Goal: Answer question/provide support: Share knowledge or assist other users

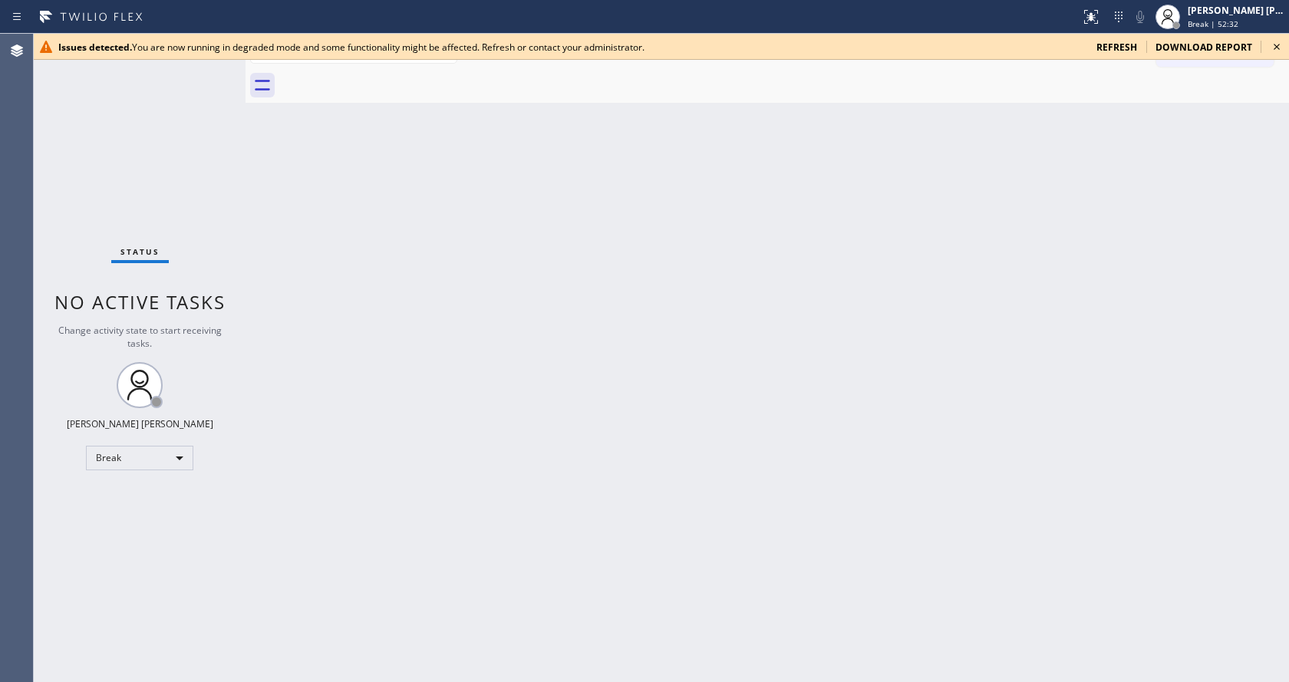
click at [1274, 49] on icon at bounding box center [1276, 47] width 6 height 6
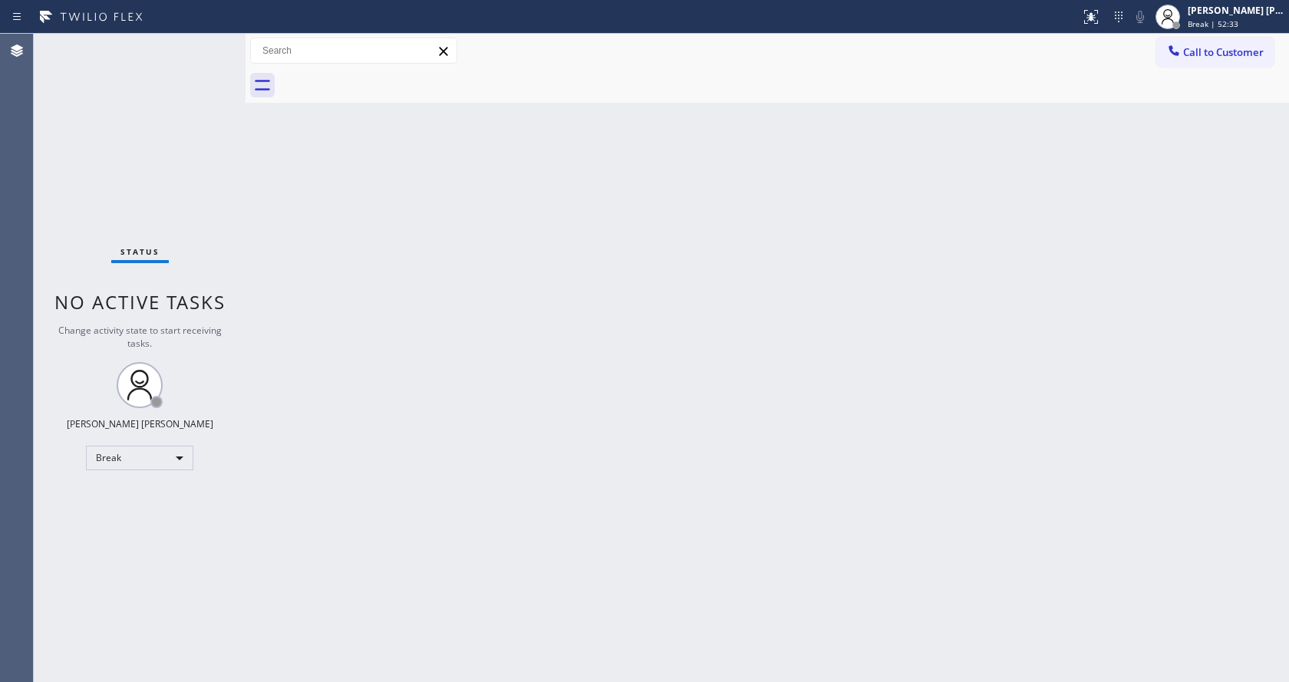
click at [851, 351] on div "Back to Dashboard Change Sender ID Customers Technicians Select a contact Outbo…" at bounding box center [766, 358] width 1043 height 648
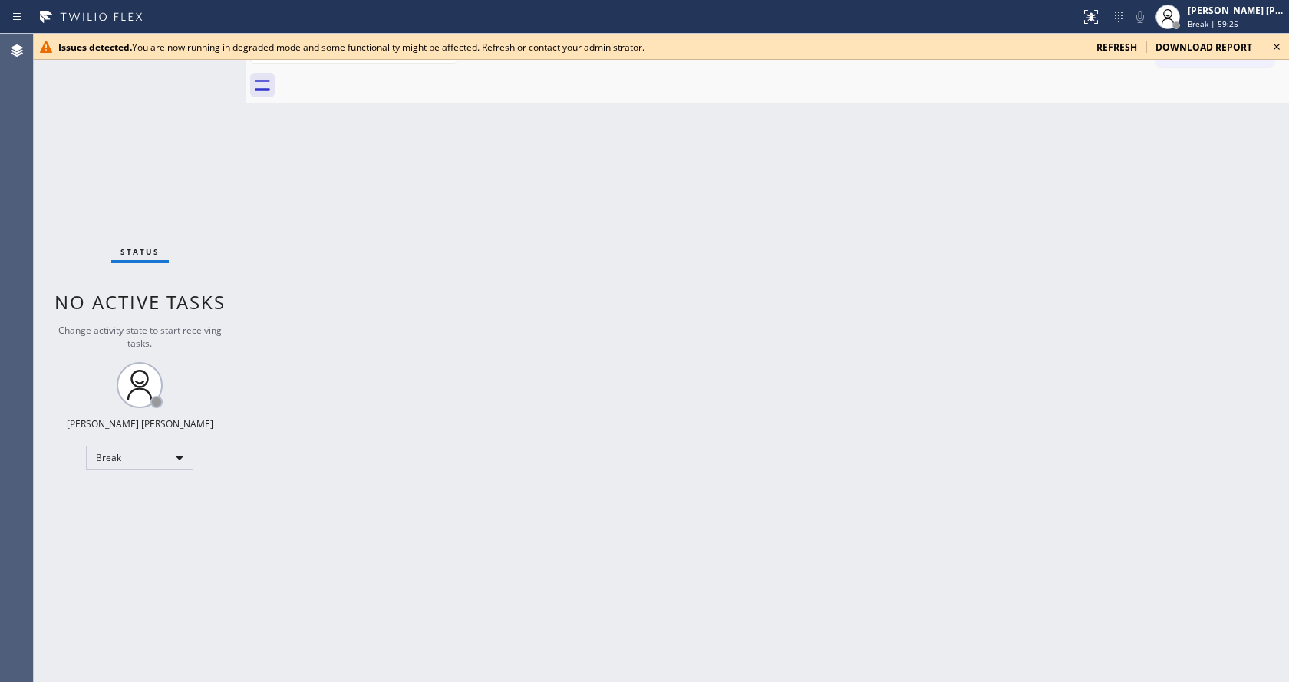
click at [1094, 351] on div "Back to Dashboard Change Sender ID Customers Technicians Select a contact Outbo…" at bounding box center [766, 358] width 1043 height 648
click at [1272, 47] on icon at bounding box center [1276, 47] width 18 height 18
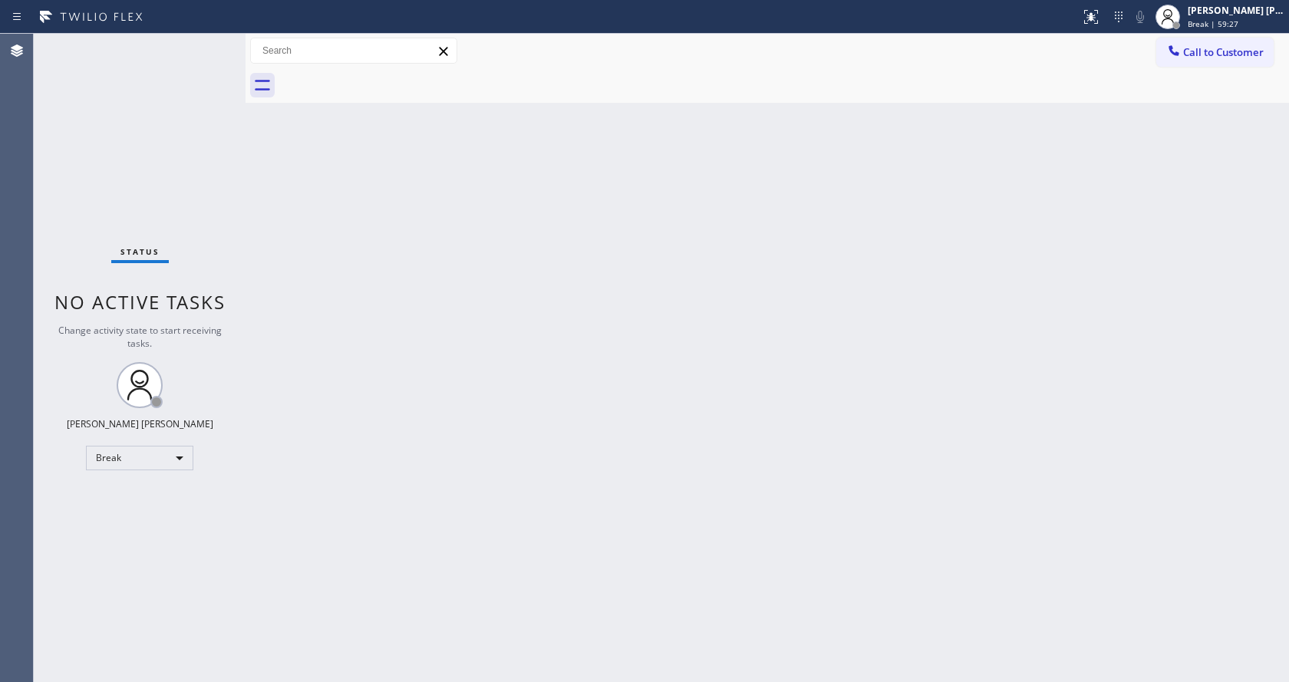
click at [985, 310] on div "Back to Dashboard Change Sender ID Customers Technicians Select a contact Outbo…" at bounding box center [766, 358] width 1043 height 648
click at [300, 209] on div "Back to Dashboard Change Sender ID Customers Technicians Select a contact Outbo…" at bounding box center [766, 358] width 1043 height 648
click at [1207, 23] on span "Break | 1h 1min" at bounding box center [1217, 23] width 60 height 11
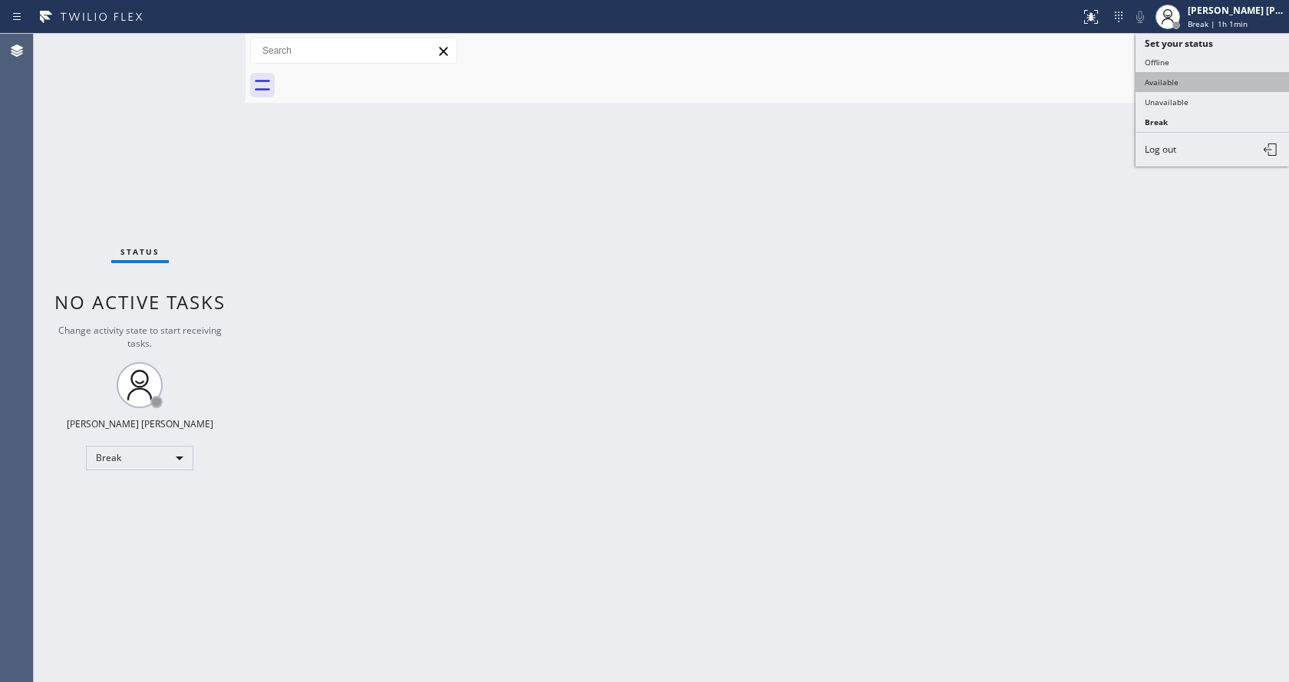
click at [1188, 79] on button "Available" at bounding box center [1211, 82] width 153 height 20
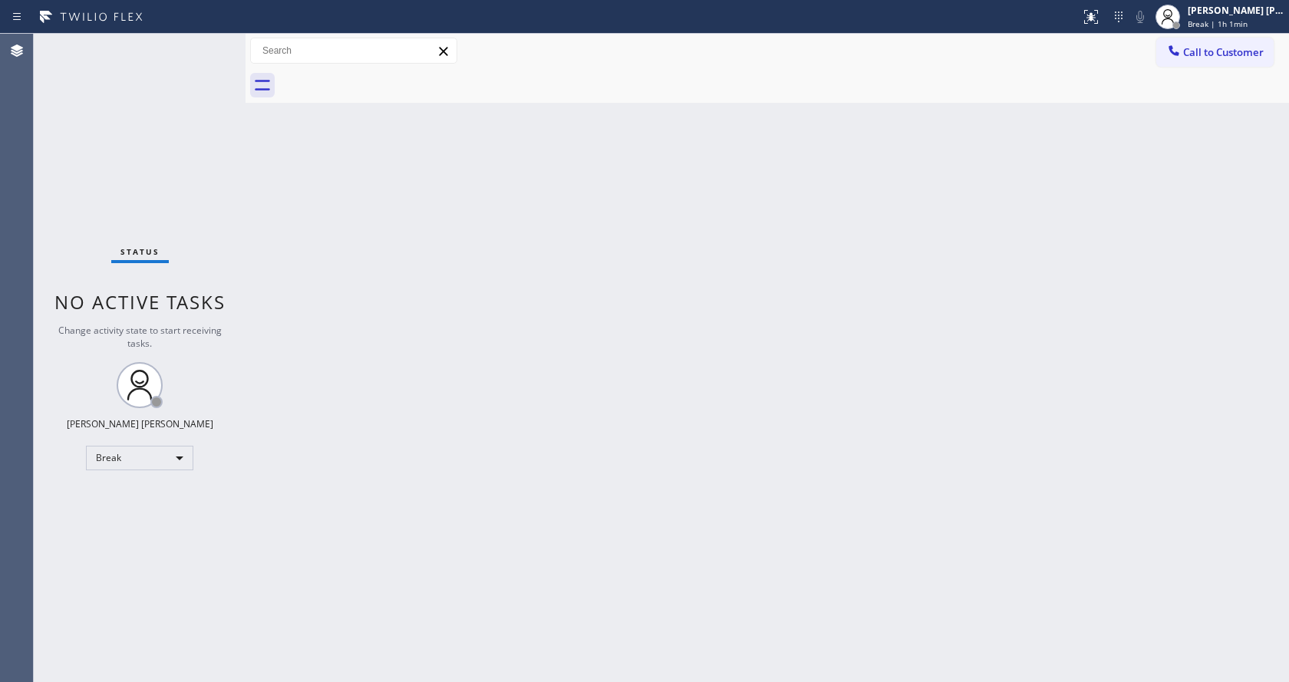
click at [736, 260] on div "Back to Dashboard Change Sender ID Customers Technicians Select a contact Outbo…" at bounding box center [766, 358] width 1043 height 648
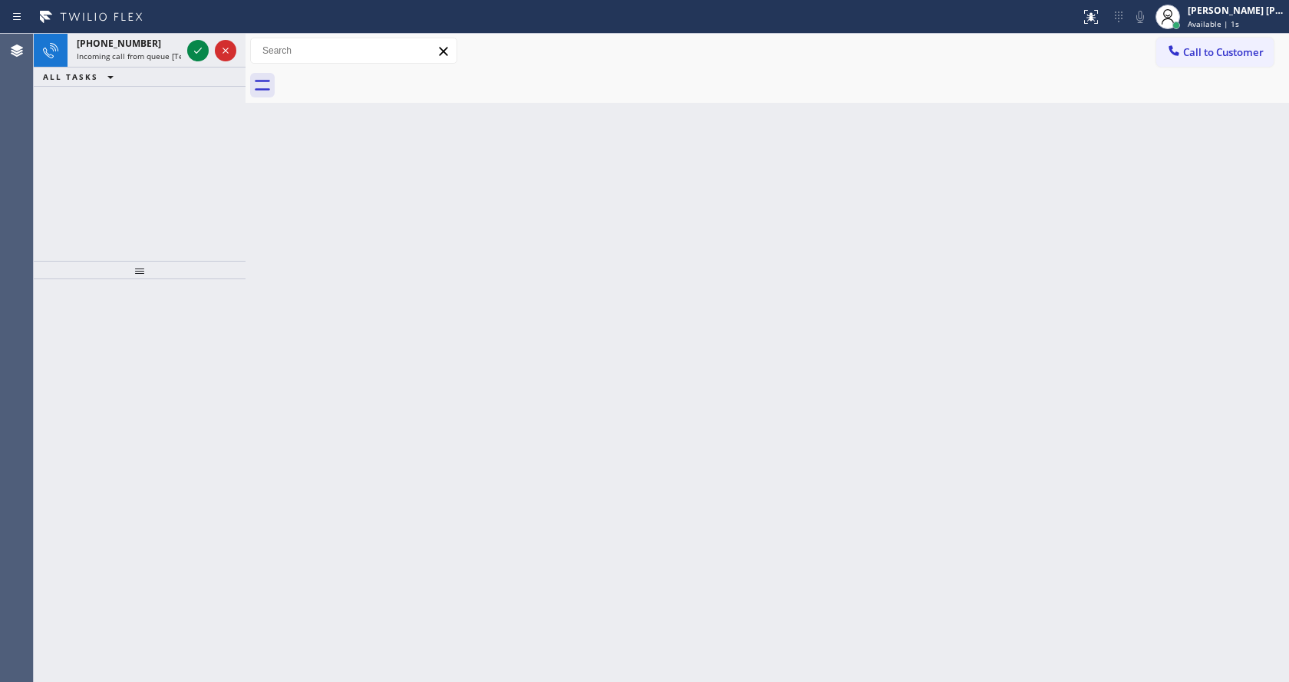
click at [290, 263] on div "Back to Dashboard Change Sender ID Customers Technicians Select a contact Outbo…" at bounding box center [766, 358] width 1043 height 648
click at [197, 50] on icon at bounding box center [198, 50] width 18 height 18
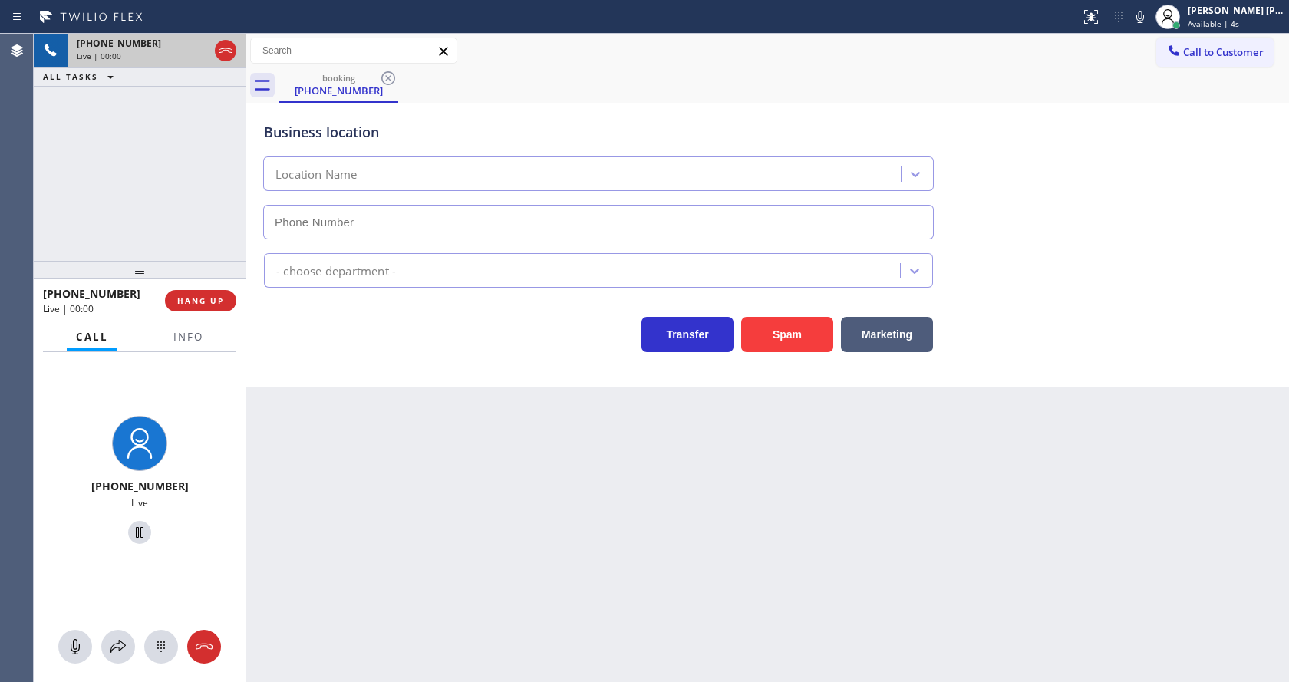
type input "[PHONE_NUMBER]"
click at [179, 325] on button "Info" at bounding box center [188, 337] width 48 height 30
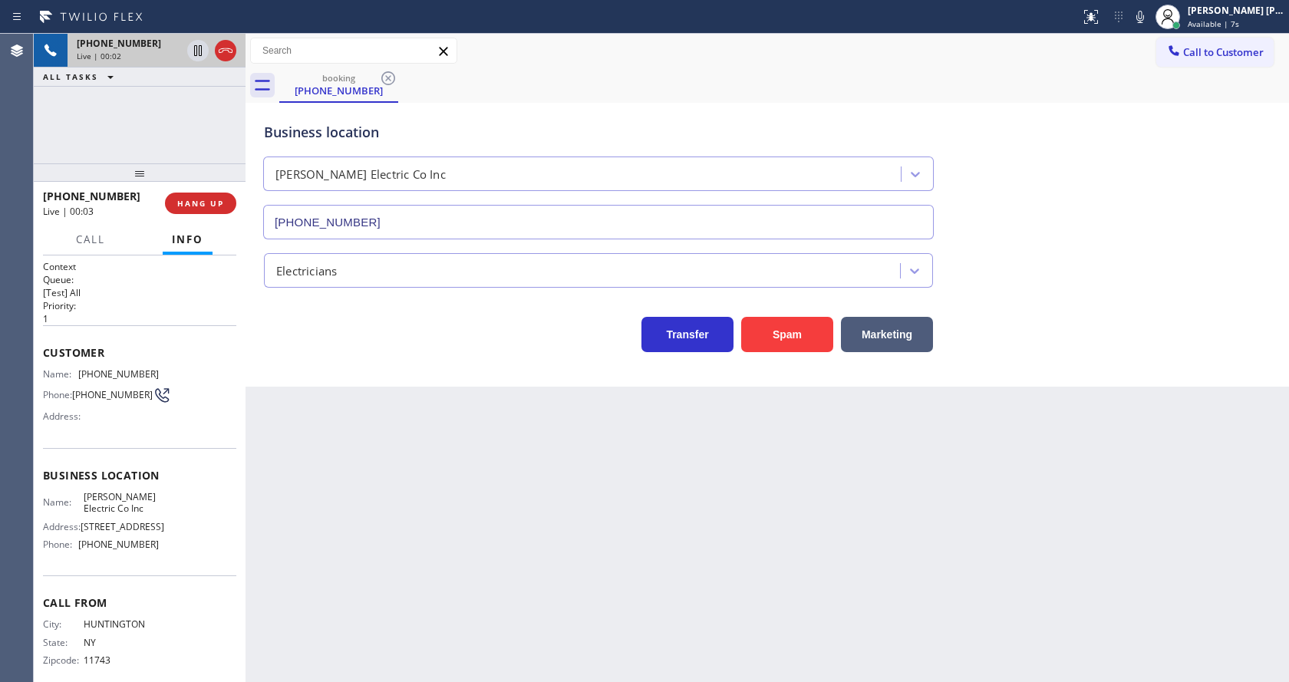
drag, startPoint x: 144, startPoint y: 200, endPoint x: 147, endPoint y: 145, distance: 55.3
click at [147, 145] on div "[PHONE_NUMBER] Live | 00:02 ALL TASKS ALL TASKS ACTIVE TASKS TASKS IN WRAP UP […" at bounding box center [140, 358] width 212 height 648
click at [413, 543] on div "Back to Dashboard Change Sender ID Customers Technicians Select a contact Outbo…" at bounding box center [766, 358] width 1043 height 648
click at [313, 411] on div "Back to Dashboard Change Sender ID Customers Technicians Select a contact Outbo…" at bounding box center [766, 358] width 1043 height 648
click at [627, 483] on div "Back to Dashboard Change Sender ID Customers Technicians Select a contact Outbo…" at bounding box center [766, 358] width 1043 height 648
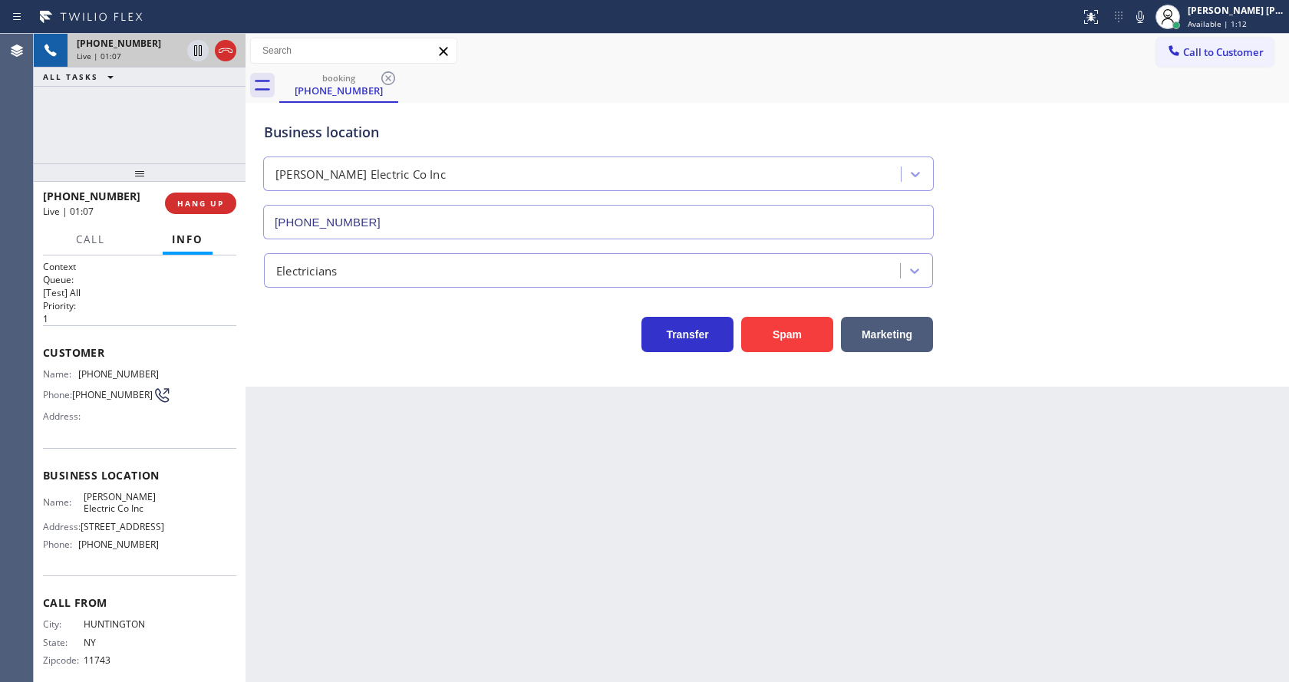
click at [317, 496] on div "Back to Dashboard Change Sender ID Customers Technicians Select a contact Outbo…" at bounding box center [766, 358] width 1043 height 648
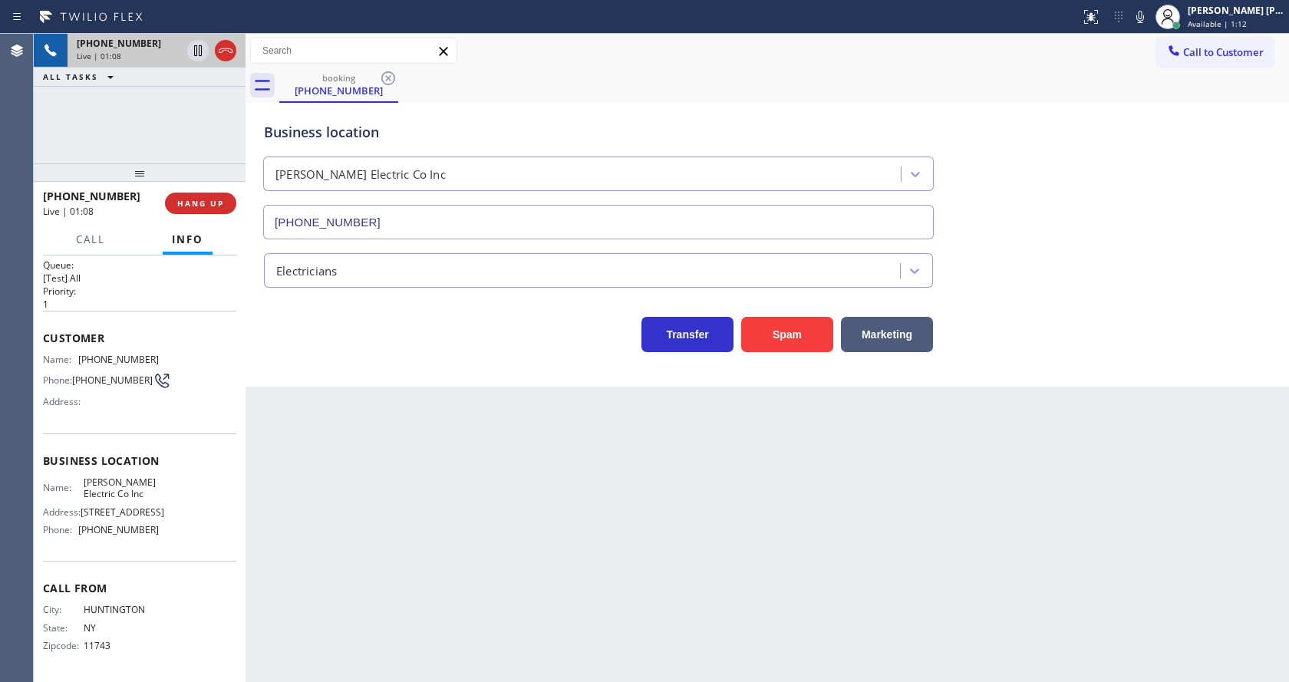
scroll to position [44, 0]
click at [486, 582] on div "Back to Dashboard Change Sender ID Customers Technicians Select a contact Outbo…" at bounding box center [766, 358] width 1043 height 648
click at [364, 382] on div "Business location [PERSON_NAME] Electric Co Inc [PHONE_NUMBER] Electricians Tra…" at bounding box center [766, 245] width 1043 height 284
click at [362, 443] on div "Back to Dashboard Change Sender ID Customers Technicians Select a contact Outbo…" at bounding box center [766, 358] width 1043 height 648
drag, startPoint x: 1134, startPoint y: 201, endPoint x: 1134, endPoint y: 166, distance: 34.5
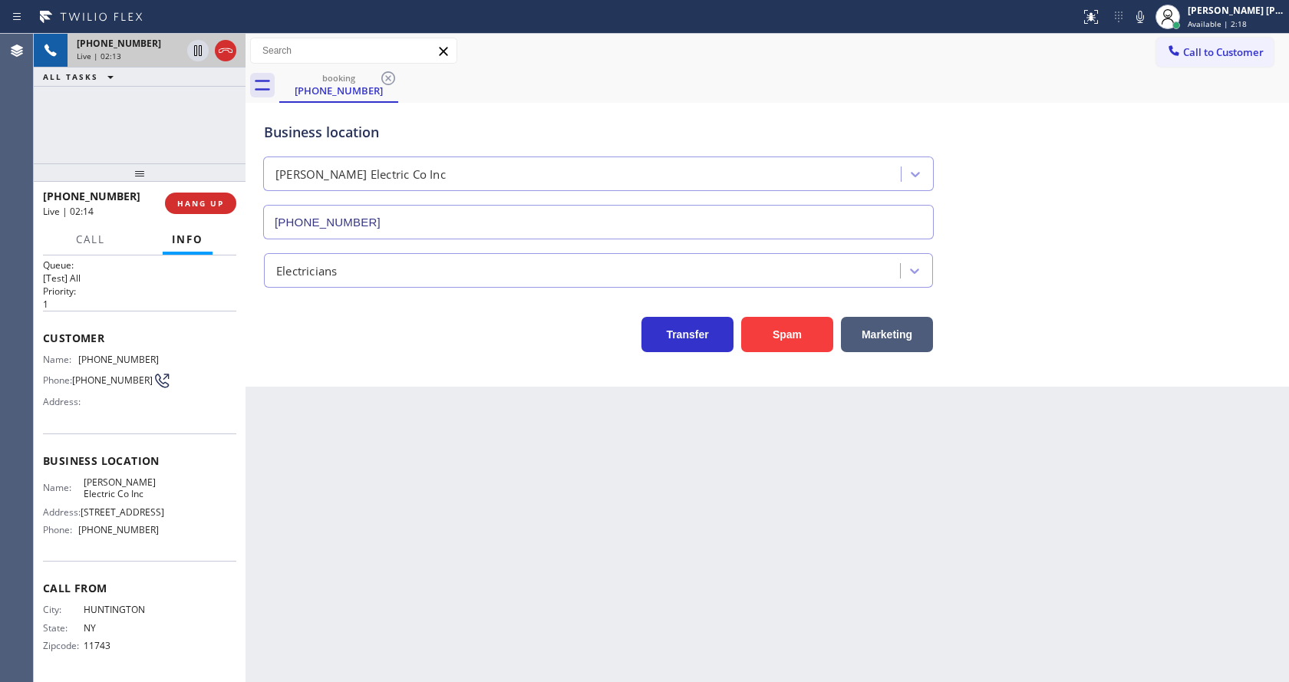
click at [1134, 201] on div "Business location [PERSON_NAME] Electric Co Inc [PHONE_NUMBER]" at bounding box center [767, 169] width 1013 height 139
click at [1149, 11] on icon at bounding box center [1140, 17] width 18 height 18
click at [413, 648] on div "Back to Dashboard Change Sender ID Customers Technicians Select a contact Outbo…" at bounding box center [766, 358] width 1043 height 648
click at [74, 482] on span "Name:" at bounding box center [63, 488] width 41 height 12
drag, startPoint x: 76, startPoint y: 331, endPoint x: 157, endPoint y: 331, distance: 81.3
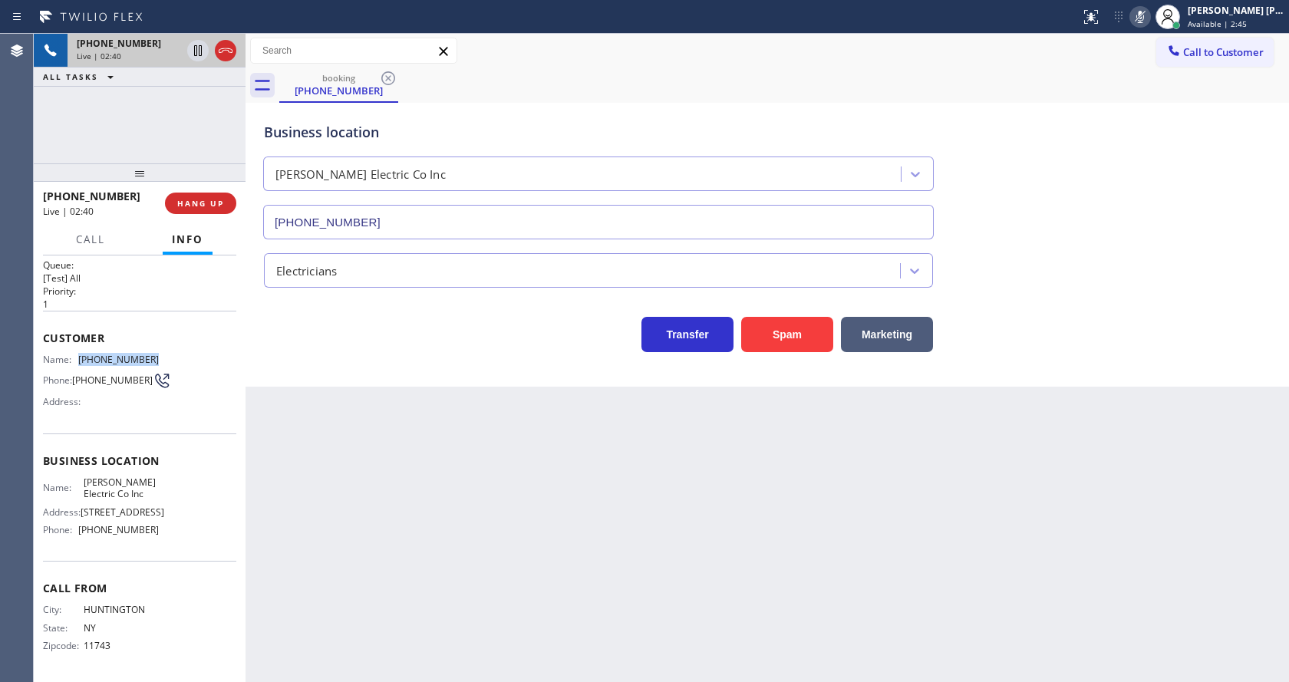
click at [157, 354] on div "Name: [PHONE_NUMBER] Phone: [PHONE_NUMBER] Address:" at bounding box center [139, 384] width 193 height 61
copy div "[PHONE_NUMBER]"
click at [530, 574] on div "Back to Dashboard Change Sender ID Customers Technicians Select a contact Outbo…" at bounding box center [766, 358] width 1043 height 648
click at [110, 506] on span "[STREET_ADDRESS]" at bounding box center [123, 512] width 84 height 12
drag, startPoint x: 74, startPoint y: 456, endPoint x: 104, endPoint y: 474, distance: 35.1
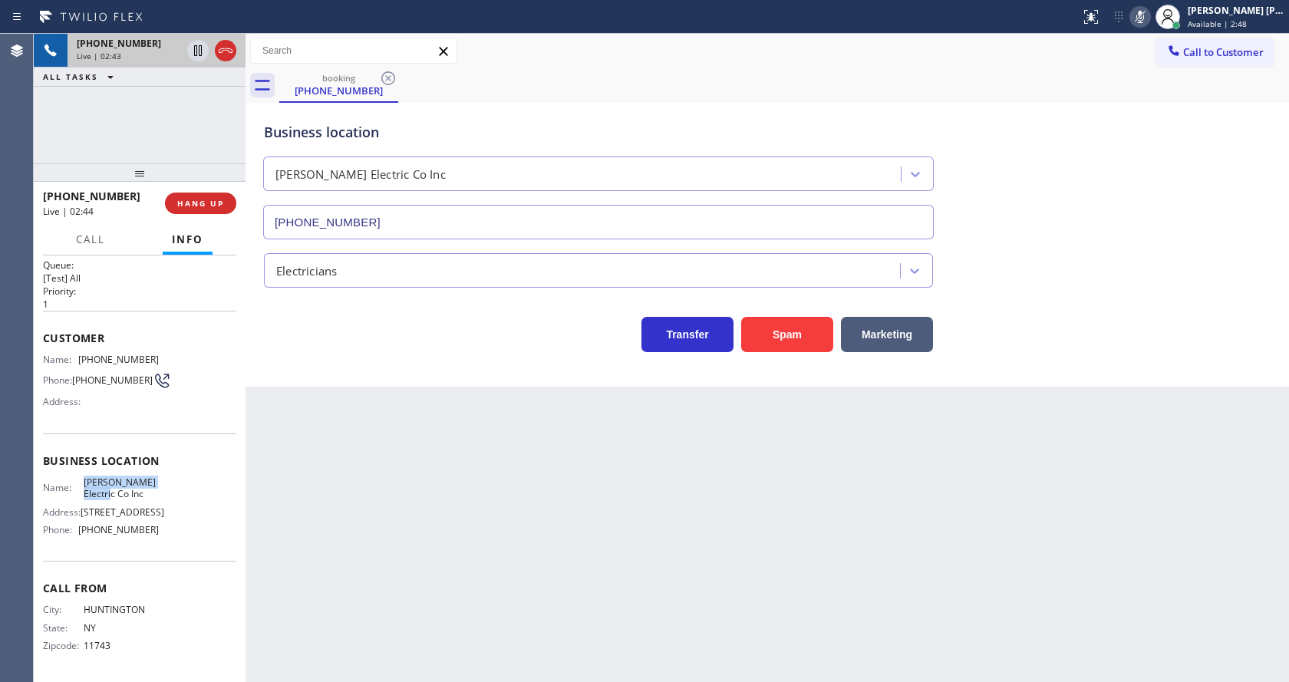
click at [104, 476] on div "Name: [PERSON_NAME] Electric Co Inc" at bounding box center [101, 488] width 116 height 24
copy div "[PERSON_NAME] Electric Co Inc"
click at [476, 522] on div "Back to Dashboard Change Sender ID Customers Technicians Select a contact Outbo…" at bounding box center [766, 358] width 1043 height 648
click at [354, 634] on div "Back to Dashboard Change Sender ID Customers Technicians Select a contact Outbo…" at bounding box center [766, 358] width 1043 height 648
click at [165, 593] on span "Call From" at bounding box center [139, 588] width 193 height 15
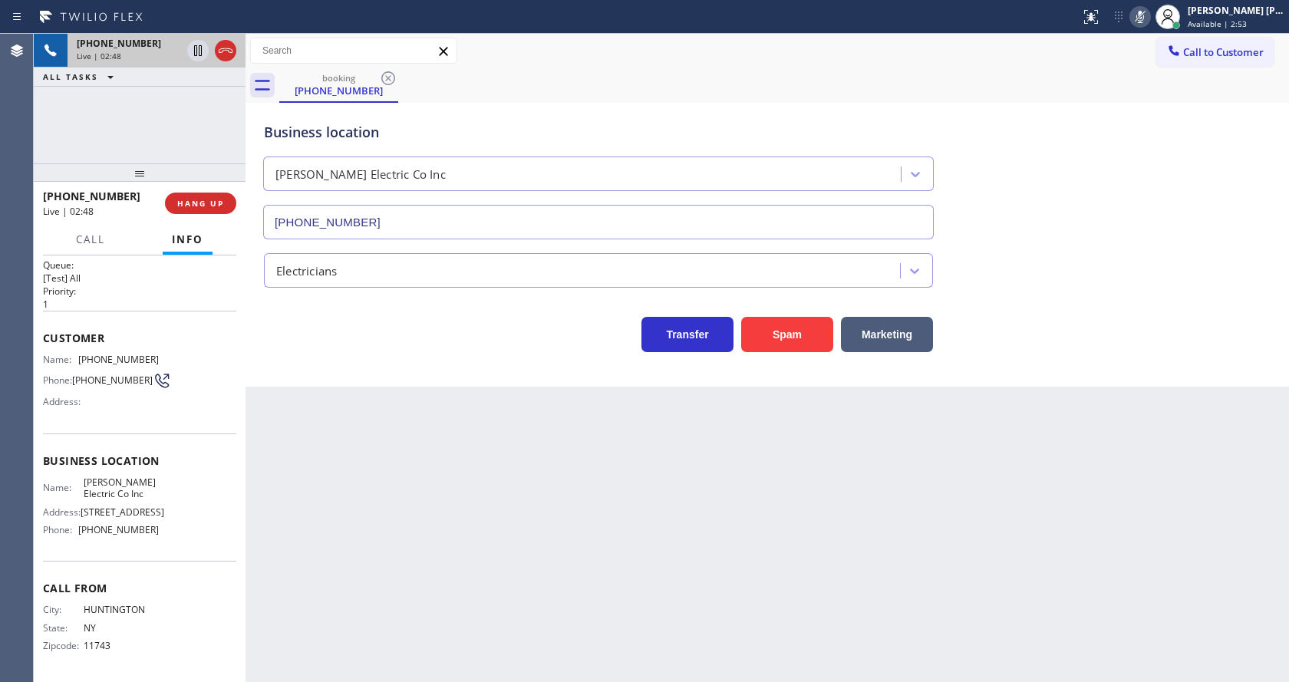
click at [69, 529] on span "Phone:" at bounding box center [60, 530] width 35 height 12
drag, startPoint x: 78, startPoint y: 528, endPoint x: 193, endPoint y: 530, distance: 114.3
click at [193, 530] on div "Name: [PERSON_NAME] Electric Co Inc Address: [STREET_ADDRESS] Phone: [PHONE_NUM…" at bounding box center [139, 509] width 193 height 66
copy div "[PHONE_NUMBER]"
click at [396, 542] on div "Back to Dashboard Change Sender ID Customers Technicians Select a contact Outbo…" at bounding box center [766, 358] width 1043 height 648
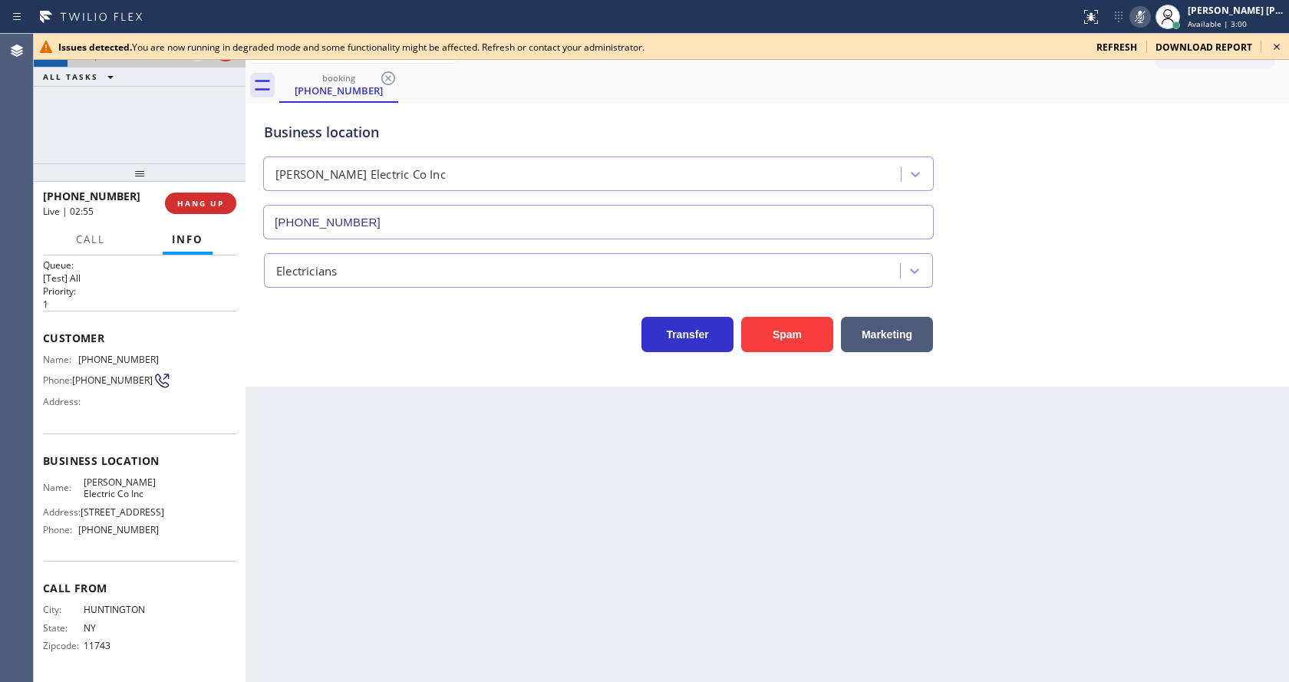
click at [603, 498] on div "Back to Dashboard Change Sender ID Customers Technicians Select a contact Outbo…" at bounding box center [766, 358] width 1043 height 648
click at [1270, 41] on icon at bounding box center [1276, 47] width 18 height 18
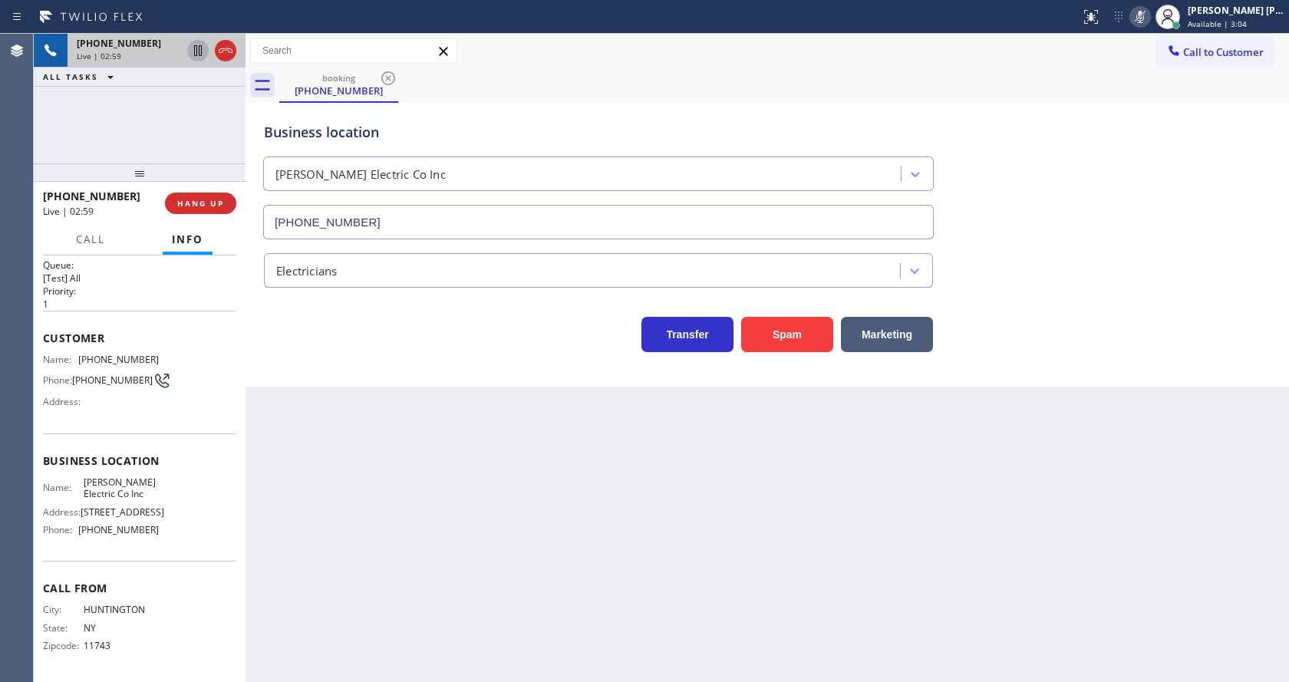
click at [193, 47] on icon at bounding box center [198, 50] width 18 height 18
click at [371, 436] on div "Back to Dashboard Change Sender ID Customers Technicians Select a contact Outbo…" at bounding box center [766, 358] width 1043 height 648
click at [618, 527] on div "Back to Dashboard Change Sender ID Customers Technicians Select a contact Outbo…" at bounding box center [766, 358] width 1043 height 648
click at [300, 467] on div "Back to Dashboard Change Sender ID Customers Technicians Select a contact Outbo…" at bounding box center [766, 358] width 1043 height 648
click at [736, 473] on div "Back to Dashboard Change Sender ID Customers Technicians Select a contact Outbo…" at bounding box center [766, 358] width 1043 height 648
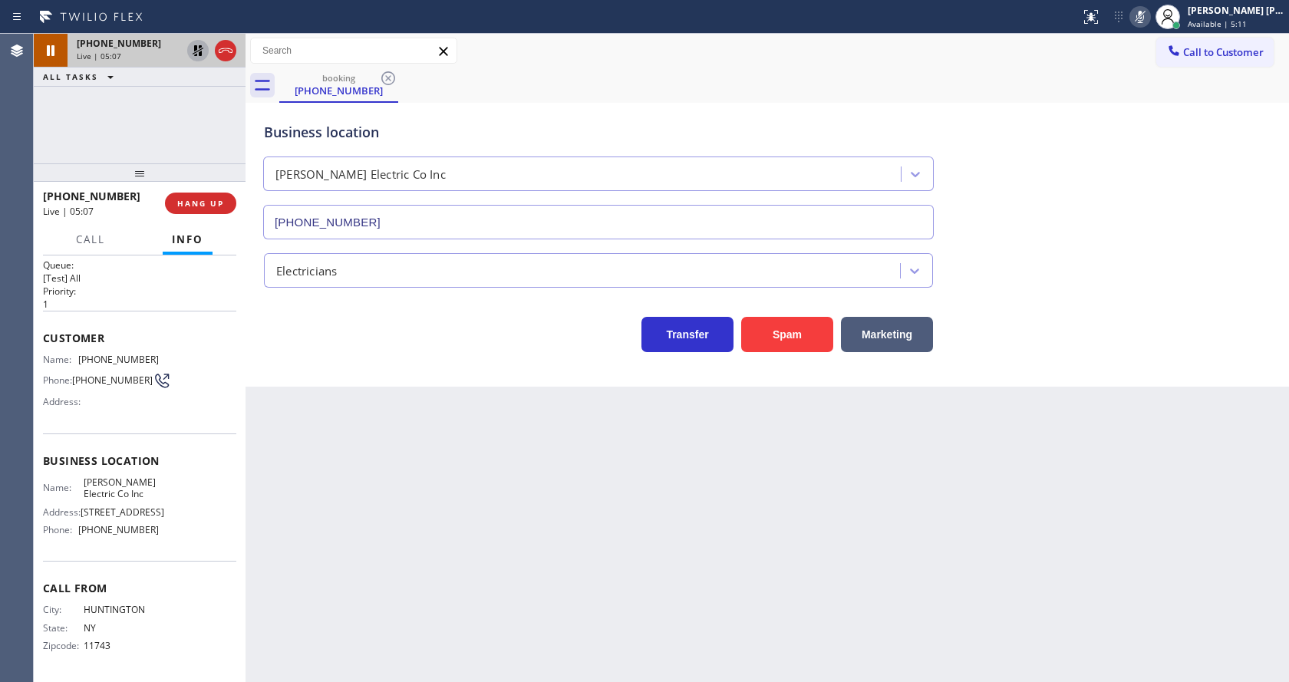
click at [193, 47] on icon at bounding box center [198, 50] width 18 height 18
click at [1146, 18] on icon at bounding box center [1140, 17] width 18 height 18
click at [1160, 131] on div "Business location [PERSON_NAME] Electric Co Inc [PHONE_NUMBER]" at bounding box center [767, 169] width 1013 height 139
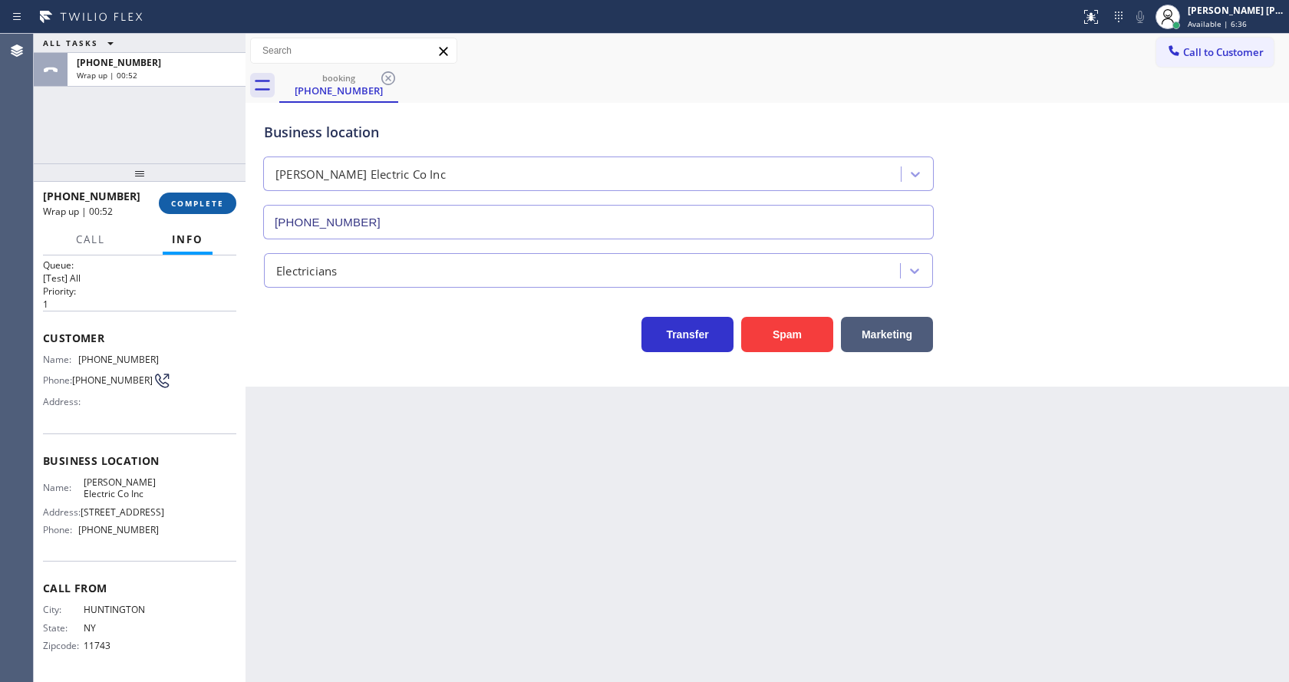
click at [212, 206] on span "COMPLETE" at bounding box center [197, 203] width 53 height 11
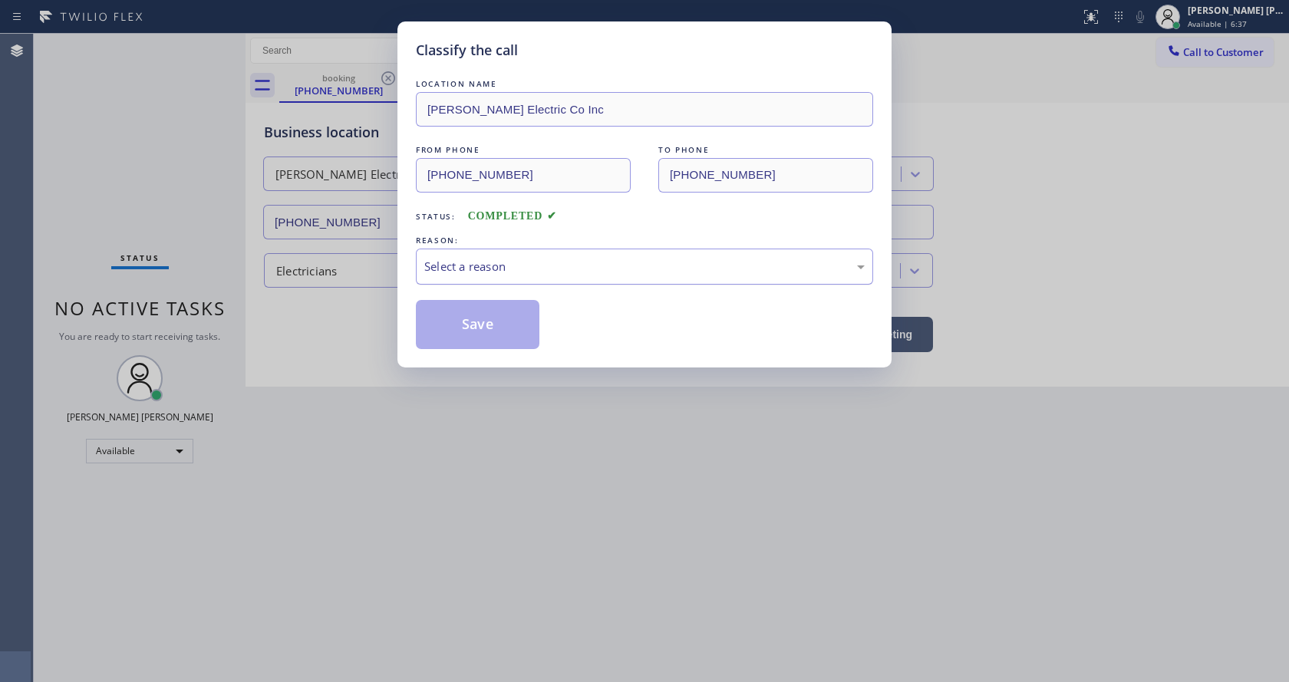
click at [479, 265] on div "Select a reason" at bounding box center [644, 267] width 440 height 18
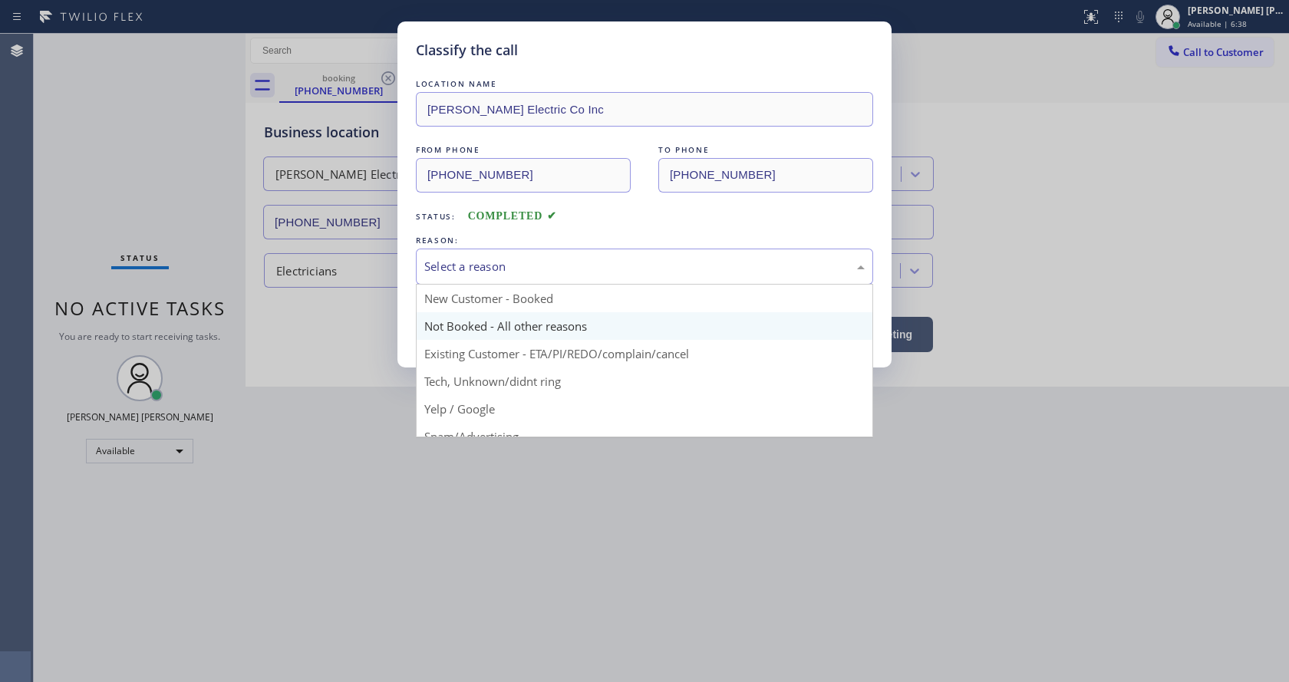
click at [458, 319] on button "Save" at bounding box center [478, 324] width 124 height 49
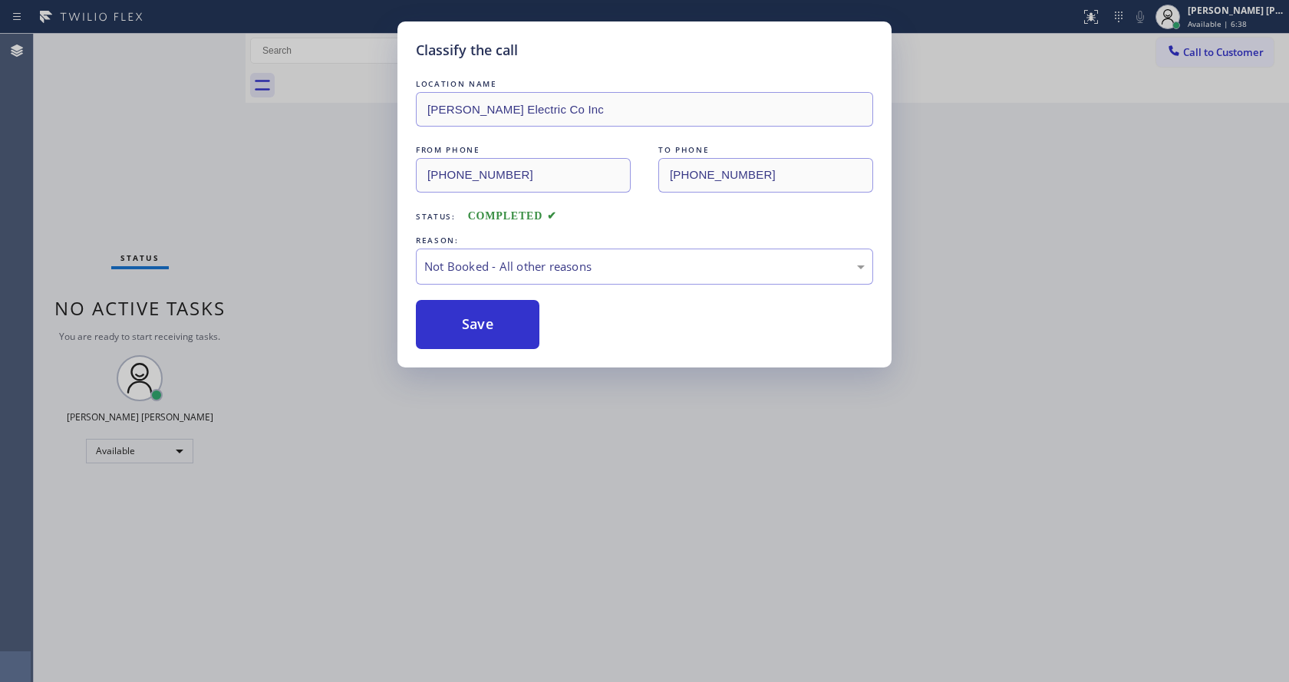
click at [458, 319] on button "Save" at bounding box center [478, 324] width 124 height 49
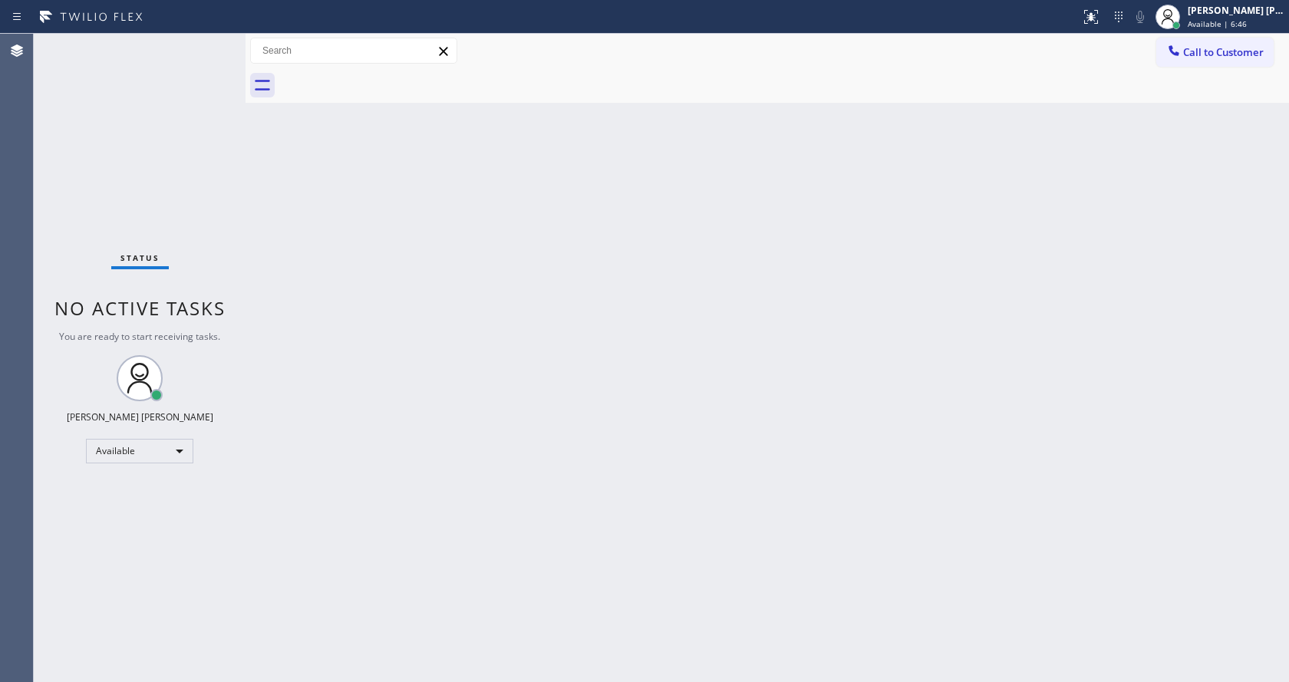
click at [183, 48] on div "Status No active tasks You are ready to start receiving tasks. [PERSON_NAME] [P…" at bounding box center [140, 358] width 212 height 648
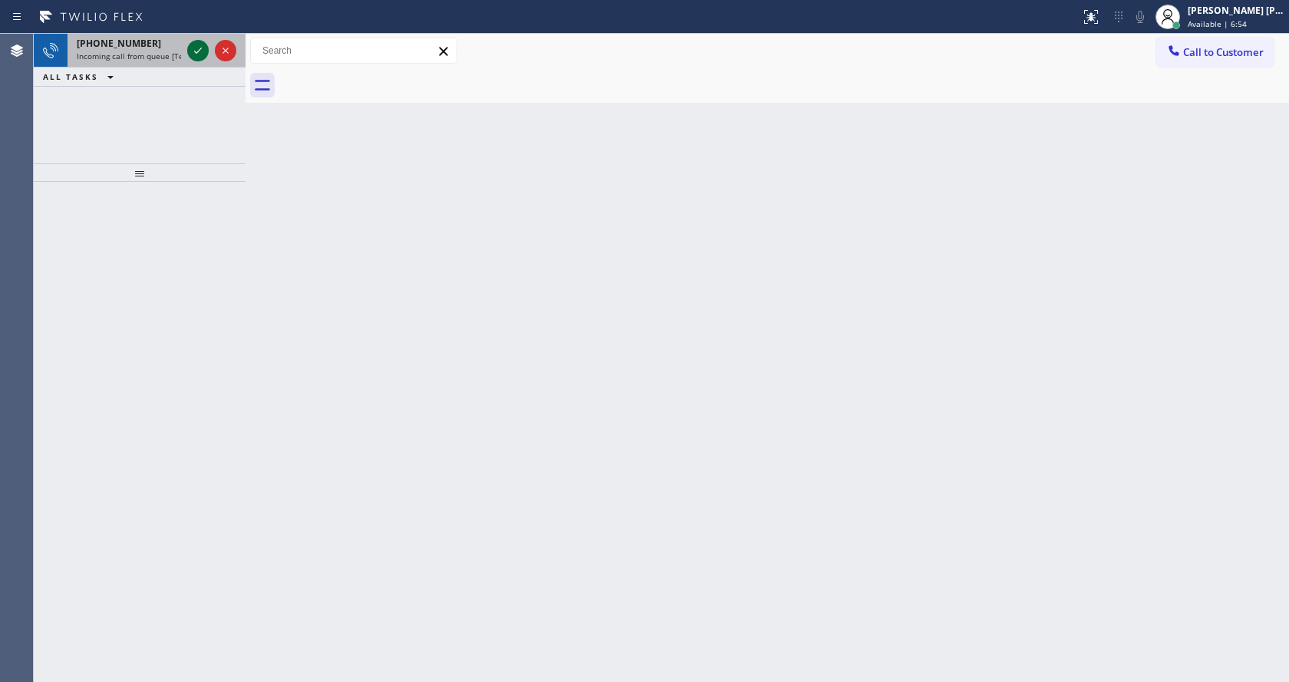
click at [199, 58] on icon at bounding box center [198, 50] width 18 height 18
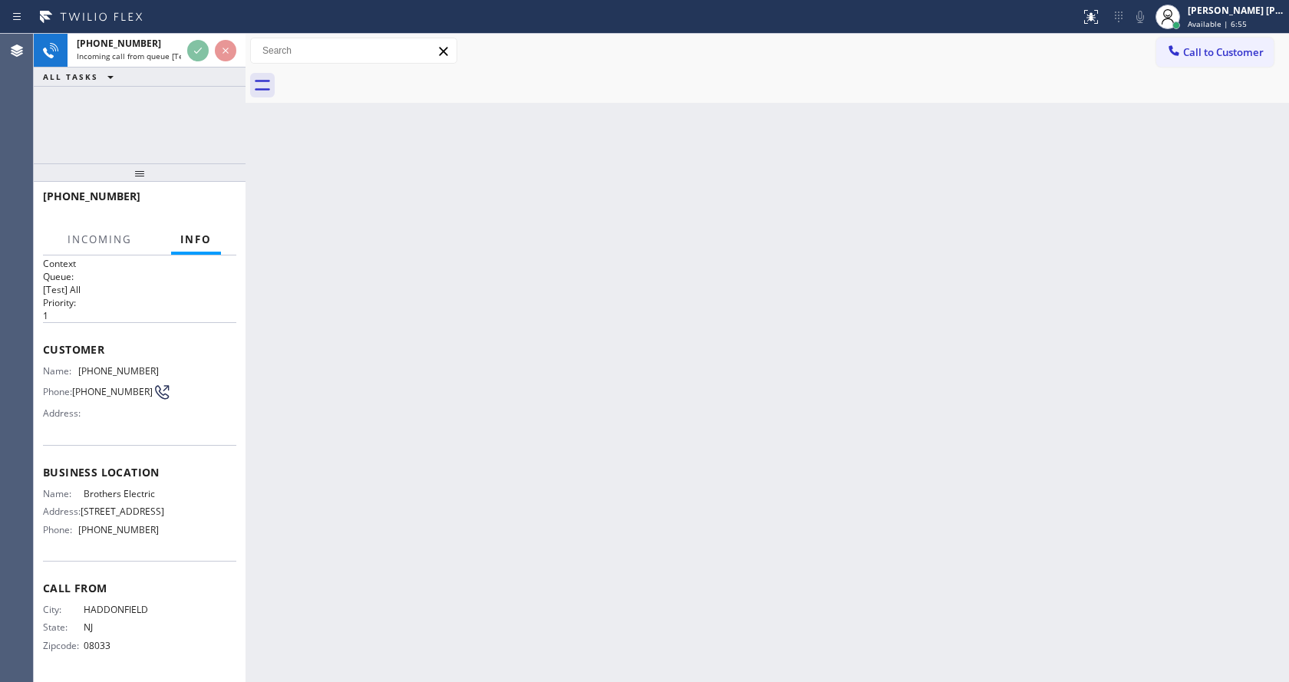
scroll to position [44, 0]
click at [502, 425] on div "Back to Dashboard Change Sender ID Customers Technicians Select a contact Outbo…" at bounding box center [766, 358] width 1043 height 648
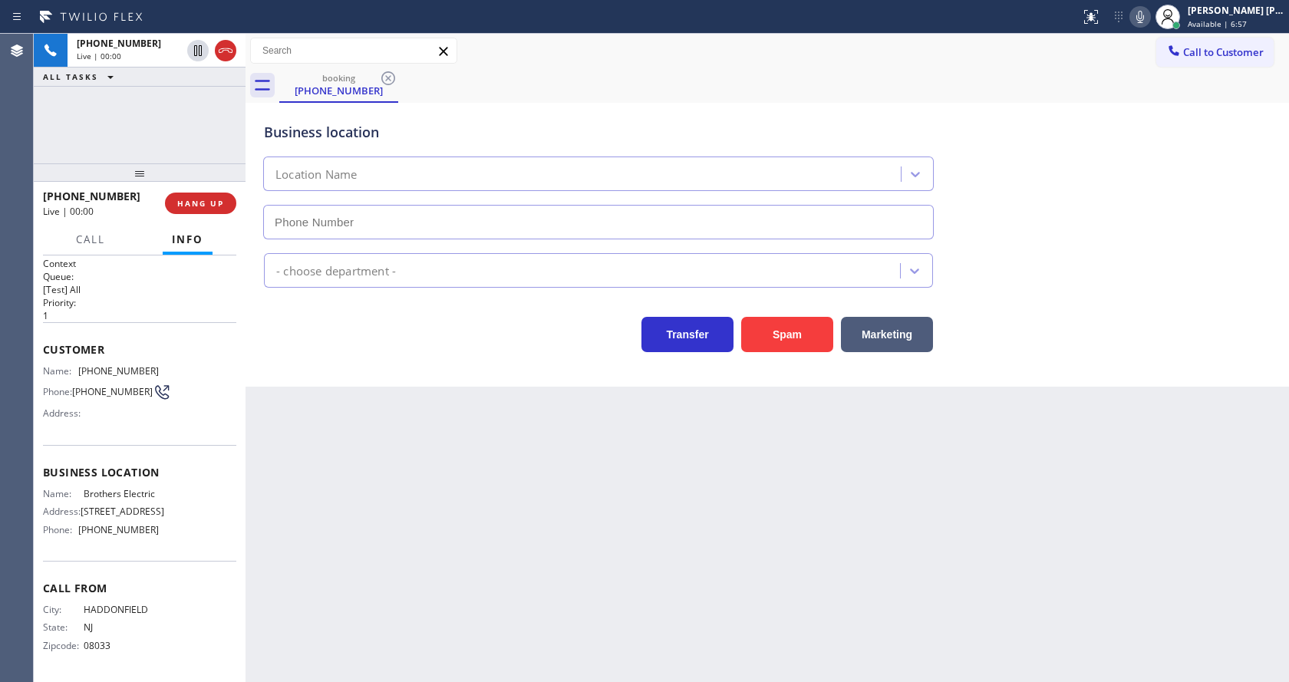
type input "[PHONE_NUMBER]"
click at [239, 463] on div "Context Queue: [Test] All Priority: 1 Customer Name: [PHONE_NUMBER] Phone: [PHO…" at bounding box center [140, 468] width 212 height 427
click at [803, 324] on button "Spam" at bounding box center [787, 334] width 92 height 35
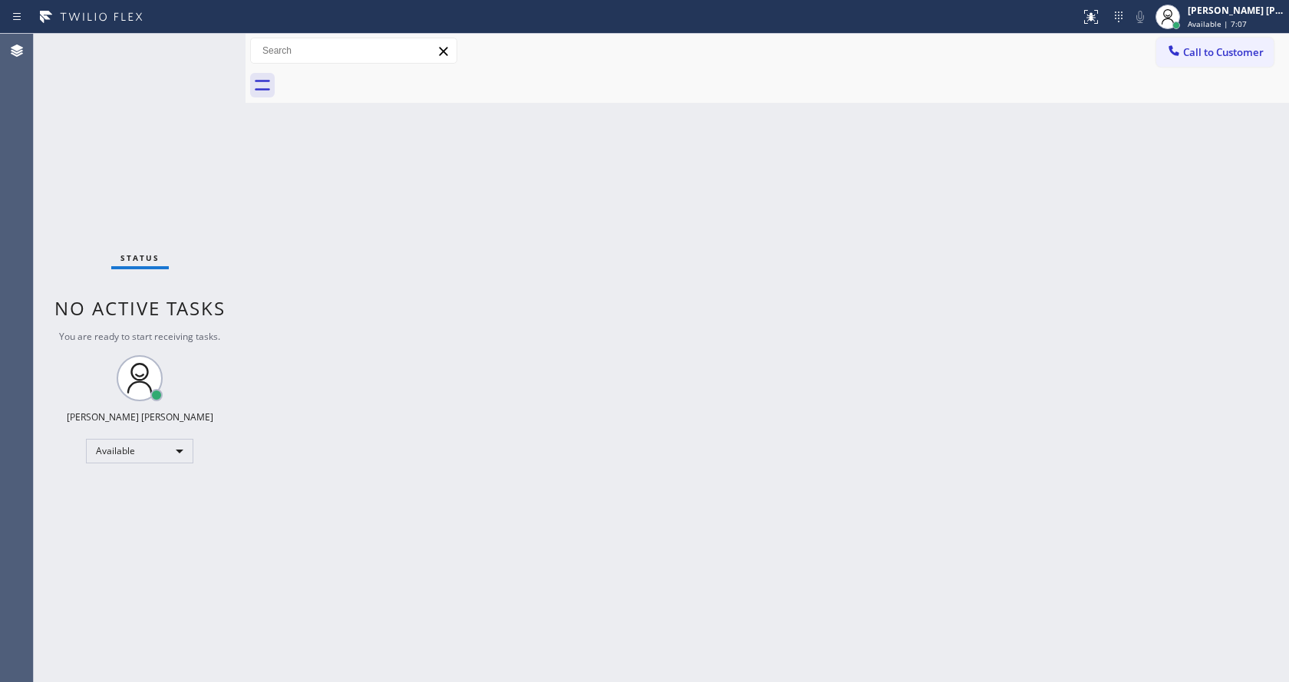
click at [206, 259] on div "Status No active tasks You are ready to start receiving tasks. [PERSON_NAME] [P…" at bounding box center [140, 358] width 212 height 648
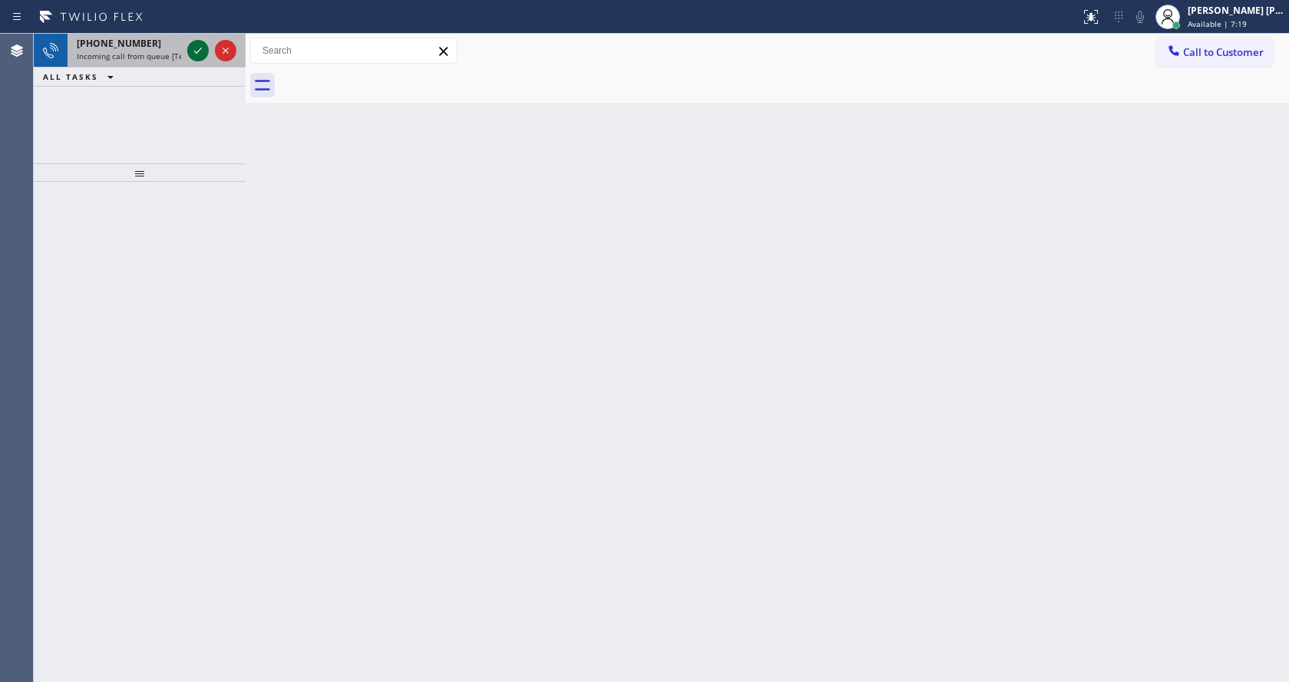
click at [200, 54] on icon at bounding box center [198, 50] width 18 height 18
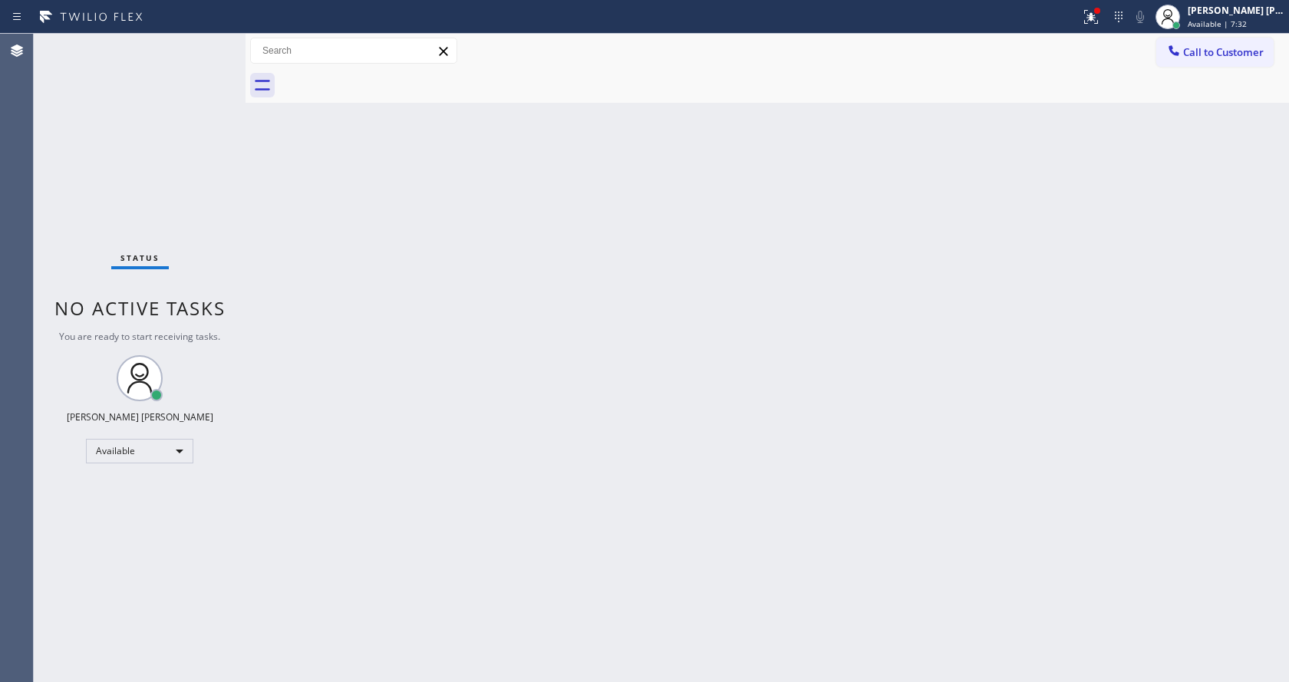
click at [537, 353] on div "Back to Dashboard Change Sender ID Customers Technicians Select a contact Outbo…" at bounding box center [766, 358] width 1043 height 648
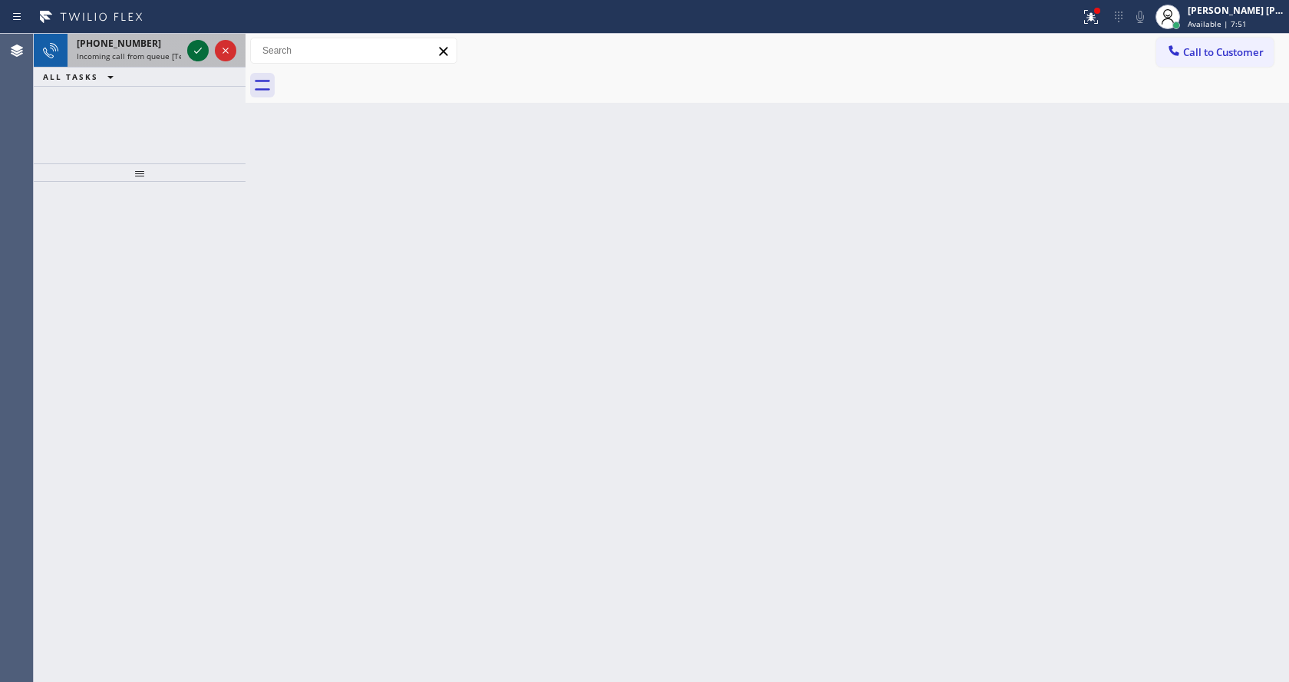
click at [189, 49] on div at bounding box center [197, 50] width 21 height 18
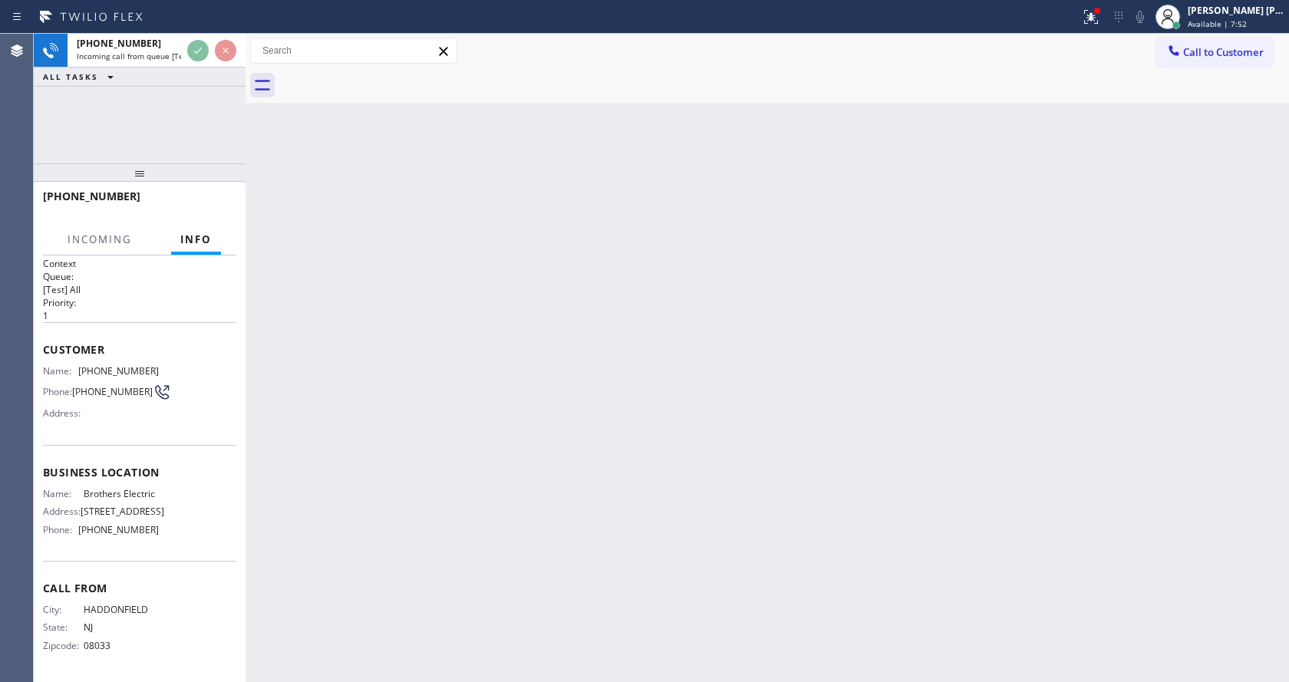
scroll to position [44, 0]
click at [384, 508] on div "Back to Dashboard Change Sender ID Customers Technicians Select a contact Outbo…" at bounding box center [766, 358] width 1043 height 648
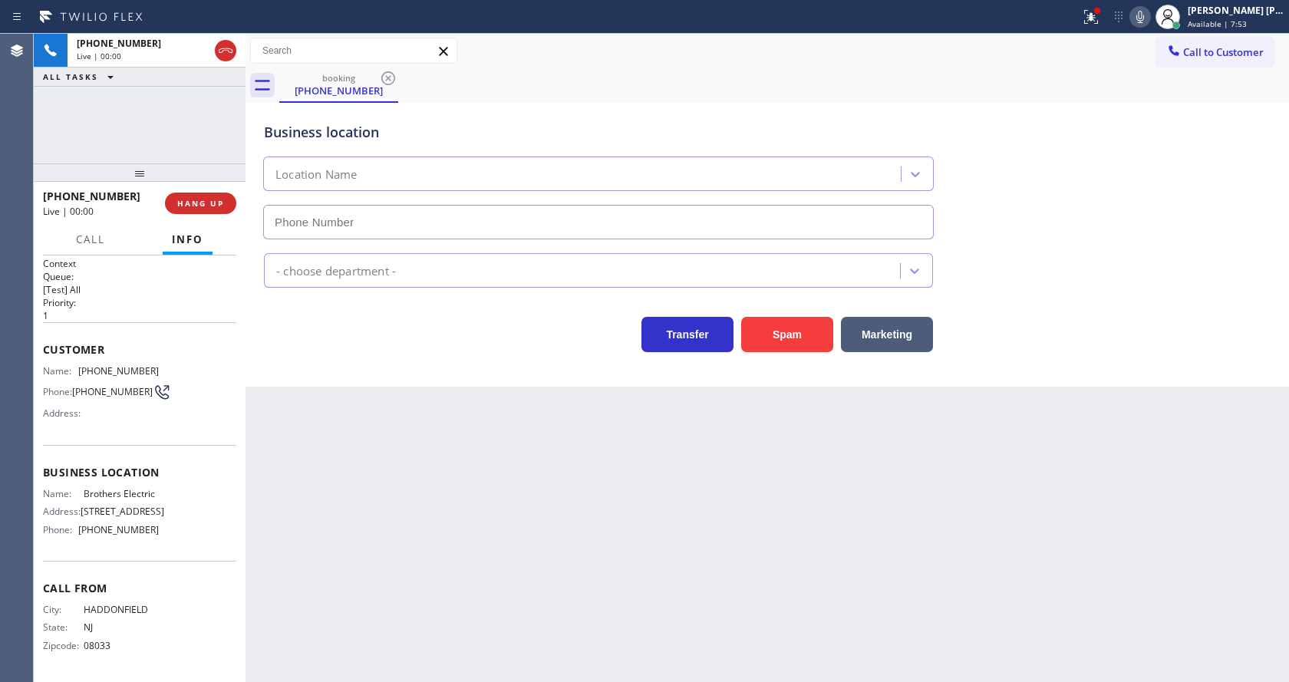
type input "[PHONE_NUMBER]"
click at [408, 519] on div "Back to Dashboard Change Sender ID Customers Technicians Select a contact Outbo…" at bounding box center [766, 358] width 1043 height 648
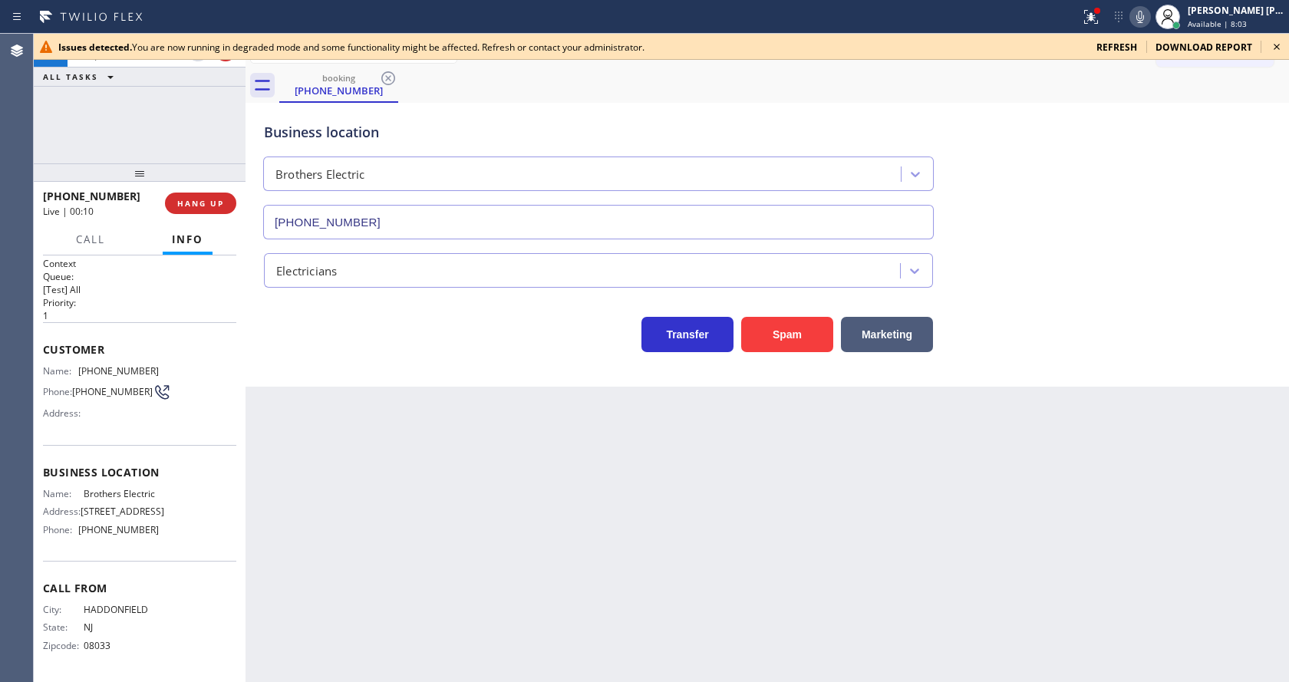
click at [259, 514] on div "Back to Dashboard Change Sender ID Customers Technicians Select a contact Outbo…" at bounding box center [766, 358] width 1043 height 648
click at [664, 523] on div "Back to Dashboard Change Sender ID Customers Technicians Select a contact Outbo…" at bounding box center [766, 358] width 1043 height 648
click at [1273, 46] on icon at bounding box center [1276, 47] width 18 height 18
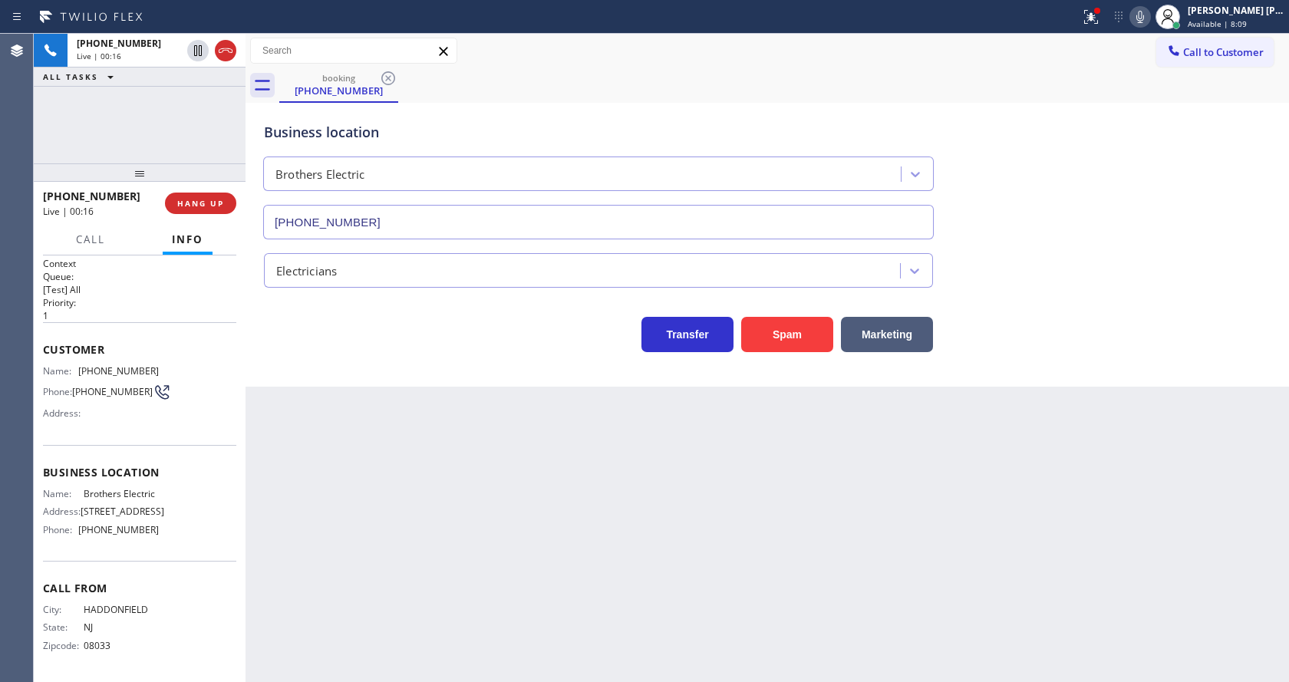
click at [1082, 360] on div "Business location Brothers Electric [PHONE_NUMBER] Electricians Transfer Spam M…" at bounding box center [766, 245] width 1043 height 284
click at [376, 459] on div "Back to Dashboard Change Sender ID Customers Technicians Select a contact Outbo…" at bounding box center [766, 358] width 1043 height 648
click at [493, 562] on div "Back to Dashboard Change Sender ID Customers Technicians Select a contact Outbo…" at bounding box center [766, 358] width 1043 height 648
click at [324, 465] on div "Back to Dashboard Change Sender ID Customers Technicians Select a contact Outbo…" at bounding box center [766, 358] width 1043 height 648
click at [405, 492] on div "Back to Dashboard Change Sender ID Customers Technicians Select a contact Outbo…" at bounding box center [766, 358] width 1043 height 648
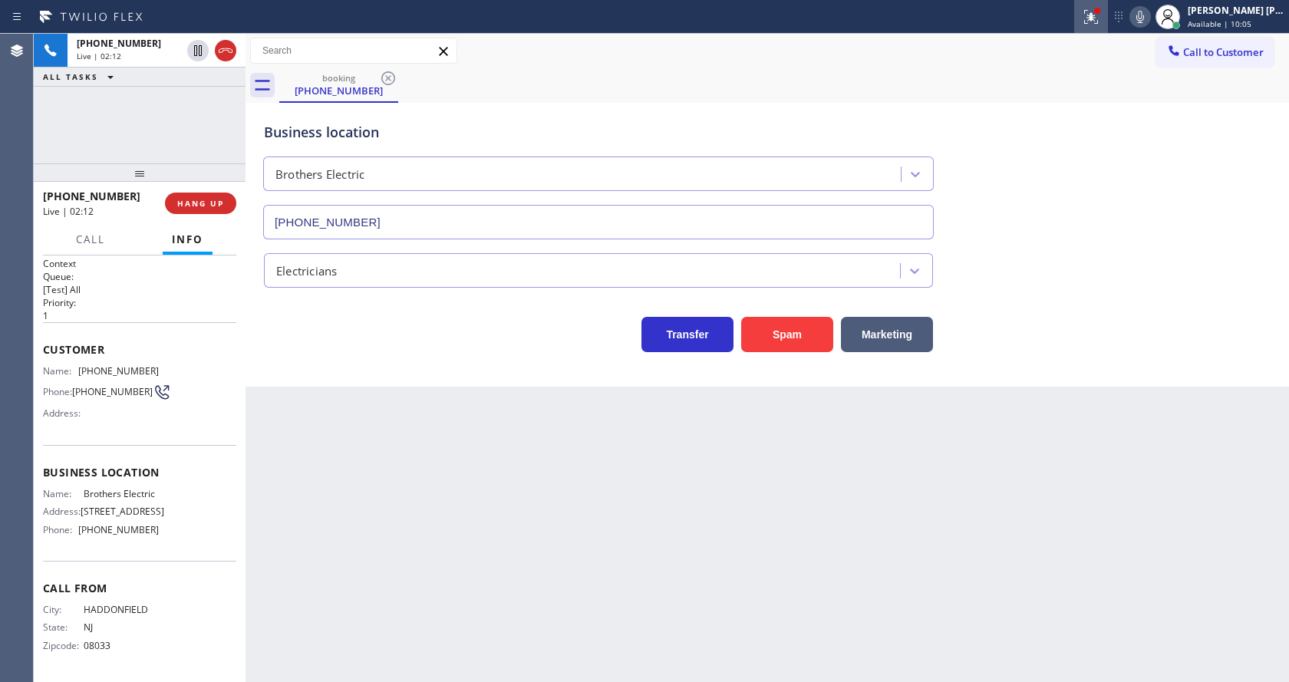
click at [1094, 15] on icon at bounding box center [1091, 17] width 18 height 18
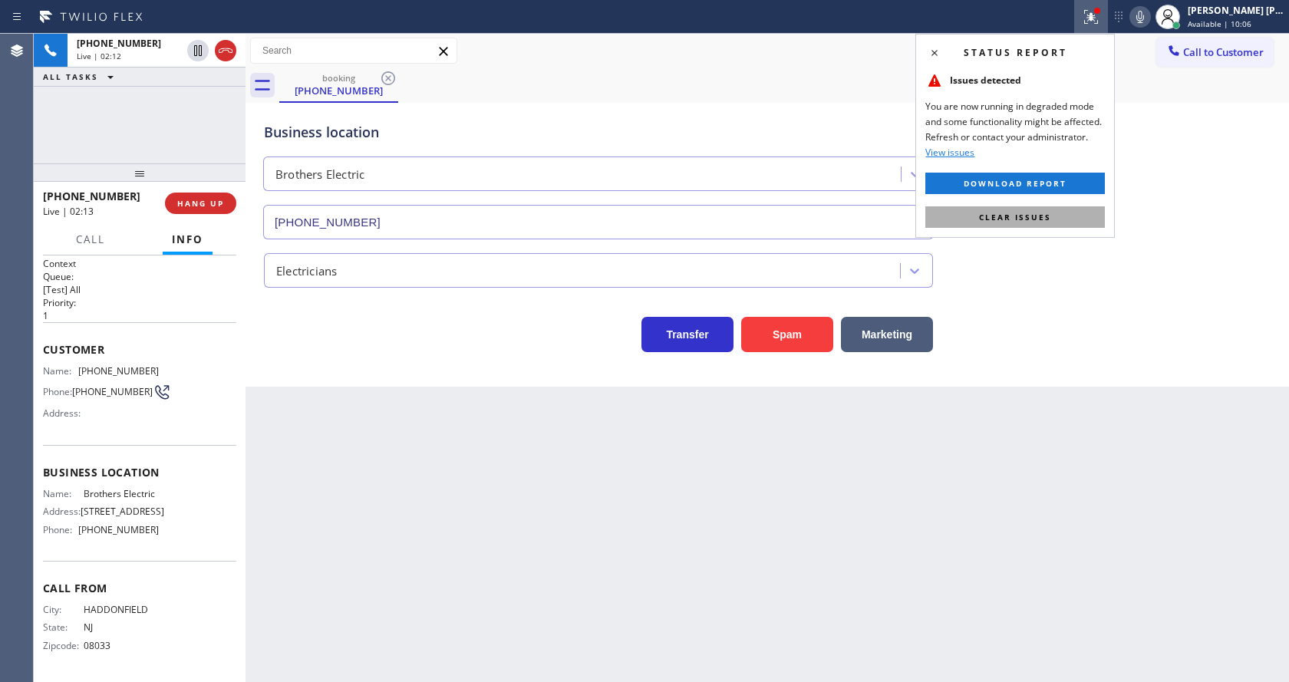
click at [1012, 212] on span "Clear issues" at bounding box center [1015, 217] width 72 height 11
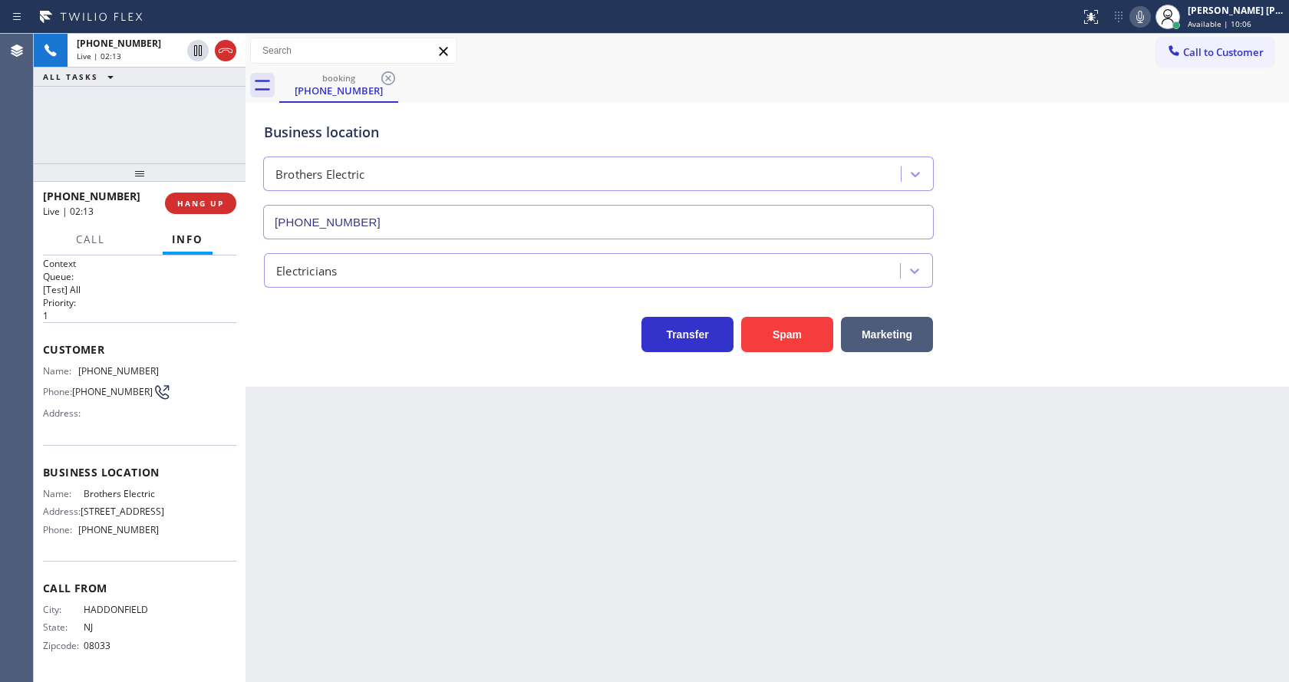
click at [1115, 156] on div "Business location Brothers Electric [PHONE_NUMBER]" at bounding box center [767, 169] width 1013 height 139
click at [339, 426] on div "Back to Dashboard Change Sender ID Customers Technicians Select a contact Outbo…" at bounding box center [766, 358] width 1043 height 648
click at [410, 459] on div "Back to Dashboard Change Sender ID Customers Technicians Select a contact Outbo…" at bounding box center [766, 358] width 1043 height 648
click at [347, 372] on div "Business location Brothers Electric [PHONE_NUMBER] Electricians Transfer Spam M…" at bounding box center [766, 245] width 1043 height 284
click at [607, 508] on div "Back to Dashboard Change Sender ID Customers Technicians Select a contact Outbo…" at bounding box center [766, 358] width 1043 height 648
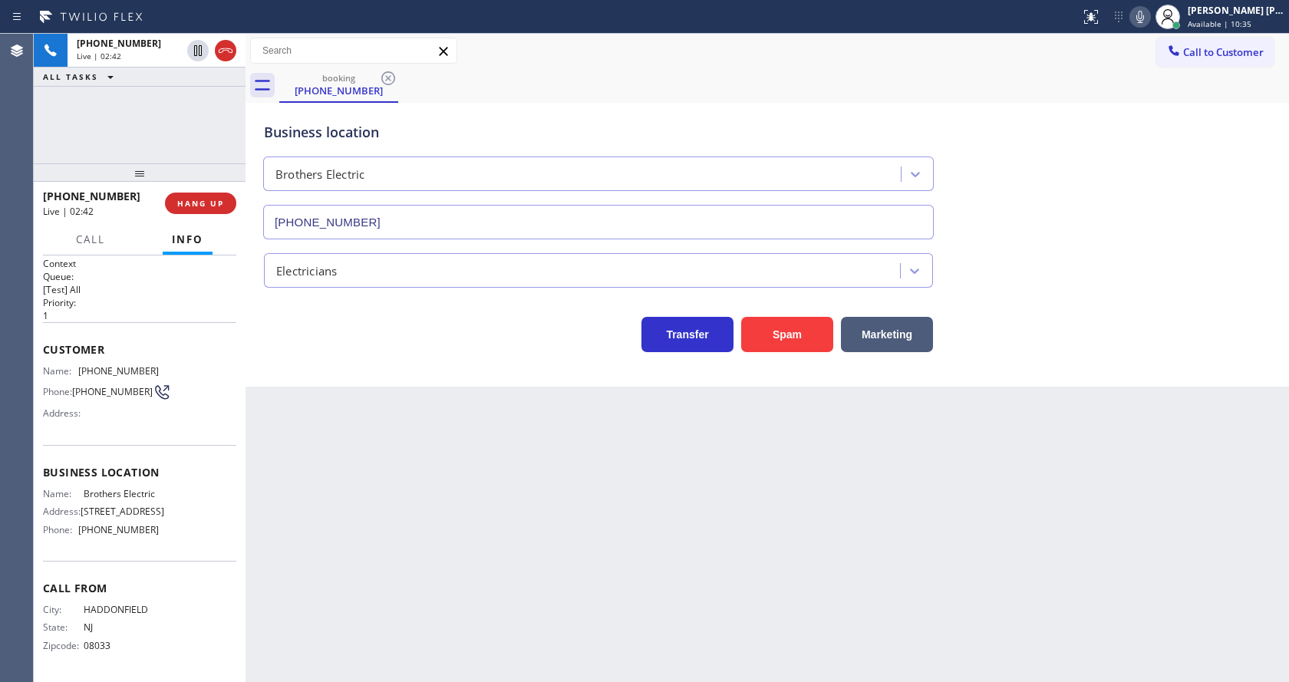
click at [283, 357] on div "Business location Brothers Electric [PHONE_NUMBER] Electricians Transfer Spam M…" at bounding box center [766, 245] width 1043 height 284
click at [762, 341] on button "Spam" at bounding box center [787, 334] width 92 height 35
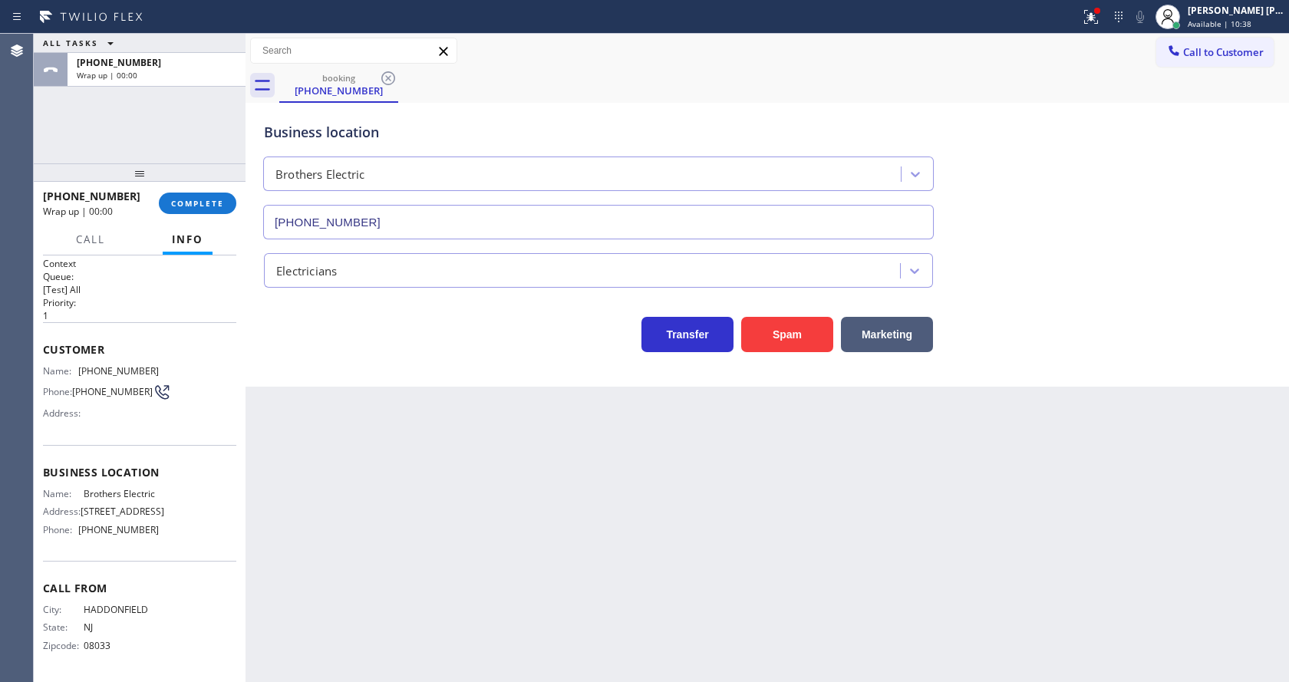
click at [610, 507] on div "Back to Dashboard Change Sender ID Customers Technicians Select a contact Outbo…" at bounding box center [766, 358] width 1043 height 648
click at [195, 208] on span "COMPLETE" at bounding box center [197, 203] width 53 height 11
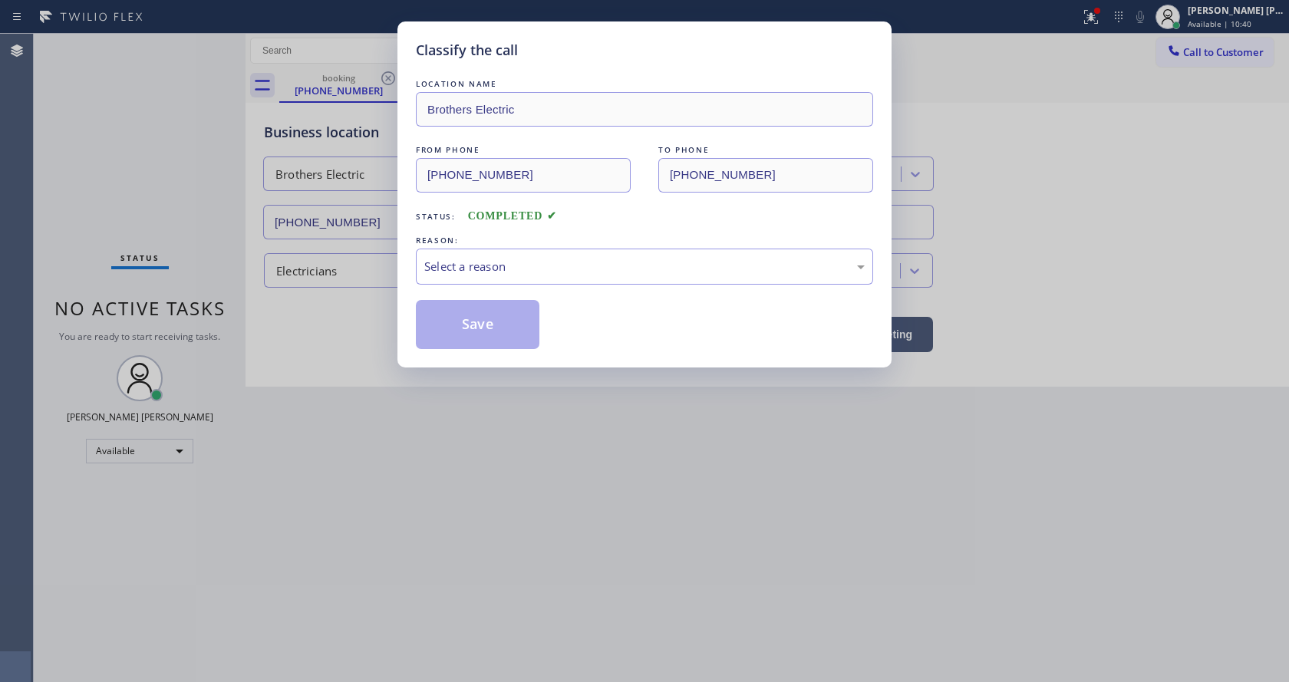
click at [510, 285] on div "LOCATION NAME Brothers Electric FROM PHONE [PHONE_NUMBER] TO PHONE [PHONE_NUMBE…" at bounding box center [644, 212] width 457 height 273
click at [506, 275] on div "Select a reason" at bounding box center [644, 267] width 440 height 18
click at [469, 333] on button "Save" at bounding box center [478, 324] width 124 height 49
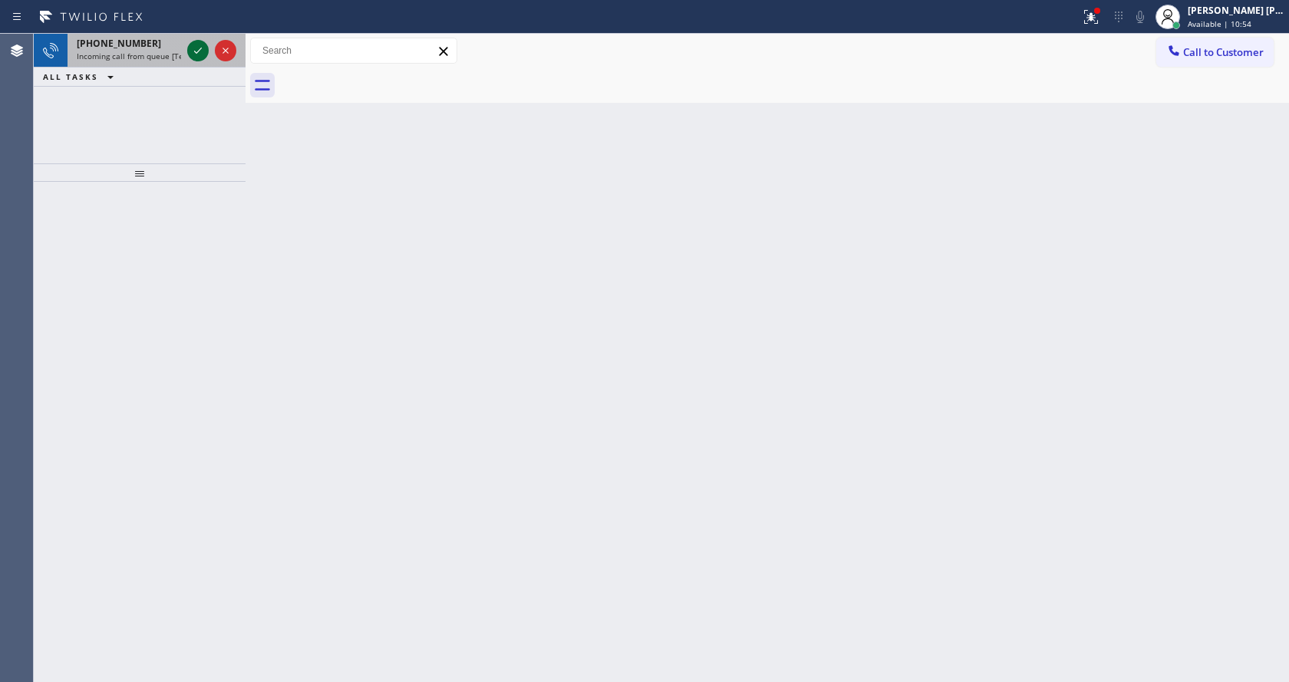
click at [204, 51] on icon at bounding box center [198, 50] width 18 height 18
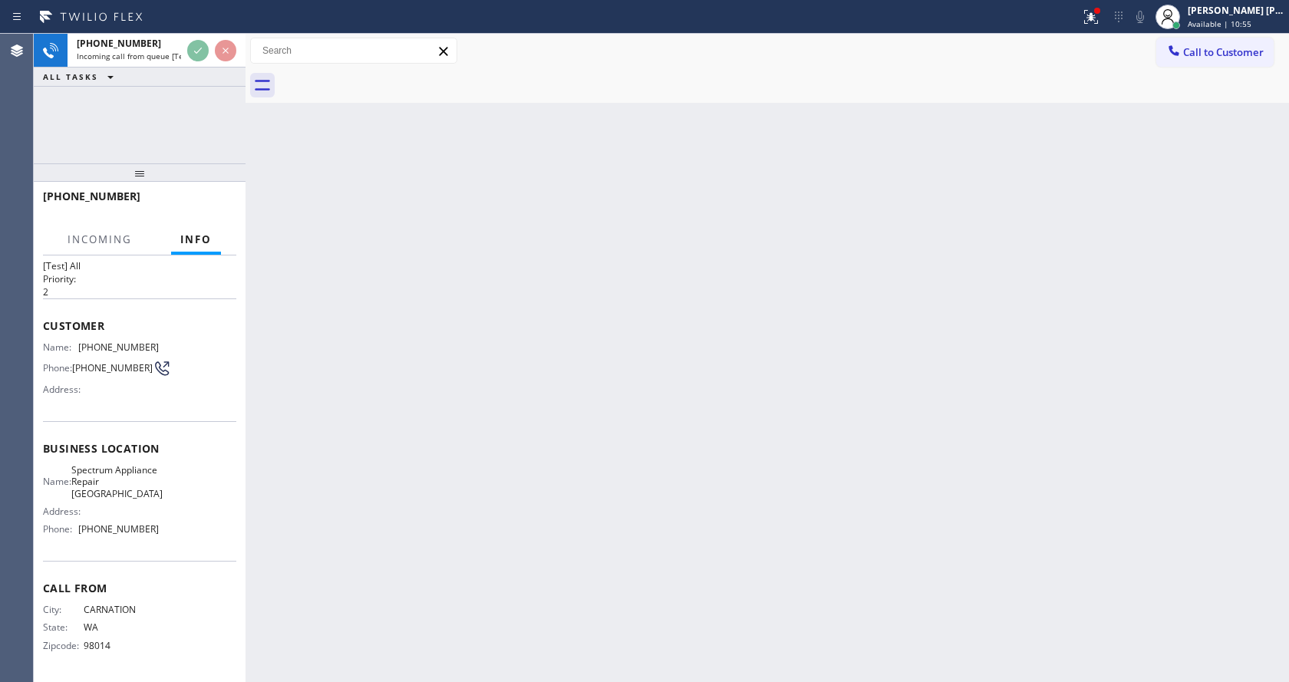
scroll to position [44, 0]
click at [558, 456] on div "Back to Dashboard Change Sender ID Customers Technicians Select a contact Outbo…" at bounding box center [766, 358] width 1043 height 648
click at [700, 499] on div "Back to Dashboard Change Sender ID Customers Technicians Select a contact Outbo…" at bounding box center [766, 358] width 1043 height 648
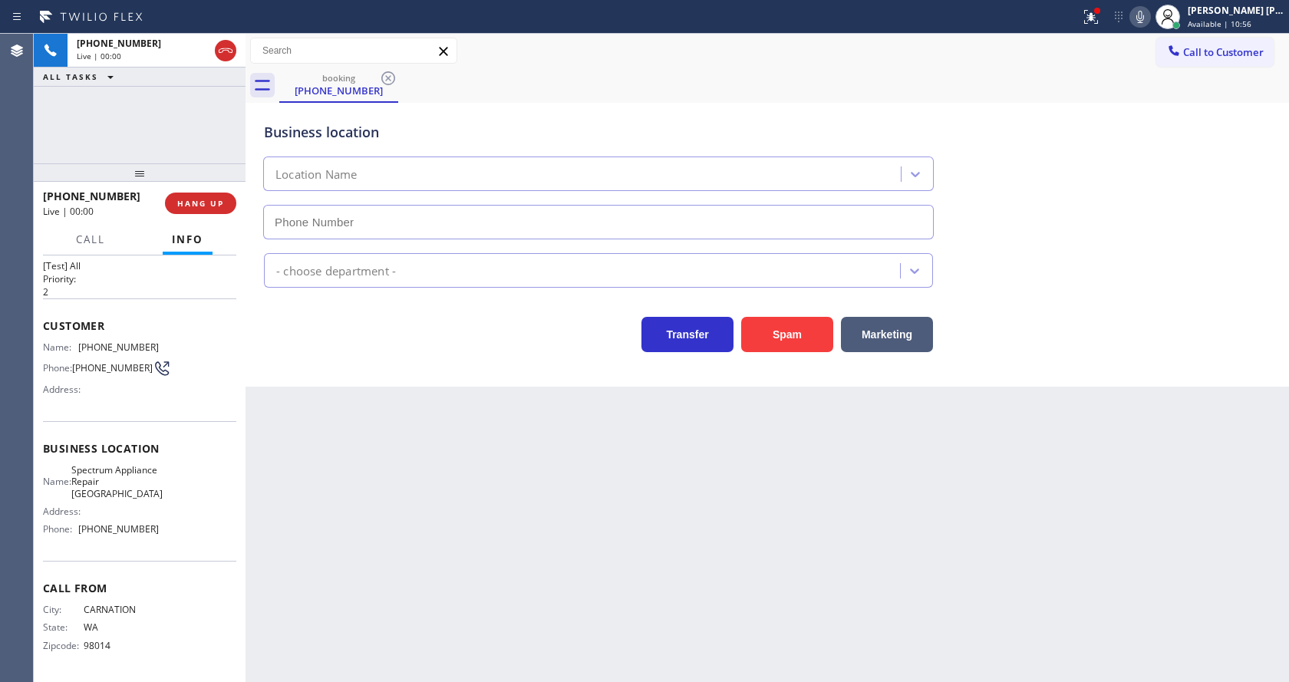
type input "[PHONE_NUMBER]"
click at [855, 575] on div "Back to Dashboard Change Sender ID Customers Technicians Select a contact Outbo…" at bounding box center [766, 358] width 1043 height 648
drag, startPoint x: 795, startPoint y: 331, endPoint x: 801, endPoint y: 347, distance: 17.7
click at [799, 343] on button "Spam" at bounding box center [787, 334] width 92 height 35
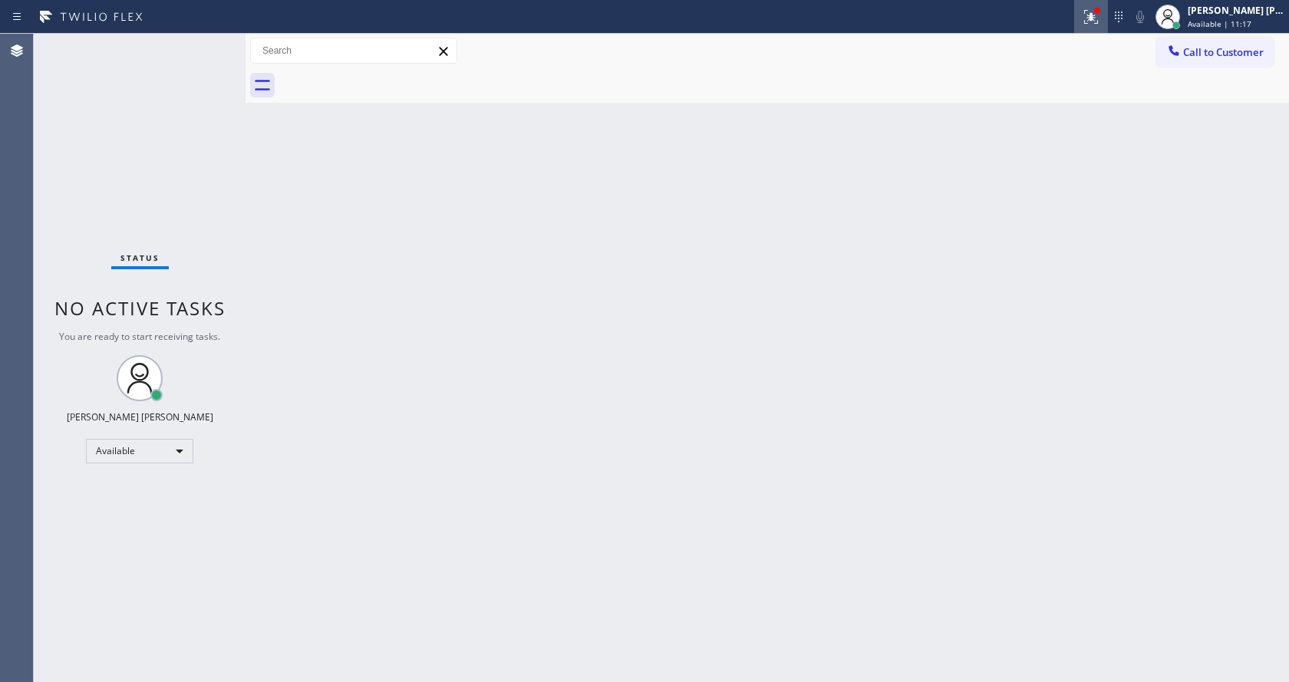
click at [1085, 12] on div at bounding box center [1091, 17] width 34 height 18
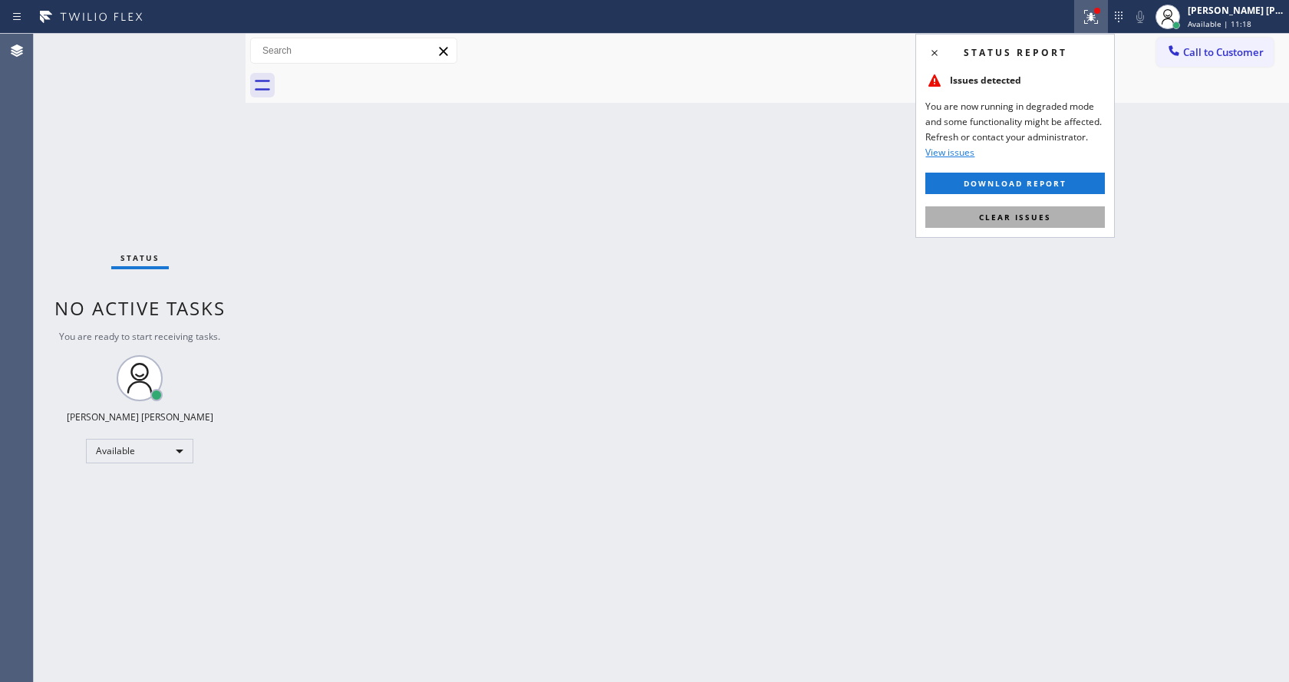
click at [1022, 212] on span "Clear issues" at bounding box center [1015, 217] width 72 height 11
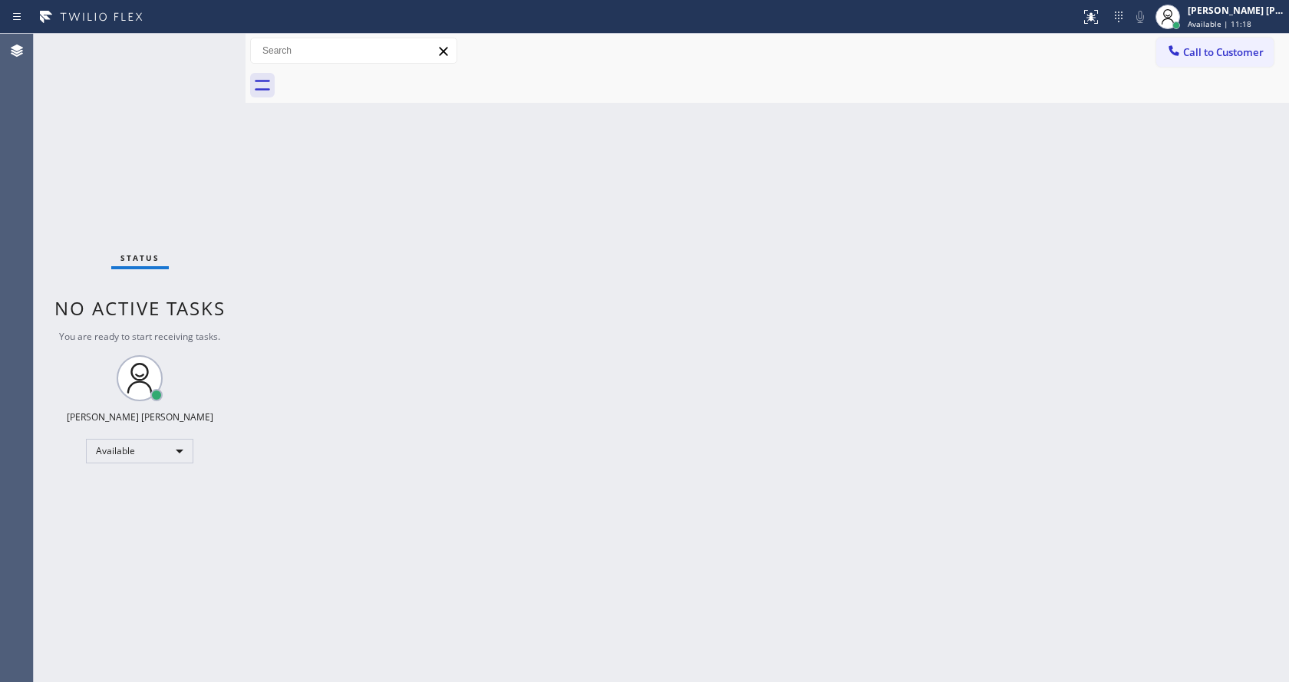
click at [693, 344] on div "Back to Dashboard Change Sender ID Customers Technicians Select a contact Outbo…" at bounding box center [766, 358] width 1043 height 648
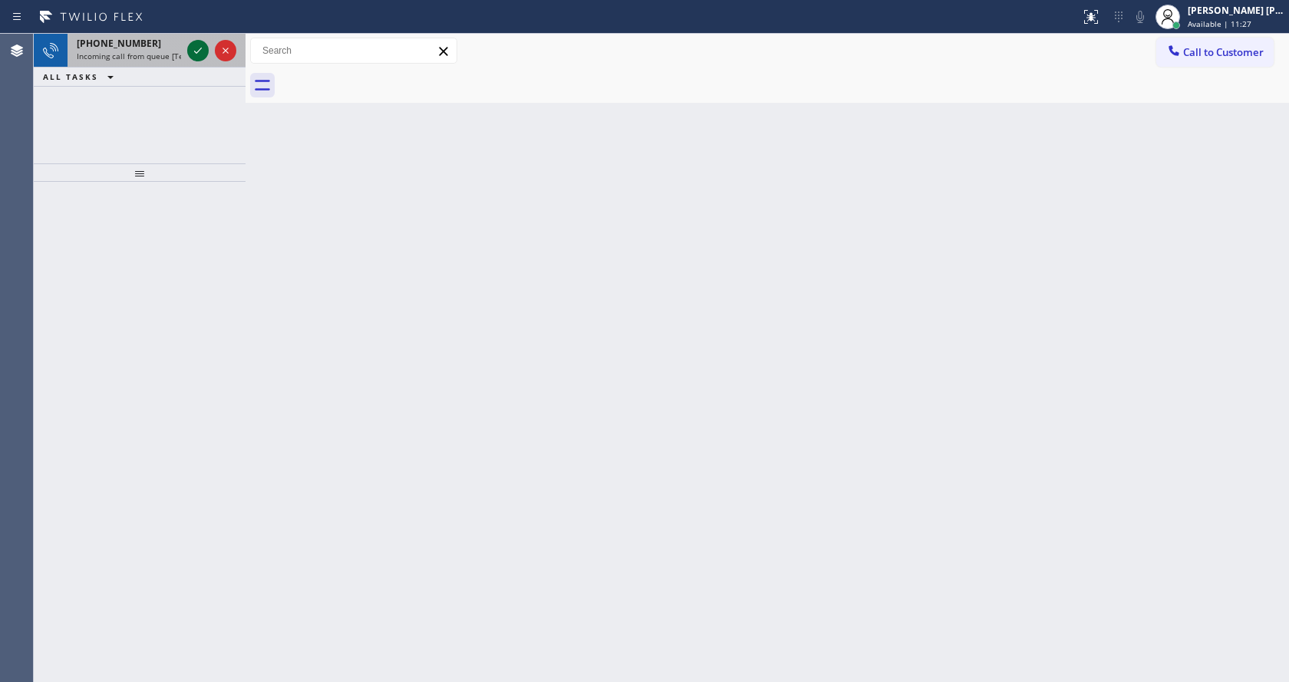
click at [192, 53] on icon at bounding box center [198, 50] width 18 height 18
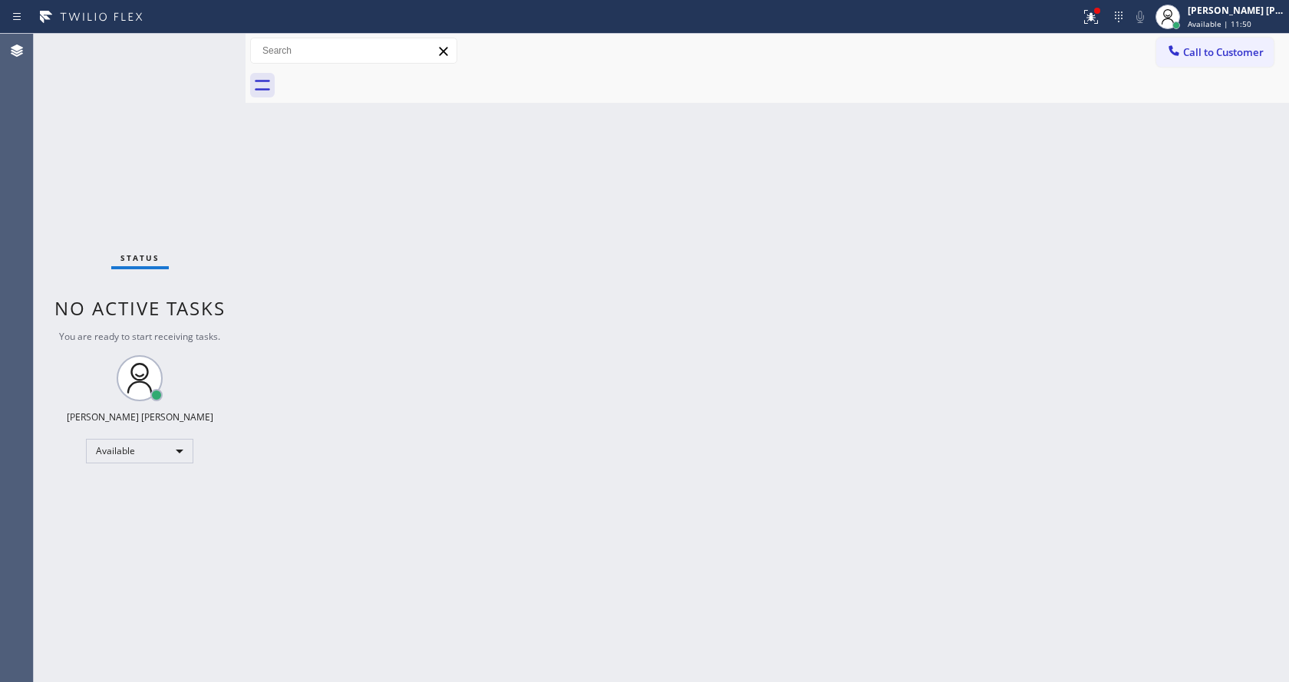
click at [696, 267] on div "Back to Dashboard Change Sender ID Customers Technicians Select a contact Outbo…" at bounding box center [766, 358] width 1043 height 648
click at [1092, 21] on icon at bounding box center [1091, 17] width 14 height 14
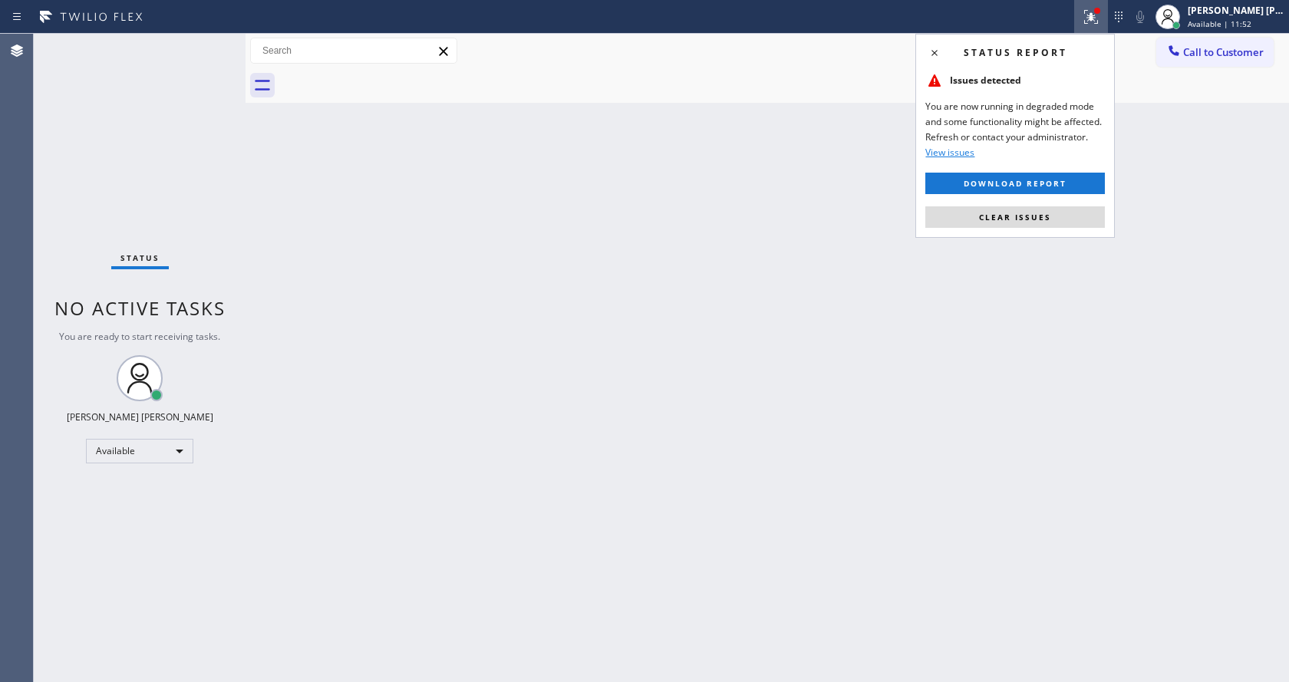
click at [1044, 203] on div "Status report Issues detected You are now running in degraded mode and some fun…" at bounding box center [1014, 136] width 199 height 204
click at [1046, 214] on span "Clear issues" at bounding box center [1015, 217] width 72 height 11
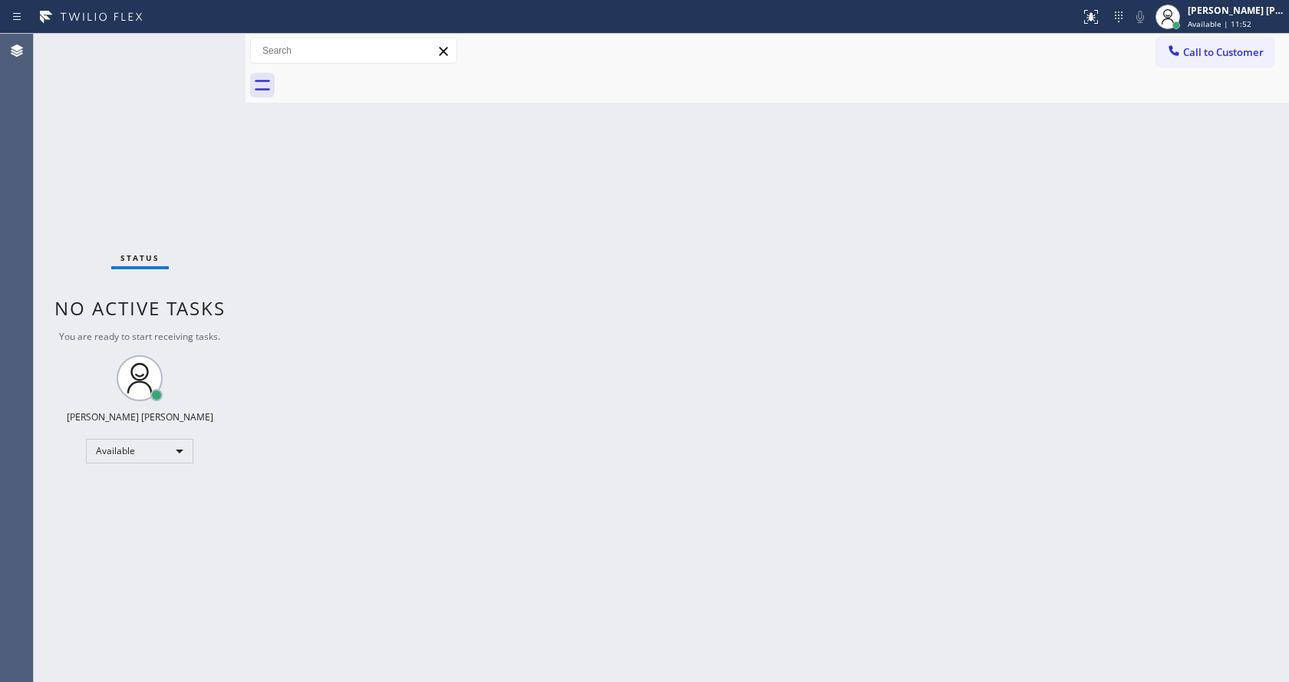
click at [1058, 237] on div "Back to Dashboard Change Sender ID Customers Technicians Select a contact Outbo…" at bounding box center [766, 358] width 1043 height 648
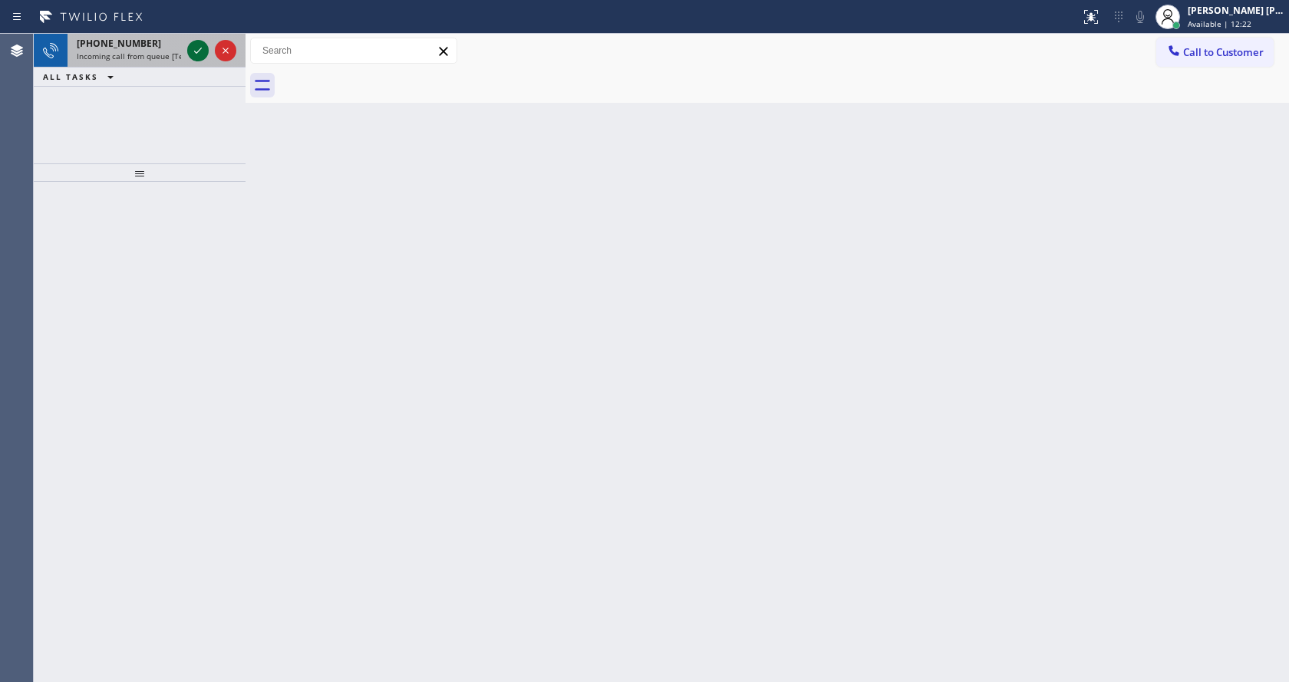
click at [203, 56] on icon at bounding box center [198, 50] width 18 height 18
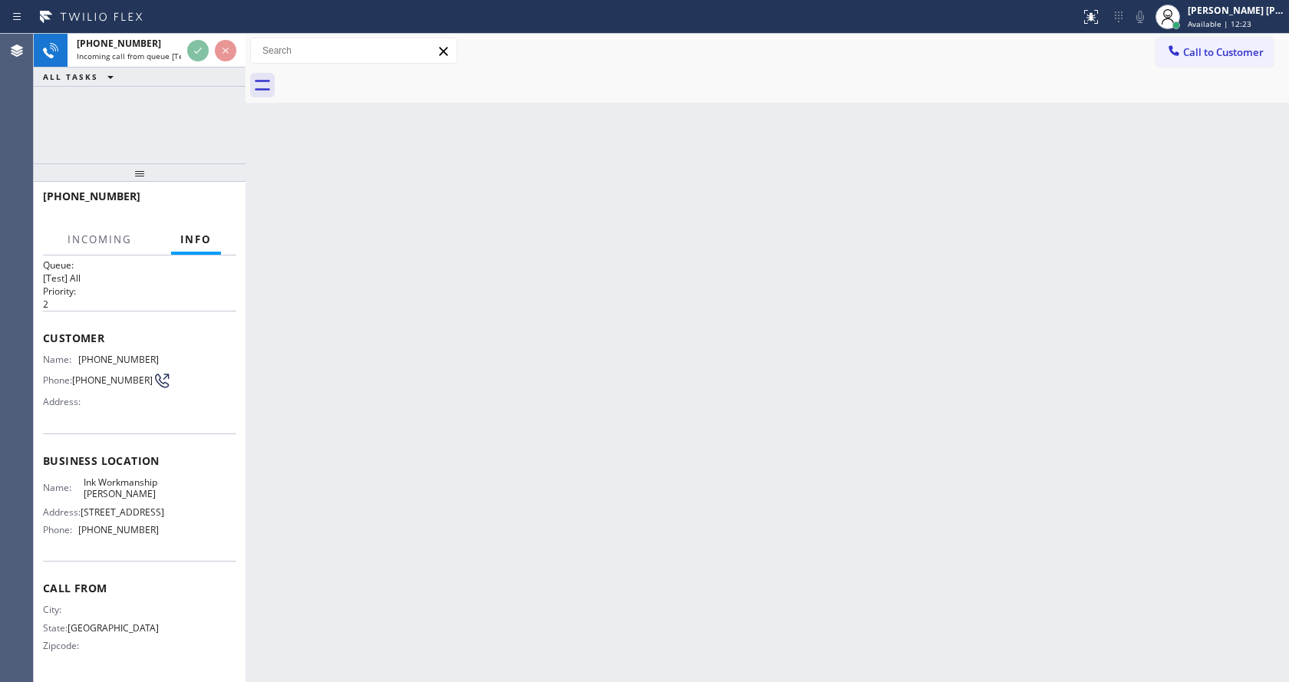
scroll to position [44, 0]
click at [652, 366] on div "Back to Dashboard Change Sender ID Customers Technicians Select a contact Outbo…" at bounding box center [766, 358] width 1043 height 648
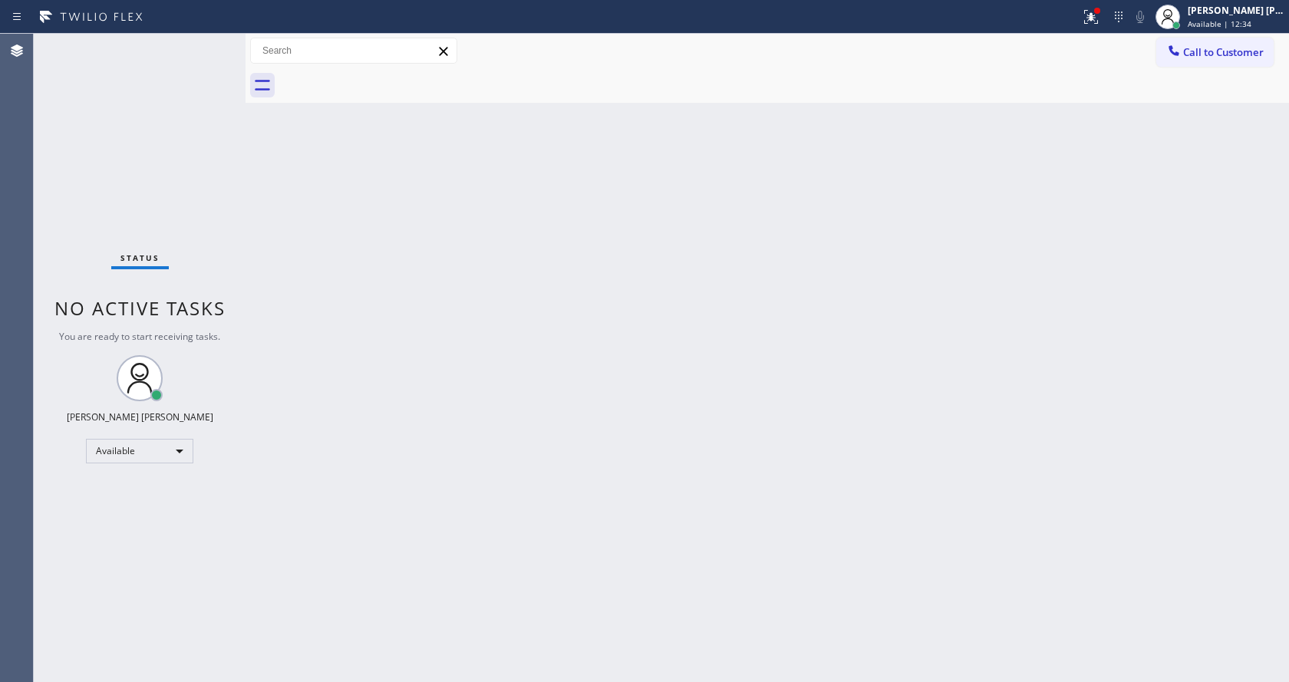
click at [299, 309] on div "Back to Dashboard Change Sender ID Customers Technicians Select a contact Outbo…" at bounding box center [766, 358] width 1043 height 648
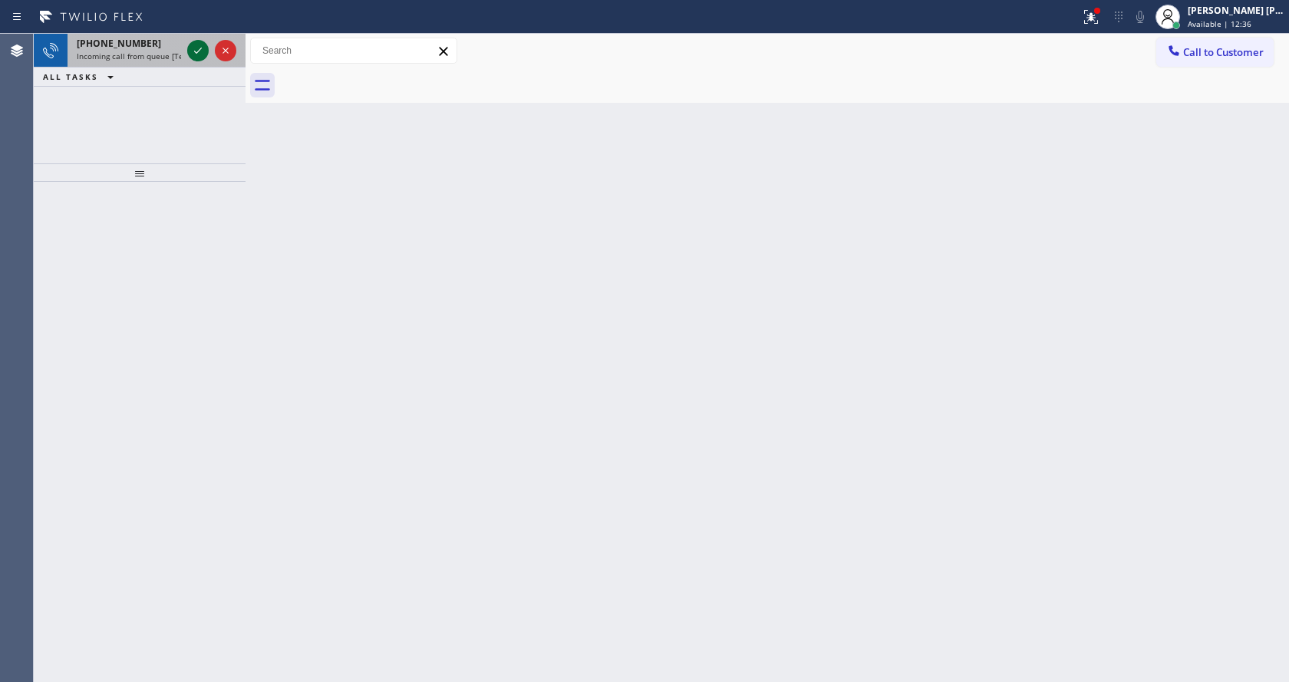
click at [199, 48] on icon at bounding box center [198, 50] width 18 height 18
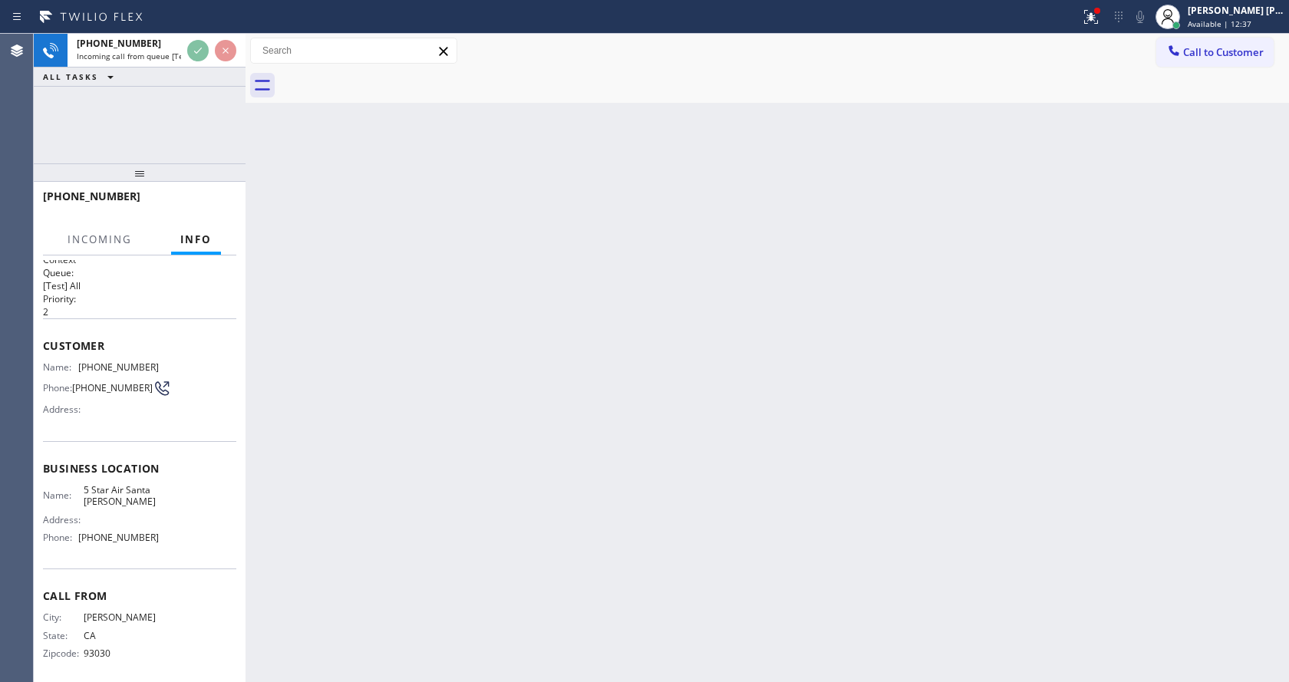
scroll to position [20, 0]
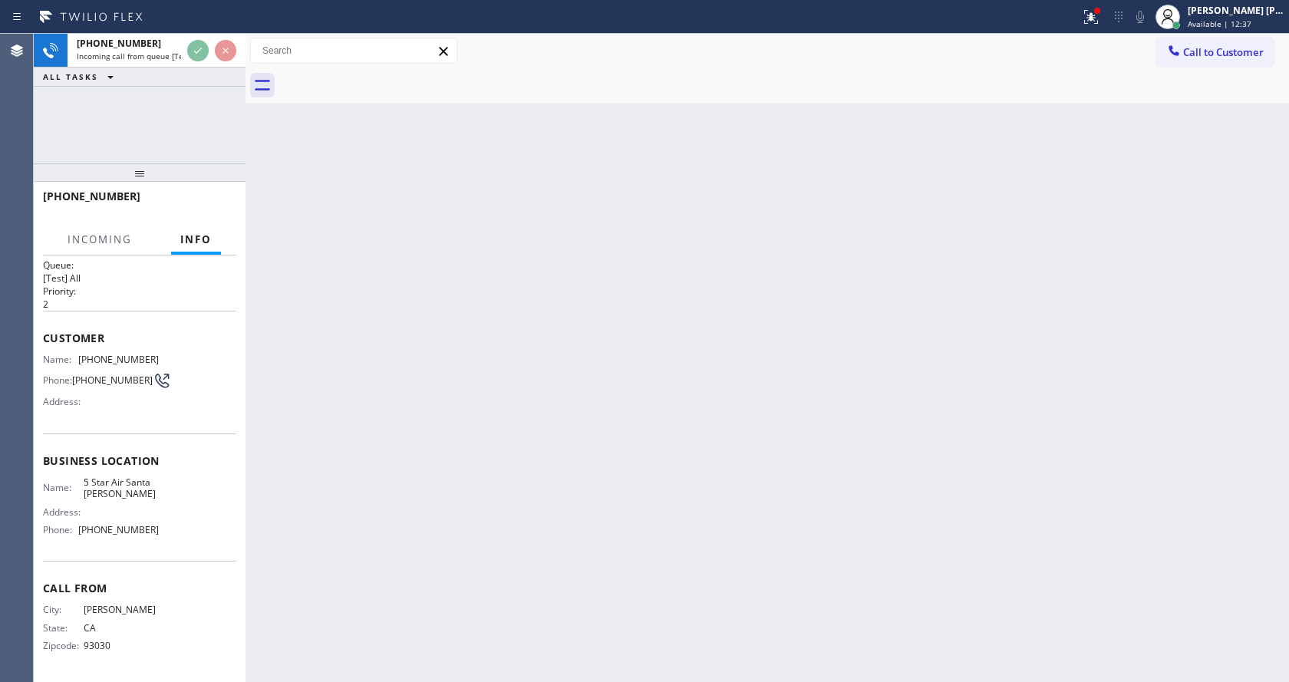
click at [621, 331] on div "Back to Dashboard Change Sender ID Customers Technicians Select a contact Outbo…" at bounding box center [766, 358] width 1043 height 648
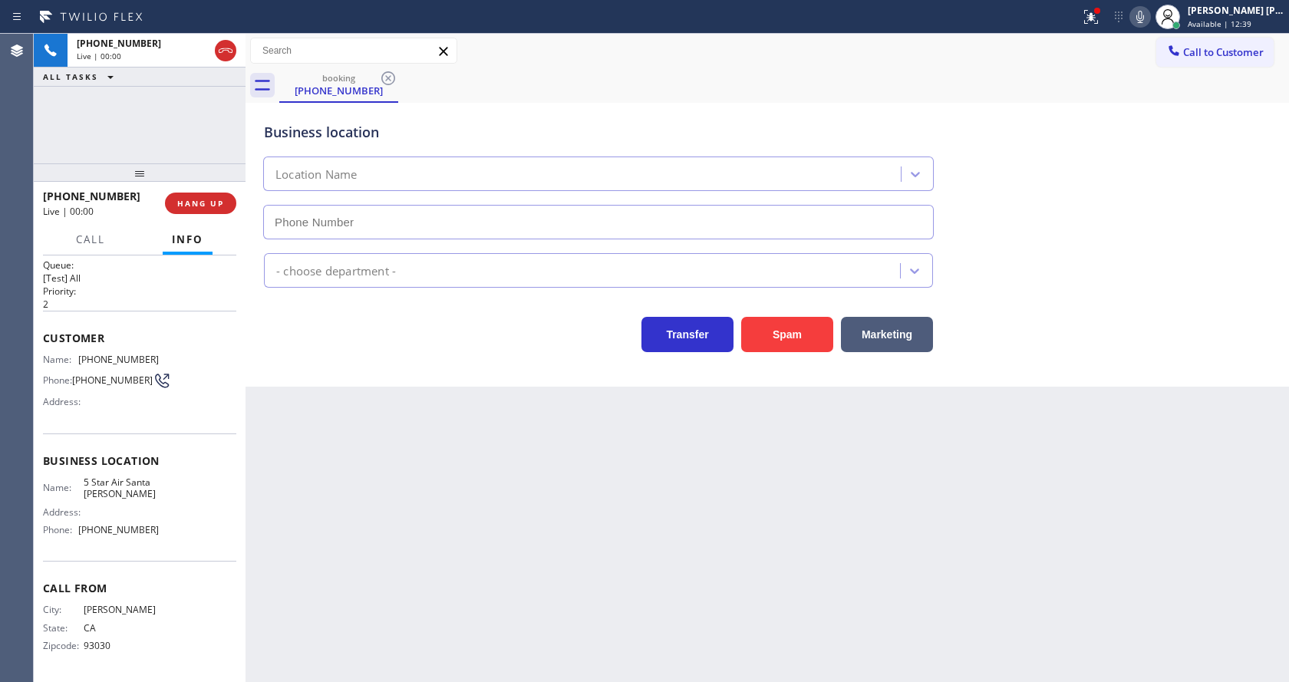
type input "[PHONE_NUMBER]"
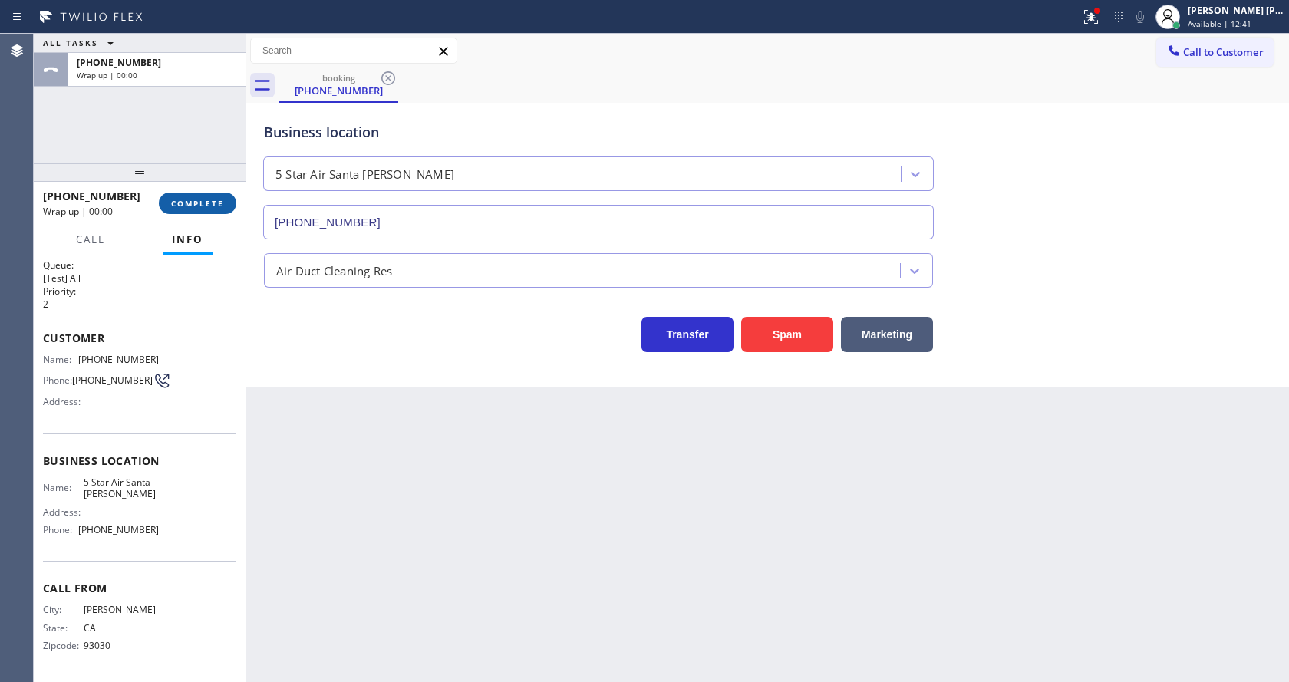
click at [179, 205] on span "COMPLETE" at bounding box center [197, 203] width 53 height 11
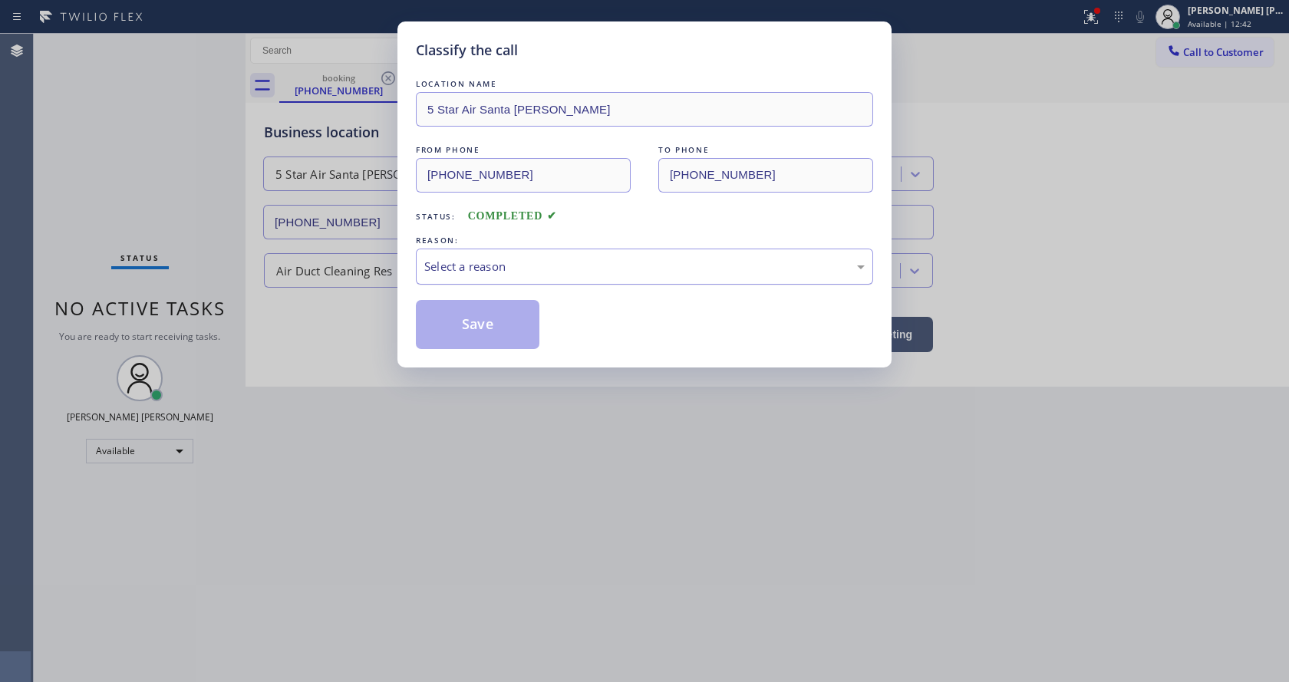
click at [588, 266] on div "Select a reason" at bounding box center [644, 267] width 440 height 18
click at [492, 329] on button "Save" at bounding box center [478, 324] width 124 height 49
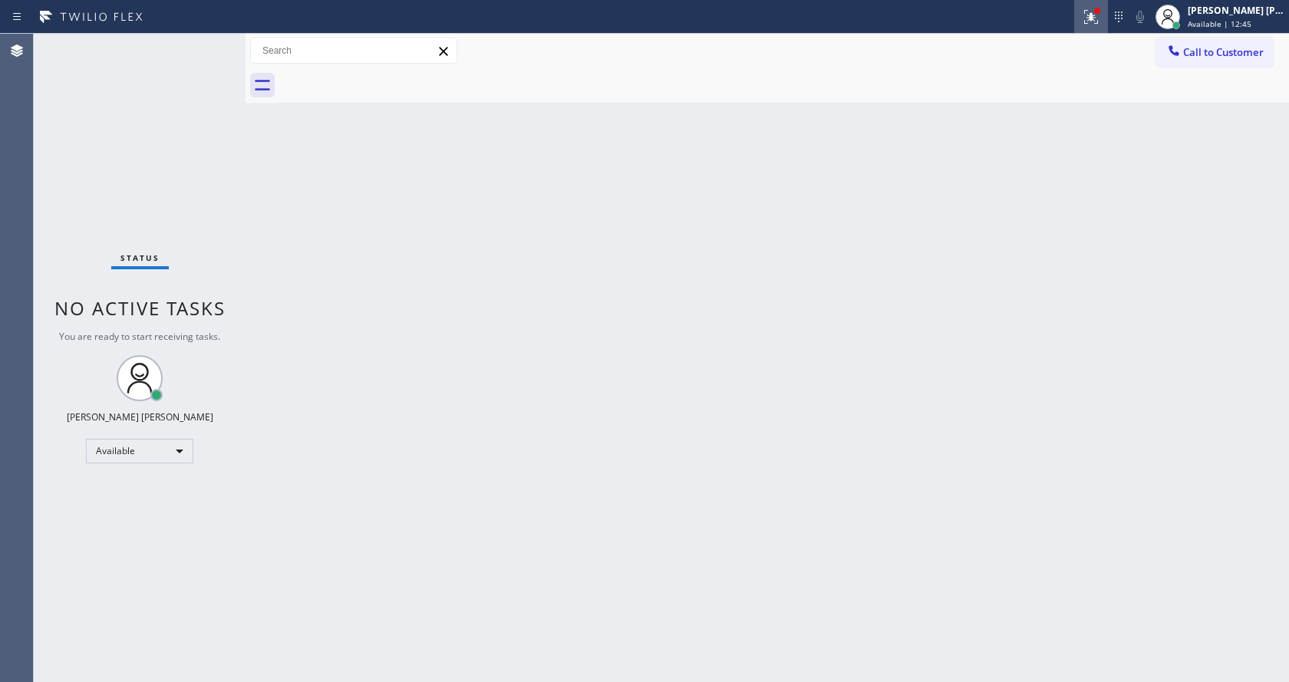
click at [1100, 28] on button at bounding box center [1091, 17] width 34 height 34
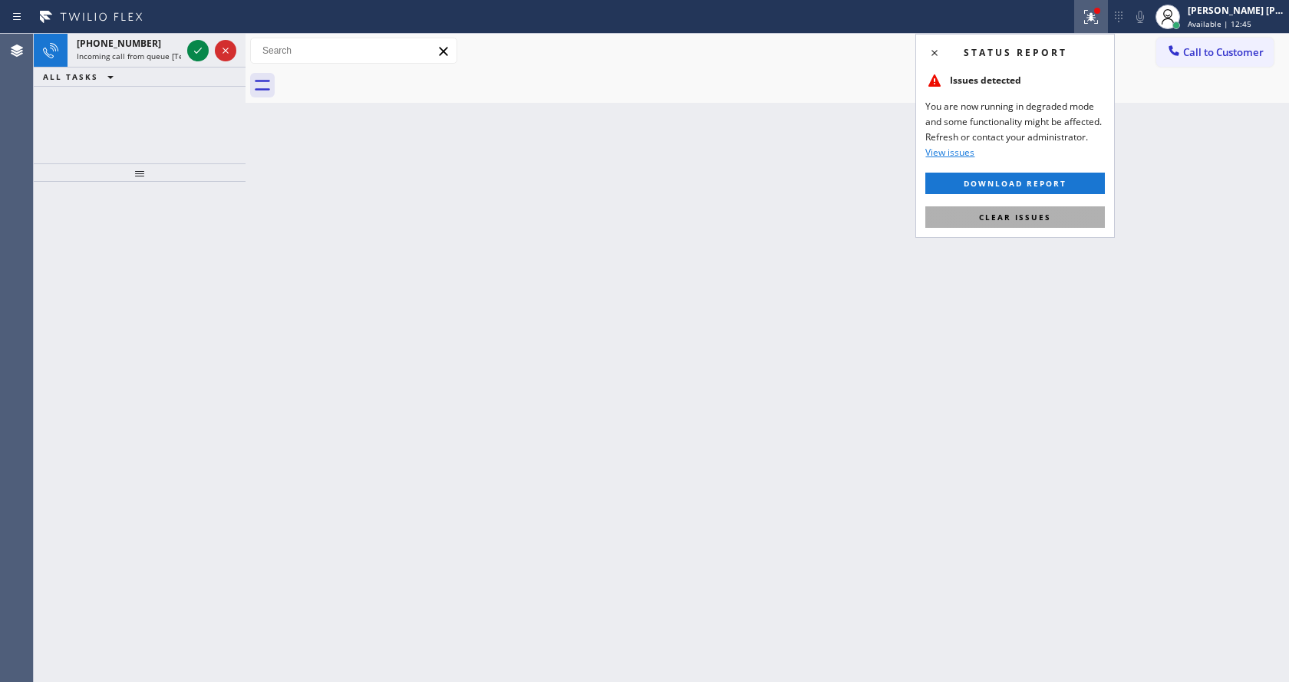
click at [1001, 209] on button "Clear issues" at bounding box center [1014, 216] width 179 height 21
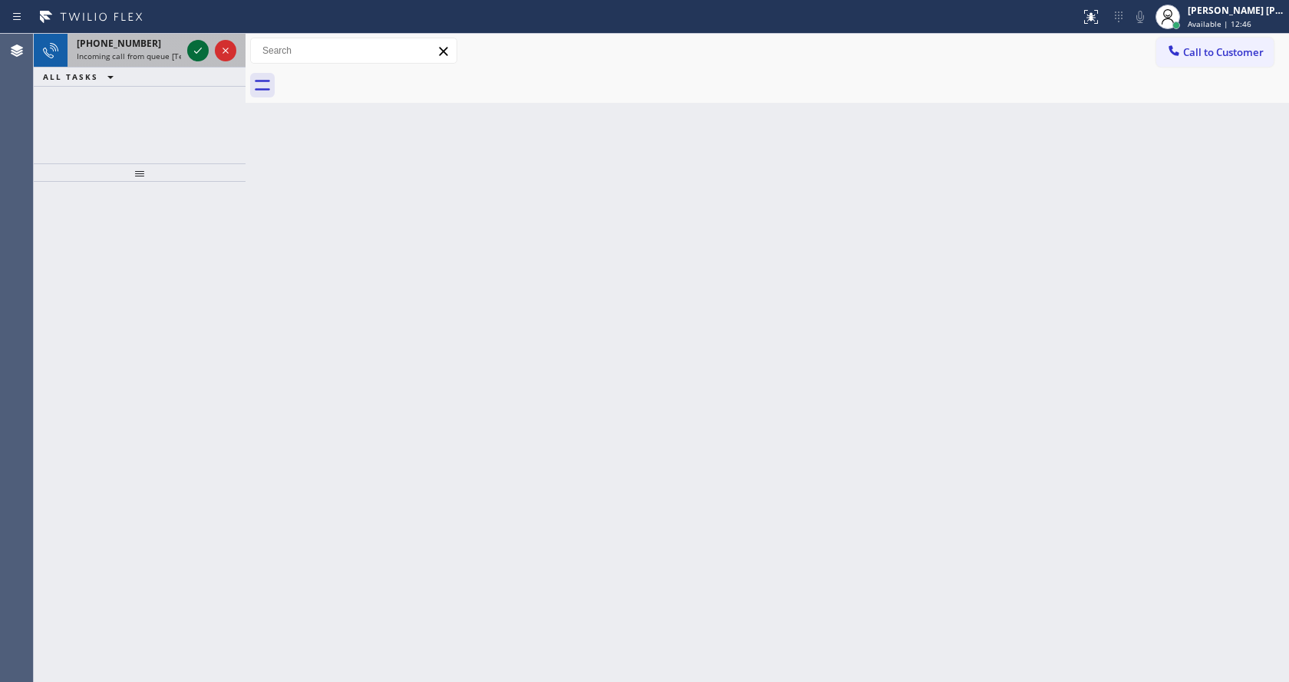
click at [192, 58] on icon at bounding box center [198, 50] width 18 height 18
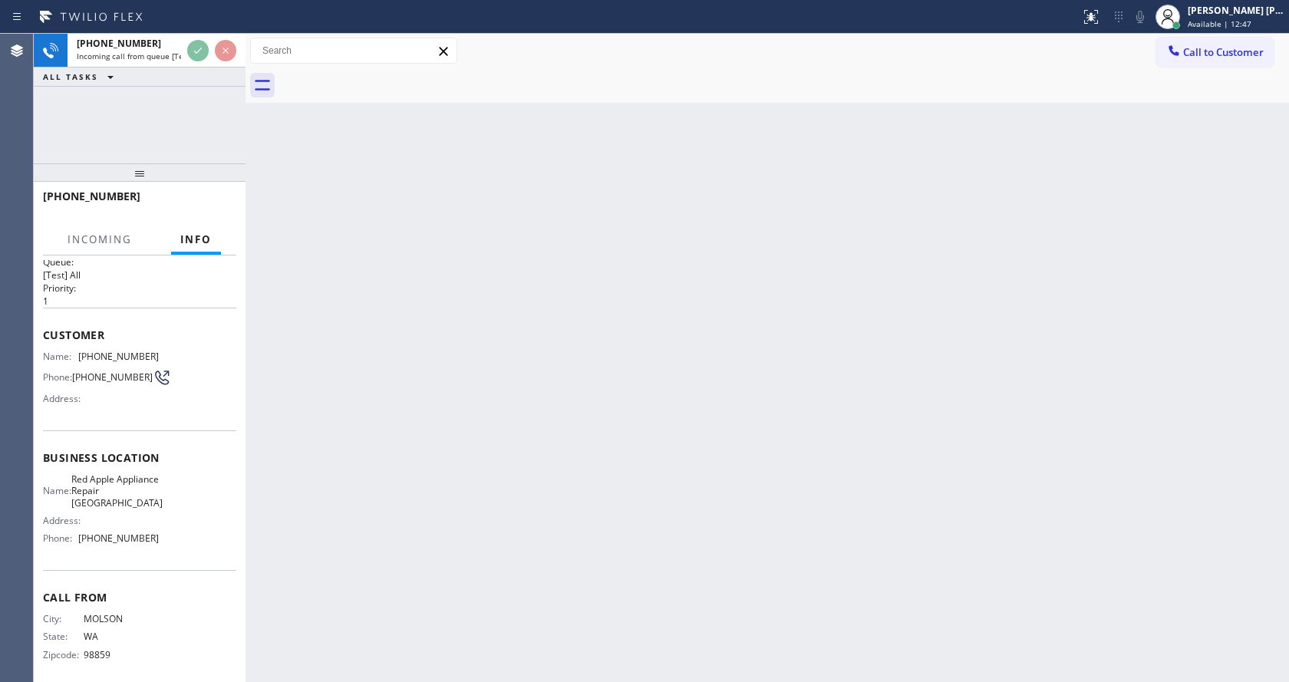
scroll to position [31, 0]
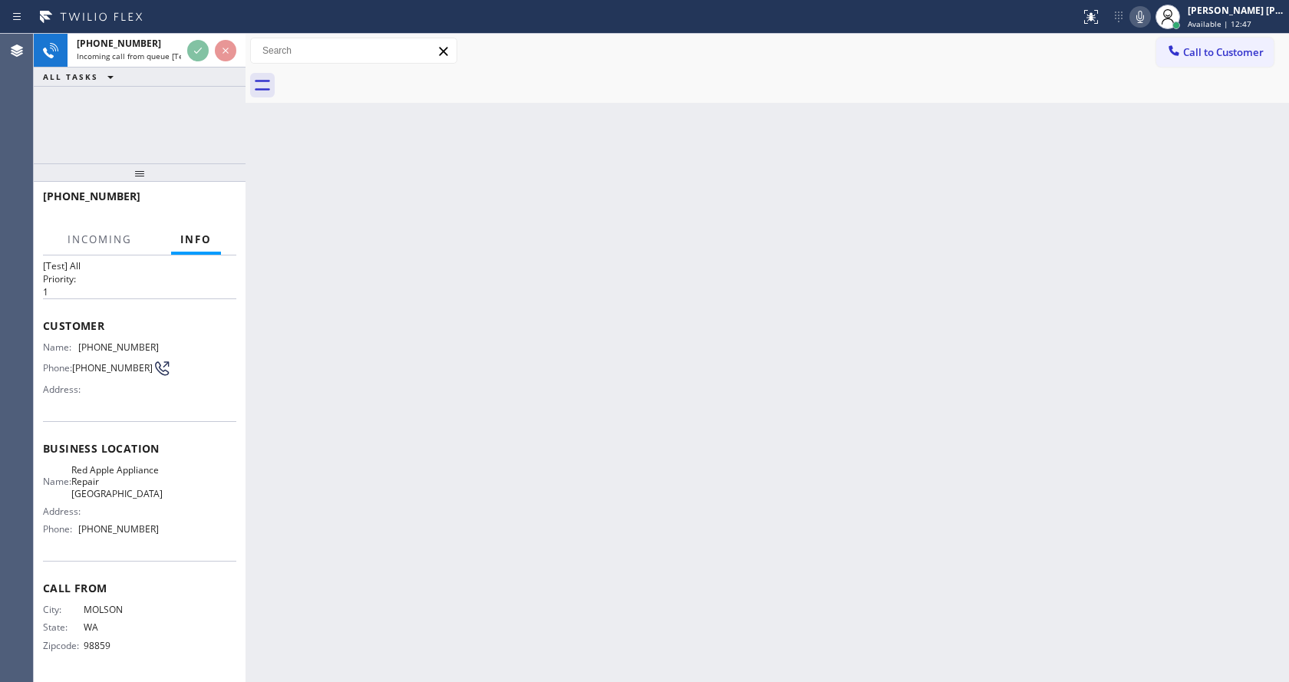
click at [608, 430] on div "Back to Dashboard Change Sender ID Customers Technicians Select a contact Outbo…" at bounding box center [766, 358] width 1043 height 648
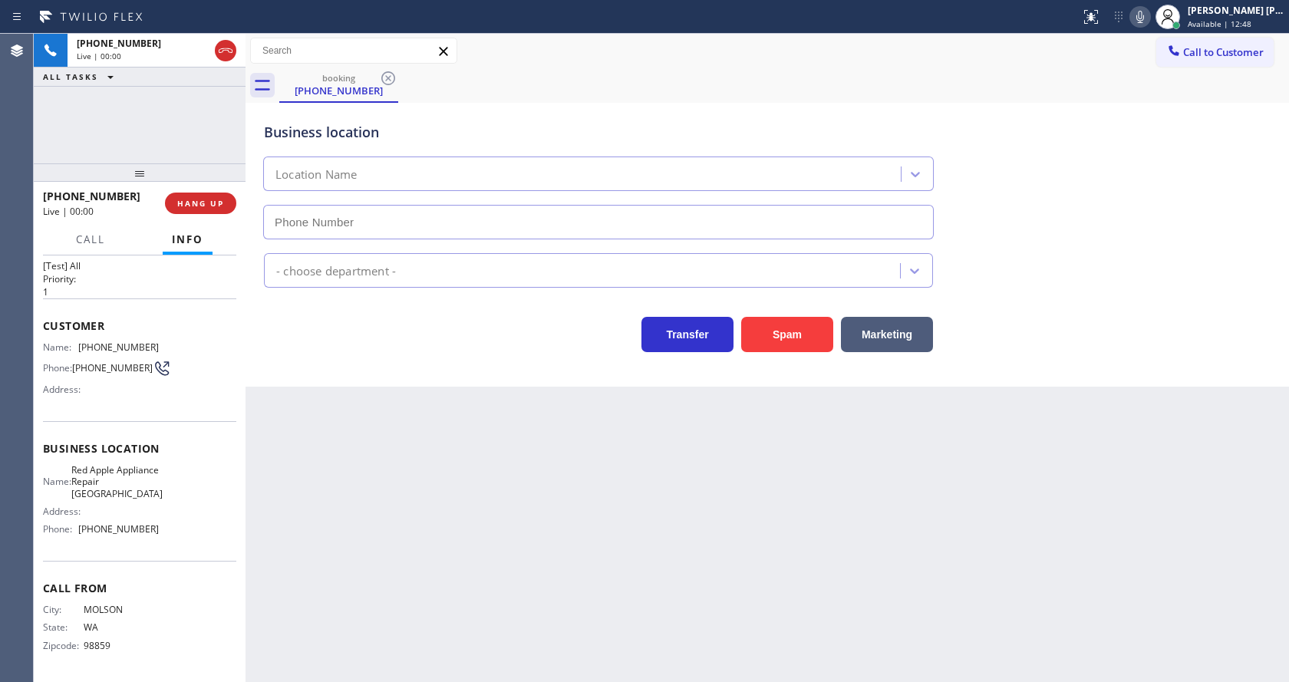
type input "[PHONE_NUMBER]"
drag, startPoint x: 762, startPoint y: 332, endPoint x: 825, endPoint y: 408, distance: 98.6
click at [825, 408] on div "Back to Dashboard Change Sender ID Customers Technicians Select a contact Outbo…" at bounding box center [766, 358] width 1043 height 648
click at [782, 336] on button "Spam" at bounding box center [787, 334] width 92 height 35
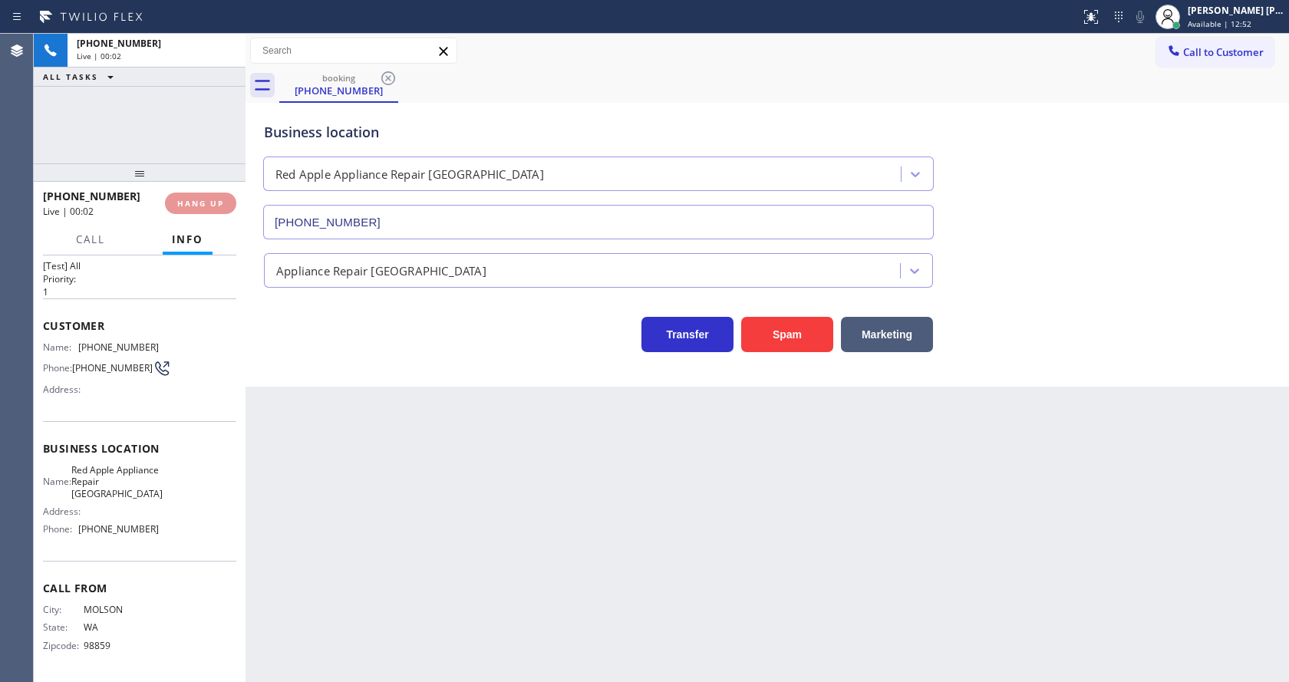
click at [582, 649] on div "Back to Dashboard Change Sender ID Customers Technicians Select a contact Outbo…" at bounding box center [766, 358] width 1043 height 648
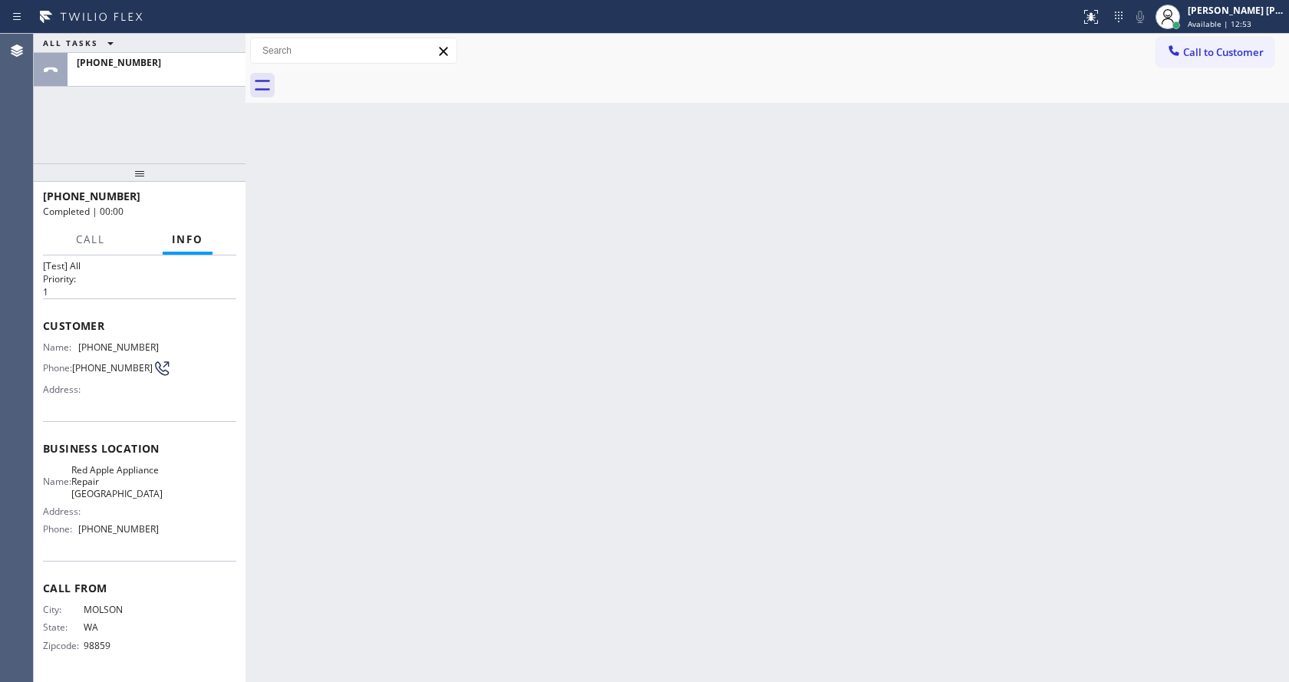
click at [286, 268] on div "Back to Dashboard Change Sender ID Customers Technicians Select a contact Outbo…" at bounding box center [766, 358] width 1043 height 648
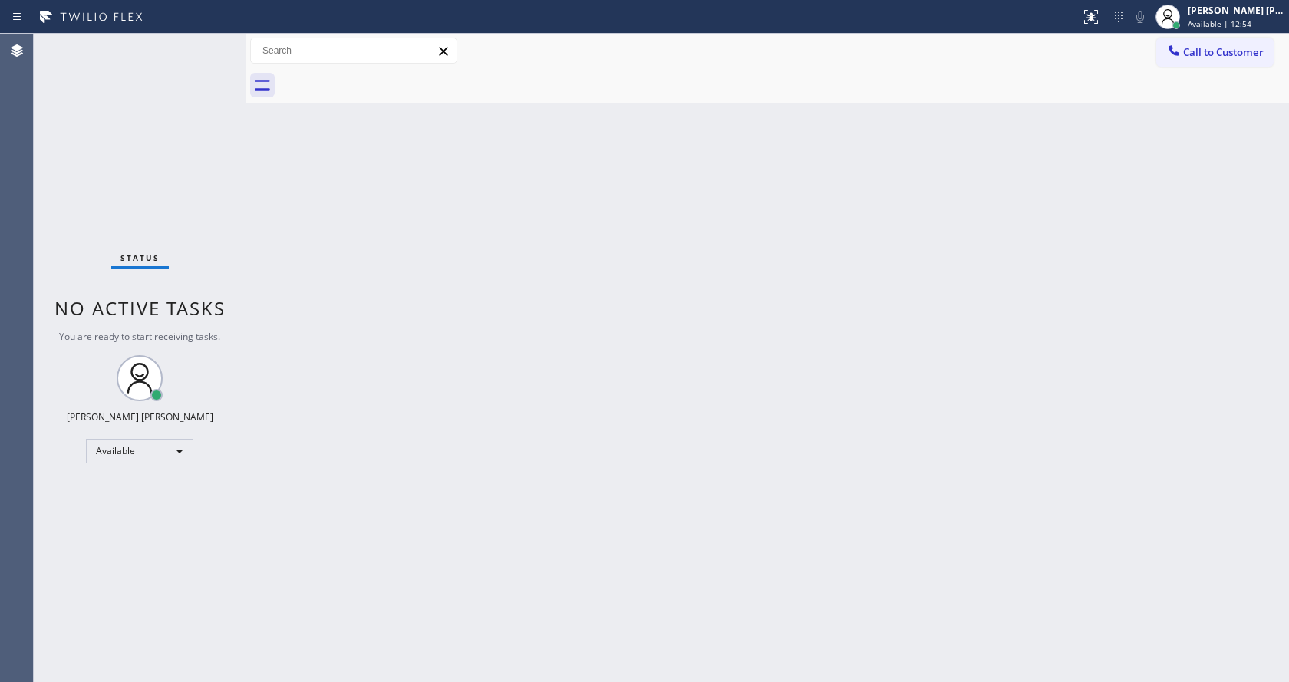
click at [659, 420] on div "Back to Dashboard Change Sender ID Customers Technicians Select a contact Outbo…" at bounding box center [766, 358] width 1043 height 648
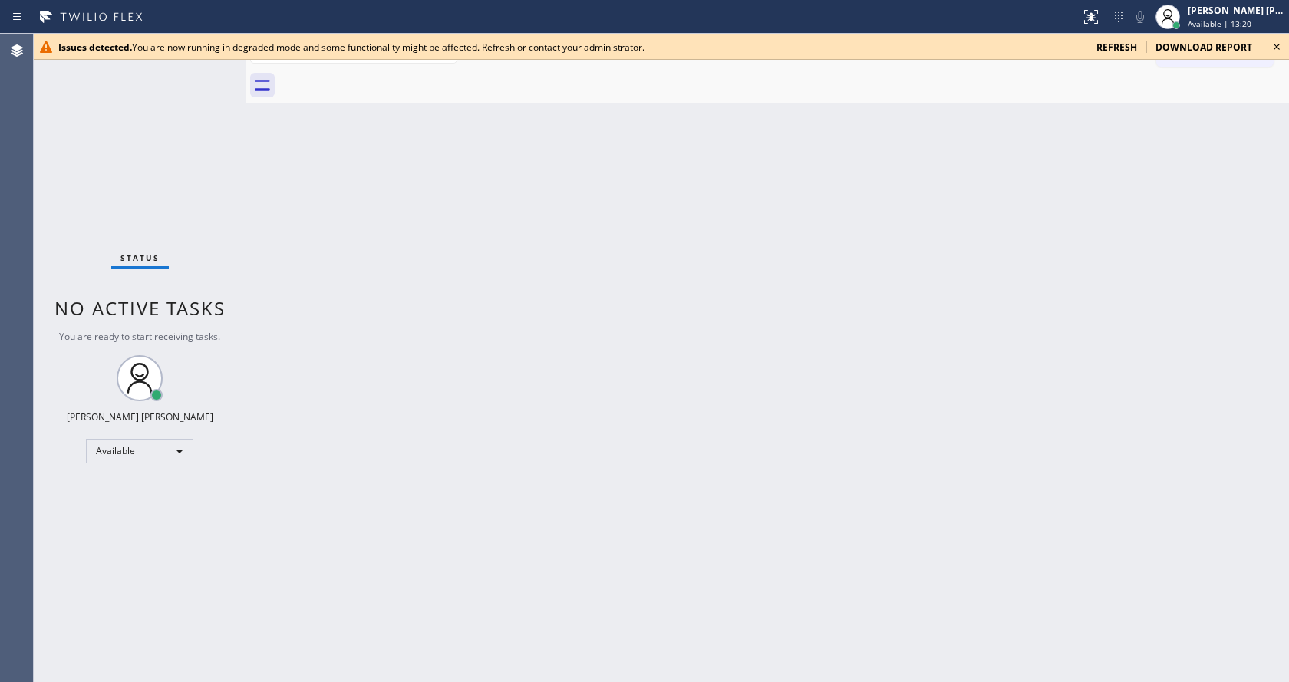
click at [499, 166] on div "Back to Dashboard Change Sender ID Customers Technicians Select a contact Outbo…" at bounding box center [766, 358] width 1043 height 648
click at [1273, 46] on icon at bounding box center [1276, 47] width 18 height 18
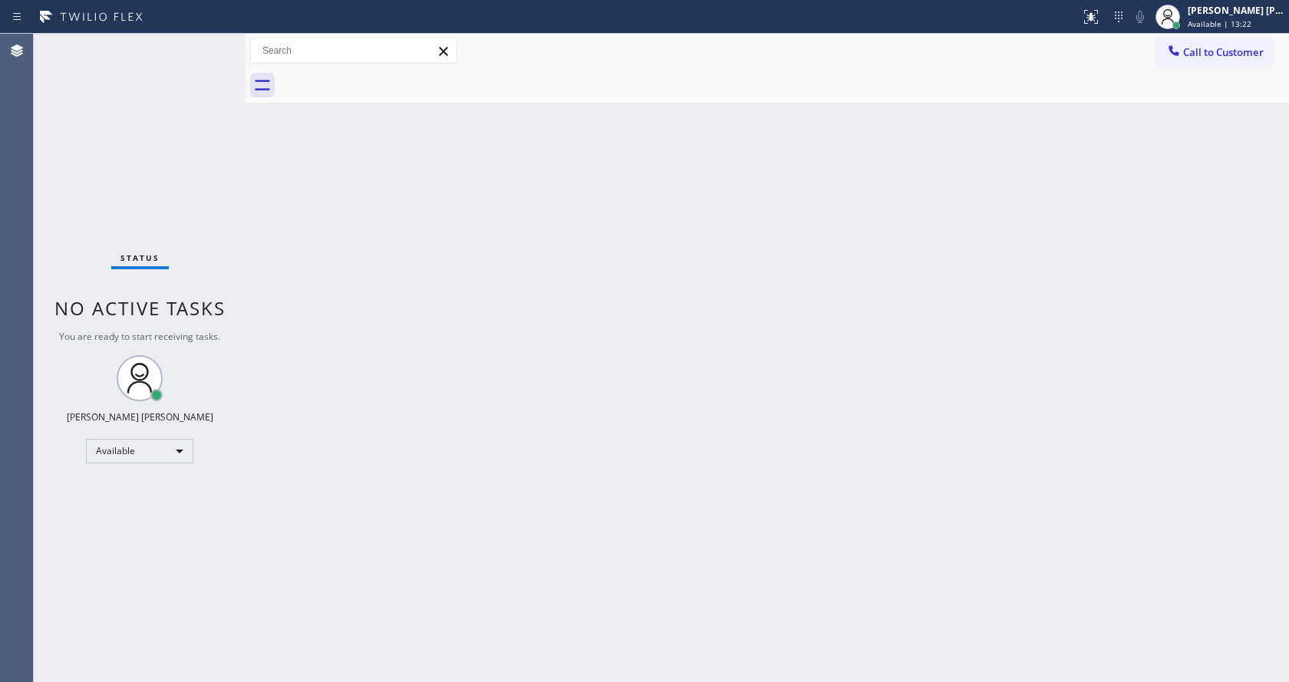
click at [722, 312] on div "Back to Dashboard Change Sender ID Customers Technicians Select a contact Outbo…" at bounding box center [766, 358] width 1043 height 648
click at [397, 402] on div "Back to Dashboard Change Sender ID Customers Technicians Select a contact Outbo…" at bounding box center [766, 358] width 1043 height 648
click at [275, 227] on div "Back to Dashboard Change Sender ID Customers Technicians Select a contact Outbo…" at bounding box center [766, 358] width 1043 height 648
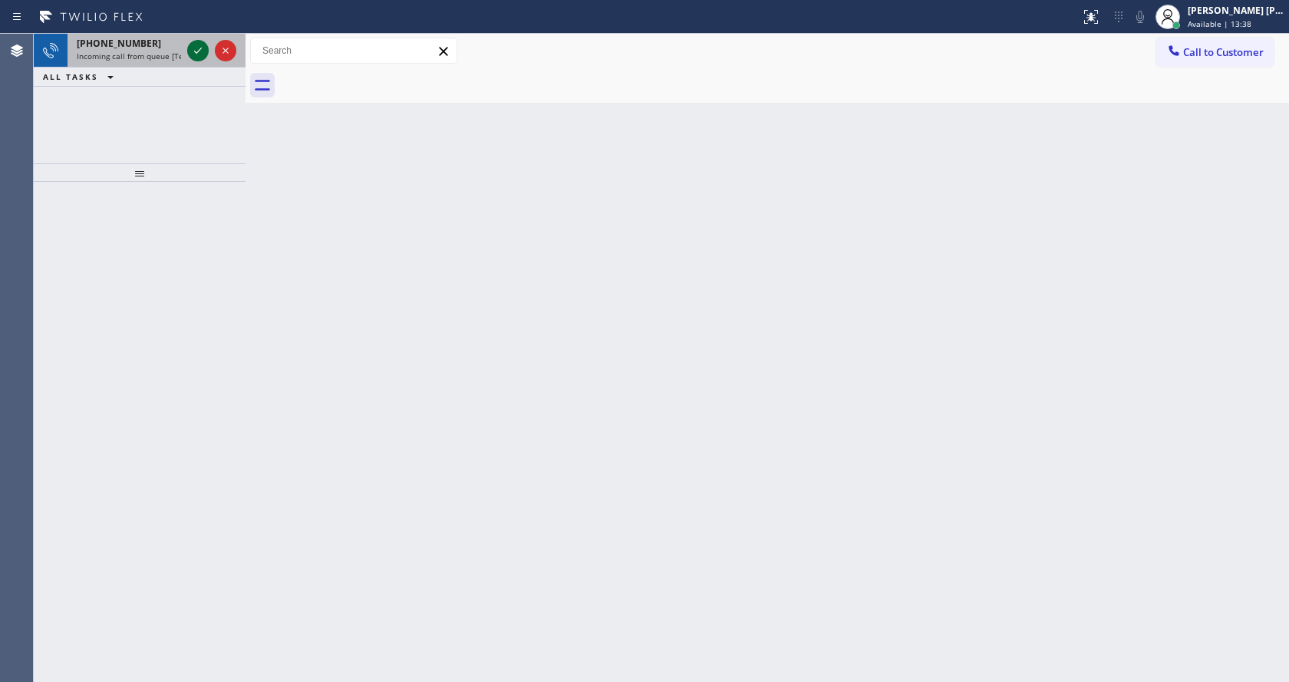
click at [189, 51] on icon at bounding box center [198, 50] width 18 height 18
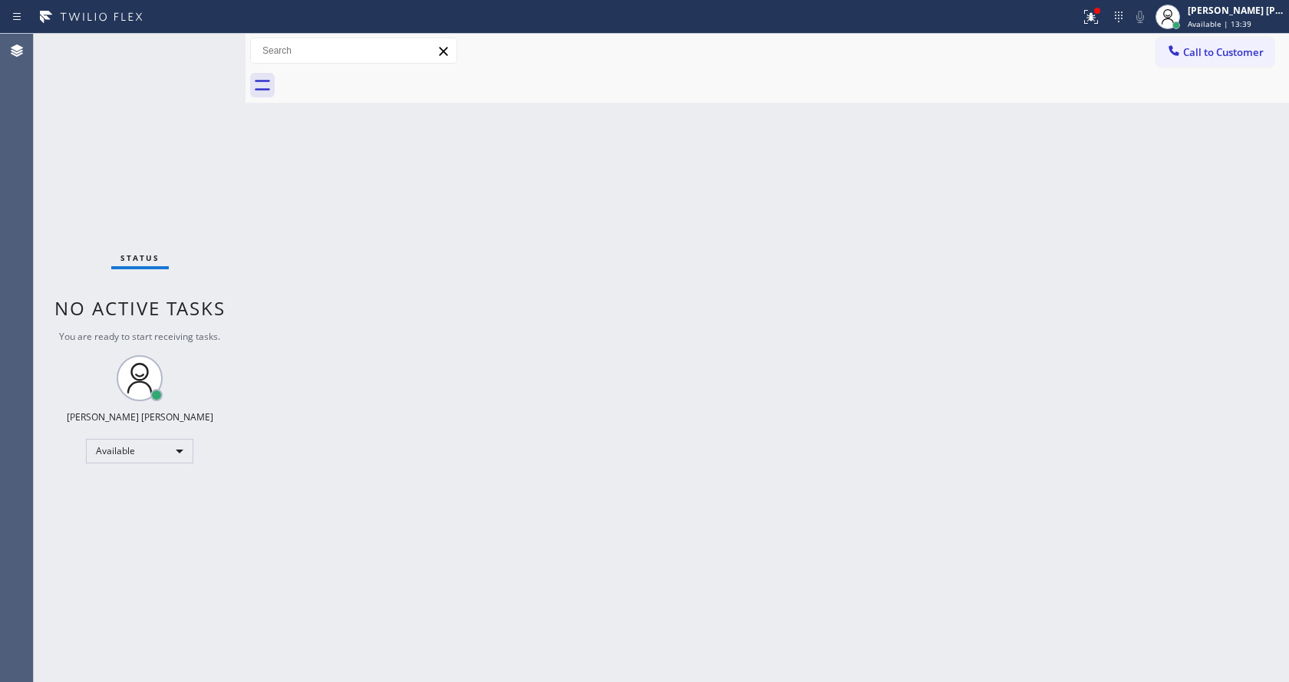
click at [645, 377] on div "Back to Dashboard Change Sender ID Customers Technicians Select a contact Outbo…" at bounding box center [766, 358] width 1043 height 648
click at [196, 150] on div "Status No active tasks You are ready to start receiving tasks. [PERSON_NAME] [P…" at bounding box center [140, 358] width 212 height 648
click at [209, 40] on div "Status No active tasks You are ready to start receiving tasks. [PERSON_NAME] [P…" at bounding box center [140, 358] width 212 height 648
drag, startPoint x: 245, startPoint y: 51, endPoint x: 192, endPoint y: 4, distance: 71.7
click at [229, 51] on div "Status No active tasks You are ready to start receiving tasks. [PERSON_NAME] [P…" at bounding box center [661, 358] width 1255 height 648
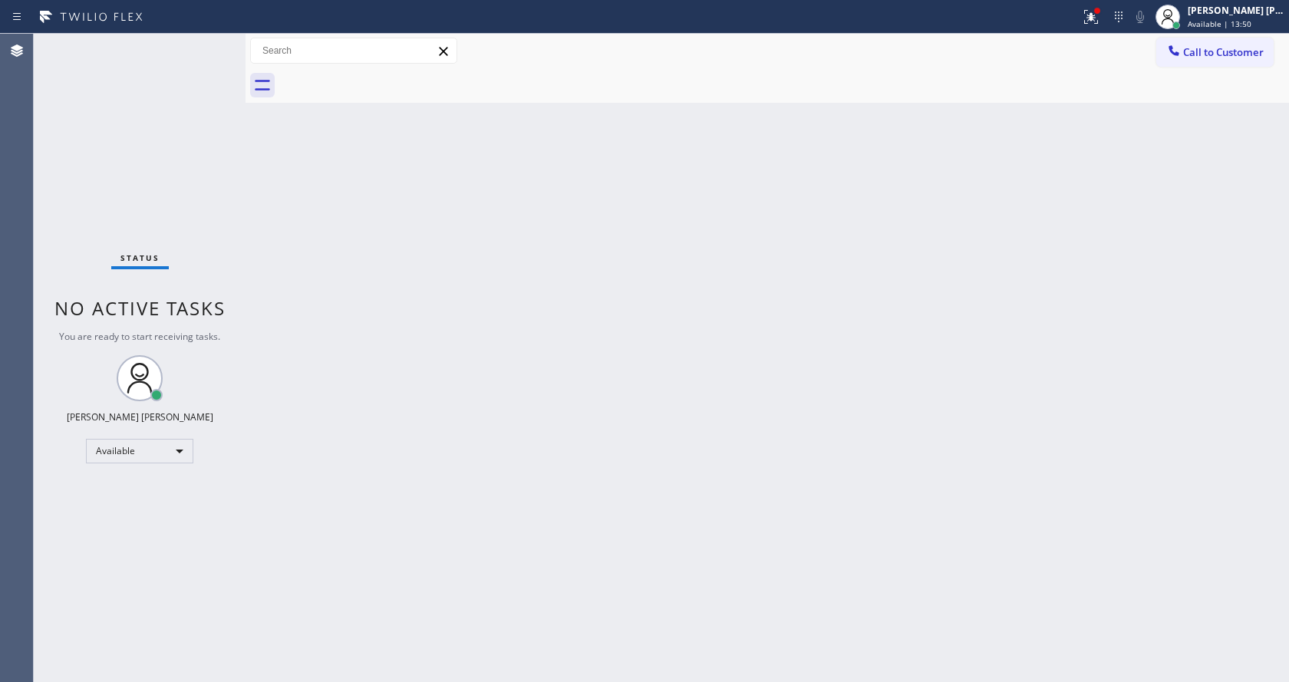
click at [762, 407] on div "Back to Dashboard Change Sender ID Customers Technicians Select a contact Outbo…" at bounding box center [766, 358] width 1043 height 648
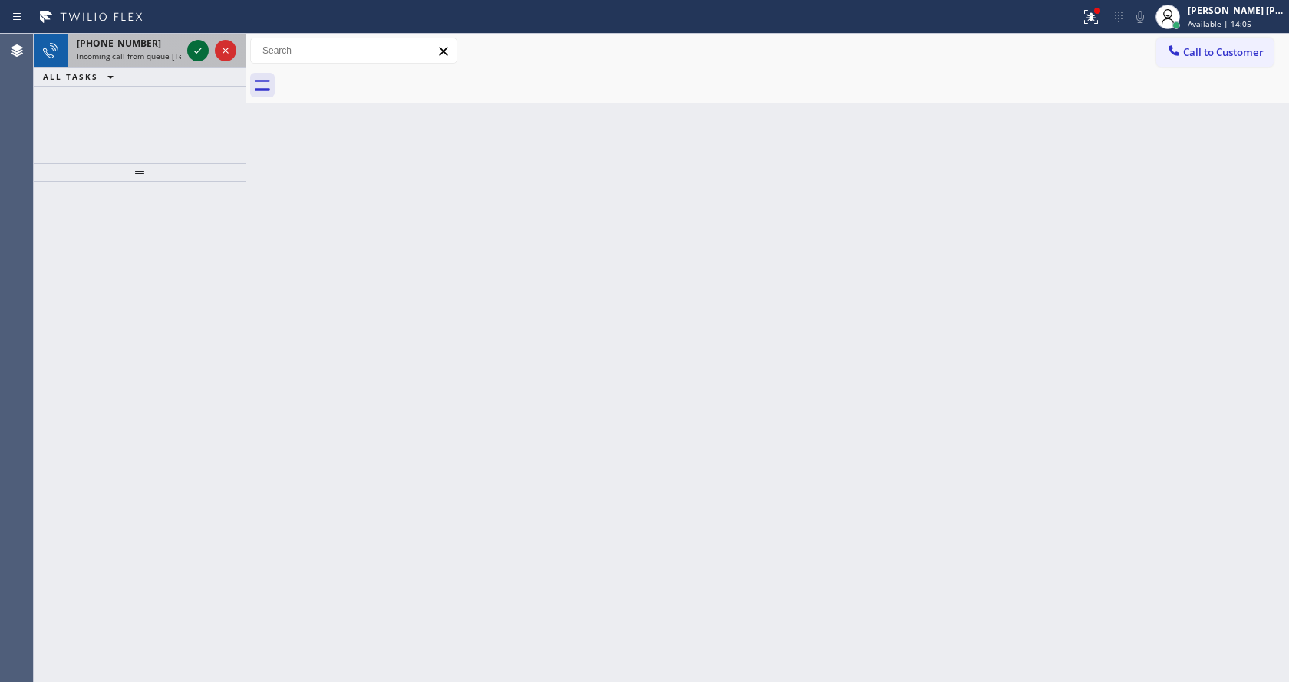
click at [196, 49] on icon at bounding box center [198, 50] width 18 height 18
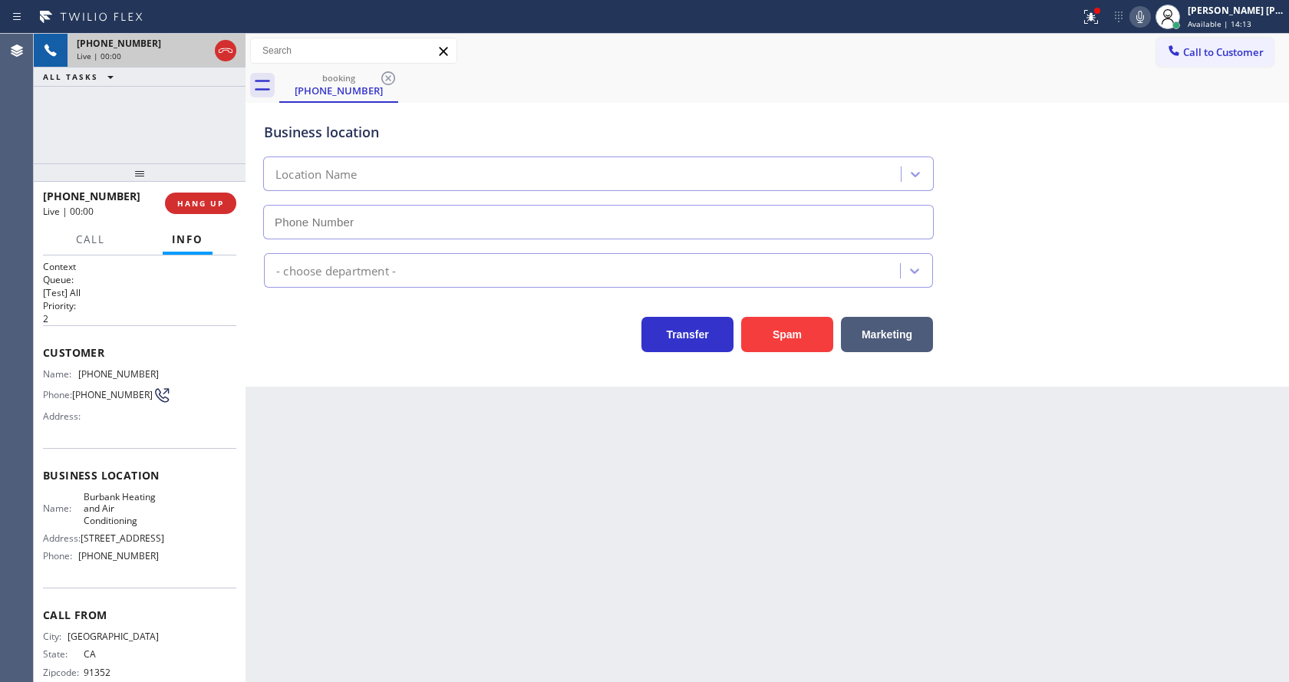
type input "[PHONE_NUMBER]"
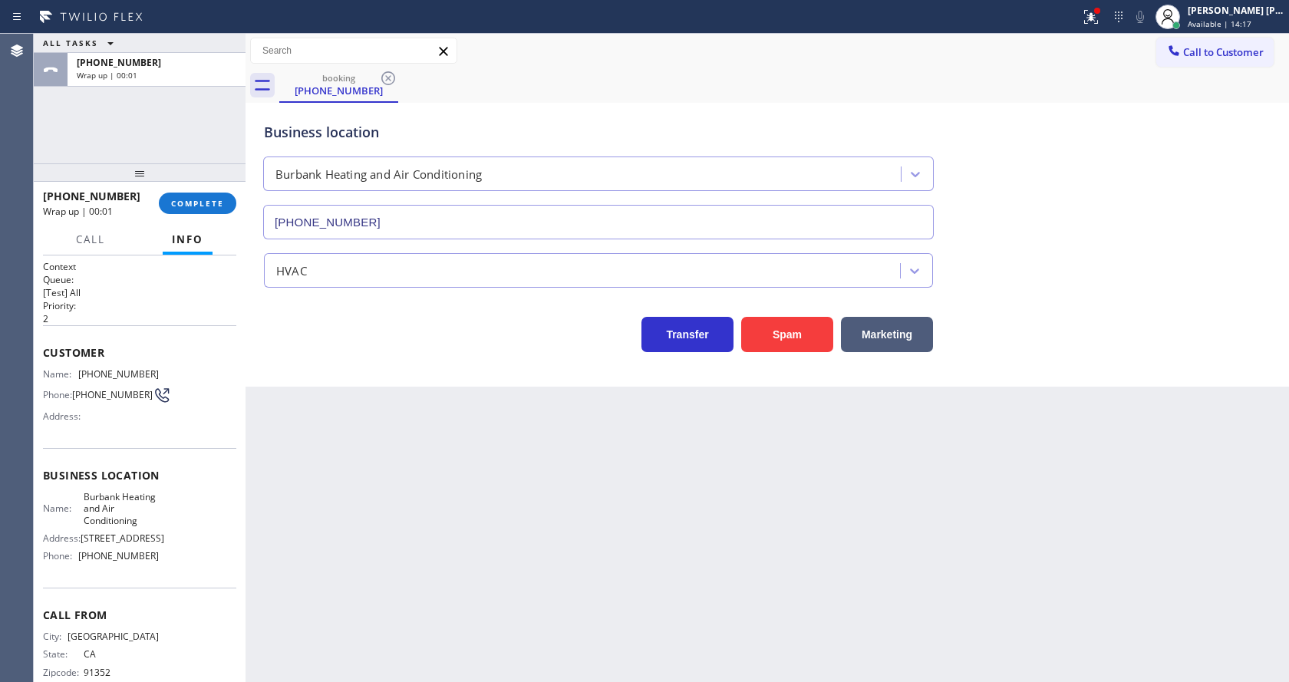
click at [325, 380] on div "Business location Burbank Heating and Air Conditioning [PHONE_NUMBER] HVAC Tran…" at bounding box center [766, 245] width 1043 height 284
click at [220, 194] on button "COMPLETE" at bounding box center [197, 203] width 77 height 21
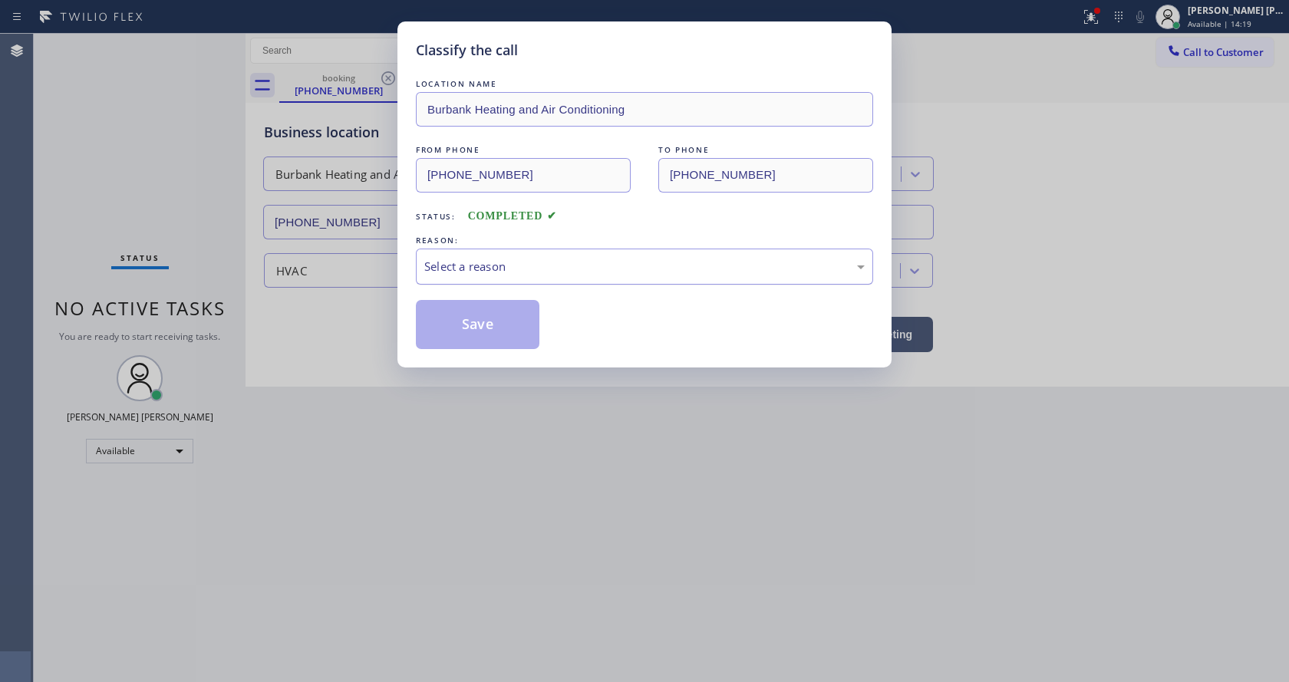
click at [519, 283] on div "Select a reason" at bounding box center [644, 267] width 457 height 36
click at [481, 341] on button "Save" at bounding box center [478, 324] width 124 height 49
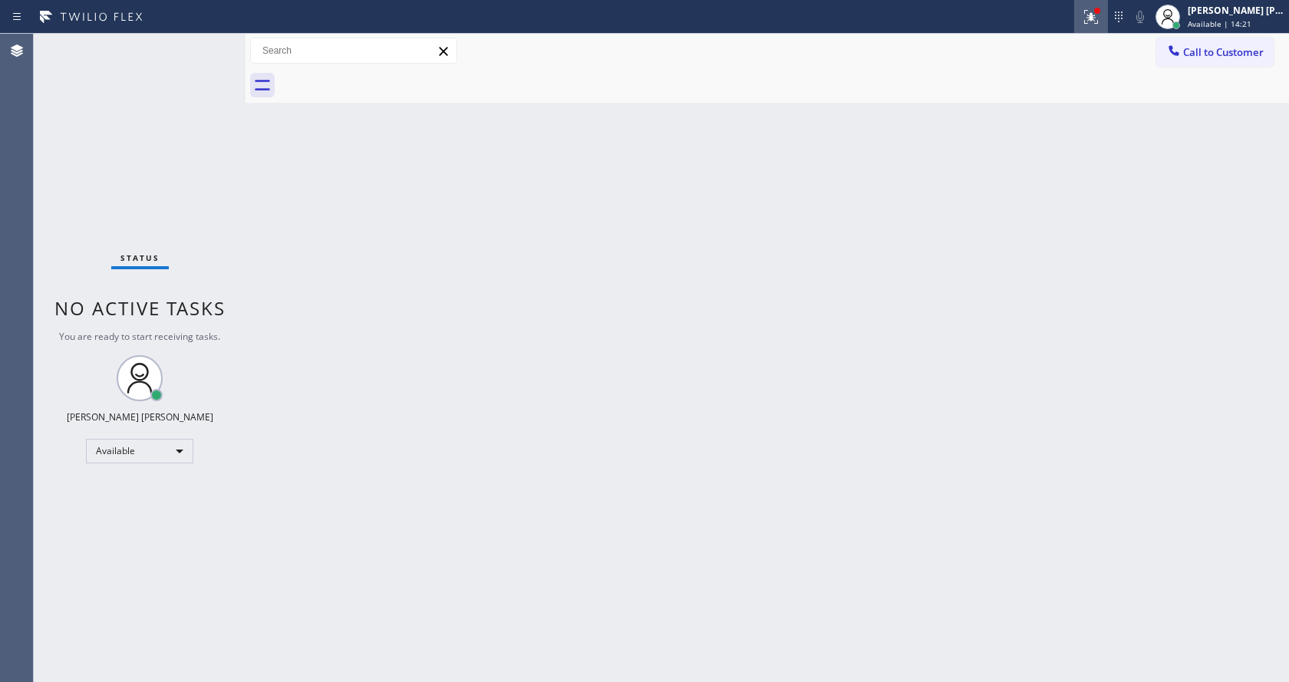
click at [1093, 12] on icon at bounding box center [1091, 17] width 18 height 18
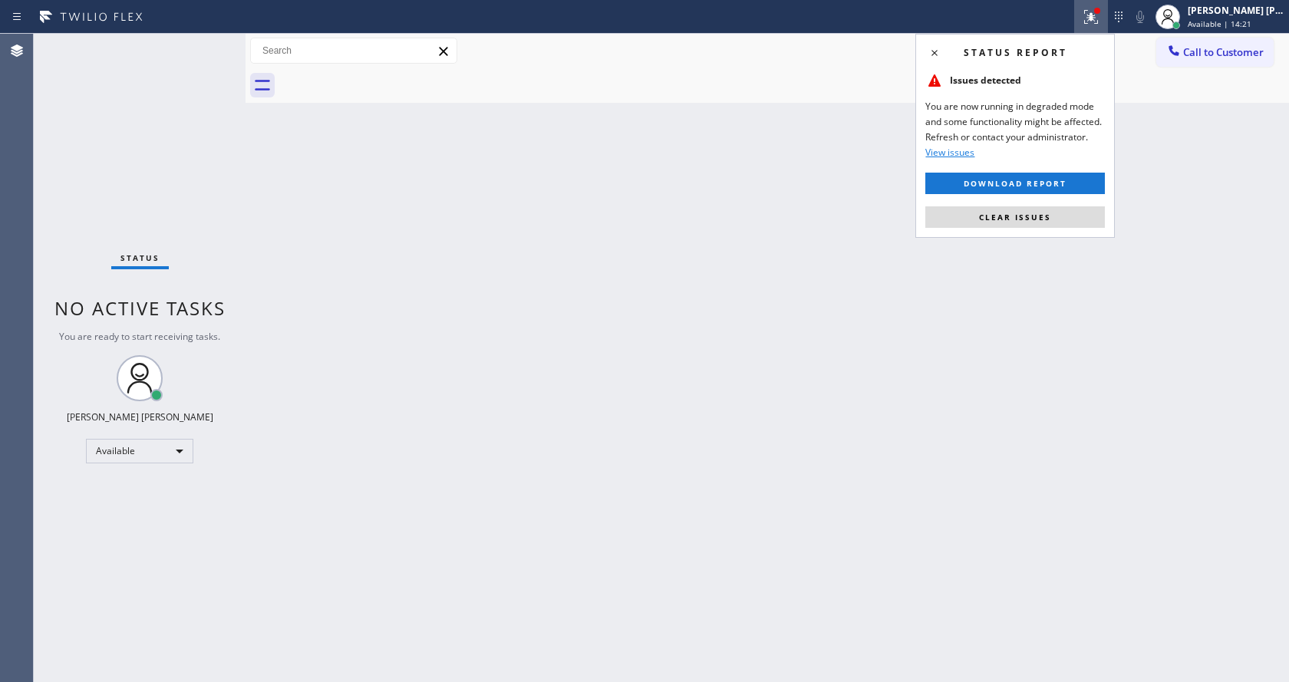
click at [986, 232] on div "Status report Issues detected You are now running in degraded mode and some fun…" at bounding box center [1014, 136] width 199 height 204
click at [989, 214] on span "Clear issues" at bounding box center [1015, 217] width 72 height 11
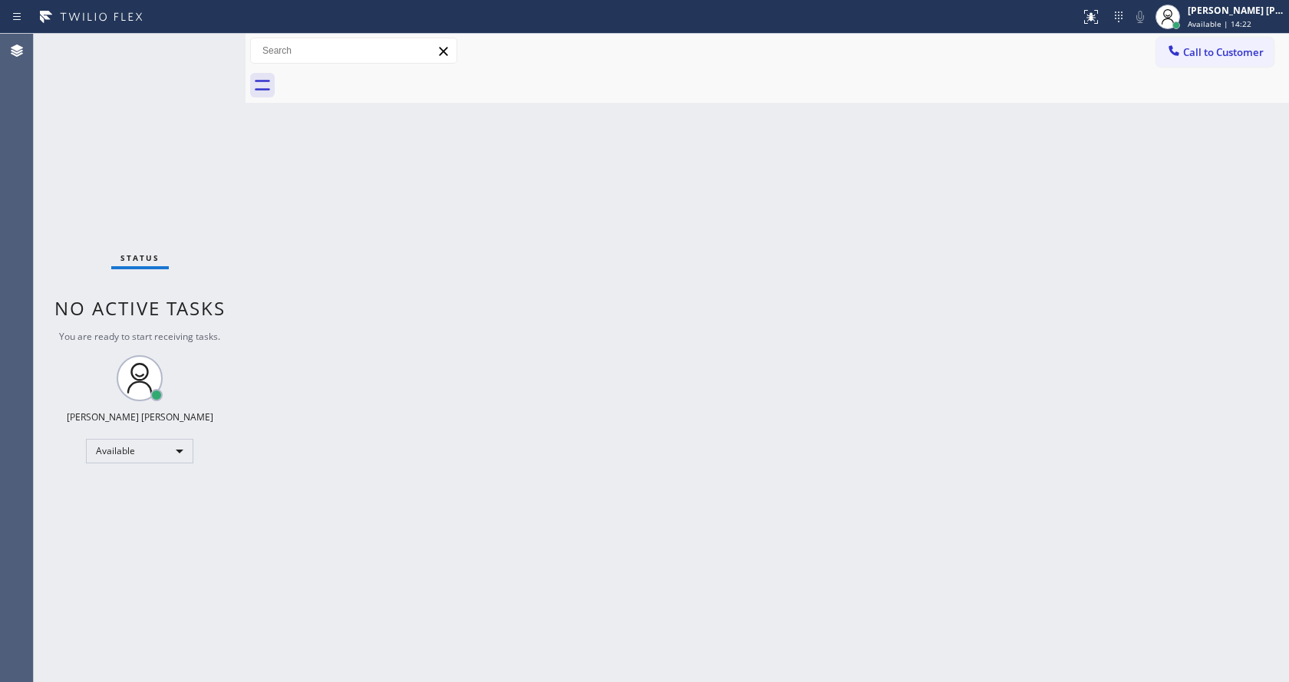
click at [1018, 285] on div "Back to Dashboard Change Sender ID Customers Technicians Select a contact Outbo…" at bounding box center [766, 358] width 1043 height 648
drag, startPoint x: 171, startPoint y: 231, endPoint x: 140, endPoint y: 54, distance: 179.2
click at [171, 231] on div "Status No active tasks You are ready to start receiving tasks. [PERSON_NAME] [P…" at bounding box center [140, 358] width 212 height 648
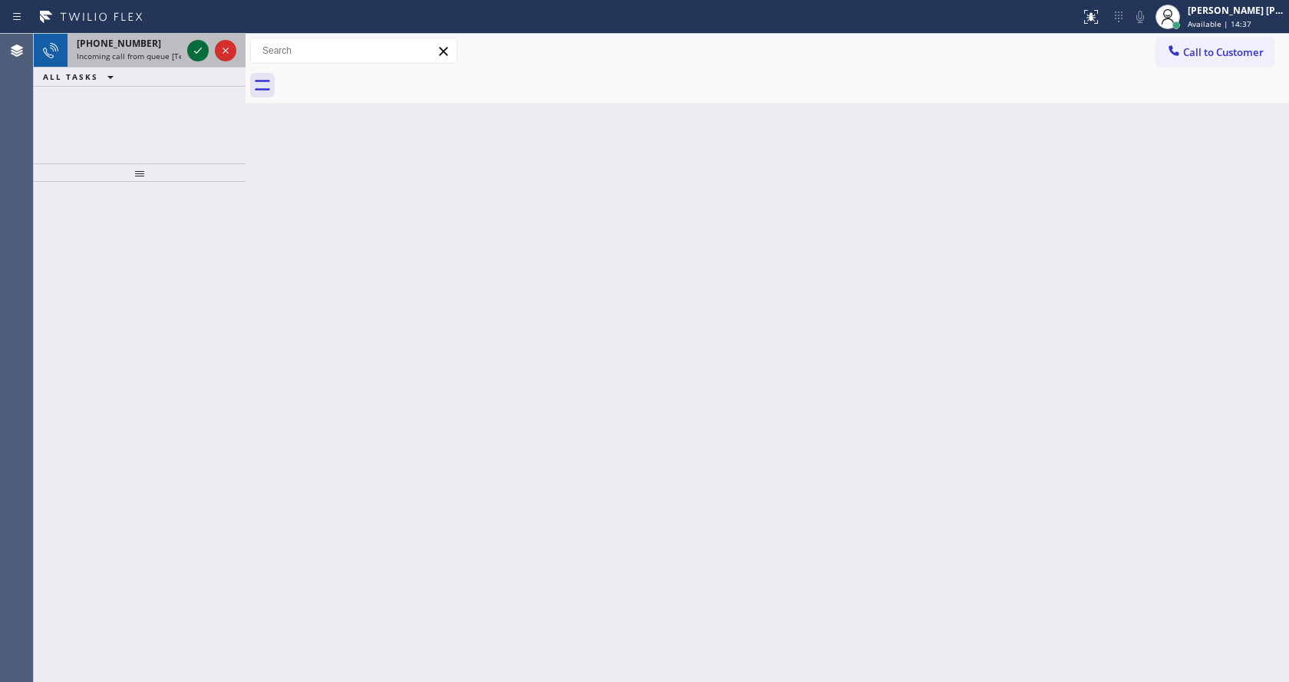
click at [196, 54] on icon at bounding box center [198, 50] width 18 height 18
click at [196, 41] on button at bounding box center [197, 50] width 21 height 21
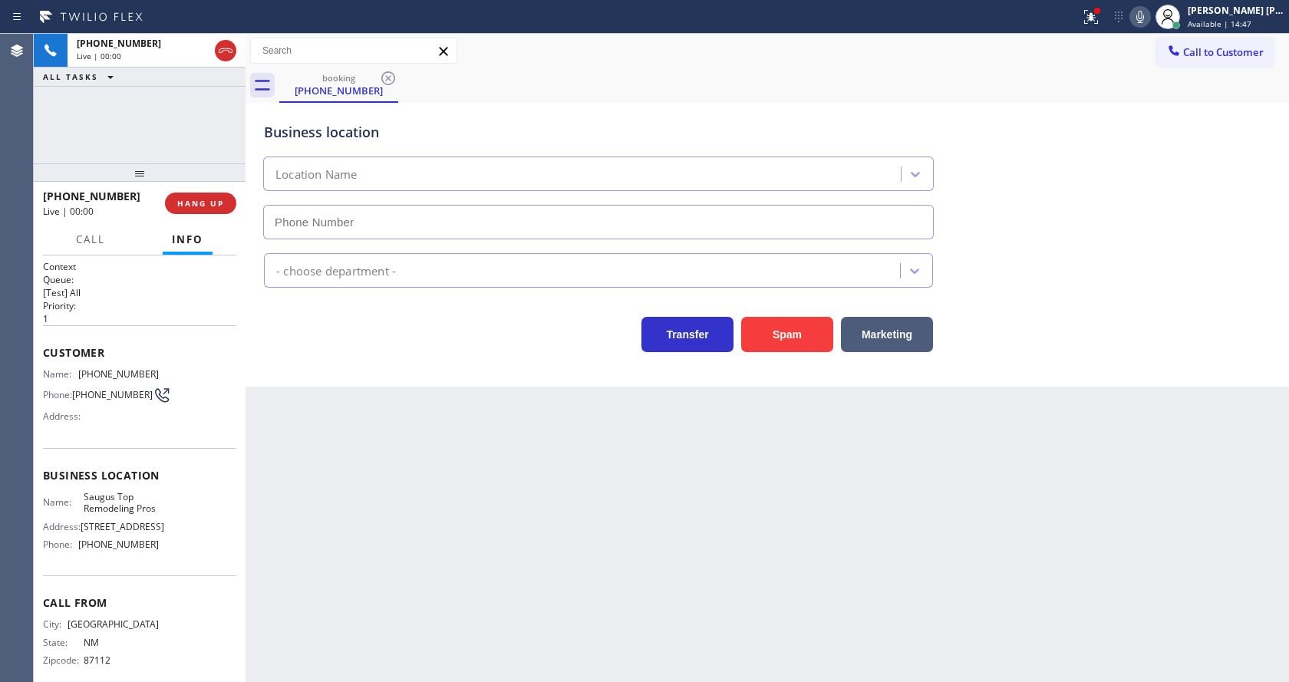
scroll to position [44, 0]
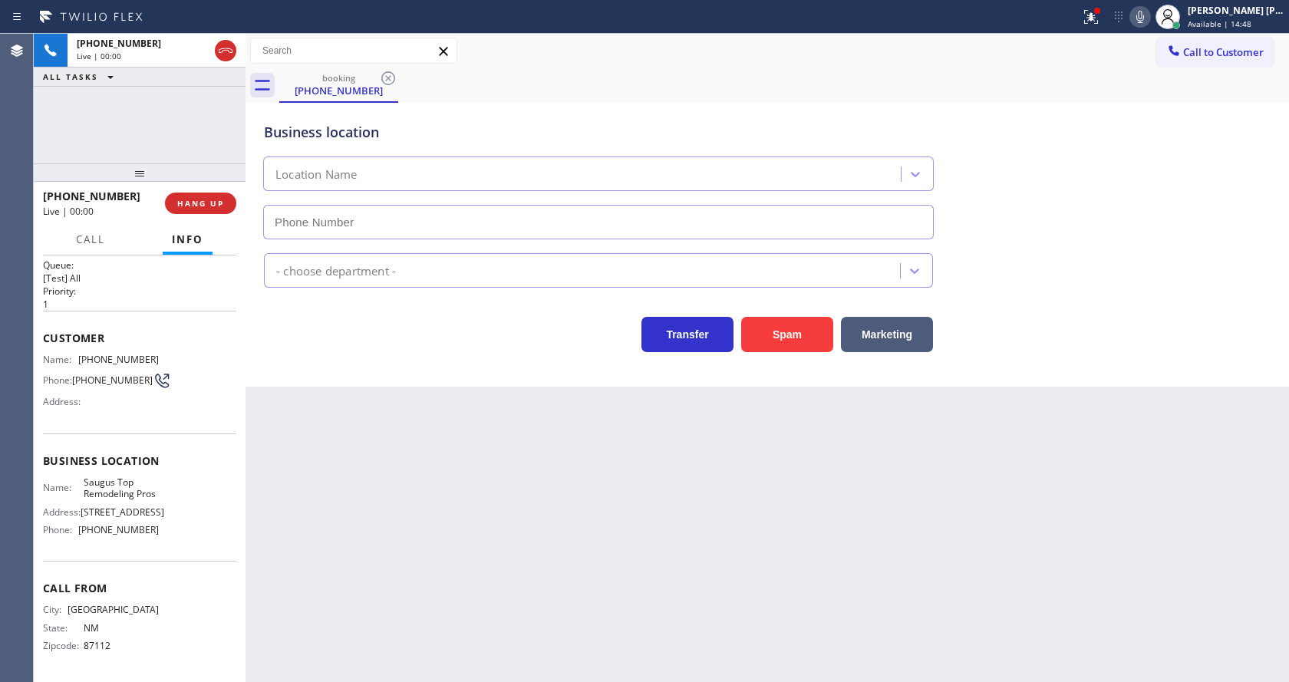
click at [612, 575] on div "Back to Dashboard Change Sender ID Customers Technicians Select a contact Outbo…" at bounding box center [766, 358] width 1043 height 648
type input "[PHONE_NUMBER]"
click at [331, 360] on div "Business location Saugus Top Remodeling Pros [PHONE_NUMBER] Contractors Transfe…" at bounding box center [766, 245] width 1043 height 284
click at [1082, 21] on div at bounding box center [1091, 17] width 34 height 18
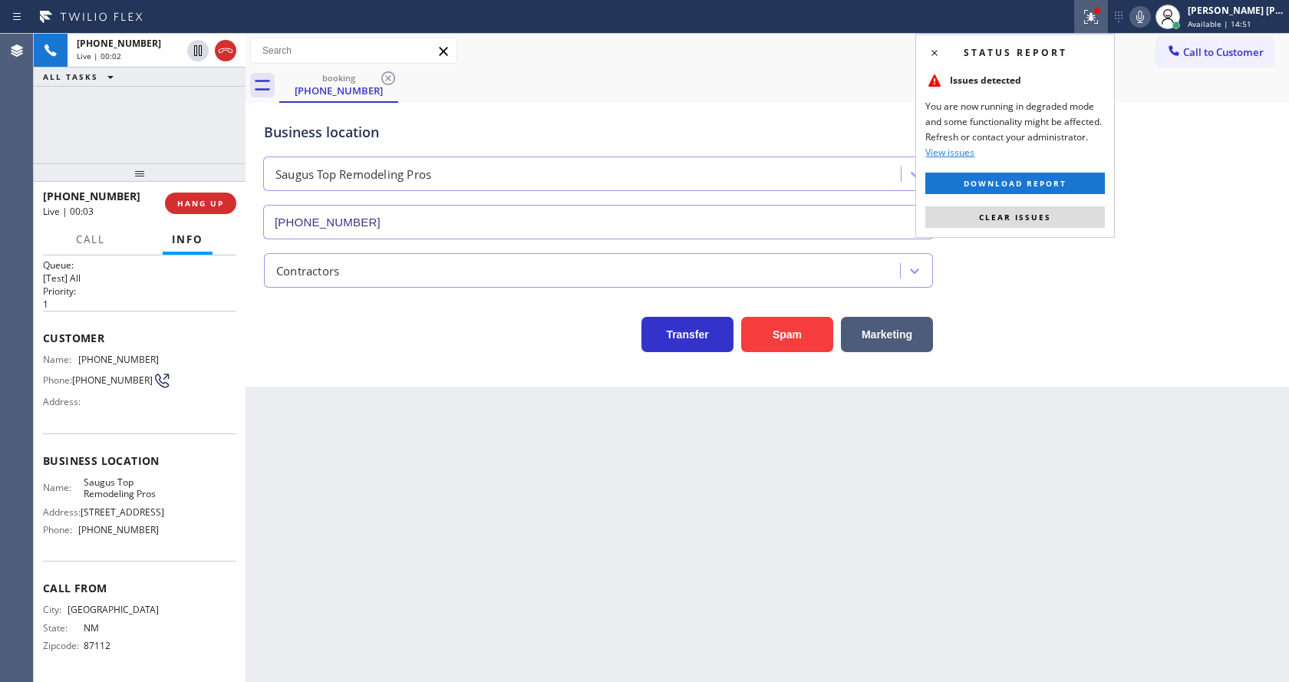
click at [1067, 199] on div "Status report Issues detected You are now running in degraded mode and some fun…" at bounding box center [1014, 136] width 199 height 204
click at [1058, 214] on button "Clear issues" at bounding box center [1014, 216] width 179 height 21
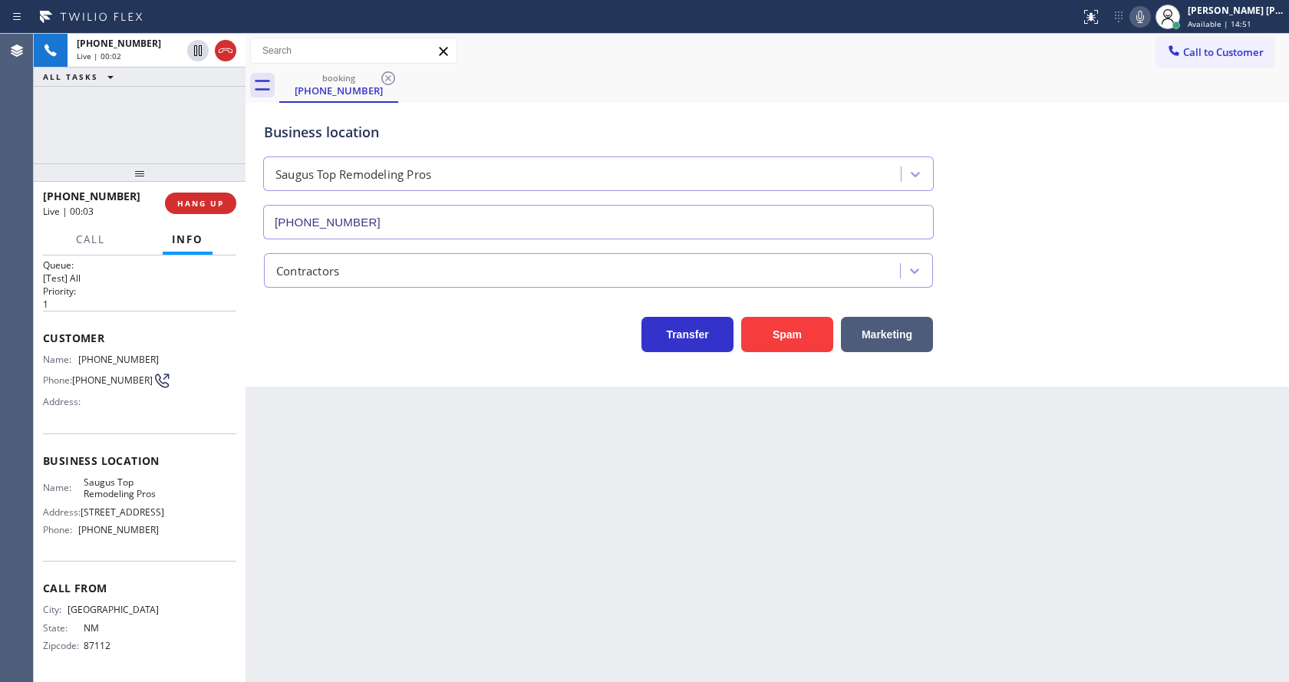
click at [1071, 215] on div "Business location Saugus Top Remodeling Pros [PHONE_NUMBER]" at bounding box center [767, 169] width 1013 height 139
click at [527, 433] on div "Back to Dashboard Change Sender ID Customers Technicians Select a contact Outbo…" at bounding box center [766, 358] width 1043 height 648
click at [282, 367] on div "Business location Saugus Top Remodeling Pros [PHONE_NUMBER] Contractors Transfe…" at bounding box center [766, 245] width 1043 height 284
click at [434, 484] on div "Back to Dashboard Change Sender ID Customers Technicians Select a contact Outbo…" at bounding box center [766, 358] width 1043 height 648
click at [394, 453] on div "Back to Dashboard Change Sender ID Customers Technicians Select a contact Outbo…" at bounding box center [766, 358] width 1043 height 648
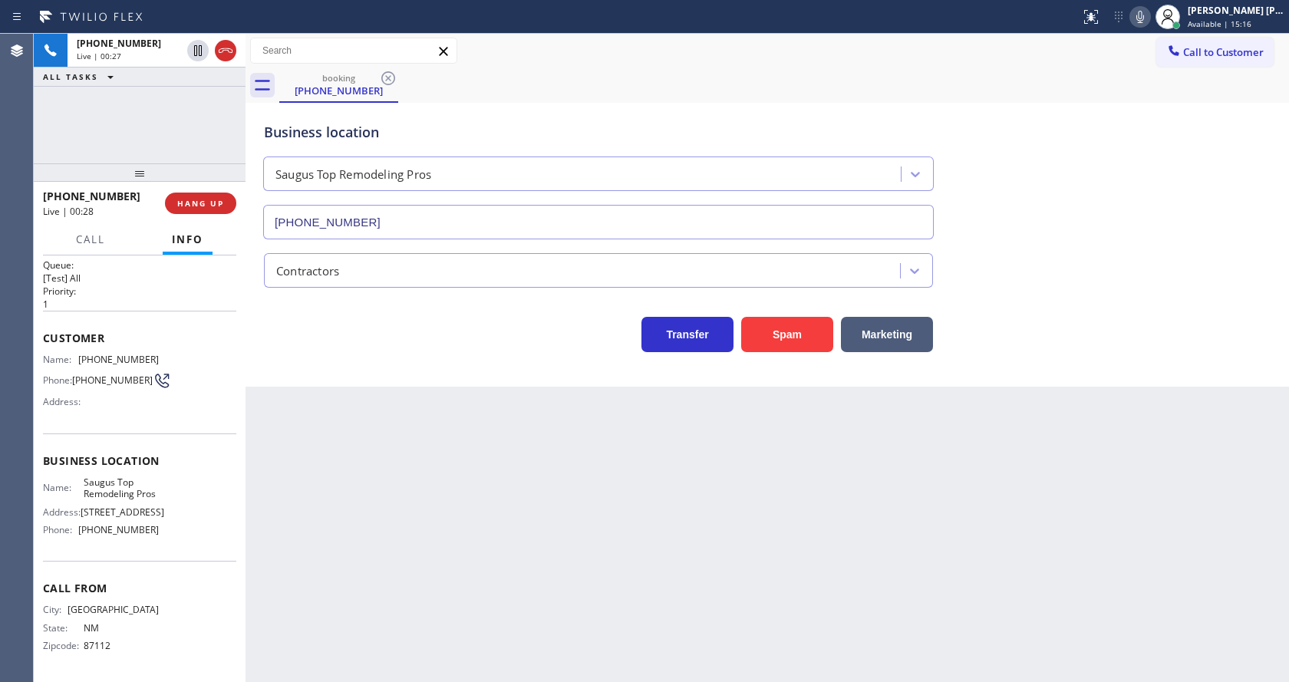
click at [262, 398] on div "Back to Dashboard Change Sender ID Customers Technicians Select a contact Outbo…" at bounding box center [766, 358] width 1043 height 648
click at [765, 331] on button "Spam" at bounding box center [787, 334] width 92 height 35
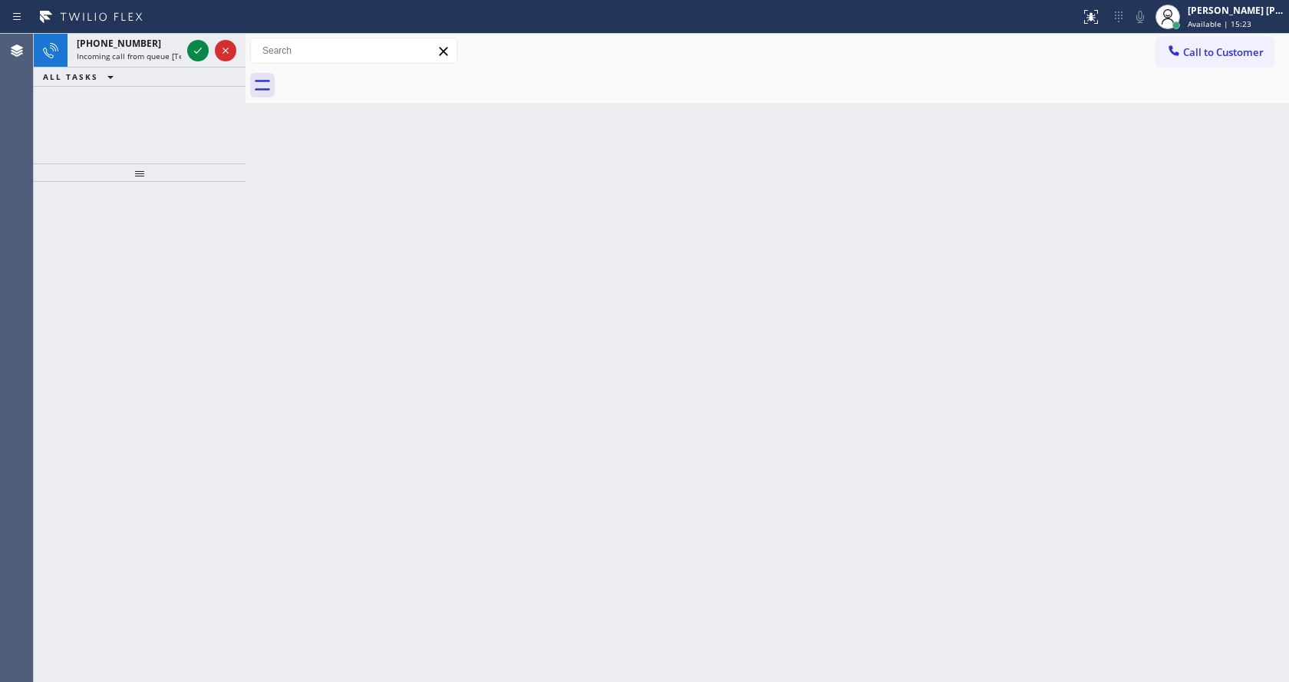
click at [207, 42] on div at bounding box center [197, 50] width 21 height 18
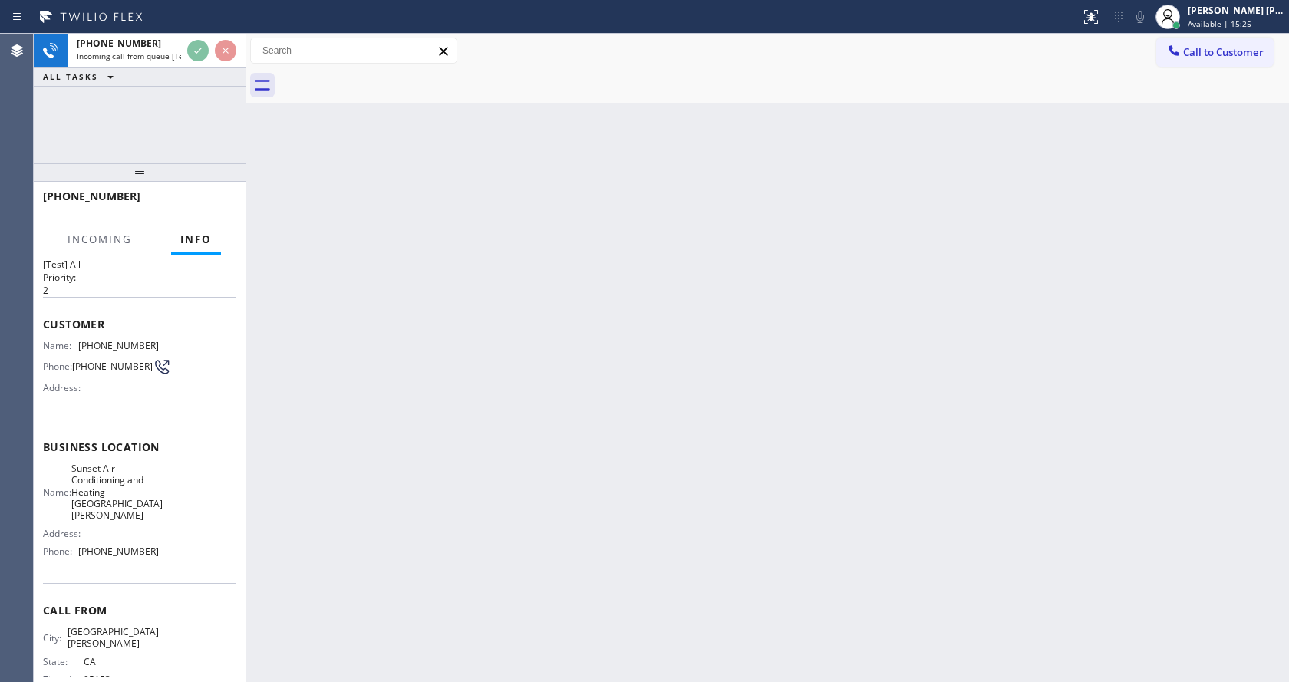
scroll to position [44, 0]
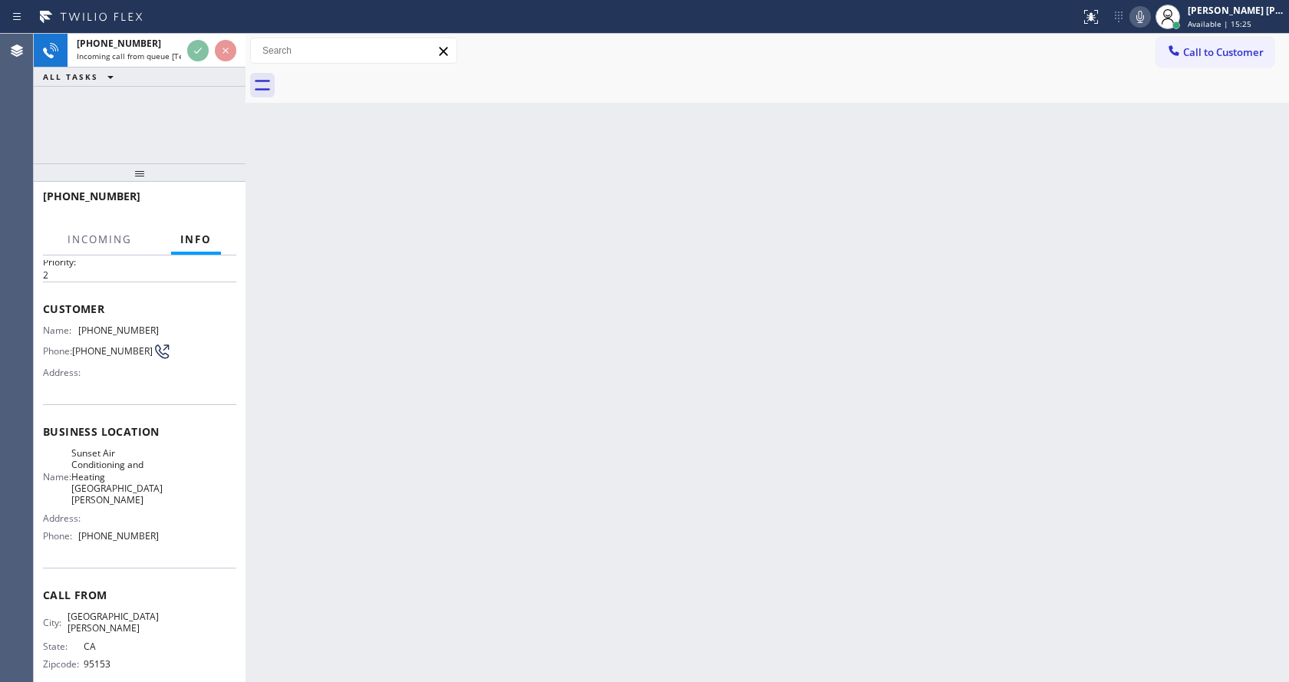
click at [561, 447] on div "Back to Dashboard Change Sender ID Customers Technicians Select a contact Outbo…" at bounding box center [766, 358] width 1043 height 648
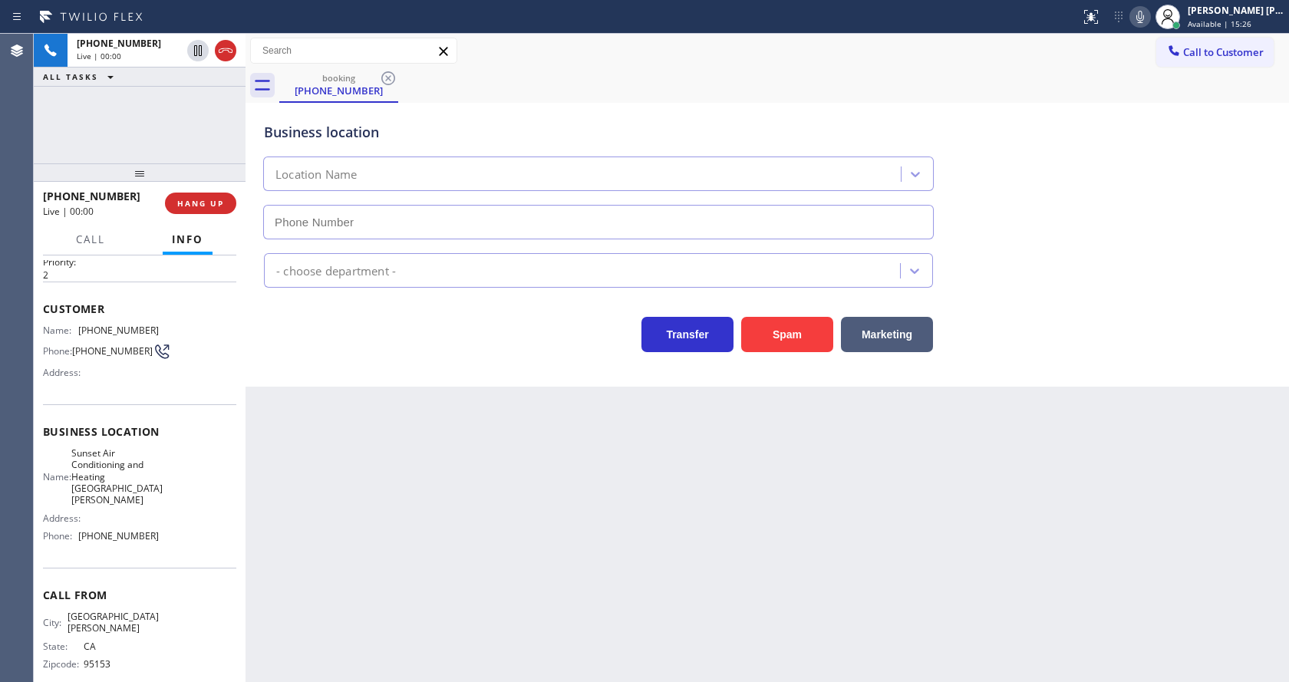
type input "[PHONE_NUMBER]"
drag, startPoint x: 301, startPoint y: 353, endPoint x: 303, endPoint y: 336, distance: 16.9
click at [301, 353] on div "Business location Sunset Air Conditioning & Heating [GEOGRAPHIC_DATA][PERSON_NA…" at bounding box center [766, 245] width 1043 height 284
click at [432, 417] on div "Back to Dashboard Change Sender ID Customers Technicians Select a contact Outbo…" at bounding box center [766, 358] width 1043 height 648
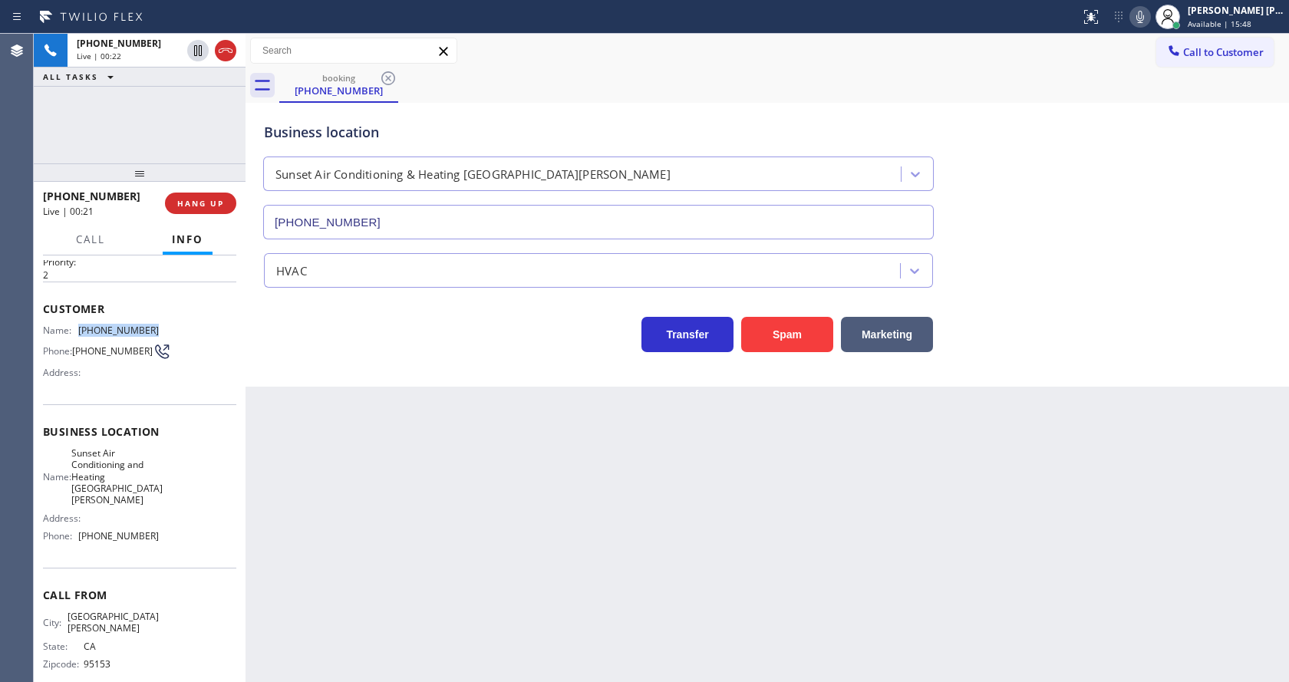
drag, startPoint x: 77, startPoint y: 332, endPoint x: 150, endPoint y: 331, distance: 72.9
click at [150, 331] on div "Name: [PHONE_NUMBER]" at bounding box center [101, 330] width 116 height 12
copy div "[PHONE_NUMBER]"
click at [419, 501] on div "Back to Dashboard Change Sender ID Customers Technicians Select a contact Outbo…" at bounding box center [766, 358] width 1043 height 648
click at [177, 488] on div "Name: Sunset Air Conditioning and Heating Santa [PERSON_NAME] Address: Phone: […" at bounding box center [139, 497] width 193 height 101
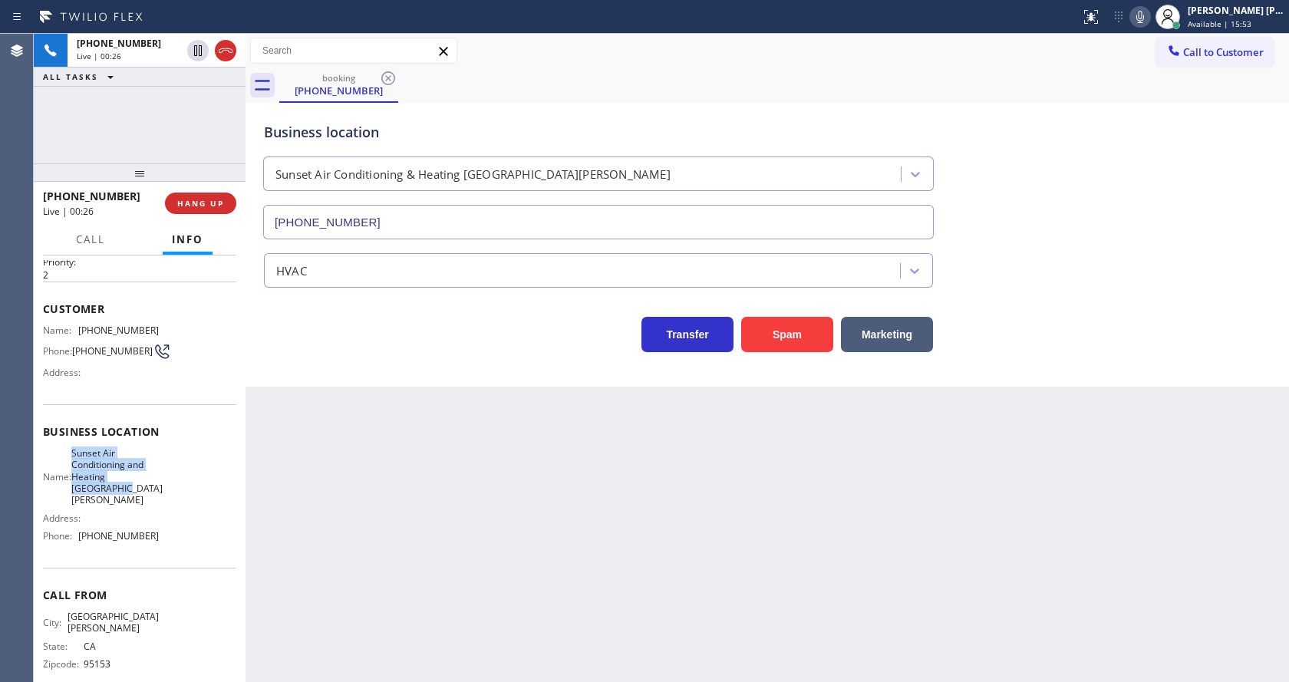
drag, startPoint x: 87, startPoint y: 463, endPoint x: 134, endPoint y: 490, distance: 54.3
click at [134, 490] on div "Name: Sunset Air Conditioning and Heating [GEOGRAPHIC_DATA][PERSON_NAME]" at bounding box center [101, 476] width 116 height 59
copy span "Sunset Air Conditioning and Heating [GEOGRAPHIC_DATA][PERSON_NAME]"
click at [439, 488] on div "Back to Dashboard Change Sender ID Customers Technicians Select a contact Outbo…" at bounding box center [766, 358] width 1043 height 648
click at [341, 670] on div "Back to Dashboard Change Sender ID Customers Technicians Select a contact Outbo…" at bounding box center [766, 358] width 1043 height 648
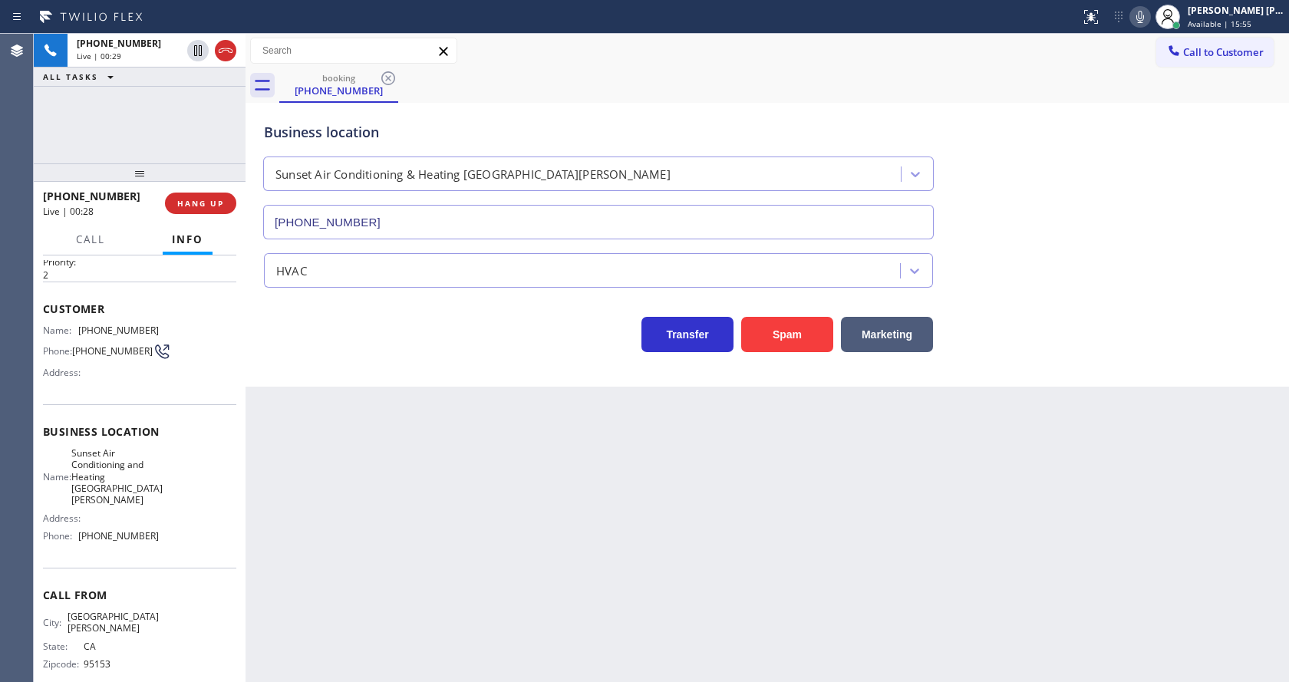
click at [127, 490] on span "Sunset Air Conditioning and Heating [GEOGRAPHIC_DATA][PERSON_NAME]" at bounding box center [116, 476] width 91 height 59
drag, startPoint x: 75, startPoint y: 527, endPoint x: 162, endPoint y: 529, distance: 86.7
click at [162, 529] on div "Name: Sunset Air Conditioning and Heating Santa [PERSON_NAME] Address: Phone: […" at bounding box center [139, 497] width 193 height 101
copy div "[PHONE_NUMBER]"
click at [361, 499] on div "Back to Dashboard Change Sender ID Customers Technicians Select a contact Outbo…" at bounding box center [766, 358] width 1043 height 648
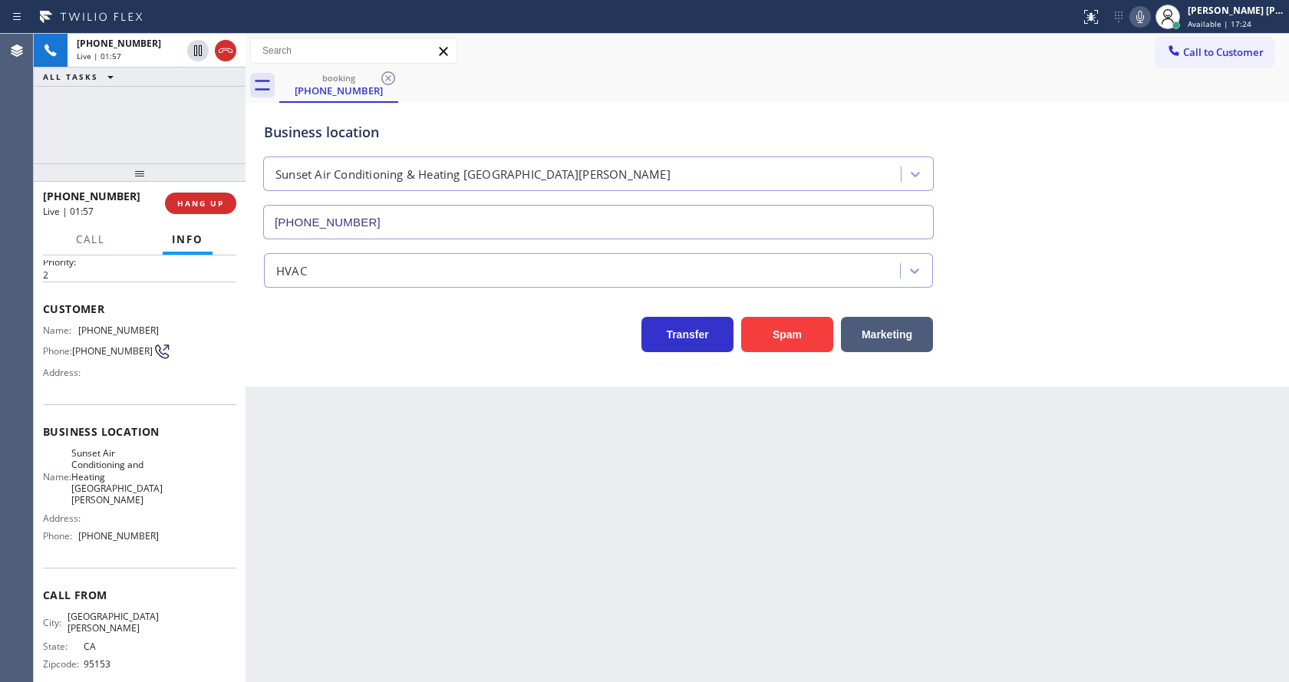
click at [572, 476] on div "Back to Dashboard Change Sender ID Customers Technicians Select a contact Outbo…" at bounding box center [766, 358] width 1043 height 648
click at [430, 465] on div "Back to Dashboard Change Sender ID Customers Technicians Select a contact Outbo…" at bounding box center [766, 358] width 1043 height 648
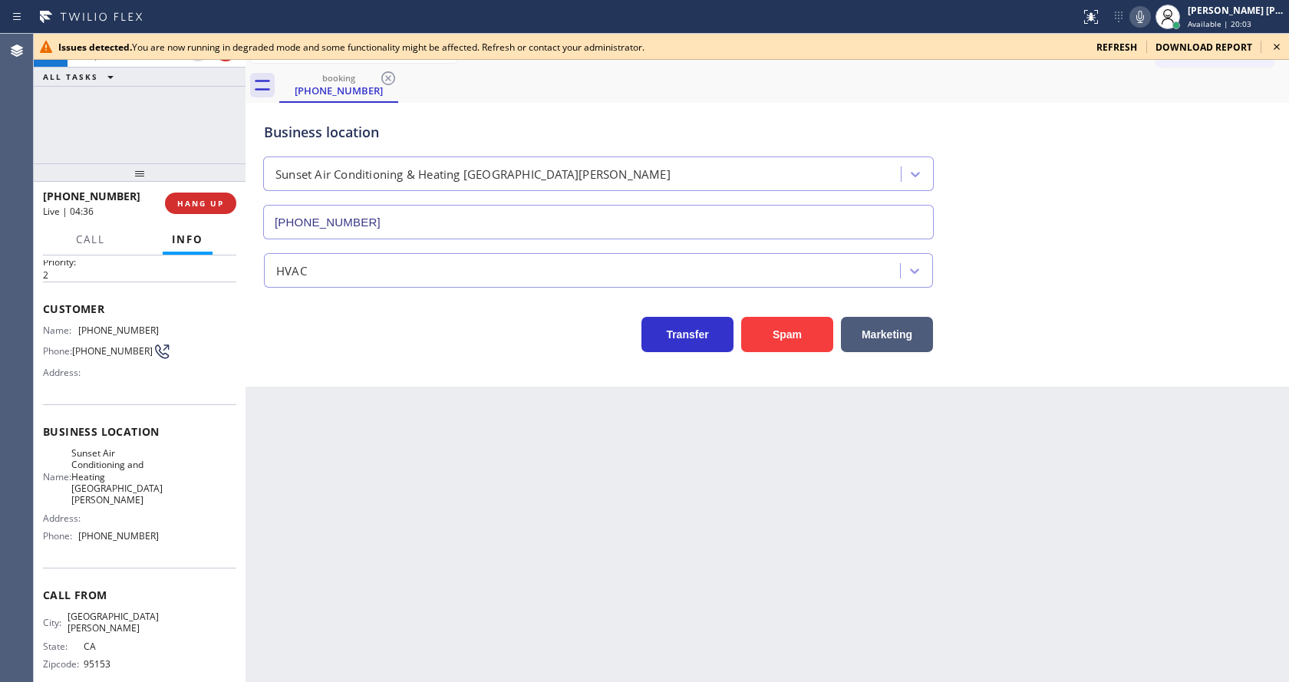
click at [531, 529] on div "Back to Dashboard Change Sender ID Customers Technicians Select a contact Outbo…" at bounding box center [766, 358] width 1043 height 648
click at [1270, 41] on icon at bounding box center [1276, 47] width 18 height 18
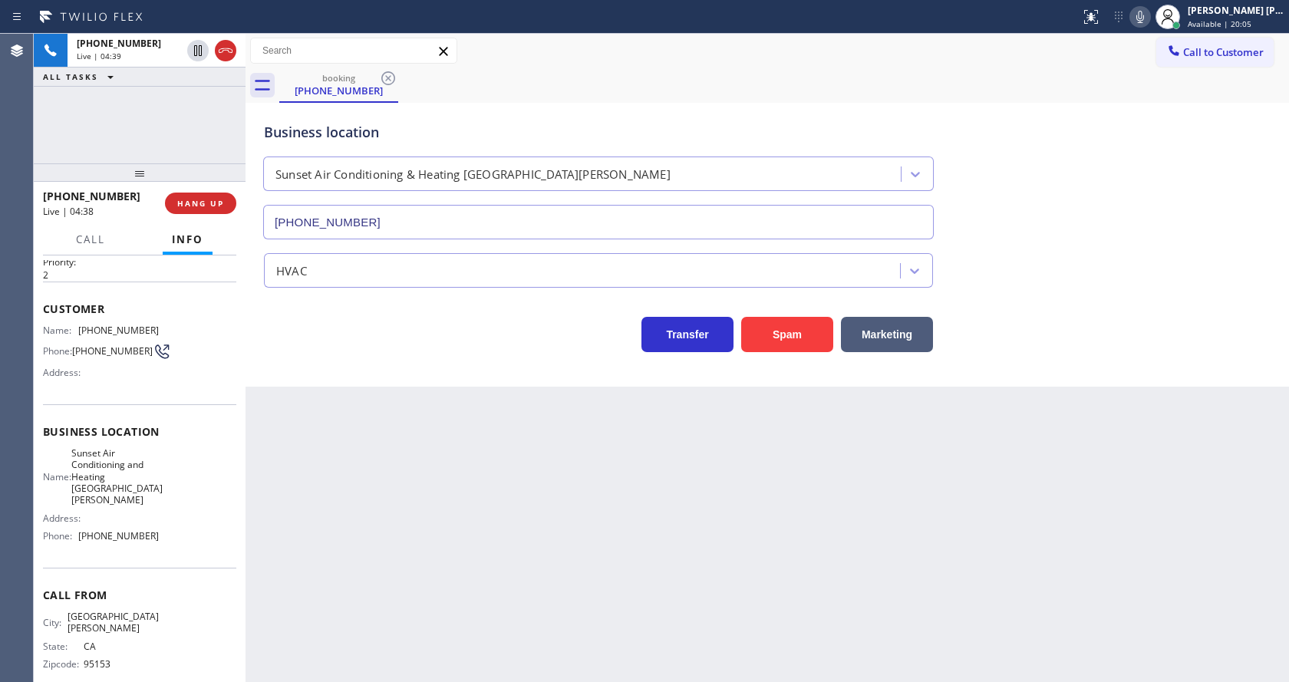
click at [1105, 314] on div "Transfer Spam Marketing" at bounding box center [767, 327] width 1013 height 49
click at [308, 496] on div "Back to Dashboard Change Sender ID Customers Technicians Select a contact Outbo…" at bounding box center [766, 358] width 1043 height 648
click at [1143, 15] on icon at bounding box center [1140, 17] width 18 height 18
click at [1137, 179] on div "Business location Sunset Air Conditioning & Heating [GEOGRAPHIC_DATA][PERSON_NA…" at bounding box center [767, 169] width 1013 height 139
click at [1148, 166] on div "Business location Sunset Air Conditioning & Heating [GEOGRAPHIC_DATA][PERSON_NA…" at bounding box center [767, 169] width 1013 height 139
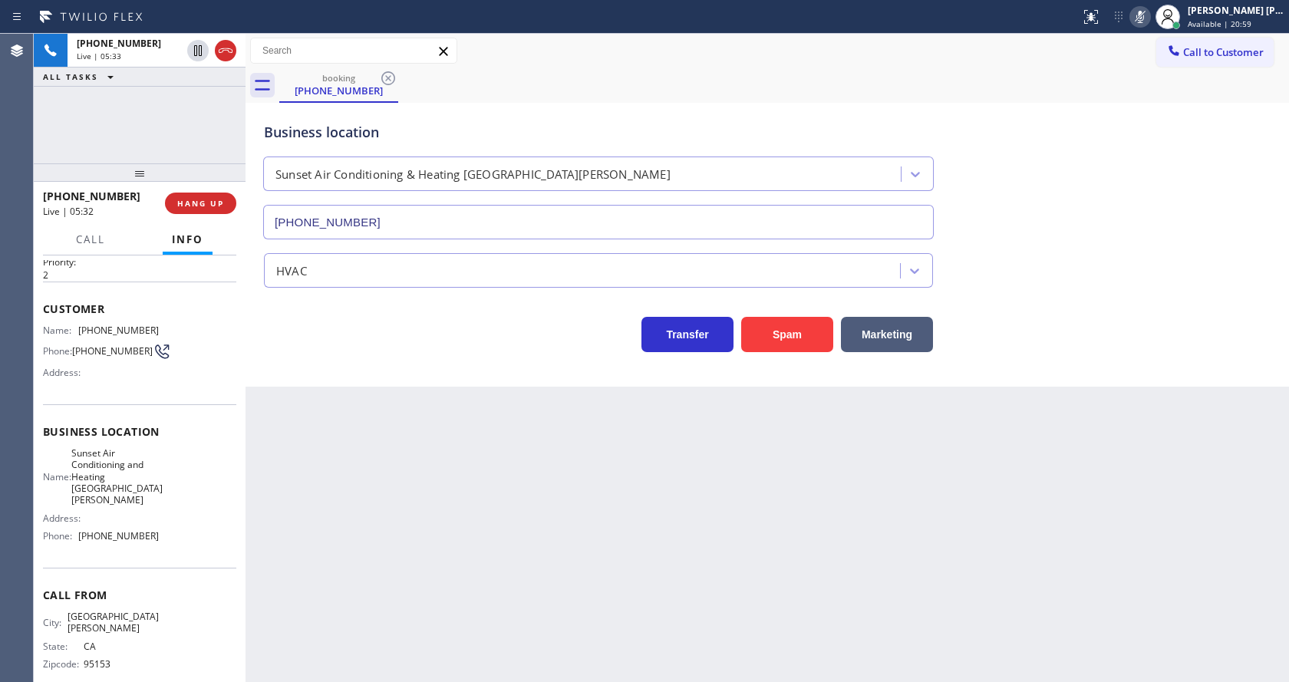
click at [1141, 17] on icon at bounding box center [1140, 17] width 18 height 18
click at [1145, 148] on div "Business location Sunset Air Conditioning & Heating [GEOGRAPHIC_DATA][PERSON_NA…" at bounding box center [767, 169] width 1013 height 139
click at [402, 624] on div "Back to Dashboard Change Sender ID Customers Technicians Select a contact Outbo…" at bounding box center [766, 358] width 1043 height 648
click at [413, 638] on div "Back to Dashboard Change Sender ID Customers Technicians Select a contact Outbo…" at bounding box center [766, 358] width 1043 height 648
click at [634, 544] on div "Back to Dashboard Change Sender ID Customers Technicians Select a contact Outbo…" at bounding box center [766, 358] width 1043 height 648
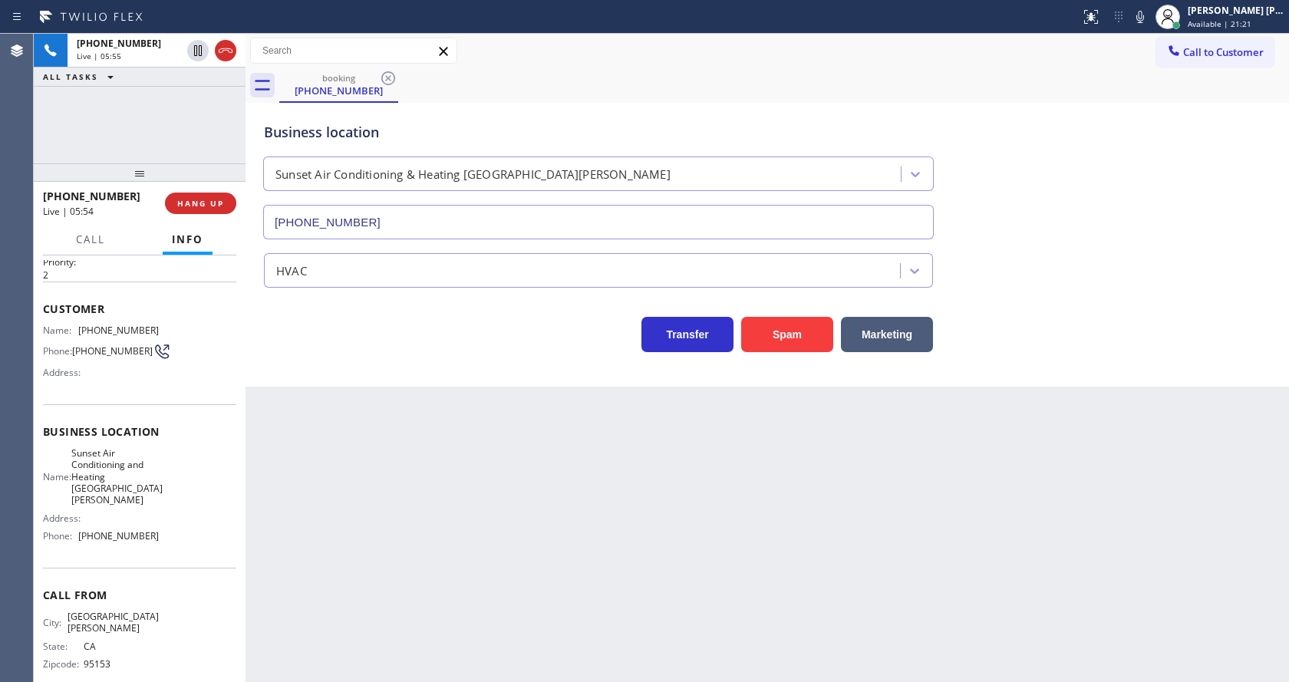
click at [308, 560] on div "Back to Dashboard Change Sender ID Customers Technicians Select a contact Outbo…" at bounding box center [766, 358] width 1043 height 648
click at [532, 558] on div "Back to Dashboard Change Sender ID Customers Technicians Select a contact Outbo…" at bounding box center [766, 358] width 1043 height 648
click at [349, 451] on div "Back to Dashboard Change Sender ID Customers Technicians Select a contact Outbo…" at bounding box center [766, 358] width 1043 height 648
click at [659, 591] on div "Back to Dashboard Change Sender ID Customers Technicians Select a contact Outbo…" at bounding box center [766, 358] width 1043 height 648
click at [366, 428] on div "Back to Dashboard Change Sender ID Customers Technicians Select a contact Outbo…" at bounding box center [766, 358] width 1043 height 648
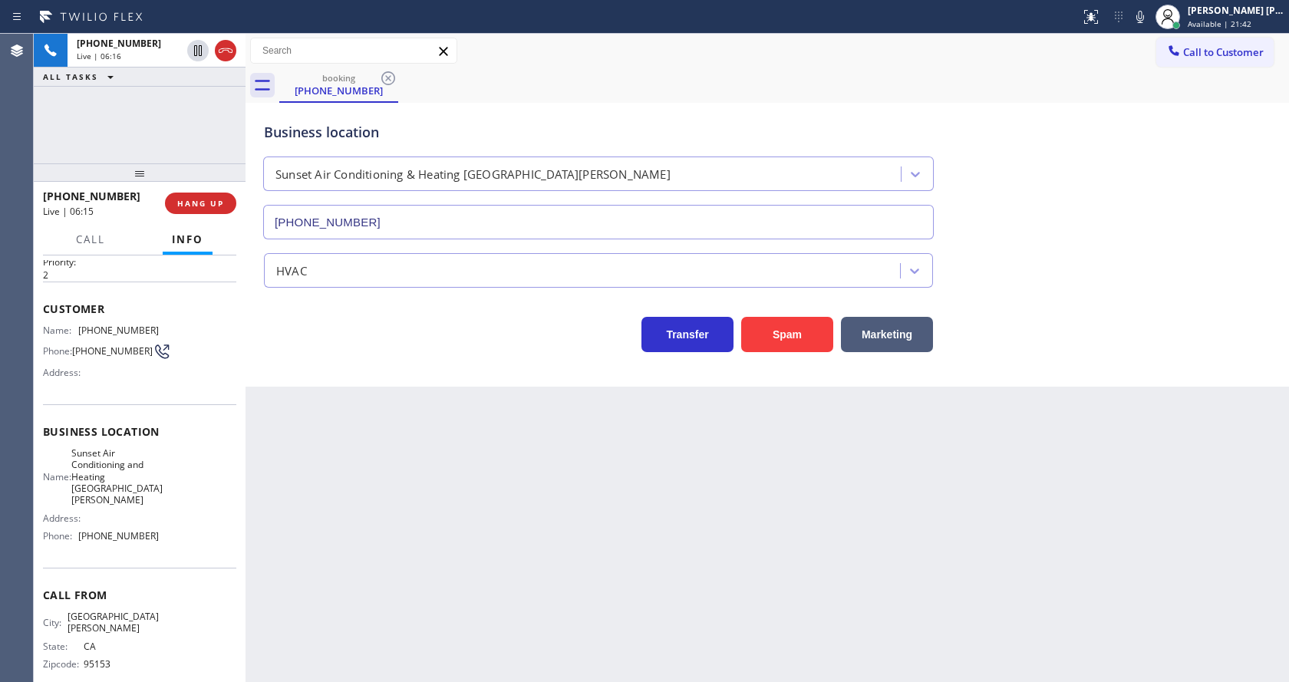
click at [408, 544] on div "Back to Dashboard Change Sender ID Customers Technicians Select a contact Outbo…" at bounding box center [766, 358] width 1043 height 648
click at [573, 487] on div "Back to Dashboard Change Sender ID Customers Technicians Select a contact Outbo…" at bounding box center [766, 358] width 1043 height 648
click at [438, 486] on div "Back to Dashboard Change Sender ID Customers Technicians Select a contact Outbo…" at bounding box center [766, 358] width 1043 height 648
click at [709, 558] on div "Back to Dashboard Change Sender ID Customers Technicians Select a contact Outbo…" at bounding box center [766, 358] width 1043 height 648
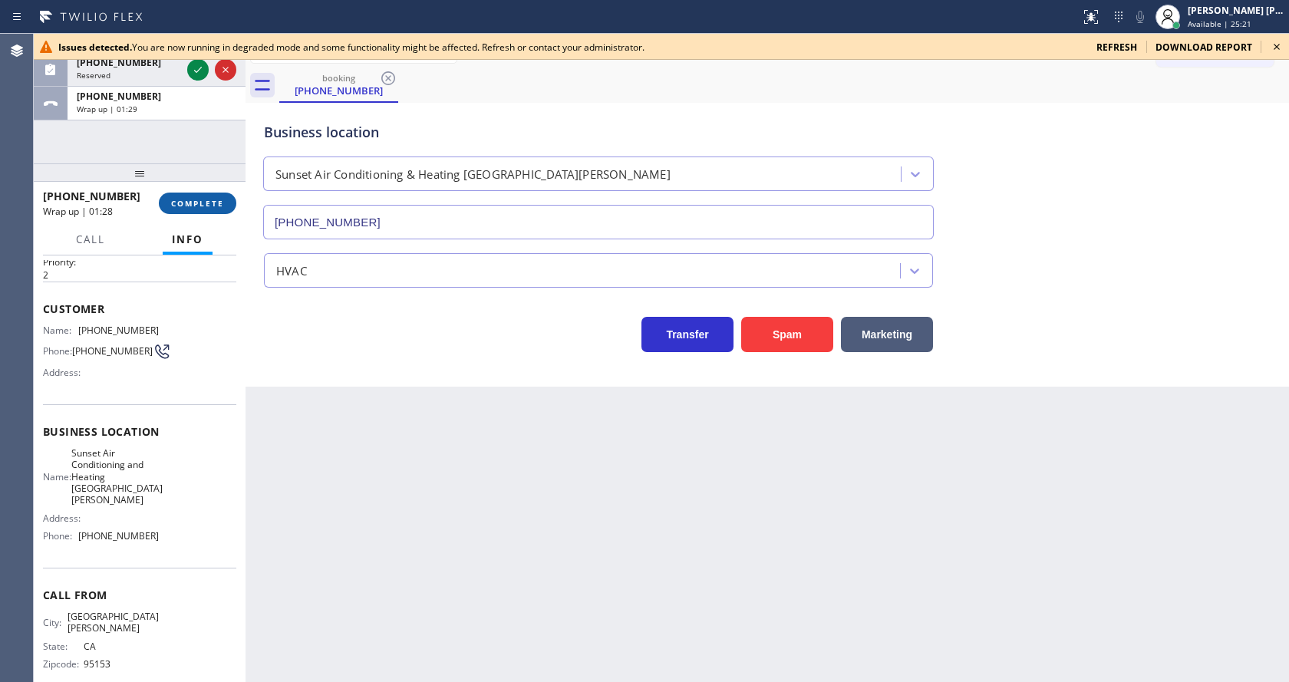
click at [181, 198] on span "COMPLETE" at bounding box center [197, 203] width 53 height 11
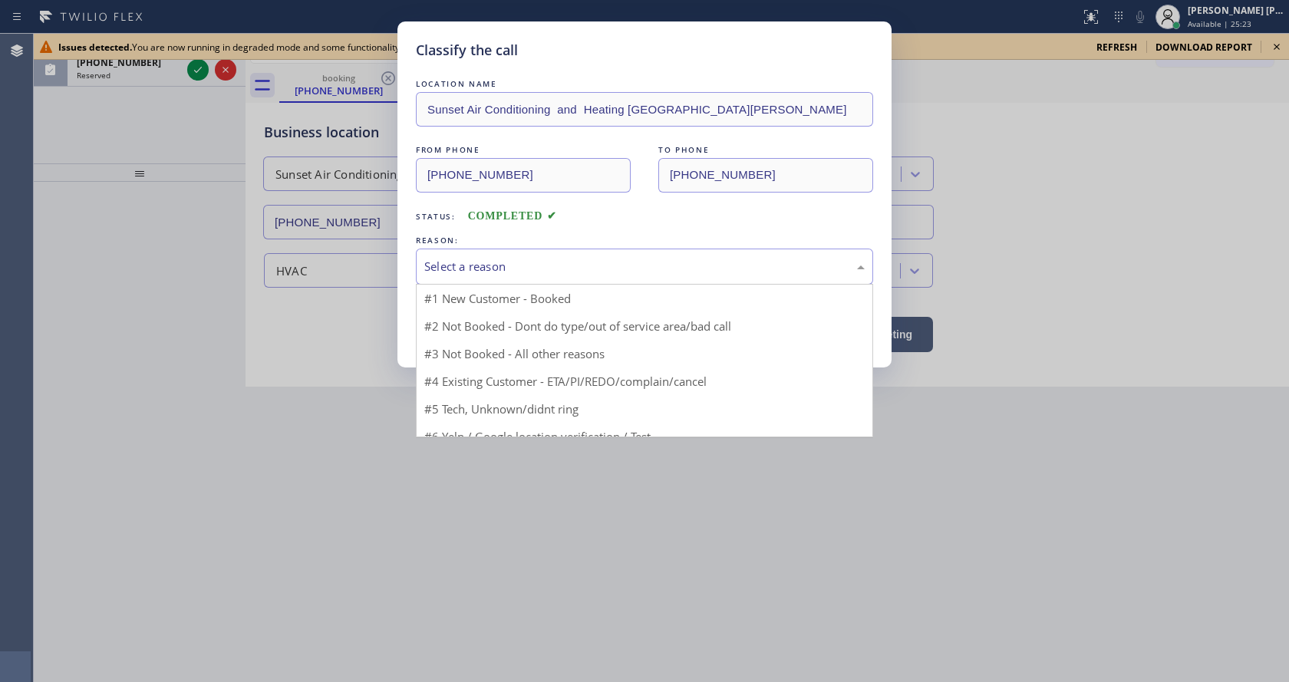
click at [479, 272] on div "Select a reason" at bounding box center [644, 267] width 440 height 18
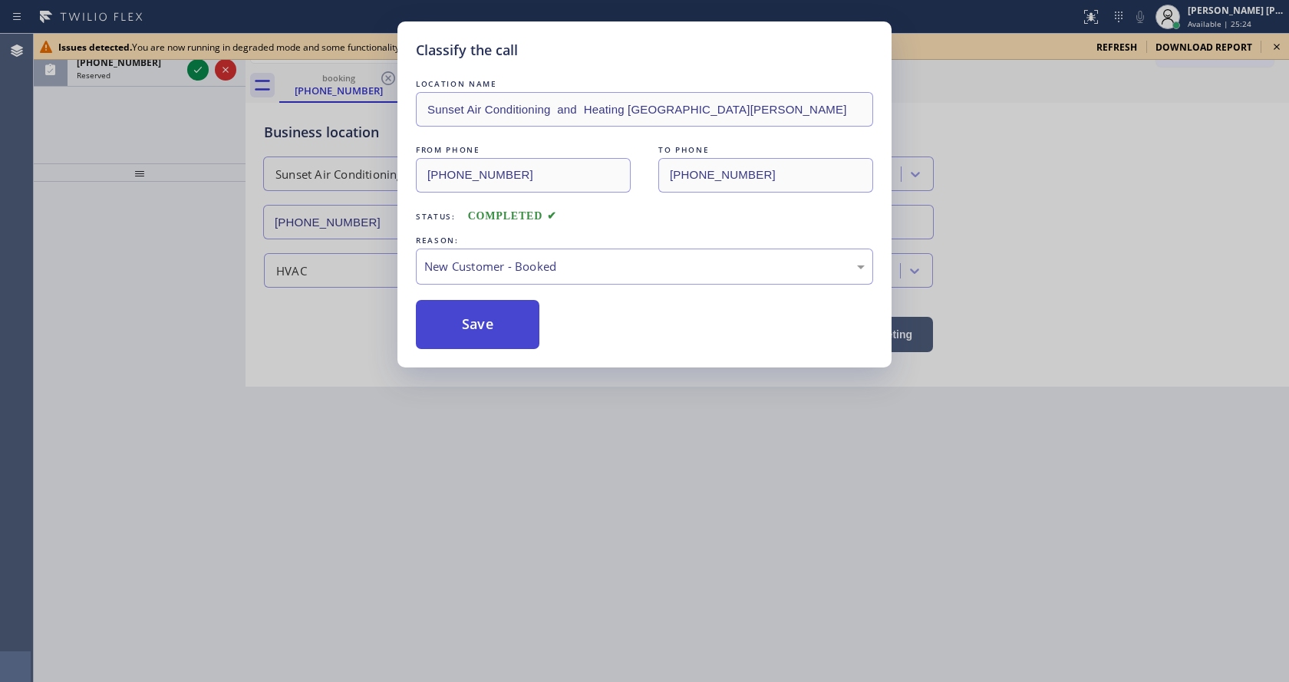
click at [467, 328] on button "Save" at bounding box center [478, 324] width 124 height 49
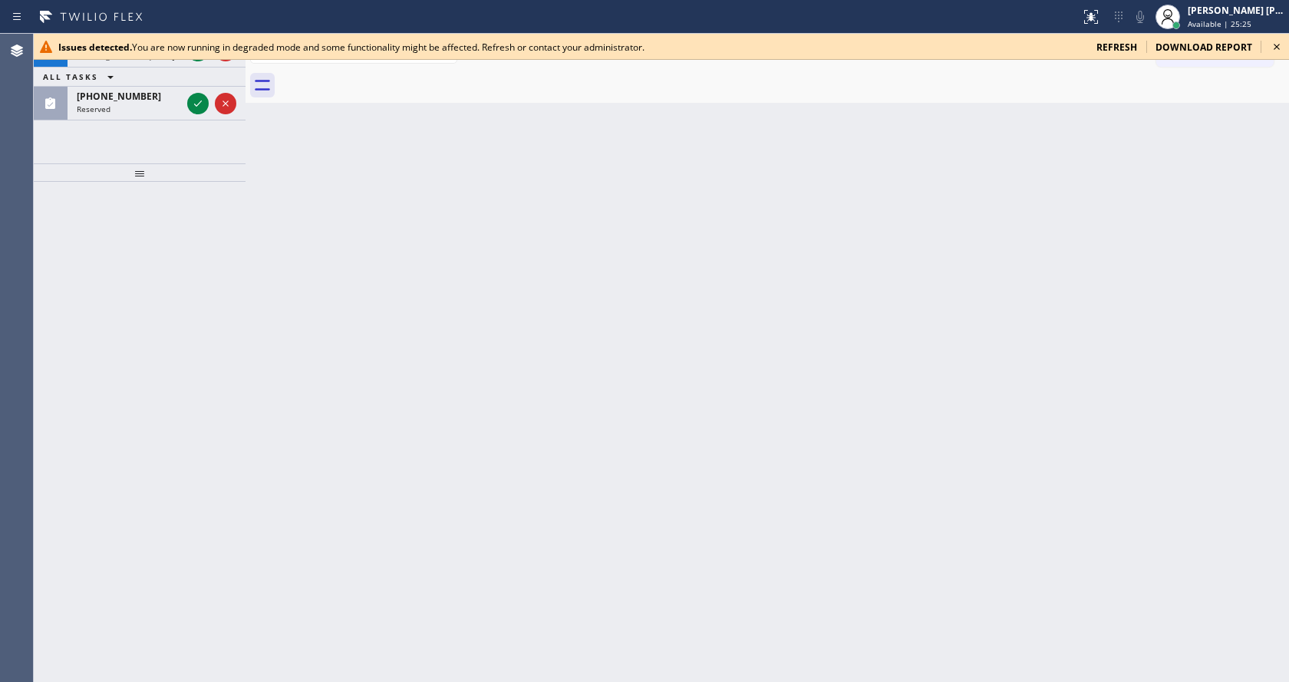
click at [1276, 53] on icon at bounding box center [1276, 47] width 18 height 18
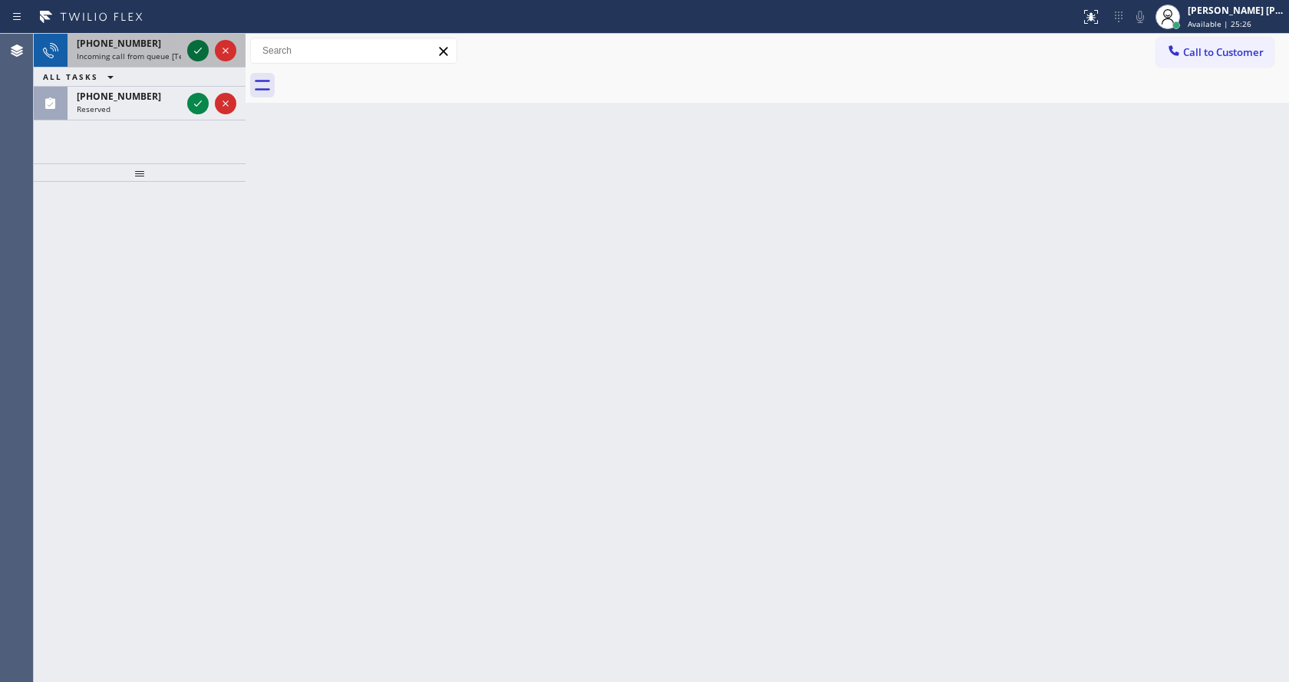
click at [194, 41] on button at bounding box center [197, 50] width 21 height 21
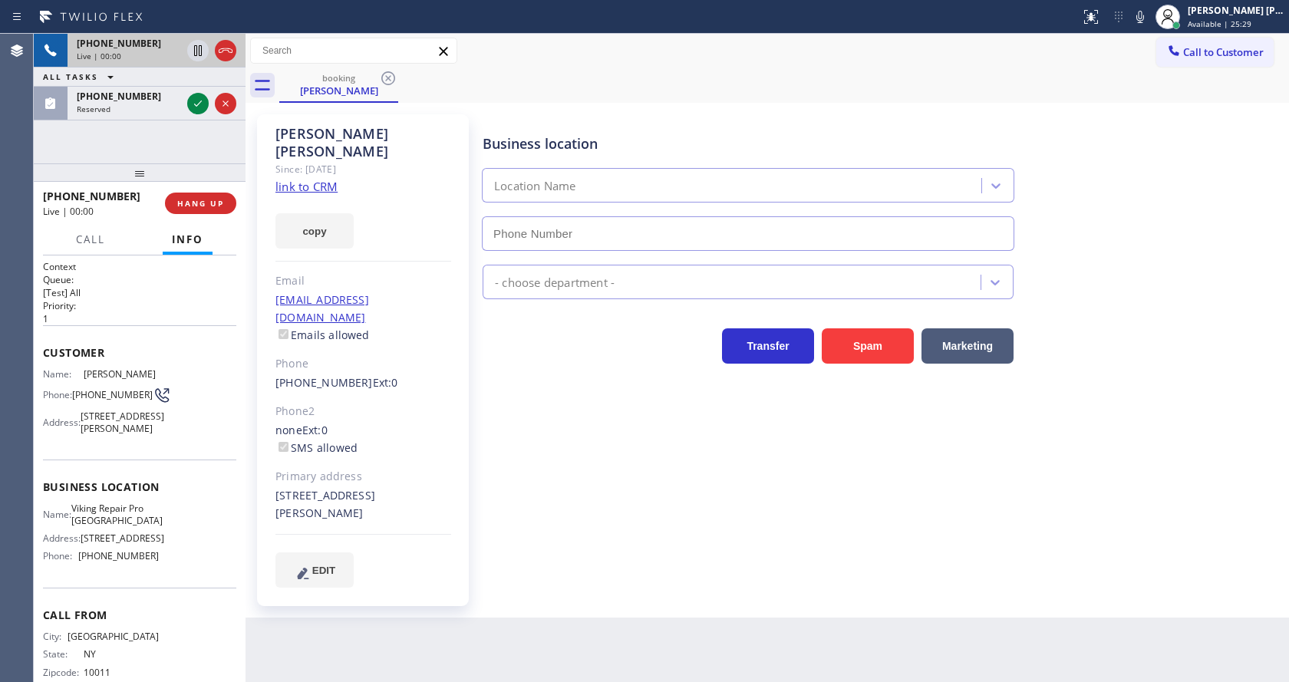
type input "[PHONE_NUMBER]"
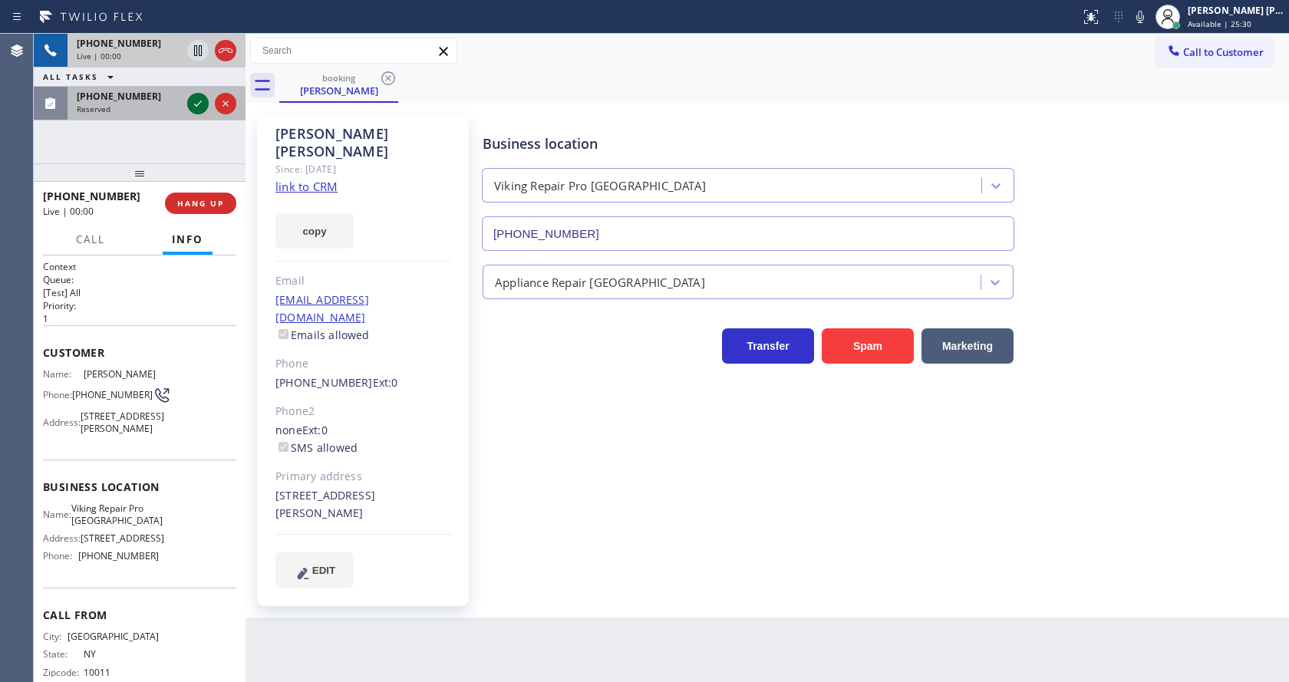
click at [189, 95] on icon at bounding box center [198, 103] width 18 height 18
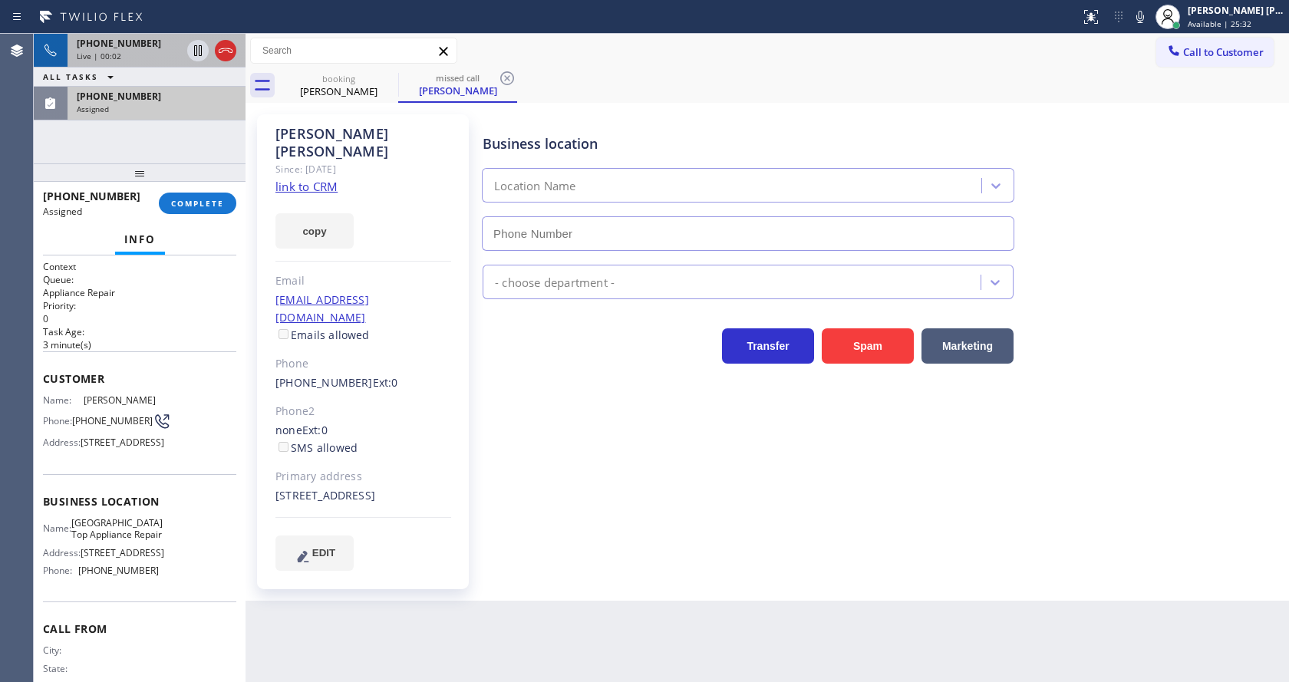
type input "[PHONE_NUMBER]"
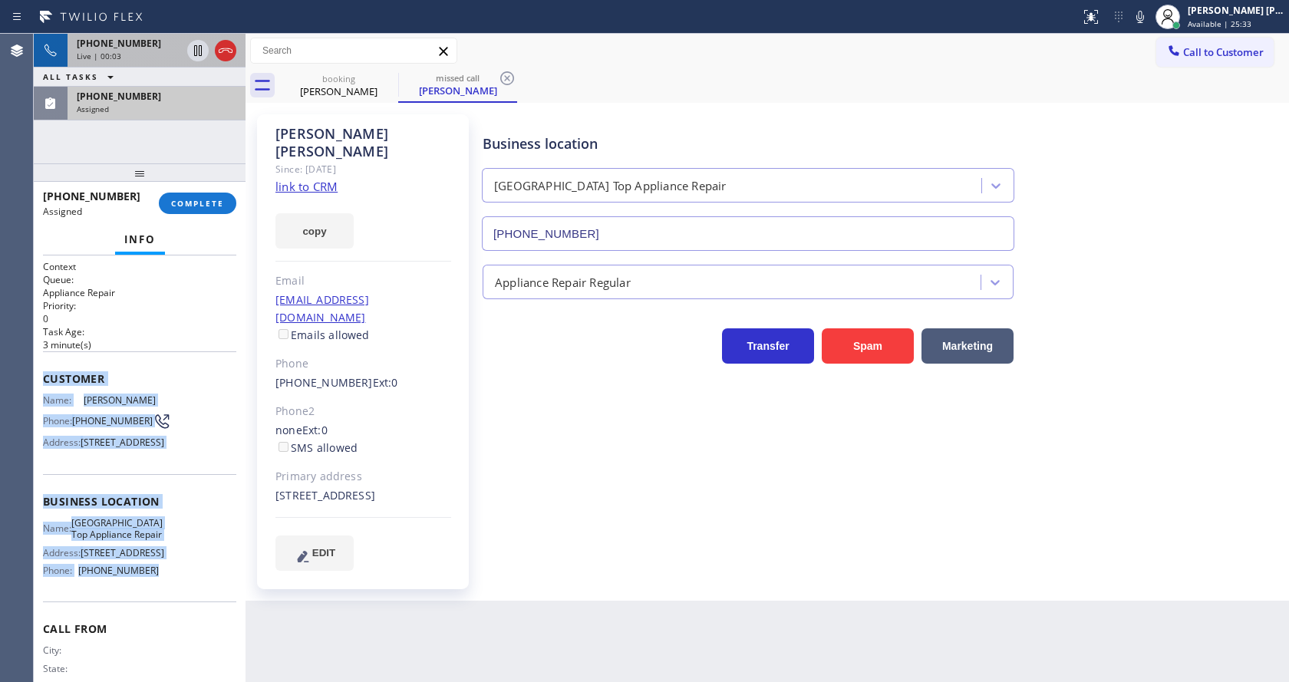
drag, startPoint x: 38, startPoint y: 370, endPoint x: 154, endPoint y: 616, distance: 272.4
click at [154, 616] on div "Context Queue: Appliance Repair Priority: 0 Task Age: [DEMOGRAPHIC_DATA] minute…" at bounding box center [140, 468] width 212 height 427
copy div "Customer Name: [PERSON_NAME] Phone: [PHONE_NUMBER] Address: [STREET_ADDRESS] Bu…"
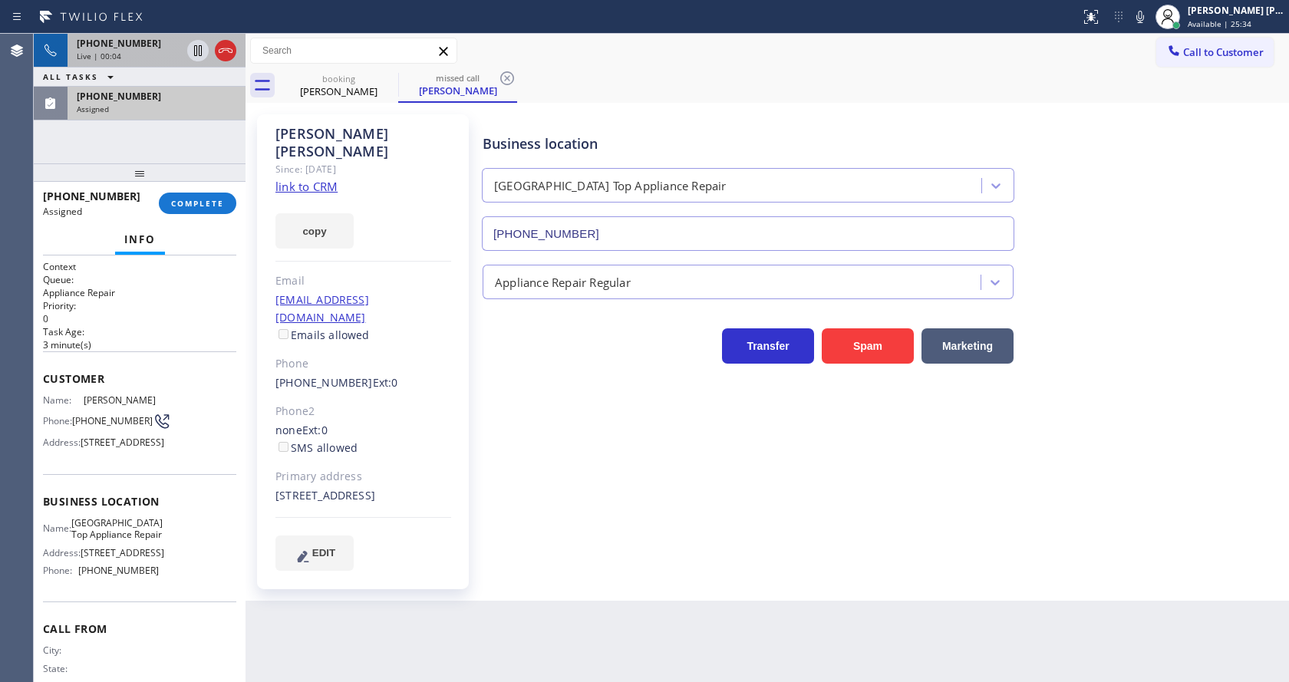
click at [205, 188] on div "[PHONE_NUMBER] Assigned COMPLETE" at bounding box center [139, 203] width 193 height 40
click at [206, 194] on button "COMPLETE" at bounding box center [197, 203] width 77 height 21
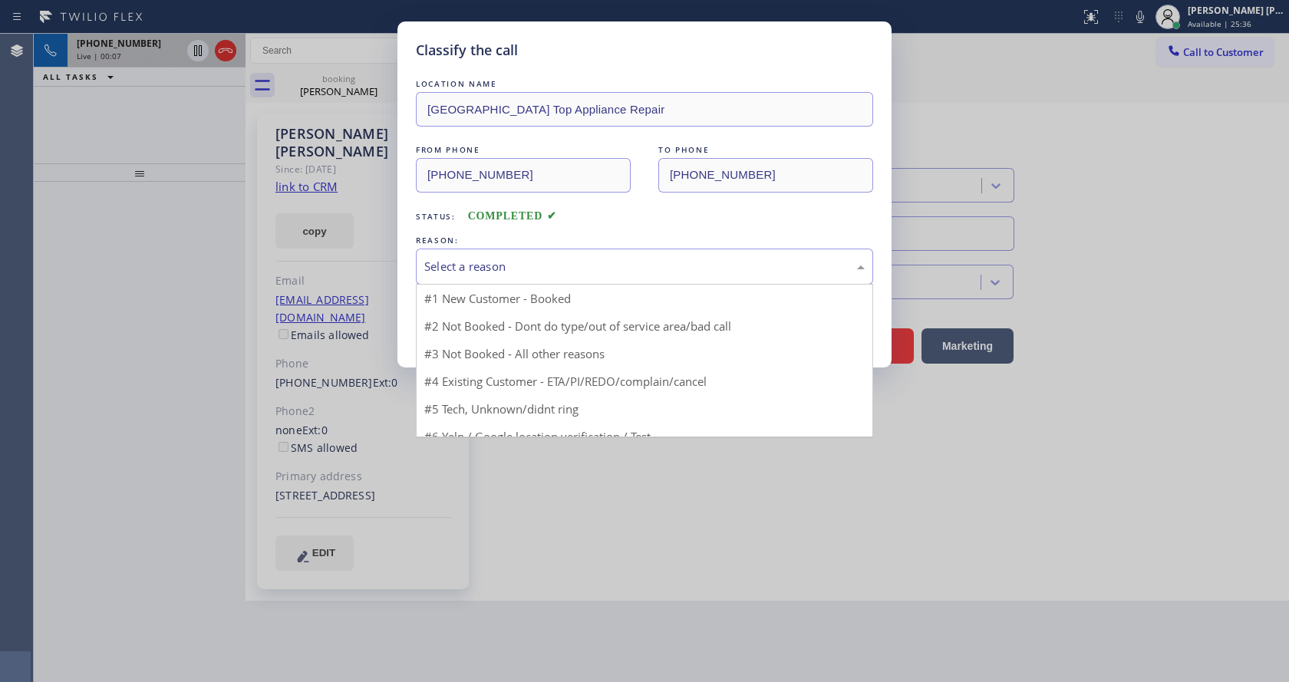
click at [518, 271] on div "Select a reason" at bounding box center [644, 267] width 440 height 18
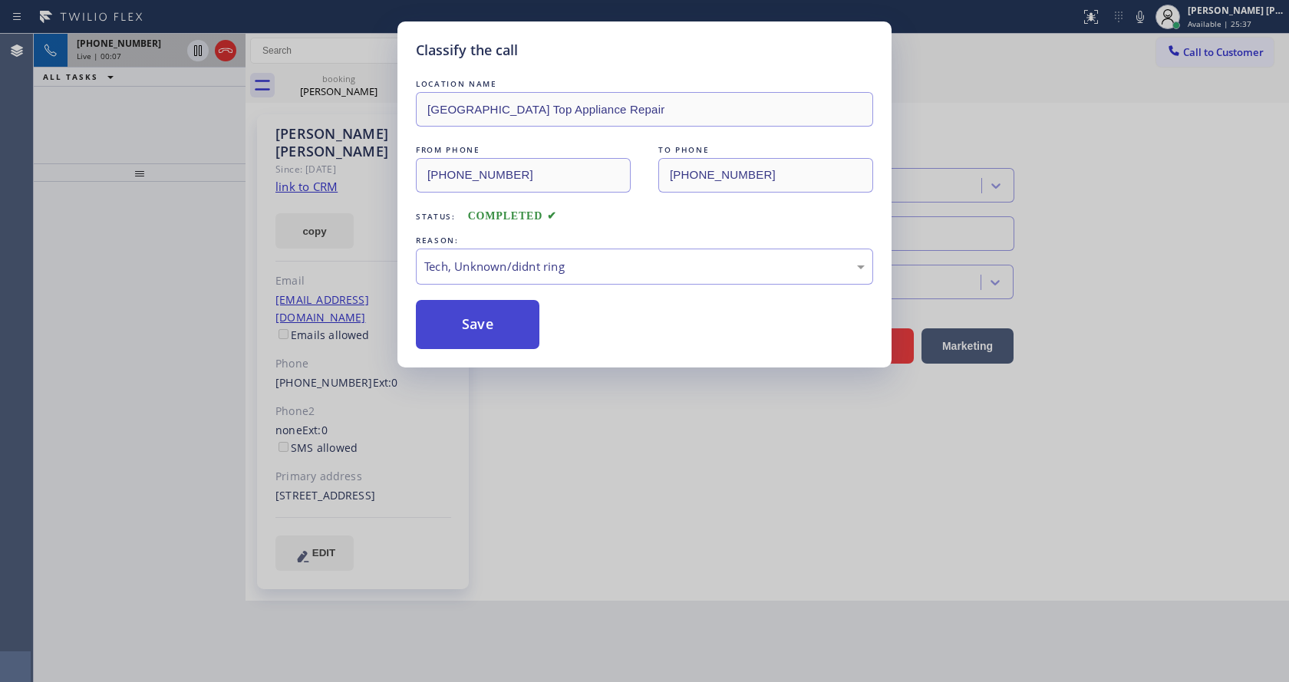
click at [484, 342] on button "Save" at bounding box center [478, 324] width 124 height 49
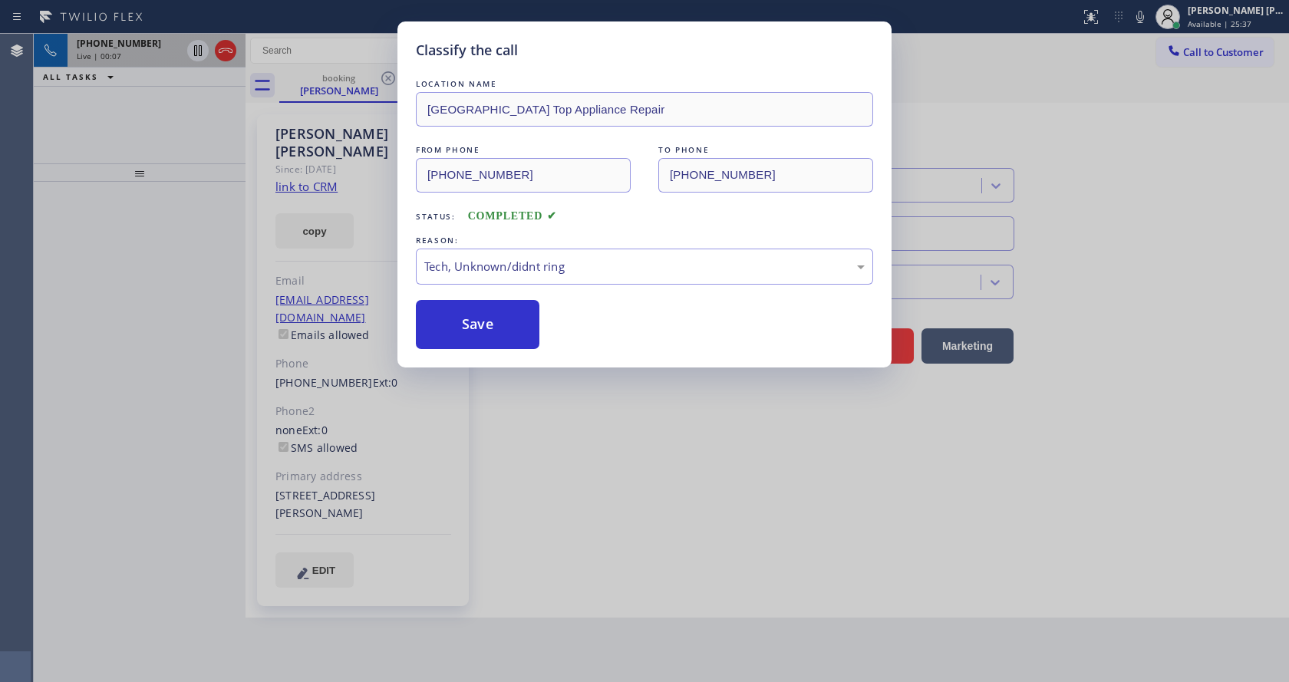
click at [605, 482] on div "Classify the call LOCATION NAME [GEOGRAPHIC_DATA] Top Appliance Repair FROM PHO…" at bounding box center [644, 341] width 1289 height 682
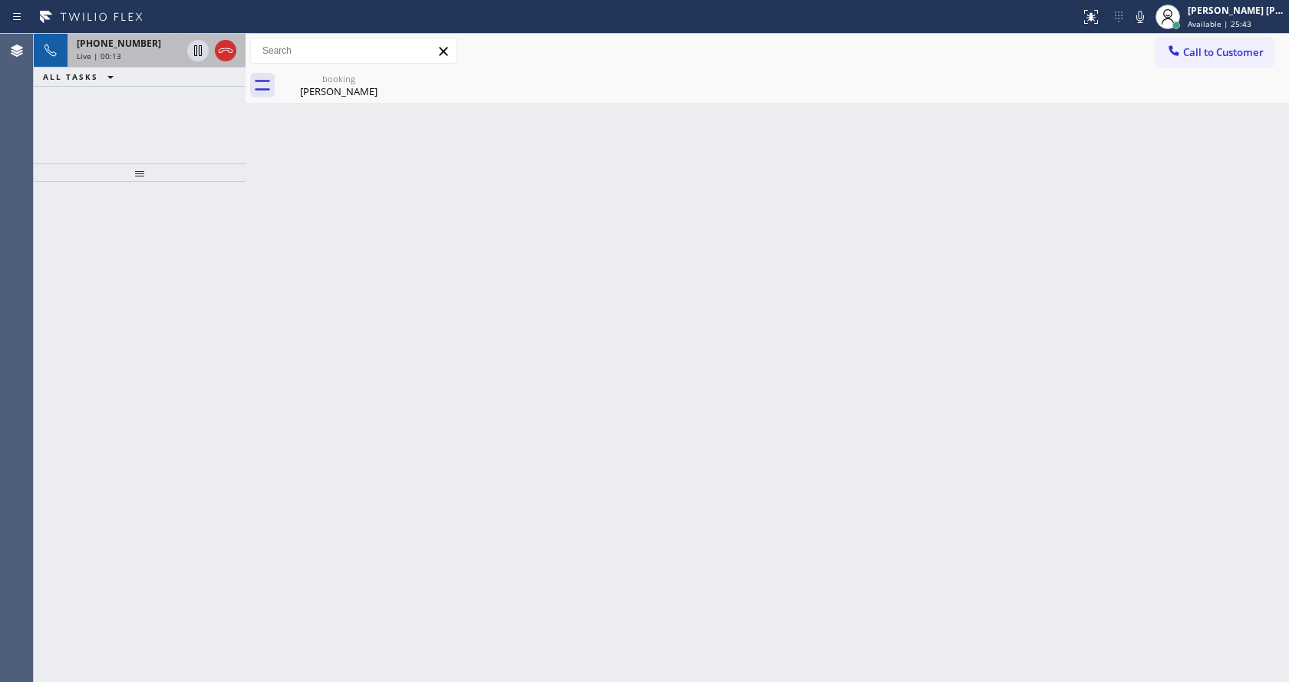
click at [284, 291] on div "Back to Dashboard Change Sender ID Customers Technicians Select a contact Outbo…" at bounding box center [766, 358] width 1043 height 648
click at [311, 87] on div "[PERSON_NAME]" at bounding box center [339, 91] width 116 height 14
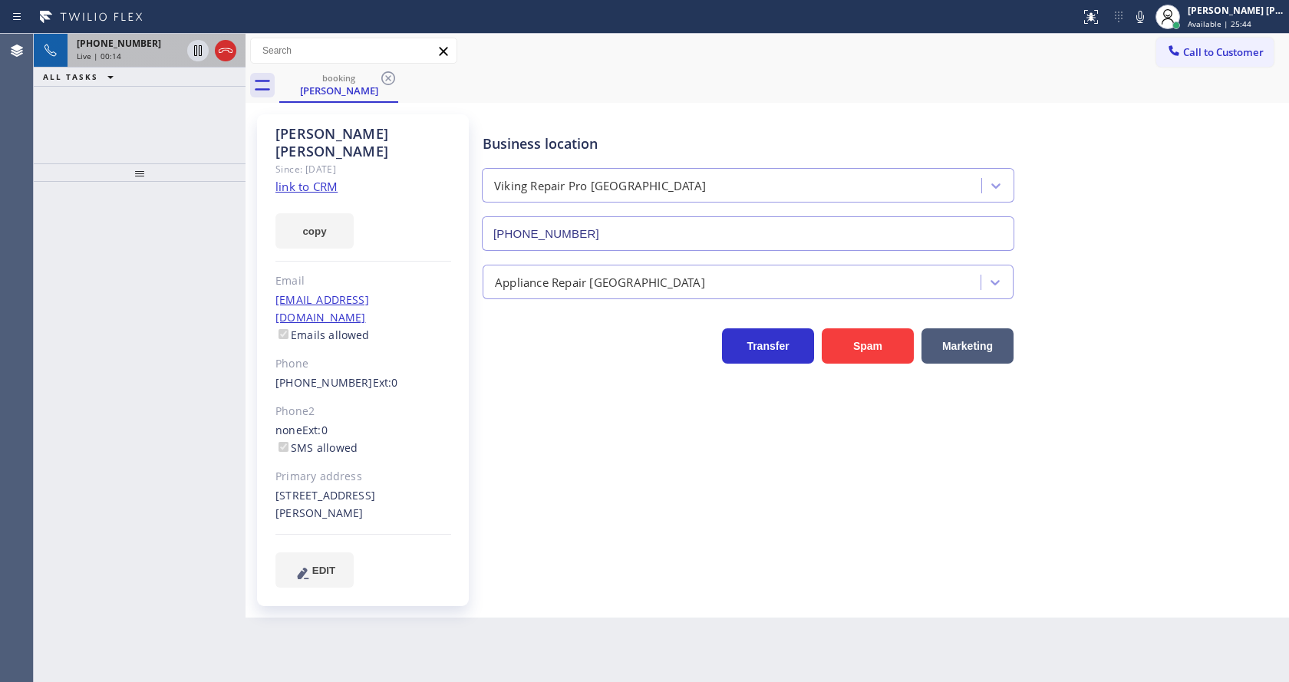
click at [163, 58] on div "Live | 00:14" at bounding box center [129, 56] width 104 height 11
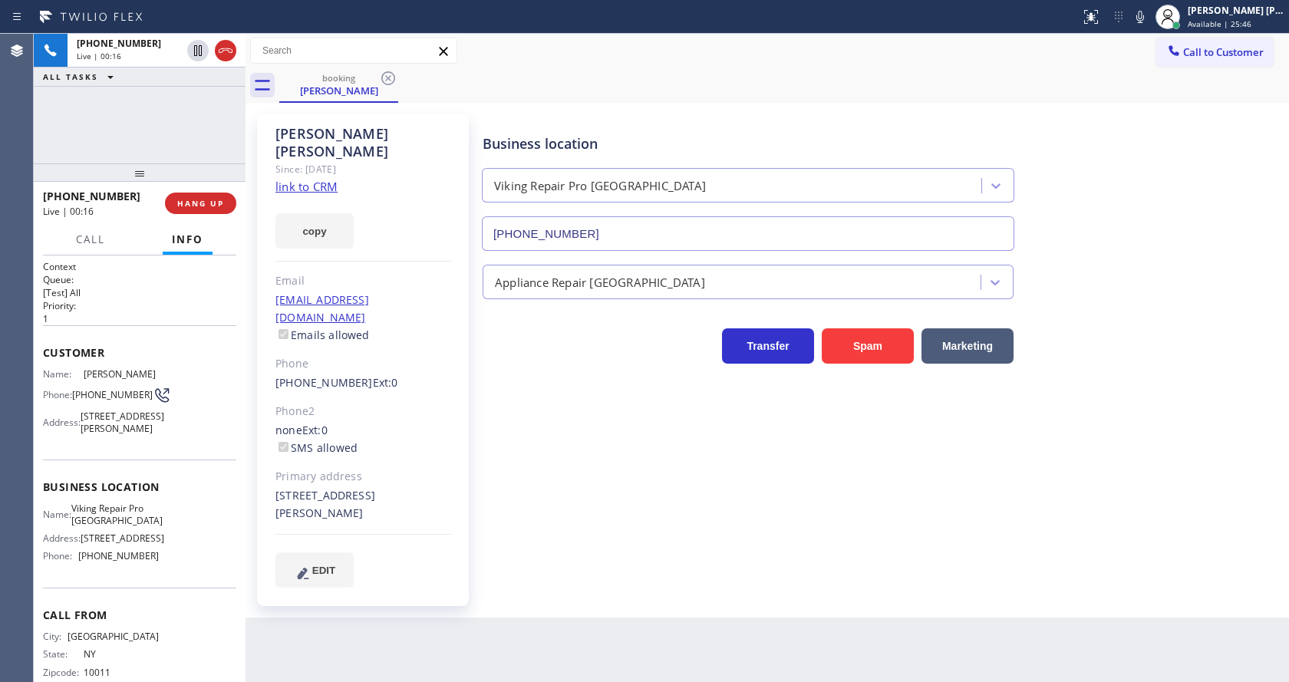
click at [333, 179] on link "link to CRM" at bounding box center [306, 186] width 62 height 15
click at [1138, 12] on icon at bounding box center [1140, 17] width 18 height 18
click at [200, 48] on icon at bounding box center [198, 50] width 18 height 18
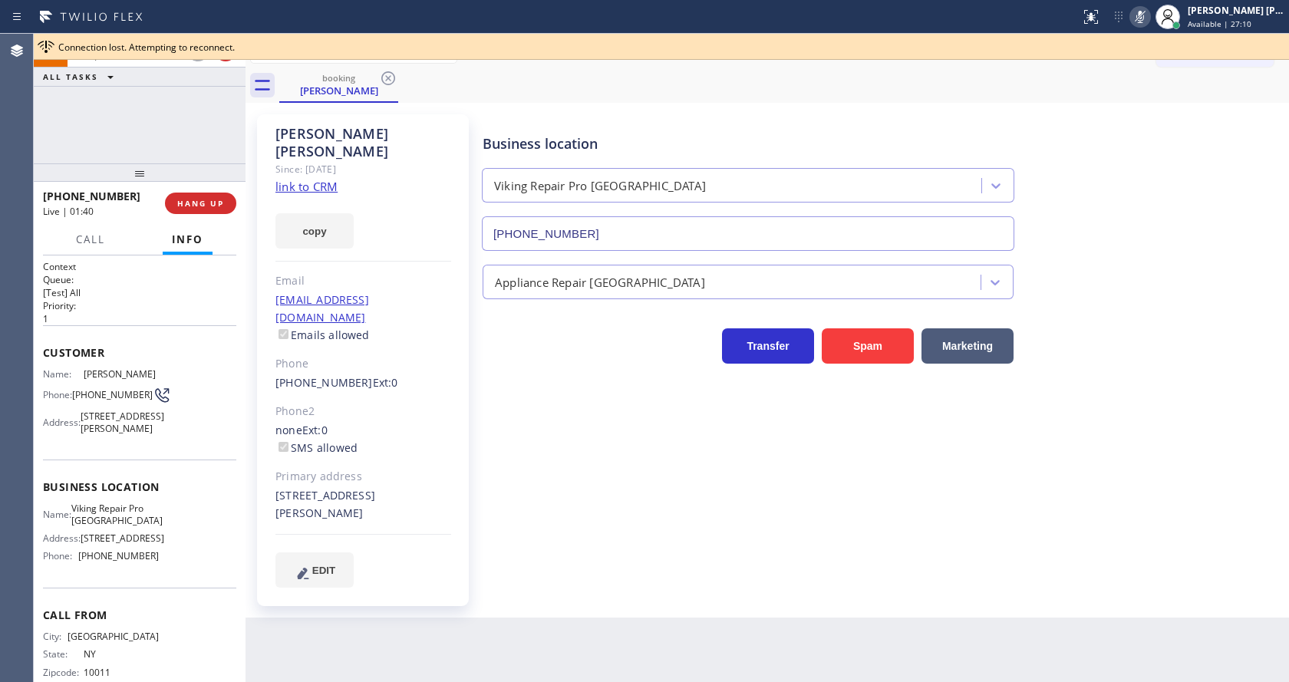
drag, startPoint x: 153, startPoint y: 320, endPoint x: 769, endPoint y: 293, distance: 616.6
click at [153, 320] on p "1" at bounding box center [139, 318] width 193 height 13
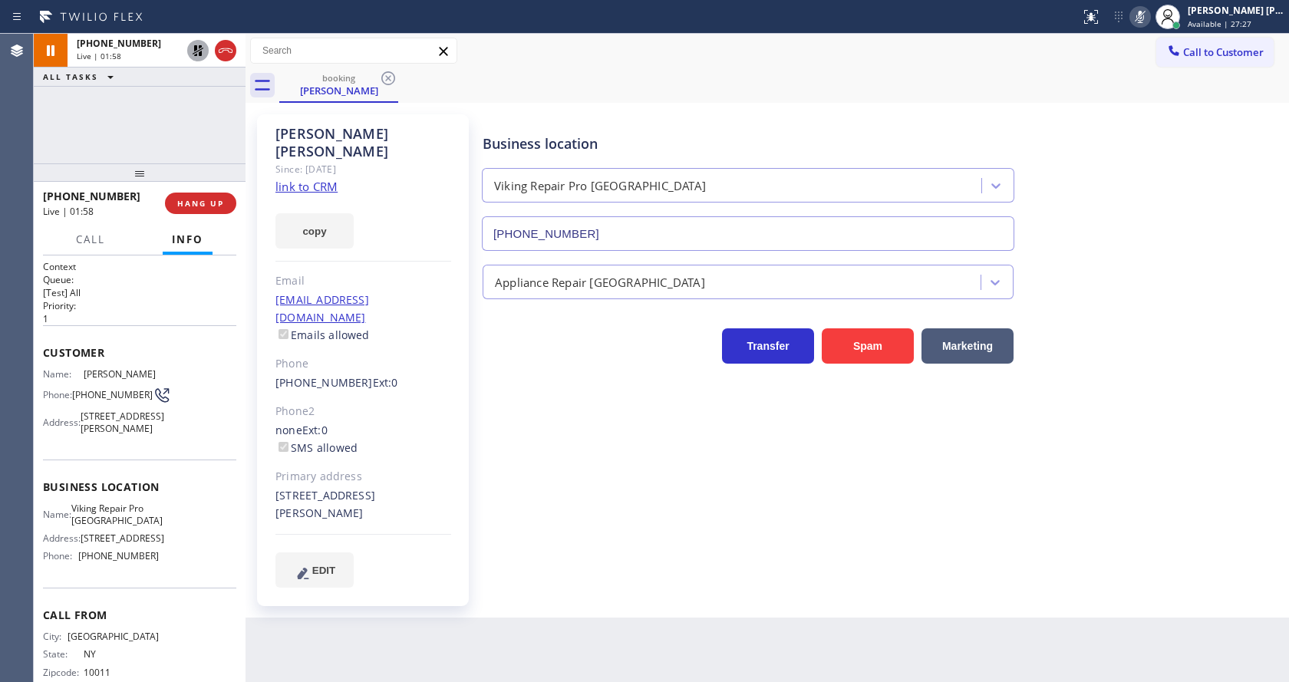
click at [504, 507] on div "Business location Viking Repair Pro [GEOGRAPHIC_DATA] [PHONE_NUMBER] Appliance …" at bounding box center [881, 350] width 805 height 465
drag, startPoint x: 629, startPoint y: 500, endPoint x: 558, endPoint y: 575, distance: 103.6
click at [629, 500] on div "Business location Viking Repair Pro [GEOGRAPHIC_DATA] [PHONE_NUMBER] Appliance …" at bounding box center [881, 350] width 805 height 465
click at [178, 403] on div "Name: [PERSON_NAME] Phone: [PHONE_NUMBER] Address: [STREET_ADDRESS][PERSON_NAME]" at bounding box center [139, 404] width 193 height 72
click at [615, 523] on div "Business location Viking Repair Pro [GEOGRAPHIC_DATA] [PHONE_NUMBER] Appliance …" at bounding box center [881, 350] width 805 height 465
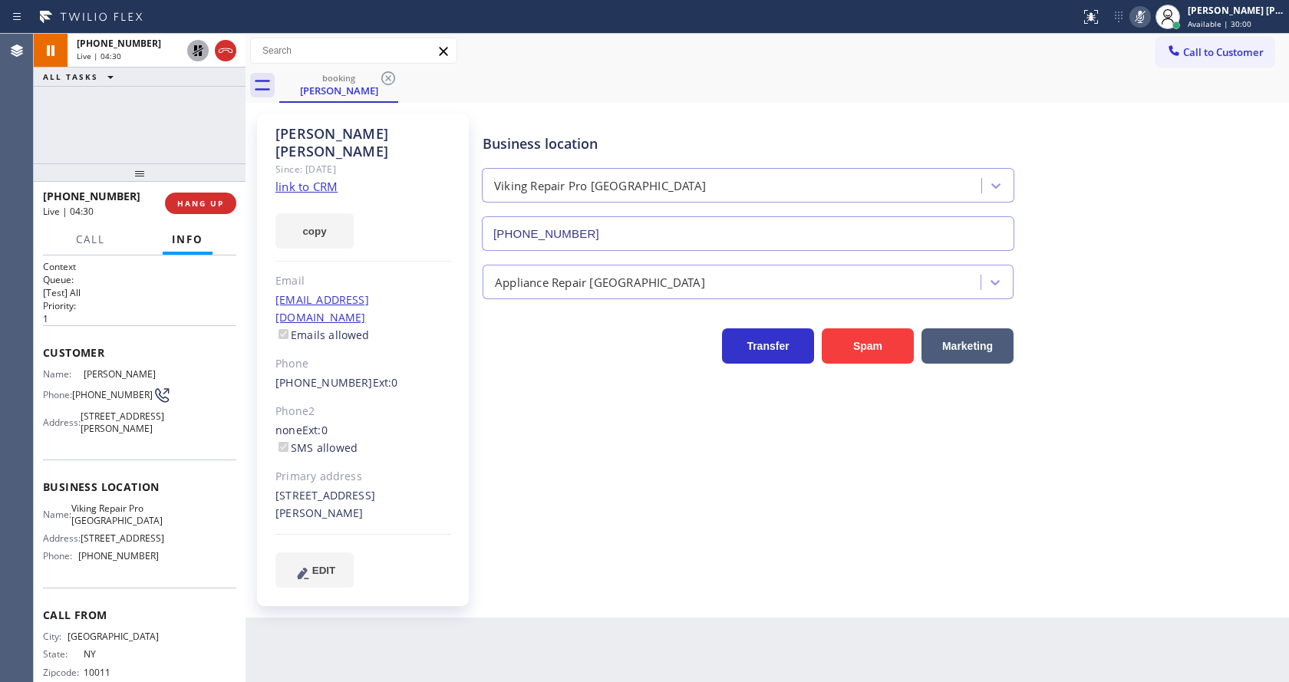
click at [949, 621] on div "Back to Dashboard Change Sender ID Customers Technicians Select a contact Outbo…" at bounding box center [766, 358] width 1043 height 648
click at [616, 454] on div "Business location Viking Repair Pro [GEOGRAPHIC_DATA] [PHONE_NUMBER] Appliance …" at bounding box center [881, 350] width 805 height 465
click at [567, 527] on div "Business location Viking Repair Pro [GEOGRAPHIC_DATA] [PHONE_NUMBER] Appliance …" at bounding box center [881, 350] width 805 height 465
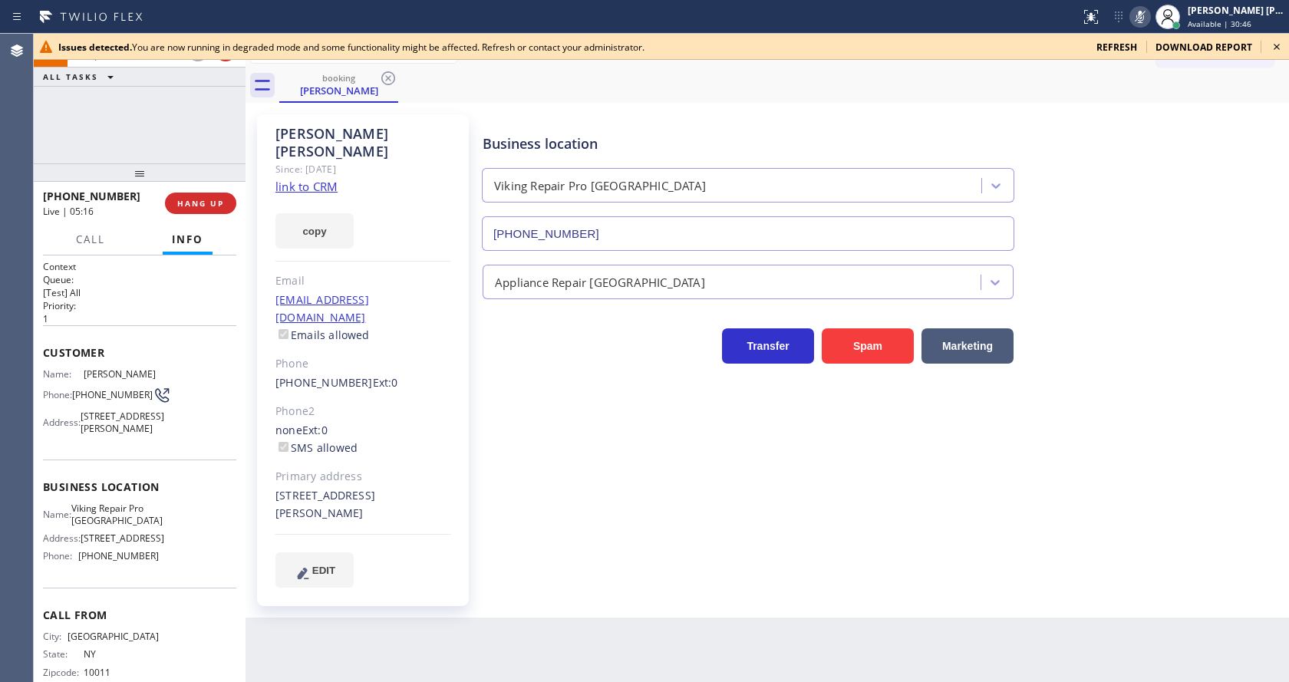
click at [1278, 38] on icon at bounding box center [1276, 47] width 18 height 18
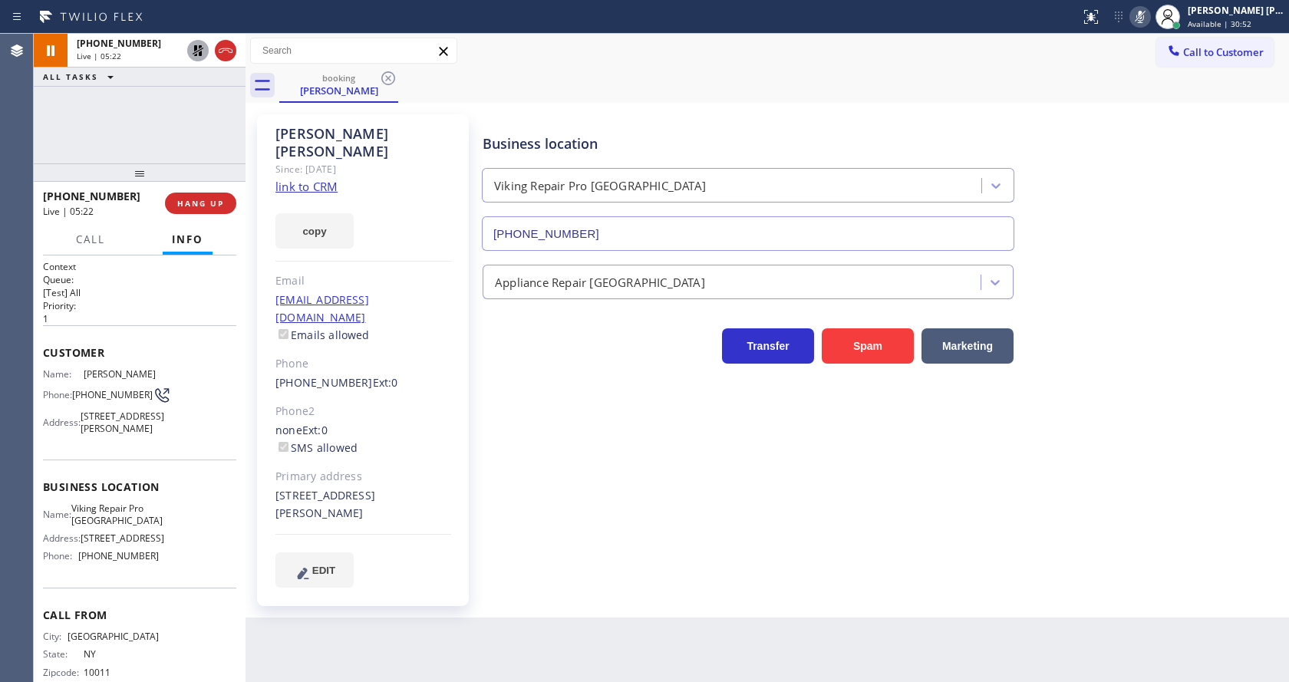
click at [625, 523] on div "Business location Viking Repair Pro [GEOGRAPHIC_DATA] [PHONE_NUMBER] Appliance …" at bounding box center [881, 350] width 805 height 465
click at [354, 403] on div "Phone2" at bounding box center [363, 412] width 176 height 18
click at [510, 522] on div "Business location Viking Repair Pro [GEOGRAPHIC_DATA] [PHONE_NUMBER] Appliance …" at bounding box center [881, 350] width 805 height 465
click at [206, 345] on span "Customer" at bounding box center [139, 352] width 193 height 15
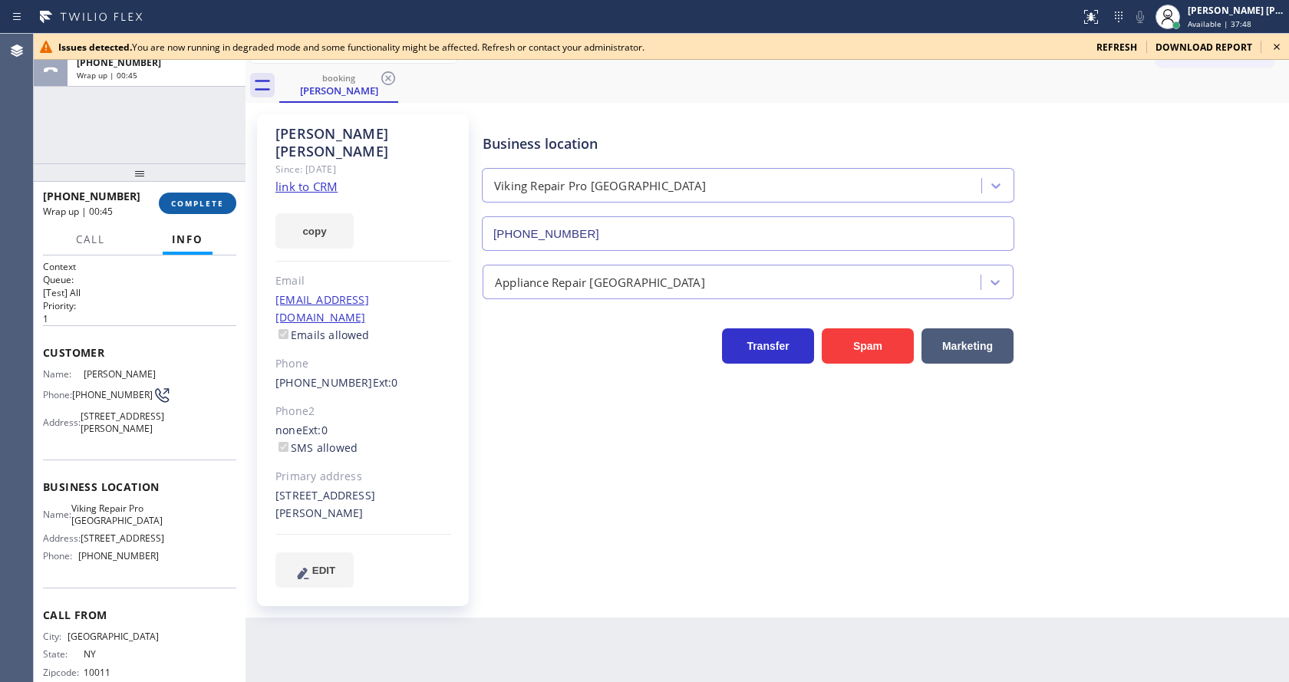
click at [189, 193] on button "COMPLETE" at bounding box center [197, 203] width 77 height 21
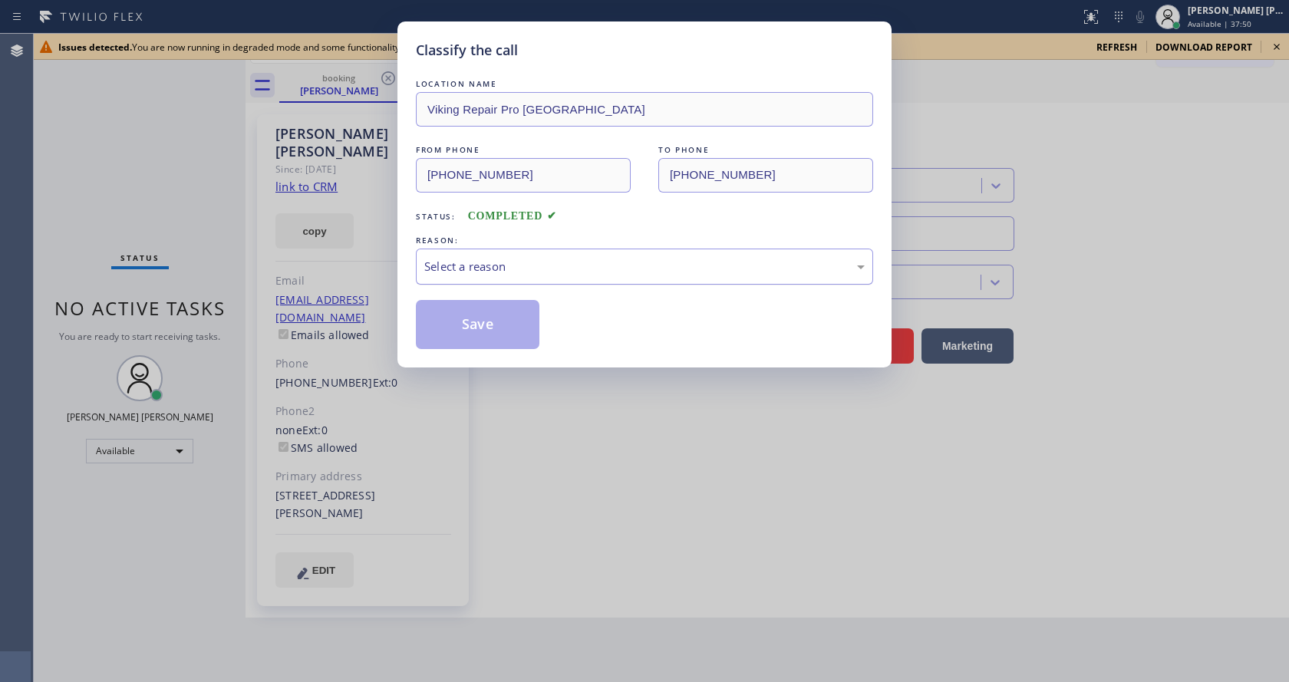
click at [502, 269] on div "Select a reason" at bounding box center [644, 267] width 440 height 18
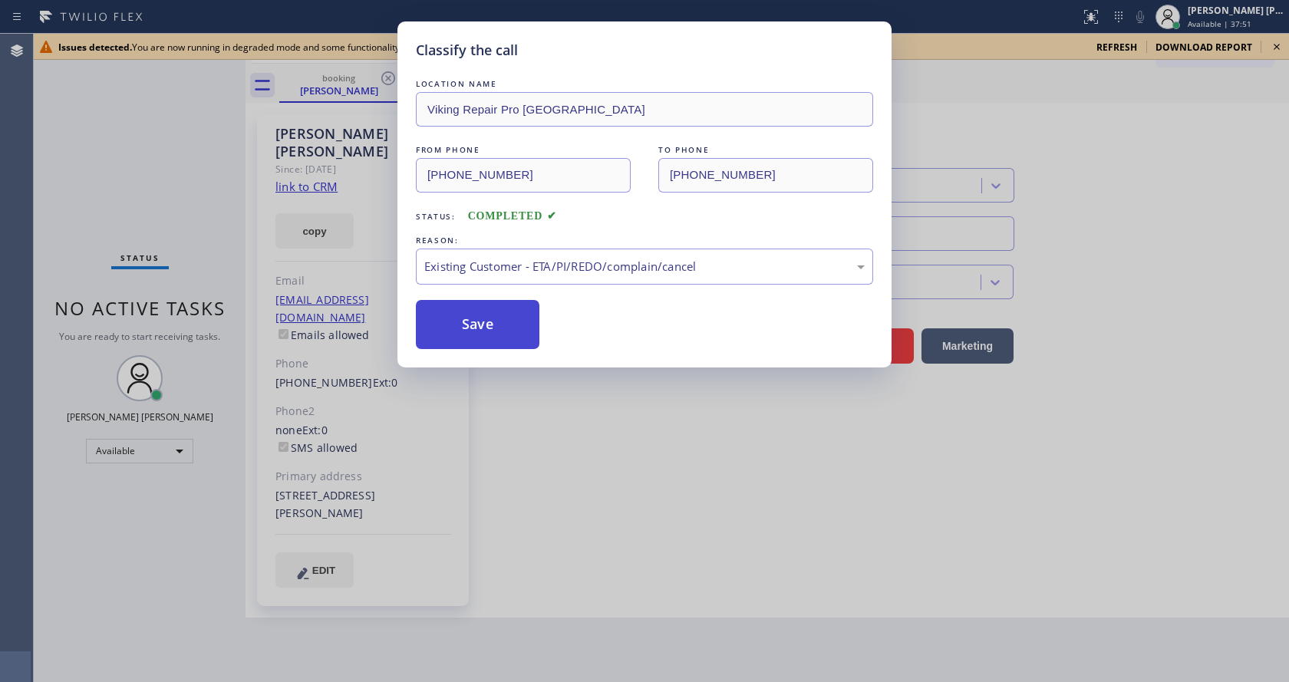
click at [481, 320] on button "Save" at bounding box center [478, 324] width 124 height 49
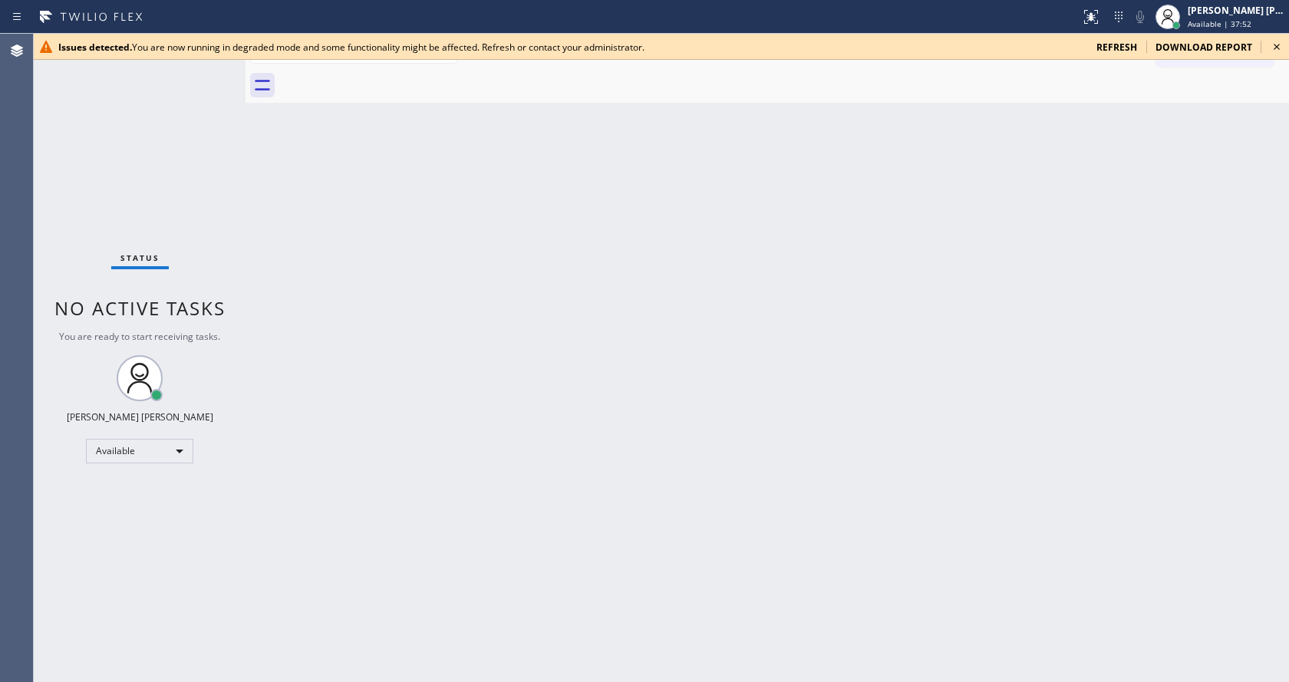
click at [1276, 49] on icon at bounding box center [1276, 47] width 18 height 18
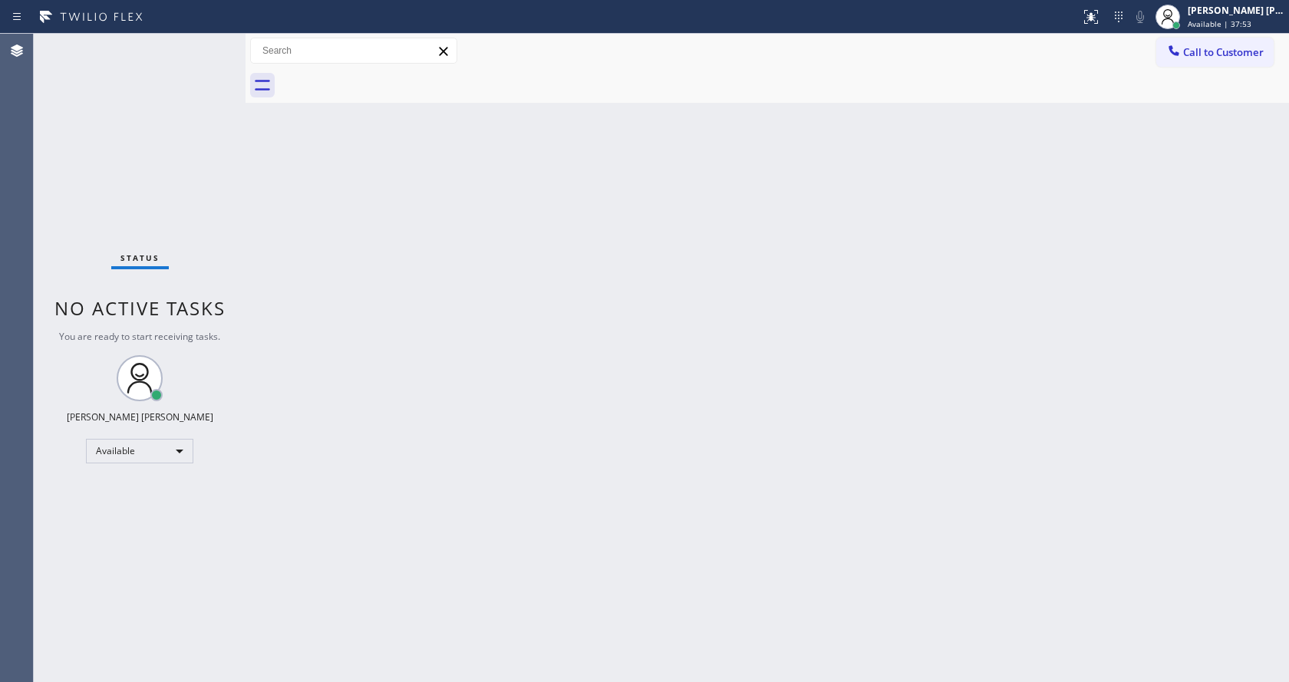
click at [584, 436] on div "Back to Dashboard Change Sender ID Customers Technicians Select a contact Outbo…" at bounding box center [766, 358] width 1043 height 648
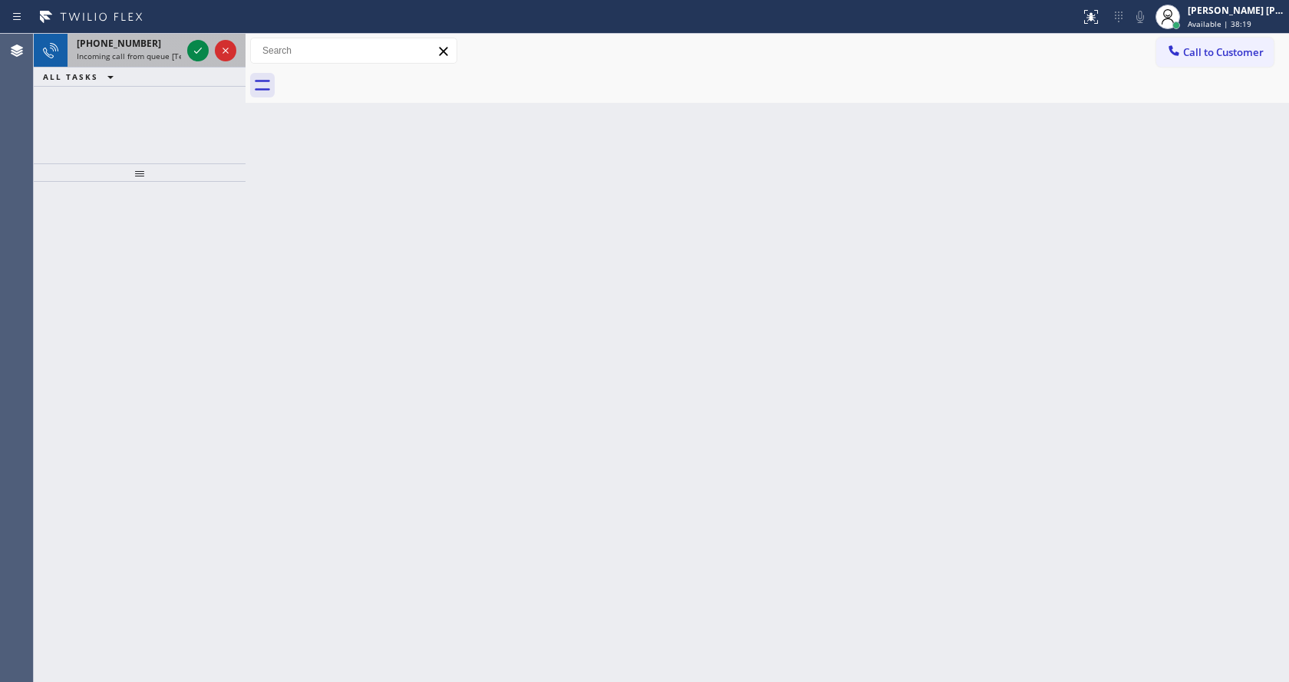
click at [127, 54] on span "Incoming call from queue [Test] All" at bounding box center [140, 56] width 127 height 11
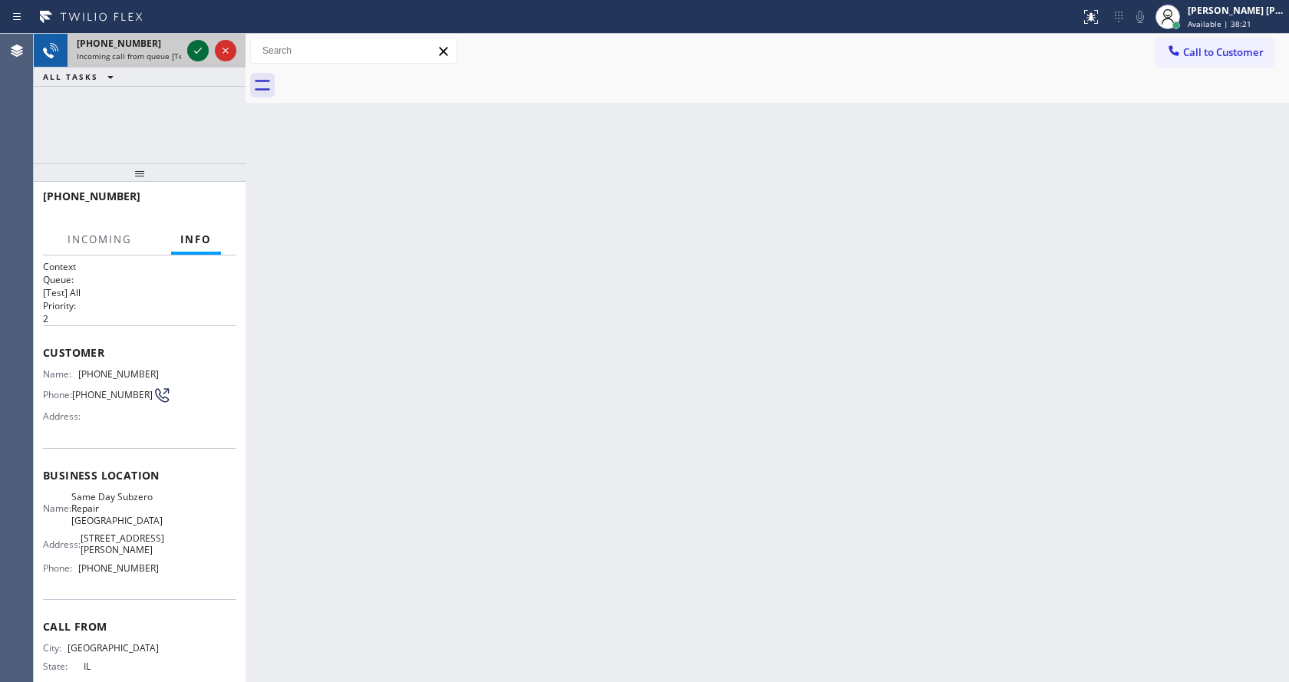
click at [196, 53] on icon at bounding box center [198, 51] width 8 height 6
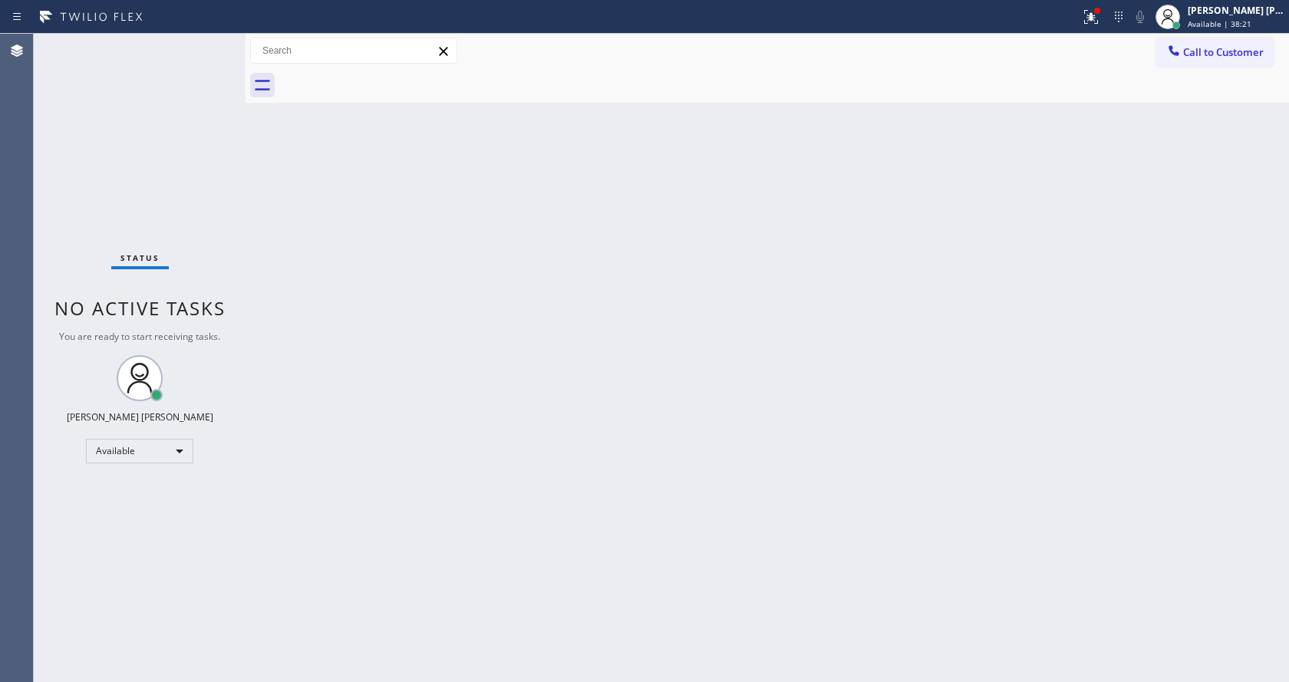
click at [386, 421] on div "Back to Dashboard Change Sender ID Customers Technicians Select a contact Outbo…" at bounding box center [766, 358] width 1043 height 648
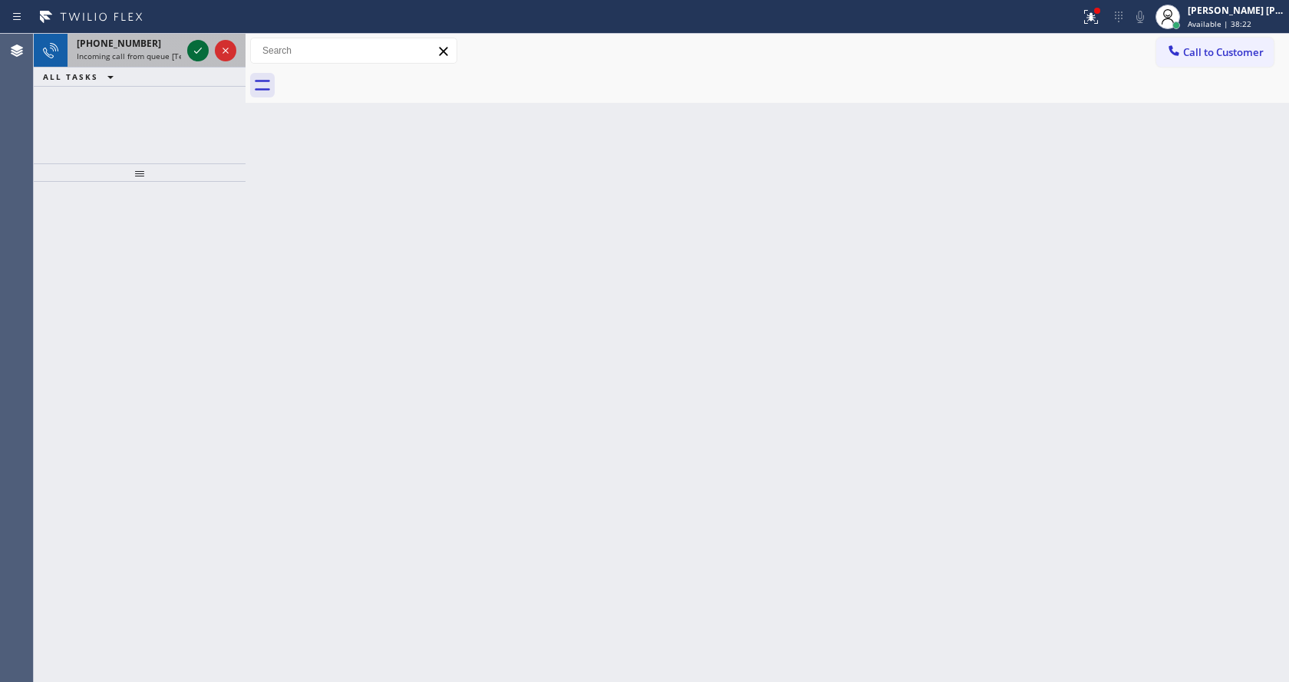
drag, startPoint x: 201, startPoint y: 51, endPoint x: 193, endPoint y: 41, distance: 12.6
click at [199, 50] on icon at bounding box center [198, 50] width 18 height 18
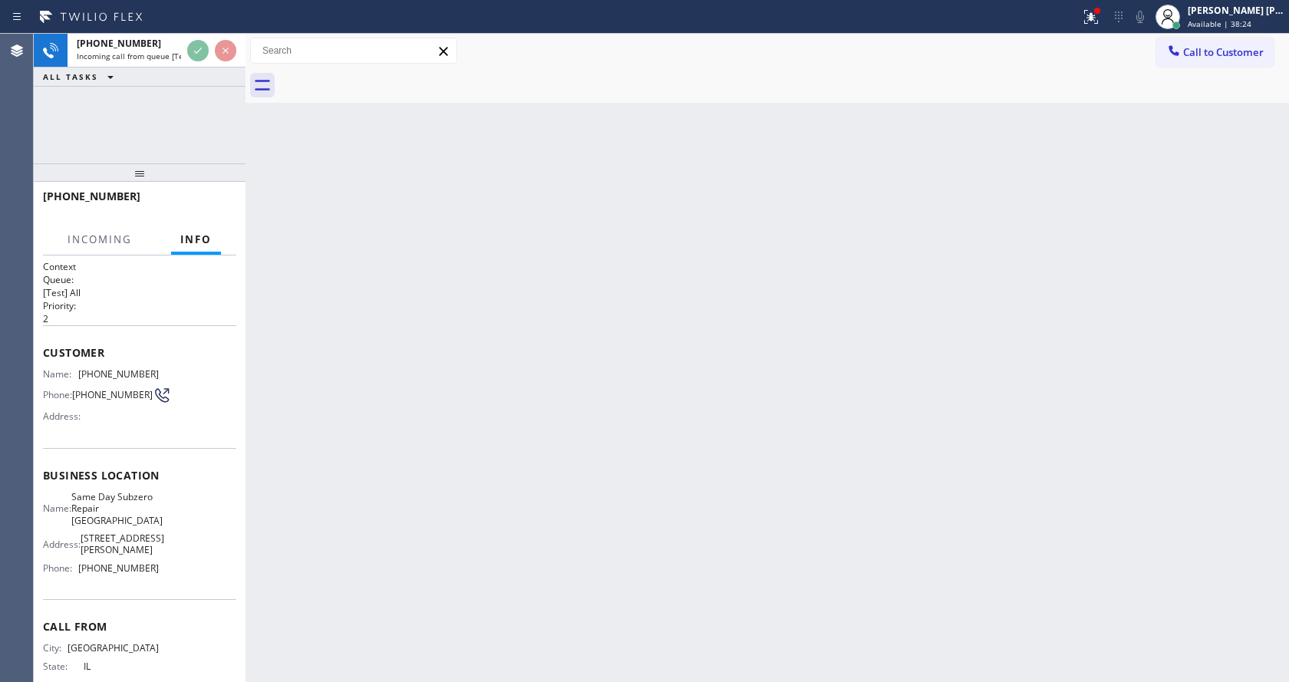
scroll to position [55, 0]
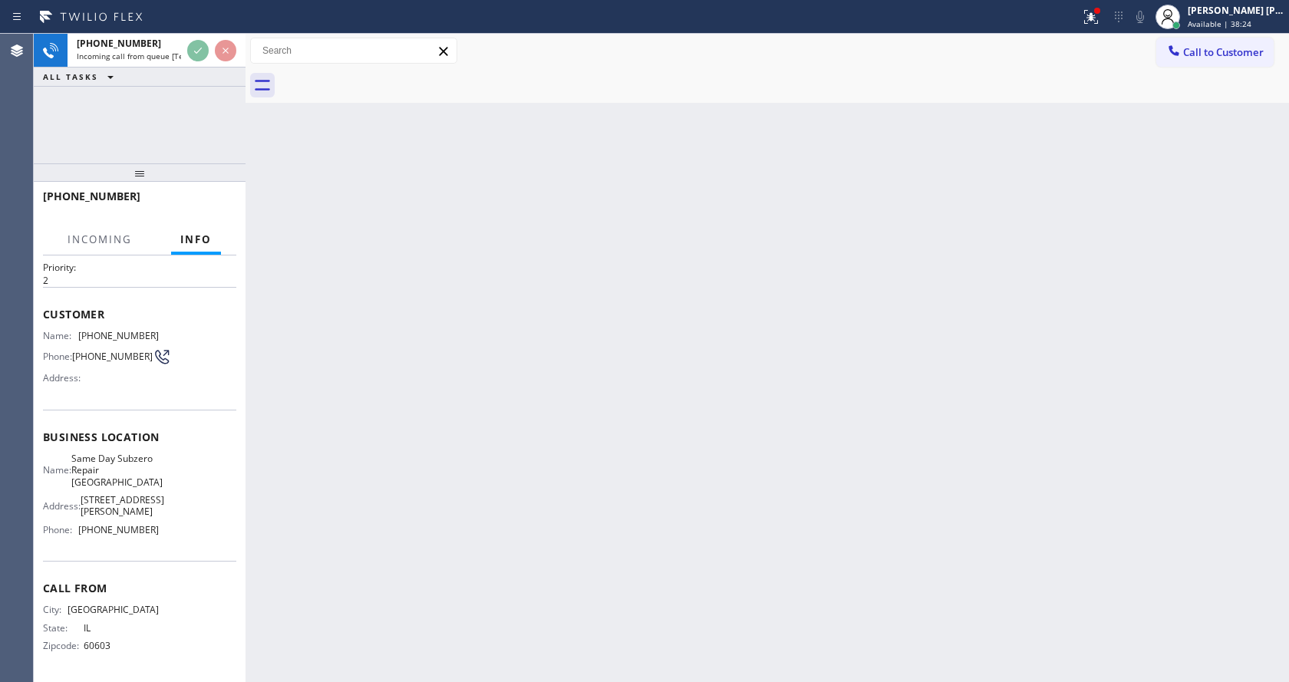
click at [564, 459] on div "Back to Dashboard Change Sender ID Customers Technicians Select a contact Outbo…" at bounding box center [766, 358] width 1043 height 648
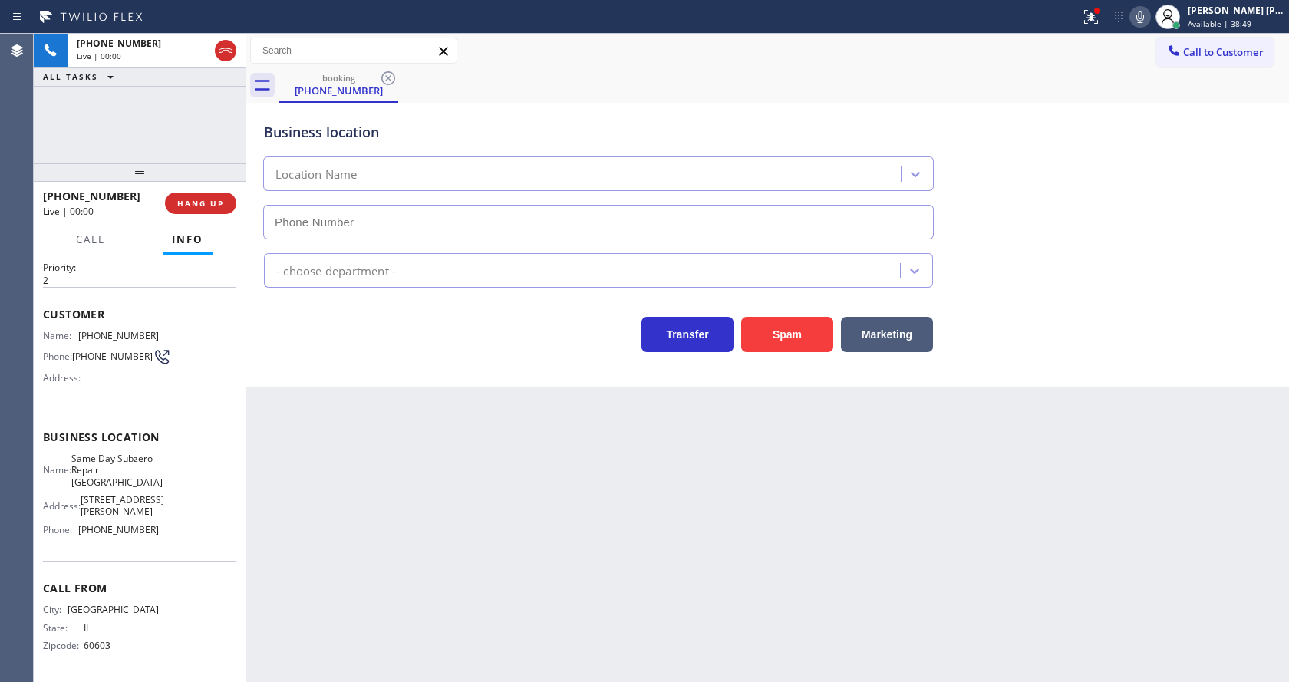
type input "[PHONE_NUMBER]"
click at [360, 395] on div "Back to Dashboard Change Sender ID Customers Technicians Select a contact Outbo…" at bounding box center [766, 358] width 1043 height 648
click at [364, 391] on div "Back to Dashboard Change Sender ID Customers Technicians Select a contact Outbo…" at bounding box center [766, 358] width 1043 height 648
click at [466, 433] on div "Back to Dashboard Change Sender ID Customers Technicians Select a contact Outbo…" at bounding box center [766, 358] width 1043 height 648
click at [797, 332] on button "Spam" at bounding box center [787, 334] width 92 height 35
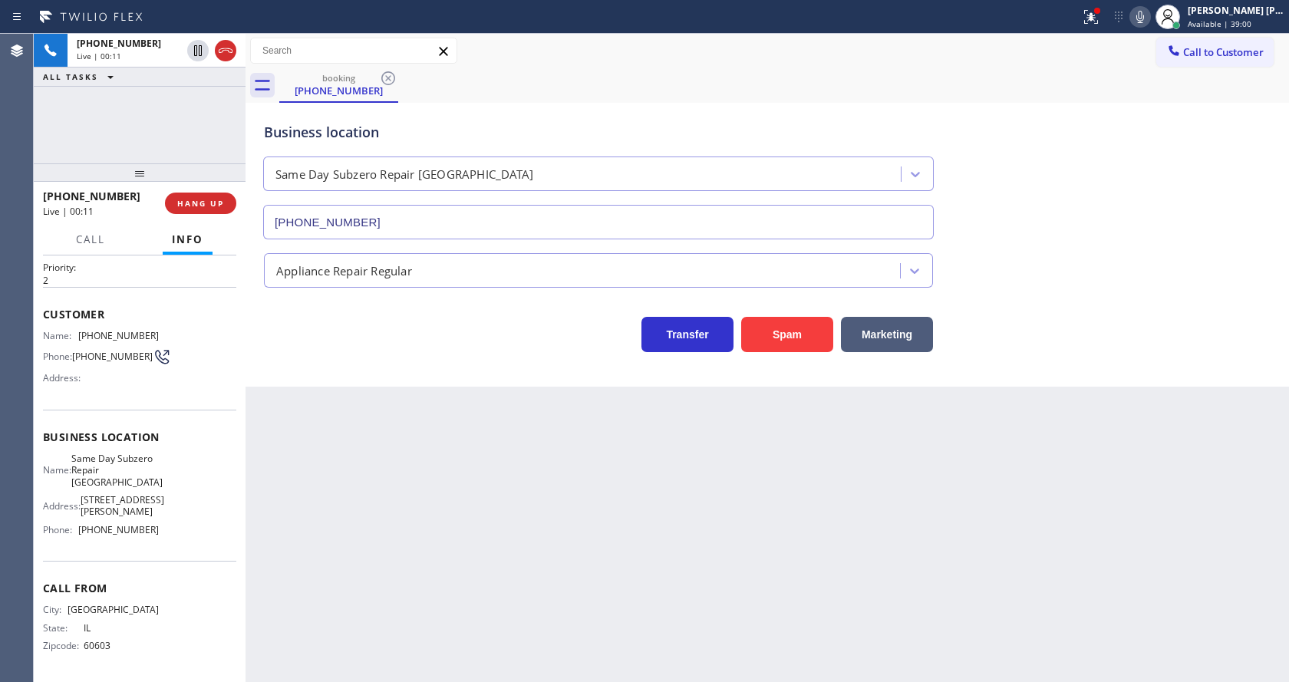
click at [394, 552] on div "Back to Dashboard Change Sender ID Customers Technicians Select a contact Outbo…" at bounding box center [766, 358] width 1043 height 648
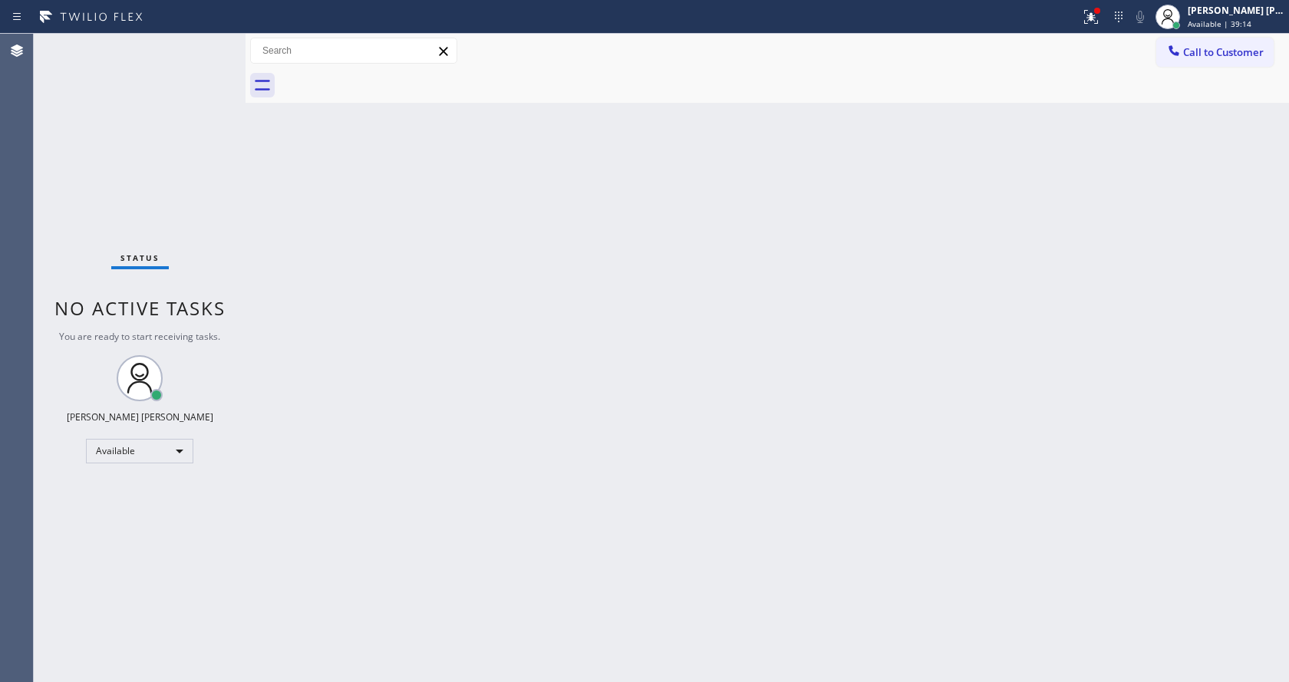
click at [606, 361] on div "Back to Dashboard Change Sender ID Customers Technicians Select a contact Outbo…" at bounding box center [766, 358] width 1043 height 648
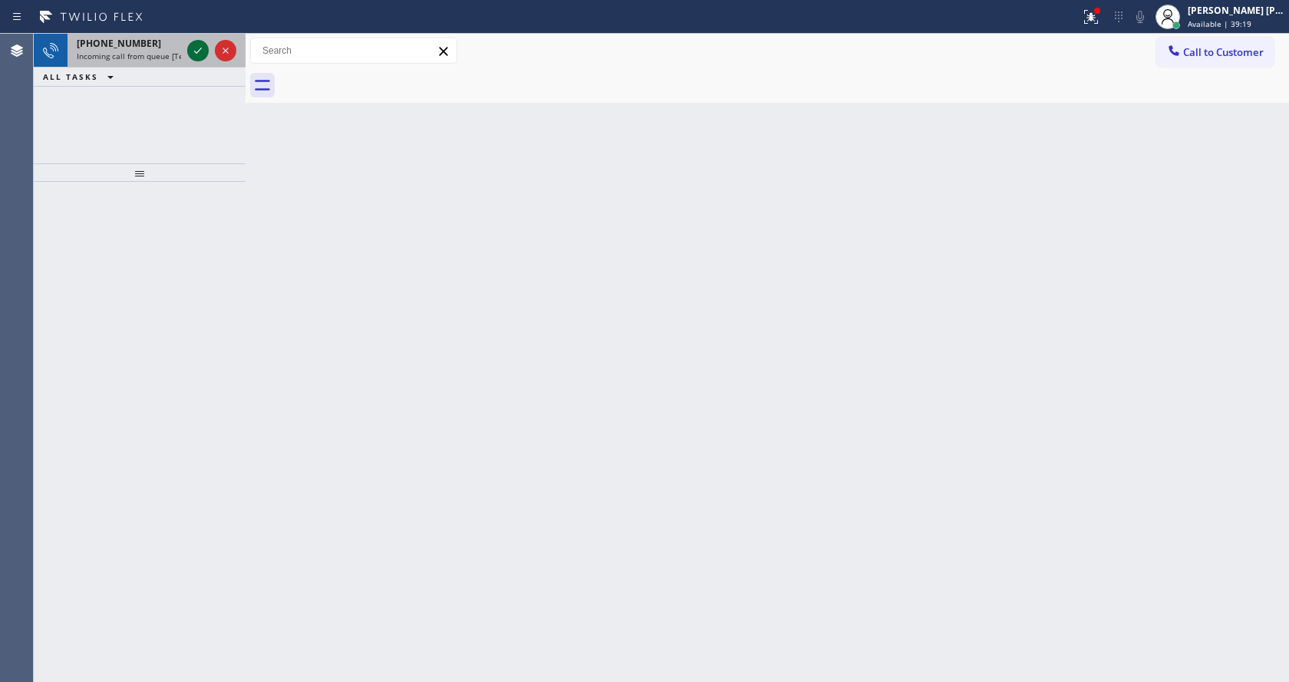
click at [201, 48] on icon at bounding box center [198, 50] width 18 height 18
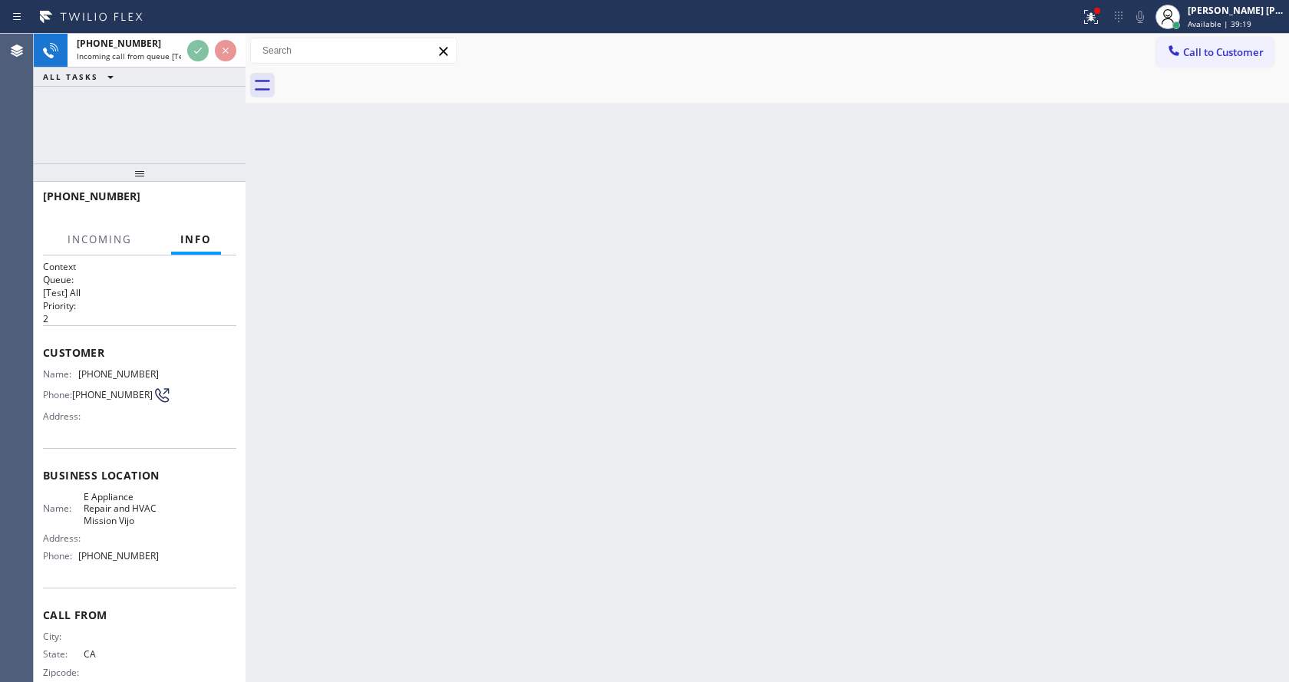
scroll to position [44, 0]
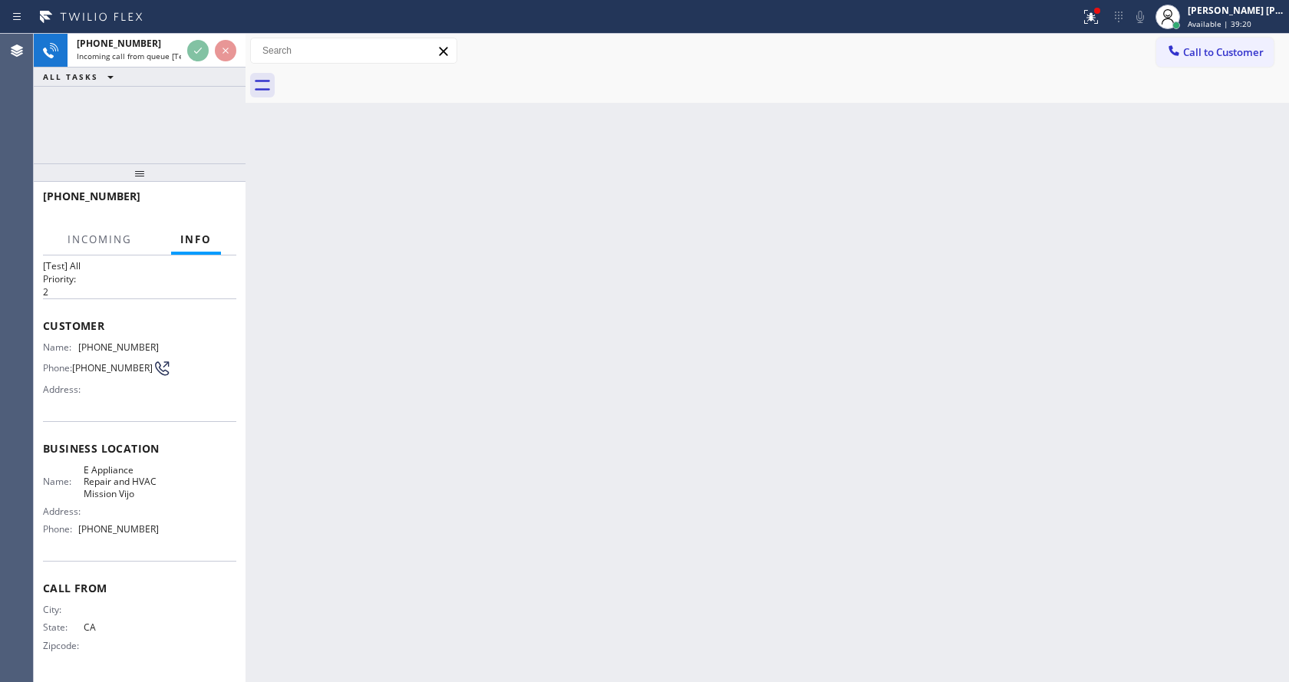
click at [578, 446] on div "Back to Dashboard Change Sender ID Customers Technicians Select a contact Outbo…" at bounding box center [766, 358] width 1043 height 648
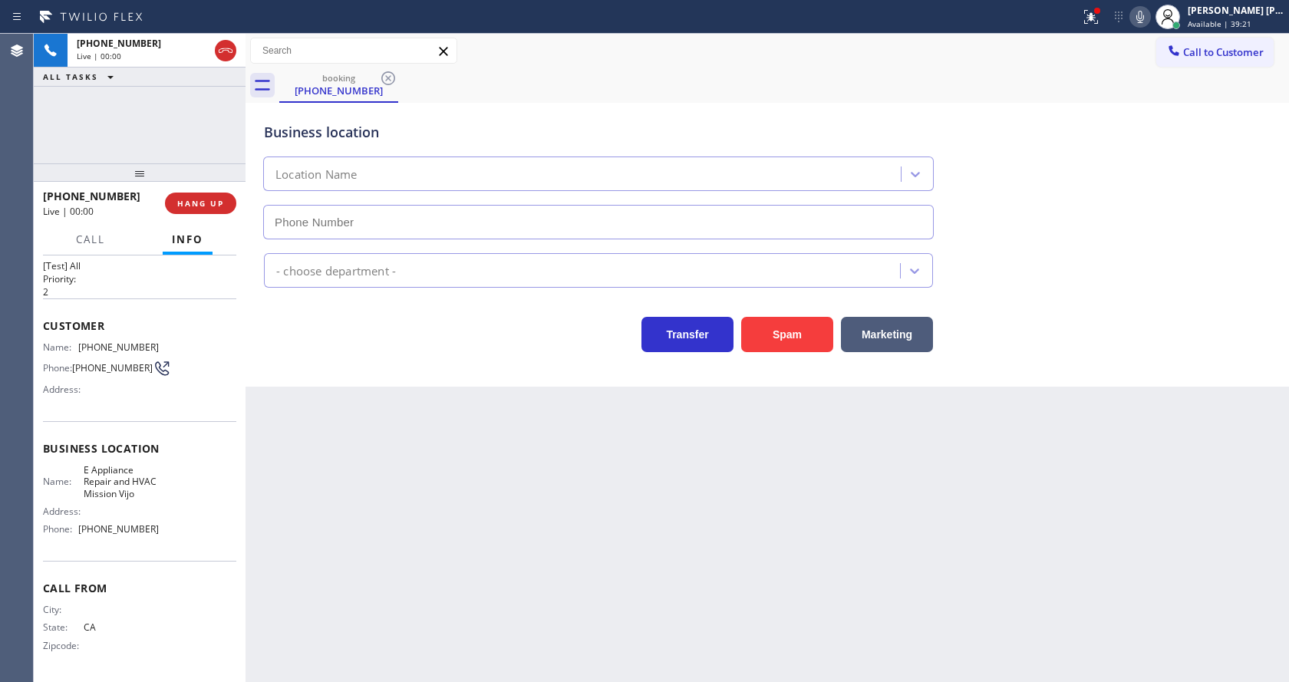
type input "[PHONE_NUMBER]"
click at [371, 387] on div "Back to Dashboard Change Sender ID Customers Technicians Select a contact Outbo…" at bounding box center [766, 358] width 1043 height 648
click at [841, 334] on button "Marketing" at bounding box center [887, 334] width 92 height 35
click at [769, 341] on button "Spam" at bounding box center [787, 334] width 92 height 35
click at [551, 615] on div "Back to Dashboard Change Sender ID Customers Technicians Select a contact Outbo…" at bounding box center [766, 358] width 1043 height 648
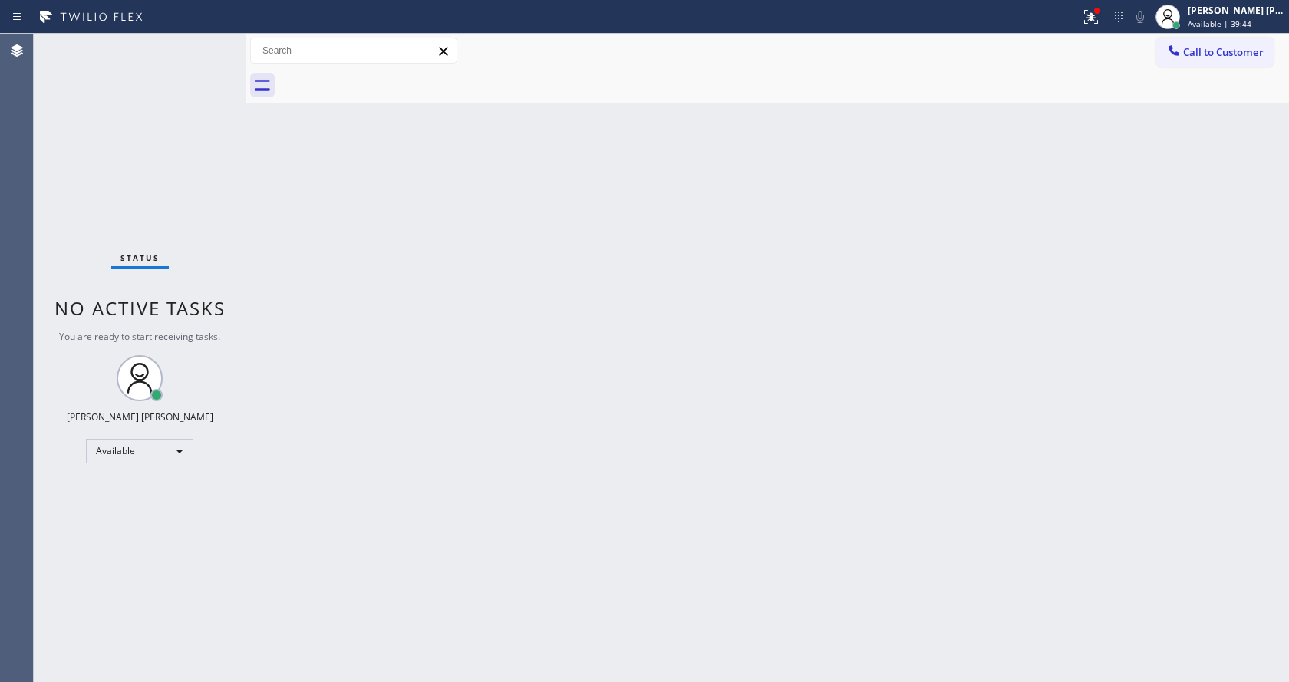
click at [197, 252] on div "Status No active tasks You are ready to start receiving tasks. [PERSON_NAME] [P…" at bounding box center [140, 358] width 212 height 648
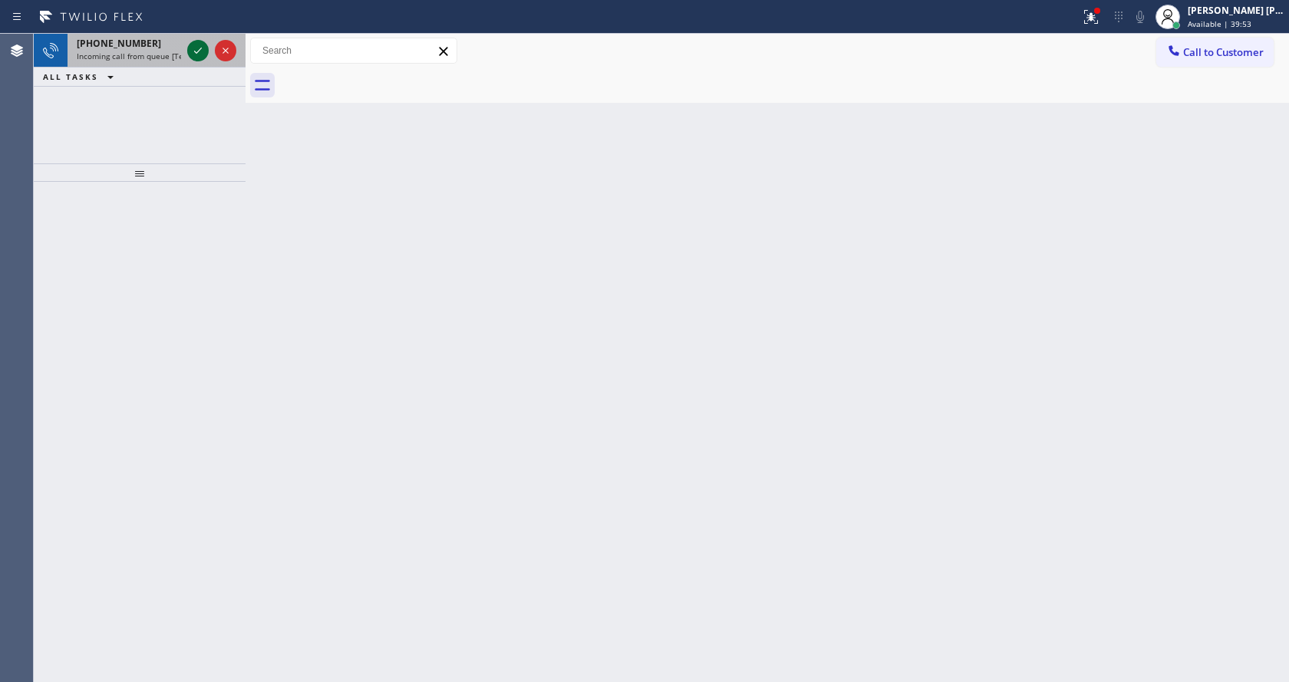
click at [193, 47] on icon at bounding box center [198, 50] width 18 height 18
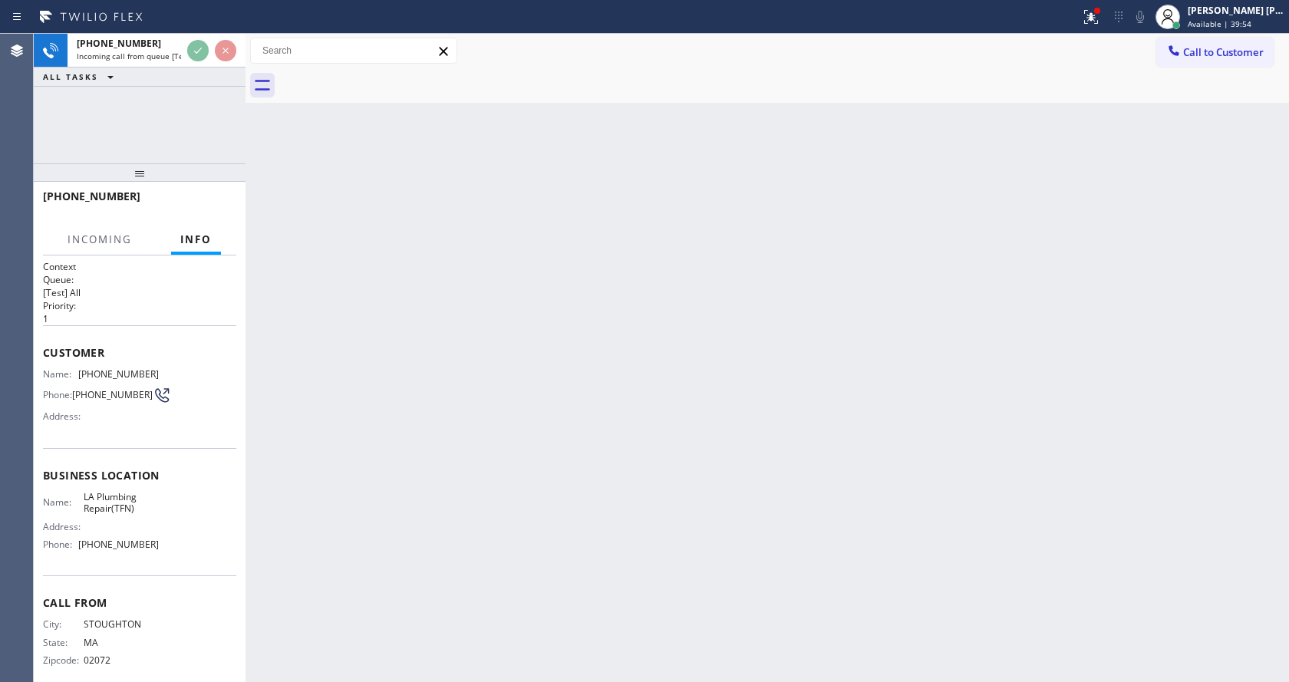
scroll to position [20, 0]
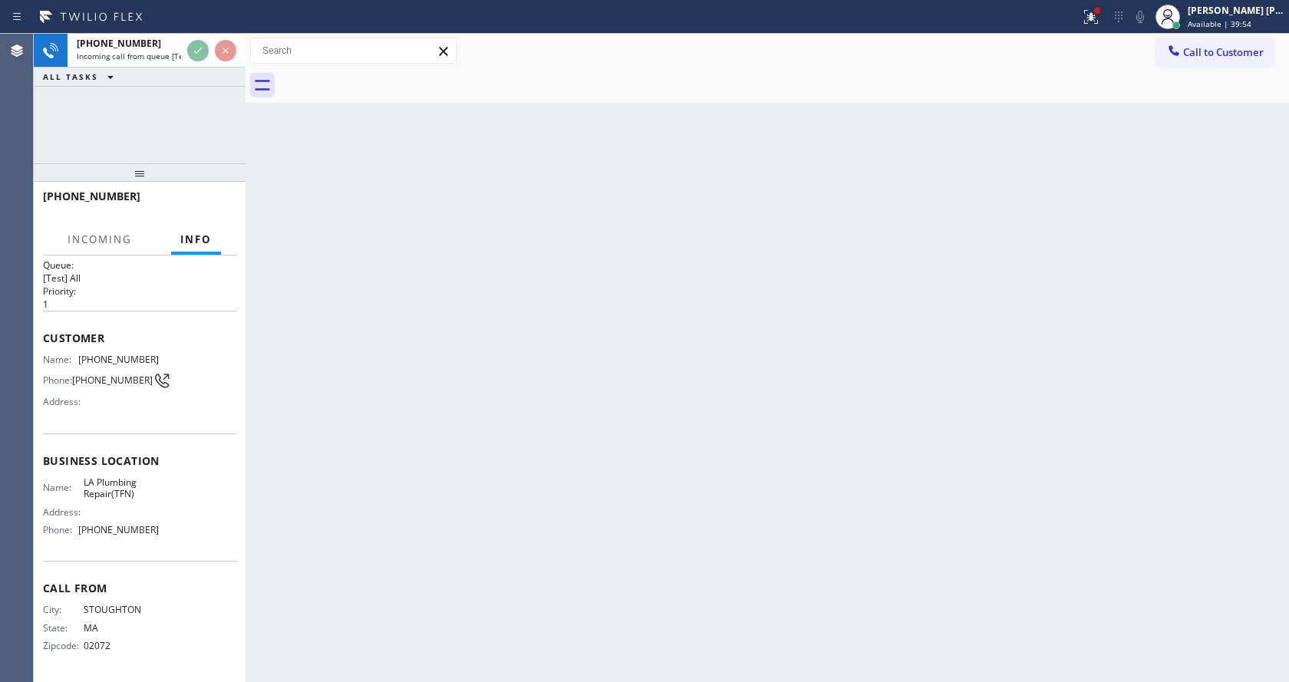
click at [473, 380] on div "Back to Dashboard Change Sender ID Customers Technicians Select a contact Outbo…" at bounding box center [766, 358] width 1043 height 648
click at [344, 405] on div "Back to Dashboard Change Sender ID Customers Technicians Select a contact Outbo…" at bounding box center [766, 358] width 1043 height 648
click at [1108, 20] on div at bounding box center [1091, 17] width 34 height 18
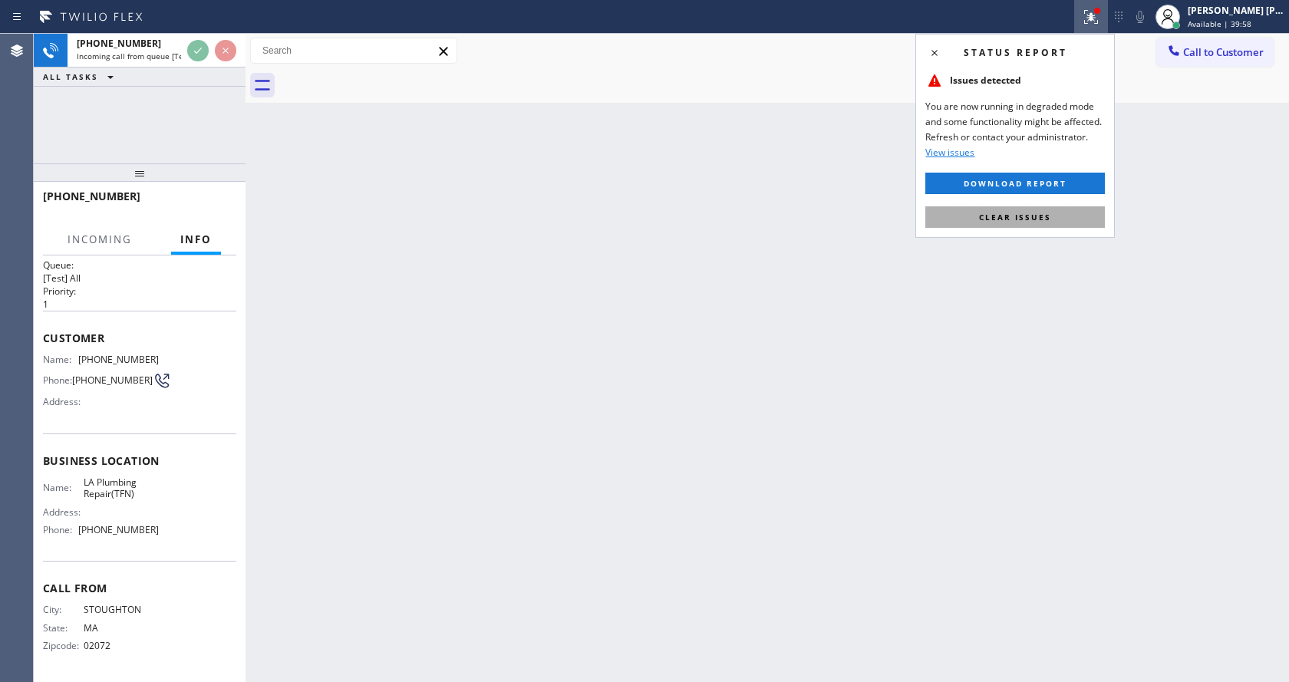
click at [1000, 221] on span "Clear issues" at bounding box center [1015, 217] width 72 height 11
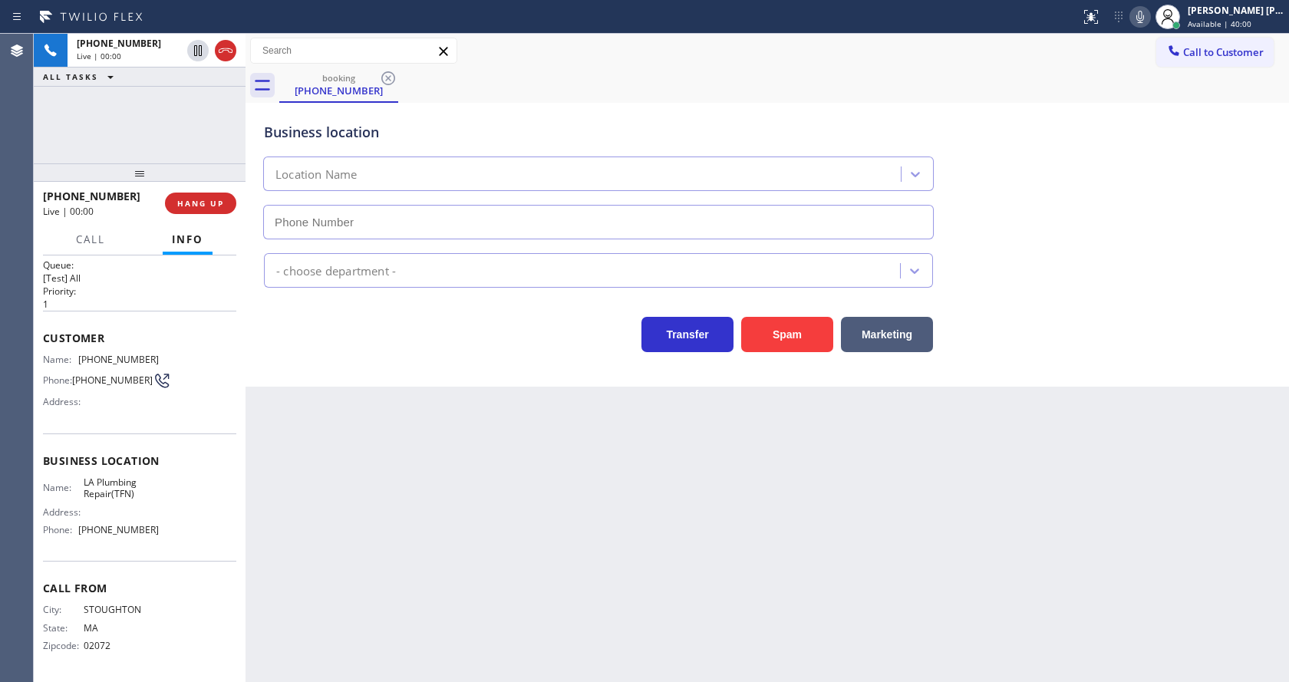
type input "[PHONE_NUMBER]"
click at [443, 438] on div "Back to Dashboard Change Sender ID Customers Technicians Select a contact Outbo…" at bounding box center [766, 358] width 1043 height 648
click at [611, 565] on div "Back to Dashboard Change Sender ID Customers Technicians Select a contact Outbo…" at bounding box center [766, 358] width 1043 height 648
click at [665, 539] on div "Back to Dashboard Change Sender ID Customers Technicians Select a contact Outbo…" at bounding box center [766, 358] width 1043 height 648
click at [776, 330] on button "Spam" at bounding box center [787, 334] width 92 height 35
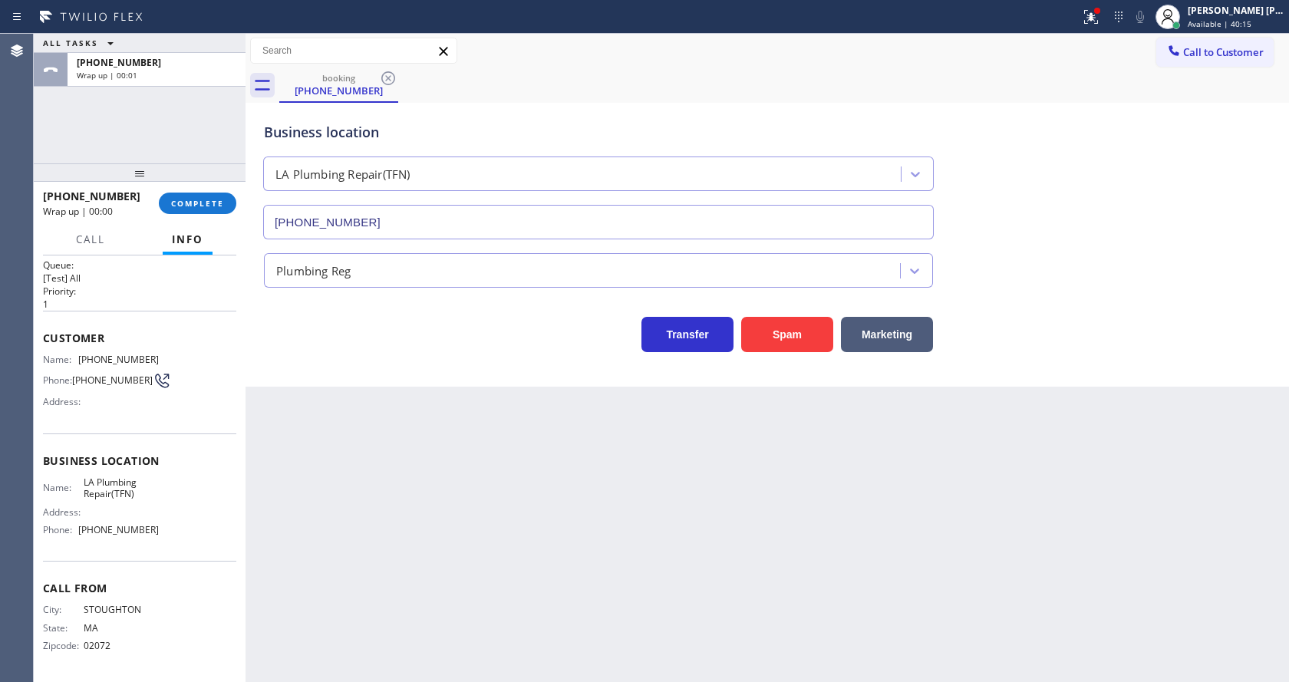
click at [410, 423] on div "Back to Dashboard Change Sender ID Customers Technicians Select a contact Outbo…" at bounding box center [766, 358] width 1043 height 648
click at [155, 195] on div "[PHONE_NUMBER] Wrap up | 00:01" at bounding box center [101, 203] width 116 height 40
click at [164, 199] on button "COMPLETE" at bounding box center [197, 203] width 77 height 21
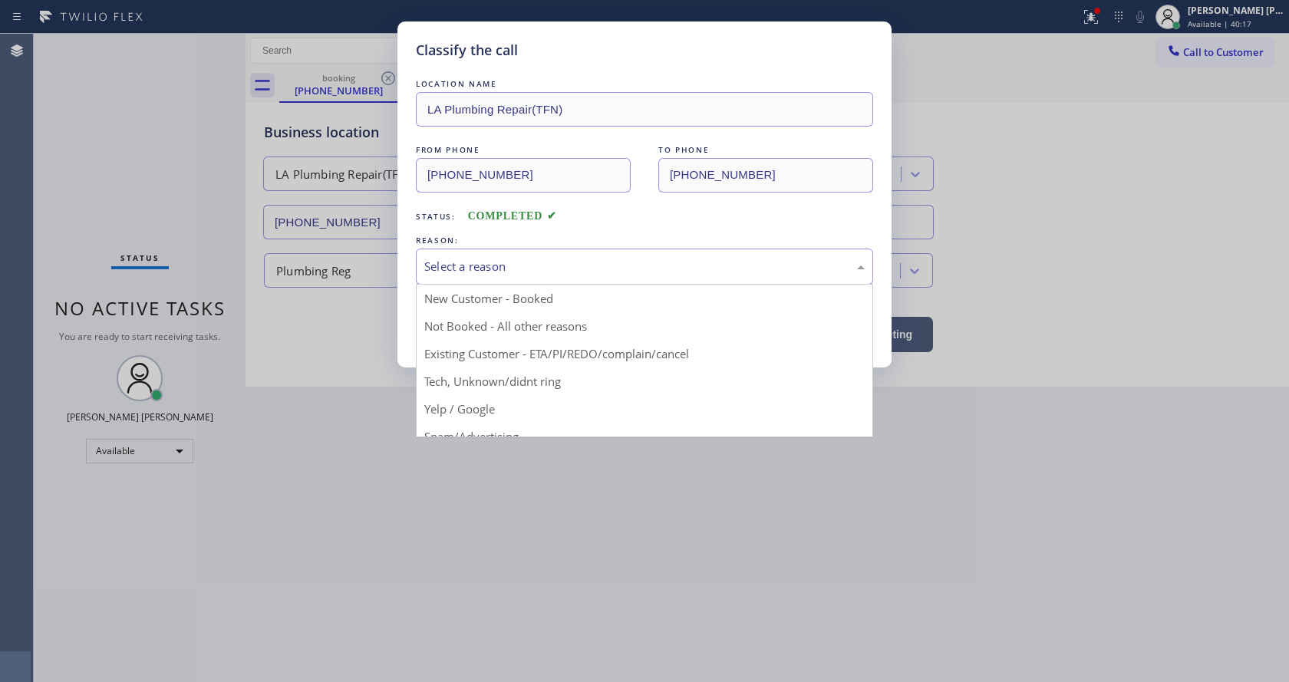
click at [510, 281] on div "Select a reason" at bounding box center [644, 267] width 457 height 36
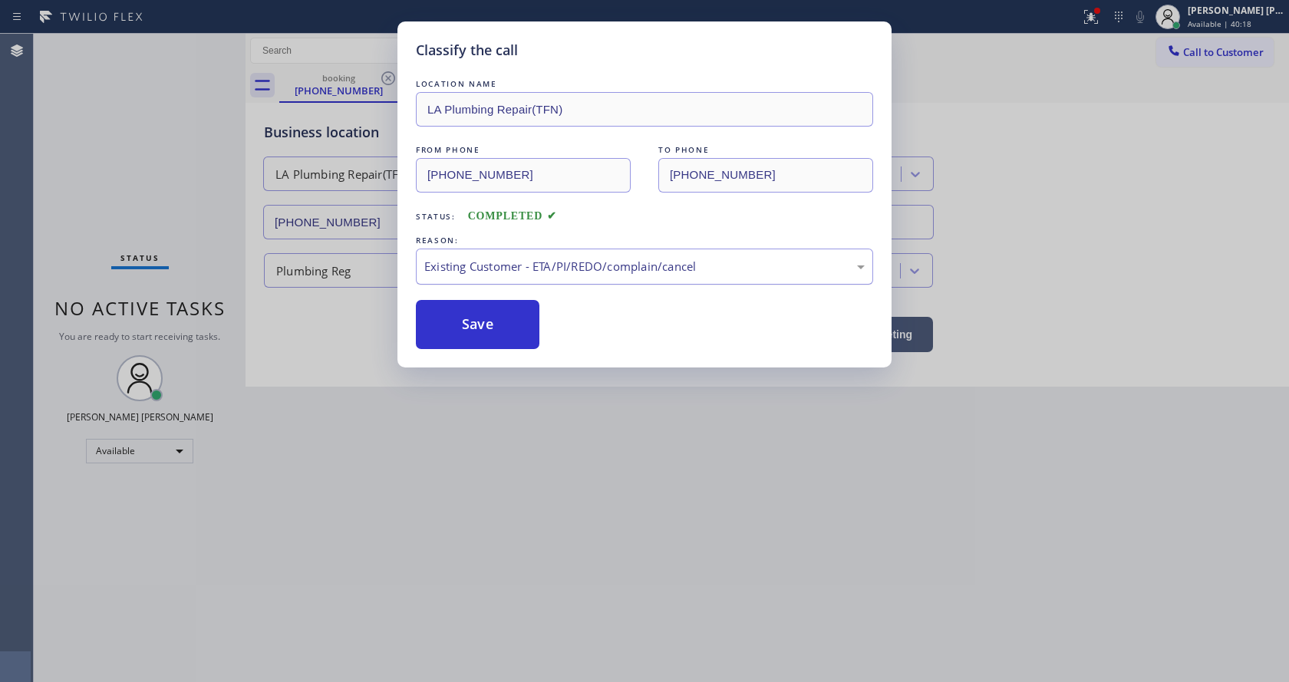
click at [491, 271] on div "Existing Customer - ETA/PI/REDO/complain/cancel" at bounding box center [644, 267] width 440 height 18
click at [486, 339] on button "Save" at bounding box center [478, 324] width 124 height 49
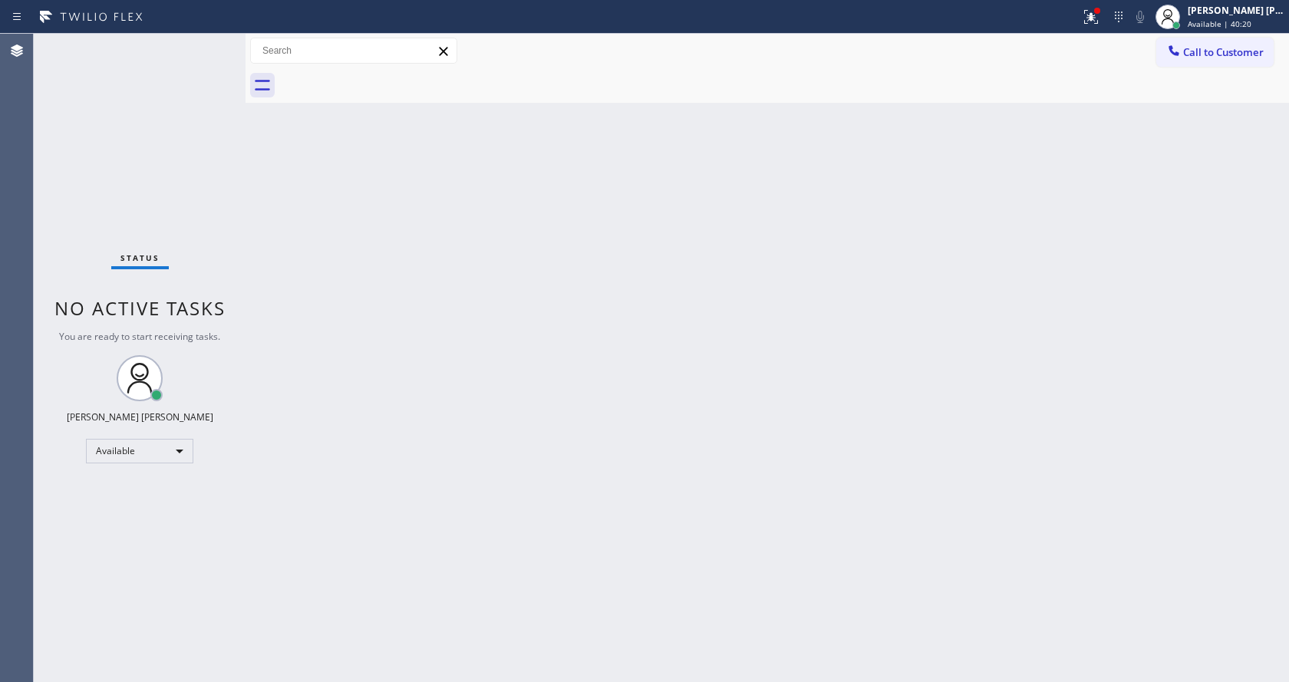
click at [1085, 18] on div at bounding box center [1091, 17] width 34 height 18
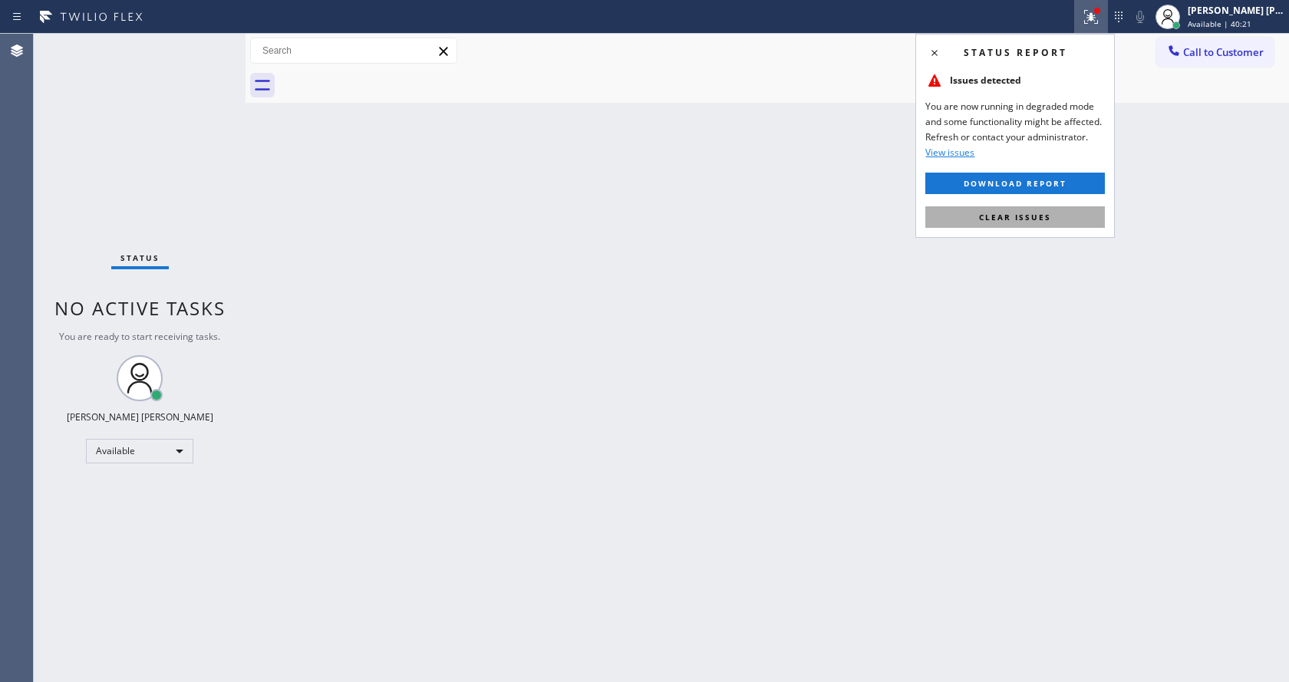
click at [1036, 216] on span "Clear issues" at bounding box center [1015, 217] width 72 height 11
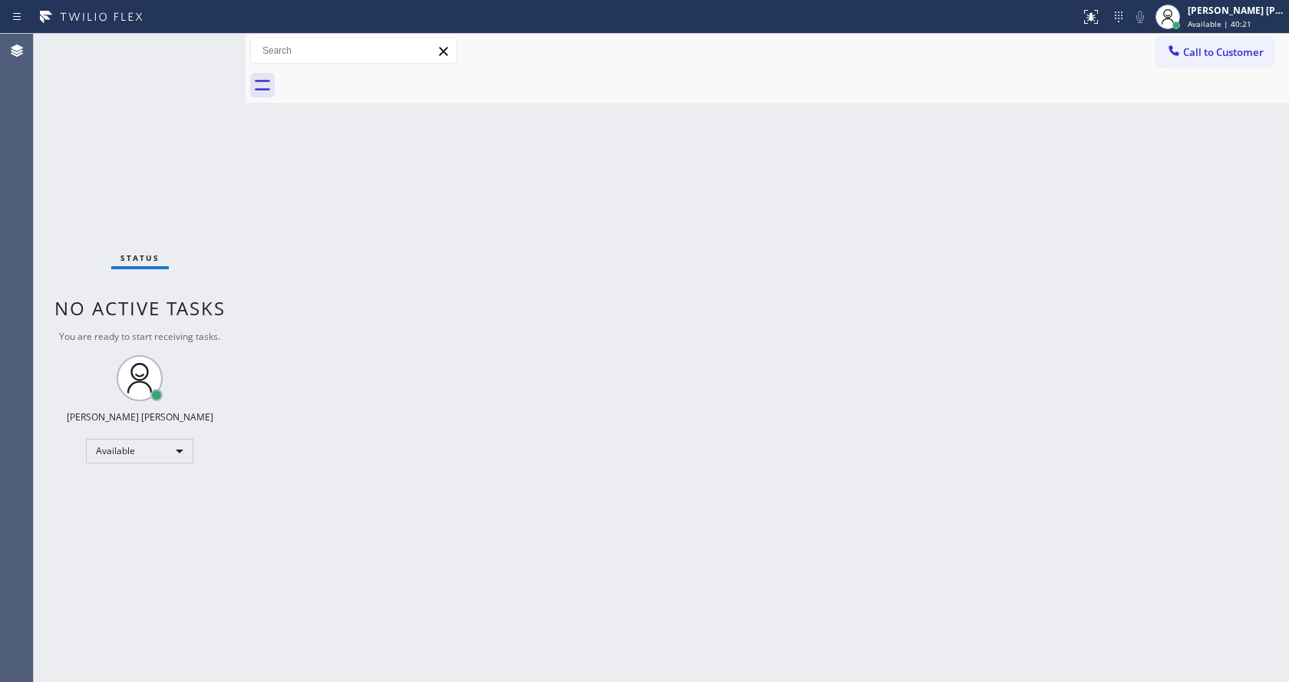
click at [661, 446] on div "Back to Dashboard Change Sender ID Customers Technicians Select a contact Outbo…" at bounding box center [766, 358] width 1043 height 648
click at [245, 193] on div at bounding box center [245, 358] width 0 height 648
click at [542, 436] on div "Back to Dashboard Change Sender ID Customers Technicians Select a contact Outbo…" at bounding box center [766, 358] width 1043 height 648
click at [720, 437] on div "Back to Dashboard Change Sender ID Customers Technicians Select a contact Outbo…" at bounding box center [766, 358] width 1043 height 648
drag, startPoint x: 399, startPoint y: 303, endPoint x: 368, endPoint y: 367, distance: 71.4
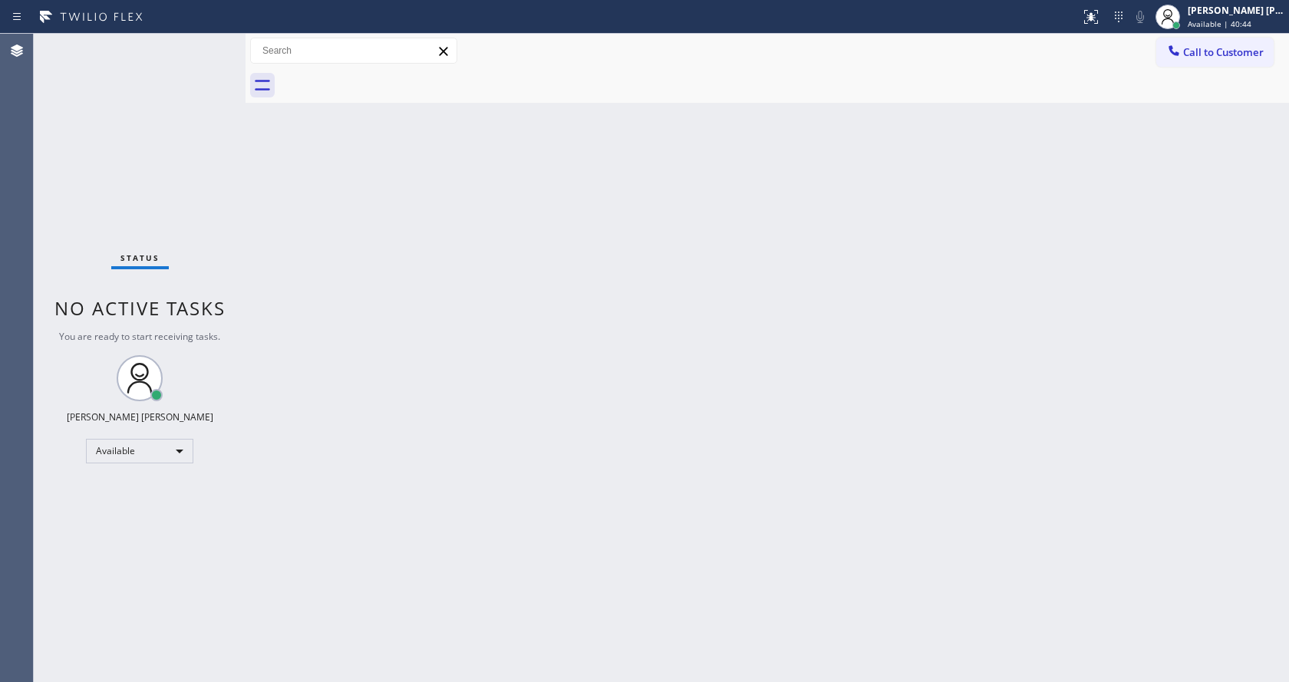
click at [400, 303] on div "Back to Dashboard Change Sender ID Customers Technicians Select a contact Outbo…" at bounding box center [766, 358] width 1043 height 648
click at [771, 476] on div "Back to Dashboard Change Sender ID Customers Technicians Select a contact Outbo…" at bounding box center [766, 358] width 1043 height 648
click at [153, 199] on div "Status No active tasks You are ready to start receiving tasks. [PERSON_NAME] [P…" at bounding box center [140, 358] width 212 height 648
drag, startPoint x: 244, startPoint y: 48, endPoint x: 242, endPoint y: 26, distance: 21.6
click at [225, 46] on div "Status No active tasks You are ready to start receiving tasks. [PERSON_NAME] [P…" at bounding box center [661, 358] width 1255 height 648
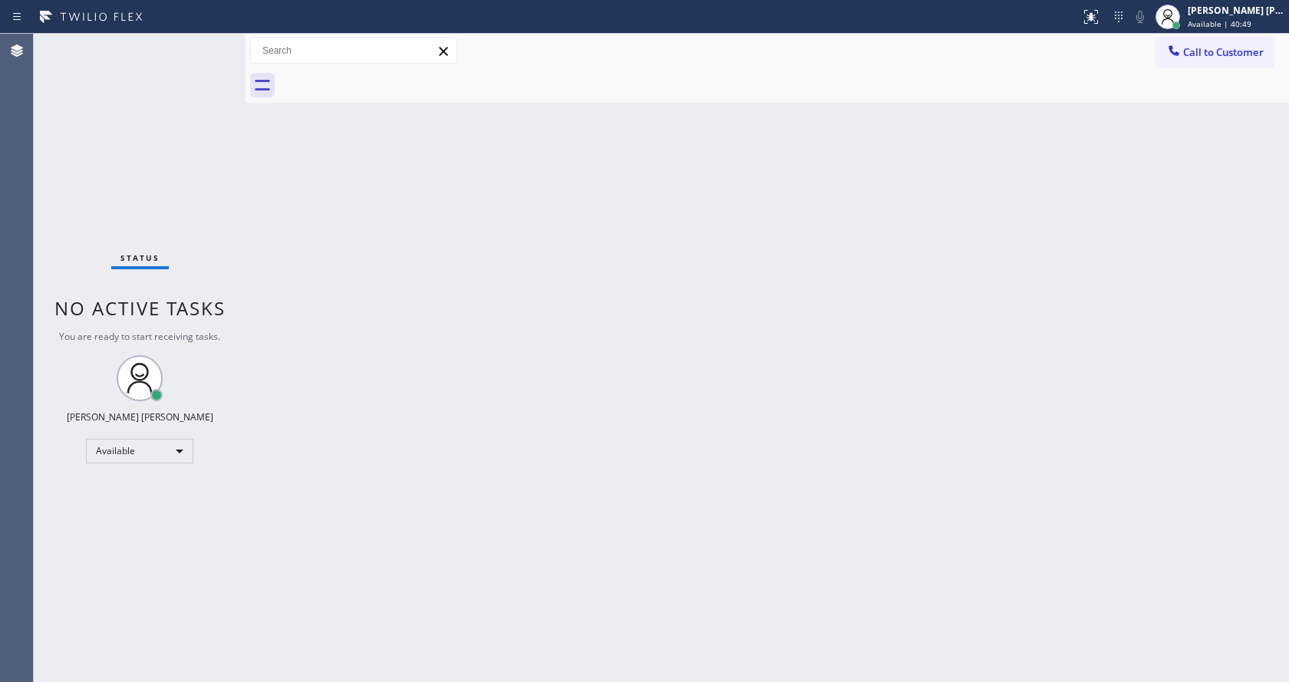
click at [211, 39] on div "Status No active tasks You are ready to start receiving tasks. [PERSON_NAME] [P…" at bounding box center [140, 358] width 212 height 648
click at [210, 38] on div "Status No active tasks You are ready to start receiving tasks. [PERSON_NAME] [P…" at bounding box center [140, 358] width 212 height 648
click at [209, 39] on div "Status No active tasks You are ready to start receiving tasks. [PERSON_NAME] [P…" at bounding box center [140, 358] width 212 height 648
click at [239, 180] on div "Status No active tasks You are ready to start receiving tasks. [PERSON_NAME] [P…" at bounding box center [140, 358] width 212 height 648
click at [473, 326] on div "Back to Dashboard Change Sender ID Customers Technicians Select a contact Outbo…" at bounding box center [766, 358] width 1043 height 648
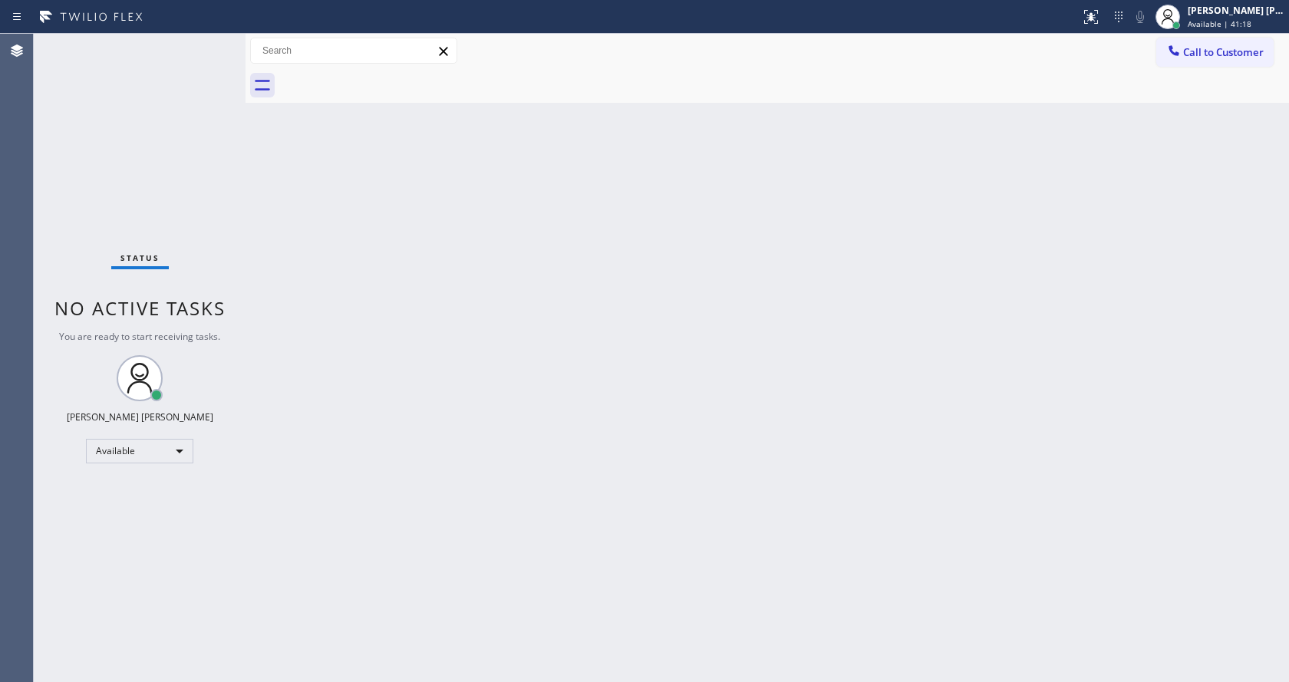
click at [626, 433] on div "Back to Dashboard Change Sender ID Customers Technicians Select a contact Outbo…" at bounding box center [766, 358] width 1043 height 648
click at [133, 216] on div "Status No active tasks You are ready to start receiving tasks. [PERSON_NAME] [P…" at bounding box center [140, 358] width 212 height 648
drag, startPoint x: 245, startPoint y: 50, endPoint x: 220, endPoint y: 44, distance: 25.9
click at [220, 44] on div "Status No active tasks You are ready to start receiving tasks. [PERSON_NAME] [P…" at bounding box center [661, 358] width 1255 height 648
click at [206, 43] on div "Status No active tasks You are ready to start receiving tasks. [PERSON_NAME] [P…" at bounding box center [140, 358] width 212 height 648
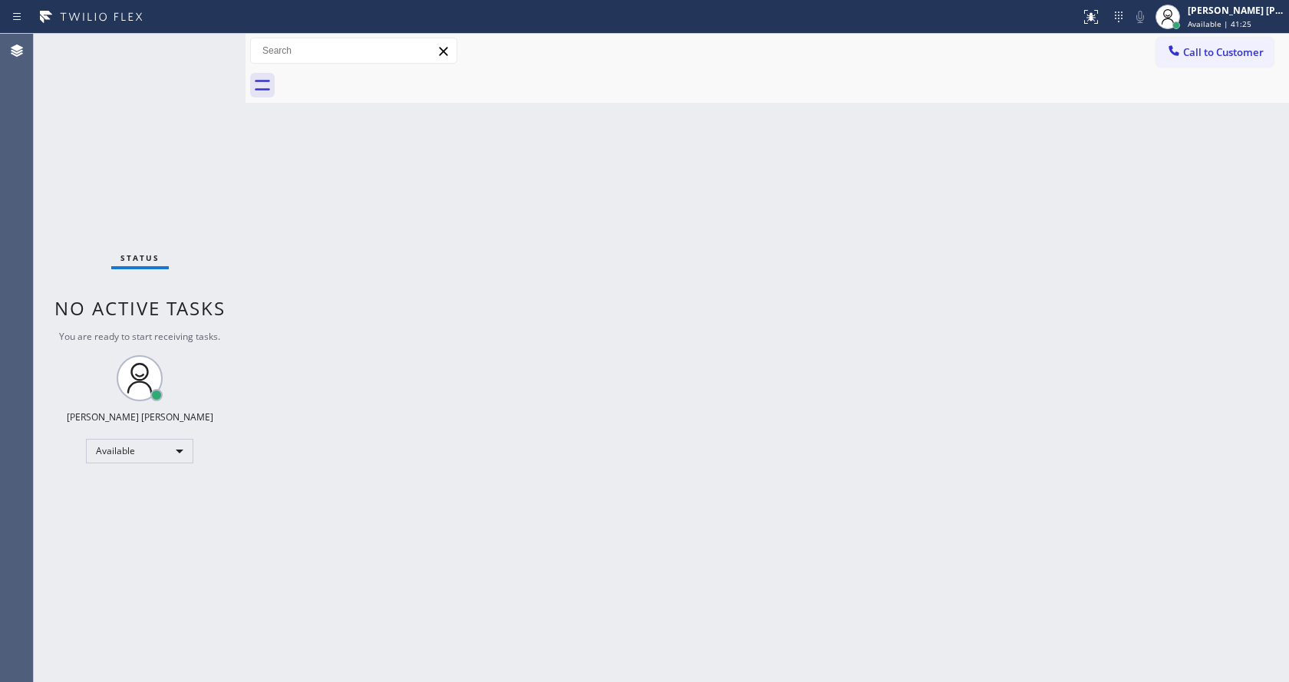
click at [206, 42] on div "Status No active tasks You are ready to start receiving tasks. [PERSON_NAME] [P…" at bounding box center [140, 358] width 212 height 648
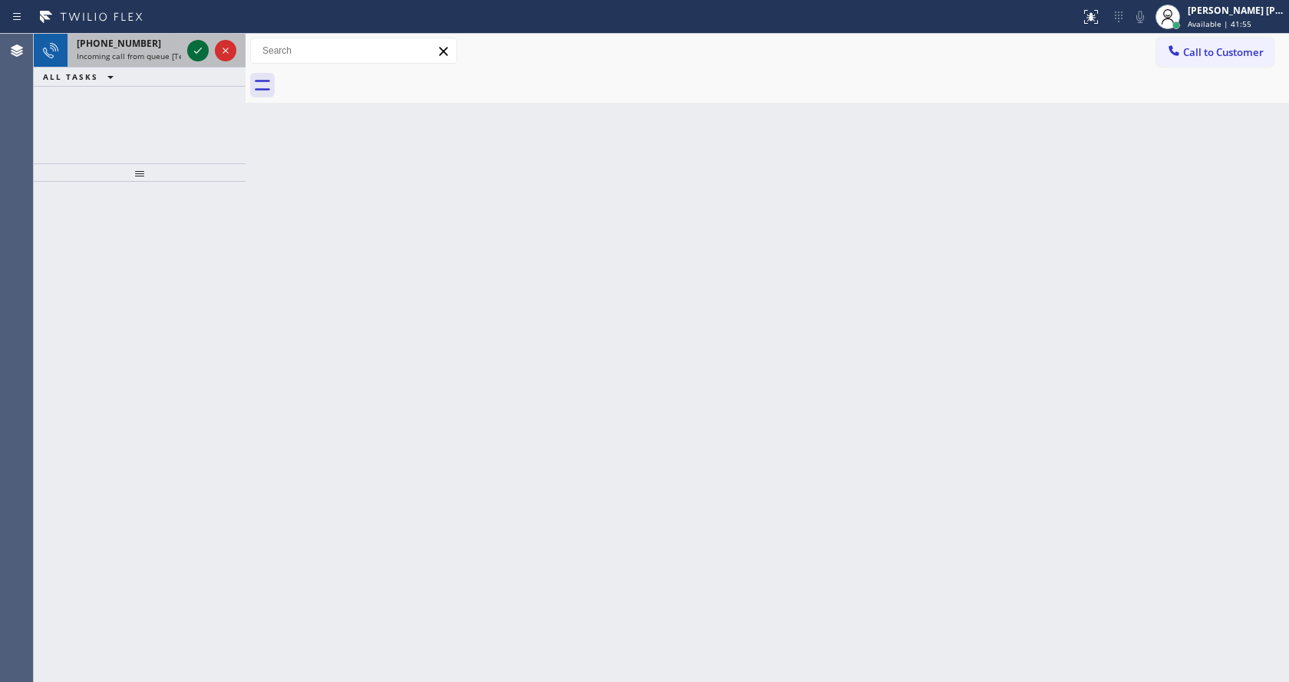
click at [187, 58] on div at bounding box center [197, 50] width 21 height 18
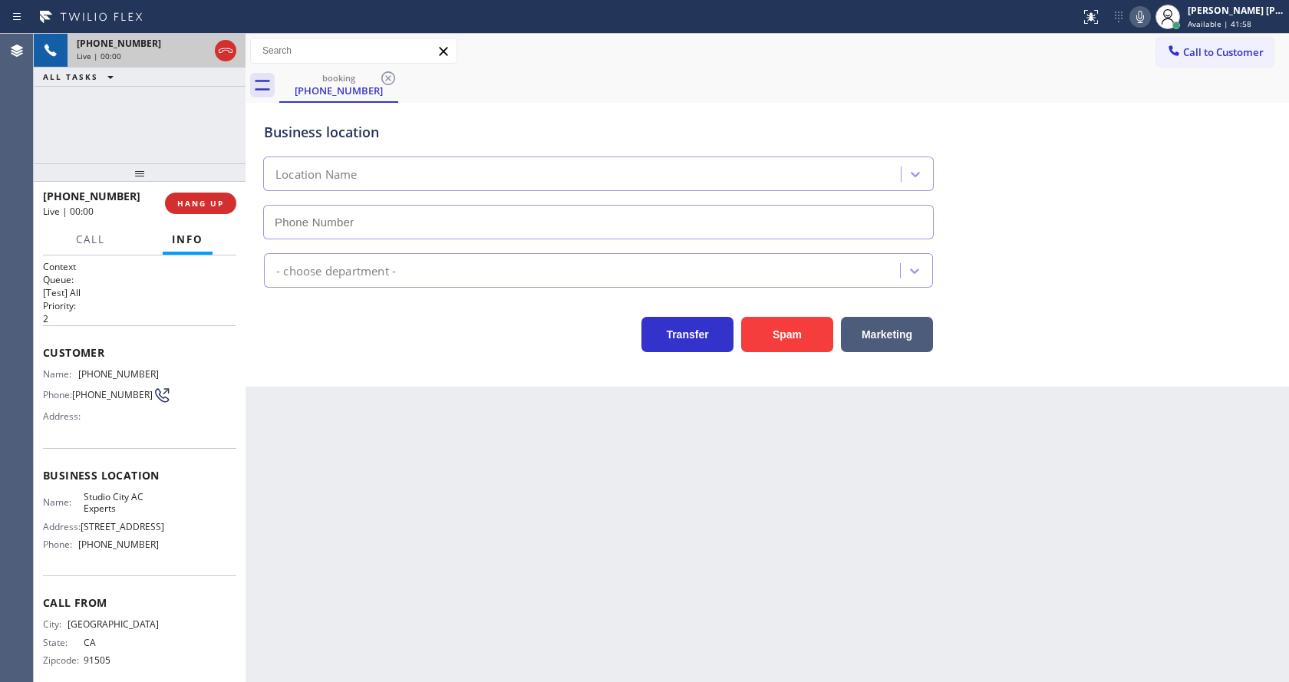
type input "[PHONE_NUMBER]"
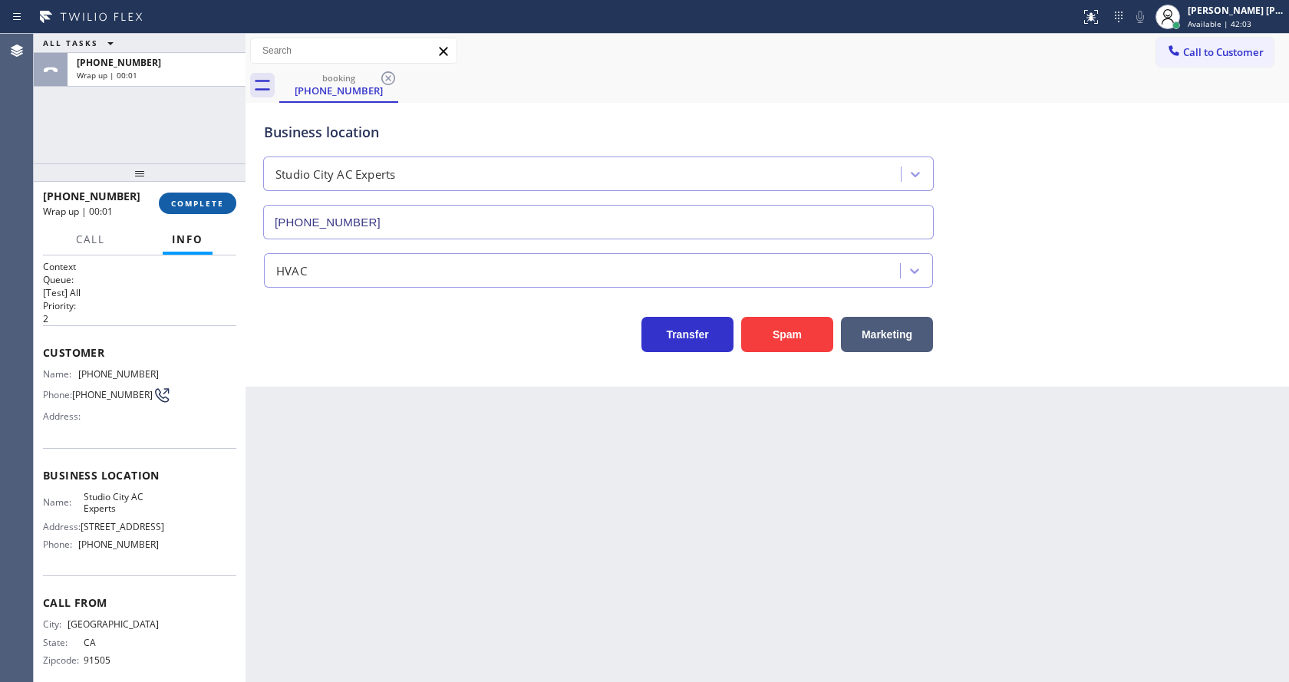
click at [220, 198] on span "COMPLETE" at bounding box center [197, 203] width 53 height 11
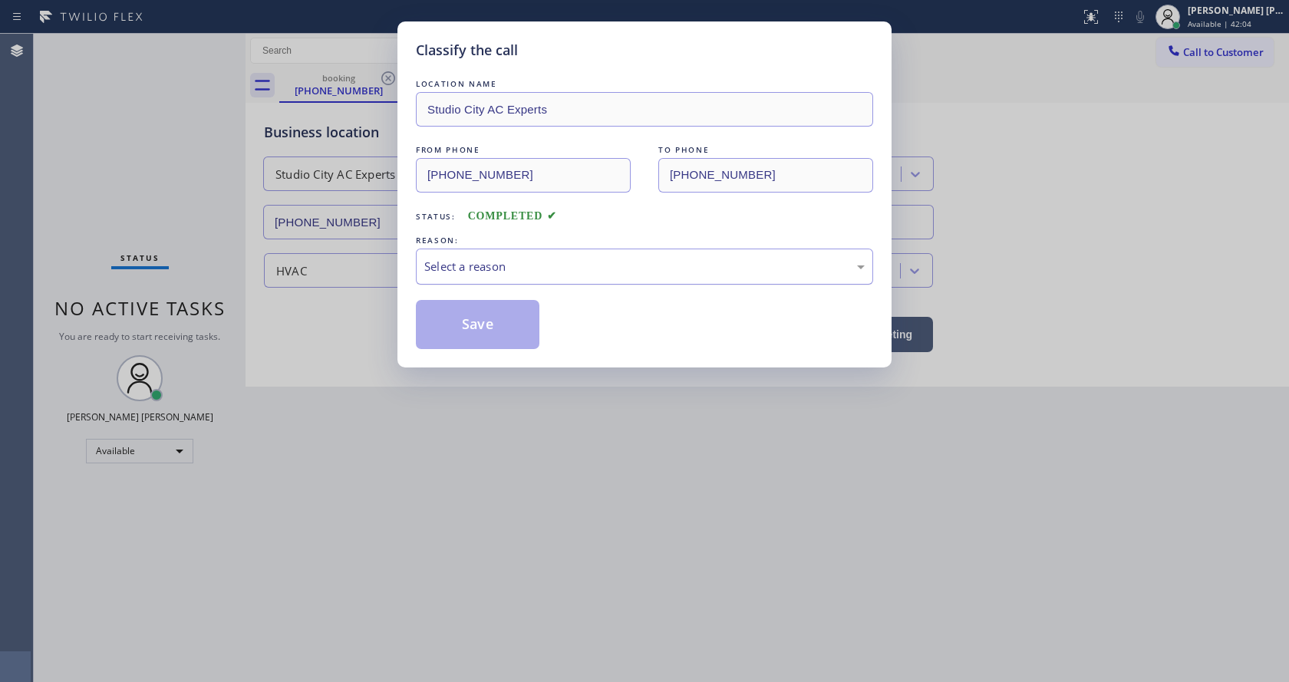
click at [476, 256] on div "Select a reason" at bounding box center [644, 267] width 457 height 36
click at [482, 320] on button "Save" at bounding box center [478, 324] width 124 height 49
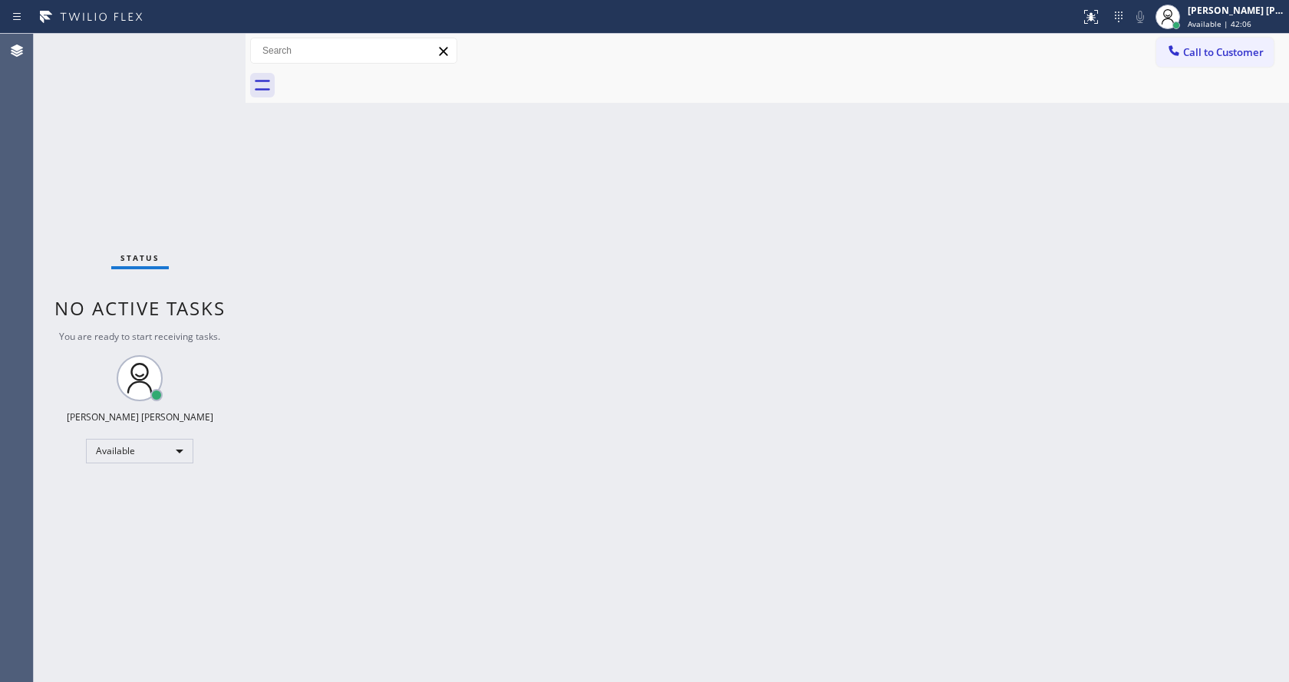
click at [206, 43] on div "Status No active tasks You are ready to start receiving tasks. [PERSON_NAME] [P…" at bounding box center [140, 358] width 212 height 648
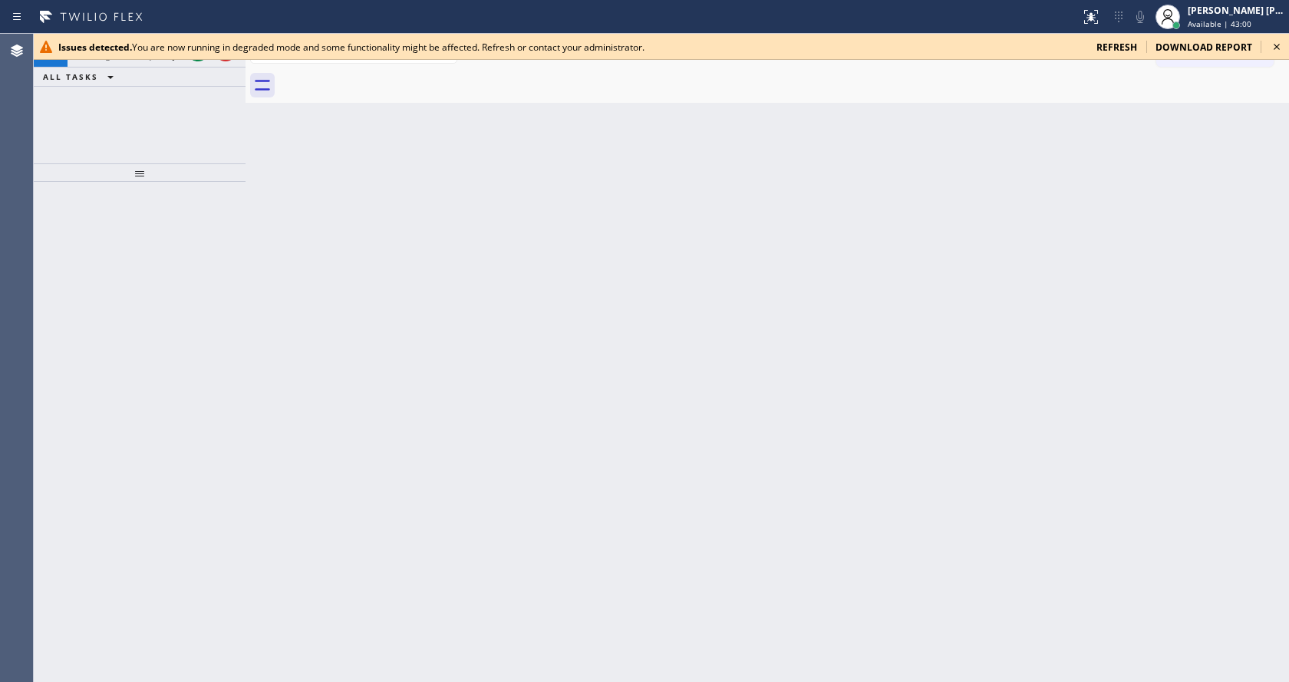
click at [1284, 41] on icon at bounding box center [1276, 47] width 18 height 18
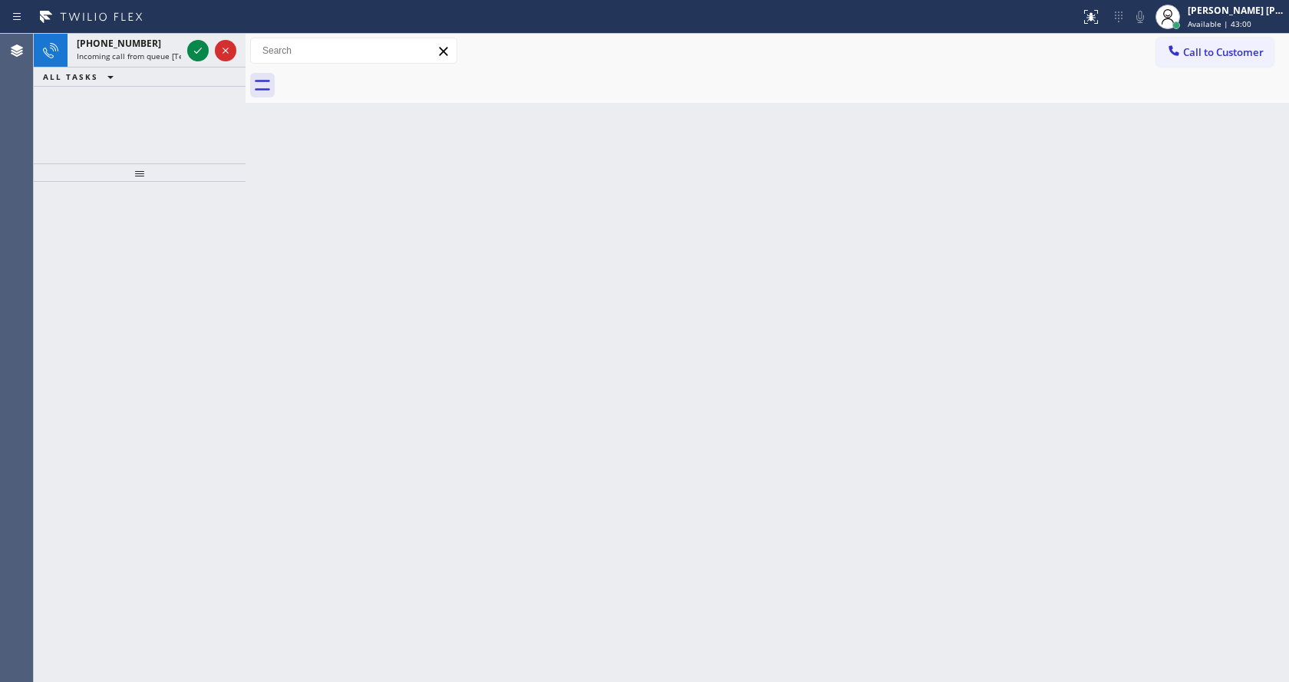
click at [329, 215] on div "Back to Dashboard Change Sender ID Customers Technicians Select a contact Outbo…" at bounding box center [766, 358] width 1043 height 648
click at [167, 53] on span "Incoming call from queue [Test] All" at bounding box center [140, 56] width 127 height 11
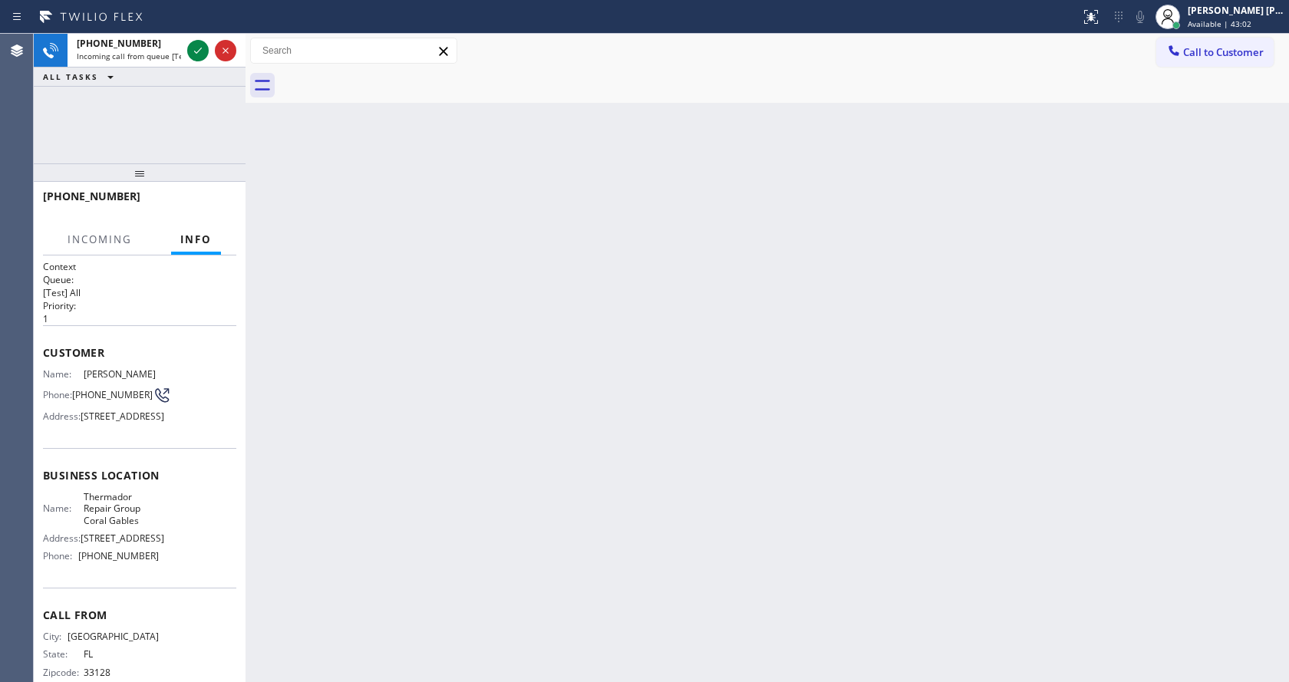
click at [595, 377] on div "Back to Dashboard Change Sender ID Customers Technicians Select a contact Outbo…" at bounding box center [766, 358] width 1043 height 648
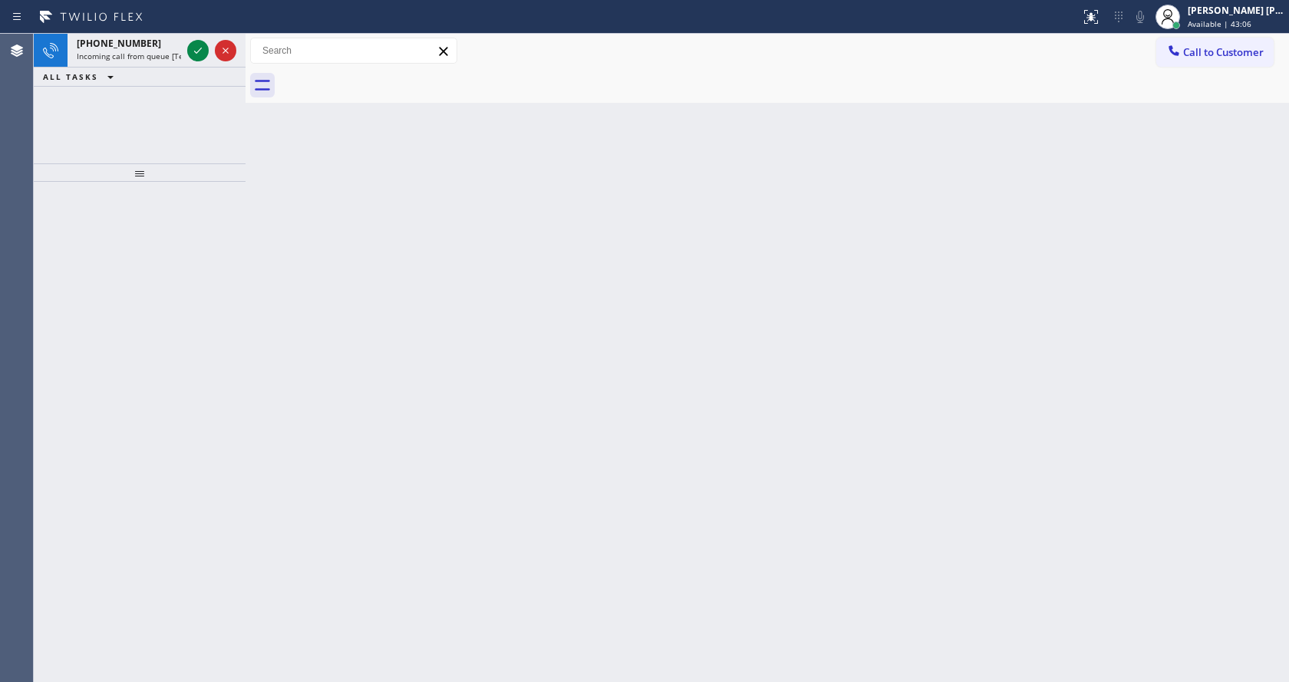
click at [240, 229] on div at bounding box center [140, 432] width 212 height 500
click at [163, 54] on span "Incoming call from queue [Test] All" at bounding box center [140, 56] width 127 height 11
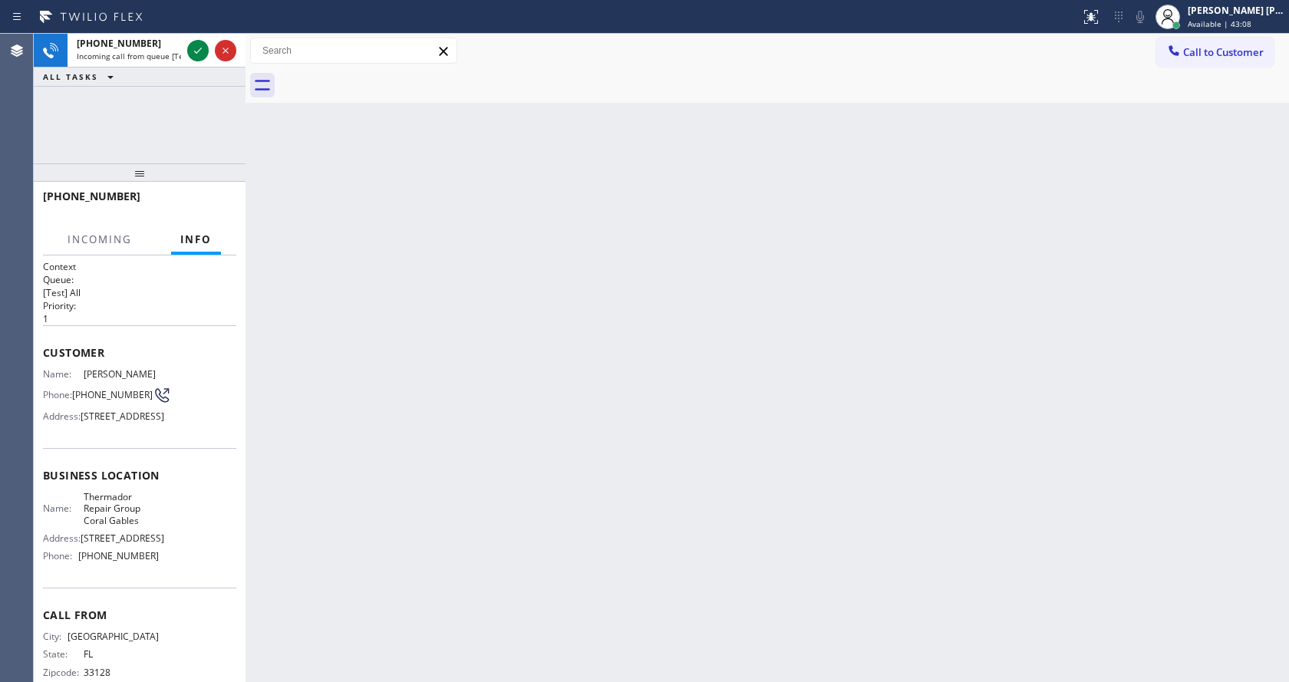
click at [633, 285] on div "Back to Dashboard Change Sender ID Customers Technicians Select a contact Outbo…" at bounding box center [766, 358] width 1043 height 648
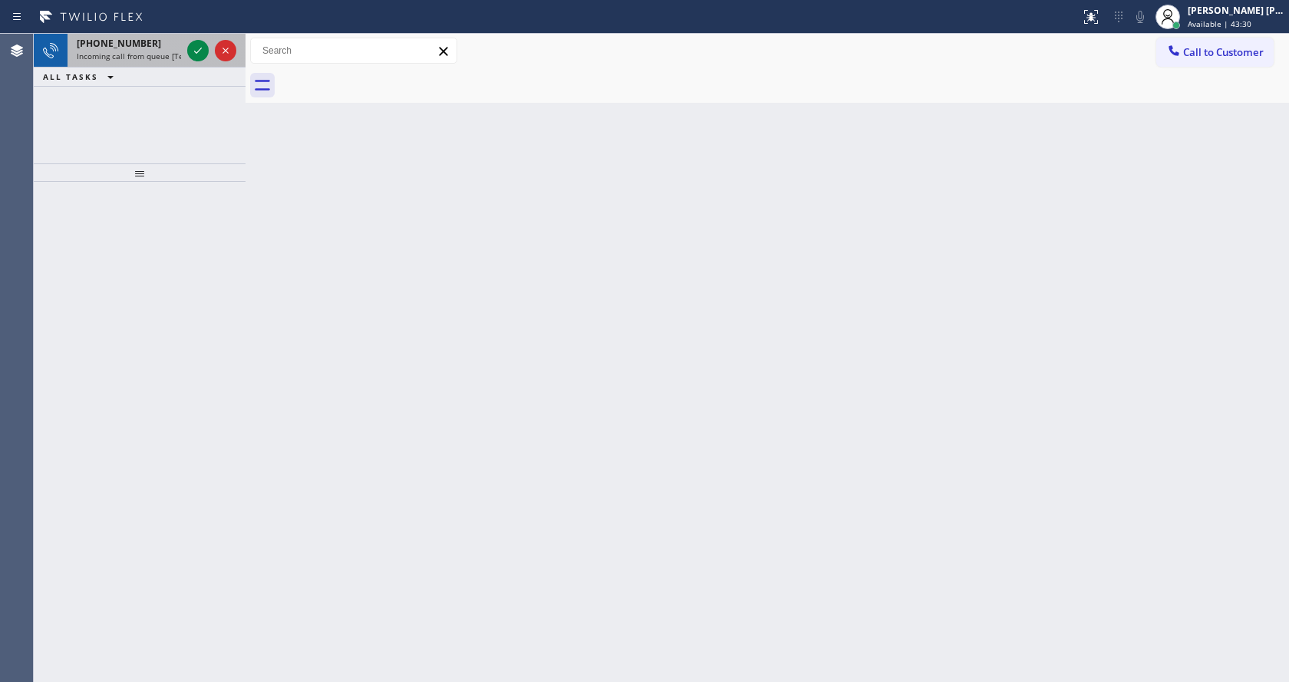
click at [160, 54] on span "Incoming call from queue [Test] All" at bounding box center [140, 56] width 127 height 11
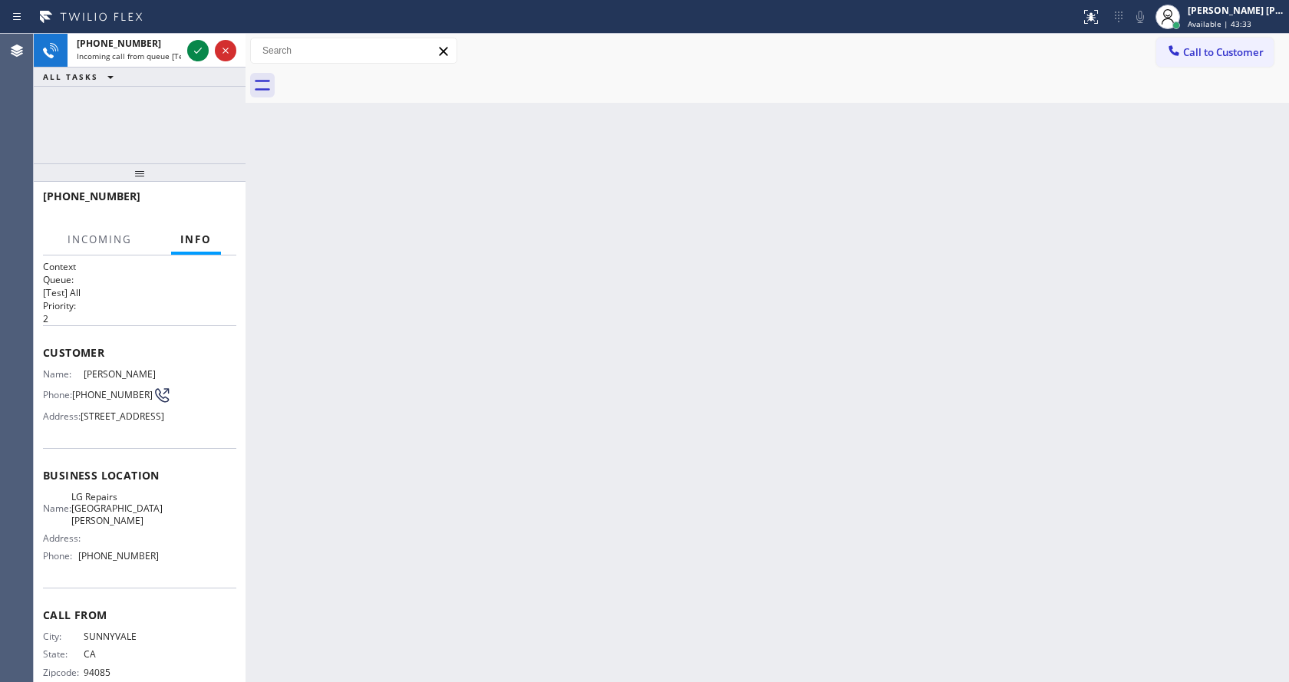
click at [538, 431] on div "Back to Dashboard Change Sender ID Customers Technicians Select a contact Outbo…" at bounding box center [766, 358] width 1043 height 648
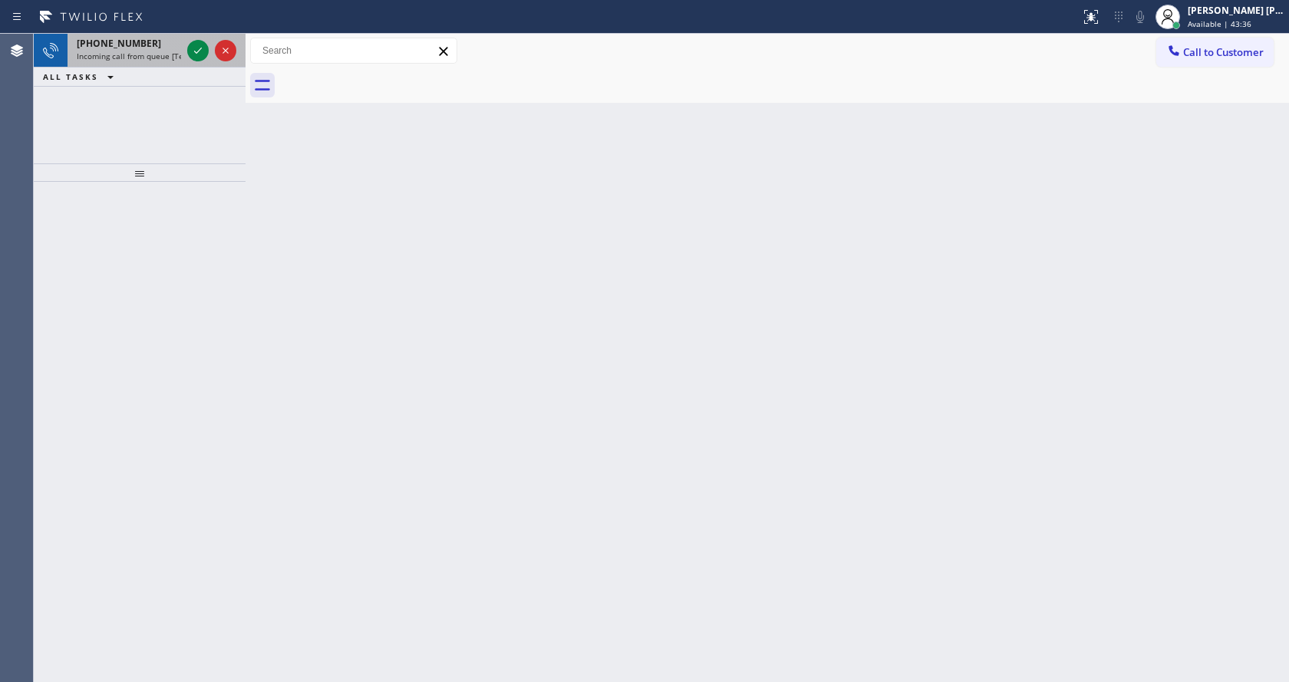
click at [166, 61] on div "[PHONE_NUMBER] Incoming call from queue [Test] All" at bounding box center [126, 51] width 117 height 34
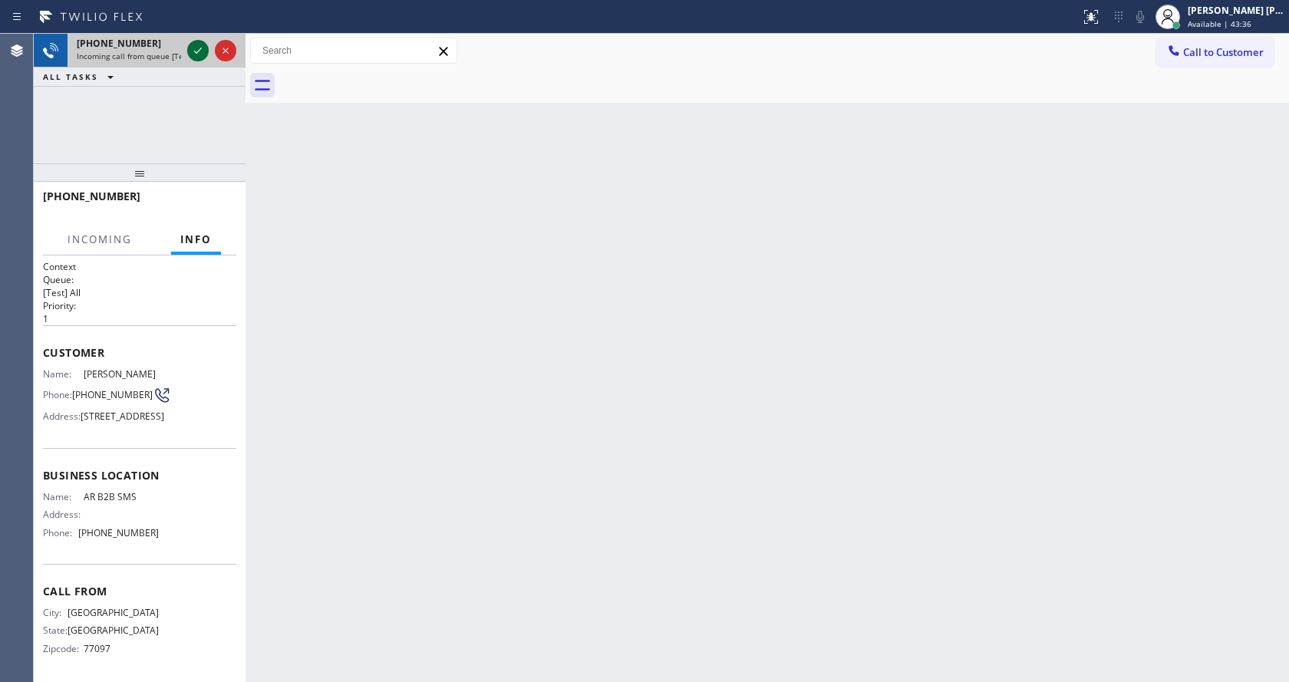
click at [199, 46] on icon at bounding box center [198, 50] width 18 height 18
click at [499, 408] on div "Back to Dashboard Change Sender ID Customers Technicians Select a contact Outbo…" at bounding box center [766, 358] width 1043 height 648
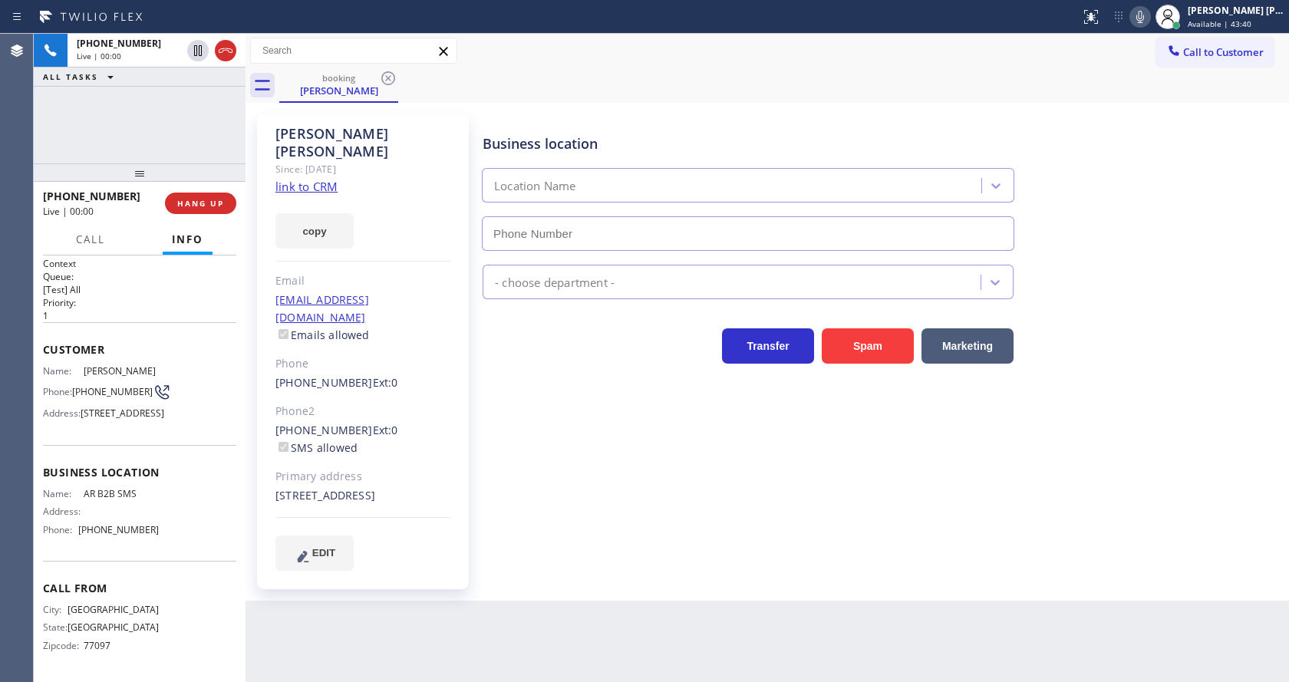
type input "[PHONE_NUMBER]"
click at [315, 179] on link "link to CRM" at bounding box center [306, 186] width 62 height 15
click at [1141, 24] on icon at bounding box center [1140, 17] width 18 height 18
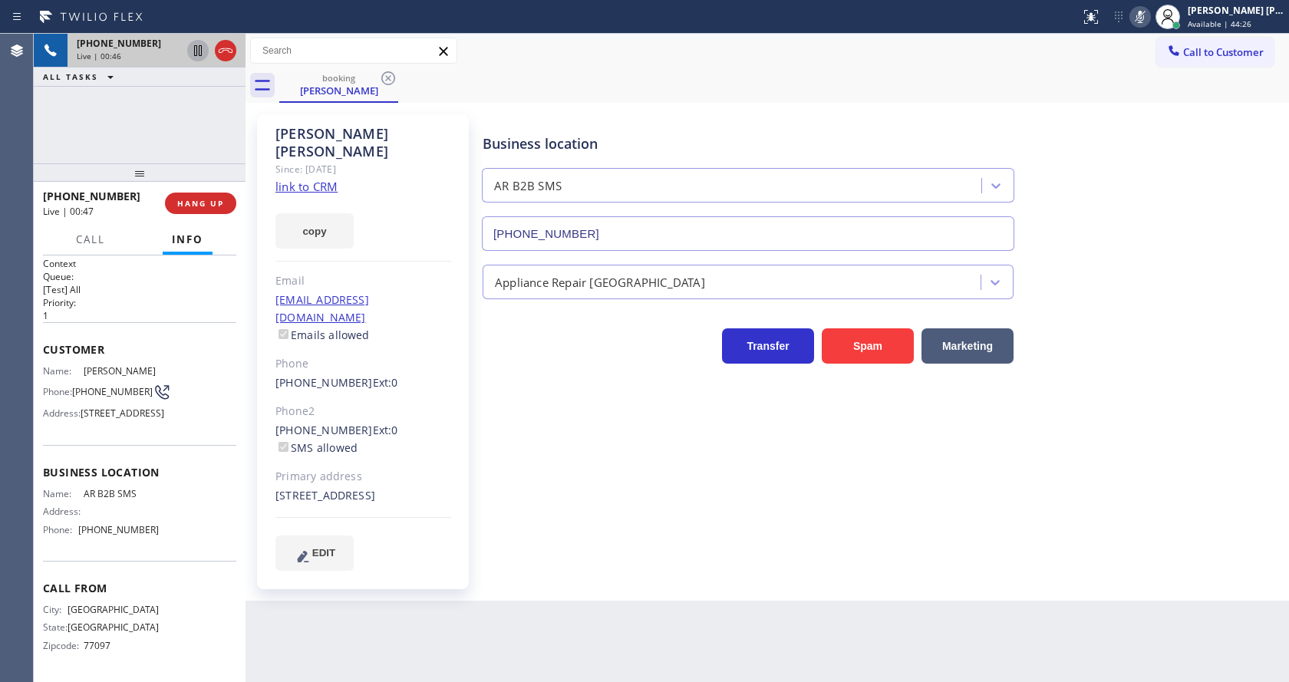
click at [194, 49] on icon at bounding box center [198, 50] width 8 height 11
click at [524, 554] on div "Business location AR B2B SMS [PHONE_NUMBER] Appliance Repair High End Transfer …" at bounding box center [881, 357] width 805 height 479
click at [345, 355] on div "Phone" at bounding box center [363, 364] width 176 height 18
click at [556, 540] on div "Business location AR B2B SMS [PHONE_NUMBER] Appliance Repair High End Transfer …" at bounding box center [881, 342] width 805 height 448
click at [499, 611] on div "Back to Dashboard Change Sender ID Customers Technicians Select a contact Outbo…" at bounding box center [766, 358] width 1043 height 648
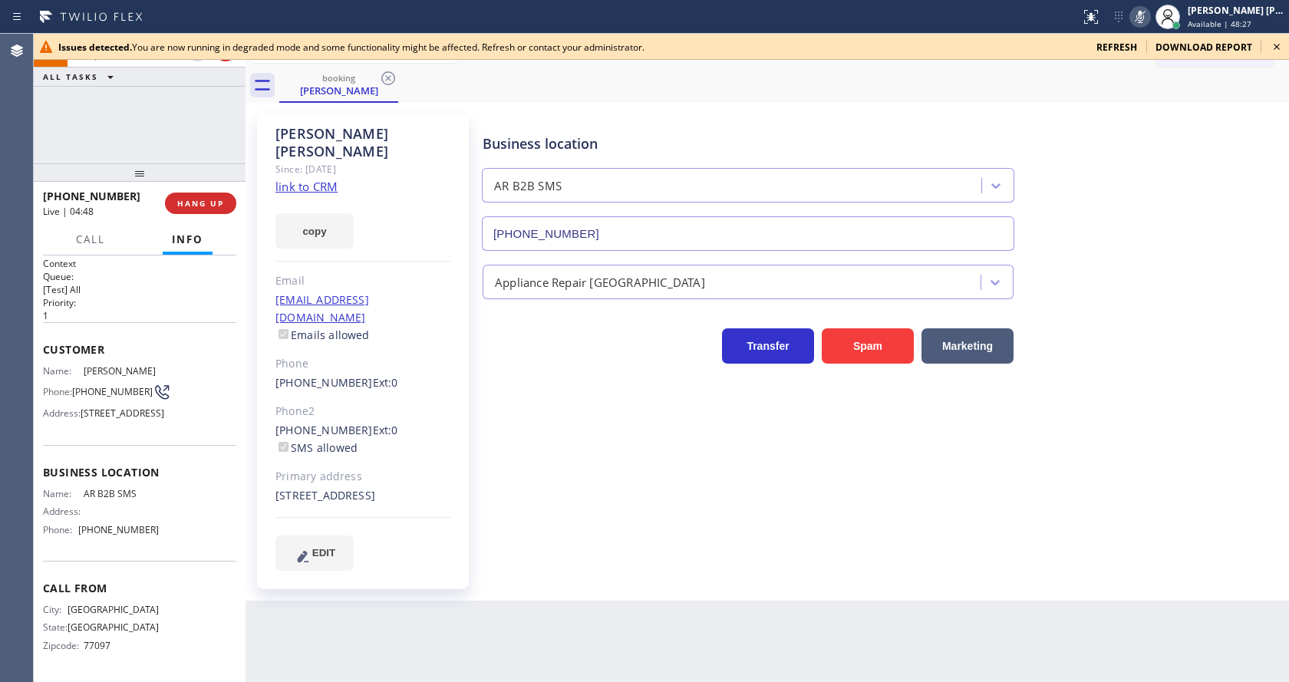
click at [1288, 37] on div "Issues detected. You are now running in degraded mode and some functionality mi…" at bounding box center [661, 47] width 1255 height 26
click at [1276, 45] on icon at bounding box center [1276, 47] width 18 height 18
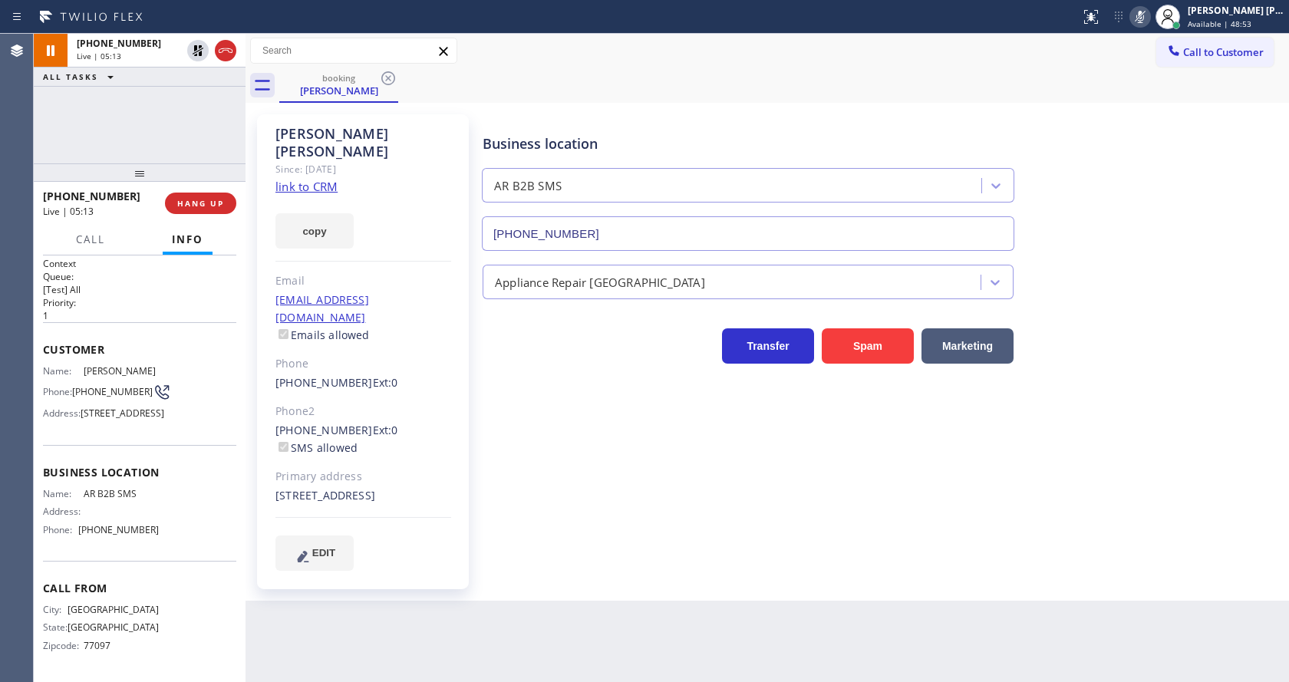
click at [179, 296] on h2 "Priority:" at bounding box center [139, 302] width 193 height 13
click at [551, 631] on div "Back to Dashboard Change Sender ID Customers Technicians Select a contact Outbo…" at bounding box center [766, 358] width 1043 height 648
click at [745, 546] on div "Business location AR B2B SMS [PHONE_NUMBER] Appliance Repair High End Transfer …" at bounding box center [881, 342] width 805 height 448
click at [371, 610] on div "Back to Dashboard Change Sender ID Customers Technicians Select a contact Outbo…" at bounding box center [766, 358] width 1043 height 648
click at [576, 532] on div "Business location AR B2B SMS [PHONE_NUMBER] Appliance Repair High End Transfer …" at bounding box center [881, 342] width 805 height 448
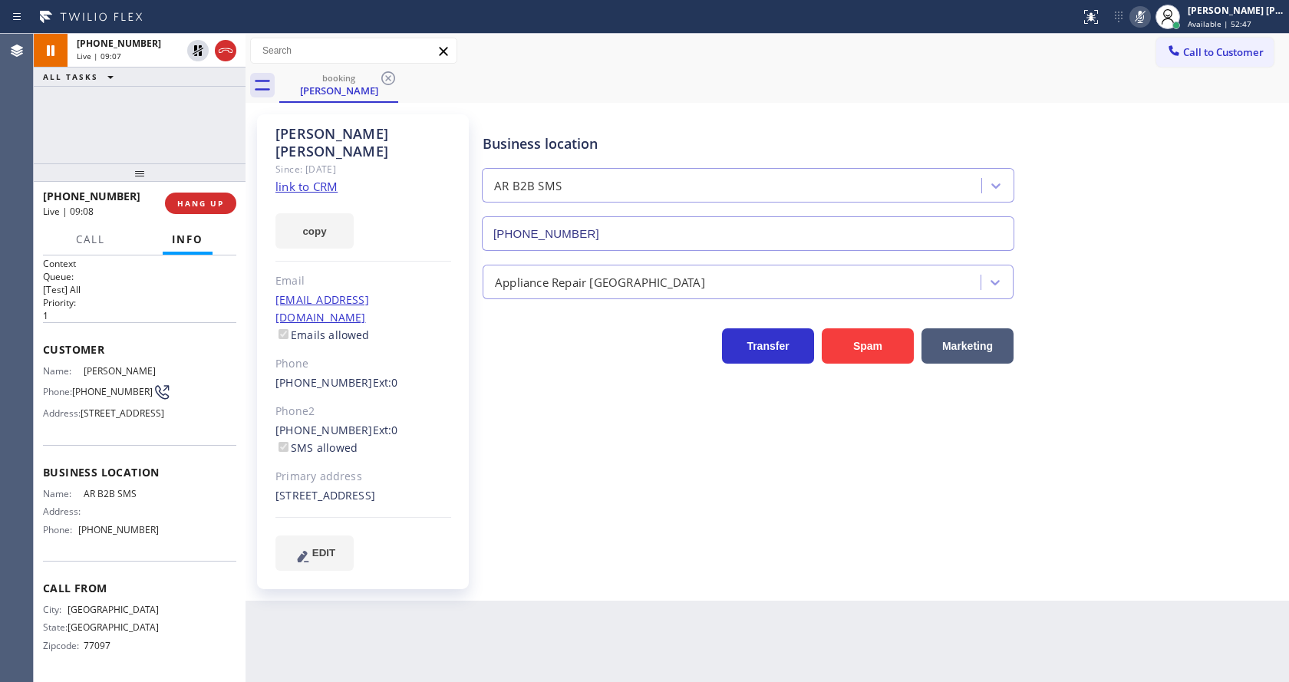
drag, startPoint x: 511, startPoint y: 614, endPoint x: 498, endPoint y: 644, distance: 32.6
click at [511, 614] on div "Back to Dashboard Change Sender ID Customers Technicians Select a contact Outbo…" at bounding box center [766, 358] width 1043 height 648
click at [521, 601] on div "Back to Dashboard Change Sender ID Customers Technicians Select a contact Outbo…" at bounding box center [766, 358] width 1043 height 648
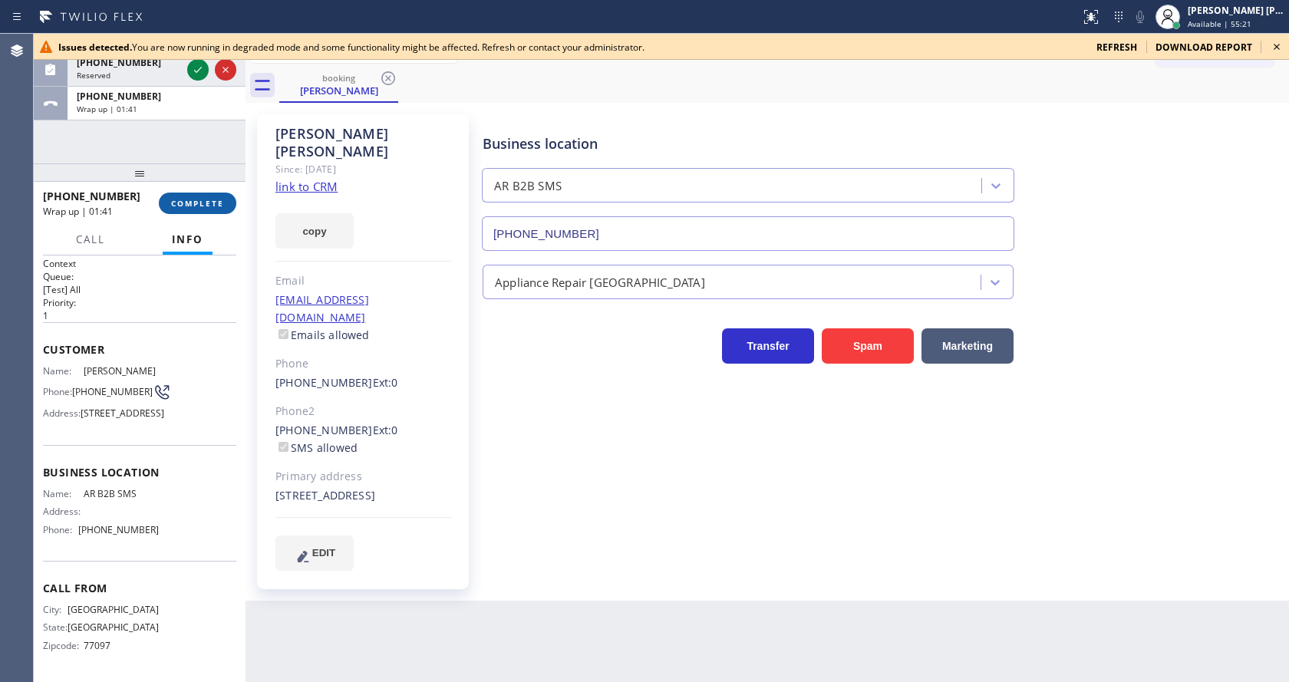
click at [161, 203] on button "COMPLETE" at bounding box center [197, 203] width 77 height 21
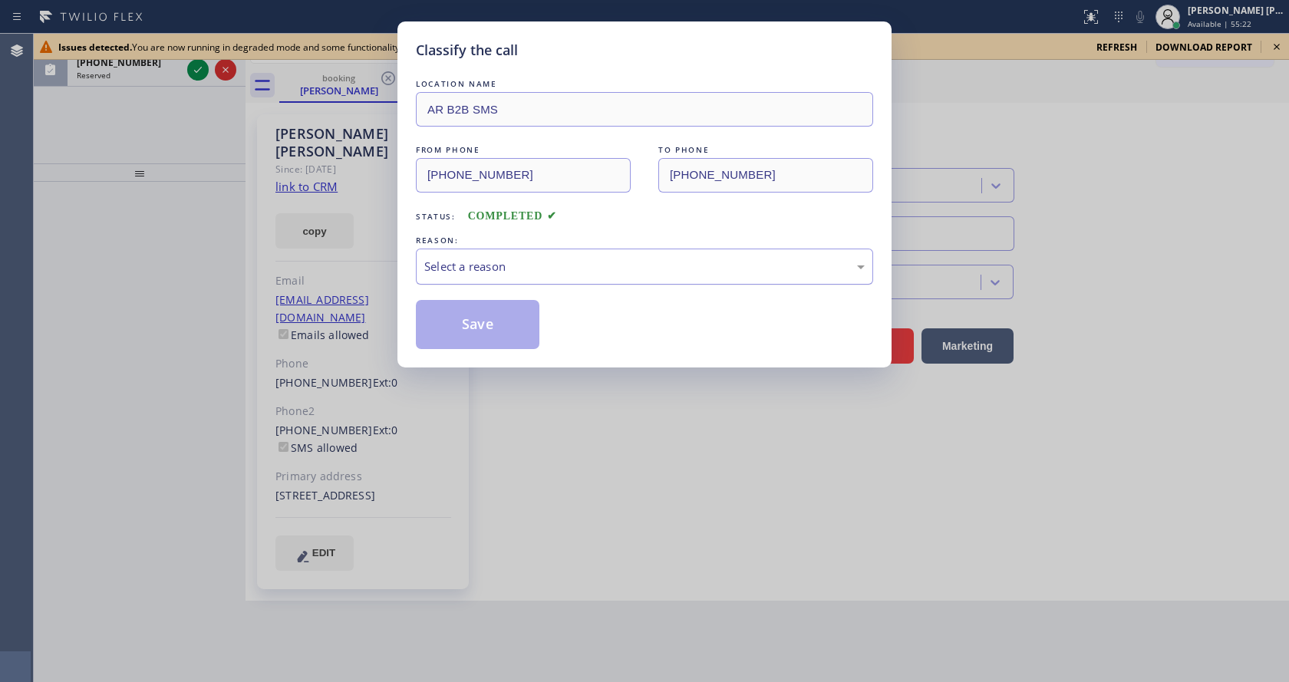
click at [499, 259] on div "Select a reason" at bounding box center [644, 267] width 440 height 18
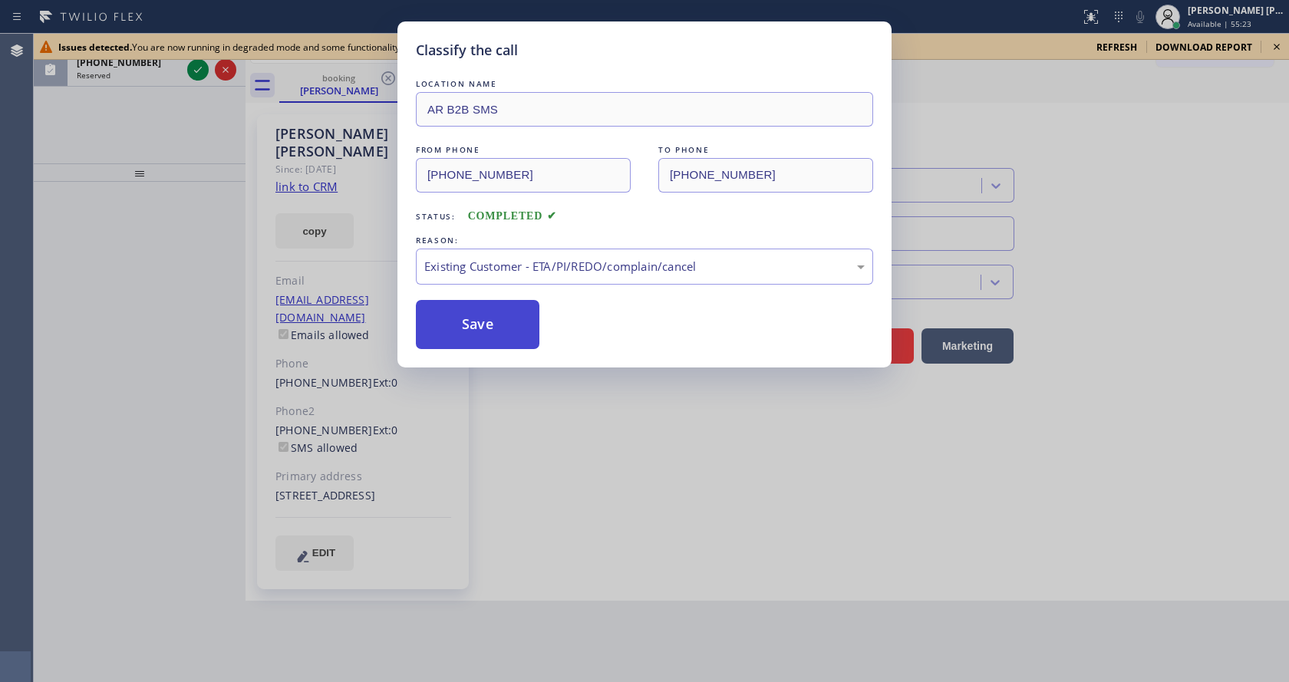
click at [476, 319] on button "Save" at bounding box center [478, 324] width 124 height 49
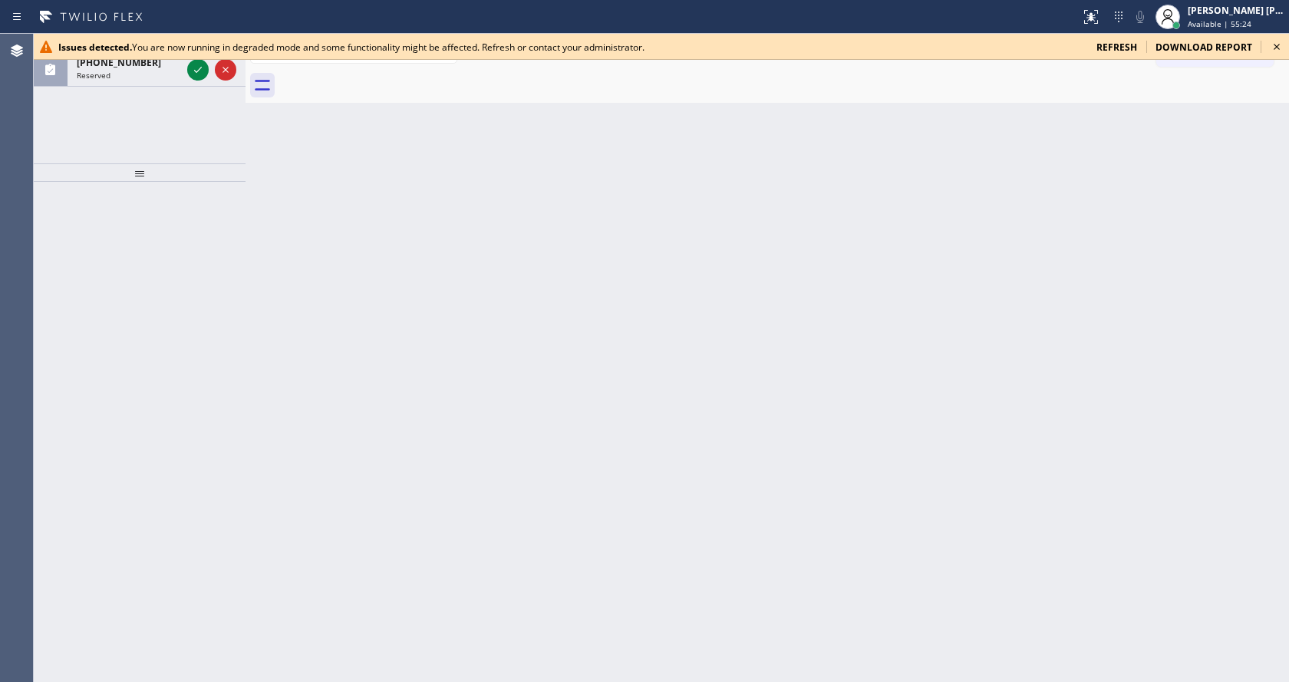
click at [1274, 47] on icon at bounding box center [1276, 47] width 18 height 18
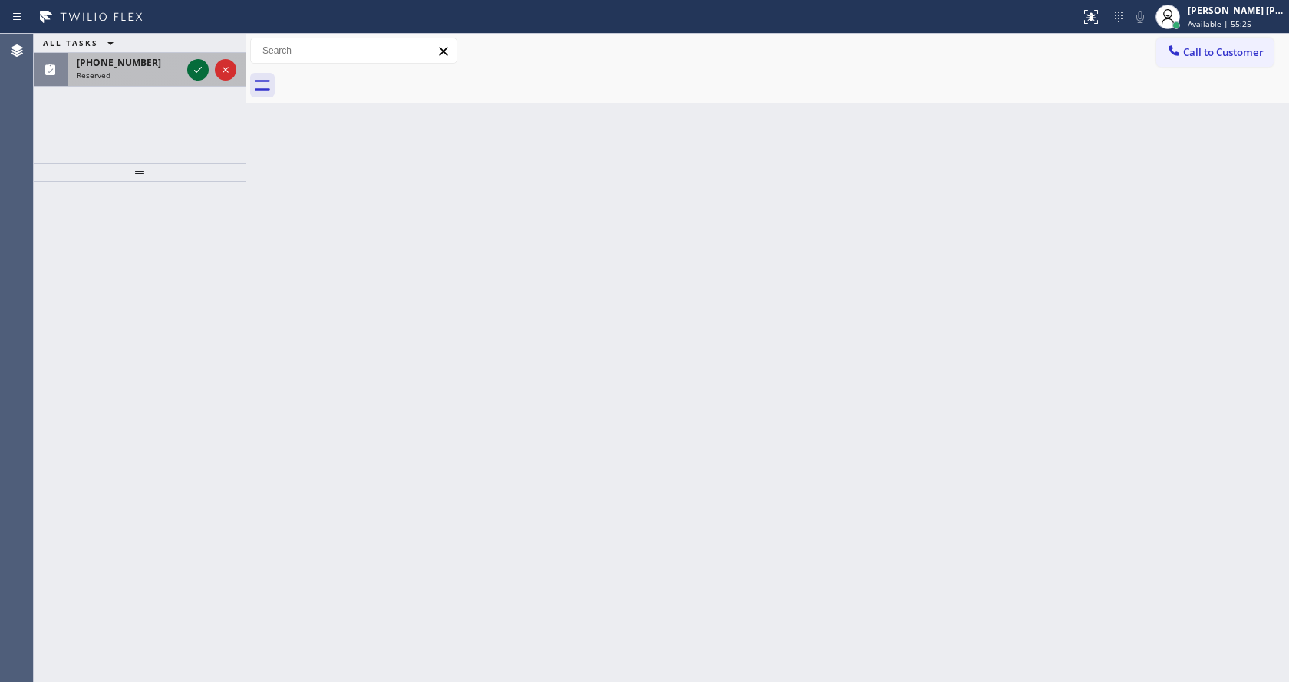
click at [193, 64] on icon at bounding box center [198, 70] width 18 height 18
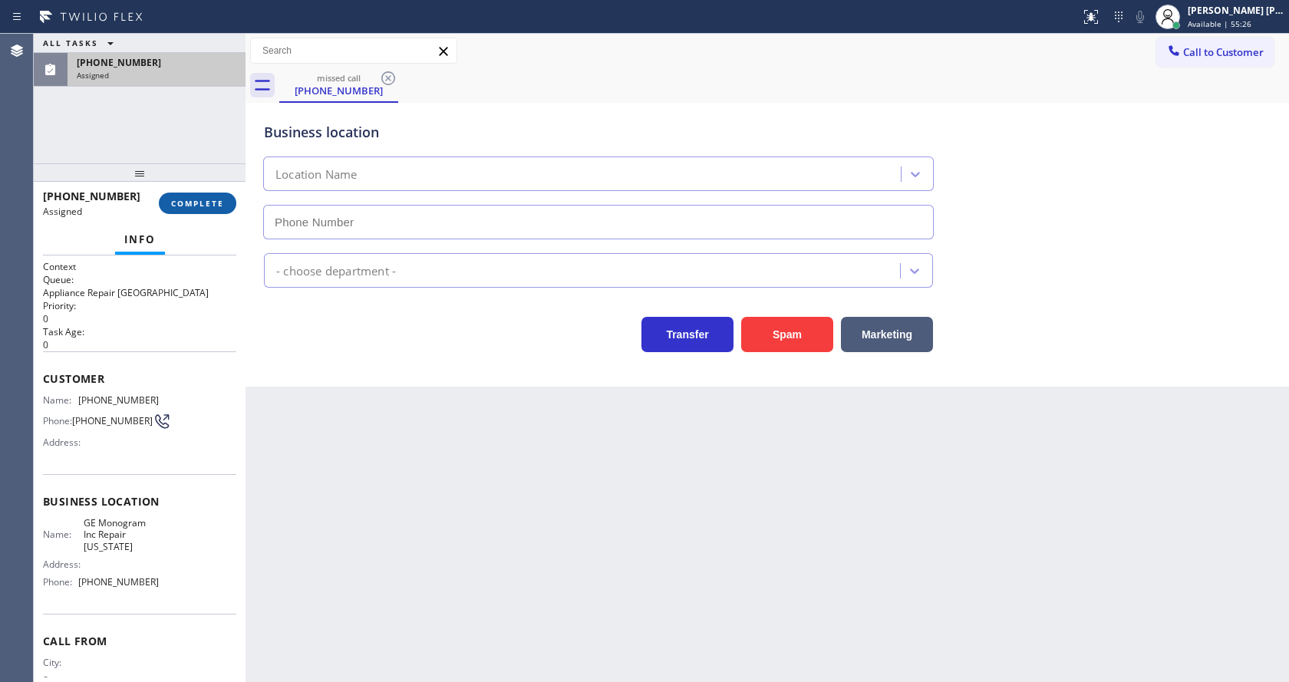
type input "[PHONE_NUMBER]"
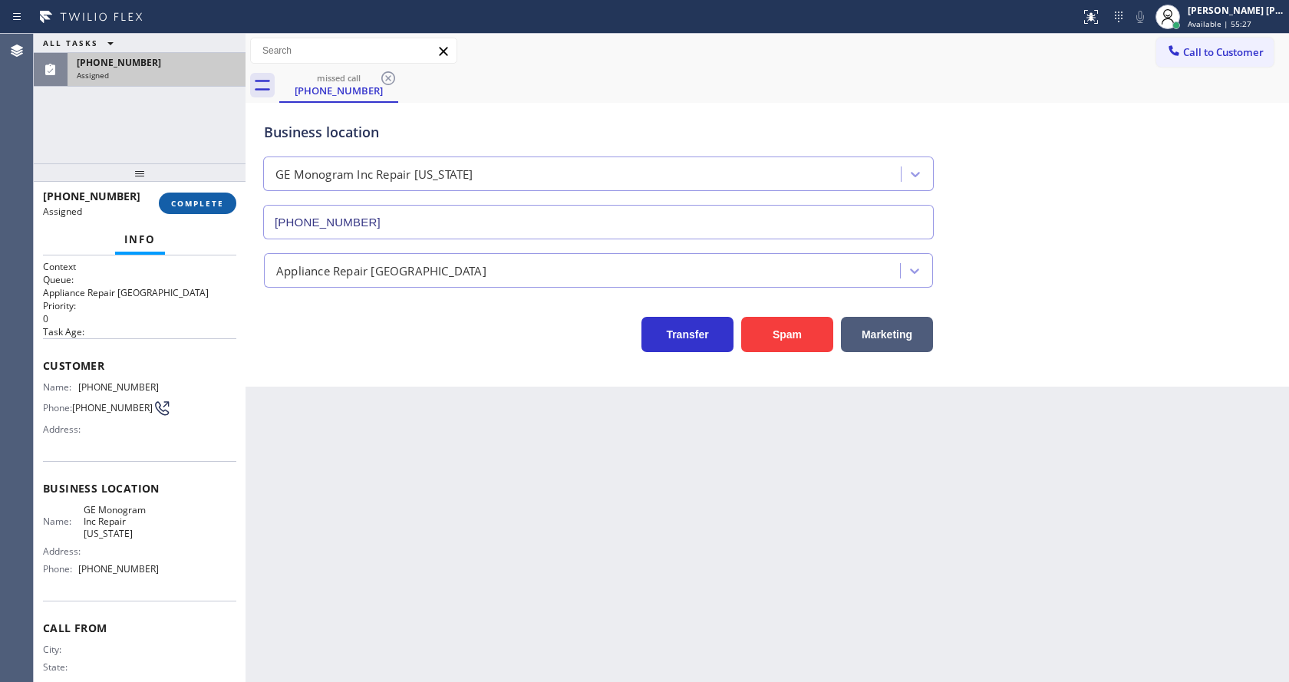
click at [164, 198] on button "COMPLETE" at bounding box center [197, 203] width 77 height 21
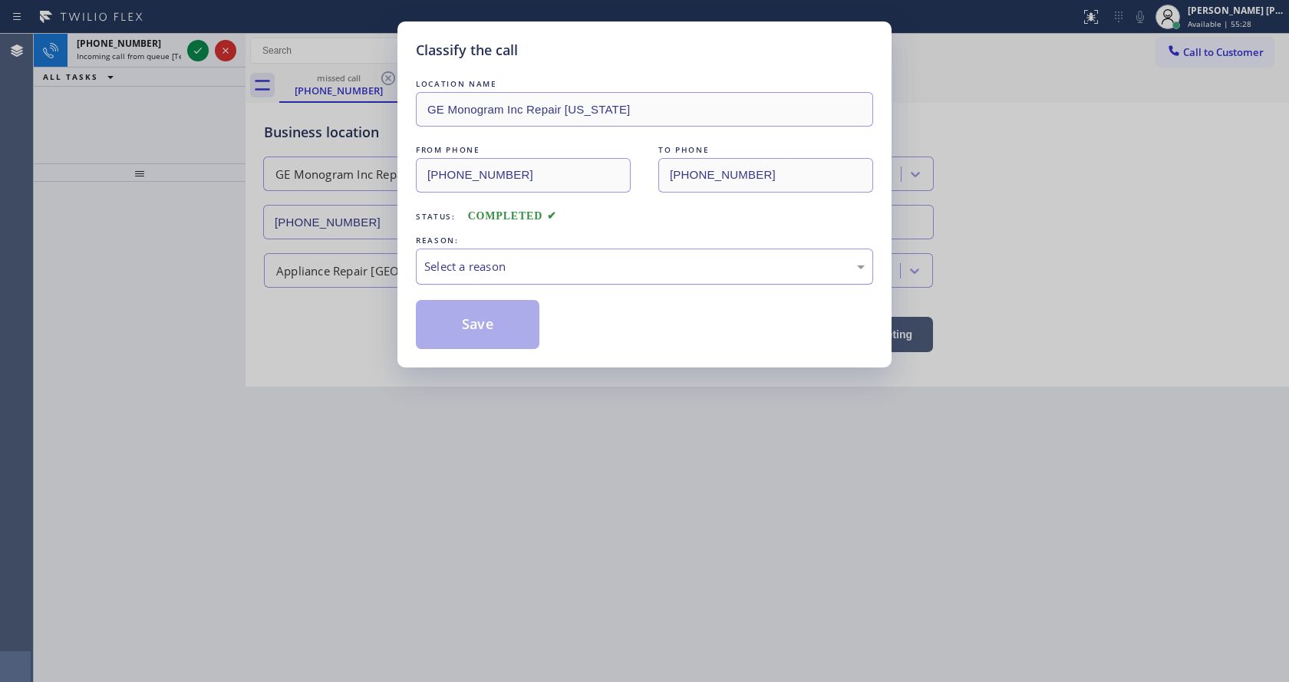
click at [460, 279] on div "Select a reason" at bounding box center [644, 267] width 457 height 36
click at [468, 316] on button "Save" at bounding box center [478, 324] width 124 height 49
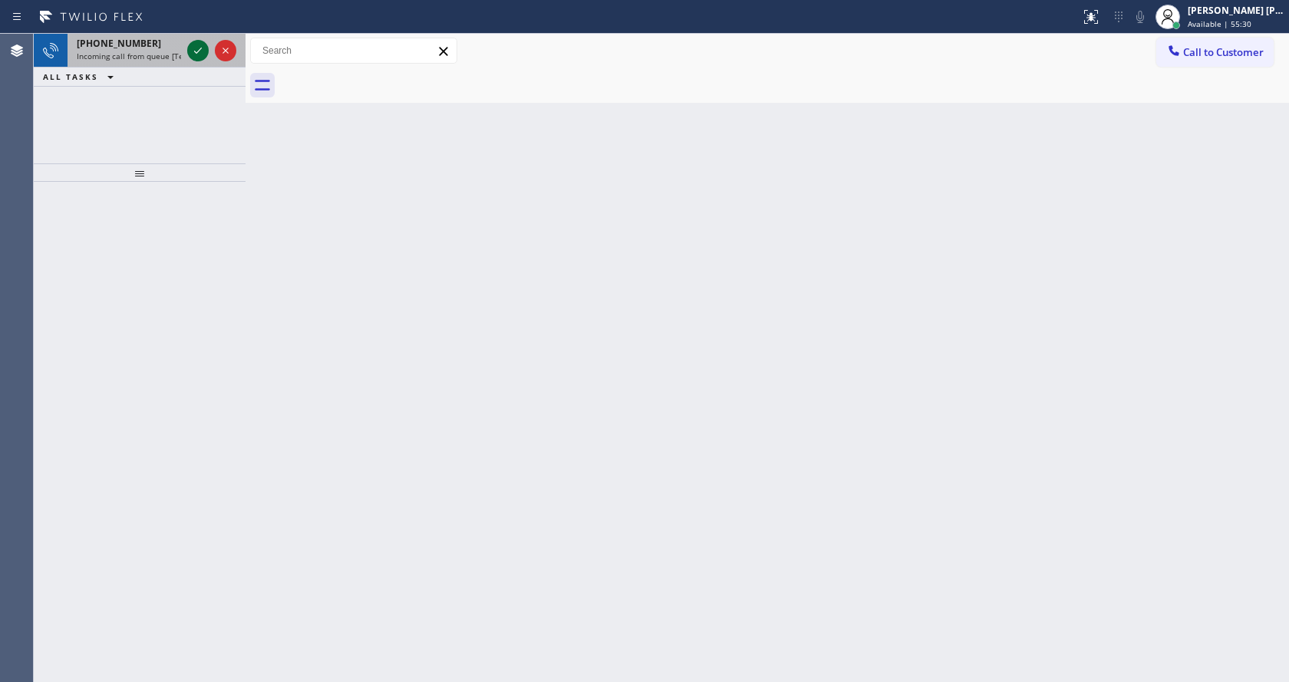
click at [195, 54] on icon at bounding box center [198, 50] width 18 height 18
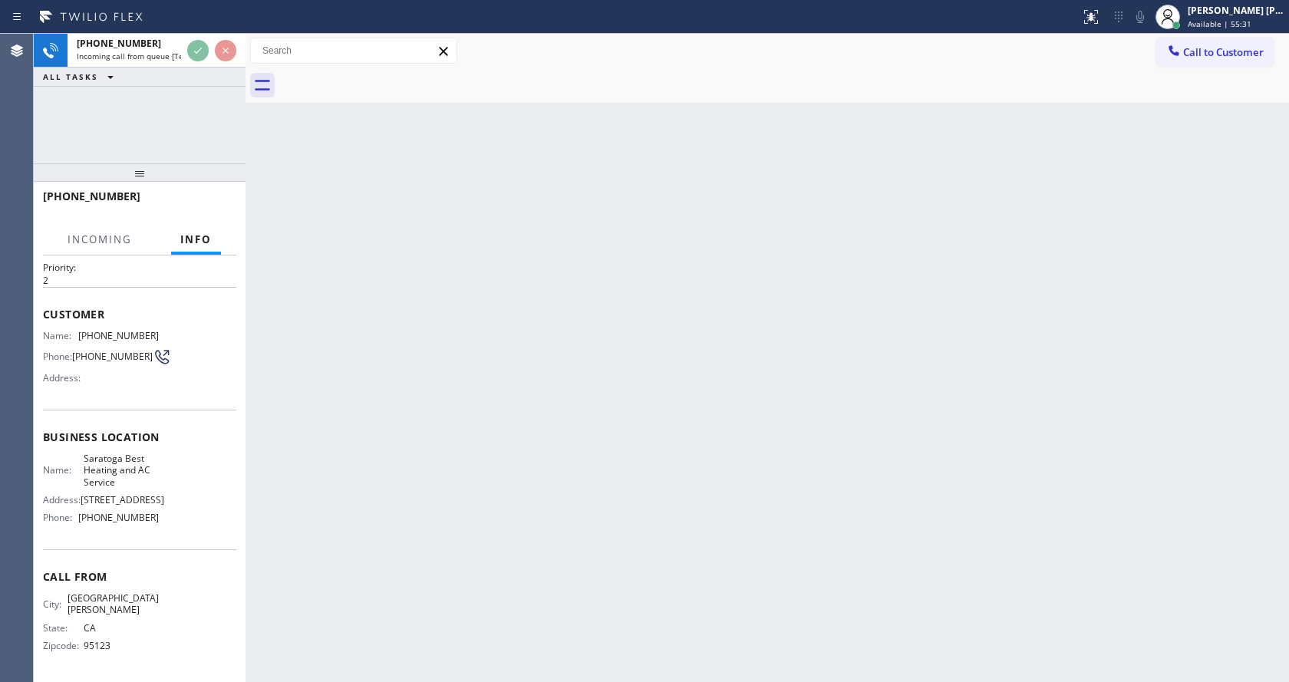
scroll to position [44, 0]
click at [627, 493] on div "Back to Dashboard Change Sender ID Customers Technicians Select a contact Outbo…" at bounding box center [766, 358] width 1043 height 648
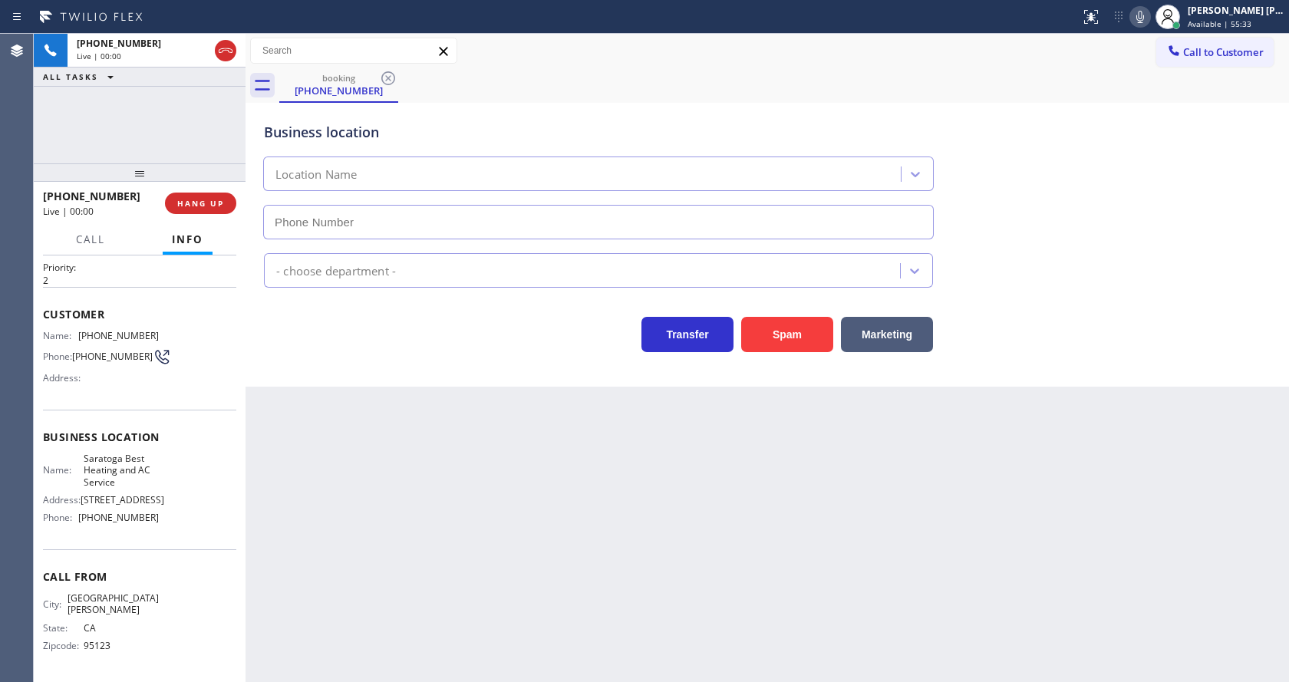
type input "[PHONE_NUMBER]"
click at [427, 562] on div "Back to Dashboard Change Sender ID Customers Technicians Select a contact Outbo…" at bounding box center [766, 358] width 1043 height 648
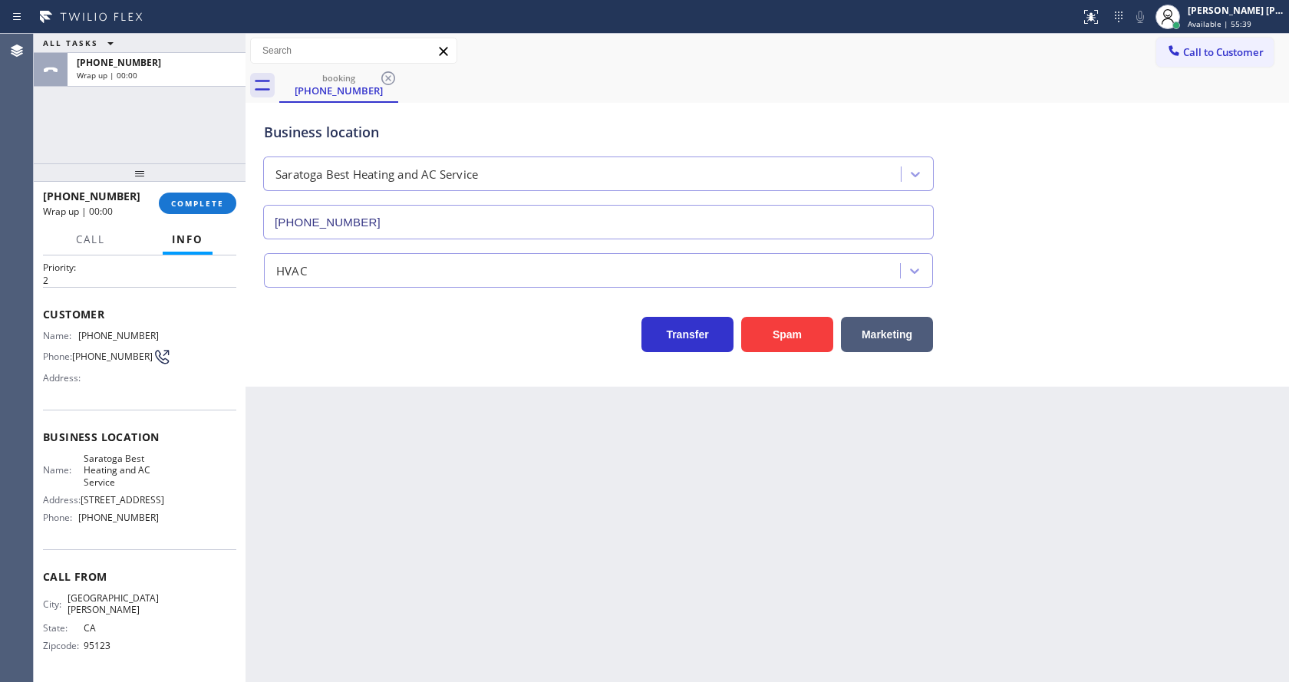
click at [305, 321] on div "Transfer Spam Marketing" at bounding box center [598, 330] width 675 height 43
click at [201, 228] on button "Info" at bounding box center [188, 240] width 50 height 30
click at [199, 212] on button "COMPLETE" at bounding box center [197, 203] width 77 height 21
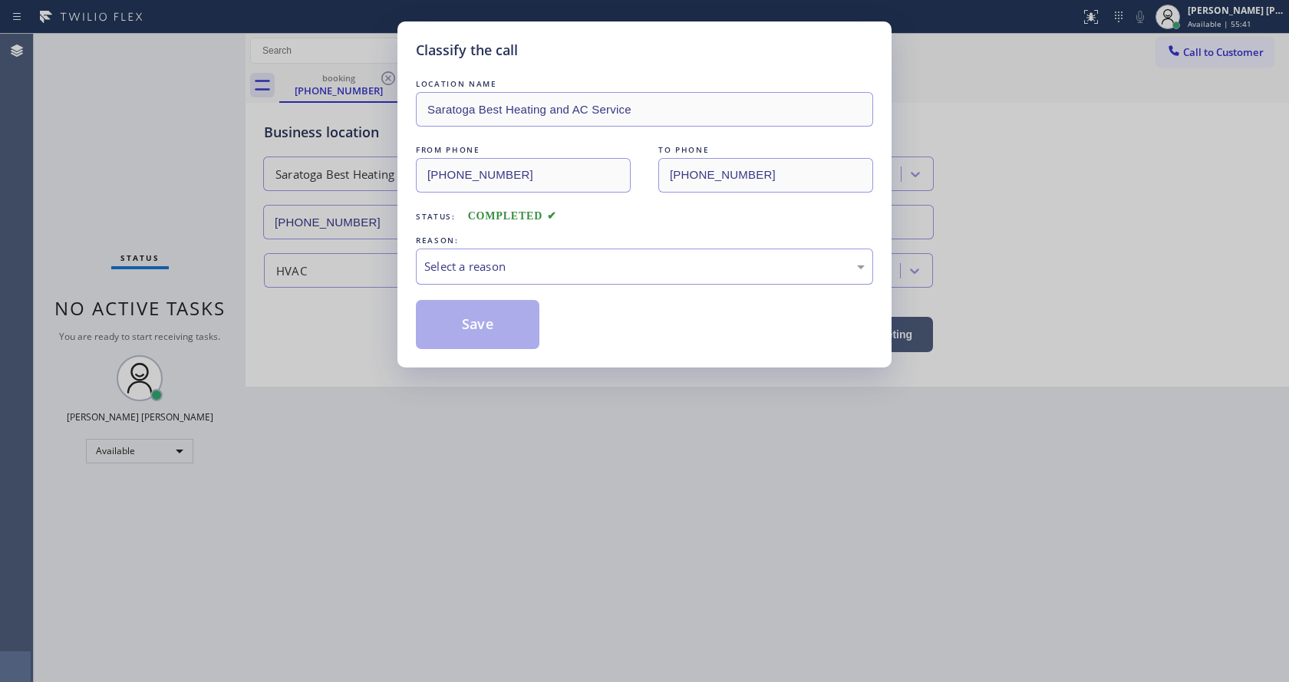
click at [474, 269] on div "Select a reason" at bounding box center [644, 267] width 440 height 18
click at [477, 329] on button "Save" at bounding box center [478, 324] width 124 height 49
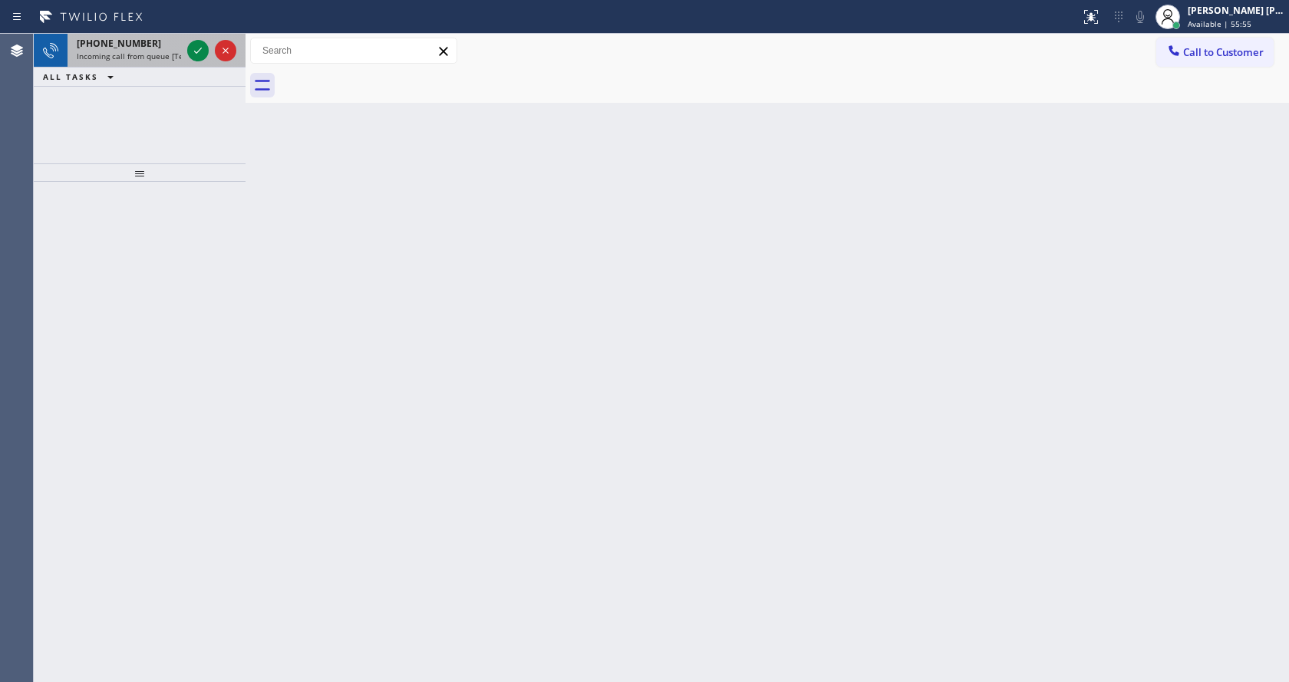
click at [196, 36] on div at bounding box center [211, 51] width 55 height 34
click at [197, 41] on div at bounding box center [211, 51] width 55 height 34
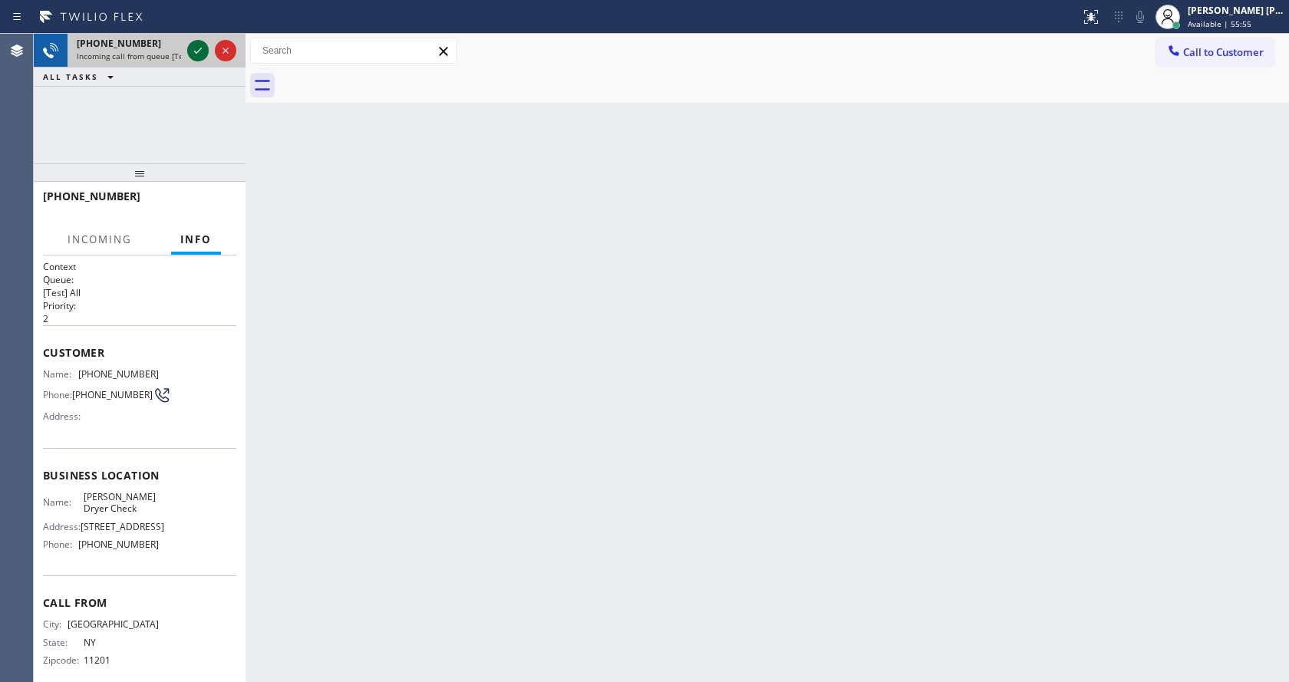
click at [196, 47] on icon at bounding box center [198, 50] width 18 height 18
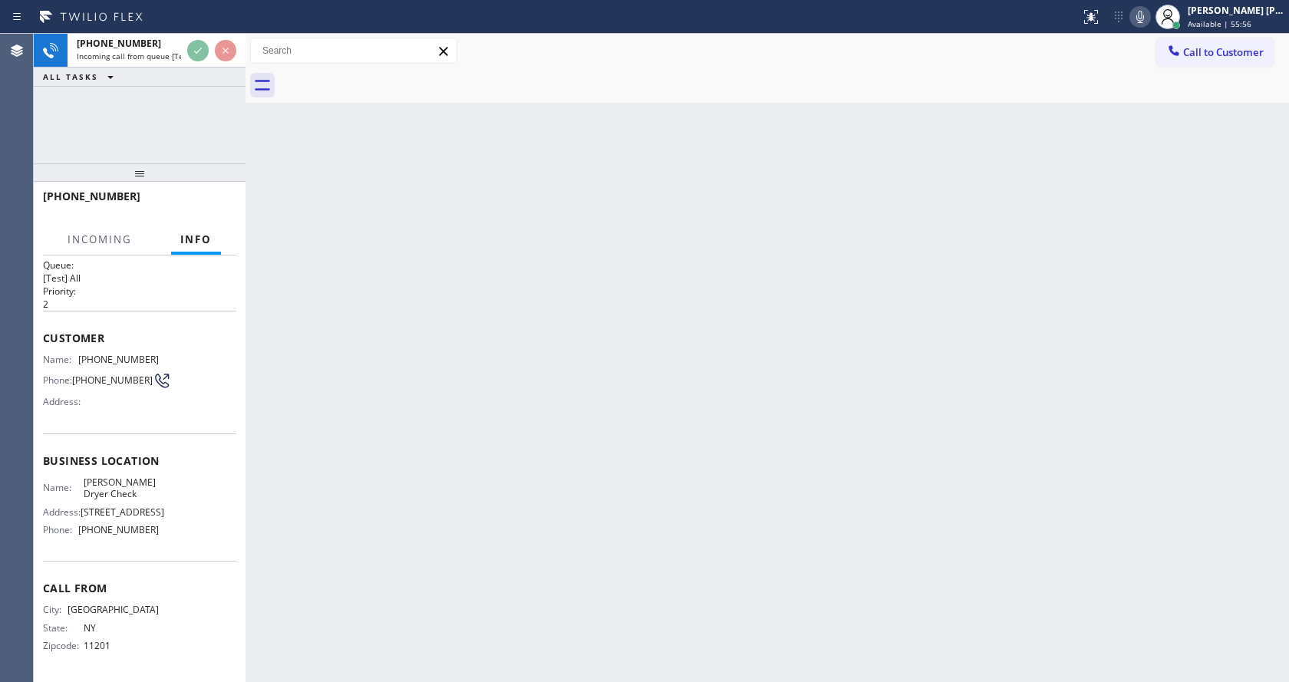
click at [637, 365] on div "Back to Dashboard Change Sender ID Customers Technicians Select a contact Outbo…" at bounding box center [766, 358] width 1043 height 648
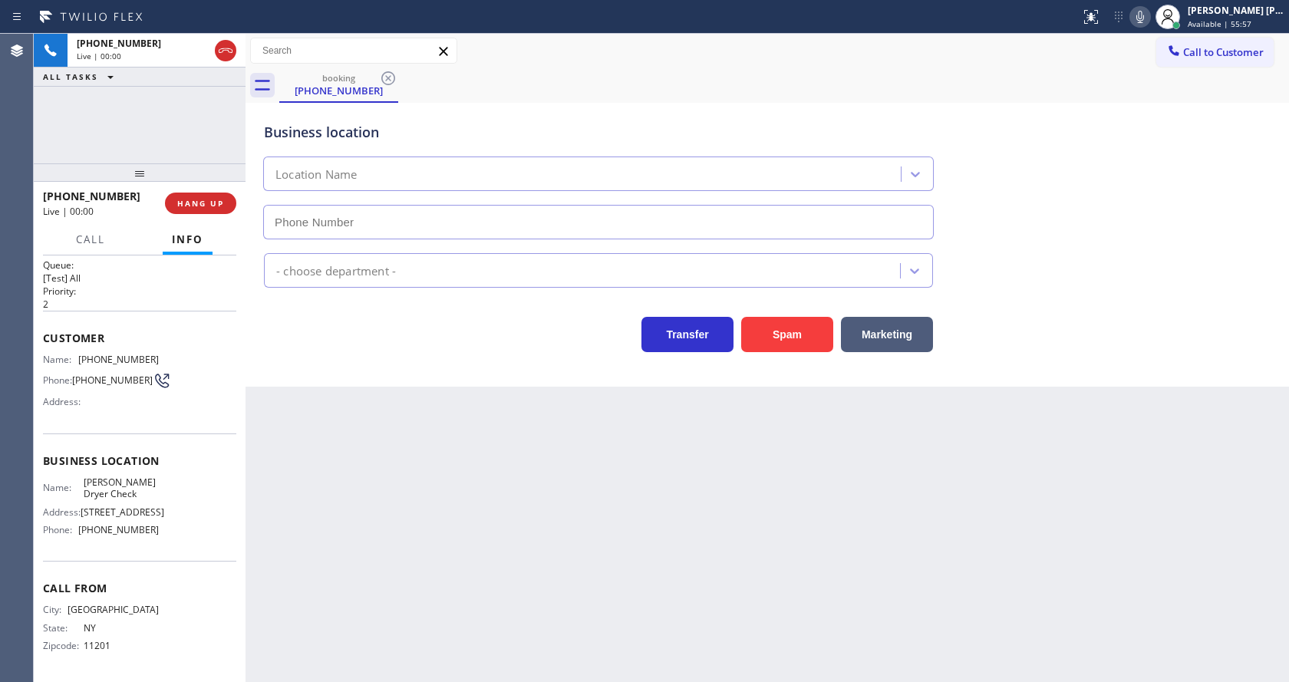
click at [351, 574] on div "Back to Dashboard Change Sender ID Customers Technicians Select a contact Outbo…" at bounding box center [766, 358] width 1043 height 648
type input "[PHONE_NUMBER]"
click at [387, 614] on div "Back to Dashboard Change Sender ID Customers Technicians Select a contact Outbo…" at bounding box center [766, 358] width 1043 height 648
click at [771, 353] on div "Business location [PERSON_NAME] Dryer Check [PHONE_NUMBER] Appliance Repair Reg…" at bounding box center [766, 245] width 1043 height 284
click at [775, 339] on button "Spam" at bounding box center [787, 334] width 92 height 35
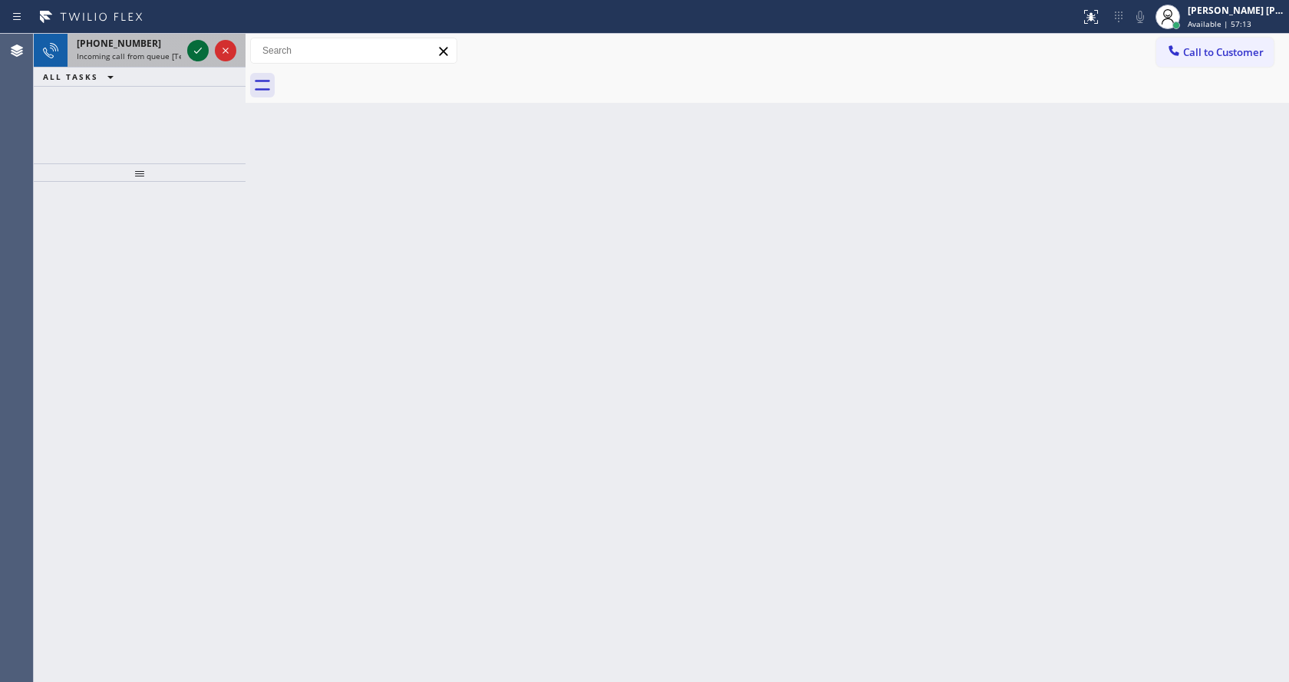
click at [196, 52] on icon at bounding box center [198, 51] width 8 height 6
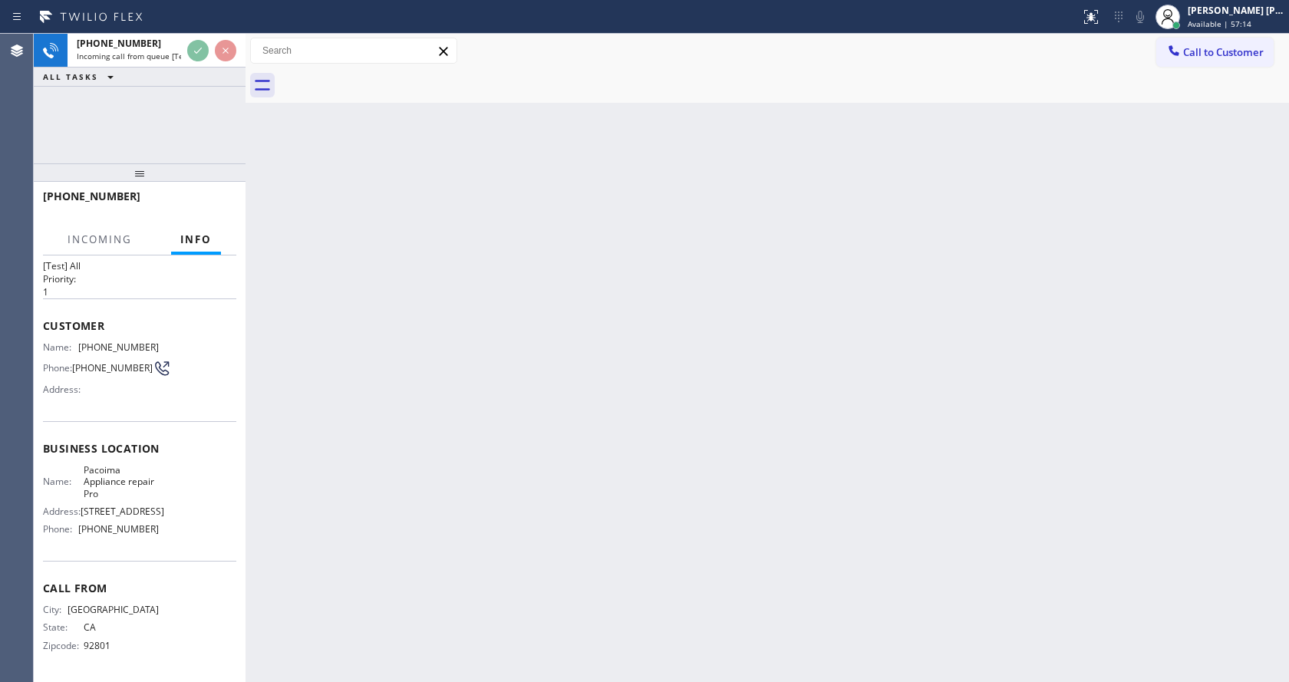
scroll to position [44, 0]
click at [558, 400] on div "Back to Dashboard Change Sender ID Customers Technicians Select a contact Outbo…" at bounding box center [766, 358] width 1043 height 648
click at [880, 433] on div "Back to Dashboard Change Sender ID Customers Technicians Select a contact Outbo…" at bounding box center [766, 358] width 1043 height 648
click at [485, 367] on div "Back to Dashboard Change Sender ID Customers Technicians Select a contact Outbo…" at bounding box center [766, 358] width 1043 height 648
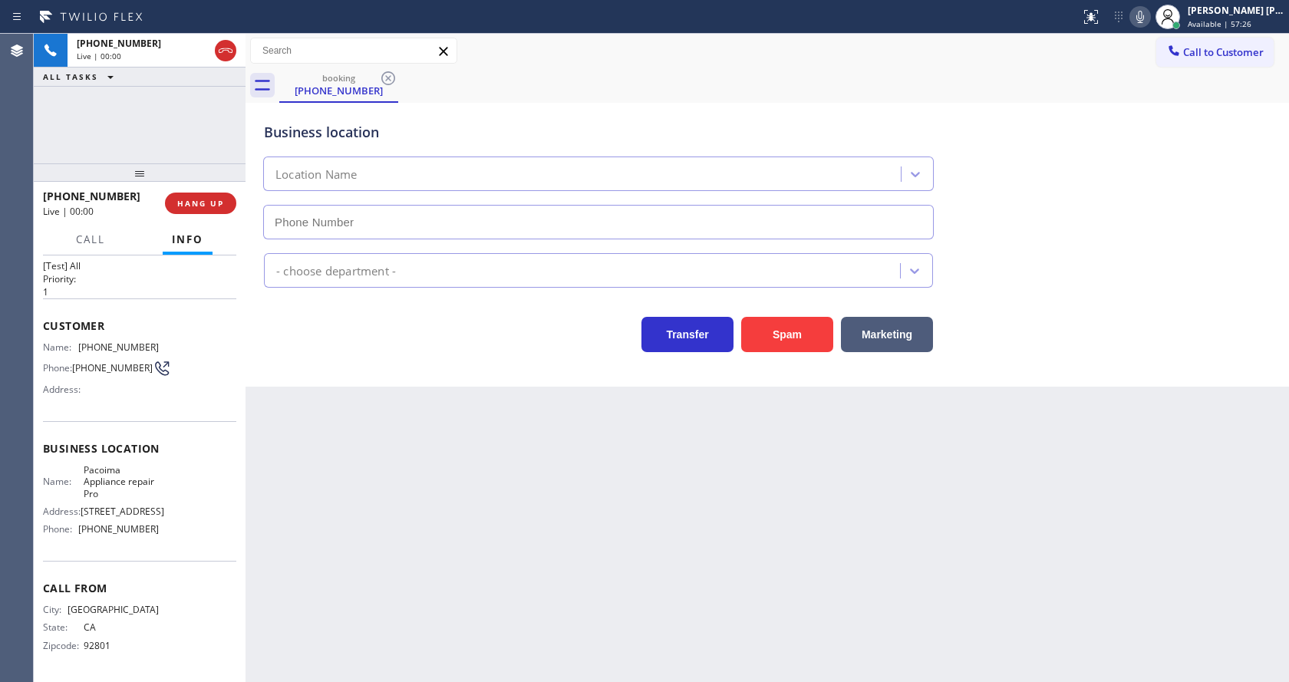
type input "[PHONE_NUMBER]"
click at [480, 413] on div "Back to Dashboard Change Sender ID Customers Technicians Select a contact Outbo…" at bounding box center [766, 358] width 1043 height 648
click at [554, 552] on div "Back to Dashboard Change Sender ID Customers Technicians Select a contact Outbo…" at bounding box center [766, 358] width 1043 height 648
click at [435, 433] on div "Back to Dashboard Change Sender ID Customers Technicians Select a contact Outbo…" at bounding box center [766, 358] width 1043 height 648
click at [251, 415] on div "Back to Dashboard Change Sender ID Customers Technicians Select a contact Outbo…" at bounding box center [766, 358] width 1043 height 648
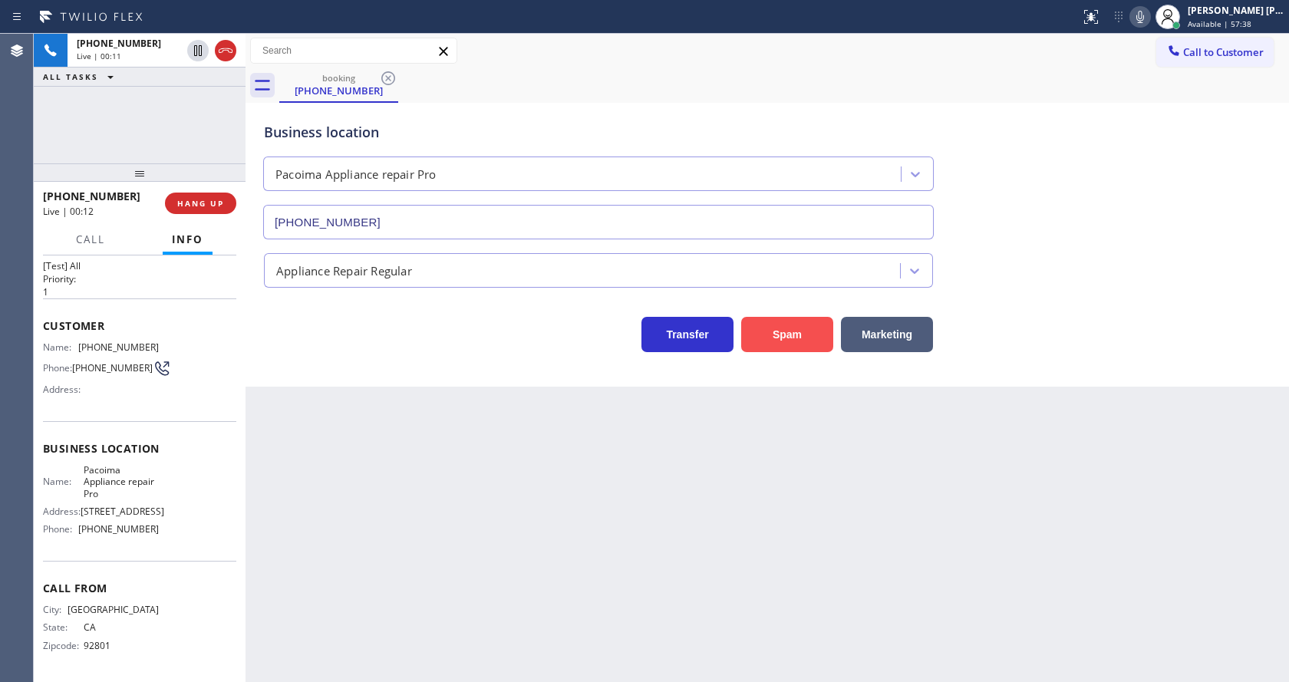
click at [809, 321] on button "Spam" at bounding box center [787, 334] width 92 height 35
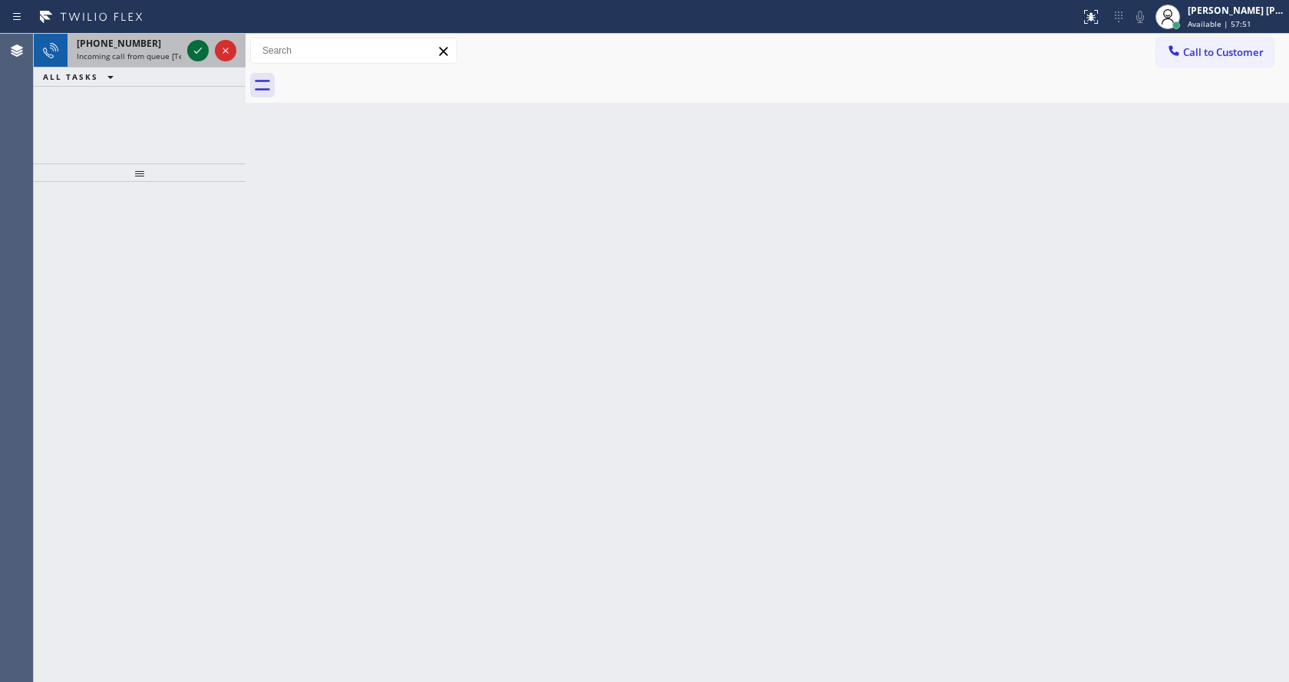
click at [193, 54] on icon at bounding box center [198, 50] width 18 height 18
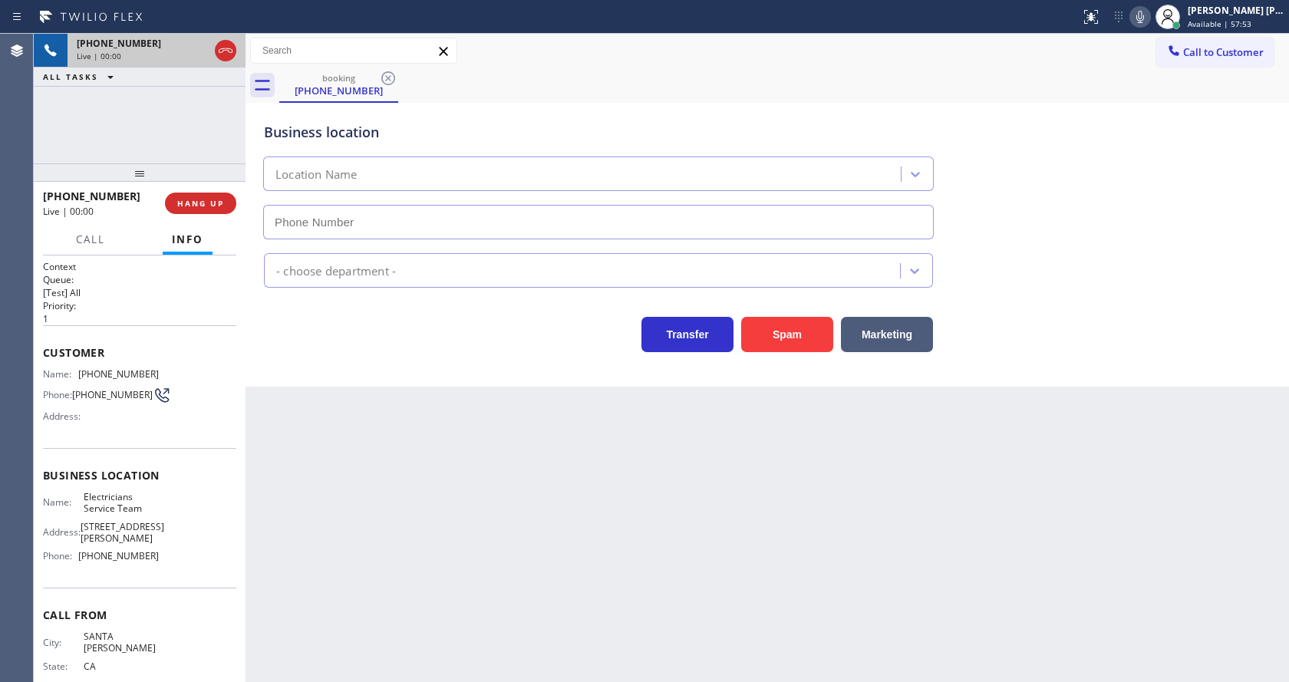
type input "[PHONE_NUMBER]"
click at [384, 519] on div "Back to Dashboard Change Sender ID Customers Technicians Select a contact Outbo…" at bounding box center [766, 358] width 1043 height 648
click at [263, 401] on div "Back to Dashboard Change Sender ID Customers Technicians Select a contact Outbo…" at bounding box center [766, 358] width 1043 height 648
click at [551, 569] on div "Back to Dashboard Change Sender ID Customers Technicians Select a contact Outbo…" at bounding box center [766, 358] width 1043 height 648
click at [512, 379] on div "Business location Electricians Service Team [PHONE_NUMBER] Electricians Transfe…" at bounding box center [766, 245] width 1043 height 284
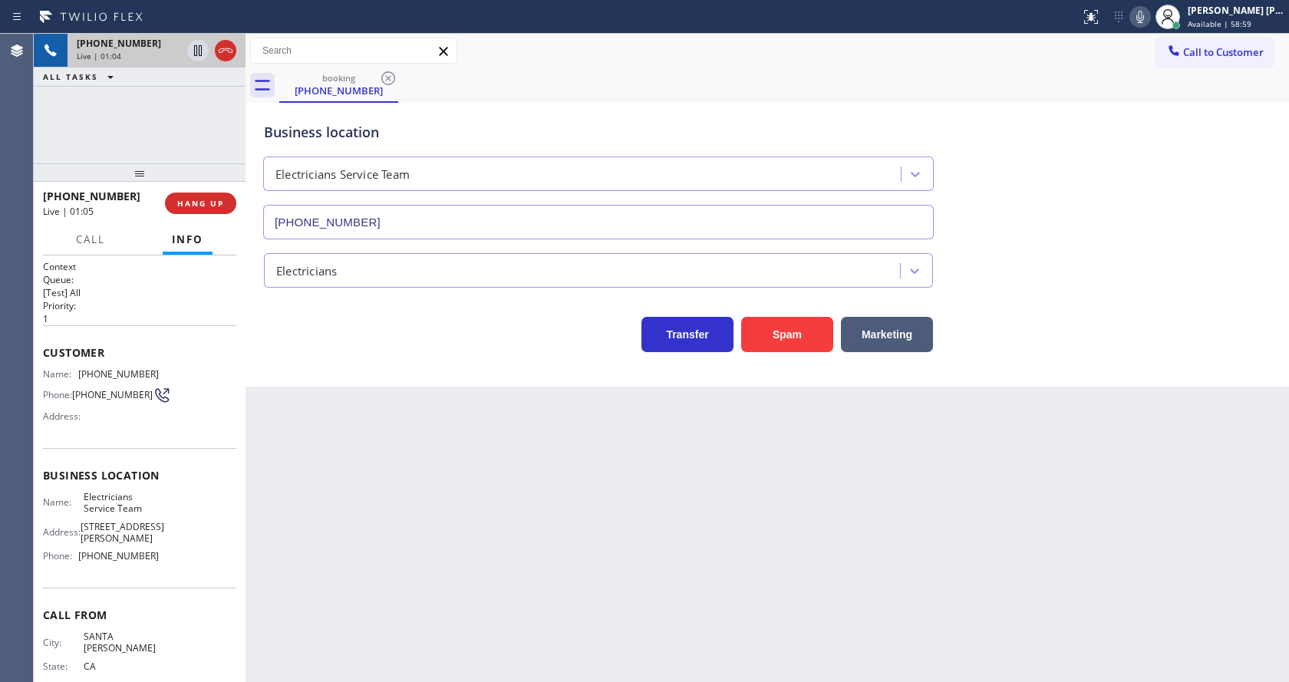
click at [460, 531] on div "Back to Dashboard Change Sender ID Customers Technicians Select a contact Outbo…" at bounding box center [766, 358] width 1043 height 648
click at [327, 404] on div "Back to Dashboard Change Sender ID Customers Technicians Select a contact Outbo…" at bounding box center [766, 358] width 1043 height 648
click at [762, 335] on button "Spam" at bounding box center [787, 334] width 92 height 35
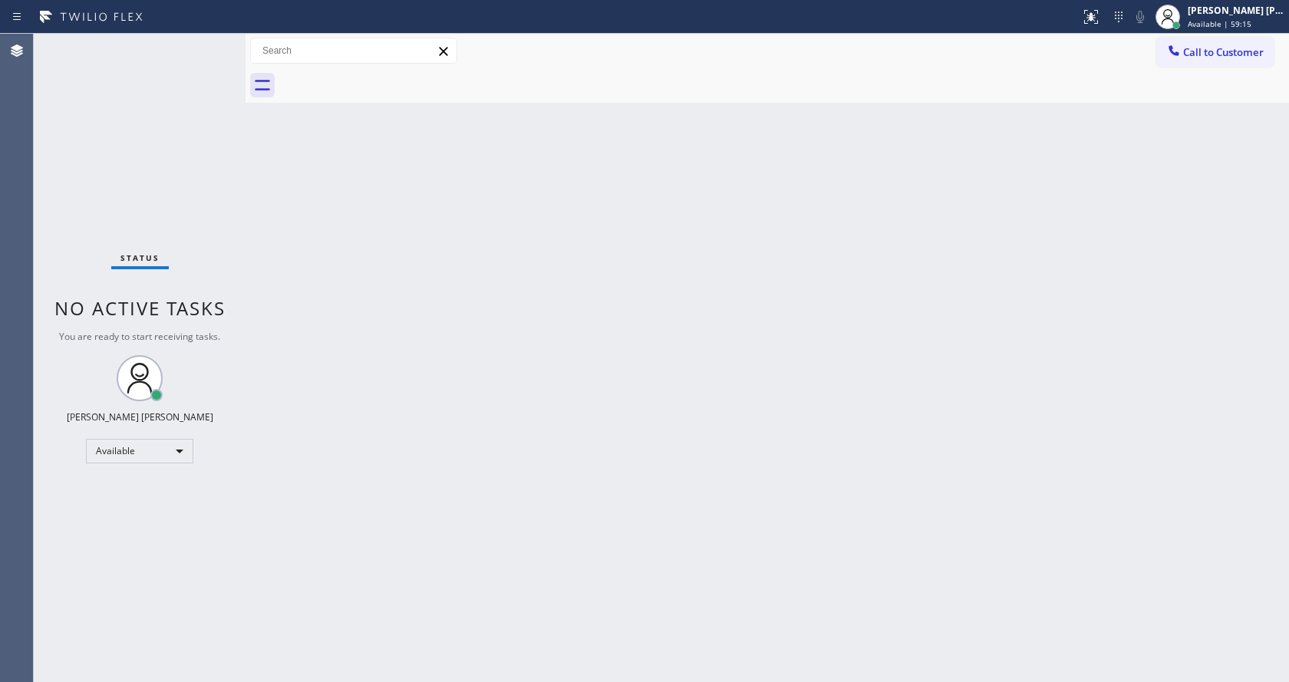
click at [254, 288] on div "Back to Dashboard Change Sender ID Customers Technicians Select a contact Outbo…" at bounding box center [766, 358] width 1043 height 648
click at [239, 98] on div "Status No active tasks You are ready to start receiving tasks. [PERSON_NAME] [P…" at bounding box center [140, 358] width 212 height 648
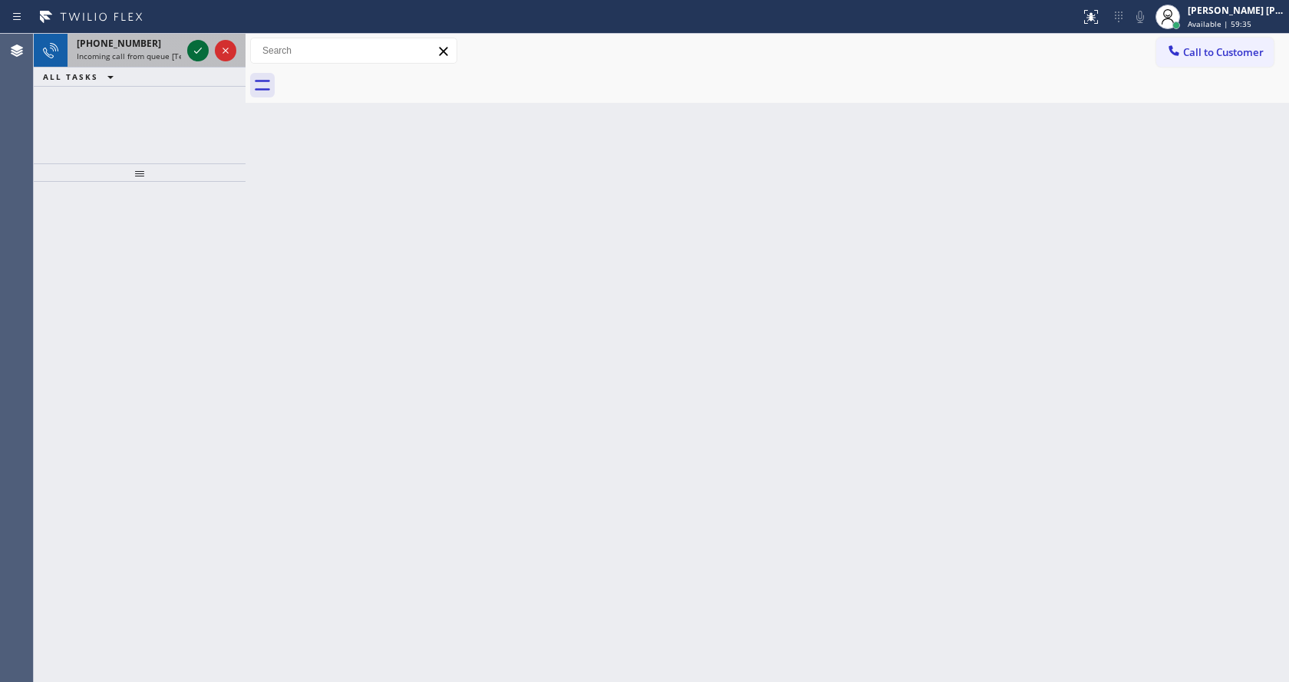
click at [201, 48] on icon at bounding box center [198, 50] width 18 height 18
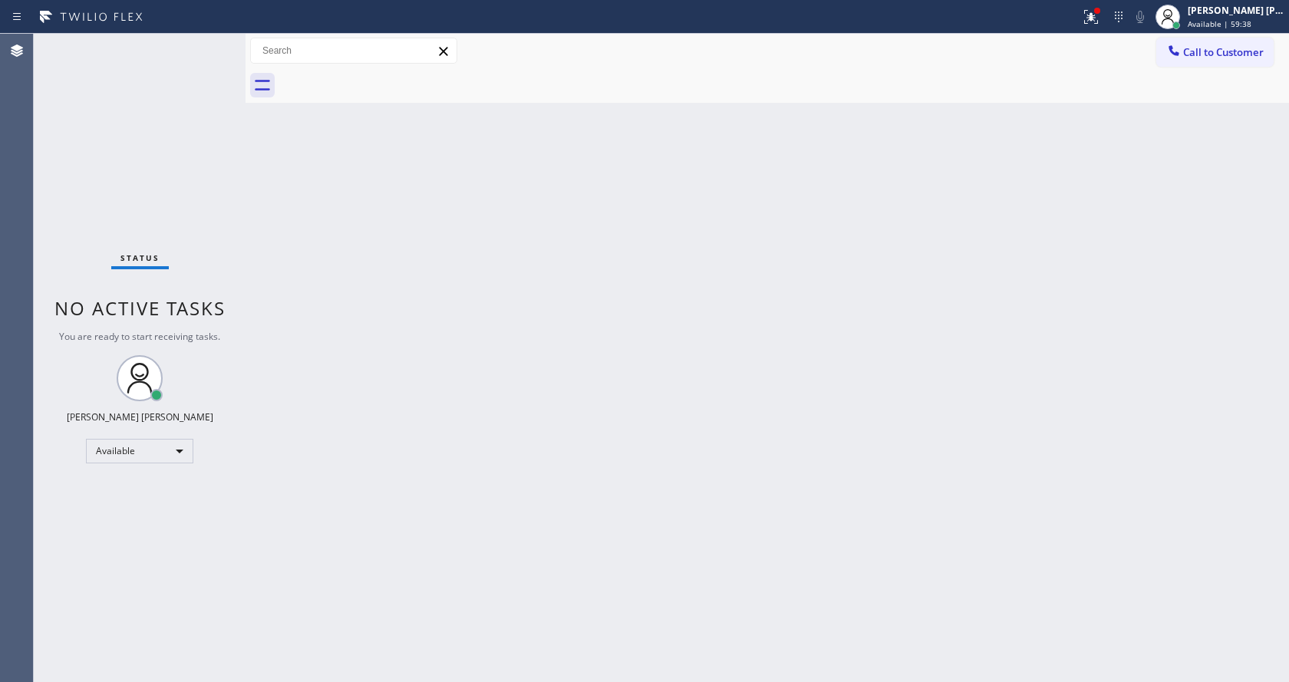
click at [198, 48] on div "Status No active tasks You are ready to start receiving tasks. [PERSON_NAME] [P…" at bounding box center [140, 358] width 212 height 648
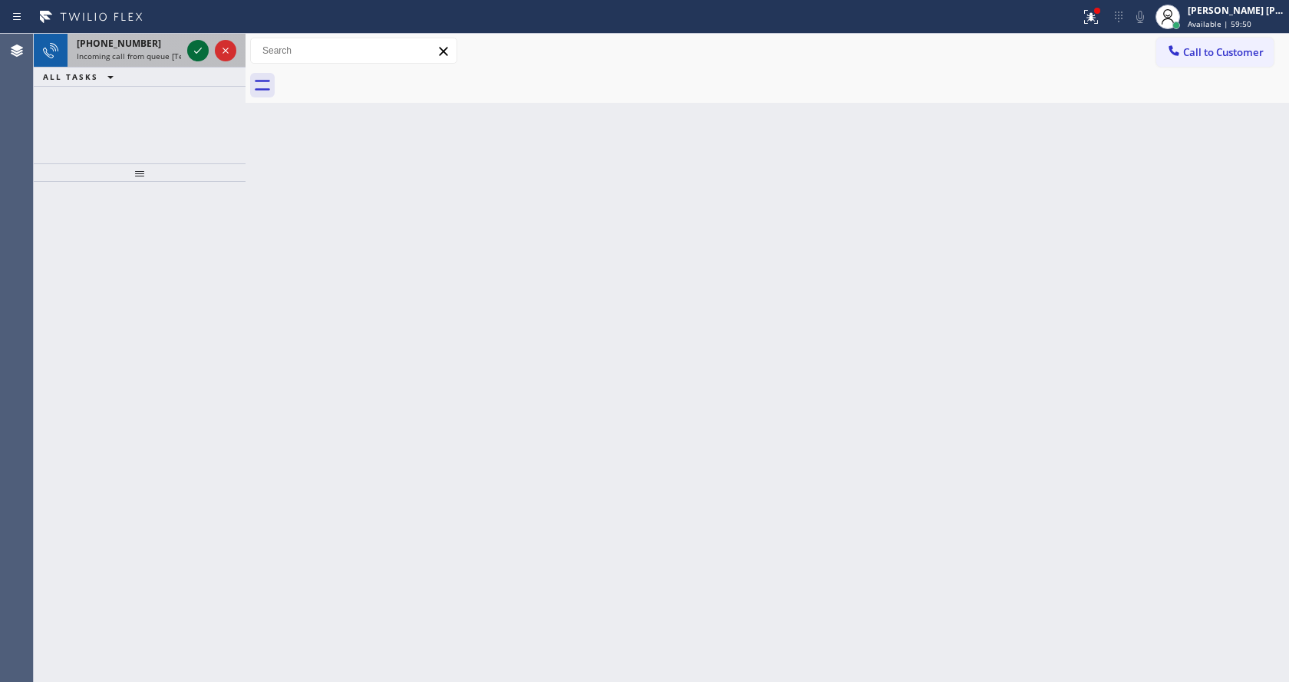
click at [198, 48] on icon at bounding box center [198, 50] width 18 height 18
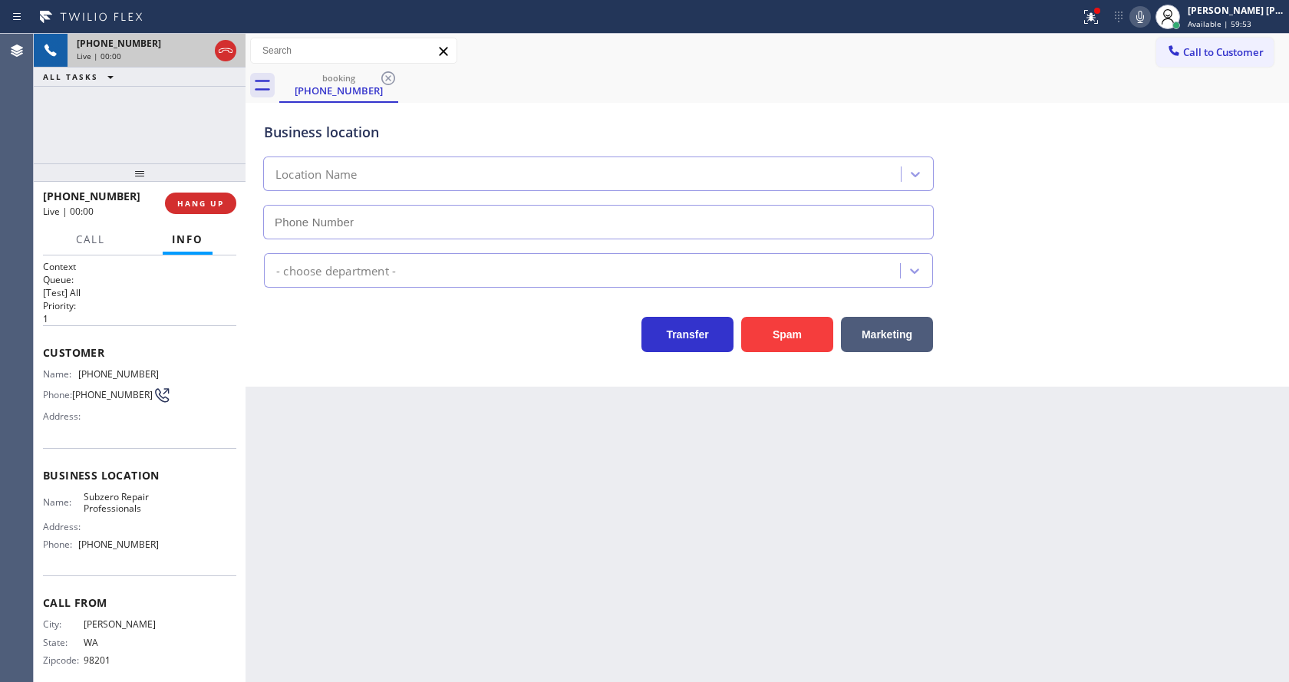
type input "[PHONE_NUMBER]"
click at [553, 588] on div "Back to Dashboard Change Sender ID Customers Technicians Select a contact Outbo…" at bounding box center [766, 358] width 1043 height 648
click at [327, 437] on div "Back to Dashboard Change Sender ID Customers Technicians Select a contact Outbo…" at bounding box center [766, 358] width 1043 height 648
click at [1128, 248] on div "Appliance Repair [GEOGRAPHIC_DATA]" at bounding box center [767, 267] width 1013 height 41
click at [1100, 18] on icon at bounding box center [1091, 17] width 18 height 18
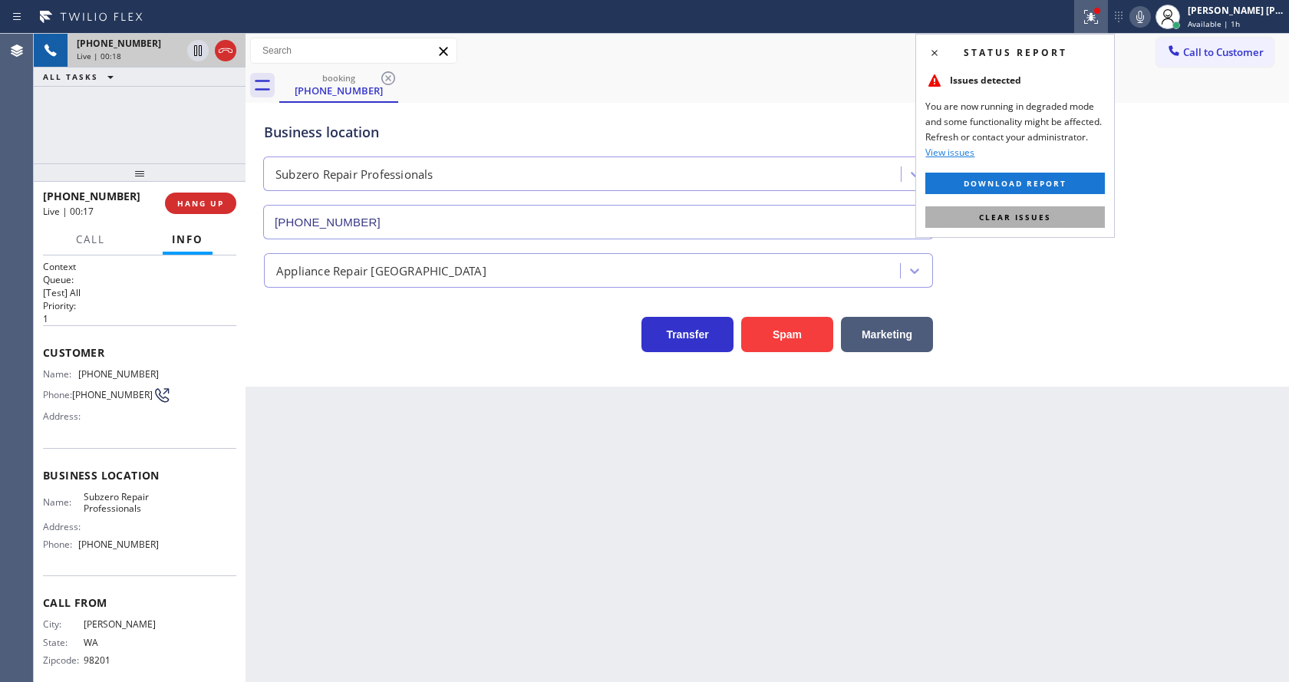
click at [1020, 222] on button "Clear issues" at bounding box center [1014, 216] width 179 height 21
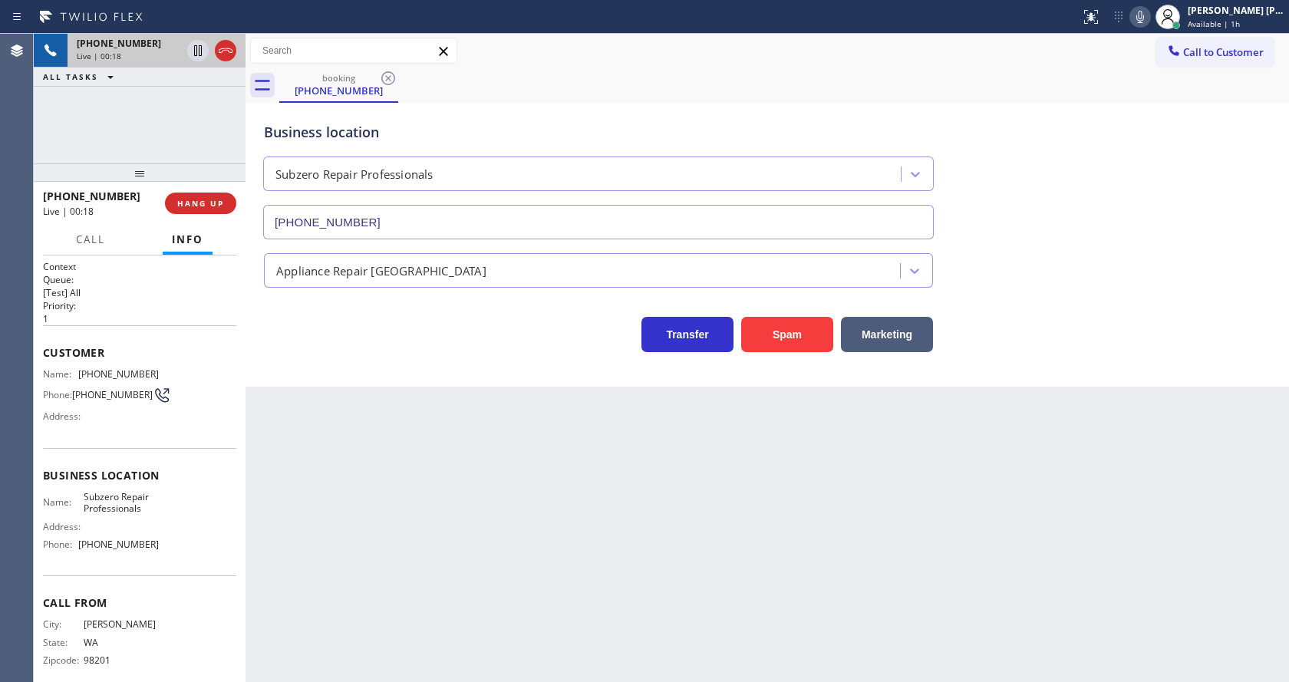
click at [1125, 258] on div "Appliance Repair [GEOGRAPHIC_DATA]" at bounding box center [767, 267] width 1013 height 41
click at [427, 612] on div "Back to Dashboard Change Sender ID Customers Technicians Select a contact Outbo…" at bounding box center [766, 358] width 1043 height 648
click at [188, 199] on span "HANG UP" at bounding box center [200, 203] width 47 height 11
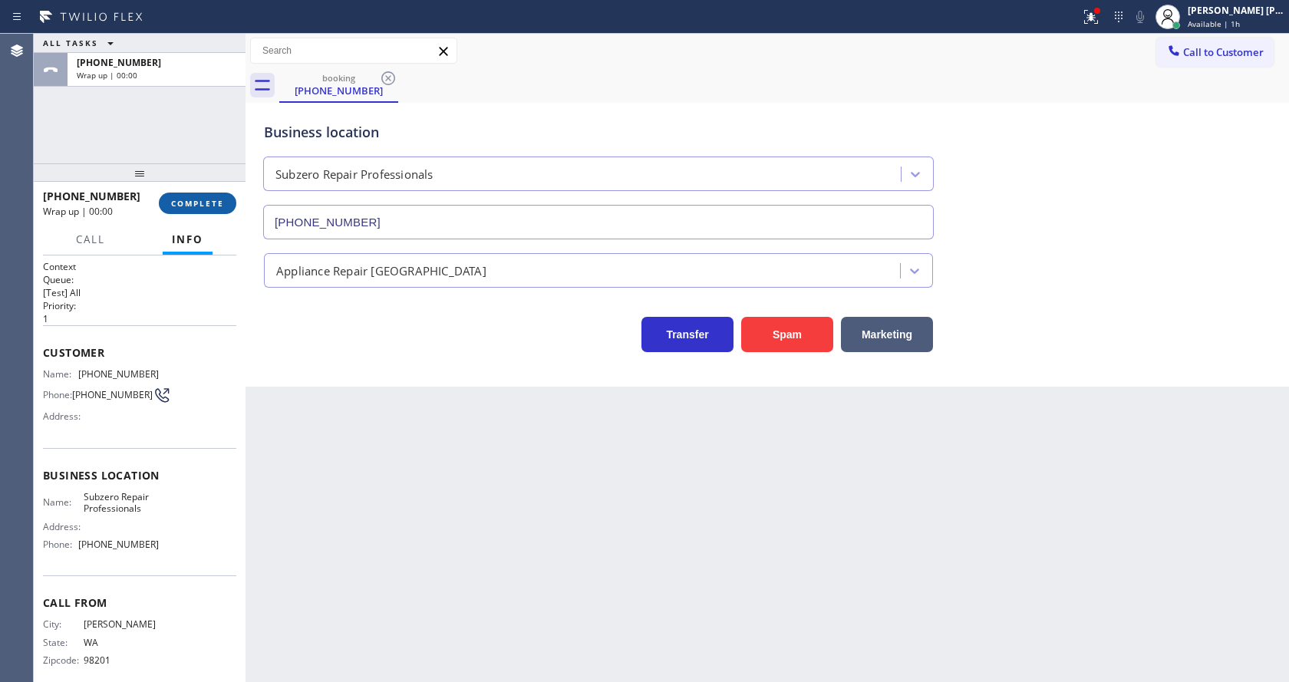
click at [188, 199] on span "COMPLETE" at bounding box center [197, 203] width 53 height 11
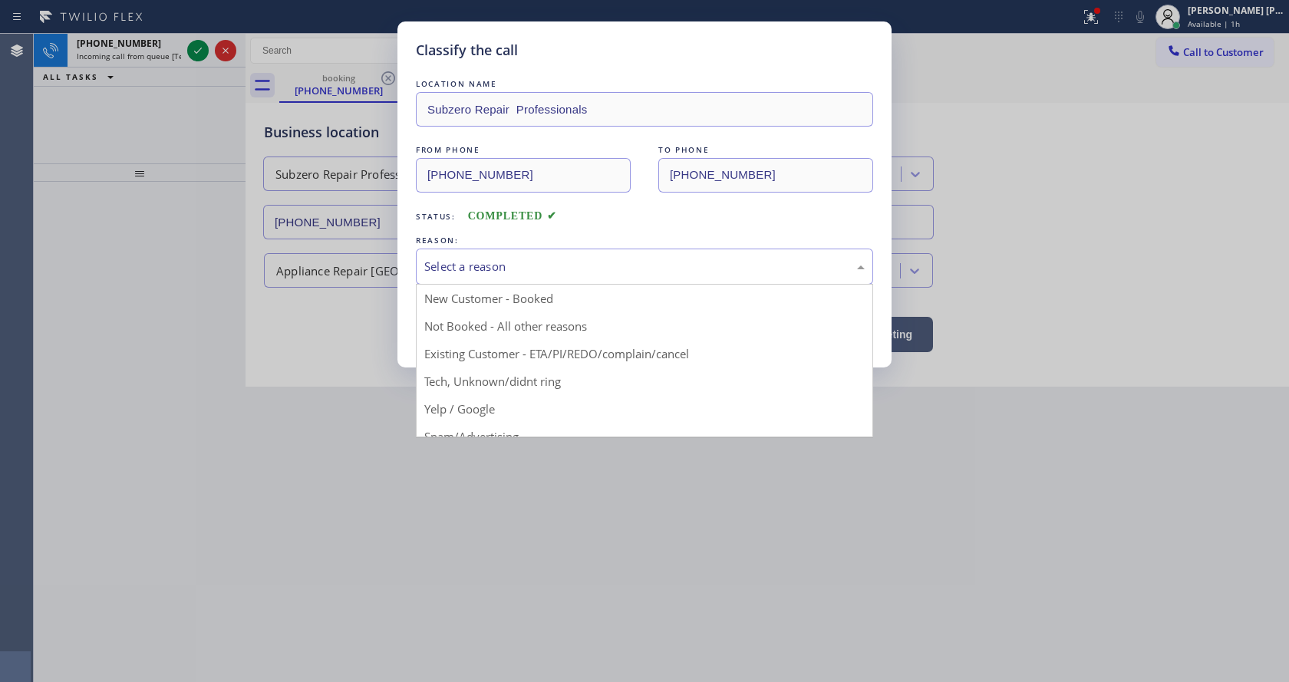
click at [468, 278] on div "Select a reason" at bounding box center [644, 267] width 457 height 36
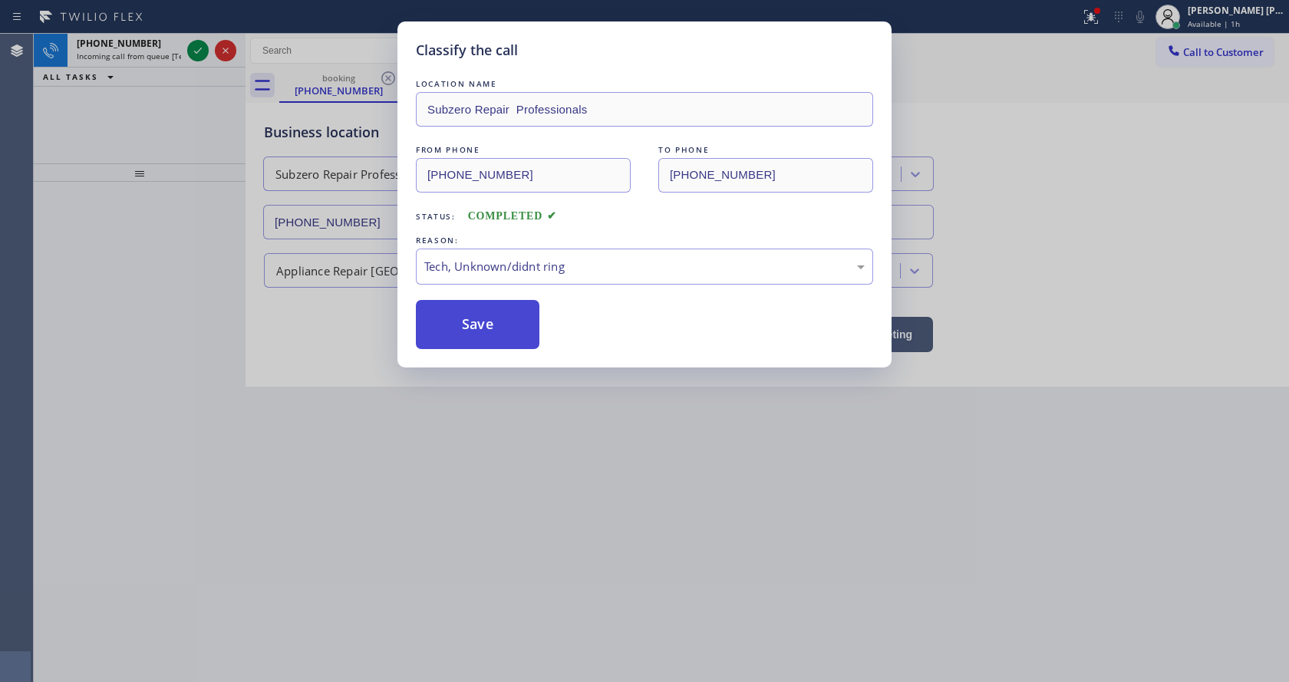
click at [473, 317] on button "Save" at bounding box center [478, 324] width 124 height 49
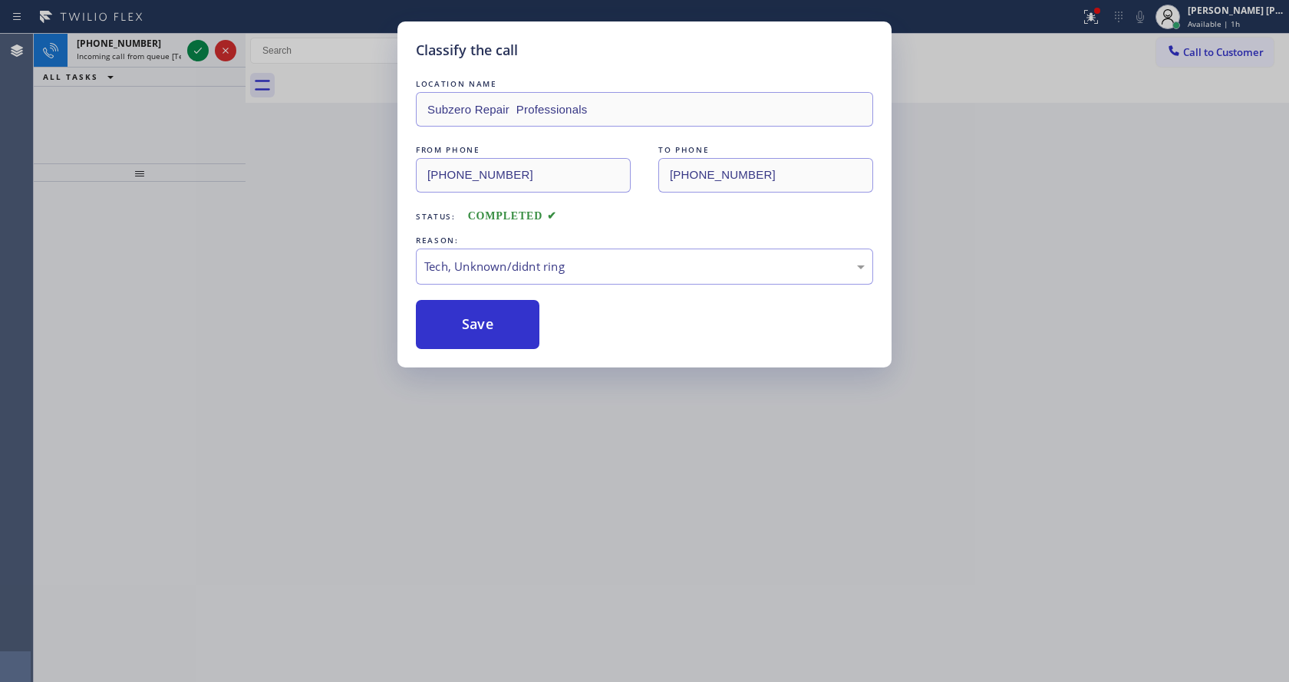
click at [195, 50] on div "Classify the call LOCATION NAME [PERSON_NAME] Electric Co Inc FROM PHONE [PHONE…" at bounding box center [661, 358] width 1255 height 648
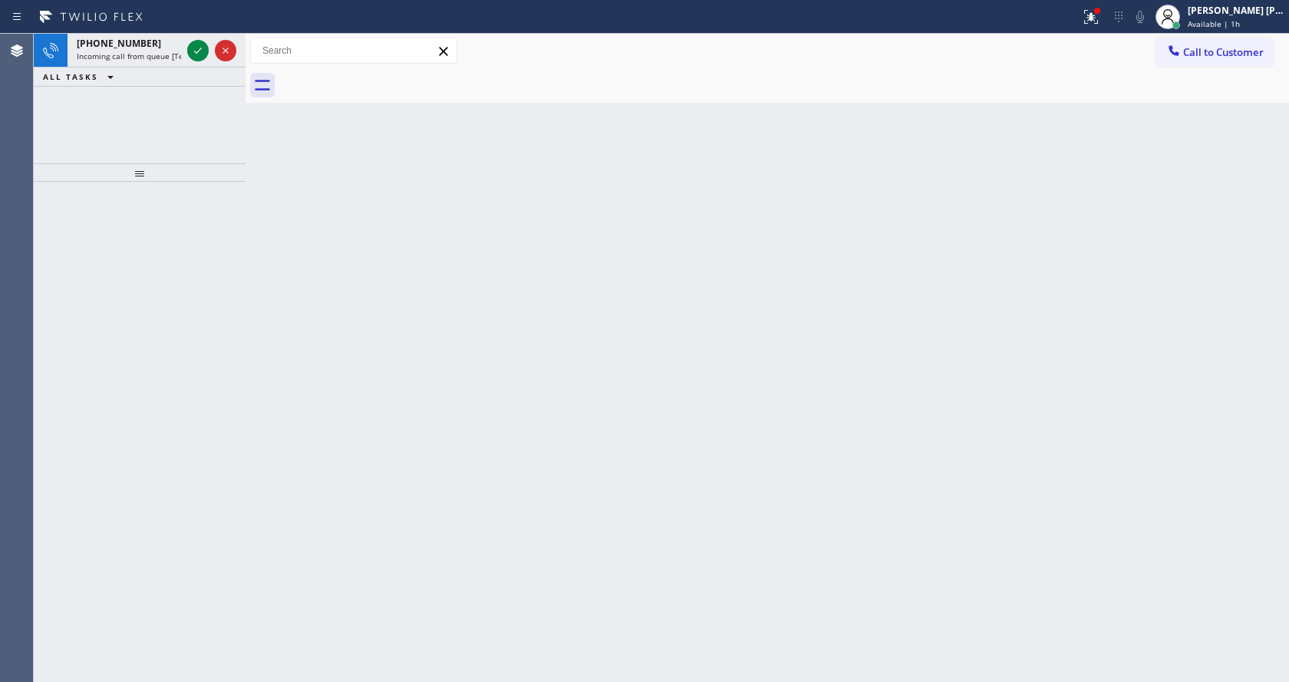
click at [195, 50] on icon at bounding box center [198, 50] width 18 height 18
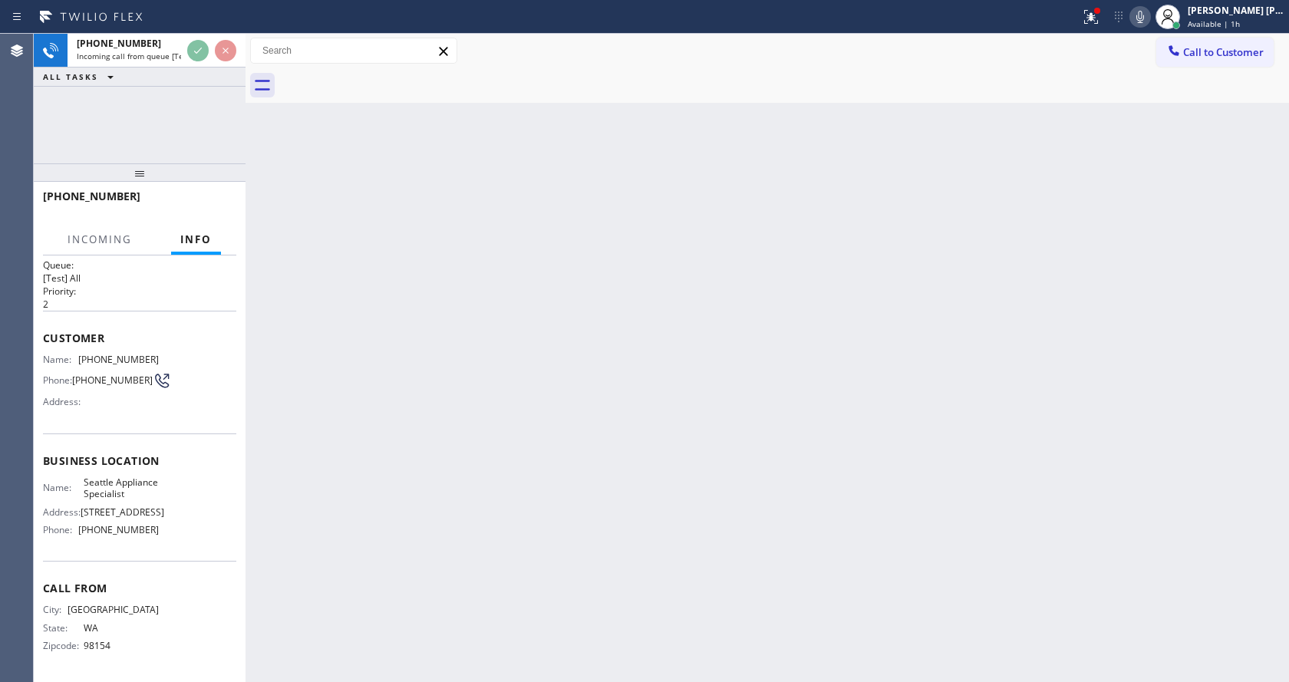
click at [625, 423] on div "Back to Dashboard Change Sender ID Customers Technicians Select a contact Outbo…" at bounding box center [766, 358] width 1043 height 648
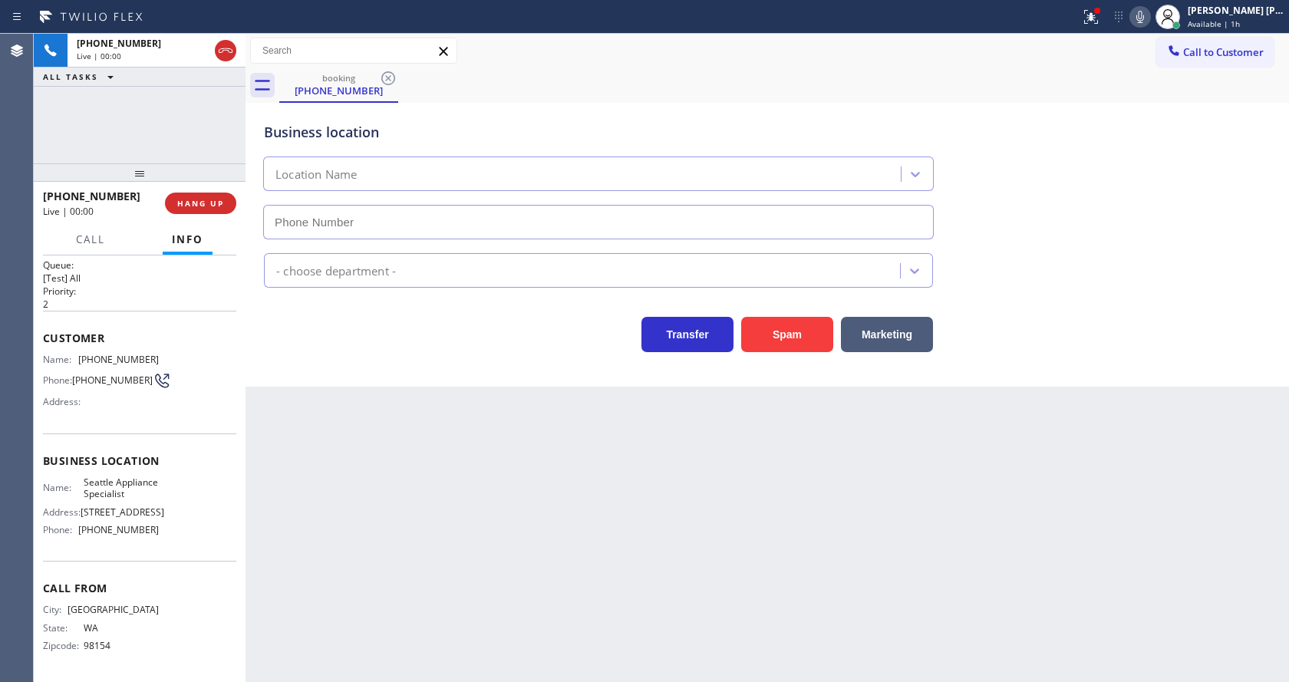
type input "[PHONE_NUMBER]"
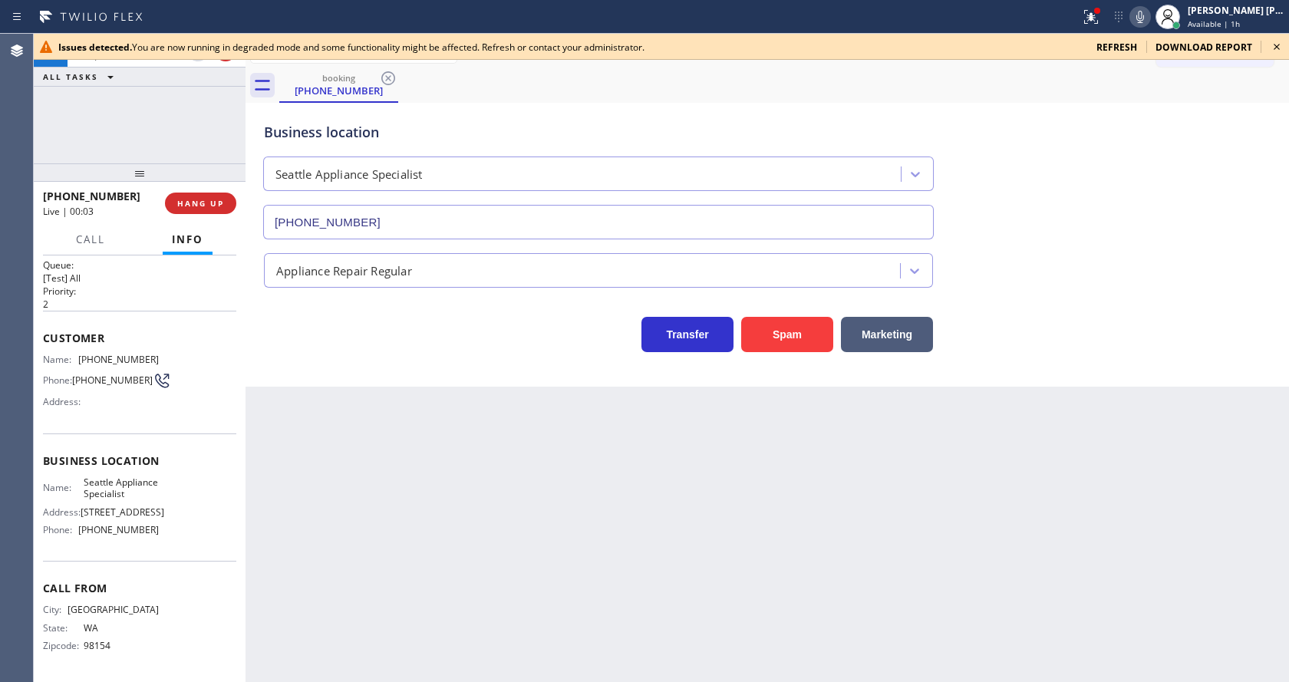
click at [319, 397] on div "Back to Dashboard Change Sender ID Customers Technicians Select a contact Outbo…" at bounding box center [766, 358] width 1043 height 648
click at [1281, 38] on icon at bounding box center [1276, 47] width 18 height 18
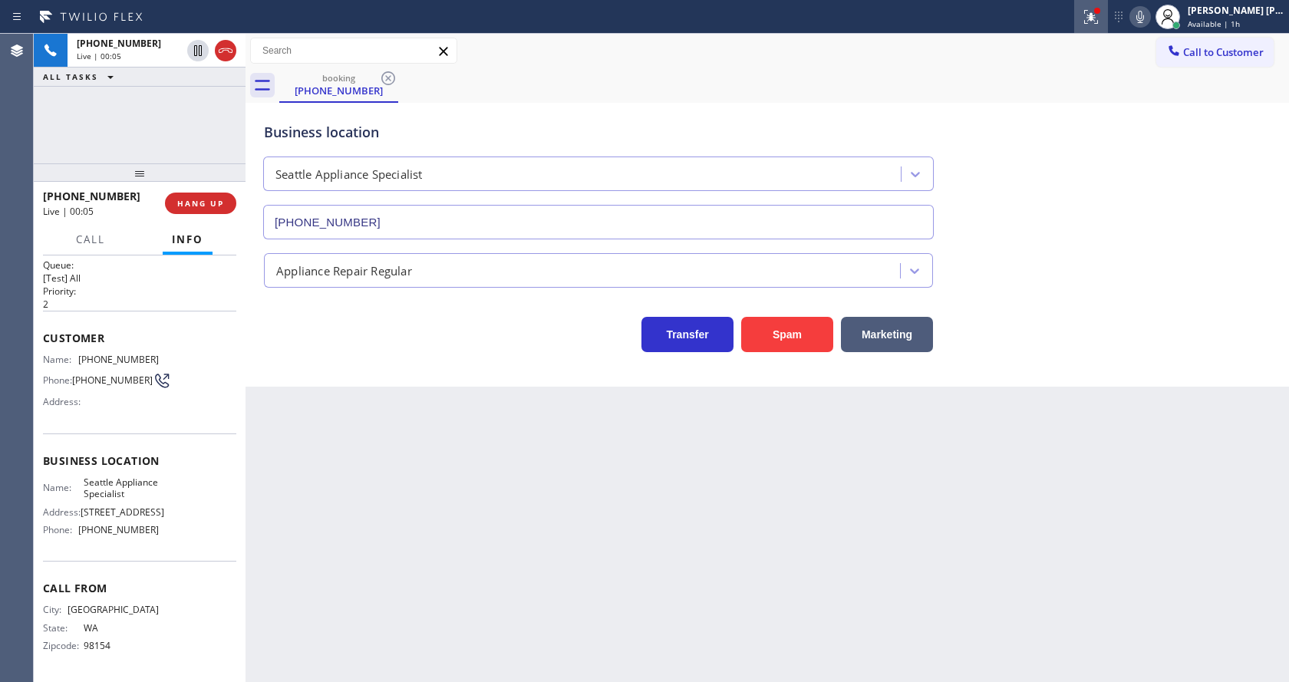
click at [1088, 12] on icon at bounding box center [1091, 17] width 18 height 18
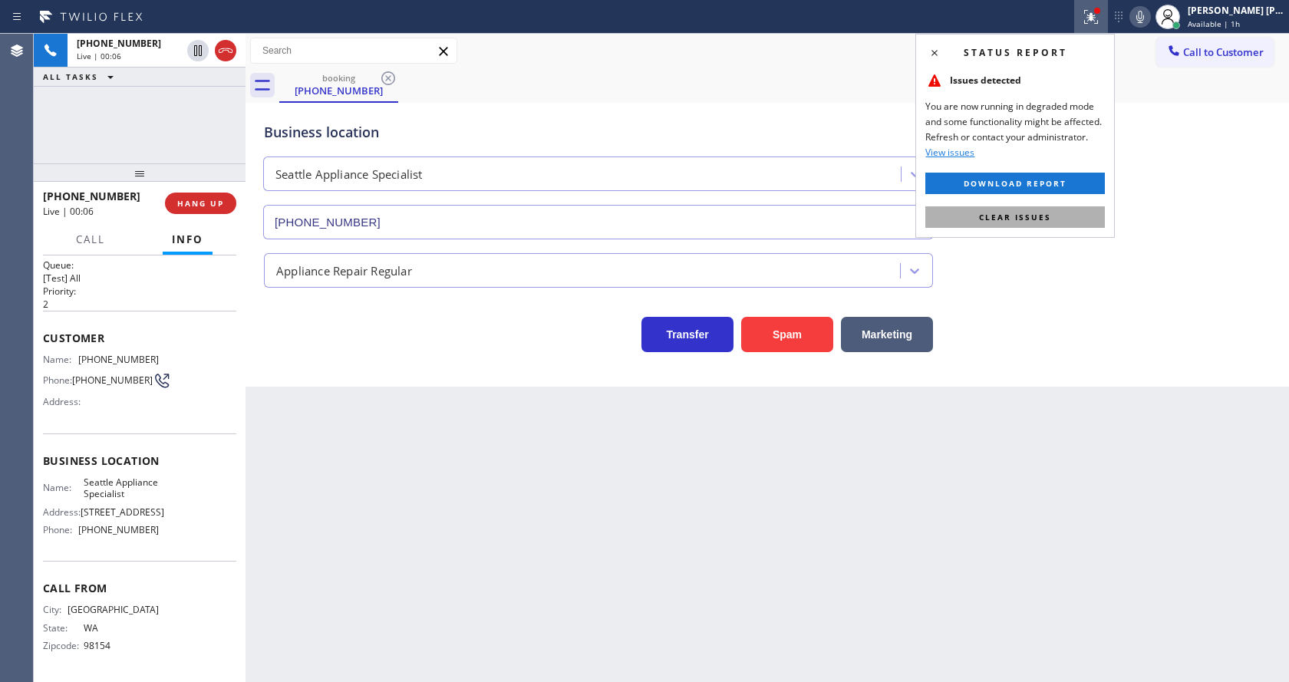
click at [1024, 219] on span "Clear issues" at bounding box center [1015, 217] width 72 height 11
click at [1088, 242] on div "Appliance Repair Regular" at bounding box center [767, 263] width 1013 height 48
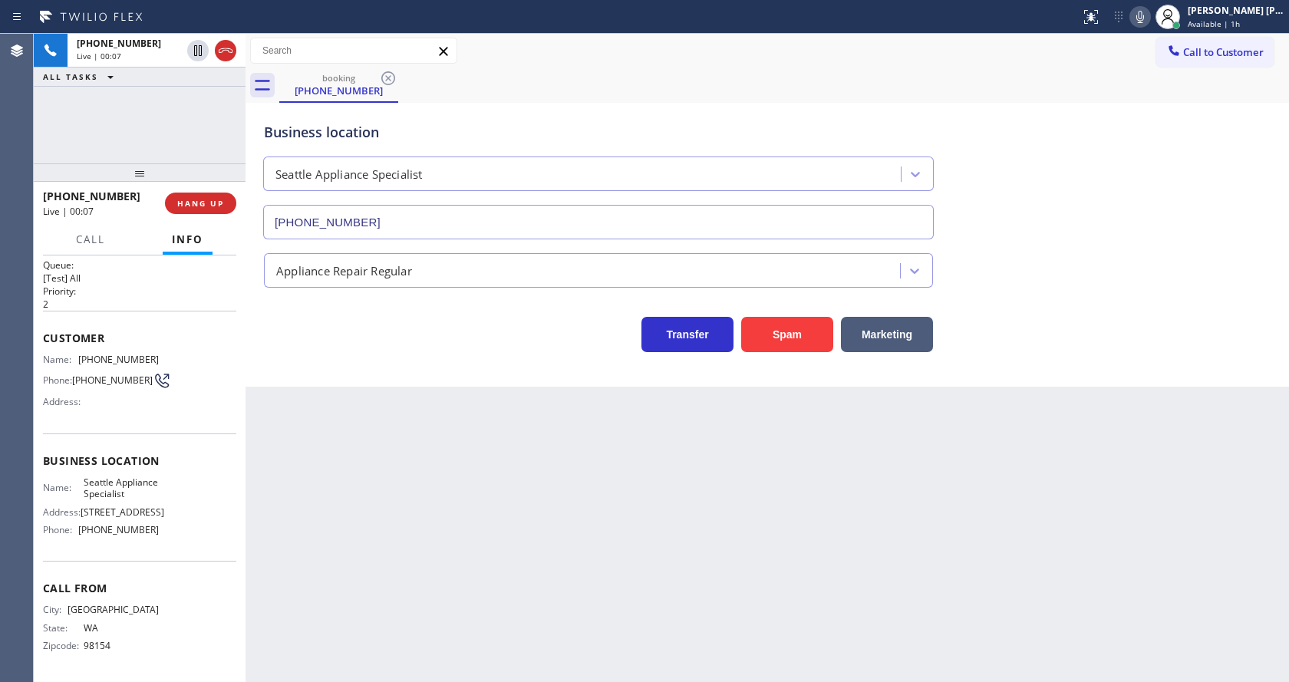
click at [435, 574] on div "Back to Dashboard Change Sender ID Customers Technicians Select a contact Outbo…" at bounding box center [766, 358] width 1043 height 648
click at [291, 423] on div "Back to Dashboard Change Sender ID Customers Technicians Select a contact Outbo…" at bounding box center [766, 358] width 1043 height 648
click at [784, 344] on button "Spam" at bounding box center [787, 334] width 92 height 35
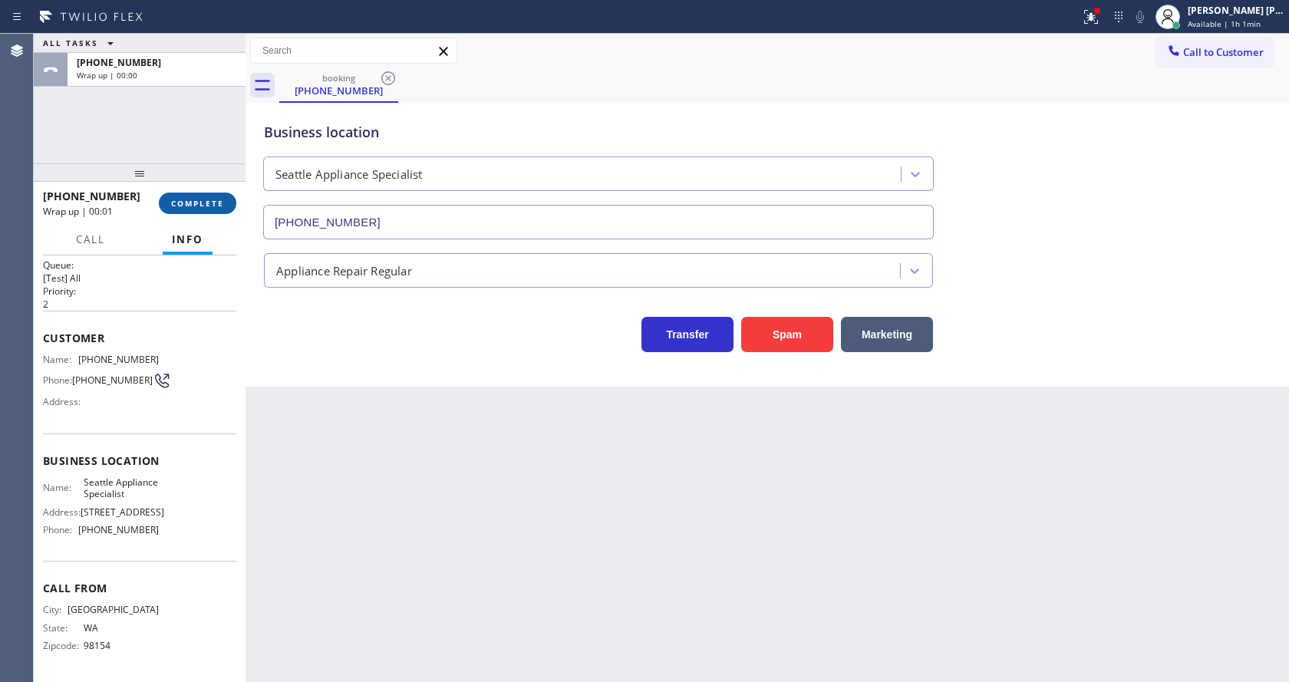
click at [181, 199] on span "COMPLETE" at bounding box center [197, 203] width 53 height 11
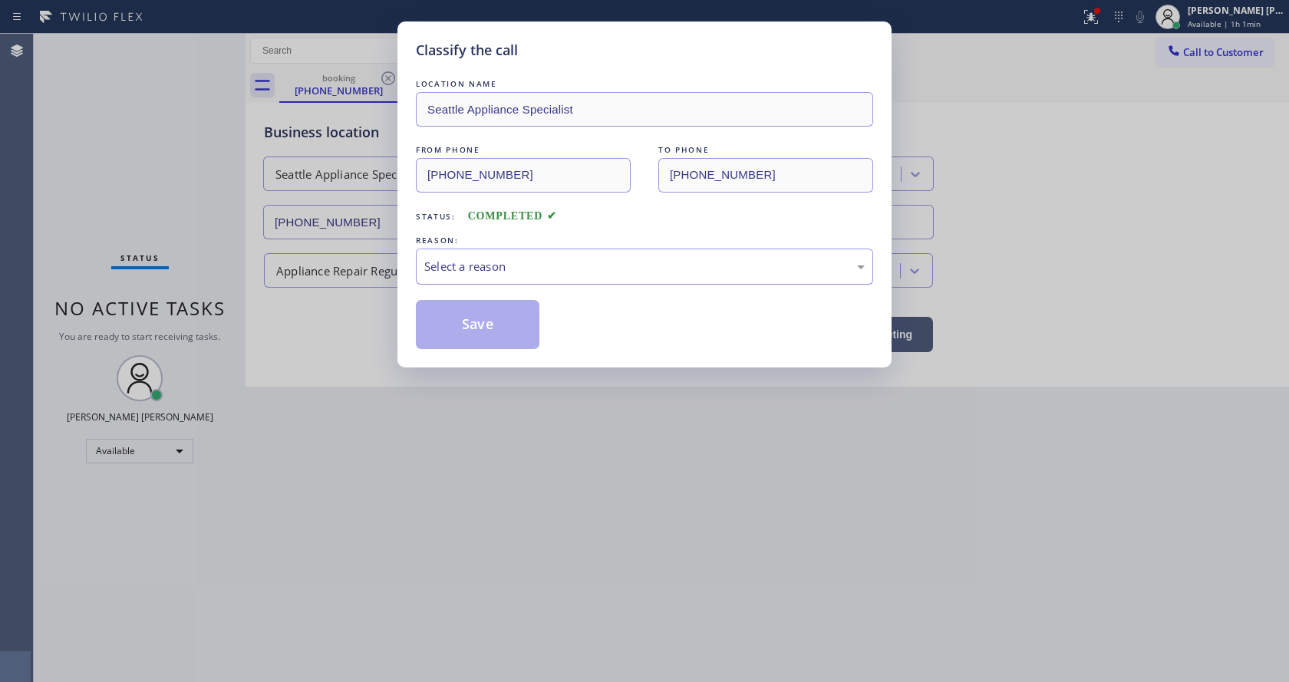
click at [514, 278] on div "Select a reason" at bounding box center [644, 267] width 457 height 36
click at [466, 318] on button "Save" at bounding box center [478, 324] width 124 height 49
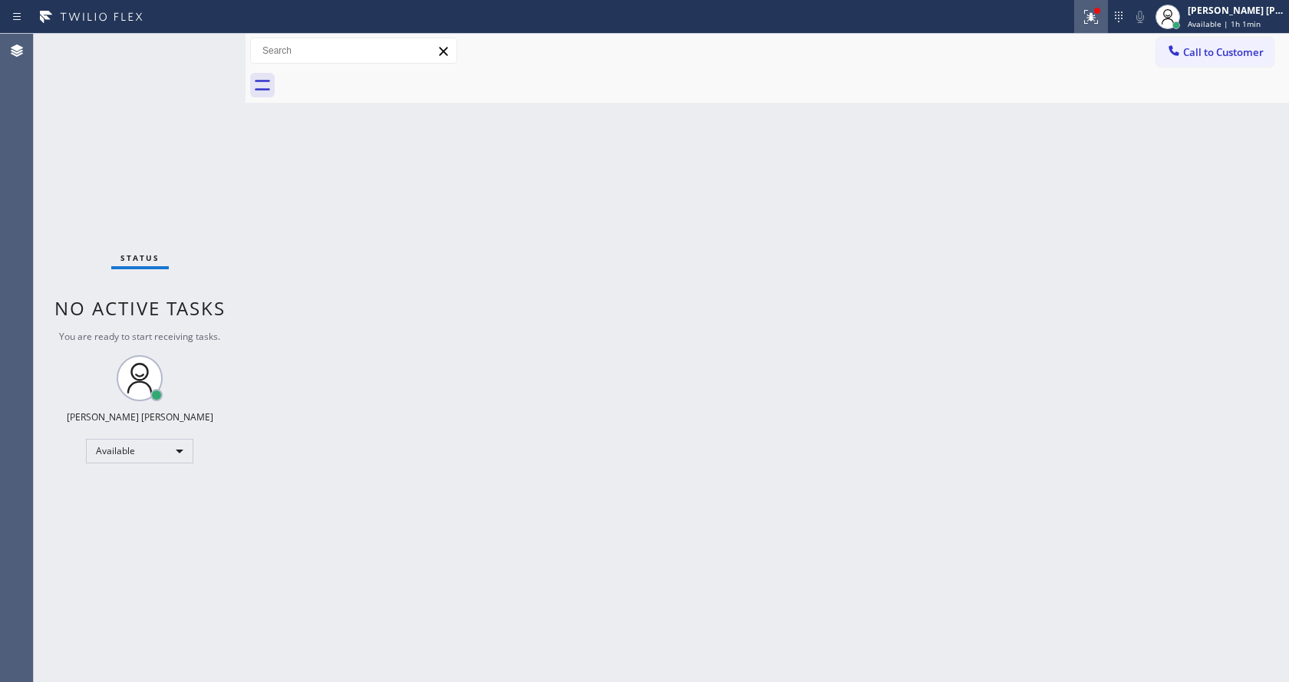
click at [1098, 12] on icon at bounding box center [1091, 17] width 18 height 18
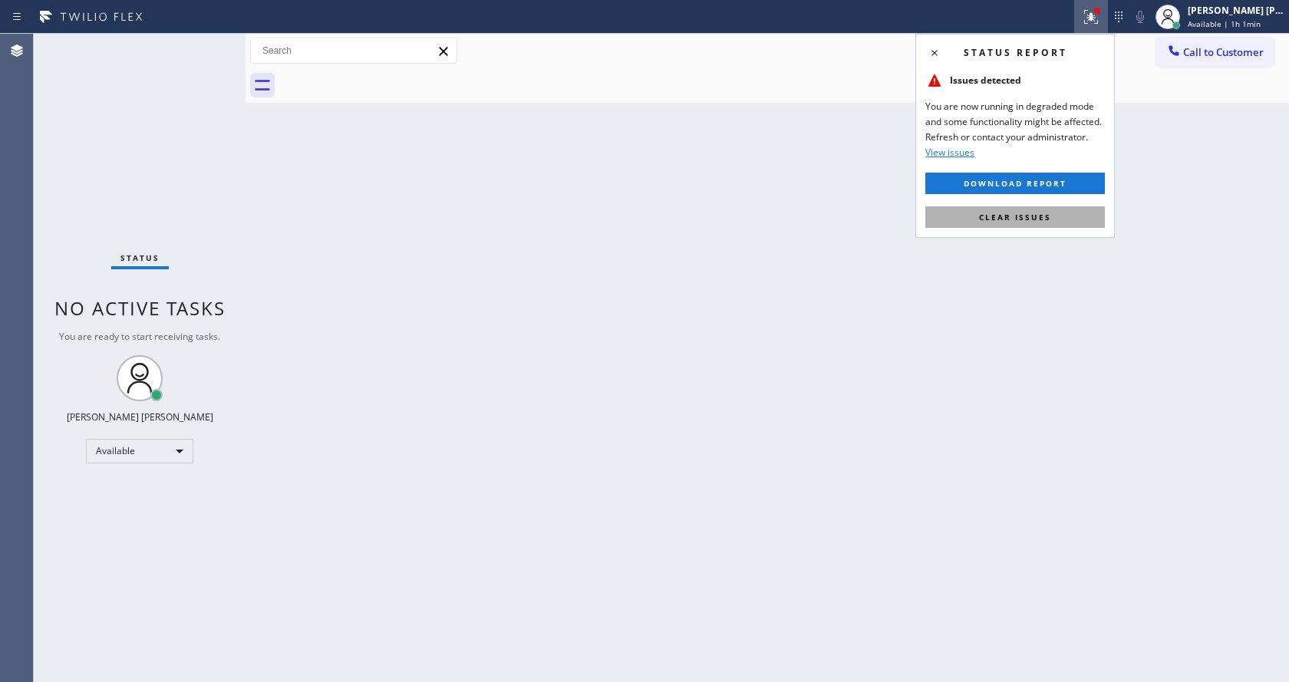
click at [1046, 212] on span "Clear issues" at bounding box center [1015, 217] width 72 height 11
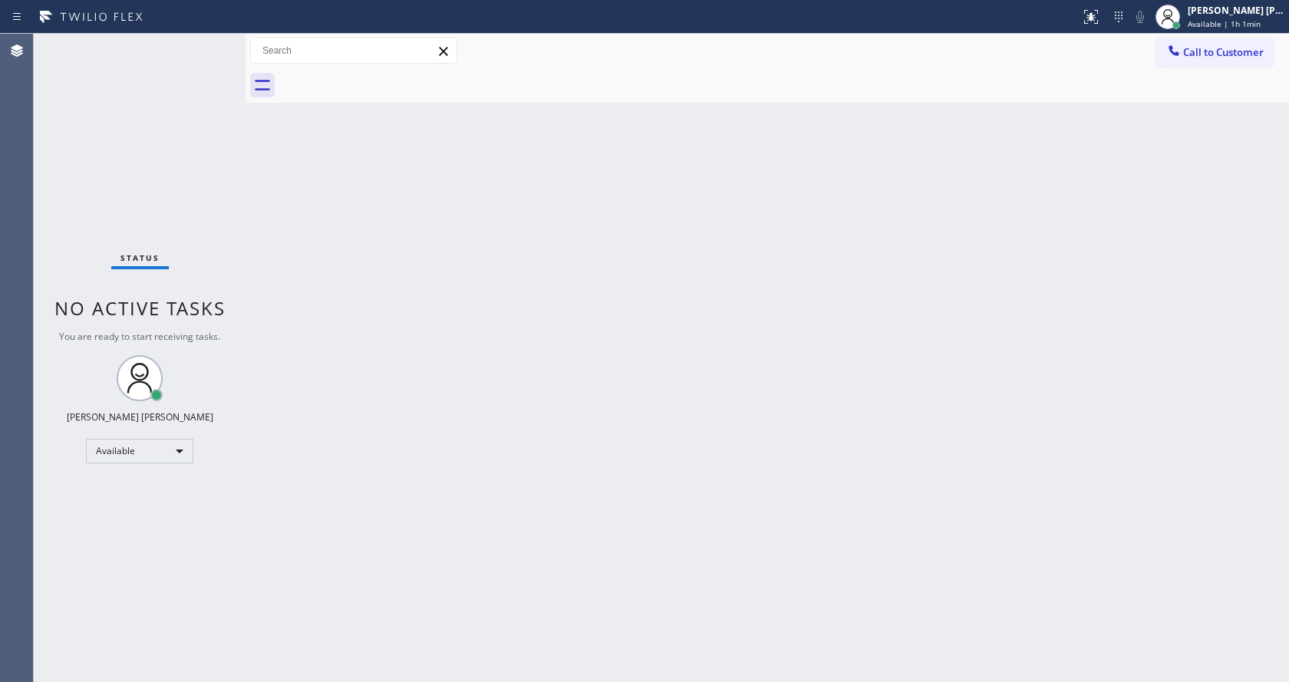
click at [493, 594] on div "Back to Dashboard Change Sender ID Customers Technicians Select a contact Outbo…" at bounding box center [766, 358] width 1043 height 648
click at [185, 215] on div "Status No active tasks You are ready to start receiving tasks. [PERSON_NAME] [P…" at bounding box center [140, 358] width 212 height 648
click at [588, 332] on div "Back to Dashboard Change Sender ID Customers Technicians Select a contact Outbo…" at bounding box center [766, 358] width 1043 height 648
click at [676, 435] on div "Back to Dashboard Change Sender ID Customers Technicians Select a contact Outbo…" at bounding box center [766, 358] width 1043 height 648
click at [265, 204] on div "Back to Dashboard Change Sender ID Customers Technicians Select a contact Outbo…" at bounding box center [766, 358] width 1043 height 648
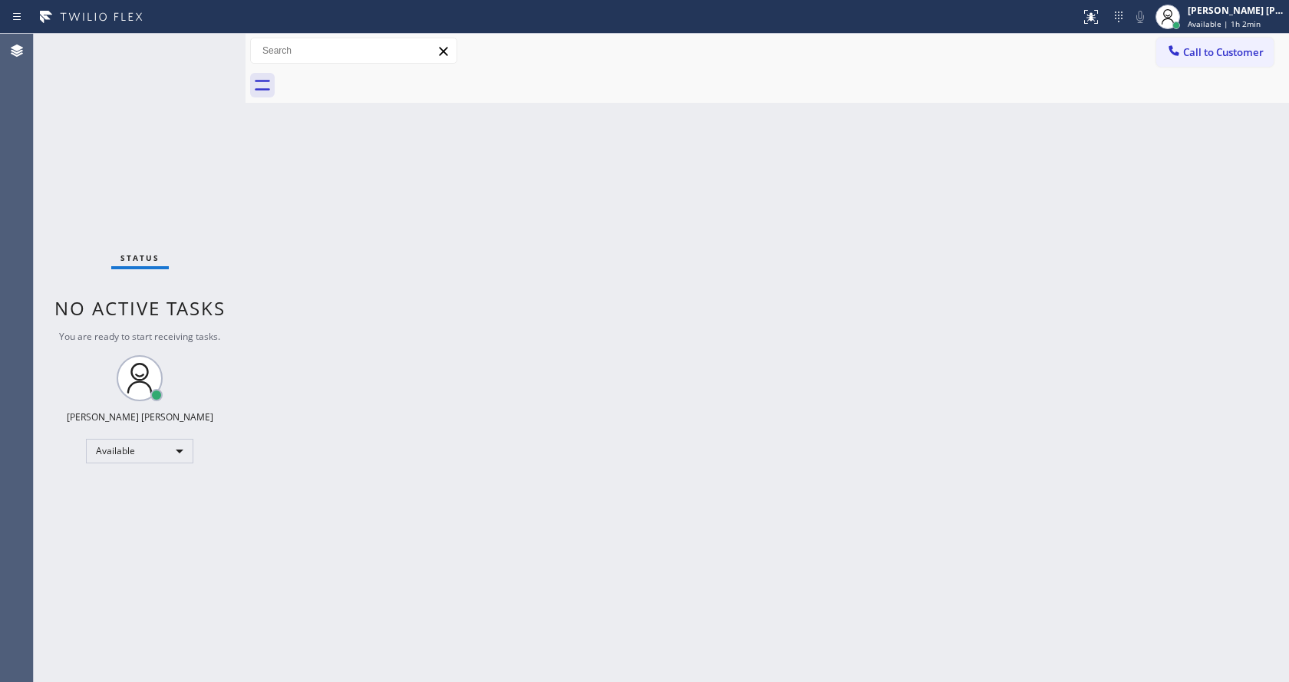
click at [356, 481] on div "Back to Dashboard Change Sender ID Customers Technicians Select a contact Outbo…" at bounding box center [766, 358] width 1043 height 648
click at [230, 173] on div "Status No active tasks You are ready to start receiving tasks. [PERSON_NAME] [P…" at bounding box center [140, 358] width 212 height 648
click at [198, 48] on div "Status No active tasks You are ready to start receiving tasks. [PERSON_NAME] [P…" at bounding box center [140, 358] width 212 height 648
drag, startPoint x: 240, startPoint y: 153, endPoint x: 196, endPoint y: 106, distance: 64.6
click at [240, 153] on div "Status No active tasks You are ready to start receiving tasks. [PERSON_NAME] [P…" at bounding box center [140, 358] width 212 height 648
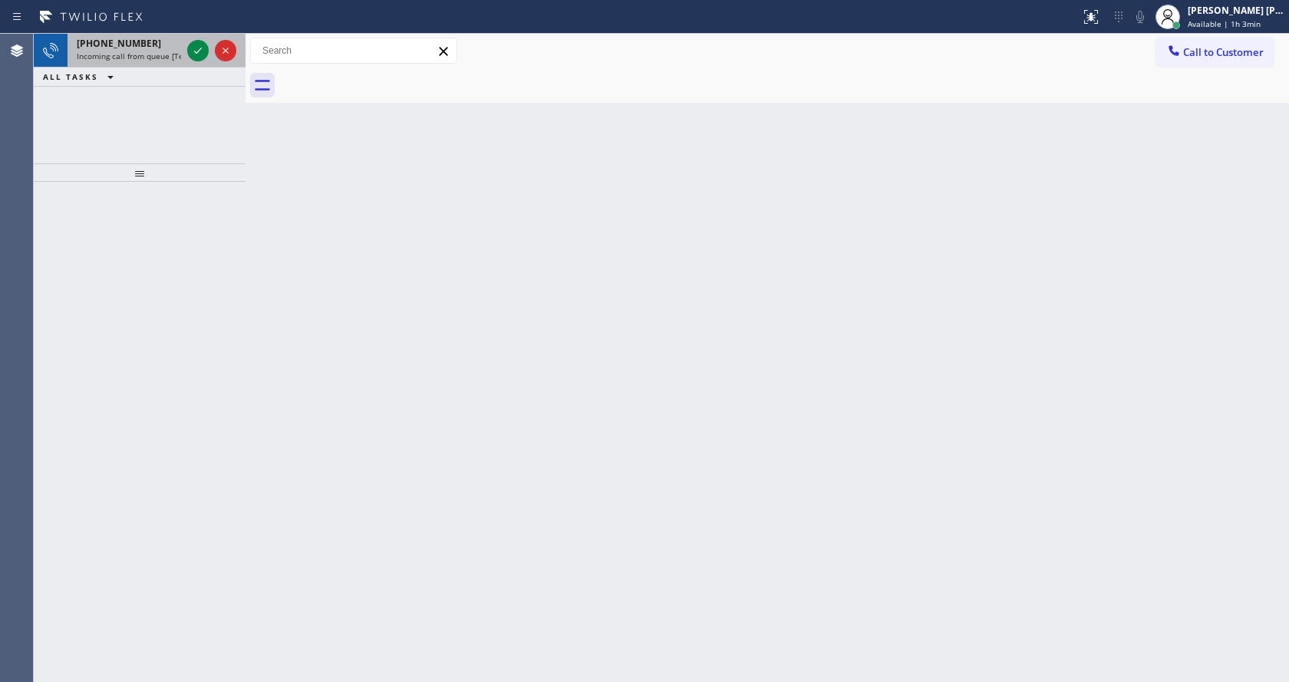
click at [156, 52] on span "Incoming call from queue [Test] All" at bounding box center [140, 56] width 127 height 11
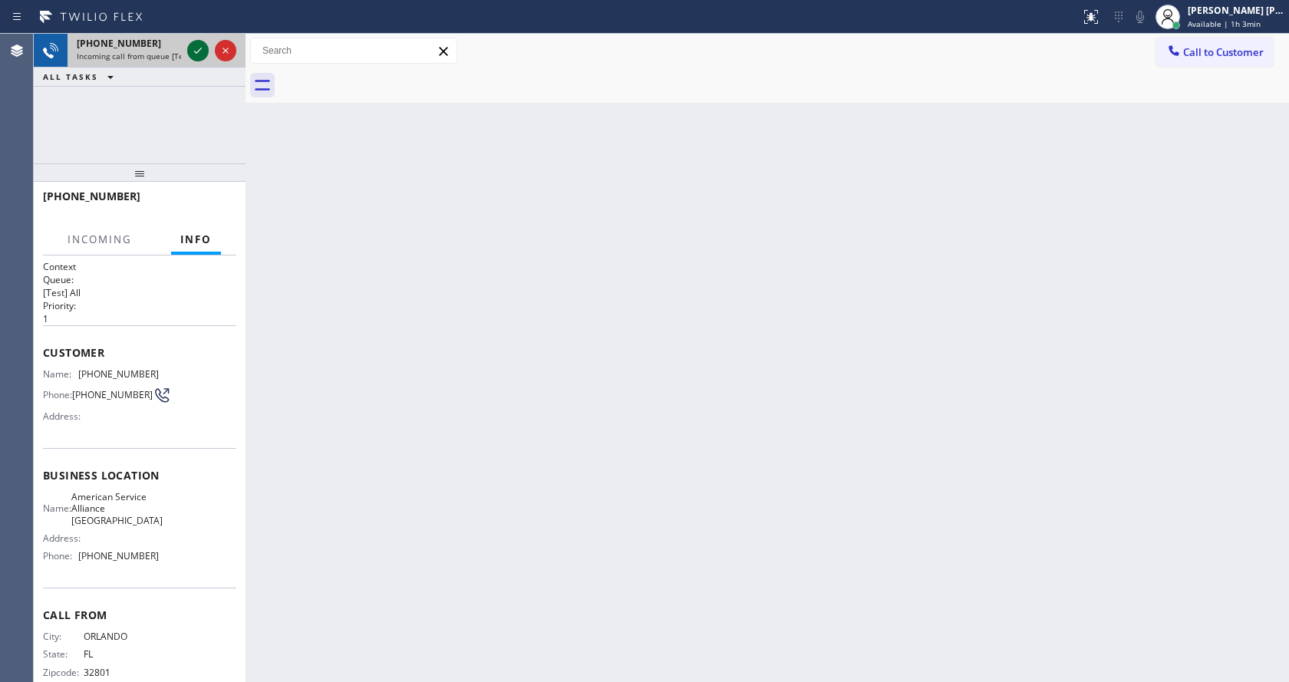
click at [195, 56] on icon at bounding box center [198, 50] width 18 height 18
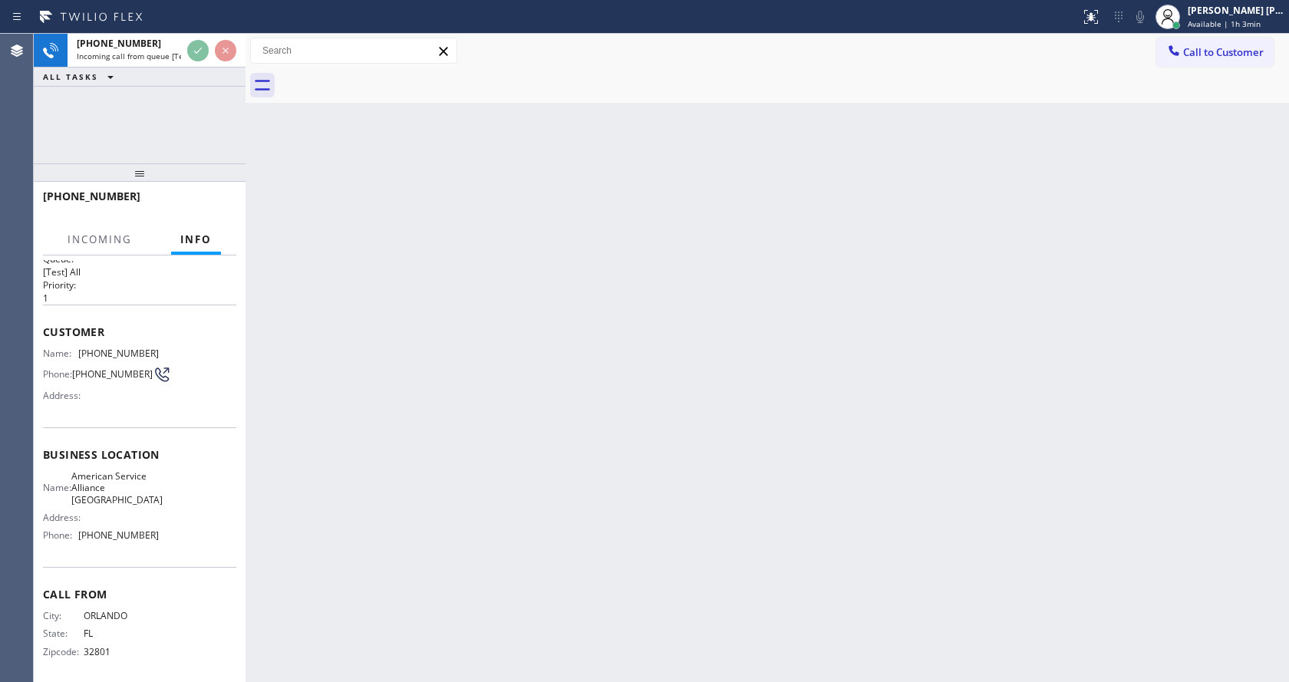
scroll to position [31, 0]
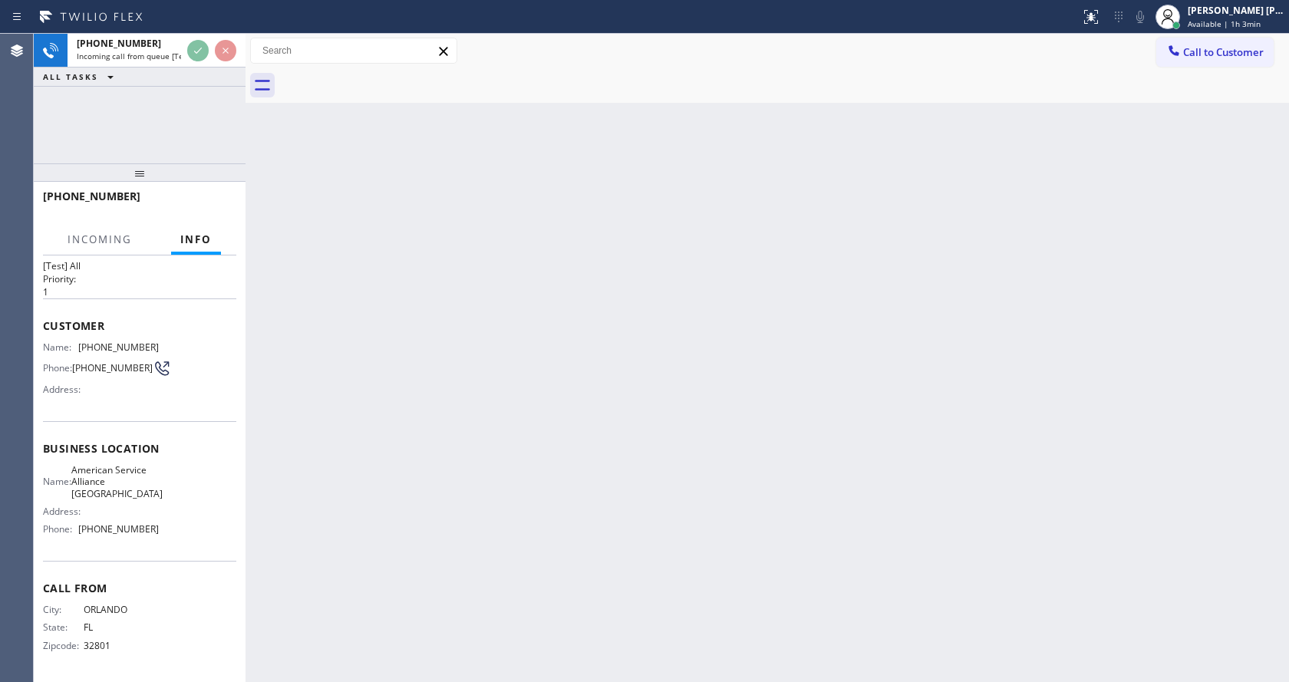
click at [538, 383] on div "Back to Dashboard Change Sender ID Customers Technicians Select a contact Outbo…" at bounding box center [766, 358] width 1043 height 648
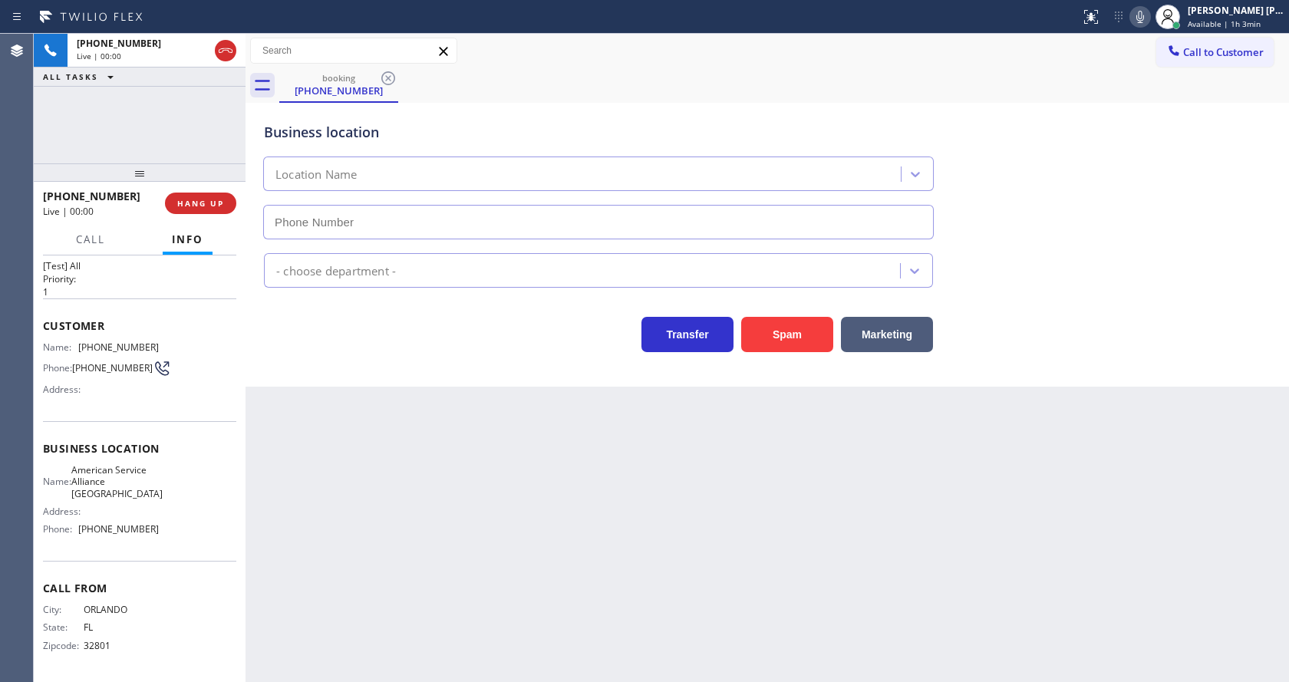
type input "[PHONE_NUMBER]"
click at [447, 532] on div "Back to Dashboard Change Sender ID Customers Technicians Select a contact Outbo…" at bounding box center [766, 358] width 1043 height 648
click at [664, 562] on div "Back to Dashboard Change Sender ID Customers Technicians Select a contact Outbo…" at bounding box center [766, 358] width 1043 height 648
click at [394, 347] on div "Transfer Spam Marketing" at bounding box center [598, 330] width 675 height 43
click at [169, 502] on div "Name: American Service Alliance Oakland Address: Phone: [PHONE_NUMBER]" at bounding box center [139, 502] width 193 height 77
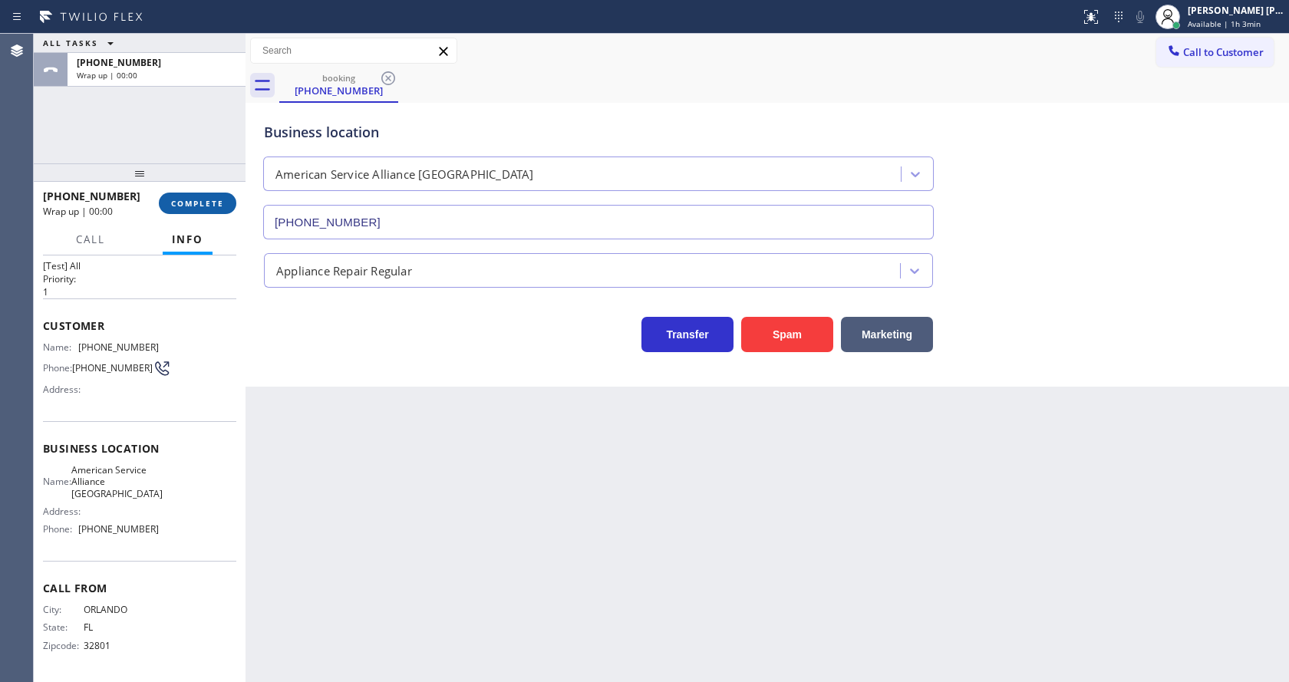
drag, startPoint x: 187, startPoint y: 193, endPoint x: 187, endPoint y: 202, distance: 9.2
click at [187, 193] on button "COMPLETE" at bounding box center [197, 203] width 77 height 21
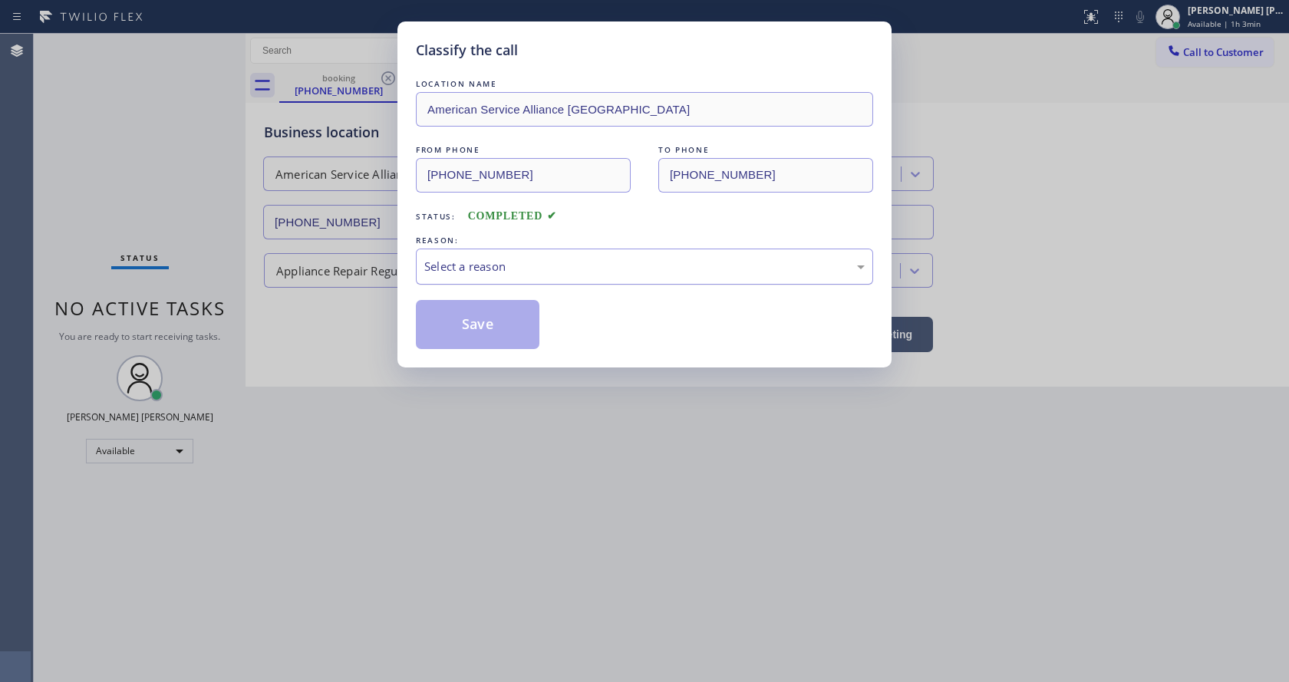
click at [496, 263] on div "Select a reason" at bounding box center [644, 267] width 440 height 18
click at [482, 315] on button "Save" at bounding box center [478, 324] width 124 height 49
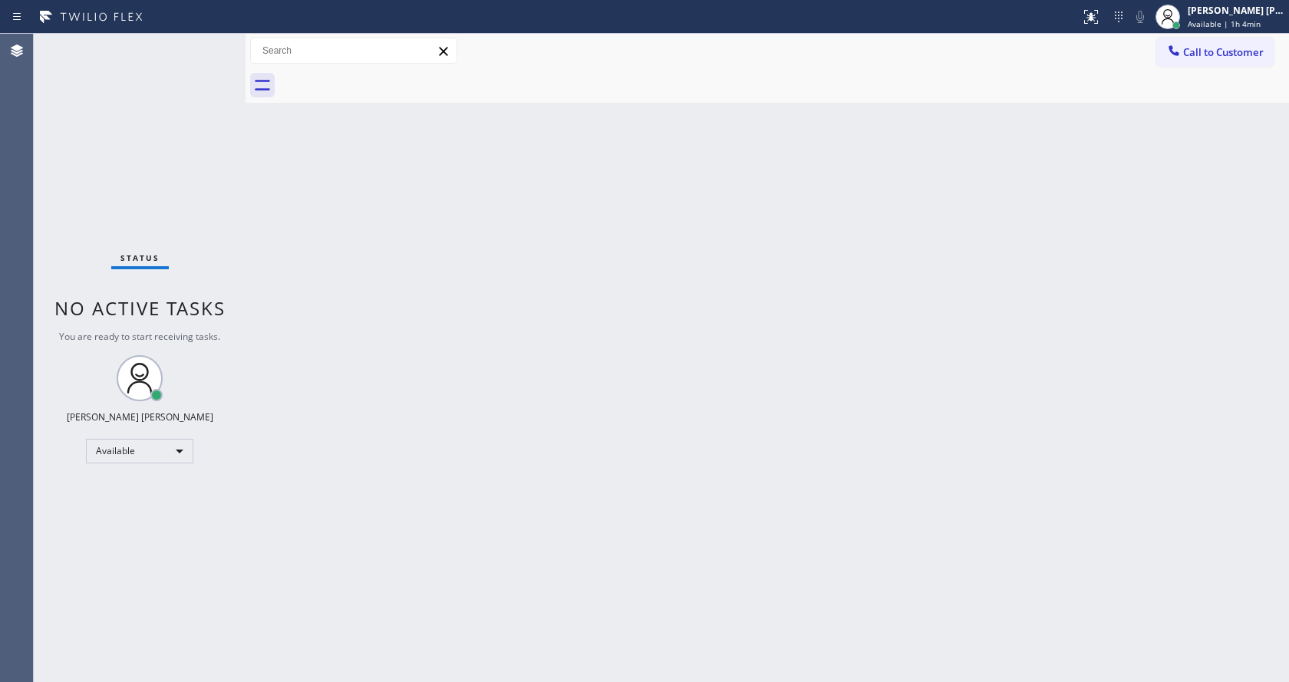
click at [271, 257] on div "Back to Dashboard Change Sender ID Customers Technicians Select a contact Outbo…" at bounding box center [766, 358] width 1043 height 648
click at [315, 285] on div "Back to Dashboard Change Sender ID Customers Technicians Select a contact Outbo…" at bounding box center [766, 358] width 1043 height 648
click at [642, 494] on div "Back to Dashboard Change Sender ID Customers Technicians Select a contact Outbo…" at bounding box center [766, 358] width 1043 height 648
click at [143, 130] on div "Status No active tasks You are ready to start receiving tasks. [PERSON_NAME] [P…" at bounding box center [140, 358] width 212 height 648
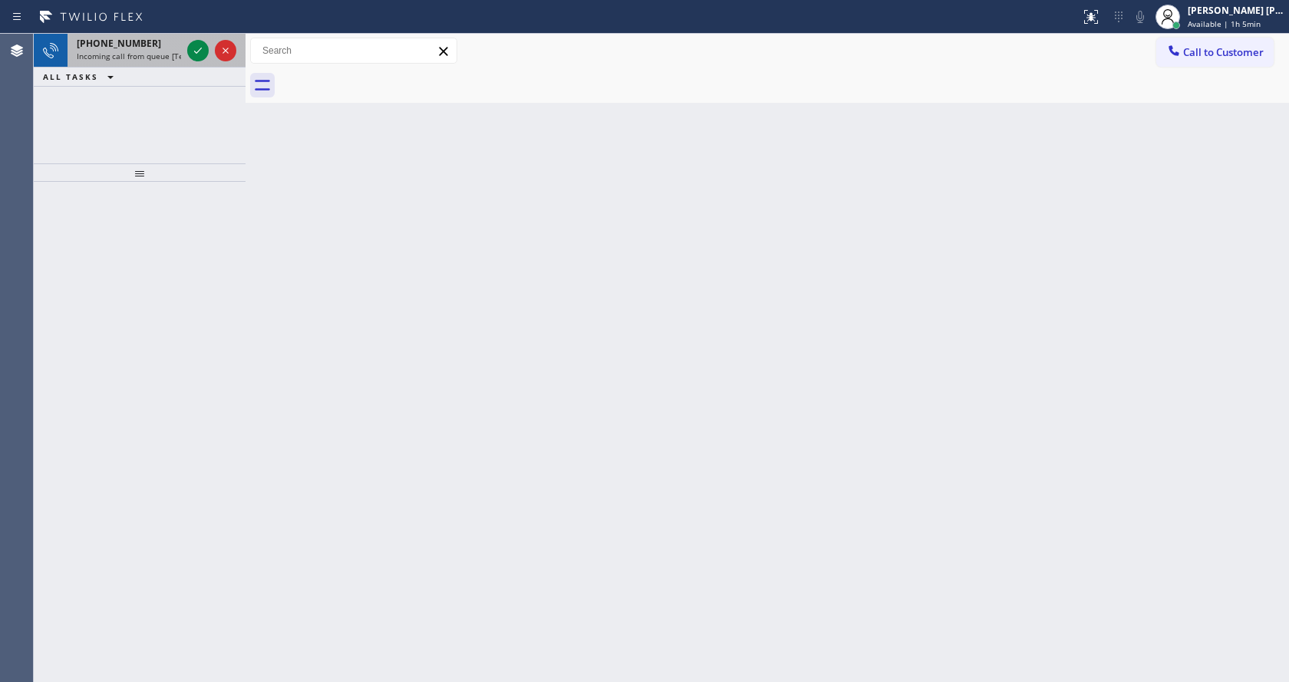
click at [170, 61] on span "Incoming call from queue [Test] All" at bounding box center [140, 56] width 127 height 11
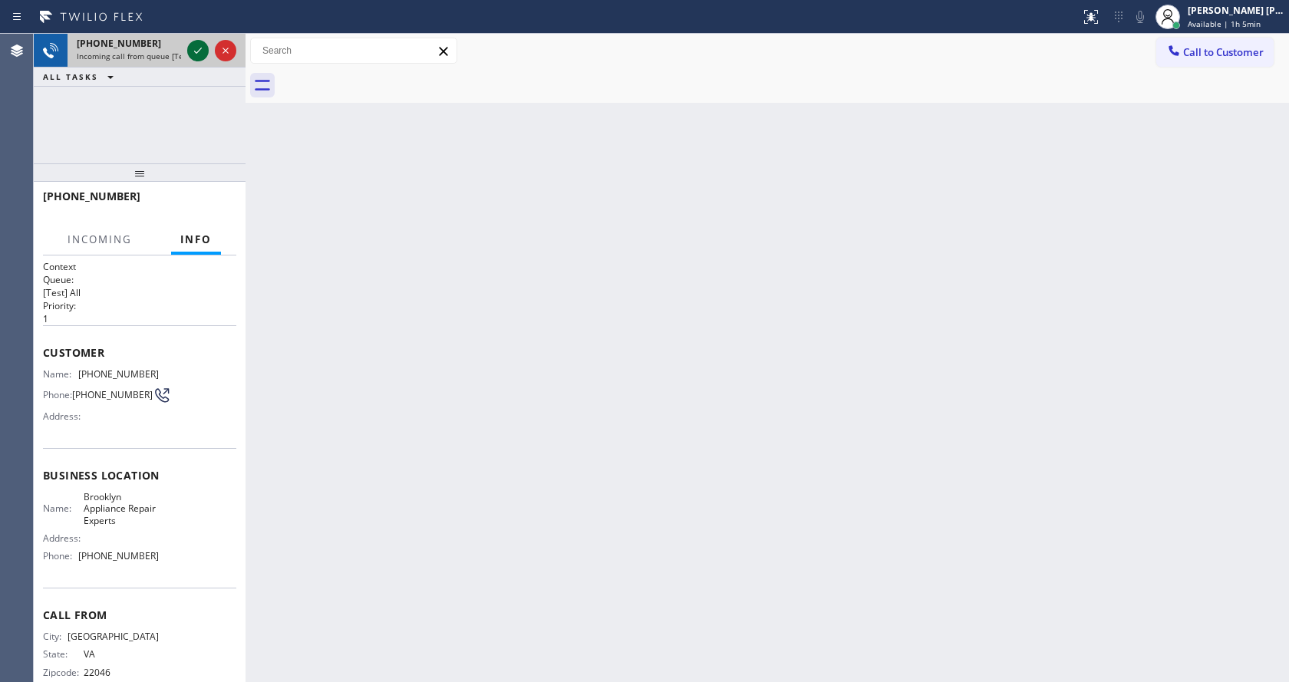
click at [192, 57] on icon at bounding box center [198, 50] width 18 height 18
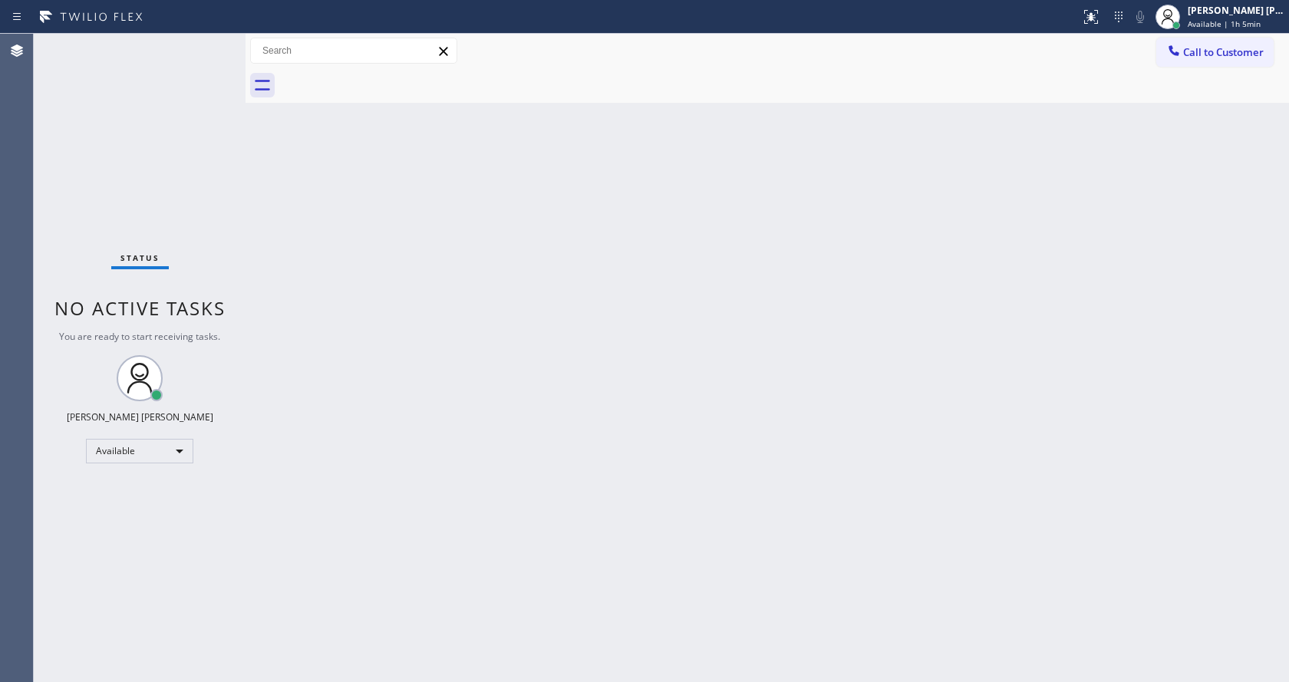
click at [426, 328] on div "Back to Dashboard Change Sender ID Customers Technicians Select a contact Outbo…" at bounding box center [766, 358] width 1043 height 648
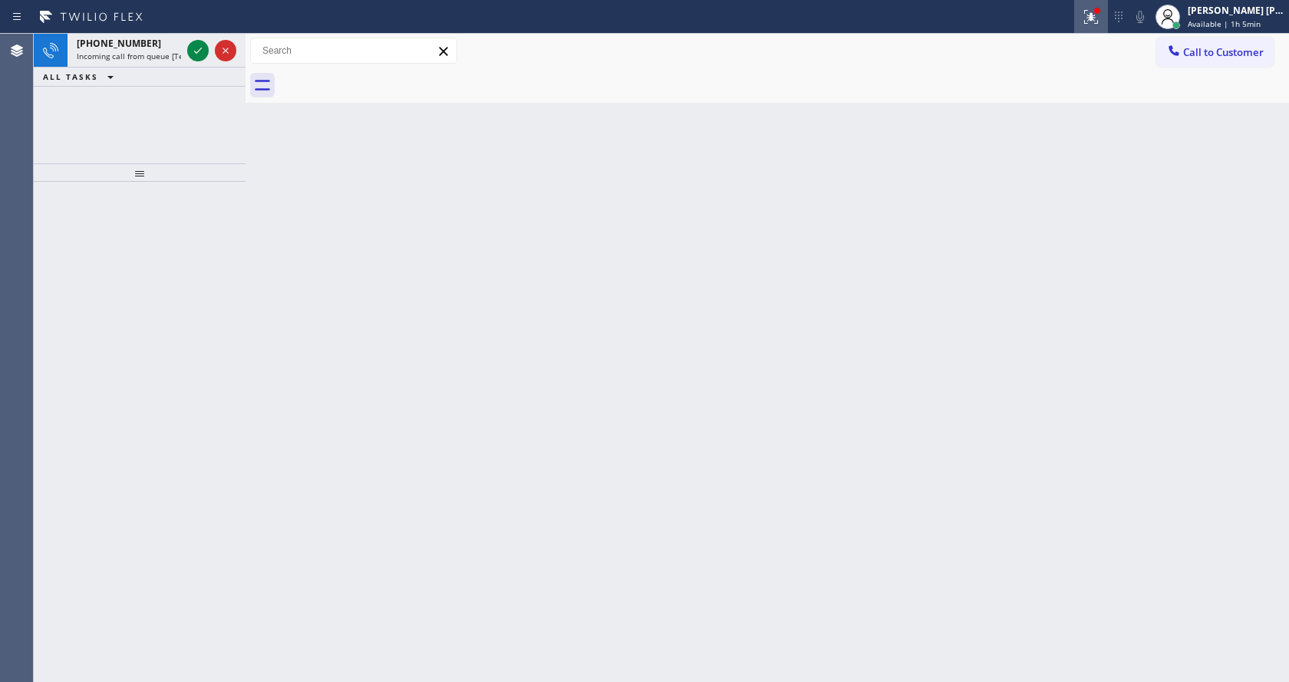
click at [1086, 13] on div at bounding box center [1091, 17] width 34 height 18
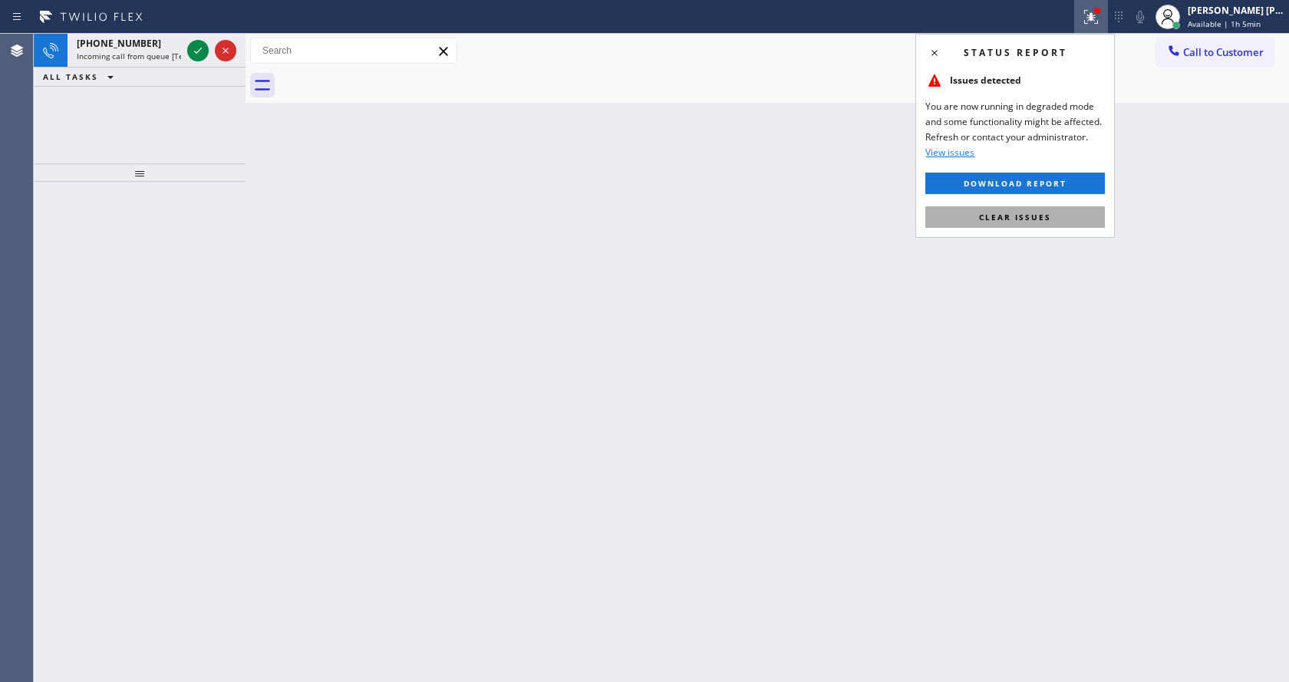
click at [1040, 214] on span "Clear issues" at bounding box center [1015, 217] width 72 height 11
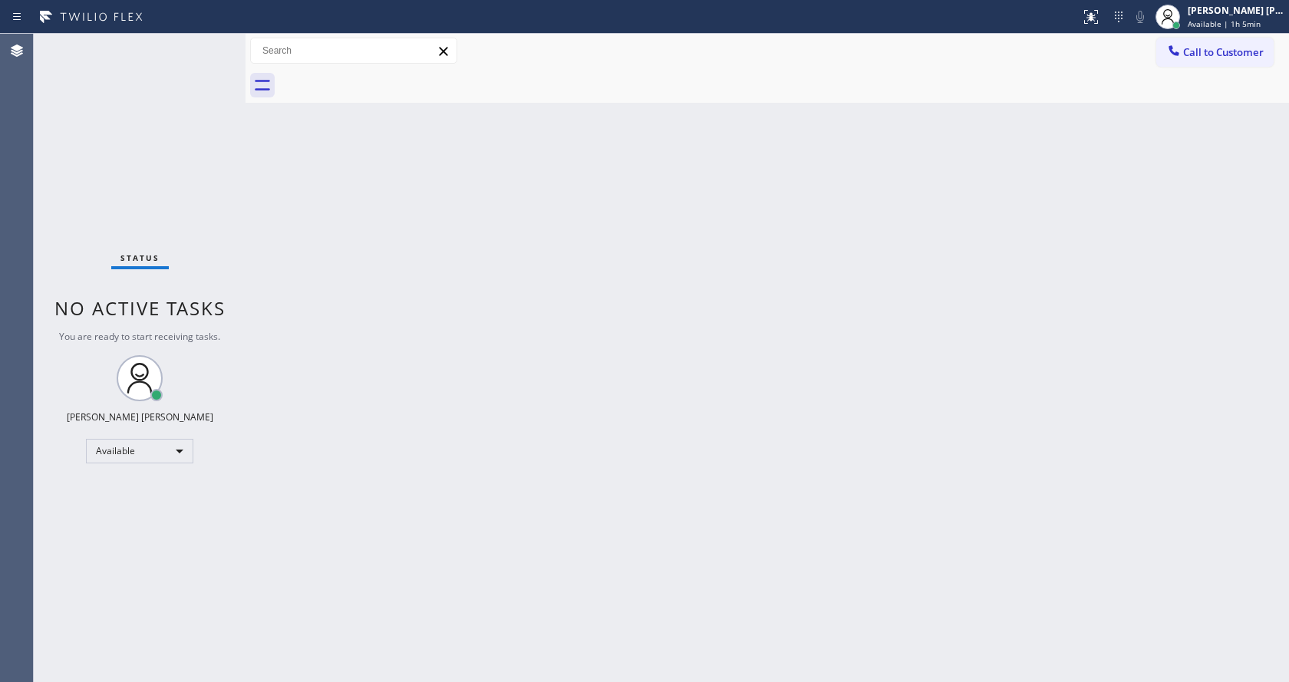
click at [198, 40] on div "Status No active tasks You are ready to start receiving tasks. [PERSON_NAME] [P…" at bounding box center [140, 358] width 212 height 648
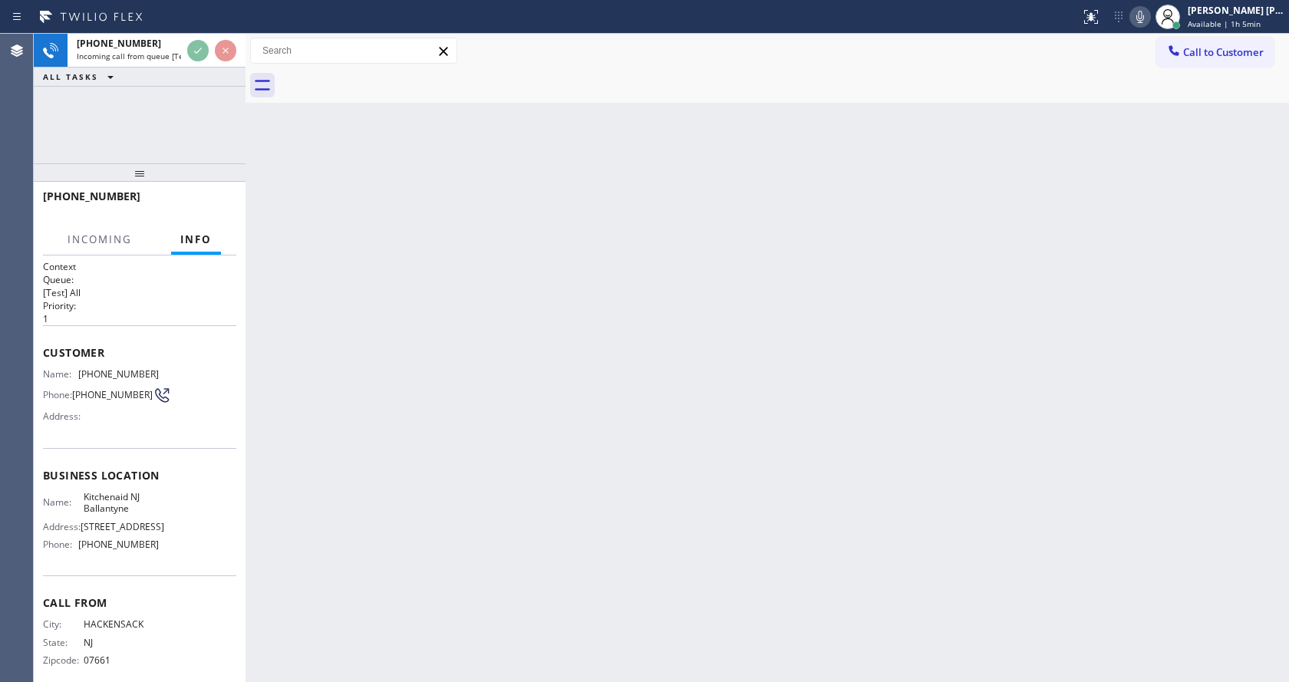
scroll to position [20, 0]
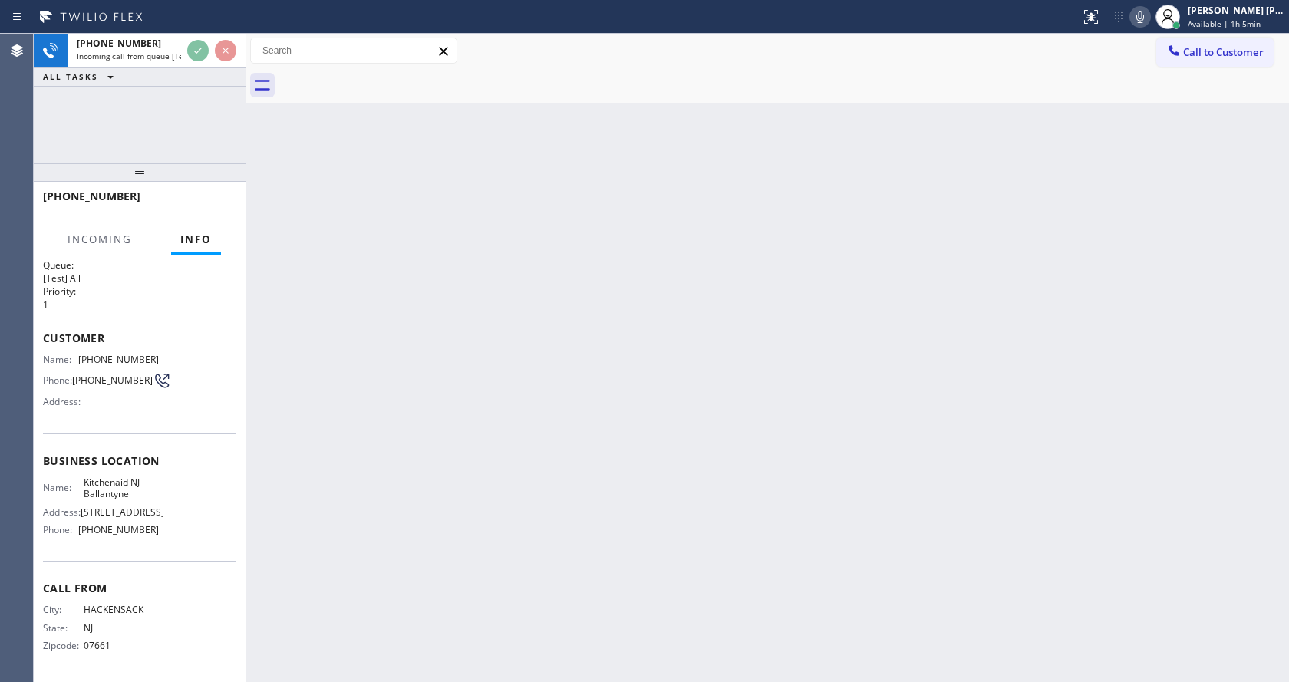
click at [601, 455] on div "Back to Dashboard Change Sender ID Customers Technicians Select a contact Outbo…" at bounding box center [766, 358] width 1043 height 648
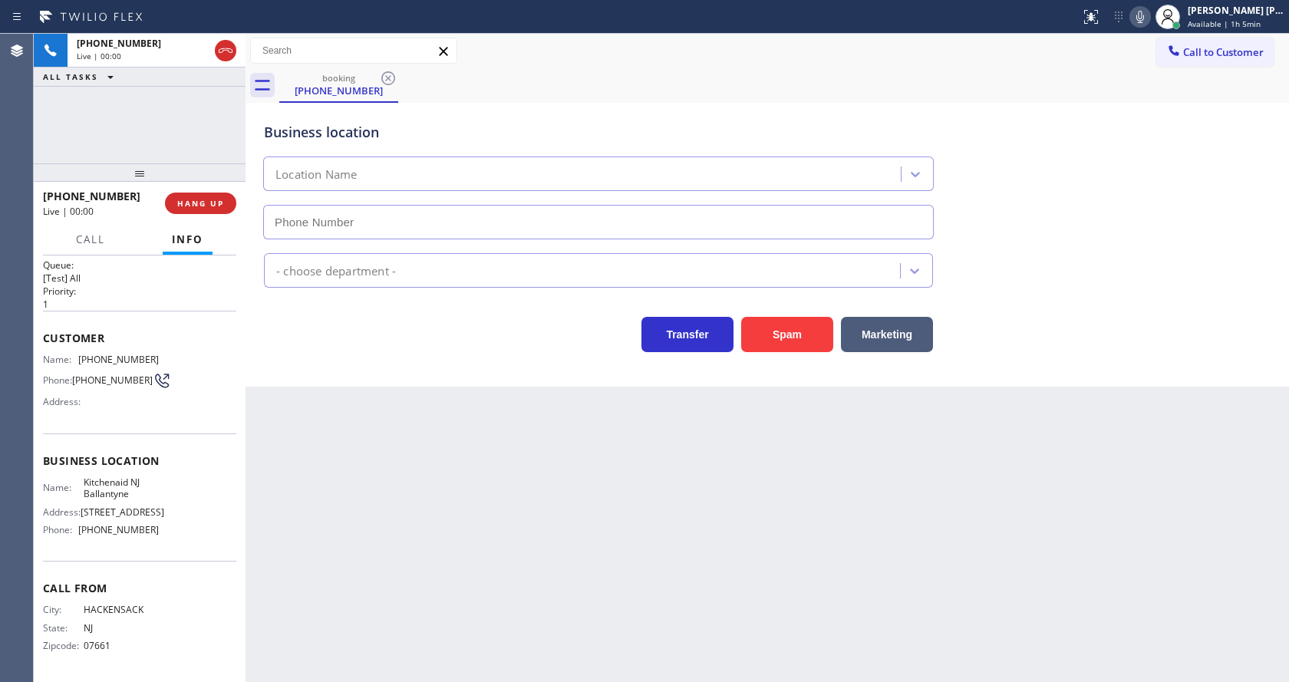
type input "[PHONE_NUMBER]"
click at [499, 475] on div "Back to Dashboard Change Sender ID Customers Technicians Select a contact Outbo…" at bounding box center [766, 358] width 1043 height 648
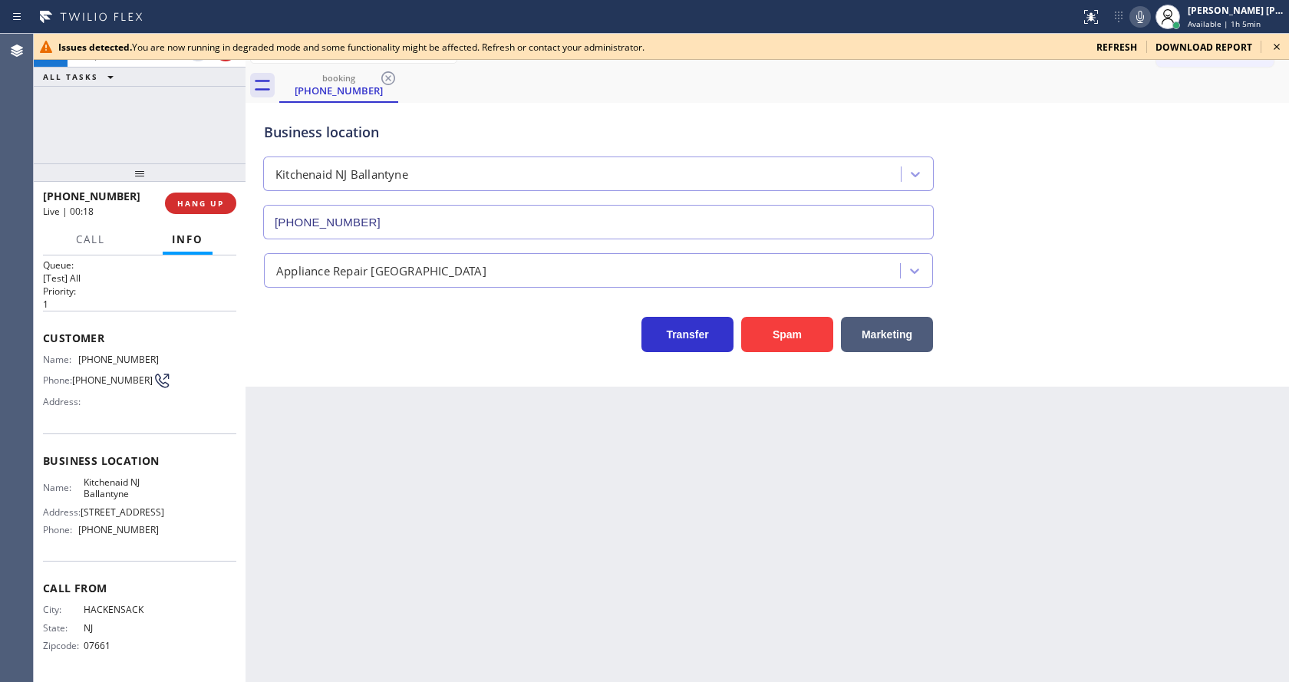
drag, startPoint x: 438, startPoint y: 613, endPoint x: 691, endPoint y: 463, distance: 294.4
click at [455, 601] on div "Back to Dashboard Change Sender ID Customers Technicians Select a contact Outbo…" at bounding box center [766, 358] width 1043 height 648
click at [783, 333] on button "Spam" at bounding box center [787, 334] width 92 height 35
click at [1264, 46] on div "Issues detected. You are now running in degraded mode and some functionality mi…" at bounding box center [661, 47] width 1255 height 26
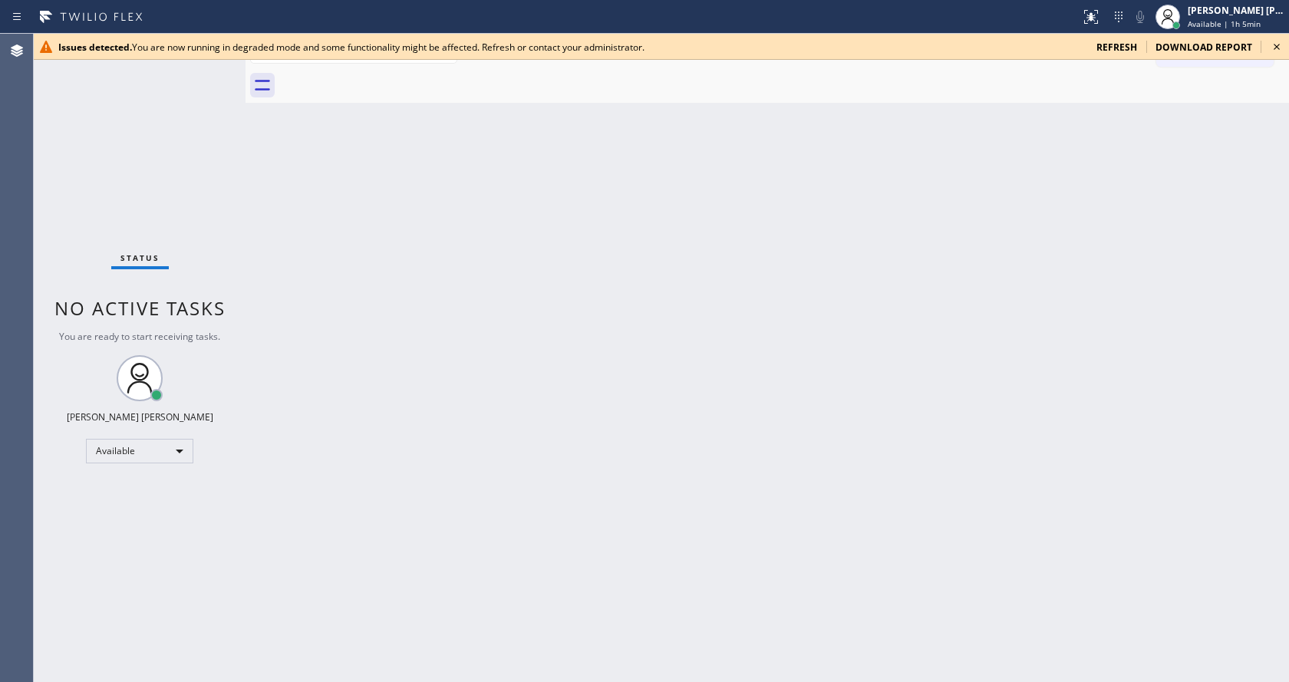
click at [1273, 39] on icon at bounding box center [1276, 47] width 18 height 18
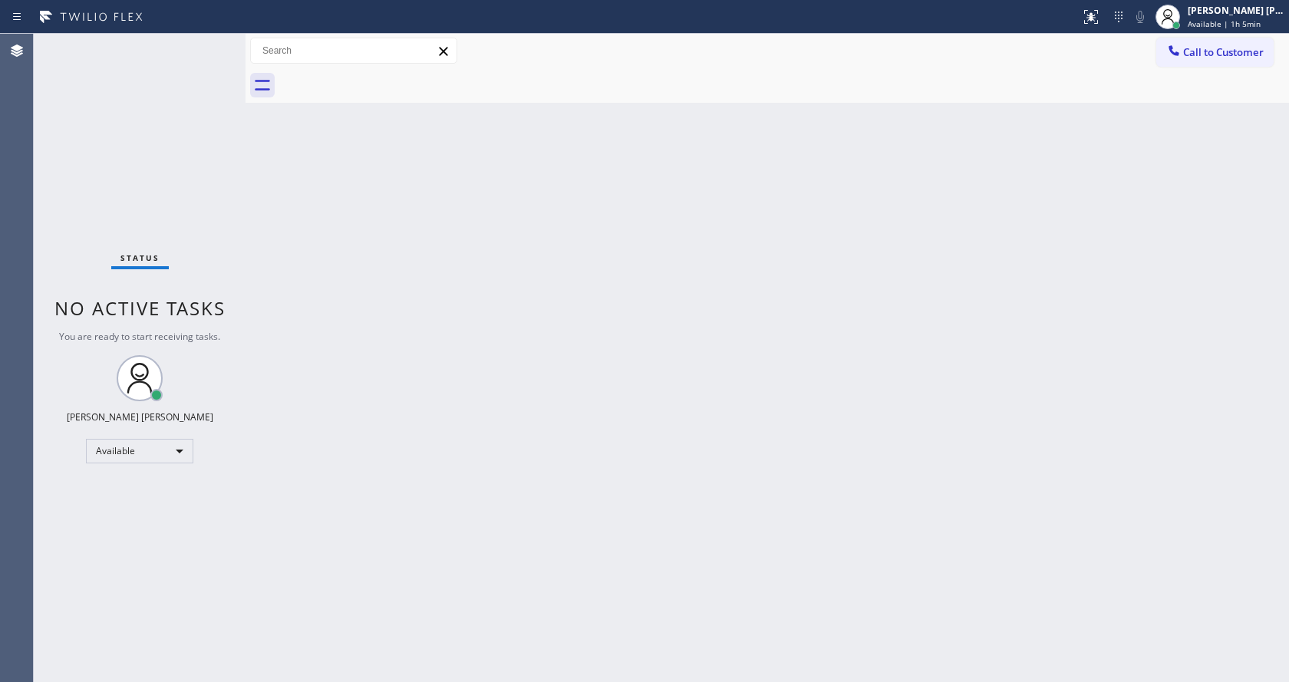
drag, startPoint x: 912, startPoint y: 400, endPoint x: 960, endPoint y: 34, distance: 369.0
click at [914, 398] on div "Back to Dashboard Change Sender ID Customers Technicians Select a contact Outbo…" at bounding box center [766, 358] width 1043 height 648
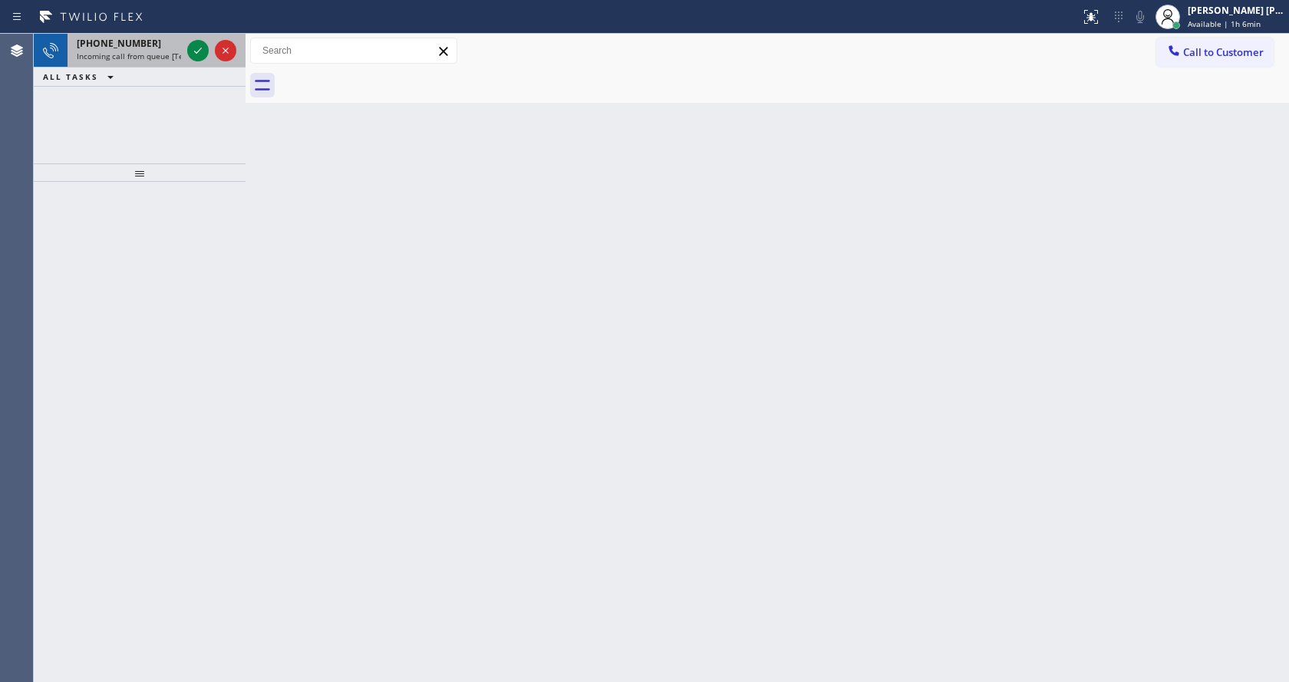
click at [176, 58] on span "Incoming call from queue [Test] All" at bounding box center [140, 56] width 127 height 11
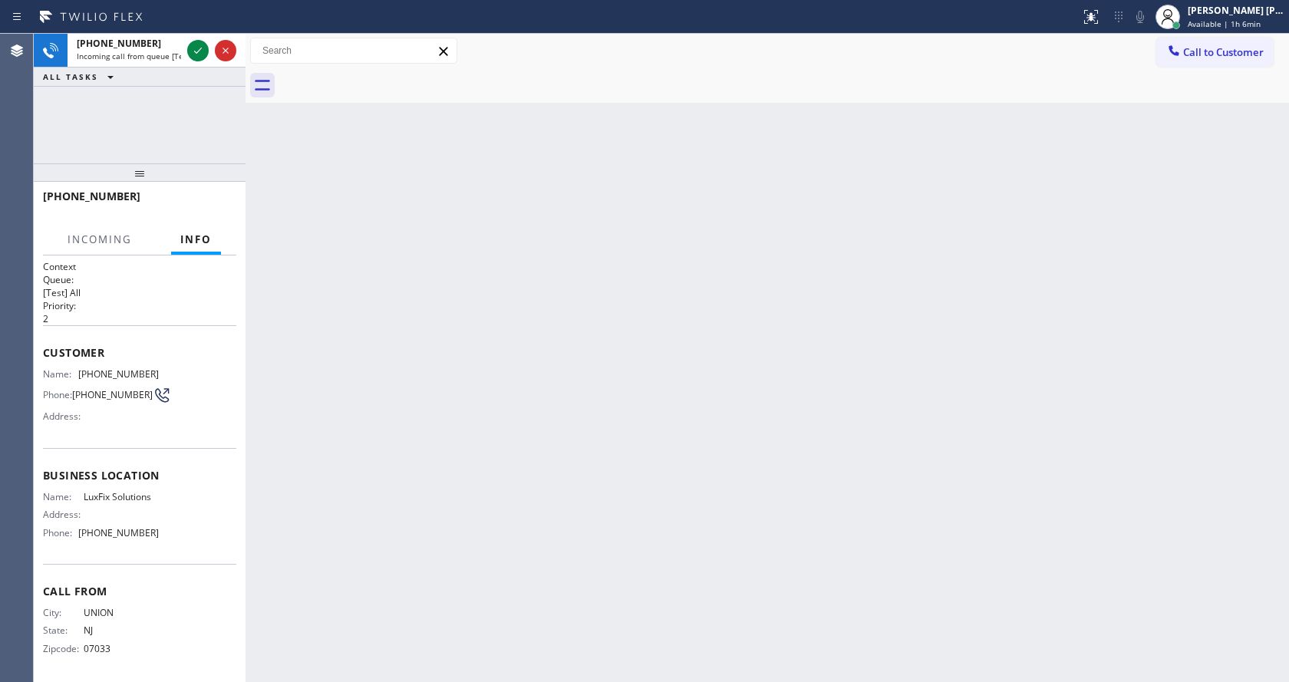
click at [1104, 257] on div "Back to Dashboard Change Sender ID Customers Technicians Select a contact Outbo…" at bounding box center [766, 358] width 1043 height 648
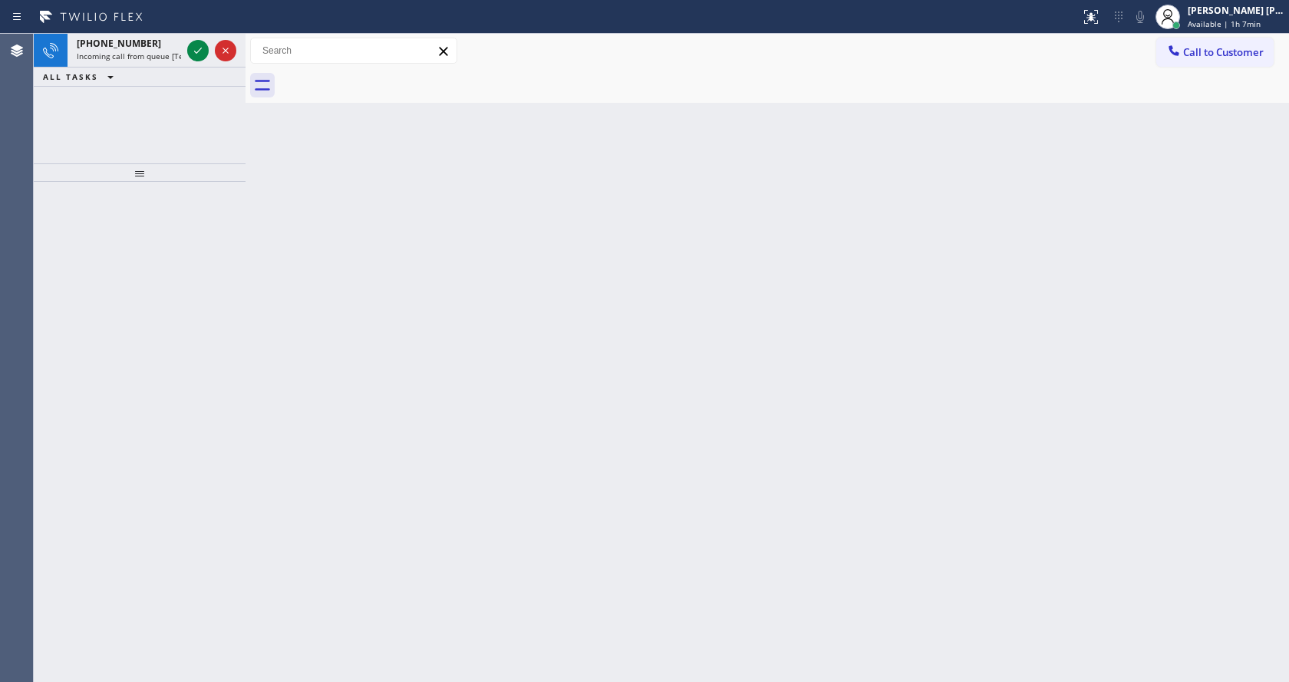
click at [183, 68] on div "ALL TASKS ALL TASKS ACTIVE TASKS TASKS IN WRAP UP" at bounding box center [140, 77] width 212 height 19
click at [172, 56] on span "Incoming call from queue [Test] All" at bounding box center [140, 56] width 127 height 11
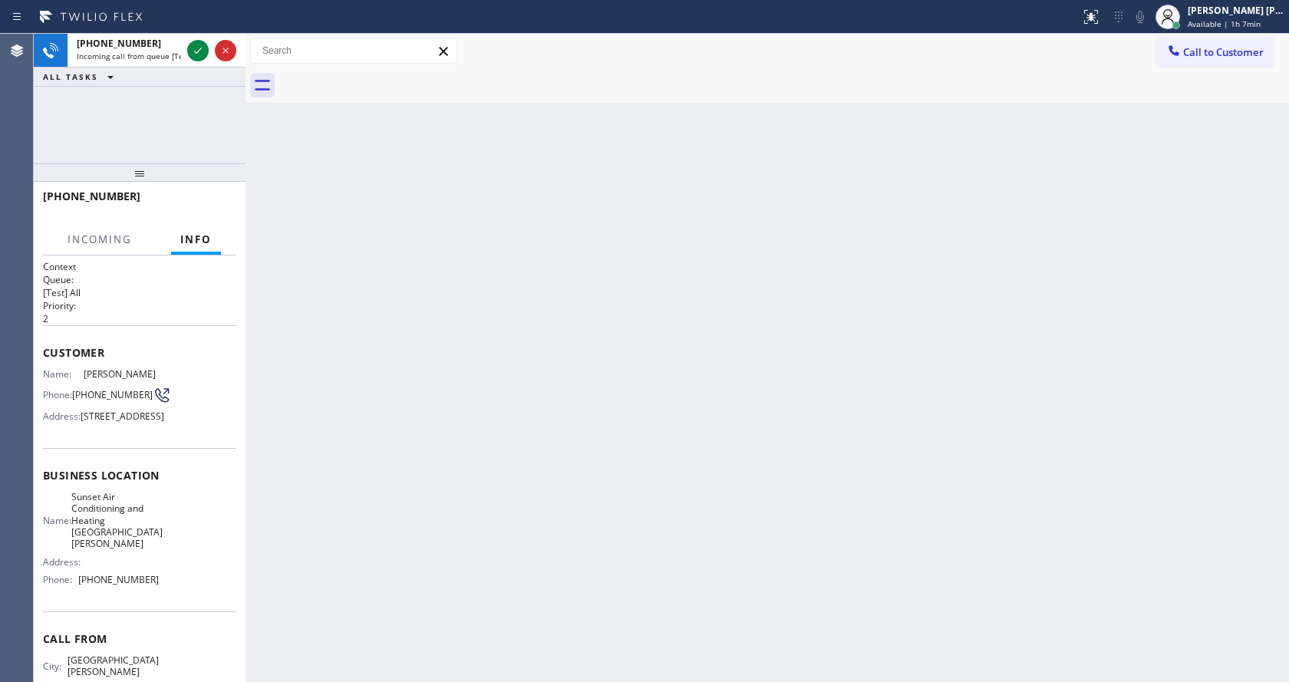
click at [866, 374] on div "Back to Dashboard Change Sender ID Customers Technicians Select a contact Outbo…" at bounding box center [766, 358] width 1043 height 648
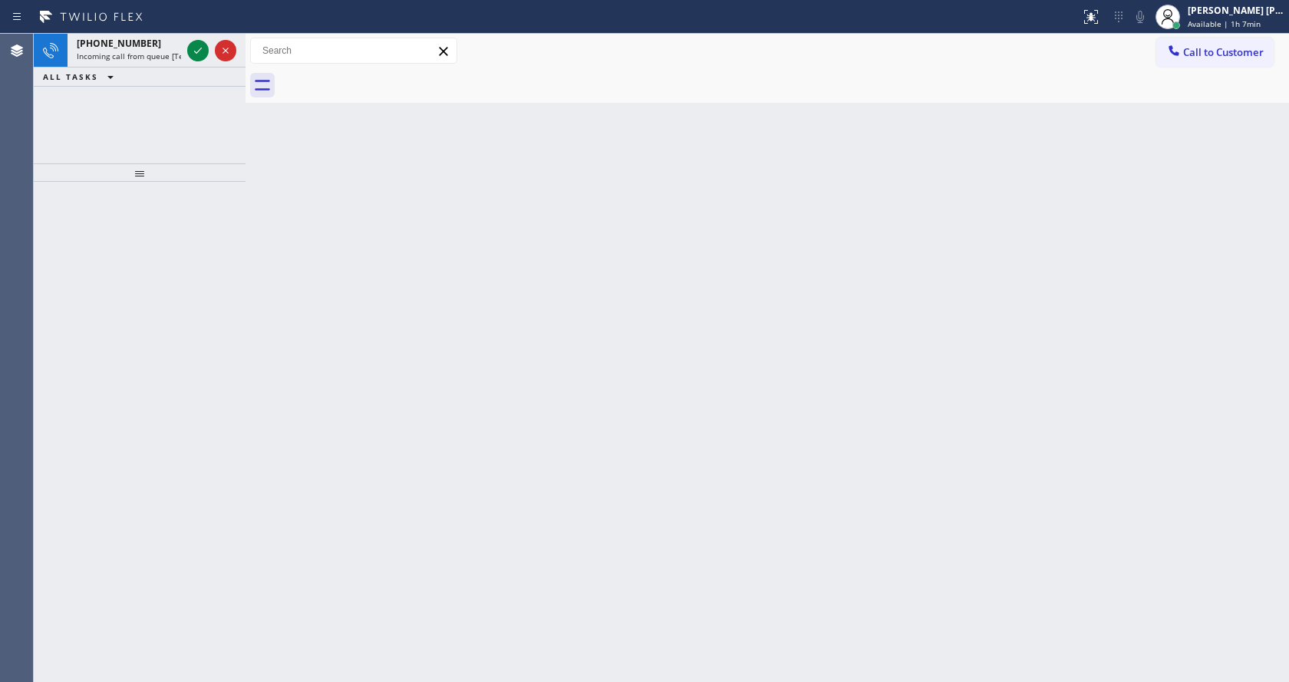
drag, startPoint x: 261, startPoint y: 265, endPoint x: 238, endPoint y: 188, distance: 80.8
click at [261, 265] on div "Back to Dashboard Change Sender ID Customers Technicians Select a contact Outbo…" at bounding box center [766, 358] width 1043 height 648
click at [165, 56] on span "Incoming call from queue [Test] All" at bounding box center [140, 56] width 127 height 11
click at [199, 45] on icon at bounding box center [198, 50] width 18 height 18
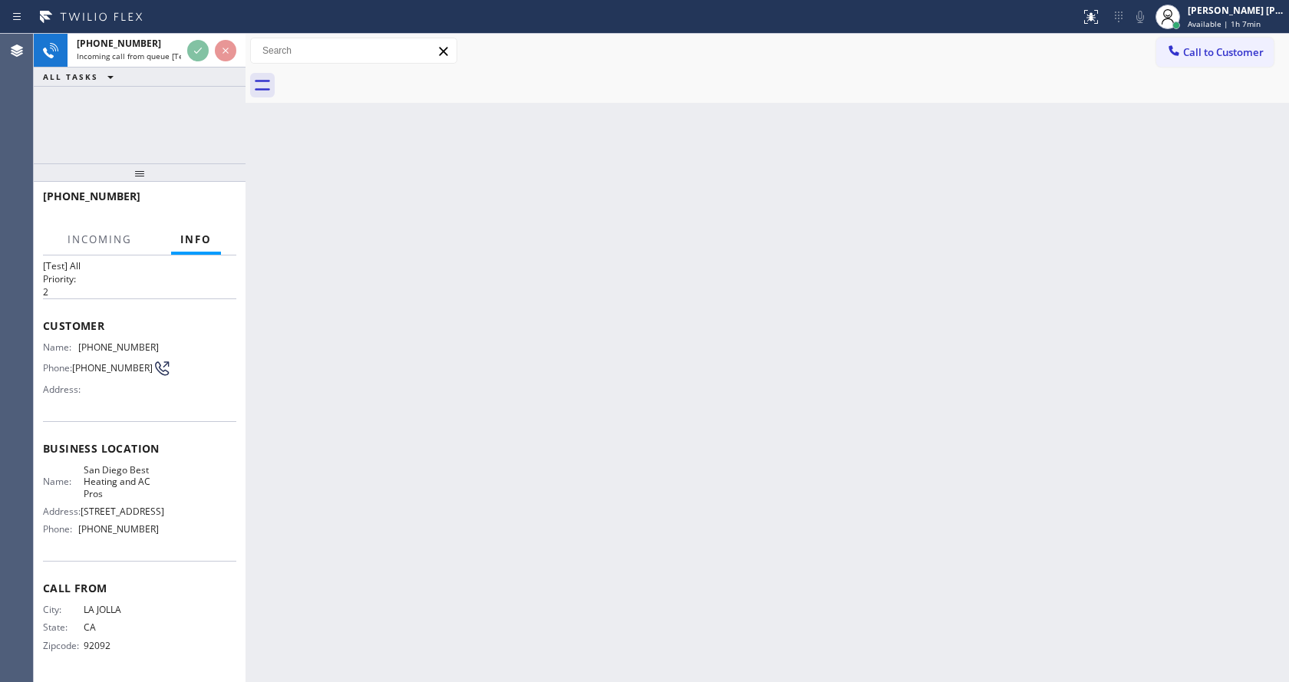
scroll to position [44, 0]
click at [459, 346] on div "Back to Dashboard Change Sender ID Customers Technicians Select a contact Outbo…" at bounding box center [766, 358] width 1043 height 648
click at [309, 409] on div "Back to Dashboard Change Sender ID Customers Technicians Select a contact Outbo…" at bounding box center [766, 358] width 1043 height 648
click at [800, 619] on div "Back to Dashboard Change Sender ID Customers Technicians Select a contact Outbo…" at bounding box center [766, 358] width 1043 height 648
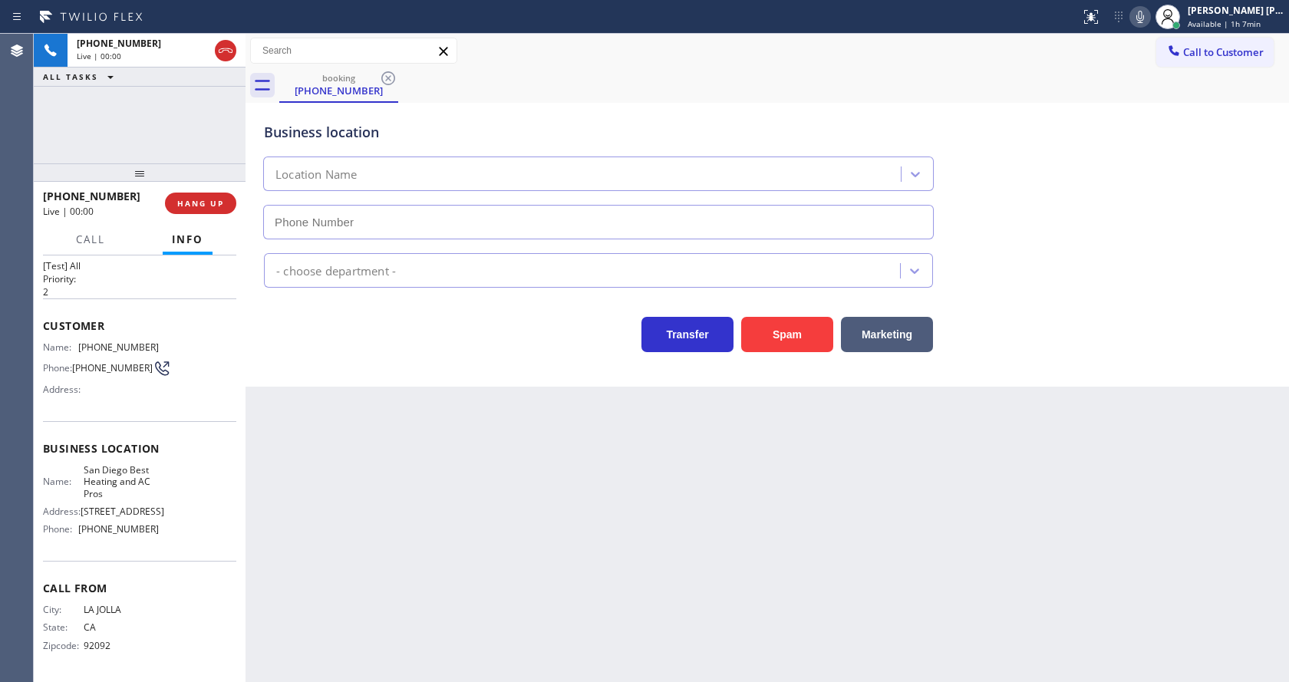
type input "[PHONE_NUMBER]"
click at [473, 473] on div "Back to Dashboard Change Sender ID Customers Technicians Select a contact Outbo…" at bounding box center [766, 358] width 1043 height 648
click at [354, 410] on div "Back to Dashboard Change Sender ID Customers Technicians Select a contact Outbo…" at bounding box center [766, 358] width 1043 height 648
click at [149, 469] on span "San Diego Best Heating and AC Pros" at bounding box center [122, 481] width 76 height 35
drag, startPoint x: 77, startPoint y: 328, endPoint x: 170, endPoint y: 329, distance: 93.6
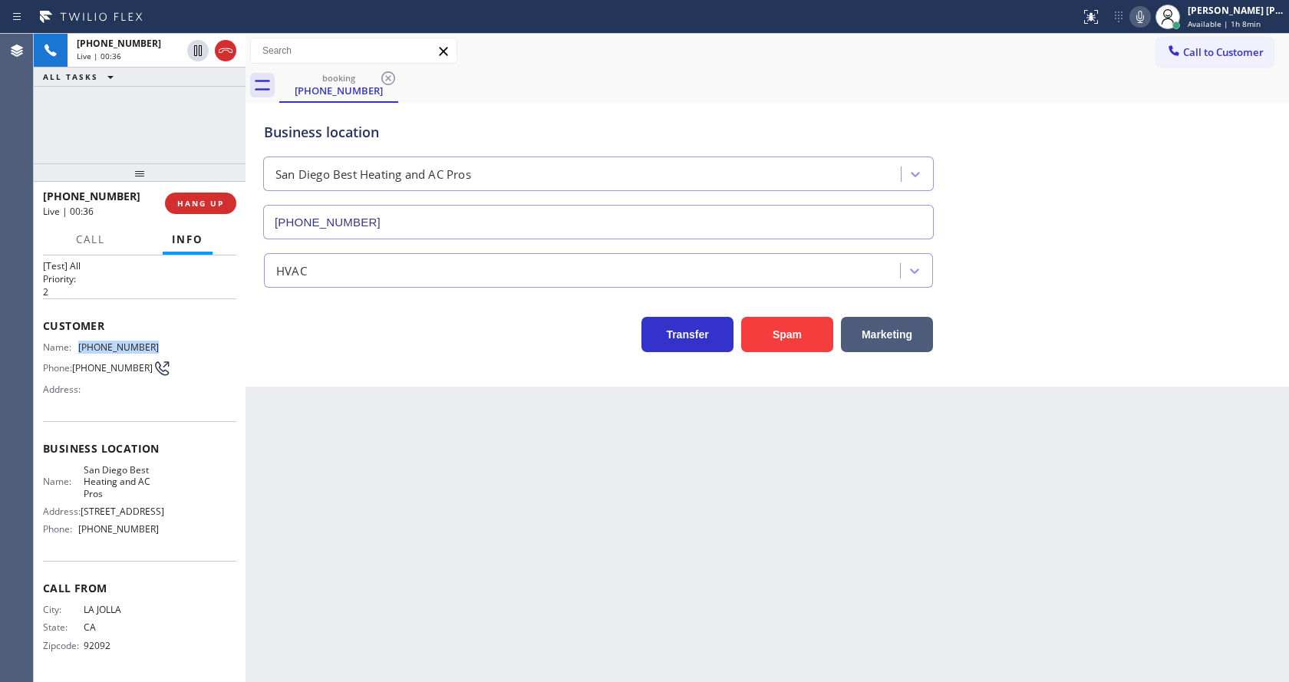
click at [170, 341] on div "Name: [PHONE_NUMBER] Phone: [PHONE_NUMBER] Address:" at bounding box center [139, 371] width 193 height 61
copy div "[PHONE_NUMBER]"
click at [344, 492] on div "Back to Dashboard Change Sender ID Customers Technicians Select a contact Outbo…" at bounding box center [766, 358] width 1043 height 648
click at [74, 464] on div "Name: [GEOGRAPHIC_DATA] Best Heating and AC Pros" at bounding box center [101, 481] width 116 height 35
drag, startPoint x: 74, startPoint y: 453, endPoint x: 122, endPoint y: 481, distance: 55.4
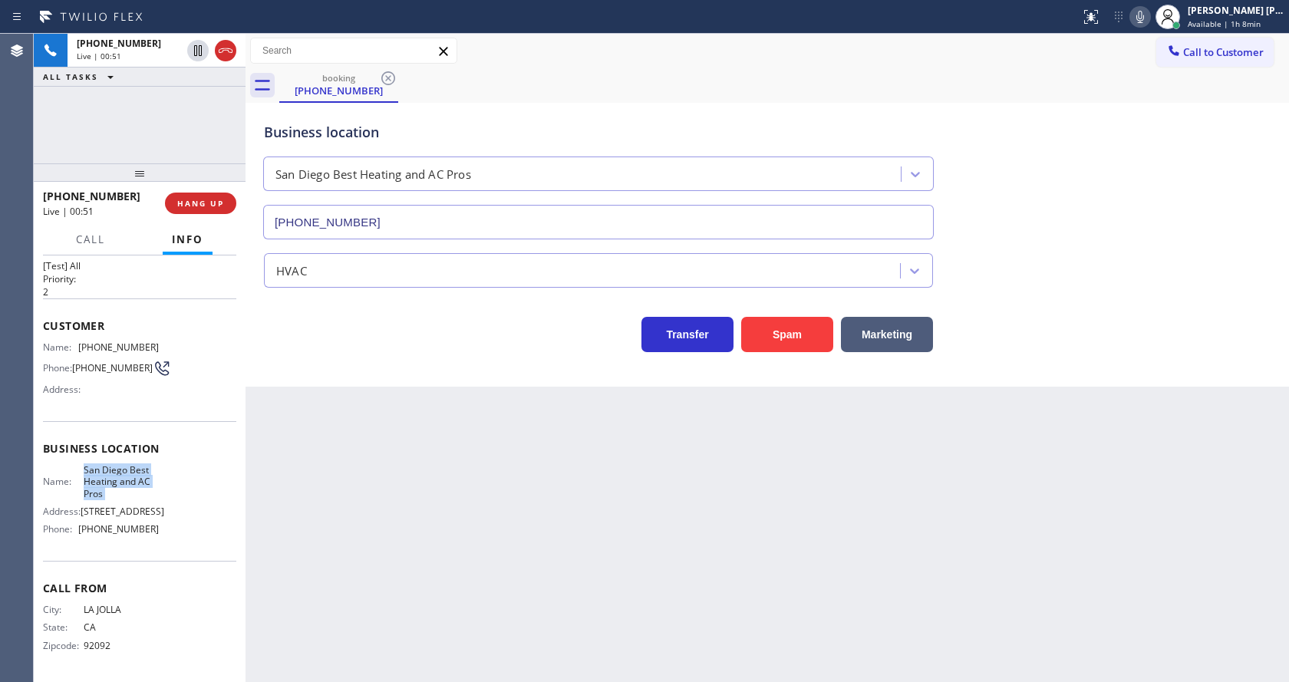
click at [122, 481] on div "Name: [GEOGRAPHIC_DATA] Best Heating and AC Pros" at bounding box center [101, 481] width 116 height 35
copy span "San Diego Best Heating and AC Pros"
click at [357, 491] on div "Back to Dashboard Change Sender ID Customers Technicians Select a contact Outbo…" at bounding box center [766, 358] width 1043 height 648
click at [133, 535] on span "[PHONE_NUMBER]" at bounding box center [118, 529] width 81 height 12
drag, startPoint x: 74, startPoint y: 534, endPoint x: 181, endPoint y: 525, distance: 107.8
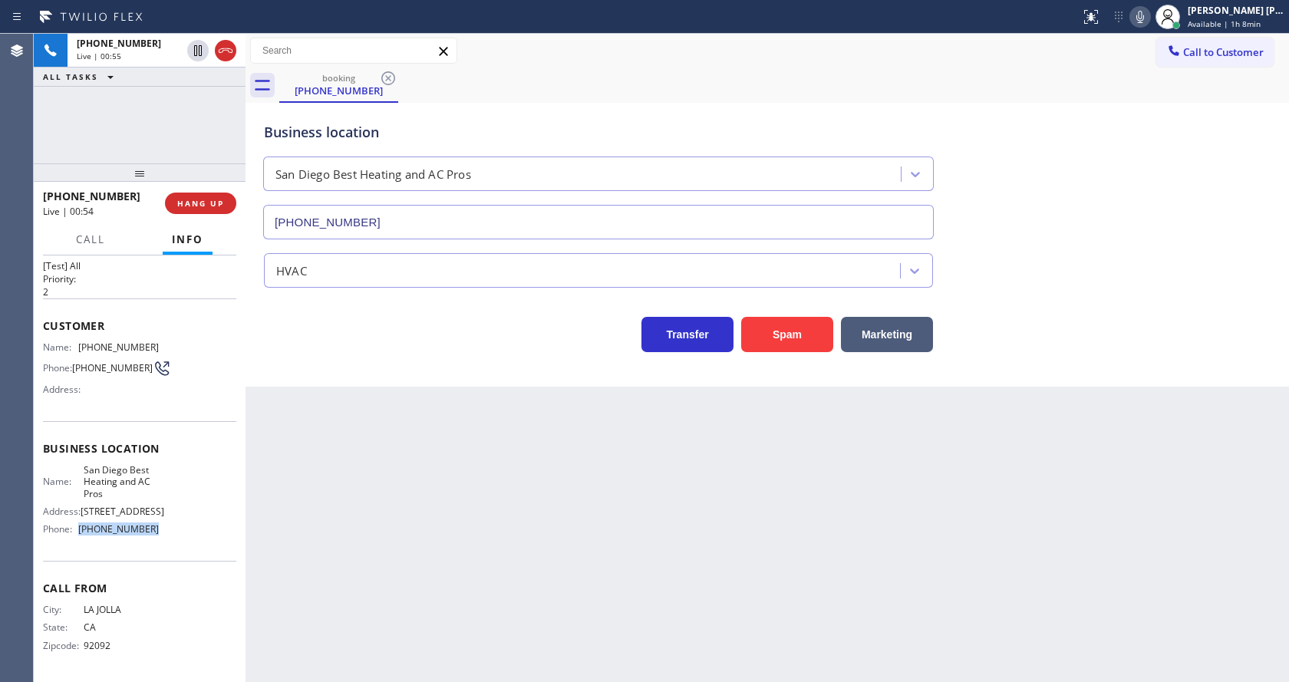
click at [181, 525] on div "Name: [GEOGRAPHIC_DATA] Best Heating and AC Pros Address: [STREET_ADDRESS] Phon…" at bounding box center [139, 502] width 193 height 77
copy div "[PHONE_NUMBER]"
click at [398, 505] on div "Back to Dashboard Change Sender ID Customers Technicians Select a contact Outbo…" at bounding box center [766, 358] width 1043 height 648
click at [331, 488] on div "Back to Dashboard Change Sender ID Customers Technicians Select a contact Outbo…" at bounding box center [766, 358] width 1043 height 648
drag, startPoint x: 603, startPoint y: 486, endPoint x: 792, endPoint y: 340, distance: 239.0
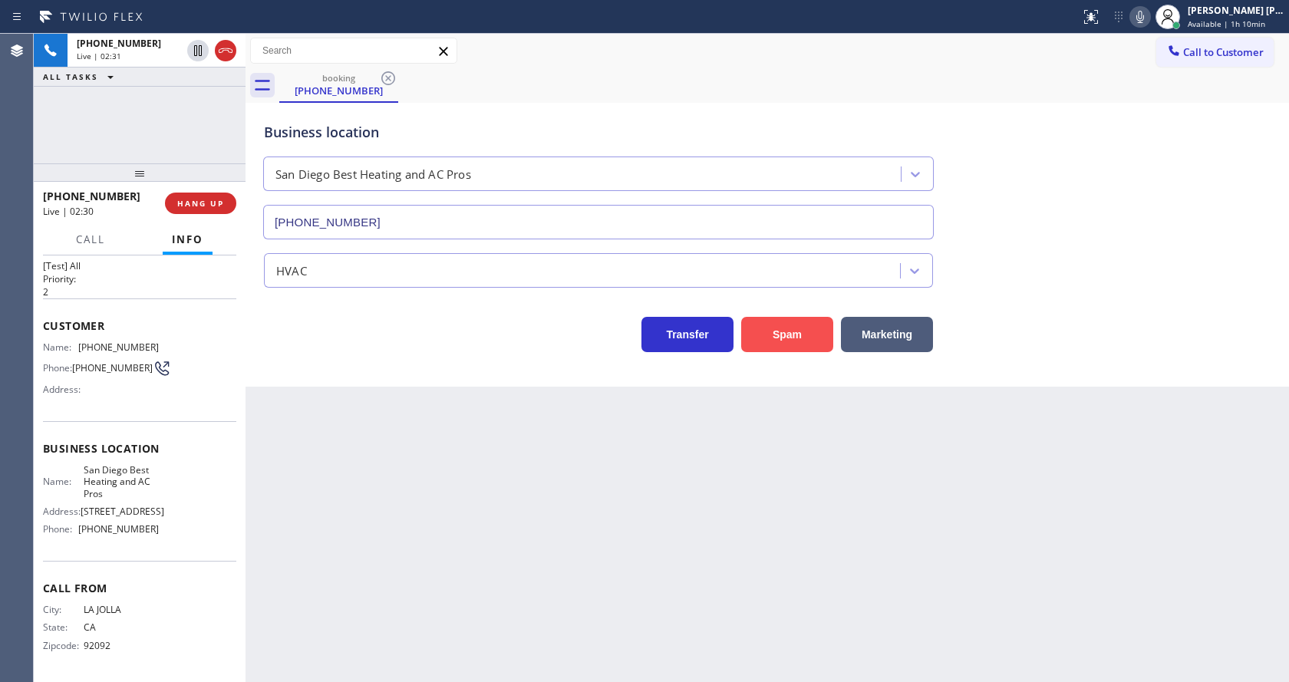
click at [603, 486] on div "Back to Dashboard Change Sender ID Customers Technicians Select a contact Outbo…" at bounding box center [766, 358] width 1043 height 648
click at [1142, 18] on icon at bounding box center [1140, 17] width 18 height 18
click at [195, 50] on icon at bounding box center [198, 50] width 8 height 11
click at [387, 441] on div "Back to Dashboard Change Sender ID Customers Technicians Select a contact Outbo…" at bounding box center [766, 358] width 1043 height 648
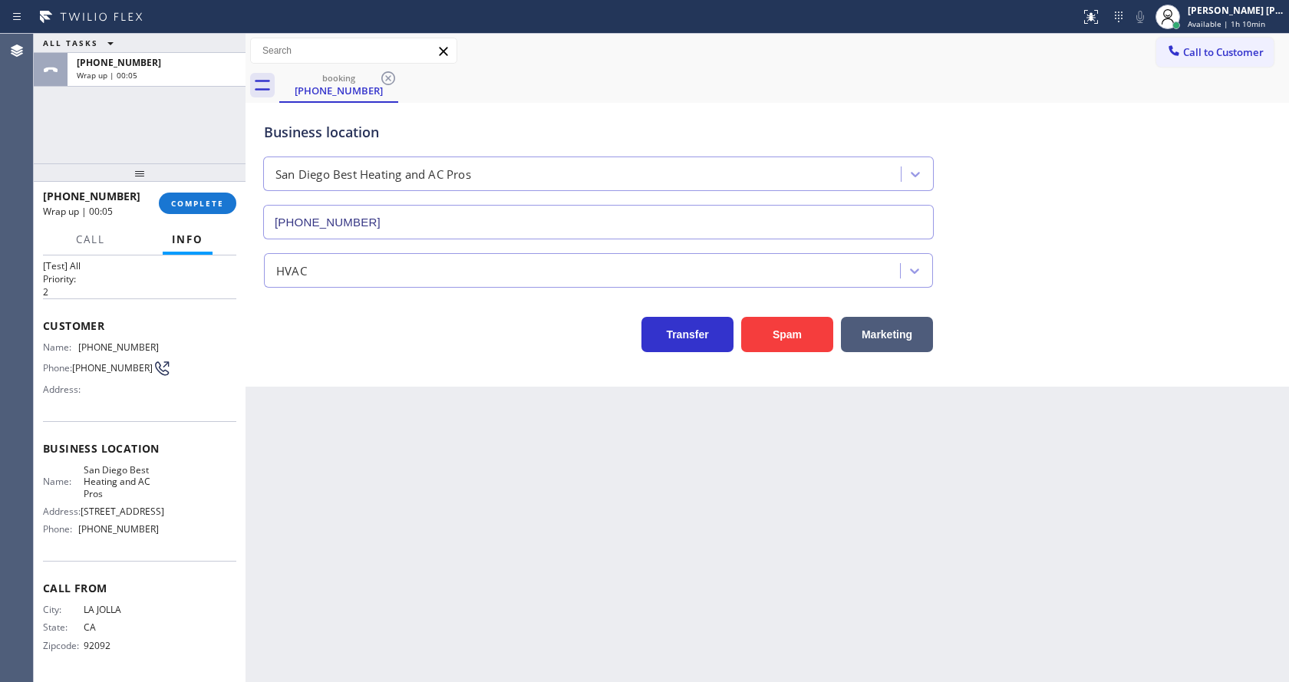
click at [660, 535] on div "Back to Dashboard Change Sender ID Customers Technicians Select a contact Outbo…" at bounding box center [766, 358] width 1043 height 648
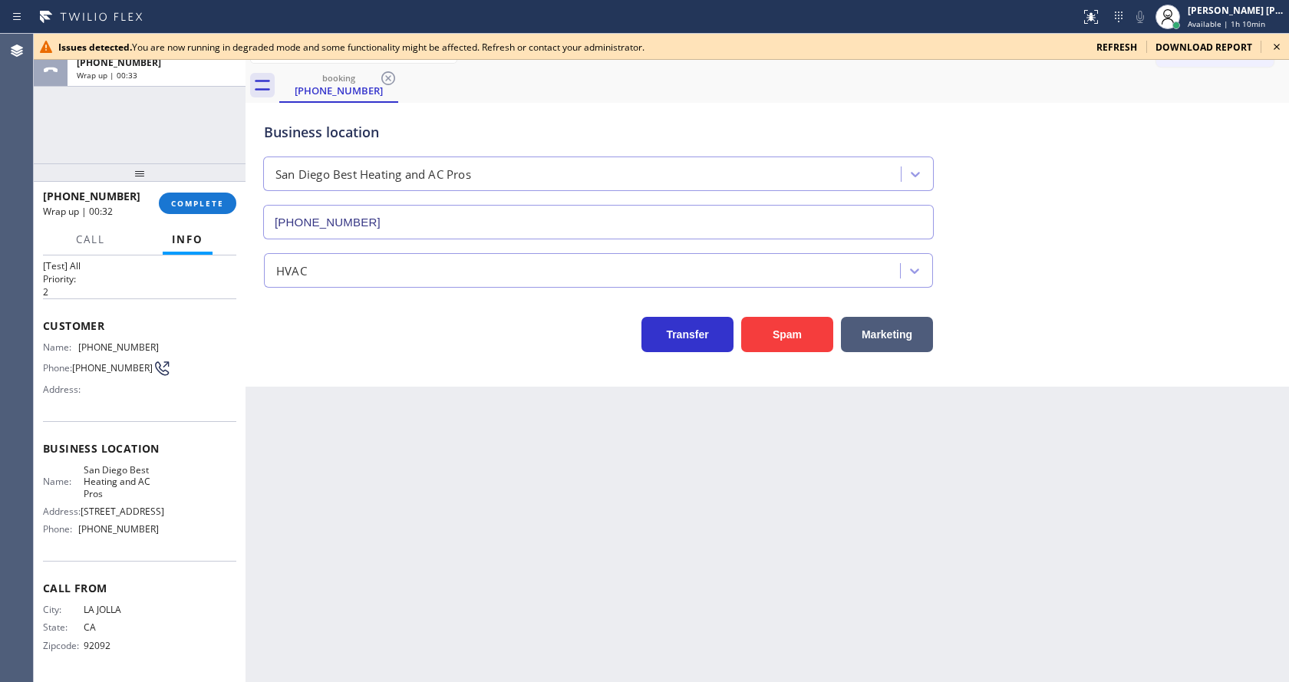
click at [355, 503] on div "Back to Dashboard Change Sender ID Customers Technicians Select a contact Outbo…" at bounding box center [766, 358] width 1043 height 648
click at [1278, 38] on icon at bounding box center [1276, 47] width 18 height 18
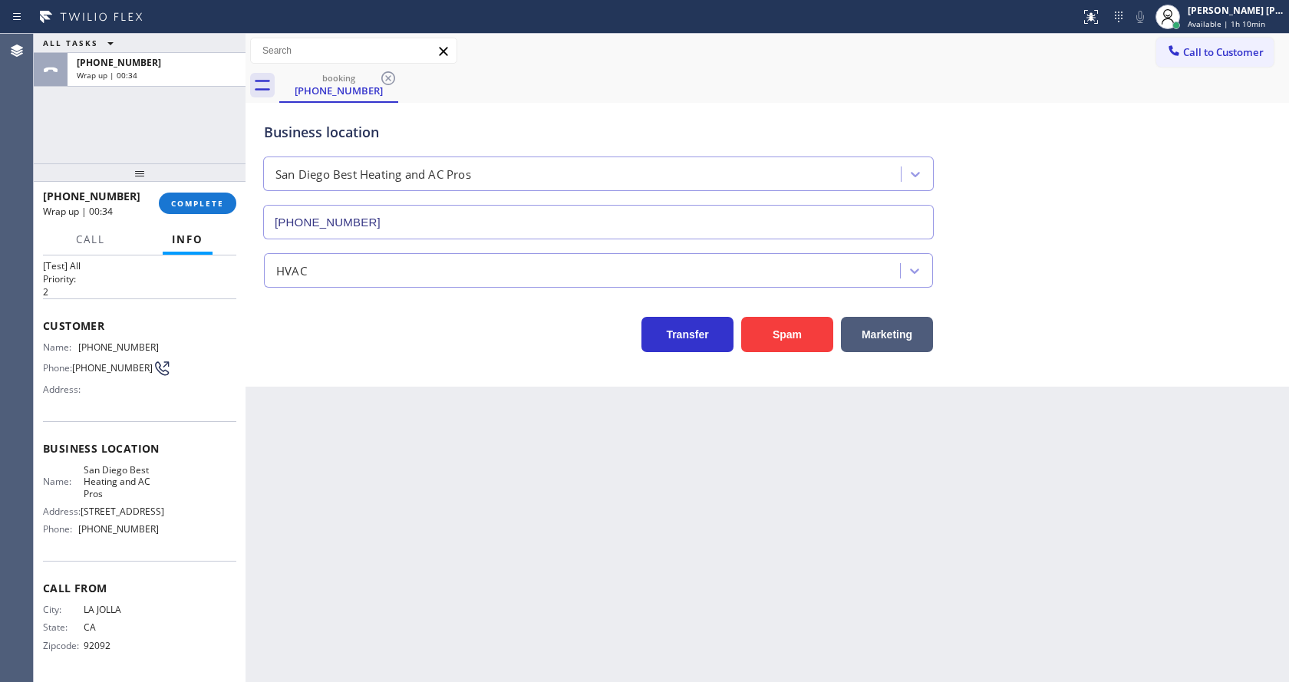
click at [1100, 369] on div "Business location [GEOGRAPHIC_DATA] Best Heating and AC Pros [PHONE_NUMBER] HVA…" at bounding box center [766, 245] width 1043 height 284
click at [347, 298] on div "Transfer Spam Marketing" at bounding box center [767, 320] width 1013 height 64
click at [637, 544] on div "Back to Dashboard Change Sender ID Customers Technicians Select a contact Outbo…" at bounding box center [766, 358] width 1043 height 648
click at [198, 213] on button "COMPLETE" at bounding box center [197, 203] width 77 height 21
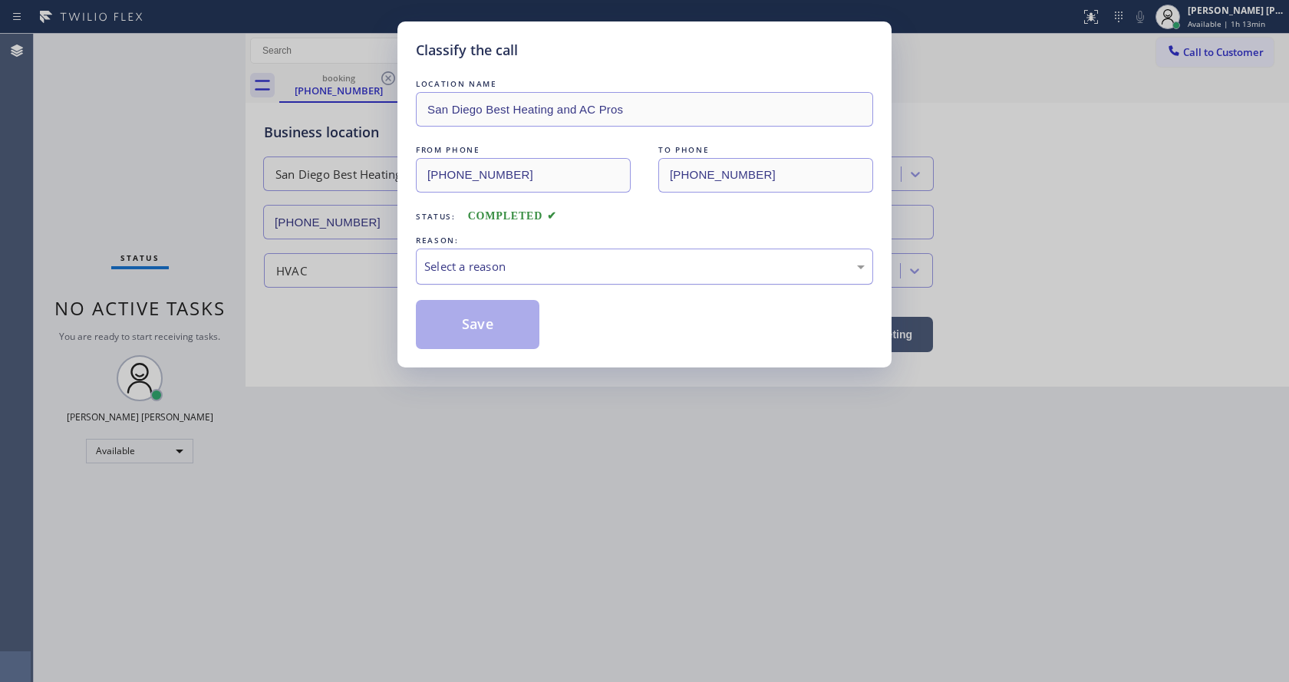
click at [512, 279] on div "Select a reason" at bounding box center [644, 267] width 457 height 36
click at [468, 324] on button "Save" at bounding box center [478, 324] width 124 height 49
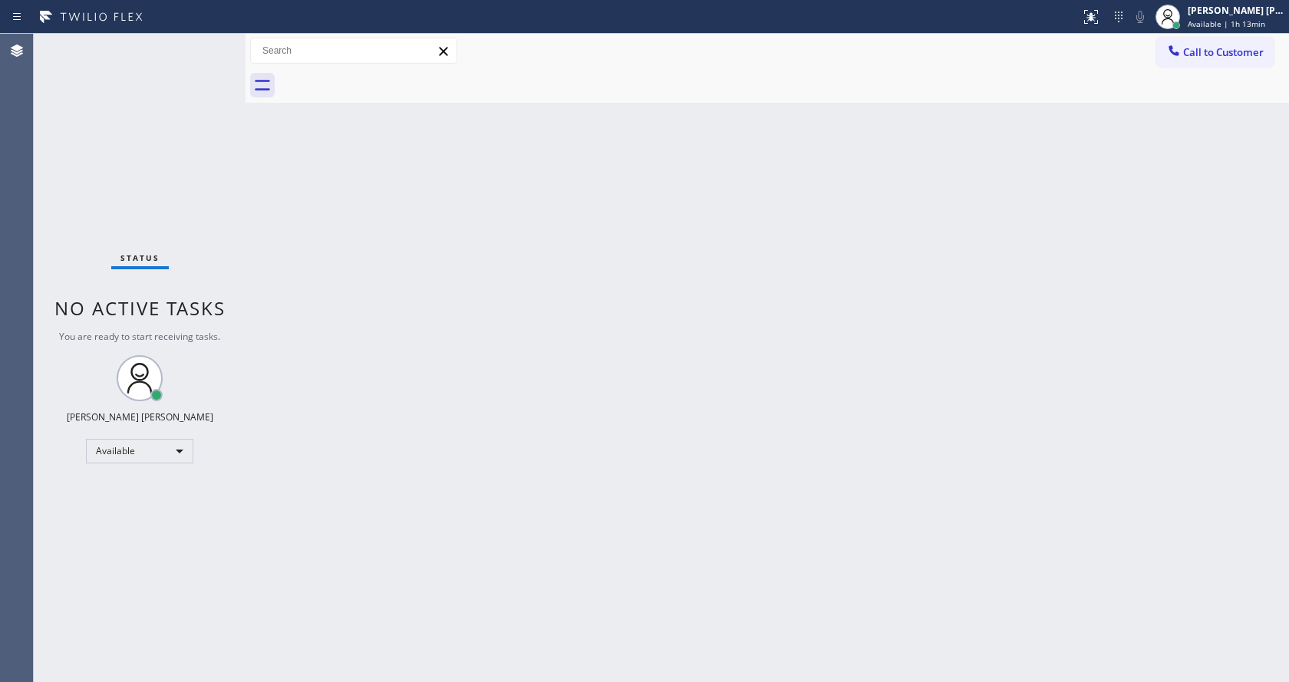
click at [280, 239] on div "Back to Dashboard Change Sender ID Customers Technicians Select a contact Outbo…" at bounding box center [766, 358] width 1043 height 648
click at [471, 135] on div "Back to Dashboard Change Sender ID Customers Technicians Select a contact Outbo…" at bounding box center [766, 358] width 1043 height 648
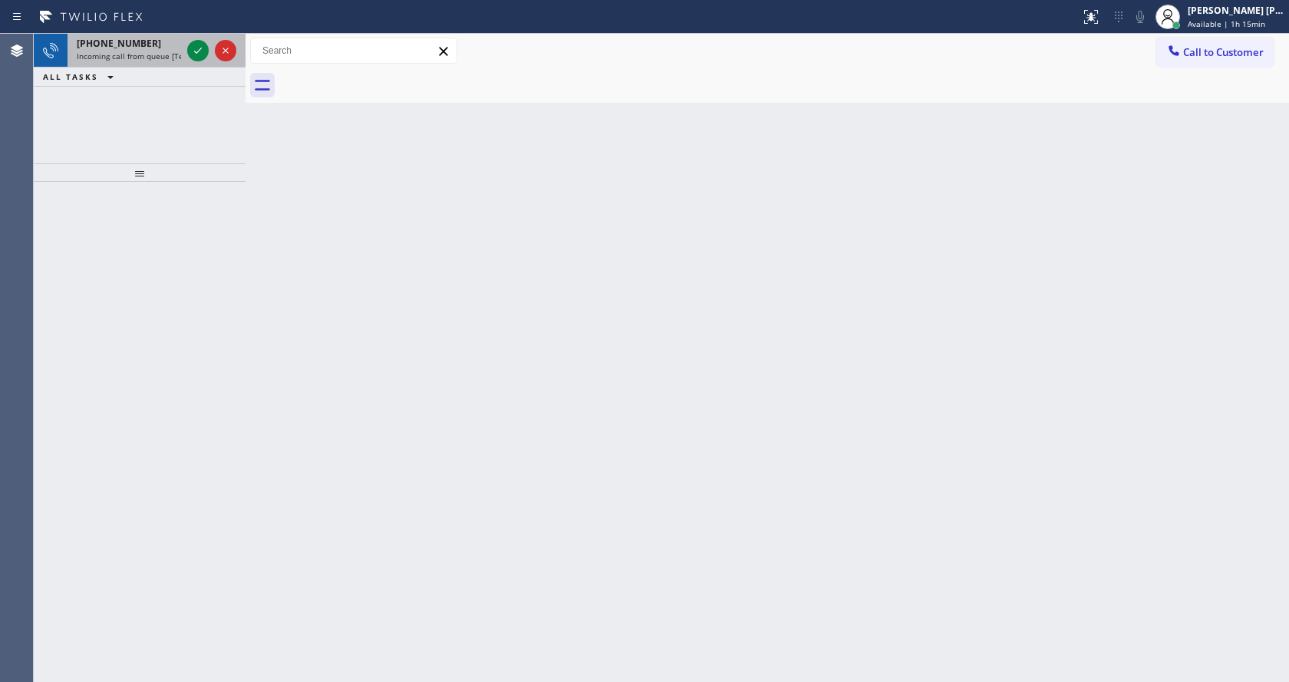
click at [170, 51] on span "Incoming call from queue [Test] All" at bounding box center [140, 56] width 127 height 11
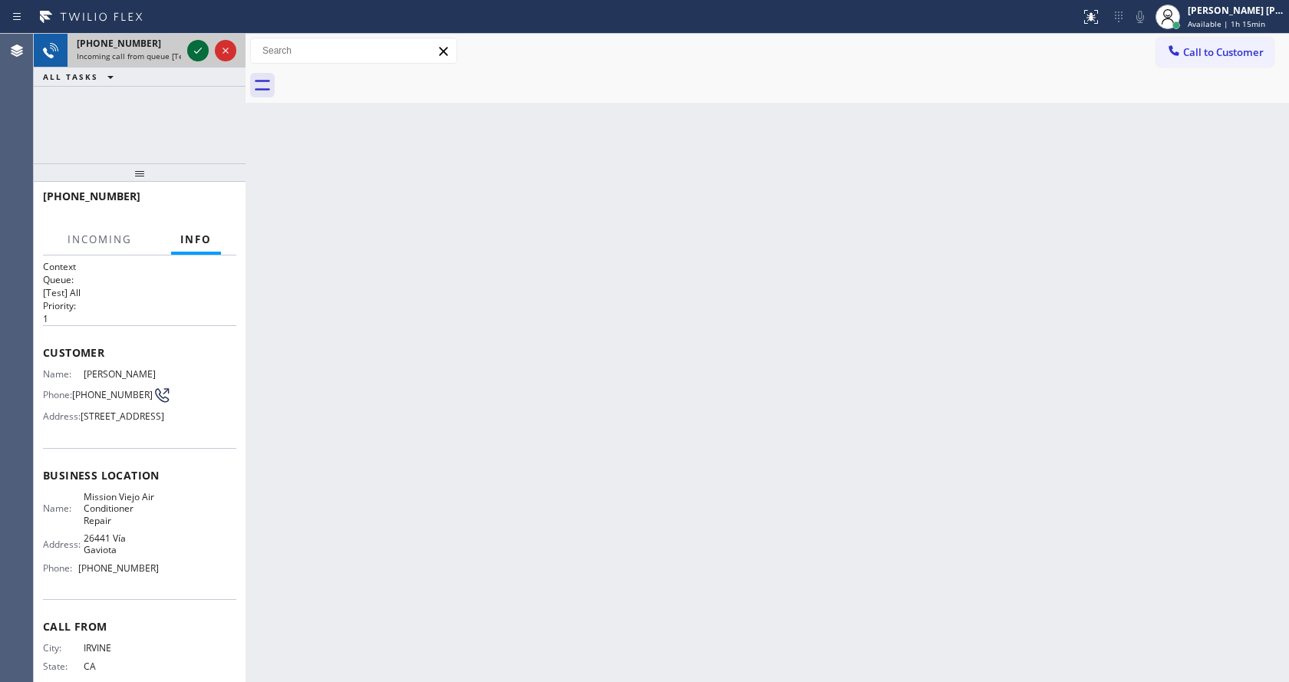
click at [189, 51] on icon at bounding box center [198, 50] width 18 height 18
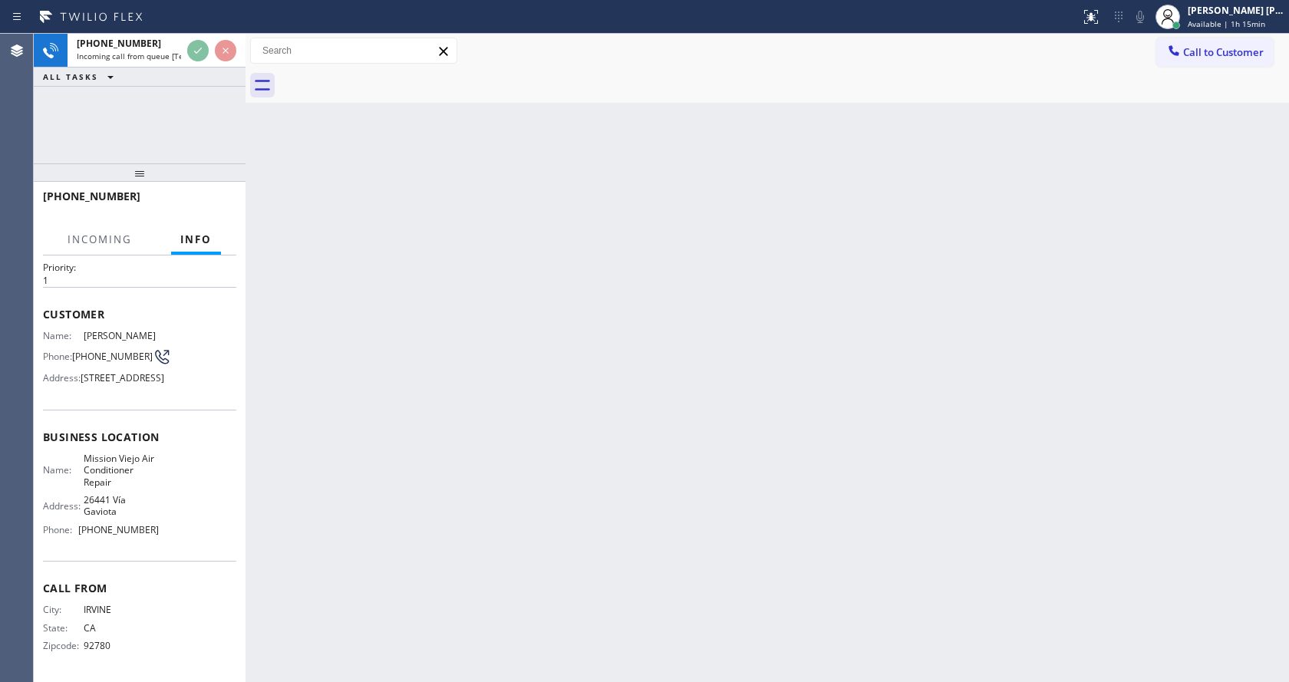
click at [608, 416] on div "Back to Dashboard Change Sender ID Customers Technicians Select a contact Outbo…" at bounding box center [766, 358] width 1043 height 648
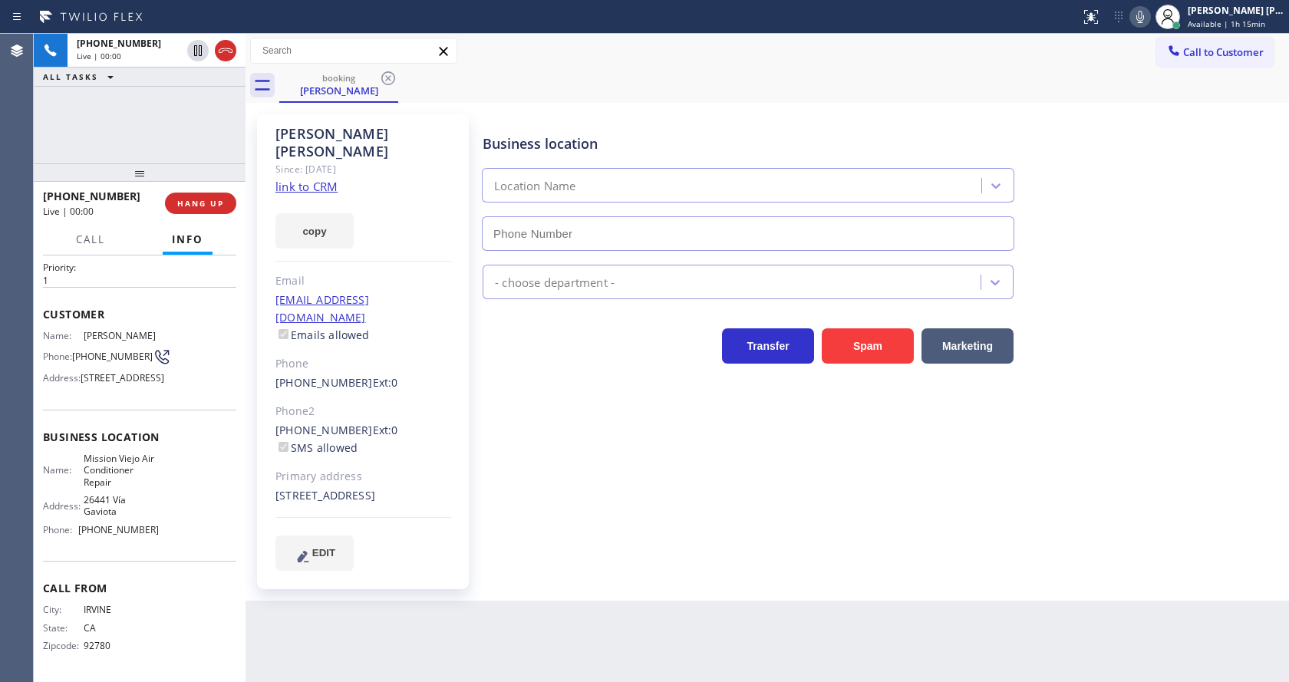
type input "[PHONE_NUMBER]"
click at [572, 439] on div "Business location [GEOGRAPHIC_DATA] Air Conditioner Repair [PHONE_NUMBER] HVAC …" at bounding box center [881, 342] width 805 height 448
click at [315, 179] on link "link to CRM" at bounding box center [306, 186] width 62 height 15
click at [500, 449] on div "Business location [GEOGRAPHIC_DATA] Air Conditioner Repair [PHONE_NUMBER] HVAC …" at bounding box center [881, 342] width 805 height 448
click at [546, 592] on div "Back to Dashboard Change Sender ID Customers Technicians Select a contact Outbo…" at bounding box center [766, 358] width 1043 height 648
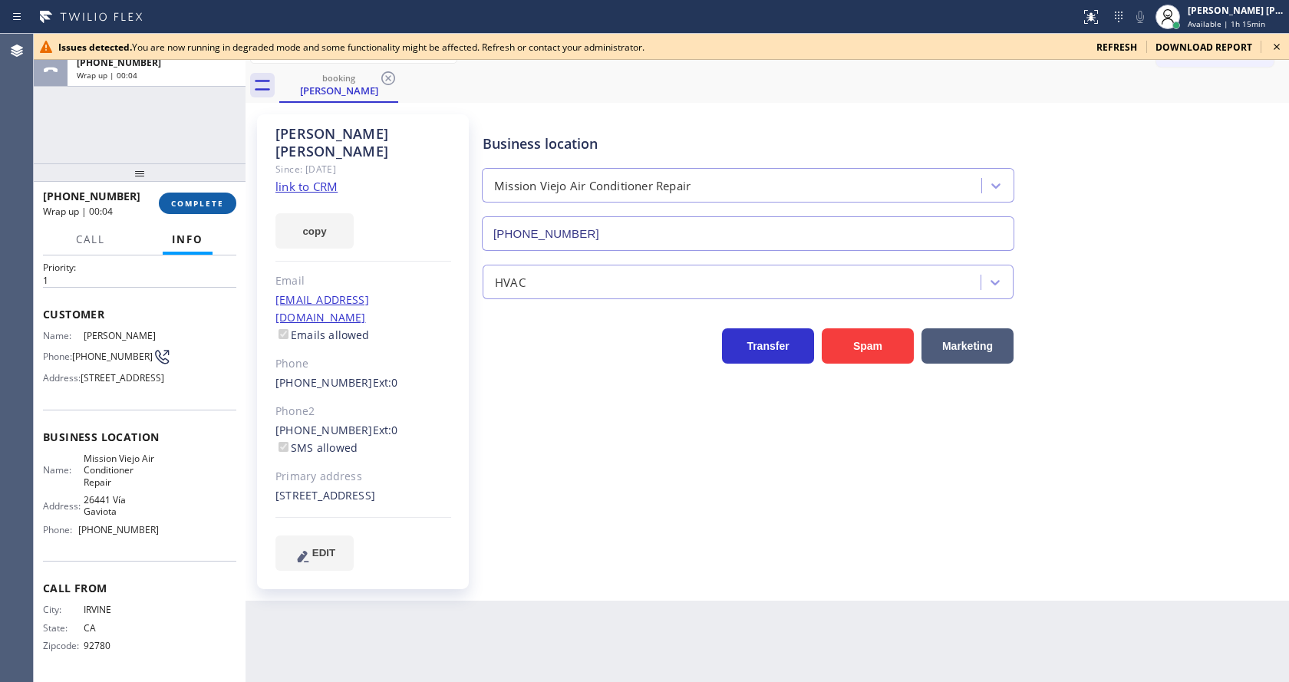
click at [188, 197] on button "COMPLETE" at bounding box center [197, 203] width 77 height 21
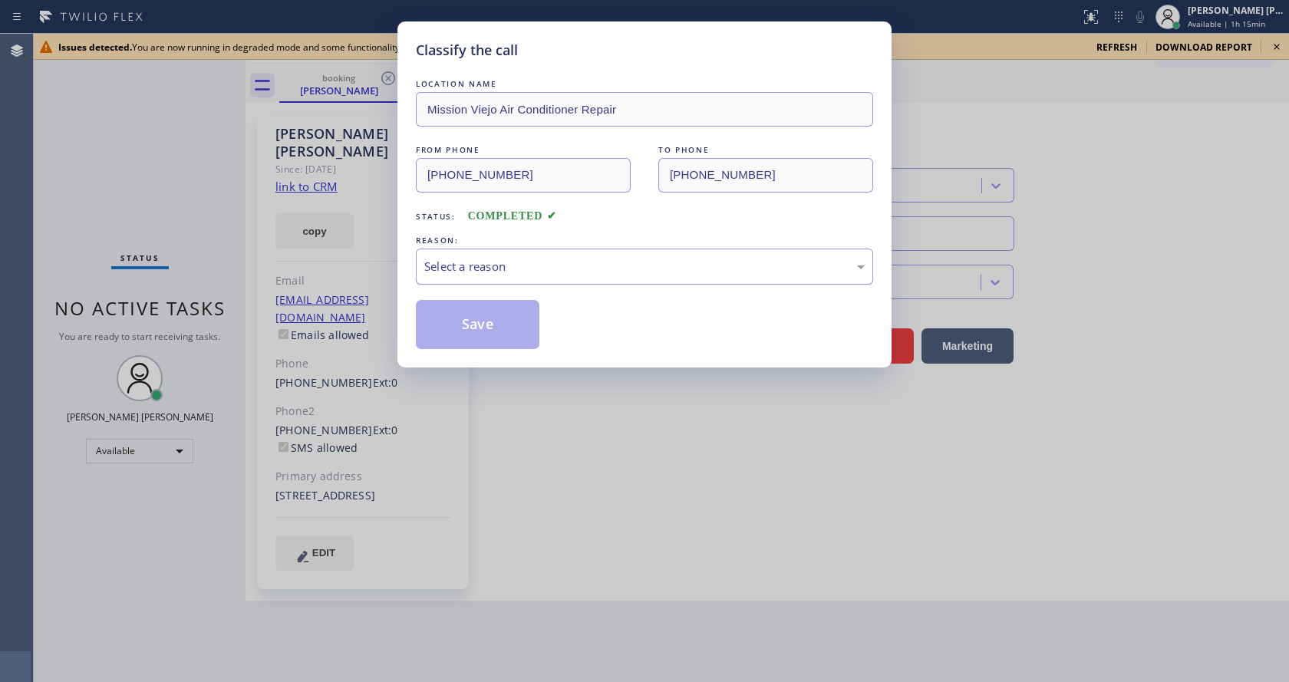
click at [489, 267] on div "Select a reason" at bounding box center [644, 267] width 440 height 18
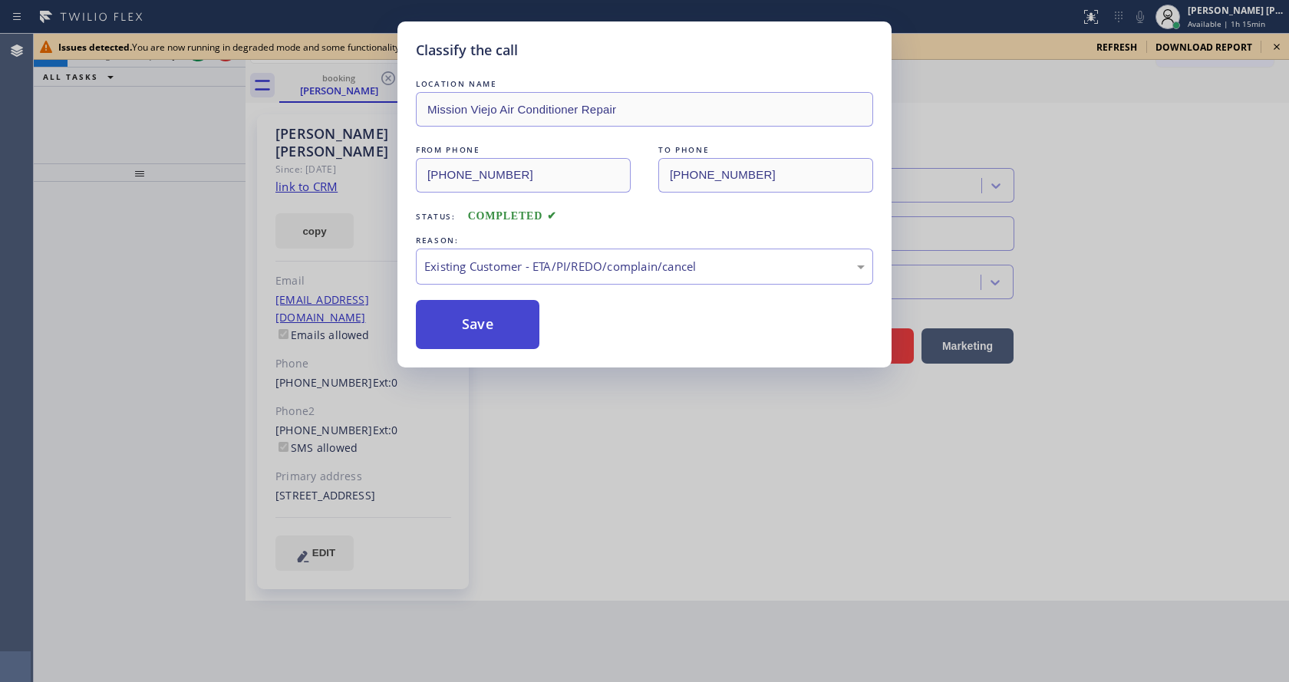
click at [468, 311] on button "Save" at bounding box center [478, 324] width 124 height 49
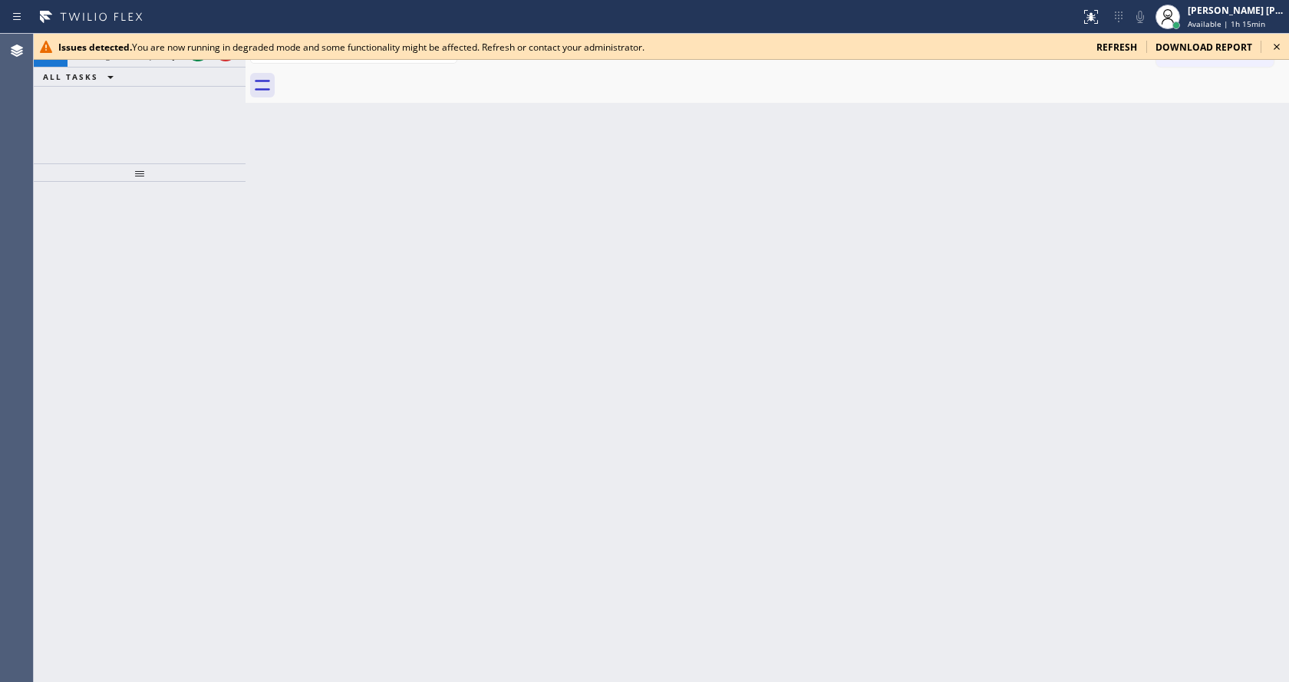
click at [1275, 49] on icon at bounding box center [1276, 47] width 18 height 18
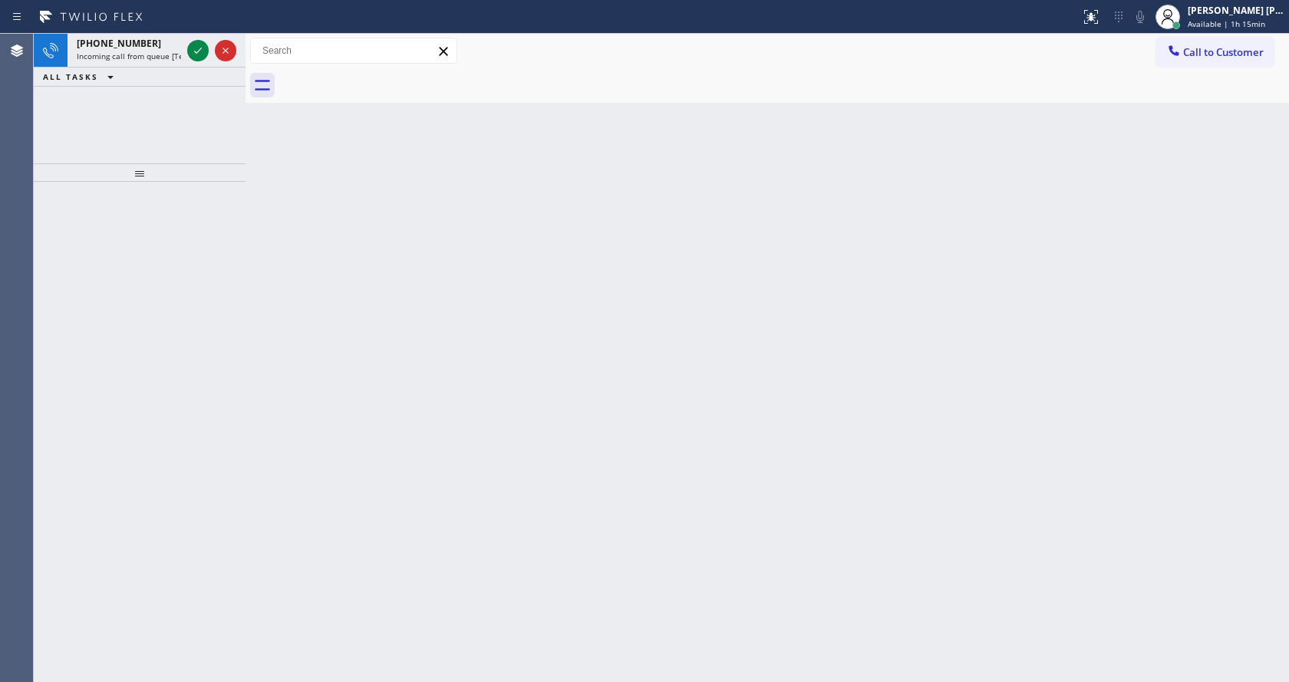
click at [828, 378] on div "Back to Dashboard Change Sender ID Customers Technicians Select a contact Outbo…" at bounding box center [766, 358] width 1043 height 648
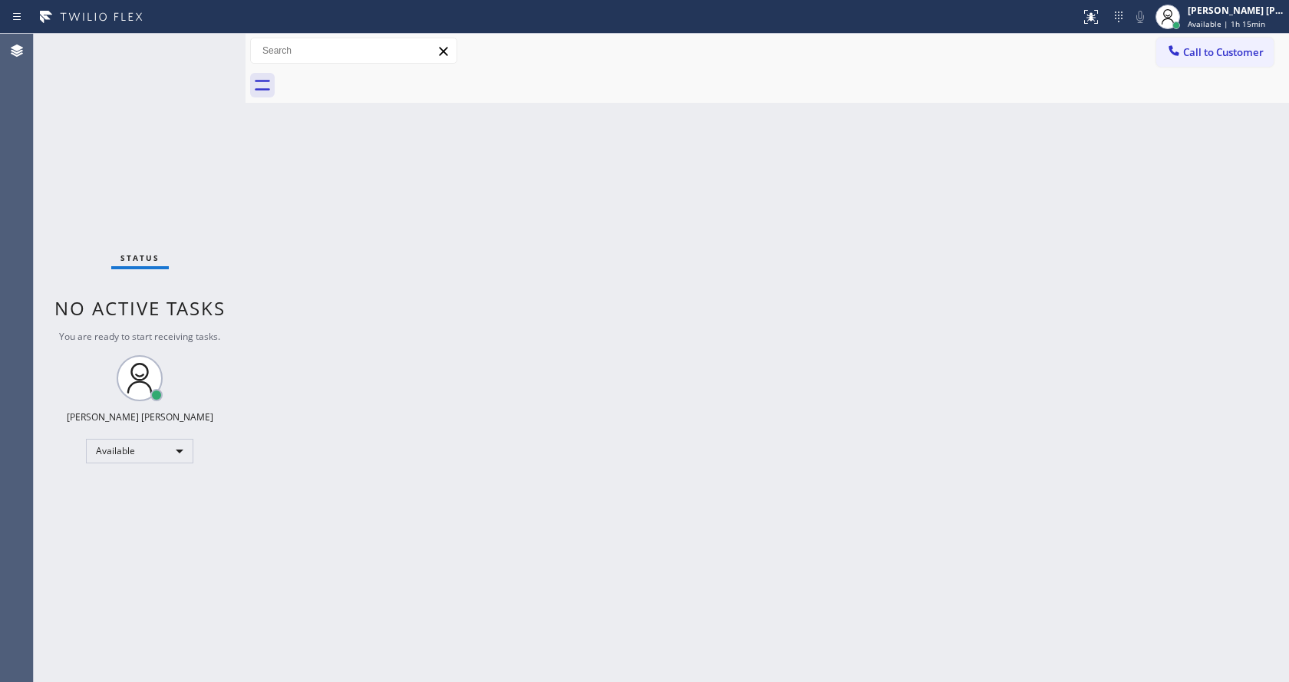
click at [141, 33] on div "Status report Issues detected You are now running in degraded mode and some fun…" at bounding box center [644, 17] width 1289 height 34
click at [700, 471] on div "Back to Dashboard Change Sender ID Customers Technicians Select a contact Outbo…" at bounding box center [766, 358] width 1043 height 648
click at [784, 452] on div "Back to Dashboard Change Sender ID Customers Technicians Select a contact Outbo…" at bounding box center [766, 358] width 1043 height 648
click at [208, 207] on div "Status No active tasks You are ready to start receiving tasks. [PERSON_NAME] [P…" at bounding box center [140, 358] width 212 height 648
click at [588, 489] on div "Back to Dashboard Change Sender ID Customers Technicians Select a contact Outbo…" at bounding box center [766, 358] width 1043 height 648
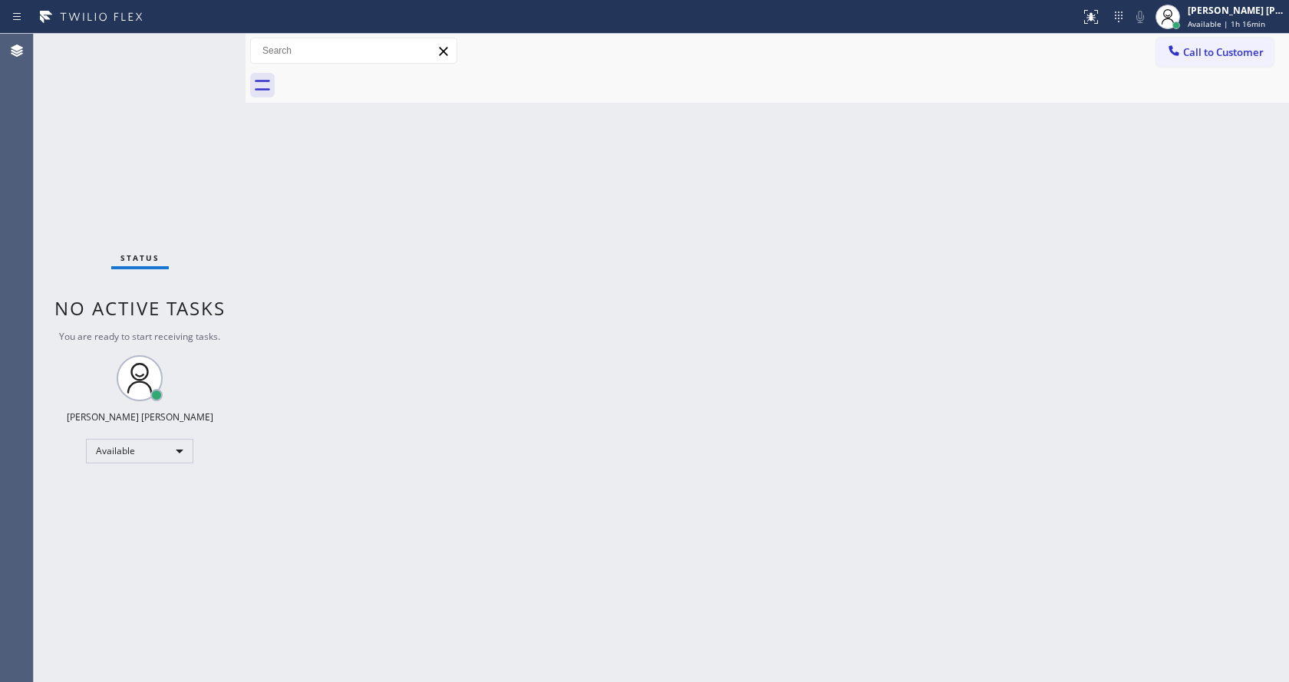
click at [245, 219] on div at bounding box center [245, 358] width 0 height 648
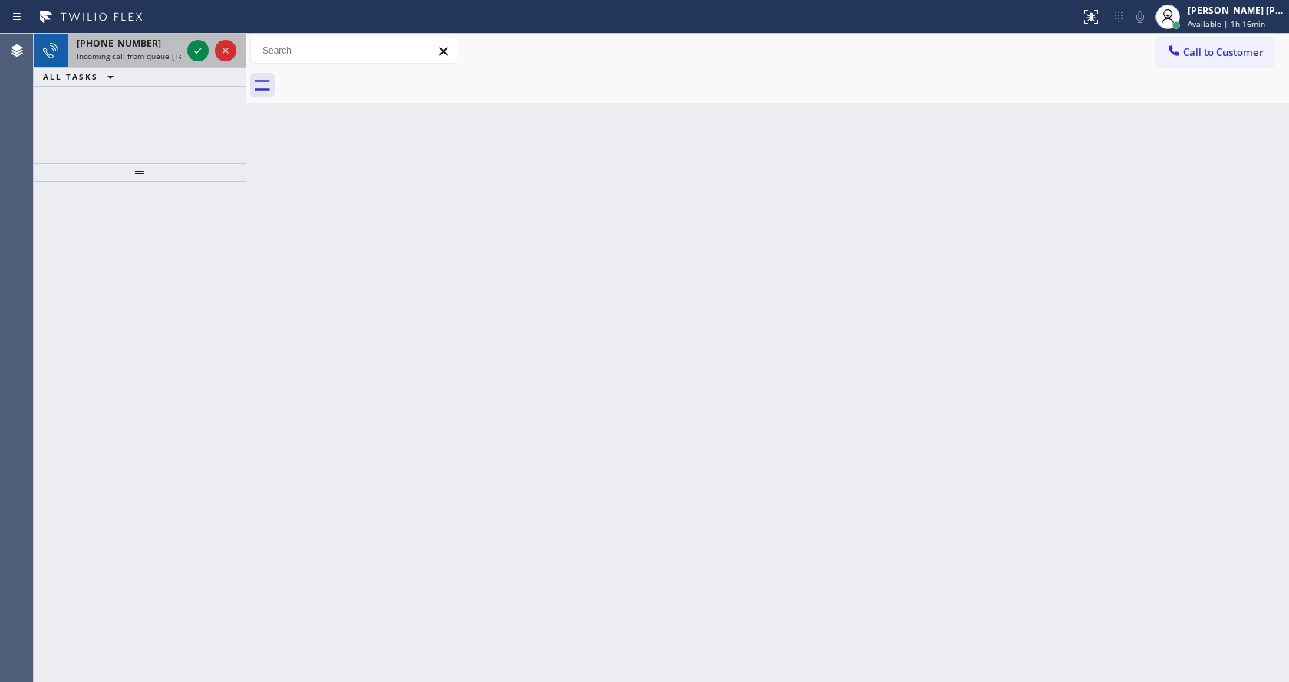
click at [153, 58] on span "Incoming call from queue [Test] All" at bounding box center [140, 56] width 127 height 11
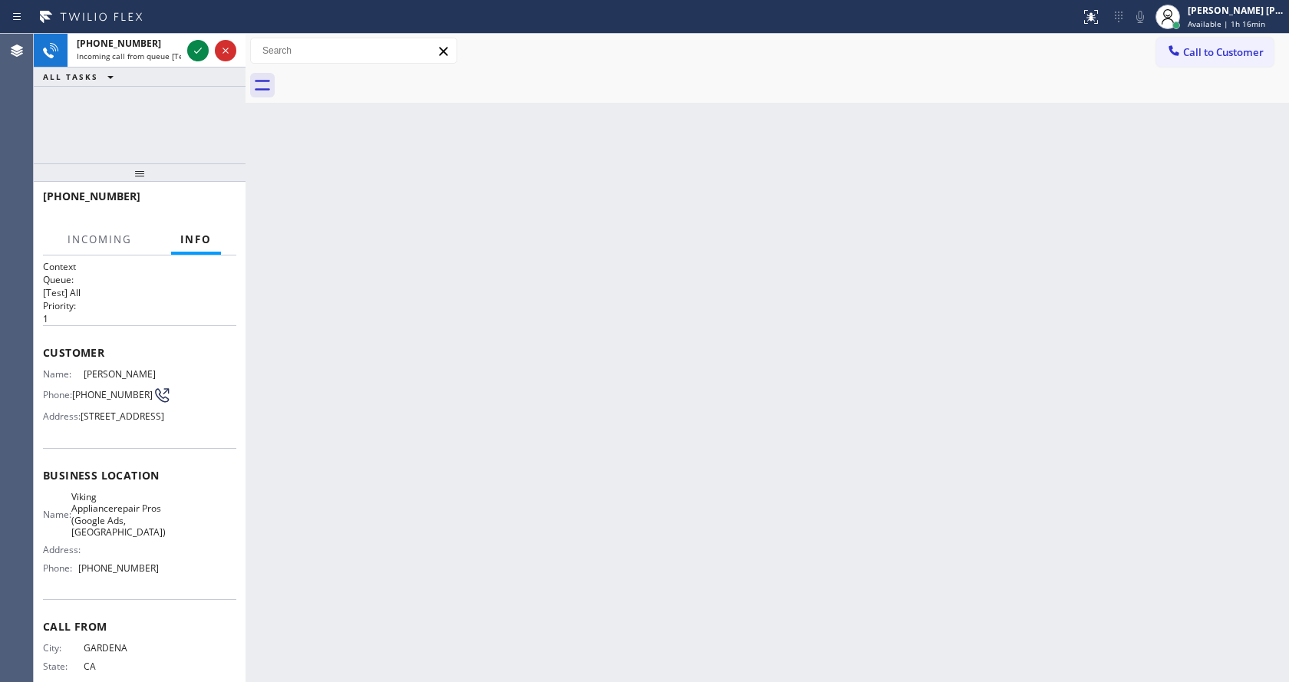
click at [1071, 270] on div "Back to Dashboard Change Sender ID Customers Technicians Select a contact Outbo…" at bounding box center [766, 358] width 1043 height 648
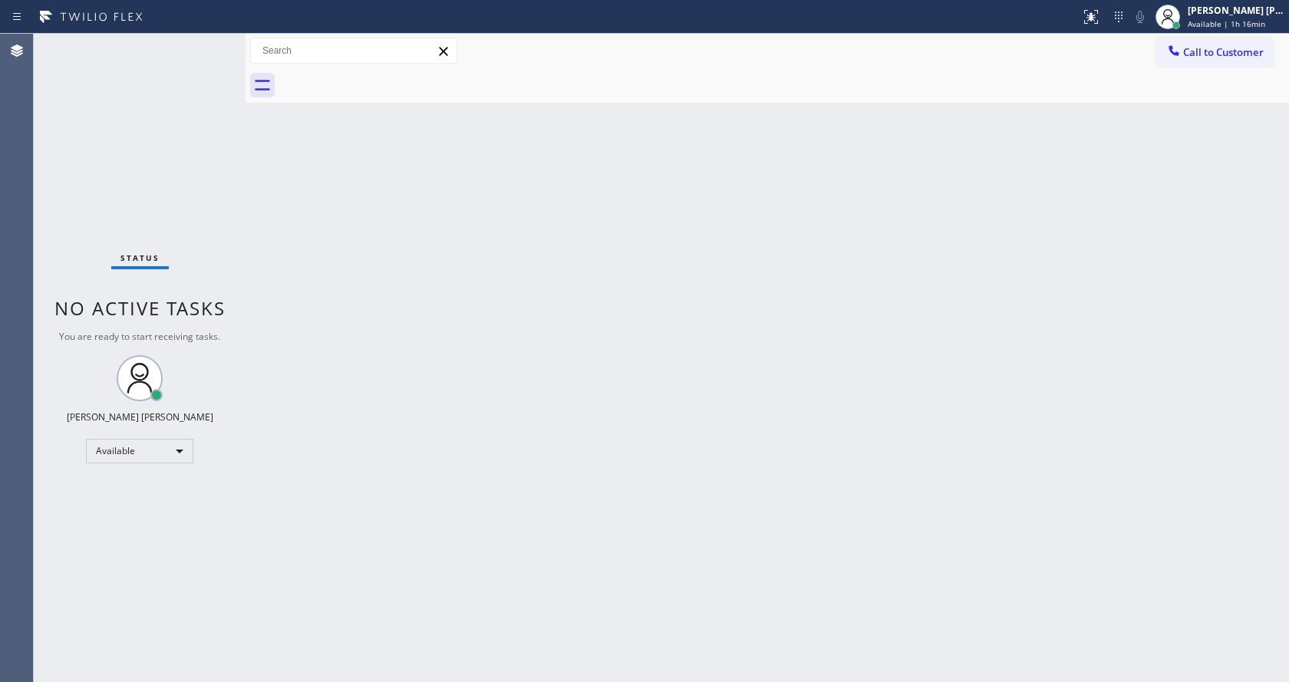
click at [546, 441] on div "Back to Dashboard Change Sender ID Customers Technicians Select a contact Outbo…" at bounding box center [766, 358] width 1043 height 648
click at [245, 216] on div at bounding box center [245, 358] width 0 height 648
click at [146, 52] on div "Status No active tasks You are ready to start receiving tasks. [PERSON_NAME] [P…" at bounding box center [140, 358] width 212 height 648
click at [525, 622] on div "Back to Dashboard Change Sender ID Customers Technicians Select a contact Outbo…" at bounding box center [766, 358] width 1043 height 648
click at [185, 122] on div "Status No active tasks You are ready to start receiving tasks. [PERSON_NAME] [P…" at bounding box center [140, 358] width 212 height 648
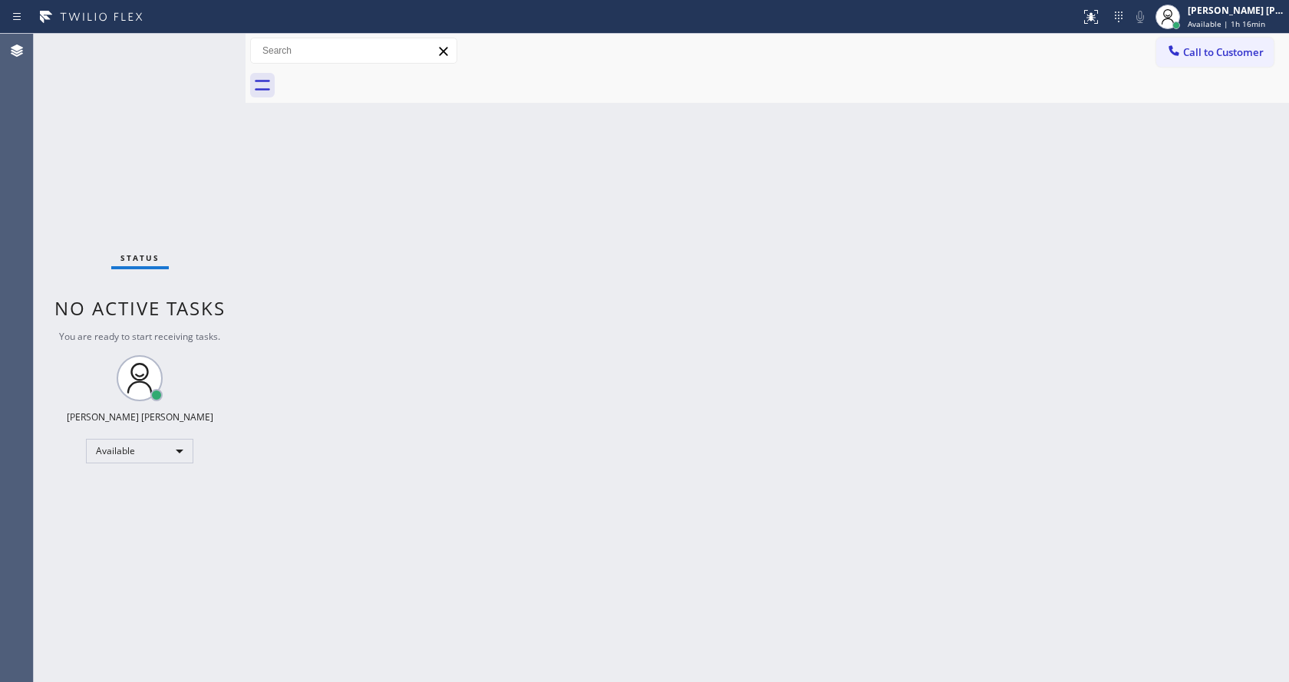
click at [206, 44] on div "Status No active tasks You are ready to start receiving tasks. [PERSON_NAME] [P…" at bounding box center [140, 358] width 212 height 648
click at [296, 397] on div "Back to Dashboard Change Sender ID Customers Technicians Select a contact Outbo…" at bounding box center [766, 358] width 1043 height 648
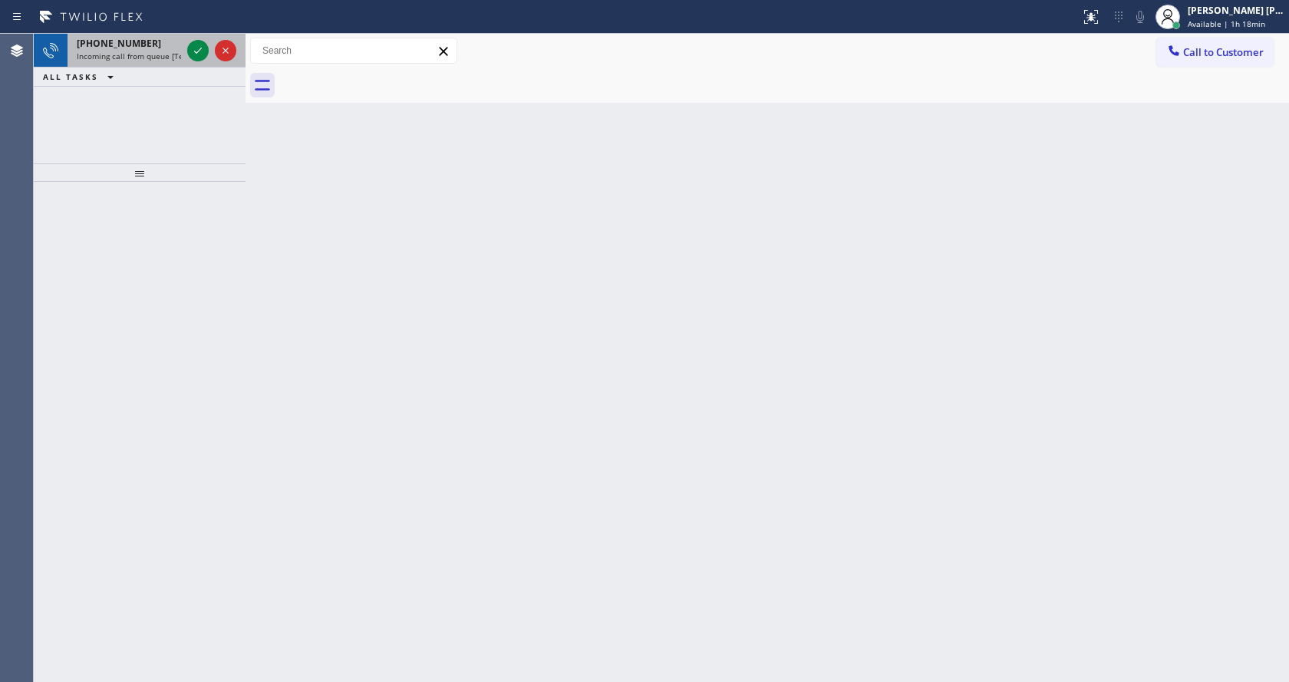
click at [168, 54] on span "Incoming call from queue [Test] All" at bounding box center [140, 56] width 127 height 11
click at [197, 51] on icon at bounding box center [198, 50] width 18 height 18
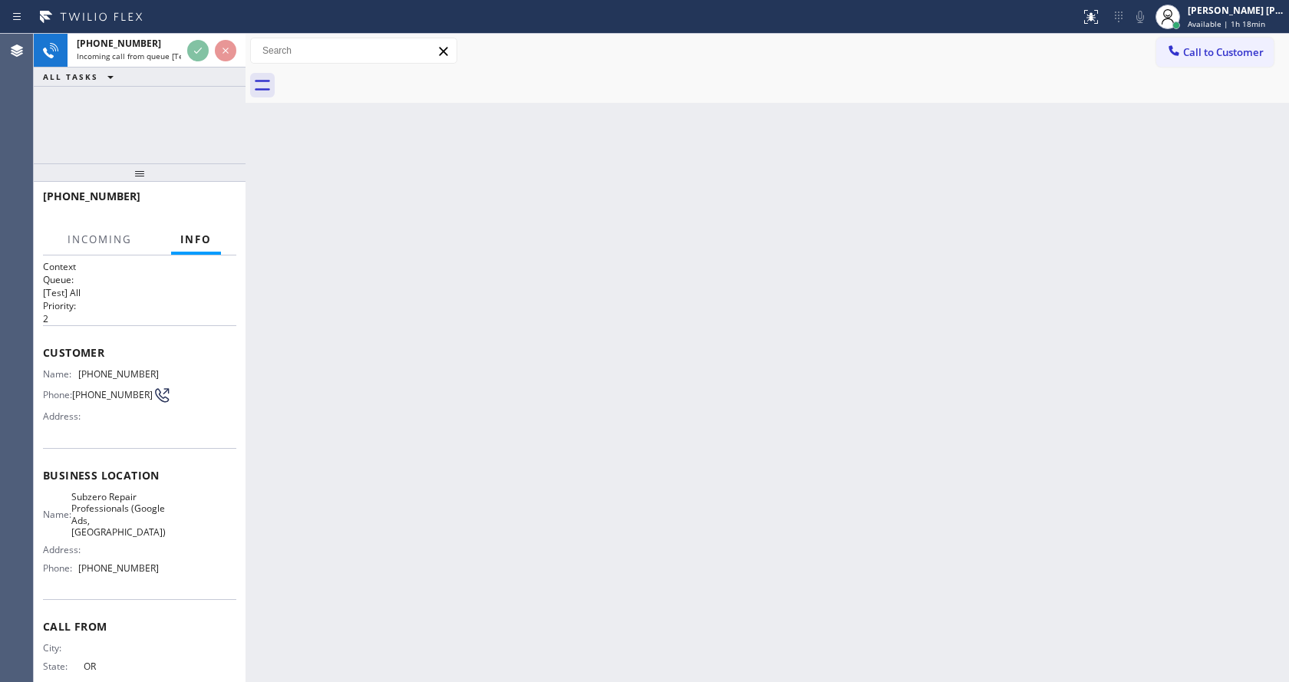
scroll to position [44, 0]
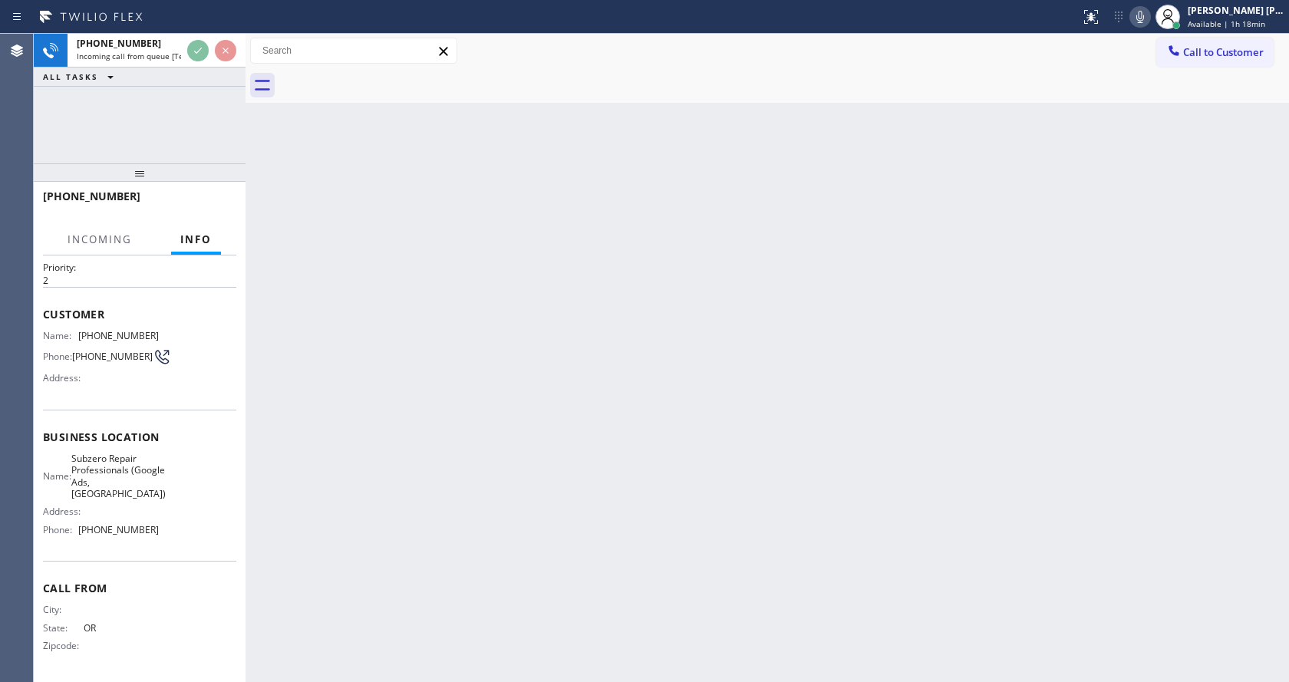
click at [582, 538] on div "Back to Dashboard Change Sender ID Customers Technicians Select a contact Outbo…" at bounding box center [766, 358] width 1043 height 648
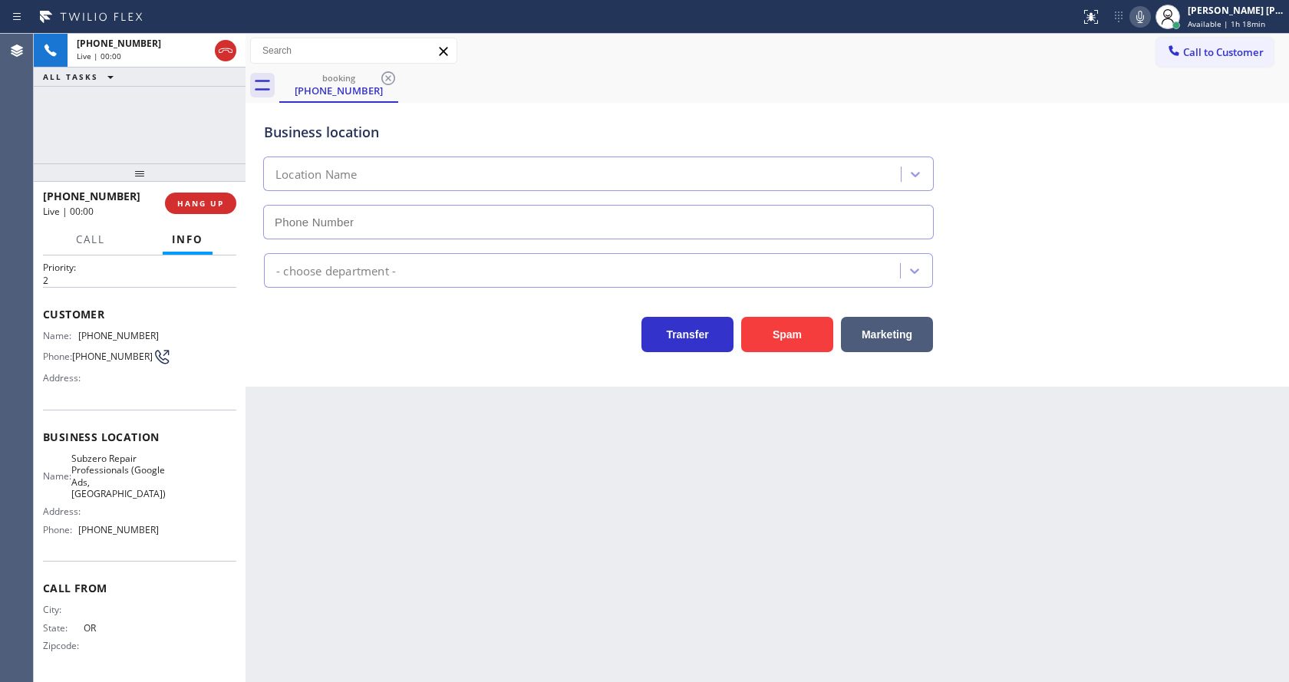
type input "[PHONE_NUMBER]"
click at [579, 523] on div "Back to Dashboard Change Sender ID Customers Technicians Select a contact Outbo…" at bounding box center [766, 358] width 1043 height 648
click at [331, 425] on div "Back to Dashboard Change Sender ID Customers Technicians Select a contact Outbo…" at bounding box center [766, 358] width 1043 height 648
click at [438, 375] on div "Business location Subzero Repair Professionals (Google Ads, [GEOGRAPHIC_DATA]) …" at bounding box center [766, 245] width 1043 height 284
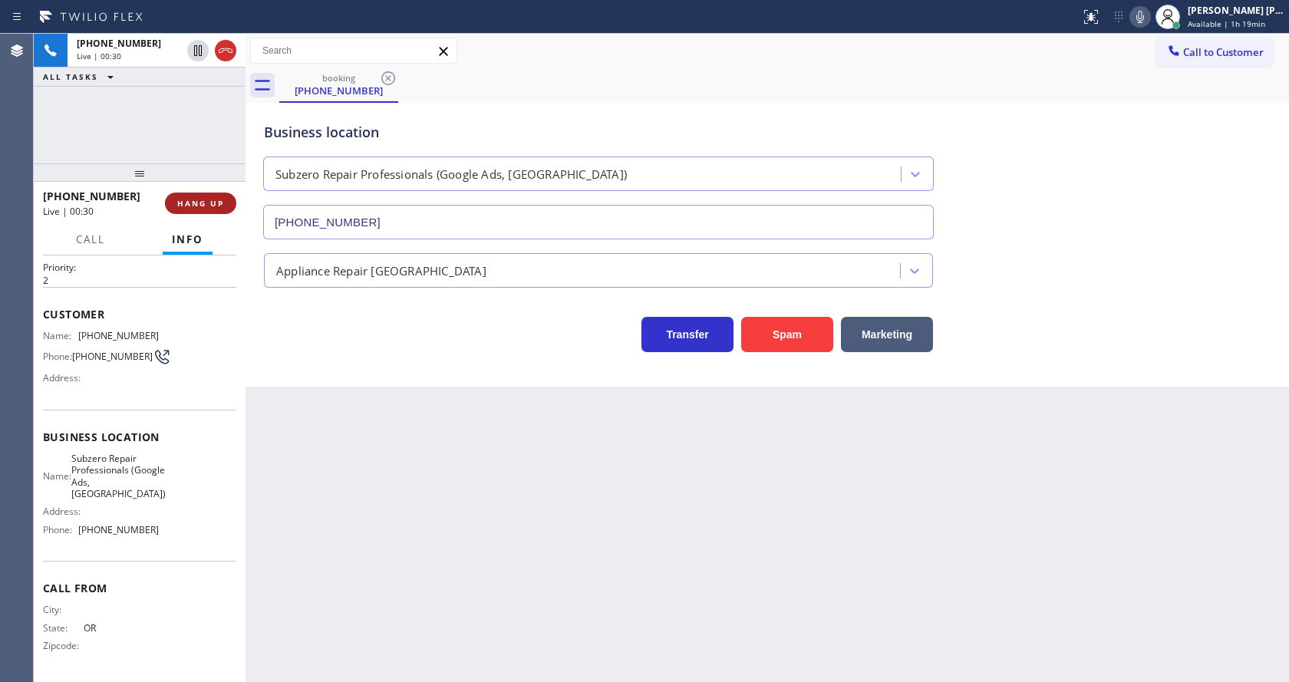
click at [193, 202] on span "HANG UP" at bounding box center [200, 203] width 47 height 11
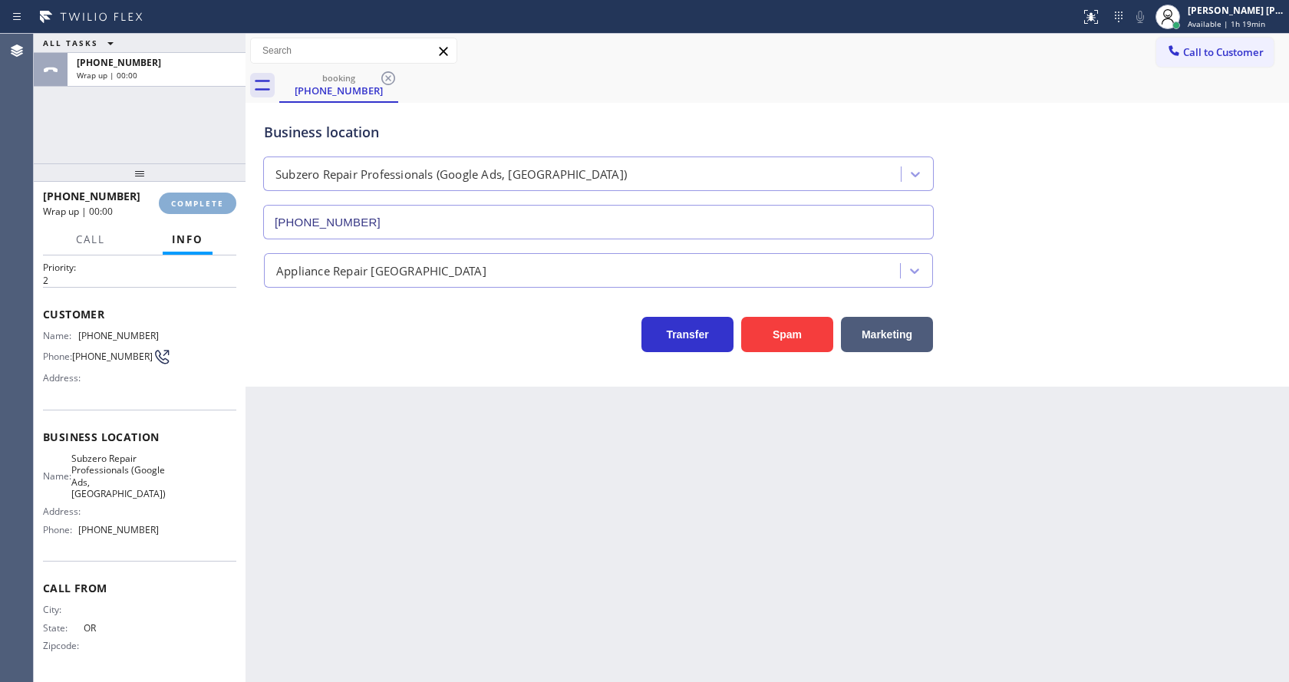
click at [193, 202] on span "COMPLETE" at bounding box center [197, 203] width 53 height 11
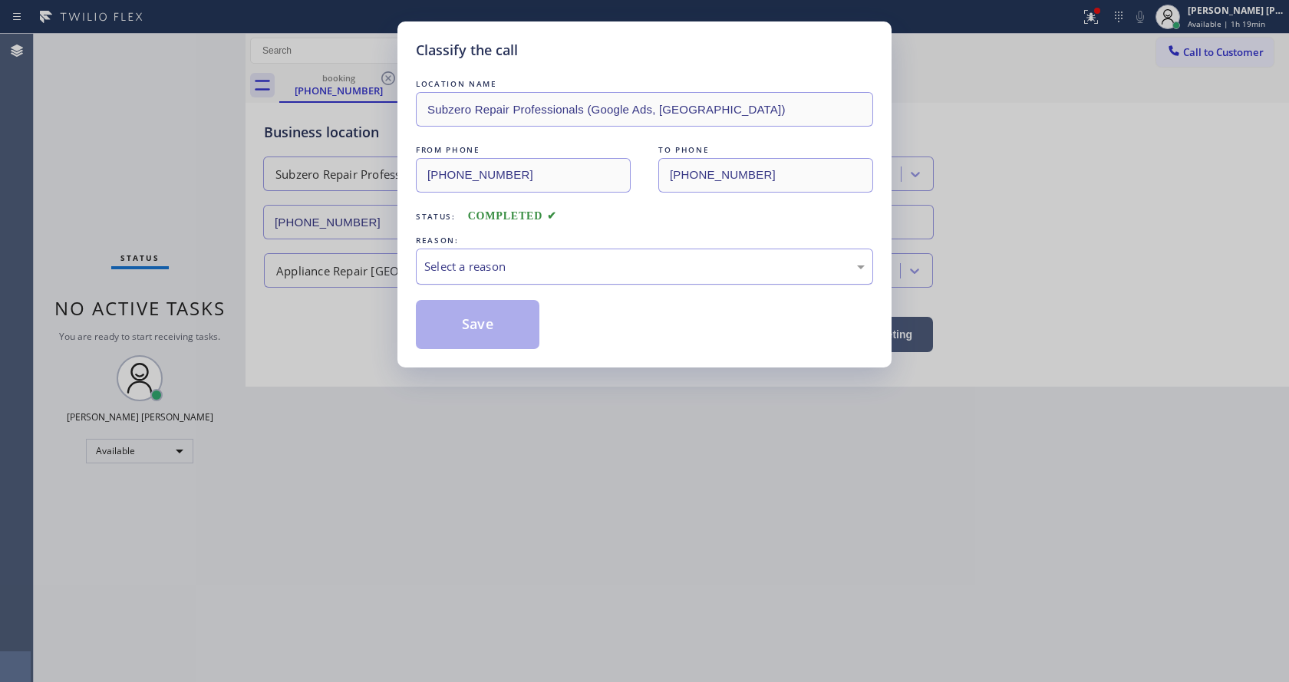
click at [460, 252] on div "Select a reason" at bounding box center [644, 267] width 457 height 36
click at [477, 316] on button "Save" at bounding box center [478, 324] width 124 height 49
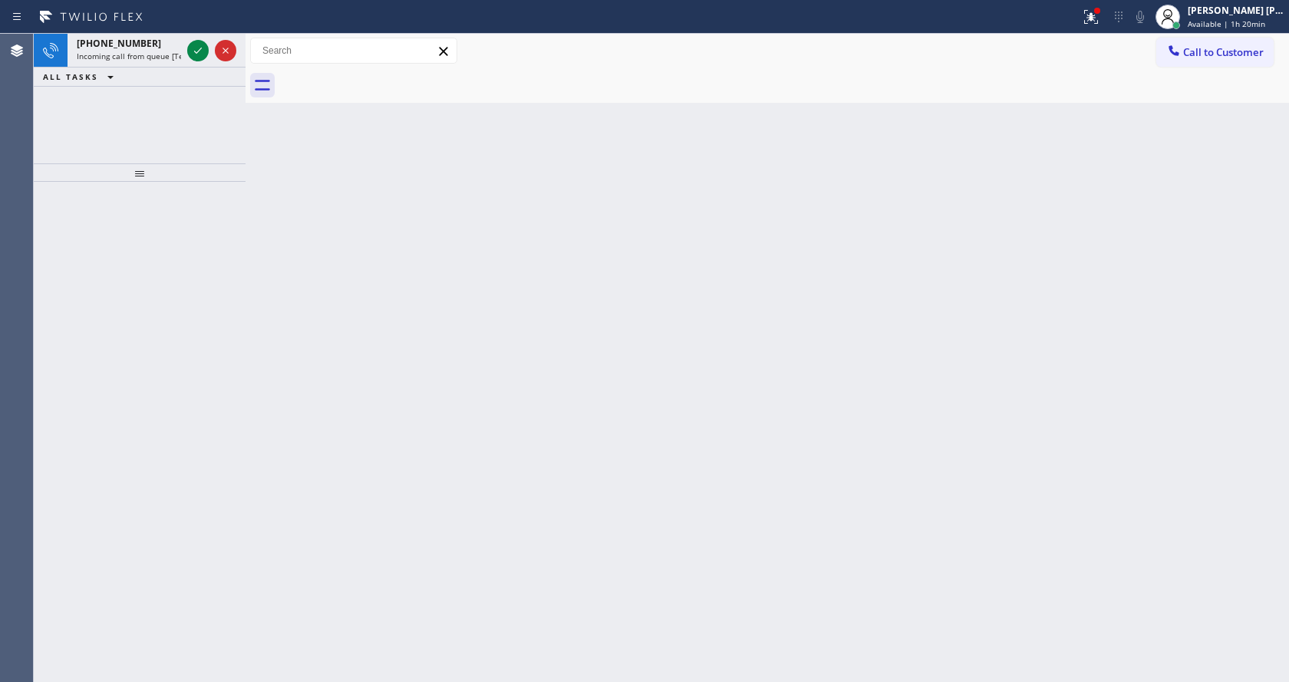
click at [603, 375] on div "Back to Dashboard Change Sender ID Customers Technicians Select a contact Outbo…" at bounding box center [766, 358] width 1043 height 648
click at [1096, 11] on icon at bounding box center [1091, 17] width 18 height 18
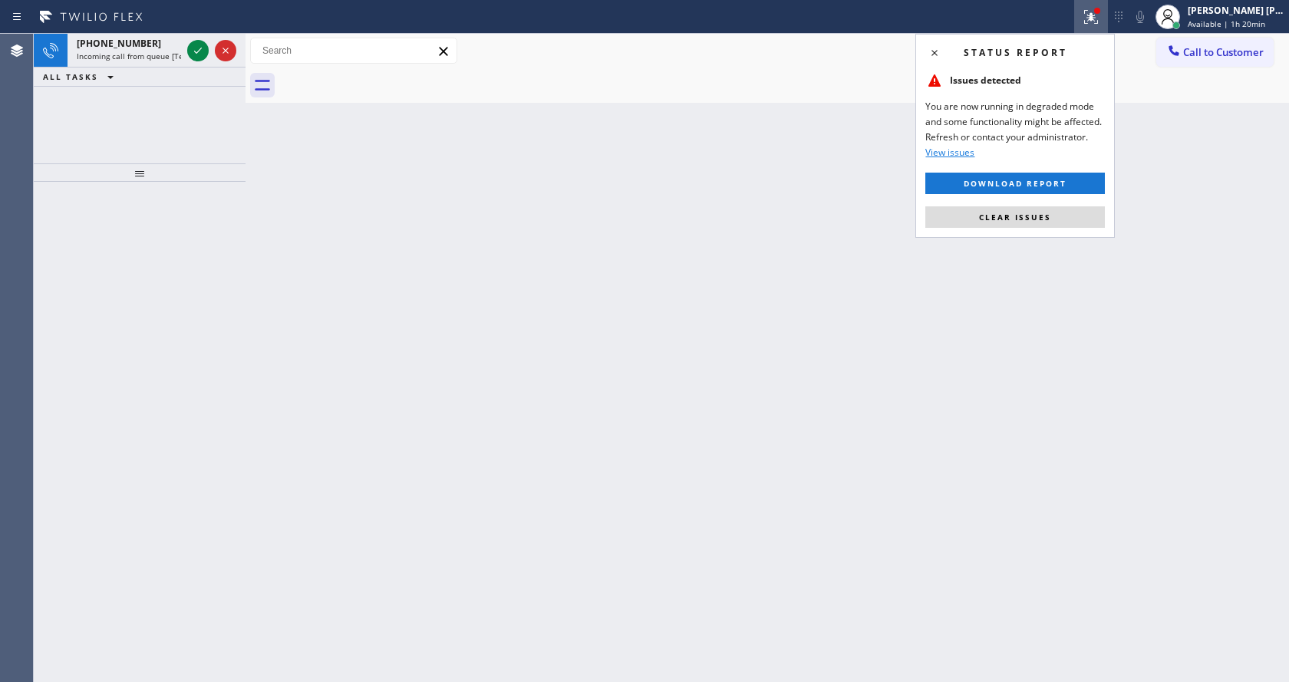
click at [1037, 205] on div "Status report Issues detected You are now running in degraded mode and some fun…" at bounding box center [1014, 136] width 199 height 204
click at [1042, 219] on span "Clear issues" at bounding box center [1015, 217] width 72 height 11
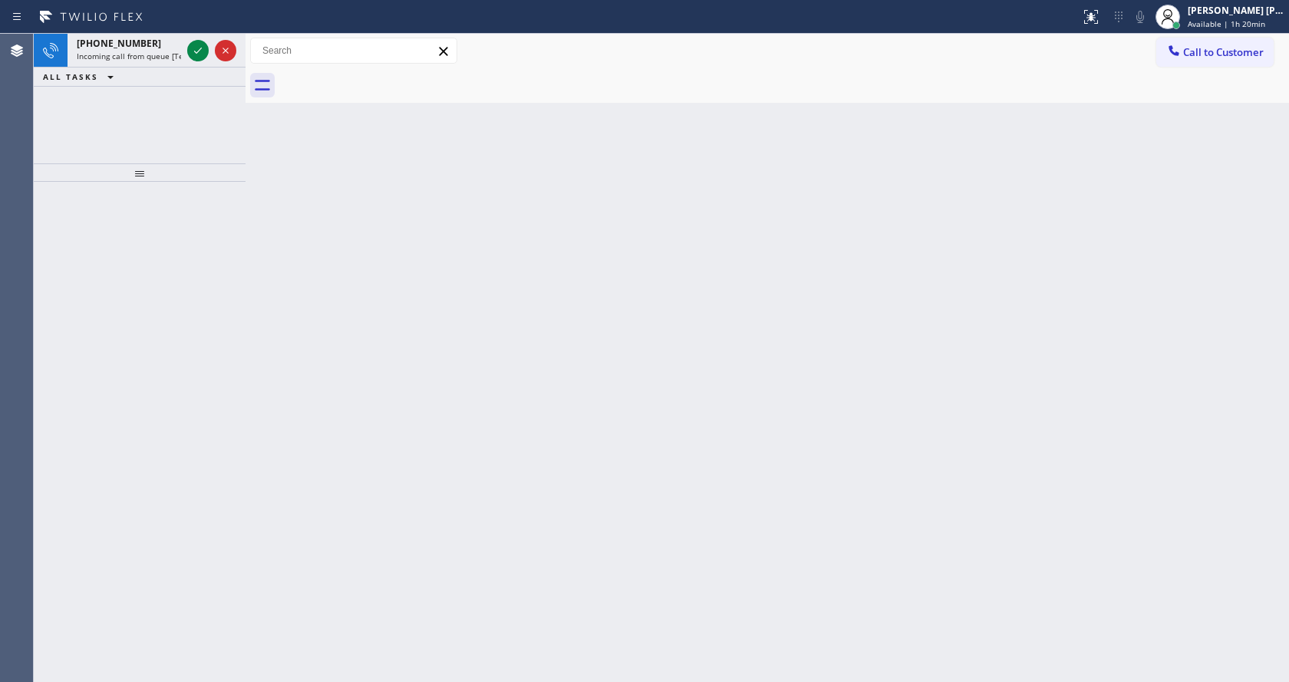
click at [1042, 219] on div "Back to Dashboard Change Sender ID Customers Technicians Select a contact Outbo…" at bounding box center [766, 358] width 1043 height 648
click at [129, 31] on div "Status report Issues detected You are now running in degraded mode and some fun…" at bounding box center [644, 17] width 1289 height 34
click at [157, 50] on div "[PHONE_NUMBER] Incoming call from queue [Test] All" at bounding box center [126, 51] width 117 height 34
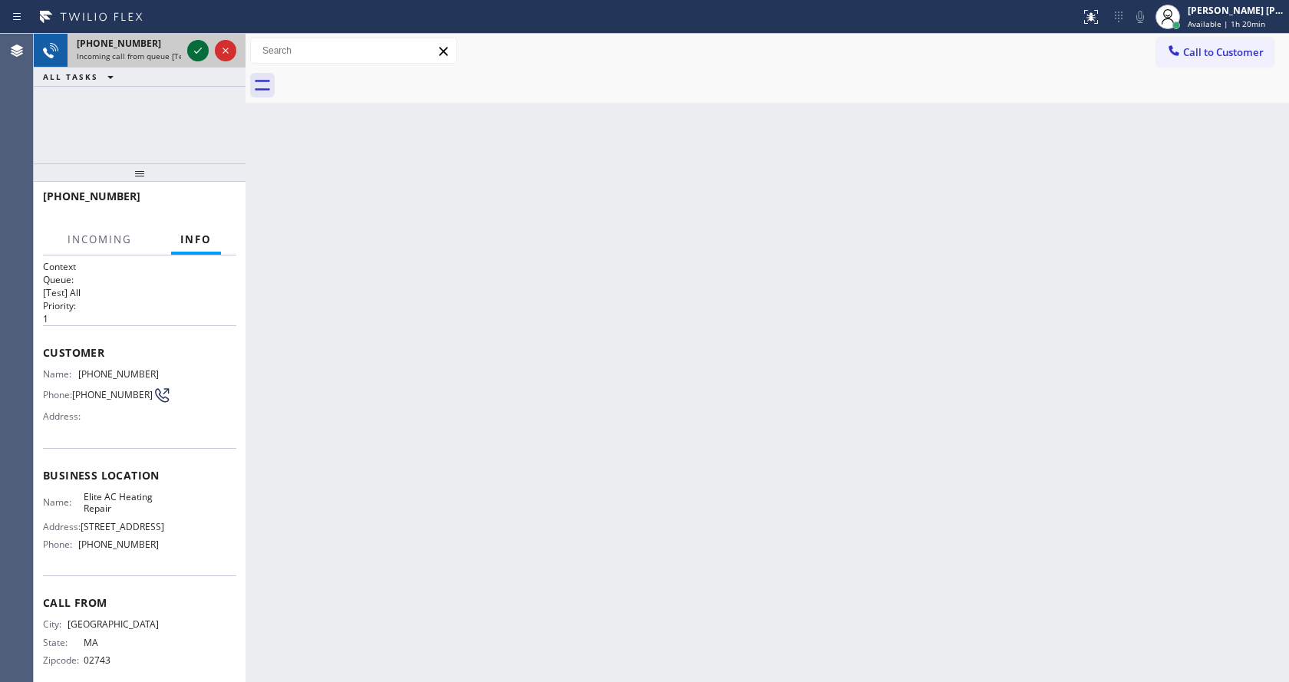
click at [190, 51] on icon at bounding box center [198, 50] width 18 height 18
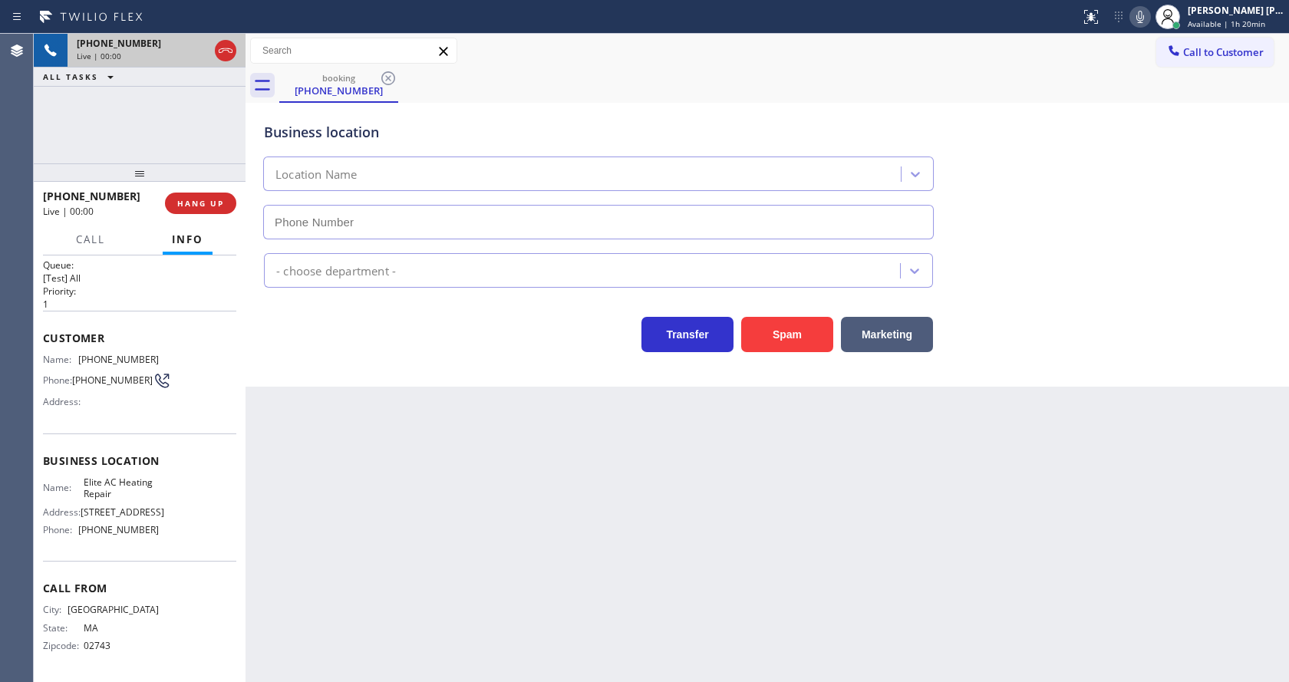
type input "[PHONE_NUMBER]"
click at [352, 359] on div "Business location Elite AC Heating Repair [PHONE_NUMBER] HVAC Transfer Spam Mar…" at bounding box center [766, 245] width 1043 height 284
click at [413, 475] on div "Back to Dashboard Change Sender ID Customers Technicians Select a contact Outbo…" at bounding box center [766, 358] width 1043 height 648
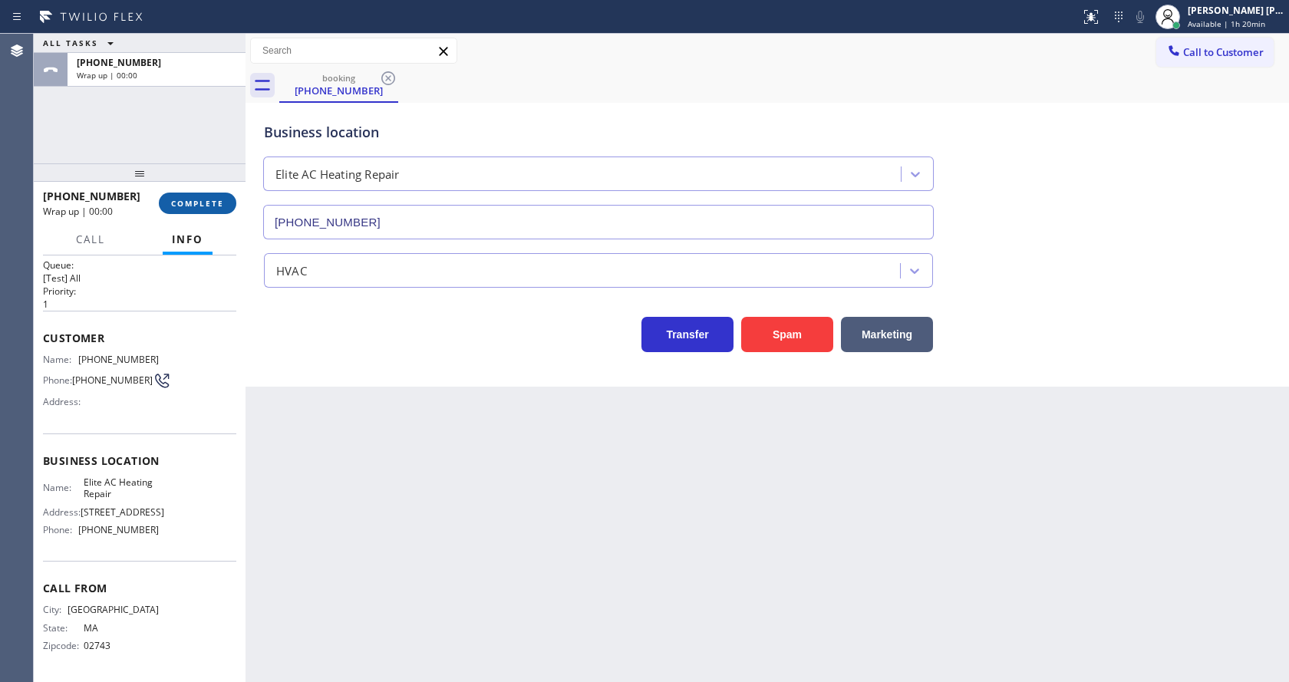
click at [199, 209] on button "COMPLETE" at bounding box center [197, 203] width 77 height 21
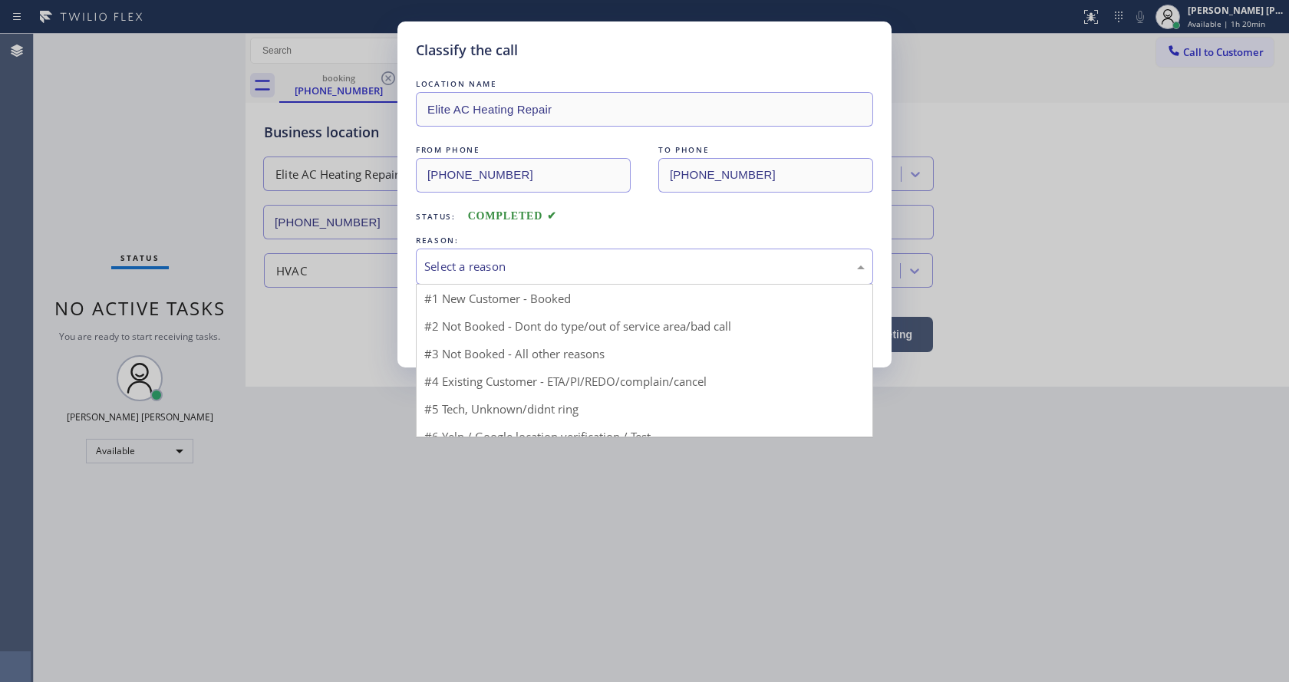
click at [475, 261] on div "Select a reason" at bounding box center [644, 267] width 440 height 18
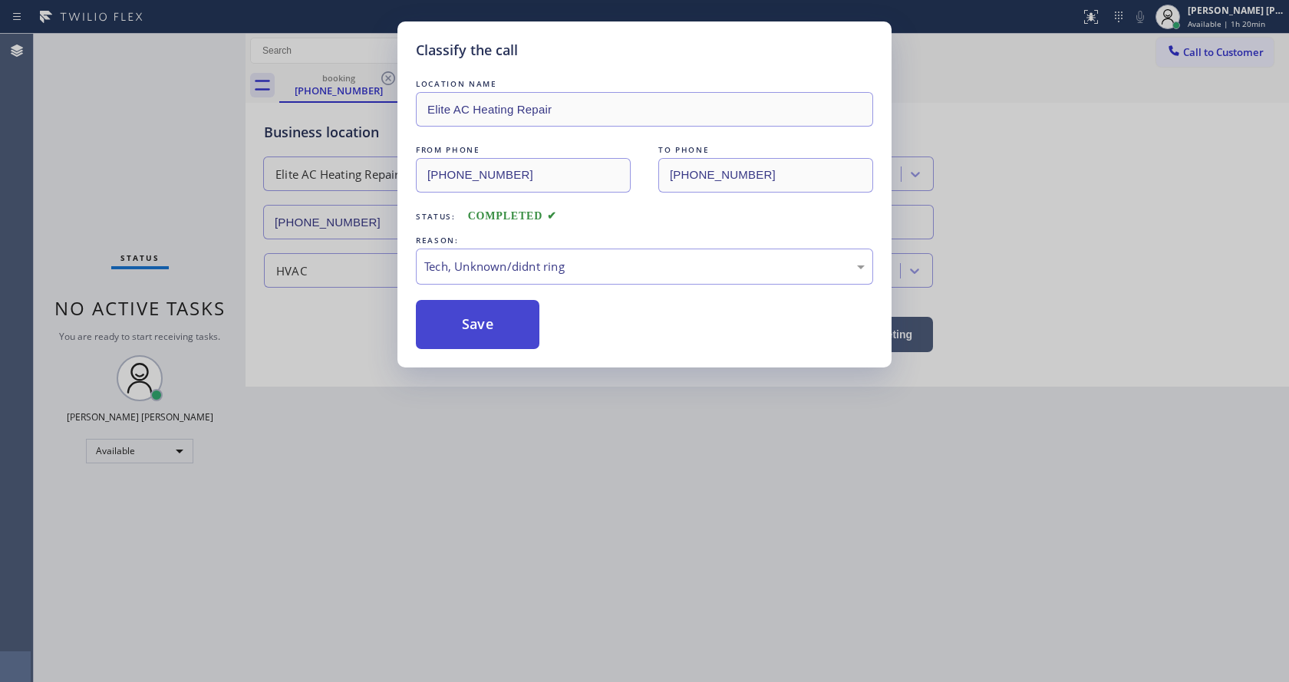
click at [479, 339] on button "Save" at bounding box center [478, 324] width 124 height 49
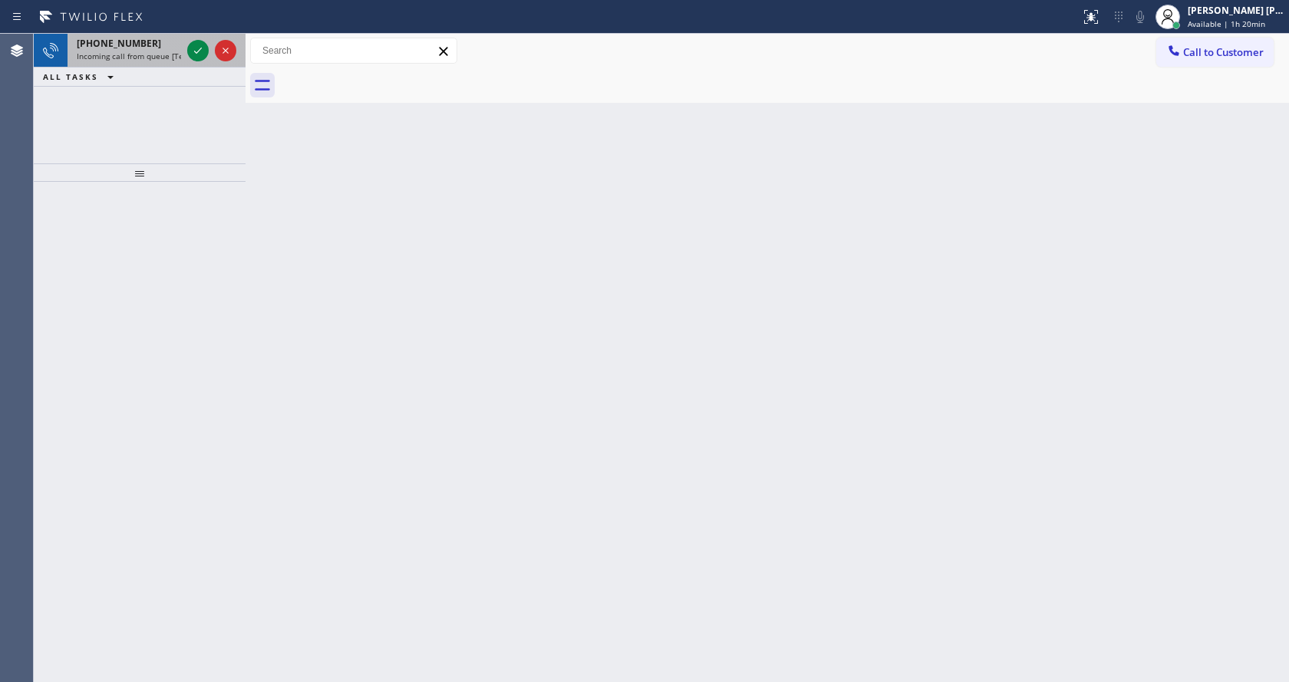
click at [156, 52] on span "Incoming call from queue [Test] All" at bounding box center [140, 56] width 127 height 11
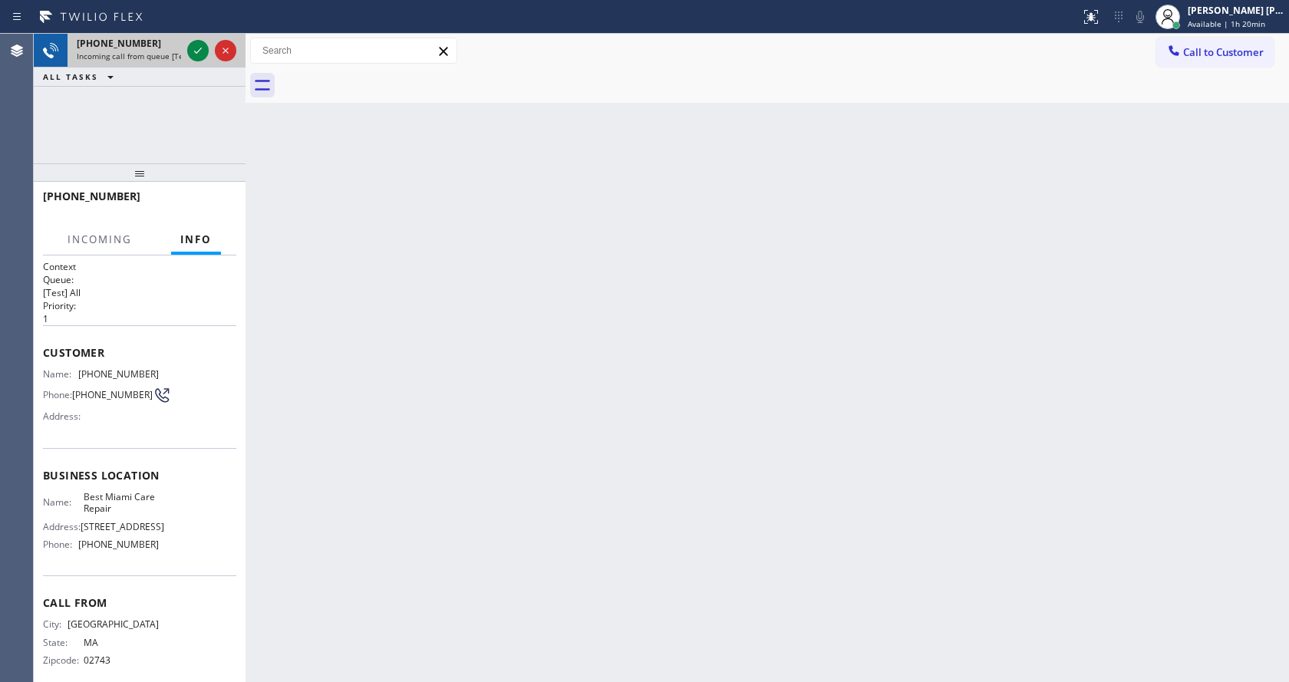
click at [201, 39] on div at bounding box center [211, 51] width 55 height 34
click at [917, 254] on div "Back to Dashboard Change Sender ID Customers Technicians Select a contact Outbo…" at bounding box center [766, 358] width 1043 height 648
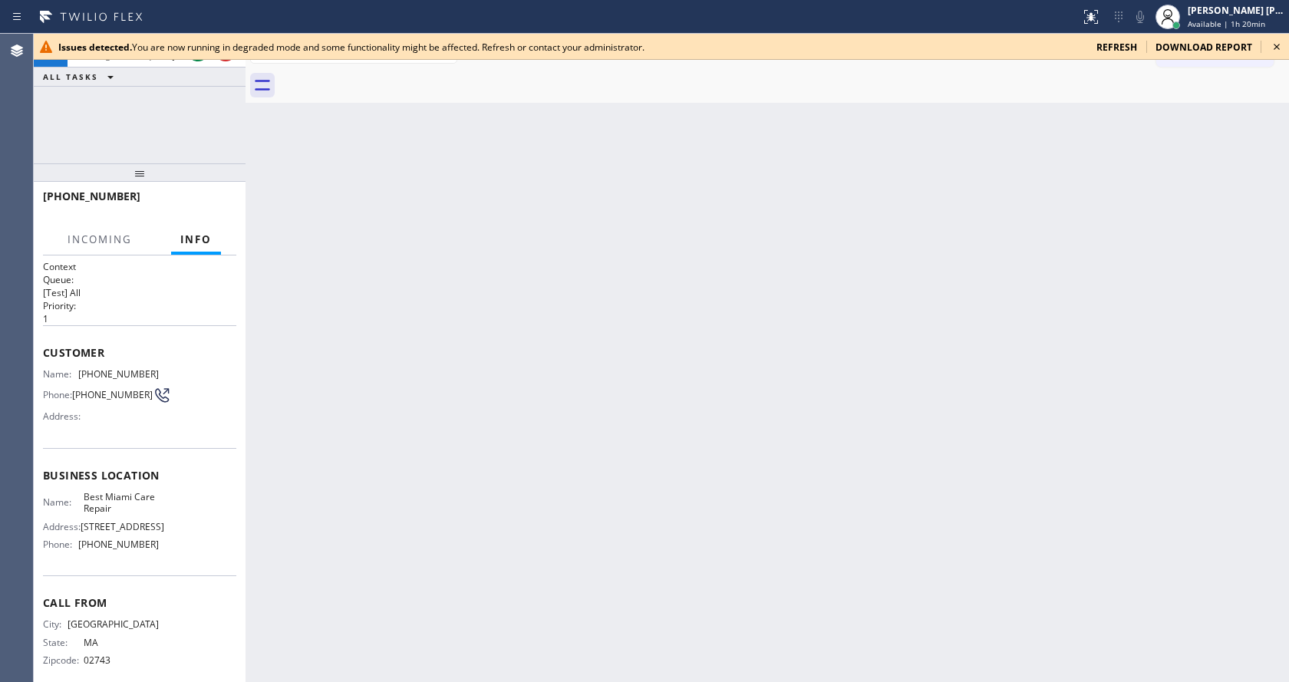
click at [739, 371] on div "Back to Dashboard Change Sender ID Customers Technicians Select a contact Outbo…" at bounding box center [766, 358] width 1043 height 648
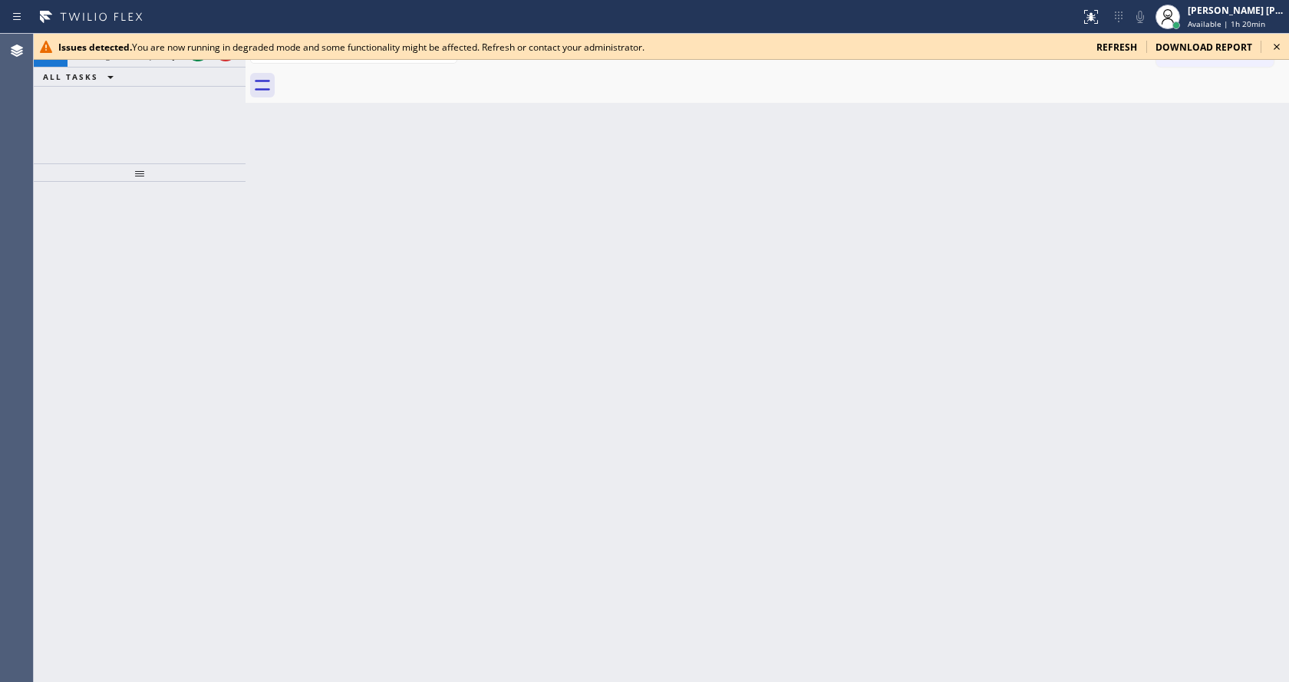
click at [1288, 50] on div "Issues detected. You are now running in degraded mode and some functionality mi…" at bounding box center [661, 47] width 1255 height 26
click at [1283, 48] on icon at bounding box center [1276, 47] width 18 height 18
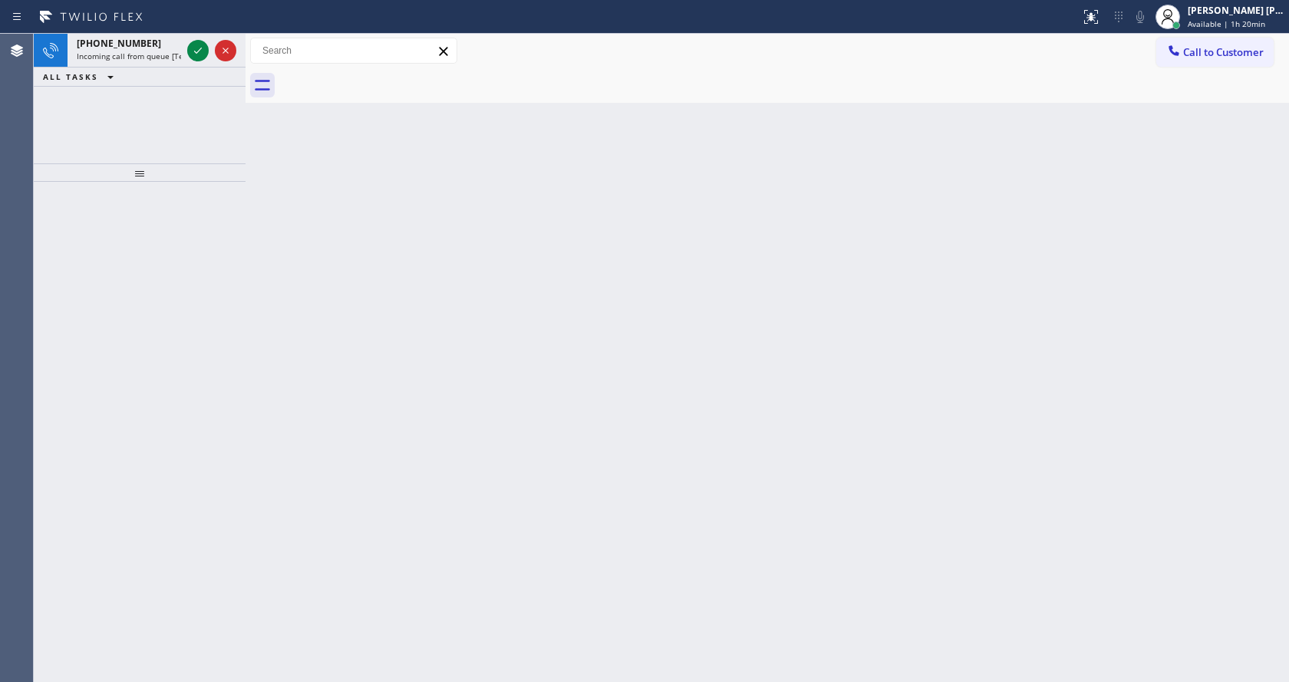
click at [970, 463] on div "Back to Dashboard Change Sender ID Customers Technicians Select a contact Outbo…" at bounding box center [766, 358] width 1043 height 648
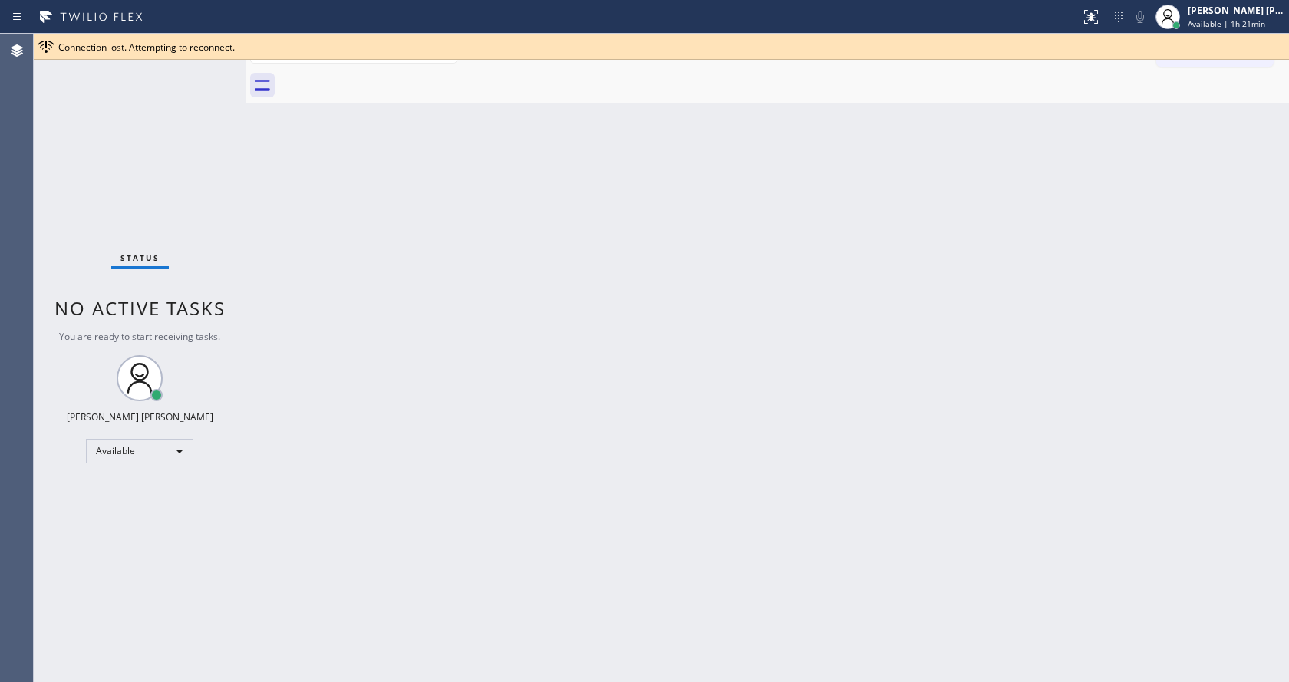
click at [251, 307] on div "Back to Dashboard Change Sender ID Customers Technicians Select a contact Outbo…" at bounding box center [766, 358] width 1043 height 648
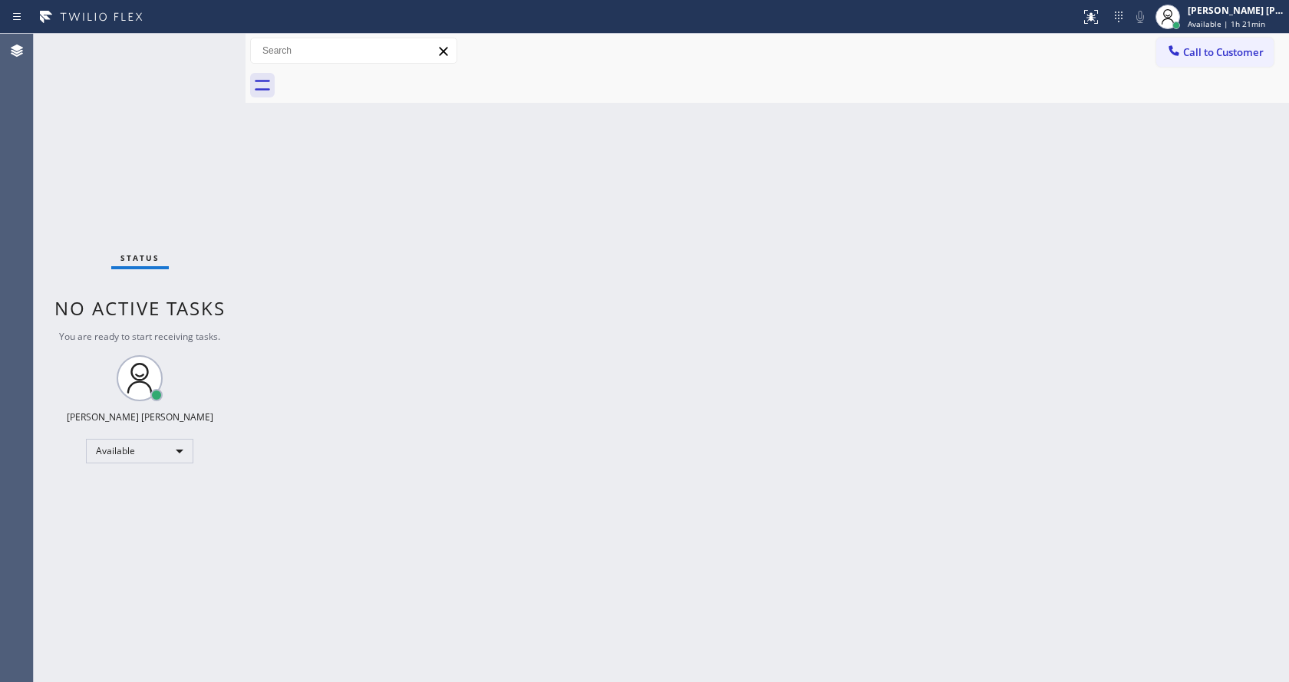
drag, startPoint x: 245, startPoint y: 77, endPoint x: 215, endPoint y: 77, distance: 29.9
click at [215, 77] on div "Status No active tasks You are ready to start receiving tasks. [PERSON_NAME] [P…" at bounding box center [661, 358] width 1255 height 648
click at [213, 41] on div "Status No active tasks You are ready to start receiving tasks. [PERSON_NAME] [P…" at bounding box center [140, 358] width 212 height 648
click at [209, 44] on div "Status No active tasks You are ready to start receiving tasks. [PERSON_NAME] [P…" at bounding box center [140, 358] width 212 height 648
click at [293, 239] on div "Back to Dashboard Change Sender ID Customers Technicians Select a contact Outbo…" at bounding box center [766, 358] width 1043 height 648
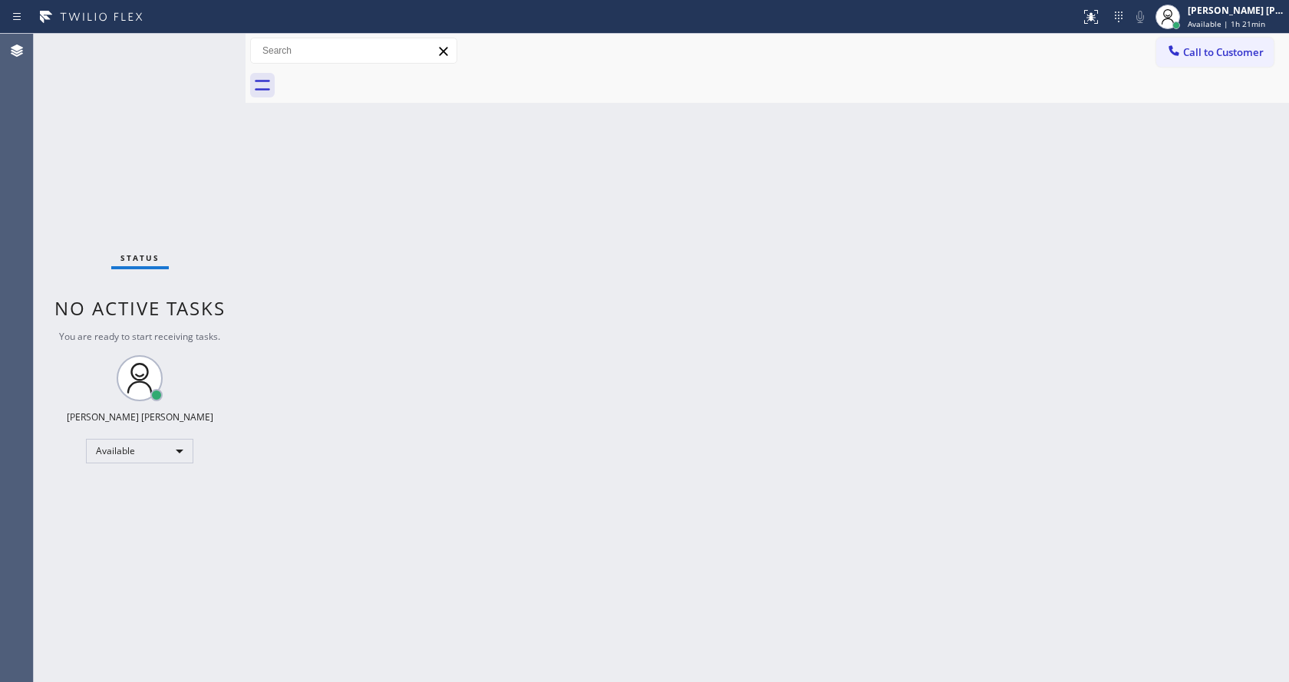
click at [450, 407] on div "Back to Dashboard Change Sender ID Customers Technicians Select a contact Outbo…" at bounding box center [766, 358] width 1043 height 648
click at [193, 228] on div "Status No active tasks You are ready to start receiving tasks. [PERSON_NAME] [P…" at bounding box center [140, 358] width 212 height 648
drag, startPoint x: 248, startPoint y: 57, endPoint x: 214, endPoint y: 53, distance: 34.0
click at [214, 53] on div "Status No active tasks You are ready to start receiving tasks. [PERSON_NAME] [P…" at bounding box center [661, 358] width 1255 height 648
click at [212, 42] on div "Status No active tasks You are ready to start receiving tasks. [PERSON_NAME] [P…" at bounding box center [140, 358] width 212 height 648
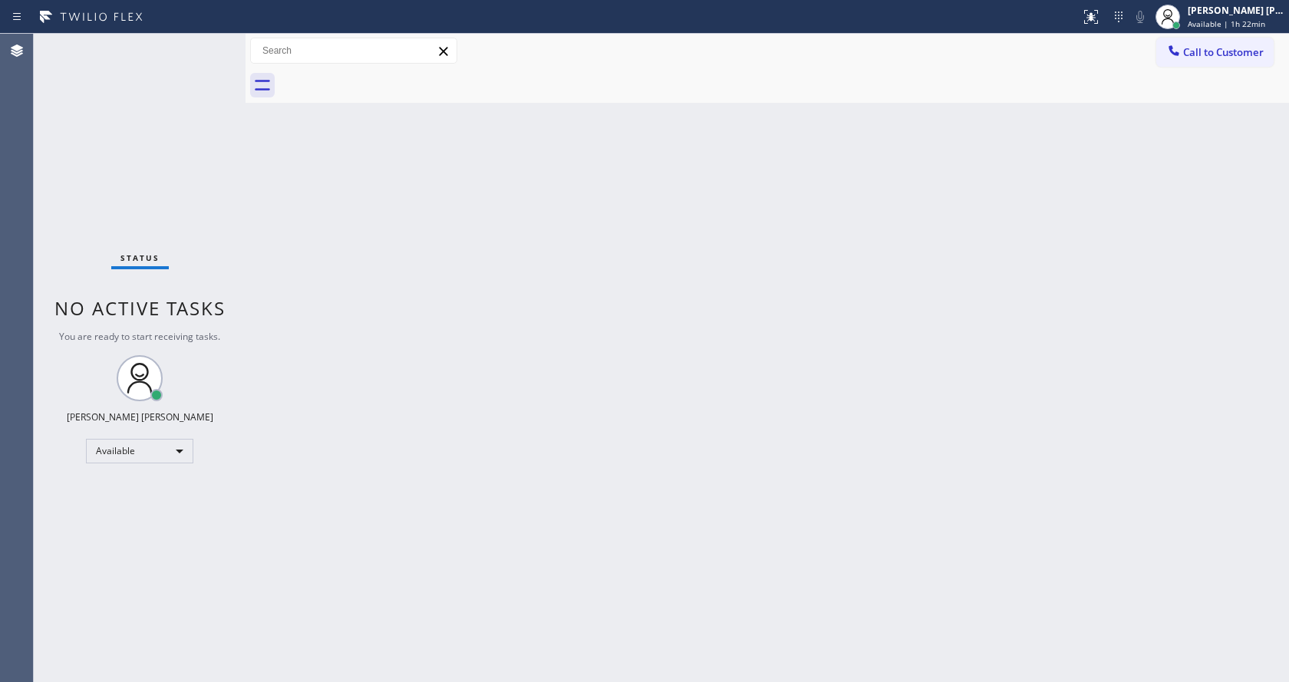
click at [208, 43] on div "Status No active tasks You are ready to start receiving tasks. [PERSON_NAME] [P…" at bounding box center [140, 358] width 212 height 648
click at [232, 157] on div "Status No active tasks You are ready to start receiving tasks. [PERSON_NAME] [P…" at bounding box center [140, 358] width 212 height 648
click at [208, 38] on div "Status No active tasks You are ready to start receiving tasks. [PERSON_NAME] [P…" at bounding box center [140, 358] width 212 height 648
click at [201, 43] on div "Status No active tasks You are ready to start receiving tasks. [PERSON_NAME] [P…" at bounding box center [140, 358] width 212 height 648
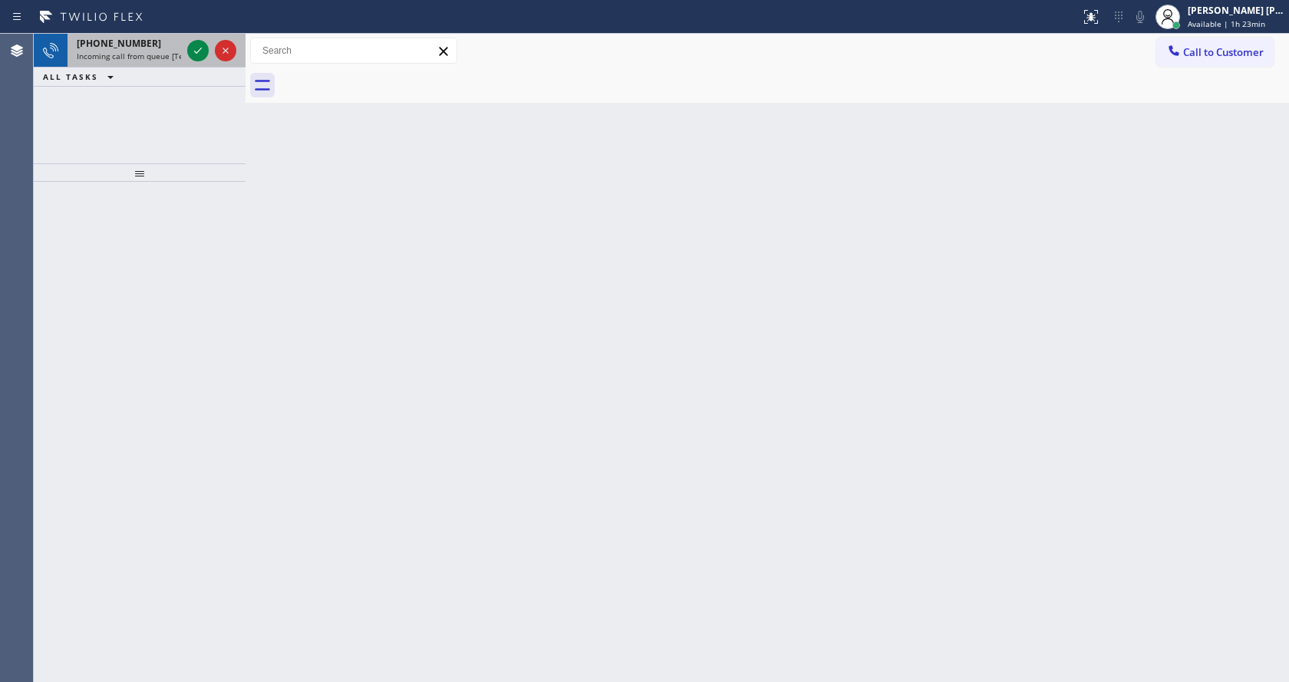
click at [176, 51] on span "Incoming call from queue [Test] All" at bounding box center [140, 56] width 127 height 11
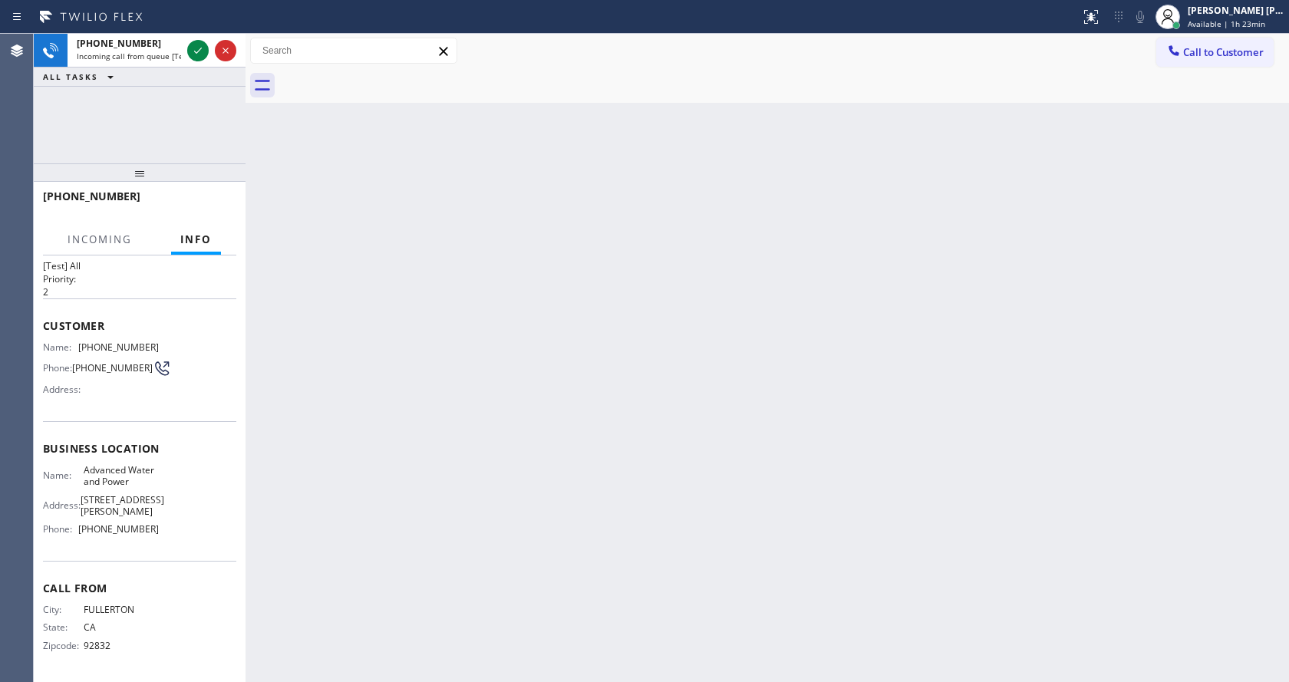
scroll to position [68, 0]
click at [757, 356] on div "Back to Dashboard Change Sender ID Customers Technicians Select a contact Outbo…" at bounding box center [766, 358] width 1043 height 648
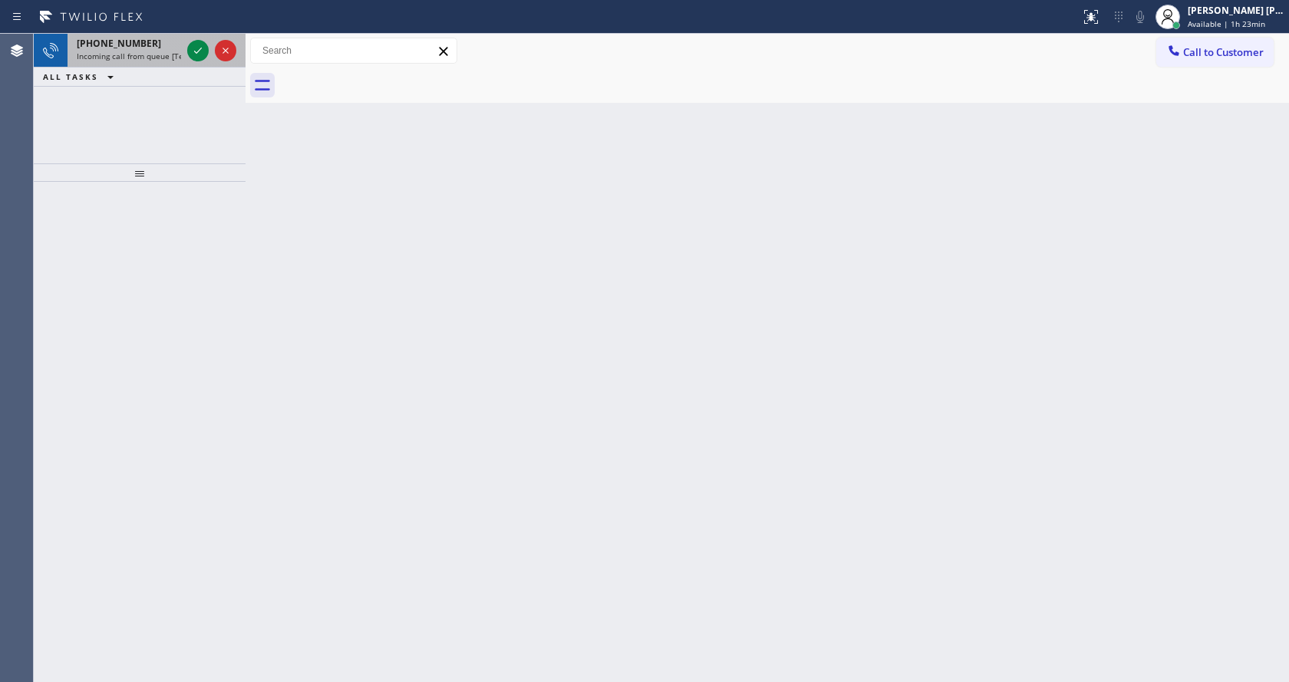
click at [137, 53] on span "Incoming call from queue [Test] All" at bounding box center [140, 56] width 127 height 11
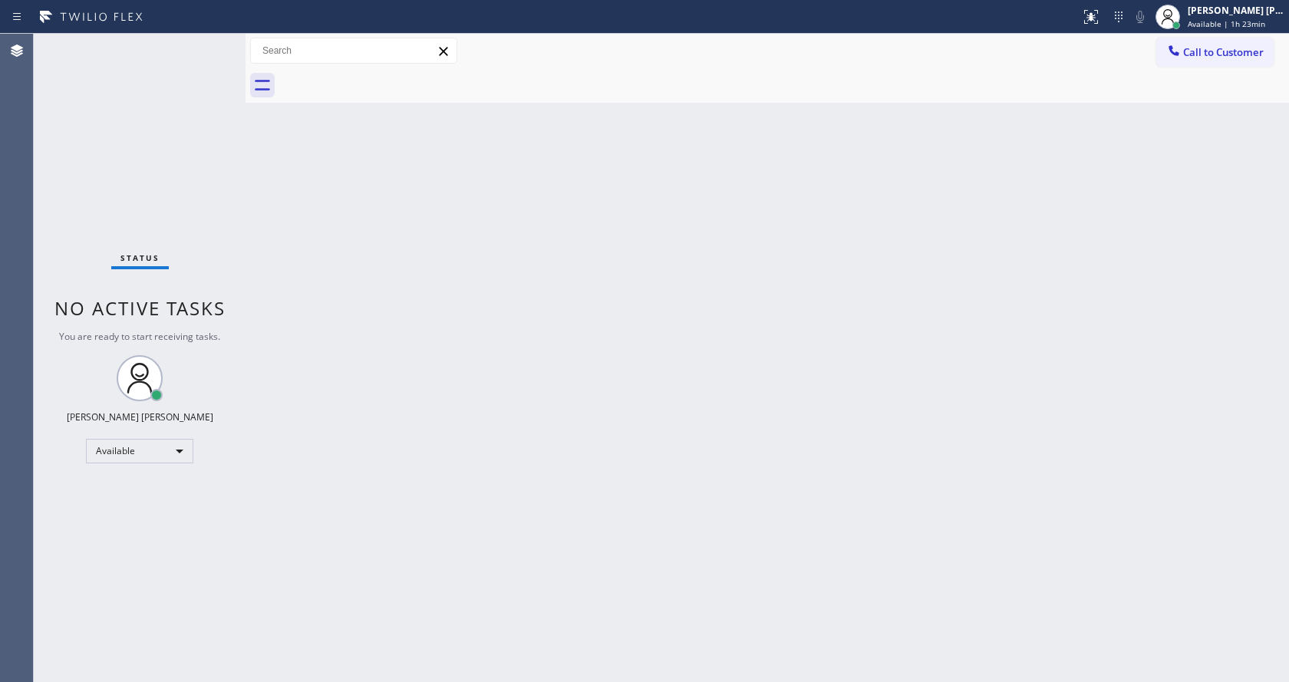
click at [983, 369] on div "Back to Dashboard Change Sender ID Customers Technicians Select a contact Outbo…" at bounding box center [766, 358] width 1043 height 648
click at [324, 374] on div "Back to Dashboard Change Sender ID Customers Technicians Select a contact Outbo…" at bounding box center [766, 358] width 1043 height 648
click at [196, 166] on div "Status No active tasks You are ready to start receiving tasks. [PERSON_NAME] [P…" at bounding box center [140, 358] width 212 height 648
click at [415, 427] on div "Back to Dashboard Change Sender ID Customers Technicians Select a contact Outbo…" at bounding box center [766, 358] width 1043 height 648
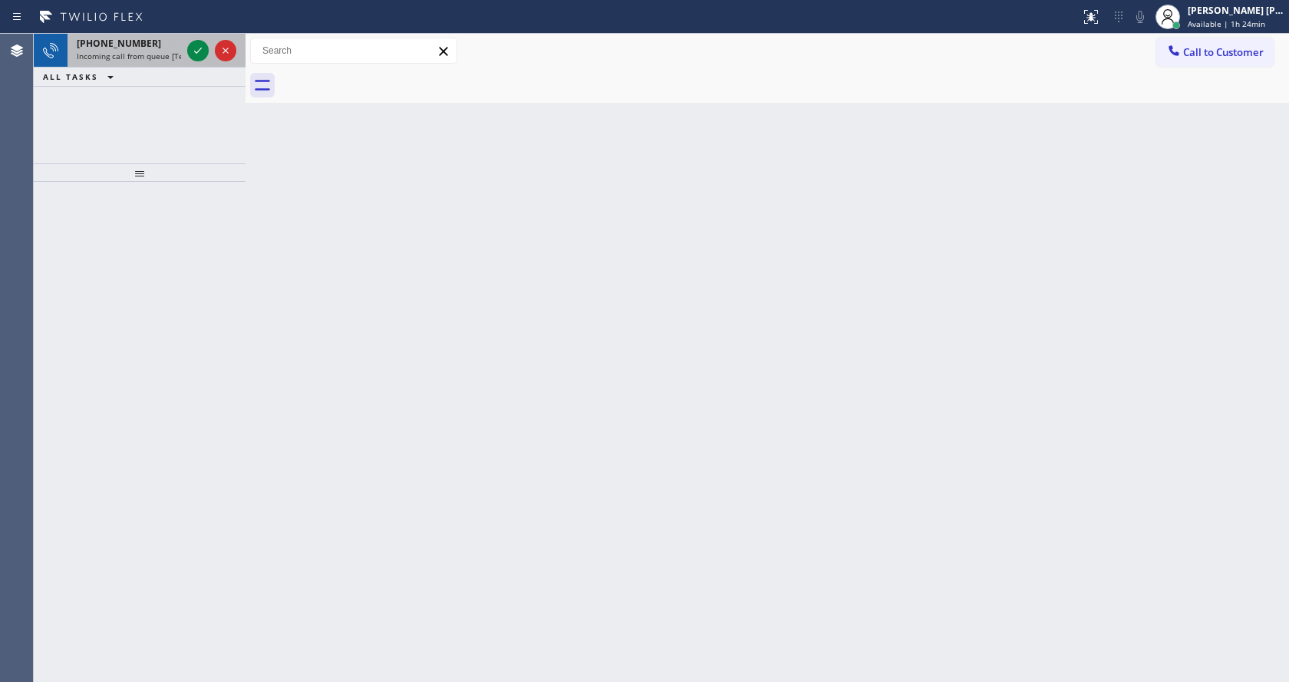
click at [139, 52] on span "Incoming call from queue [Test] All" at bounding box center [140, 56] width 127 height 11
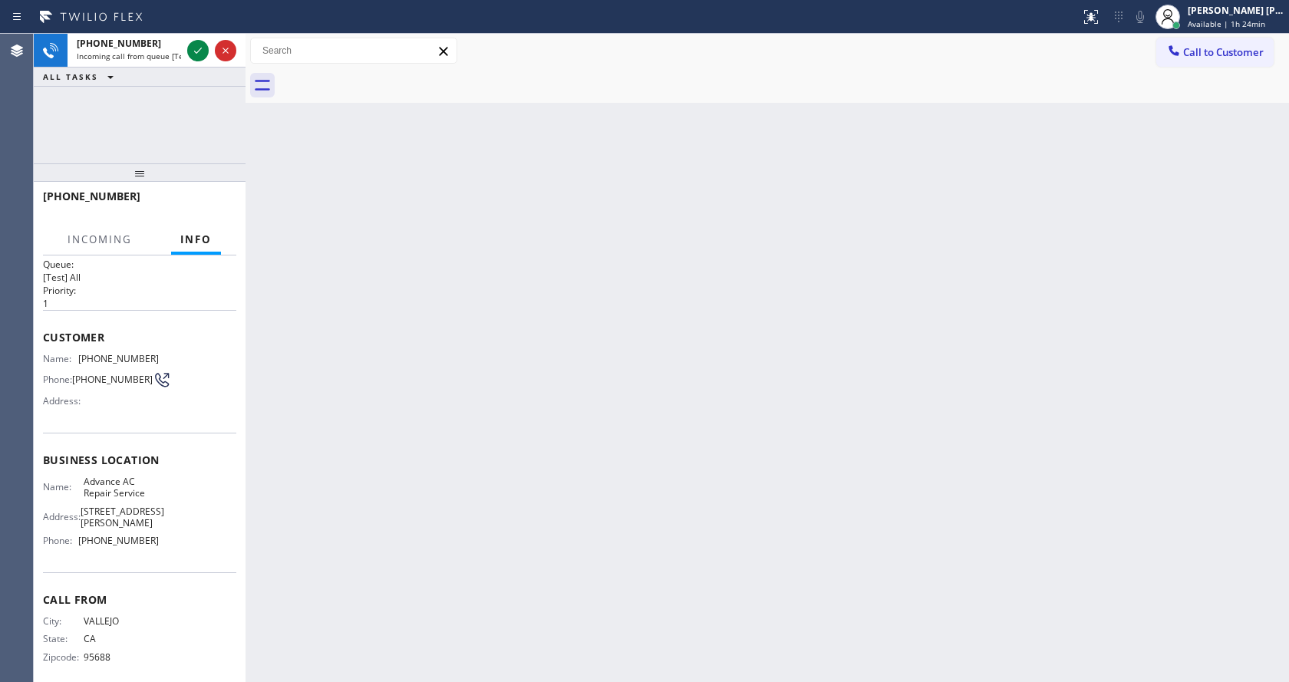
scroll to position [20, 0]
click at [604, 429] on div "Back to Dashboard Change Sender ID Customers Technicians Select a contact Outbo…" at bounding box center [766, 358] width 1043 height 648
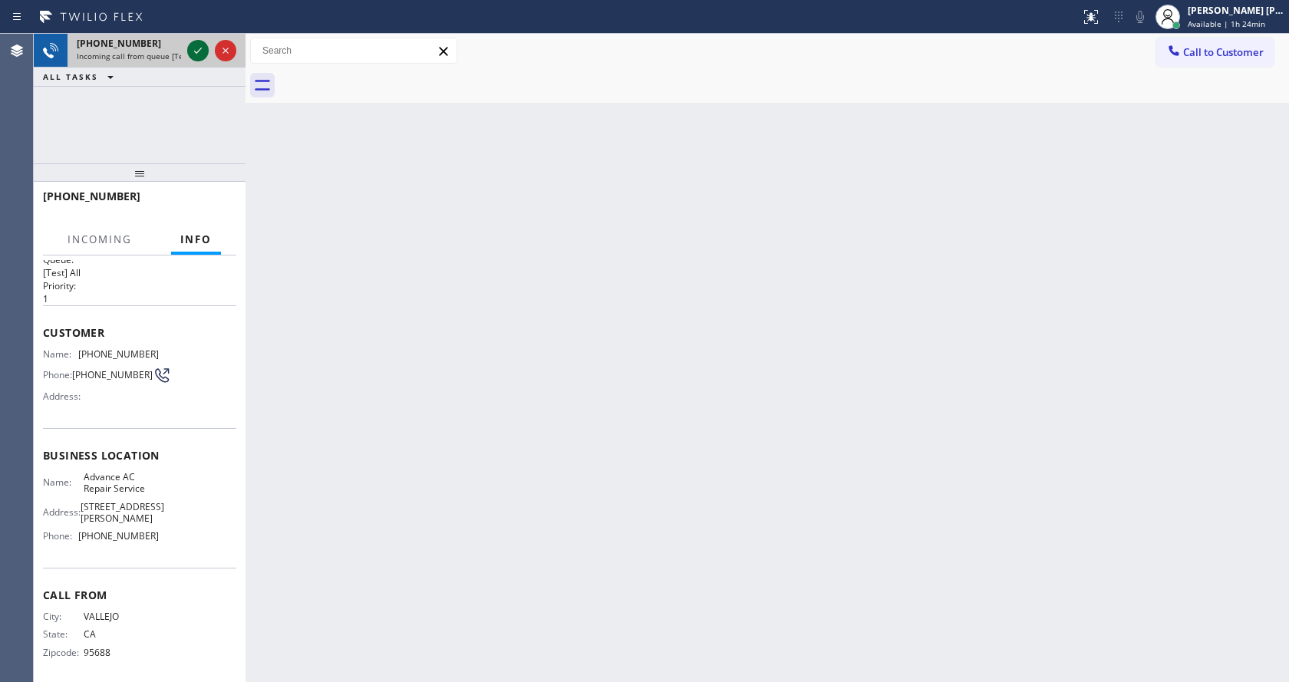
click at [194, 52] on icon at bounding box center [198, 50] width 18 height 18
click at [482, 532] on div "Back to Dashboard Change Sender ID Customers Technicians Select a contact Outbo…" at bounding box center [766, 358] width 1043 height 648
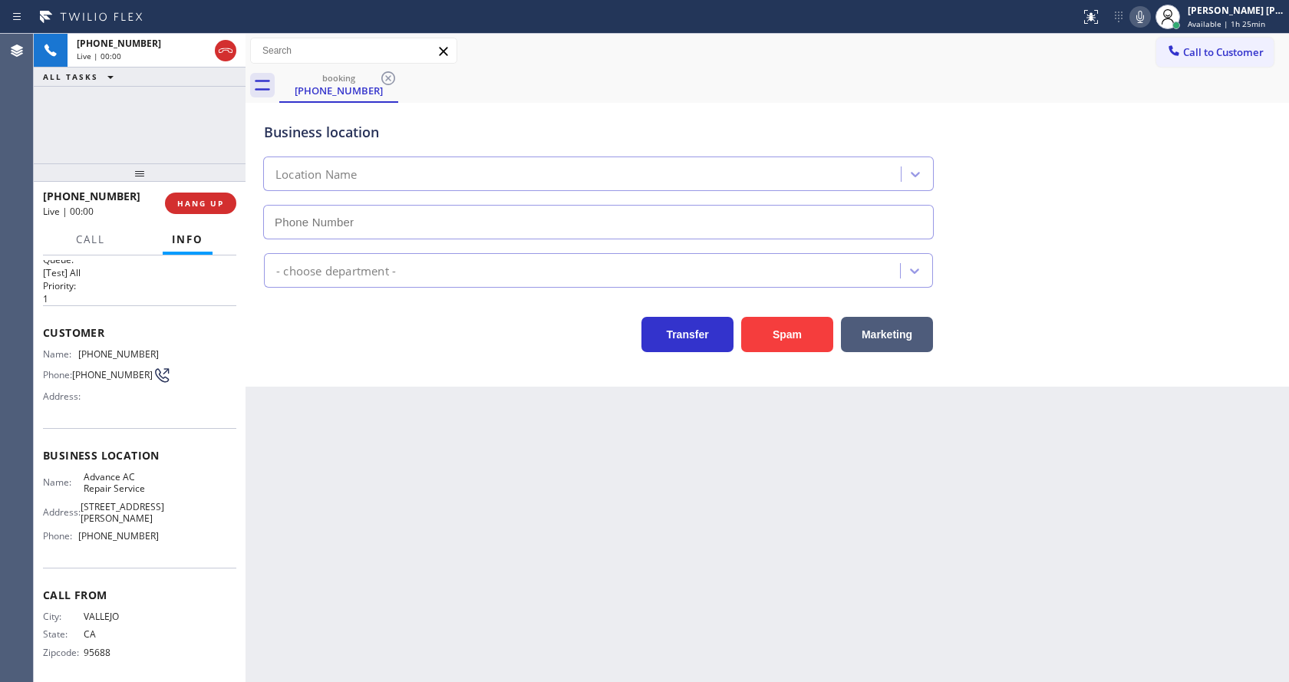
type input "[PHONE_NUMBER]"
click at [1149, 8] on icon at bounding box center [1140, 17] width 18 height 18
click at [92, 239] on span "Call" at bounding box center [90, 239] width 29 height 14
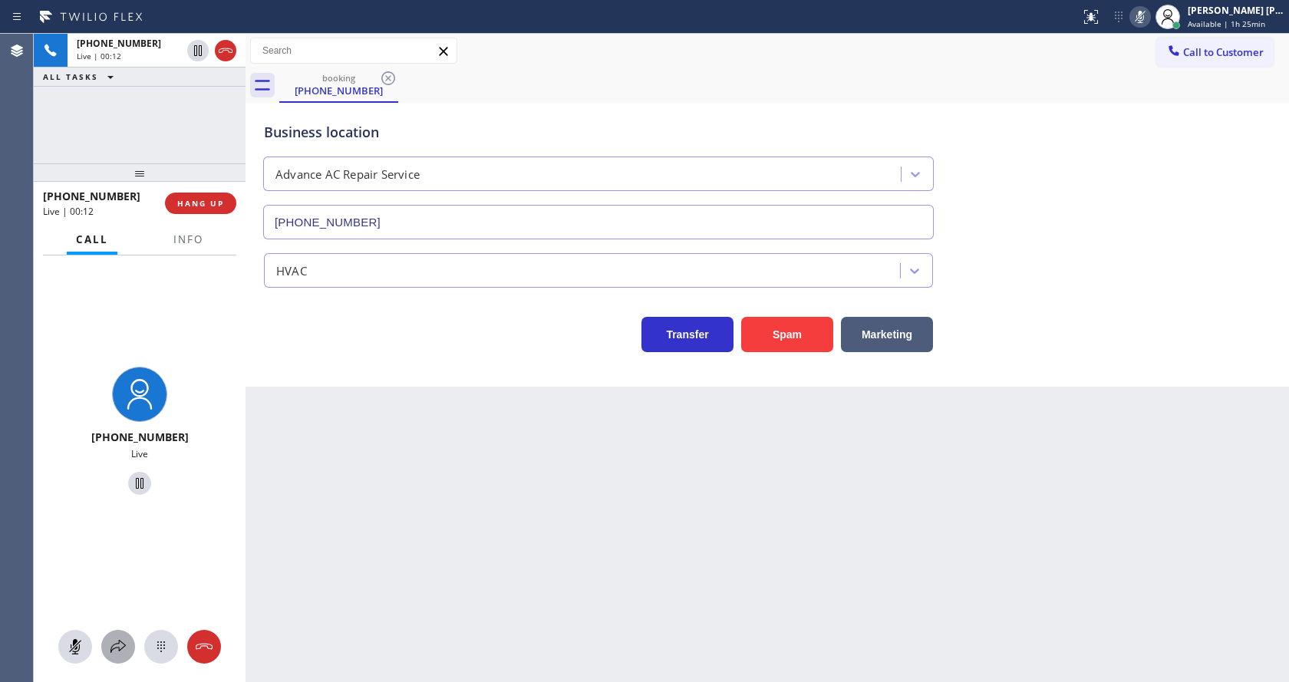
click at [116, 634] on button at bounding box center [118, 647] width 34 height 34
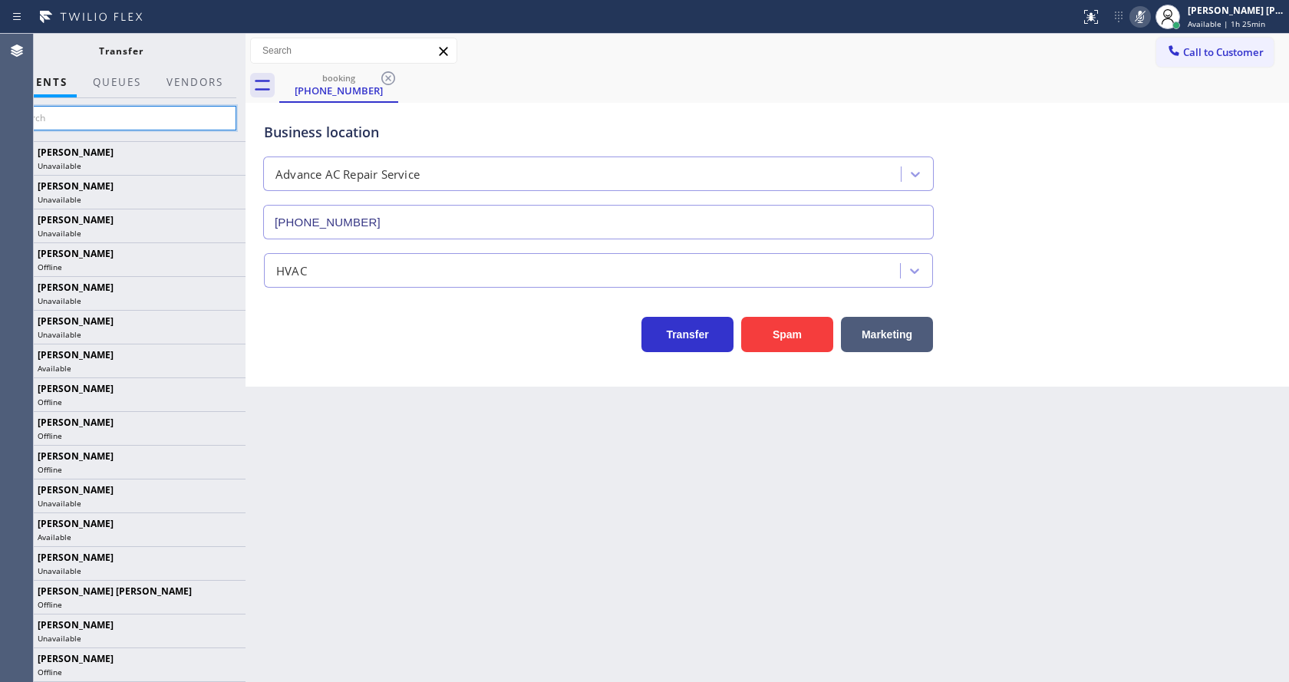
click at [127, 120] on input "text" at bounding box center [120, 118] width 231 height 25
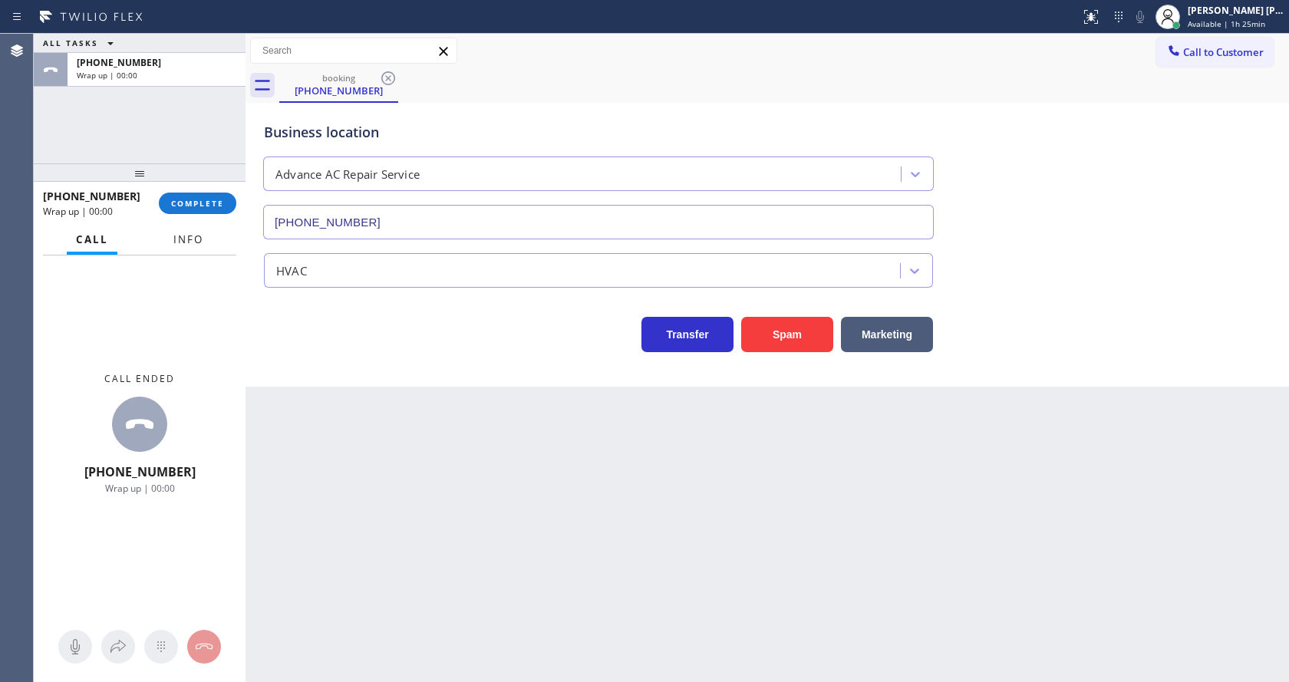
click at [177, 233] on span "Info" at bounding box center [188, 239] width 30 height 14
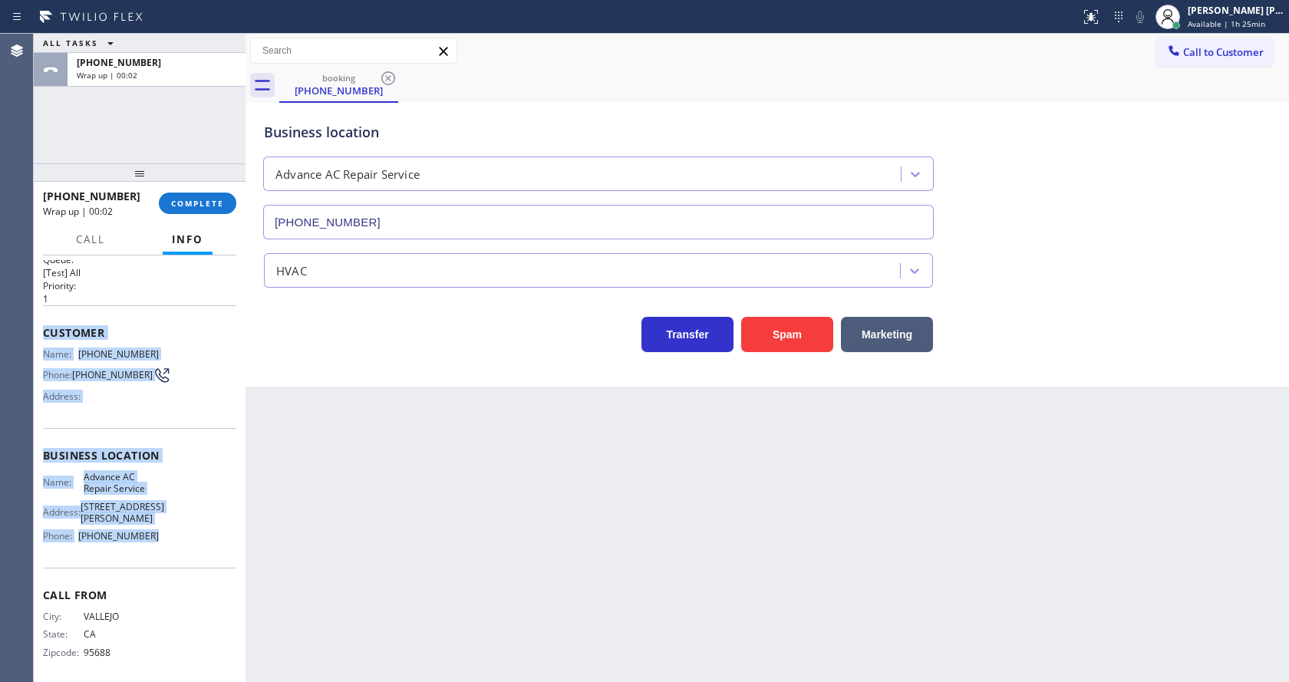
drag, startPoint x: 39, startPoint y: 330, endPoint x: 173, endPoint y: 543, distance: 251.6
click at [173, 543] on div "Context Queue: [Test] All Priority: 1 Customer Name: [PHONE_NUMBER] Phone: [PHO…" at bounding box center [140, 468] width 212 height 427
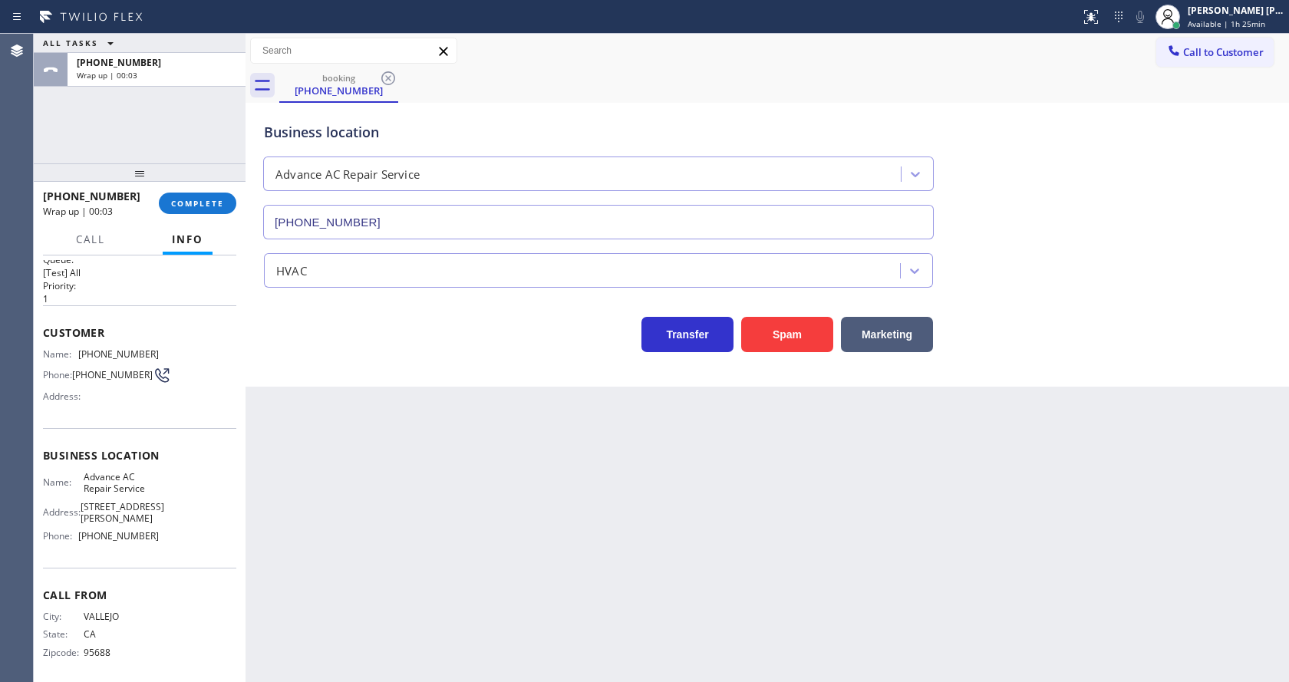
click at [404, 564] on div "Back to Dashboard Change Sender ID Customers Technicians Select a contact Outbo…" at bounding box center [766, 358] width 1043 height 648
click at [188, 206] on span "COMPLETE" at bounding box center [197, 203] width 53 height 11
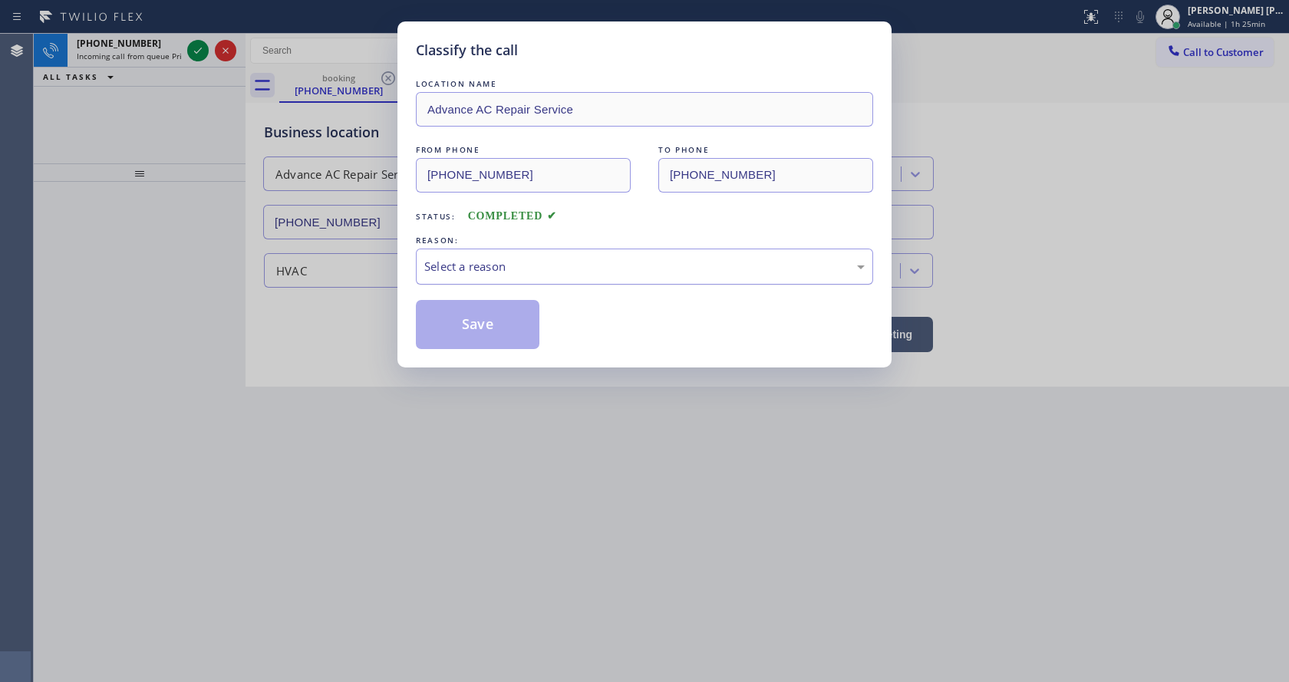
click at [459, 261] on div "Select a reason" at bounding box center [644, 267] width 440 height 18
drag, startPoint x: 471, startPoint y: 331, endPoint x: 333, endPoint y: 216, distance: 180.2
click at [471, 331] on button "Save" at bounding box center [478, 324] width 124 height 49
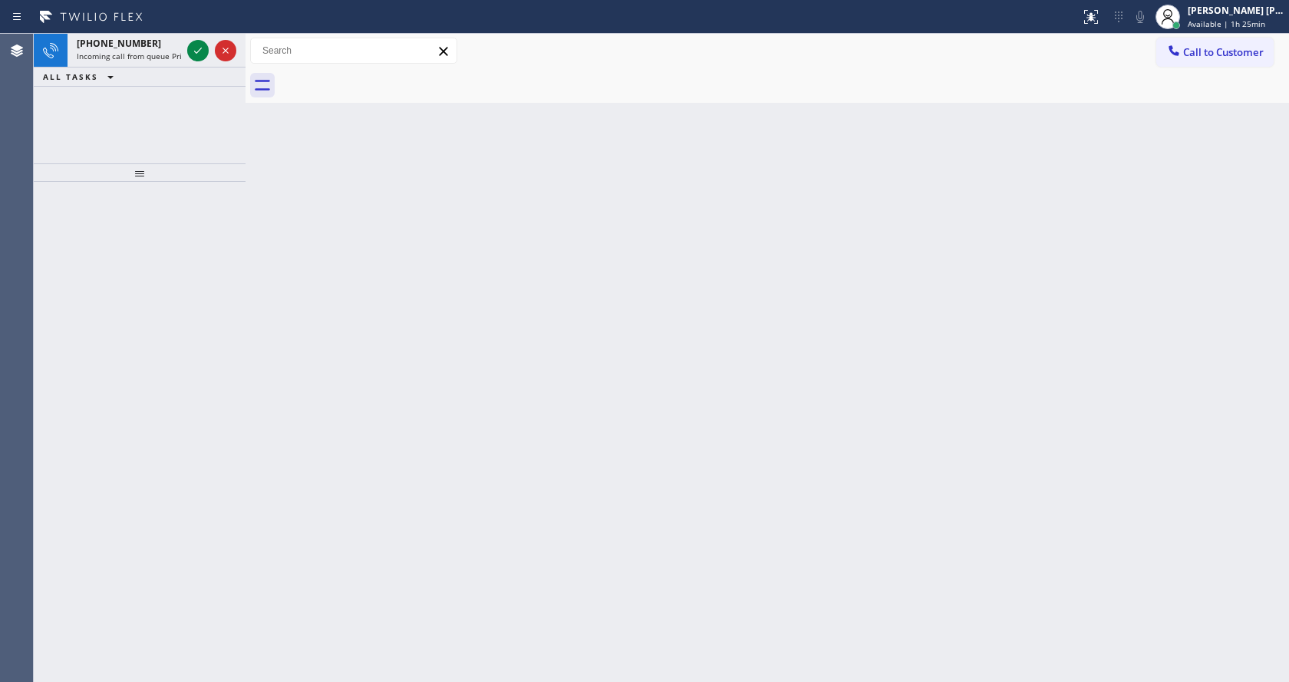
click at [160, 55] on span "Incoming call from queue Primary EL" at bounding box center [144, 56] width 134 height 11
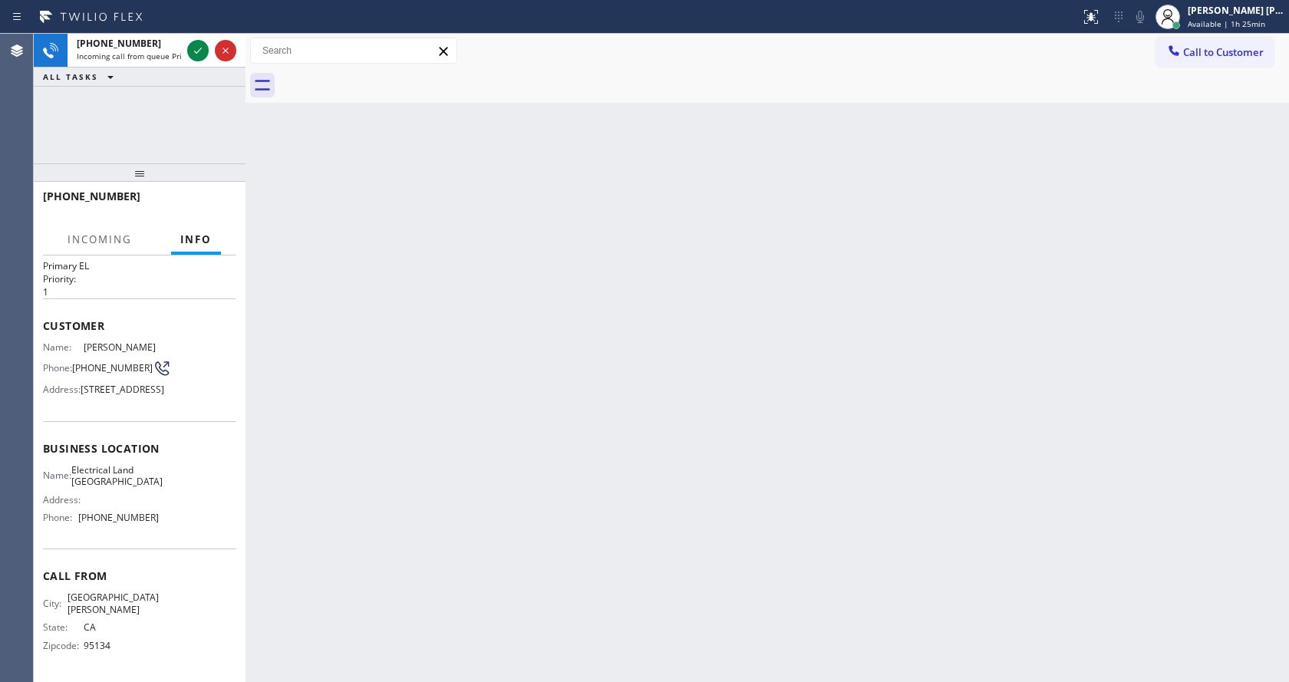
scroll to position [44, 0]
click at [642, 397] on div "Back to Dashboard Change Sender ID Customers Technicians Select a contact Outbo…" at bounding box center [766, 358] width 1043 height 648
click at [285, 290] on div "Back to Dashboard Change Sender ID Customers Technicians Select a contact Outbo…" at bounding box center [766, 358] width 1043 height 648
click at [829, 380] on div "Back to Dashboard Change Sender ID Customers Technicians Select a contact Outbo…" at bounding box center [766, 358] width 1043 height 648
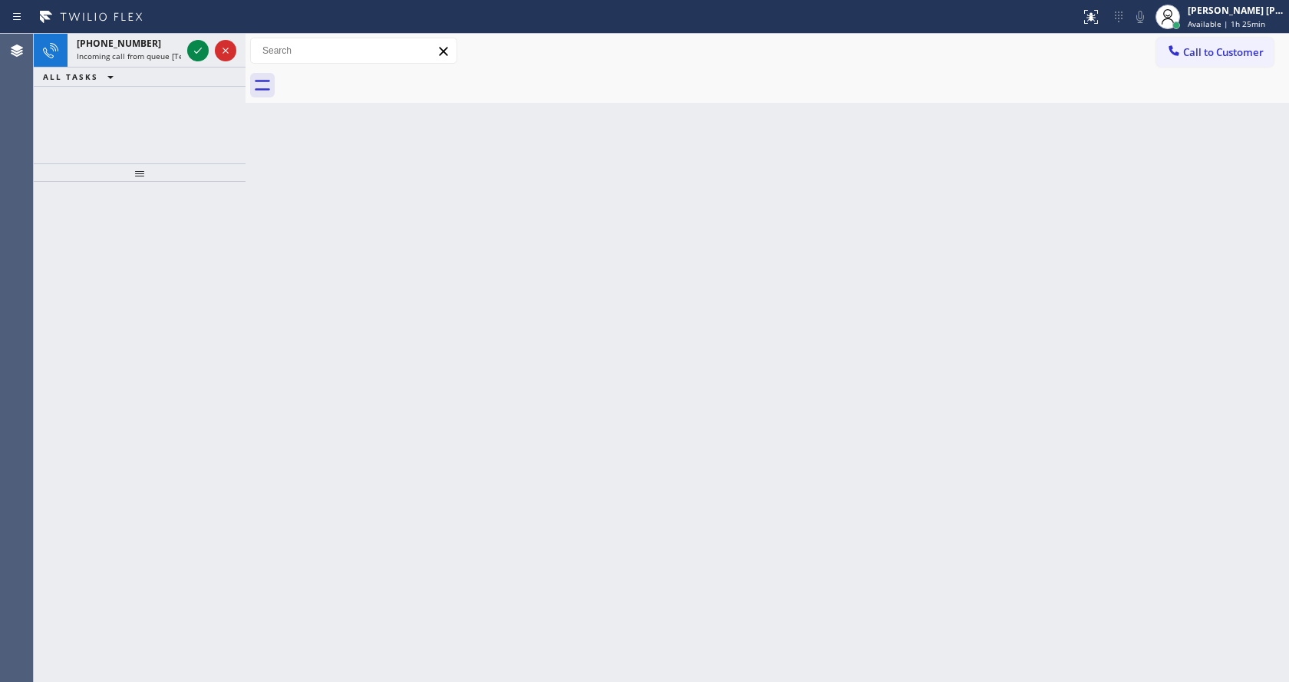
click at [269, 210] on div "Back to Dashboard Change Sender ID Customers Technicians Select a contact Outbo…" at bounding box center [766, 358] width 1043 height 648
click at [146, 54] on span "Incoming call from queue [Test] All" at bounding box center [140, 56] width 127 height 11
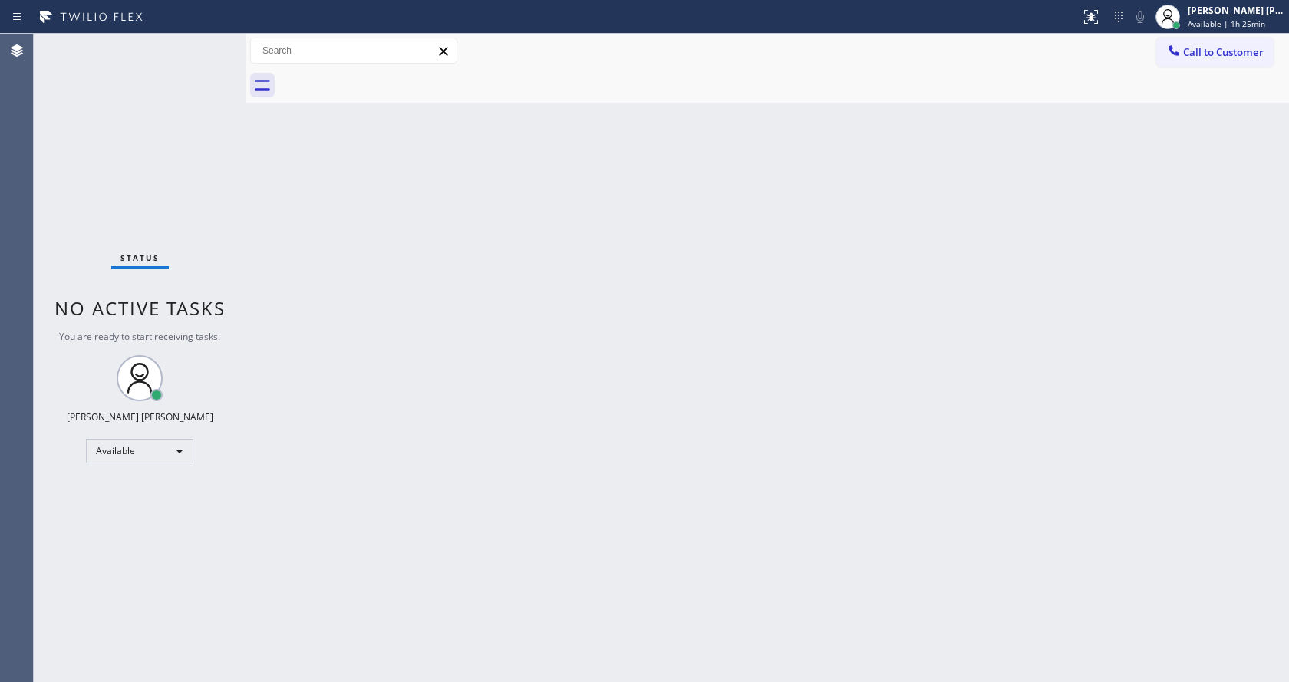
click at [245, 290] on div at bounding box center [245, 358] width 0 height 648
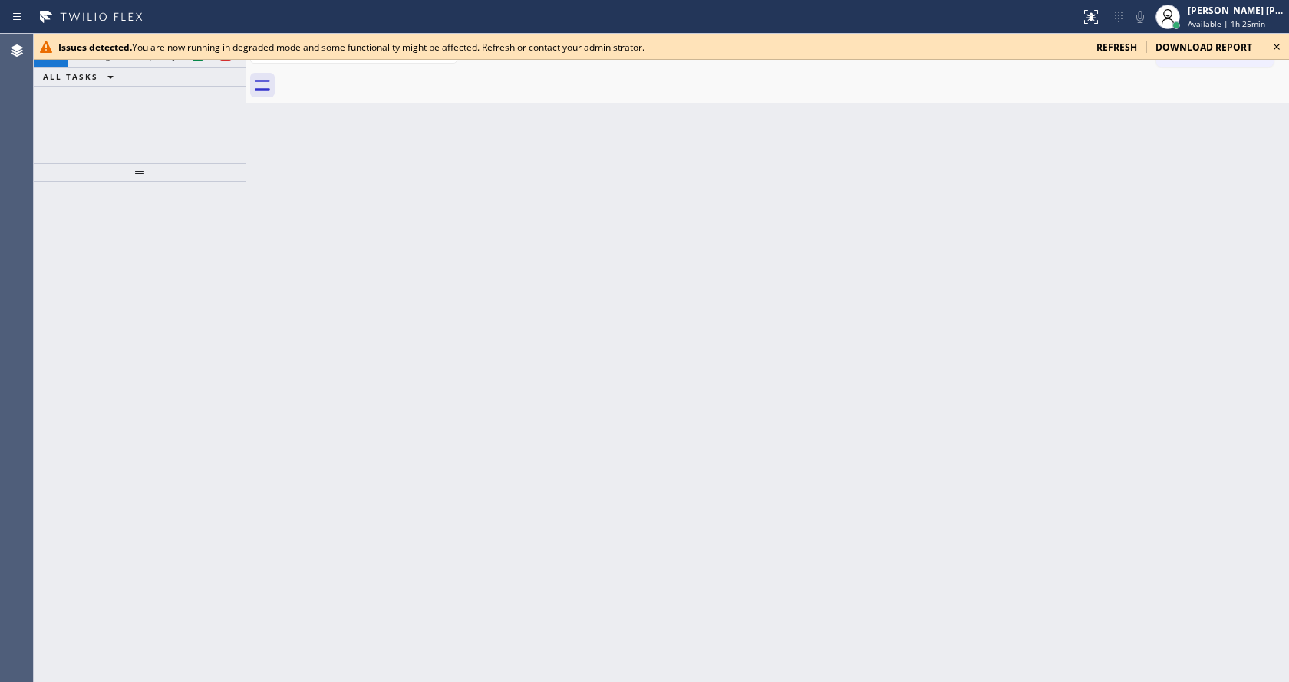
click at [1274, 45] on icon at bounding box center [1276, 47] width 18 height 18
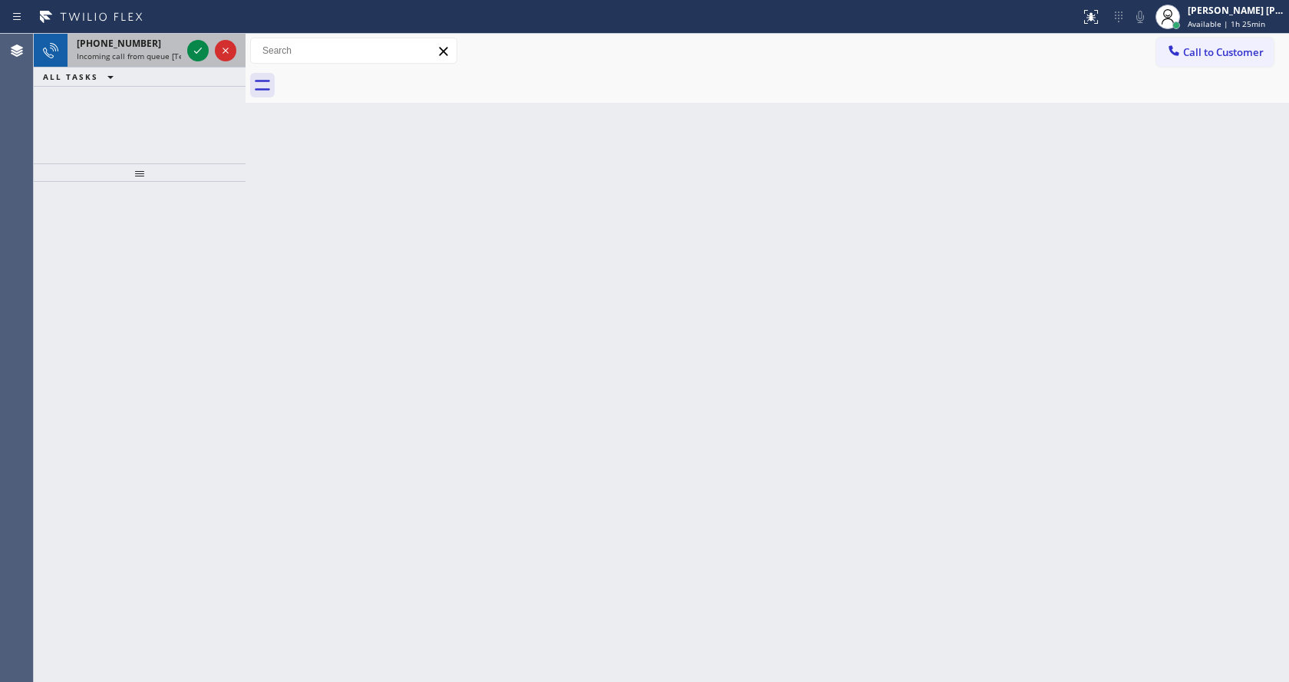
click at [180, 49] on div "[PHONE_NUMBER]" at bounding box center [129, 43] width 104 height 13
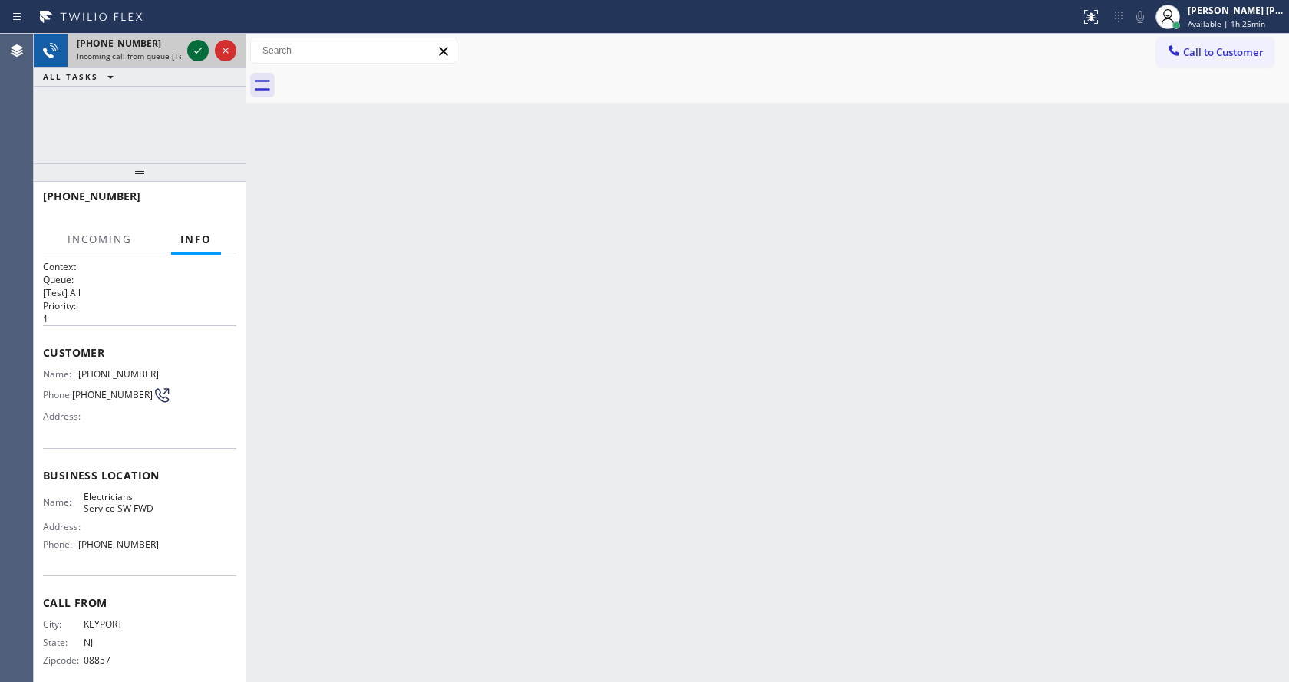
click at [198, 53] on icon at bounding box center [198, 50] width 18 height 18
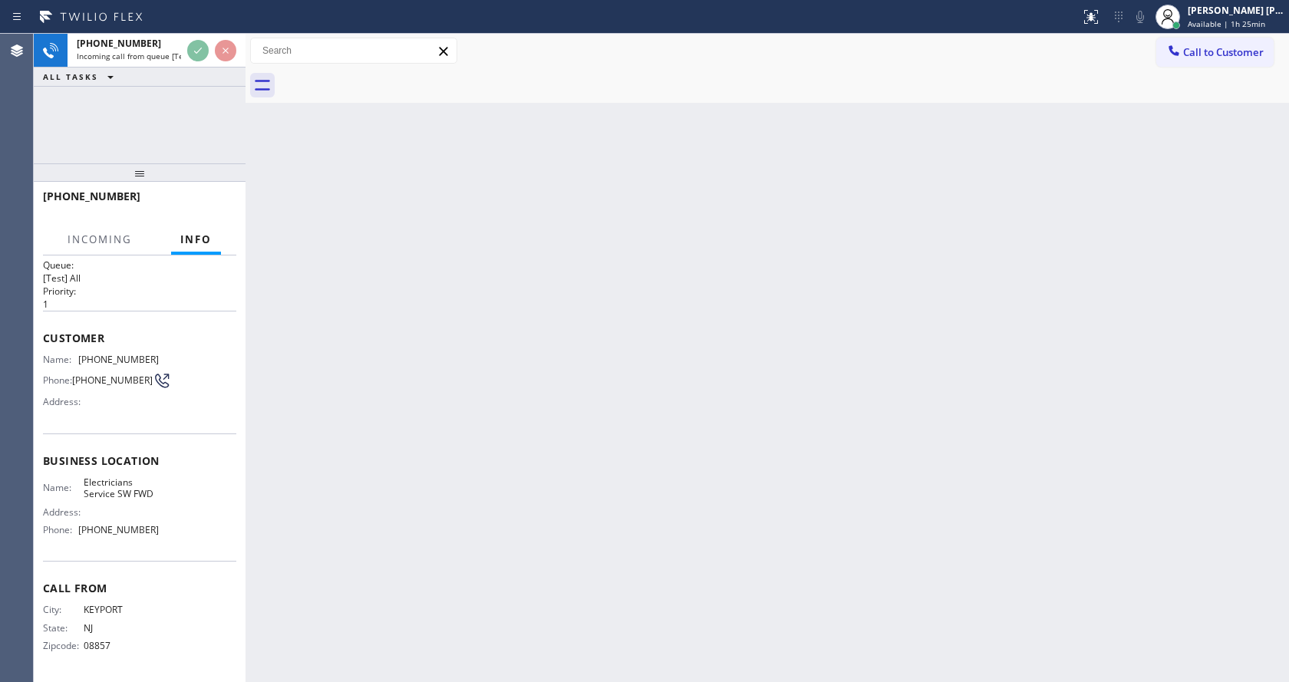
scroll to position [20, 0]
click at [579, 423] on div "Back to Dashboard Change Sender ID Customers Technicians Select a contact Outbo…" at bounding box center [766, 358] width 1043 height 648
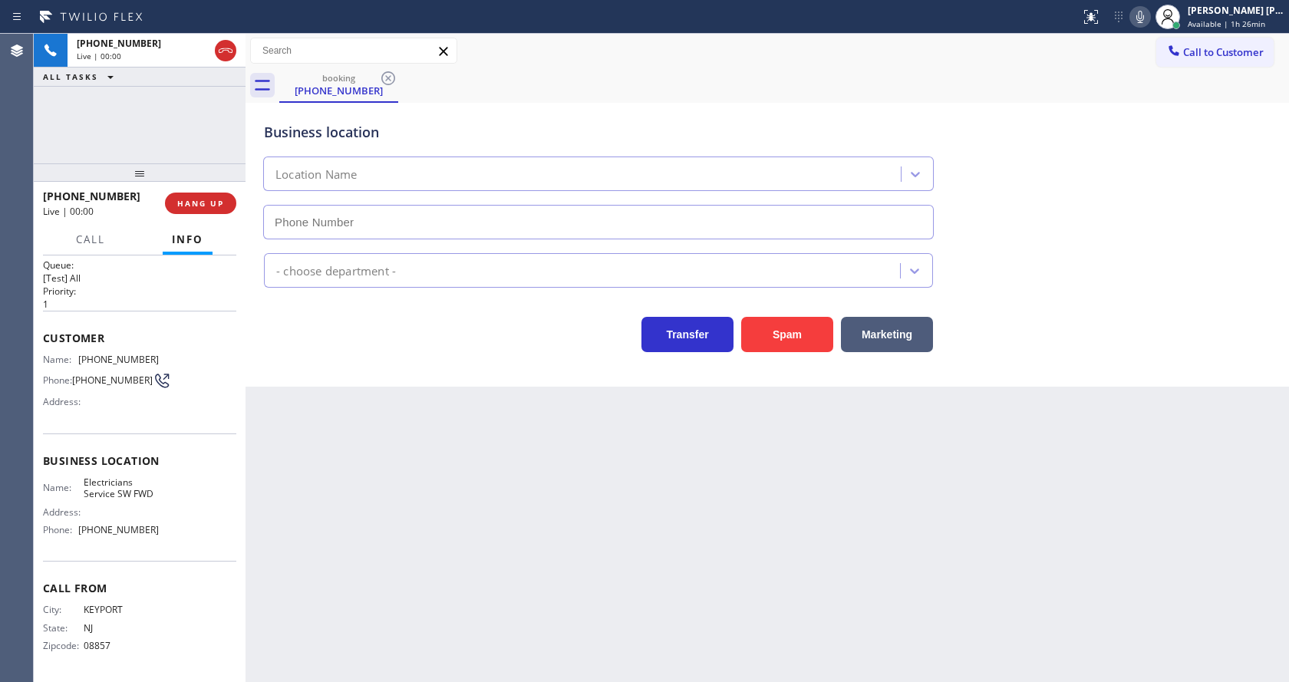
type input "[PHONE_NUMBER]"
click at [790, 332] on button "Spam" at bounding box center [787, 334] width 92 height 35
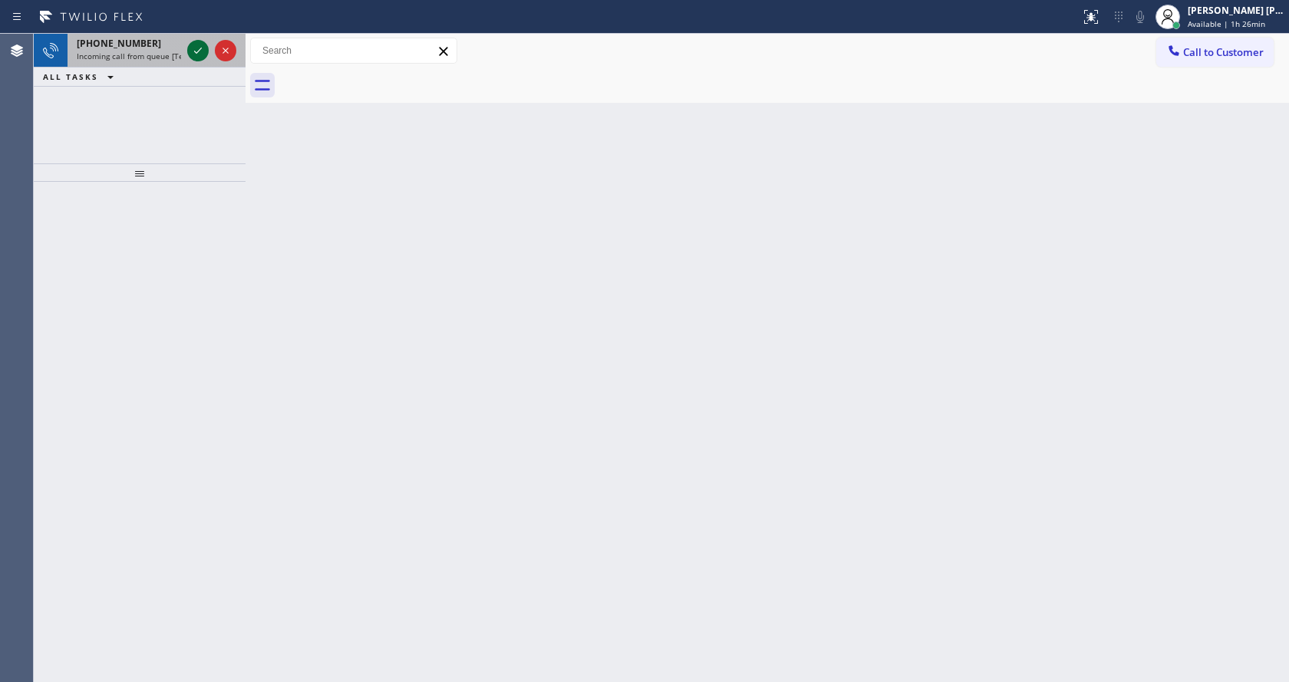
click at [201, 53] on icon at bounding box center [198, 50] width 18 height 18
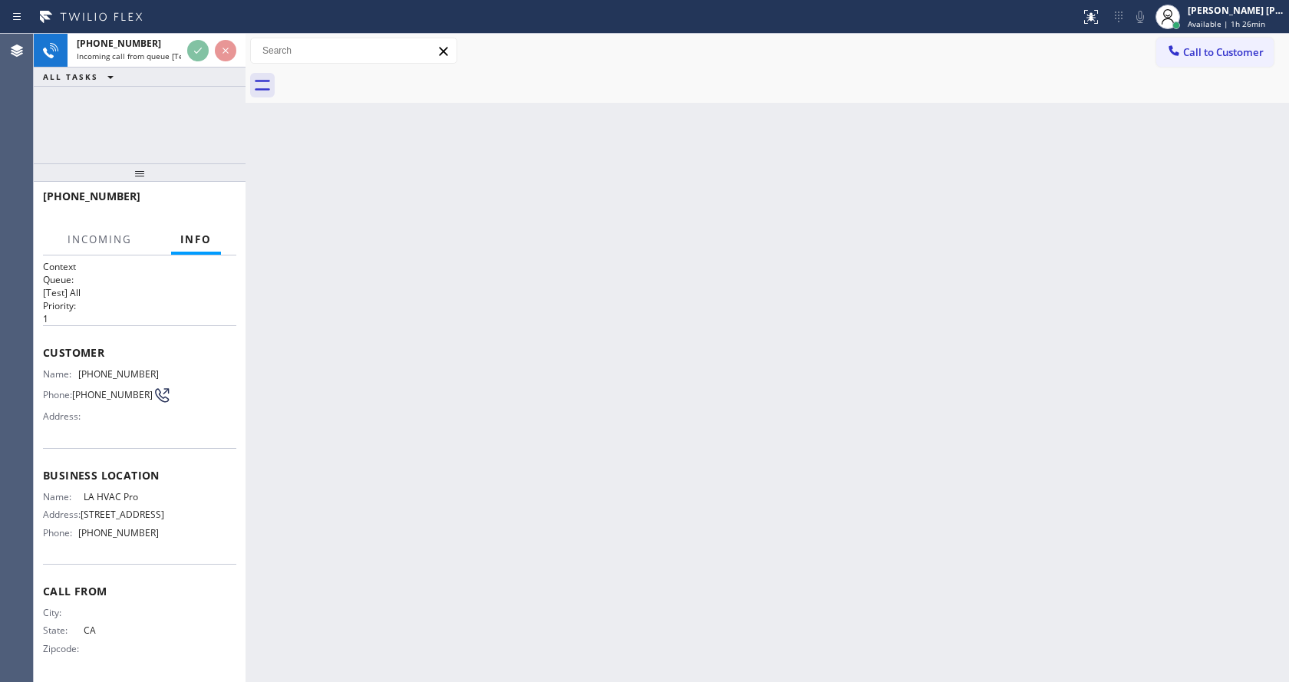
scroll to position [20, 0]
click at [600, 500] on div "Back to Dashboard Change Sender ID Customers Technicians Select a contact Outbo…" at bounding box center [766, 358] width 1043 height 648
click at [185, 124] on div "[PHONE_NUMBER] Incoming call from queue [Test] All ALL TASKS ALL TASKS ACTIVE T…" at bounding box center [140, 99] width 212 height 130
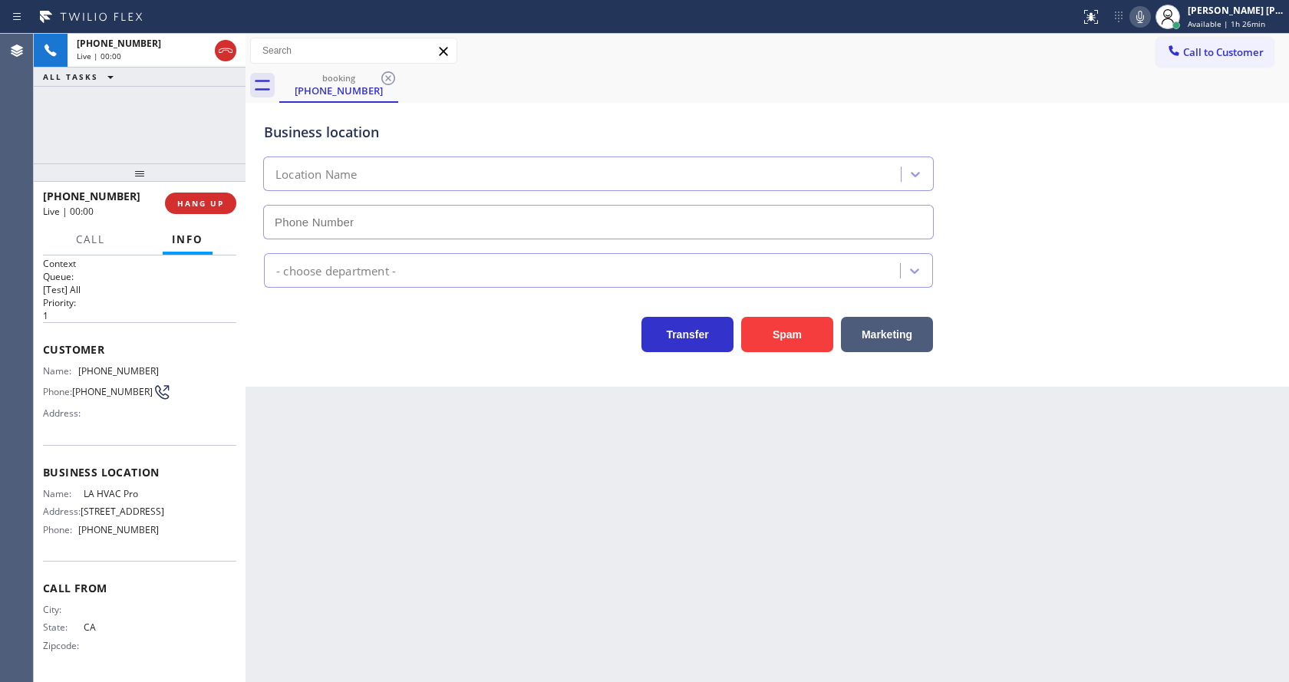
type input "[PHONE_NUMBER]"
click at [438, 417] on div "Back to Dashboard Change Sender ID Customers Technicians Select a contact Outbo…" at bounding box center [766, 358] width 1043 height 648
click at [309, 407] on div "Back to Dashboard Change Sender ID Customers Technicians Select a contact Outbo…" at bounding box center [766, 358] width 1043 height 648
click at [491, 434] on div "Back to Dashboard Change Sender ID Customers Technicians Select a contact Outbo…" at bounding box center [766, 358] width 1043 height 648
click at [219, 309] on p "1" at bounding box center [139, 315] width 193 height 13
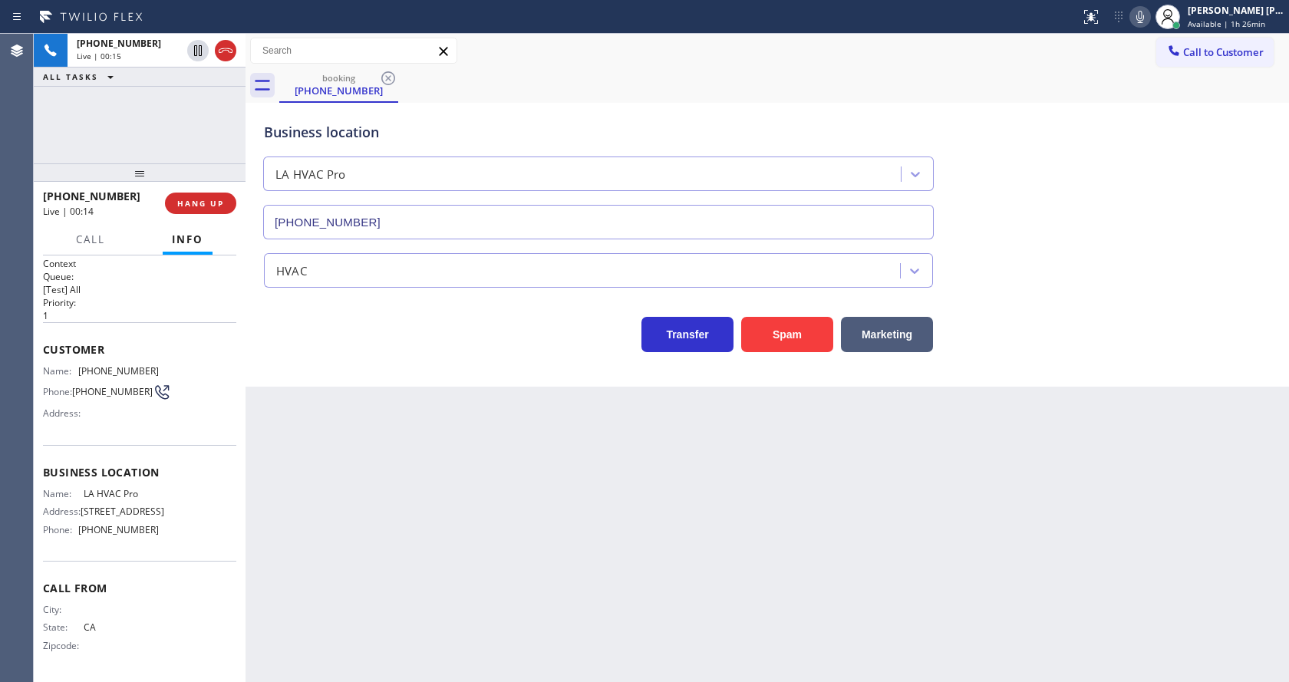
drag, startPoint x: 1144, startPoint y: 304, endPoint x: 1132, endPoint y: 312, distance: 14.3
click at [1138, 309] on div "Transfer Spam Marketing" at bounding box center [767, 327] width 1013 height 49
click at [384, 595] on div "Back to Dashboard Change Sender ID Customers Technicians Select a contact Outbo…" at bounding box center [766, 358] width 1043 height 648
click at [302, 470] on div "Back to Dashboard Change Sender ID Customers Technicians Select a contact Outbo…" at bounding box center [766, 358] width 1043 height 648
click at [652, 570] on div "Back to Dashboard Change Sender ID Customers Technicians Select a contact Outbo…" at bounding box center [766, 358] width 1043 height 648
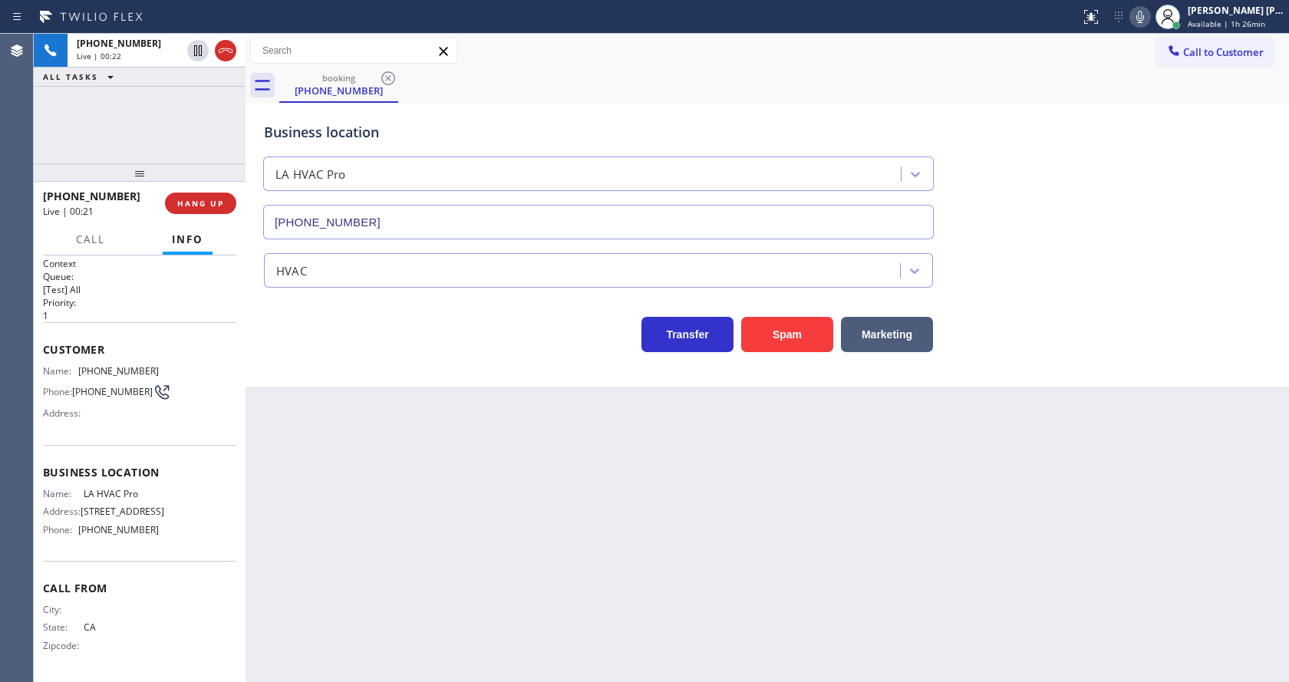
click at [688, 549] on div "Back to Dashboard Change Sender ID Customers Technicians Select a contact Outbo…" at bounding box center [766, 358] width 1043 height 648
click at [773, 555] on div "Back to Dashboard Change Sender ID Customers Technicians Select a contact Outbo…" at bounding box center [766, 358] width 1043 height 648
click at [466, 658] on div "Back to Dashboard Change Sender ID Customers Technicians Select a contact Outbo…" at bounding box center [766, 358] width 1043 height 648
click at [706, 581] on div "Back to Dashboard Change Sender ID Customers Technicians Select a contact Outbo…" at bounding box center [766, 358] width 1043 height 648
click at [786, 334] on button "Spam" at bounding box center [787, 334] width 92 height 35
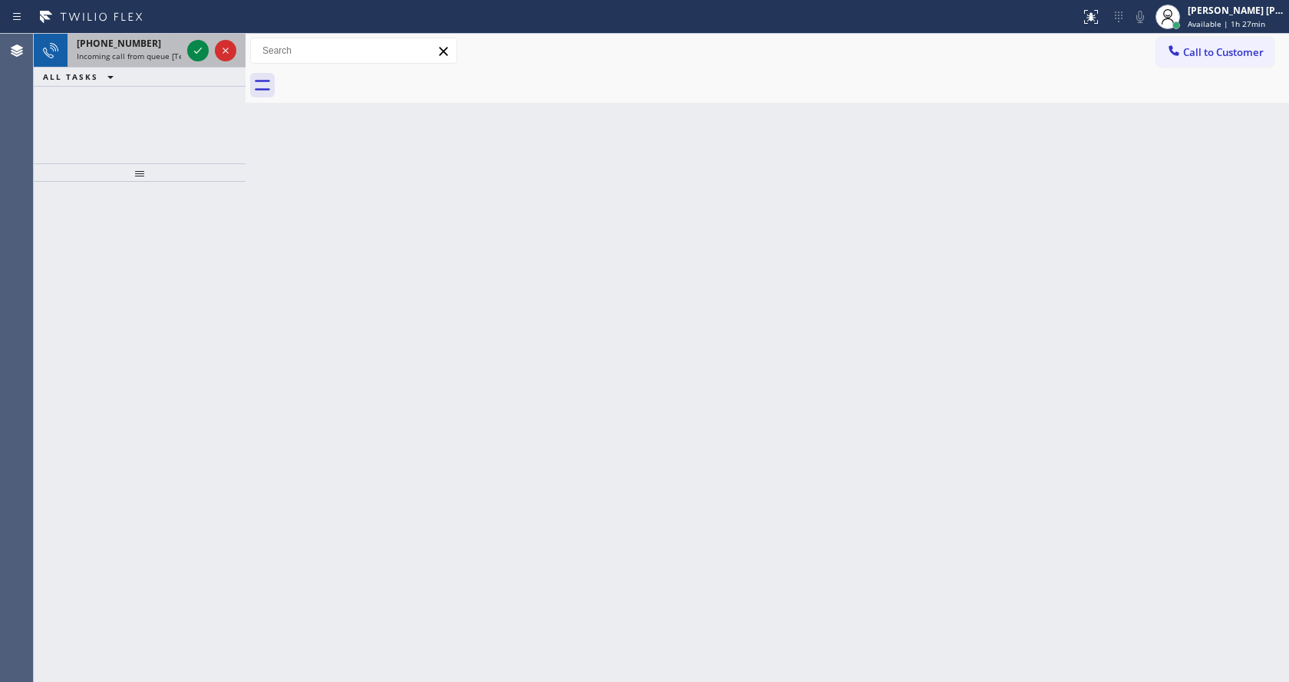
click at [153, 53] on span "Incoming call from queue [Test] All" at bounding box center [140, 56] width 127 height 11
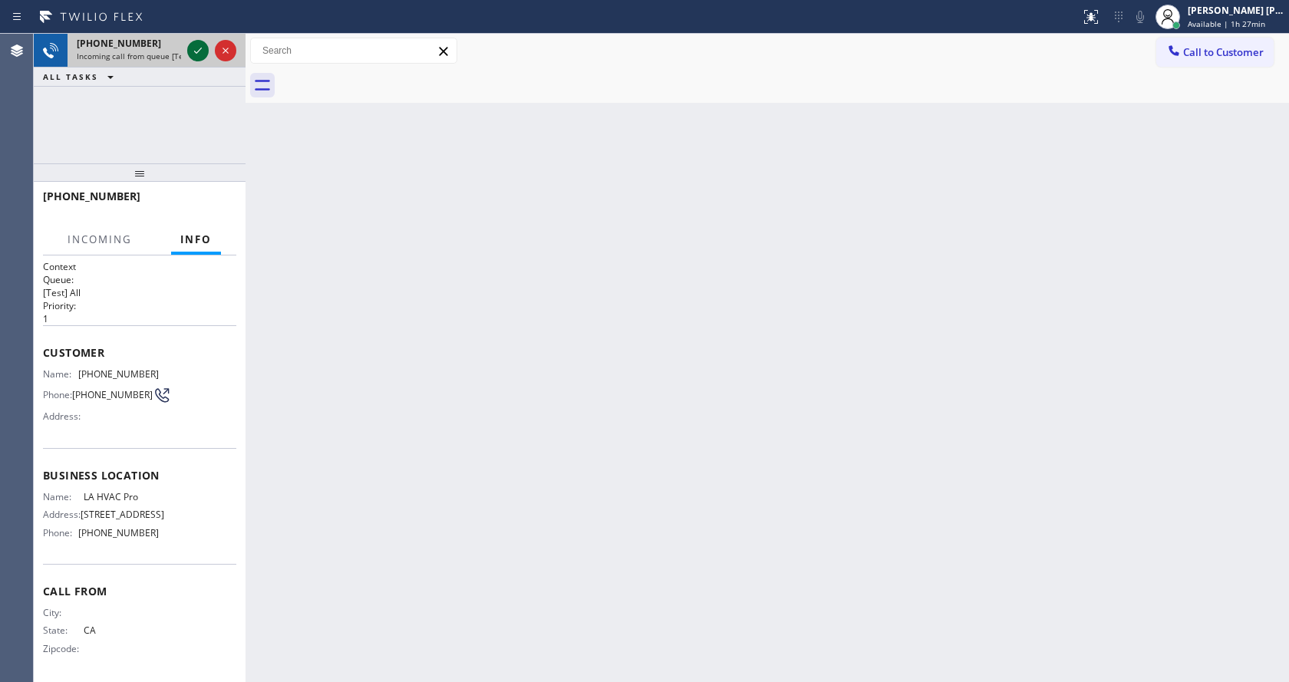
click at [196, 51] on icon at bounding box center [198, 50] width 18 height 18
click at [746, 382] on div "Back to Dashboard Change Sender ID Customers Technicians Select a contact Outbo…" at bounding box center [766, 358] width 1043 height 648
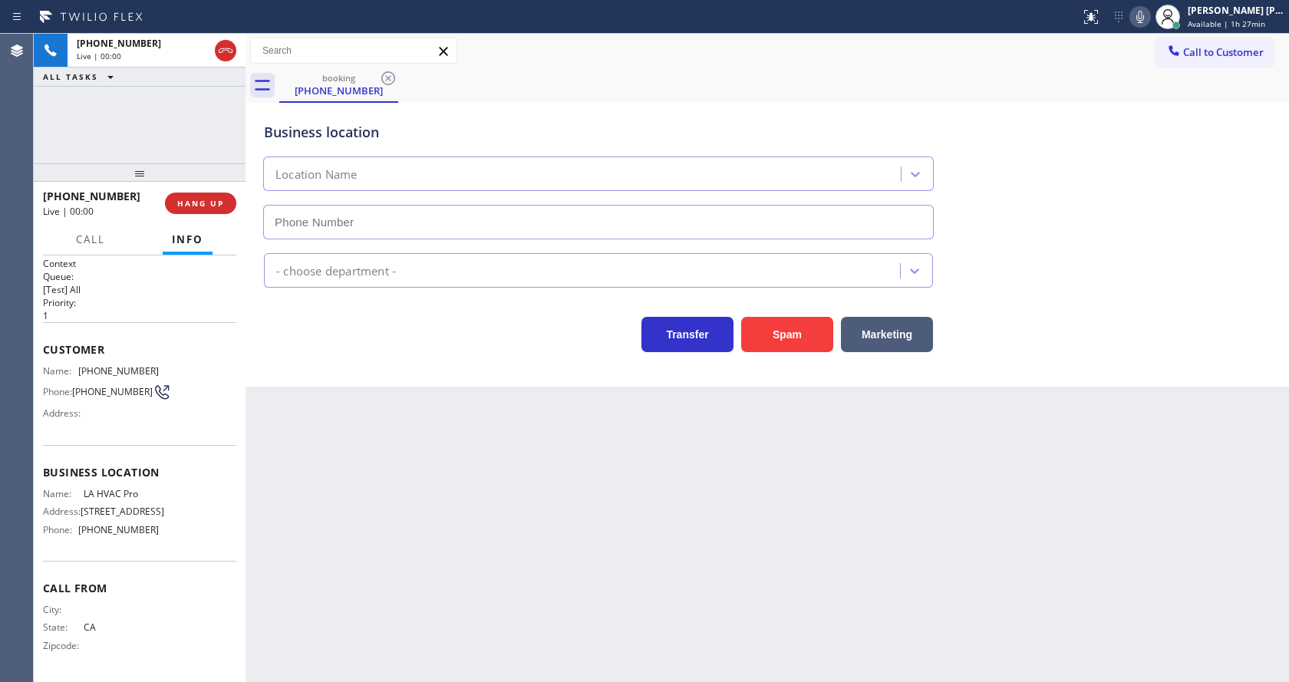
type input "[PHONE_NUMBER]"
click at [1145, 21] on icon at bounding box center [1140, 17] width 18 height 18
click at [302, 529] on div "Back to Dashboard Change Sender ID Customers Technicians Select a contact Outbo…" at bounding box center [766, 358] width 1043 height 648
click at [384, 571] on div "Back to Dashboard Change Sender ID Customers Technicians Select a contact Outbo…" at bounding box center [766, 358] width 1043 height 648
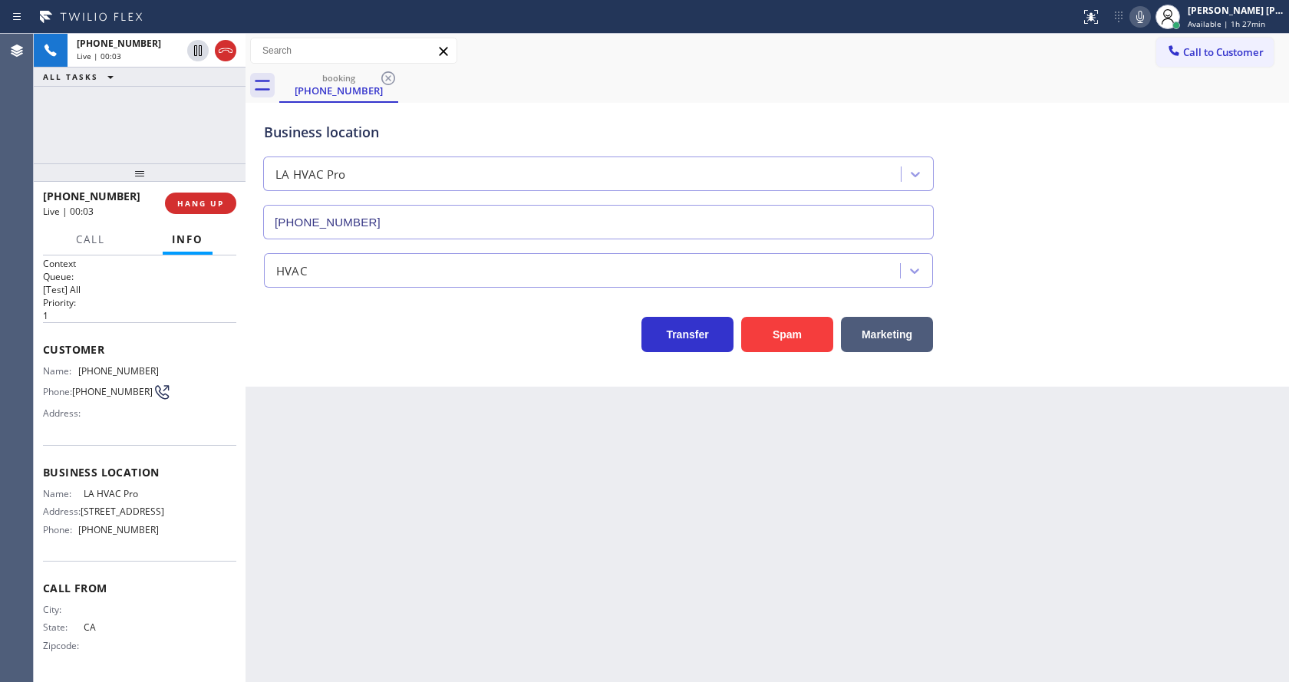
click at [683, 503] on div "Back to Dashboard Change Sender ID Customers Technicians Select a contact Outbo…" at bounding box center [766, 358] width 1043 height 648
click at [336, 402] on div "Back to Dashboard Change Sender ID Customers Technicians Select a contact Outbo…" at bounding box center [766, 358] width 1043 height 648
click at [581, 571] on div "Back to Dashboard Change Sender ID Customers Technicians Select a contact Outbo…" at bounding box center [766, 358] width 1043 height 648
click at [394, 417] on div "Back to Dashboard Change Sender ID Customers Technicians Select a contact Outbo…" at bounding box center [766, 358] width 1043 height 648
click at [381, 436] on div "Back to Dashboard Change Sender ID Customers Technicians Select a contact Outbo…" at bounding box center [766, 358] width 1043 height 648
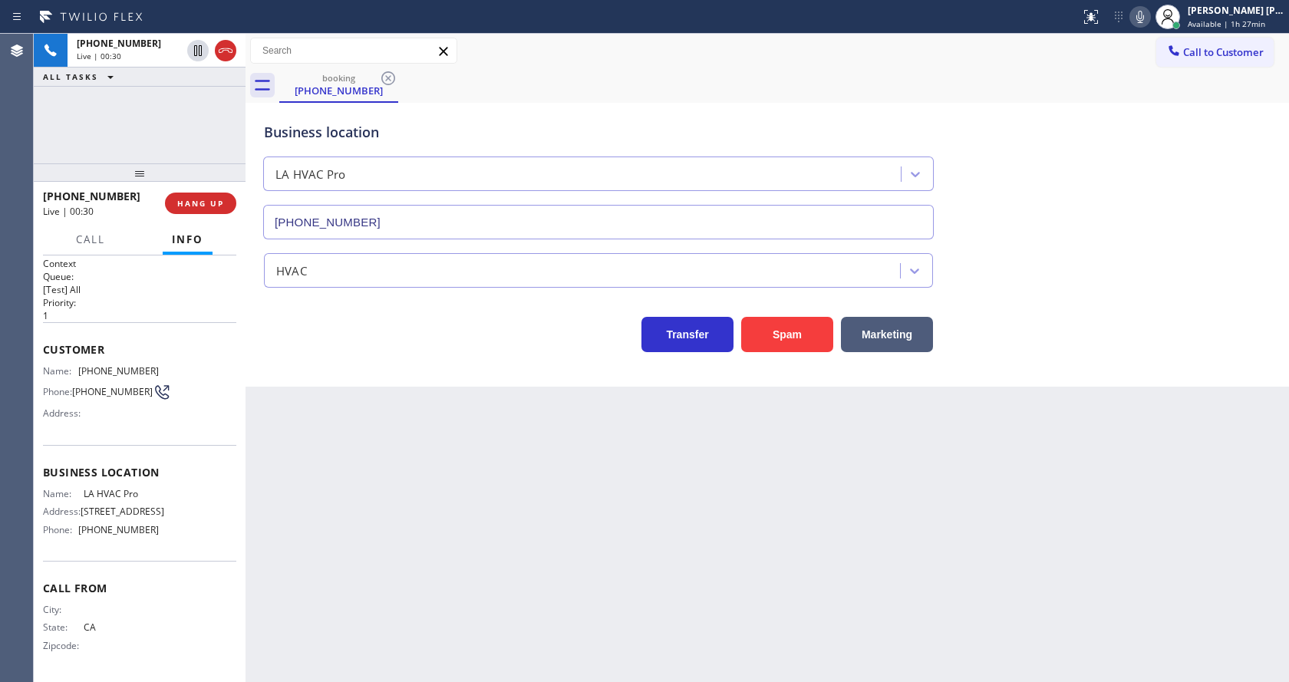
click at [1142, 12] on icon at bounding box center [1140, 17] width 18 height 18
click at [480, 624] on div "Back to Dashboard Change Sender ID Customers Technicians Select a contact Outbo…" at bounding box center [766, 358] width 1043 height 648
click at [285, 321] on div "Transfer Spam Marketing" at bounding box center [598, 330] width 675 height 43
click at [1144, 21] on icon at bounding box center [1140, 17] width 8 height 12
click at [1105, 315] on div "Transfer Spam Marketing" at bounding box center [767, 327] width 1013 height 49
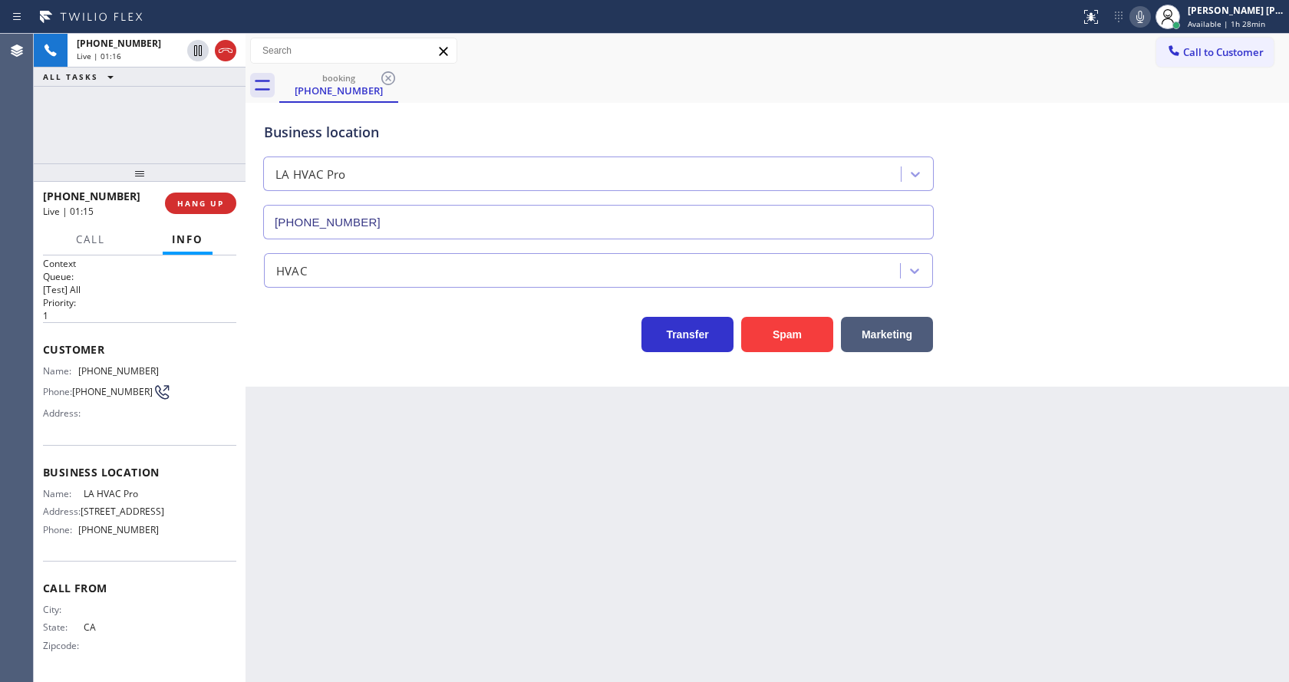
click at [565, 486] on div "Back to Dashboard Change Sender ID Customers Technicians Select a contact Outbo…" at bounding box center [766, 358] width 1043 height 648
click at [532, 556] on div "Back to Dashboard Change Sender ID Customers Technicians Select a contact Outbo…" at bounding box center [766, 358] width 1043 height 648
click at [322, 367] on div "Business location LA HVAC Pro [PHONE_NUMBER] HVAC Transfer Spam Marketing" at bounding box center [766, 245] width 1043 height 284
click at [203, 199] on span "HANG UP" at bounding box center [200, 203] width 47 height 11
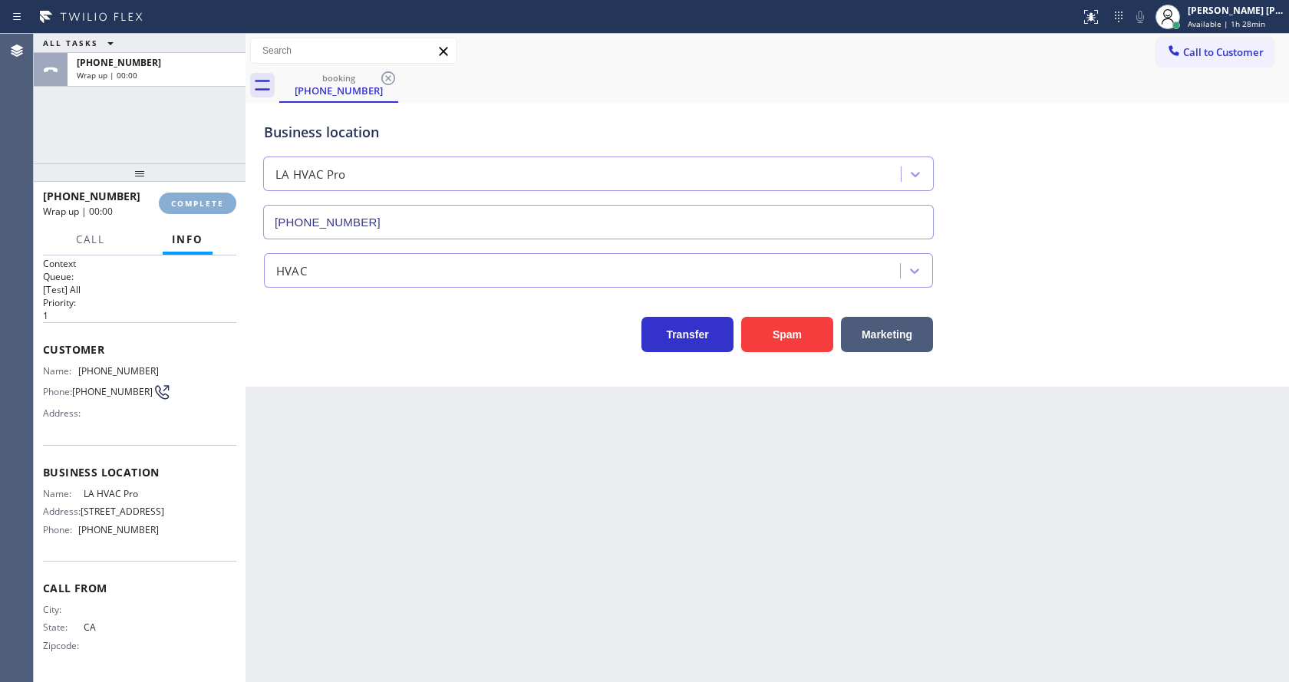
click at [203, 199] on span "COMPLETE" at bounding box center [197, 203] width 53 height 11
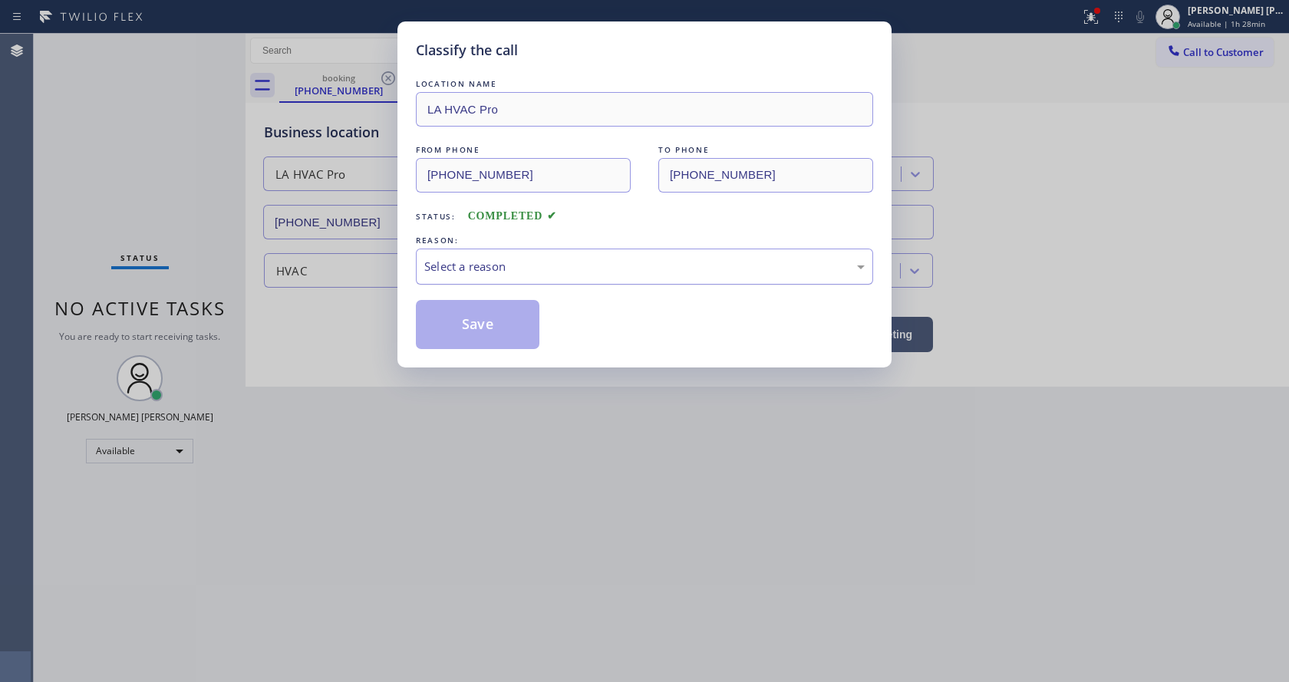
click at [485, 276] on div "Select a reason" at bounding box center [644, 267] width 457 height 36
click at [464, 321] on button "Save" at bounding box center [478, 324] width 124 height 49
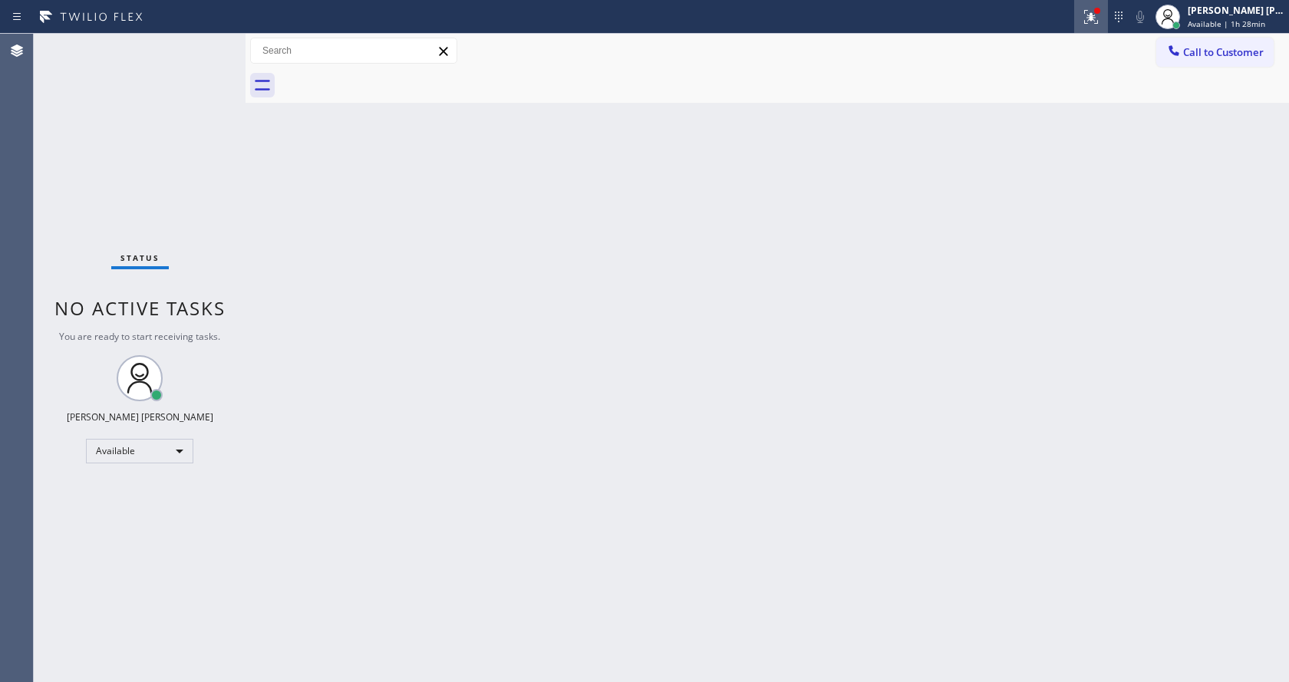
click at [1089, 8] on icon at bounding box center [1091, 17] width 18 height 18
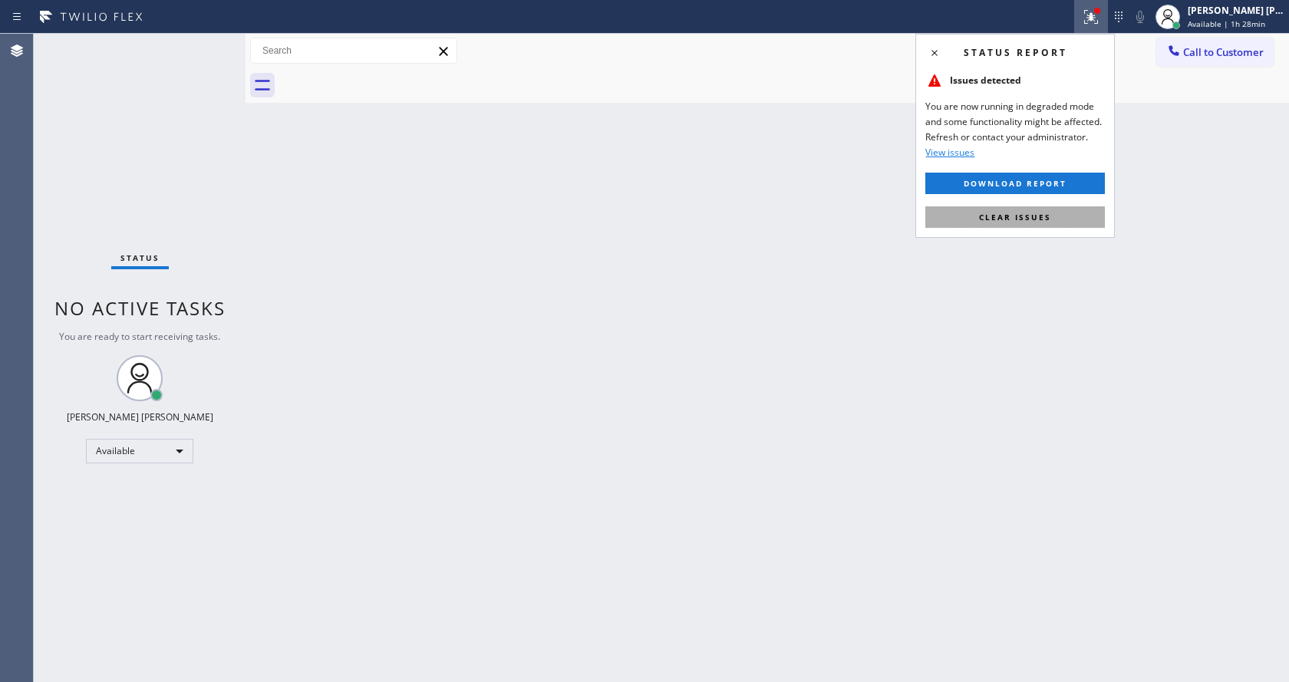
click at [1039, 212] on span "Clear issues" at bounding box center [1015, 217] width 72 height 11
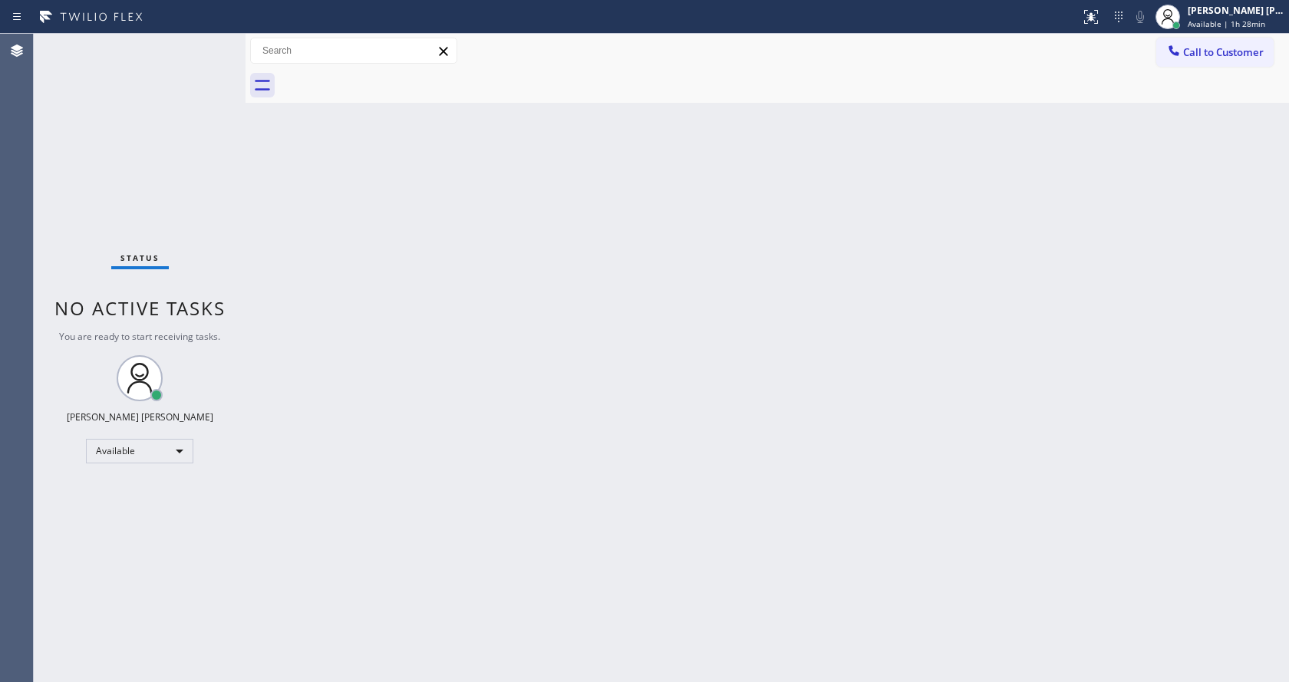
click at [203, 44] on div "Status No active tasks You are ready to start receiving tasks. [PERSON_NAME] [P…" at bounding box center [140, 358] width 212 height 648
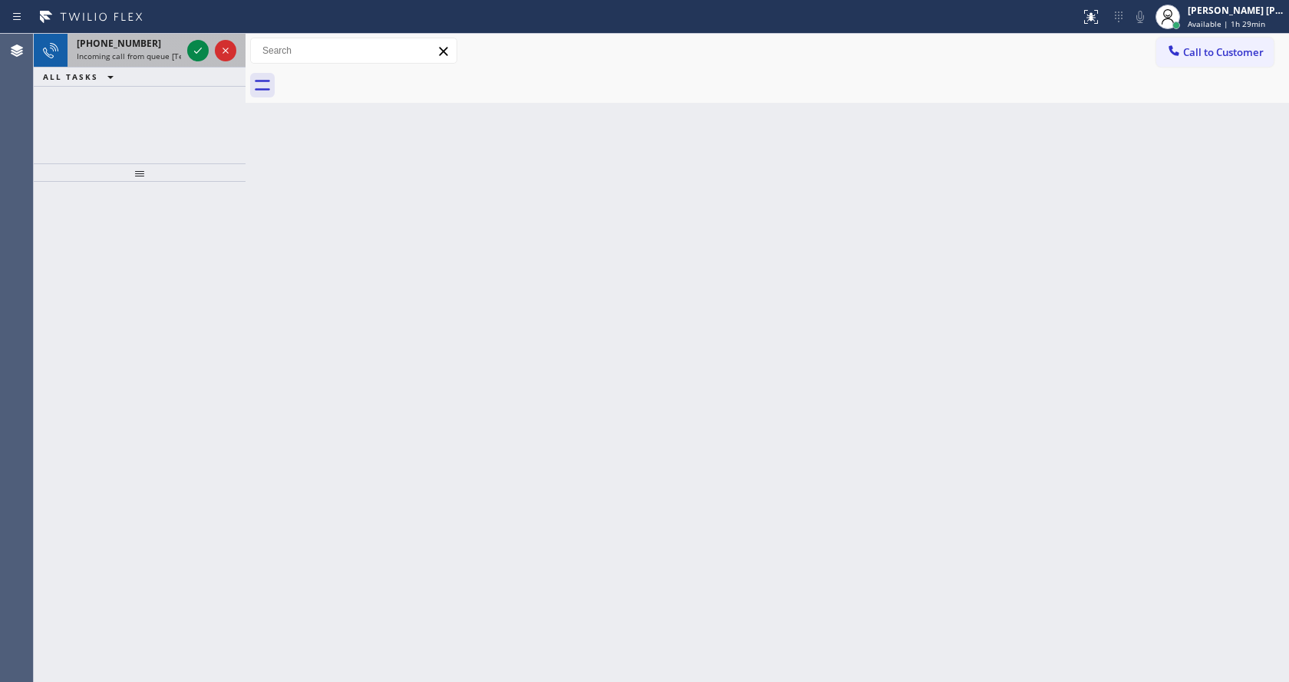
click at [170, 54] on span "Incoming call from queue [Test] All" at bounding box center [140, 56] width 127 height 11
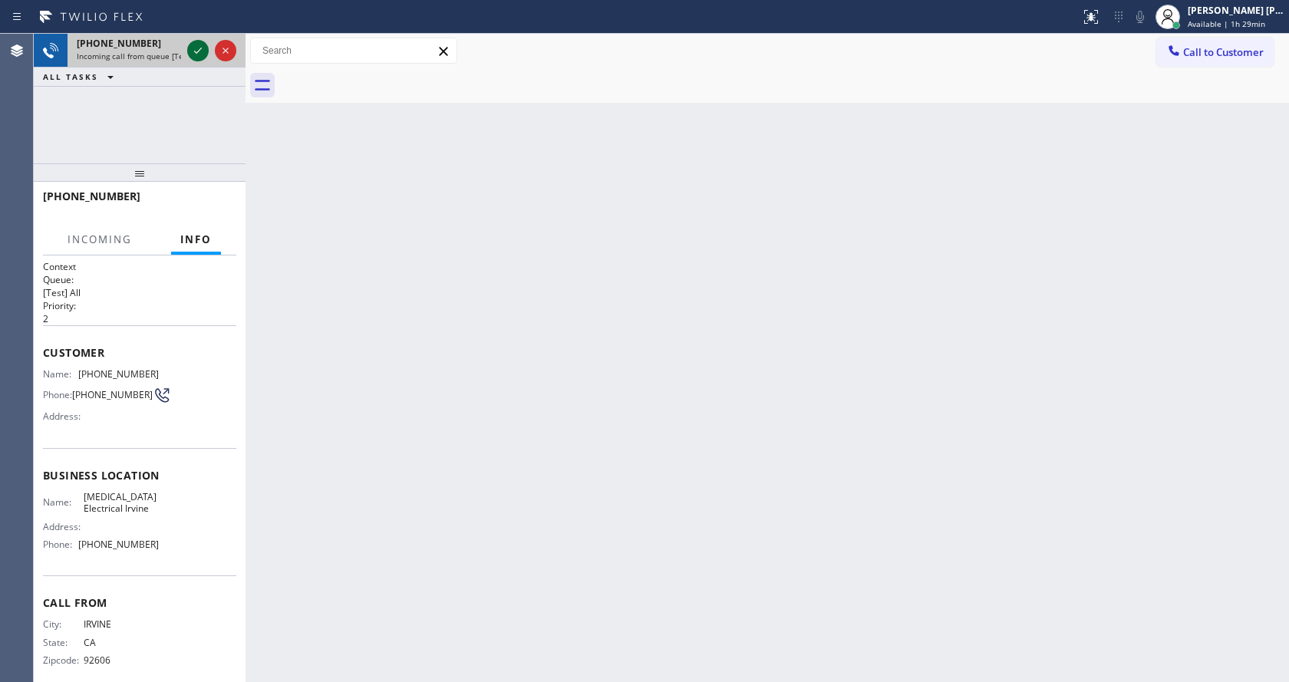
click at [196, 54] on icon at bounding box center [198, 50] width 18 height 18
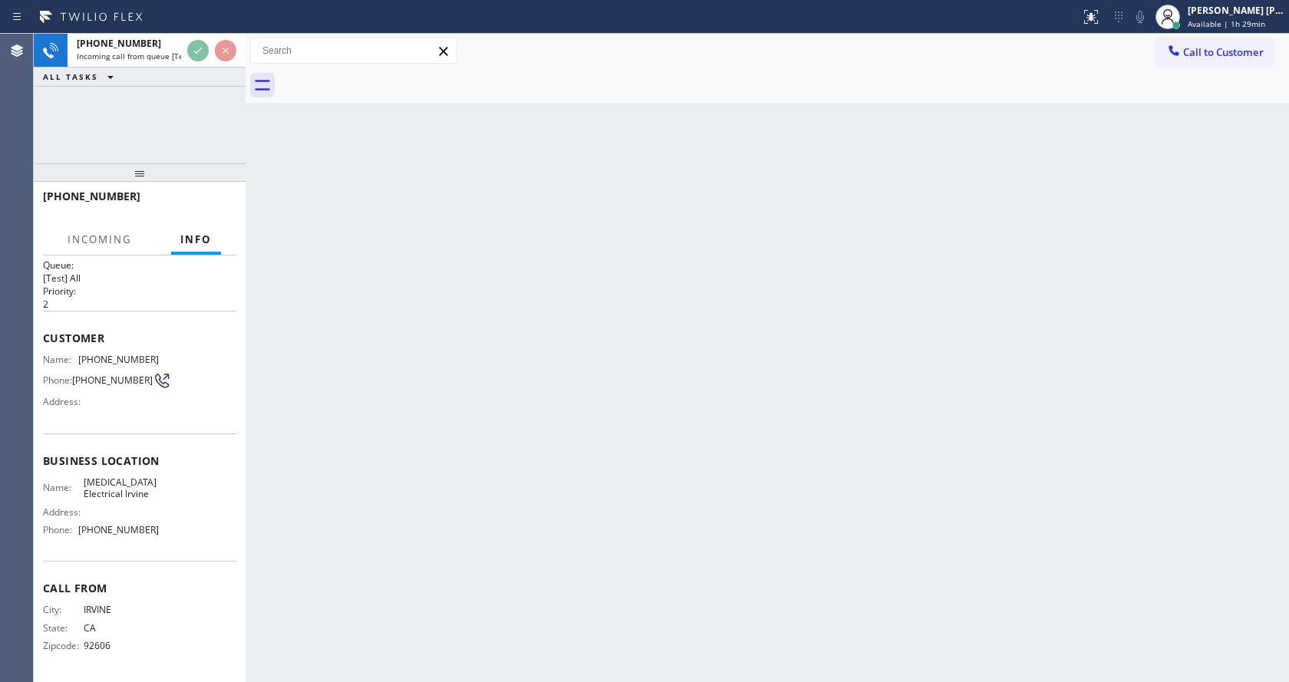
scroll to position [20, 0]
click at [566, 469] on div "Back to Dashboard Change Sender ID Customers Technicians Select a contact Outbo…" at bounding box center [766, 358] width 1043 height 648
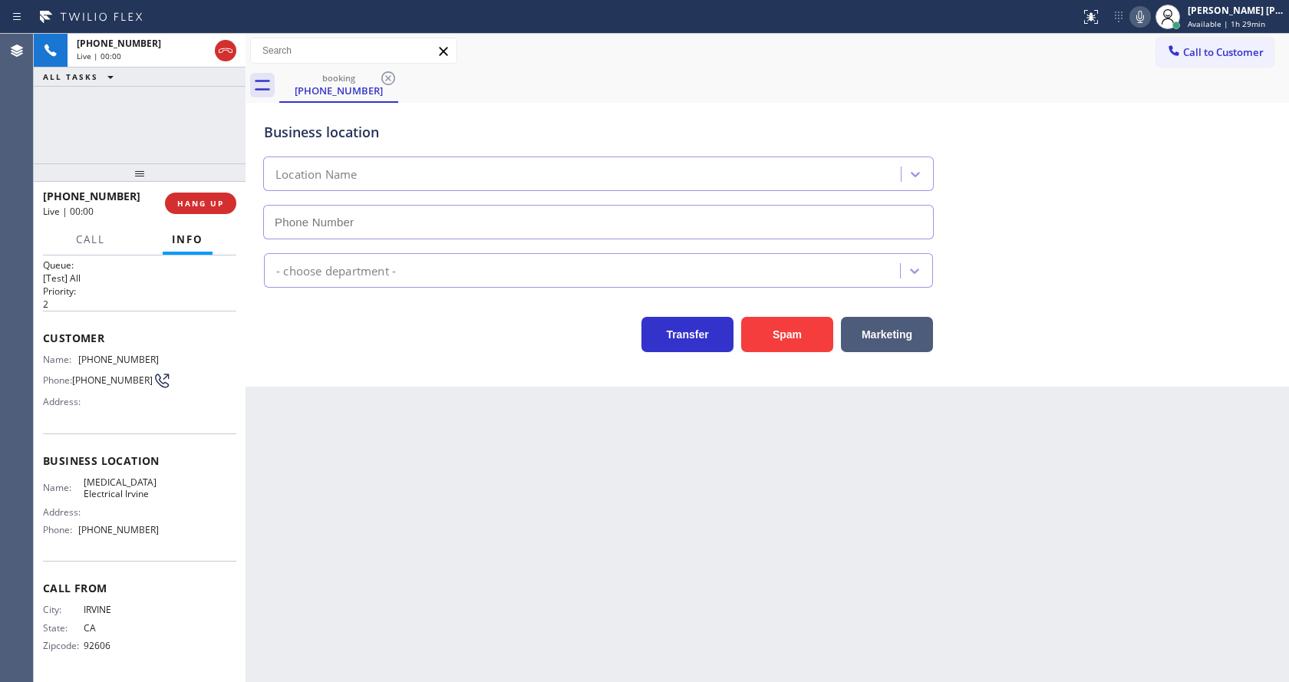
type input "[PHONE_NUMBER]"
click at [474, 427] on div "Back to Dashboard Change Sender ID Customers Technicians Select a contact Outbo…" at bounding box center [766, 358] width 1043 height 648
click at [477, 678] on div "Back to Dashboard Change Sender ID Customers Technicians Select a contact Outbo…" at bounding box center [766, 358] width 1043 height 648
click at [349, 350] on div "Transfer Spam Marketing" at bounding box center [598, 330] width 675 height 43
click at [1149, 14] on icon at bounding box center [1140, 17] width 18 height 18
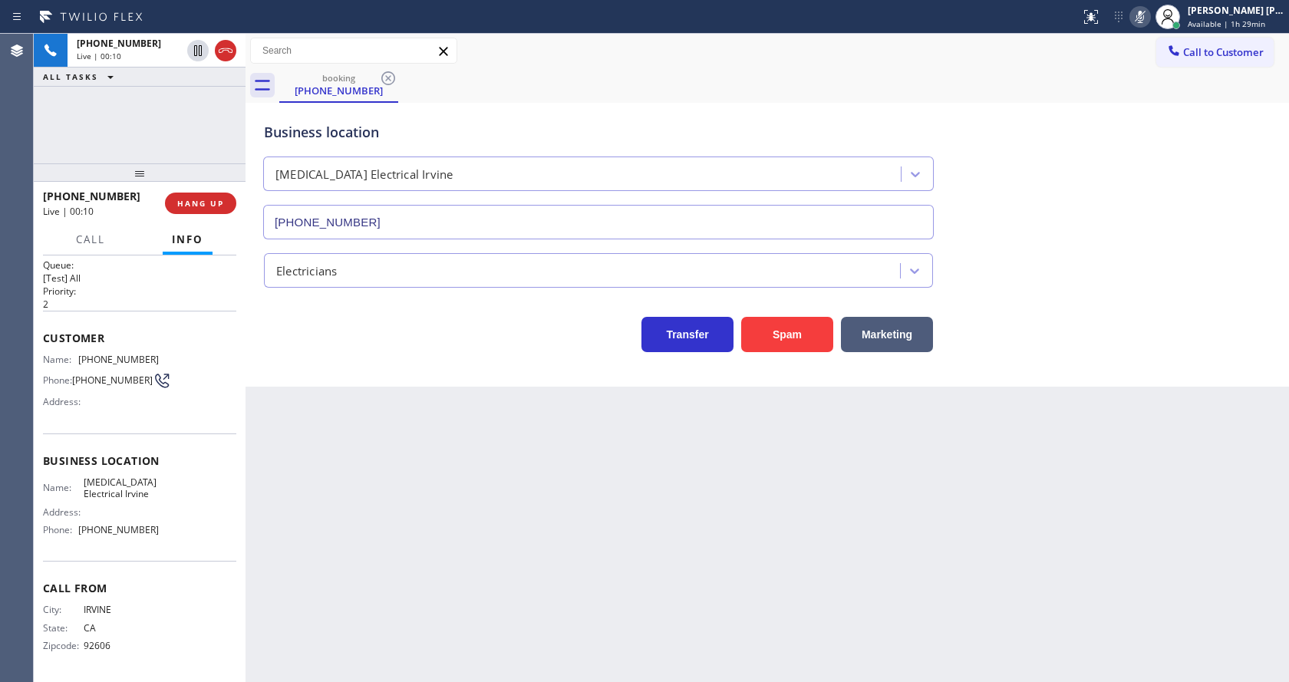
click at [1129, 216] on div "Business location [MEDICAL_DATA] Electrical [GEOGRAPHIC_DATA] [PHONE_NUMBER]" at bounding box center [767, 169] width 1013 height 139
click at [1141, 16] on icon at bounding box center [1140, 17] width 18 height 18
click at [1128, 162] on div "Business location [MEDICAL_DATA] Electrical [GEOGRAPHIC_DATA] [PHONE_NUMBER]" at bounding box center [767, 169] width 1013 height 139
click at [253, 437] on div "Back to Dashboard Change Sender ID Customers Technicians Select a contact Outbo…" at bounding box center [766, 358] width 1043 height 648
click at [779, 326] on button "Spam" at bounding box center [787, 334] width 92 height 35
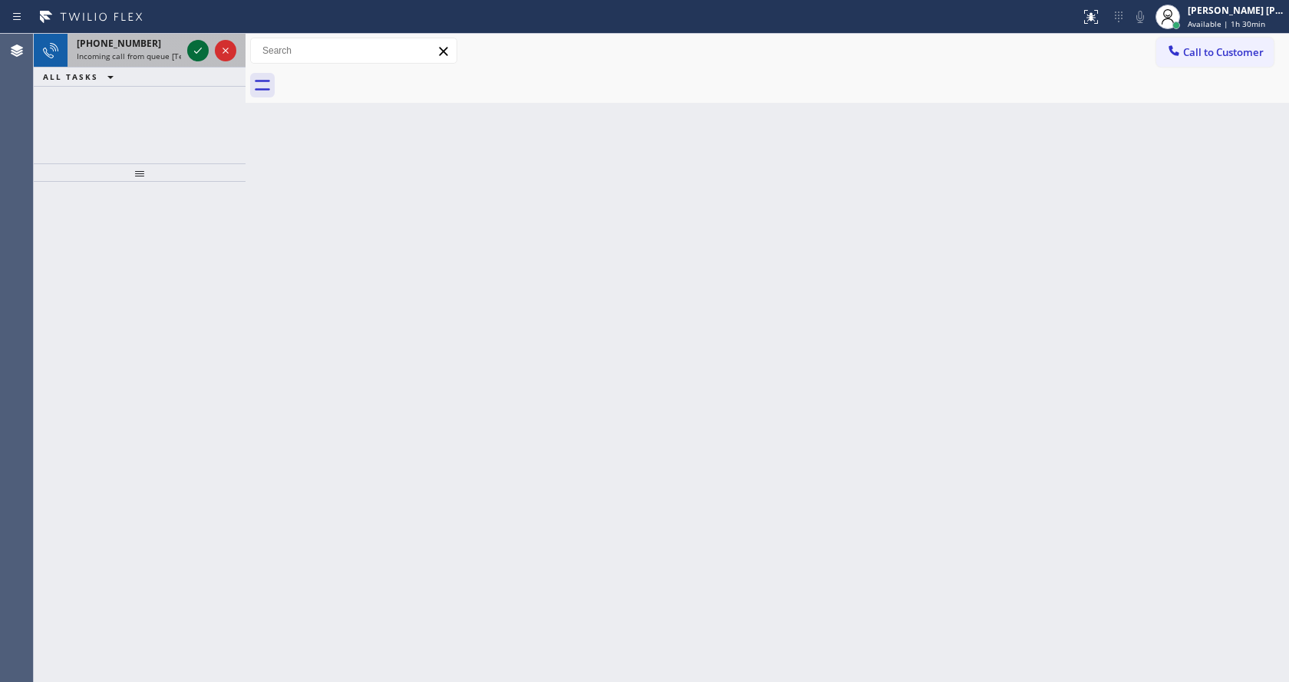
click at [169, 51] on span "Incoming call from queue [Test] All" at bounding box center [140, 56] width 127 height 11
click at [192, 52] on icon at bounding box center [198, 50] width 18 height 18
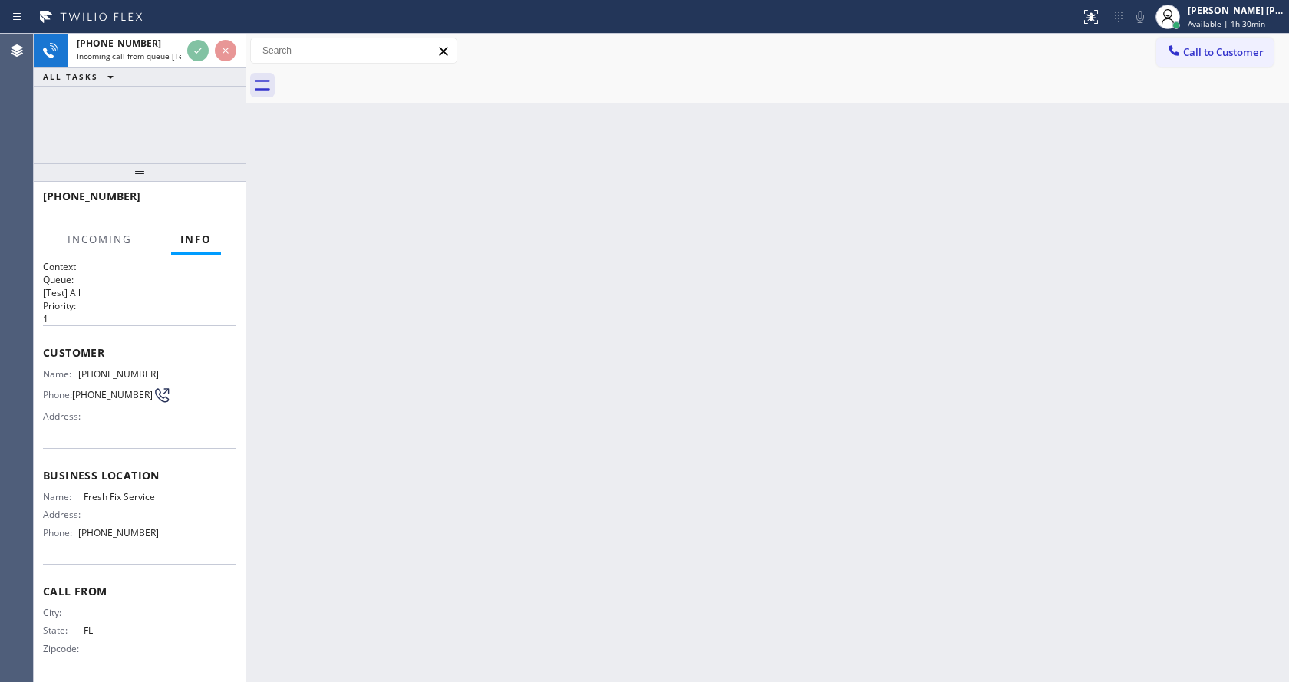
scroll to position [8, 0]
click at [675, 519] on div "Back to Dashboard Change Sender ID Customers Technicians Select a contact Outbo…" at bounding box center [766, 358] width 1043 height 648
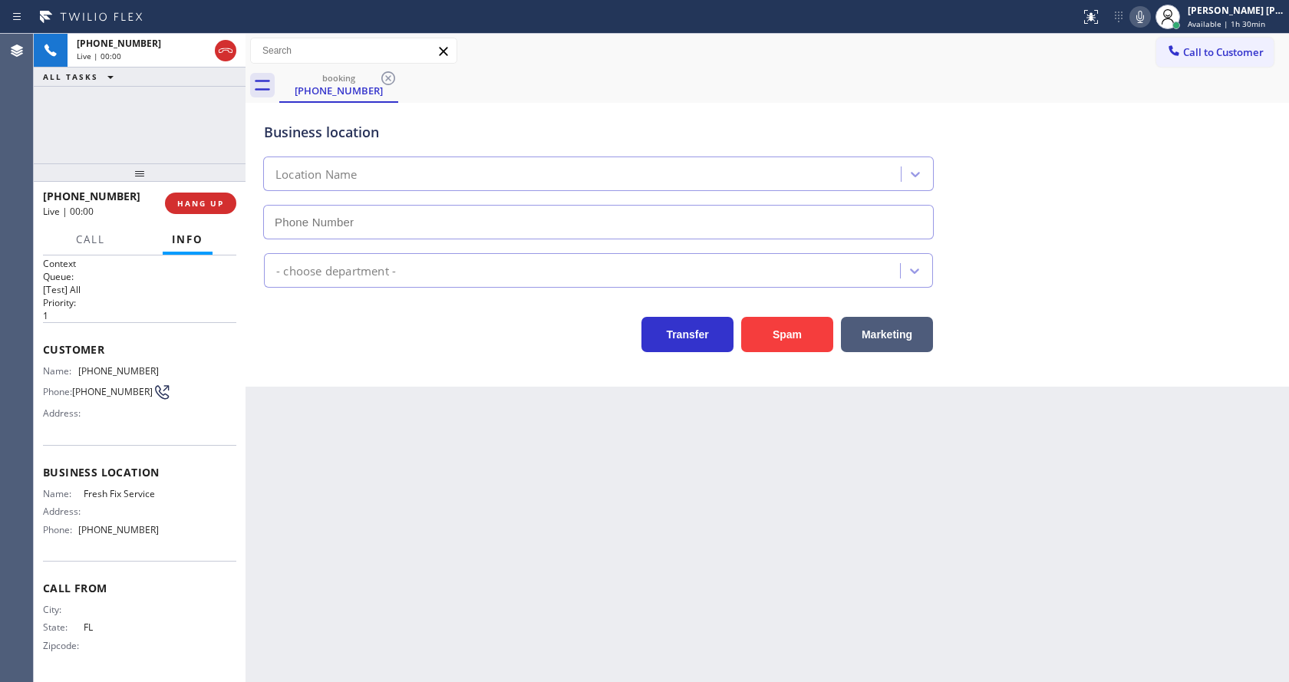
type input "[PHONE_NUMBER]"
click at [533, 558] on div "Back to Dashboard Change Sender ID Customers Technicians Select a contact Outbo…" at bounding box center [766, 358] width 1043 height 648
click at [773, 341] on button "Spam" at bounding box center [787, 334] width 92 height 35
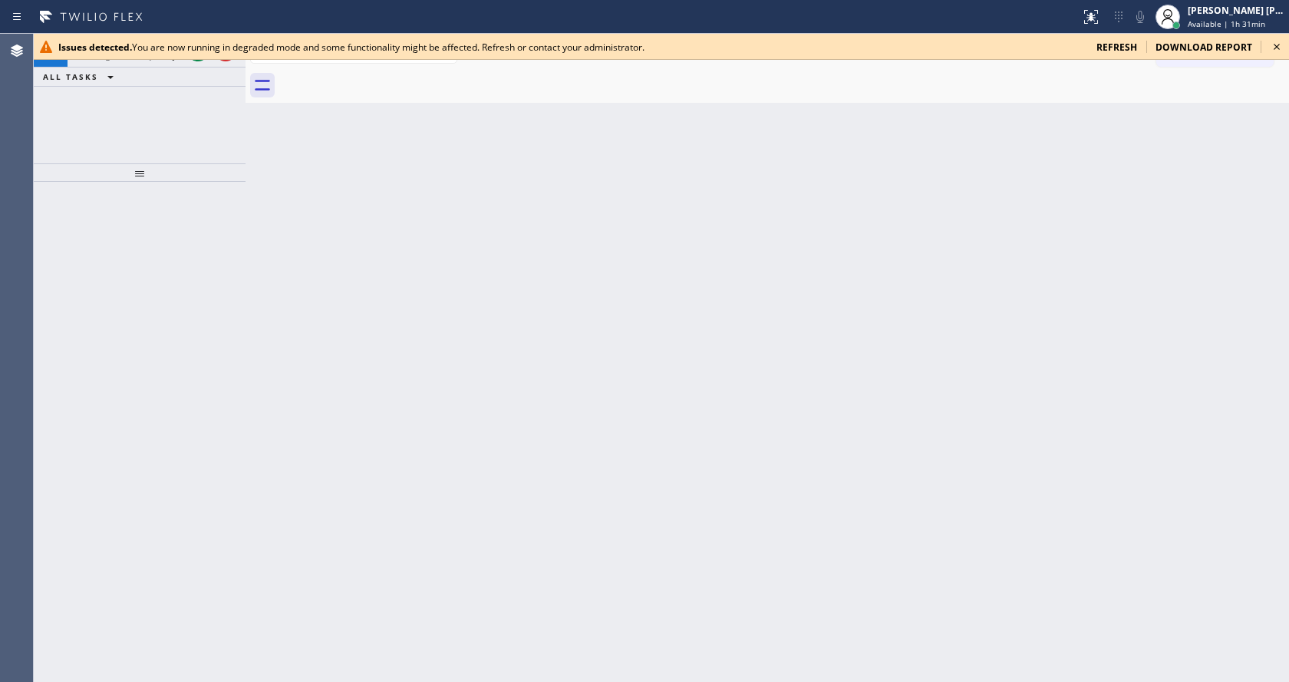
click at [354, 315] on div "Back to Dashboard Change Sender ID Customers Technicians Select a contact Outbo…" at bounding box center [766, 358] width 1043 height 648
click at [1270, 48] on icon at bounding box center [1276, 47] width 18 height 18
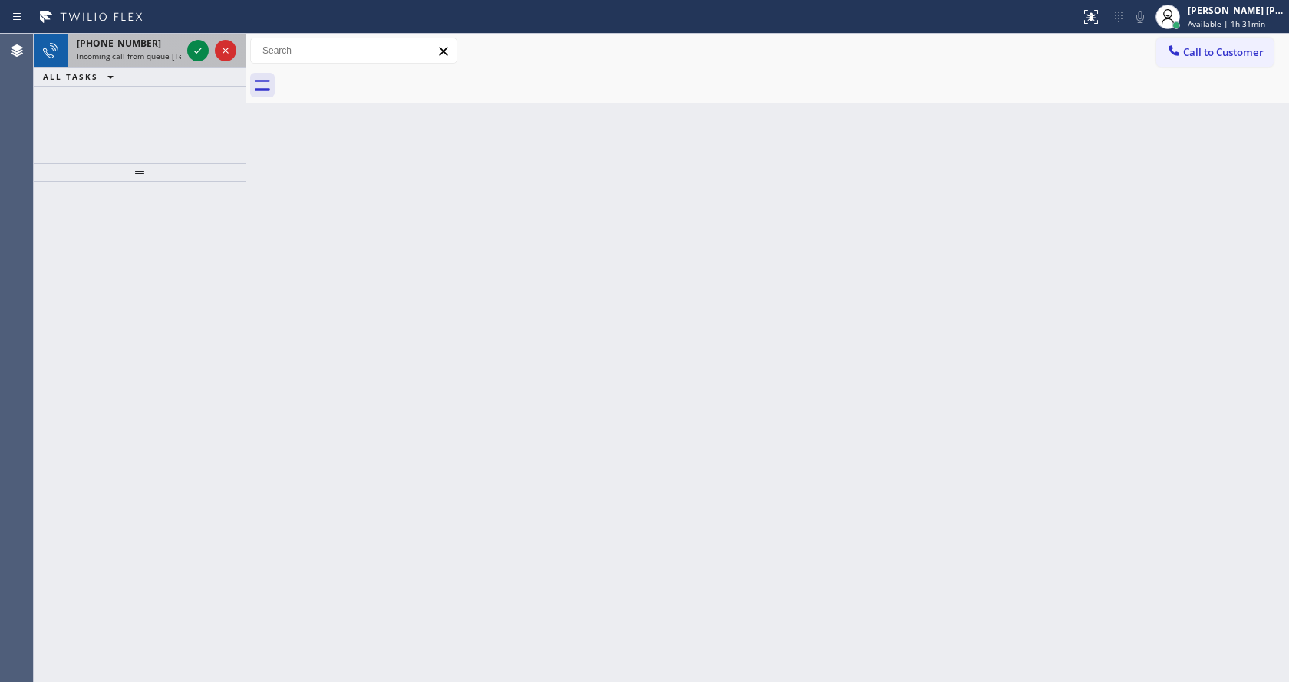
click at [173, 52] on span "Incoming call from queue [Test] All" at bounding box center [140, 56] width 127 height 11
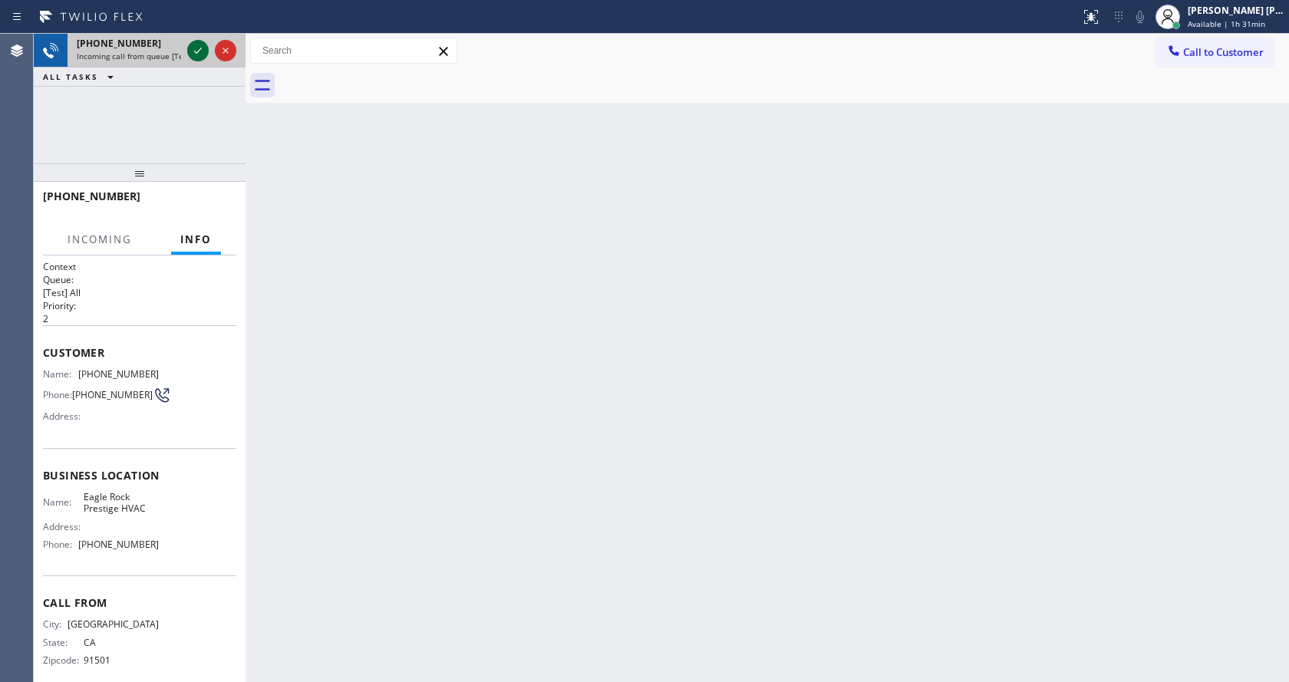
click at [200, 50] on icon at bounding box center [198, 51] width 8 height 6
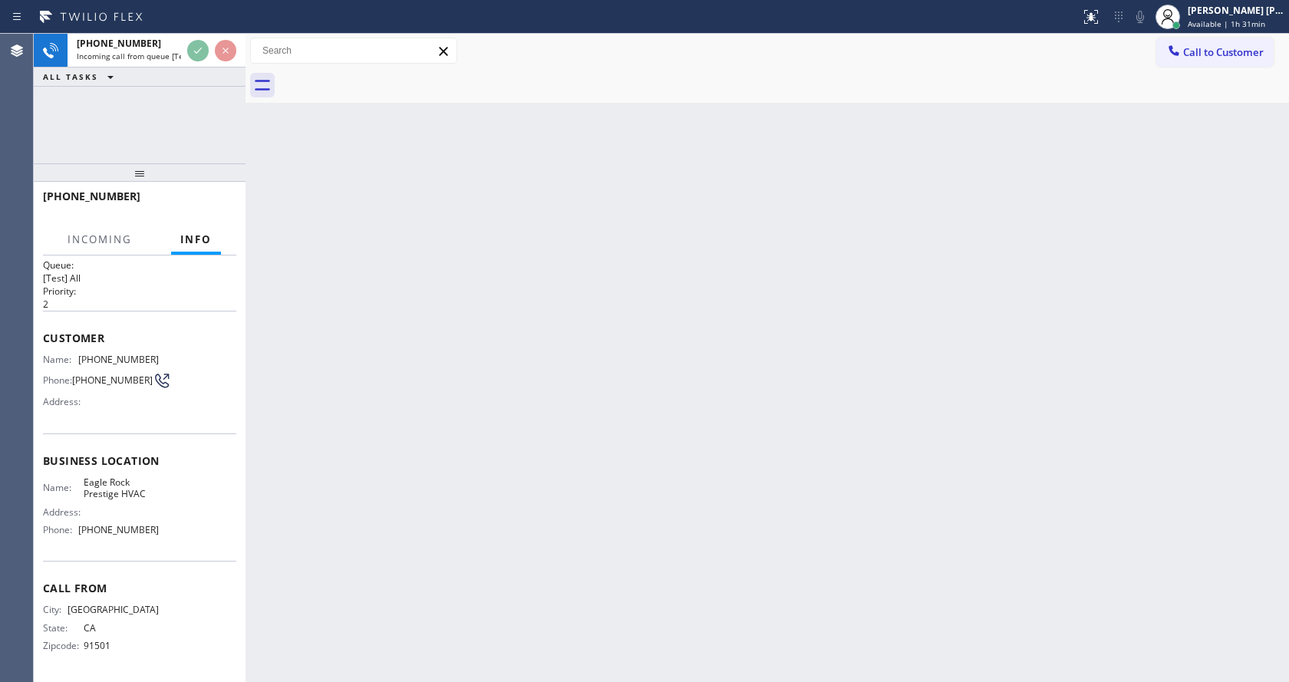
scroll to position [20, 0]
click at [553, 444] on div "Back to Dashboard Change Sender ID Customers Technicians Select a contact Outbo…" at bounding box center [766, 358] width 1043 height 648
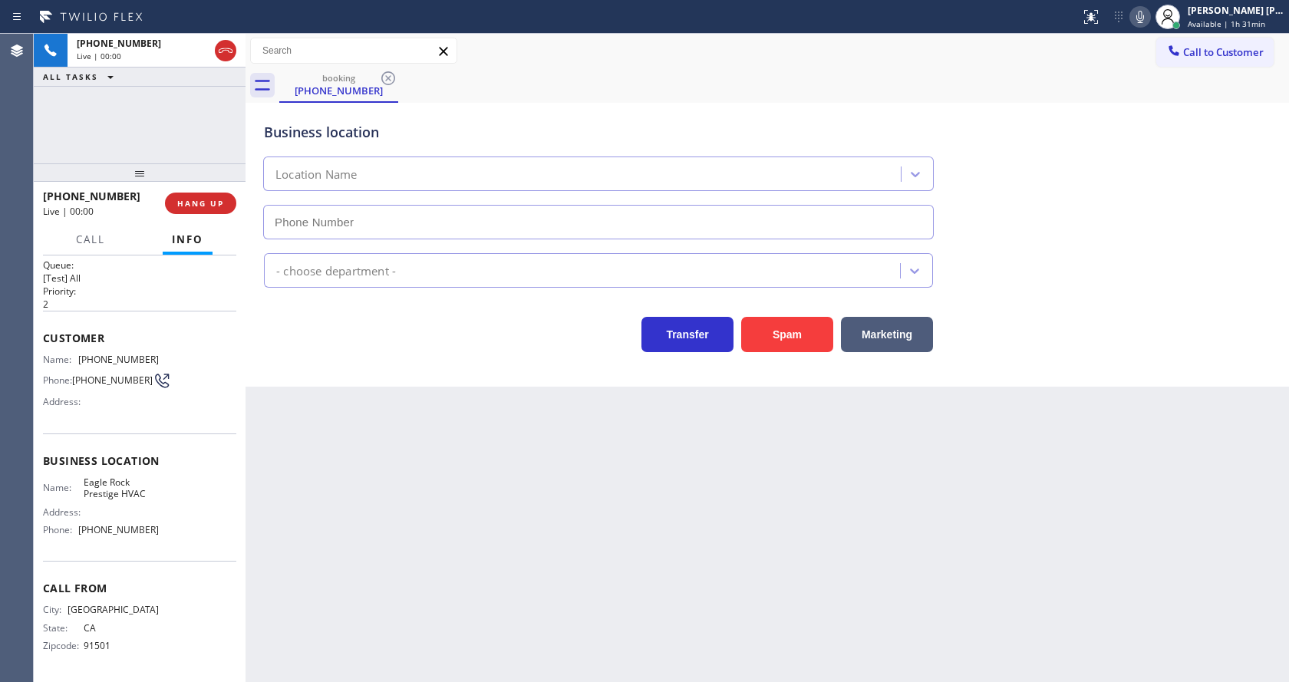
type input "[PHONE_NUMBER]"
click at [450, 480] on div "Back to Dashboard Change Sender ID Customers Technicians Select a contact Outbo…" at bounding box center [766, 358] width 1043 height 648
click at [278, 410] on div "Back to Dashboard Change Sender ID Customers Technicians Select a contact Outbo…" at bounding box center [766, 358] width 1043 height 648
click at [728, 520] on div "Back to Dashboard Change Sender ID Customers Technicians Select a contact Outbo…" at bounding box center [766, 358] width 1043 height 648
click at [557, 503] on div "Back to Dashboard Change Sender ID Customers Technicians Select a contact Outbo…" at bounding box center [766, 358] width 1043 height 648
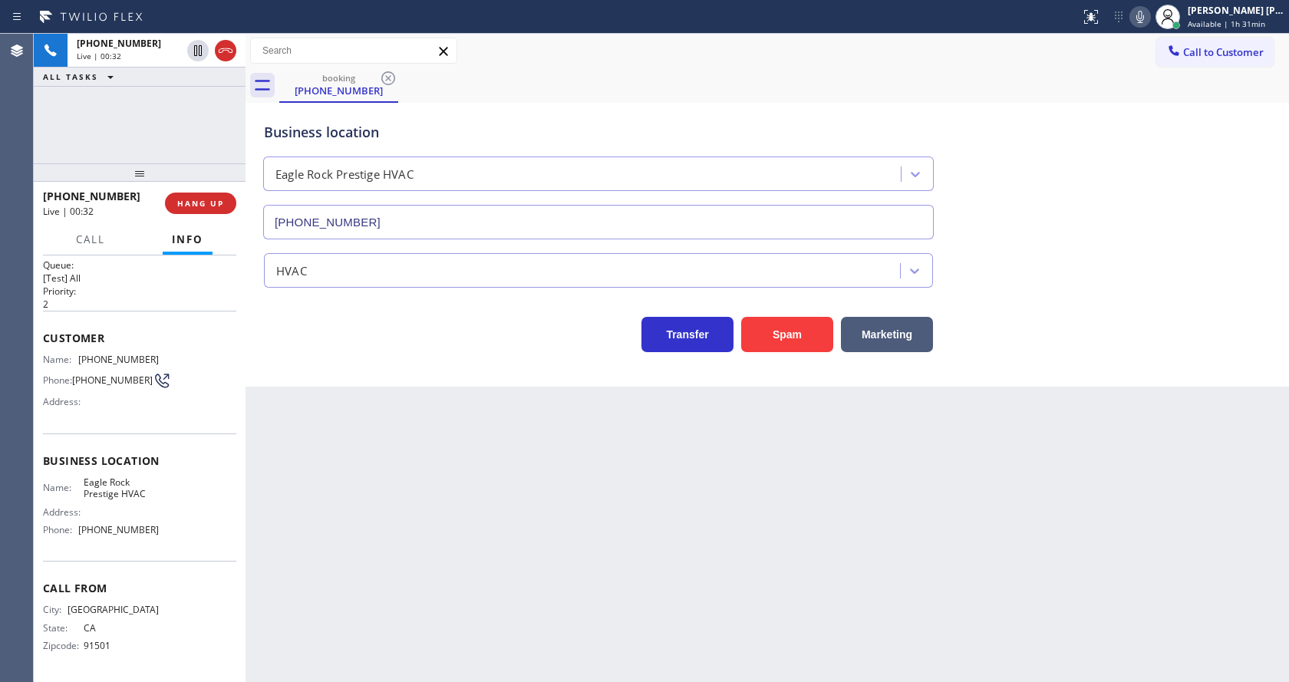
click at [319, 440] on div "Back to Dashboard Change Sender ID Customers Technicians Select a contact Outbo…" at bounding box center [766, 358] width 1043 height 648
click at [87, 547] on div "Business location Name: [GEOGRAPHIC_DATA] Prestige HVAC Address: Phone: [PHONE_…" at bounding box center [139, 497] width 193 height 128
drag, startPoint x: 77, startPoint y: 356, endPoint x: 173, endPoint y: 357, distance: 96.7
click at [173, 357] on div "Name: [PHONE_NUMBER] Phone: [PHONE_NUMBER] Address:" at bounding box center [139, 384] width 193 height 61
click at [353, 439] on div "Back to Dashboard Change Sender ID Customers Technicians Select a contact Outbo…" at bounding box center [766, 358] width 1043 height 648
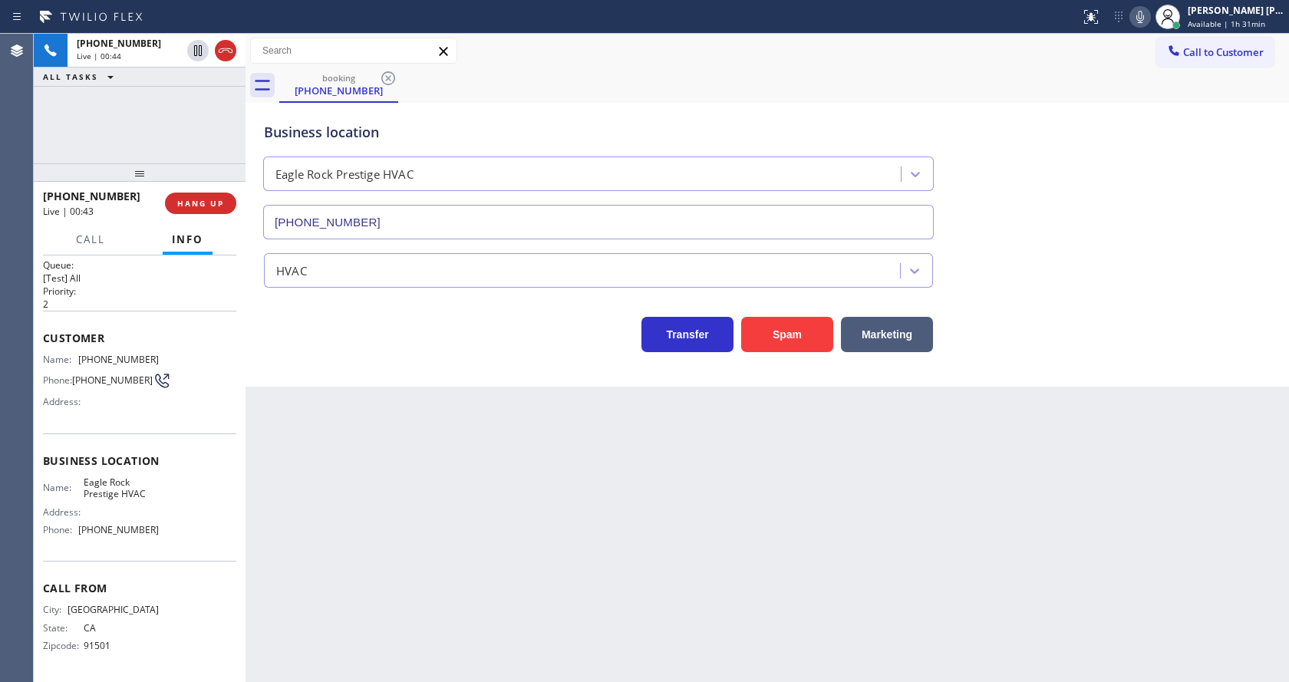
drag, startPoint x: 180, startPoint y: 516, endPoint x: 168, endPoint y: 515, distance: 12.4
click at [180, 516] on div "Name: Eagle Rock Prestige HVAC Address: Phone: [PHONE_NUMBER]" at bounding box center [139, 509] width 193 height 66
drag, startPoint x: 74, startPoint y: 485, endPoint x: 143, endPoint y: 496, distance: 70.6
click at [143, 496] on div "Name: Eagle Rock Prestige HVAC" at bounding box center [101, 488] width 116 height 24
click at [473, 532] on div "Back to Dashboard Change Sender ID Customers Technicians Select a contact Outbo…" at bounding box center [766, 358] width 1043 height 648
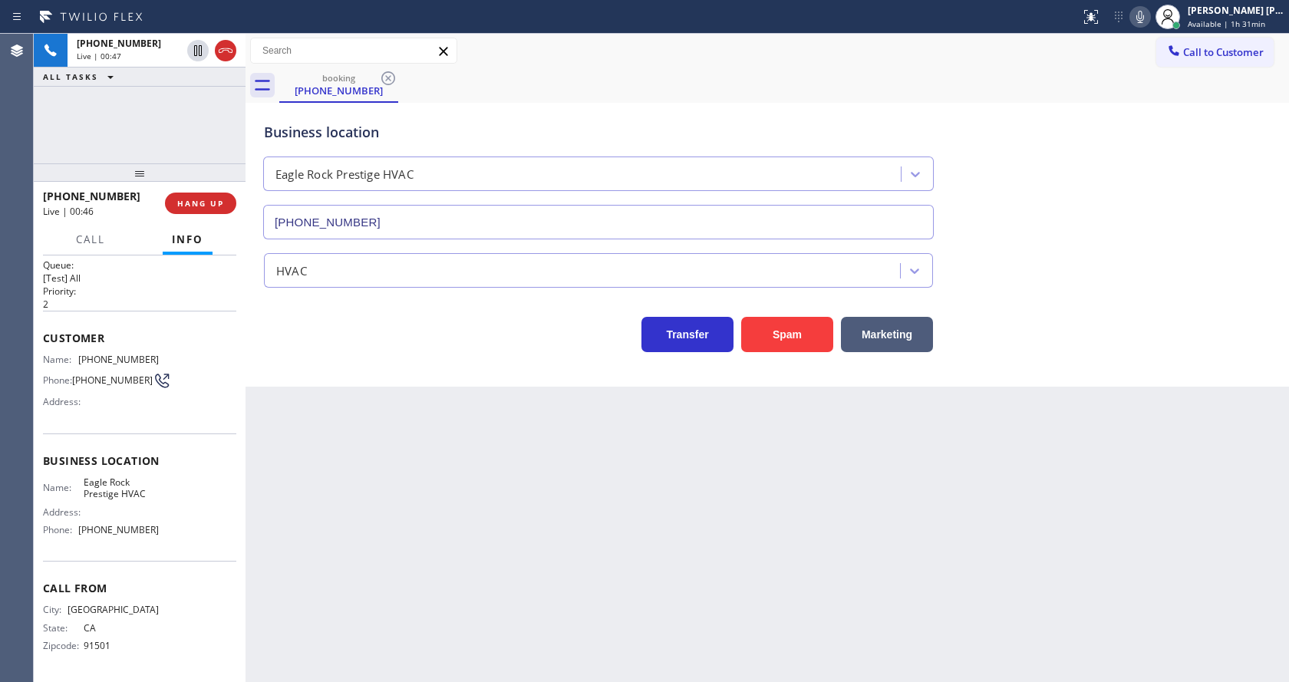
drag, startPoint x: 201, startPoint y: 540, endPoint x: 186, endPoint y: 545, distance: 15.3
click at [201, 540] on div "Name: Eagle Rock Prestige HVAC Address: Phone: [PHONE_NUMBER]" at bounding box center [139, 509] width 193 height 66
drag, startPoint x: 77, startPoint y: 530, endPoint x: 171, endPoint y: 532, distance: 93.6
click at [171, 532] on div "Name: Eagle Rock Prestige HVAC Address: Phone: [PHONE_NUMBER]" at bounding box center [139, 509] width 193 height 66
click at [303, 513] on div "Back to Dashboard Change Sender ID Customers Technicians Select a contact Outbo…" at bounding box center [766, 358] width 1043 height 648
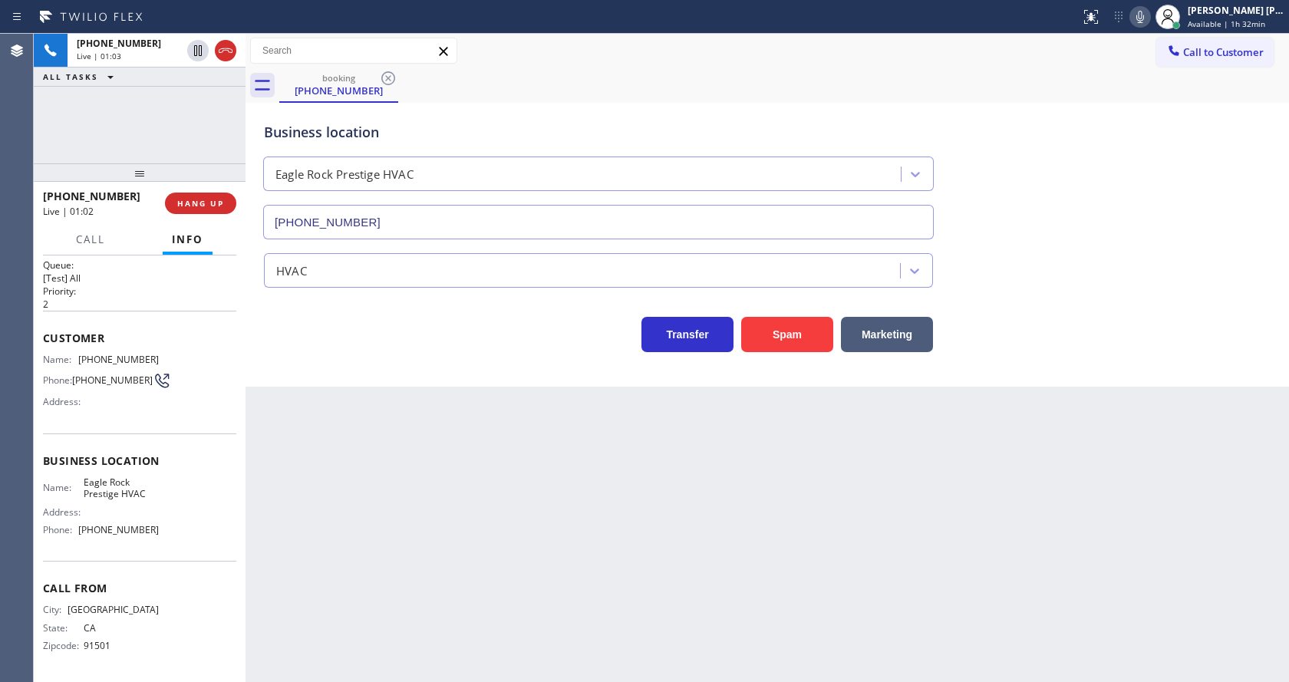
click at [1143, 25] on icon at bounding box center [1140, 17] width 18 height 18
click at [195, 51] on icon at bounding box center [198, 50] width 8 height 11
click at [436, 561] on div "Back to Dashboard Change Sender ID Customers Technicians Select a contact Outbo…" at bounding box center [766, 358] width 1043 height 648
click at [650, 612] on div "Back to Dashboard Change Sender ID Customers Technicians Select a contact Outbo…" at bounding box center [766, 358] width 1043 height 648
click at [310, 622] on div "Back to Dashboard Change Sender ID Customers Technicians Select a contact Outbo…" at bounding box center [766, 358] width 1043 height 648
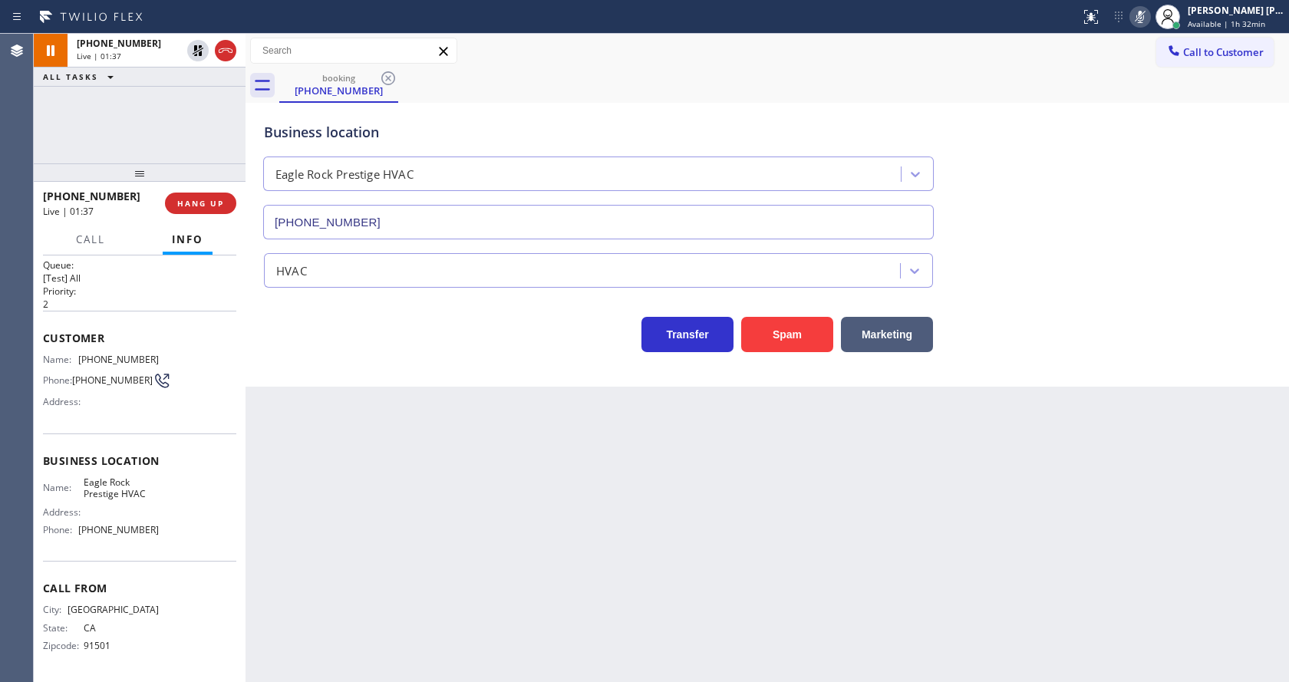
click at [779, 471] on div "Back to Dashboard Change Sender ID Customers Technicians Select a contact Outbo…" at bounding box center [766, 358] width 1043 height 648
click at [484, 480] on div "Back to Dashboard Change Sender ID Customers Technicians Select a contact Outbo…" at bounding box center [766, 358] width 1043 height 648
click at [585, 532] on div "Back to Dashboard Change Sender ID Customers Technicians Select a contact Outbo…" at bounding box center [766, 358] width 1043 height 648
click at [1212, 273] on div "HVAC" at bounding box center [767, 267] width 1013 height 41
click at [1243, 300] on div "Transfer Spam Marketing" at bounding box center [767, 320] width 1013 height 64
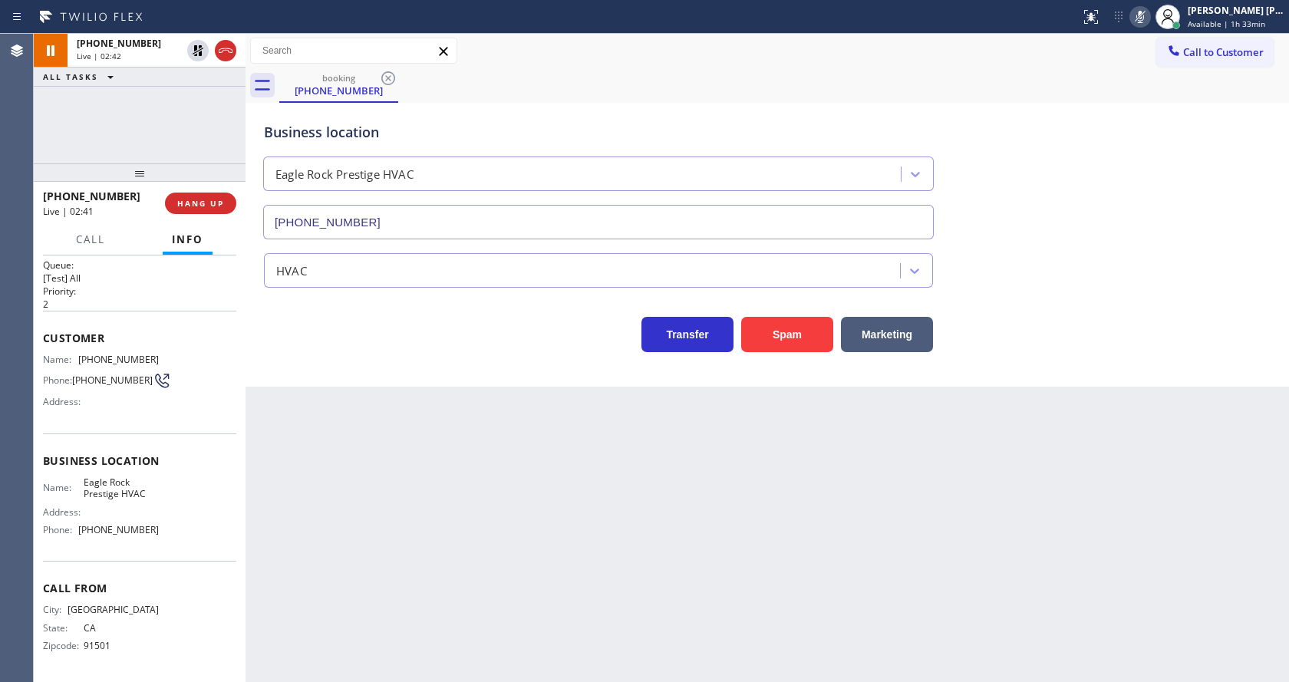
click at [1088, 195] on div "Business location [GEOGRAPHIC_DATA] Prestige HVAC [PHONE_NUMBER]" at bounding box center [767, 169] width 1013 height 139
click at [1138, 15] on icon at bounding box center [1140, 17] width 18 height 18
click at [198, 49] on icon at bounding box center [198, 50] width 18 height 18
click at [380, 476] on div "Back to Dashboard Change Sender ID Customers Technicians Select a contact Outbo…" at bounding box center [766, 358] width 1043 height 648
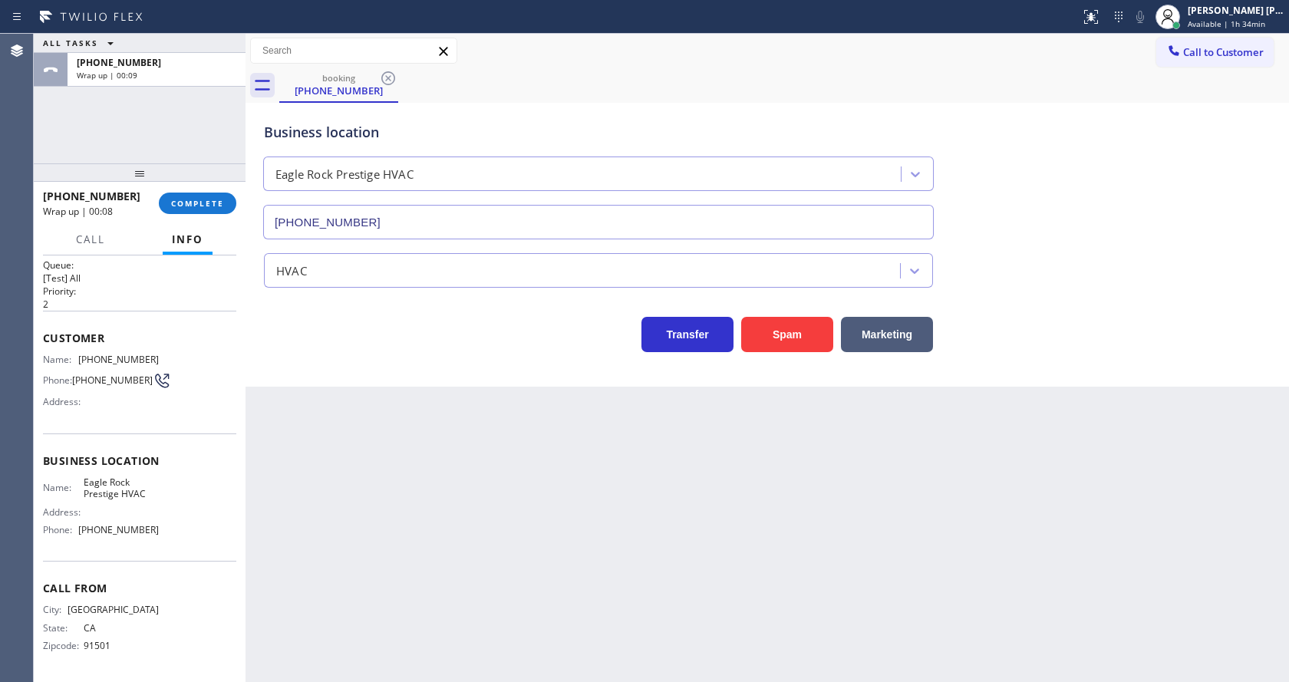
click at [281, 397] on div "Back to Dashboard Change Sender ID Customers Technicians Select a contact Outbo…" at bounding box center [766, 358] width 1043 height 648
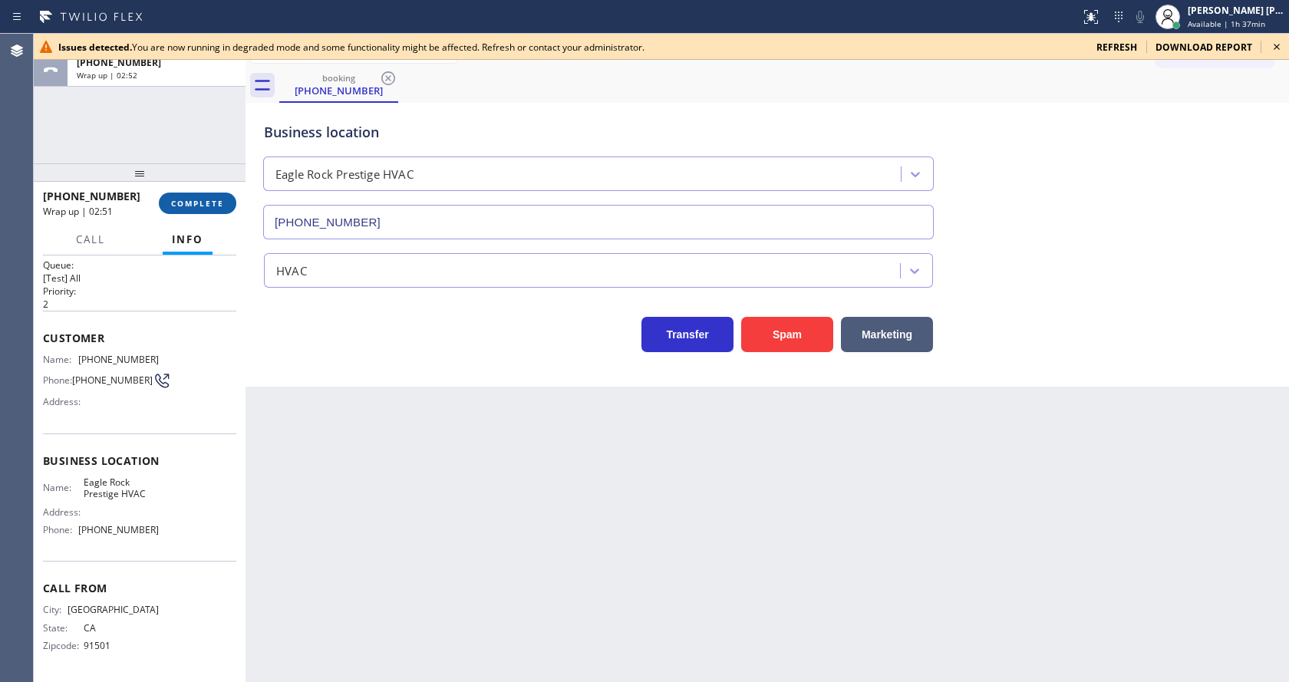
click at [166, 199] on button "COMPLETE" at bounding box center [197, 203] width 77 height 21
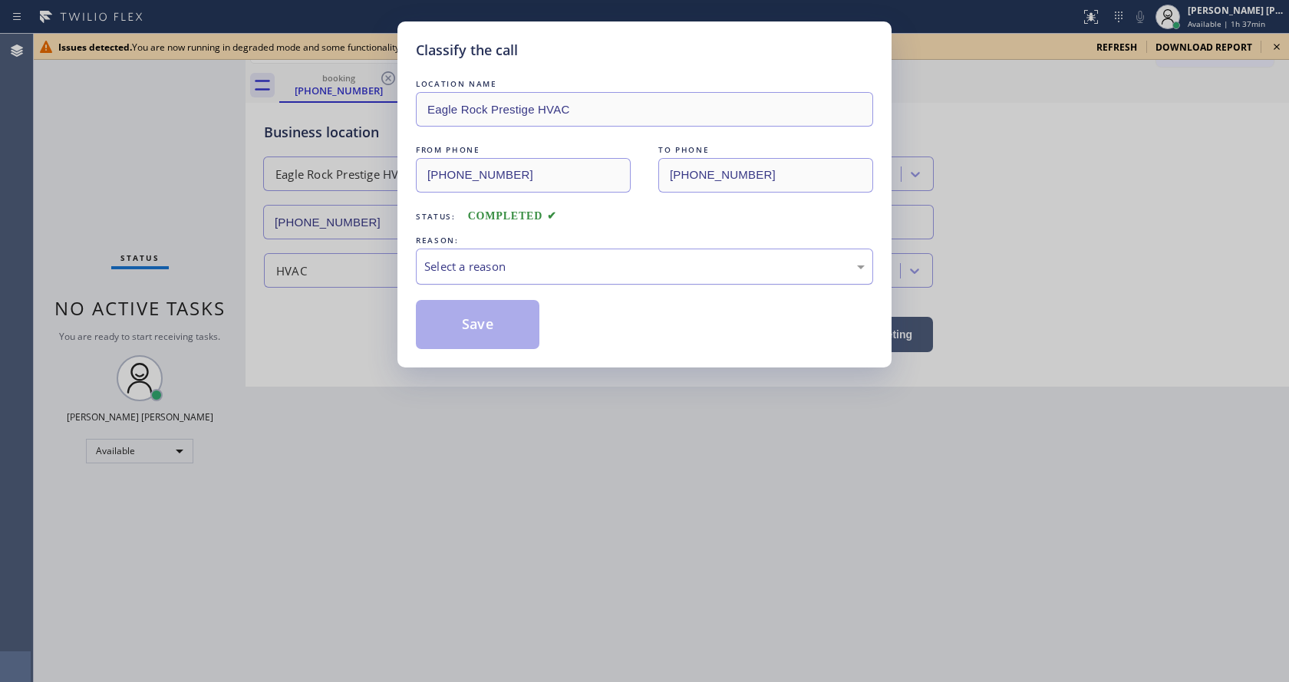
click at [509, 259] on div "Select a reason" at bounding box center [644, 267] width 440 height 18
click at [481, 324] on button "Save" at bounding box center [478, 324] width 124 height 49
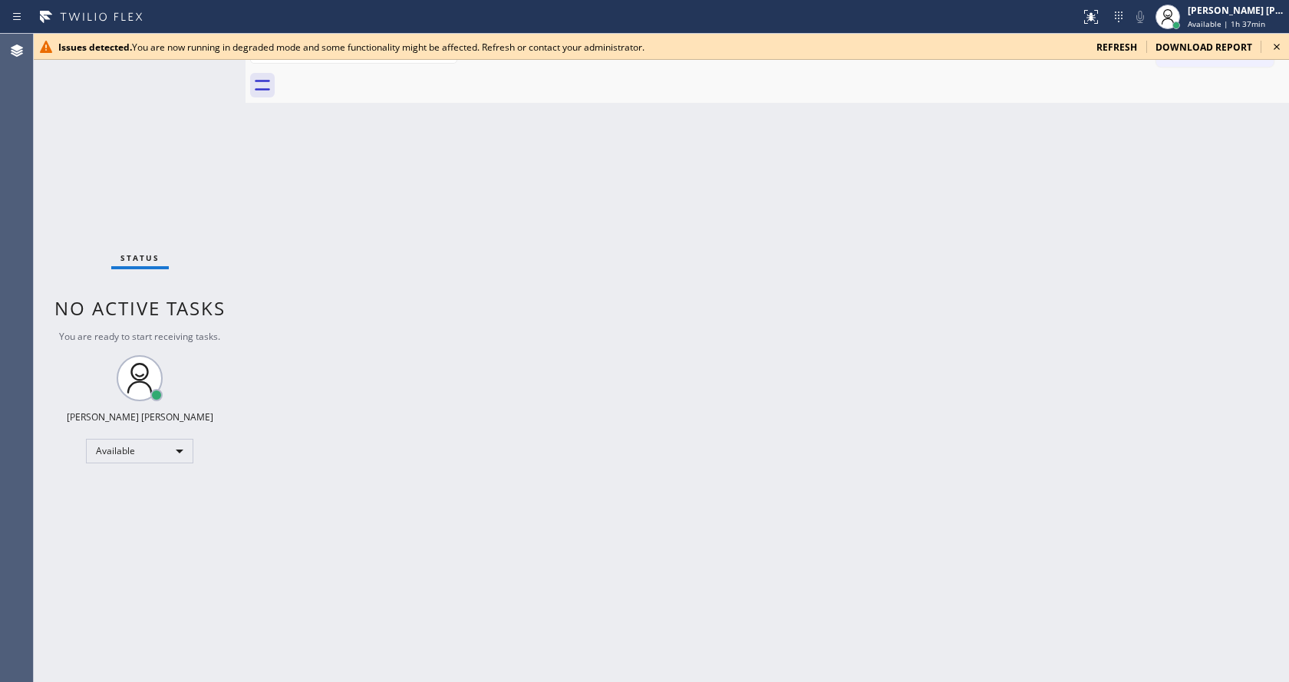
click at [1273, 45] on icon at bounding box center [1276, 47] width 18 height 18
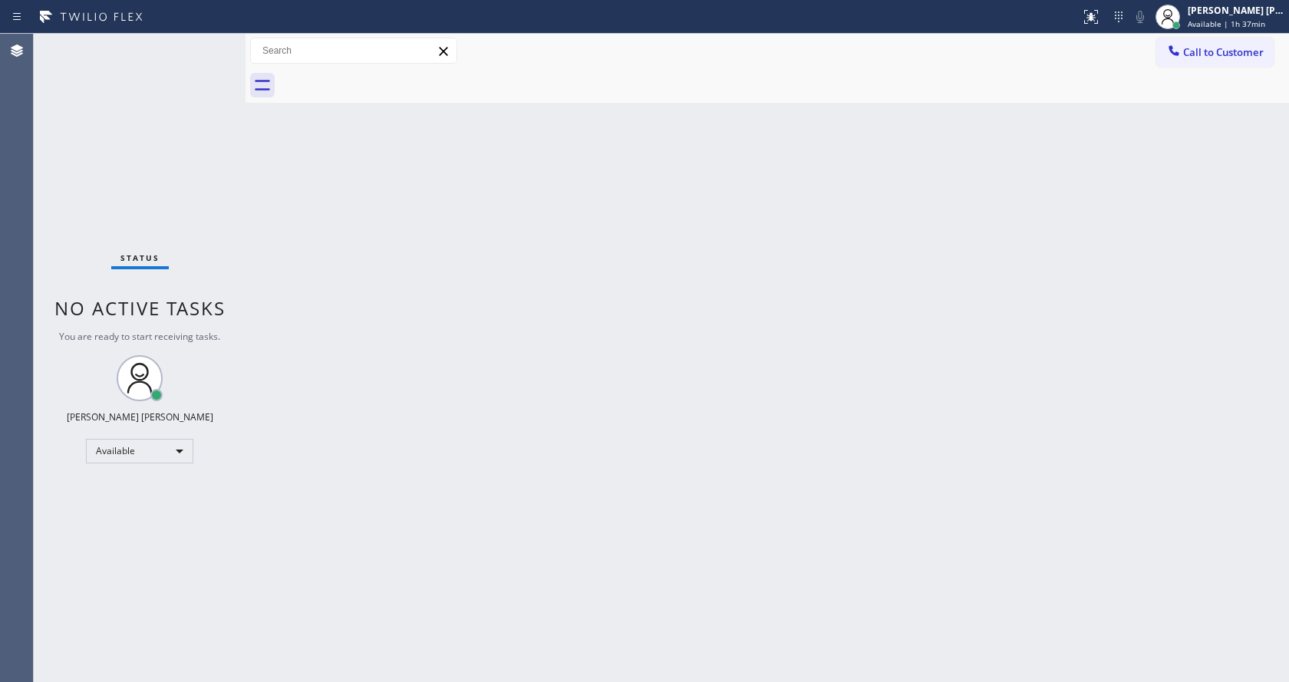
click at [797, 350] on div "Back to Dashboard Change Sender ID Customers Technicians Select a contact Outbo…" at bounding box center [766, 358] width 1043 height 648
drag, startPoint x: 138, startPoint y: 311, endPoint x: 103, endPoint y: 35, distance: 278.4
click at [138, 311] on span "No active tasks" at bounding box center [139, 307] width 171 height 25
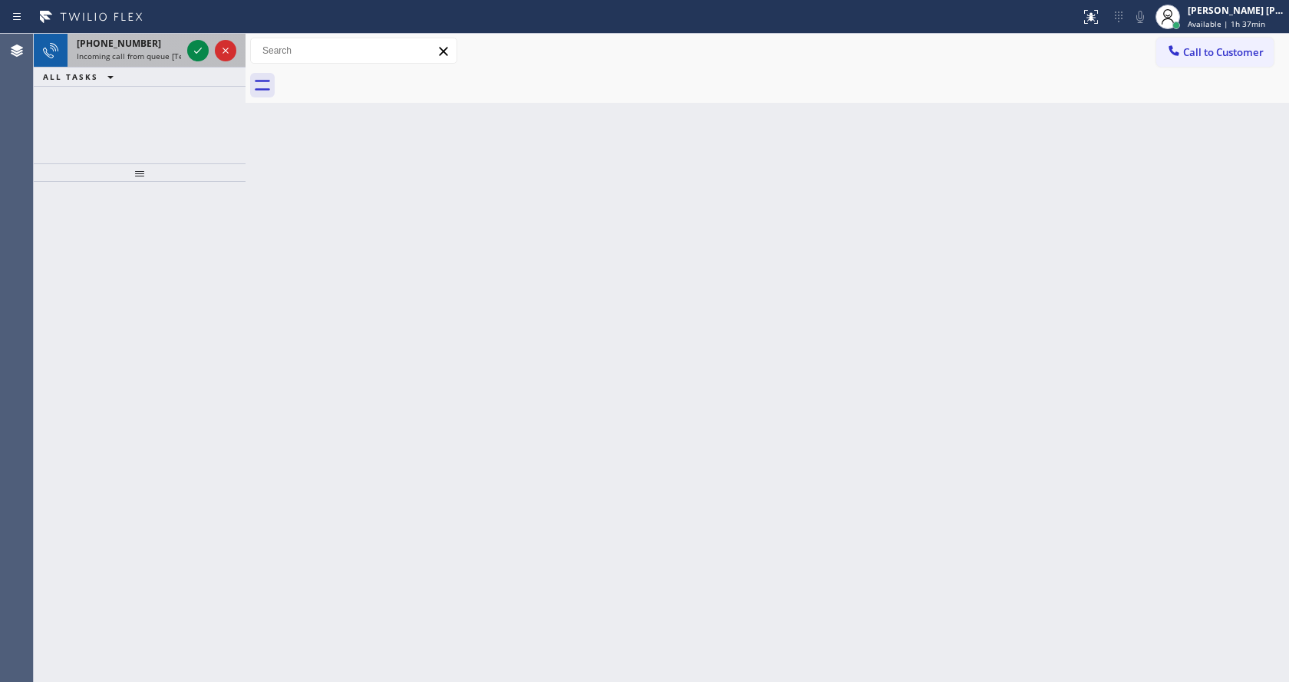
click at [152, 56] on span "Incoming call from queue [Test] All" at bounding box center [140, 56] width 127 height 11
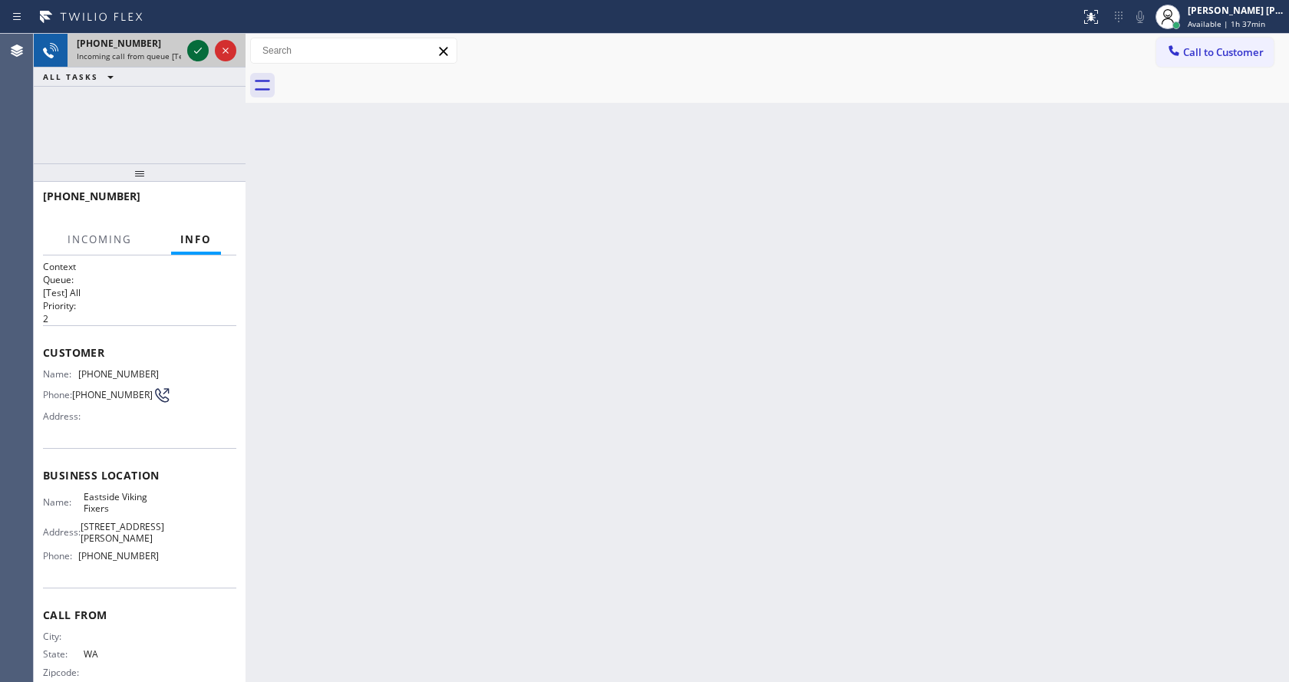
click at [204, 50] on icon at bounding box center [198, 50] width 18 height 18
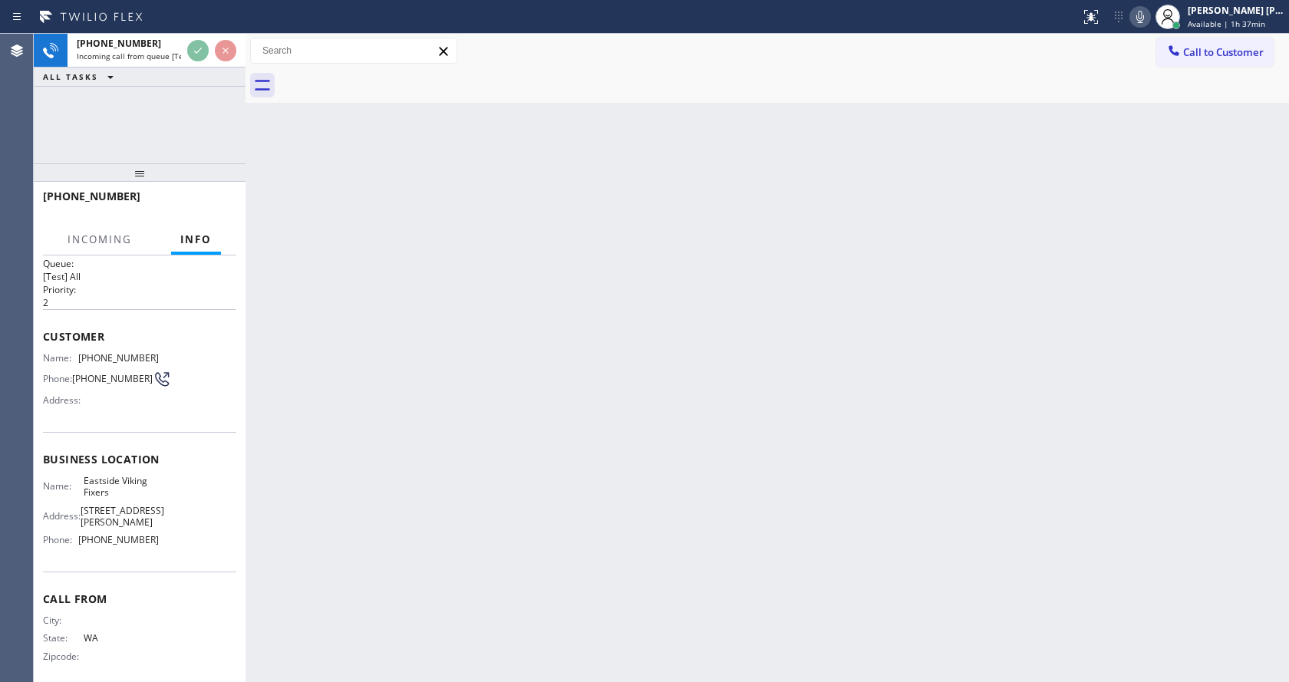
scroll to position [31, 0]
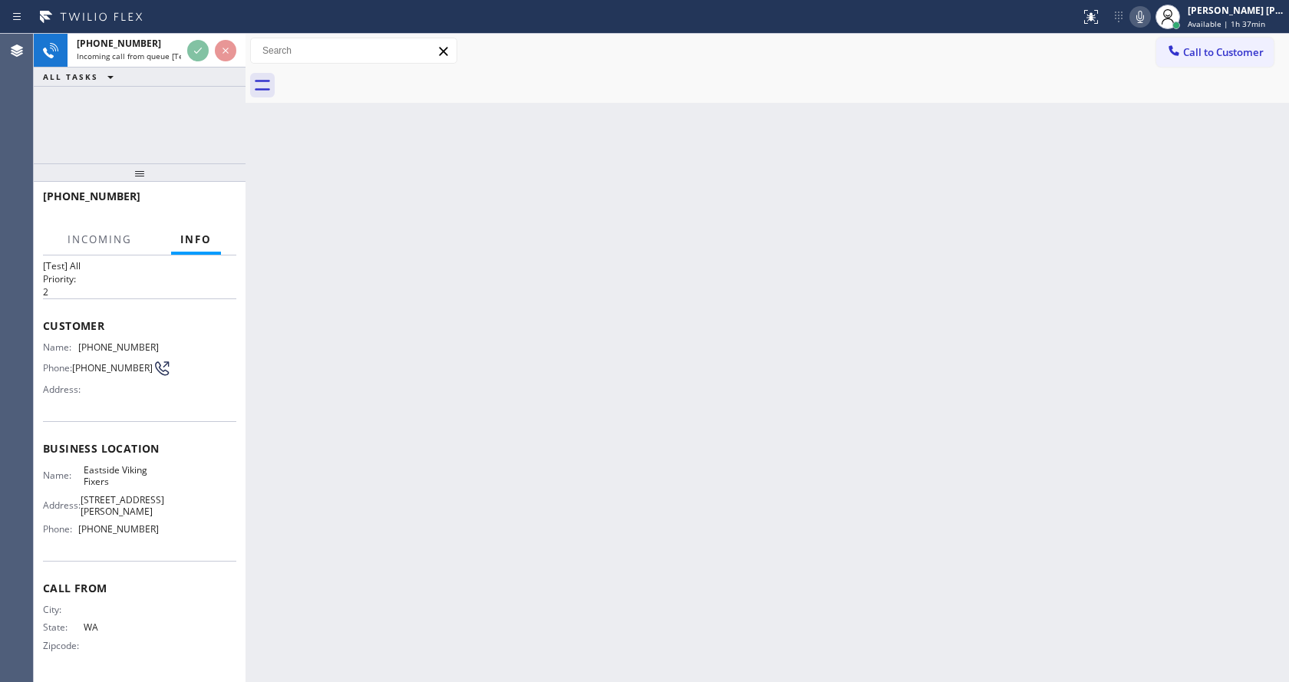
click at [463, 468] on div "Back to Dashboard Change Sender ID Customers Technicians Select a contact Outbo…" at bounding box center [766, 358] width 1043 height 648
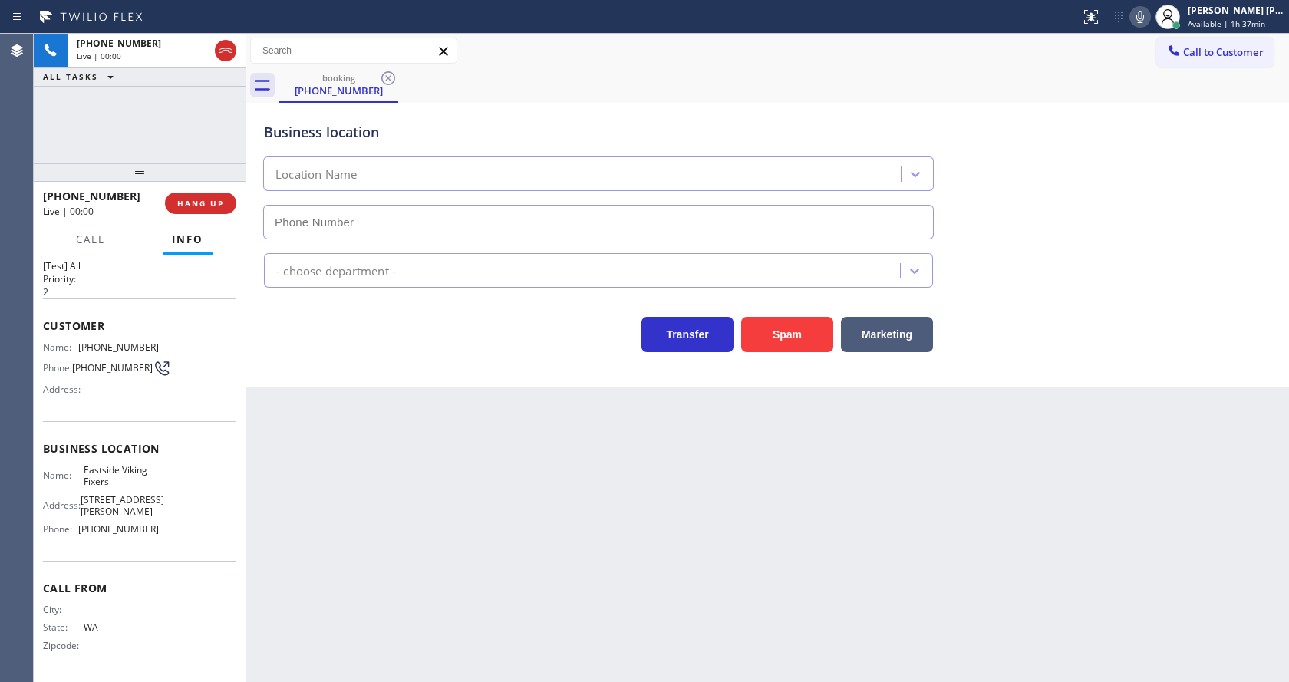
type input "[PHONE_NUMBER]"
click at [463, 468] on div "Back to Dashboard Change Sender ID Customers Technicians Select a contact Outbo…" at bounding box center [766, 358] width 1043 height 648
click at [306, 403] on div "Back to Dashboard Change Sender ID Customers Technicians Select a contact Outbo…" at bounding box center [766, 358] width 1043 height 648
click at [517, 475] on div "Back to Dashboard Change Sender ID Customers Technicians Select a contact Outbo…" at bounding box center [766, 358] width 1043 height 648
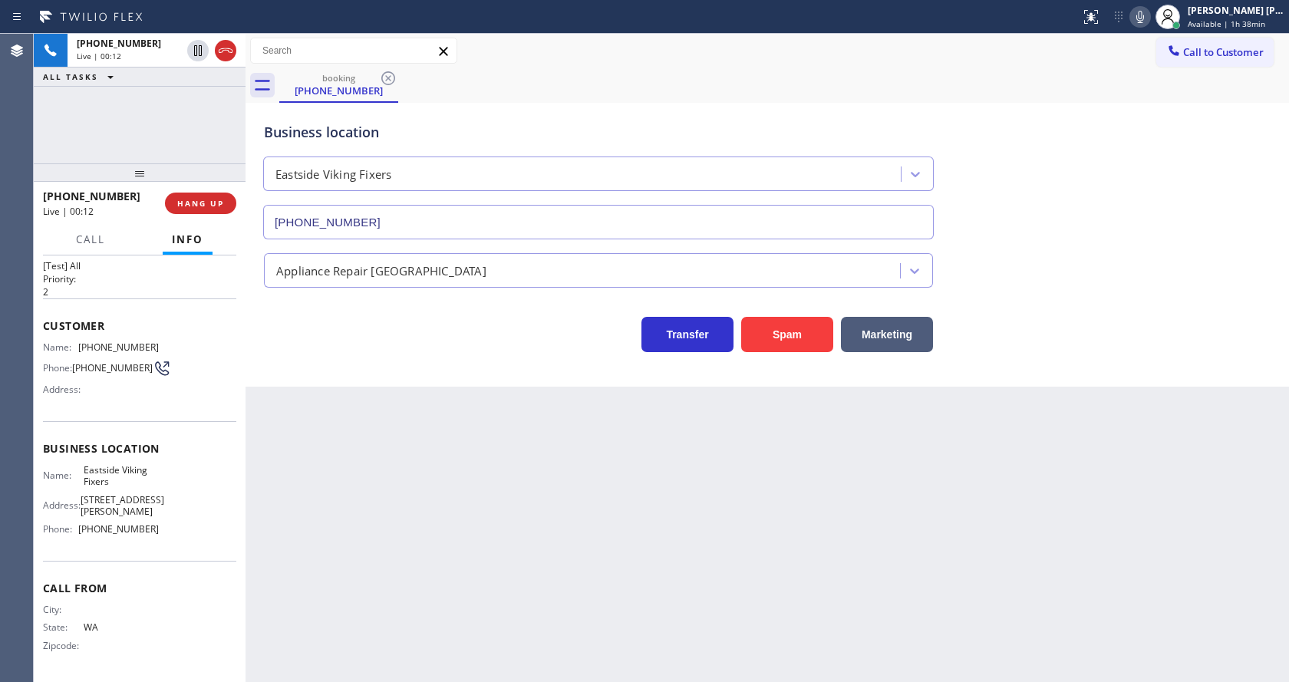
click at [397, 543] on div "Back to Dashboard Change Sender ID Customers Technicians Select a contact Outbo…" at bounding box center [766, 358] width 1043 height 648
click at [574, 383] on div "Business location Eastside Viking Fixers [PHONE_NUMBER] Appliance Repair High E…" at bounding box center [766, 245] width 1043 height 284
click at [1144, 12] on icon at bounding box center [1140, 17] width 18 height 18
click at [774, 508] on div "Back to Dashboard Change Sender ID Customers Technicians Select a contact Outbo…" at bounding box center [766, 358] width 1043 height 648
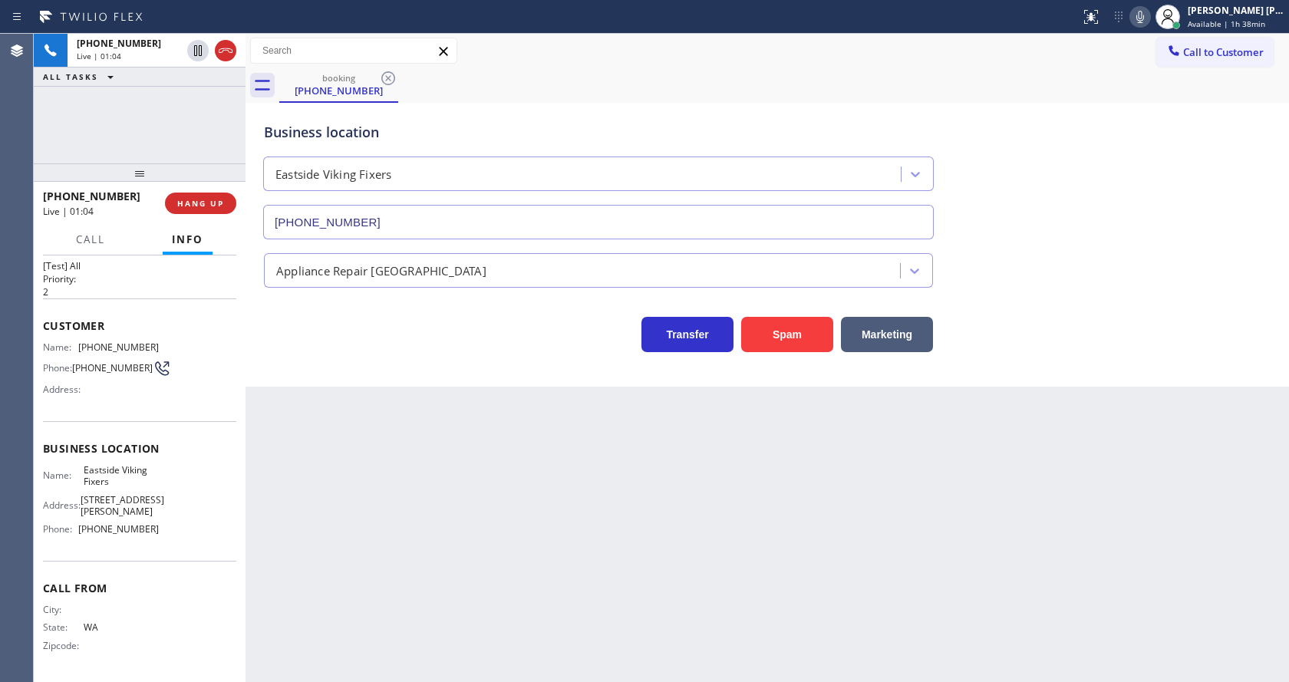
click at [637, 586] on div "Back to Dashboard Change Sender ID Customers Technicians Select a contact Outbo…" at bounding box center [766, 358] width 1043 height 648
click at [322, 360] on div "Business location Eastside Viking Fixers [PHONE_NUMBER] Appliance Repair High E…" at bounding box center [766, 245] width 1043 height 284
click at [204, 203] on span "HANG UP" at bounding box center [200, 203] width 47 height 11
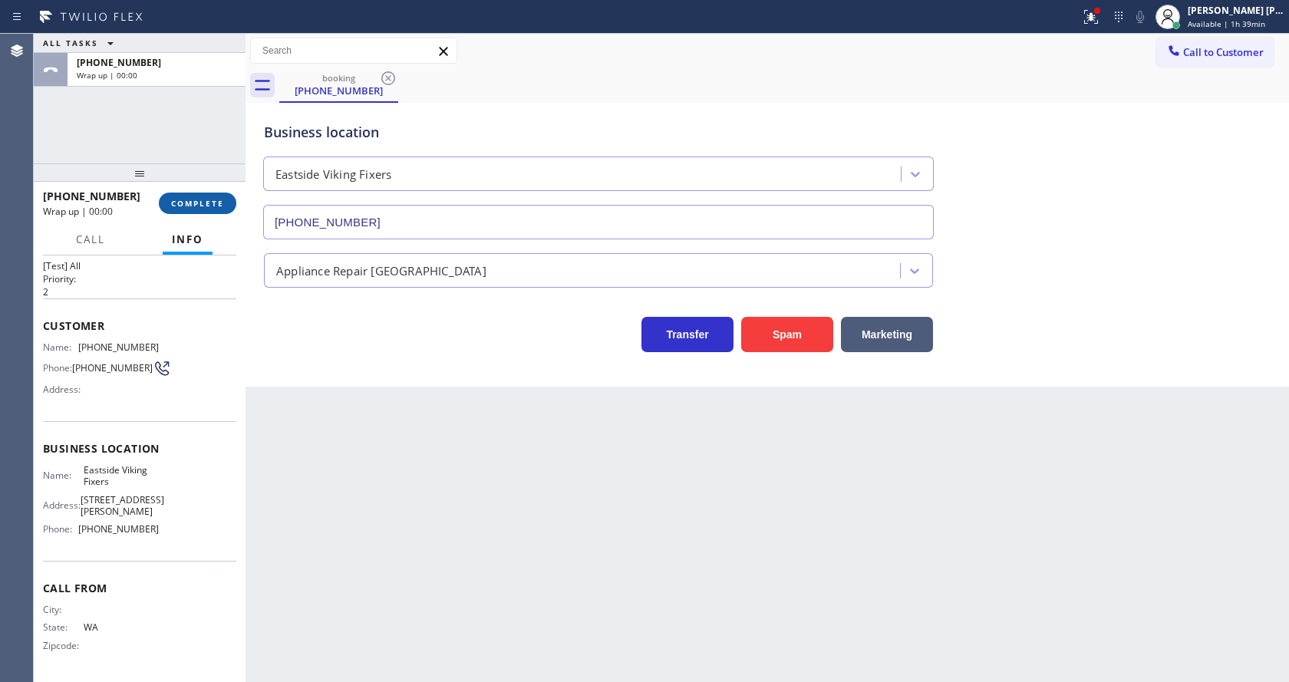
click at [204, 203] on span "COMPLETE" at bounding box center [197, 203] width 53 height 11
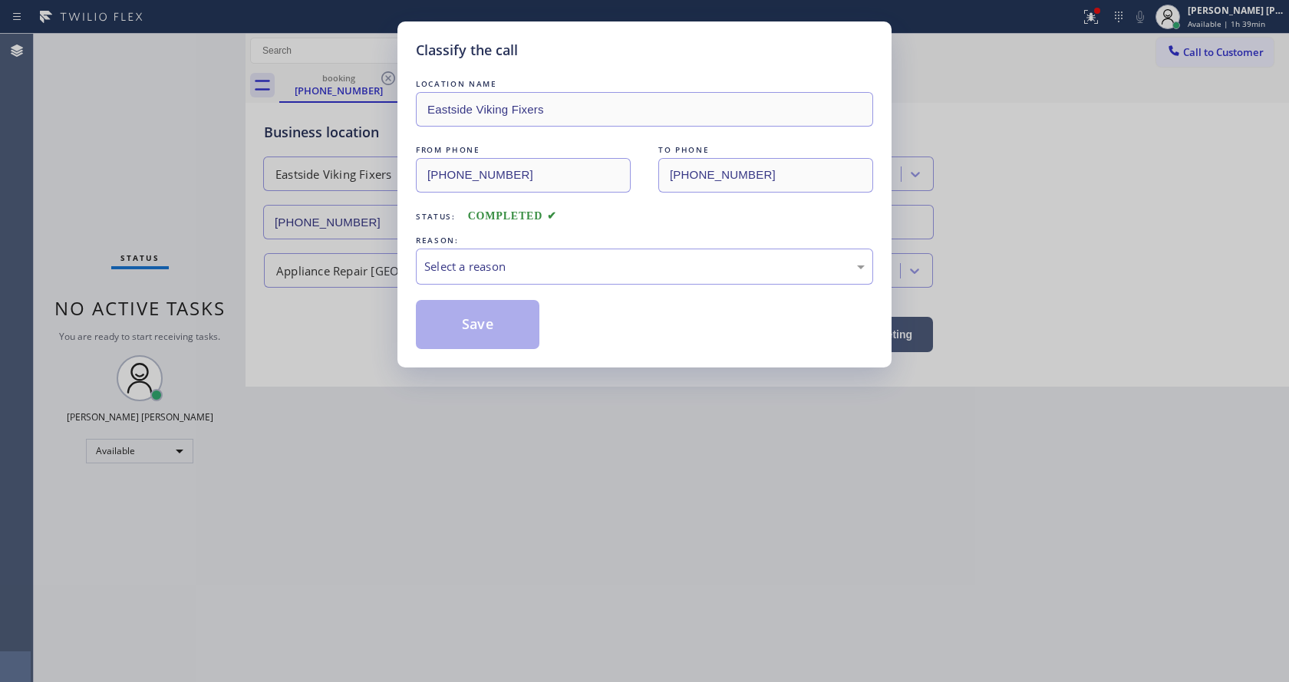
click at [506, 270] on div "Select a reason" at bounding box center [644, 267] width 440 height 18
click at [489, 338] on button "Save" at bounding box center [478, 324] width 124 height 49
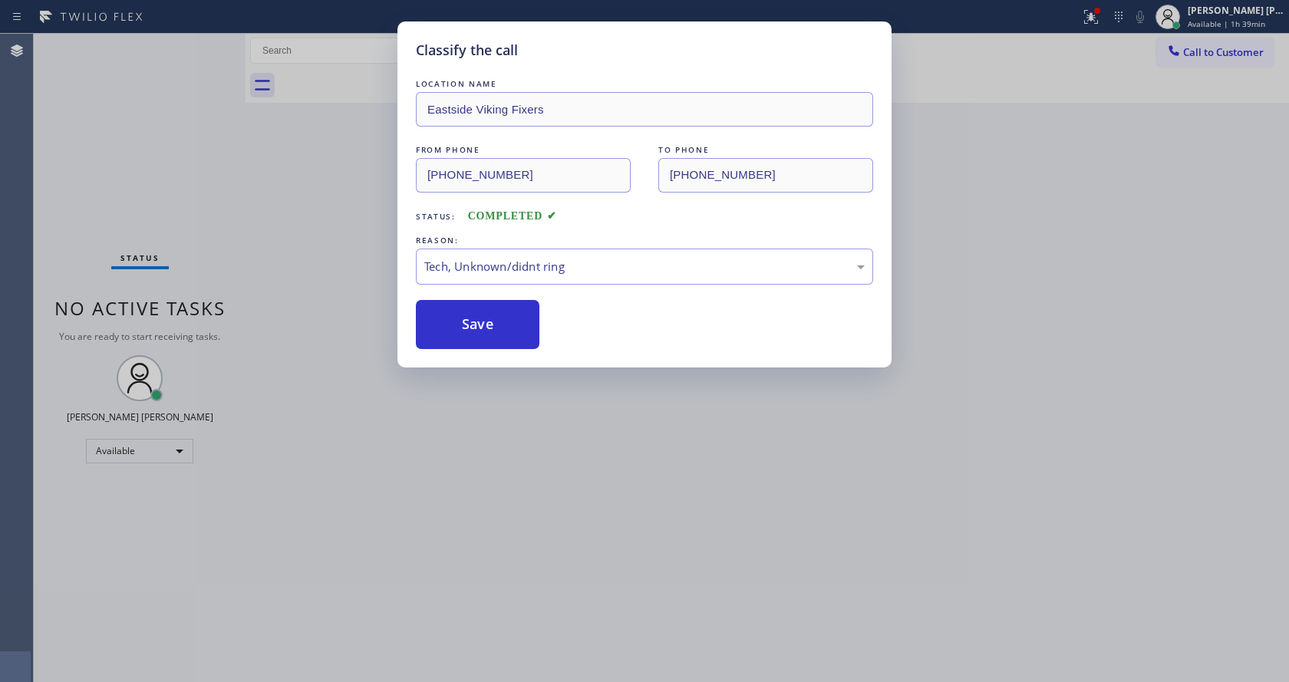
click at [493, 400] on div "Classify the call LOCATION NAME Eastside Viking Fixers FROM PHONE [PHONE_NUMBER…" at bounding box center [644, 341] width 1289 height 682
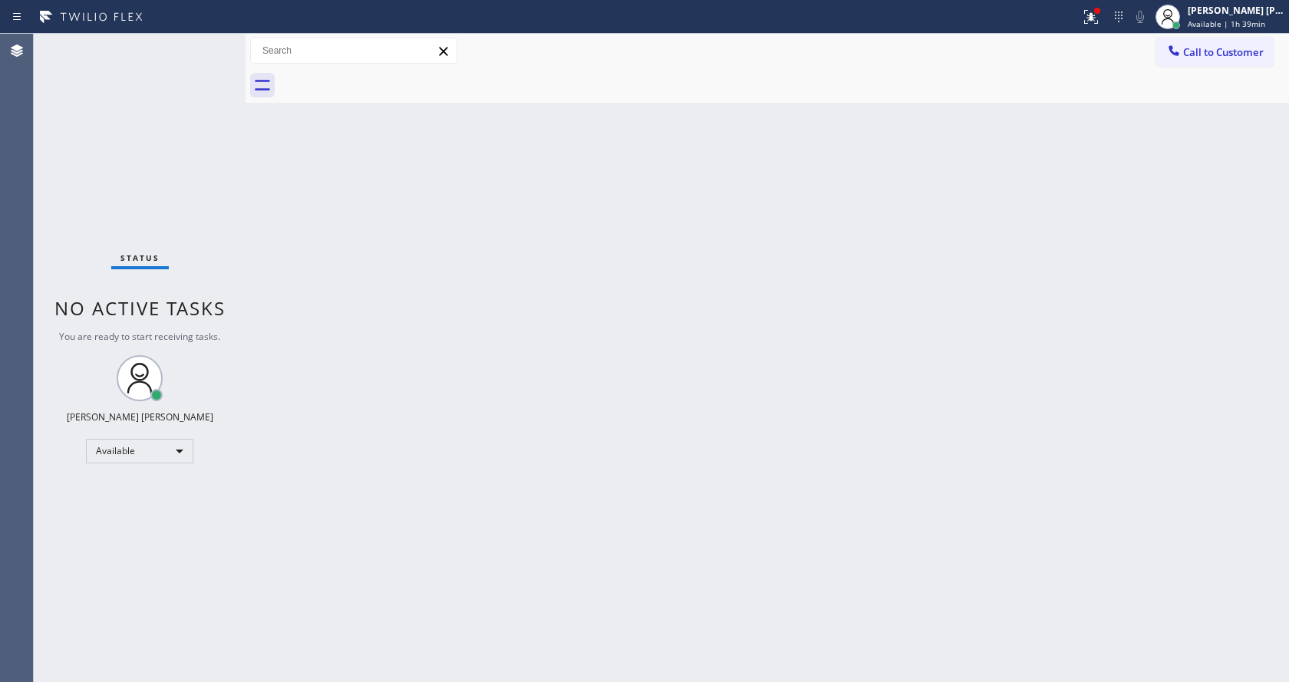
click at [687, 438] on div "Back to Dashboard Change Sender ID Customers Technicians Select a contact Outbo…" at bounding box center [766, 358] width 1043 height 648
click at [1074, 15] on div at bounding box center [540, 17] width 1068 height 25
click at [1102, 2] on button at bounding box center [1091, 17] width 34 height 34
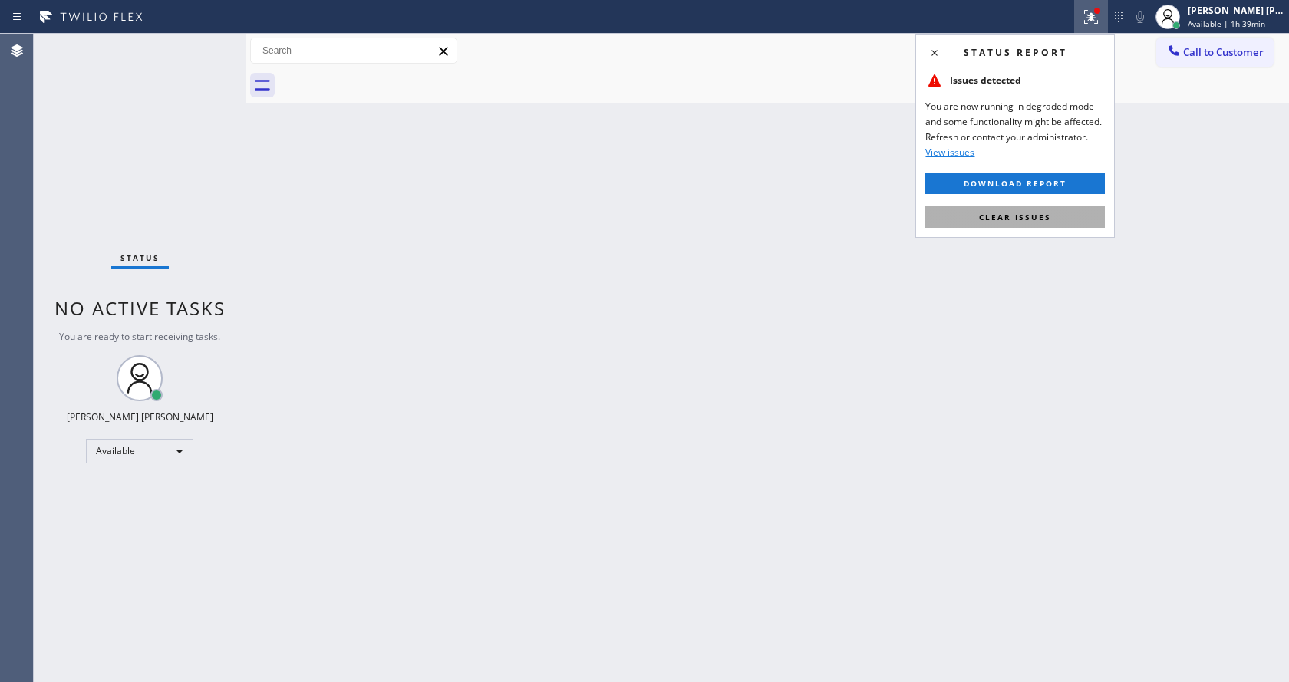
click at [1025, 210] on button "Clear issues" at bounding box center [1014, 216] width 179 height 21
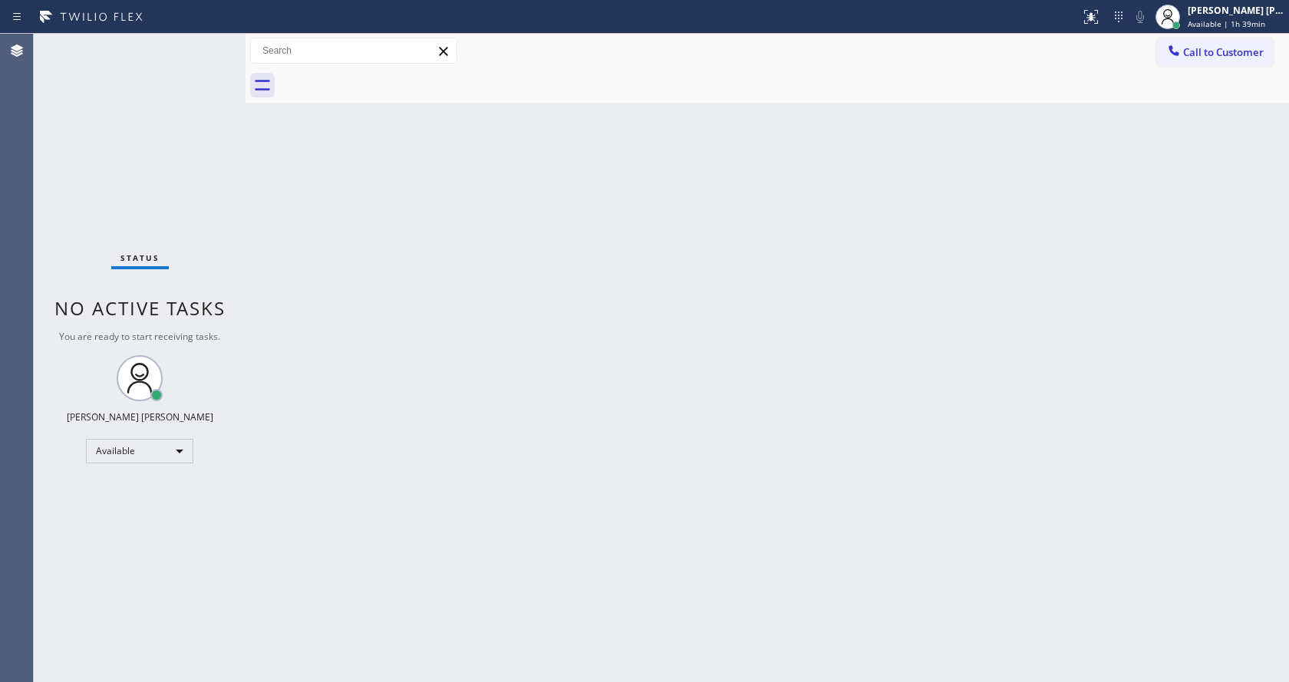
click at [1025, 210] on div "Back to Dashboard Change Sender ID Customers Technicians Select a contact Outbo…" at bounding box center [766, 358] width 1043 height 648
click at [270, 199] on div "Back to Dashboard Change Sender ID Customers Technicians Select a contact Outbo…" at bounding box center [766, 358] width 1043 height 648
drag, startPoint x: 245, startPoint y: 51, endPoint x: 204, endPoint y: 54, distance: 41.6
click at [204, 54] on div "Status No active tasks You are ready to start receiving tasks. [PERSON_NAME] [P…" at bounding box center [661, 358] width 1255 height 648
click at [212, 41] on div "Status No active tasks You are ready to start receiving tasks. [PERSON_NAME] [P…" at bounding box center [140, 358] width 212 height 648
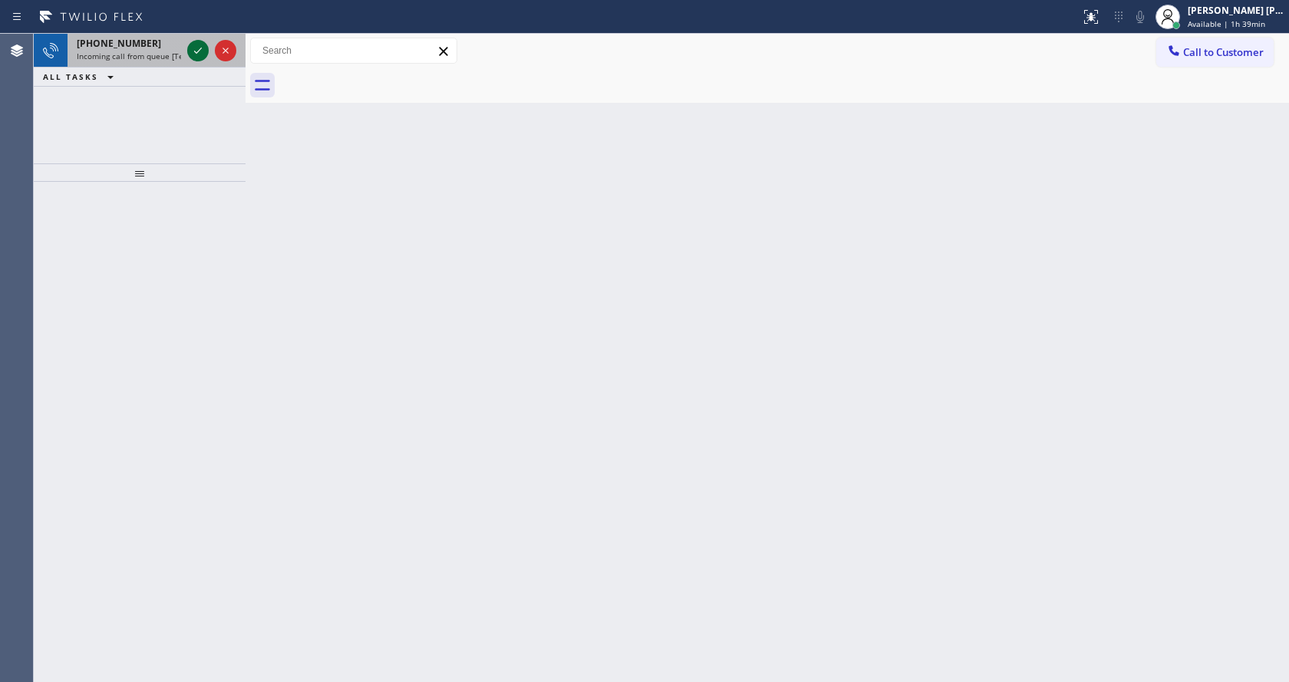
click at [191, 51] on icon at bounding box center [198, 50] width 18 height 18
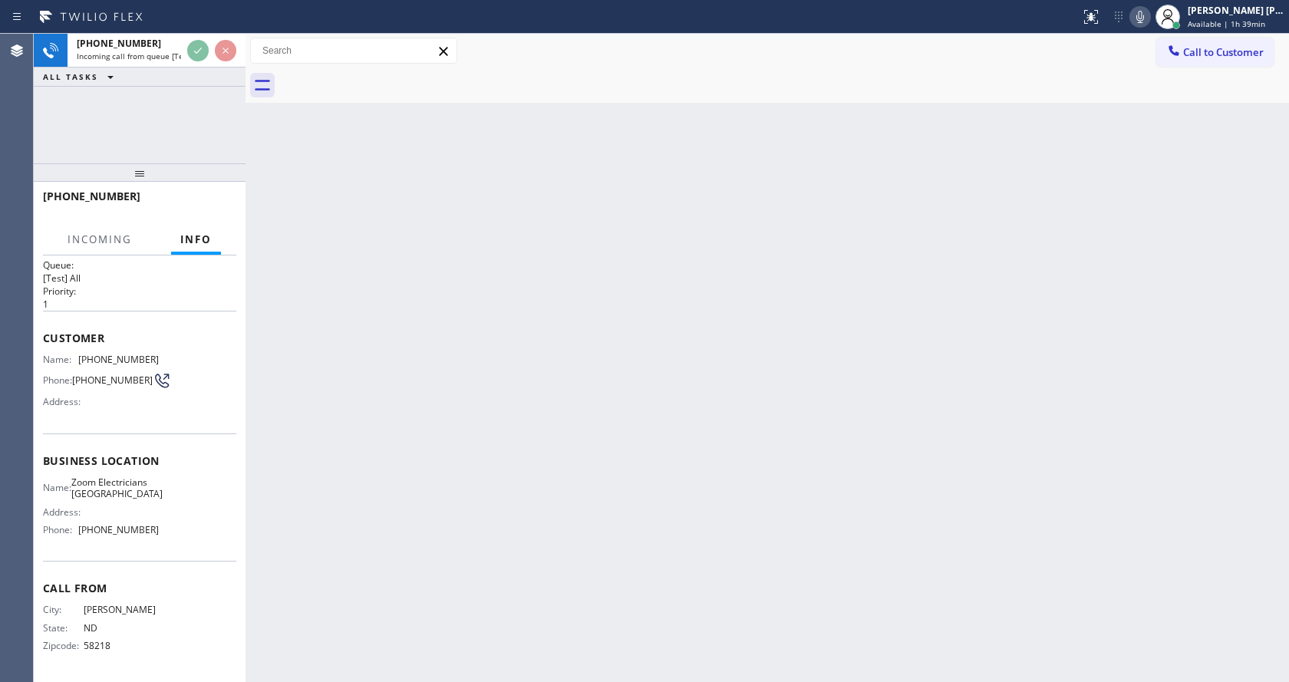
scroll to position [31, 0]
click at [387, 474] on div "Back to Dashboard Change Sender ID Customers Technicians Select a contact Outbo…" at bounding box center [766, 358] width 1043 height 648
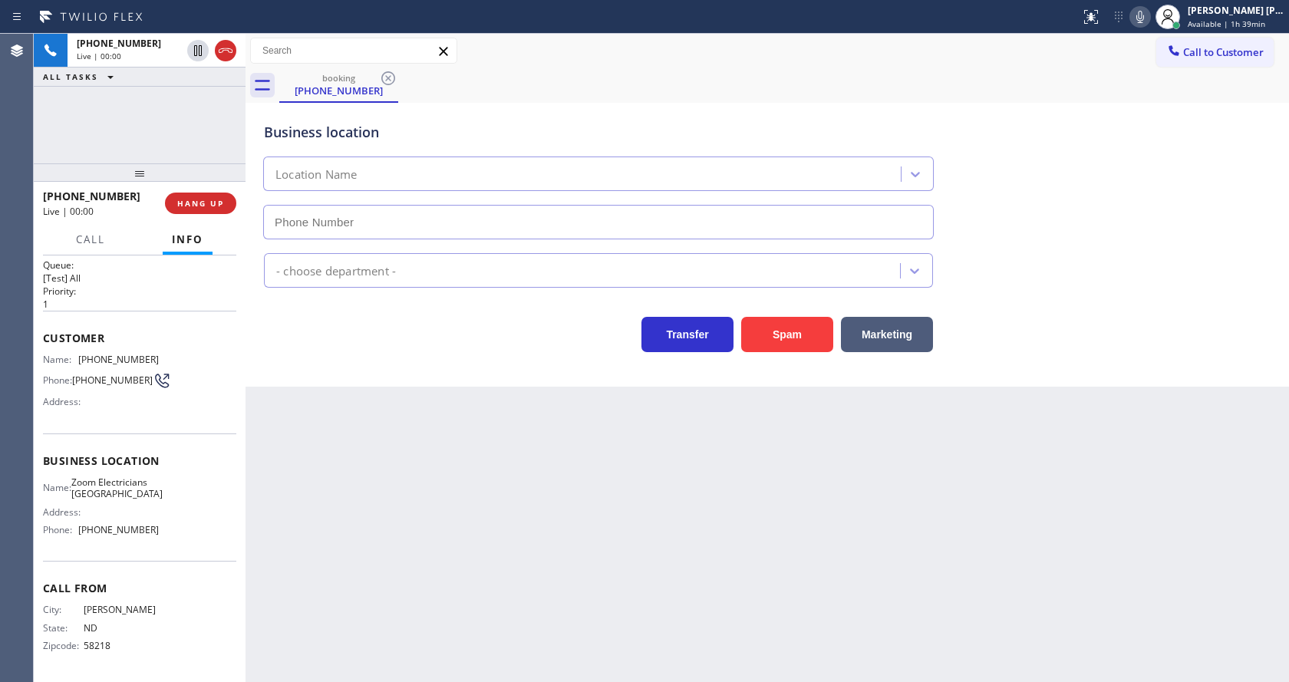
type input "[PHONE_NUMBER]"
click at [387, 474] on div "Back to Dashboard Change Sender ID Customers Technicians Select a contact Outbo…" at bounding box center [766, 358] width 1043 height 648
drag, startPoint x: 295, startPoint y: 405, endPoint x: 331, endPoint y: 387, distance: 39.5
click at [295, 405] on div "Back to Dashboard Change Sender ID Customers Technicians Select a contact Outbo…" at bounding box center [766, 358] width 1043 height 648
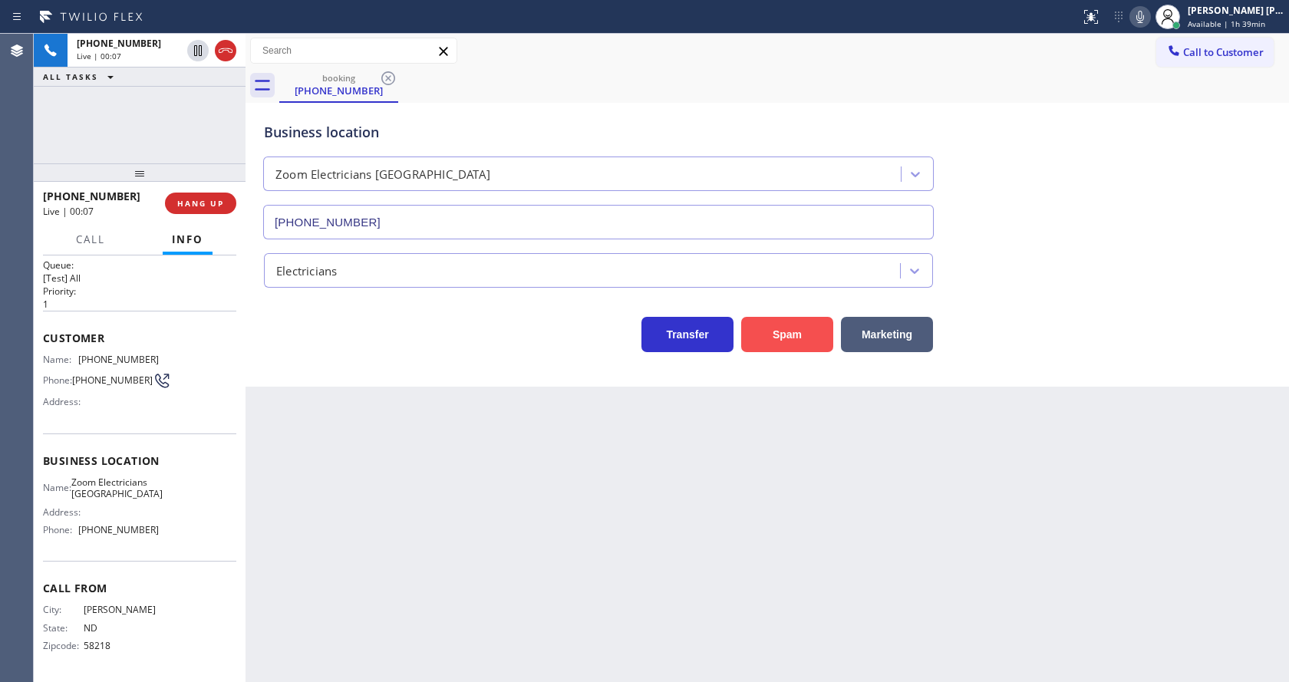
click at [783, 329] on button "Spam" at bounding box center [787, 334] width 92 height 35
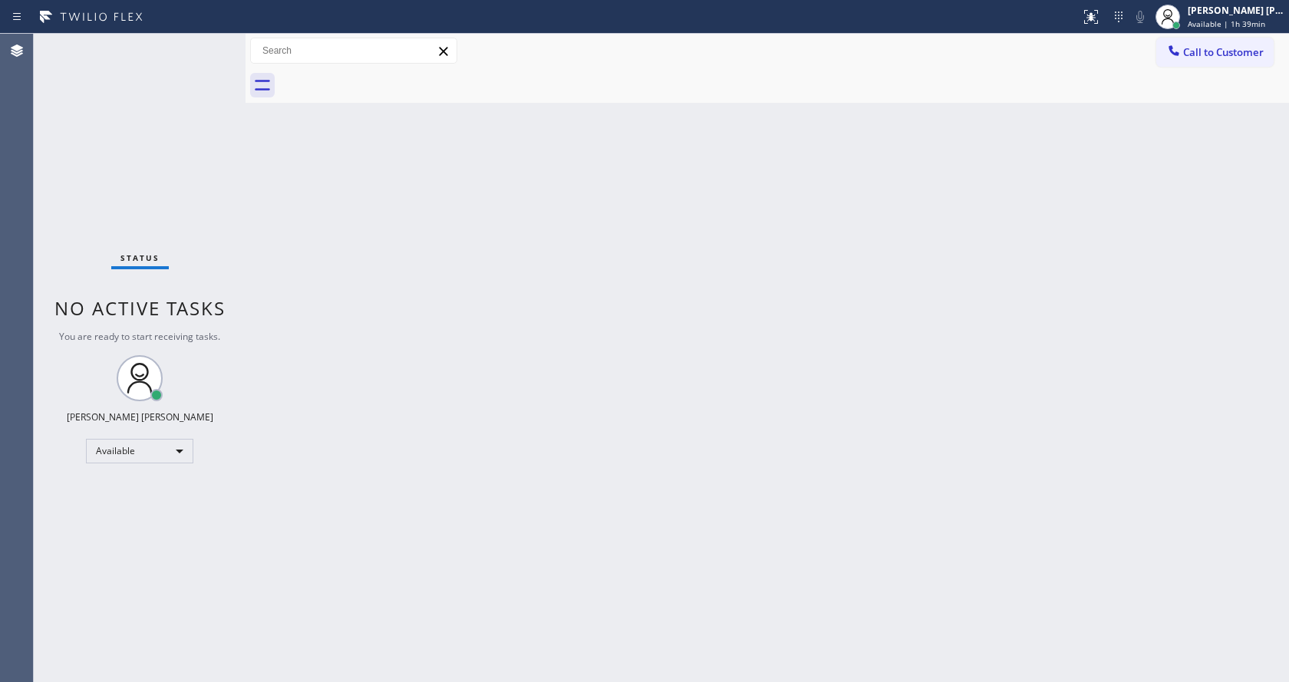
click at [431, 377] on div "Back to Dashboard Change Sender ID Customers Technicians Select a contact Outbo…" at bounding box center [766, 358] width 1043 height 648
click at [837, 298] on div "Back to Dashboard Change Sender ID Customers Technicians Select a contact Outbo…" at bounding box center [766, 358] width 1043 height 648
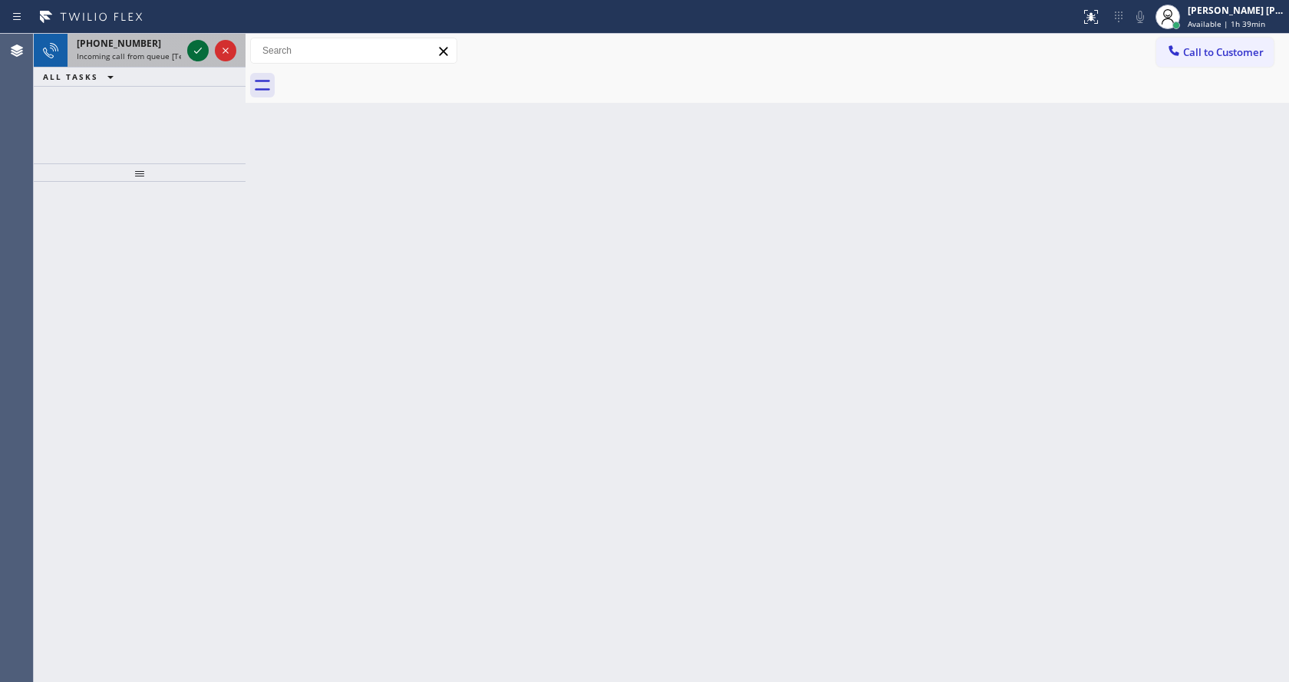
click at [195, 55] on icon at bounding box center [198, 50] width 18 height 18
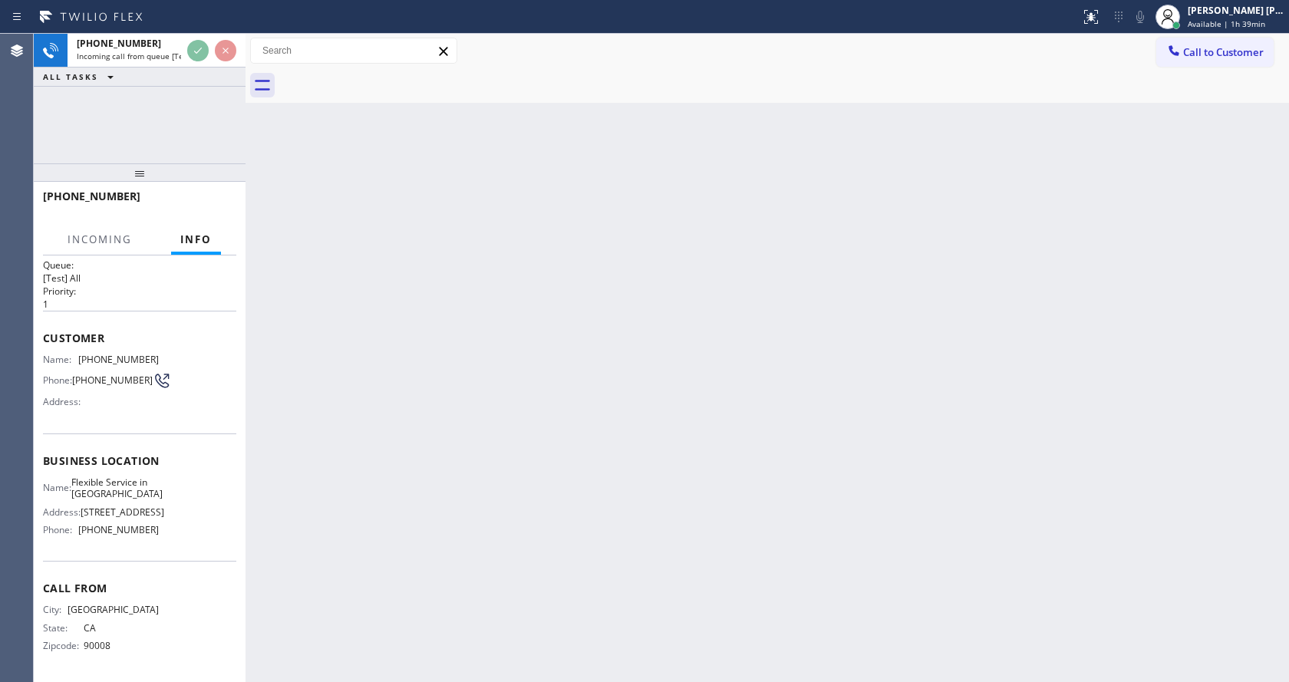
scroll to position [31, 0]
click at [598, 443] on div "Back to Dashboard Change Sender ID Customers Technicians Select a contact Outbo…" at bounding box center [766, 358] width 1043 height 648
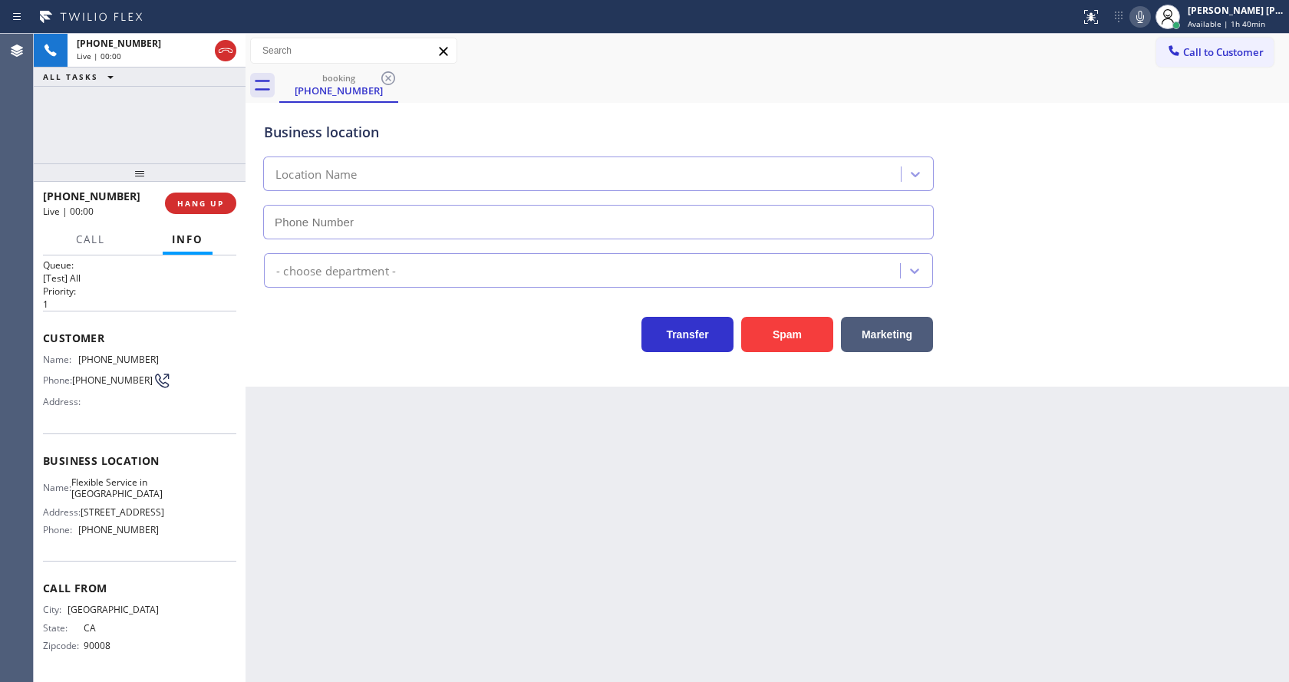
type input "[PHONE_NUMBER]"
click at [547, 442] on div "Back to Dashboard Change Sender ID Customers Technicians Select a contact Outbo…" at bounding box center [766, 358] width 1043 height 648
click at [598, 556] on div "Back to Dashboard Change Sender ID Customers Technicians Select a contact Outbo…" at bounding box center [766, 358] width 1043 height 648
click at [267, 378] on div "Business location Flexible Service in [GEOGRAPHIC_DATA] [PHONE_NUMBER] HVAC Tra…" at bounding box center [766, 245] width 1043 height 284
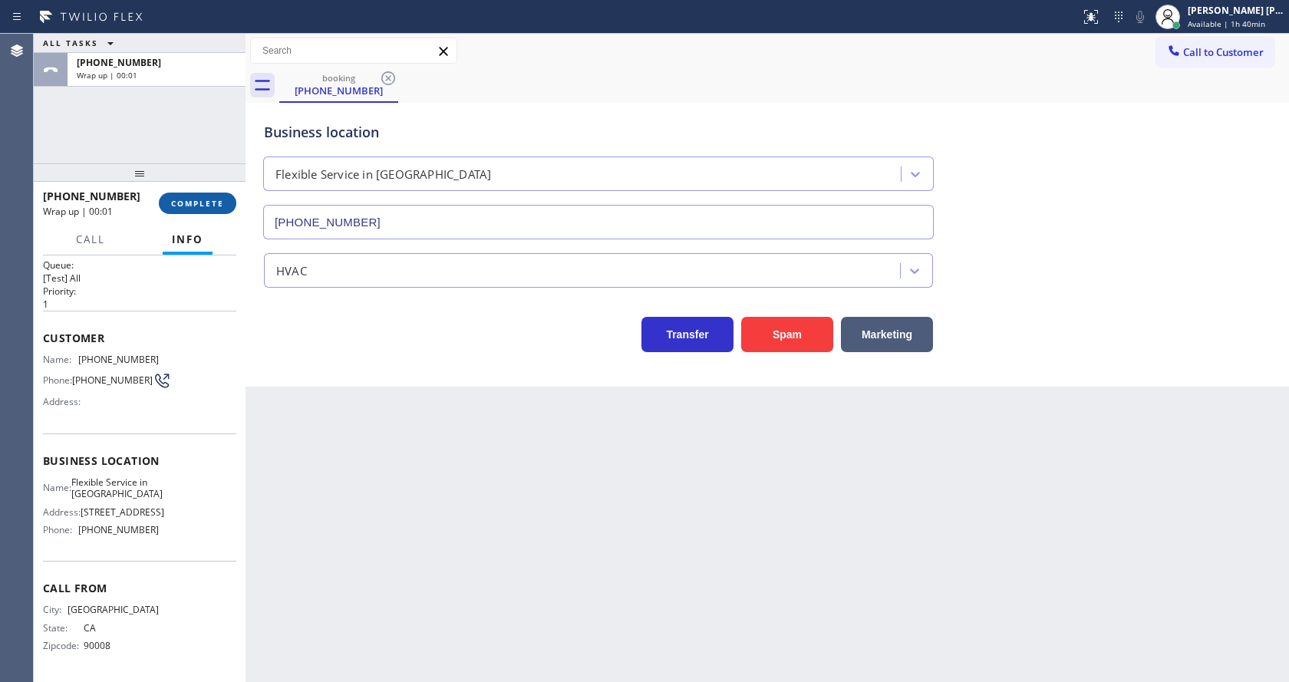
click at [193, 206] on span "COMPLETE" at bounding box center [197, 203] width 53 height 11
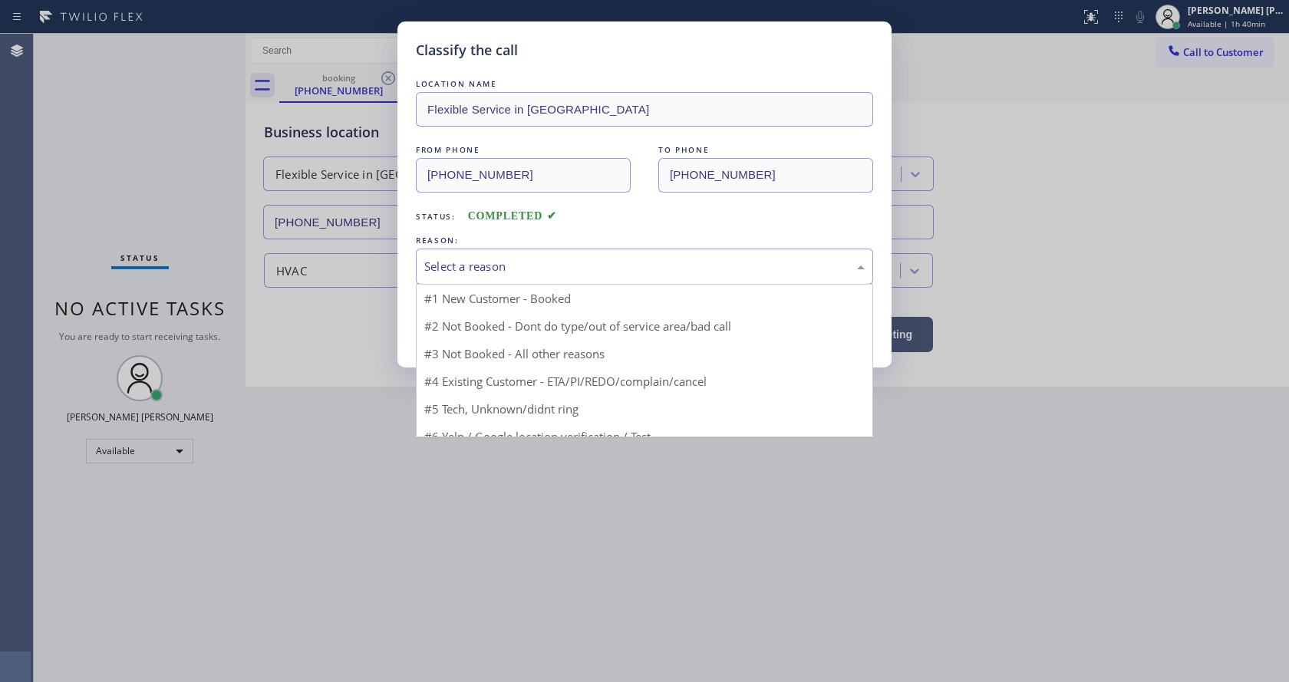
click at [490, 272] on div "Select a reason" at bounding box center [644, 267] width 440 height 18
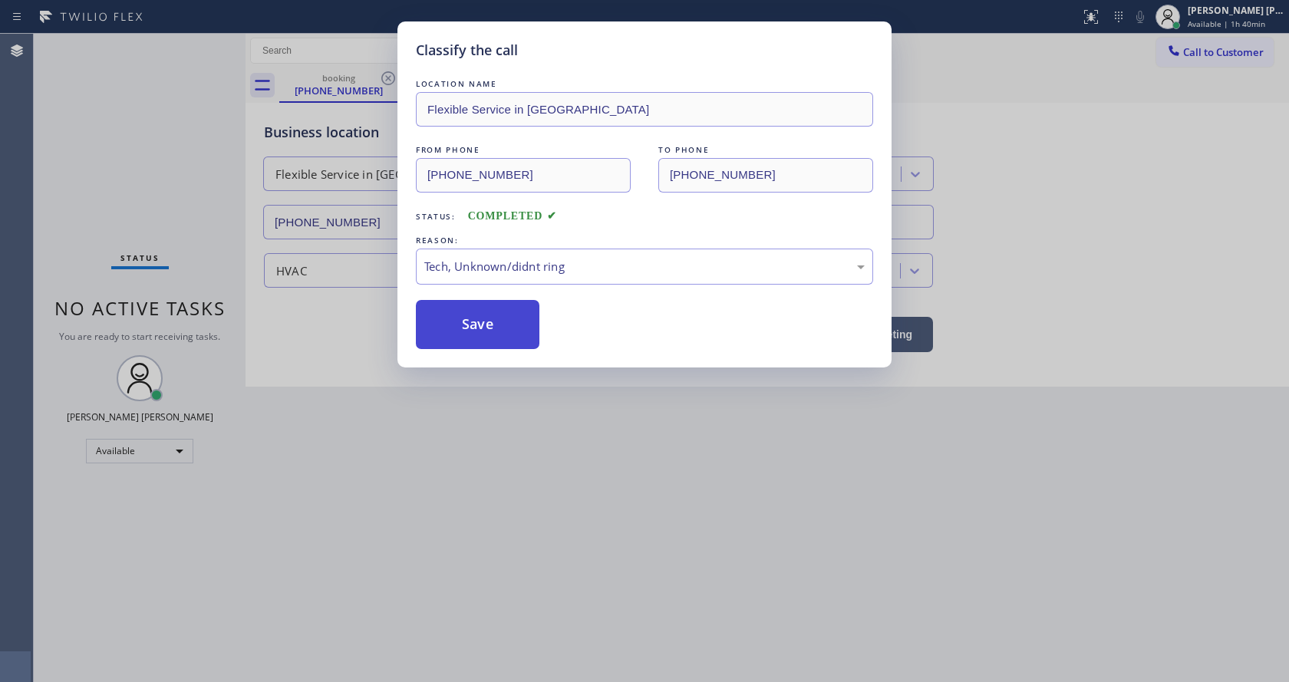
click at [487, 335] on button "Save" at bounding box center [478, 324] width 124 height 49
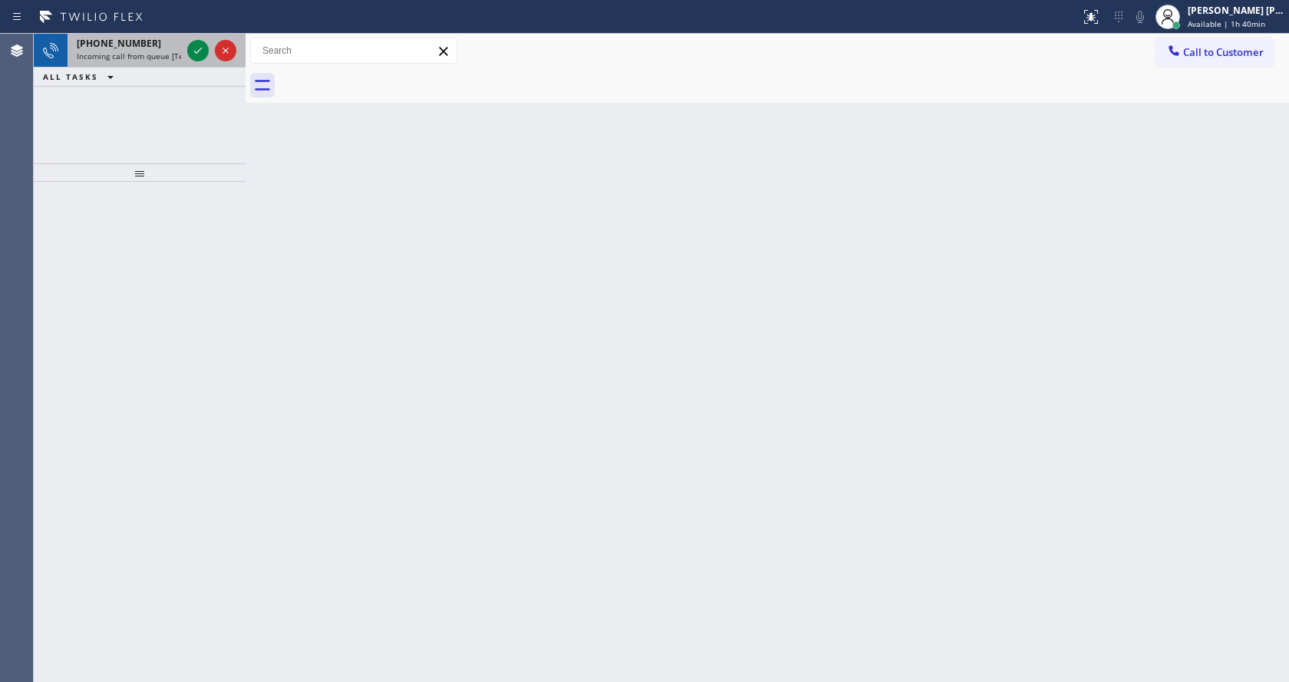
click at [156, 59] on span "Incoming call from queue [Test] All" at bounding box center [140, 56] width 127 height 11
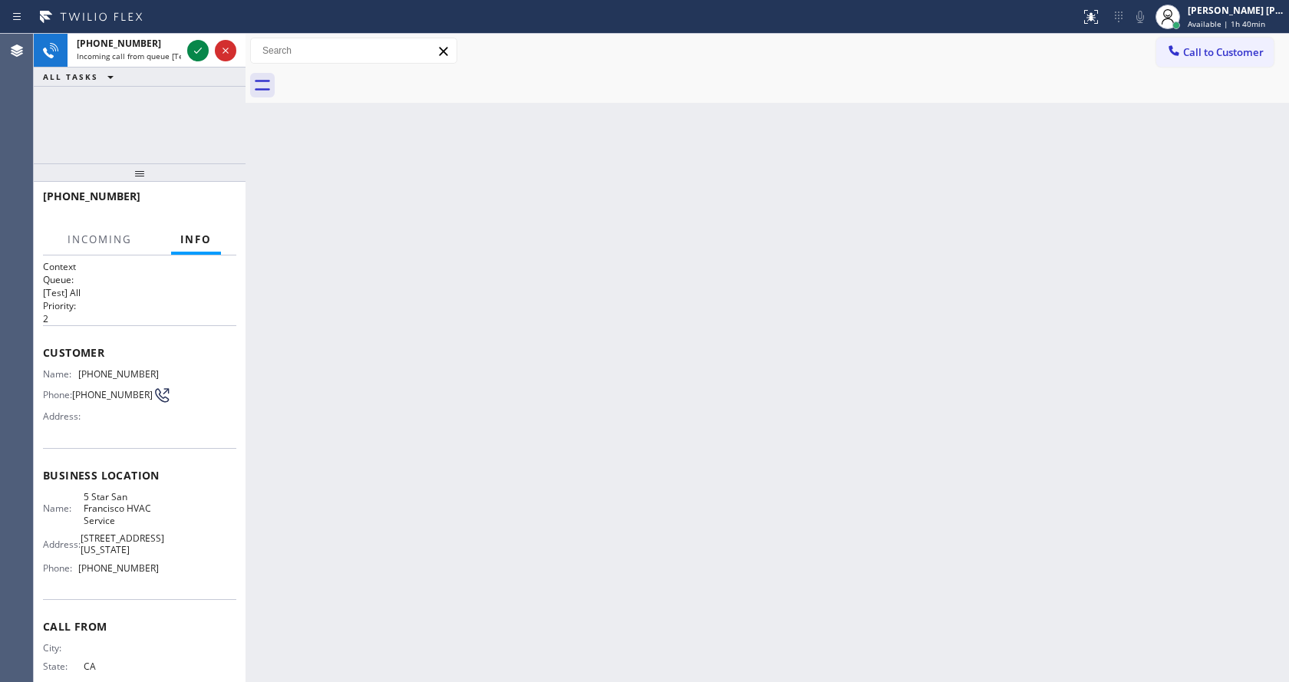
click at [560, 413] on div "Back to Dashboard Change Sender ID Customers Technicians Select a contact Outbo…" at bounding box center [766, 358] width 1043 height 648
click at [276, 318] on div "Back to Dashboard Change Sender ID Customers Technicians Select a contact Outbo…" at bounding box center [766, 358] width 1043 height 648
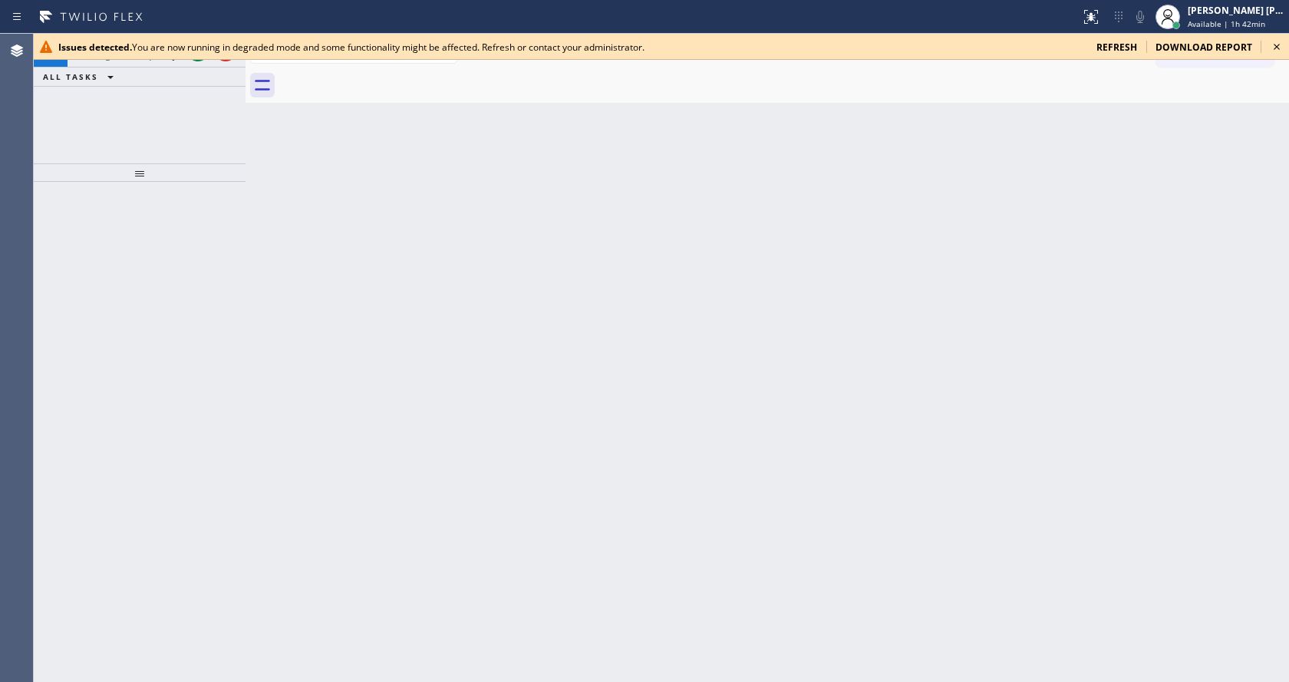
click at [169, 81] on div "ALL TASKS ALL TASKS ACTIVE TASKS TASKS IN WRAP UP" at bounding box center [140, 77] width 212 height 19
click at [1280, 37] on div "Issues detected. You are now running in degraded mode and some functionality mi…" at bounding box center [661, 47] width 1255 height 26
click at [1269, 48] on icon at bounding box center [1276, 47] width 18 height 18
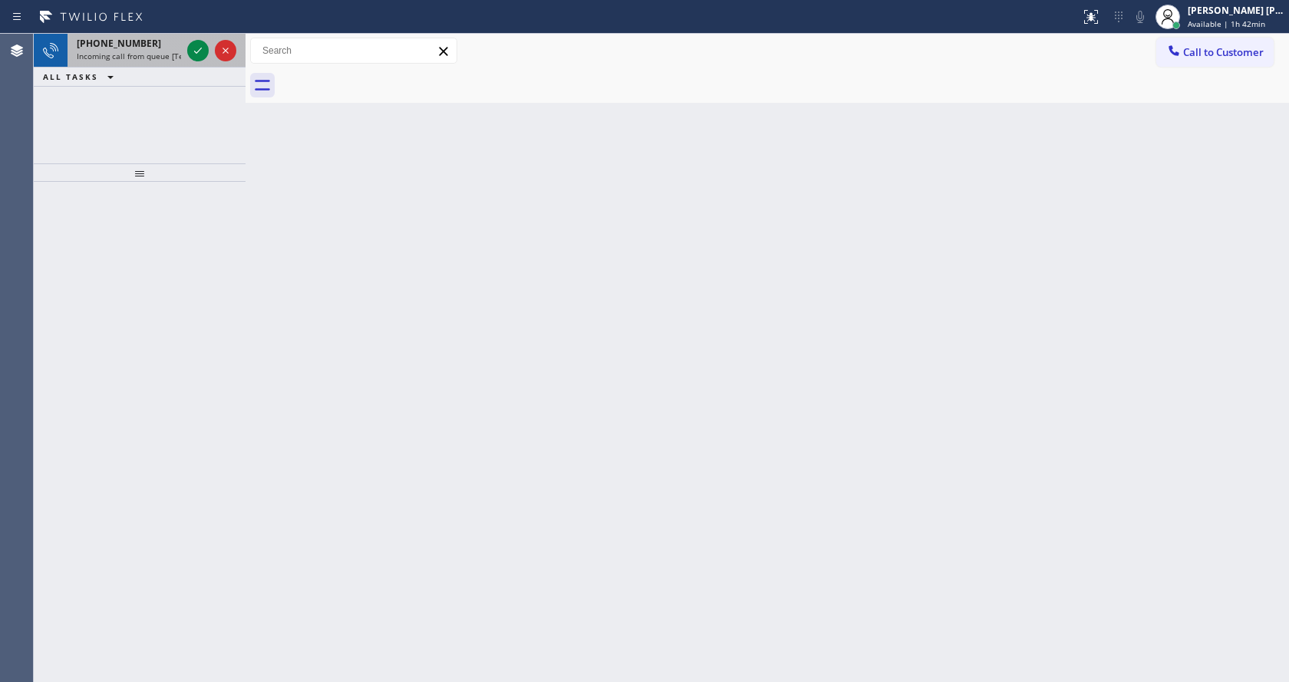
click at [186, 51] on div at bounding box center [211, 51] width 55 height 34
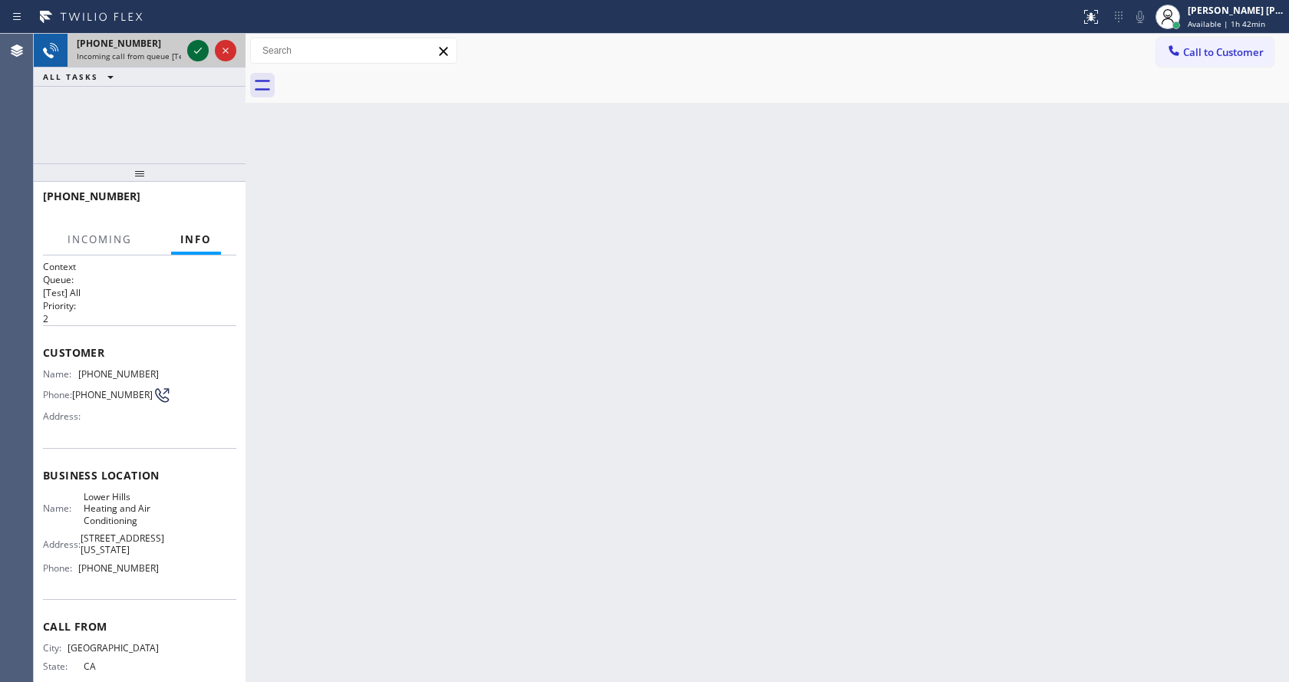
click at [188, 51] on div at bounding box center [197, 50] width 21 height 18
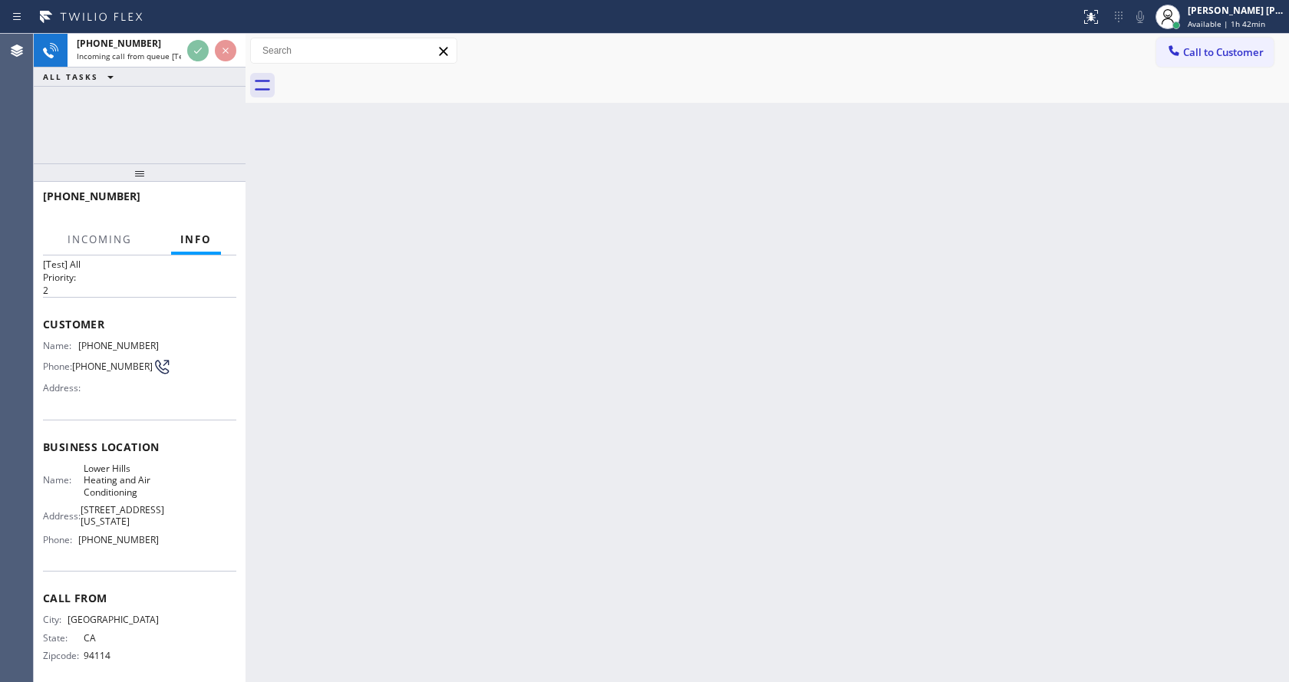
scroll to position [44, 0]
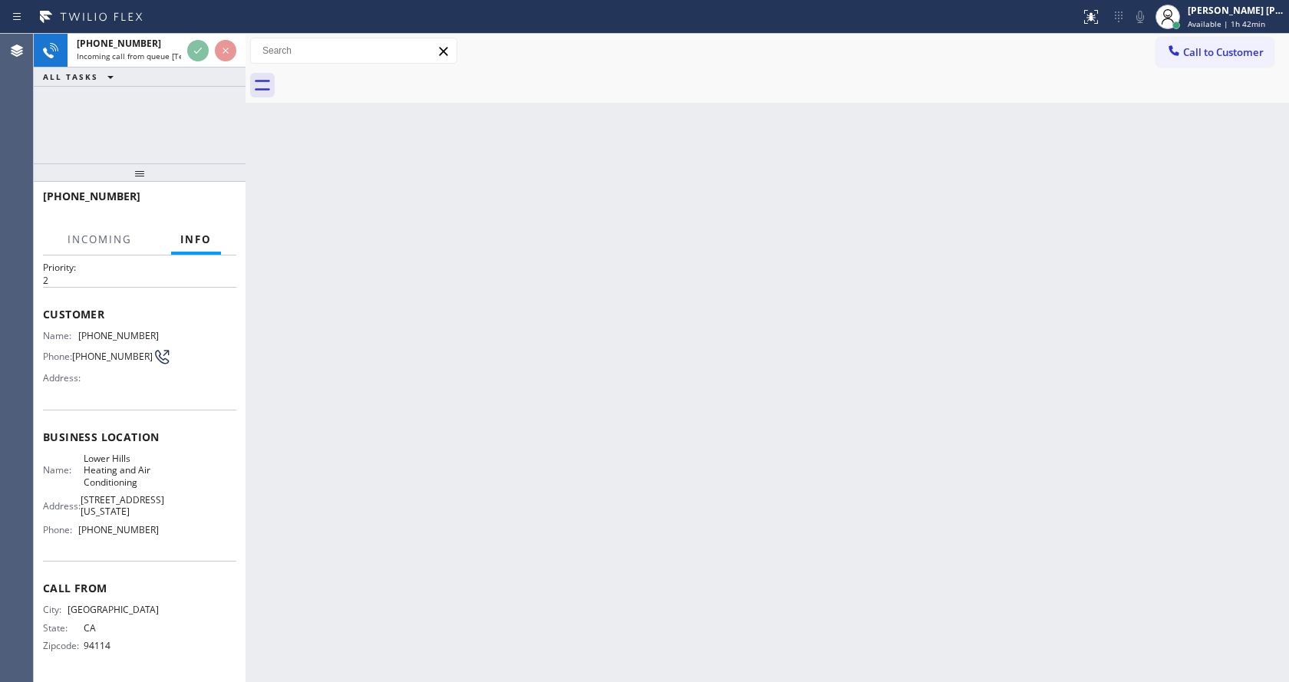
click at [479, 459] on div "Back to Dashboard Change Sender ID Customers Technicians Select a contact Outbo…" at bounding box center [766, 358] width 1043 height 648
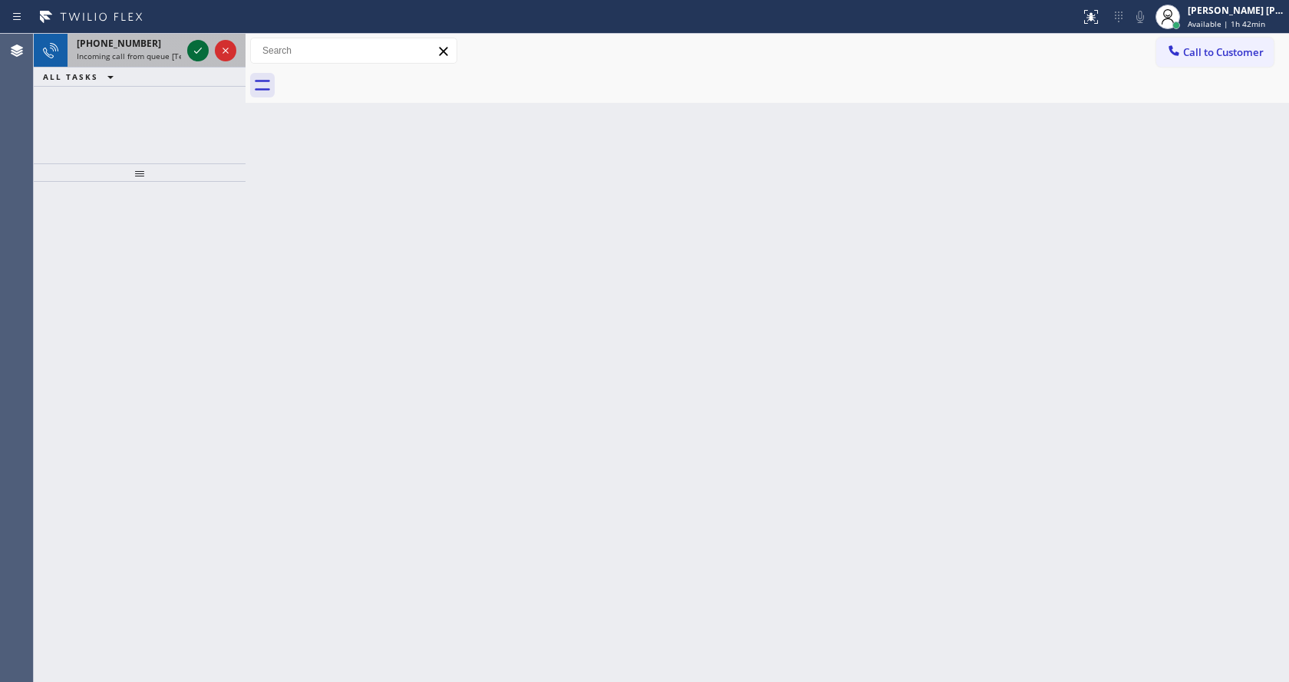
drag, startPoint x: 176, startPoint y: 54, endPoint x: 196, endPoint y: 54, distance: 20.7
click at [176, 54] on span "Incoming call from queue [Test] All" at bounding box center [140, 56] width 127 height 11
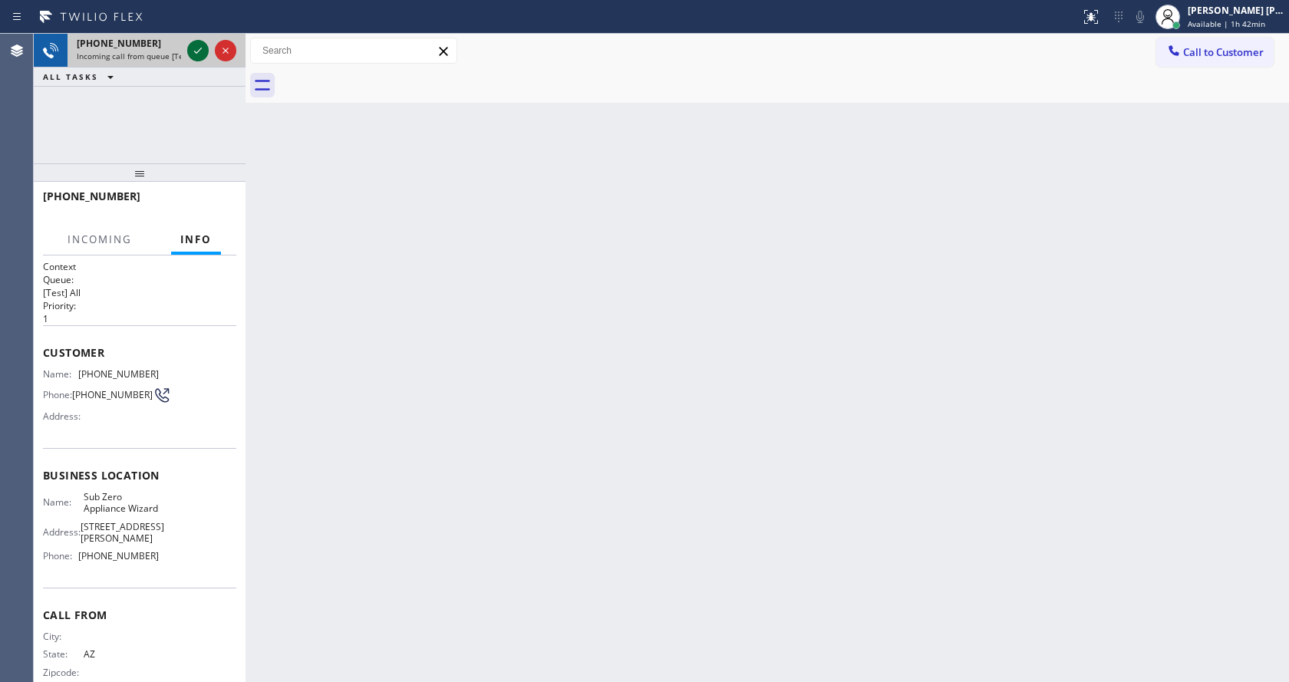
click at [196, 53] on icon at bounding box center [198, 51] width 8 height 6
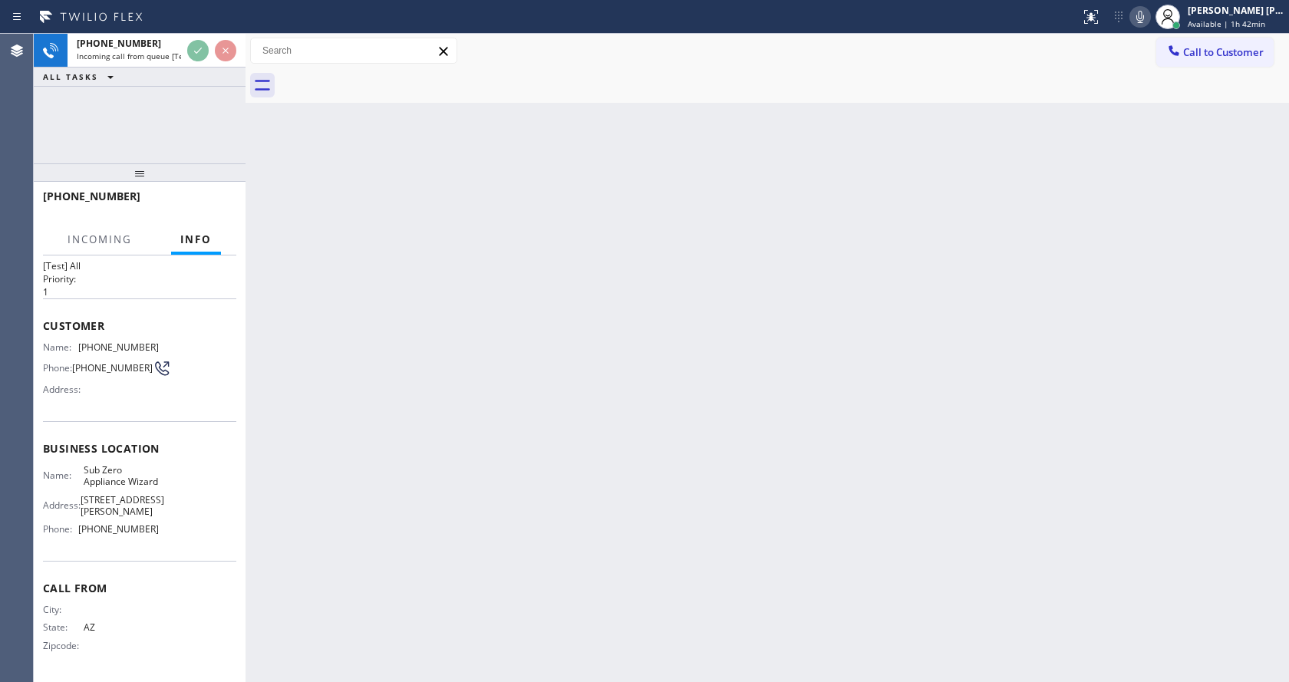
click at [473, 507] on div "Back to Dashboard Change Sender ID Customers Technicians Select a contact Outbo…" at bounding box center [766, 358] width 1043 height 648
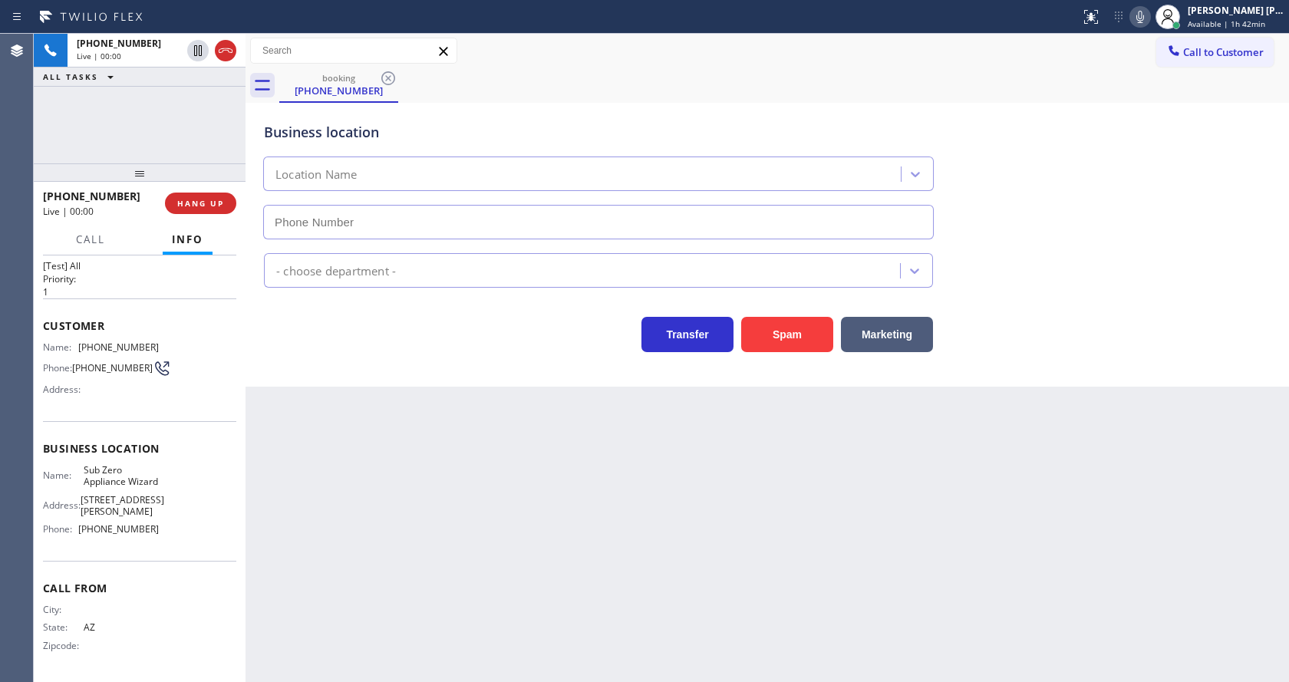
type input "[PHONE_NUMBER]"
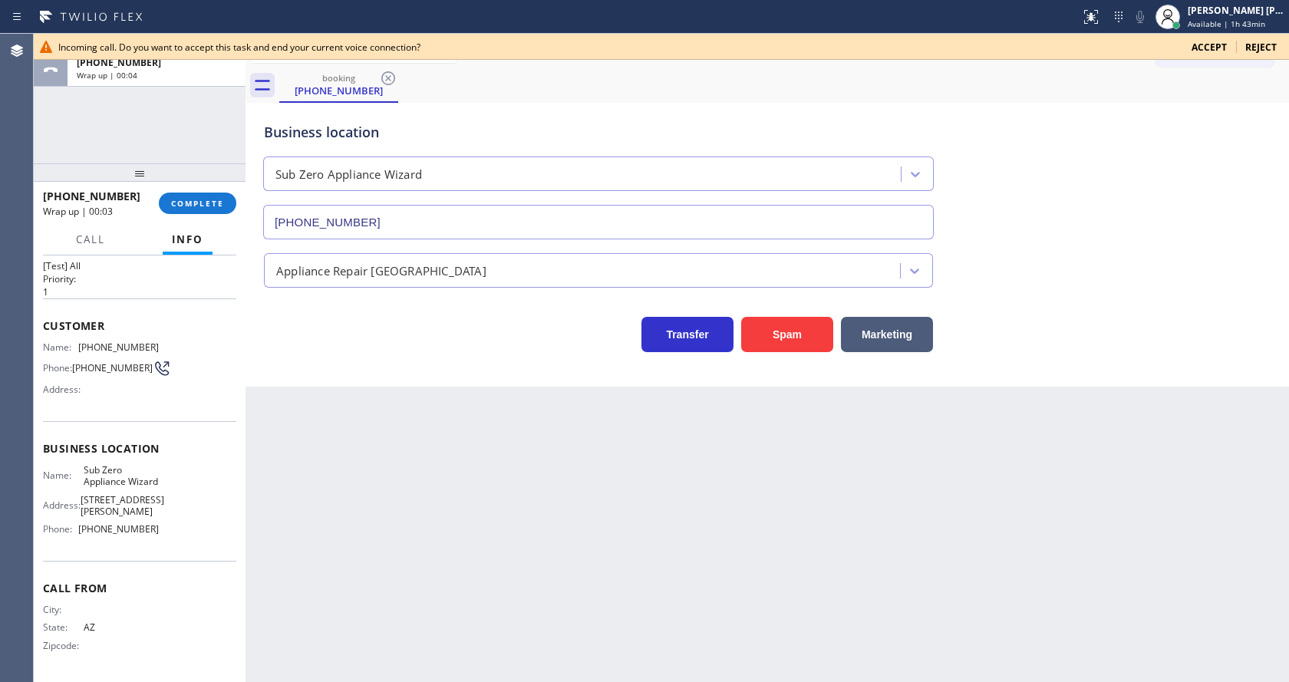
click at [299, 483] on div "Back to Dashboard Change Sender ID Customers Technicians Select a contact Outbo…" at bounding box center [766, 358] width 1043 height 648
click at [230, 211] on button "COMPLETE" at bounding box center [197, 203] width 77 height 21
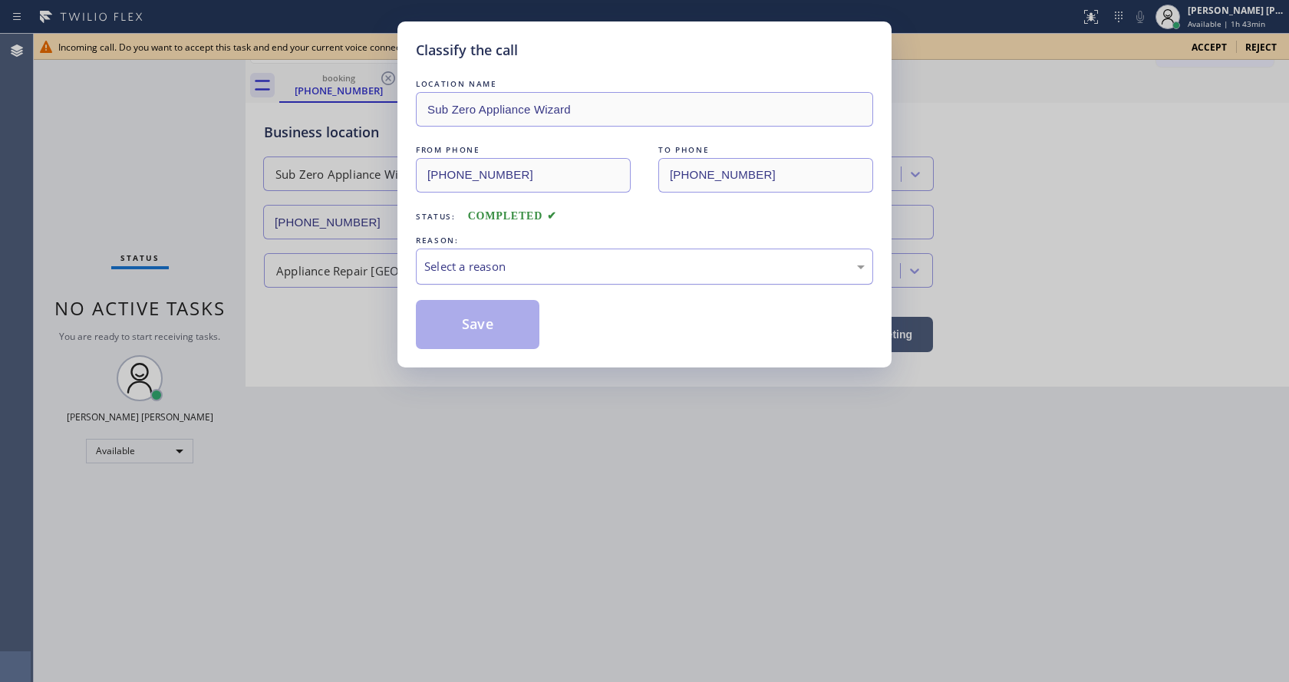
click at [522, 262] on div "Select a reason" at bounding box center [644, 267] width 440 height 18
click at [478, 327] on button "Save" at bounding box center [478, 324] width 124 height 49
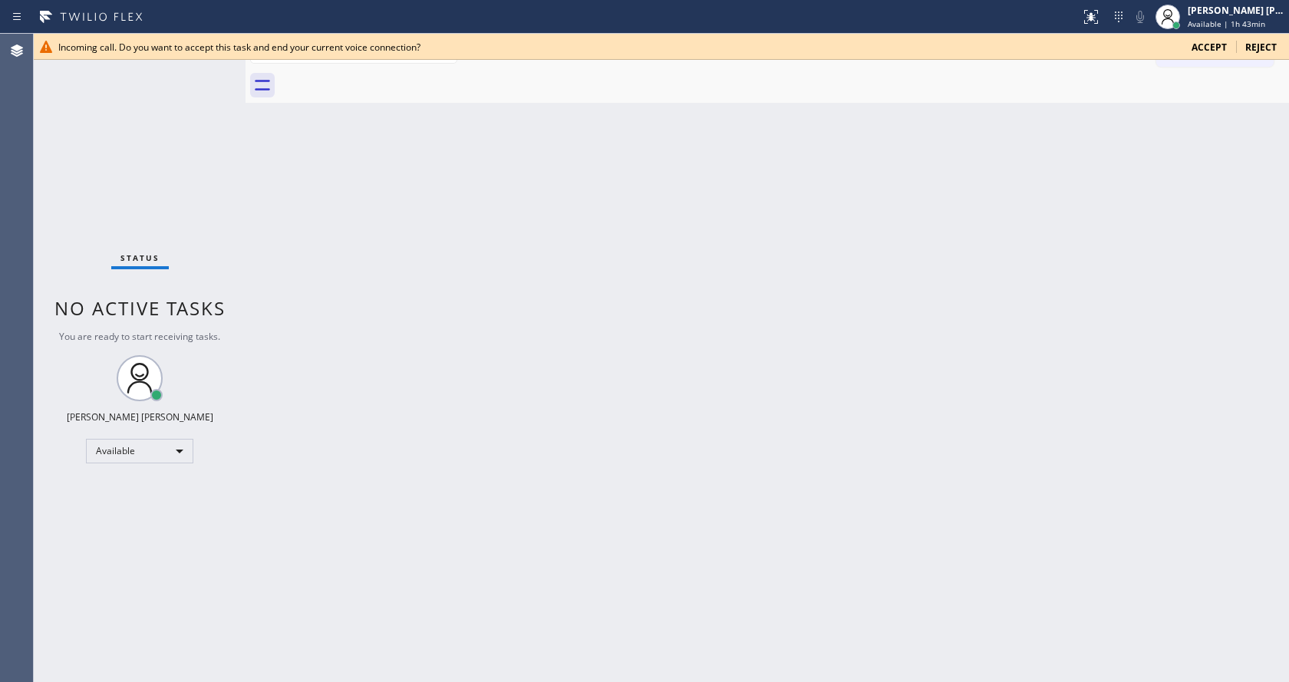
click at [1220, 49] on span "Accept" at bounding box center [1208, 47] width 35 height 13
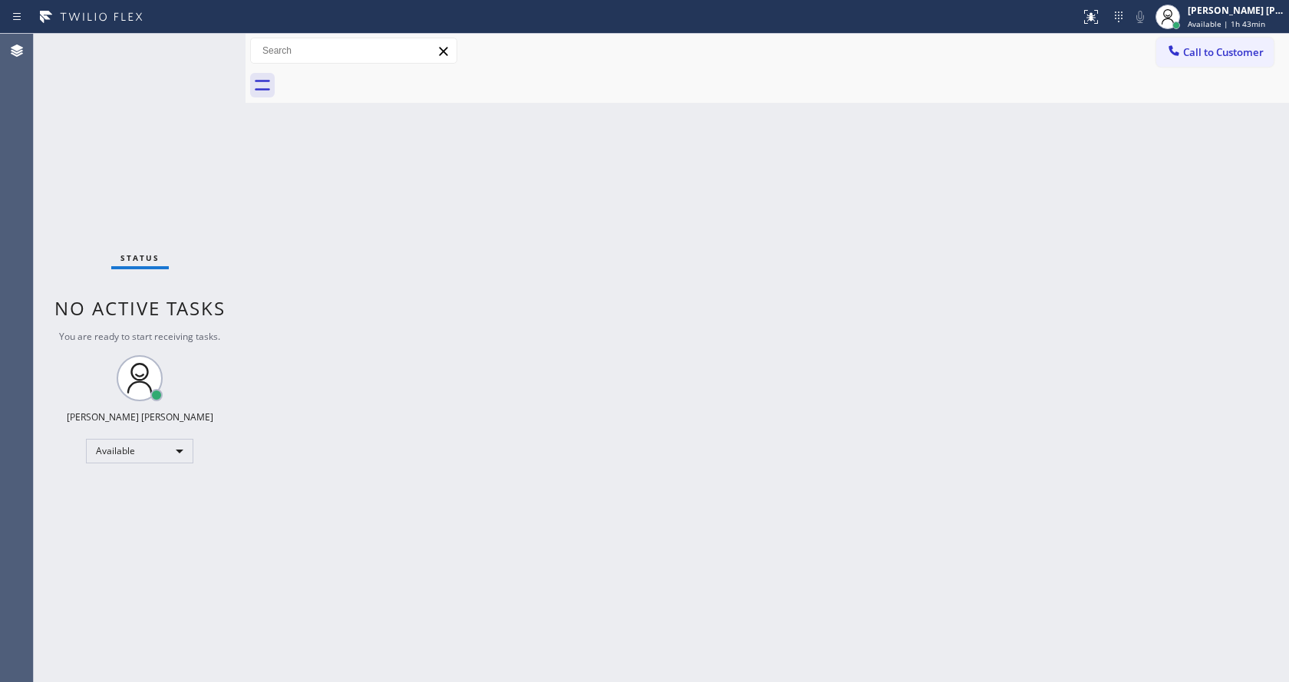
click at [648, 308] on div "Back to Dashboard Change Sender ID Customers Technicians Select a contact Outbo…" at bounding box center [766, 358] width 1043 height 648
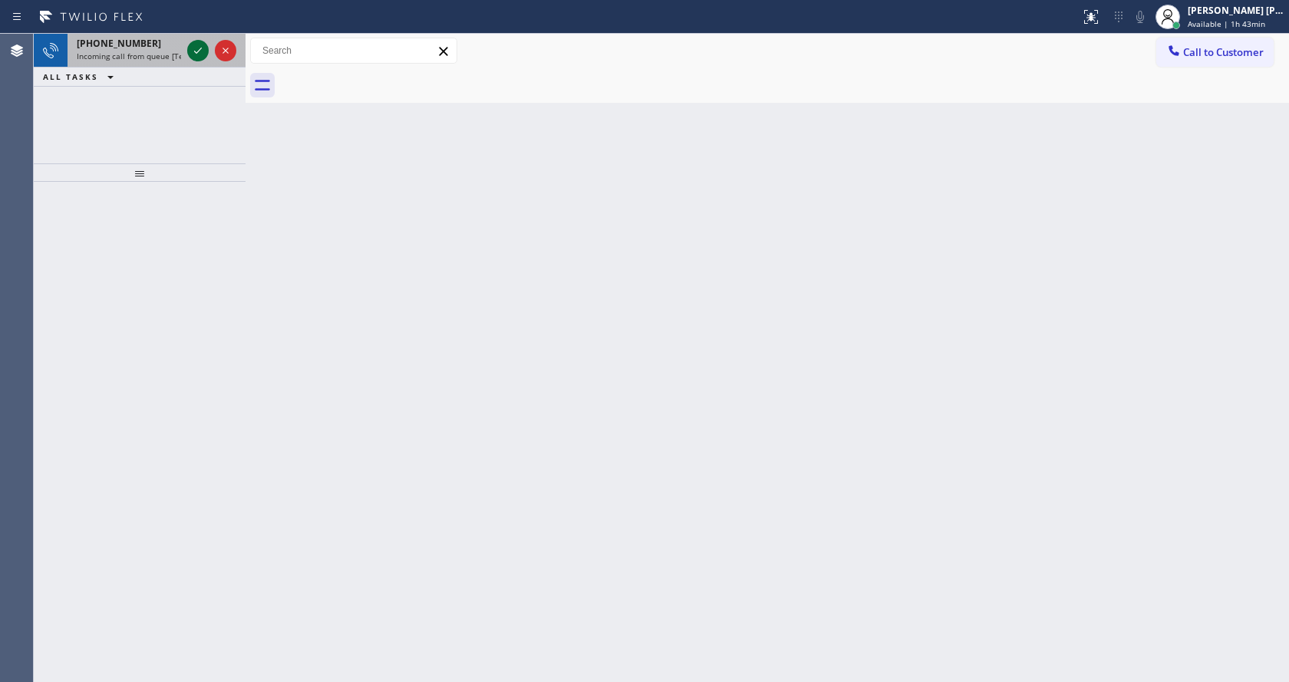
click at [192, 51] on icon at bounding box center [198, 50] width 18 height 18
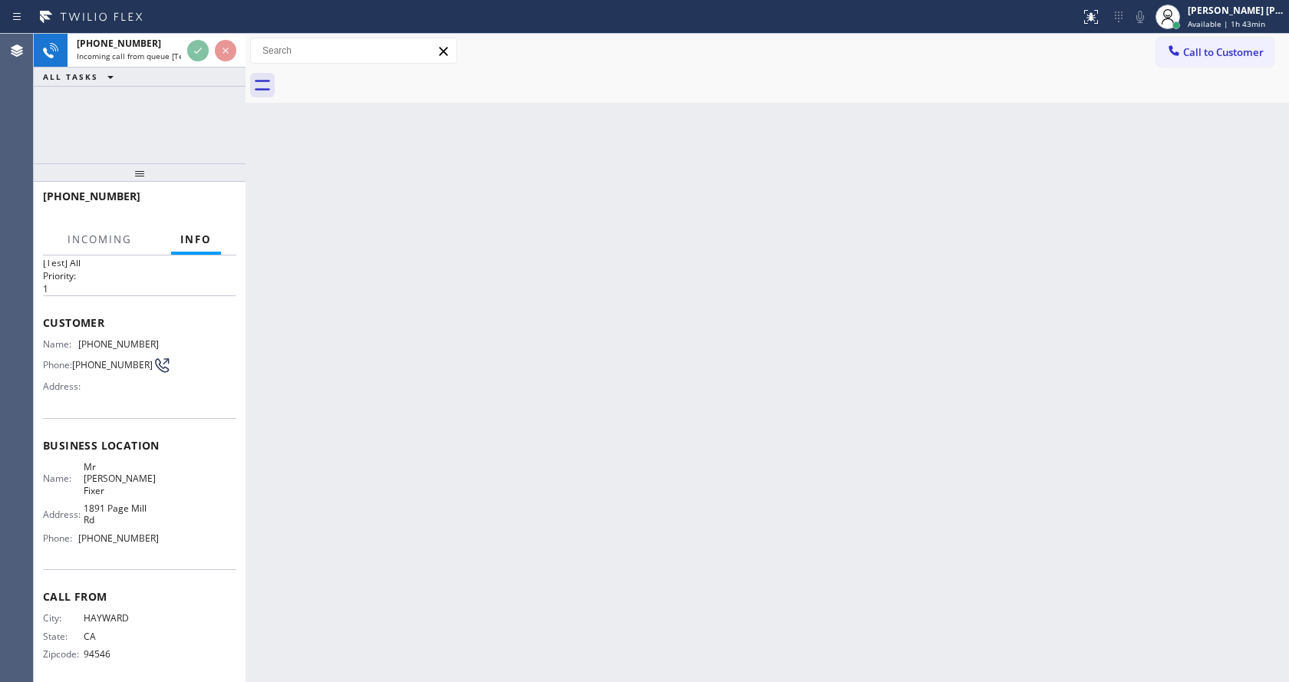
scroll to position [31, 0]
click at [509, 480] on div "Back to Dashboard Change Sender ID Customers Technicians Select a contact Outbo…" at bounding box center [766, 358] width 1043 height 648
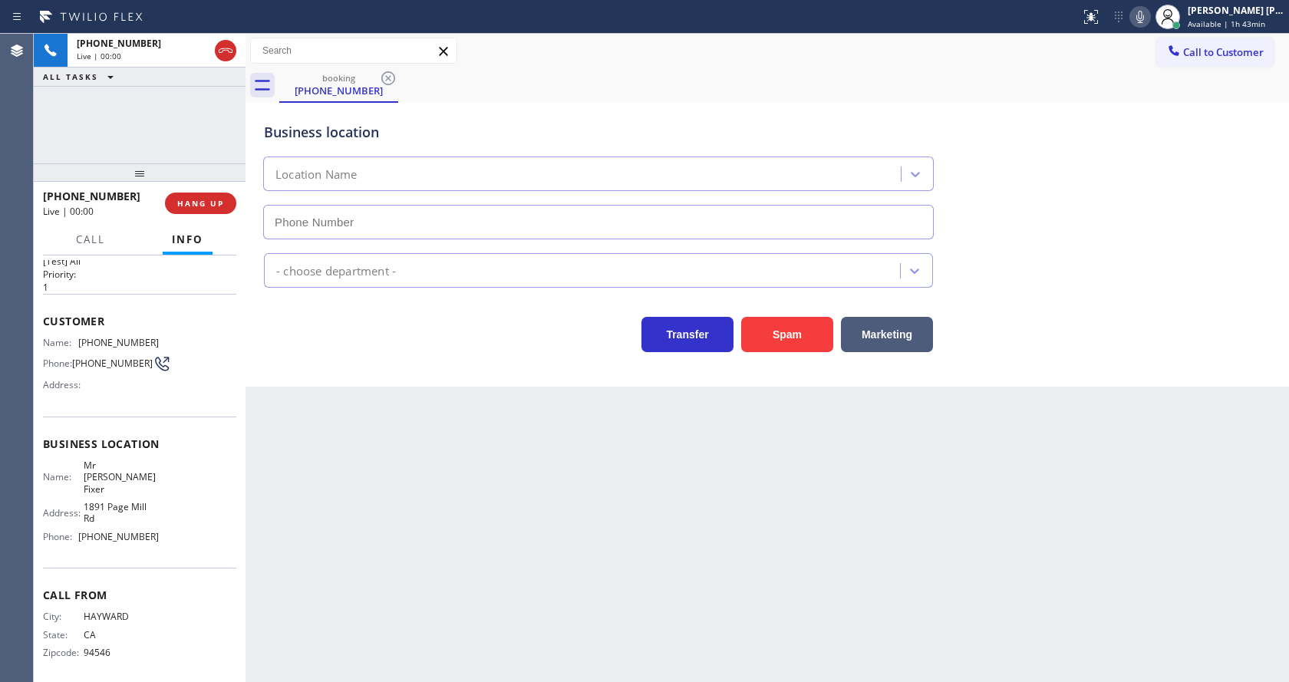
type input "[PHONE_NUMBER]"
click at [291, 394] on div "Back to Dashboard Change Sender ID Customers Technicians Select a contact Outbo…" at bounding box center [766, 358] width 1043 height 648
click at [369, 450] on div "Back to Dashboard Change Sender ID Customers Technicians Select a contact Outbo…" at bounding box center [766, 358] width 1043 height 648
click at [835, 670] on div "Back to Dashboard Change Sender ID Customers Technicians Select a contact Outbo…" at bounding box center [766, 358] width 1043 height 648
click at [315, 386] on div "Business location Mr Appliance Fixer [PHONE_NUMBER] Appliance Repair Regular Tr…" at bounding box center [766, 245] width 1043 height 284
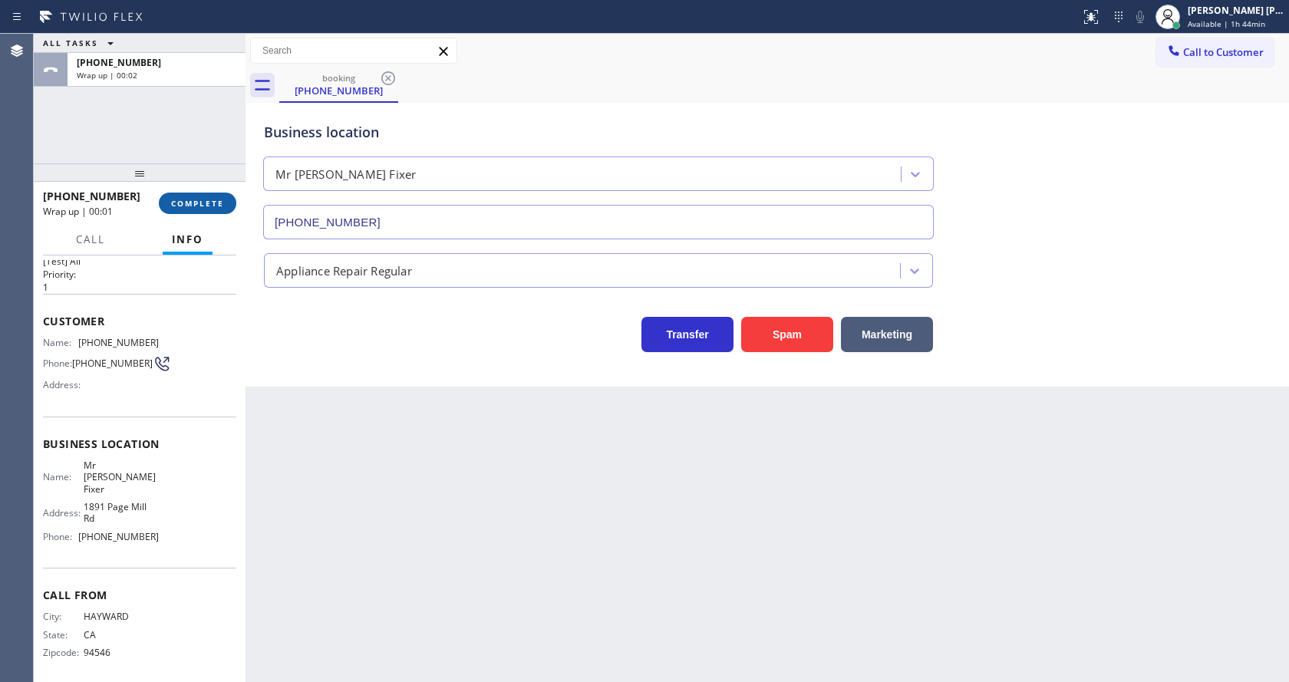
click at [183, 201] on span "COMPLETE" at bounding box center [197, 203] width 53 height 11
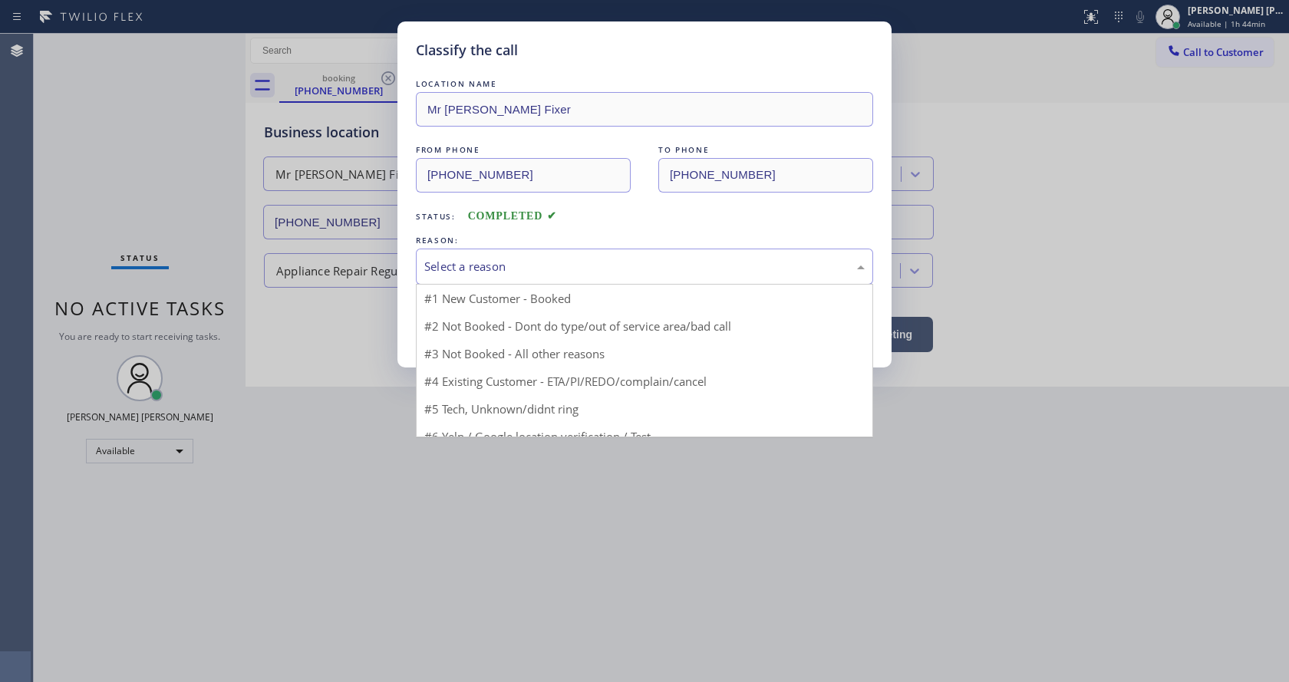
click at [500, 251] on div "Select a reason" at bounding box center [644, 267] width 457 height 36
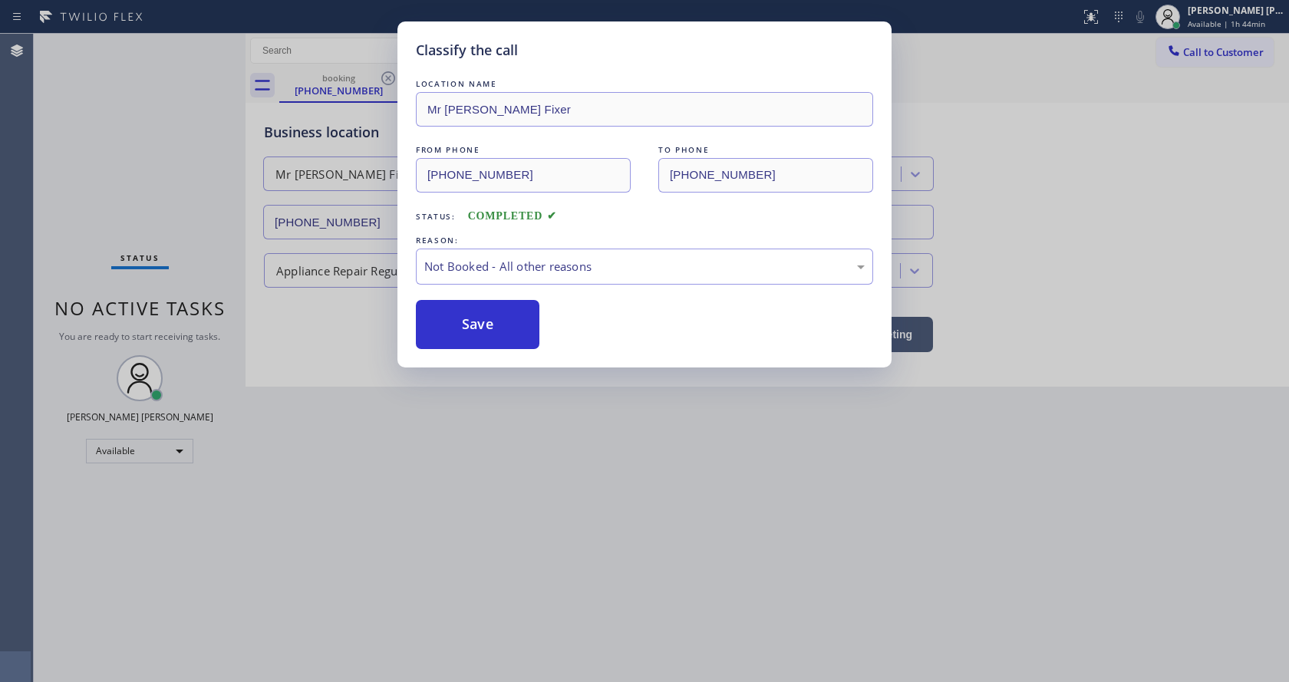
click at [477, 326] on button "Save" at bounding box center [478, 324] width 124 height 49
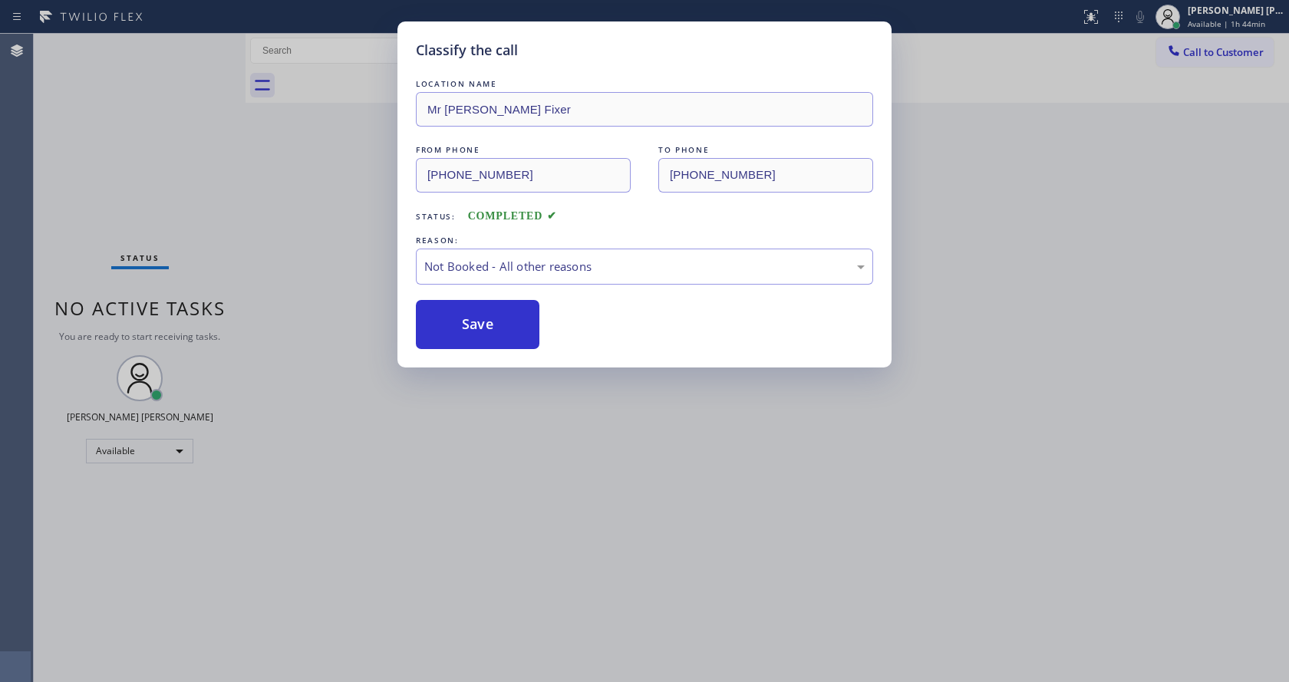
click at [477, 326] on button "Save" at bounding box center [478, 324] width 124 height 49
click at [581, 446] on div "Classify the call LOCATION NAME Mr [PERSON_NAME] Fixer FROM PHONE [PHONE_NUMBER…" at bounding box center [644, 341] width 1289 height 682
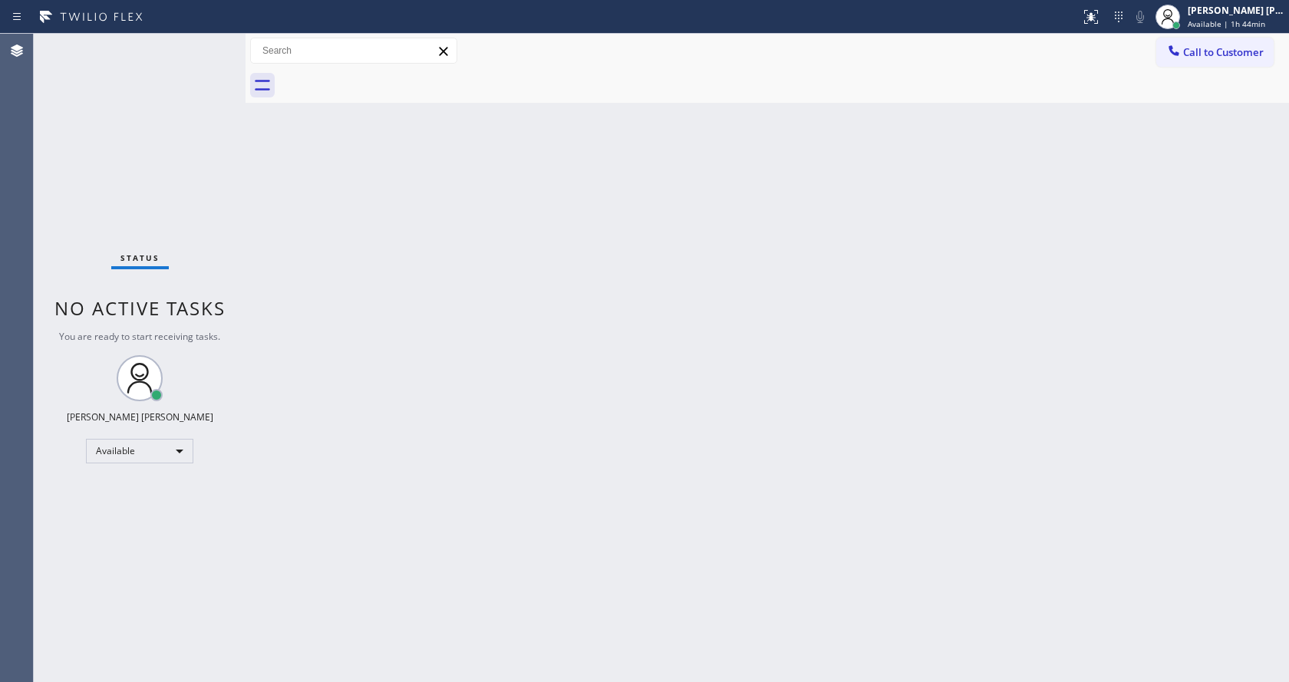
drag, startPoint x: 111, startPoint y: 121, endPoint x: 169, endPoint y: 100, distance: 61.4
click at [111, 121] on div "Status No active tasks You are ready to start receiving tasks. [PERSON_NAME] [P…" at bounding box center [140, 358] width 212 height 648
click at [208, 41] on div "Status No active tasks You are ready to start receiving tasks. [PERSON_NAME] [P…" at bounding box center [140, 358] width 212 height 648
click at [208, 42] on div "Status No active tasks You are ready to start receiving tasks. [PERSON_NAME] [P…" at bounding box center [140, 358] width 212 height 648
click at [234, 153] on div "Status No active tasks You are ready to start receiving tasks. [PERSON_NAME] [P…" at bounding box center [140, 358] width 212 height 648
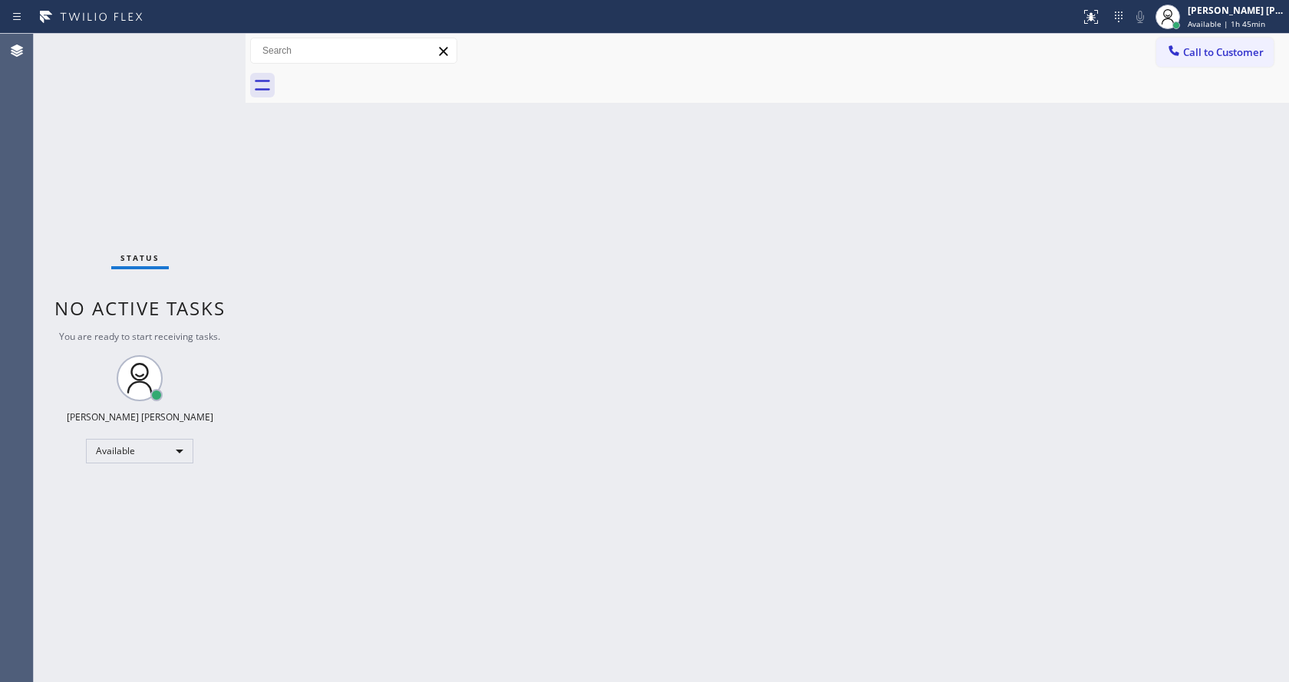
click at [412, 234] on div "Back to Dashboard Change Sender ID Customers Technicians Select a contact Outbo…" at bounding box center [766, 358] width 1043 height 648
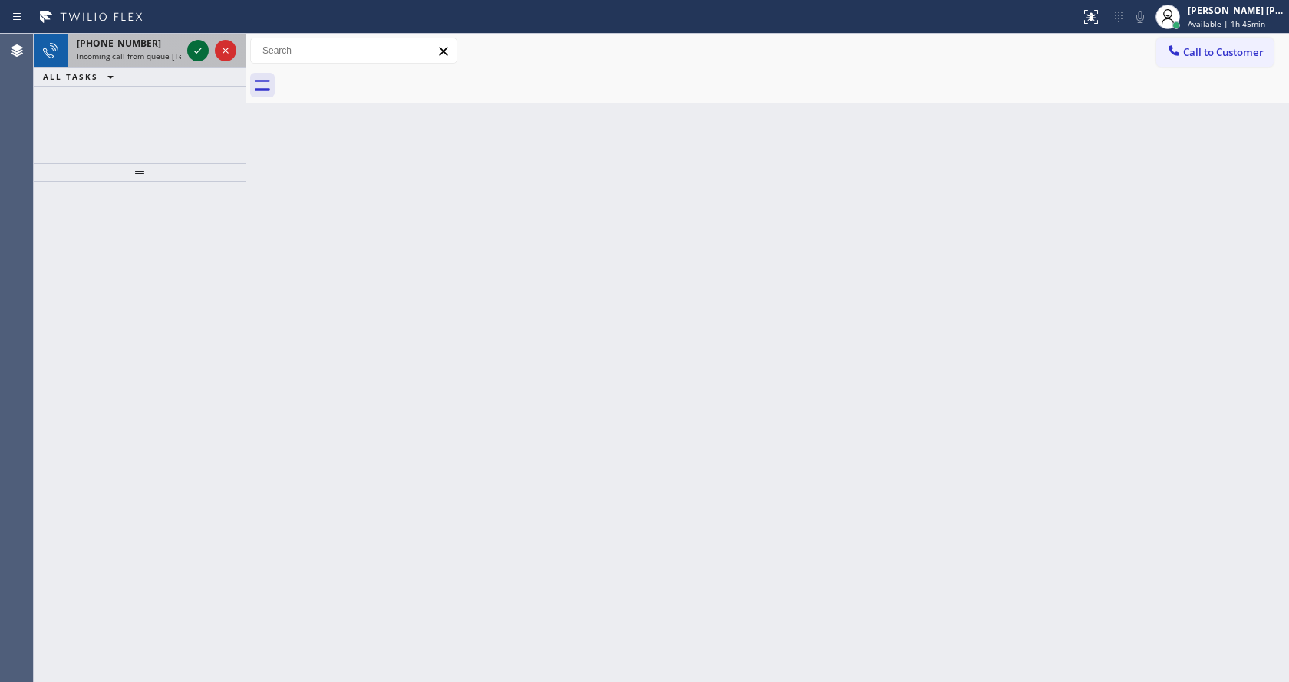
click at [201, 45] on icon at bounding box center [198, 50] width 18 height 18
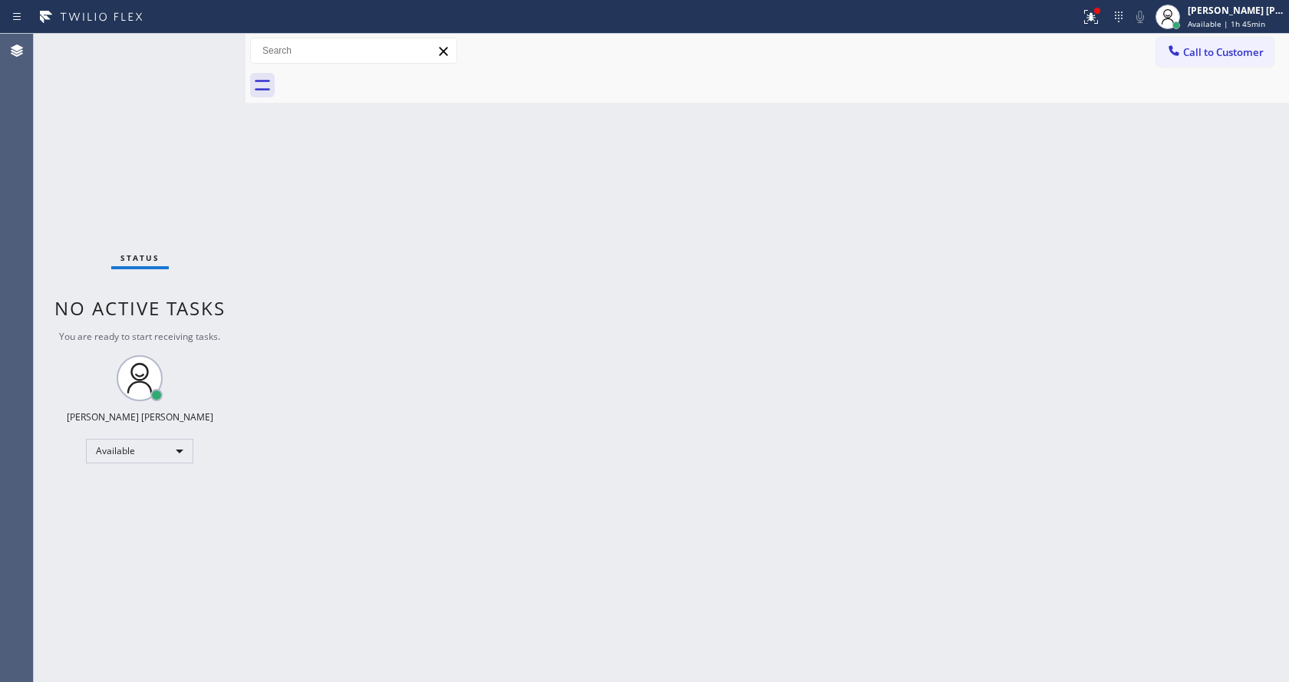
click at [379, 454] on div "Back to Dashboard Change Sender ID Customers Technicians Select a contact Outbo…" at bounding box center [766, 358] width 1043 height 648
click at [287, 183] on div "Back to Dashboard Change Sender ID Customers Technicians Select a contact Outbo…" at bounding box center [766, 358] width 1043 height 648
click at [206, 39] on div "Status No active tasks You are ready to start receiving tasks. [PERSON_NAME] [P…" at bounding box center [140, 358] width 212 height 648
click at [201, 42] on div "Status No active tasks You are ready to start receiving tasks. [PERSON_NAME] [P…" at bounding box center [140, 358] width 212 height 648
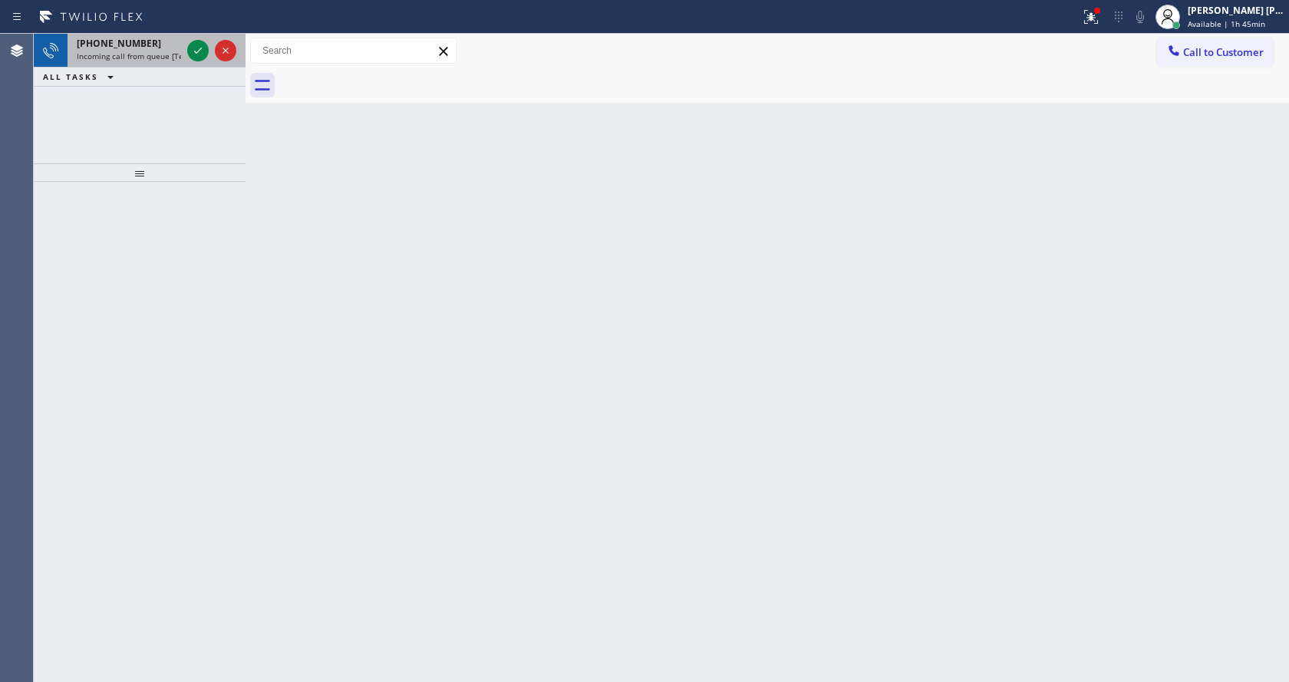
drag, startPoint x: 147, startPoint y: 52, endPoint x: 204, endPoint y: 52, distance: 56.8
click at [154, 54] on span "Incoming call from queue [Test] All" at bounding box center [140, 56] width 127 height 11
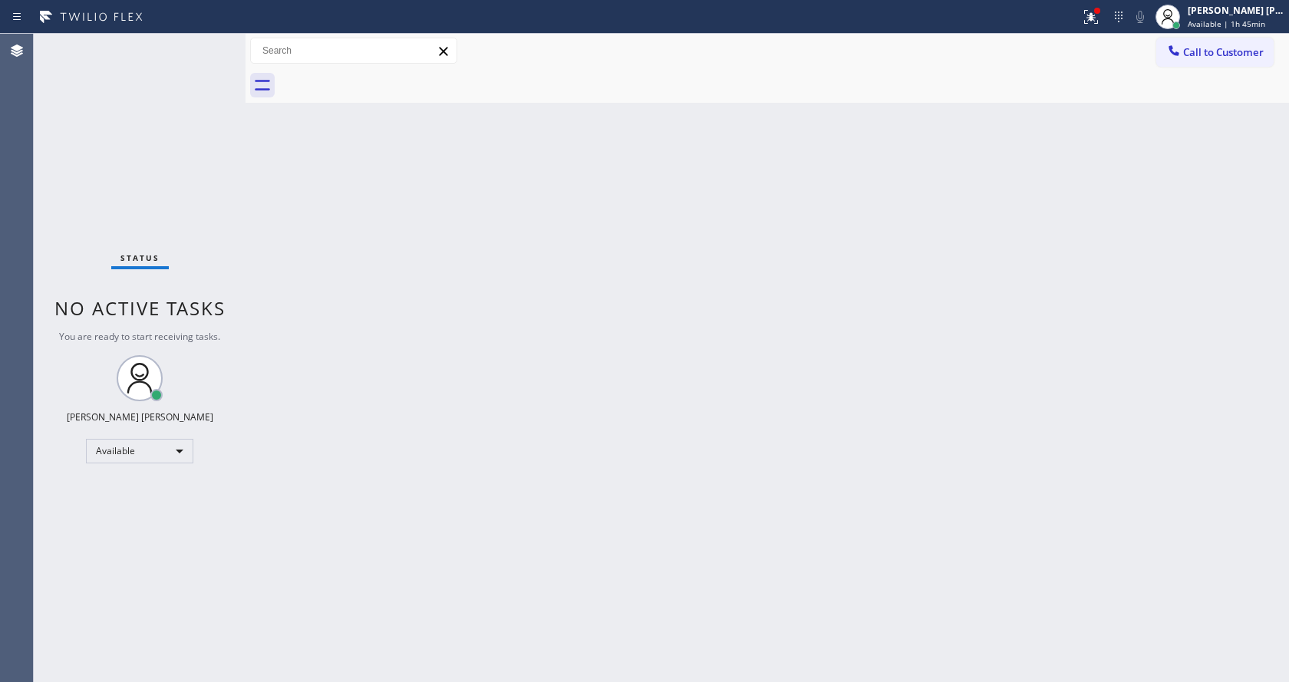
click at [196, 51] on div "Status No active tasks You are ready to start receiving tasks. [PERSON_NAME] [P…" at bounding box center [140, 358] width 212 height 648
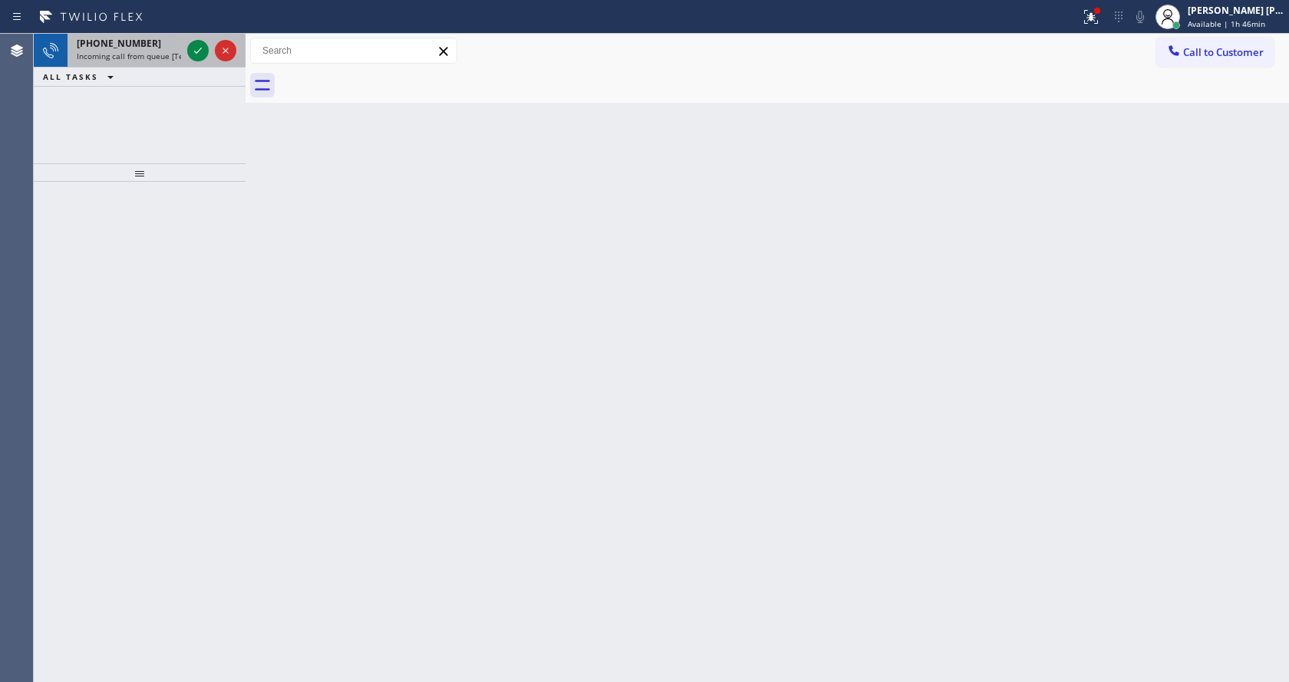
click at [156, 54] on span "Incoming call from queue [Test] All" at bounding box center [140, 56] width 127 height 11
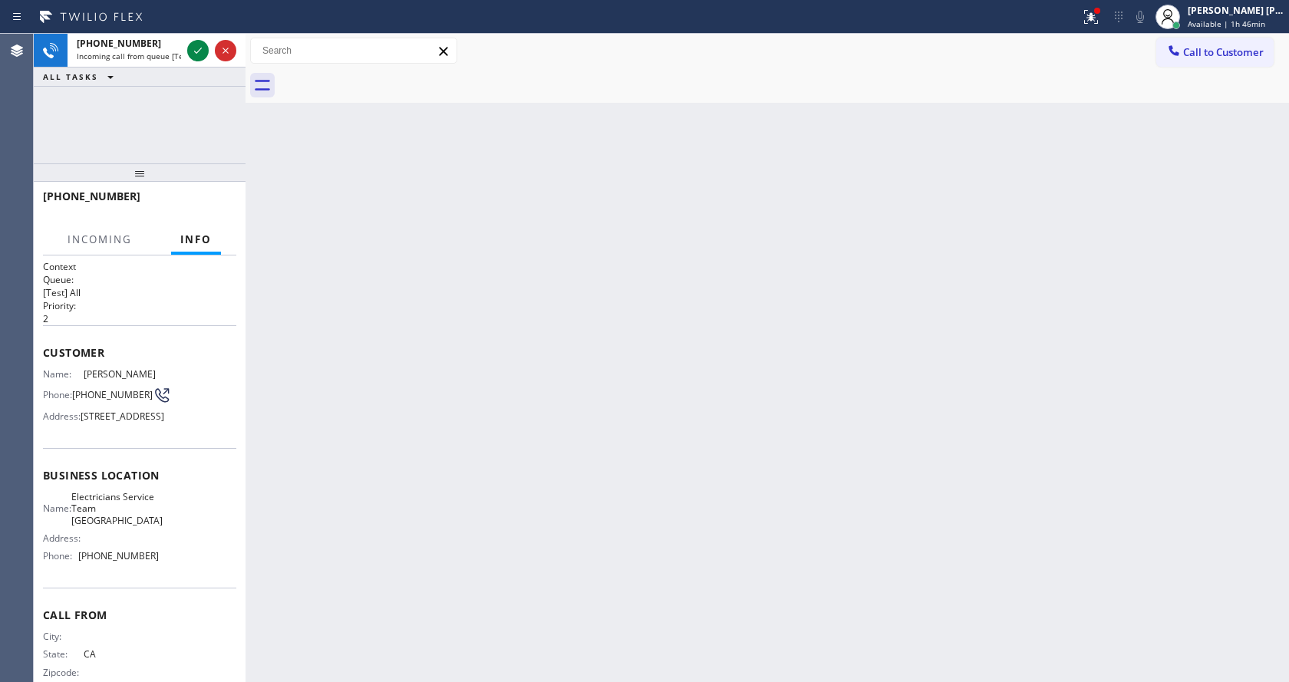
click at [1062, 304] on div "Back to Dashboard Change Sender ID Customers Technicians Select a contact Outbo…" at bounding box center [766, 358] width 1043 height 648
click at [1100, 10] on div at bounding box center [1097, 11] width 6 height 6
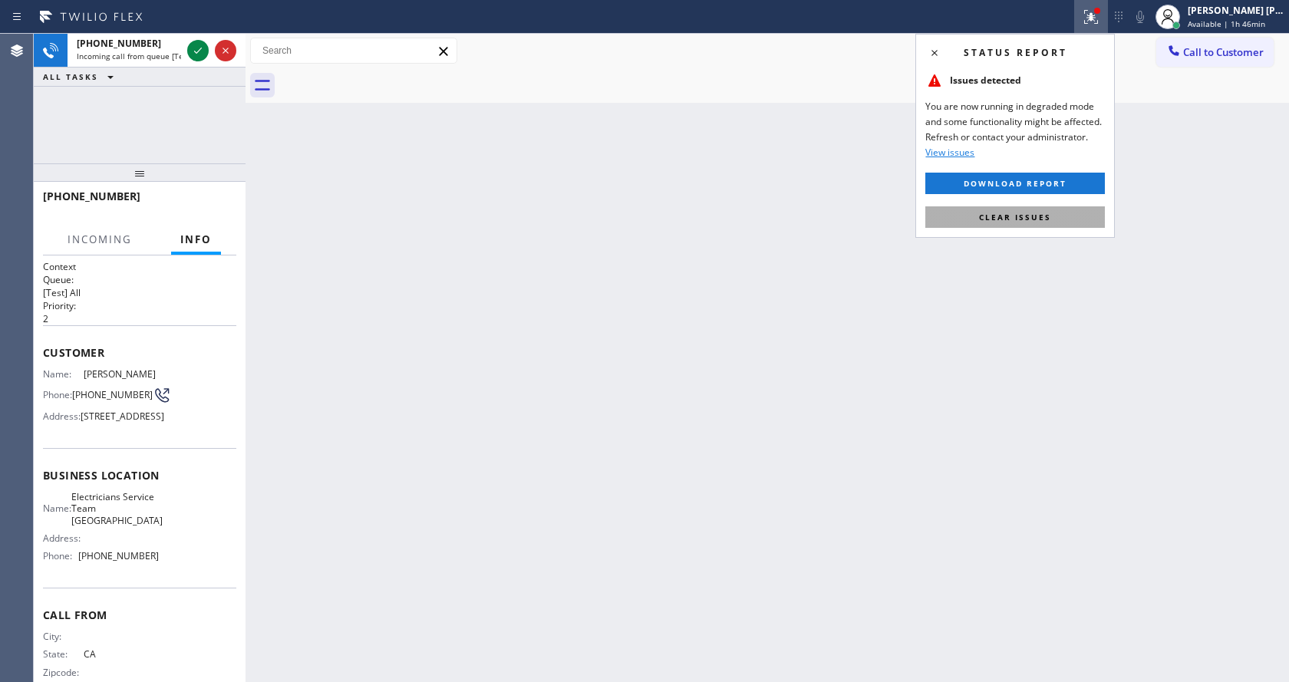
click at [1019, 209] on button "Clear issues" at bounding box center [1014, 216] width 179 height 21
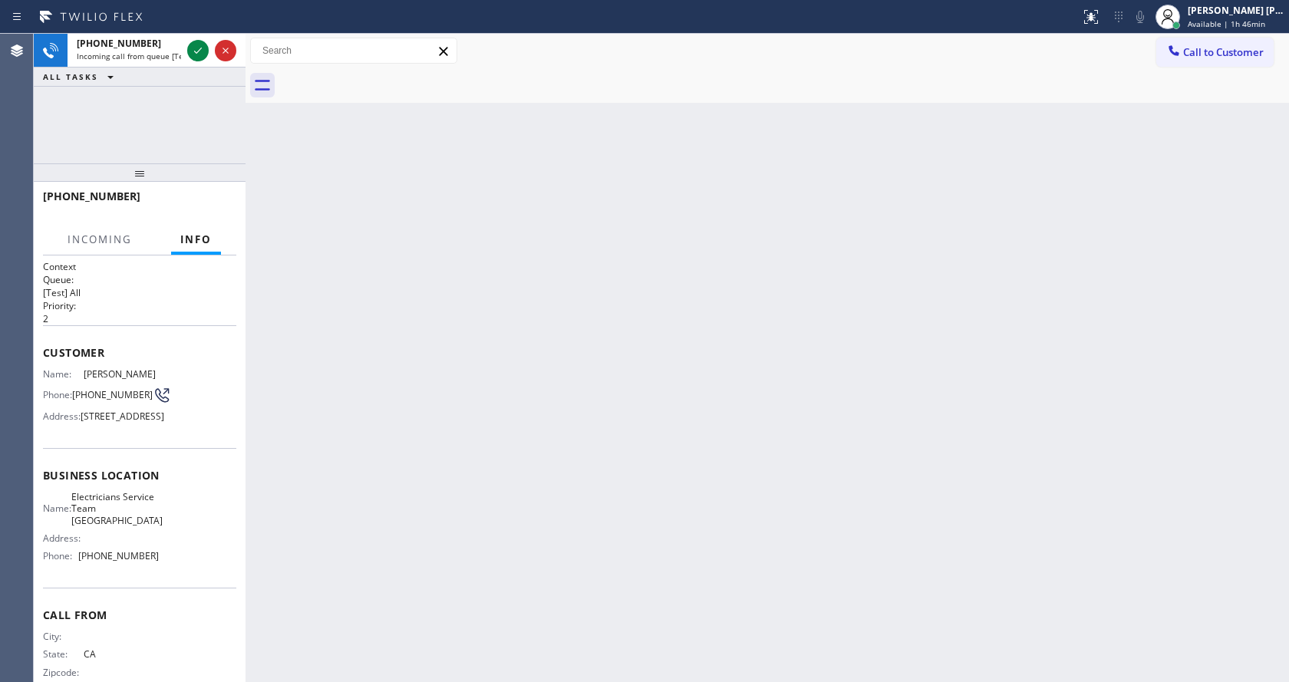
click at [1019, 209] on div "Back to Dashboard Change Sender ID Customers Technicians Select a contact Outbo…" at bounding box center [766, 358] width 1043 height 648
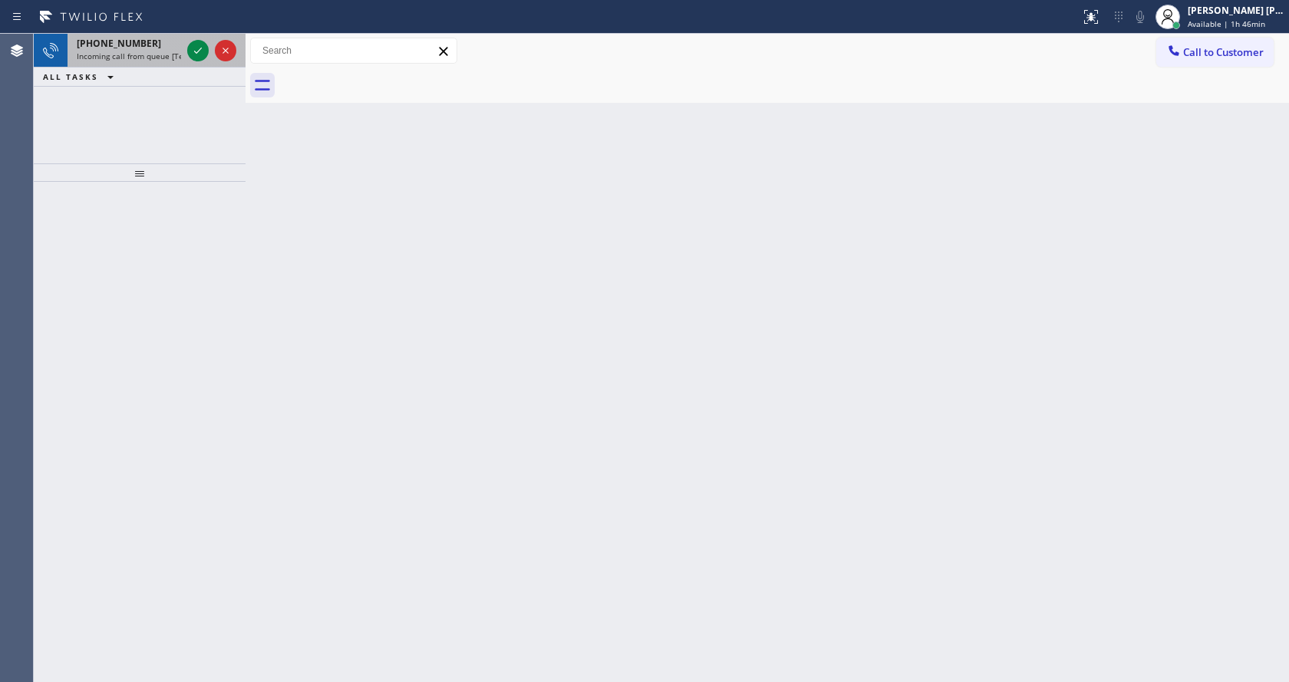
click at [145, 47] on div "[PHONE_NUMBER]" at bounding box center [129, 43] width 104 height 13
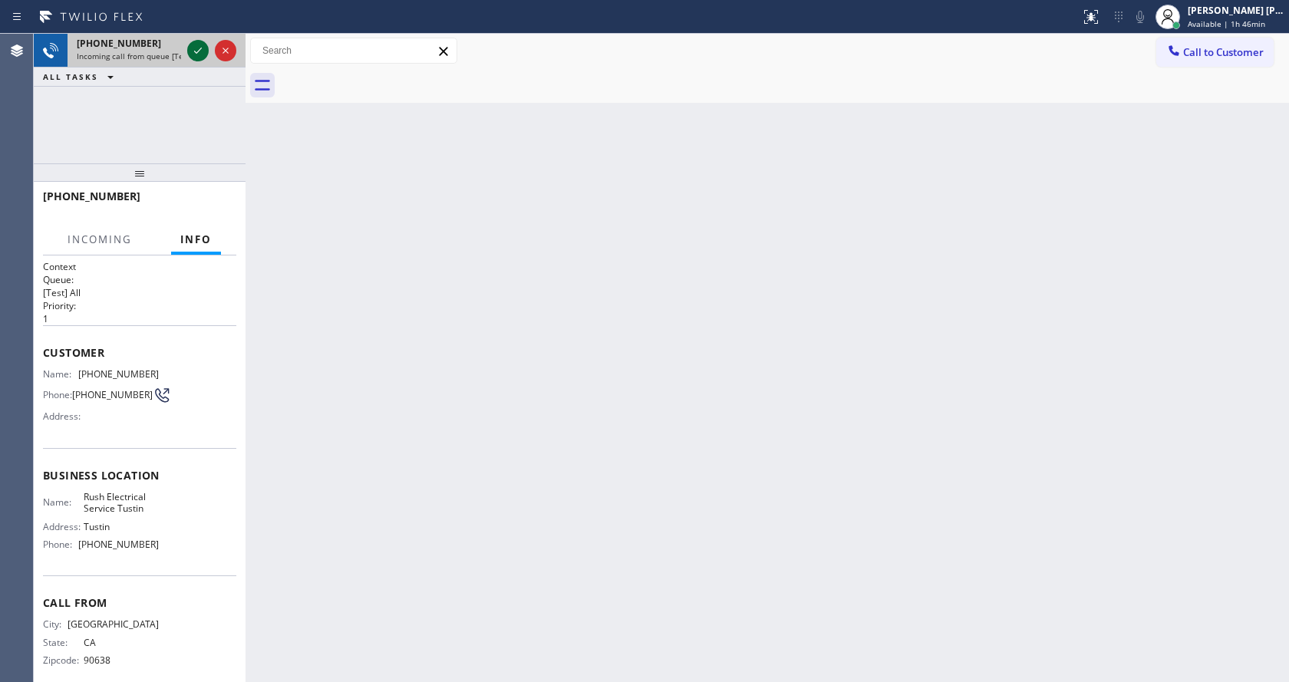
click at [192, 48] on icon at bounding box center [198, 50] width 18 height 18
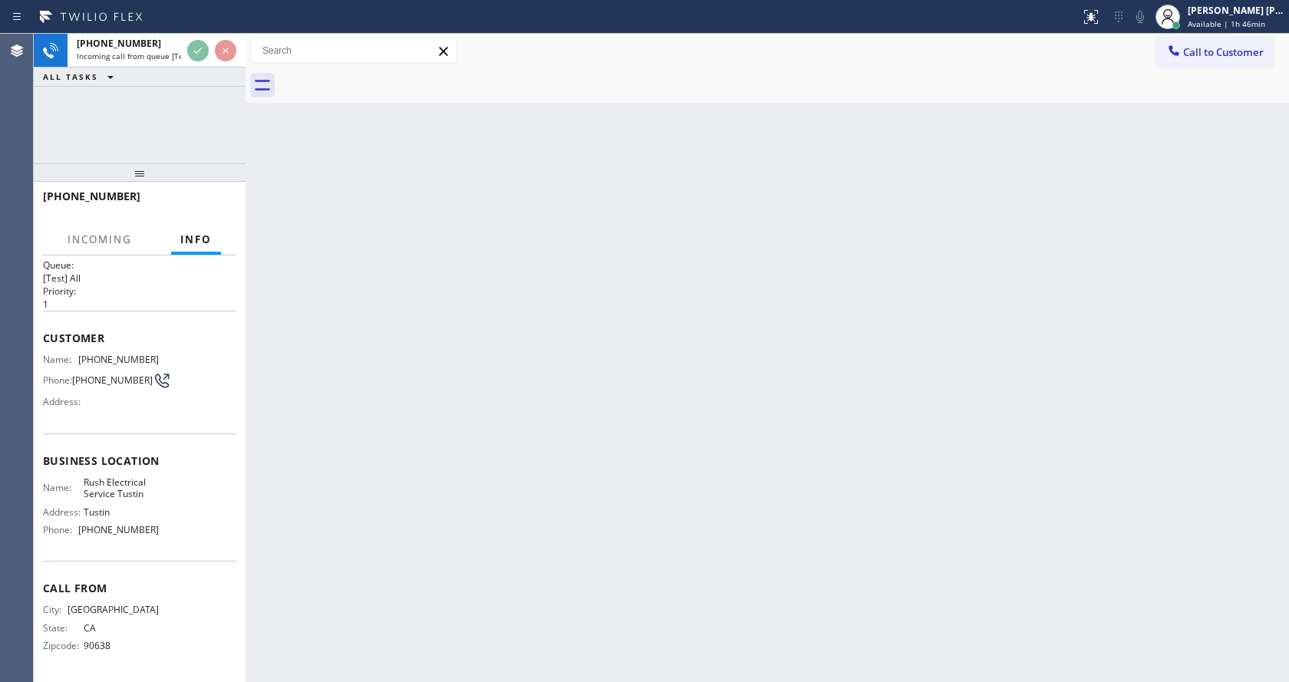
scroll to position [20, 0]
click at [376, 389] on div "Back to Dashboard Change Sender ID Customers Technicians Select a contact Outbo…" at bounding box center [766, 358] width 1043 height 648
click at [345, 387] on div "Back to Dashboard Change Sender ID Customers Technicians Select a contact Outbo…" at bounding box center [766, 358] width 1043 height 648
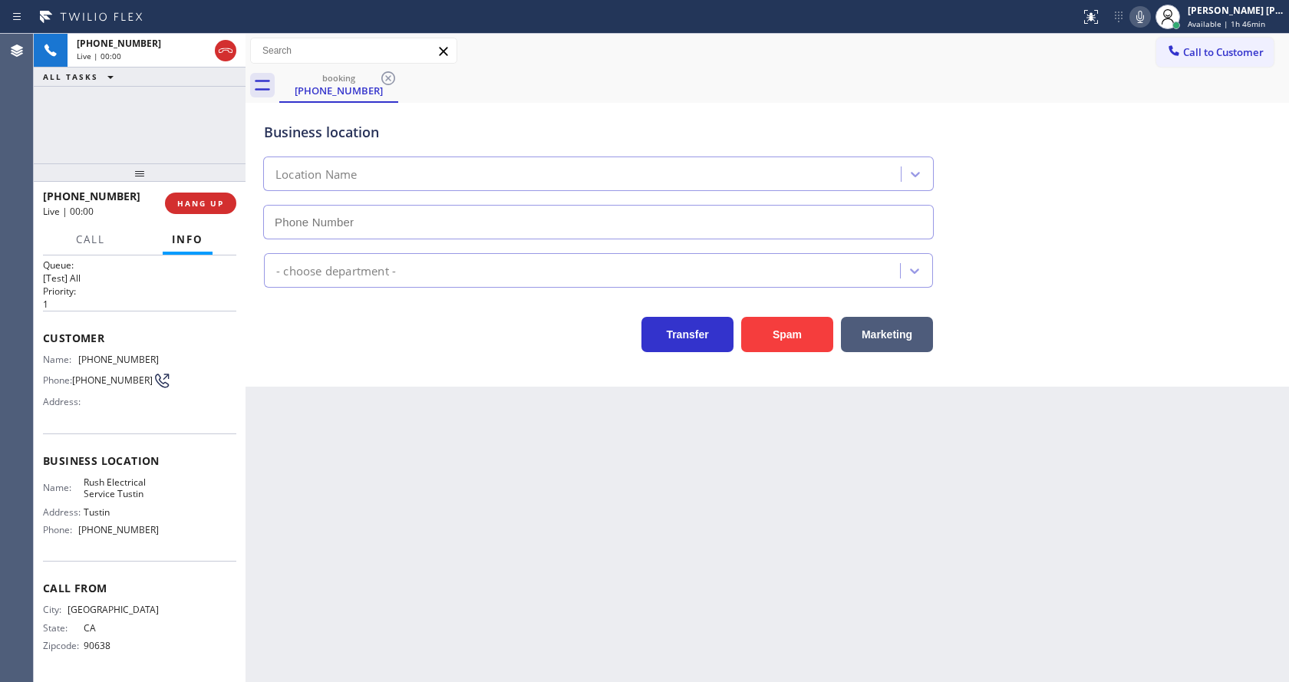
type input "[PHONE_NUMBER]"
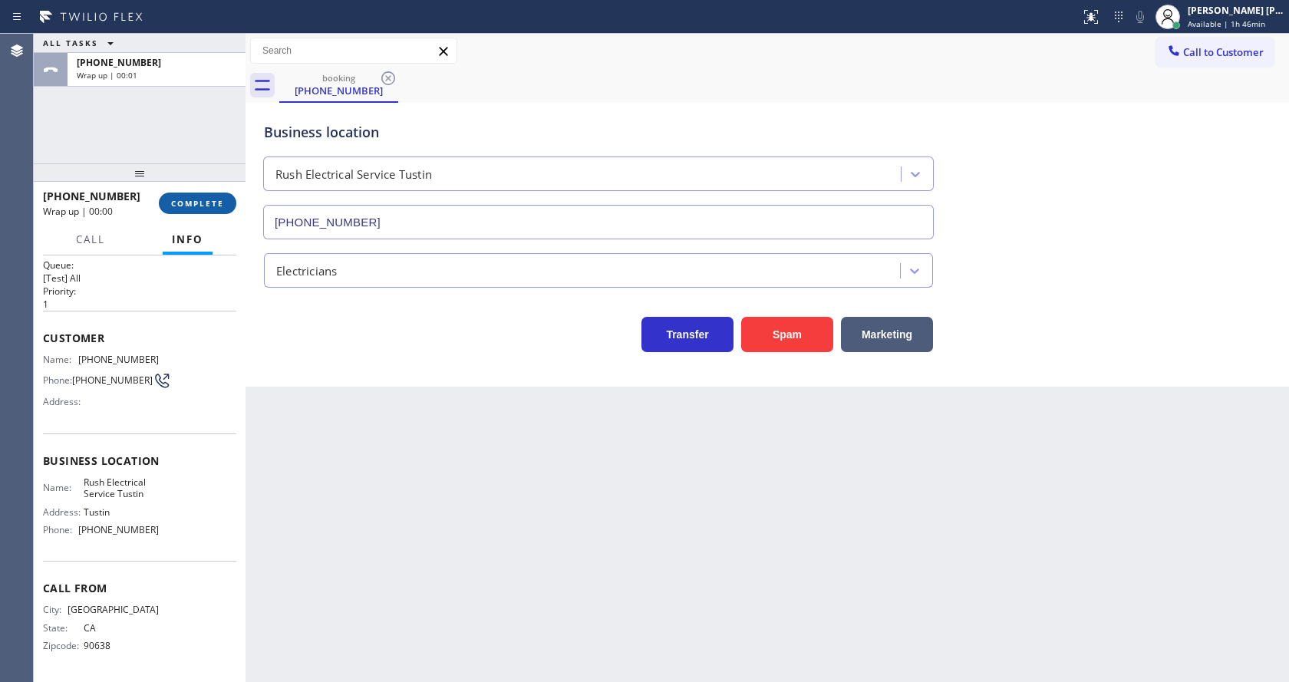
click at [198, 203] on span "COMPLETE" at bounding box center [197, 203] width 53 height 11
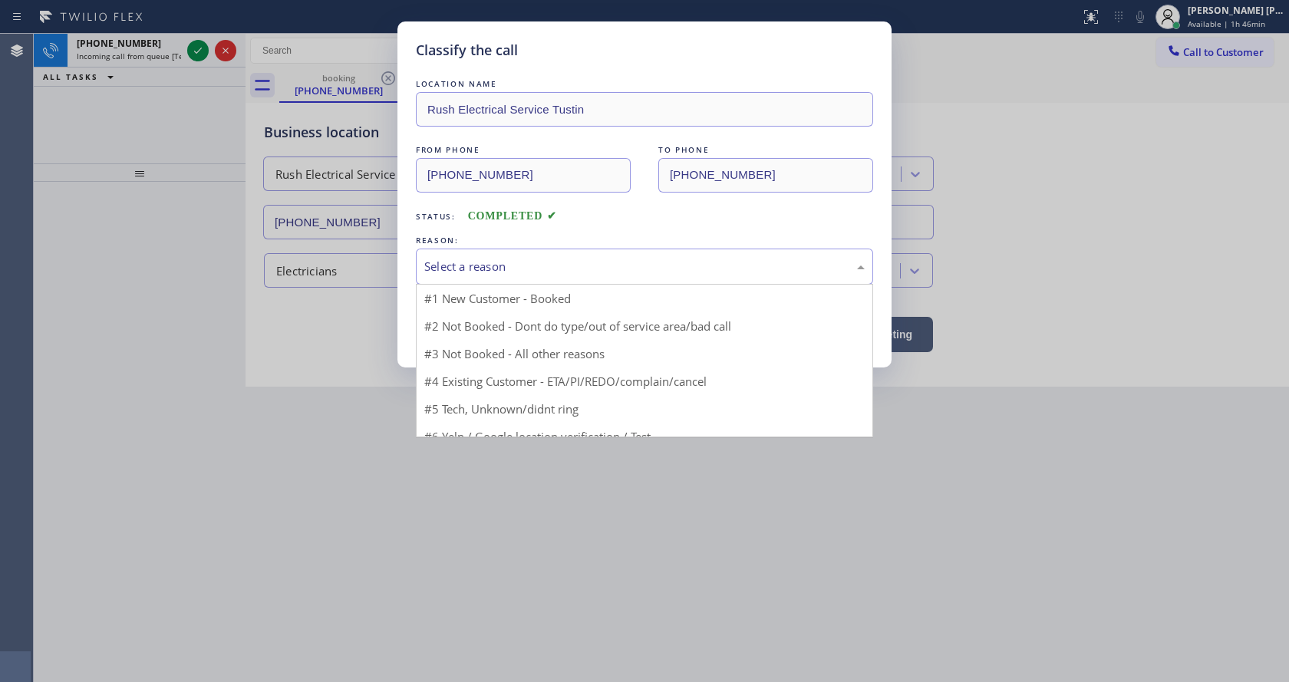
click at [456, 272] on div "Select a reason" at bounding box center [644, 267] width 440 height 18
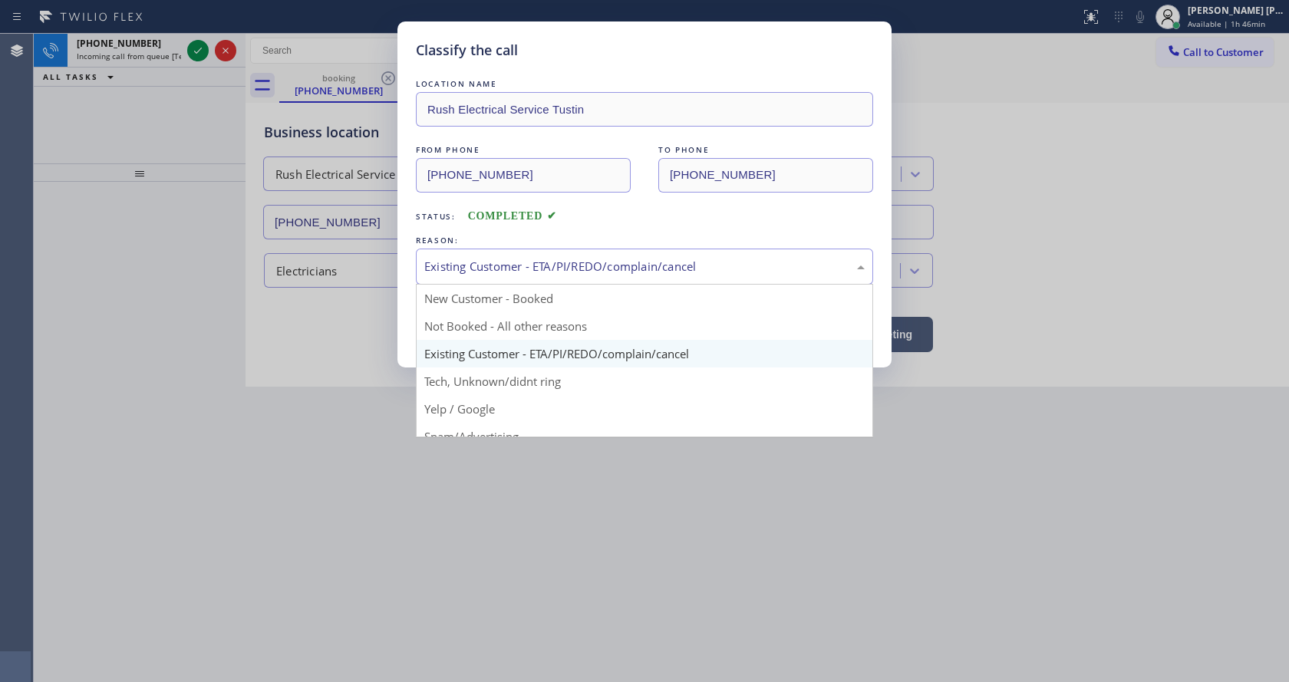
click at [465, 266] on div "Existing Customer - ETA/PI/REDO/complain/cancel" at bounding box center [644, 267] width 440 height 18
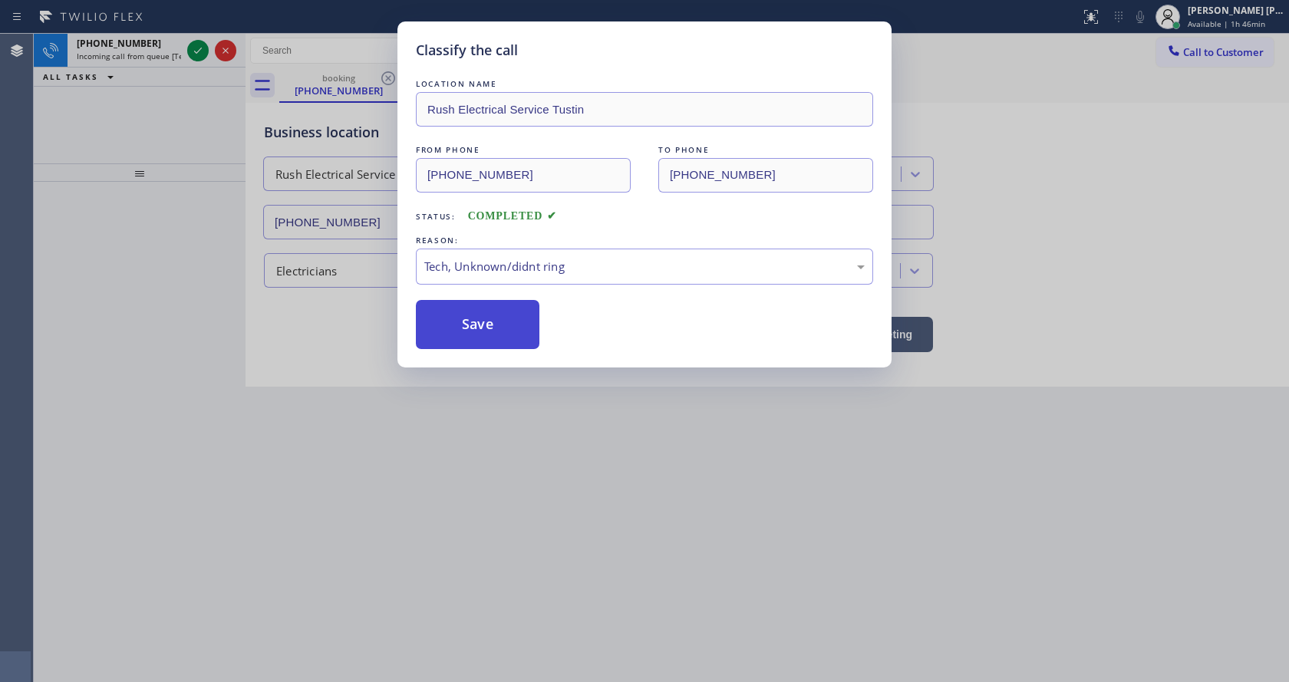
click at [463, 343] on button "Save" at bounding box center [478, 324] width 124 height 49
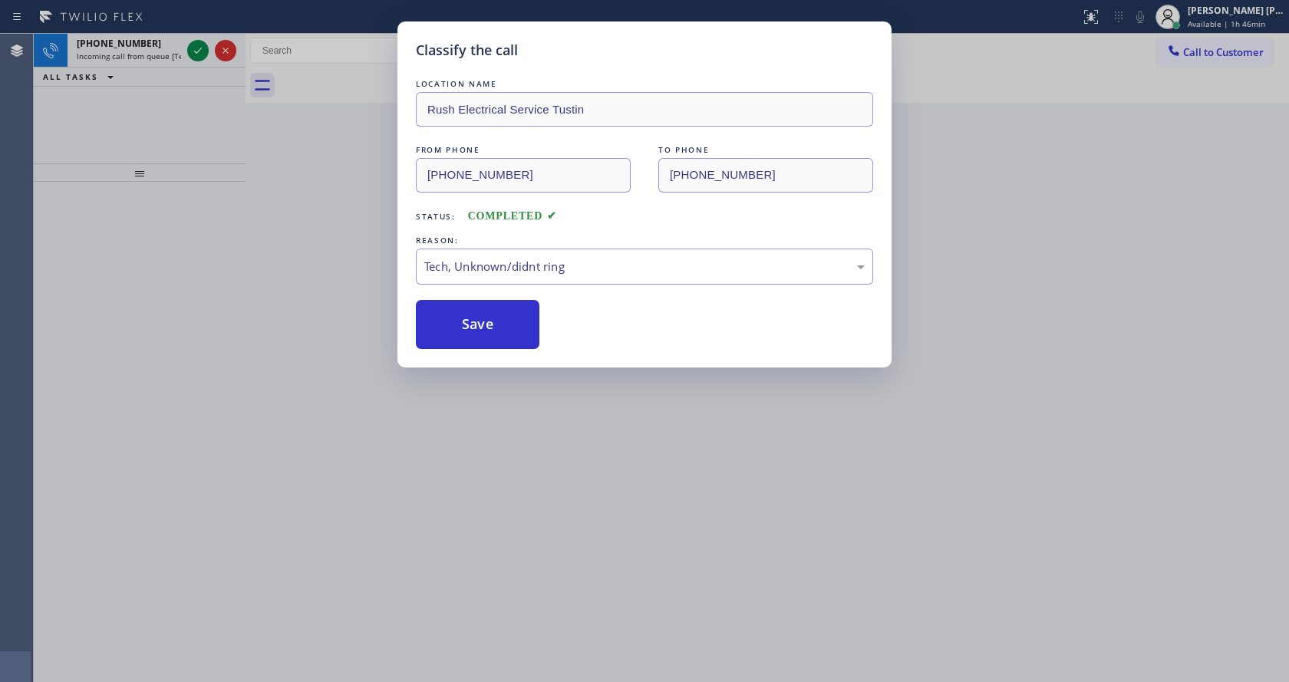
click at [196, 51] on div "Classify the call LOCATION NAME Rush Electrical Service Tustin FROM PHONE [PHON…" at bounding box center [644, 341] width 1289 height 682
click at [196, 51] on div "Classify the call LOCATION NAME [PERSON_NAME] Electric Co Inc FROM PHONE [PHONE…" at bounding box center [661, 358] width 1255 height 648
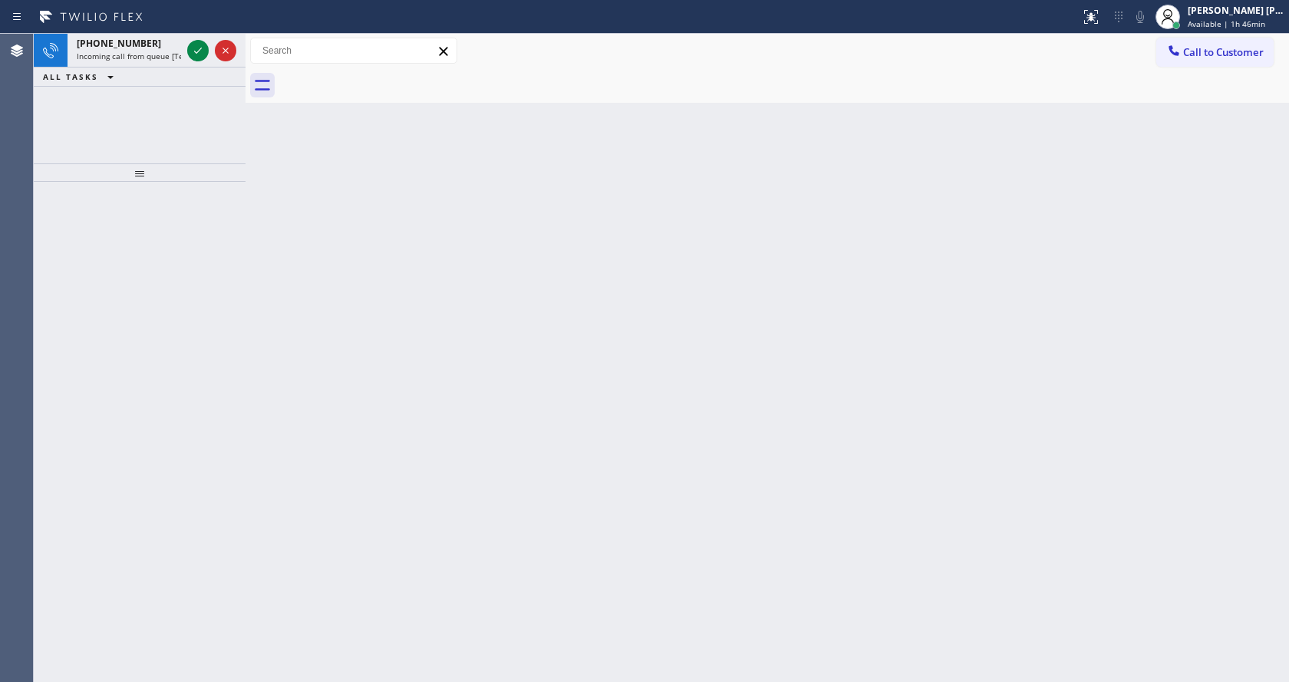
click at [196, 51] on icon at bounding box center [198, 50] width 18 height 18
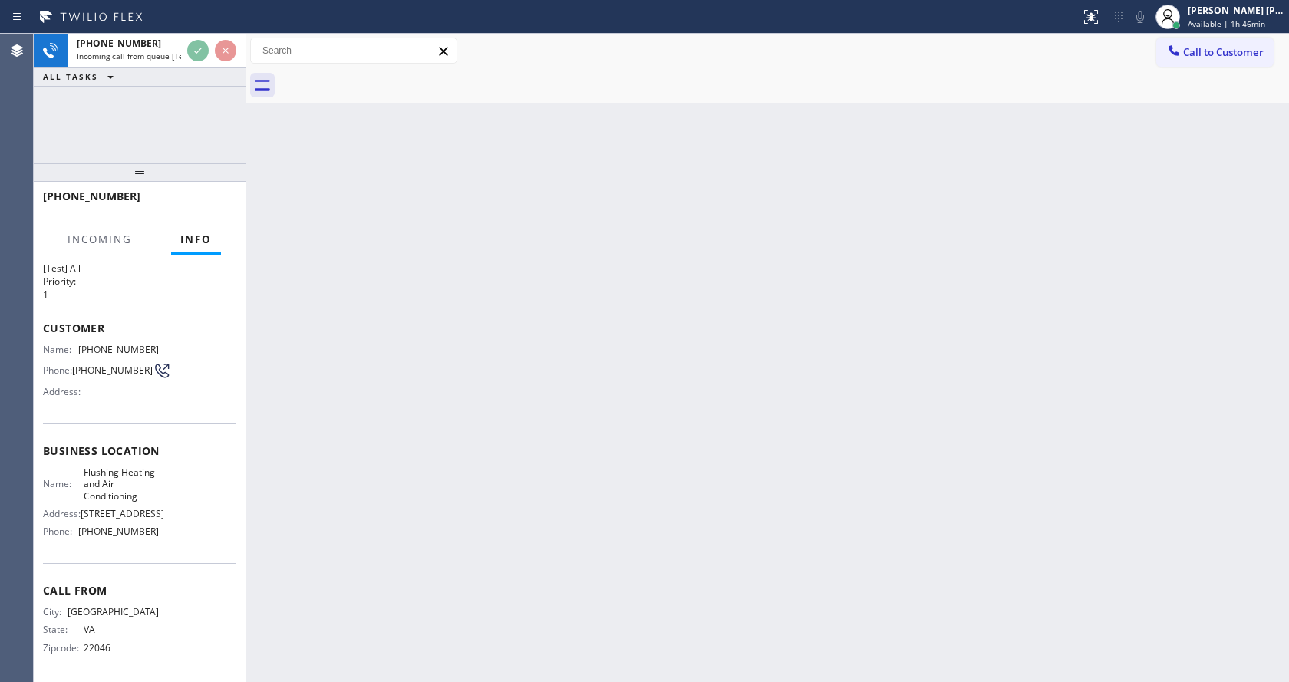
scroll to position [31, 0]
click at [459, 336] on div "Back to Dashboard Change Sender ID Customers Technicians Select a contact Outbo…" at bounding box center [766, 358] width 1043 height 648
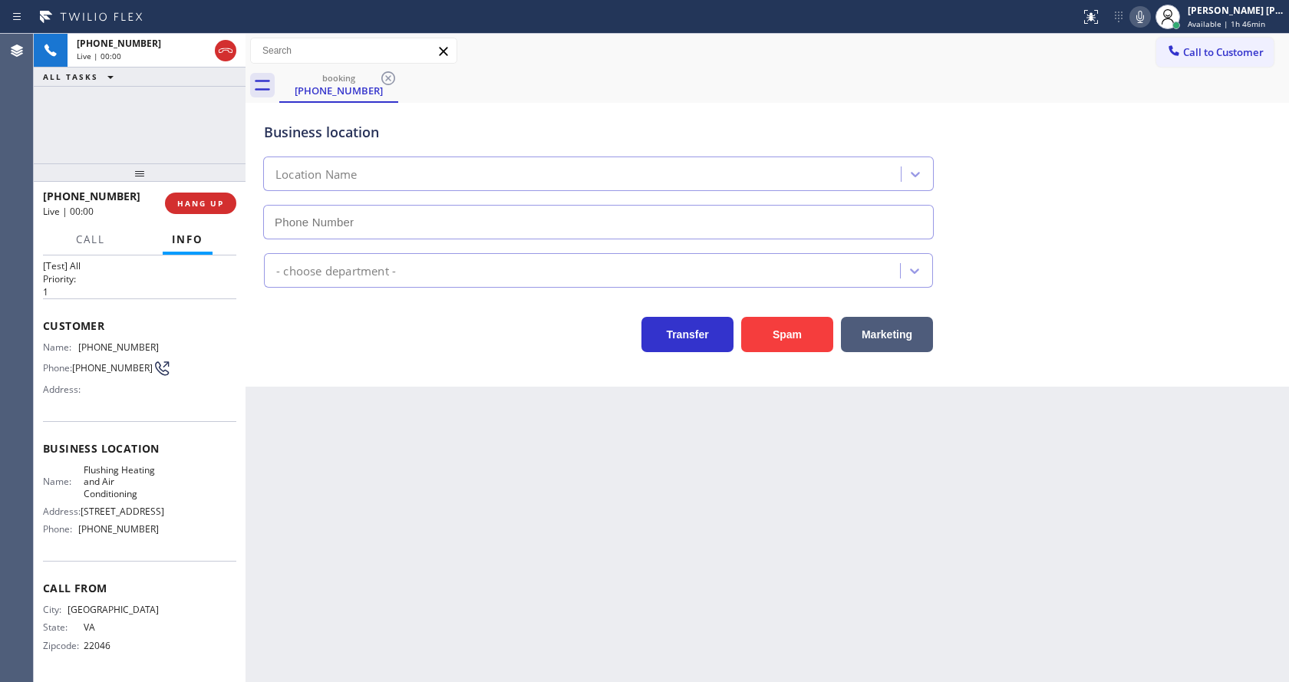
type input "[PHONE_NUMBER]"
click at [517, 455] on div "Back to Dashboard Change Sender ID Customers Technicians Select a contact Outbo…" at bounding box center [766, 358] width 1043 height 648
click at [309, 401] on div "Back to Dashboard Change Sender ID Customers Technicians Select a contact Outbo…" at bounding box center [766, 358] width 1043 height 648
click at [776, 329] on button "Spam" at bounding box center [787, 334] width 92 height 35
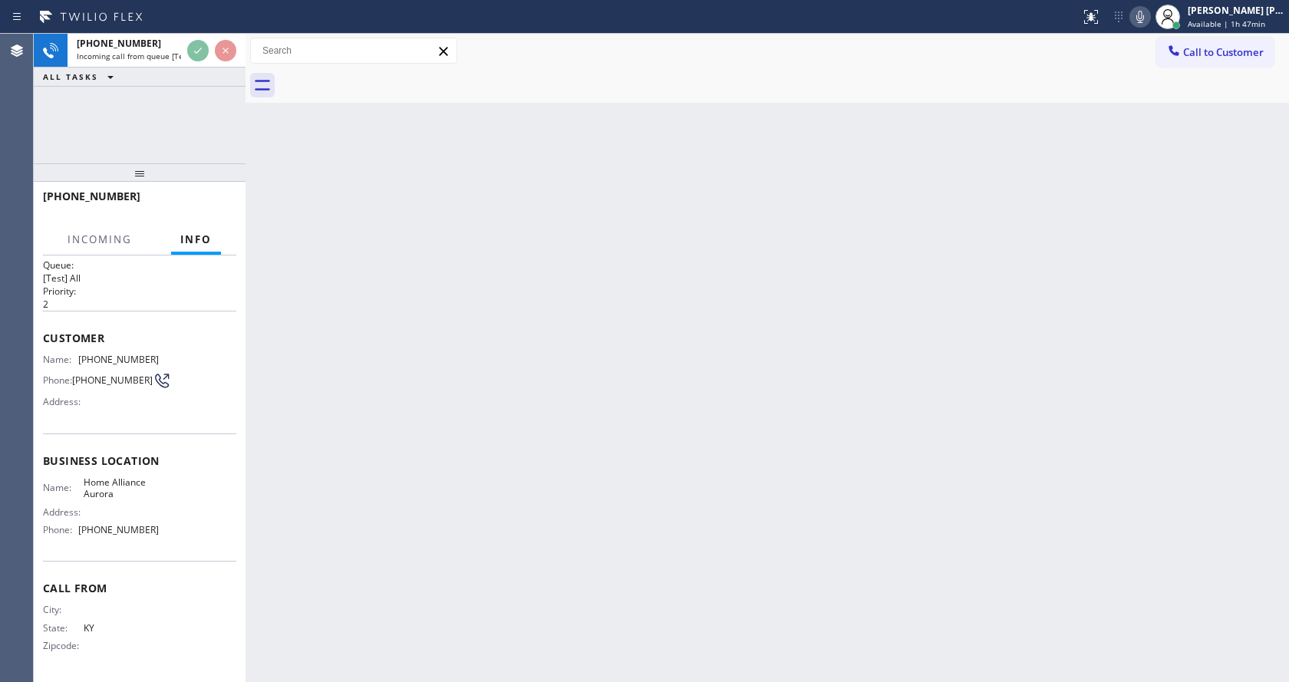
scroll to position [20, 0]
click at [450, 443] on div "Back to Dashboard Change Sender ID Customers Technicians Select a contact Outbo…" at bounding box center [766, 358] width 1043 height 648
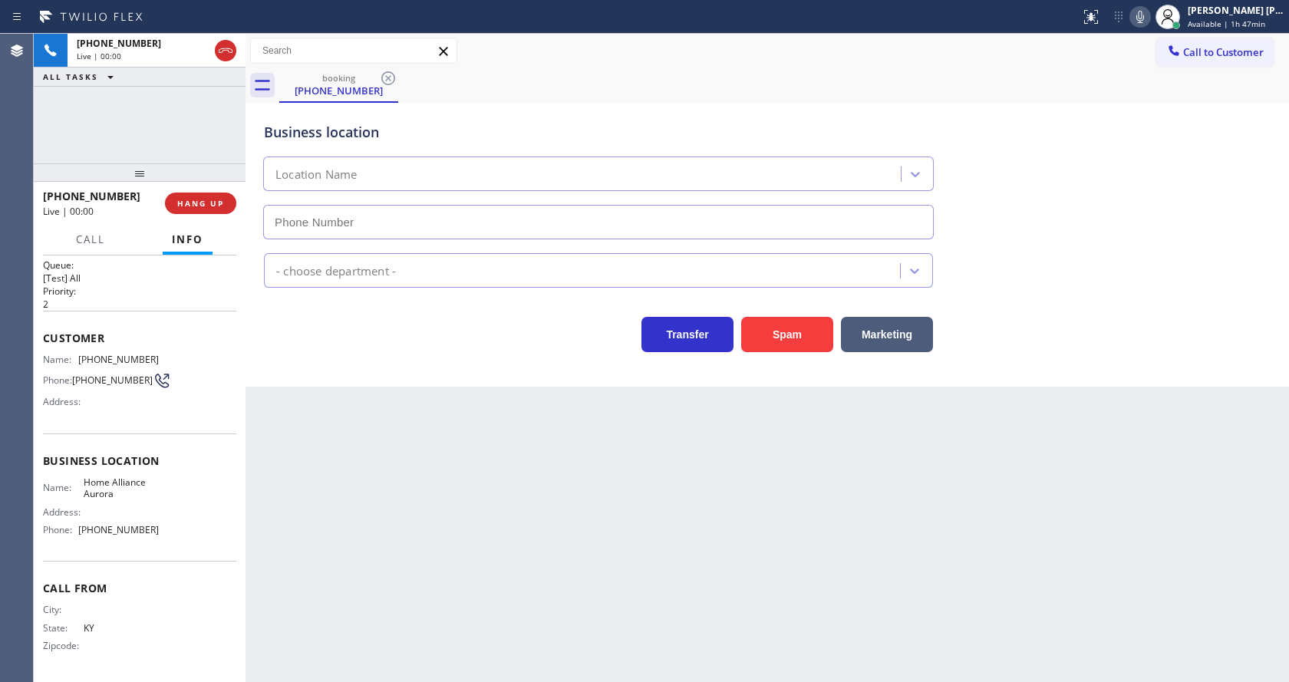
type input "[PHONE_NUMBER]"
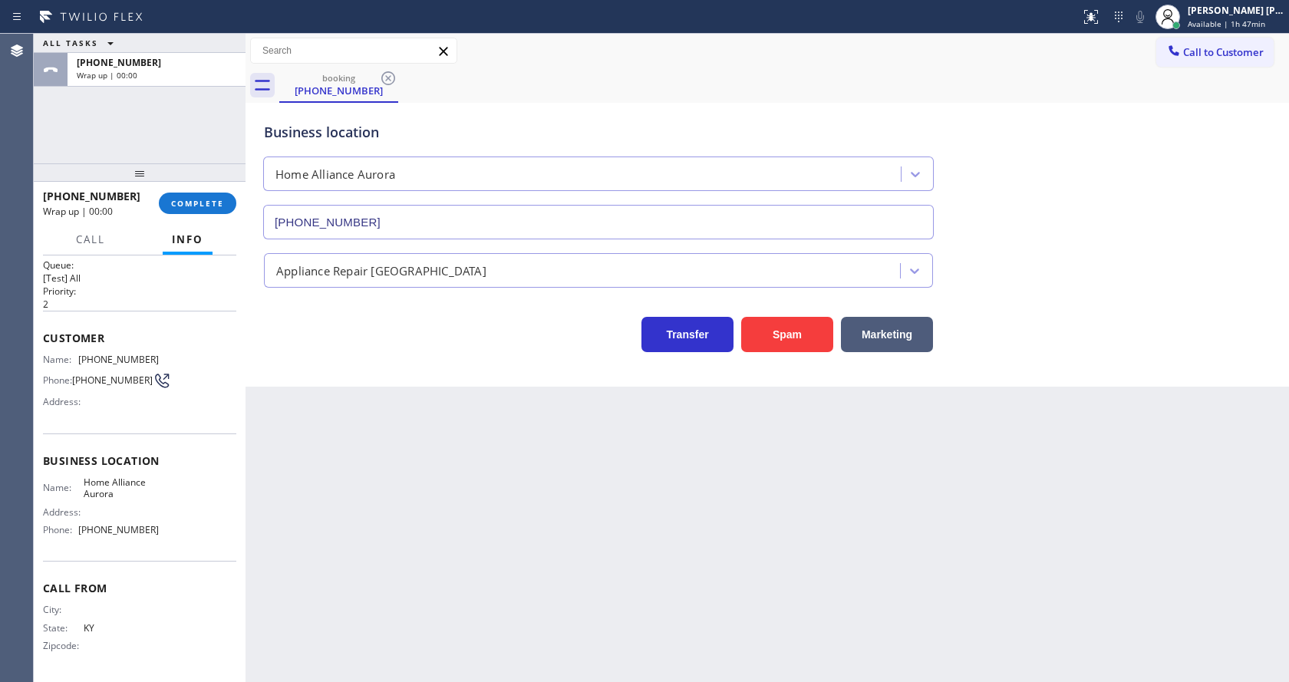
click at [189, 394] on div "Name: [PHONE_NUMBER] Phone: [PHONE_NUMBER] Address:" at bounding box center [139, 384] width 193 height 61
click at [186, 208] on span "COMPLETE" at bounding box center [197, 203] width 53 height 11
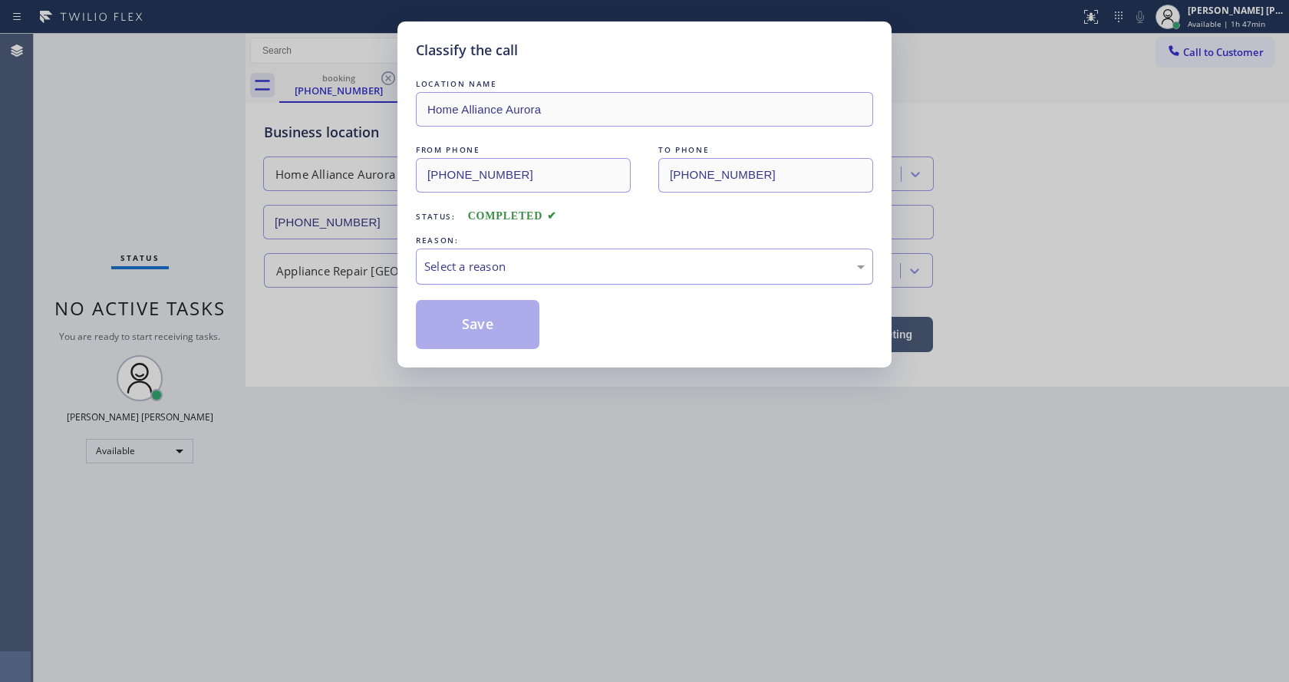
click at [416, 258] on div "Select a reason" at bounding box center [644, 267] width 457 height 36
click at [481, 320] on button "Save" at bounding box center [478, 324] width 124 height 49
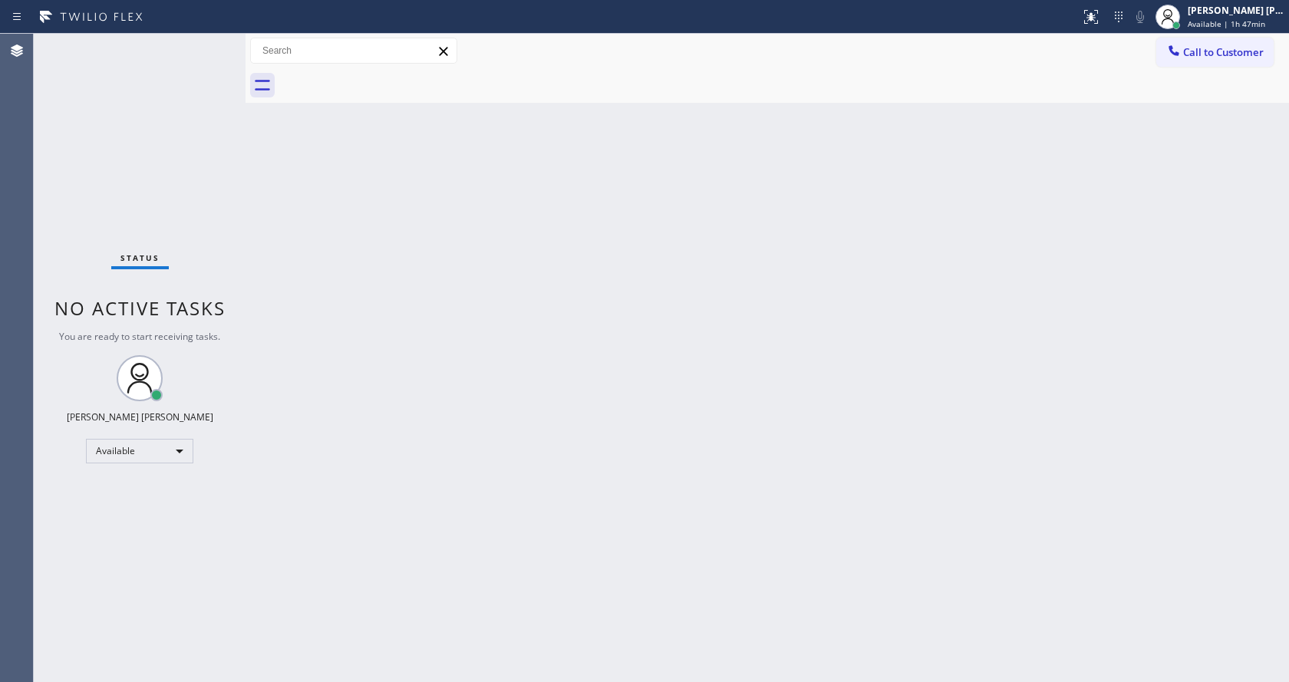
click at [194, 205] on div "Status No active tasks You are ready to start receiving tasks. [PERSON_NAME] [P…" at bounding box center [140, 358] width 212 height 648
click at [208, 43] on div "Status No active tasks You are ready to start receiving tasks. [PERSON_NAME] [P…" at bounding box center [140, 358] width 212 height 648
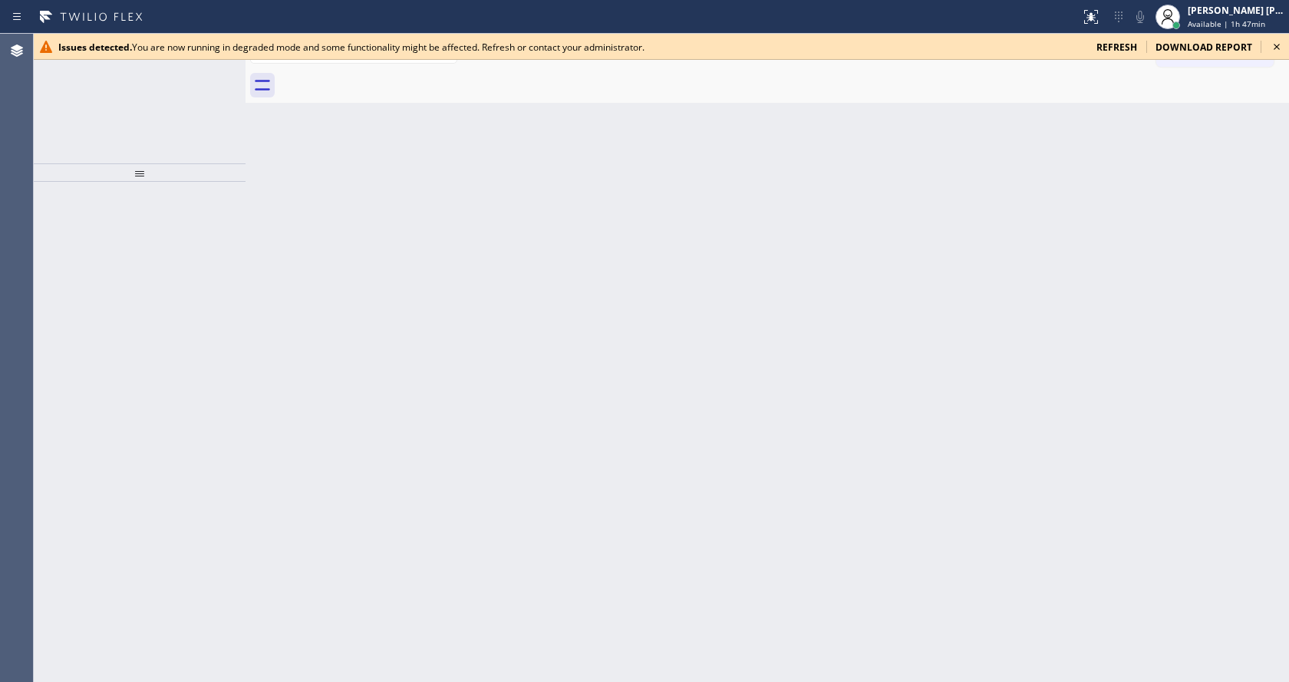
click at [1271, 56] on div "Issues detected. You are now running in degraded mode and some functionality mi…" at bounding box center [661, 47] width 1255 height 26
click at [1275, 43] on icon at bounding box center [1276, 47] width 18 height 18
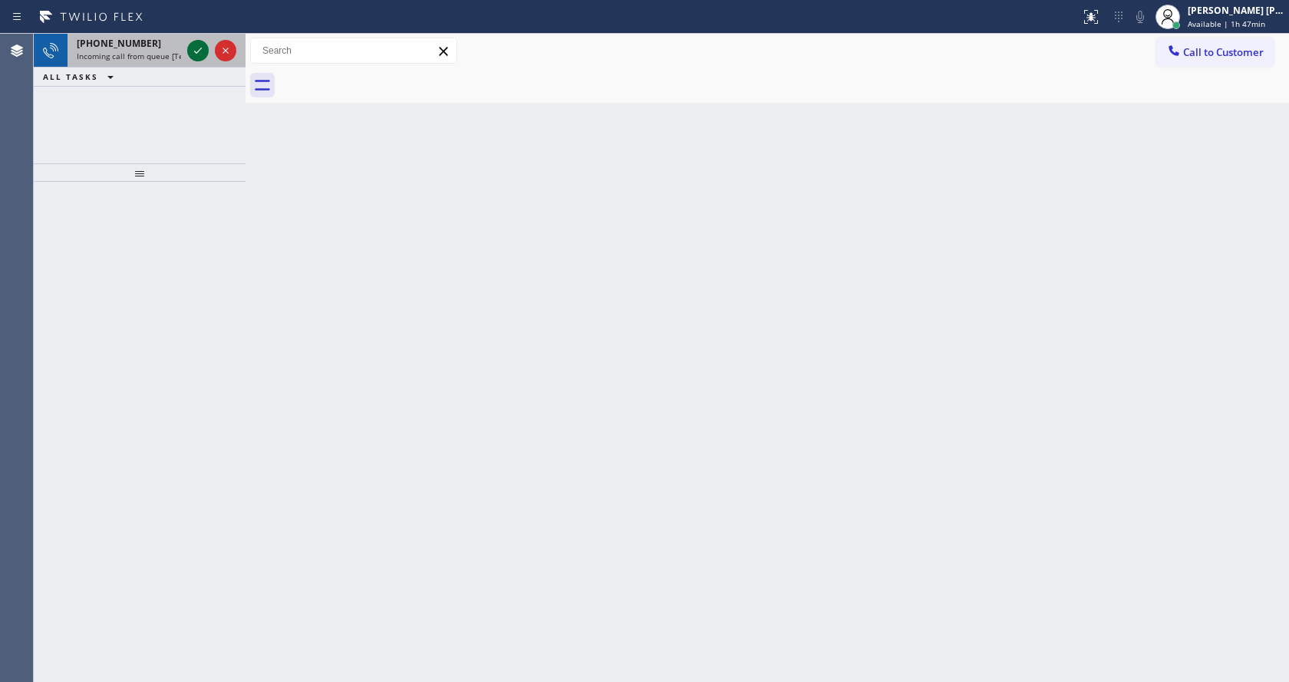
click at [194, 42] on icon at bounding box center [198, 50] width 18 height 18
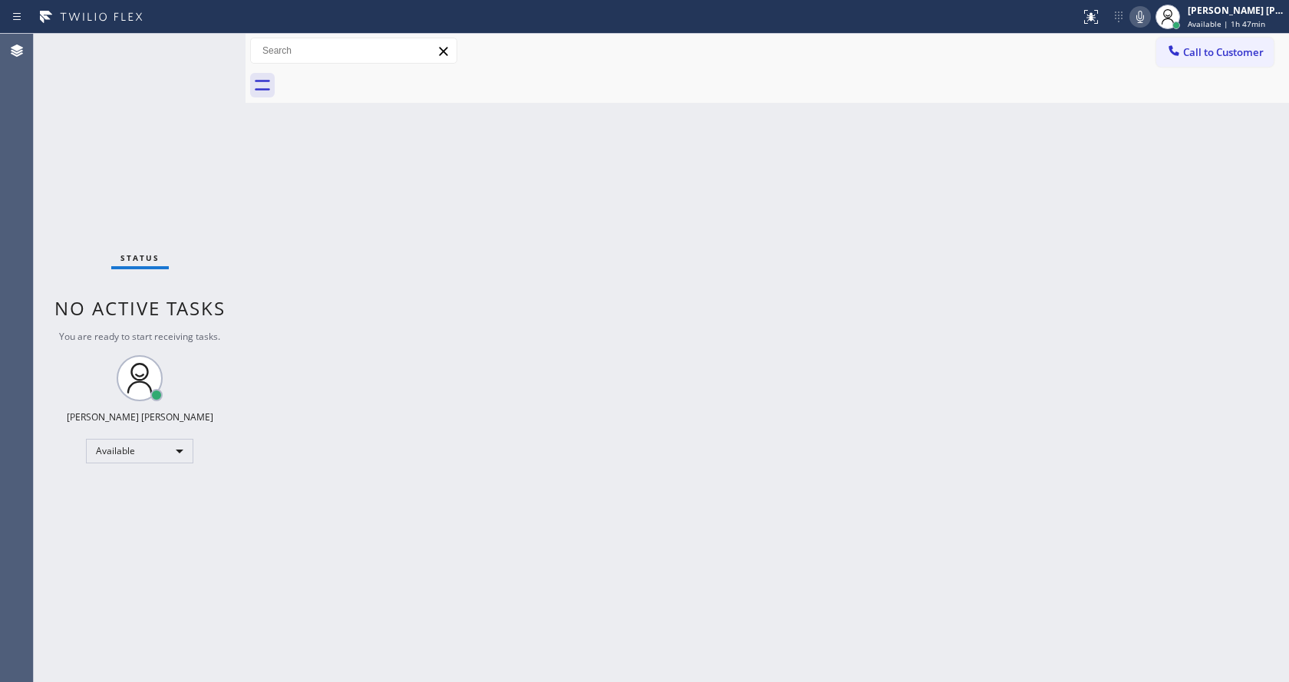
click at [593, 354] on div "Back to Dashboard Change Sender ID Customers Technicians Select a contact Outbo…" at bounding box center [766, 358] width 1043 height 648
click at [185, 167] on div "Status No active tasks You are ready to start receiving tasks. [PERSON_NAME] [P…" at bounding box center [140, 358] width 212 height 648
click at [320, 320] on div "Back to Dashboard Change Sender ID Customers Technicians Select a contact Outbo…" at bounding box center [766, 358] width 1043 height 648
click at [417, 308] on div "Back to Dashboard Change Sender ID Customers Technicians Select a contact Outbo…" at bounding box center [766, 358] width 1043 height 648
click at [629, 470] on div "Back to Dashboard Change Sender ID Customers Technicians Select a contact Outbo…" at bounding box center [766, 358] width 1043 height 648
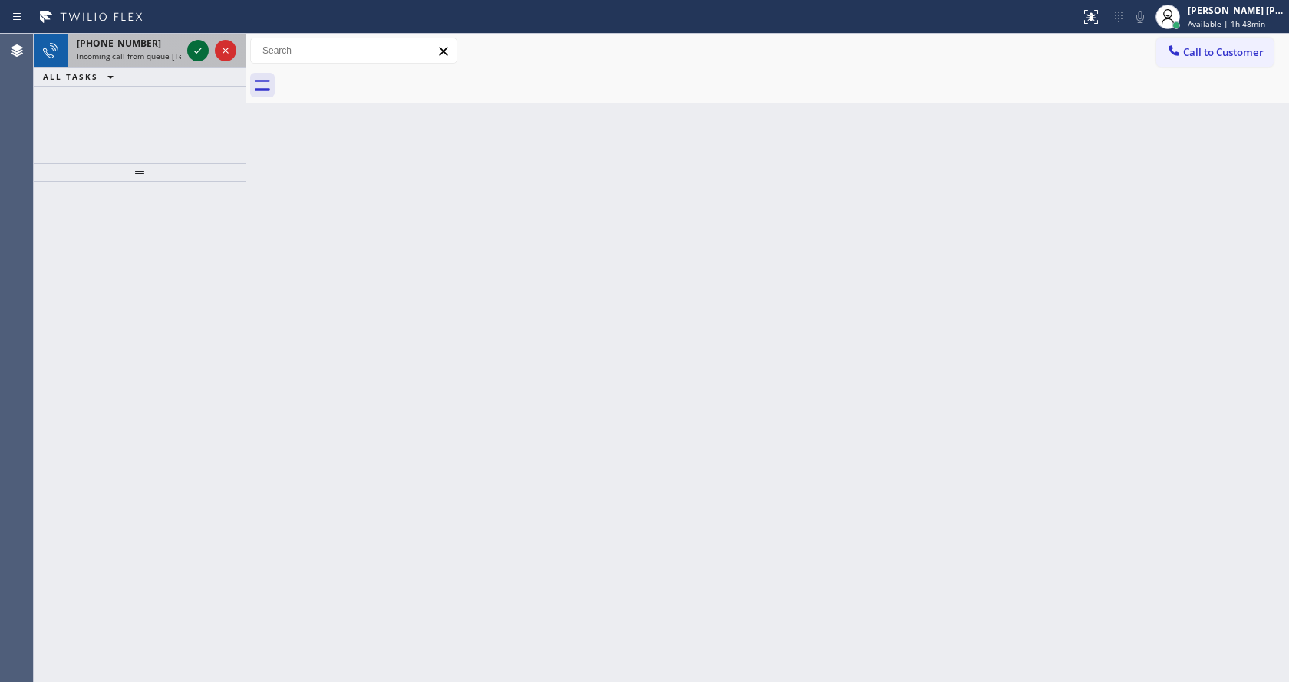
click at [203, 41] on button at bounding box center [197, 50] width 21 height 21
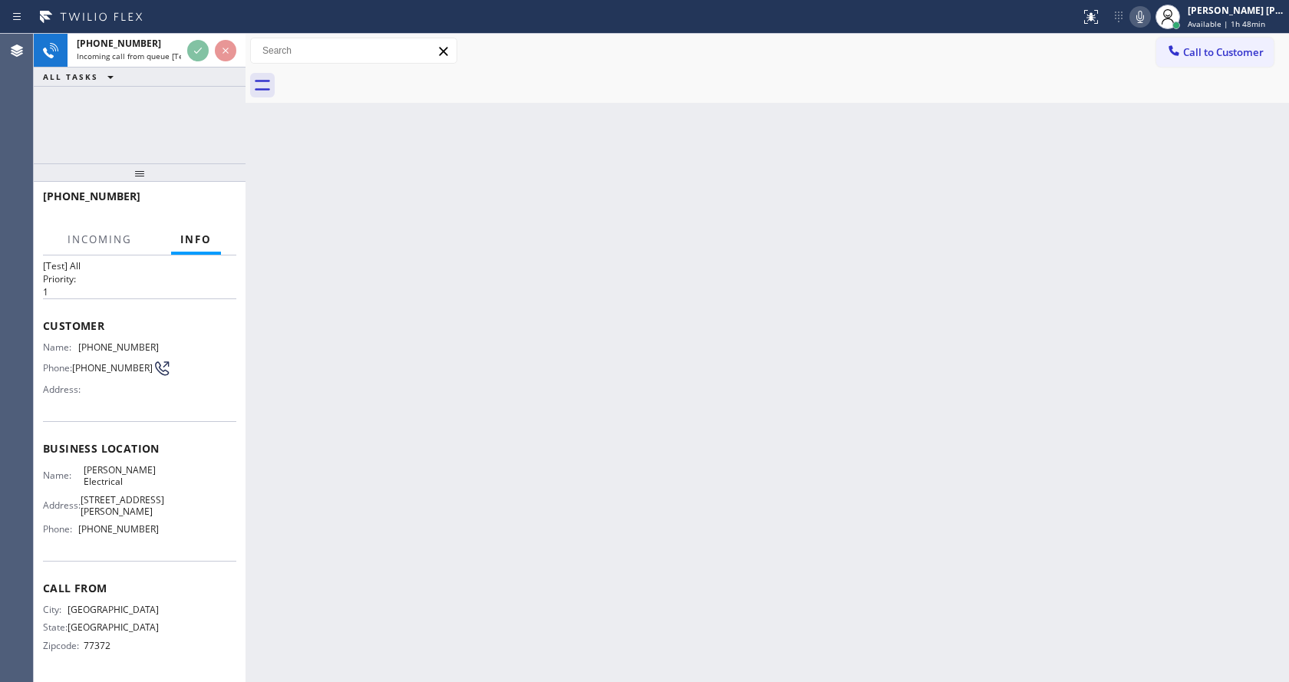
click at [463, 463] on div "Back to Dashboard Change Sender ID Customers Technicians Select a contact Outbo…" at bounding box center [766, 358] width 1043 height 648
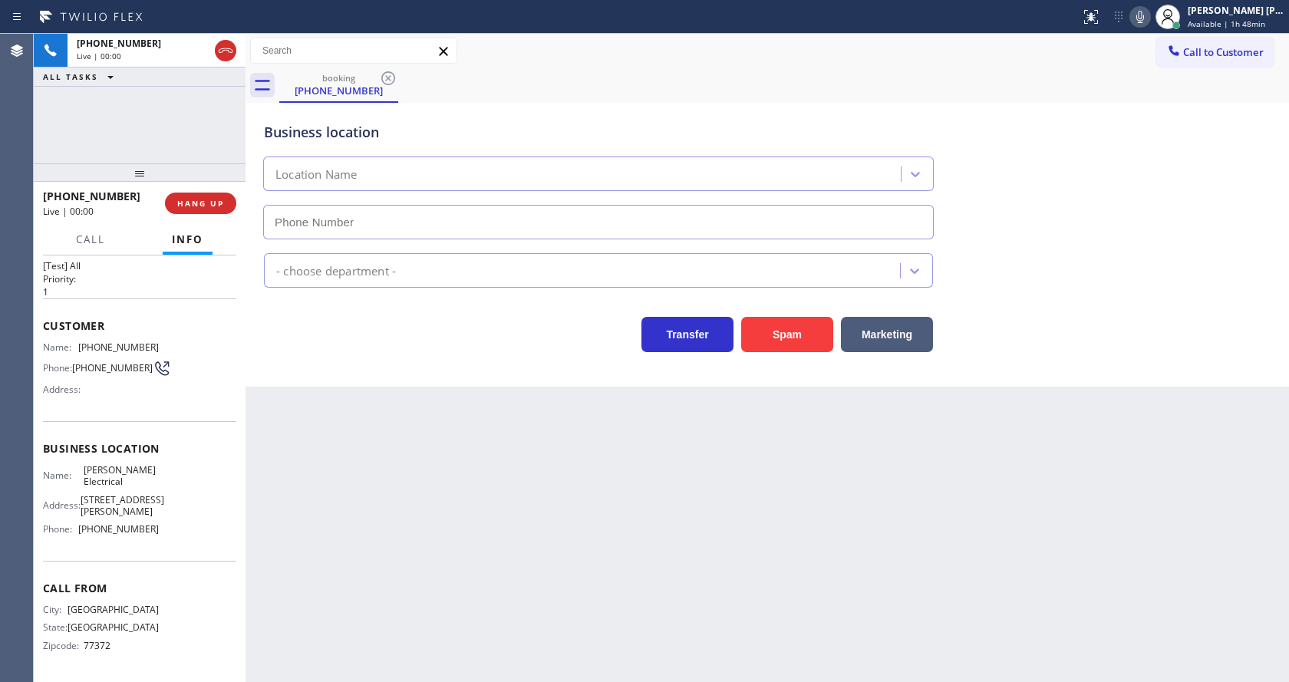
type input "[PHONE_NUMBER]"
click at [282, 394] on div "Back to Dashboard Change Sender ID Customers Technicians Select a contact Outbo…" at bounding box center [766, 358] width 1043 height 648
click at [360, 598] on div "Back to Dashboard Change Sender ID Customers Technicians Select a contact Outbo…" at bounding box center [766, 358] width 1043 height 648
click at [708, 496] on div "Back to Dashboard Change Sender ID Customers Technicians Select a contact Outbo…" at bounding box center [766, 358] width 1043 height 648
click at [368, 518] on div "Back to Dashboard Change Sender ID Customers Technicians Select a contact Outbo…" at bounding box center [766, 358] width 1043 height 648
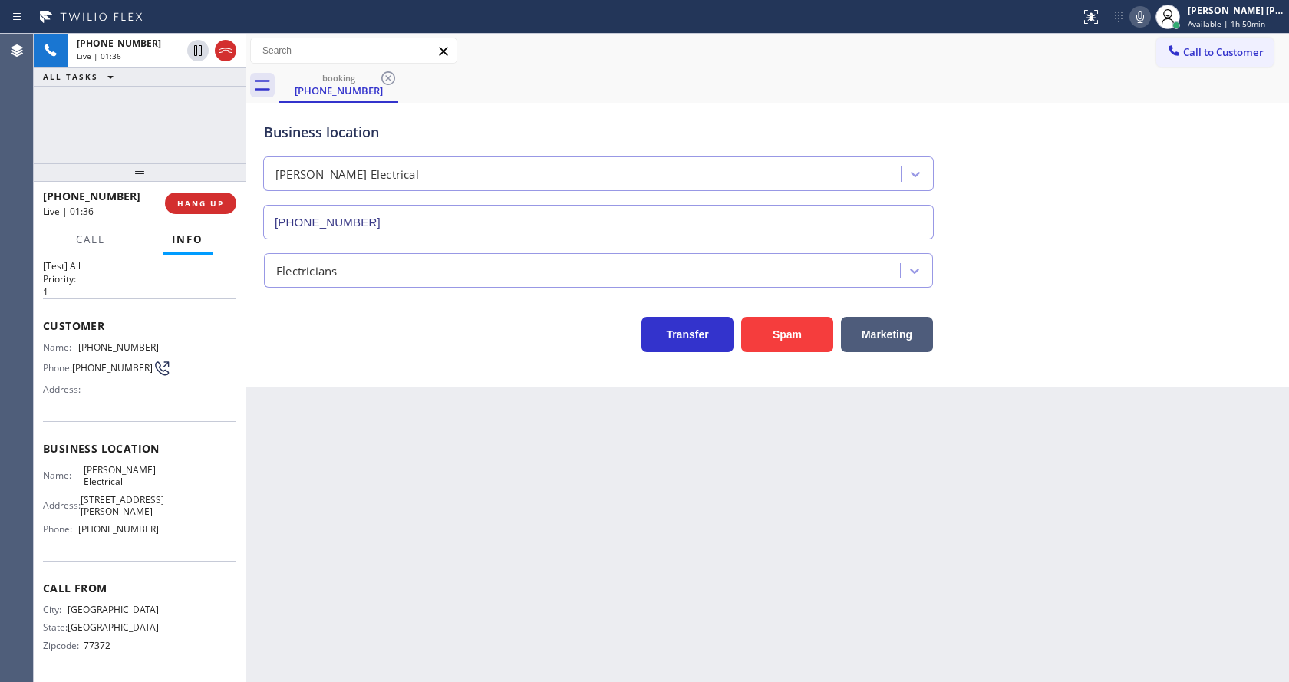
click at [680, 440] on div "Back to Dashboard Change Sender ID Customers Technicians Select a contact Outbo…" at bounding box center [766, 358] width 1043 height 648
click at [316, 430] on div "Back to Dashboard Change Sender ID Customers Technicians Select a contact Outbo…" at bounding box center [766, 358] width 1043 height 648
click at [90, 502] on span "[STREET_ADDRESS][PERSON_NAME]" at bounding box center [123, 506] width 84 height 24
drag, startPoint x: 81, startPoint y: 321, endPoint x: 168, endPoint y: 316, distance: 87.6
click at [168, 341] on div "Name: [PHONE_NUMBER] Phone: [PHONE_NUMBER] Address:" at bounding box center [139, 371] width 193 height 61
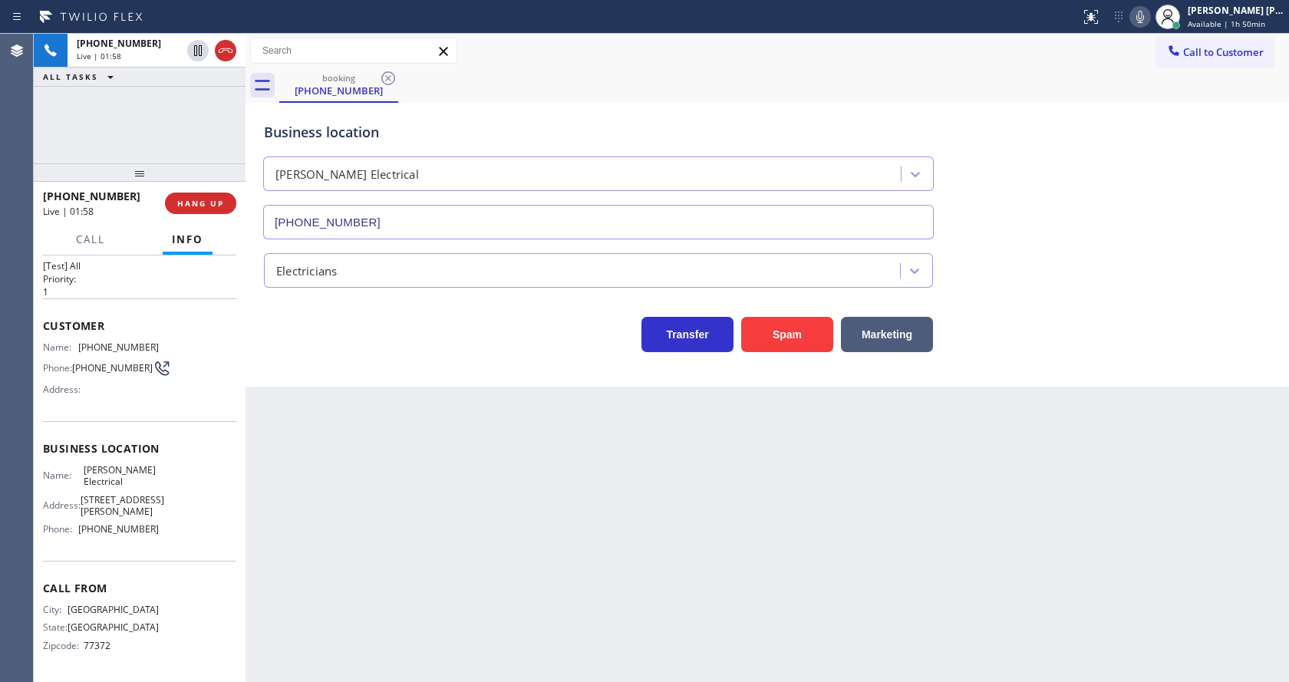
click at [265, 393] on div "Back to Dashboard Change Sender ID Customers Technicians Select a contact Outbo…" at bounding box center [766, 358] width 1043 height 648
click at [96, 464] on span "[PERSON_NAME] Electrical" at bounding box center [122, 476] width 76 height 24
drag, startPoint x: 84, startPoint y: 440, endPoint x: 122, endPoint y: 459, distance: 42.9
click at [122, 459] on div "Business location Name: [PERSON_NAME] Electrical Address: [STREET_ADDRESS][PERS…" at bounding box center [139, 491] width 193 height 140
click at [431, 481] on div "Back to Dashboard Change Sender ID Customers Technicians Select a contact Outbo…" at bounding box center [766, 358] width 1043 height 648
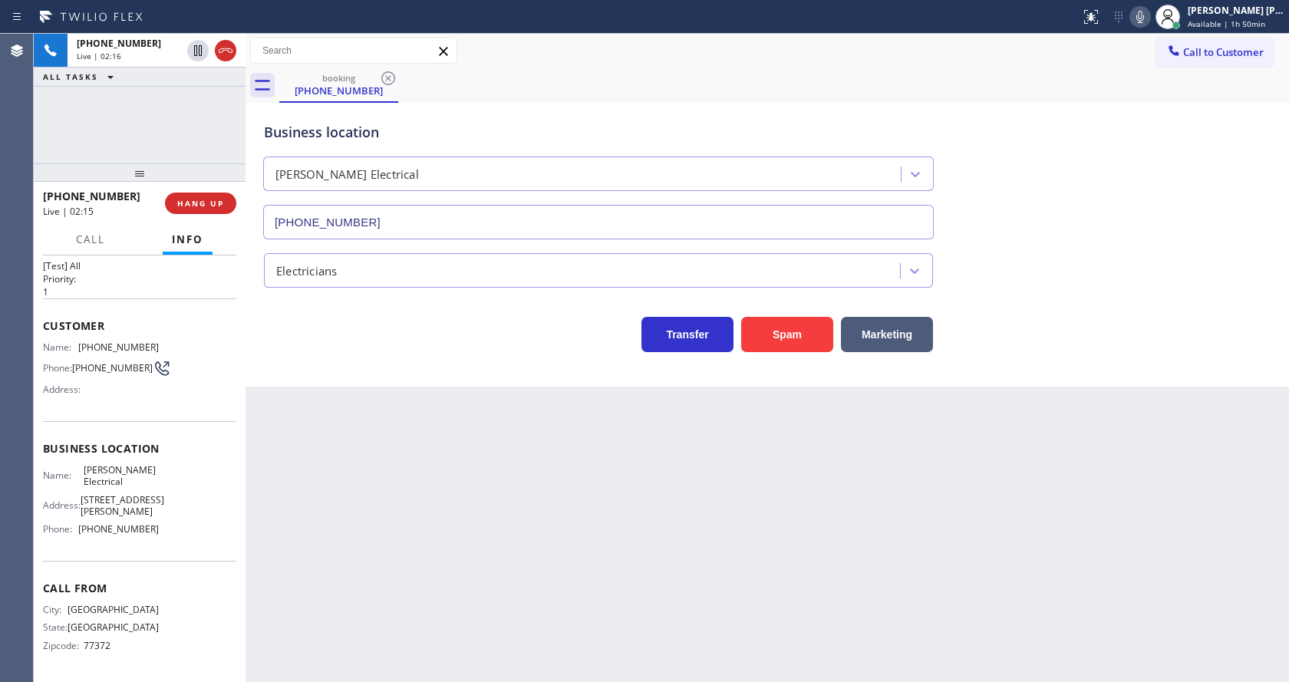
click at [132, 514] on span "[STREET_ADDRESS][PERSON_NAME]" at bounding box center [123, 506] width 84 height 24
drag, startPoint x: 77, startPoint y: 529, endPoint x: 147, endPoint y: 532, distance: 70.6
click at [147, 532] on div "Phone: [PHONE_NUMBER]" at bounding box center [101, 529] width 116 height 12
click at [409, 547] on div "Back to Dashboard Change Sender ID Customers Technicians Select a contact Outbo…" at bounding box center [766, 358] width 1043 height 648
drag, startPoint x: 578, startPoint y: 459, endPoint x: 251, endPoint y: 244, distance: 392.1
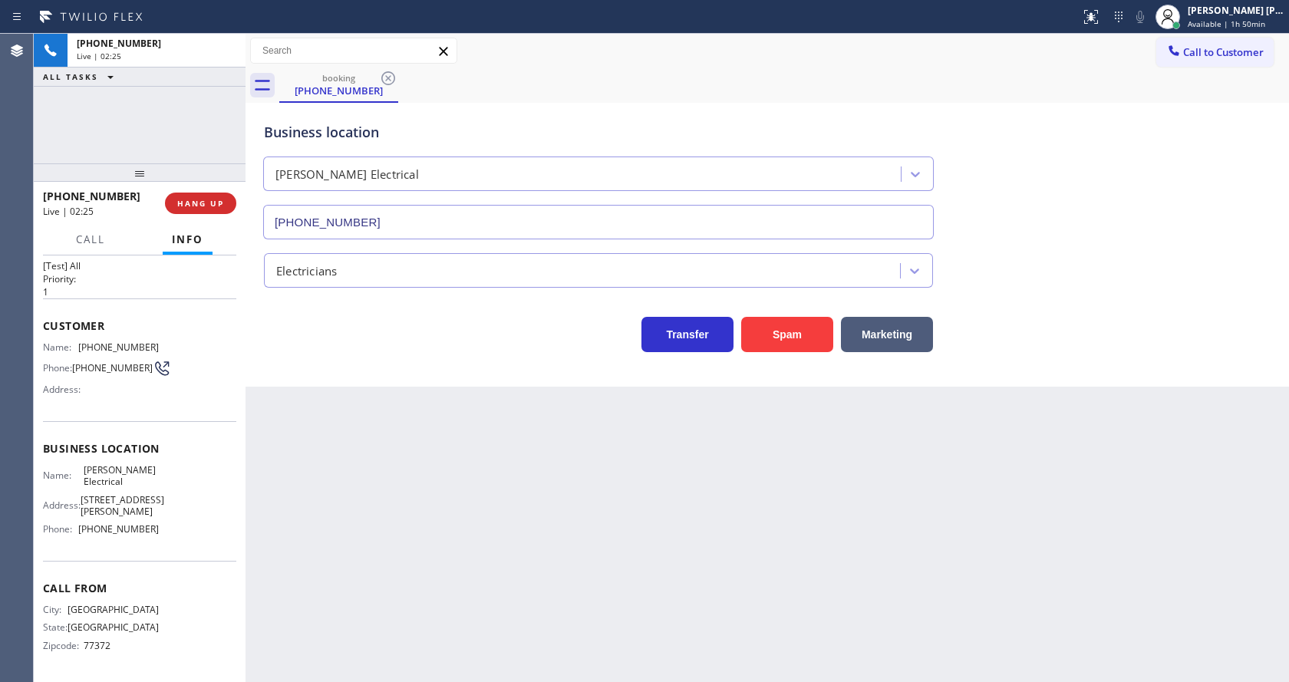
click at [578, 459] on div "Back to Dashboard Change Sender ID Customers Technicians Select a contact Outbo…" at bounding box center [766, 358] width 1043 height 648
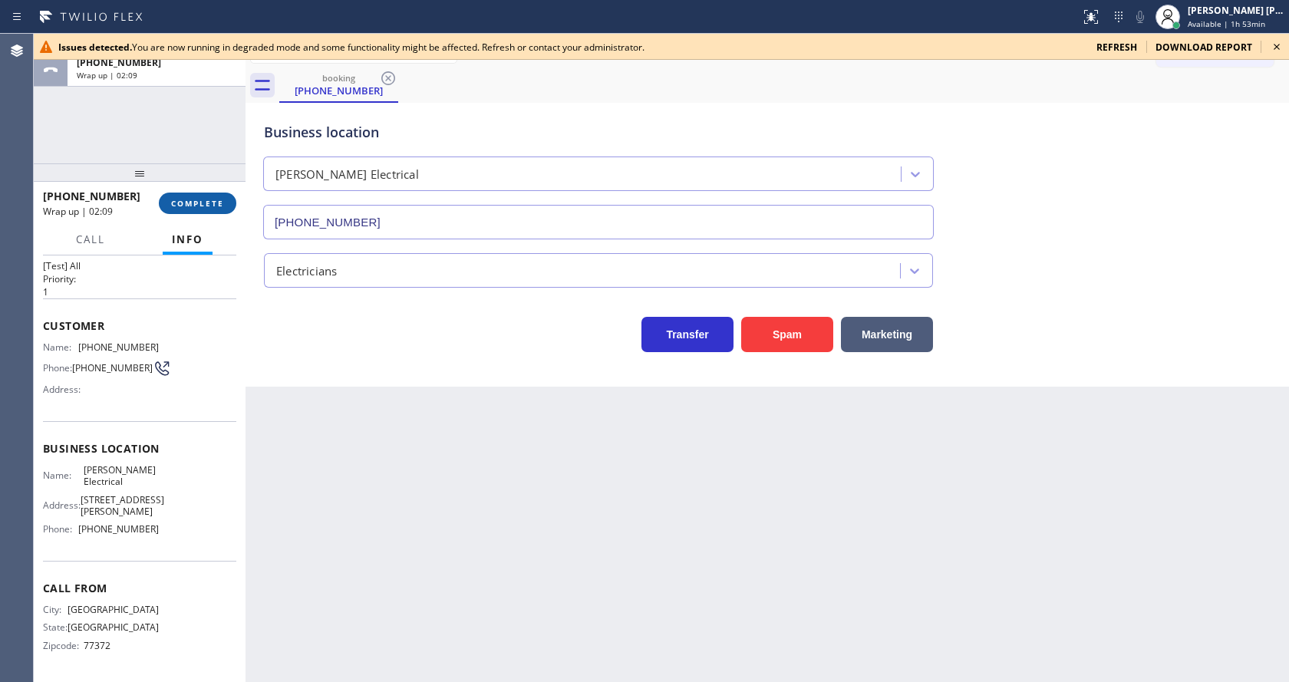
click at [178, 201] on span "COMPLETE" at bounding box center [197, 203] width 53 height 11
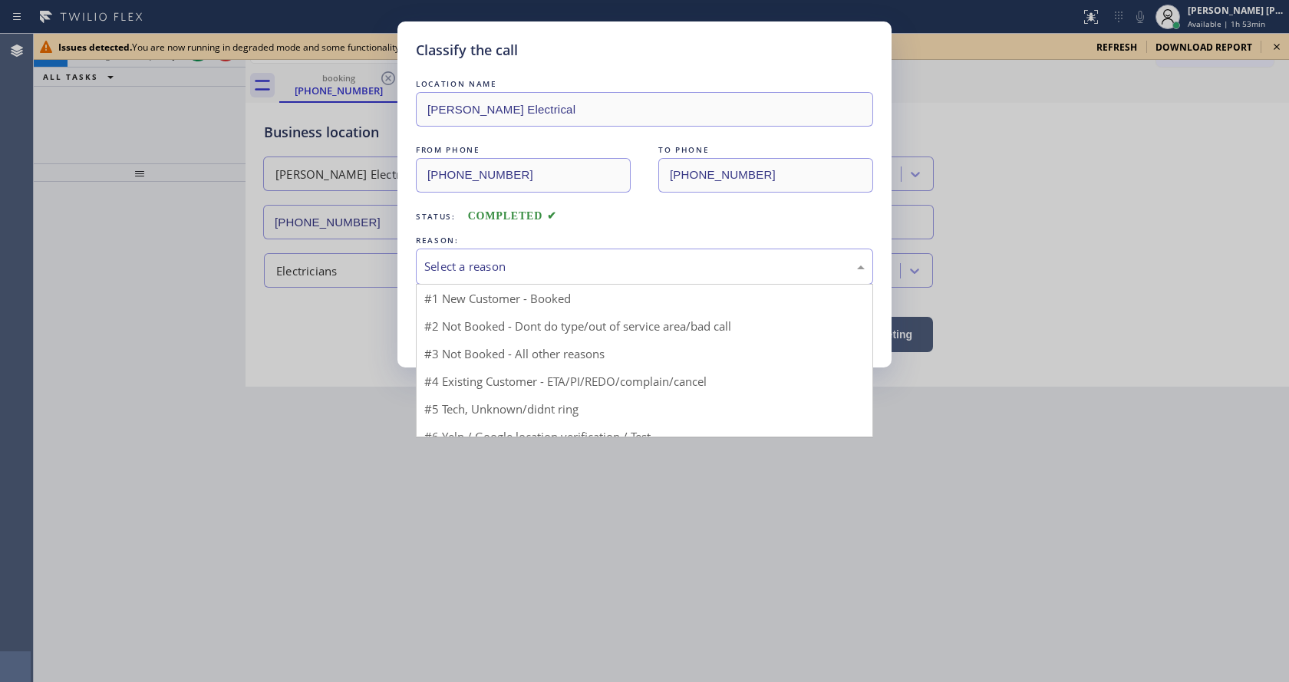
click at [458, 277] on div "Select a reason" at bounding box center [644, 267] width 457 height 36
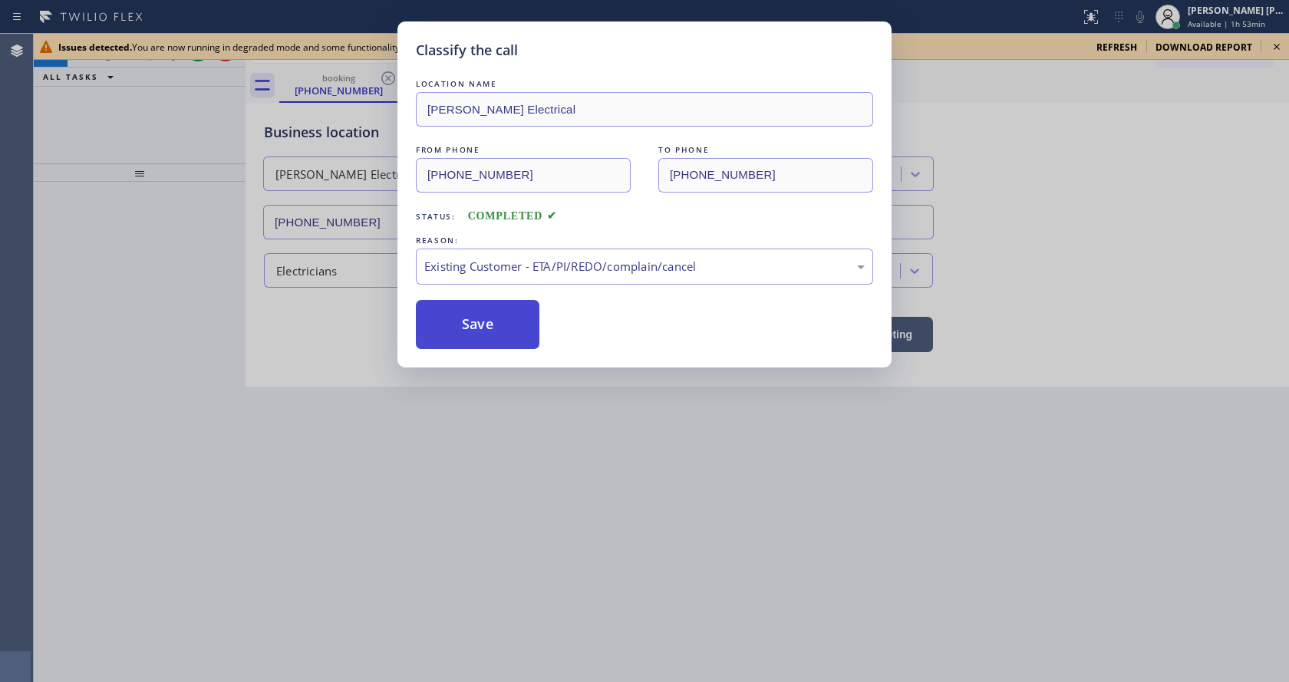
click at [463, 324] on button "Save" at bounding box center [478, 324] width 124 height 49
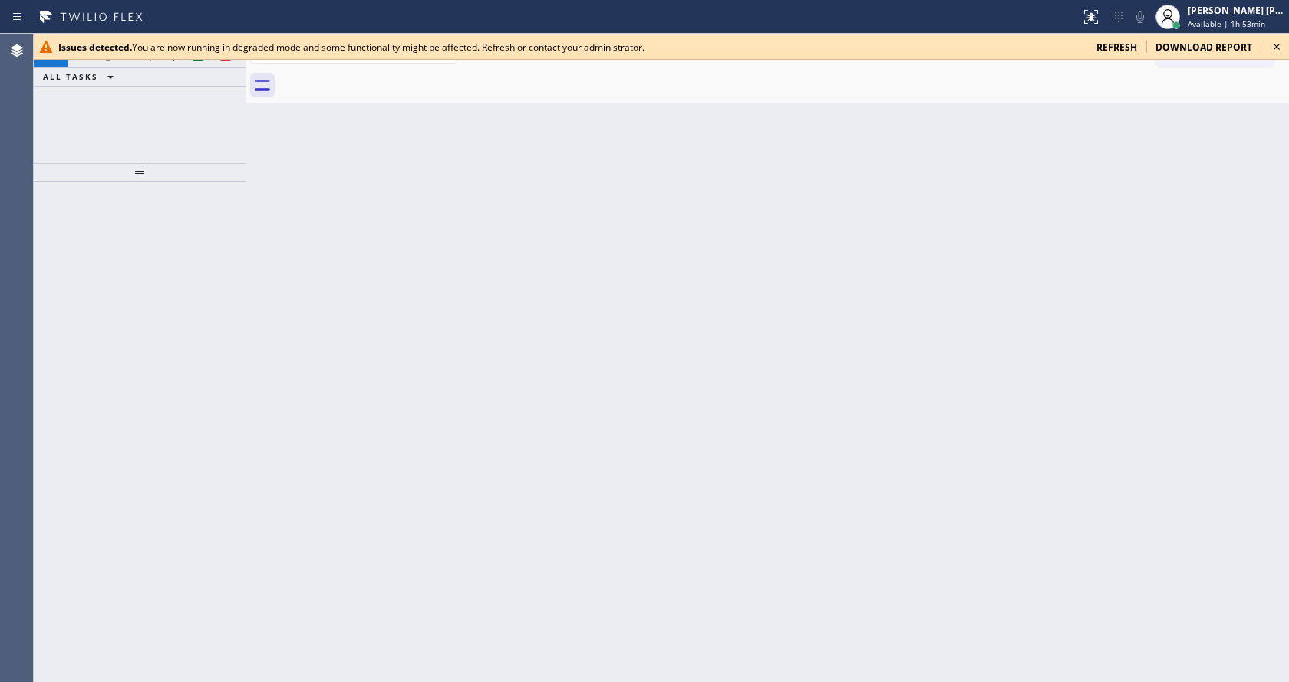
click at [1267, 46] on icon at bounding box center [1276, 47] width 18 height 18
click at [1267, 46] on button "Call to Customer" at bounding box center [1214, 52] width 117 height 29
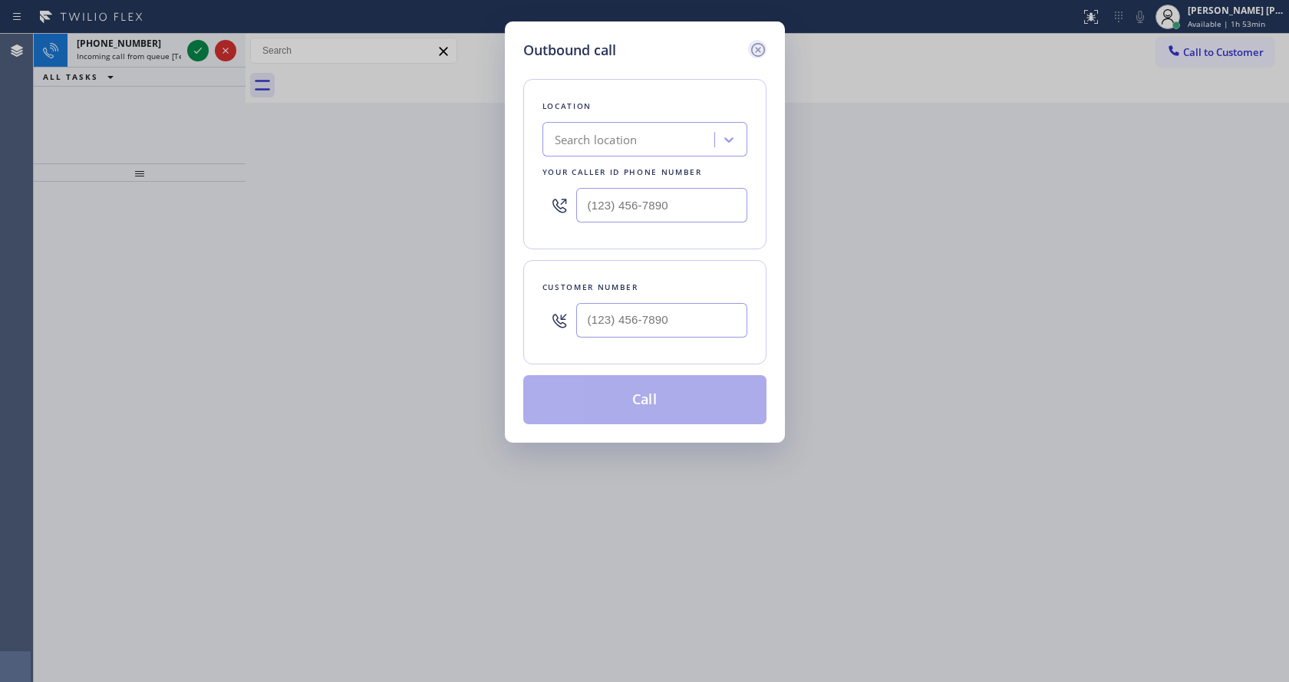
click at [764, 51] on icon at bounding box center [757, 50] width 14 height 14
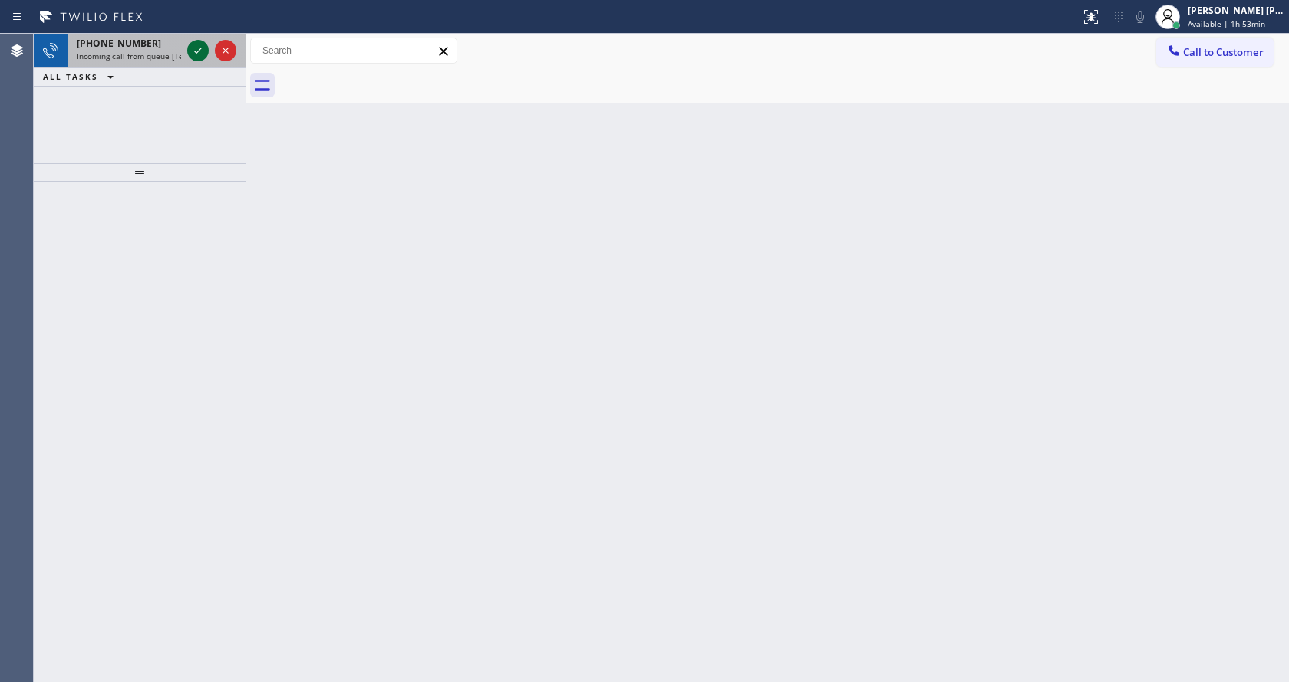
click at [189, 51] on icon at bounding box center [198, 50] width 18 height 18
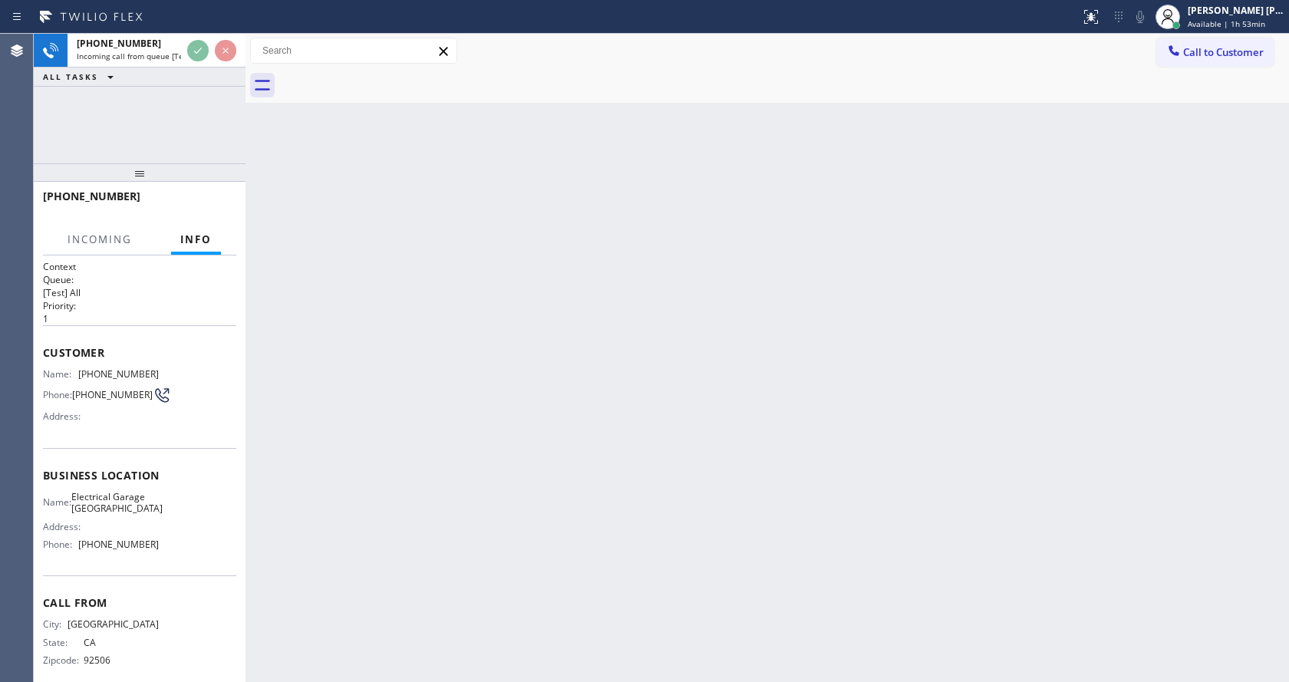
scroll to position [31, 0]
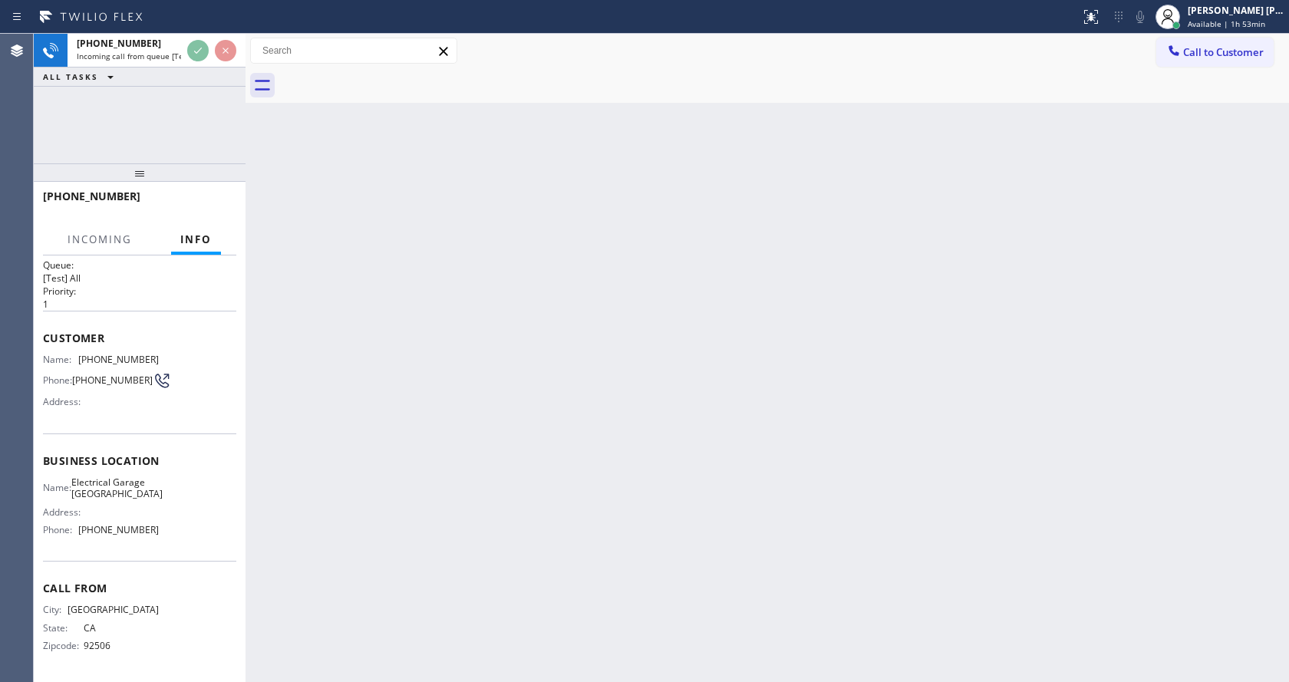
click at [530, 403] on div "Back to Dashboard Change Sender ID Customers Technicians Select a contact Outbo…" at bounding box center [766, 358] width 1043 height 648
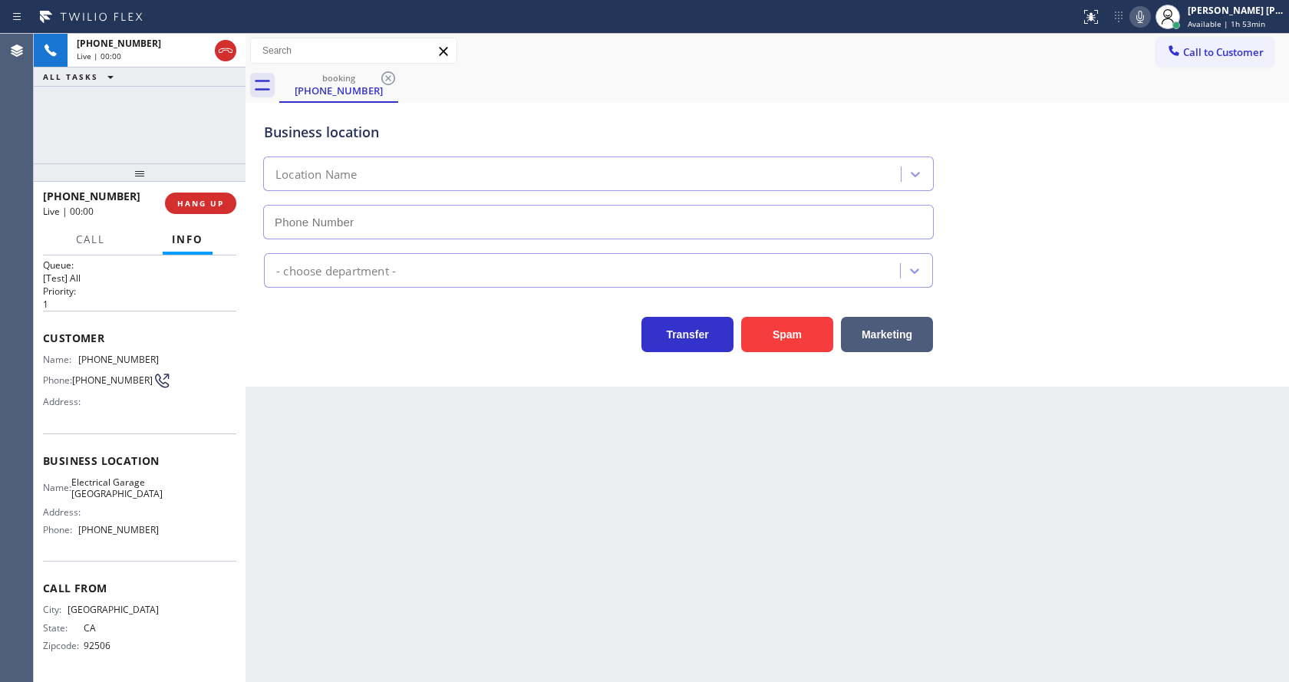
type input "[PHONE_NUMBER]"
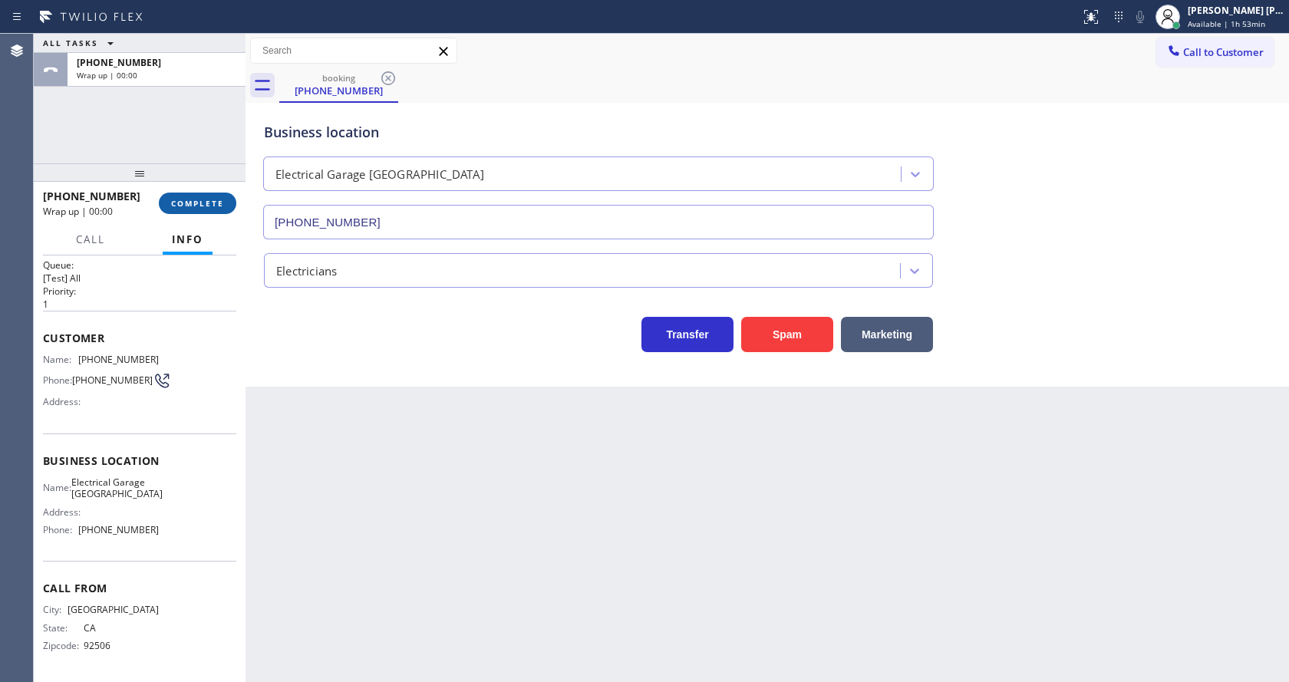
click at [206, 194] on button "COMPLETE" at bounding box center [197, 203] width 77 height 21
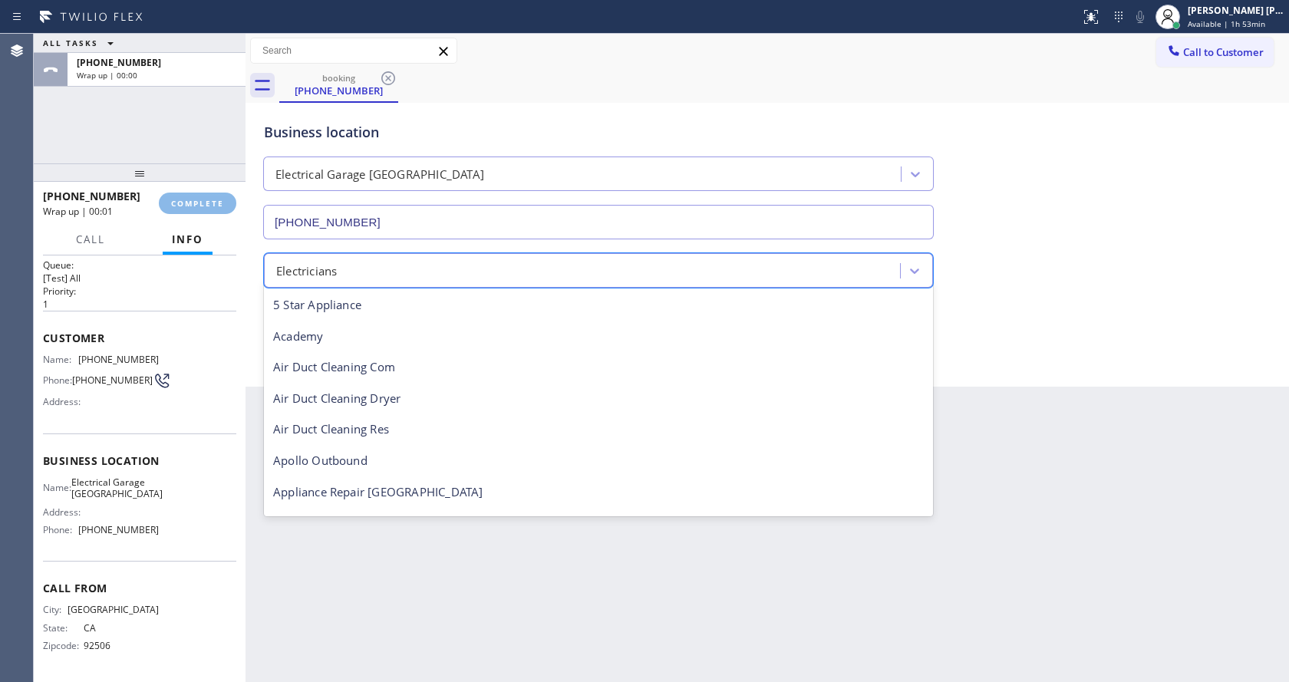
click at [493, 255] on div "Classify the call LOCATION NAME [PERSON_NAME] Electric Co Inc FROM PHONE [PHONE…" at bounding box center [661, 358] width 1255 height 648
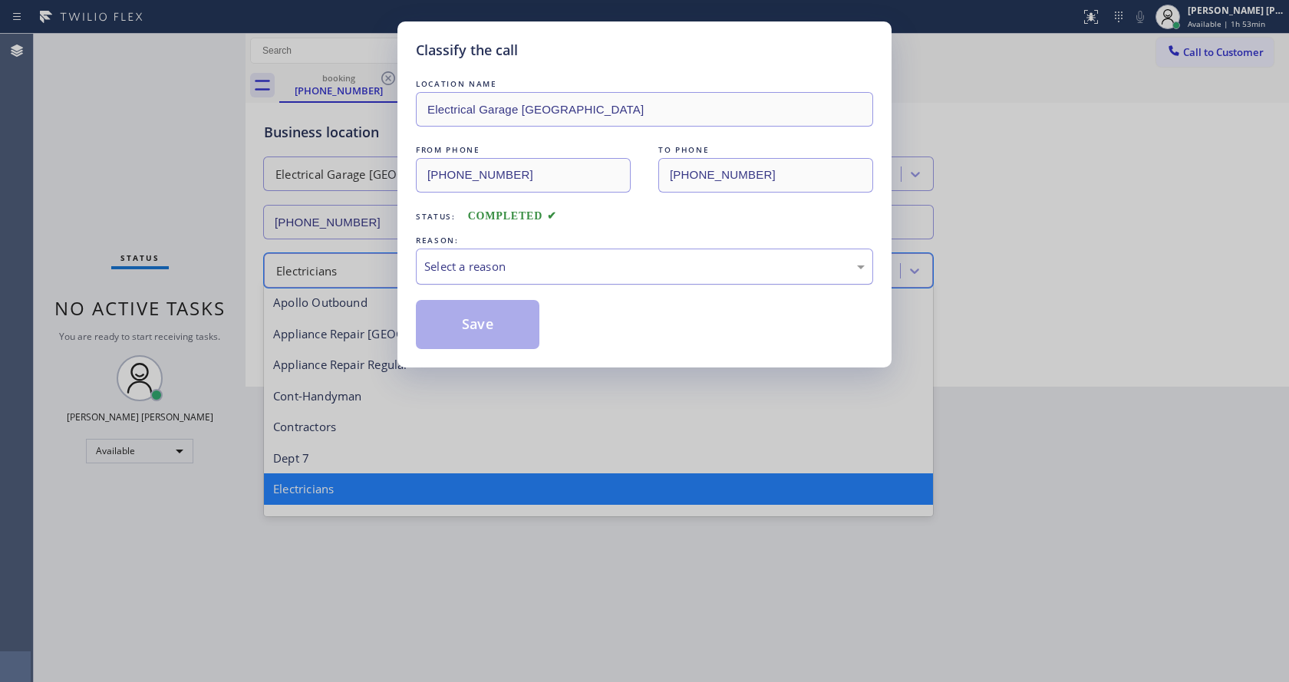
click at [490, 267] on div "Select a reason" at bounding box center [644, 267] width 440 height 18
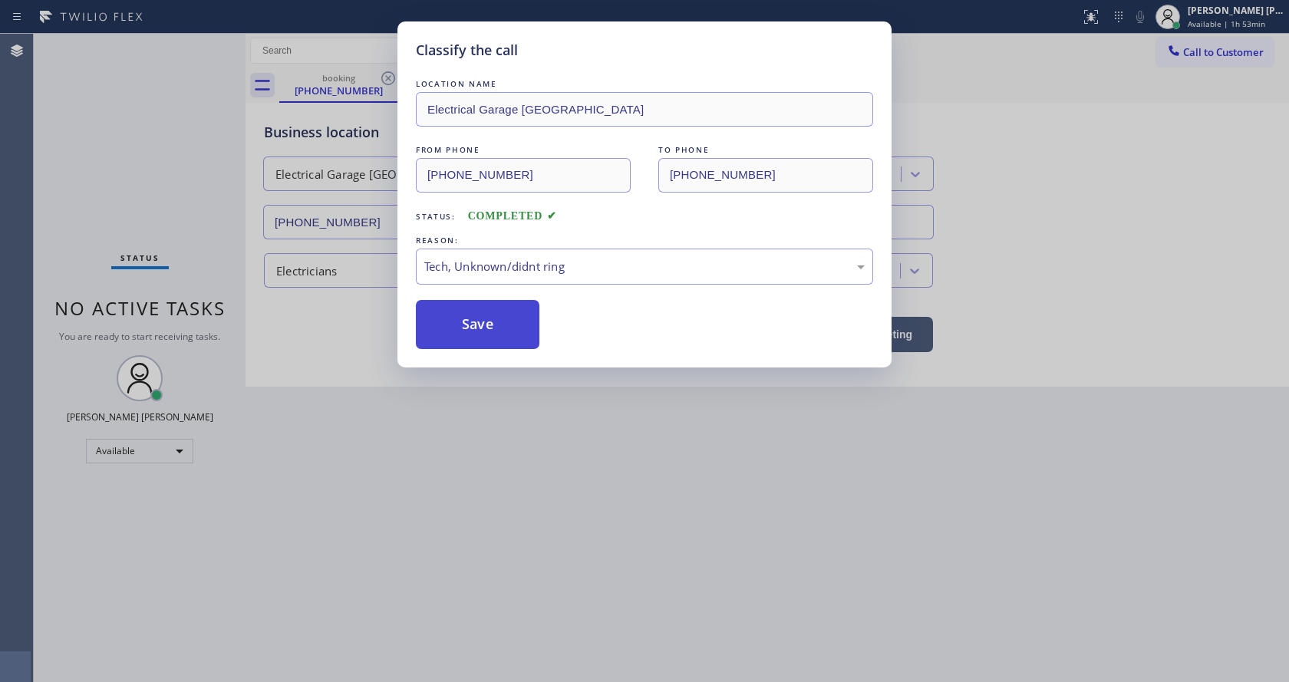
click at [478, 338] on button "Save" at bounding box center [478, 324] width 124 height 49
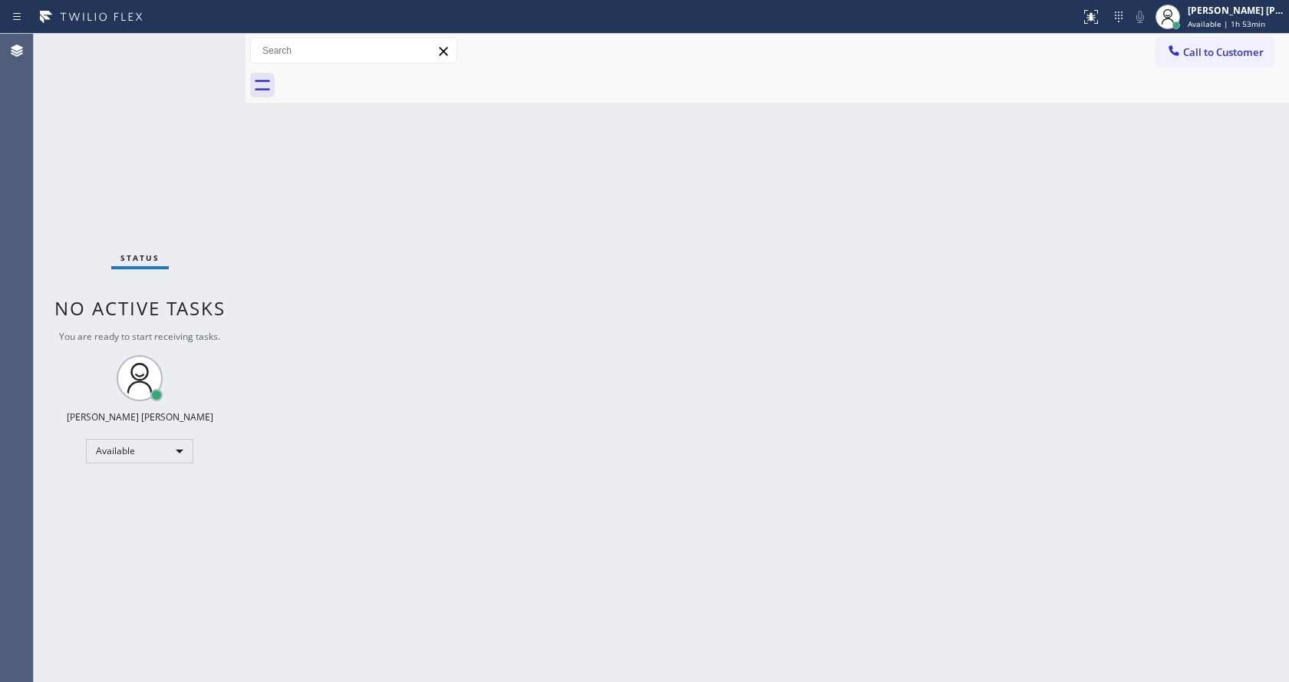
click at [147, 249] on div "Status No active tasks You are ready to start receiving tasks. [PERSON_NAME] [P…" at bounding box center [140, 358] width 212 height 648
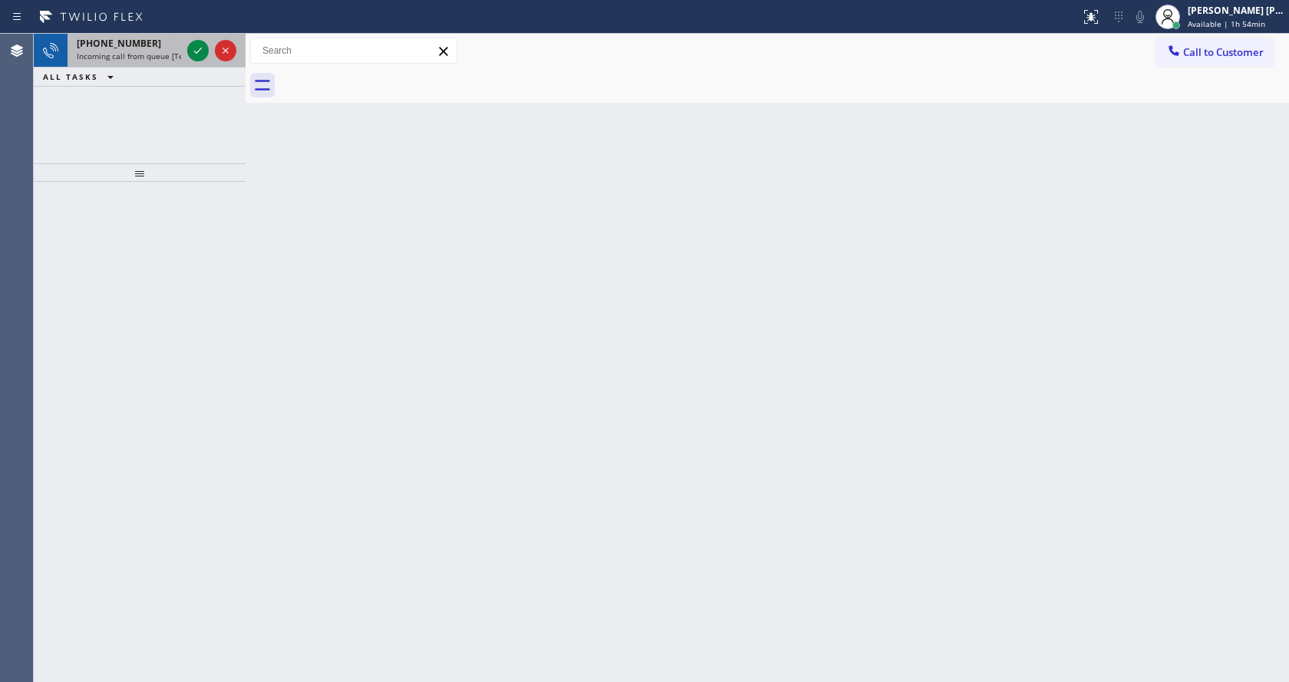
click at [155, 55] on span "Incoming call from queue [Test] All" at bounding box center [140, 56] width 127 height 11
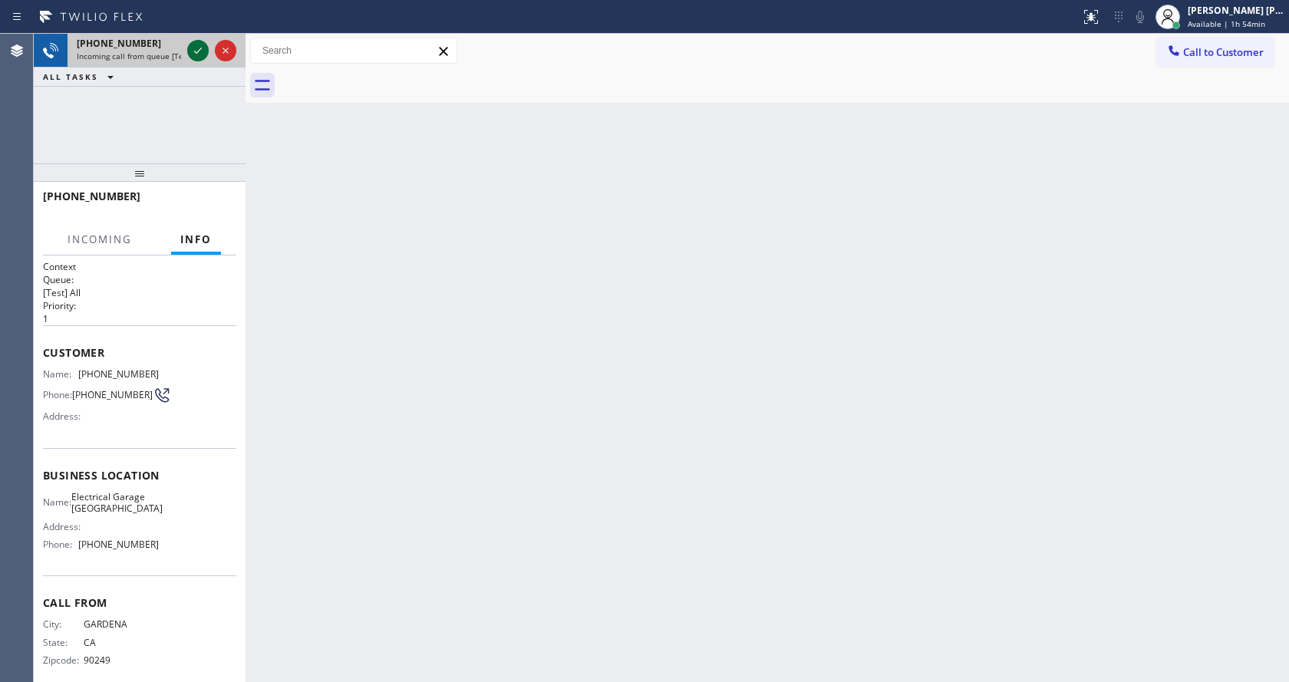
click at [194, 49] on icon at bounding box center [198, 50] width 18 height 18
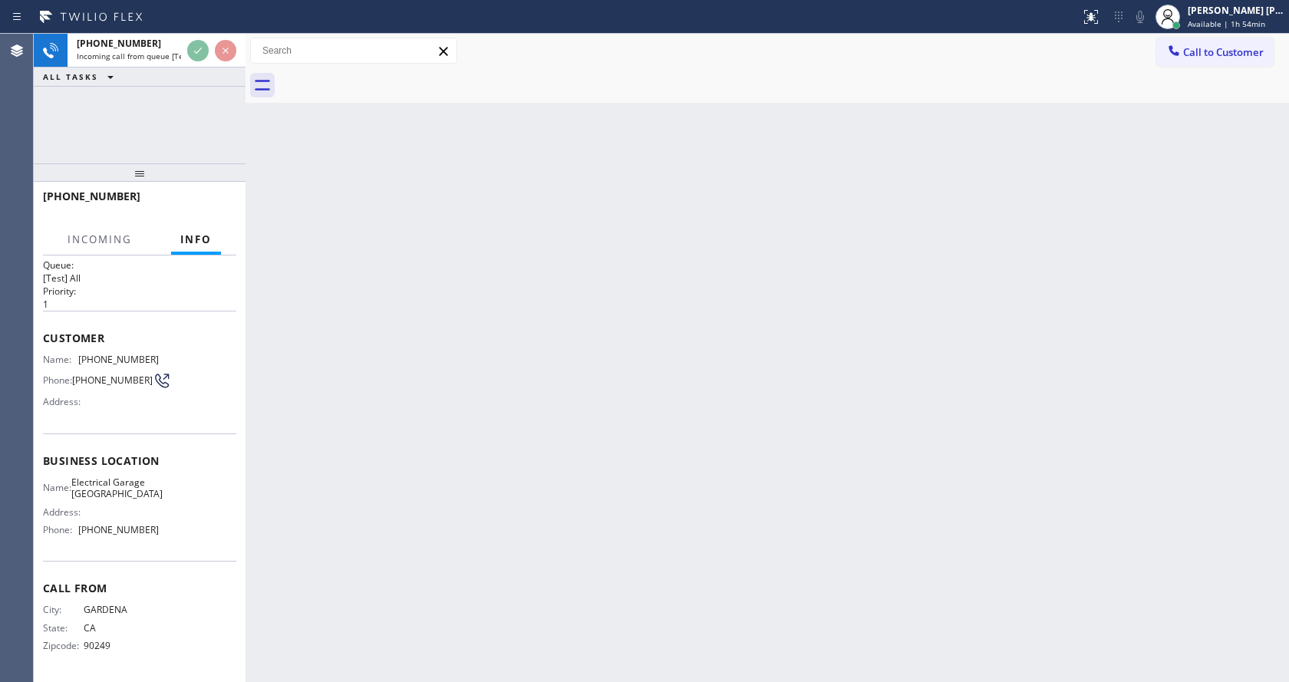
click at [639, 489] on div "Back to Dashboard Change Sender ID Customers Technicians Select a contact Outbo…" at bounding box center [766, 358] width 1043 height 648
click at [581, 550] on div "Back to Dashboard Change Sender ID Customers Technicians Select a contact Outbo…" at bounding box center [766, 358] width 1043 height 648
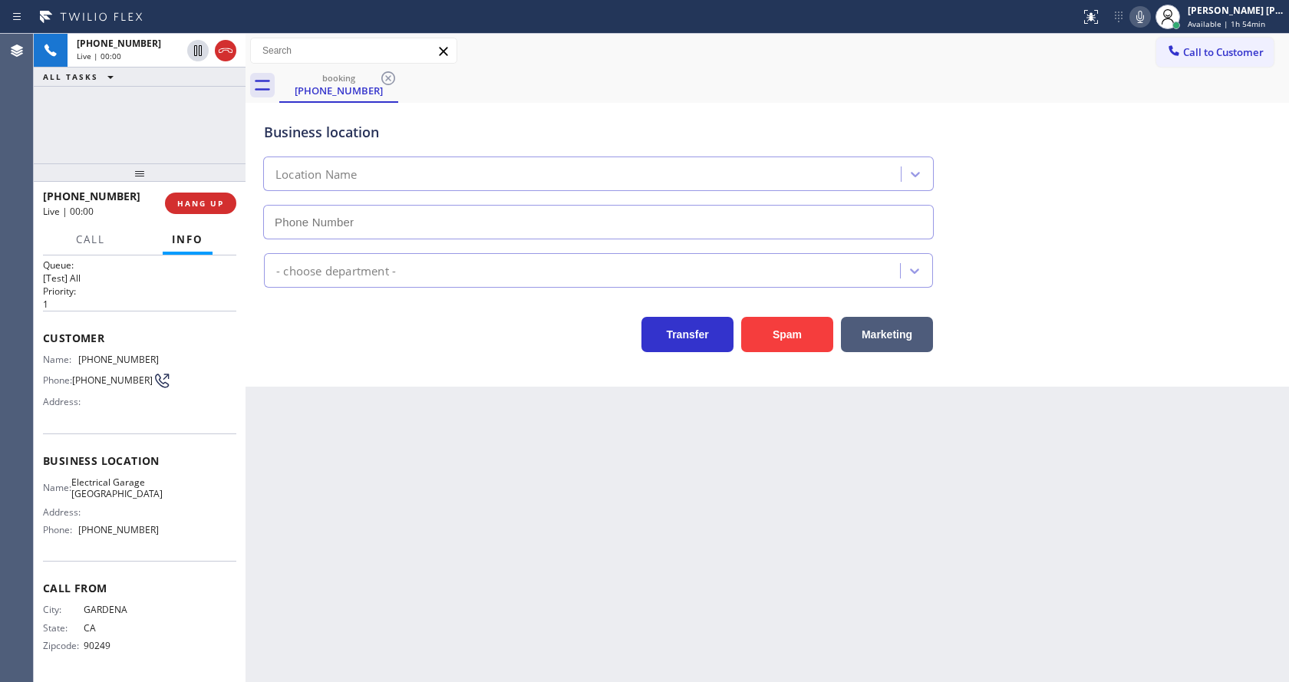
type input "[PHONE_NUMBER]"
click at [569, 515] on div "Back to Dashboard Change Sender ID Customers Technicians Select a contact Outbo…" at bounding box center [766, 358] width 1043 height 648
click at [568, 515] on div "Back to Dashboard Change Sender ID Customers Technicians Select a contact Outbo…" at bounding box center [766, 358] width 1043 height 648
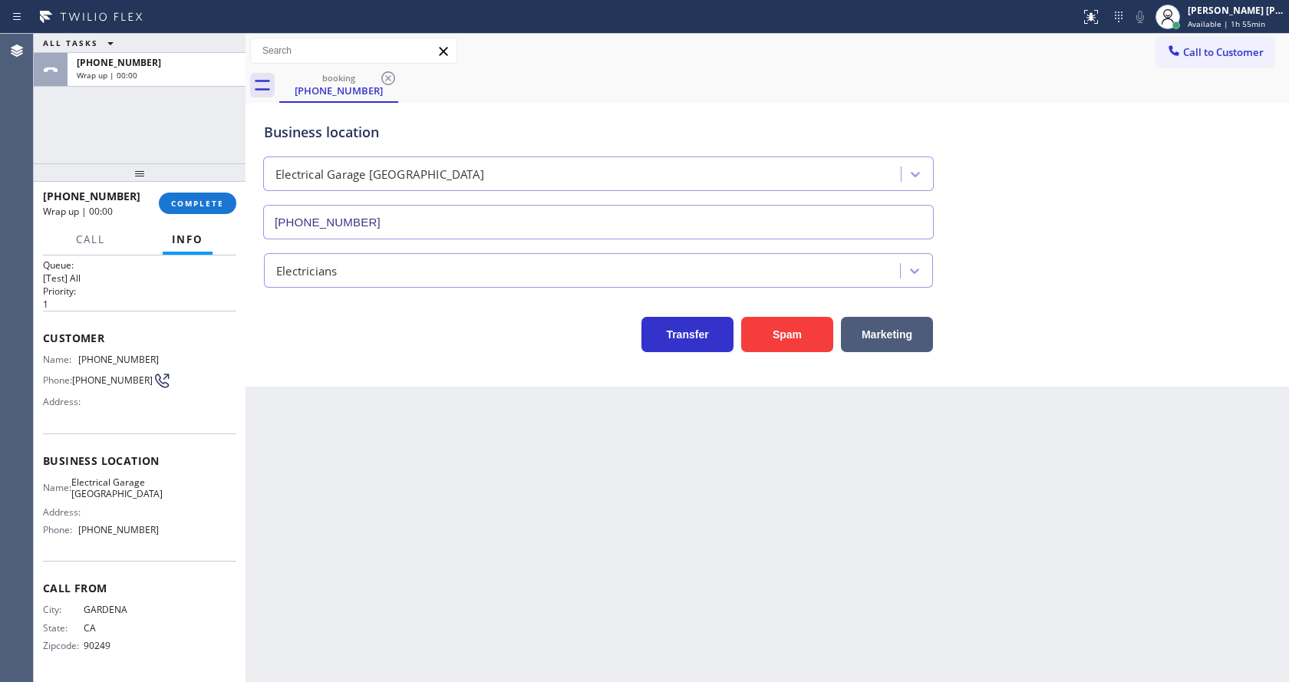
click at [341, 357] on div "Business location Electrical Garage [GEOGRAPHIC_DATA] [PHONE_NUMBER] Electricia…" at bounding box center [766, 245] width 1043 height 284
click at [191, 199] on span "COMPLETE" at bounding box center [197, 203] width 53 height 11
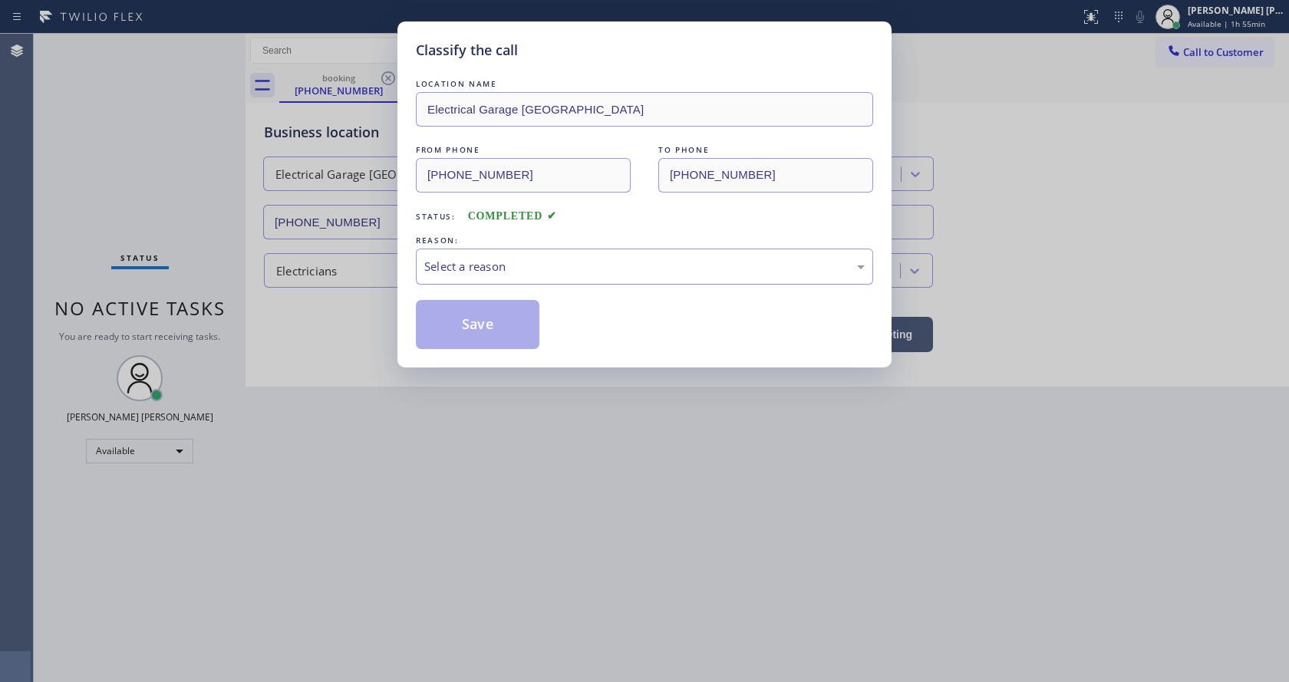
click at [477, 269] on div "Select a reason" at bounding box center [644, 267] width 440 height 18
click at [489, 318] on button "Save" at bounding box center [478, 324] width 124 height 49
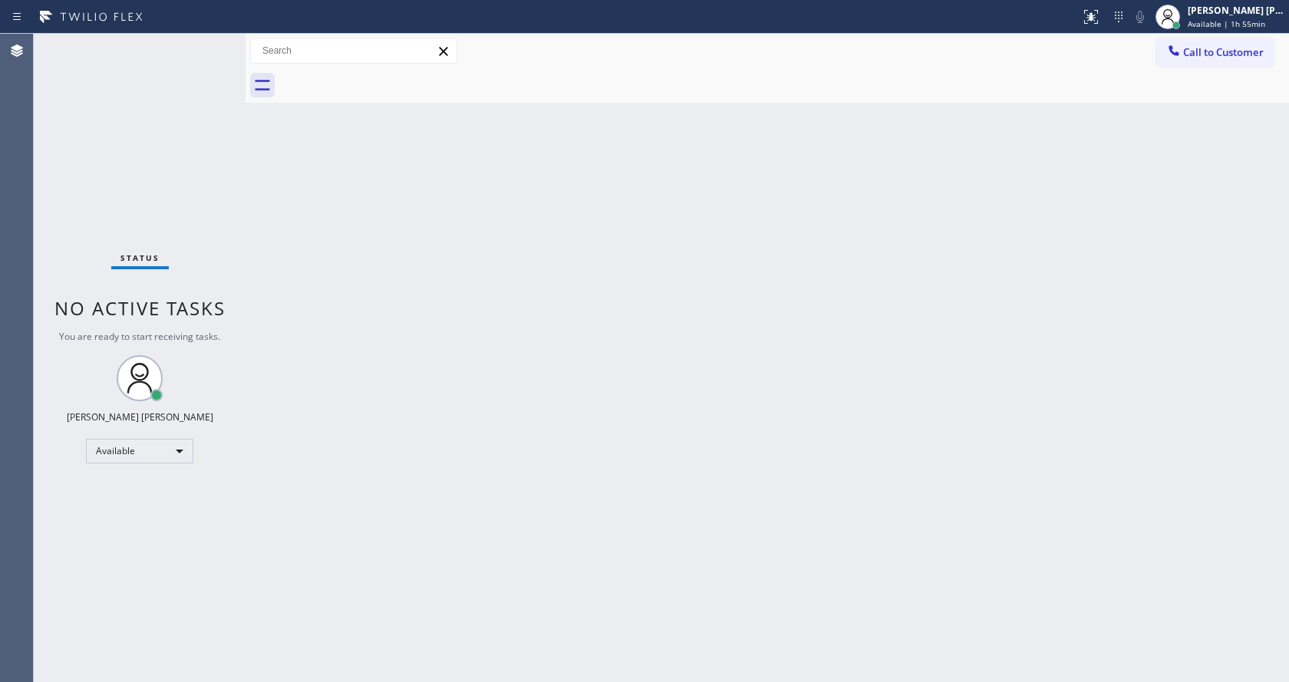
click at [199, 154] on div "Status No active tasks You are ready to start receiving tasks. [PERSON_NAME] [P…" at bounding box center [140, 358] width 212 height 648
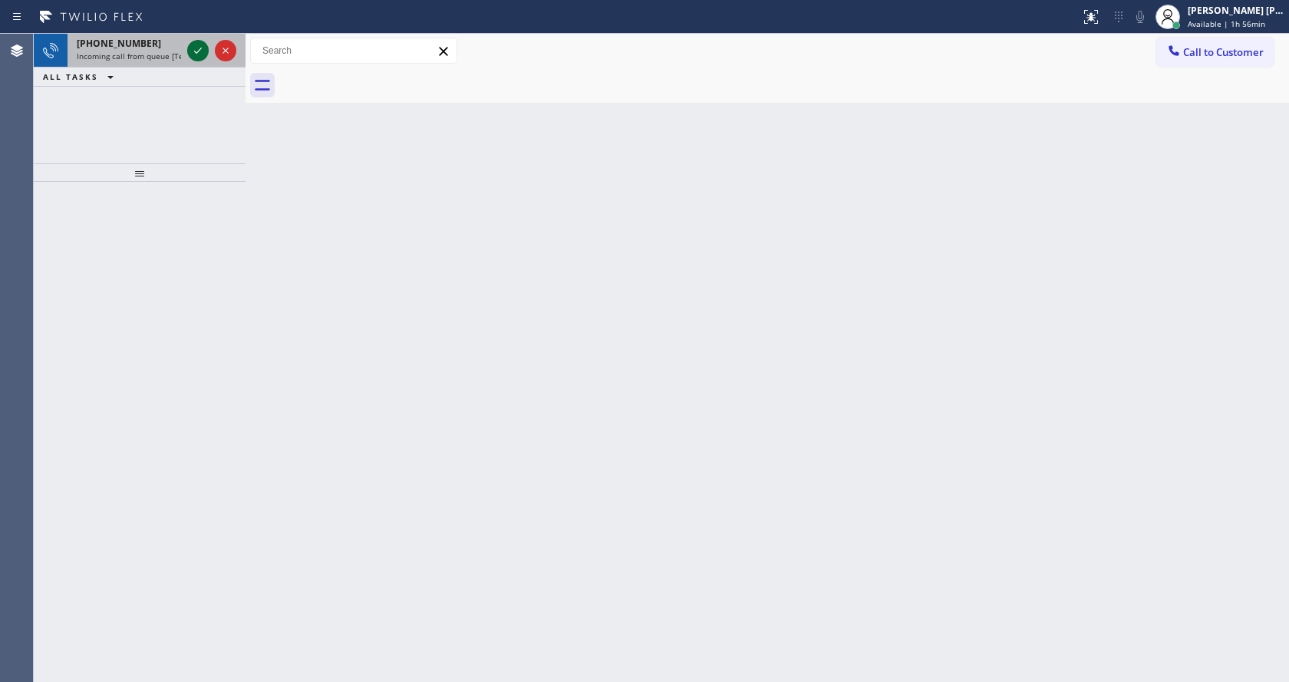
click at [194, 58] on icon at bounding box center [198, 50] width 18 height 18
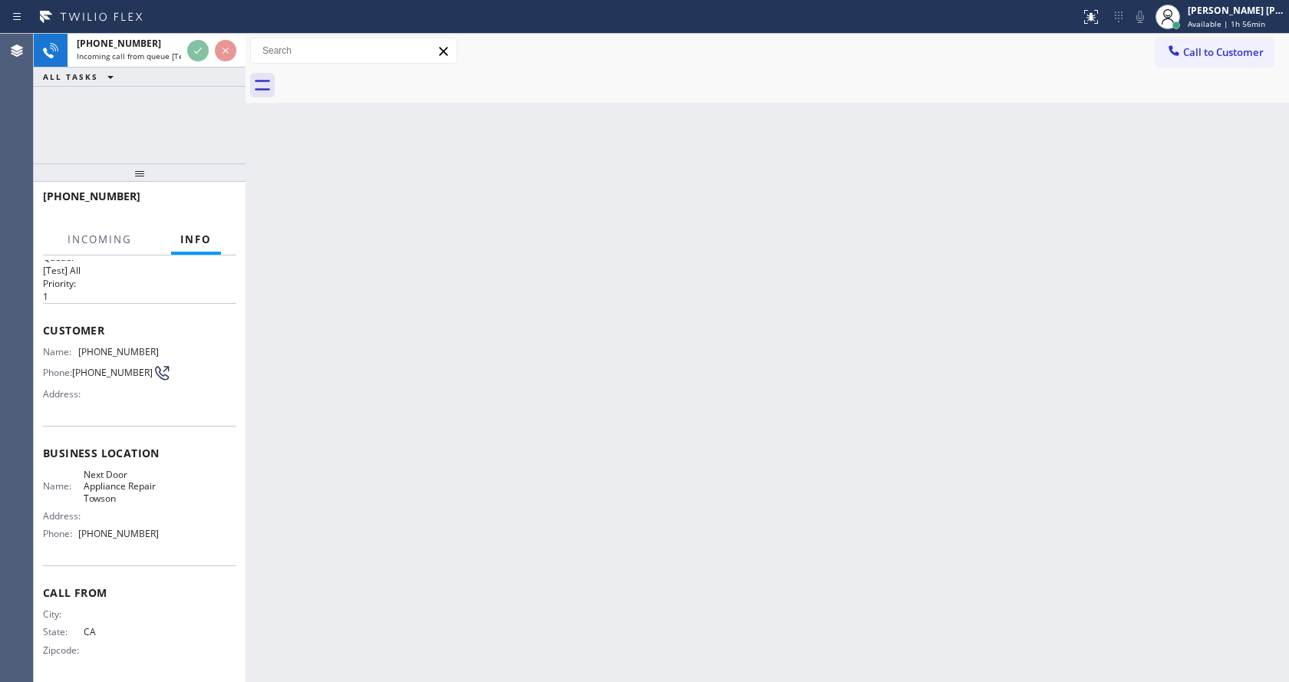
scroll to position [31, 0]
click at [645, 400] on div "Back to Dashboard Change Sender ID Customers Technicians Select a contact Outbo…" at bounding box center [766, 358] width 1043 height 648
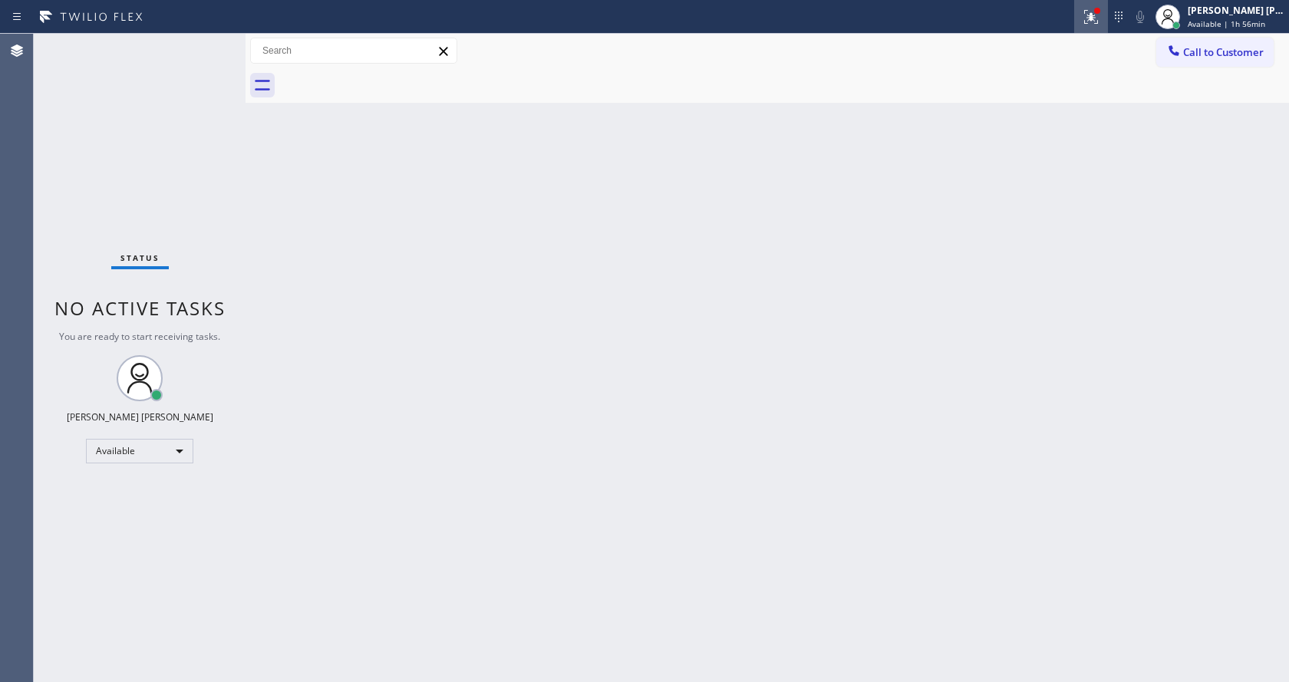
click at [1091, 12] on icon at bounding box center [1091, 17] width 18 height 18
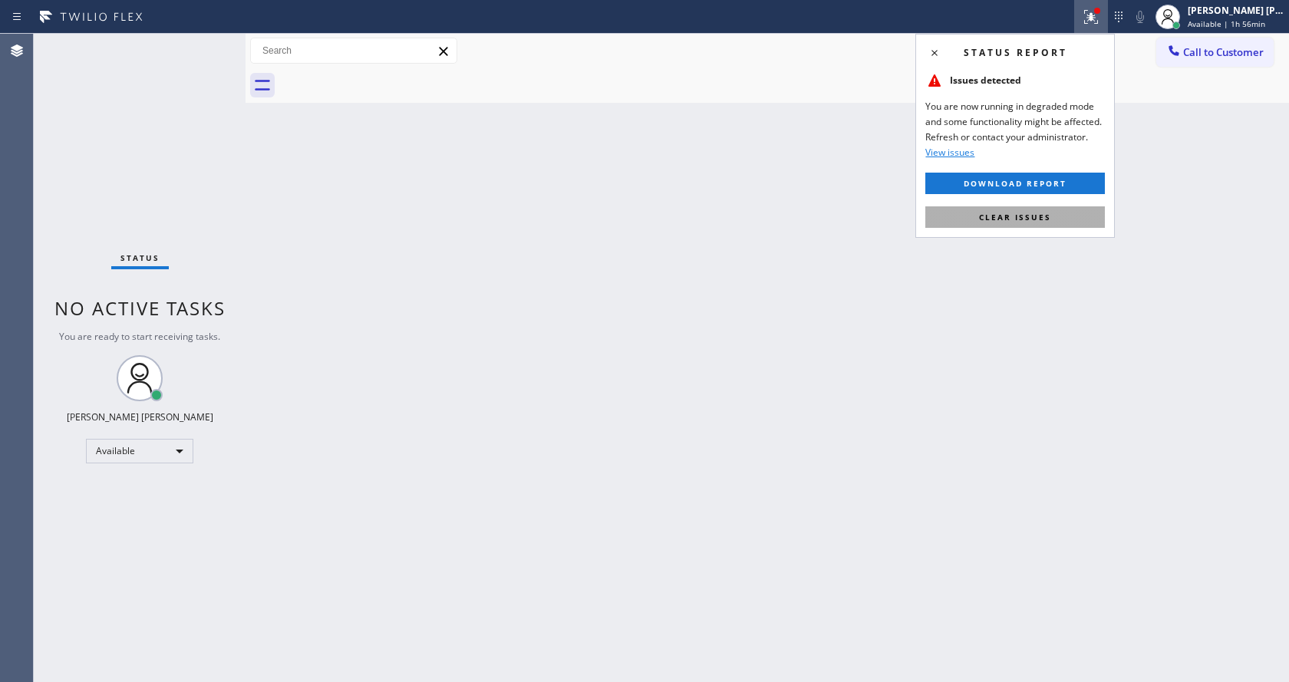
click at [1050, 218] on button "Clear issues" at bounding box center [1014, 216] width 179 height 21
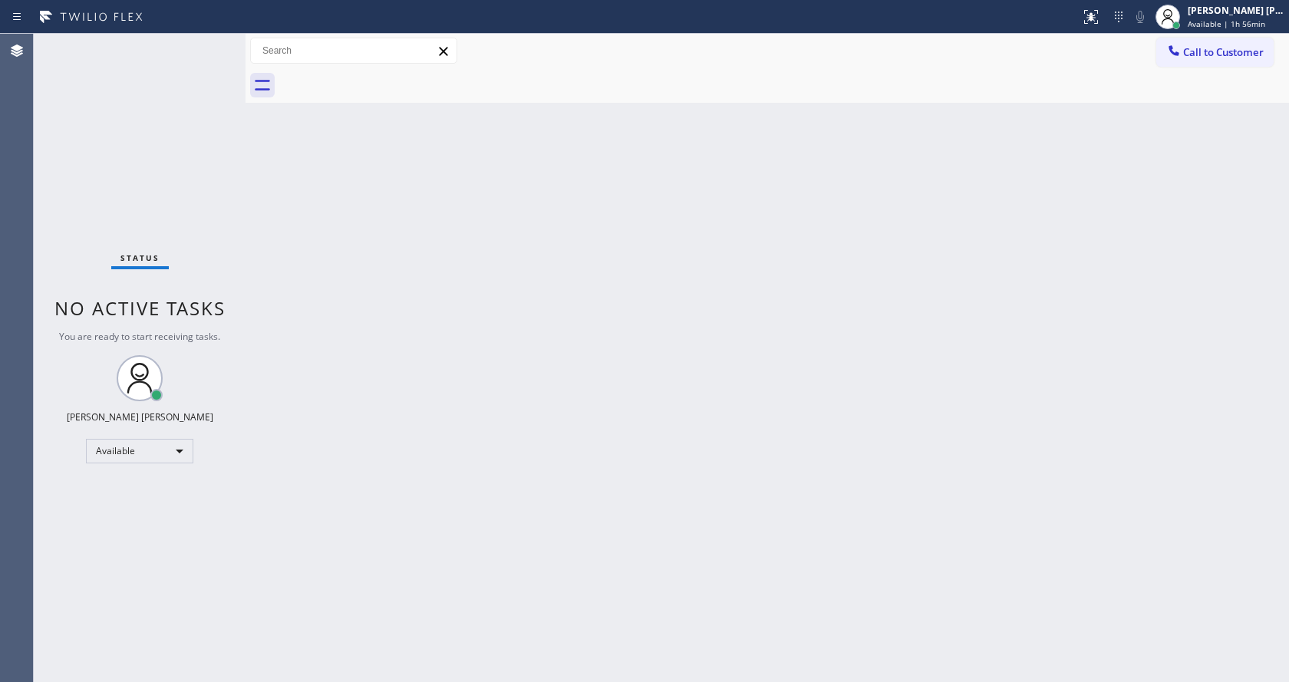
click at [1052, 219] on div "Back to Dashboard Change Sender ID Customers Technicians Select a contact Outbo…" at bounding box center [766, 358] width 1043 height 648
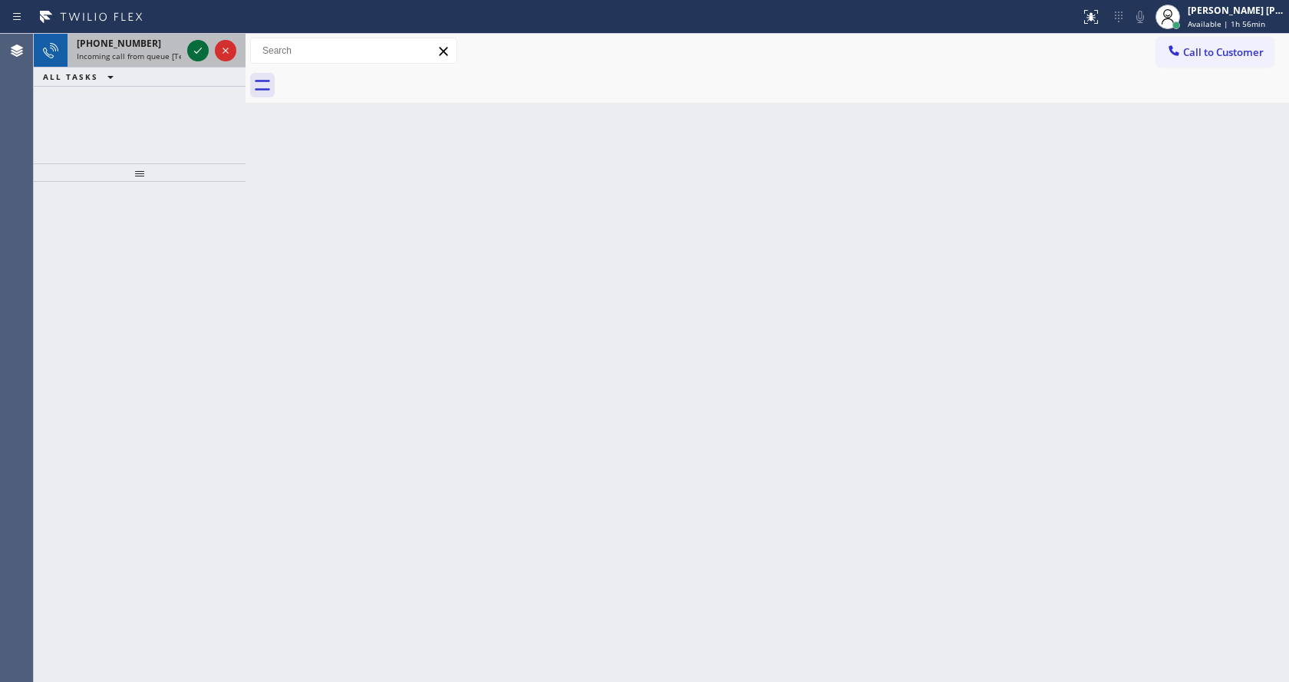
click at [196, 48] on icon at bounding box center [198, 50] width 18 height 18
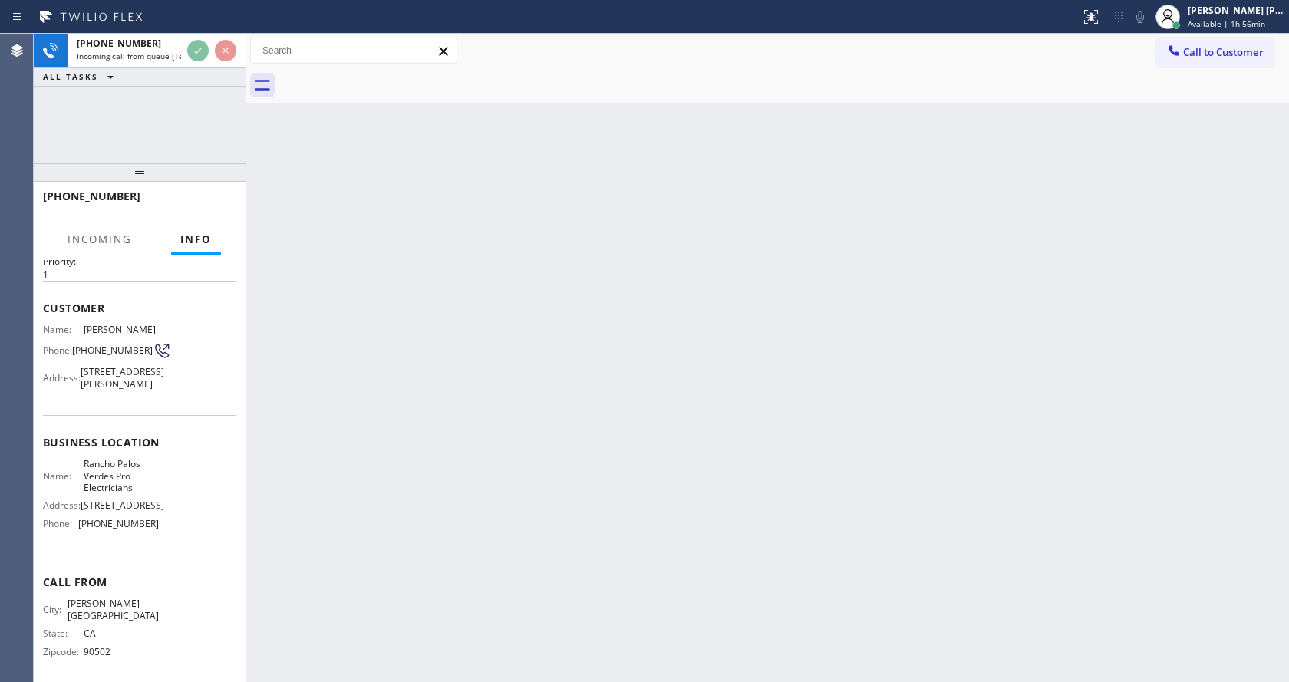
scroll to position [79, 0]
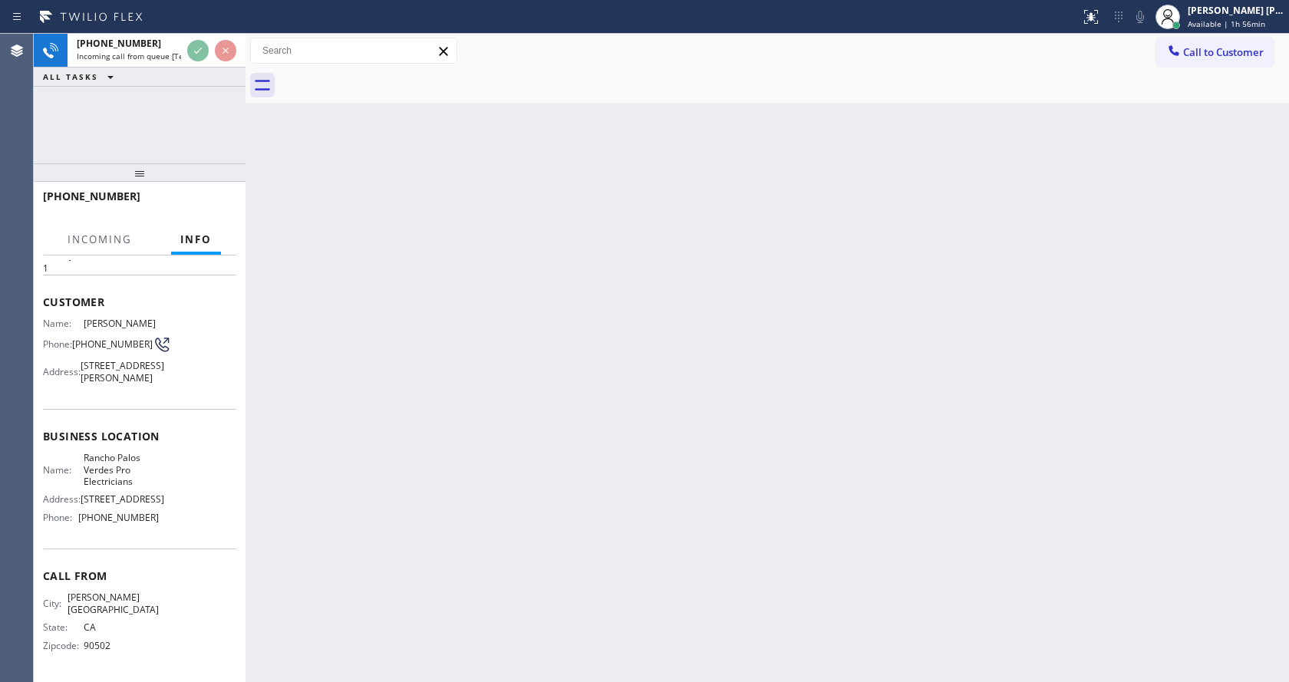
click at [621, 448] on div "Back to Dashboard Change Sender ID Customers Technicians Select a contact Outbo…" at bounding box center [766, 358] width 1043 height 648
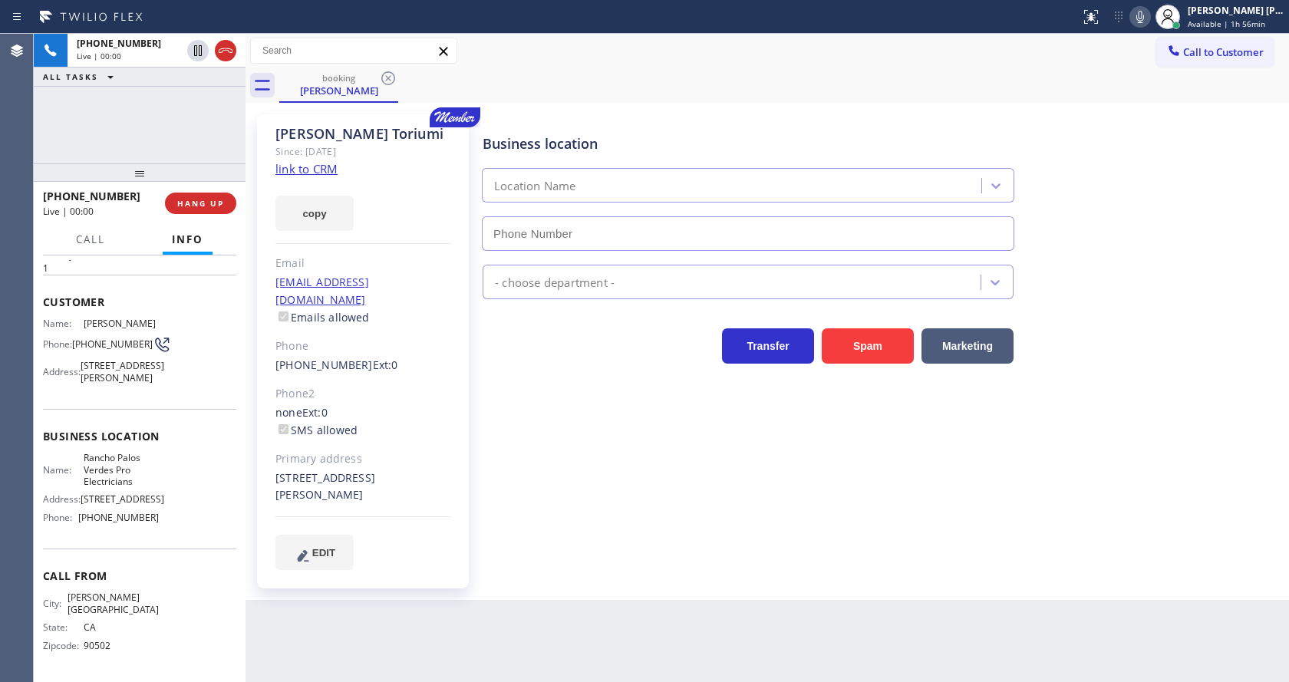
type input "[PHONE_NUMBER]"
click at [608, 446] on div "Business location [GEOGRAPHIC_DATA] Pro Electricians [PHONE_NUMBER] Electrician…" at bounding box center [881, 341] width 805 height 447
click at [510, 428] on div "Business location [GEOGRAPHIC_DATA] Pro Electricians [PHONE_NUMBER] Electrician…" at bounding box center [881, 341] width 805 height 447
click at [322, 177] on div "[PERSON_NAME] Since: [DATE] link to CRM copy Email [EMAIL_ADDRESS][DOMAIN_NAME]…" at bounding box center [363, 351] width 212 height 474
click at [322, 170] on link "link to CRM" at bounding box center [306, 168] width 62 height 15
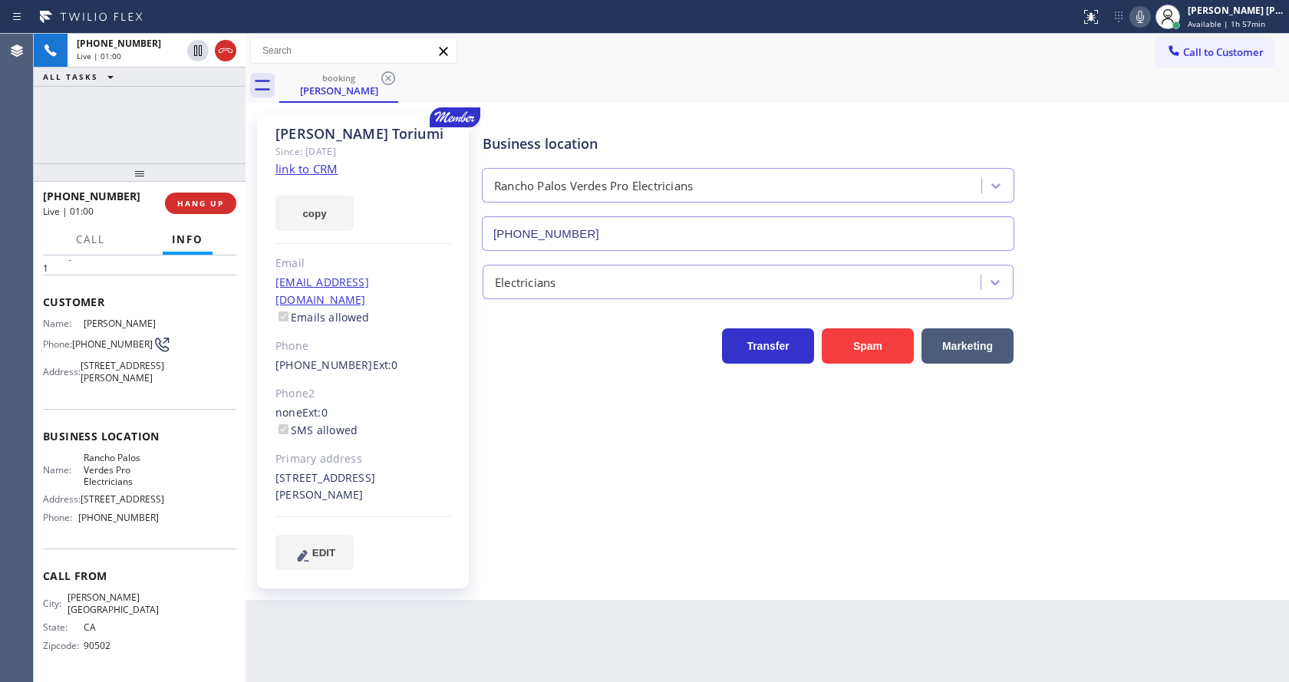
click at [1140, 25] on icon at bounding box center [1140, 17] width 18 height 18
click at [196, 47] on icon at bounding box center [198, 50] width 18 height 18
click at [570, 487] on div "Business location [GEOGRAPHIC_DATA] Pro Electricians [PHONE_NUMBER] Electrician…" at bounding box center [881, 341] width 805 height 447
click at [591, 578] on div "Business location [GEOGRAPHIC_DATA] Pro Electricians [PHONE_NUMBER] Electrician…" at bounding box center [881, 357] width 805 height 478
click at [333, 404] on div "none Ext: 0 SMS allowed" at bounding box center [363, 421] width 176 height 35
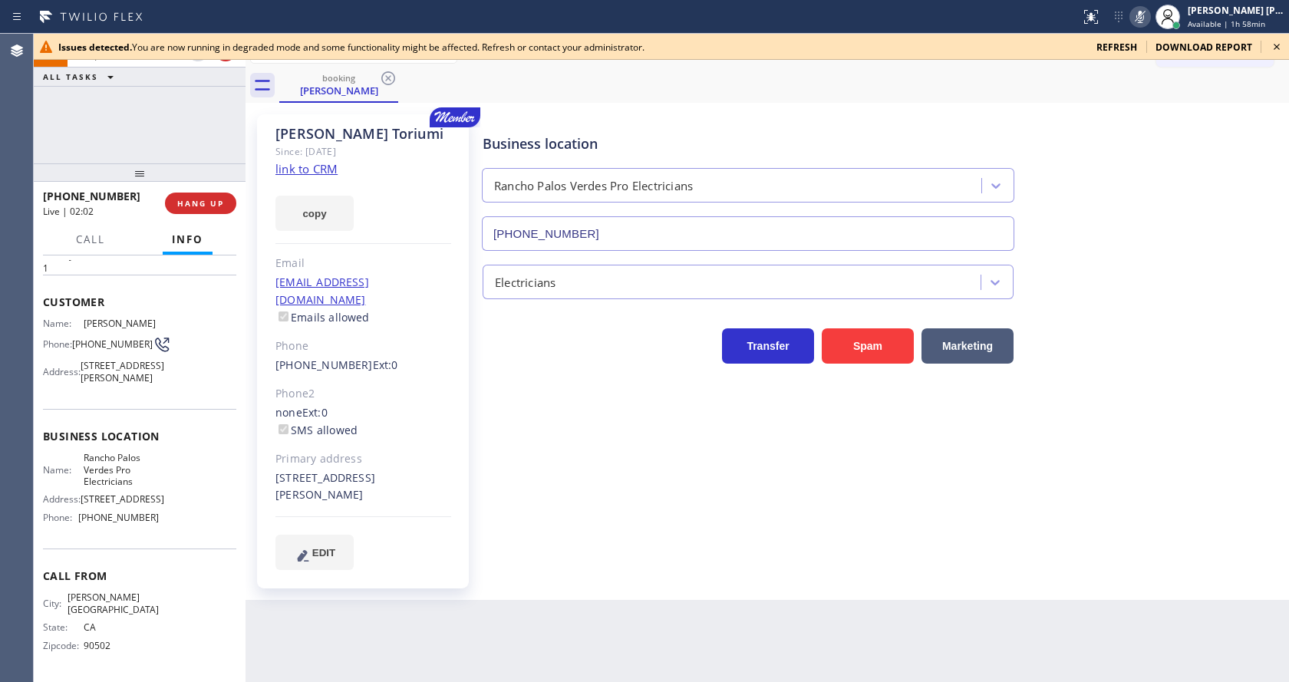
click at [504, 435] on div "Business location [GEOGRAPHIC_DATA] Pro Electricians [PHONE_NUMBER] Electrician…" at bounding box center [881, 341] width 805 height 447
click at [1276, 49] on icon at bounding box center [1276, 47] width 18 height 18
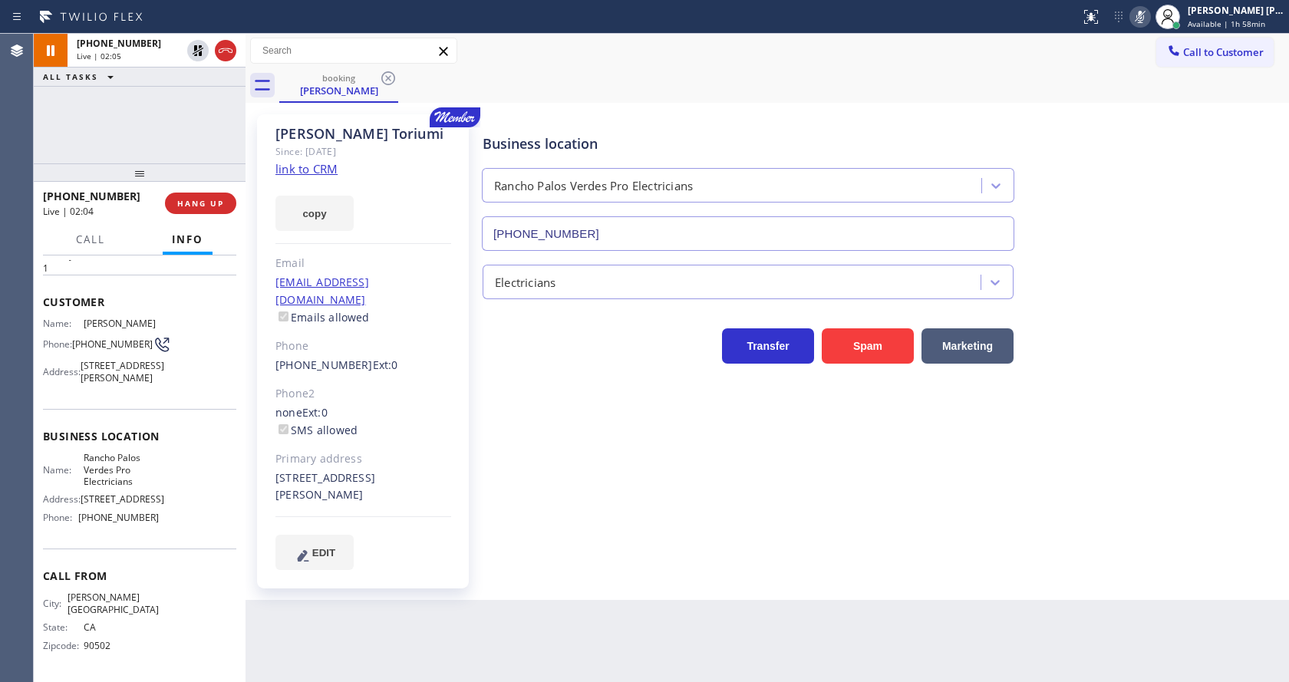
click at [568, 486] on div "Business location [GEOGRAPHIC_DATA] Pro Electricians [PHONE_NUMBER] Electrician…" at bounding box center [881, 341] width 805 height 447
click at [91, 138] on div "[PHONE_NUMBER] Live | 02:17 ALL TASKS ALL TASKS ACTIVE TASKS TASKS IN WRAP UP" at bounding box center [140, 99] width 212 height 130
click at [195, 50] on icon at bounding box center [198, 50] width 11 height 11
click at [1148, 21] on icon at bounding box center [1140, 17] width 18 height 18
click at [1180, 221] on div "Business location [GEOGRAPHIC_DATA] Pro Electricians [PHONE_NUMBER]" at bounding box center [881, 181] width 805 height 139
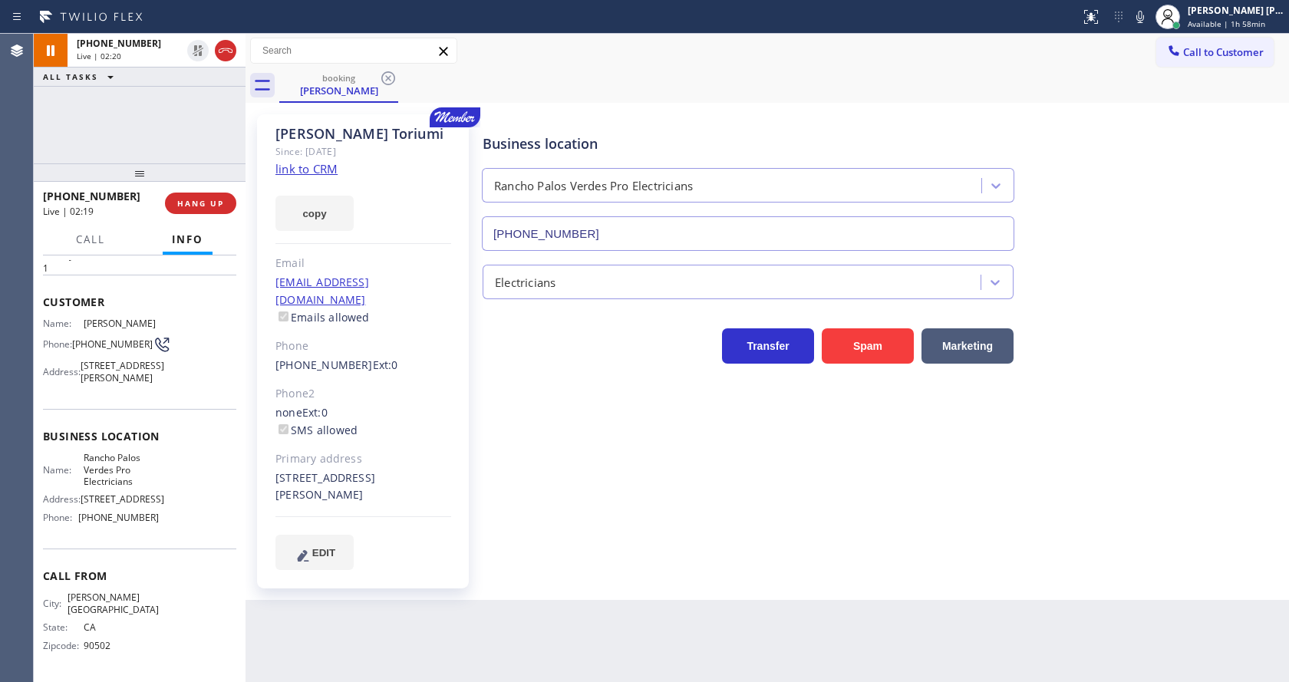
click at [651, 477] on div "Business location [GEOGRAPHIC_DATA] Pro Electricians [PHONE_NUMBER] Electrician…" at bounding box center [881, 341] width 805 height 447
click at [191, 117] on div "[PHONE_NUMBER] Live | 02:22 ALL TASKS ALL TASKS ACTIVE TASKS TASKS IN WRAP UP" at bounding box center [140, 99] width 212 height 130
click at [693, 443] on div "Business location [GEOGRAPHIC_DATA] Pro Electricians [PHONE_NUMBER] Electrician…" at bounding box center [881, 341] width 805 height 447
click at [165, 130] on div "[PHONE_NUMBER] Live | 02:29 ALL TASKS ALL TASKS ACTIVE TASKS TASKS IN WRAP UP" at bounding box center [140, 99] width 212 height 130
click at [179, 206] on span "COMPLETE" at bounding box center [197, 203] width 53 height 11
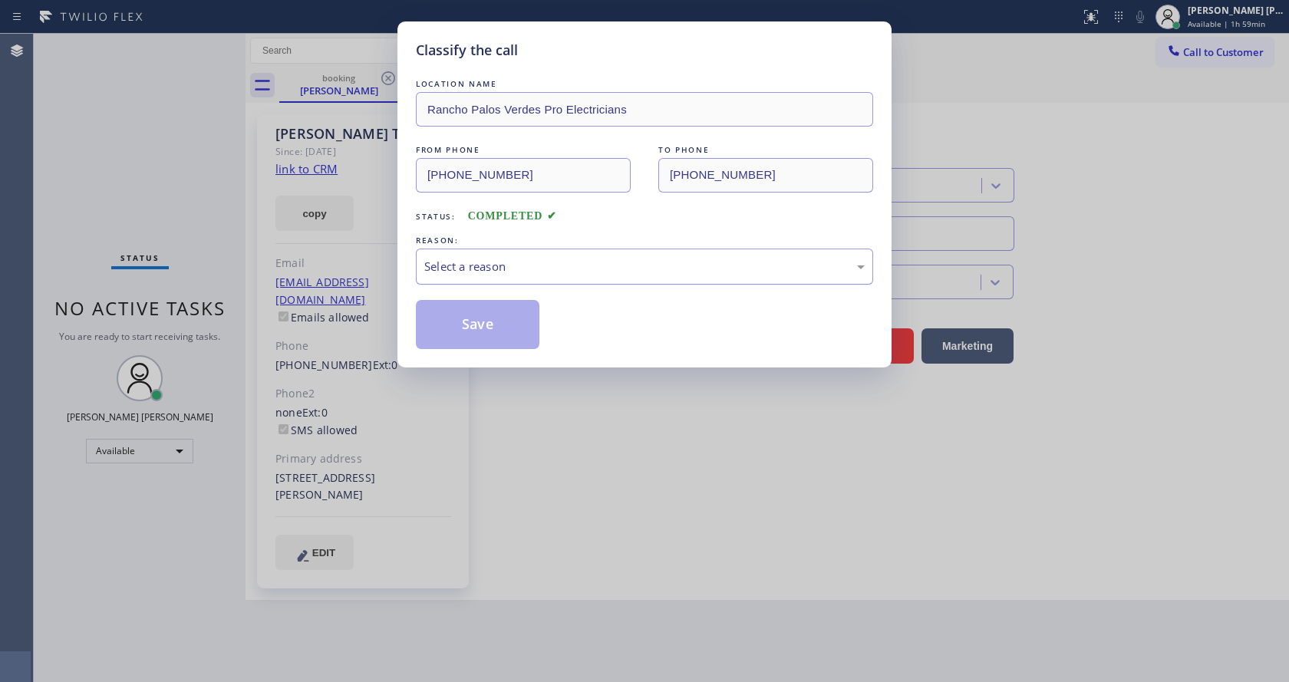
click at [474, 262] on div "Select a reason" at bounding box center [644, 267] width 440 height 18
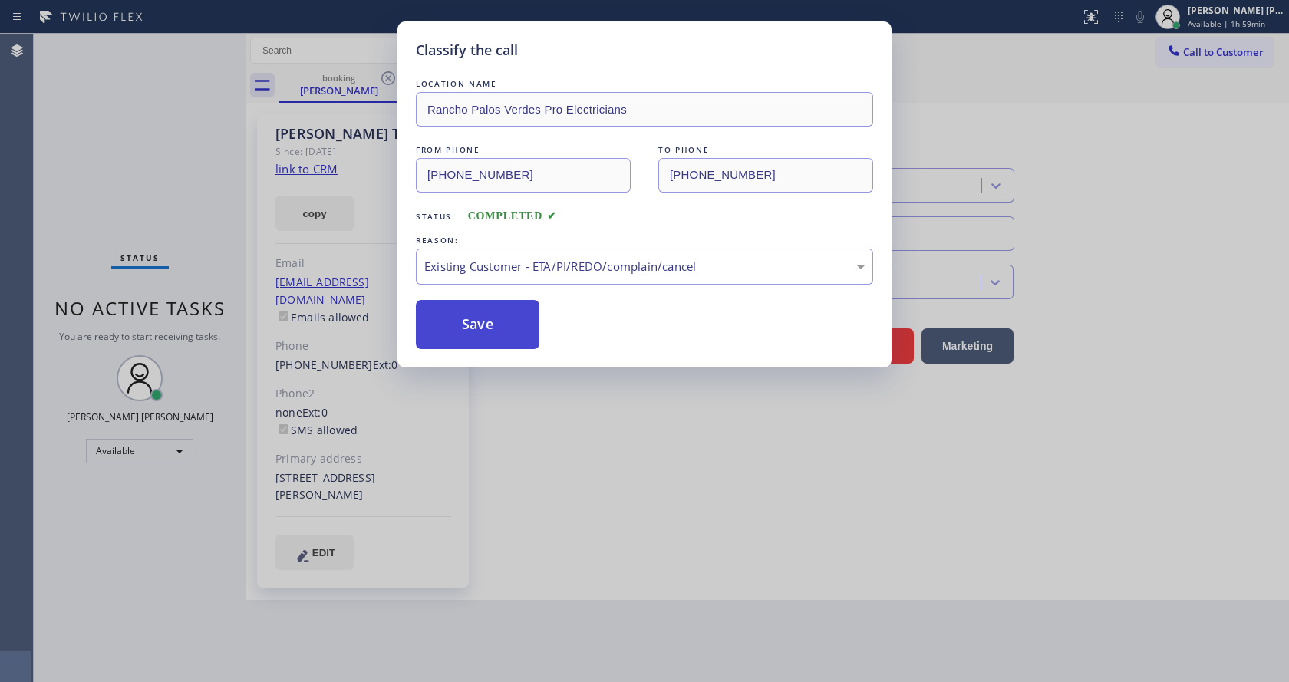
click at [477, 311] on button "Save" at bounding box center [478, 324] width 124 height 49
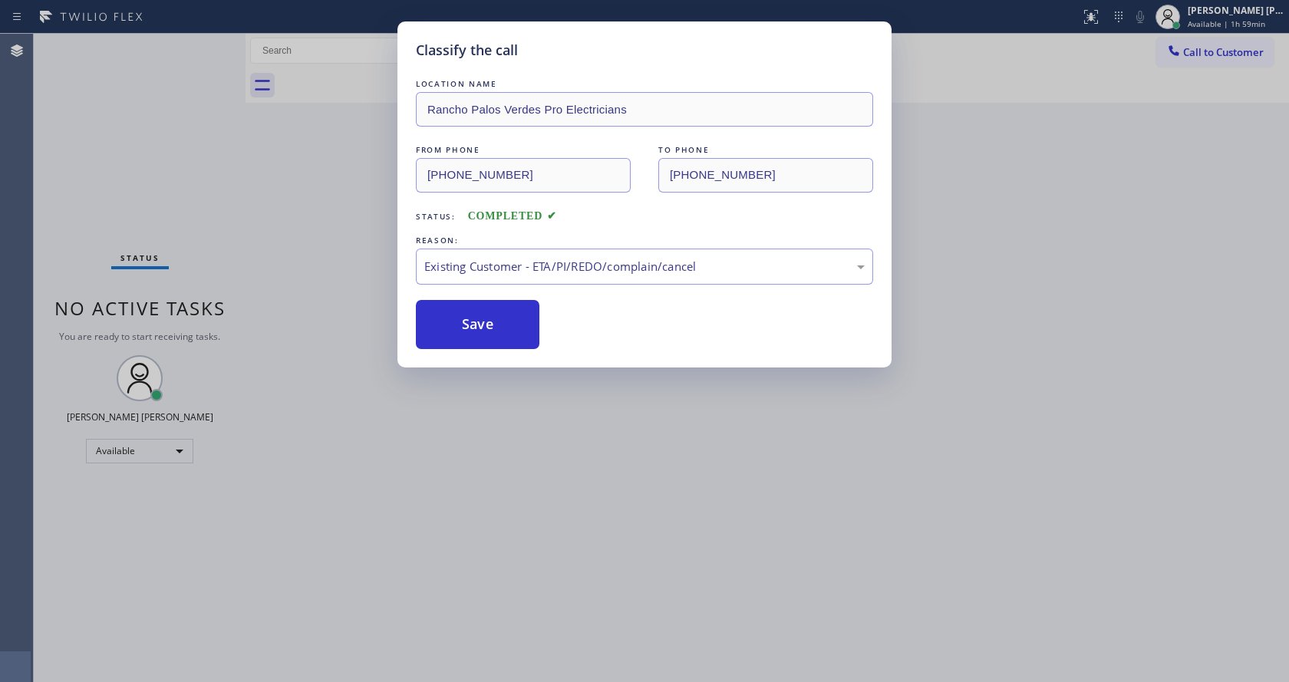
click at [529, 548] on div "Classify the call LOCATION NAME [GEOGRAPHIC_DATA] Pro Electricians FROM PHONE […" at bounding box center [644, 341] width 1289 height 682
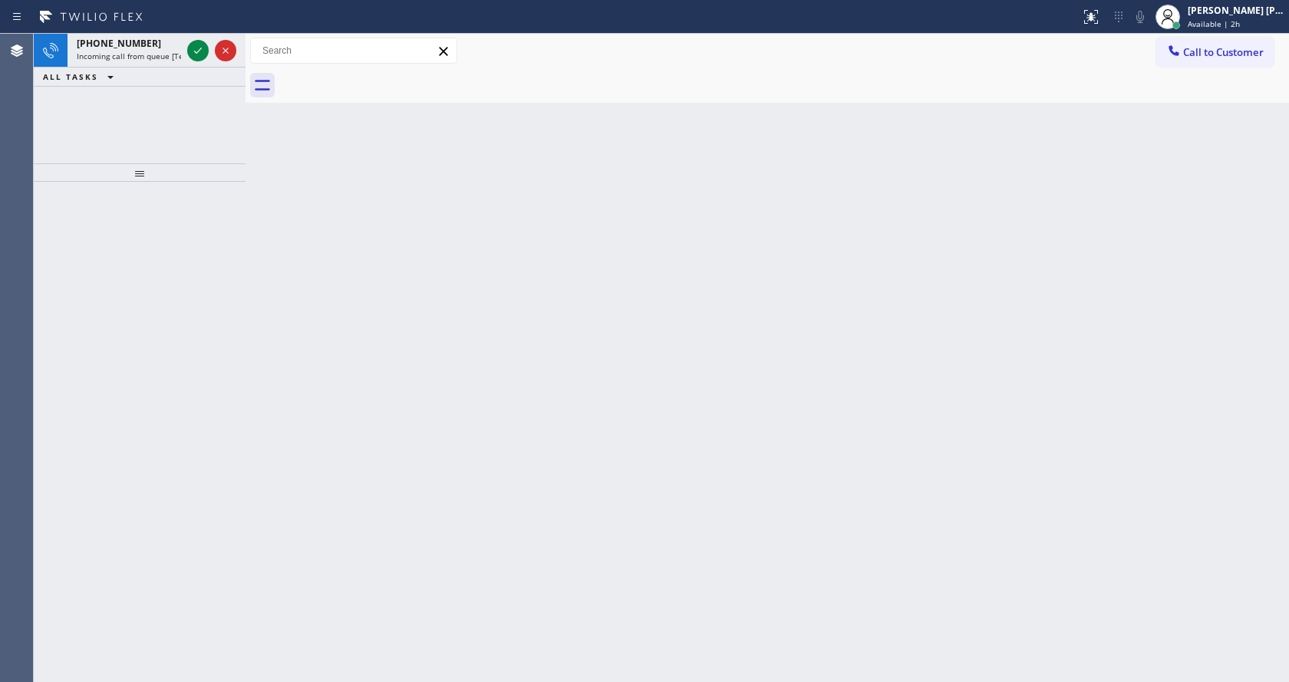
click at [207, 134] on div "[PHONE_NUMBER] Incoming call from queue [Test] All ALL TASKS ALL TASKS ACTIVE T…" at bounding box center [140, 99] width 212 height 130
click at [156, 52] on span "Incoming call from queue [Test] All" at bounding box center [140, 56] width 127 height 11
click at [175, 48] on div "[PHONE_NUMBER]" at bounding box center [129, 43] width 104 height 13
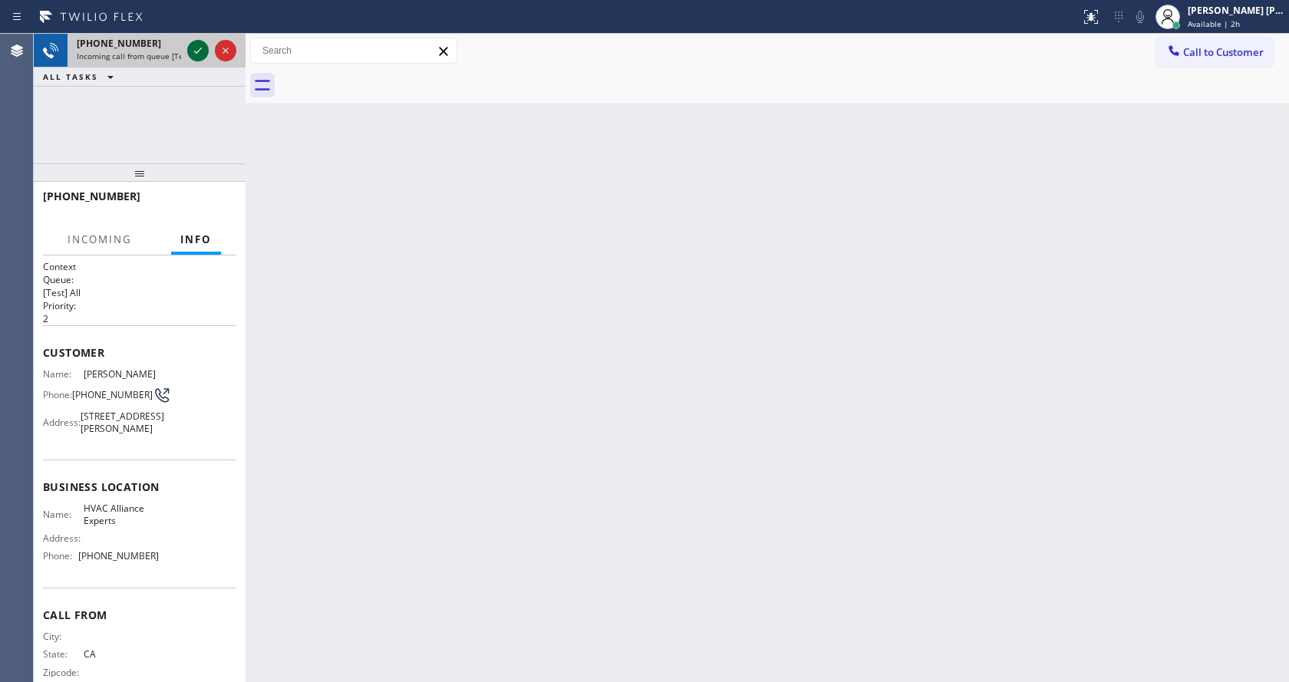
click at [200, 47] on icon at bounding box center [198, 50] width 18 height 18
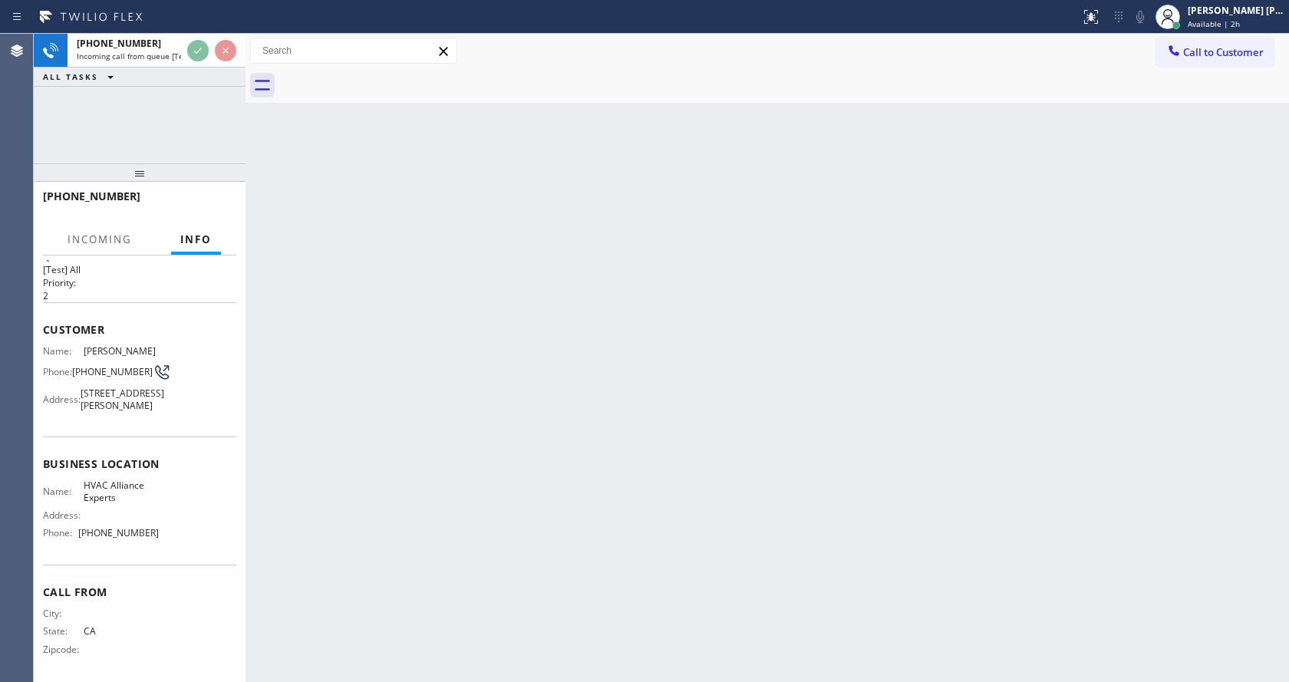
scroll to position [44, 0]
click at [565, 433] on div "Back to Dashboard Change Sender ID Customers Technicians Select a contact Outbo…" at bounding box center [766, 358] width 1043 height 648
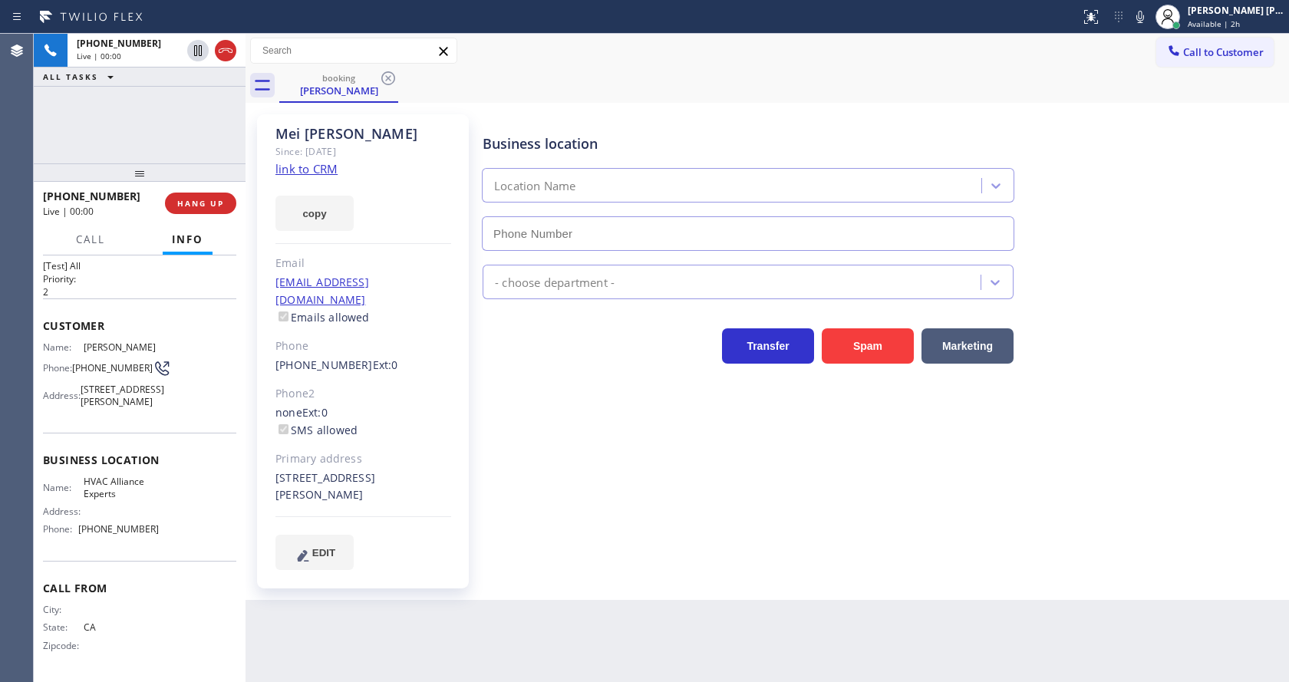
type input "[PHONE_NUMBER]"
click at [861, 348] on button "Spam" at bounding box center [868, 345] width 92 height 35
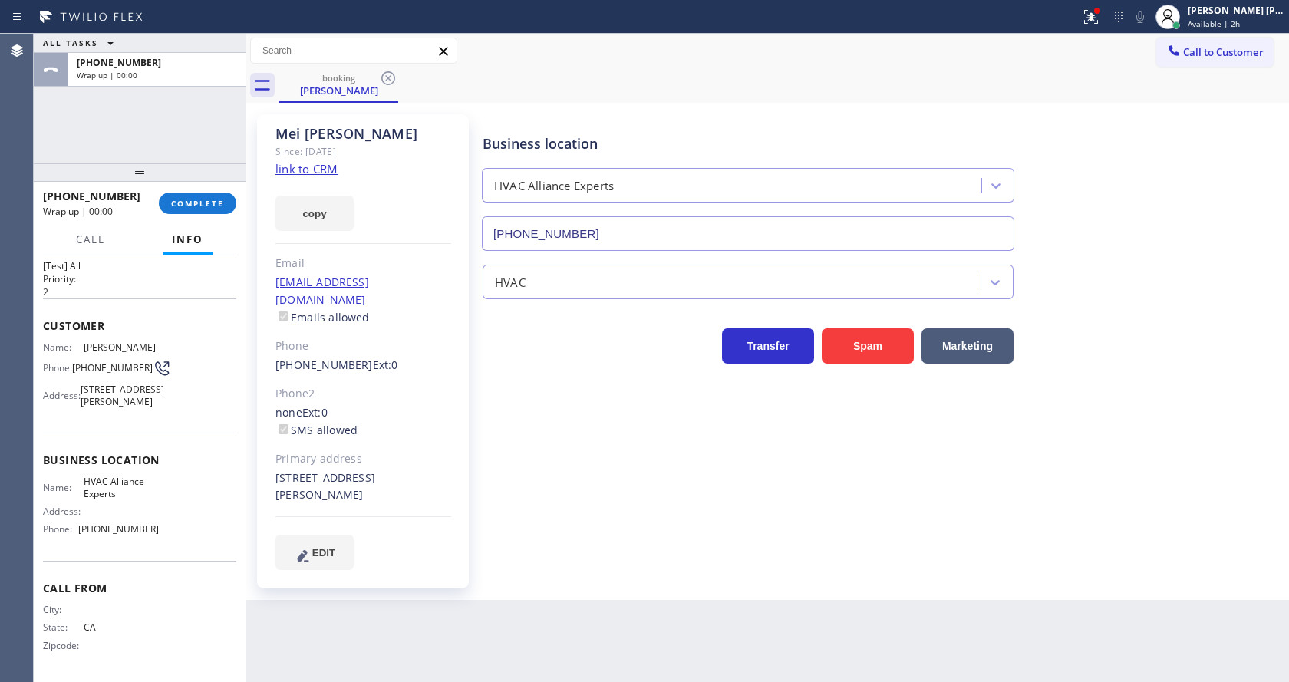
click at [237, 196] on div "[PHONE_NUMBER] Wrap up | 00:00 COMPLETE" at bounding box center [140, 203] width 212 height 43
click at [192, 201] on span "COMPLETE" at bounding box center [197, 203] width 53 height 11
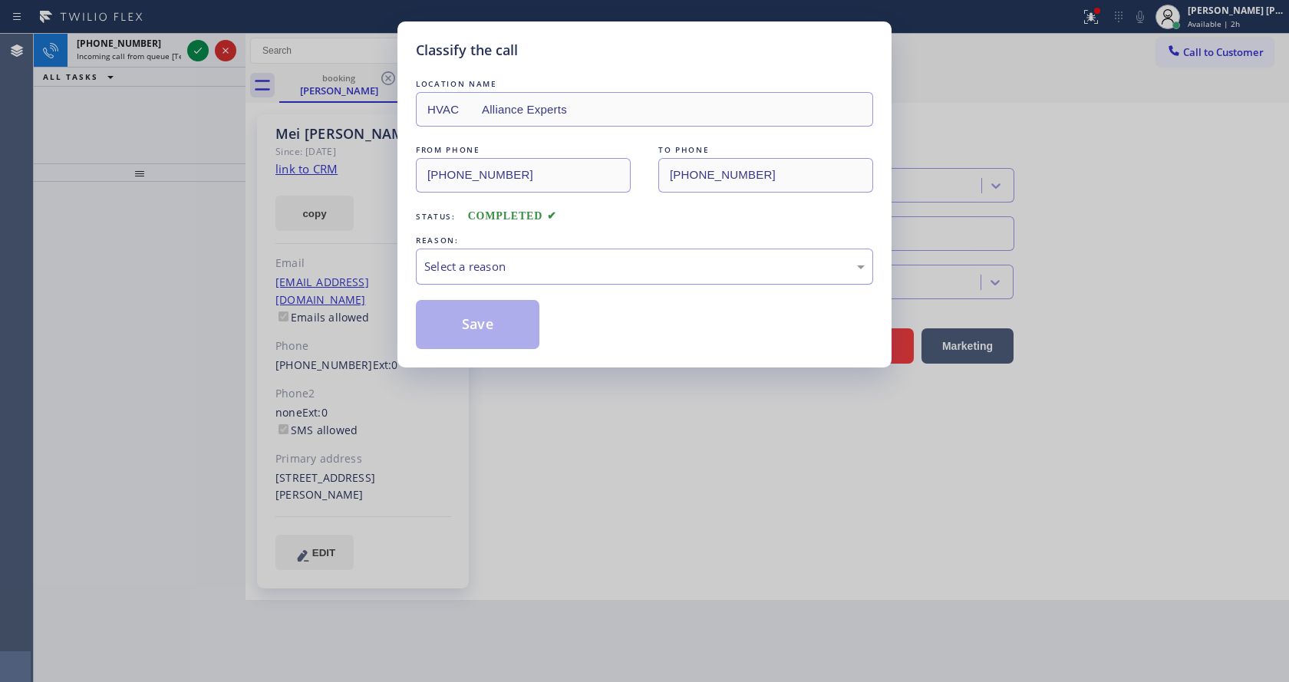
click at [484, 258] on div "Select a reason" at bounding box center [644, 267] width 440 height 18
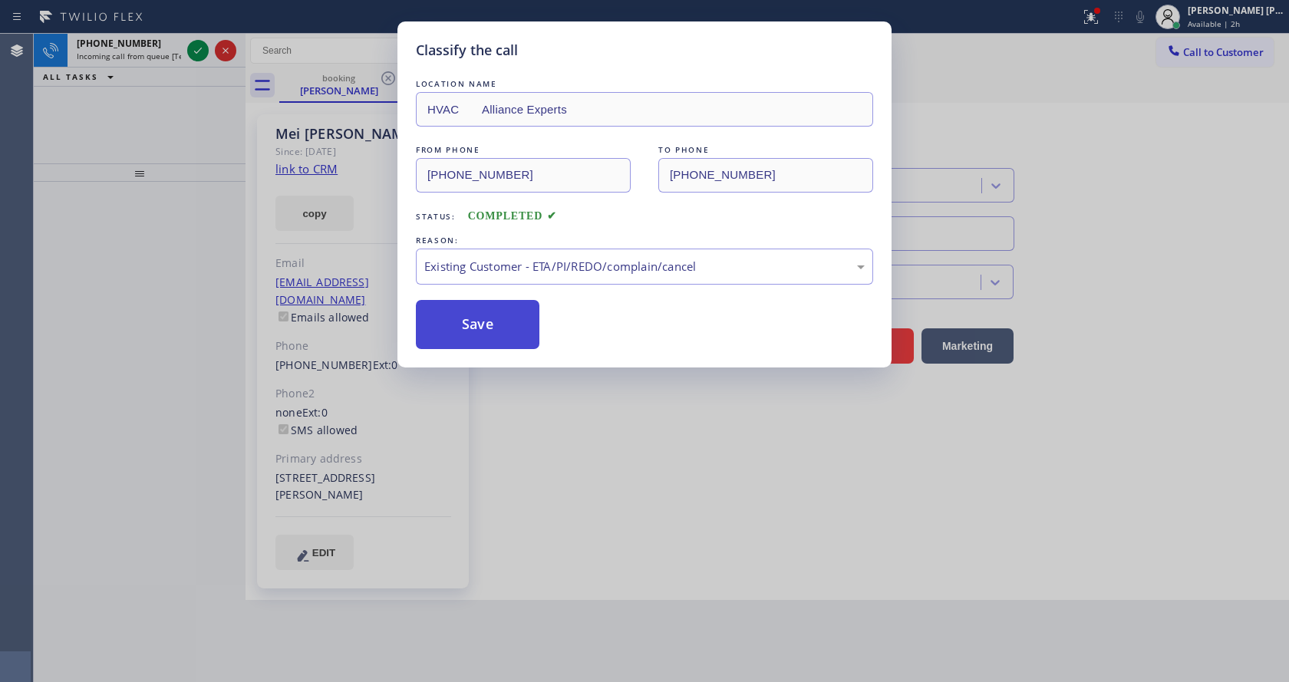
click at [460, 335] on button "Save" at bounding box center [478, 324] width 124 height 49
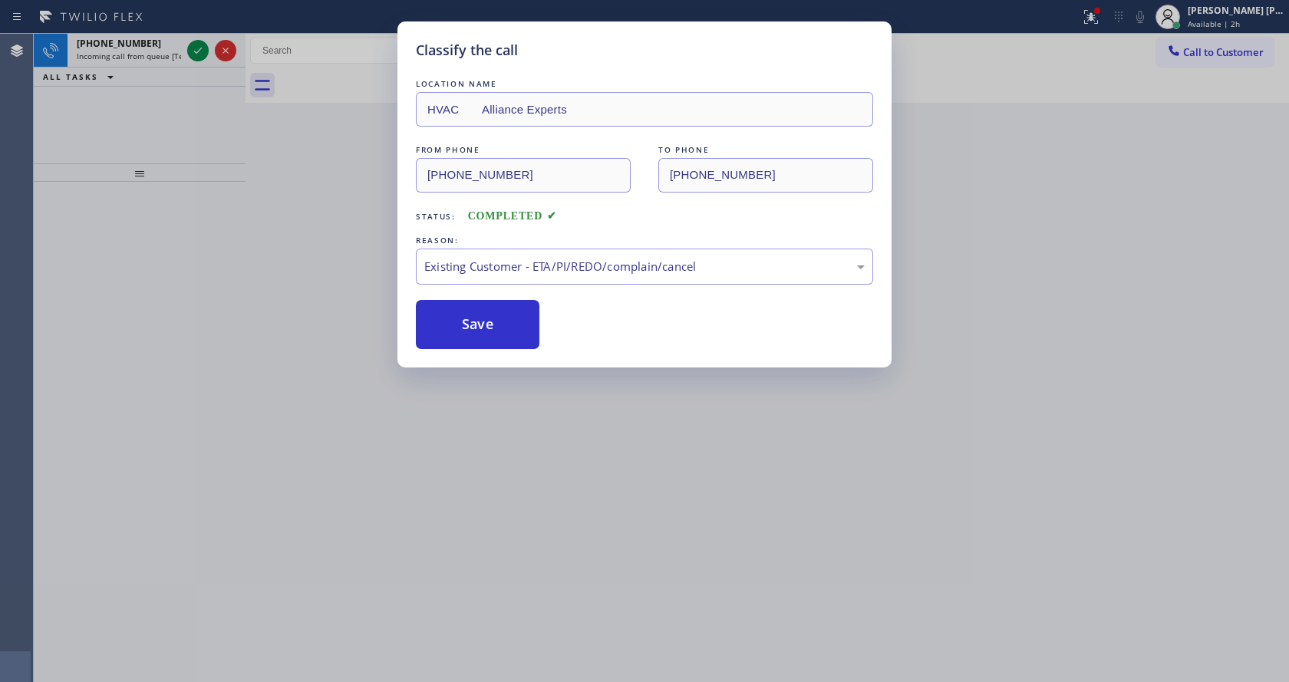
click at [162, 55] on div "Classify the call LOCATION NAME [PERSON_NAME] Electric Co Inc FROM PHONE [PHONE…" at bounding box center [661, 358] width 1255 height 648
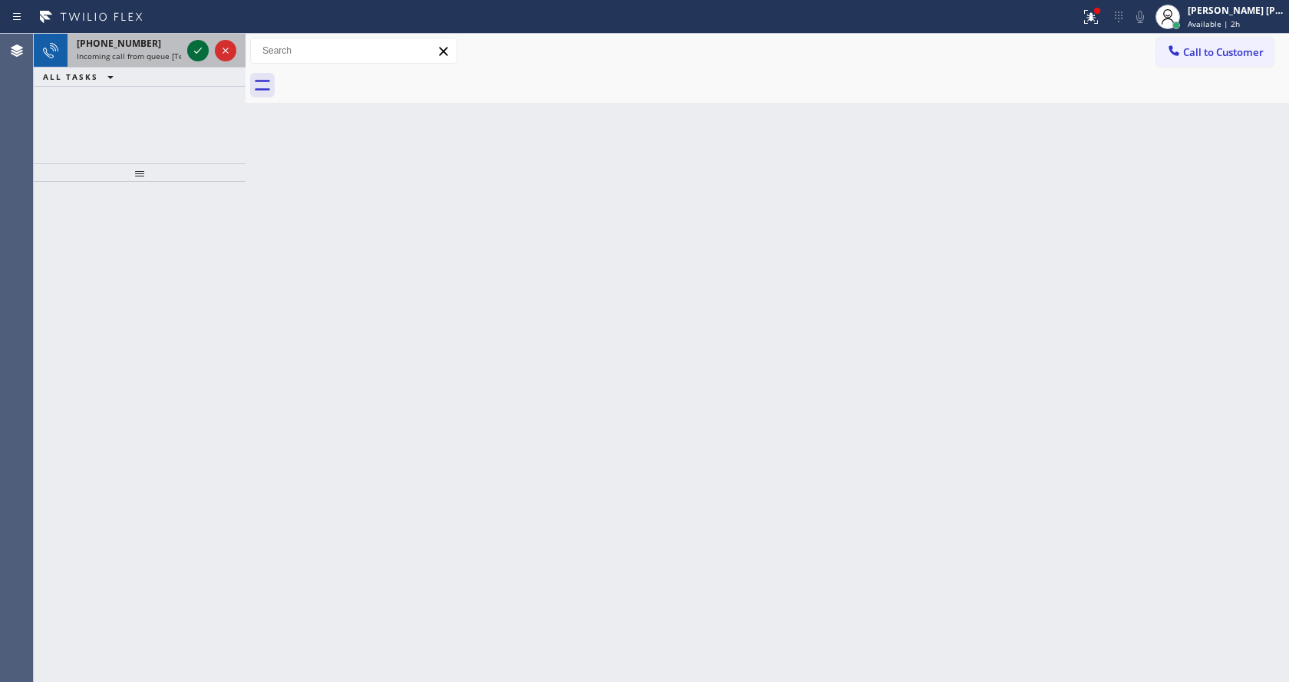
click at [206, 53] on icon at bounding box center [198, 50] width 18 height 18
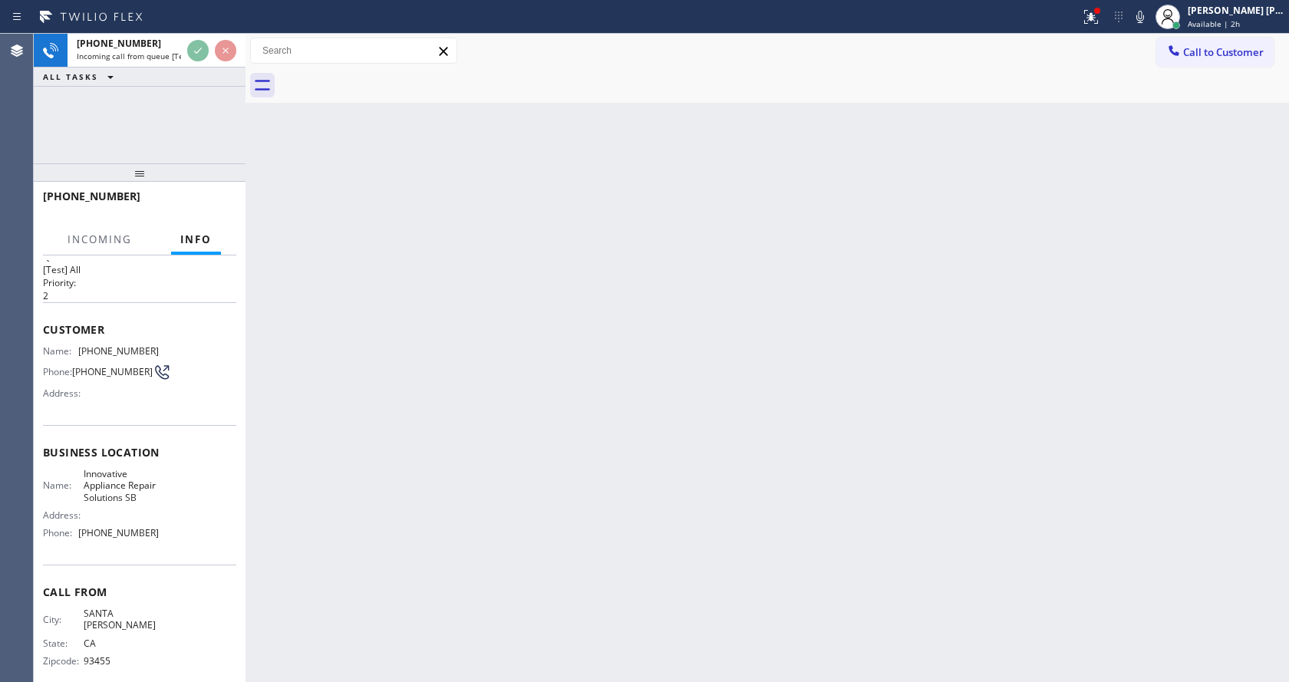
scroll to position [44, 0]
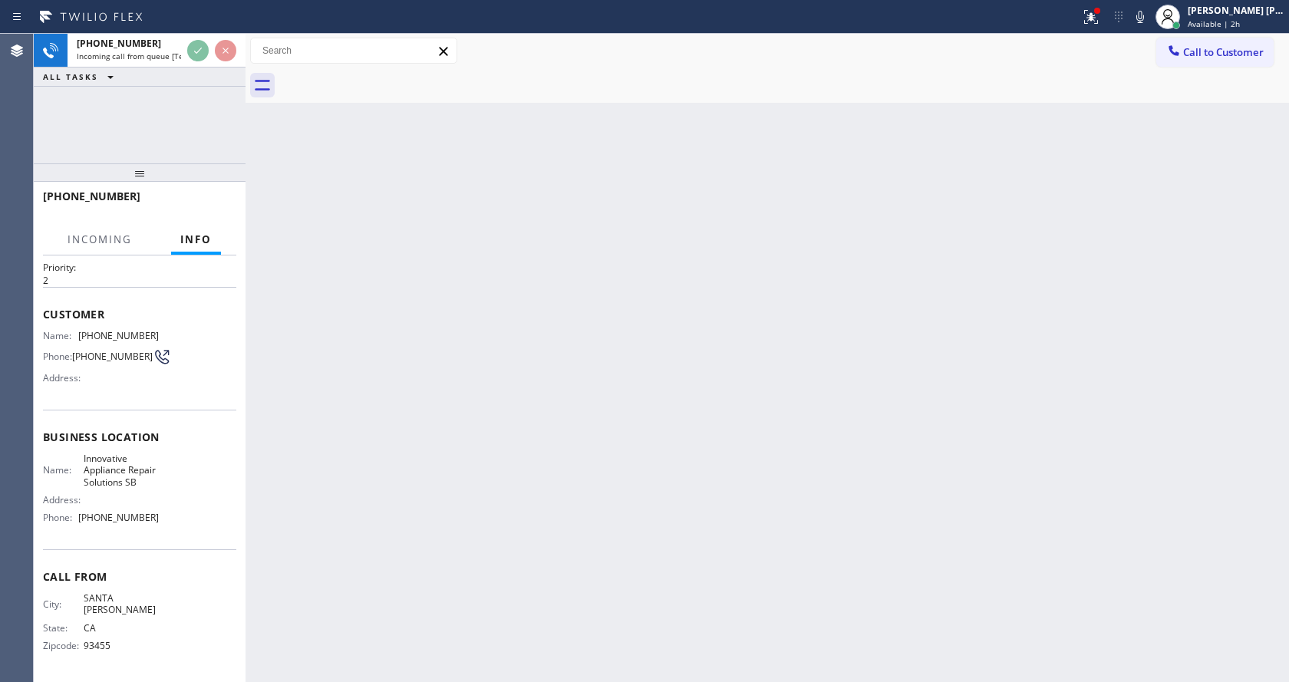
click at [464, 418] on div "Back to Dashboard Change Sender ID Customers Technicians Select a contact Outbo…" at bounding box center [766, 358] width 1043 height 648
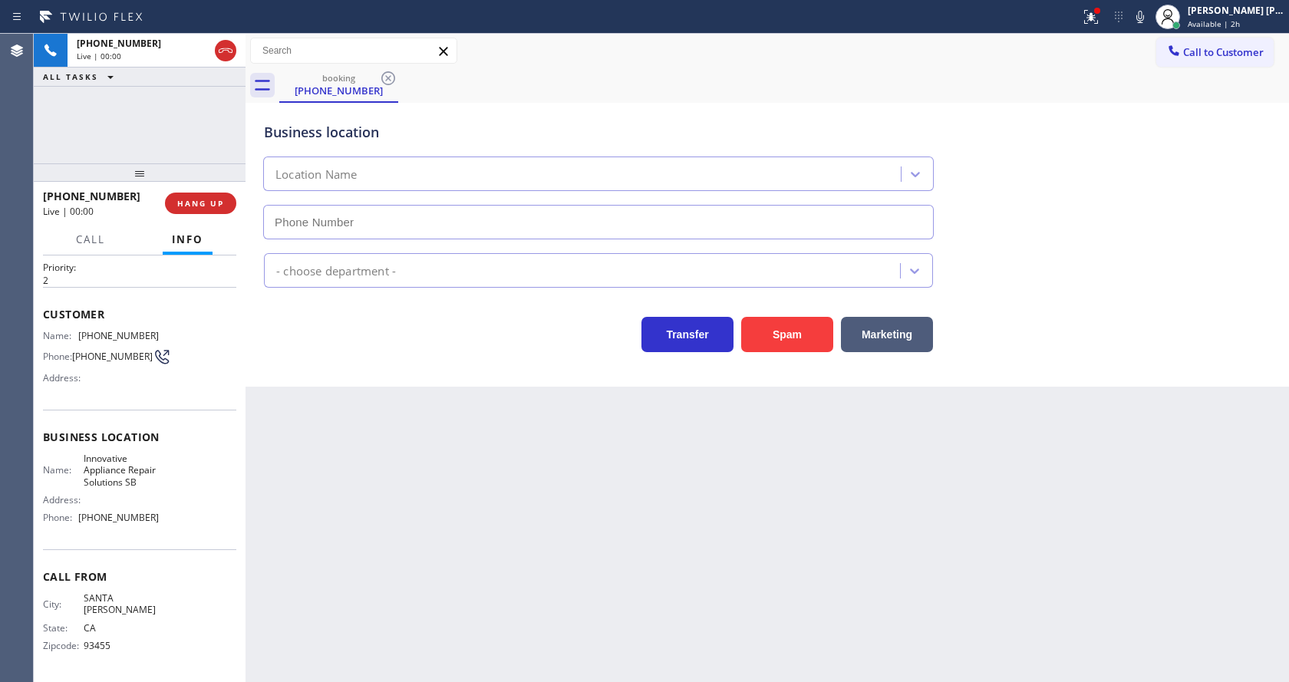
type input "[PHONE_NUMBER]"
click at [308, 453] on div "Back to Dashboard Change Sender ID Customers Technicians Select a contact Outbo…" at bounding box center [766, 358] width 1043 height 648
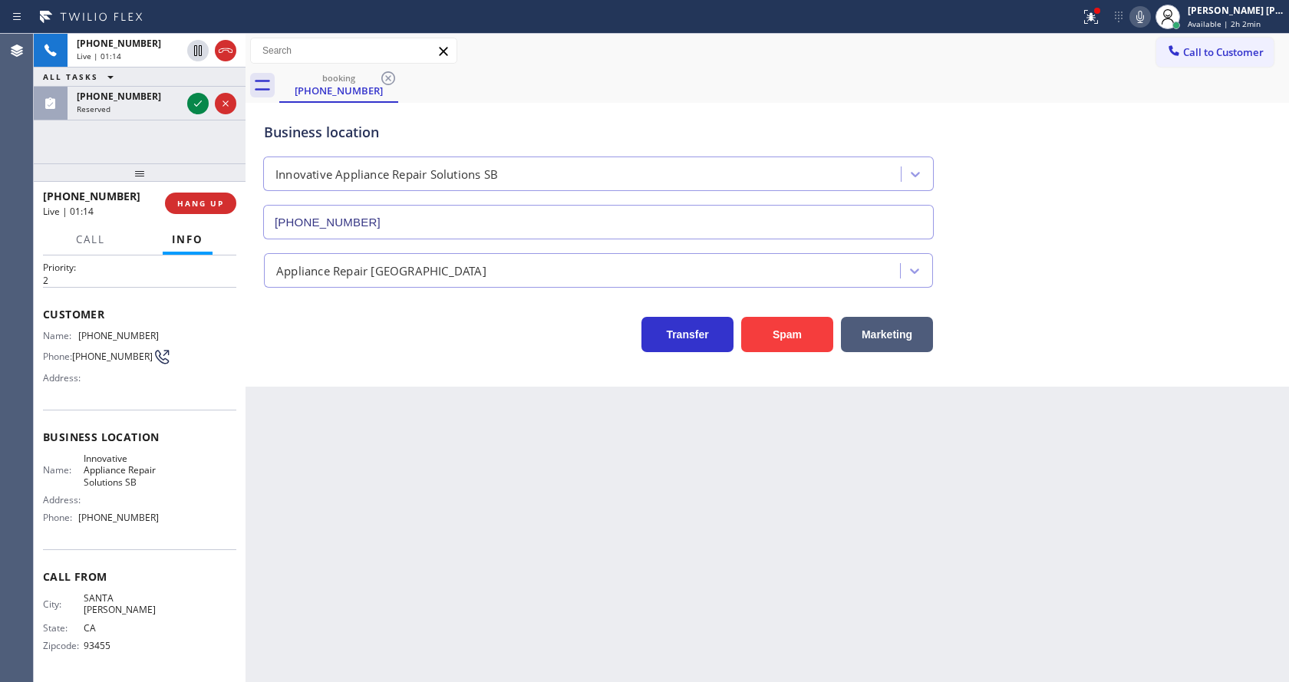
click at [1142, 12] on icon at bounding box center [1140, 17] width 18 height 18
click at [193, 48] on icon at bounding box center [198, 50] width 18 height 18
click at [433, 499] on div "Back to Dashboard Change Sender ID Customers Technicians Select a contact Outbo…" at bounding box center [766, 358] width 1043 height 648
click at [194, 105] on icon at bounding box center [198, 103] width 18 height 18
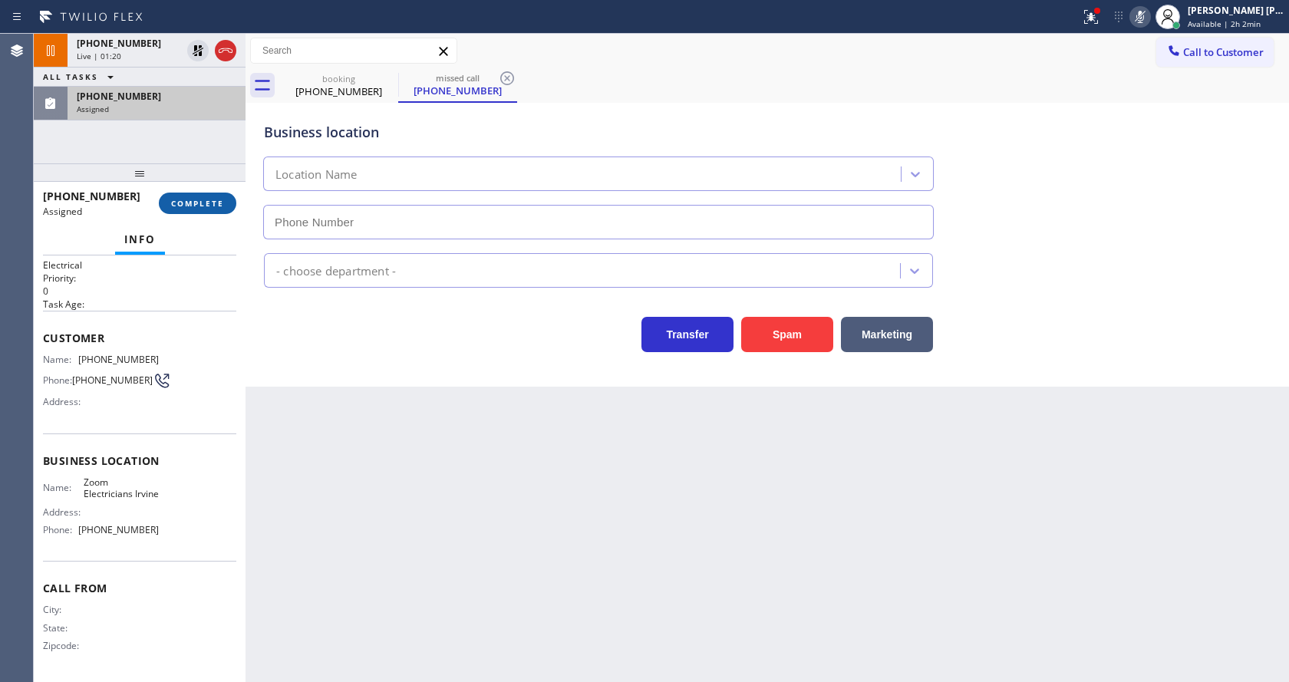
type input "[PHONE_NUMBER]"
click at [180, 201] on span "COMPLETE" at bounding box center [197, 203] width 53 height 11
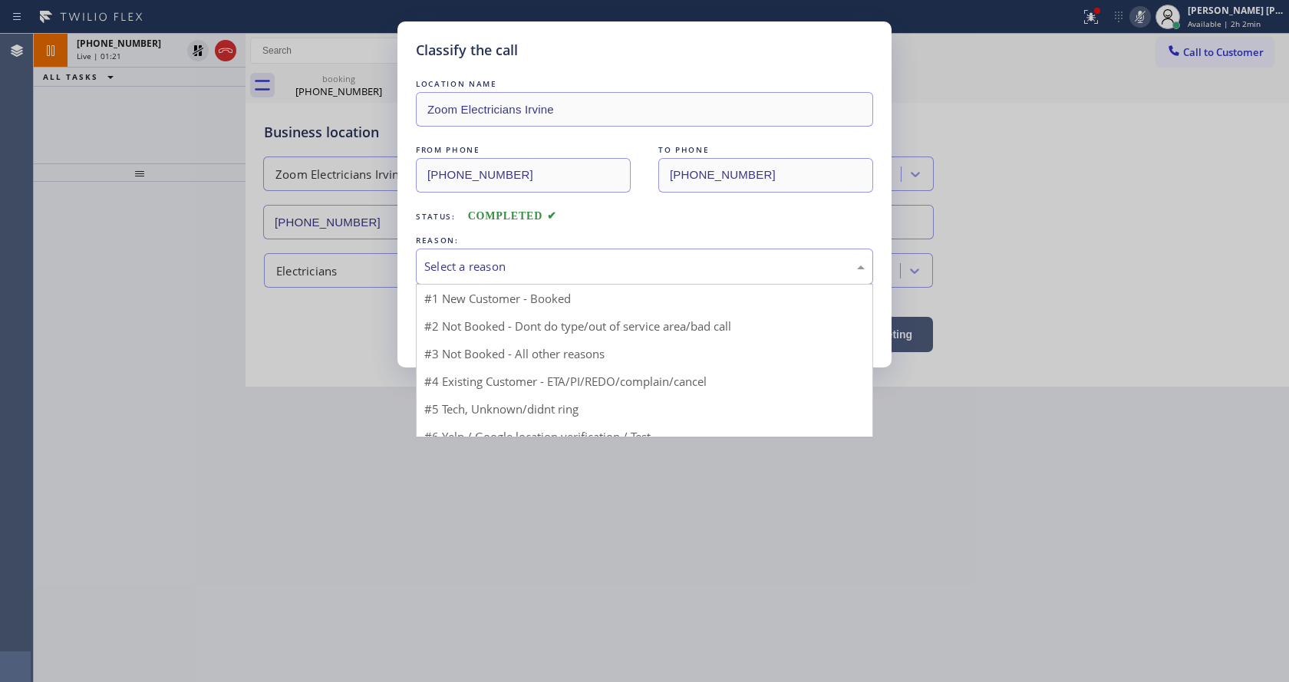
click at [469, 256] on div "Select a reason" at bounding box center [644, 267] width 457 height 36
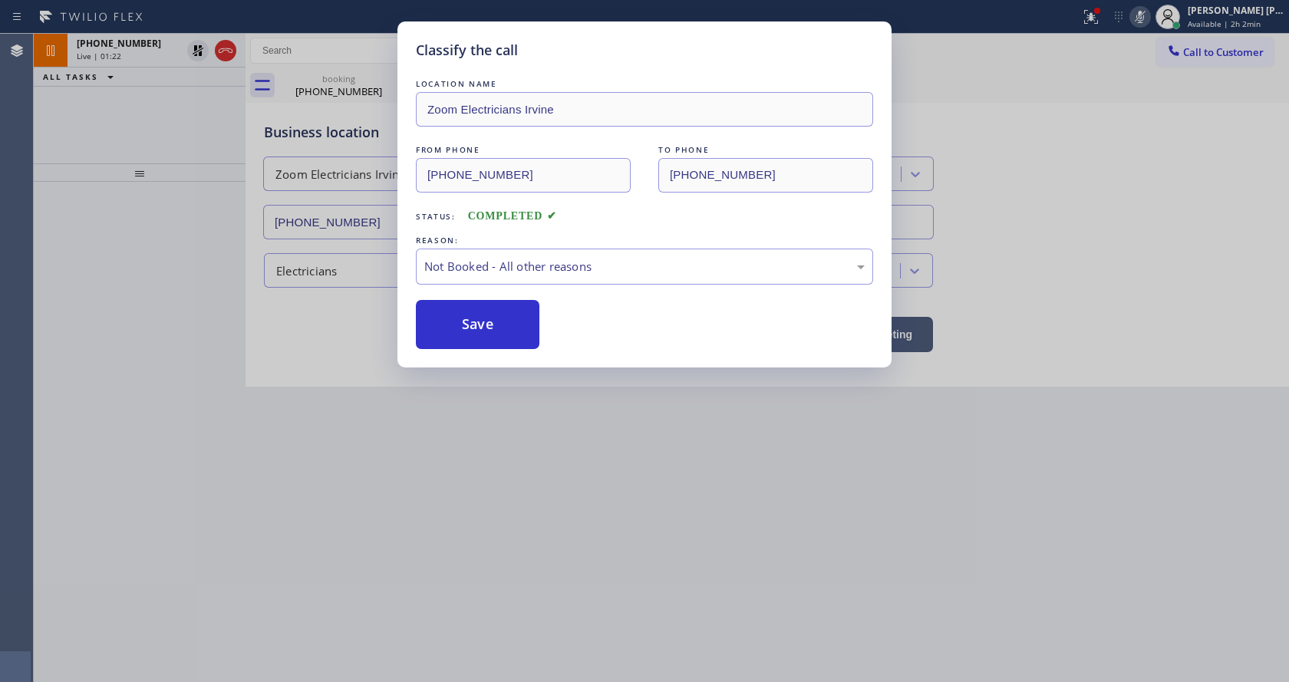
click at [468, 317] on button "Save" at bounding box center [478, 324] width 124 height 49
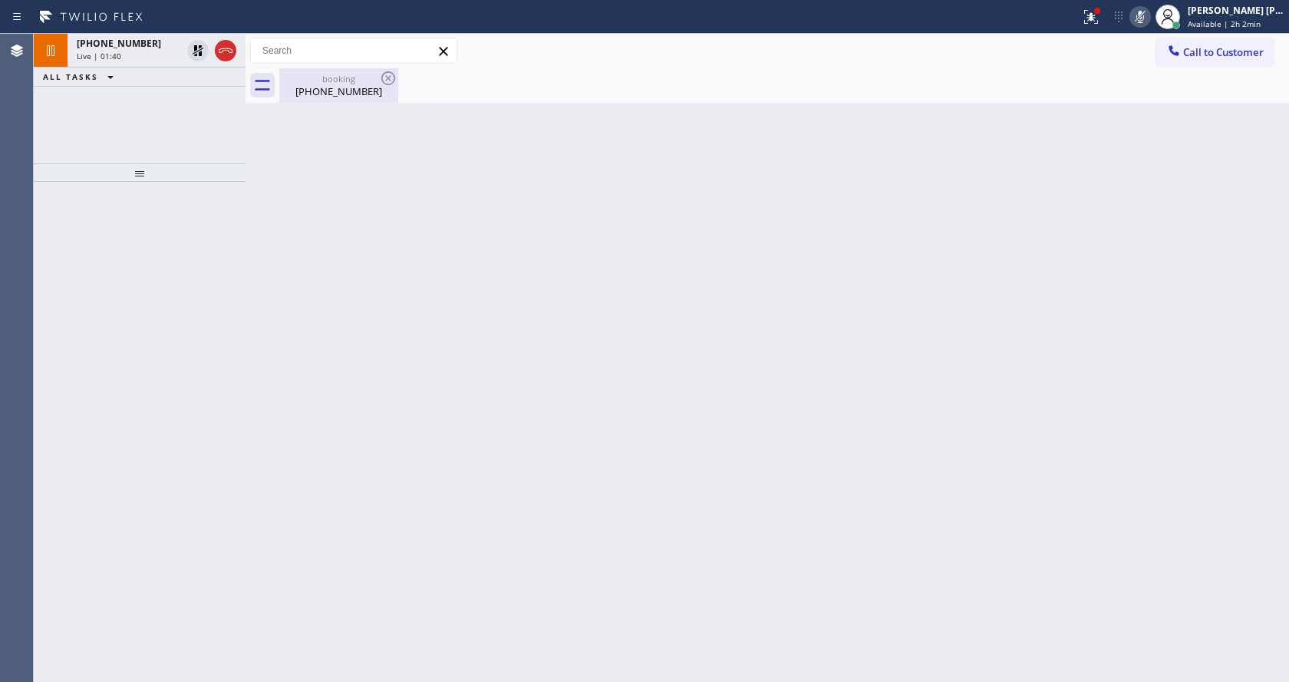
click at [305, 71] on div "booking [PHONE_NUMBER]" at bounding box center [339, 85] width 116 height 35
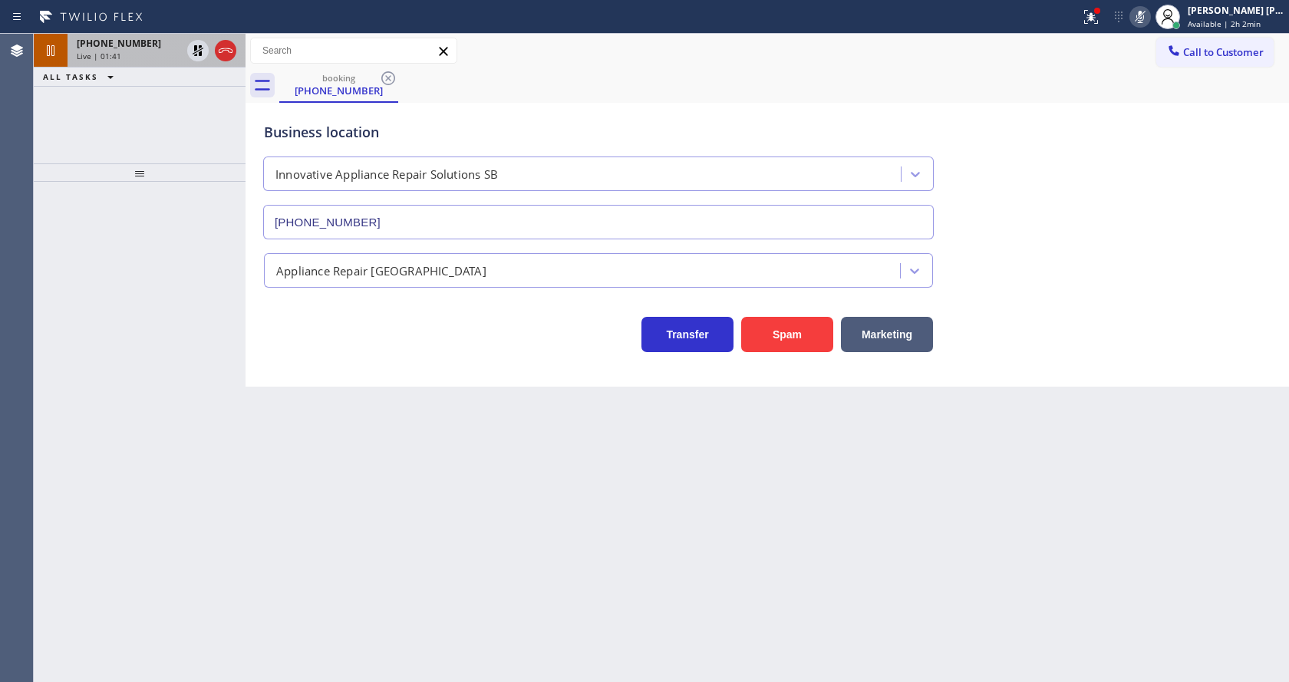
click at [163, 57] on div "Live | 01:41" at bounding box center [129, 56] width 104 height 11
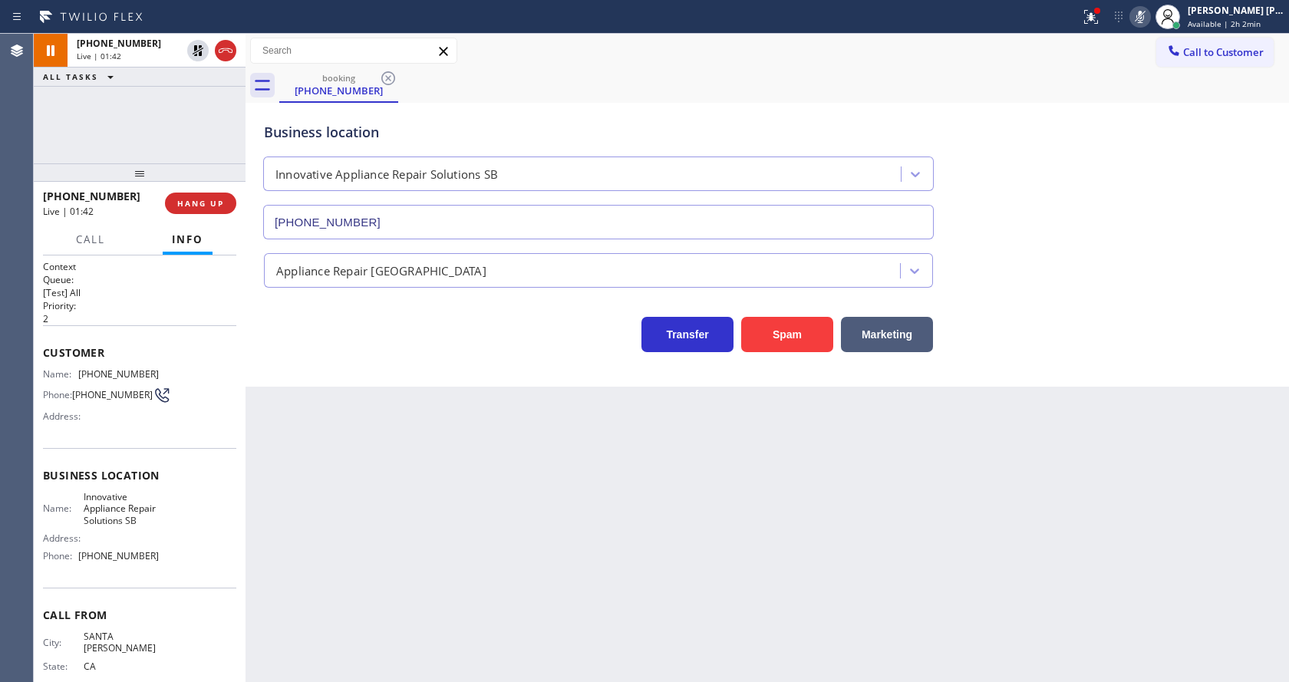
click at [413, 402] on div "Back to Dashboard Change Sender ID Customers Technicians Select a contact Outbo…" at bounding box center [766, 358] width 1043 height 648
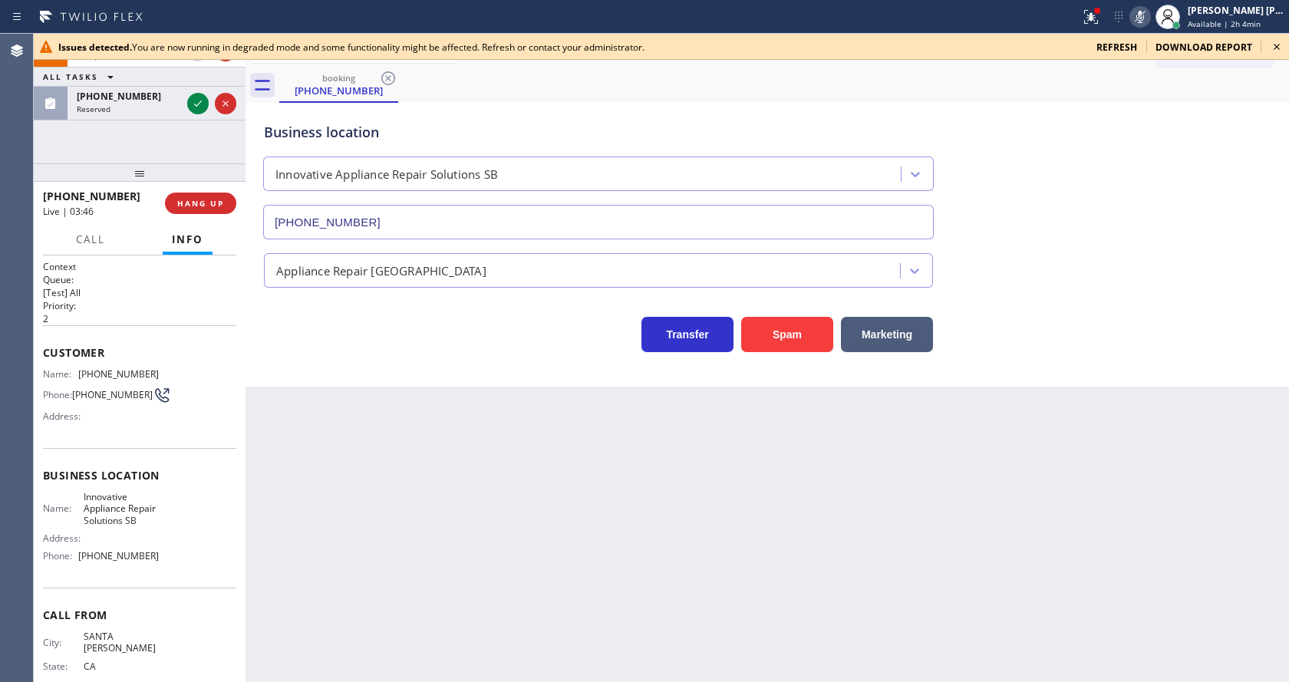
click at [417, 344] on div "Transfer Spam Marketing" at bounding box center [598, 330] width 675 height 43
click at [197, 103] on icon at bounding box center [198, 103] width 18 height 18
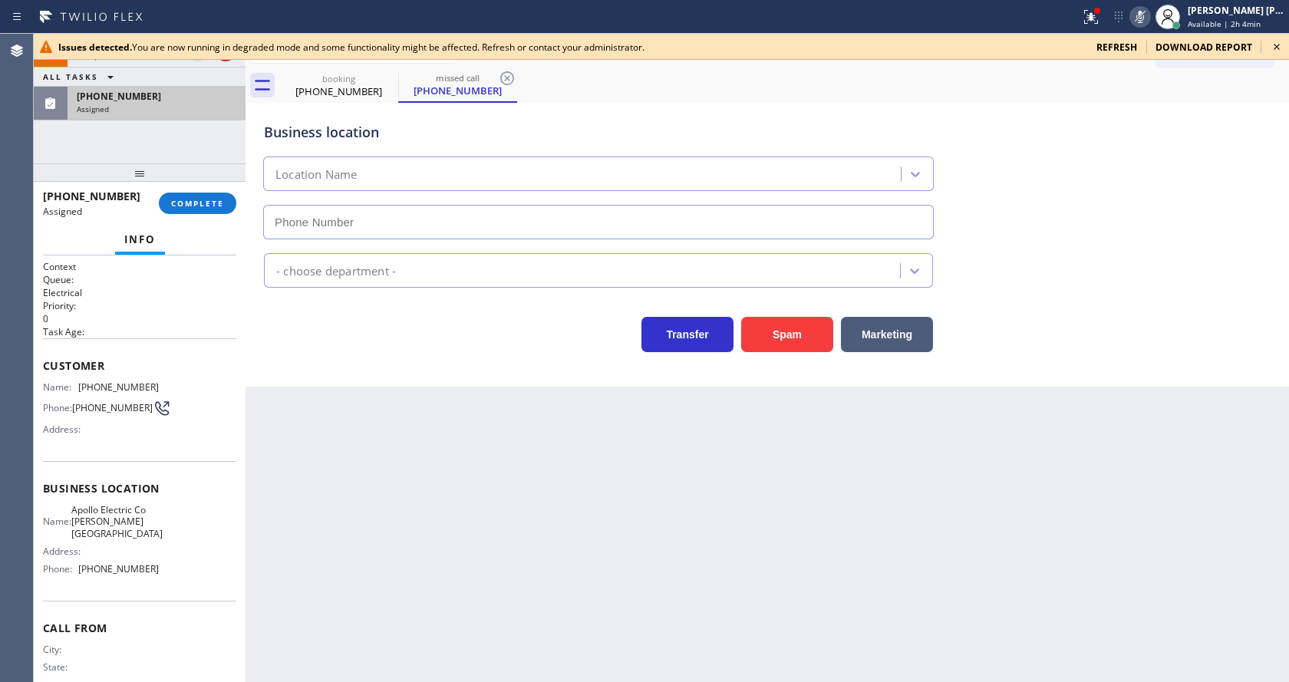
click at [1275, 49] on icon at bounding box center [1276, 47] width 18 height 18
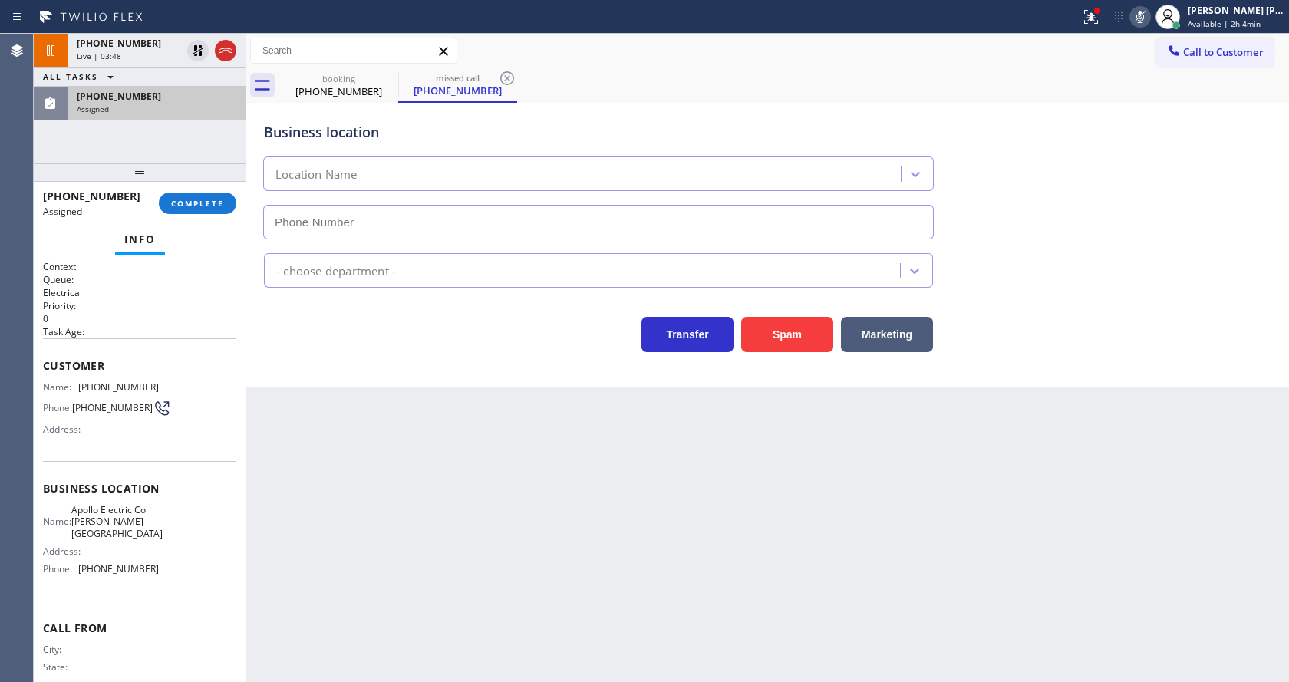
type input "[PHONE_NUMBER]"
click at [190, 194] on button "COMPLETE" at bounding box center [197, 203] width 77 height 21
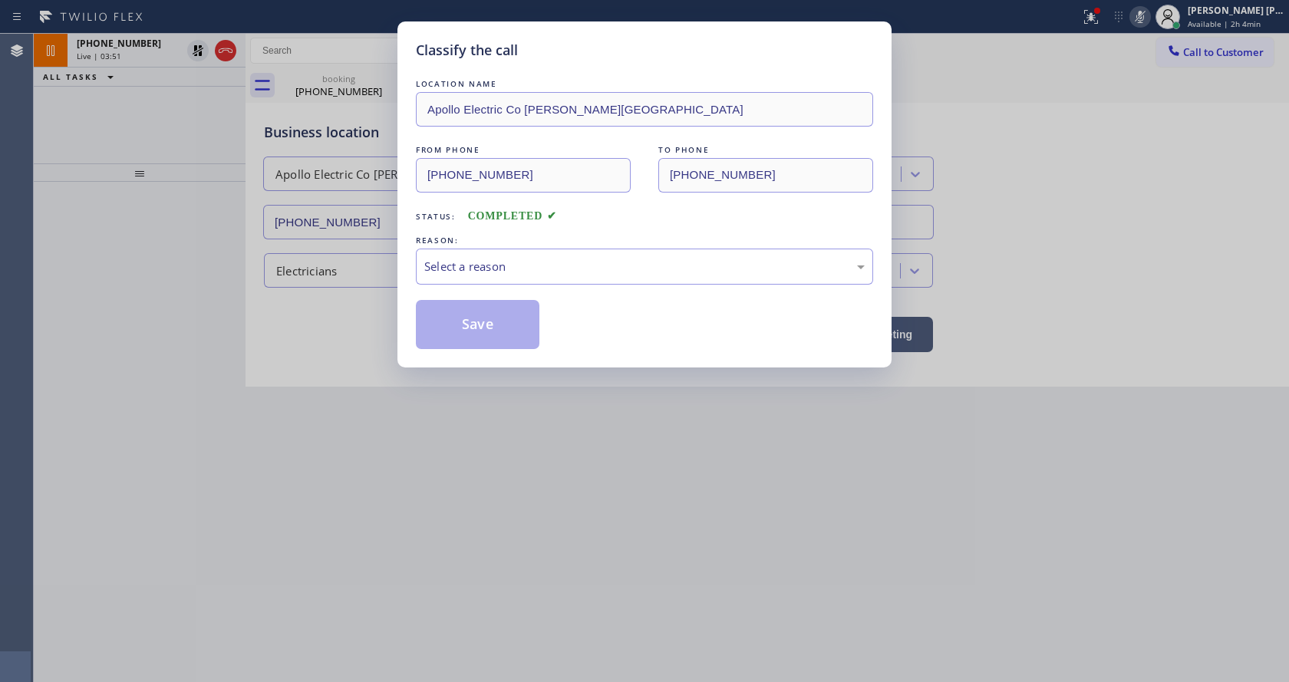
click at [494, 245] on div "REASON:" at bounding box center [644, 240] width 457 height 16
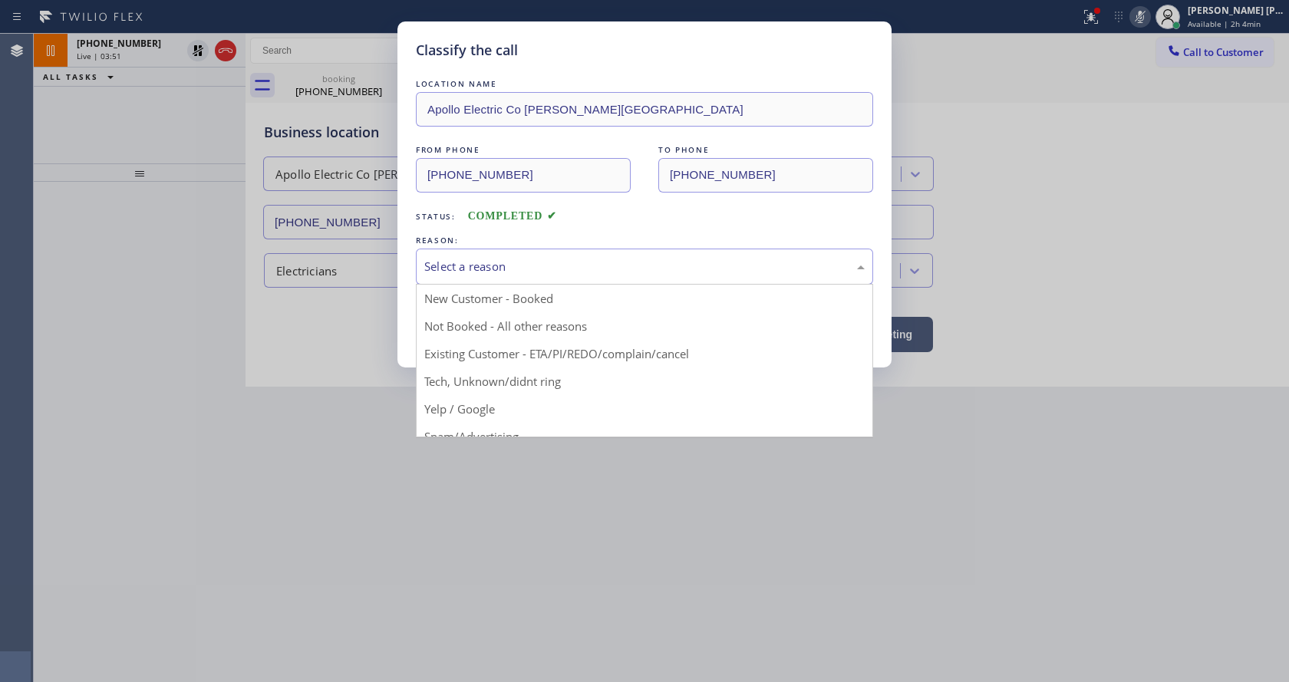
click at [495, 265] on div "Select a reason" at bounding box center [644, 267] width 440 height 18
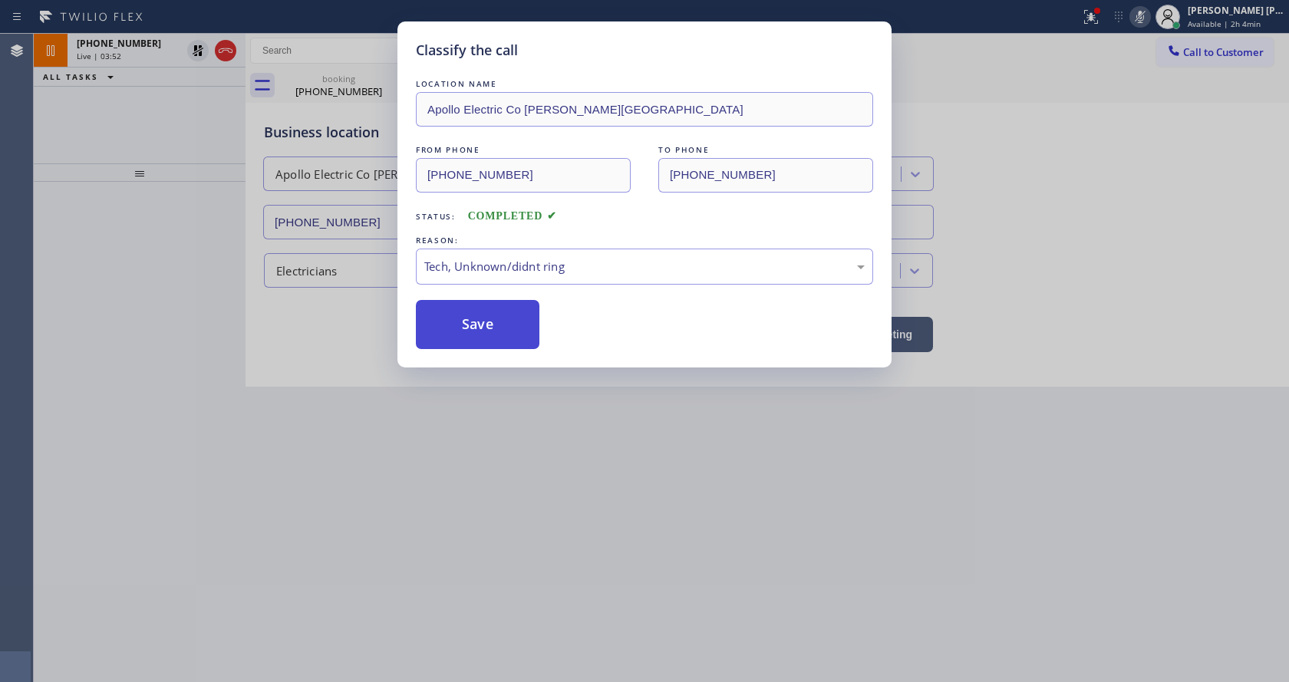
click at [484, 332] on button "Save" at bounding box center [478, 324] width 124 height 49
click at [523, 390] on div "Classify the call LOCATION NAME Apollo Electric Co [PERSON_NAME][GEOGRAPHIC_DAT…" at bounding box center [644, 341] width 1289 height 682
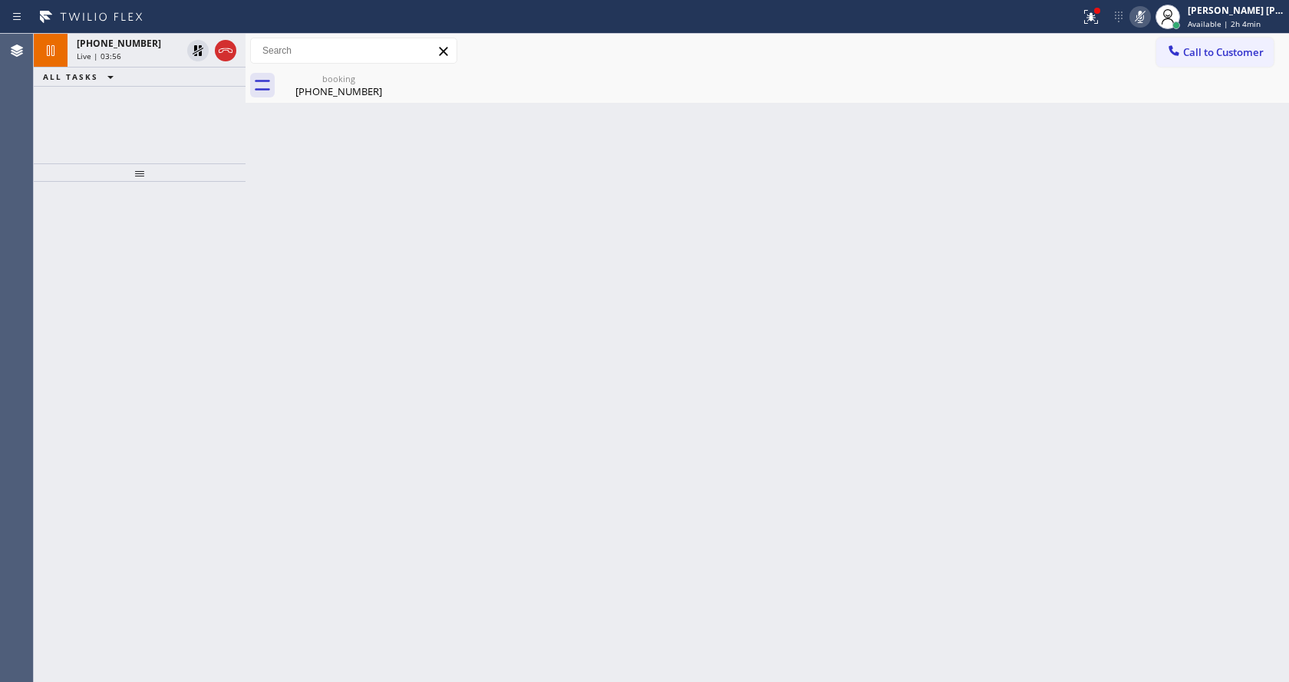
click at [571, 331] on div "Back to Dashboard Change Sender ID Customers Technicians Select a contact Outbo…" at bounding box center [766, 358] width 1043 height 648
click at [327, 100] on div "booking [PHONE_NUMBER]" at bounding box center [339, 85] width 116 height 35
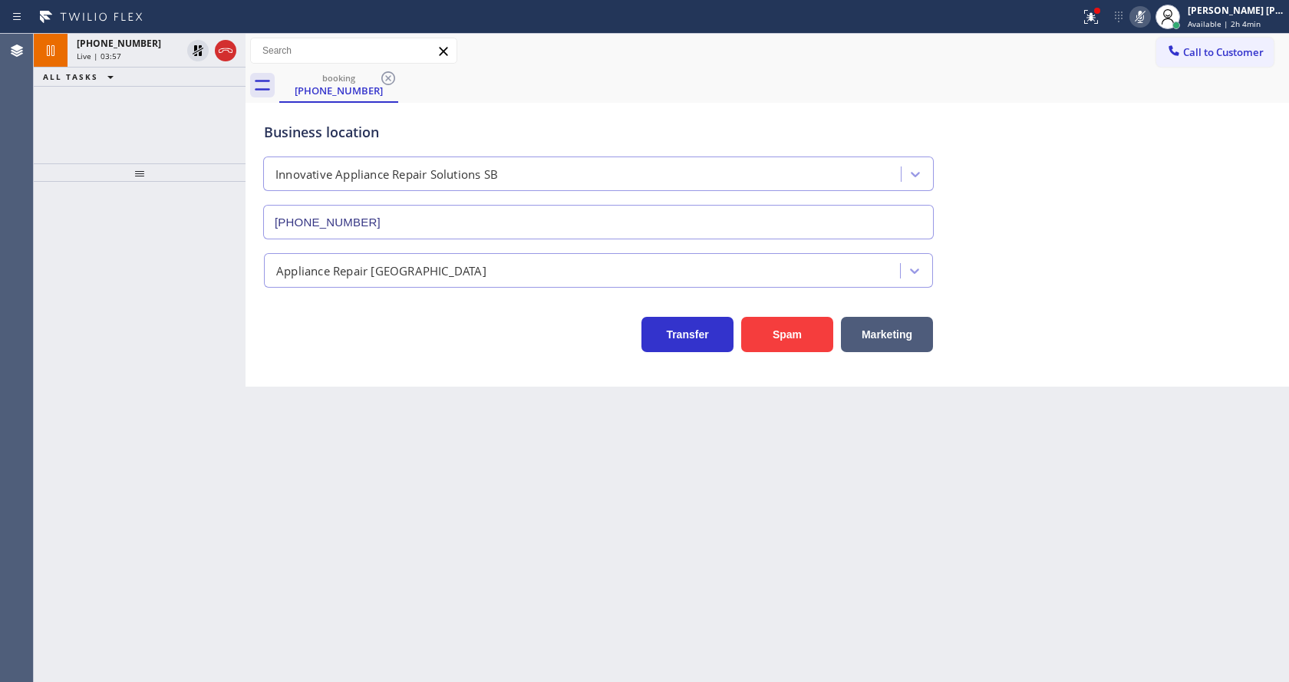
click at [162, 68] on div "ALL TASKS ALL TASKS ACTIVE TASKS TASKS IN WRAP UP" at bounding box center [140, 77] width 212 height 19
click at [160, 63] on div "[PHONE_NUMBER] Live | 03:58" at bounding box center [126, 51] width 117 height 34
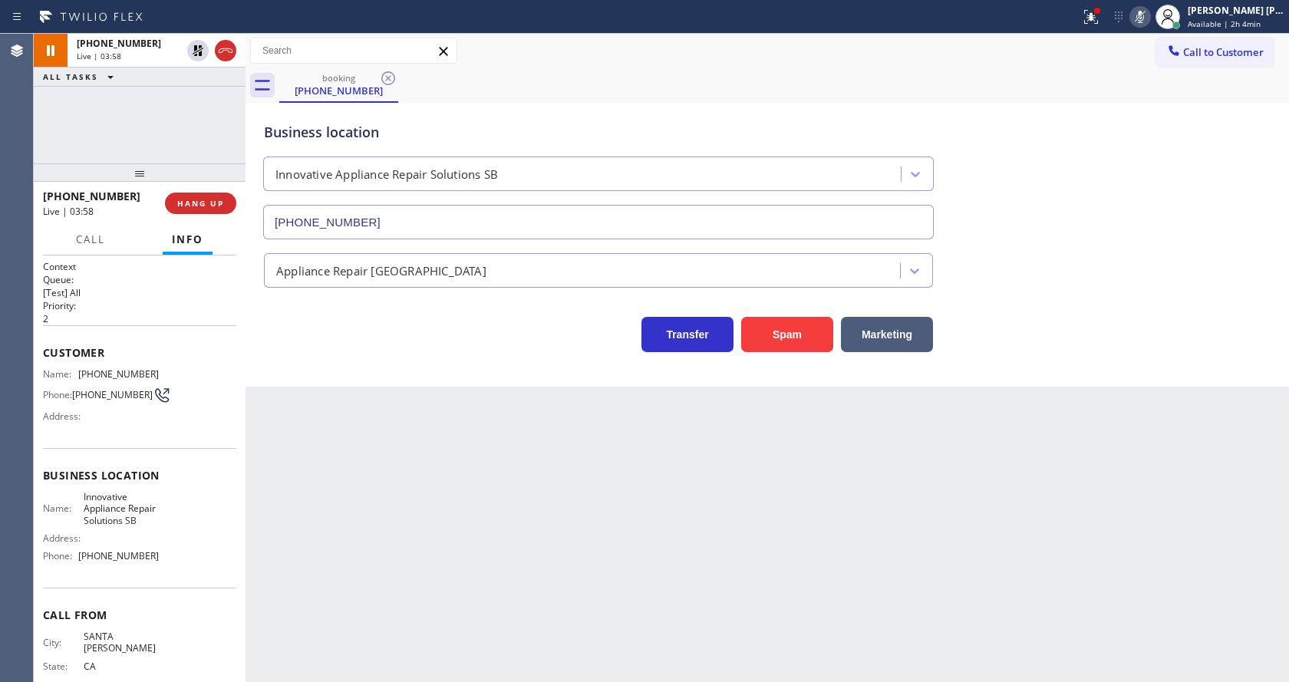
click at [385, 514] on div "Back to Dashboard Change Sender ID Customers Technicians Select a contact Outbo…" at bounding box center [766, 358] width 1043 height 648
click at [192, 109] on icon at bounding box center [198, 103] width 18 height 18
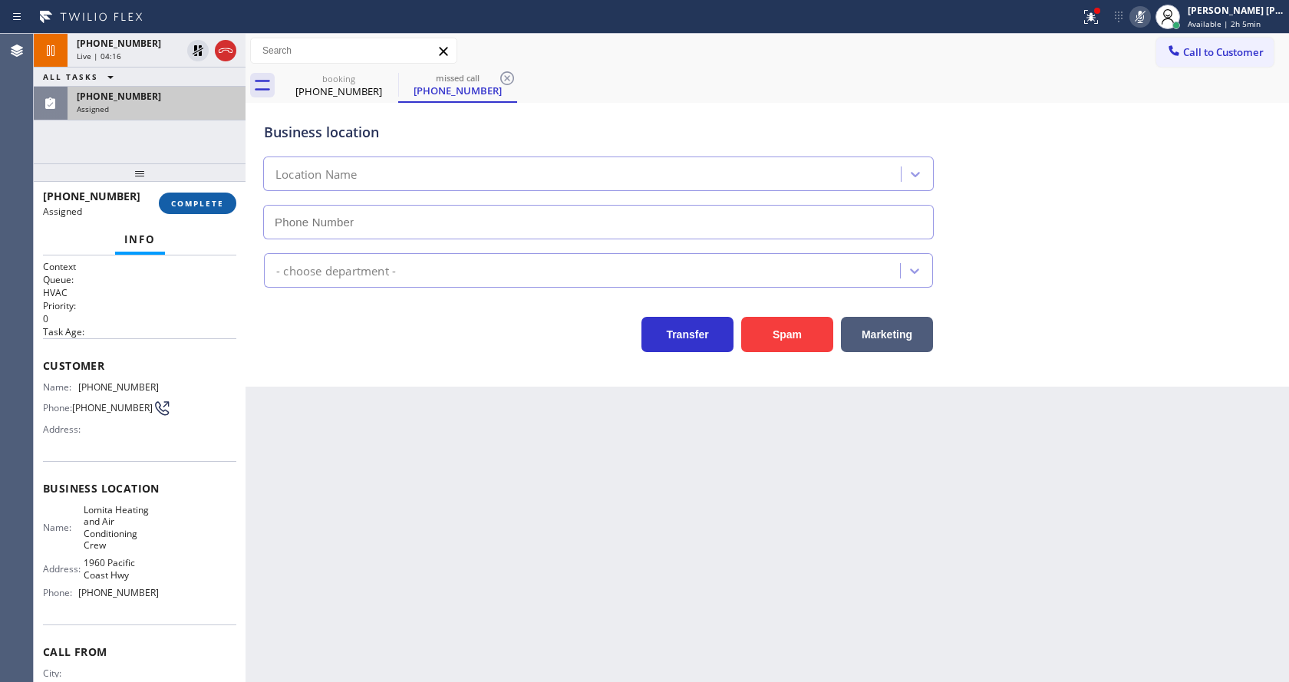
click at [195, 196] on button "COMPLETE" at bounding box center [197, 203] width 77 height 21
type input "[PHONE_NUMBER]"
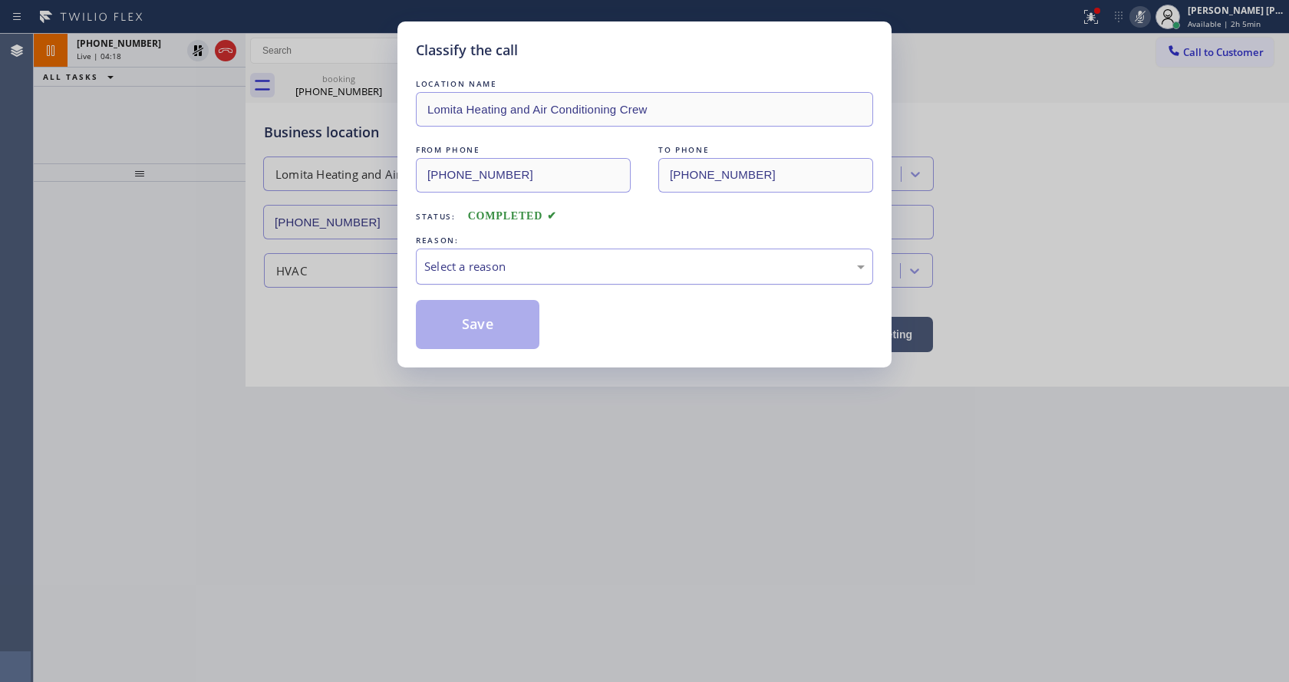
click at [451, 259] on div "Select a reason" at bounding box center [644, 267] width 440 height 18
click at [472, 341] on button "Save" at bounding box center [478, 324] width 124 height 49
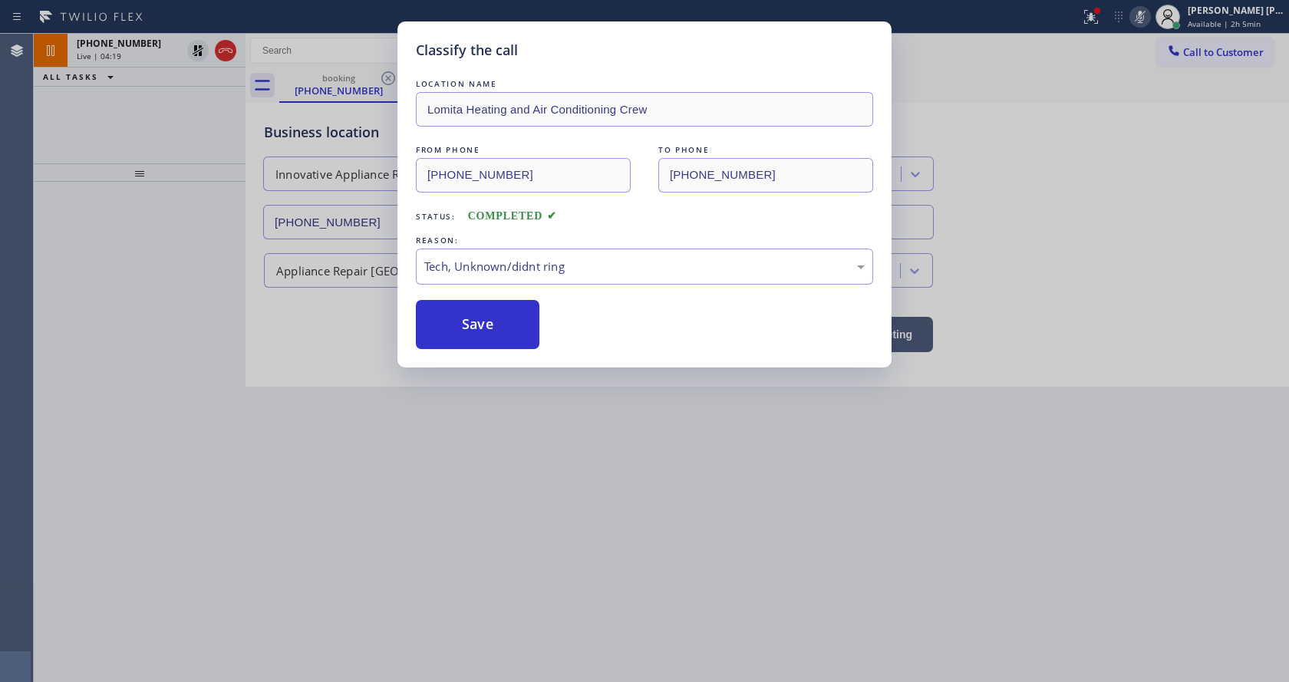
click at [532, 448] on div "Classify the call LOCATION NAME Lomita Heating and Air Conditioning Crew FROM P…" at bounding box center [644, 341] width 1289 height 682
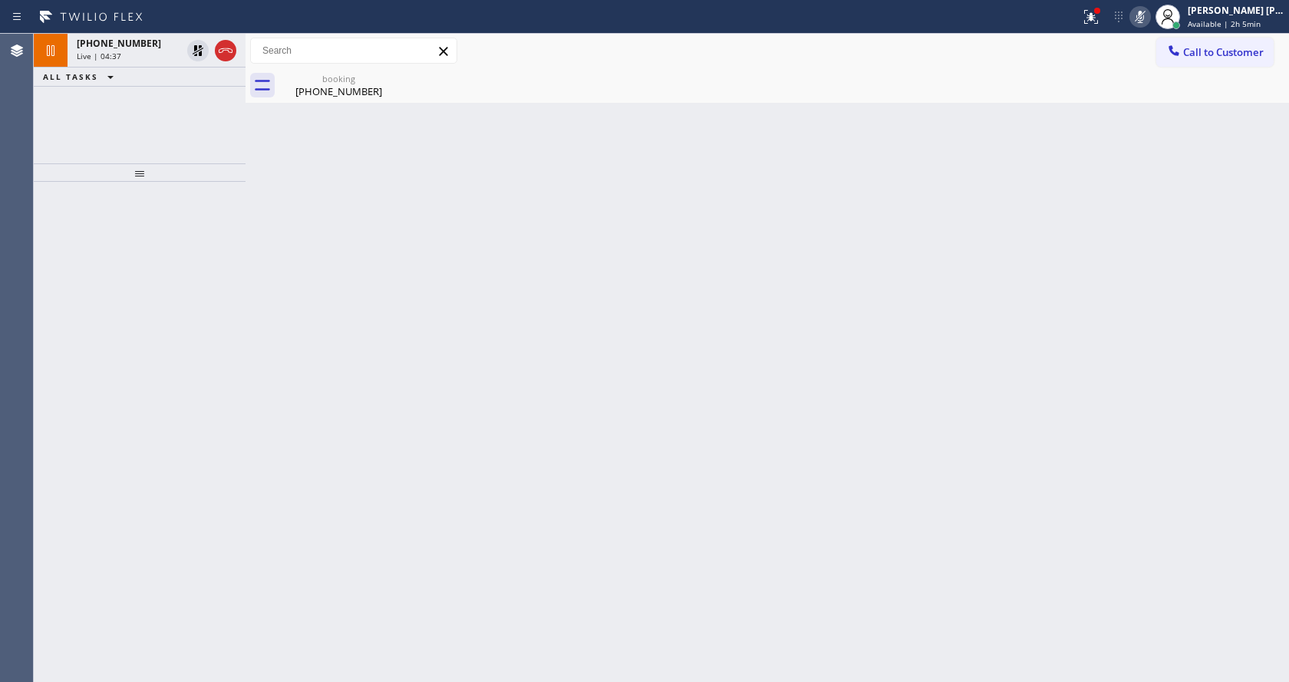
click at [157, 251] on div at bounding box center [140, 432] width 212 height 500
click at [1089, 23] on icon at bounding box center [1091, 17] width 18 height 18
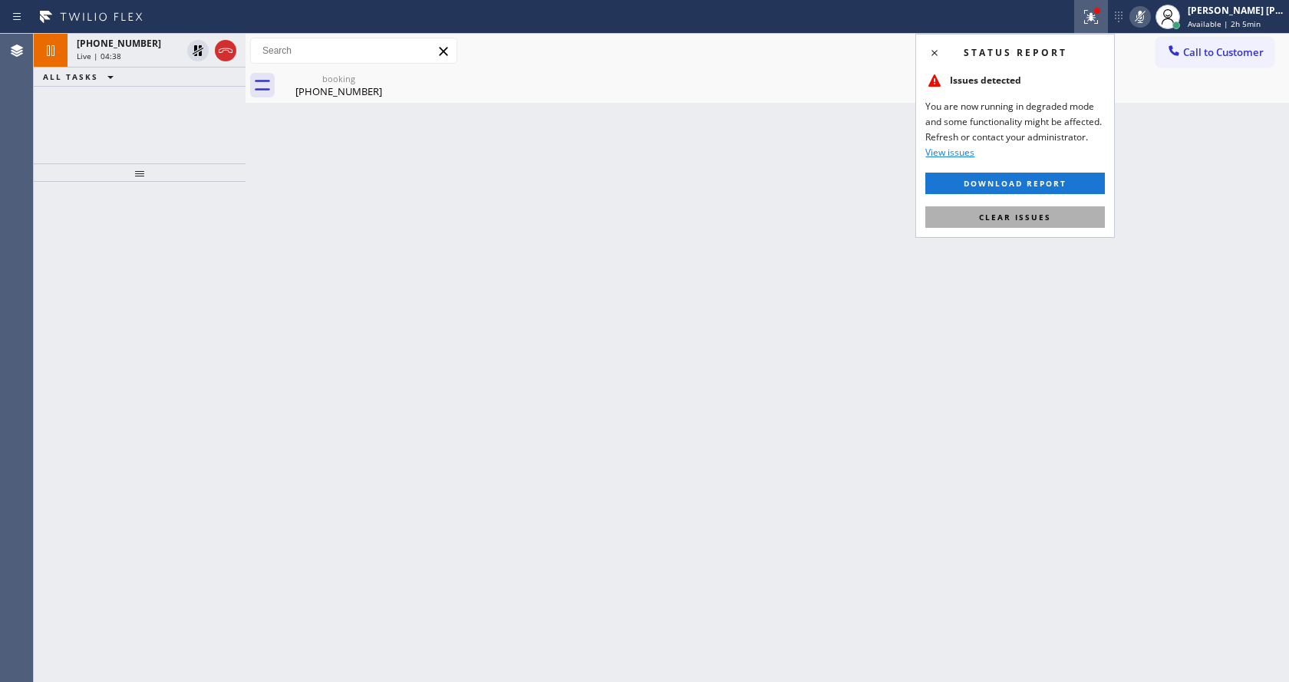
click at [1032, 212] on span "Clear issues" at bounding box center [1015, 217] width 72 height 11
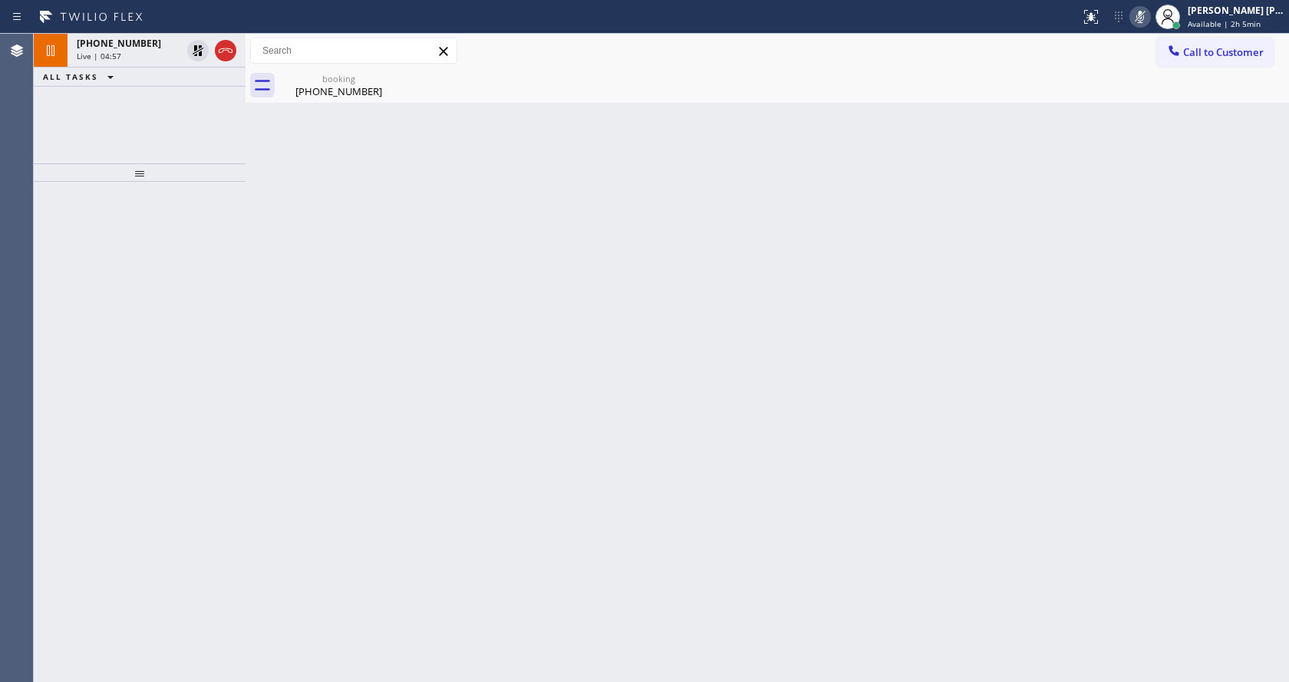
click at [468, 432] on div "Back to Dashboard Change Sender ID Customers Technicians Select a contact Outbo…" at bounding box center [766, 358] width 1043 height 648
click at [338, 90] on div "[PHONE_NUMBER]" at bounding box center [339, 91] width 116 height 14
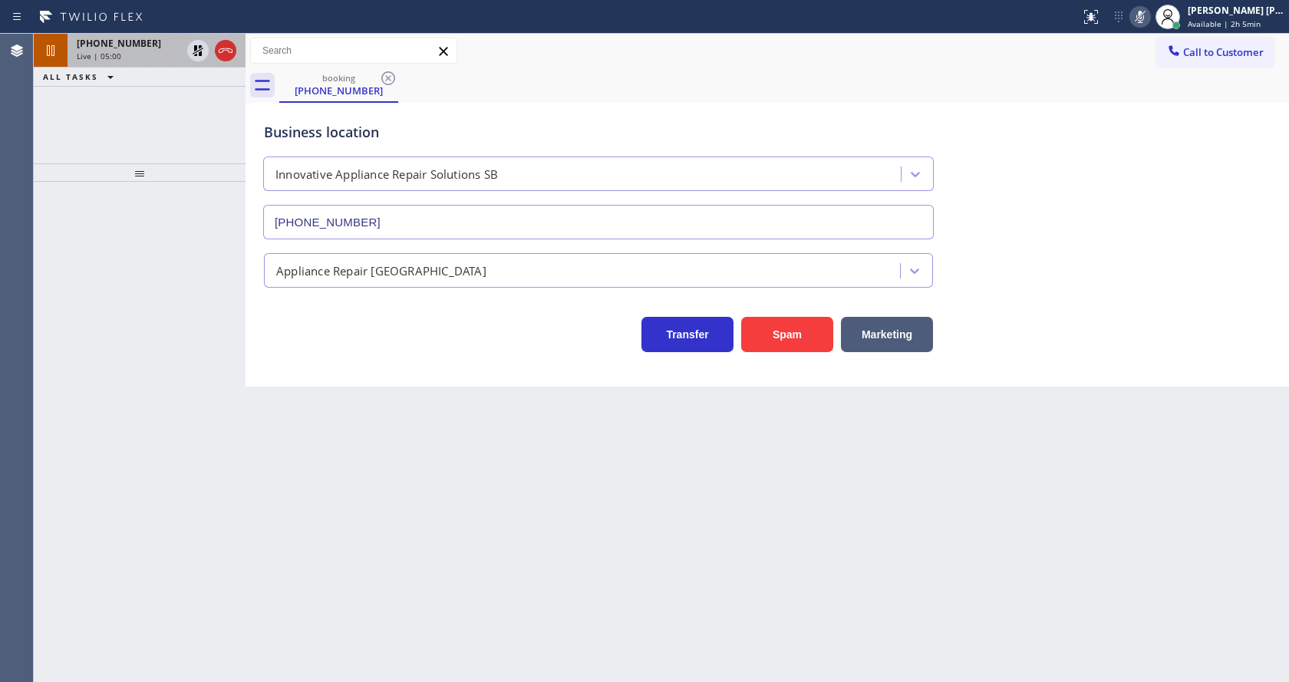
click at [136, 51] on div "Live | 05:00" at bounding box center [129, 56] width 104 height 11
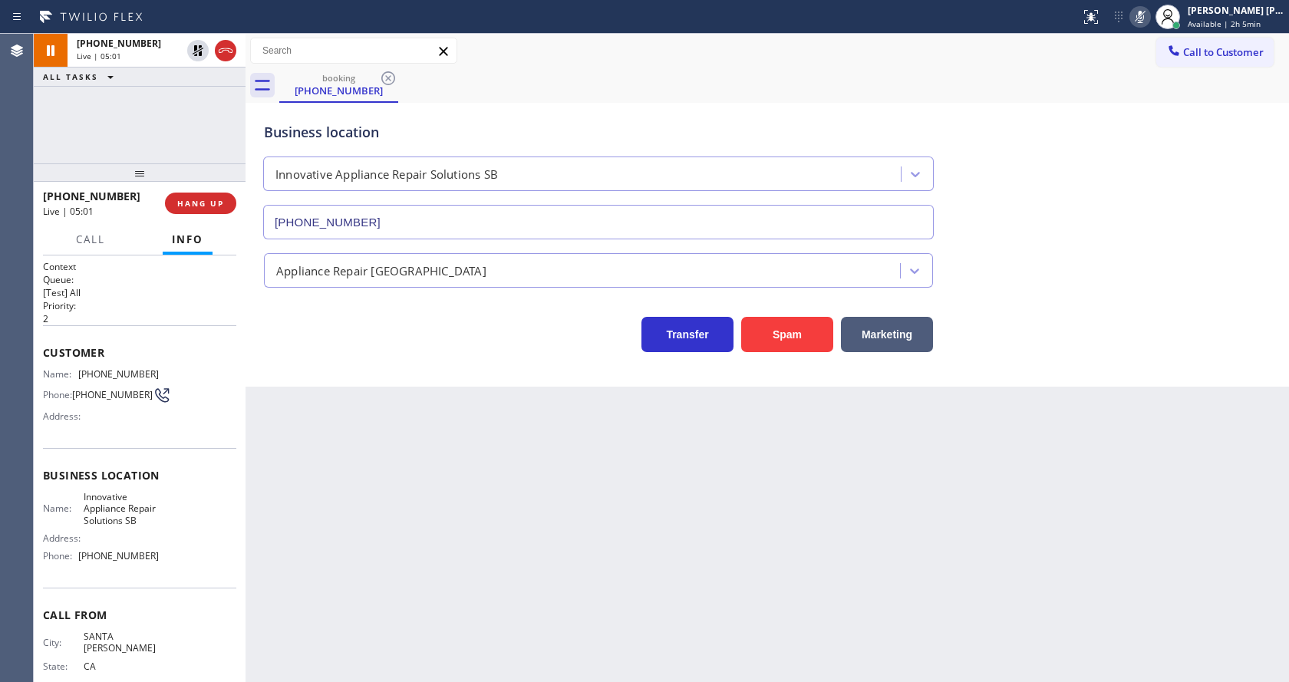
click at [446, 397] on div "Back to Dashboard Change Sender ID Customers Technicians Select a contact Outbo…" at bounding box center [766, 358] width 1043 height 648
click at [299, 385] on div "Business location Innovative Appliance Repair Solutions SB [PHONE_NUMBER] Appli…" at bounding box center [766, 245] width 1043 height 284
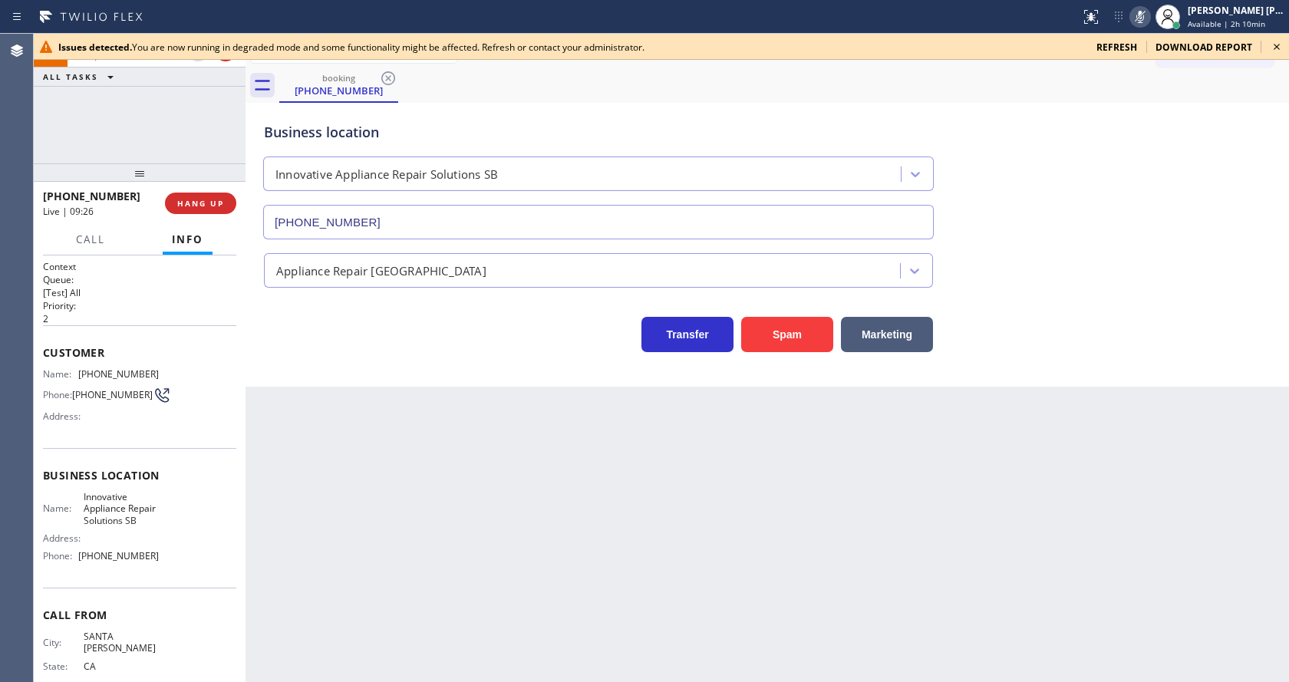
click at [1168, 91] on div "booking [PHONE_NUMBER]" at bounding box center [783, 85] width 1009 height 35
click at [1288, 48] on div "Issues detected. You are now running in degraded mode and some functionality mi…" at bounding box center [661, 47] width 1255 height 26
click at [1270, 39] on icon at bounding box center [1276, 47] width 18 height 18
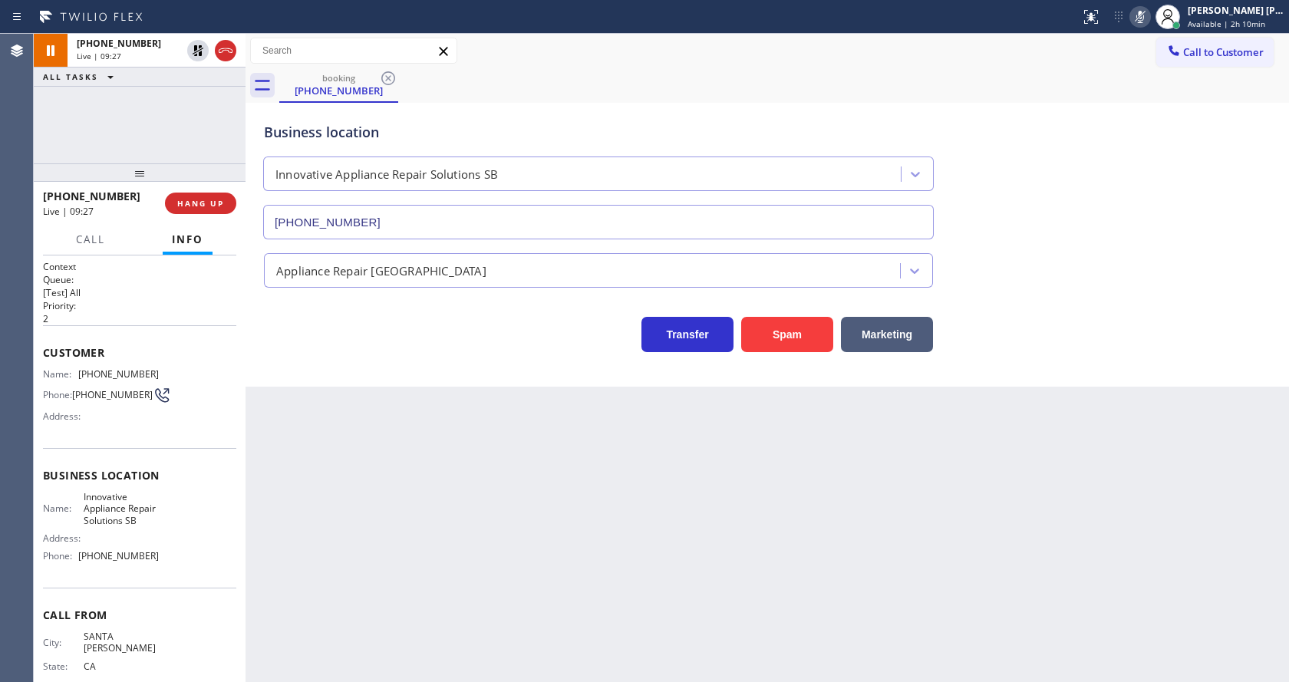
click at [1086, 371] on div "Business location Innovative Appliance Repair Solutions SB [PHONE_NUMBER] Appli…" at bounding box center [766, 245] width 1043 height 284
drag, startPoint x: 240, startPoint y: 361, endPoint x: 307, endPoint y: 323, distance: 77.0
click at [240, 361] on div "Context Queue: [Test] All Priority: 2 Customer Name: [PHONE_NUMBER] Phone: [PHO…" at bounding box center [140, 468] width 212 height 427
click at [198, 48] on icon at bounding box center [198, 50] width 18 height 18
click at [1146, 19] on icon at bounding box center [1140, 17] width 18 height 18
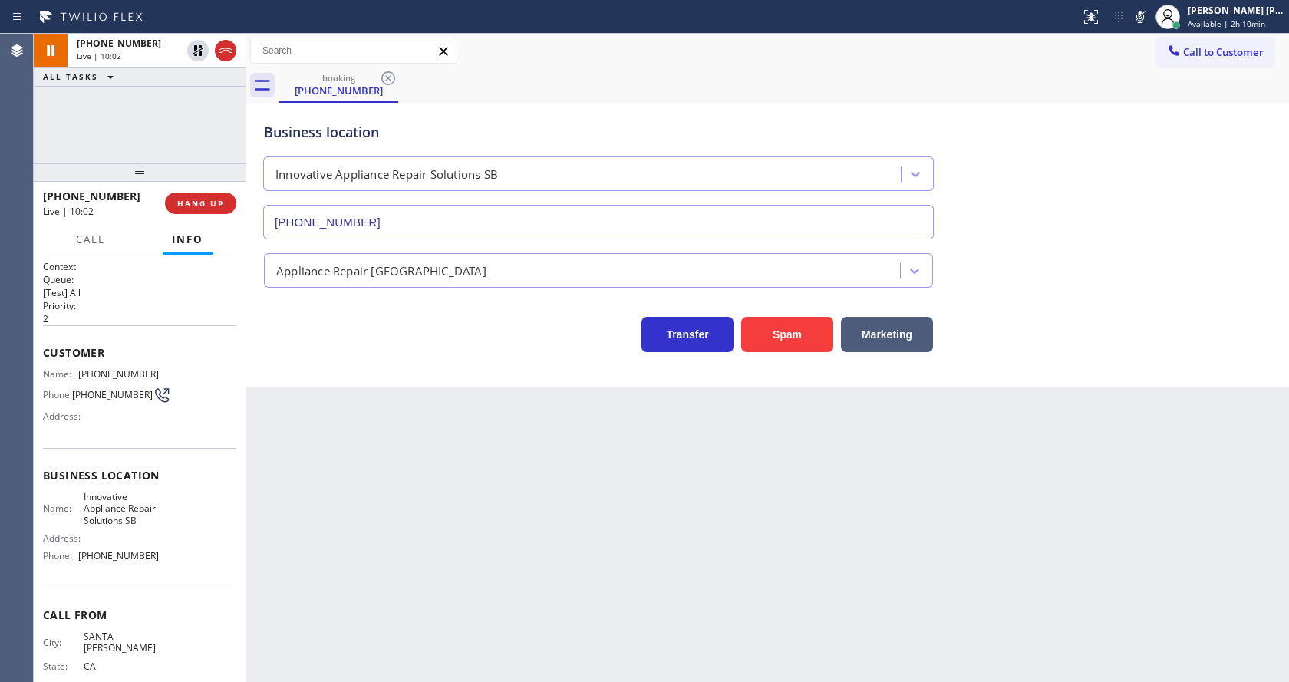
click at [1151, 232] on div "Business location Innovative Appliance Repair Solutions SB [PHONE_NUMBER]" at bounding box center [767, 169] width 1013 height 139
click at [573, 551] on div "Back to Dashboard Change Sender ID Customers Technicians Select a contact Outbo…" at bounding box center [766, 358] width 1043 height 648
click at [542, 578] on div "Back to Dashboard Change Sender ID Customers Technicians Select a contact Outbo…" at bounding box center [766, 358] width 1043 height 648
click at [440, 492] on div "Back to Dashboard Change Sender ID Customers Technicians Select a contact Outbo…" at bounding box center [766, 358] width 1043 height 648
drag, startPoint x: 1041, startPoint y: 142, endPoint x: 1112, endPoint y: 46, distance: 119.5
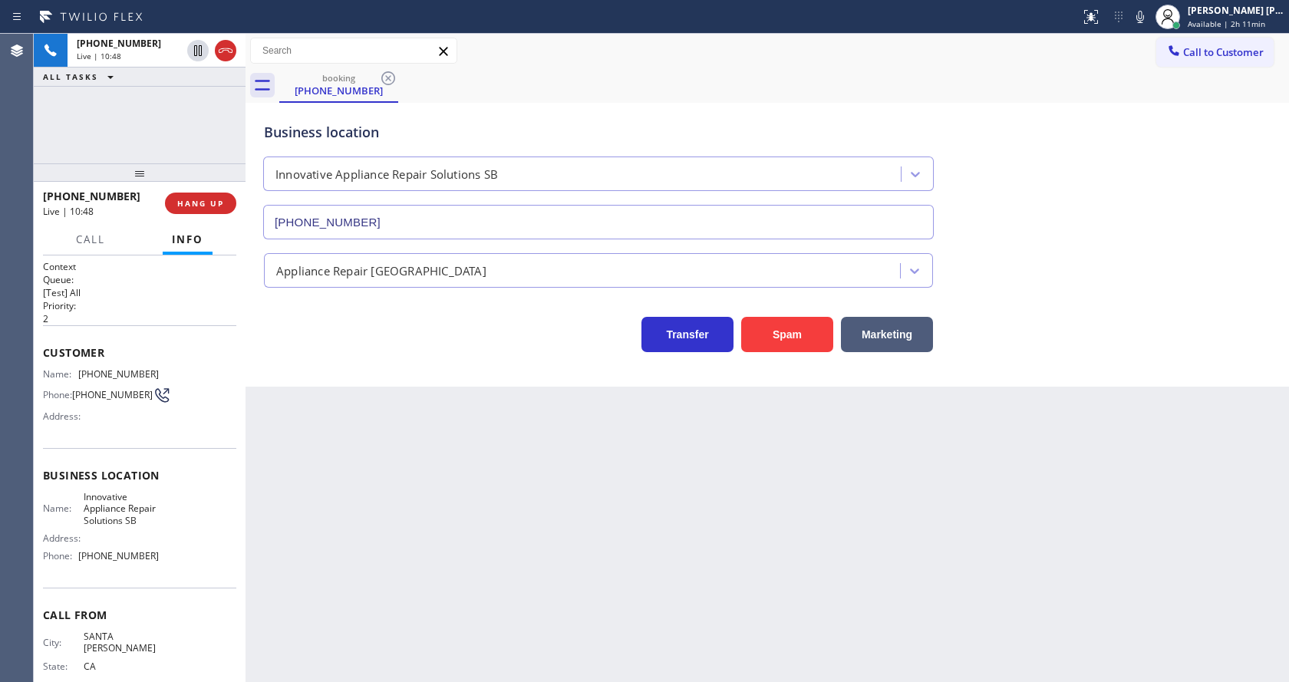
click at [1042, 142] on div "Business location Innovative Appliance Repair Solutions SB [PHONE_NUMBER]" at bounding box center [767, 169] width 1013 height 139
click at [1141, 12] on icon at bounding box center [1140, 17] width 18 height 18
click at [1129, 187] on div "Business location Innovative Appliance Repair Solutions SB [PHONE_NUMBER]" at bounding box center [767, 169] width 1013 height 139
click at [345, 437] on div "Back to Dashboard Change Sender ID Customers Technicians Select a contact Outbo…" at bounding box center [766, 358] width 1043 height 648
click at [194, 41] on button at bounding box center [197, 50] width 21 height 21
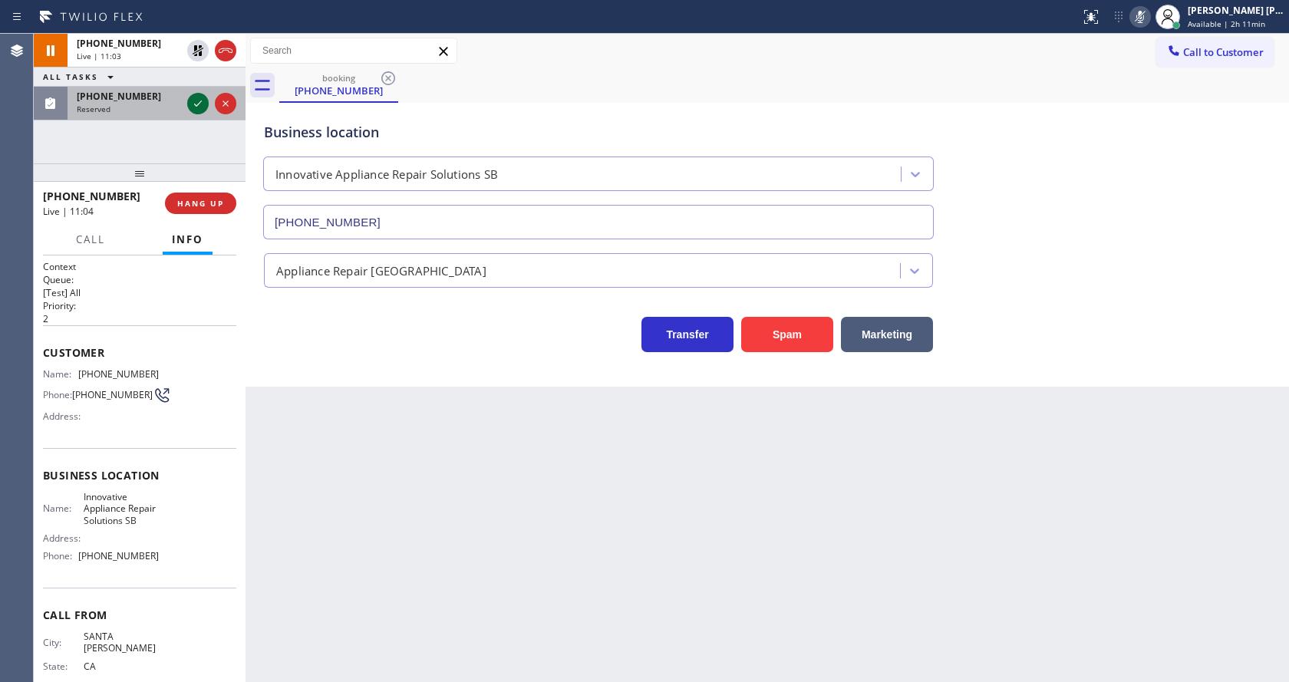
click at [199, 100] on icon at bounding box center [198, 103] width 18 height 18
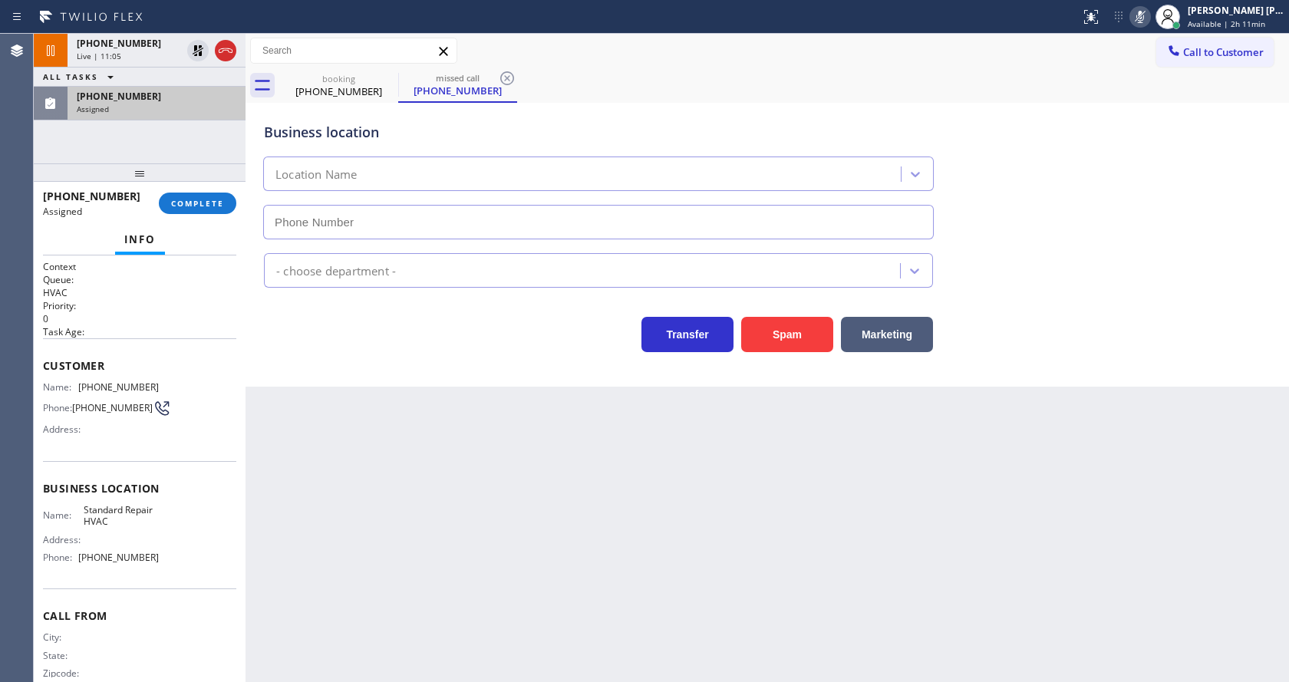
type input "[PHONE_NUMBER]"
click at [197, 207] on span "COMPLETE" at bounding box center [197, 203] width 53 height 11
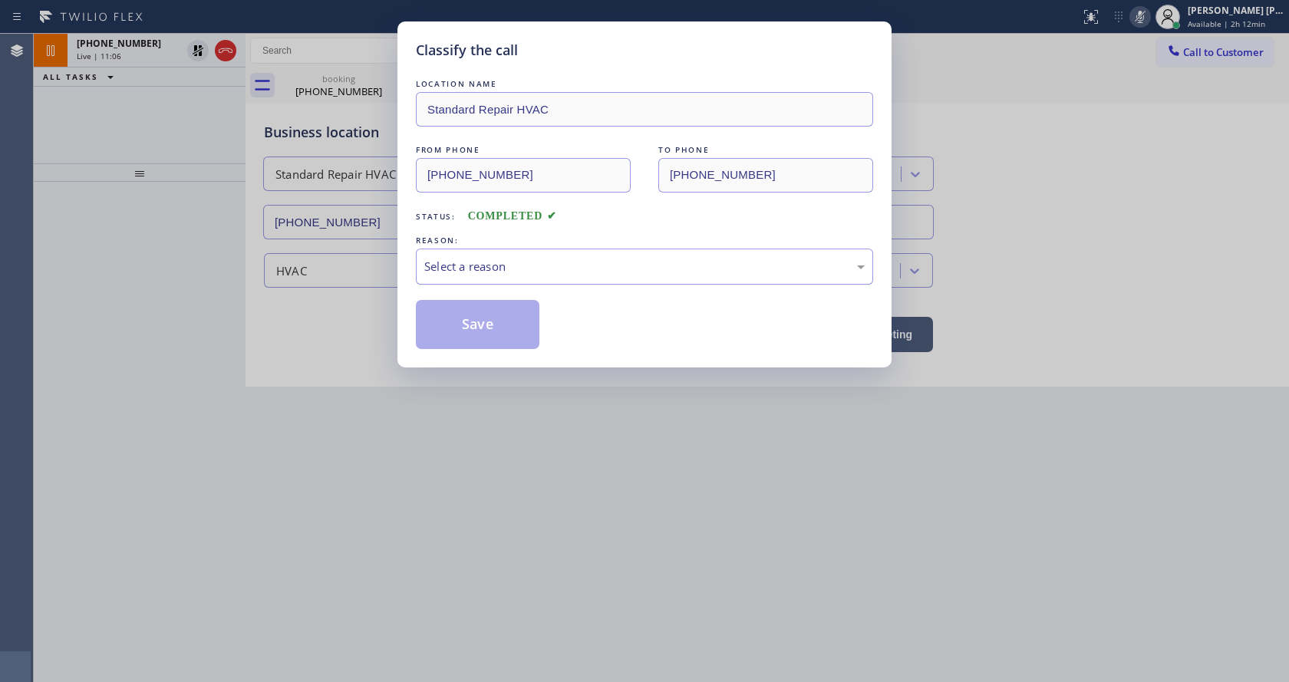
click at [454, 265] on div "Select a reason" at bounding box center [644, 267] width 440 height 18
click at [471, 335] on button "Save" at bounding box center [478, 324] width 124 height 49
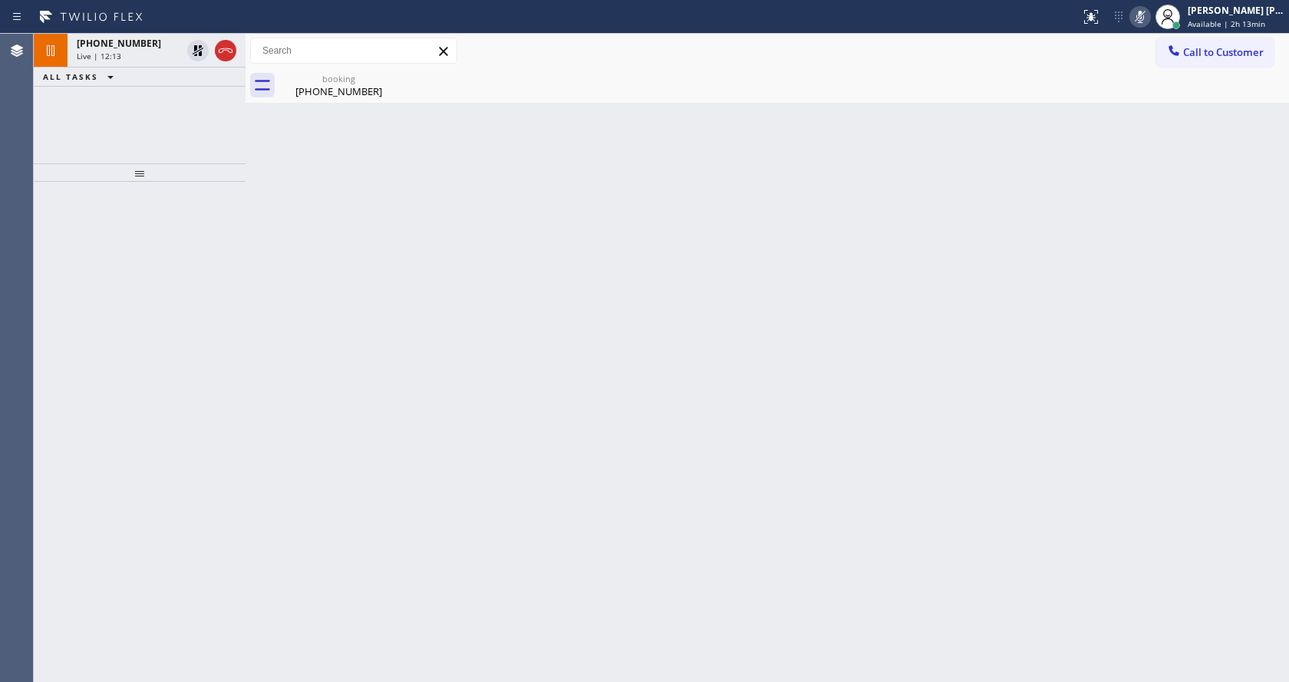
click at [137, 229] on div at bounding box center [140, 432] width 212 height 500
click at [169, 38] on div "[PHONE_NUMBER]" at bounding box center [129, 43] width 104 height 13
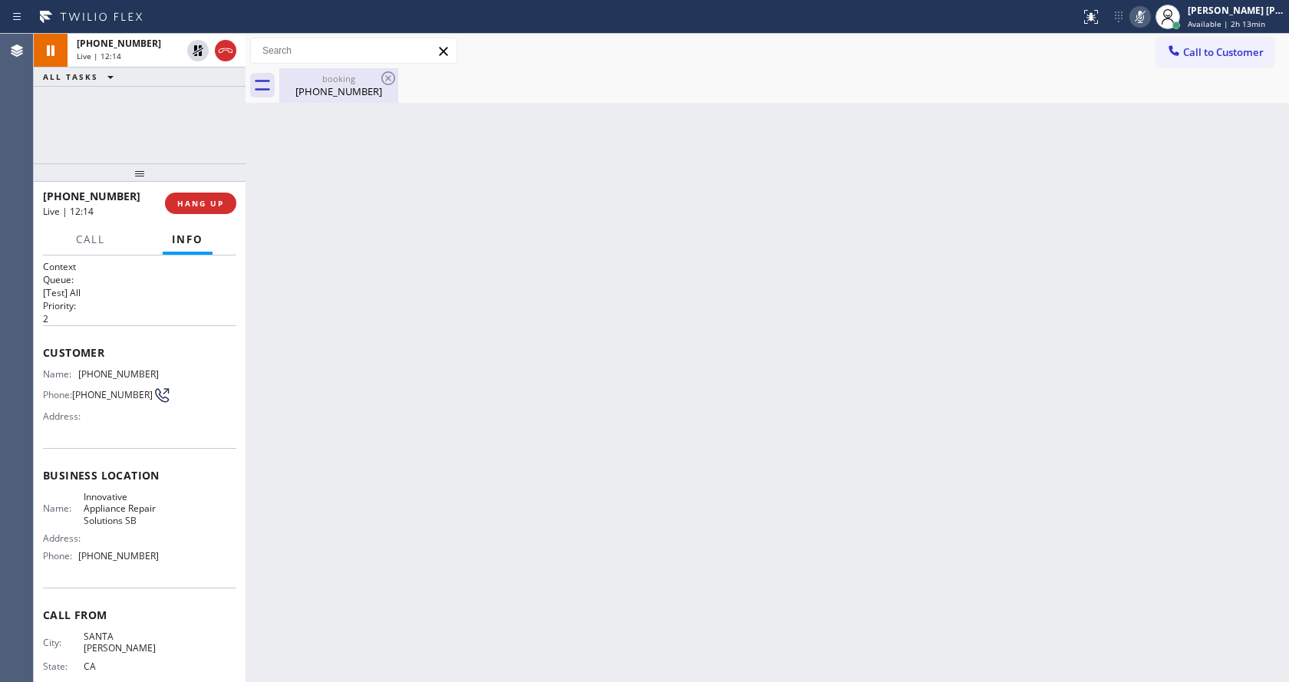
click at [315, 80] on div "booking" at bounding box center [339, 79] width 116 height 12
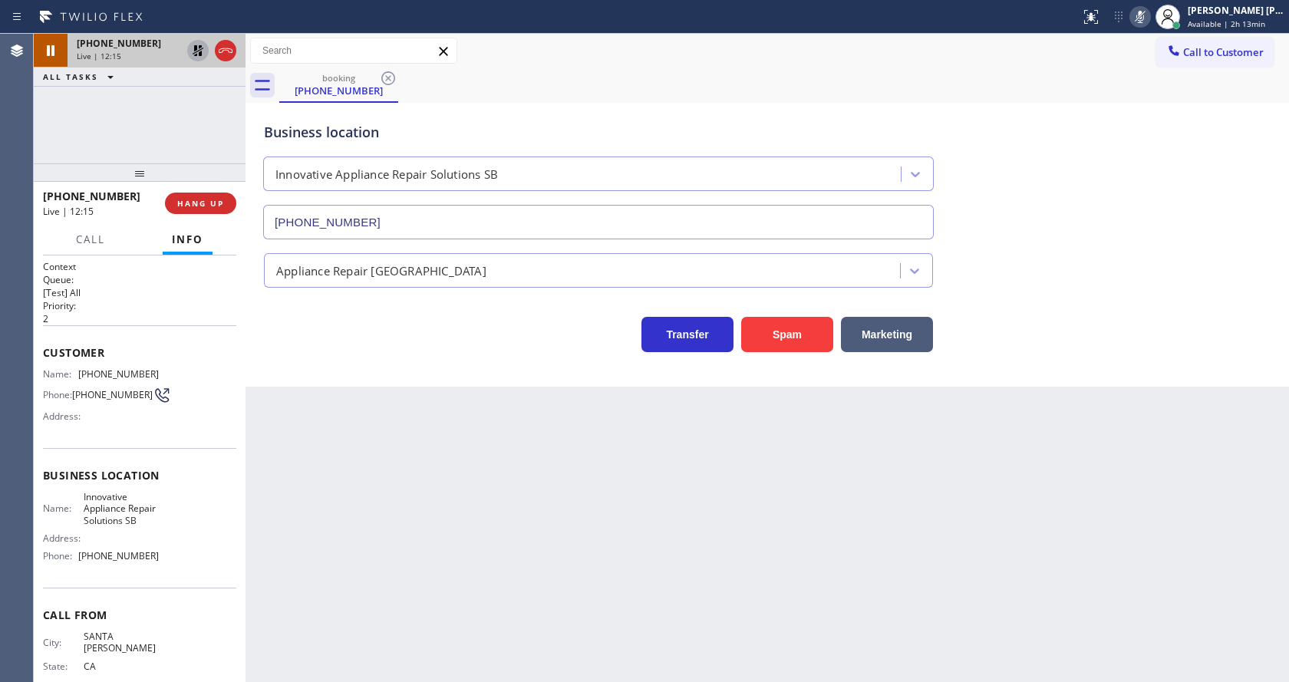
click at [201, 46] on icon at bounding box center [198, 50] width 11 height 11
click at [1140, 12] on icon at bounding box center [1140, 17] width 18 height 18
click at [1141, 90] on div "booking [PHONE_NUMBER]" at bounding box center [783, 85] width 1009 height 35
click at [455, 529] on div "Back to Dashboard Change Sender ID Customers Technicians Select a contact Outbo…" at bounding box center [766, 358] width 1043 height 648
drag, startPoint x: 642, startPoint y: 611, endPoint x: 588, endPoint y: 609, distance: 53.7
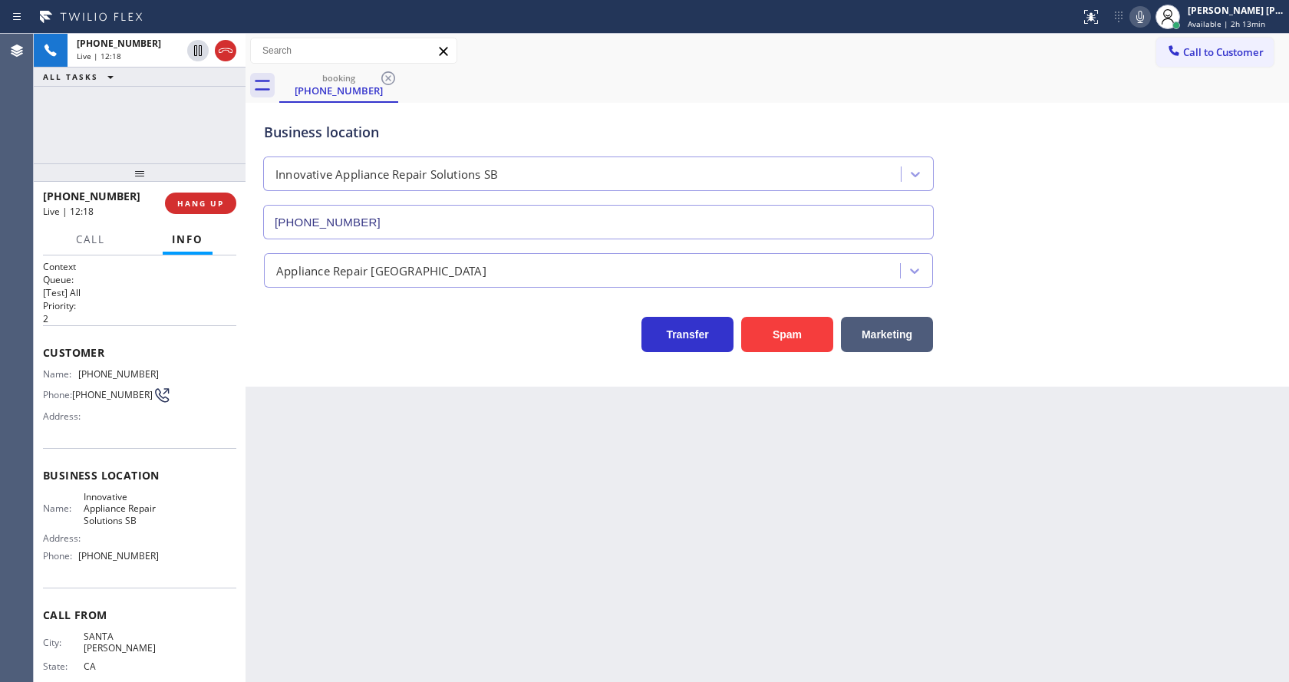
click at [642, 611] on div "Back to Dashboard Change Sender ID Customers Technicians Select a contact Outbo…" at bounding box center [766, 358] width 1043 height 648
click at [270, 362] on div "Business location Innovative Appliance Repair Solutions SB [PHONE_NUMBER] Appli…" at bounding box center [766, 245] width 1043 height 284
click at [1144, 17] on icon at bounding box center [1140, 17] width 18 height 18
click at [1135, 285] on div "Appliance Repair [GEOGRAPHIC_DATA]" at bounding box center [767, 267] width 1013 height 41
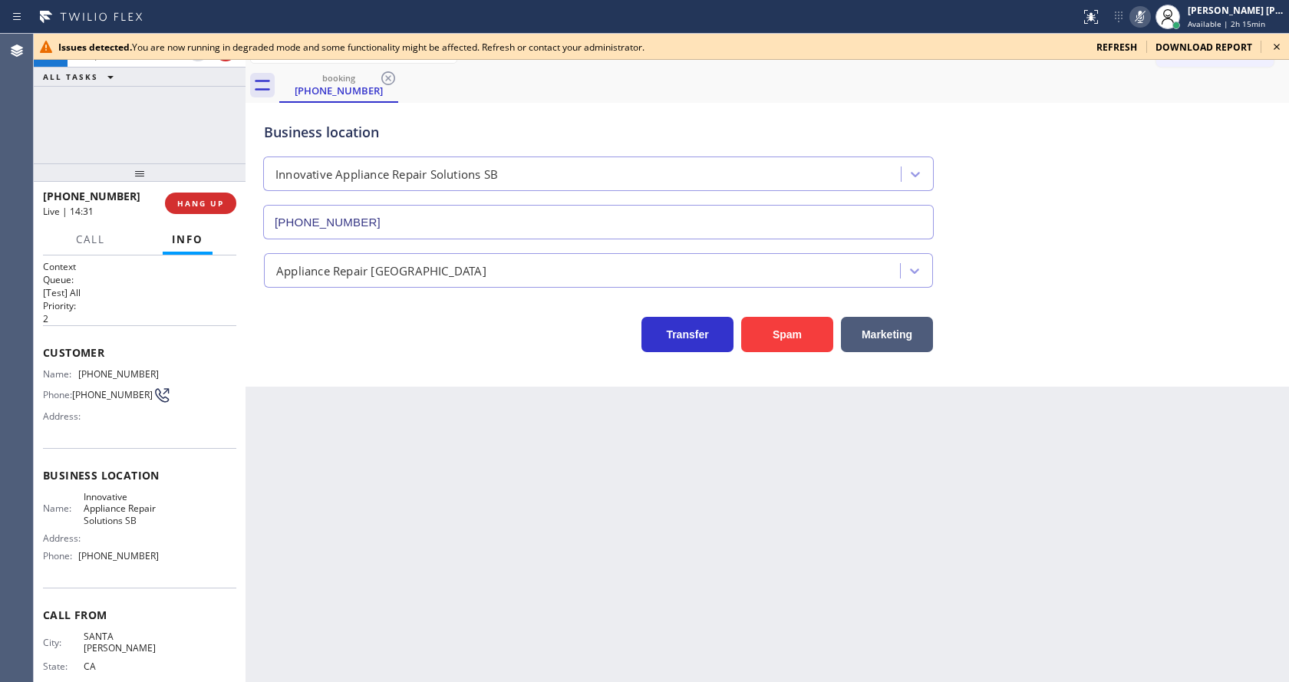
click at [1171, 186] on div "Business location Innovative Appliance Repair Solutions SB [PHONE_NUMBER]" at bounding box center [767, 169] width 1013 height 139
click at [1272, 48] on icon at bounding box center [1276, 47] width 18 height 18
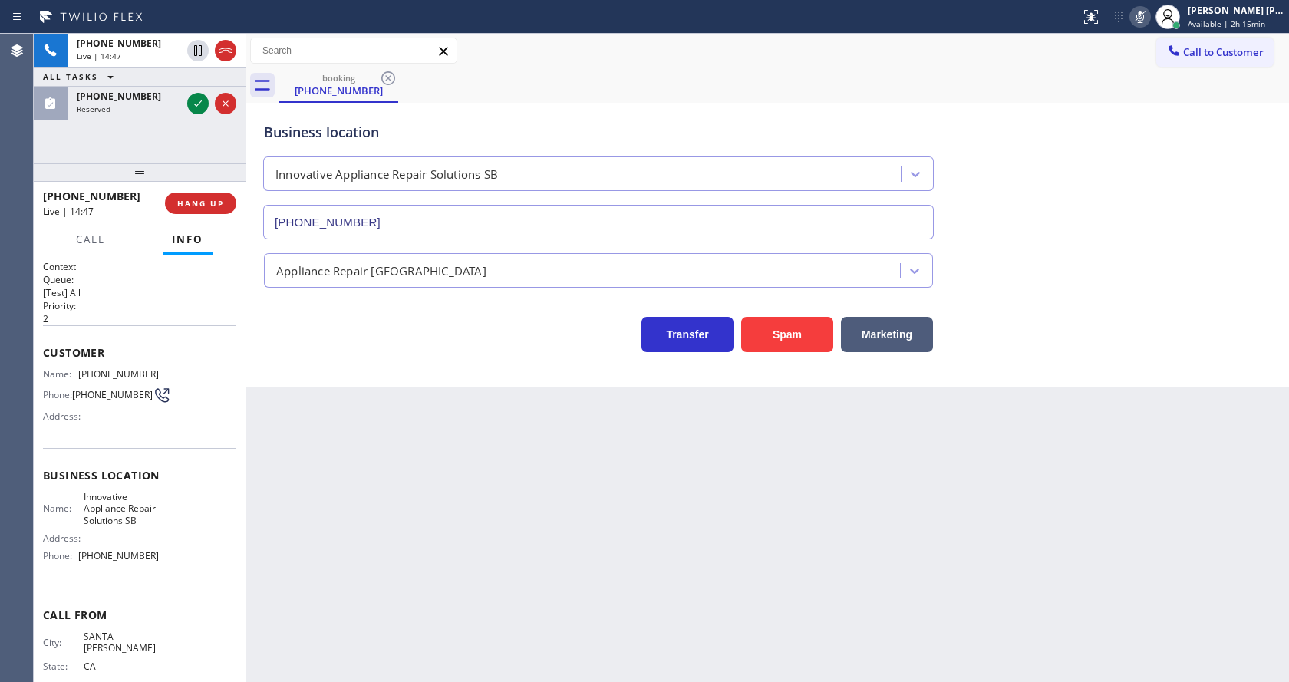
click at [341, 400] on div "Back to Dashboard Change Sender ID Customers Technicians Select a contact Outbo…" at bounding box center [766, 358] width 1043 height 648
click at [192, 110] on icon at bounding box center [198, 103] width 18 height 18
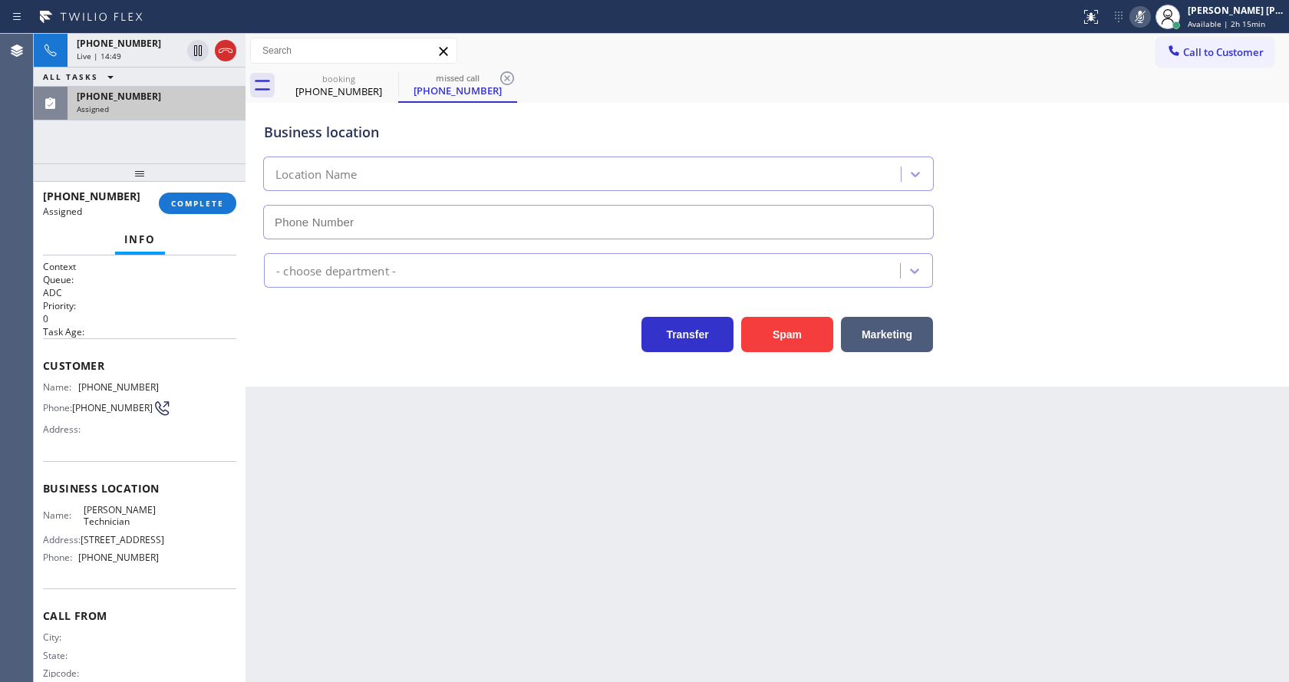
click at [182, 193] on button "COMPLETE" at bounding box center [197, 203] width 77 height 21
type input "[PHONE_NUMBER]"
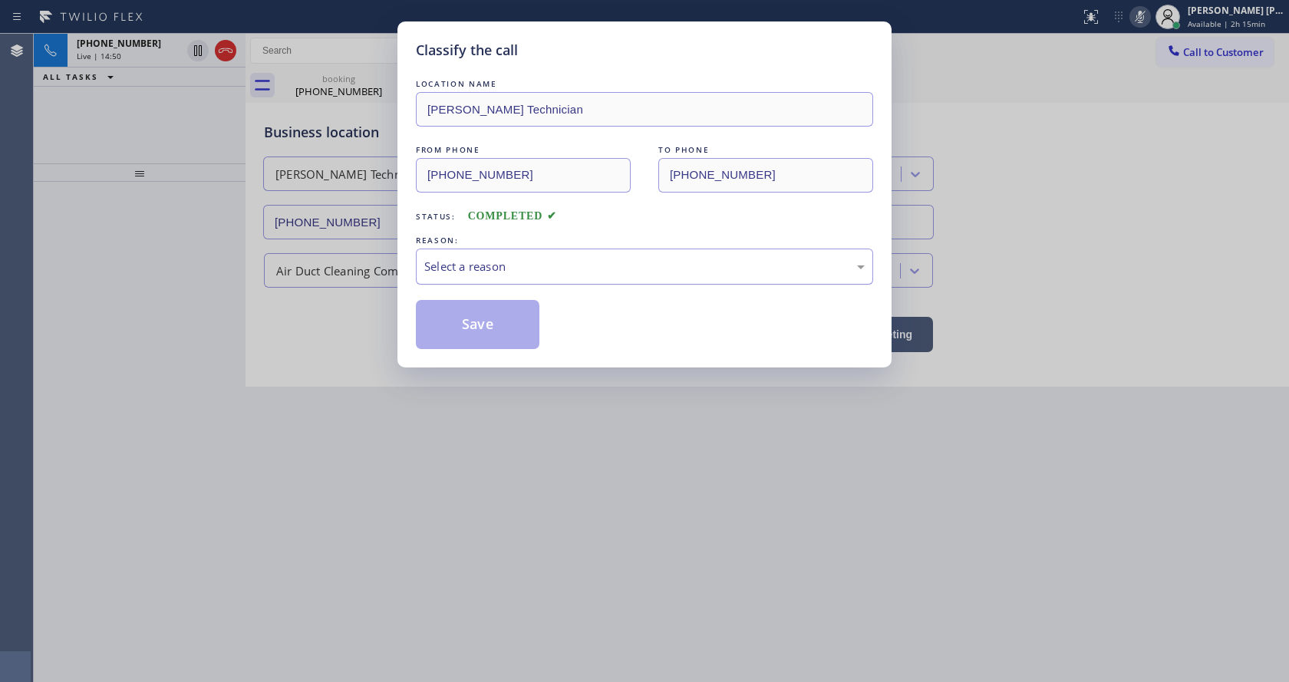
click at [519, 272] on div "Select a reason" at bounding box center [644, 267] width 440 height 18
click at [480, 335] on button "Save" at bounding box center [478, 324] width 124 height 49
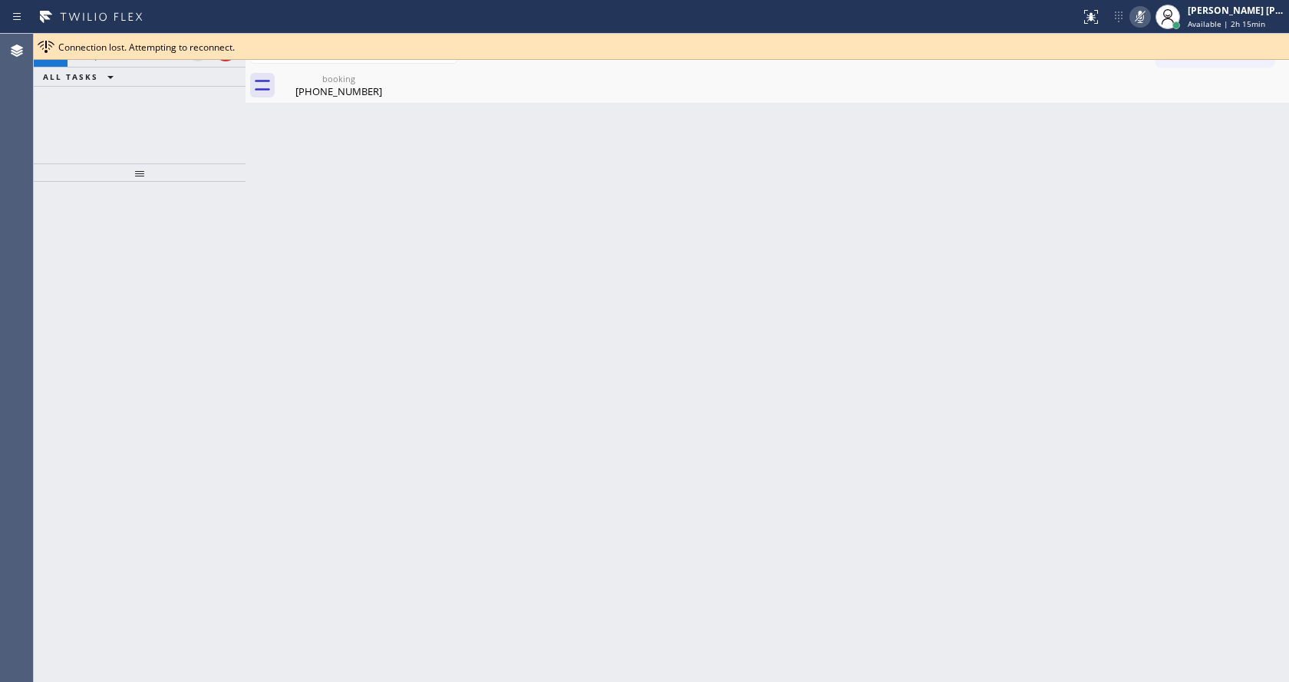
click at [232, 256] on div at bounding box center [140, 432] width 212 height 500
click at [308, 79] on div "booking" at bounding box center [339, 79] width 116 height 12
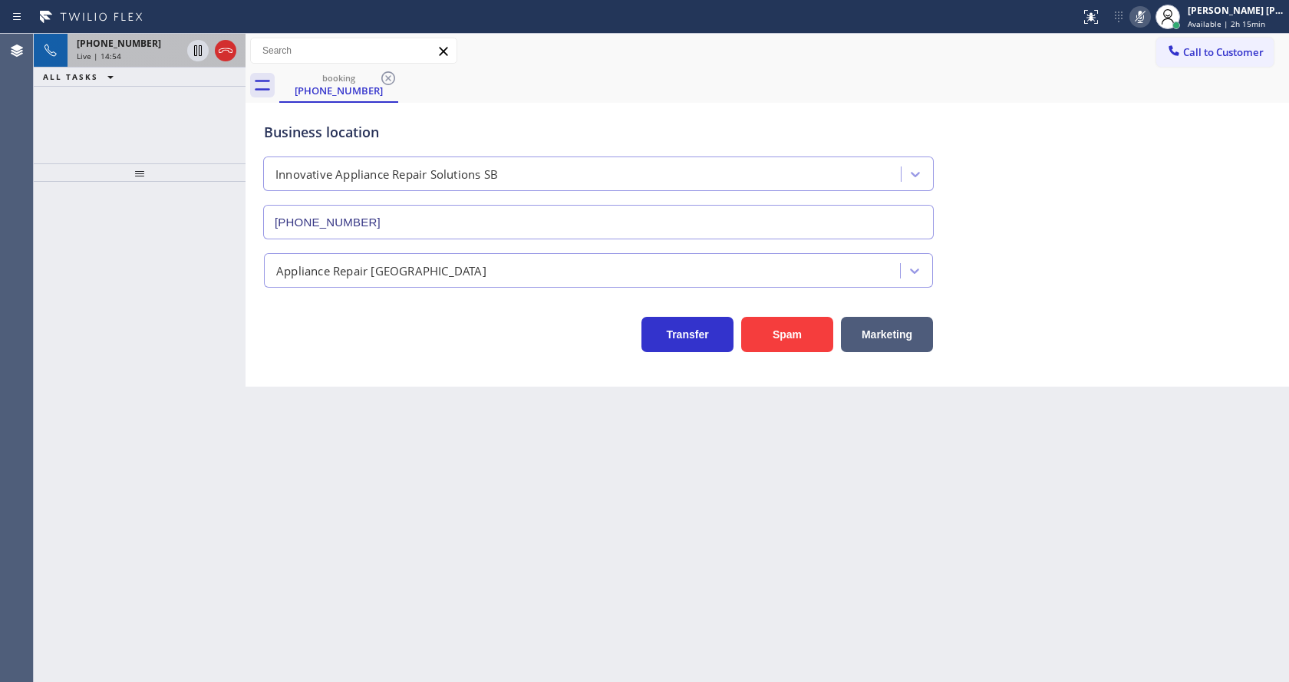
click at [138, 64] on div "[PHONE_NUMBER] Live | 14:54" at bounding box center [126, 51] width 117 height 34
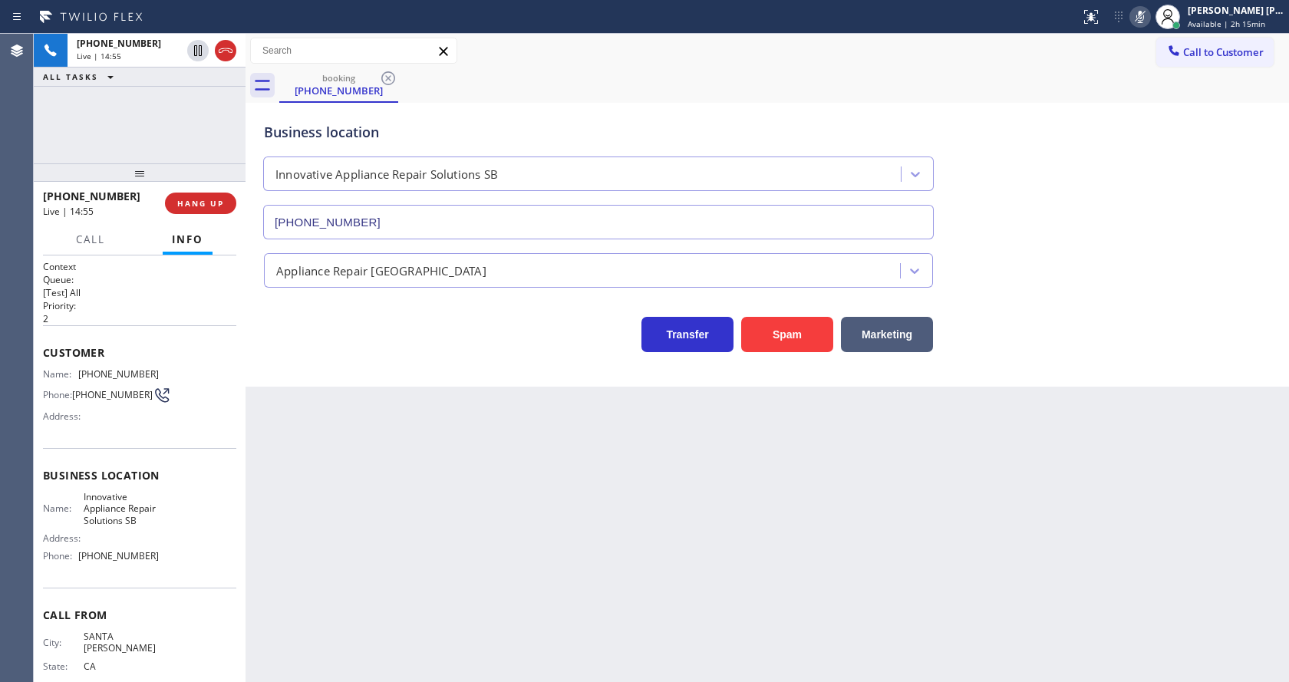
click at [460, 573] on div "Back to Dashboard Change Sender ID Customers Technicians Select a contact Outbo…" at bounding box center [766, 358] width 1043 height 648
click at [334, 397] on div "Back to Dashboard Change Sender ID Customers Technicians Select a contact Outbo…" at bounding box center [766, 358] width 1043 height 648
click at [1148, 17] on icon at bounding box center [1140, 17] width 18 height 18
click at [1129, 394] on div "Back to Dashboard Change Sender ID Customers Technicians Select a contact Outbo…" at bounding box center [766, 358] width 1043 height 648
click at [484, 347] on div "Transfer Spam Marketing" at bounding box center [598, 330] width 675 height 43
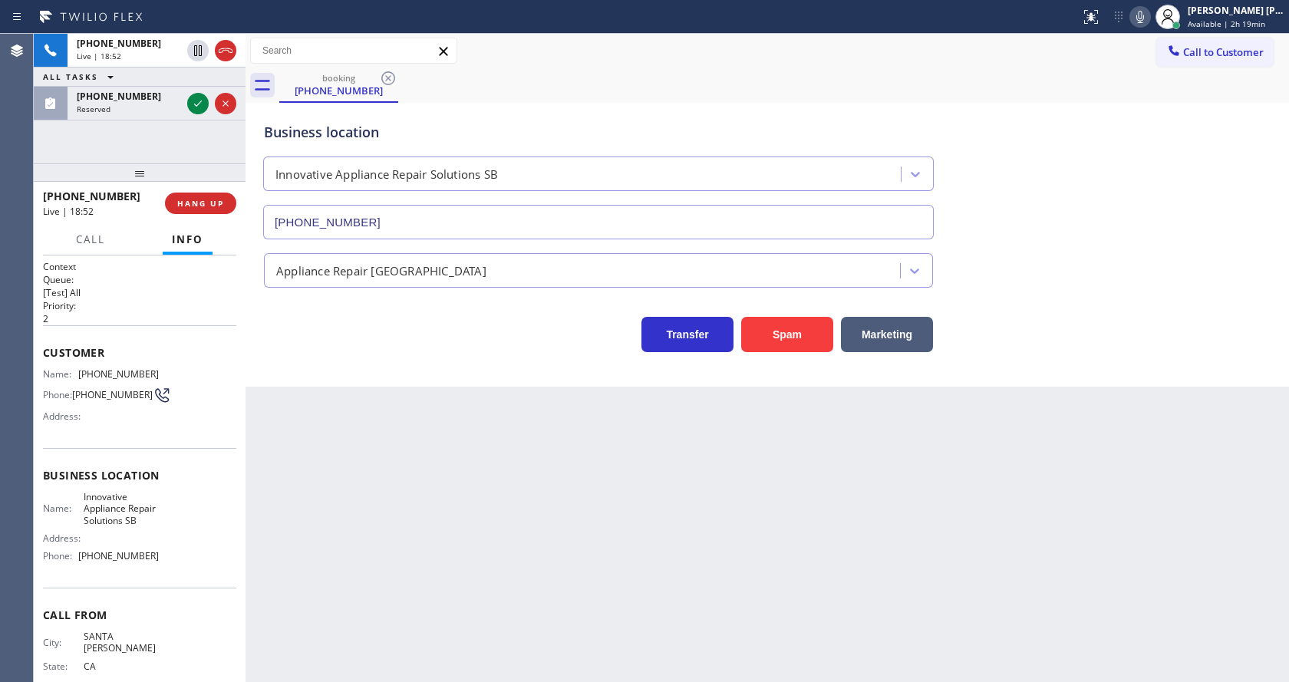
click at [1138, 20] on icon at bounding box center [1140, 17] width 18 height 18
click at [199, 100] on icon at bounding box center [198, 103] width 18 height 18
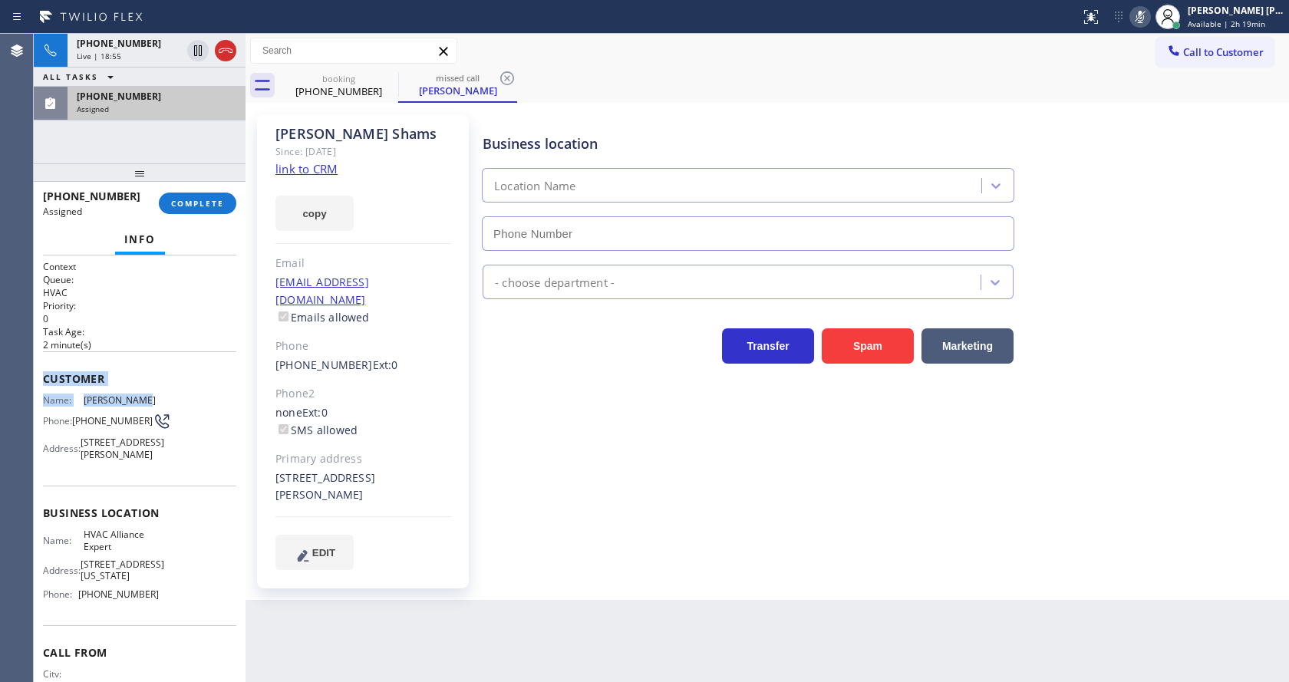
type input "[PHONE_NUMBER]"
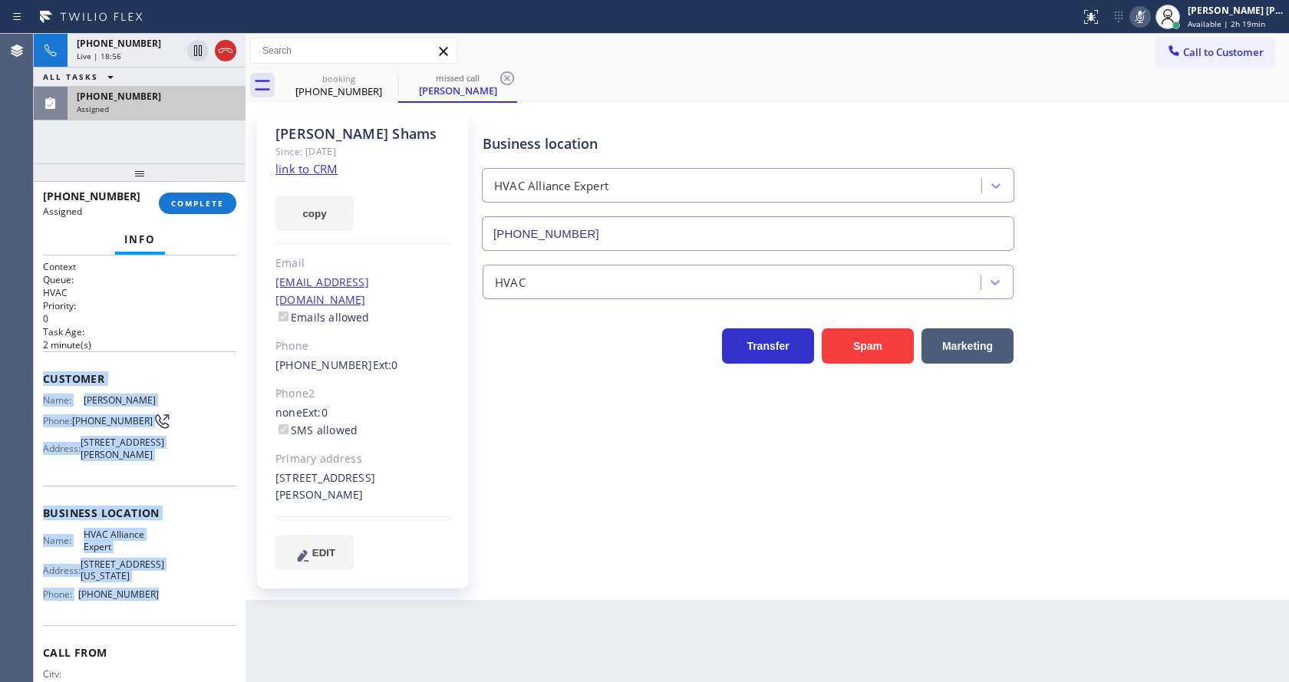
drag, startPoint x: 41, startPoint y: 378, endPoint x: 166, endPoint y: 618, distance: 270.0
click at [166, 618] on div "Context Queue: HVAC Priority: 0 Task Age: [DEMOGRAPHIC_DATA] minute(s) Customer…" at bounding box center [140, 468] width 212 height 427
click at [185, 212] on button "COMPLETE" at bounding box center [197, 203] width 77 height 21
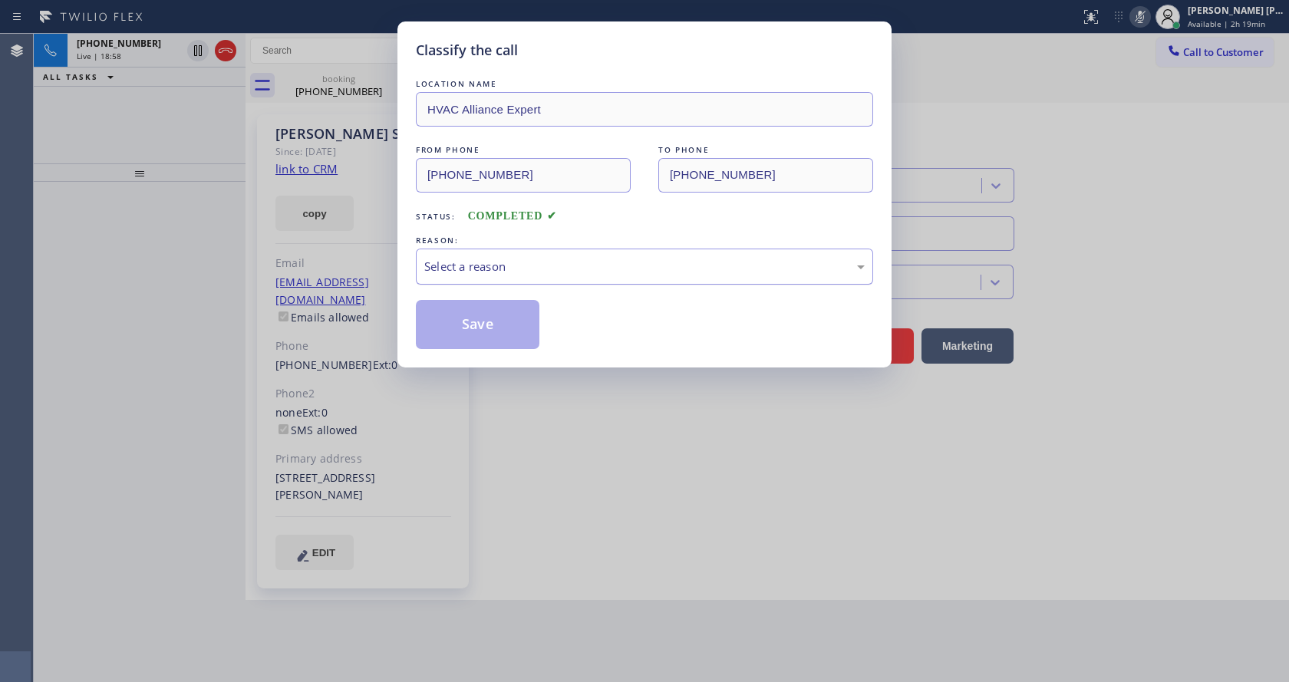
drag, startPoint x: 214, startPoint y: 221, endPoint x: 490, endPoint y: 275, distance: 281.3
click at [490, 273] on div "Select a reason" at bounding box center [644, 267] width 440 height 18
click at [487, 321] on button "Save" at bounding box center [478, 324] width 124 height 49
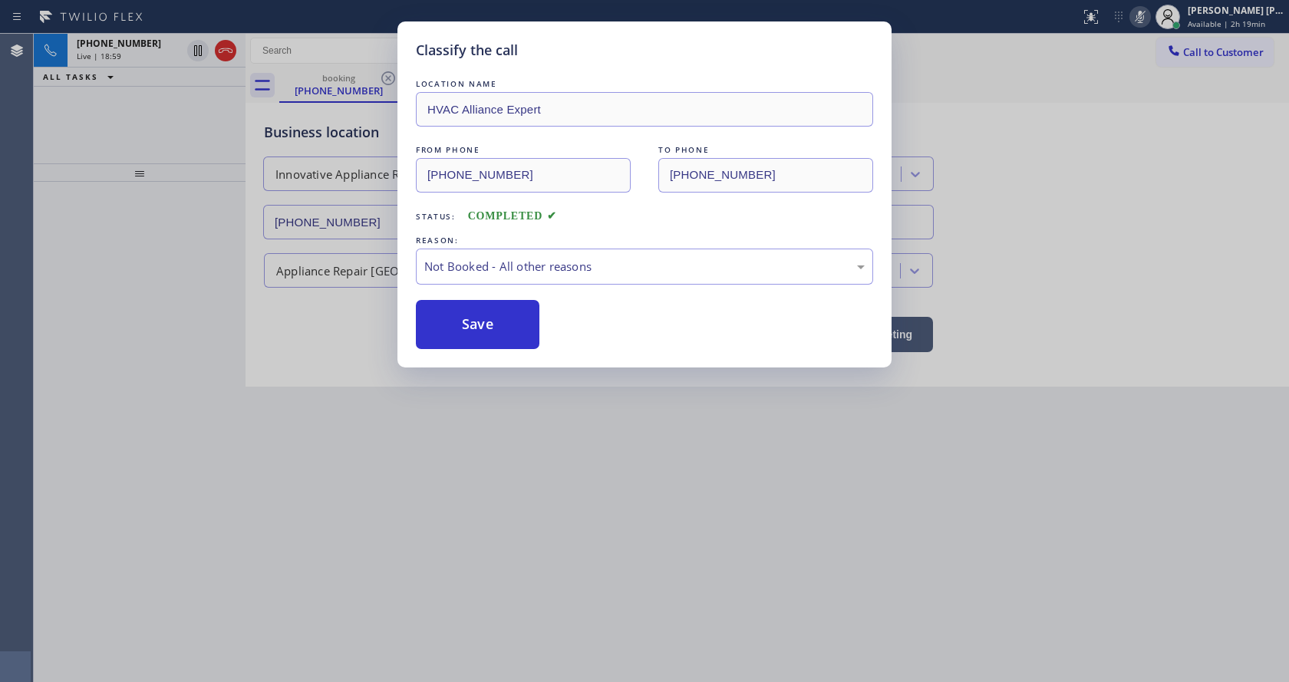
click at [565, 512] on div "Classify the call LOCATION NAME HVAC Alliance Expert FROM PHONE [PHONE_NUMBER] …" at bounding box center [644, 341] width 1289 height 682
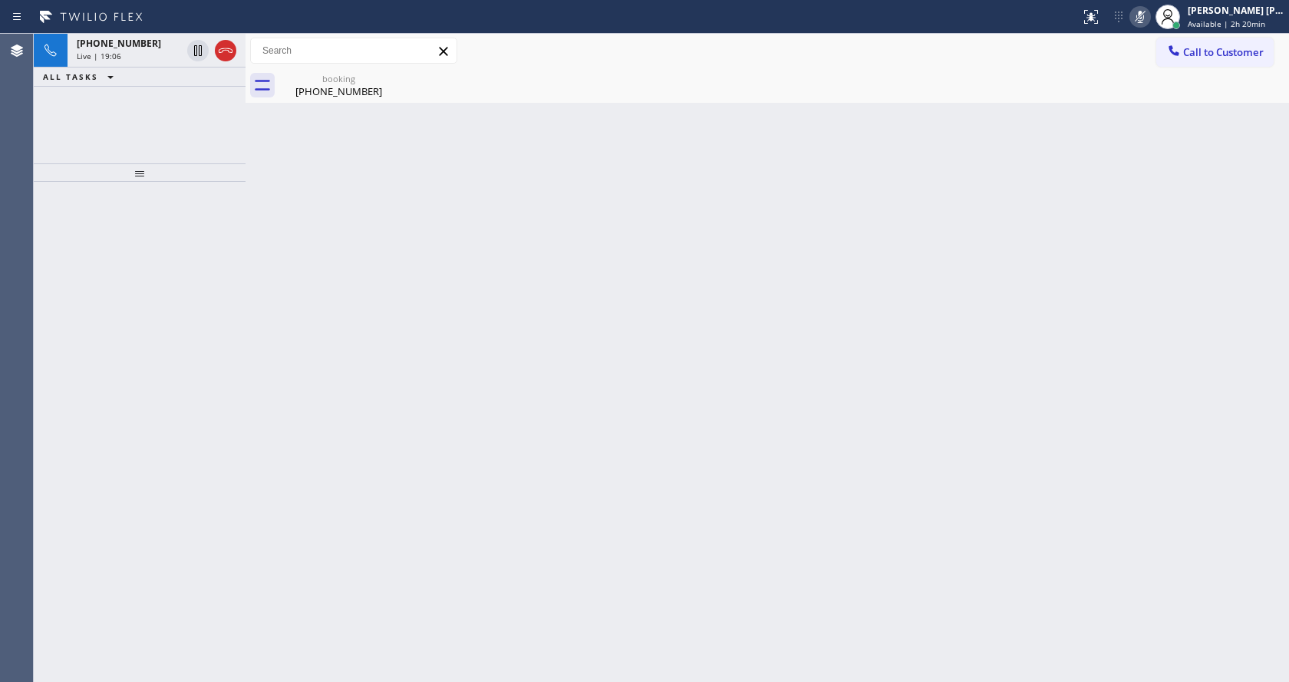
click at [295, 291] on div "Back to Dashboard Change Sender ID Customers Technicians Select a contact Outbo…" at bounding box center [766, 358] width 1043 height 648
click at [315, 86] on div "[PHONE_NUMBER]" at bounding box center [339, 91] width 116 height 14
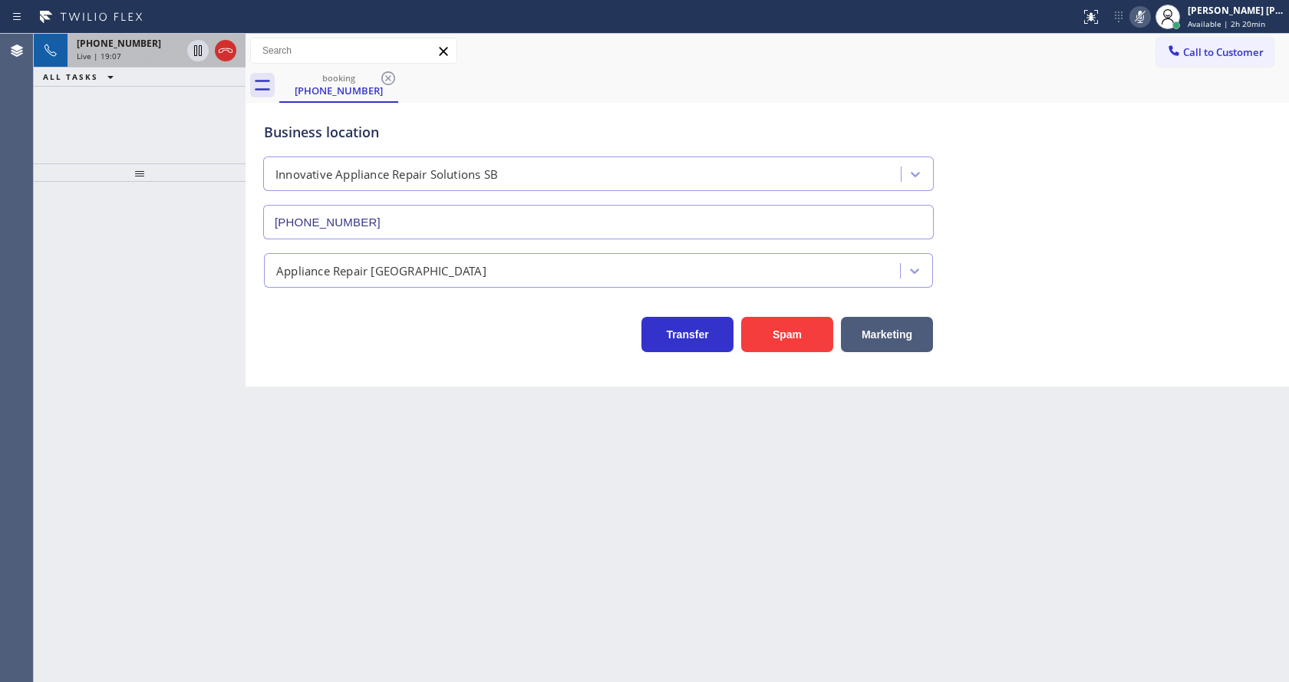
click at [114, 57] on span "Live | 19:07" at bounding box center [99, 56] width 44 height 11
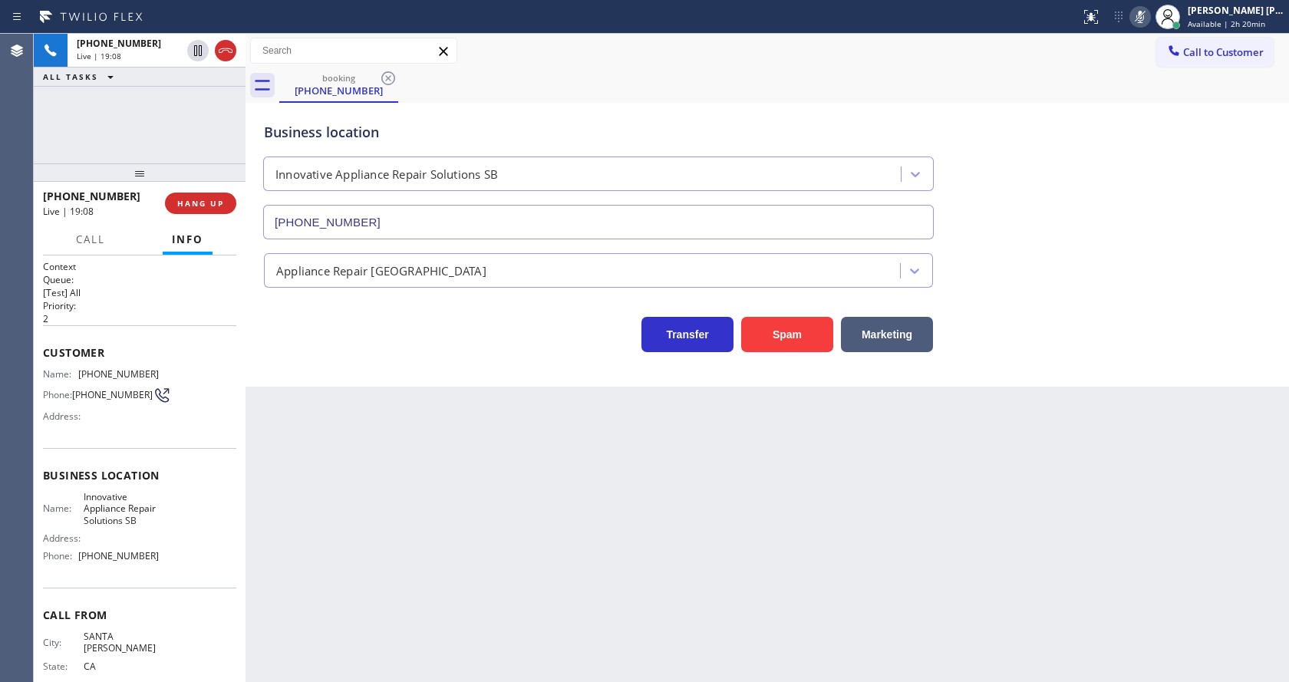
click at [478, 558] on div "Back to Dashboard Change Sender ID Customers Technicians Select a contact Outbo…" at bounding box center [766, 358] width 1043 height 648
click at [505, 602] on div "Back to Dashboard Change Sender ID Customers Technicians Select a contact Outbo…" at bounding box center [766, 358] width 1043 height 648
click at [1149, 13] on icon at bounding box center [1140, 17] width 18 height 18
click at [1154, 243] on div "Appliance Repair [GEOGRAPHIC_DATA]" at bounding box center [767, 263] width 1013 height 48
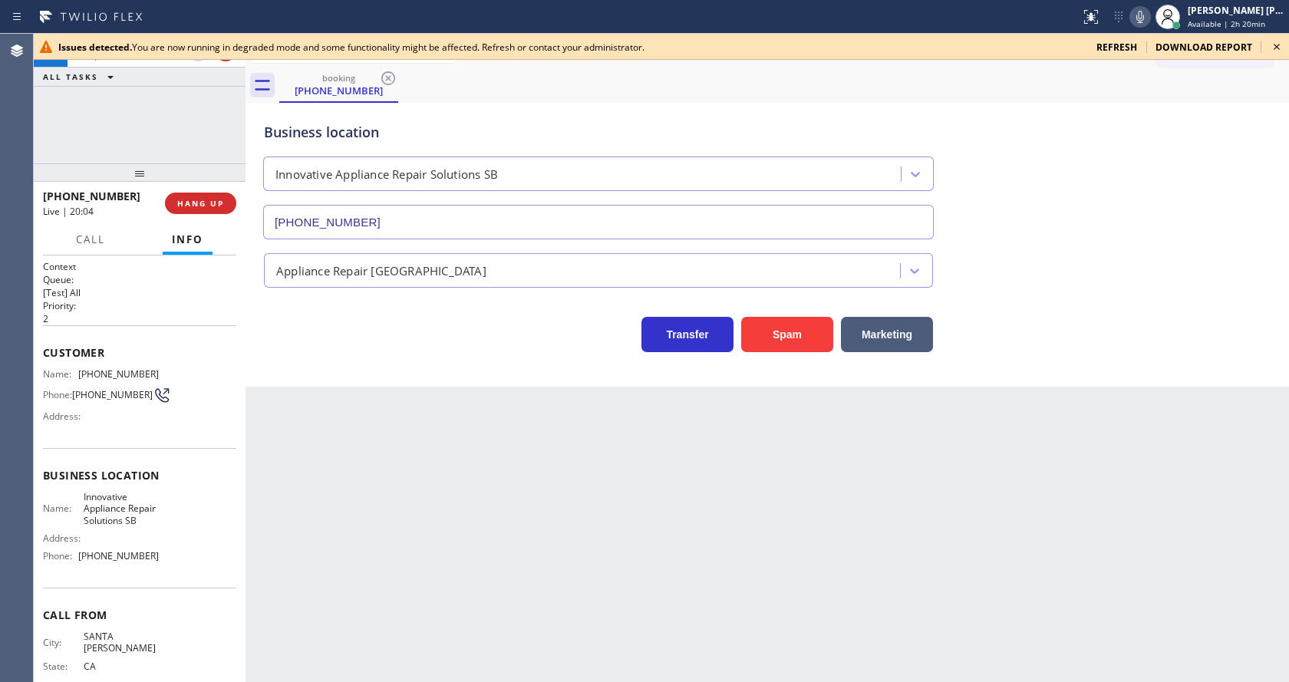
click at [377, 477] on div "Back to Dashboard Change Sender ID Customers Technicians Select a contact Outbo…" at bounding box center [766, 358] width 1043 height 648
click at [1278, 41] on icon at bounding box center [1276, 47] width 18 height 18
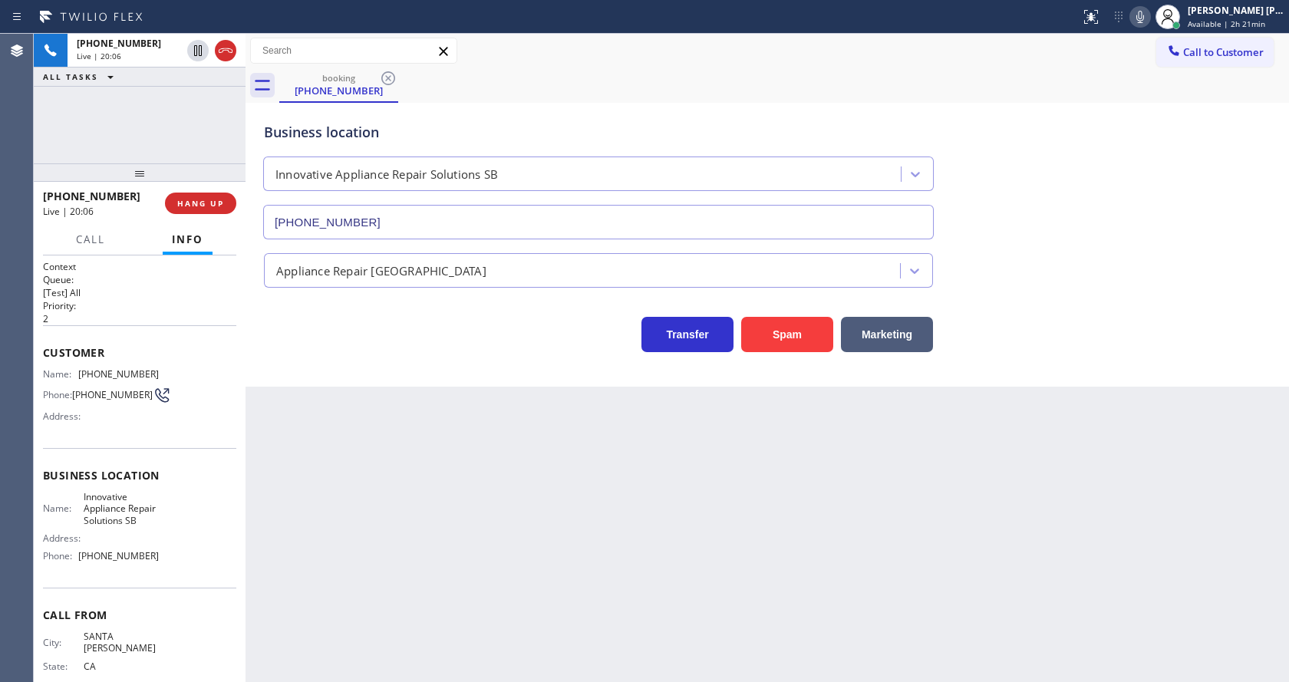
click at [1120, 466] on div "Back to Dashboard Change Sender ID Customers Technicians Select a contact Outbo…" at bounding box center [766, 358] width 1043 height 648
click at [335, 586] on div "Back to Dashboard Change Sender ID Customers Technicians Select a contact Outbo…" at bounding box center [766, 358] width 1043 height 648
click at [666, 512] on div "Back to Dashboard Change Sender ID Customers Technicians Select a contact Outbo…" at bounding box center [766, 358] width 1043 height 648
click at [354, 410] on div "Back to Dashboard Change Sender ID Customers Technicians Select a contact Outbo…" at bounding box center [766, 358] width 1043 height 648
click at [347, 430] on div "Back to Dashboard Change Sender ID Customers Technicians Select a contact Outbo…" at bounding box center [766, 358] width 1043 height 648
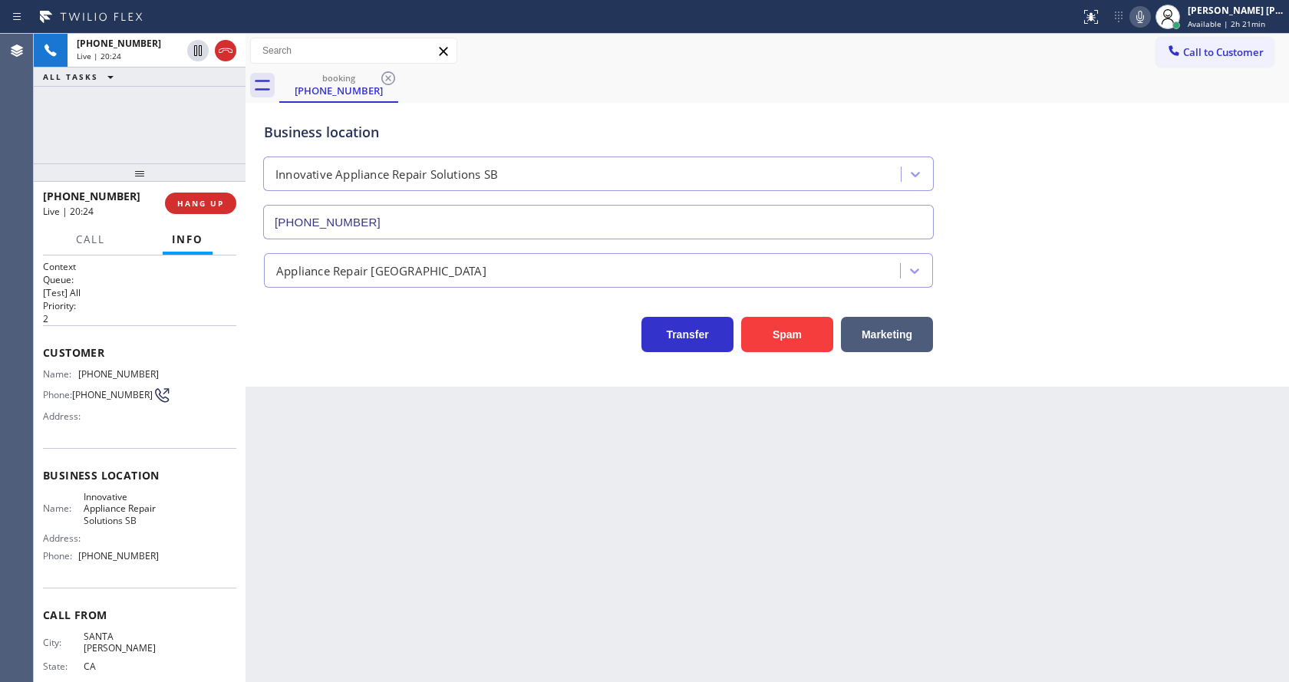
click at [624, 548] on div "Back to Dashboard Change Sender ID Customers Technicians Select a contact Outbo…" at bounding box center [766, 358] width 1043 height 648
click at [446, 496] on div "Back to Dashboard Change Sender ID Customers Technicians Select a contact Outbo…" at bounding box center [766, 358] width 1043 height 648
click at [459, 384] on div "Back to Dashboard Change Sender ID Customers Technicians Select a contact Outbo…" at bounding box center [766, 358] width 1043 height 648
click at [1142, 14] on icon at bounding box center [1140, 17] width 18 height 18
click at [1110, 209] on div "Business location Innovative Appliance Repair Solutions SB [PHONE_NUMBER]" at bounding box center [767, 169] width 1013 height 139
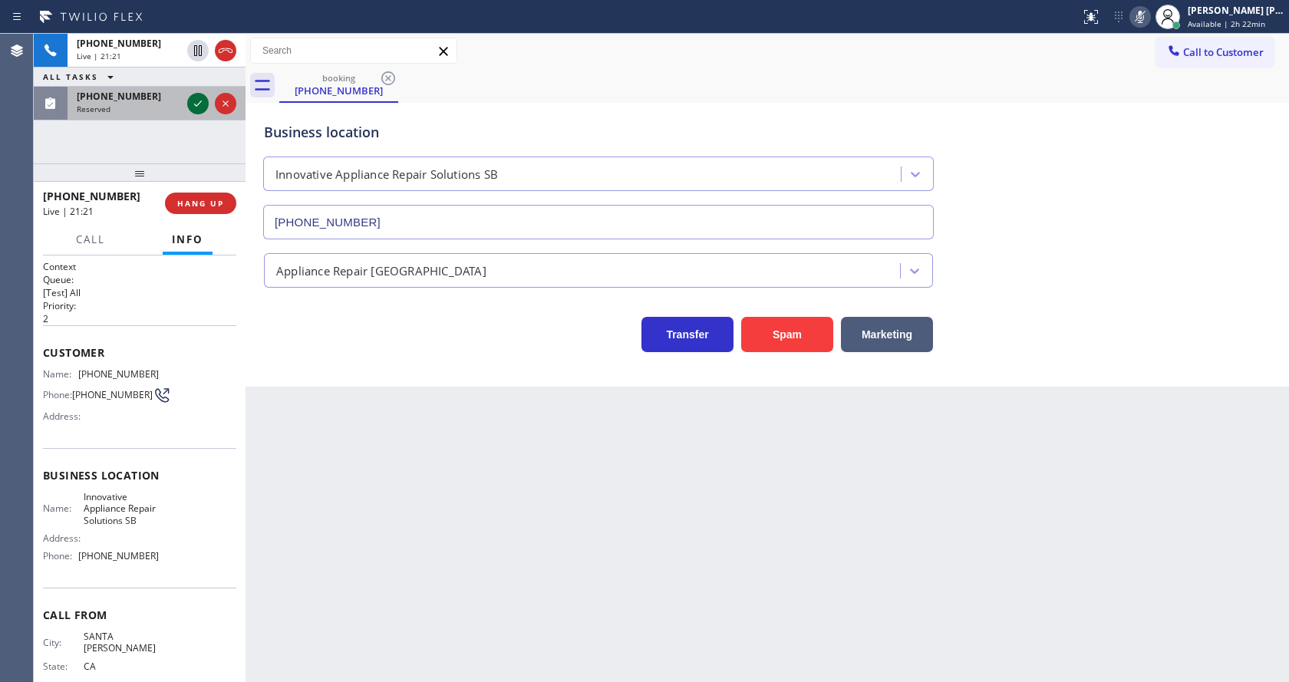
click at [192, 103] on icon at bounding box center [198, 103] width 18 height 18
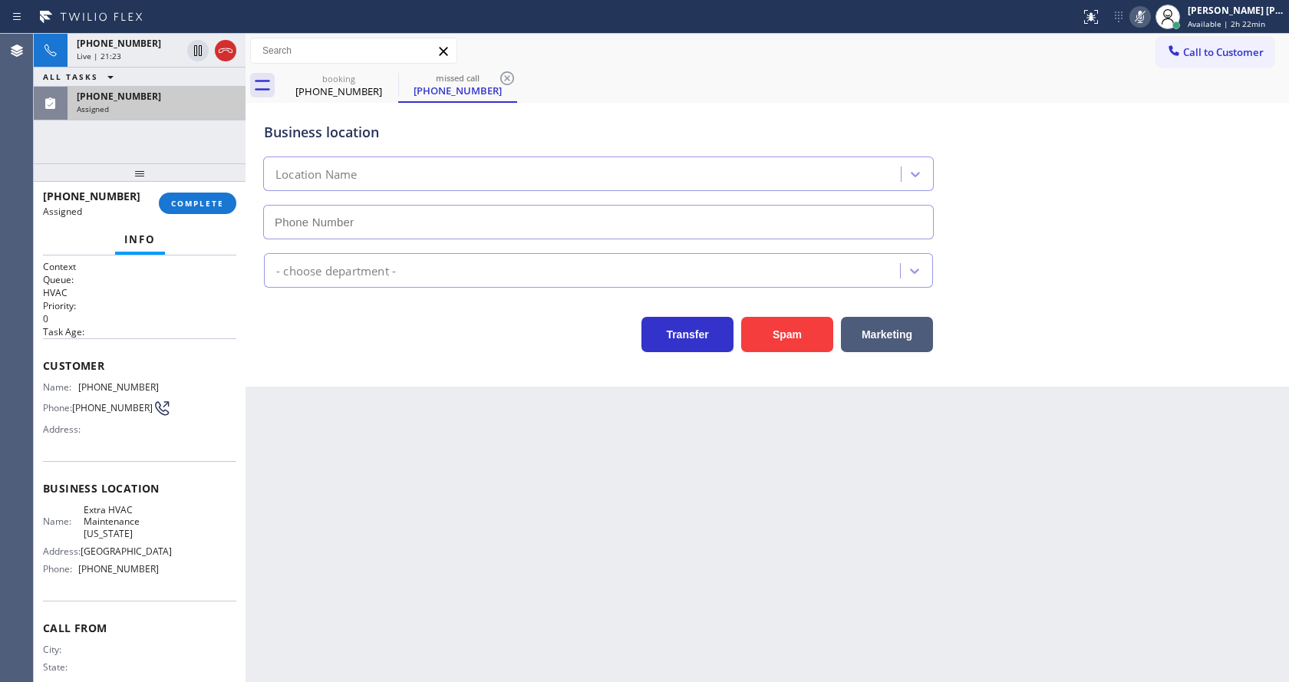
type input "[PHONE_NUMBER]"
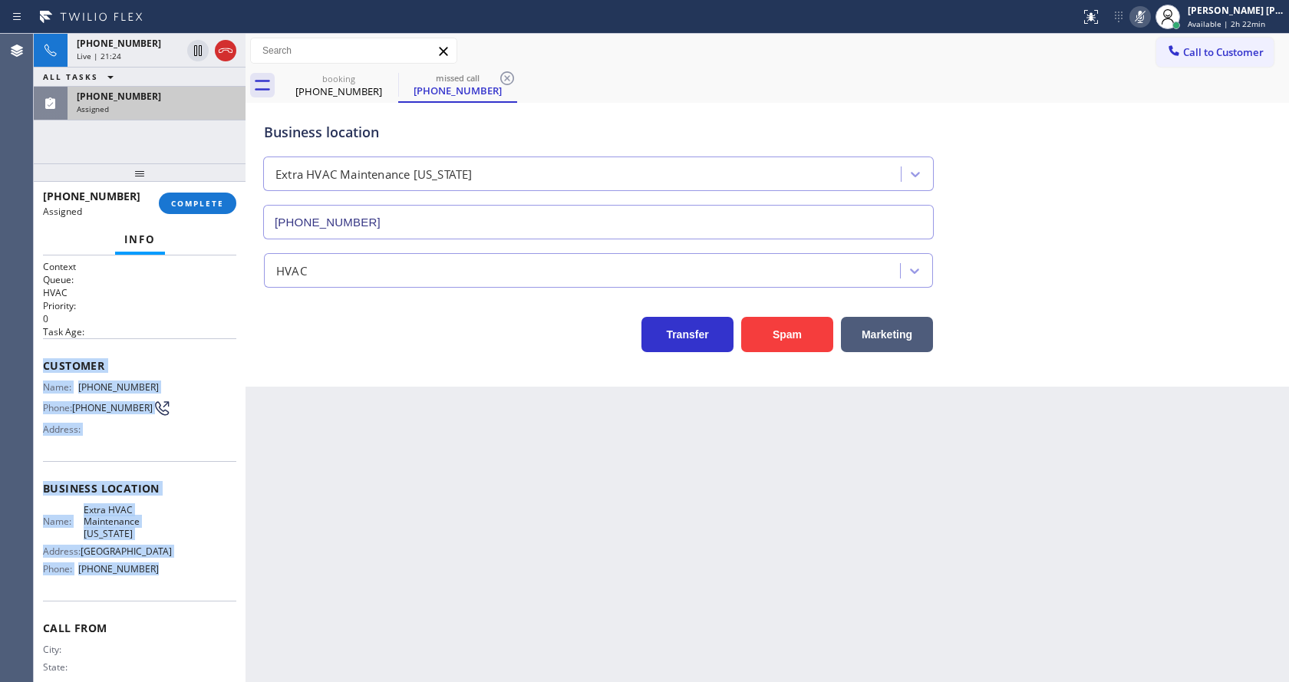
drag, startPoint x: 41, startPoint y: 364, endPoint x: 153, endPoint y: 588, distance: 250.4
click at [153, 588] on div "Context Queue: HVAC Priority: 0 Task Age: Customer Name: [PHONE_NUMBER] Phone: …" at bounding box center [140, 468] width 212 height 427
click at [201, 212] on button "COMPLETE" at bounding box center [197, 203] width 77 height 21
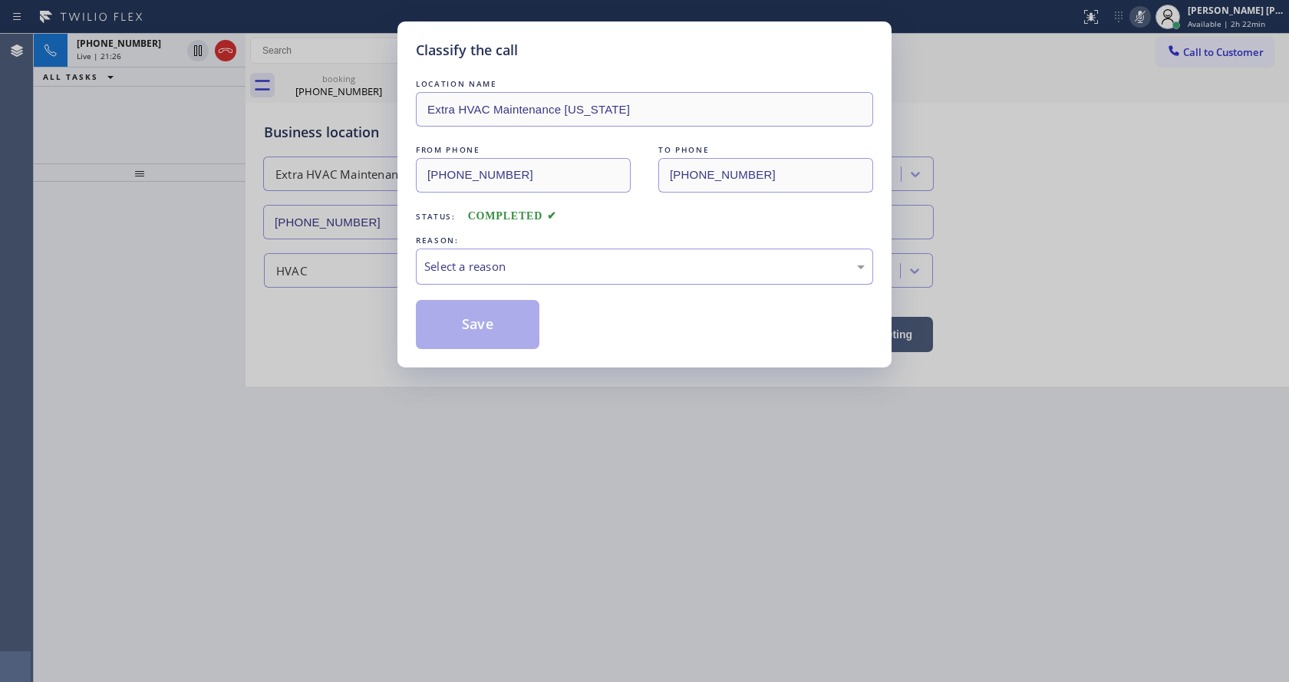
click at [463, 262] on div "Select a reason" at bounding box center [644, 267] width 440 height 18
click at [466, 316] on button "Save" at bounding box center [478, 324] width 124 height 49
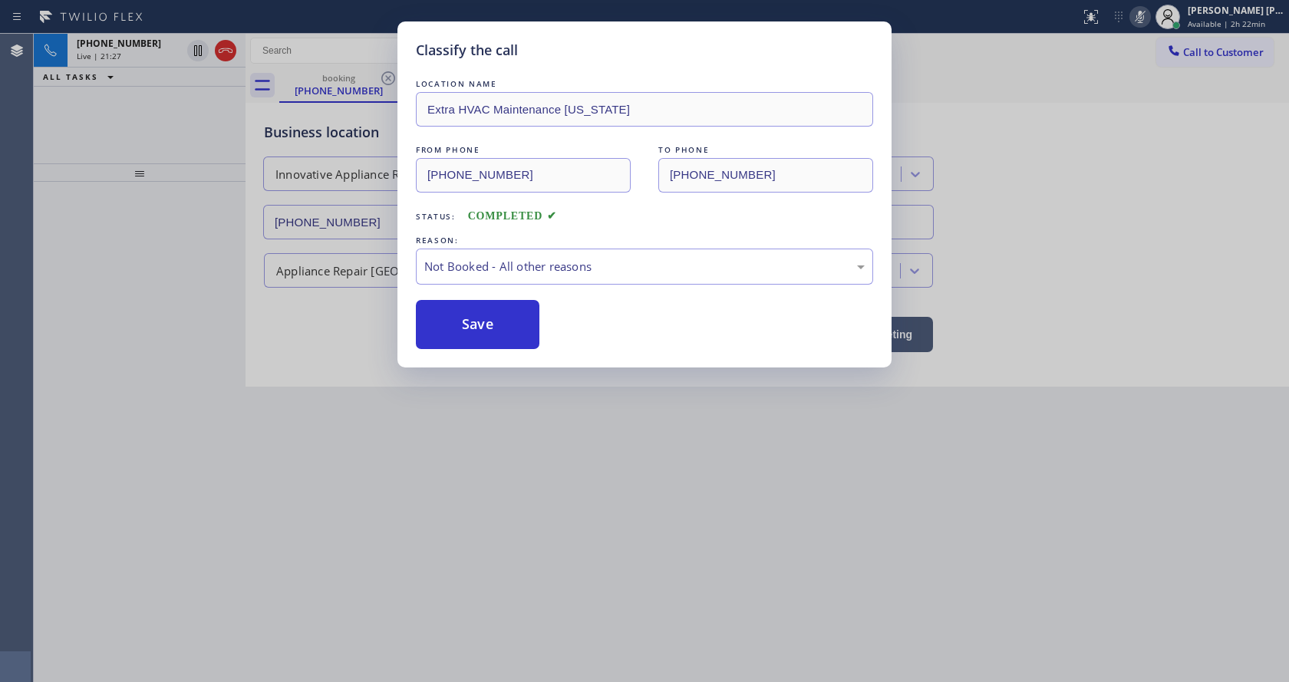
click at [606, 517] on div "Classify the call LOCATION NAME Extra HVAC Maintenance [US_STATE] FROM PHONE [P…" at bounding box center [644, 341] width 1289 height 682
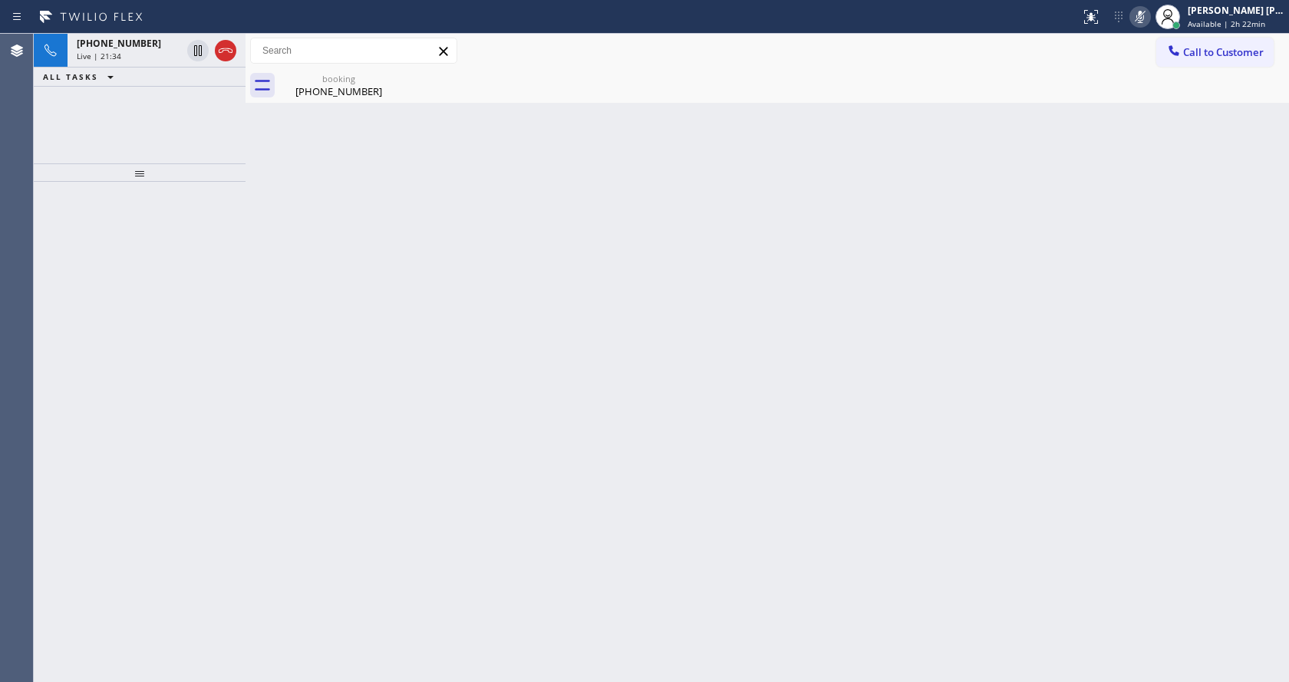
click at [289, 264] on div "Back to Dashboard Change Sender ID Customers Technicians Select a contact Outbo…" at bounding box center [766, 358] width 1043 height 648
click at [1144, 15] on icon at bounding box center [1140, 17] width 8 height 12
click at [1033, 374] on div "Back to Dashboard Change Sender ID Customers Technicians Select a contact Outbo…" at bounding box center [766, 358] width 1043 height 648
click at [339, 96] on div "[PHONE_NUMBER]" at bounding box center [339, 91] width 116 height 14
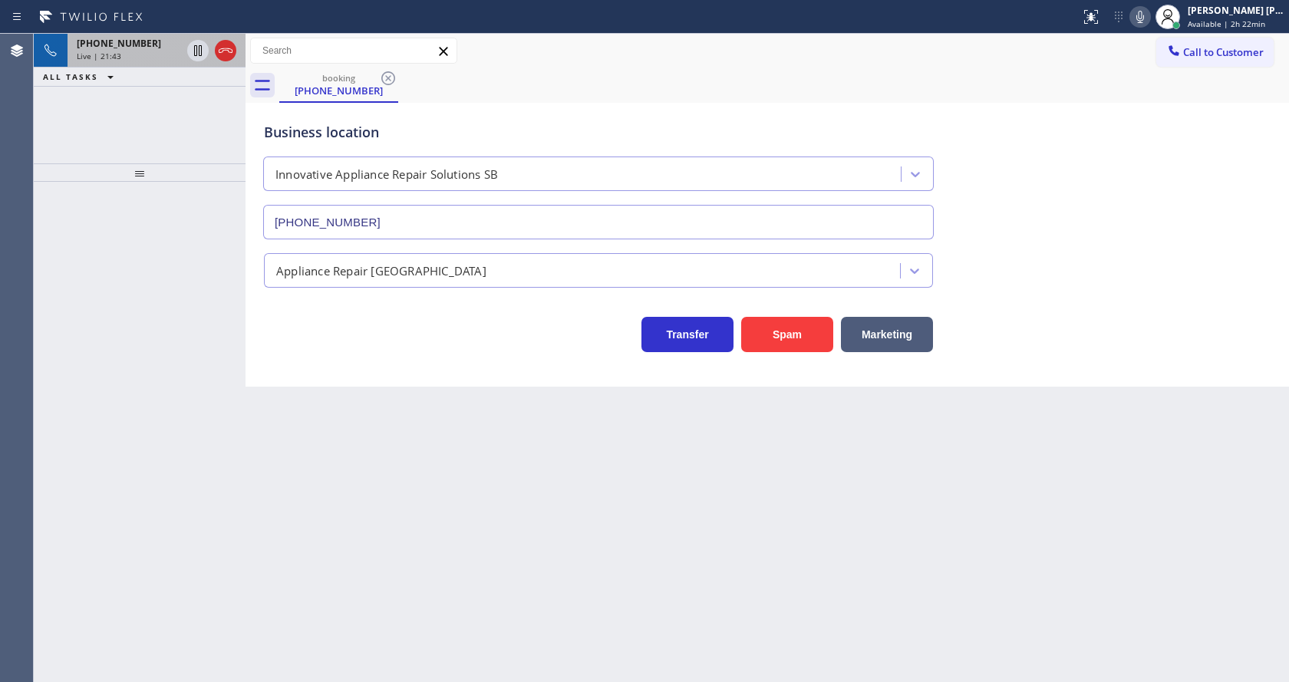
click at [157, 50] on div "[PHONE_NUMBER] Live | 21:43" at bounding box center [126, 51] width 117 height 34
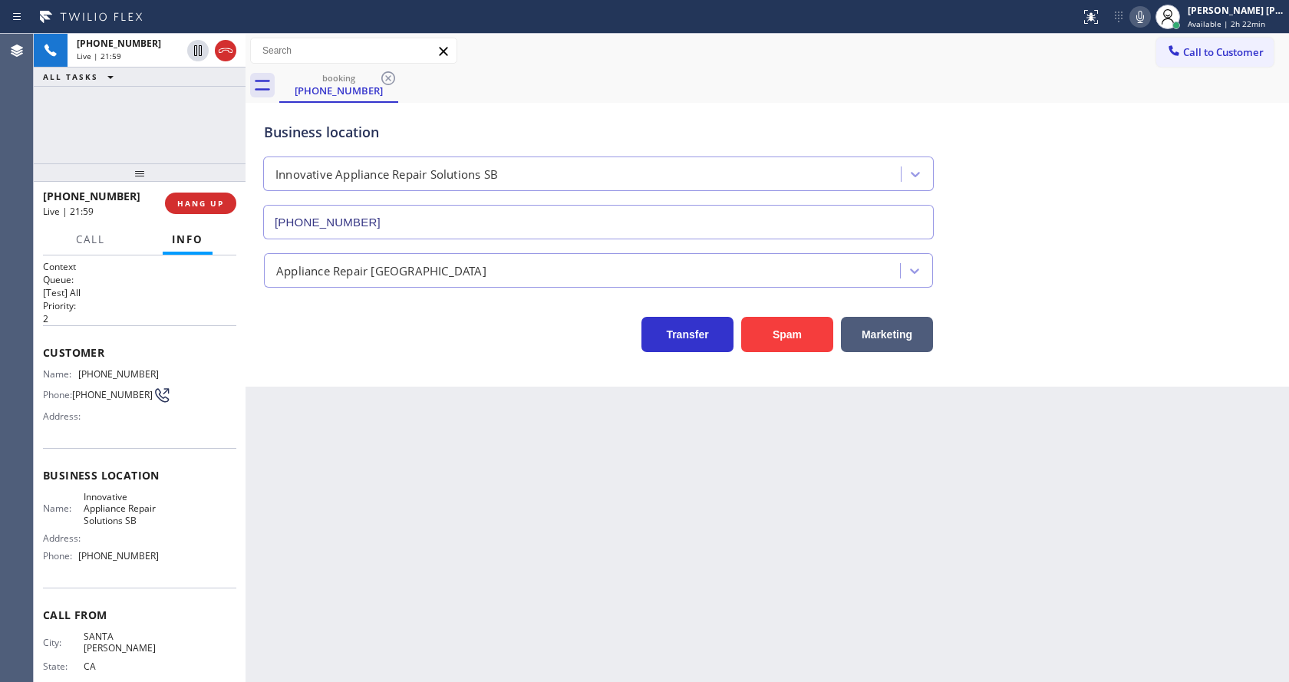
click at [431, 453] on div "Back to Dashboard Change Sender ID Customers Technicians Select a contact Outbo…" at bounding box center [766, 358] width 1043 height 648
click at [104, 240] on span "Call" at bounding box center [90, 239] width 29 height 14
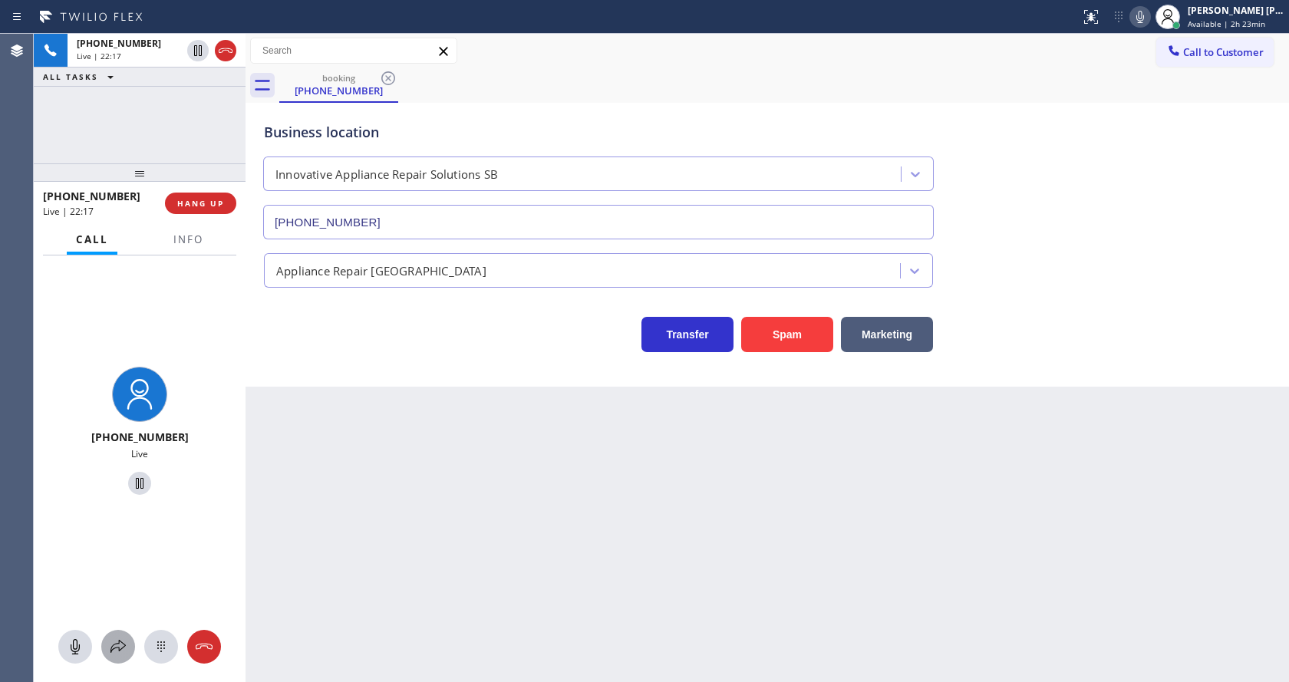
click at [120, 647] on icon at bounding box center [118, 646] width 18 height 18
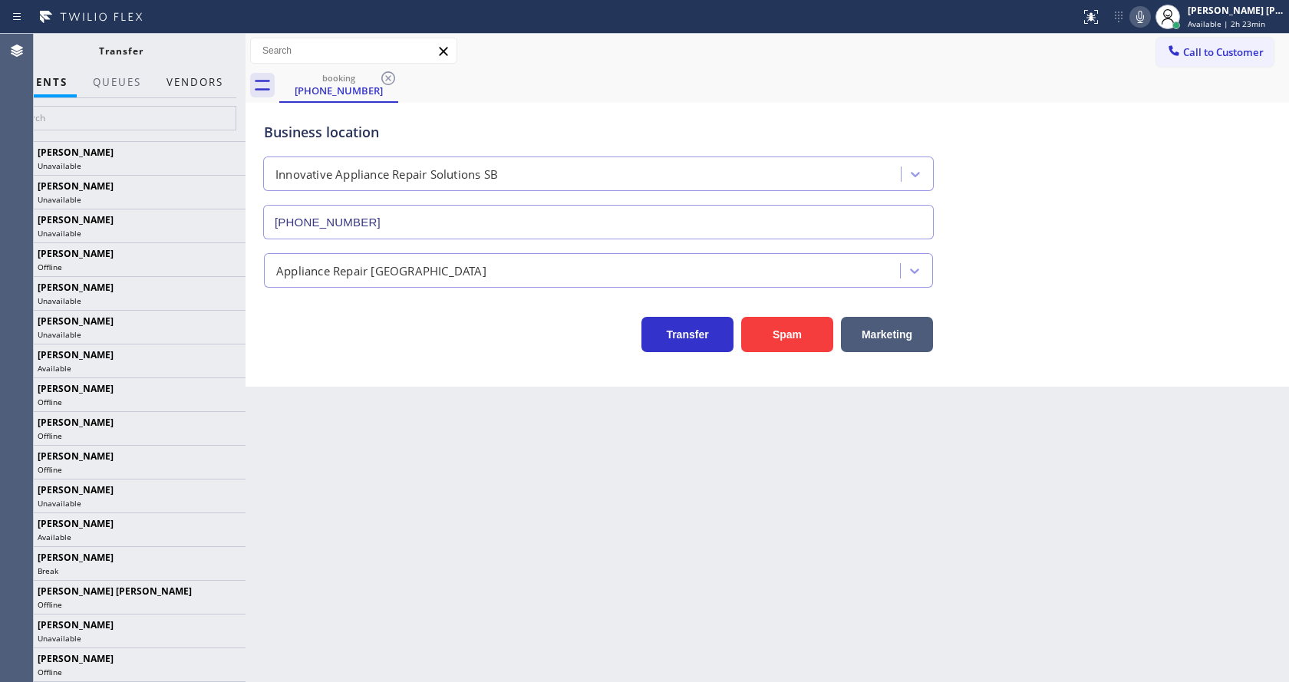
click at [181, 87] on button "Vendors" at bounding box center [194, 83] width 75 height 30
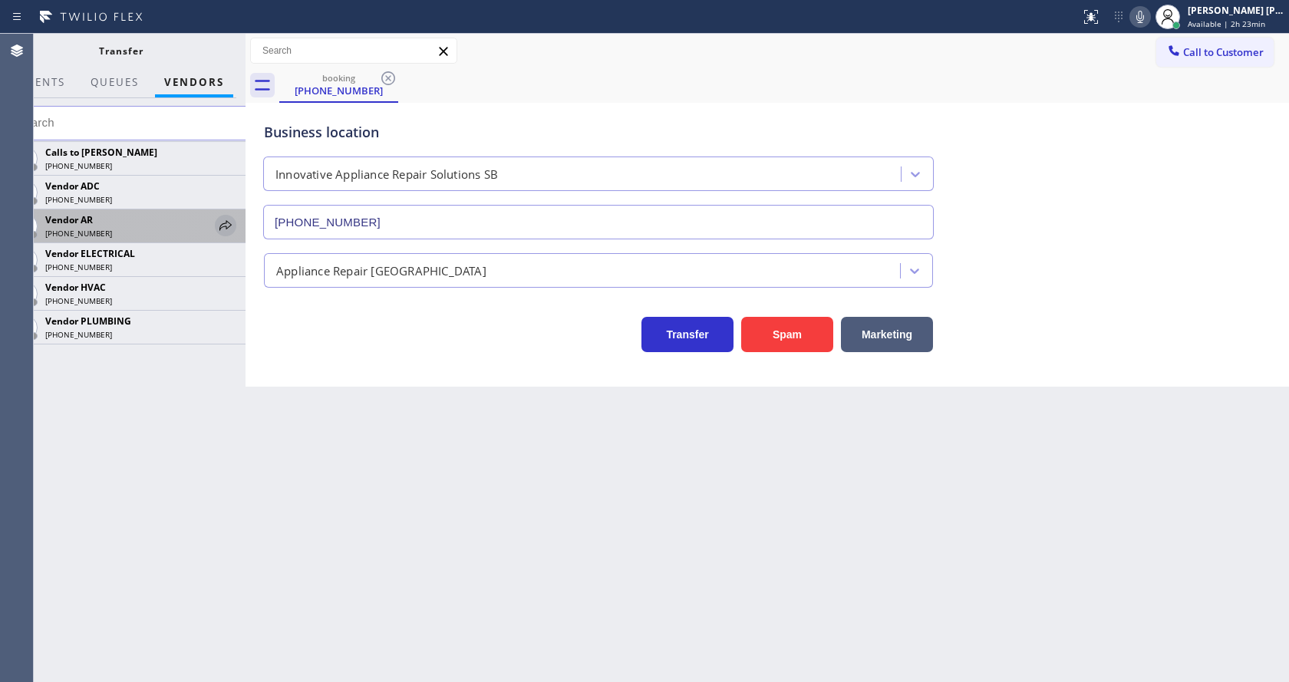
click at [215, 223] on div at bounding box center [225, 225] width 21 height 18
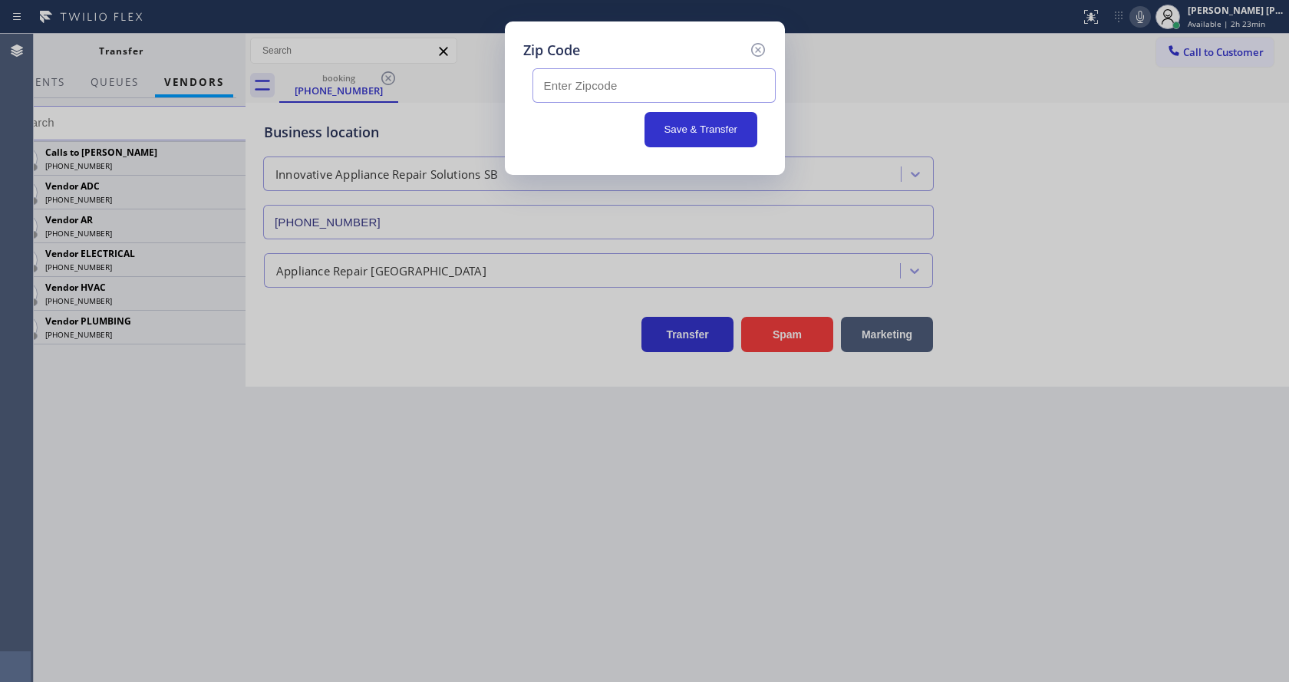
click at [595, 89] on input "text" at bounding box center [653, 85] width 243 height 35
paste input "Customer Name: [PHONE_NUMBER] Phone: [PHONE_NUMBER] Address: Business location …"
type input "Customer Name: [PHONE_NUMBER] Phone: [PHONE_NUMBER] Address: Business location …"
click at [585, 89] on input "text" at bounding box center [653, 85] width 243 height 35
paste input "93110"
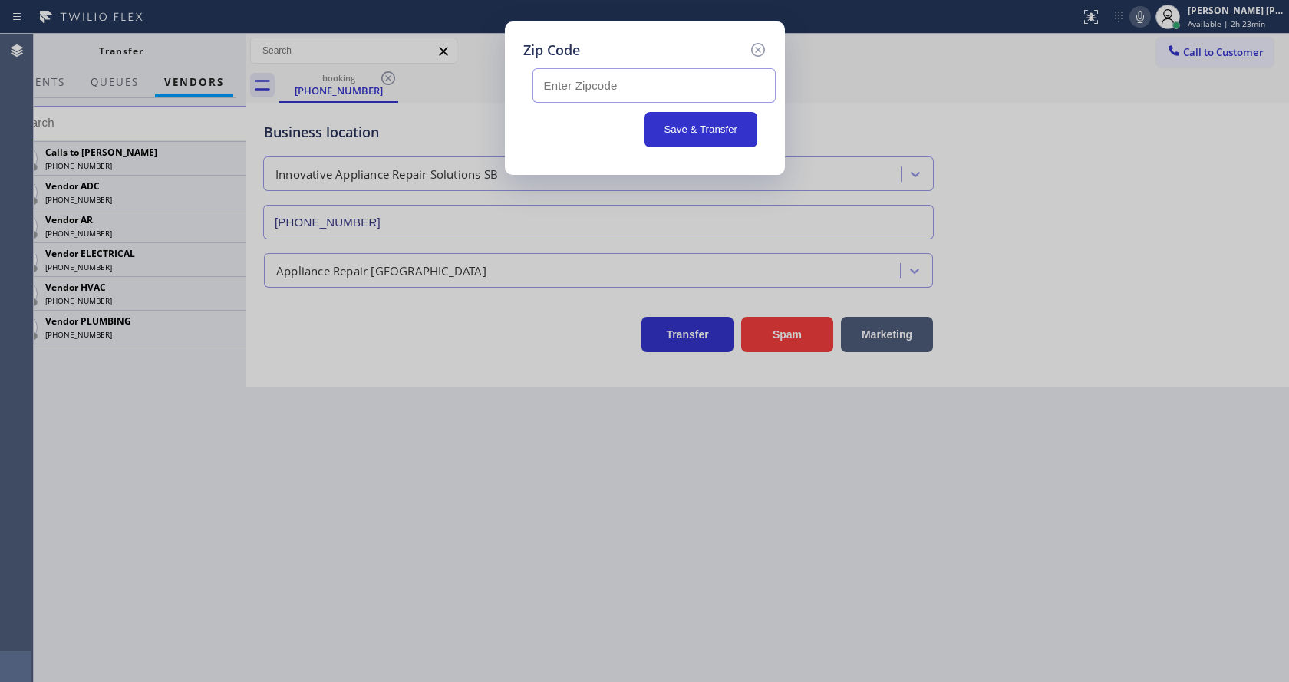
type input "93110"
click at [690, 136] on button "Save & Transfer" at bounding box center [700, 129] width 113 height 35
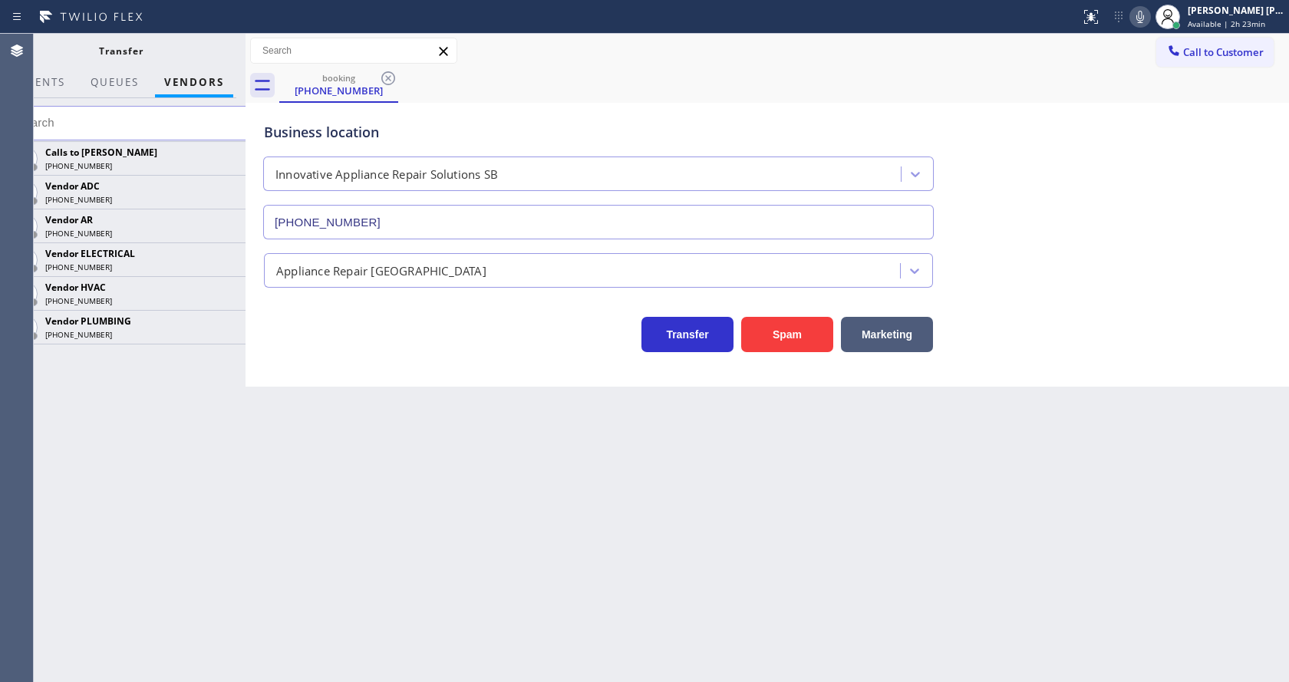
click at [436, 633] on div "Back to Dashboard Change Sender ID Customers Technicians Select a contact Outbo…" at bounding box center [766, 358] width 1043 height 648
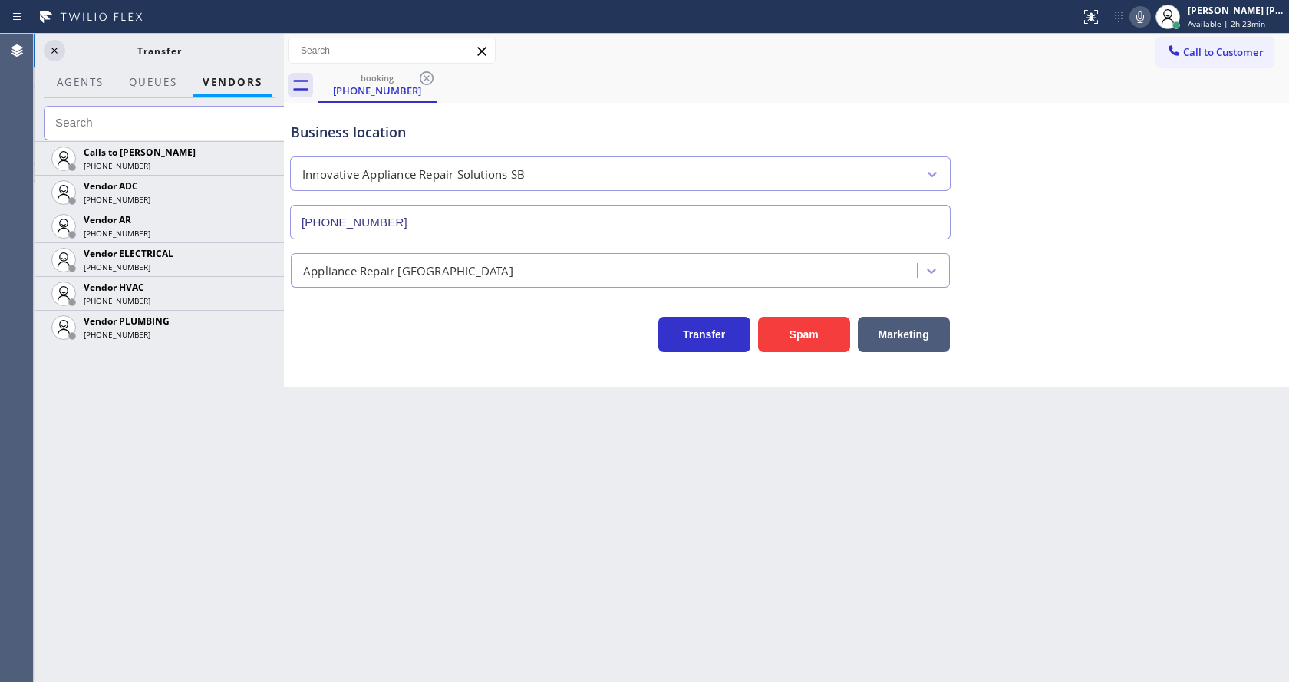
drag, startPoint x: 245, startPoint y: 153, endPoint x: 284, endPoint y: 159, distance: 38.7
click at [284, 159] on div at bounding box center [284, 358] width 0 height 648
click at [1144, 18] on icon at bounding box center [1140, 17] width 8 height 12
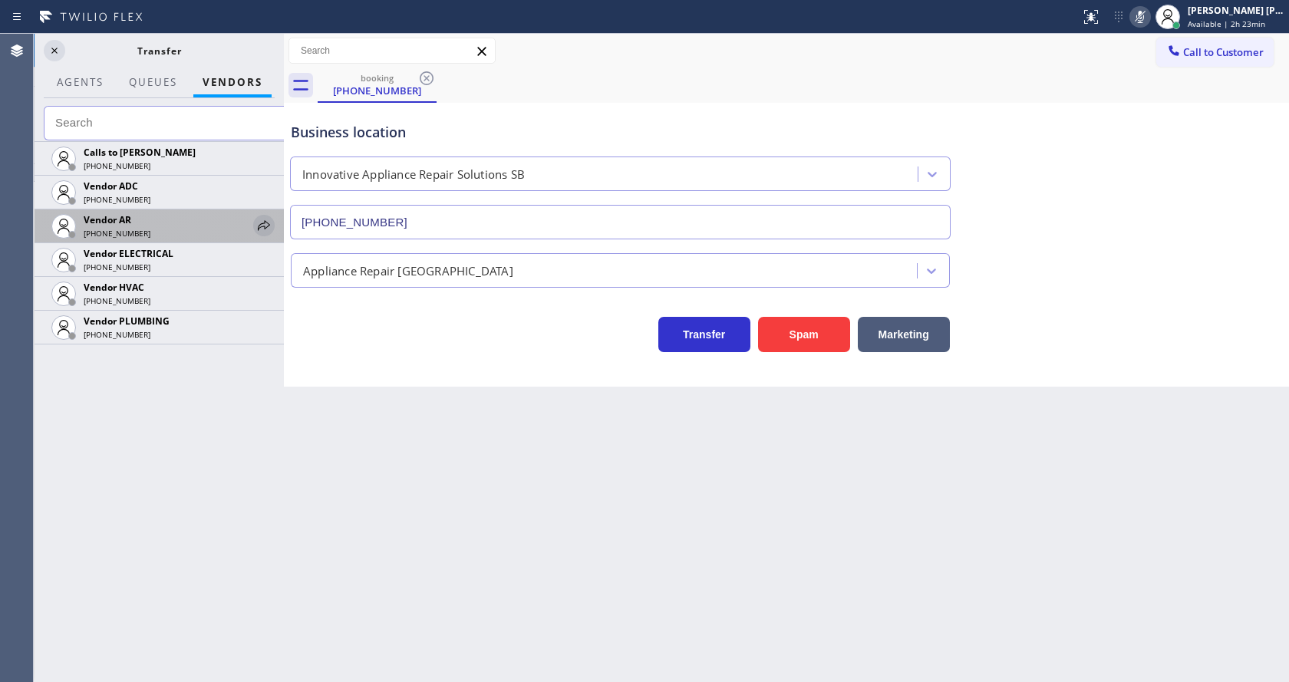
click at [259, 219] on icon at bounding box center [264, 225] width 18 height 18
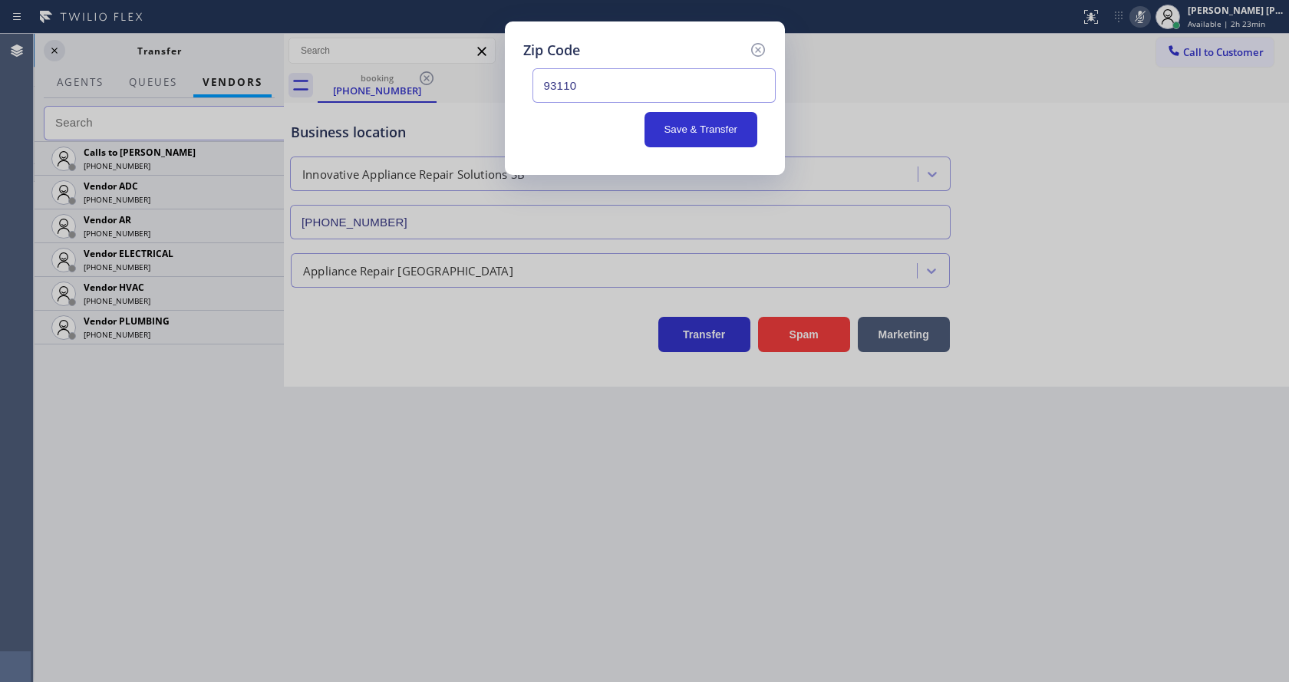
click at [579, 83] on input "93110" at bounding box center [653, 85] width 243 height 35
paste input "93110"
type input "93110"
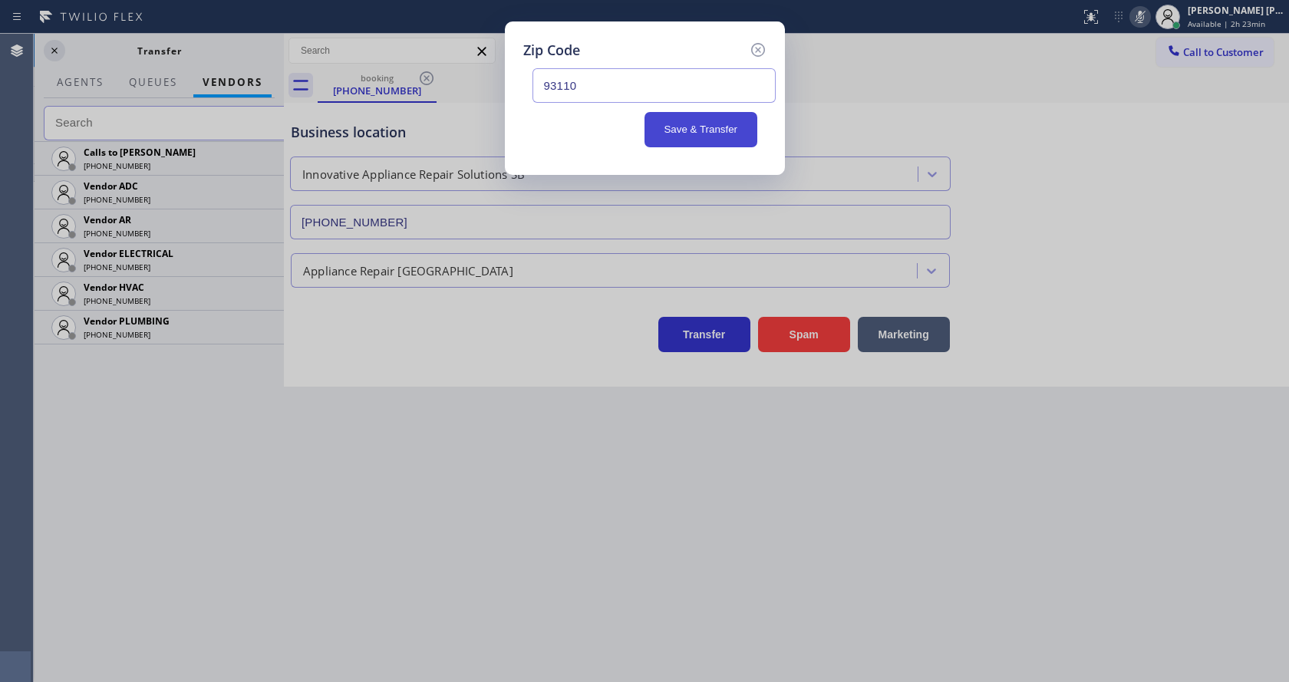
click at [696, 137] on button "Save & Transfer" at bounding box center [700, 129] width 113 height 35
click at [695, 137] on div "Business location" at bounding box center [620, 132] width 659 height 21
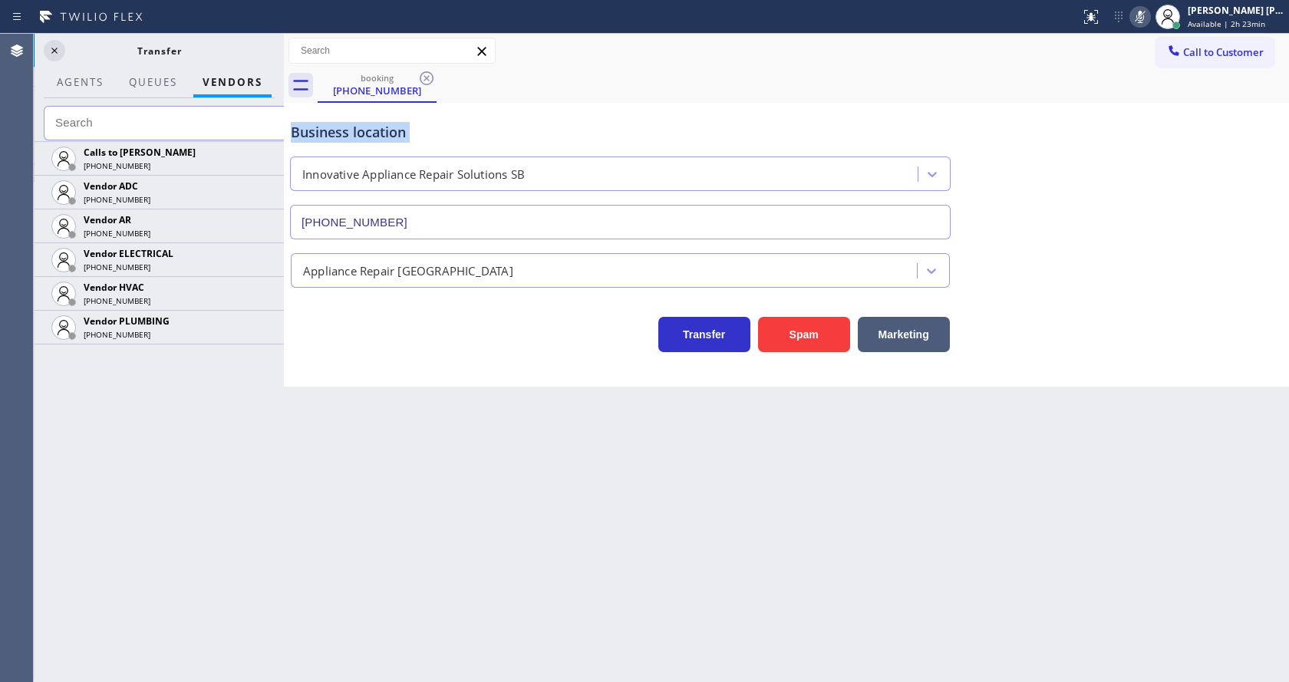
click at [695, 137] on div "Business location" at bounding box center [620, 132] width 659 height 21
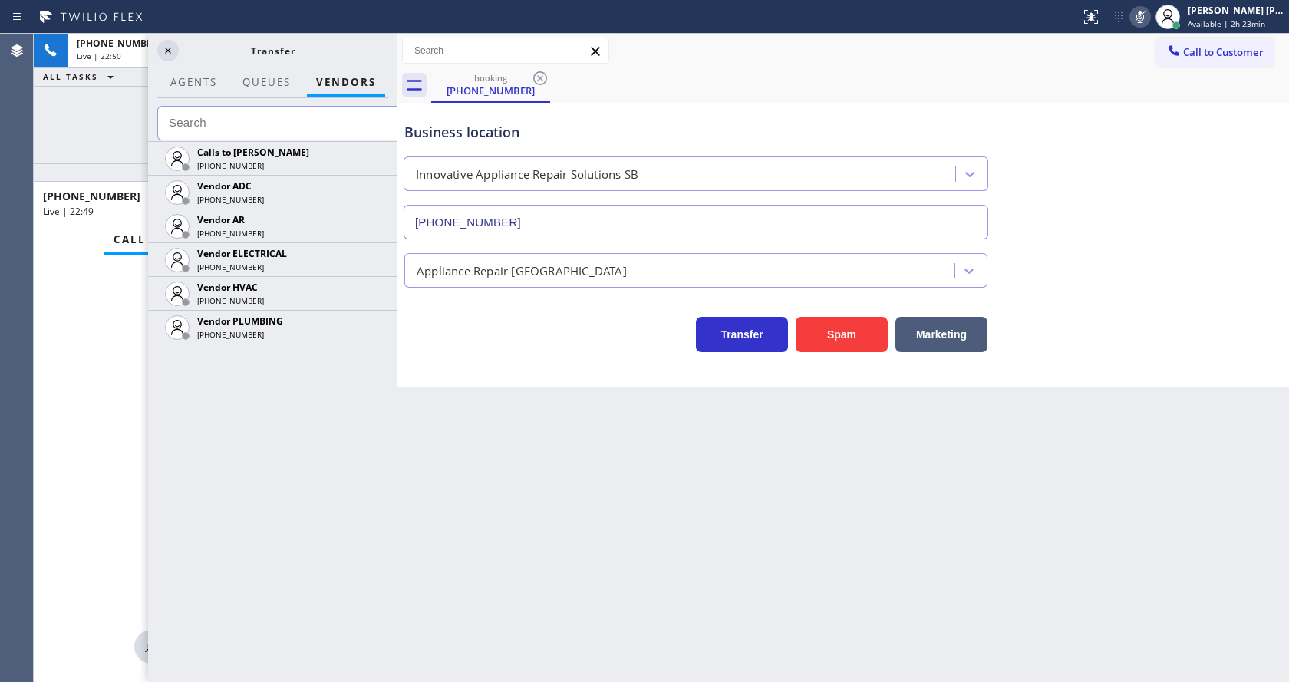
drag, startPoint x: 285, startPoint y: 103, endPoint x: 399, endPoint y: 110, distance: 113.7
click at [397, 110] on div at bounding box center [397, 358] width 0 height 648
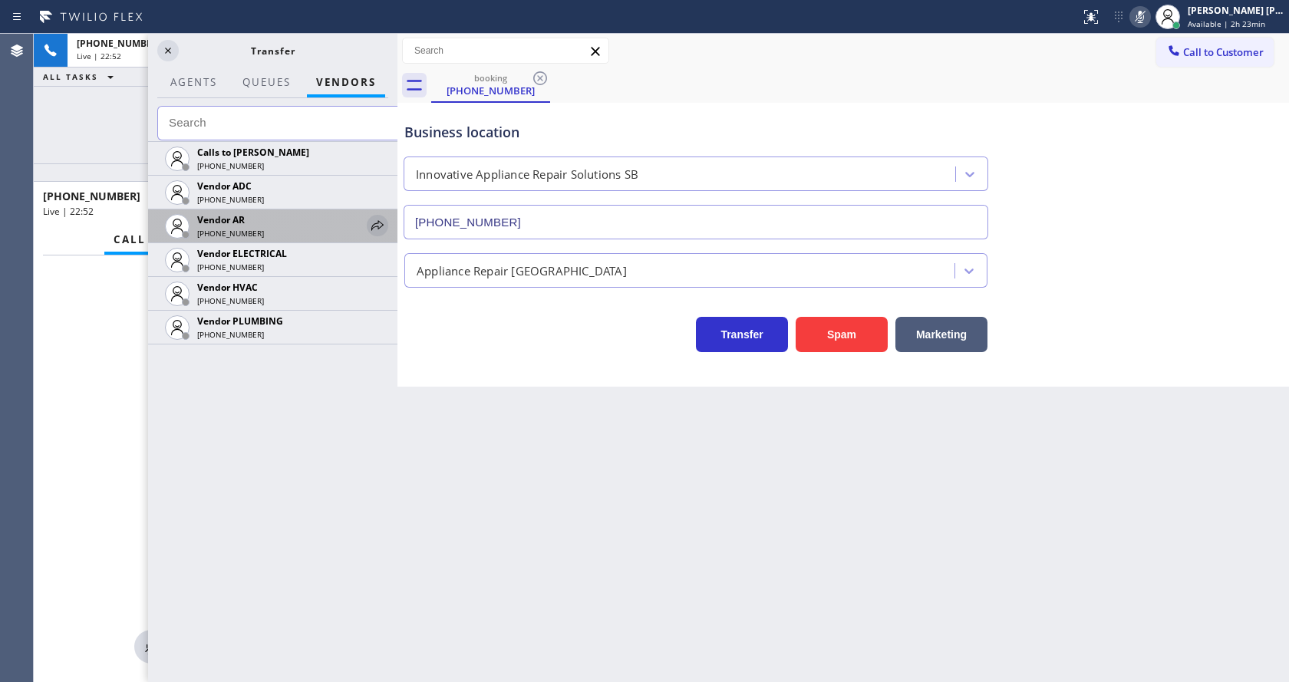
click at [379, 225] on icon at bounding box center [377, 225] width 18 height 18
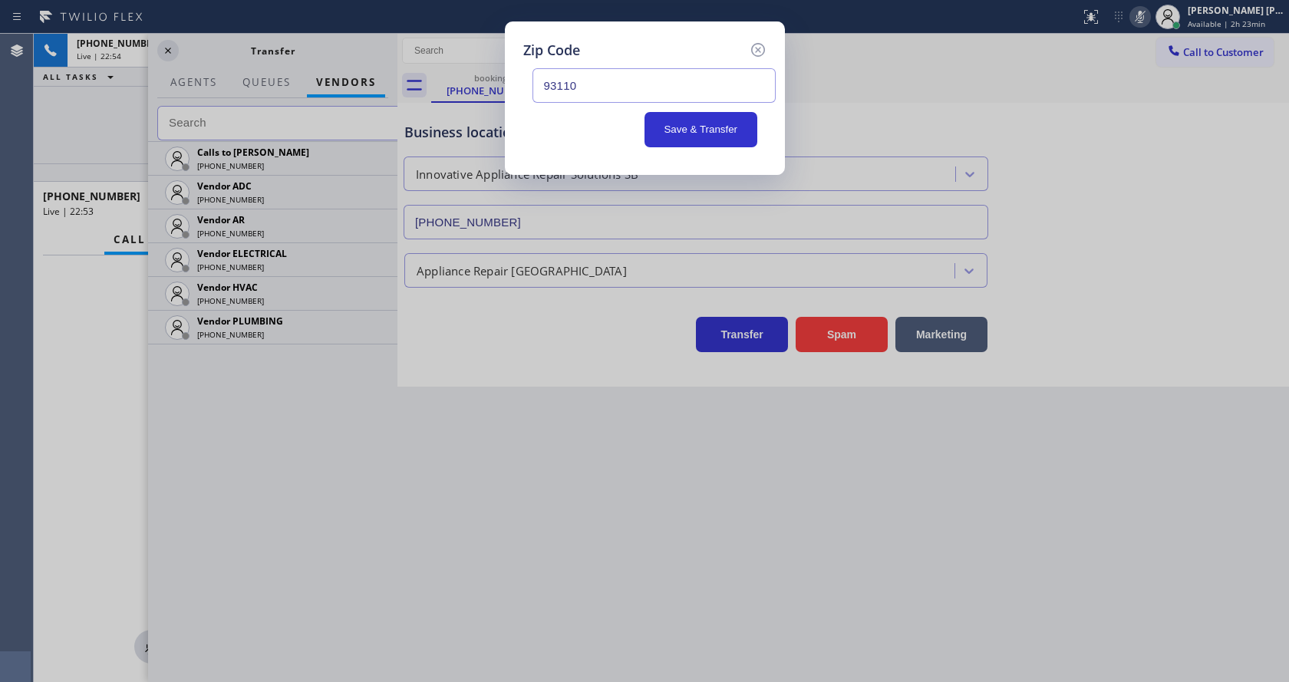
click at [585, 88] on input "93110" at bounding box center [653, 85] width 243 height 35
click at [687, 120] on button "Save & Transfer" at bounding box center [700, 129] width 113 height 35
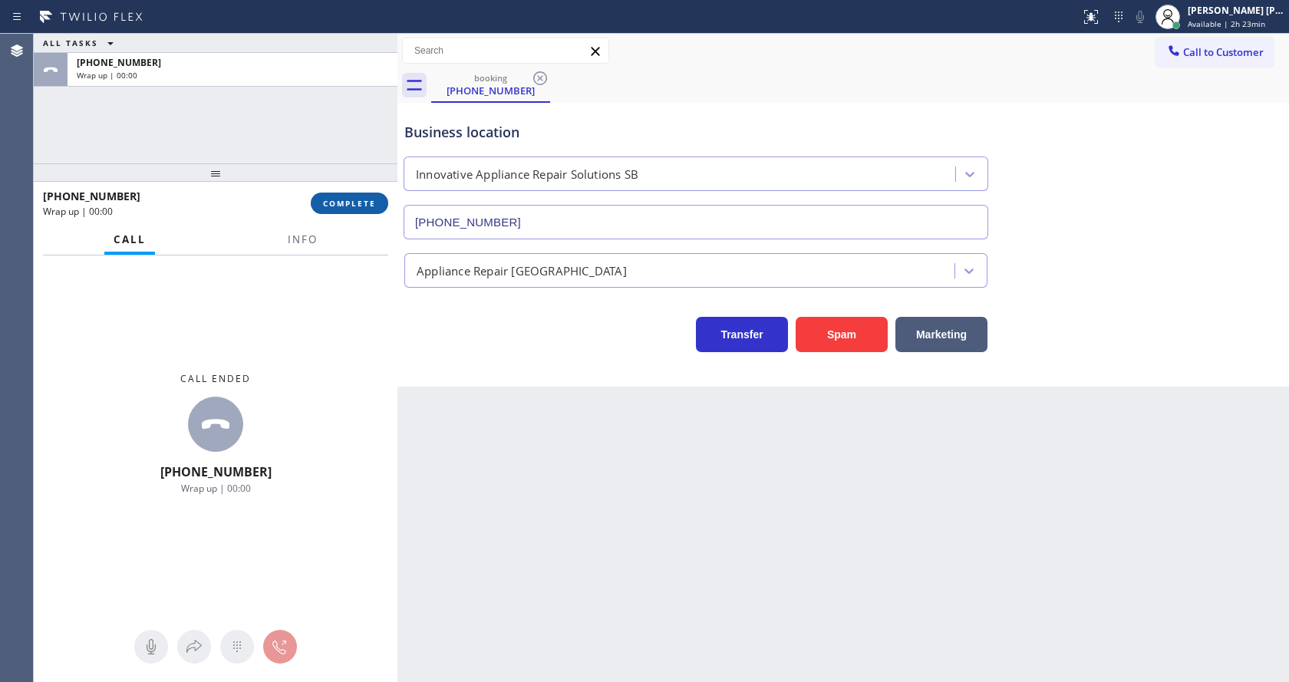
click at [330, 201] on span "COMPLETE" at bounding box center [349, 203] width 53 height 11
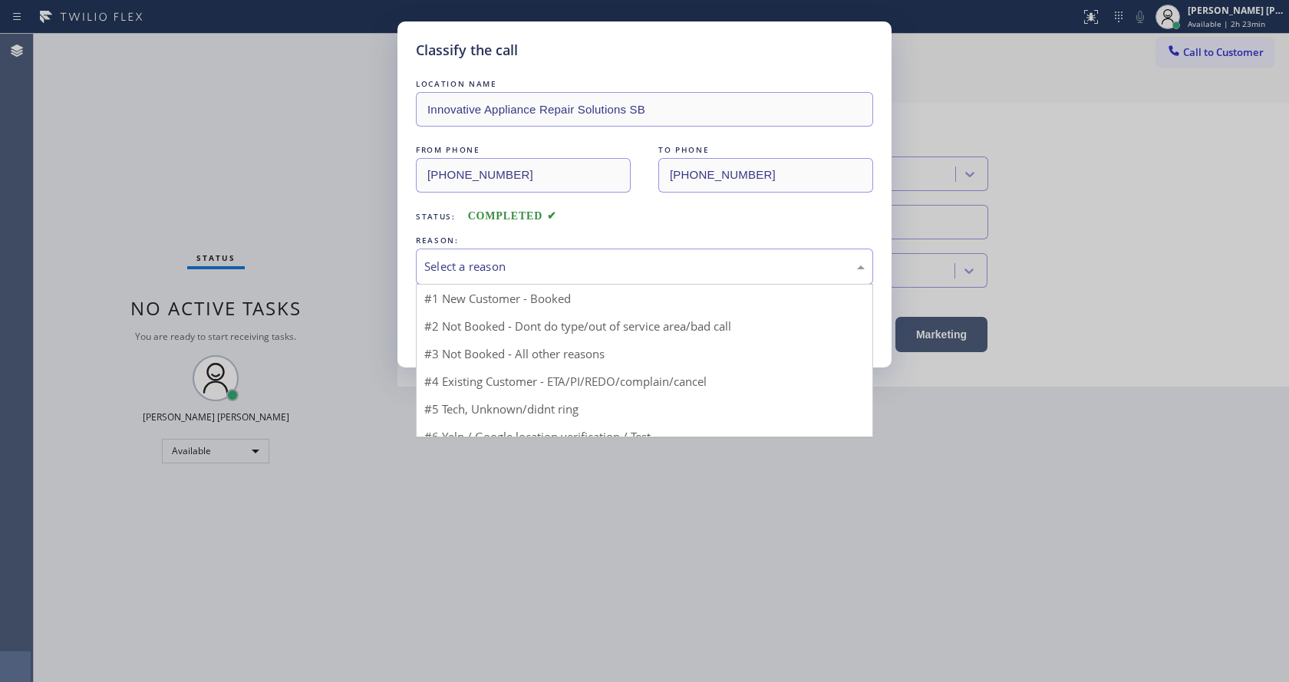
click at [564, 252] on div "Select a reason" at bounding box center [644, 267] width 457 height 36
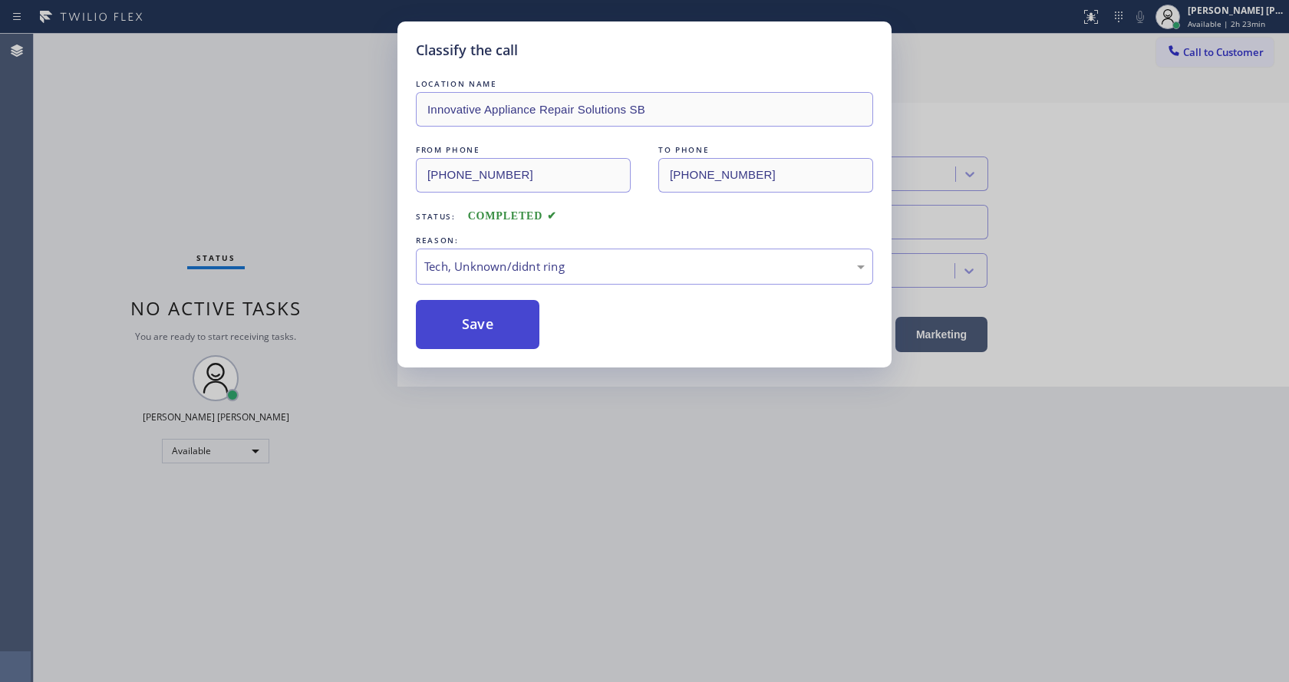
click at [459, 318] on button "Save" at bounding box center [478, 324] width 124 height 49
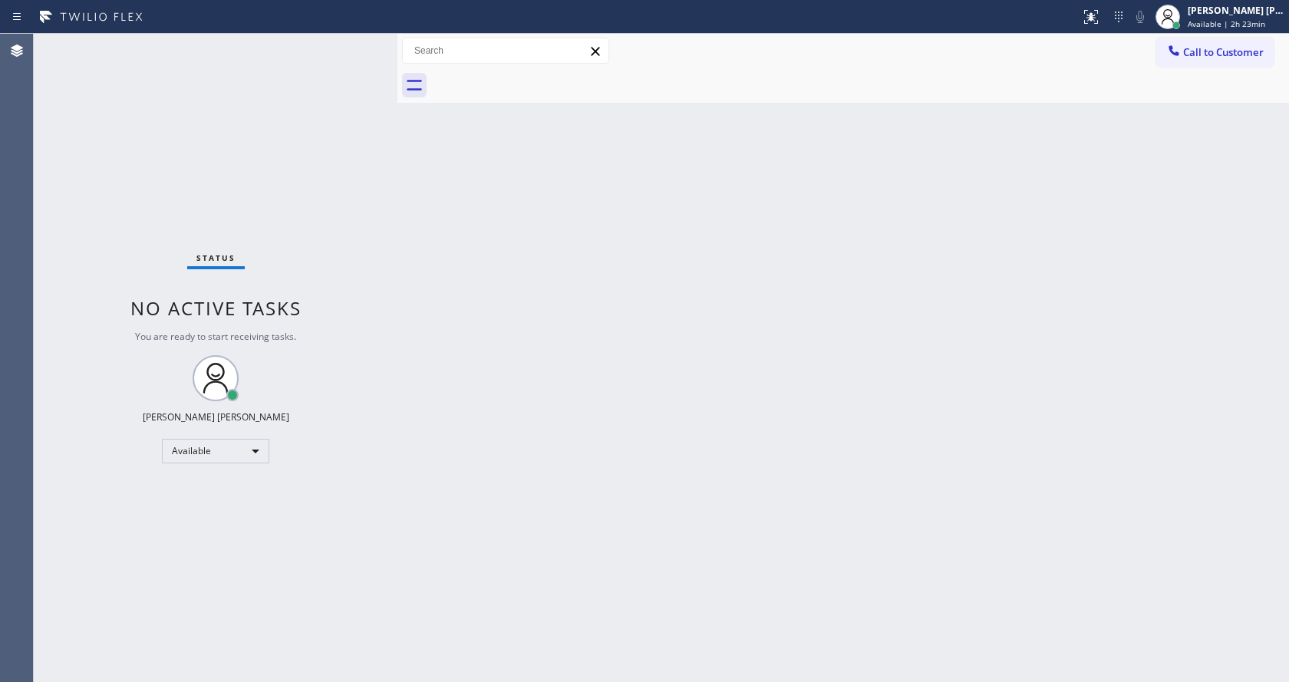
click at [194, 183] on div "Status No active tasks You are ready to start receiving tasks. [PERSON_NAME] [P…" at bounding box center [216, 358] width 364 height 648
click at [1206, 25] on span "Available | 2h 23min" at bounding box center [1225, 23] width 77 height 11
click at [581, 488] on div "Back to Dashboard Change Sender ID Customers Technicians Select a contact Outbo…" at bounding box center [842, 358] width 891 height 648
drag, startPoint x: 193, startPoint y: 165, endPoint x: 458, endPoint y: 49, distance: 288.9
click at [193, 165] on div "Status No active tasks You are ready to start receiving tasks. [PERSON_NAME] [P…" at bounding box center [216, 358] width 364 height 648
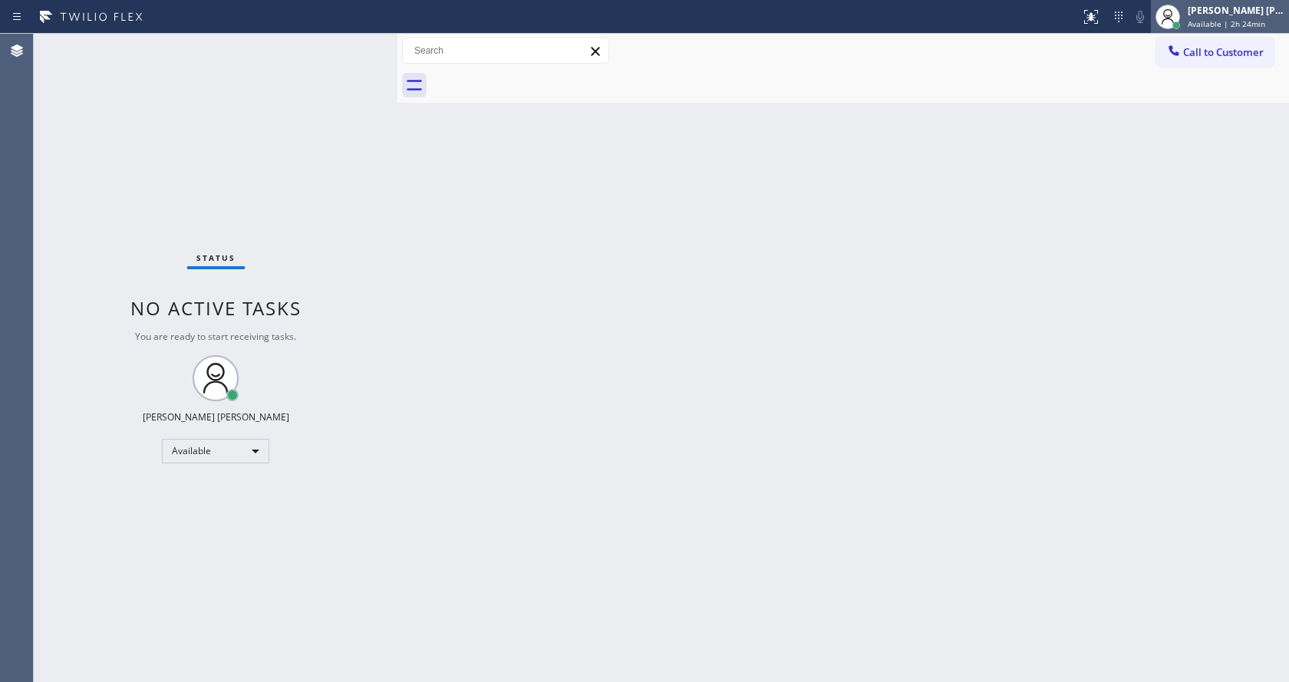
click at [1221, 21] on span "Available | 2h 24min" at bounding box center [1225, 23] width 77 height 11
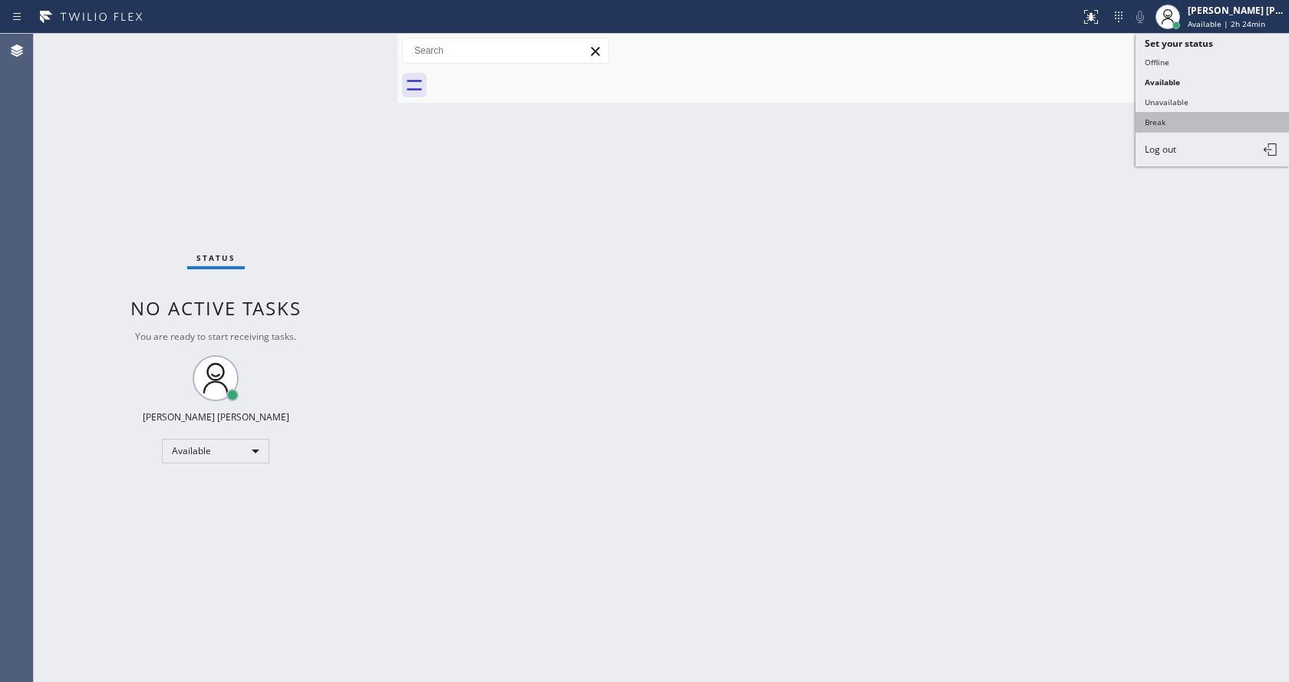
click at [1183, 122] on button "Break" at bounding box center [1211, 122] width 153 height 20
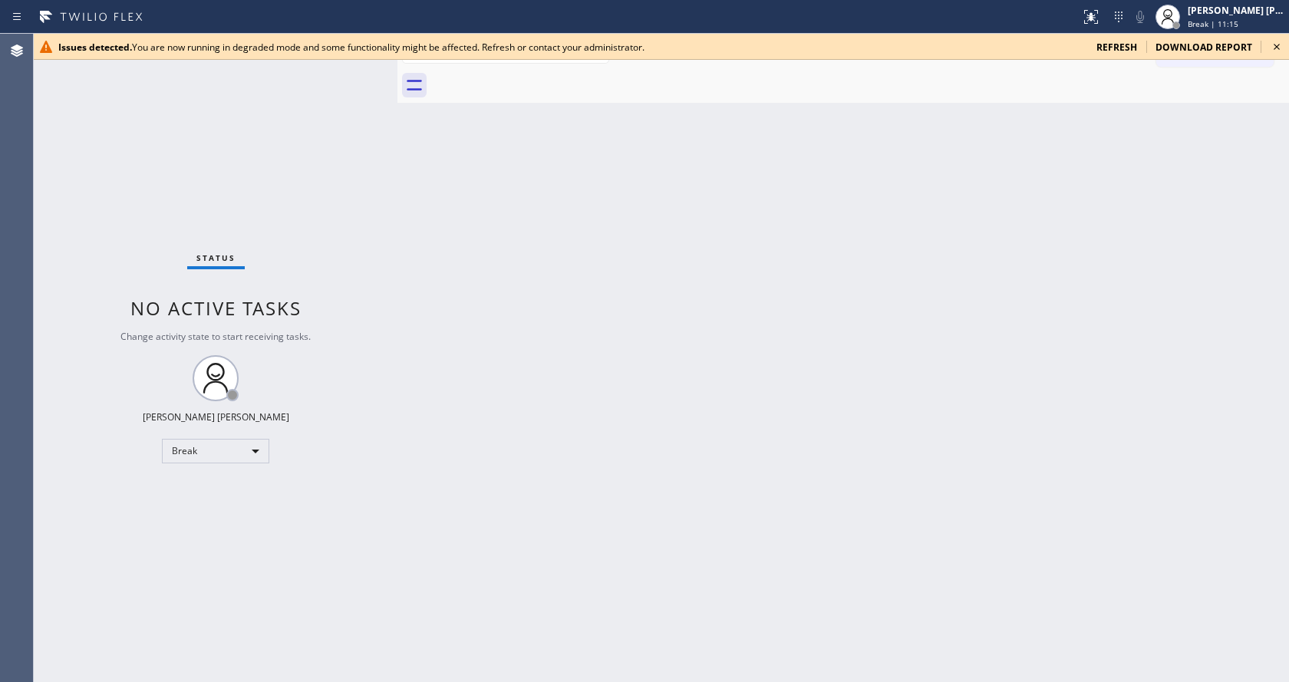
click at [285, 112] on div "Status No active tasks Change activity state to start receiving tasks. [PERSON_…" at bounding box center [216, 358] width 364 height 648
click at [1278, 42] on icon at bounding box center [1276, 47] width 18 height 18
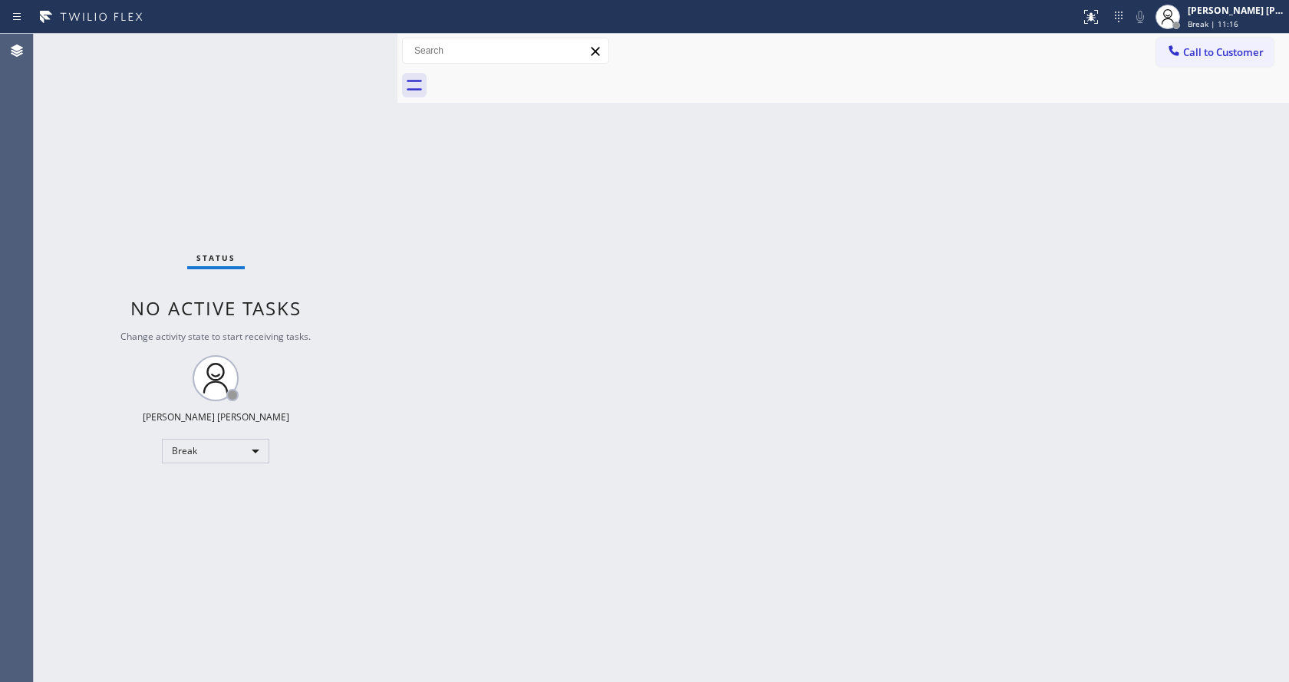
click at [536, 402] on div "Back to Dashboard Change Sender ID Customers Technicians Select a contact Outbo…" at bounding box center [842, 358] width 891 height 648
click at [203, 206] on div "Status No active tasks Change activity state to start receiving tasks. [PERSON_…" at bounding box center [216, 358] width 364 height 648
click at [191, 146] on div "Status No active tasks Change activity state to start receiving tasks. [PERSON_…" at bounding box center [216, 358] width 364 height 648
click at [795, 399] on div "Back to Dashboard Change Sender ID Customers Technicians Select a contact Outbo…" at bounding box center [842, 358] width 891 height 648
click at [303, 218] on div "Status No active tasks Change activity state to start receiving tasks. [PERSON_…" at bounding box center [216, 358] width 364 height 648
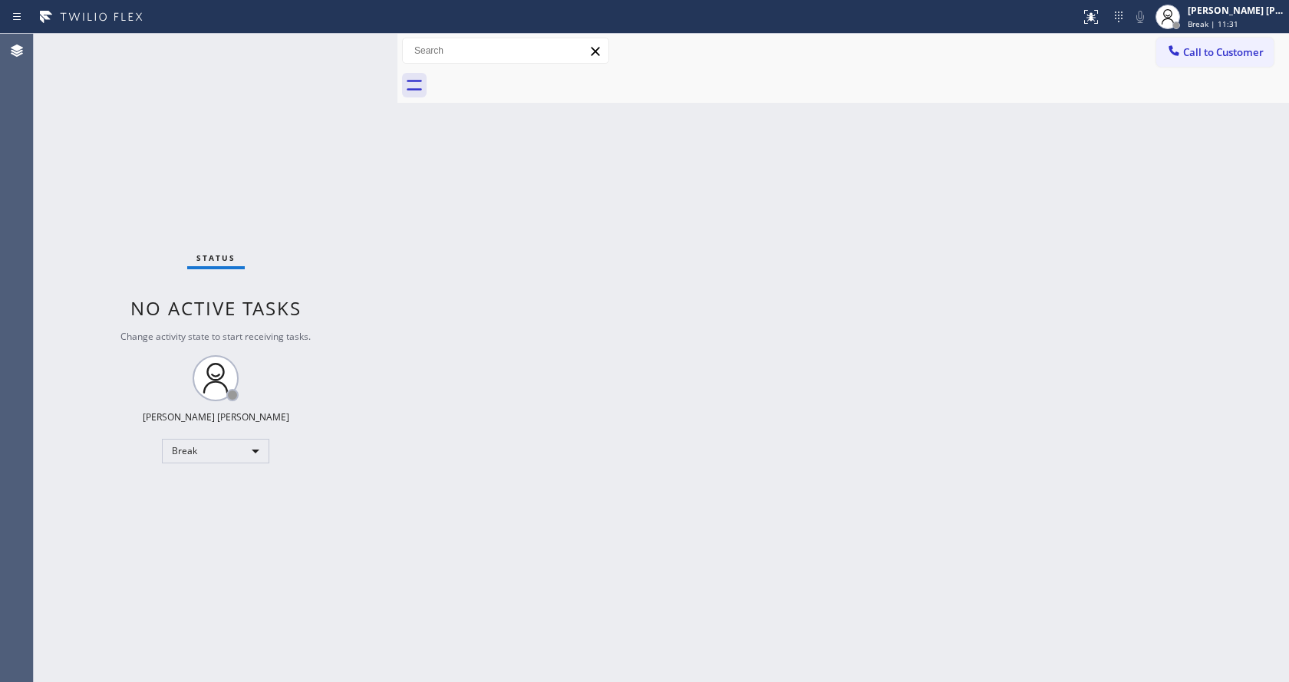
click at [346, 47] on div "Status No active tasks Change activity state to start receiving tasks. [PERSON_…" at bounding box center [216, 358] width 364 height 648
click at [354, 45] on div "Status No active tasks Change activity state to start receiving tasks. [PERSON_…" at bounding box center [216, 358] width 364 height 648
click at [192, 179] on div "Status No active tasks Change activity state to start receiving tasks. [PERSON_…" at bounding box center [216, 358] width 364 height 648
click at [535, 371] on div "Back to Dashboard Change Sender ID Customers Technicians Select a contact Outbo…" at bounding box center [842, 358] width 891 height 648
drag, startPoint x: 656, startPoint y: 479, endPoint x: 575, endPoint y: 486, distance: 80.8
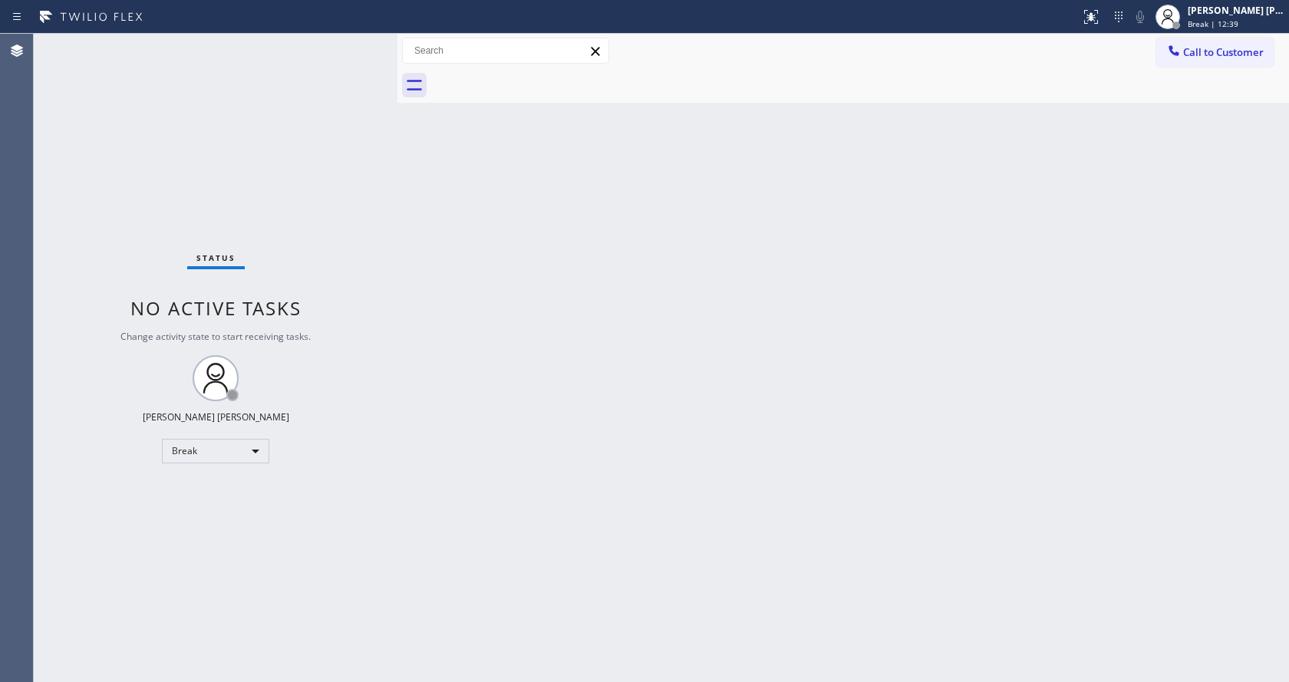
click at [656, 479] on div "Back to Dashboard Change Sender ID Customers Technicians Select a contact Outbo…" at bounding box center [842, 358] width 891 height 648
click at [1181, 234] on div "Back to Dashboard Change Sender ID Customers Technicians Select a contact Outbo…" at bounding box center [842, 358] width 891 height 648
click at [1198, 28] on span "Break | 14:09" at bounding box center [1212, 23] width 51 height 11
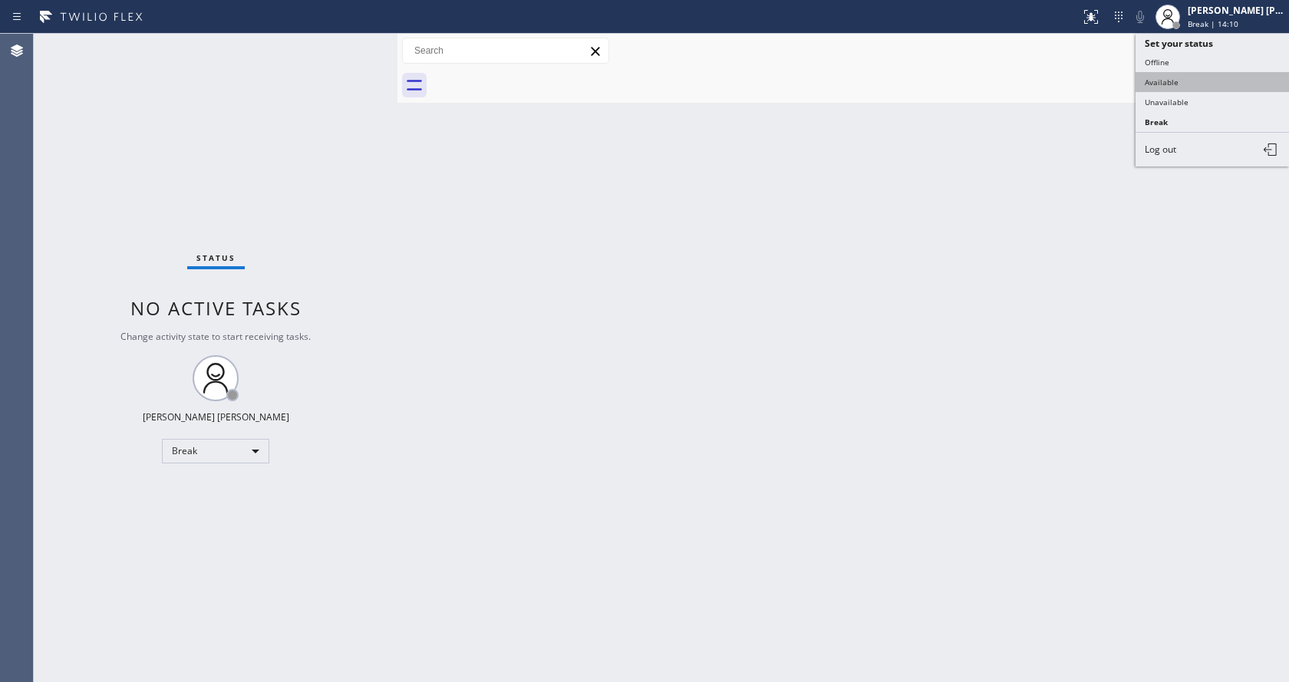
click at [1146, 88] on button "Available" at bounding box center [1211, 82] width 153 height 20
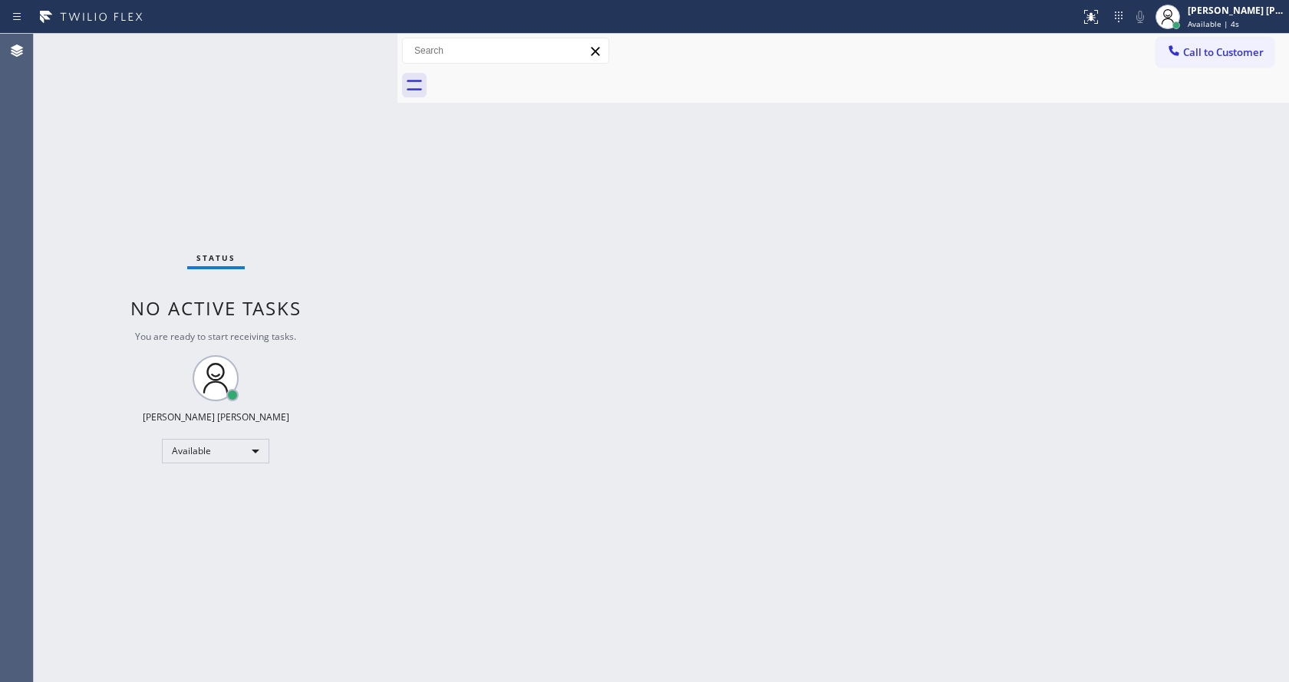
click at [423, 552] on div "Back to Dashboard Change Sender ID Customers Technicians Select a contact Outbo…" at bounding box center [842, 358] width 891 height 648
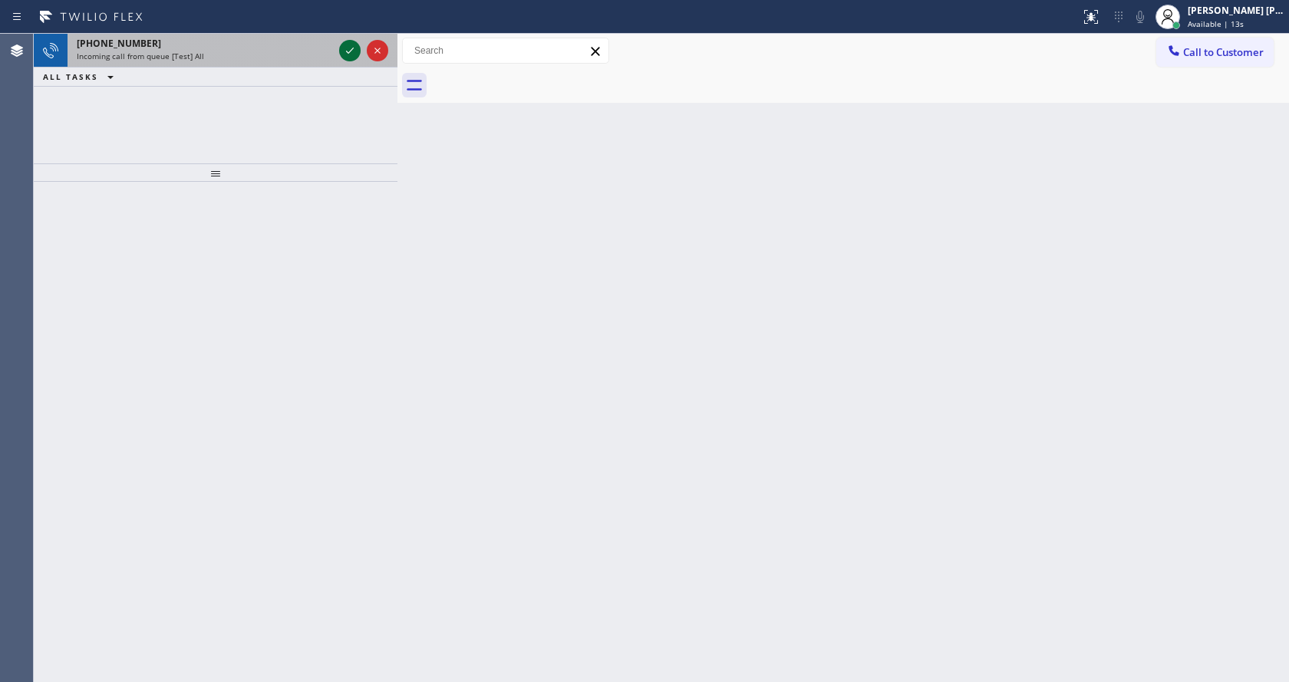
click at [351, 54] on icon at bounding box center [350, 50] width 18 height 18
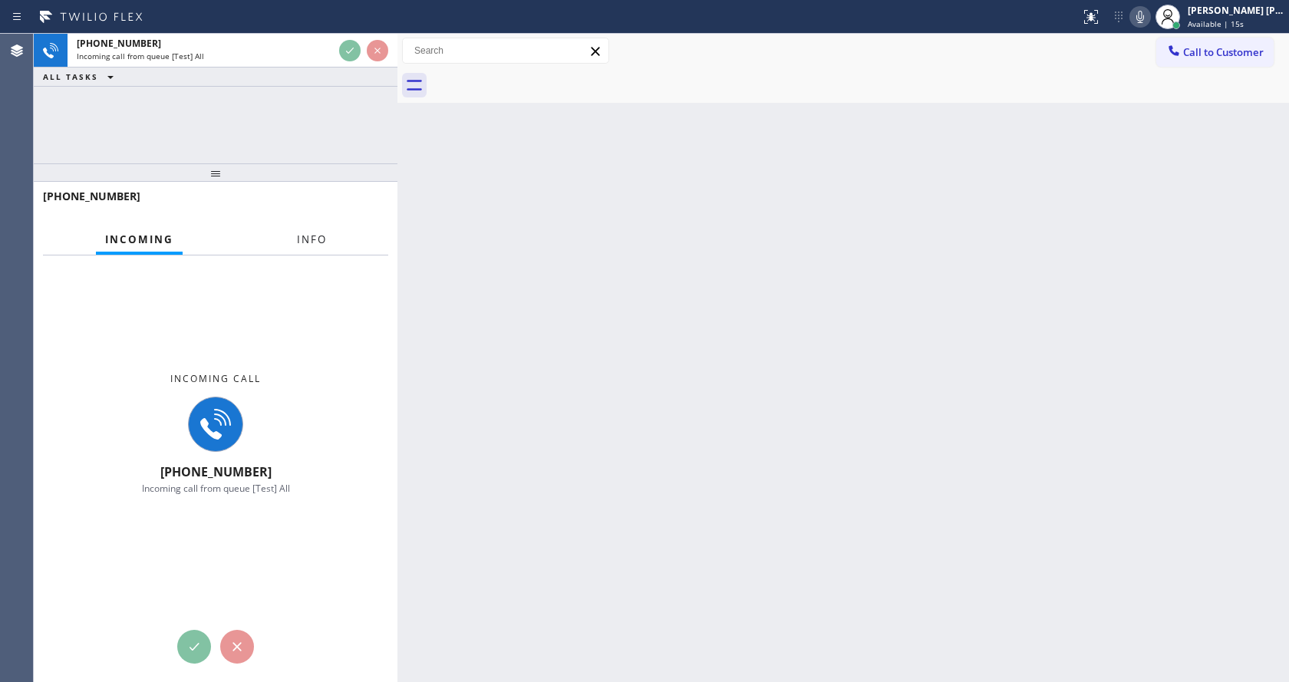
click at [318, 240] on span "Info" at bounding box center [312, 239] width 30 height 14
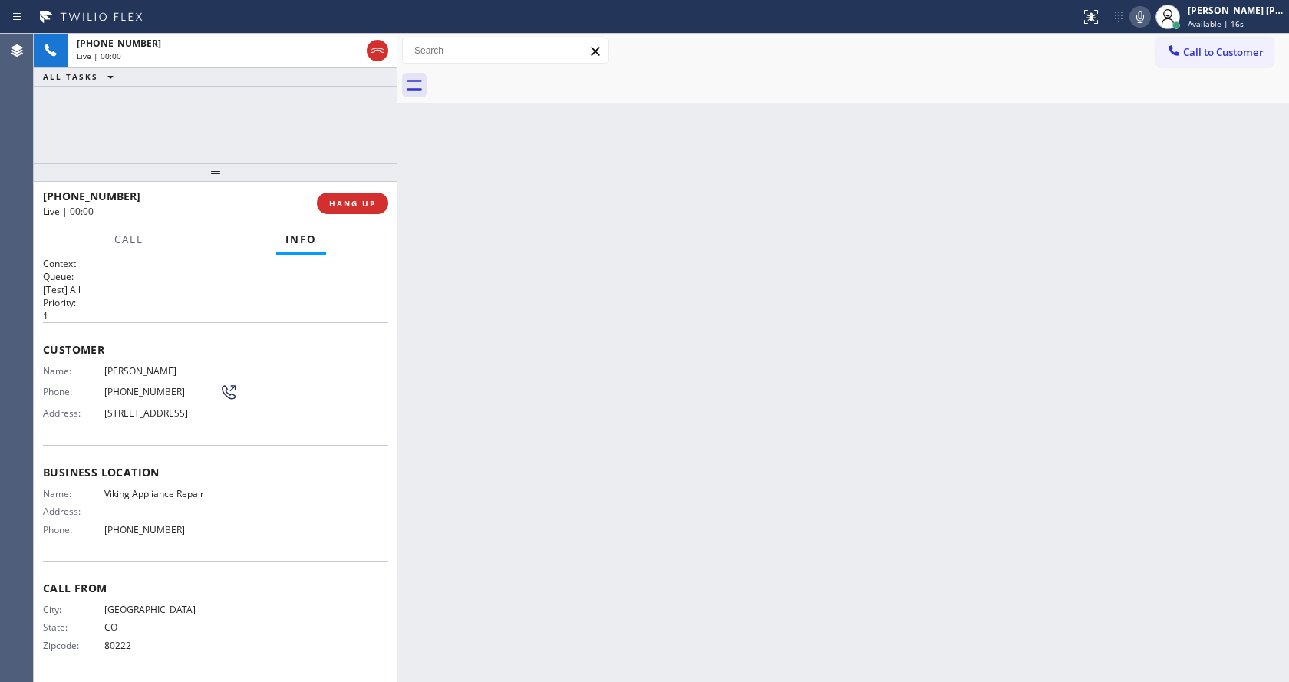
scroll to position [26, 0]
click at [590, 516] on div "Back to Dashboard Change Sender ID Customers Technicians Select a contact Outbo…" at bounding box center [842, 358] width 891 height 648
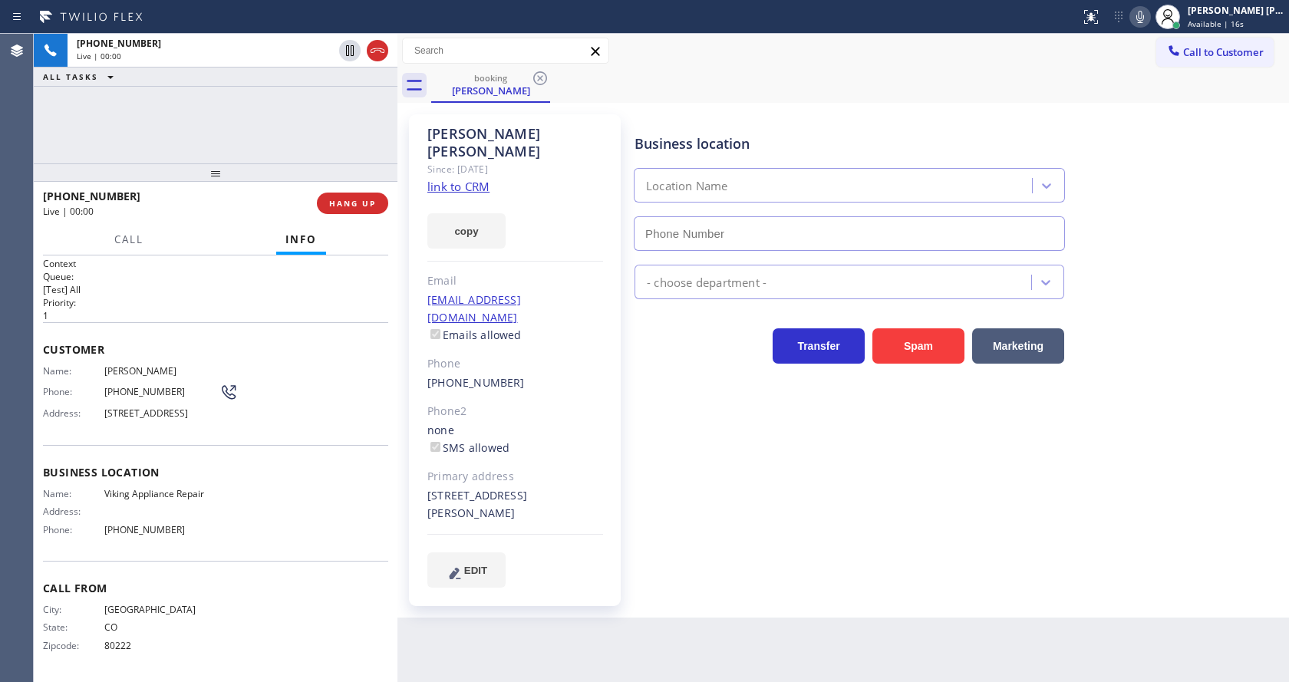
type input "[PHONE_NUMBER]"
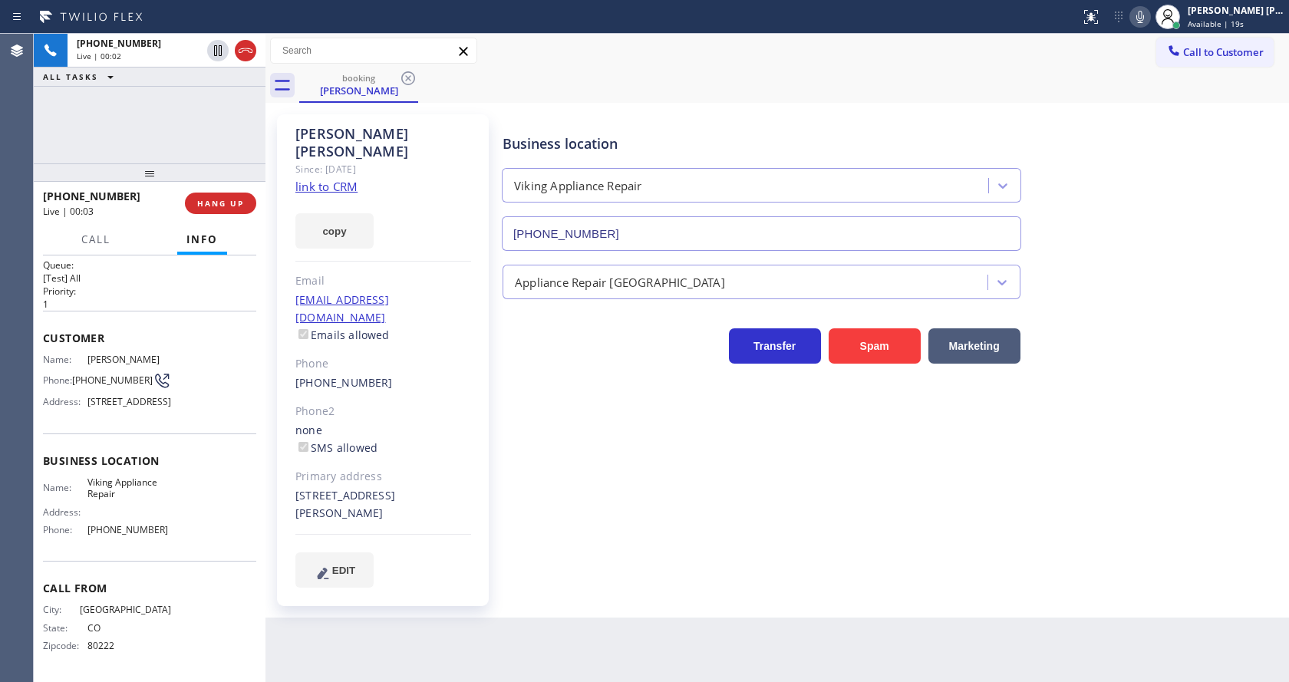
drag, startPoint x: 396, startPoint y: 143, endPoint x: 264, endPoint y: 127, distance: 133.0
click at [265, 127] on div at bounding box center [265, 358] width 0 height 648
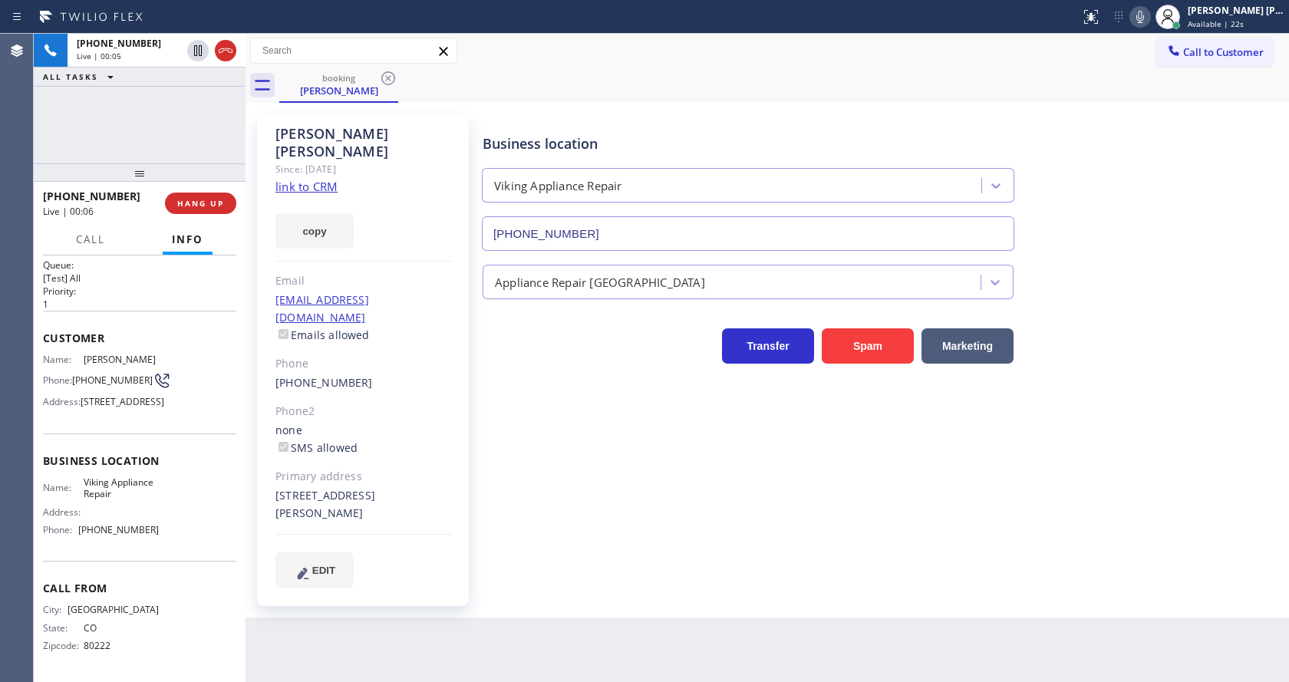
drag, startPoint x: 262, startPoint y: 137, endPoint x: 173, endPoint y: 123, distance: 90.2
click at [173, 123] on div "[PHONE_NUMBER] Live | 00:05 ALL TASKS ALL TASKS ACTIVE TASKS TASKS IN WRAP UP […" at bounding box center [661, 358] width 1255 height 648
click at [282, 179] on link "link to CRM" at bounding box center [306, 186] width 62 height 15
click at [513, 519] on div "Business location Viking Appliance Repair [PHONE_NUMBER] Appliance Repair High …" at bounding box center [881, 350] width 805 height 465
click at [562, 490] on div "Business location Viking Appliance Repair [PHONE_NUMBER] Appliance Repair High …" at bounding box center [881, 350] width 805 height 465
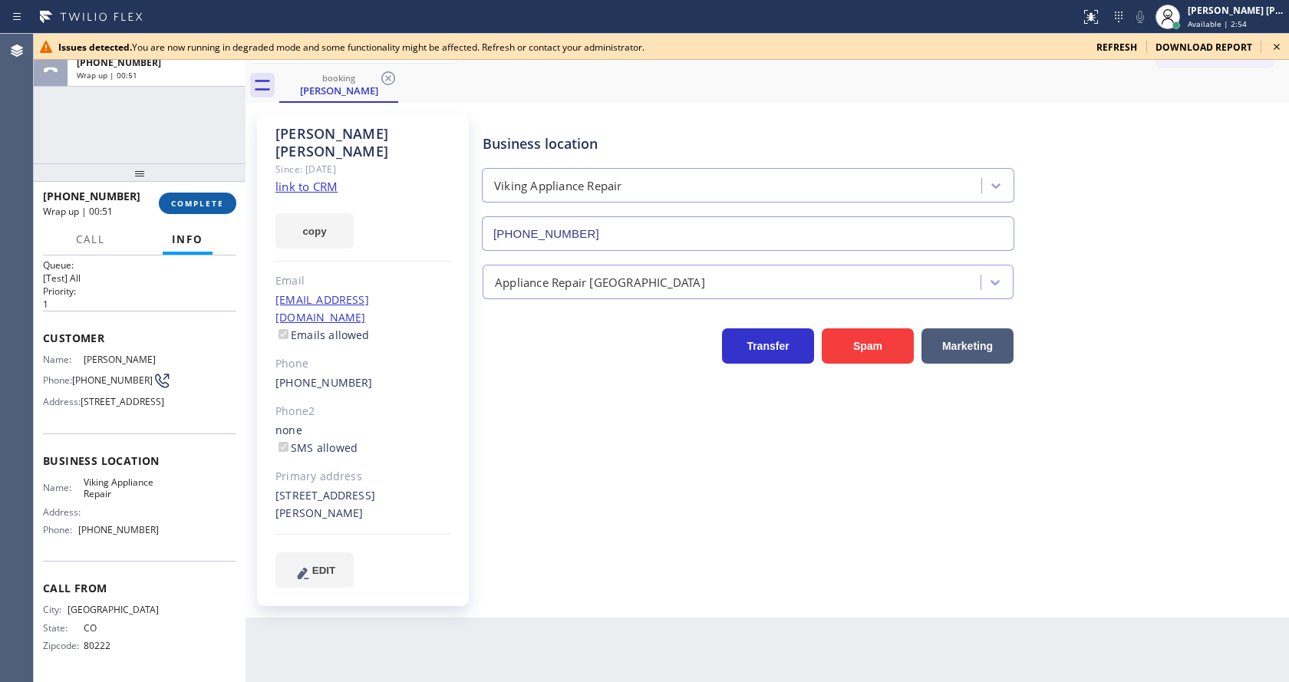
click at [175, 199] on span "COMPLETE" at bounding box center [197, 203] width 53 height 11
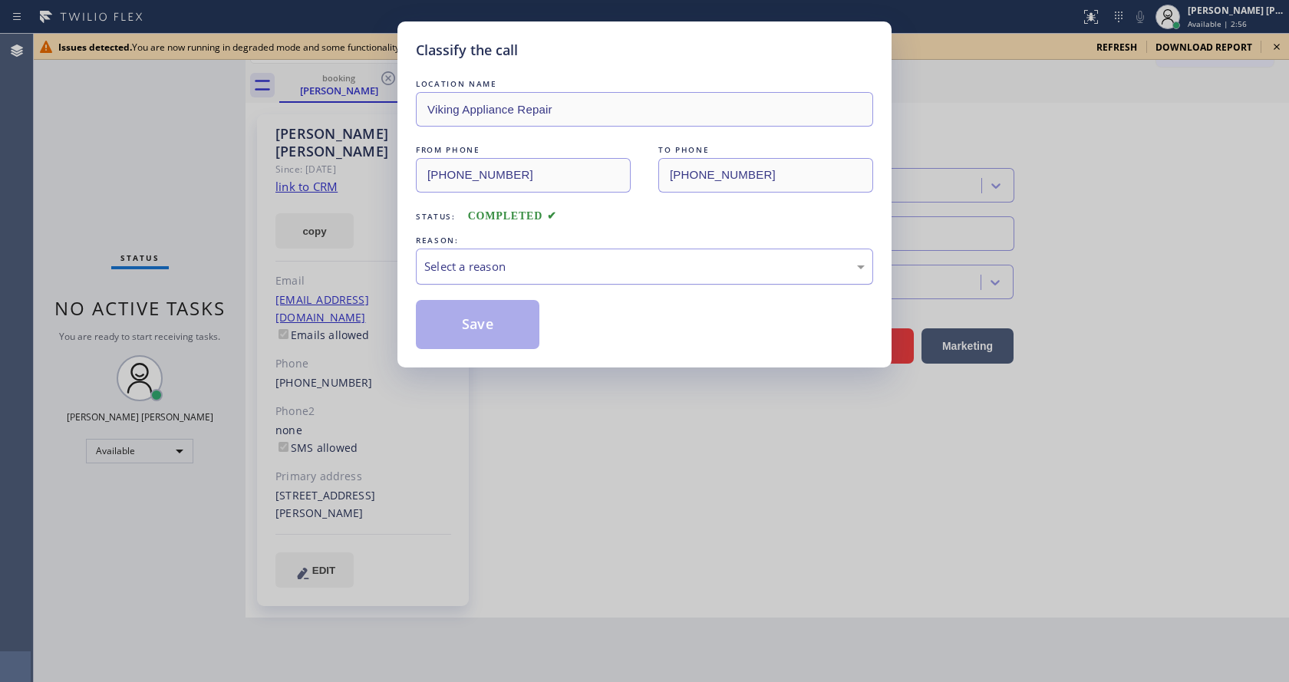
click at [479, 260] on div "Select a reason" at bounding box center [644, 267] width 440 height 18
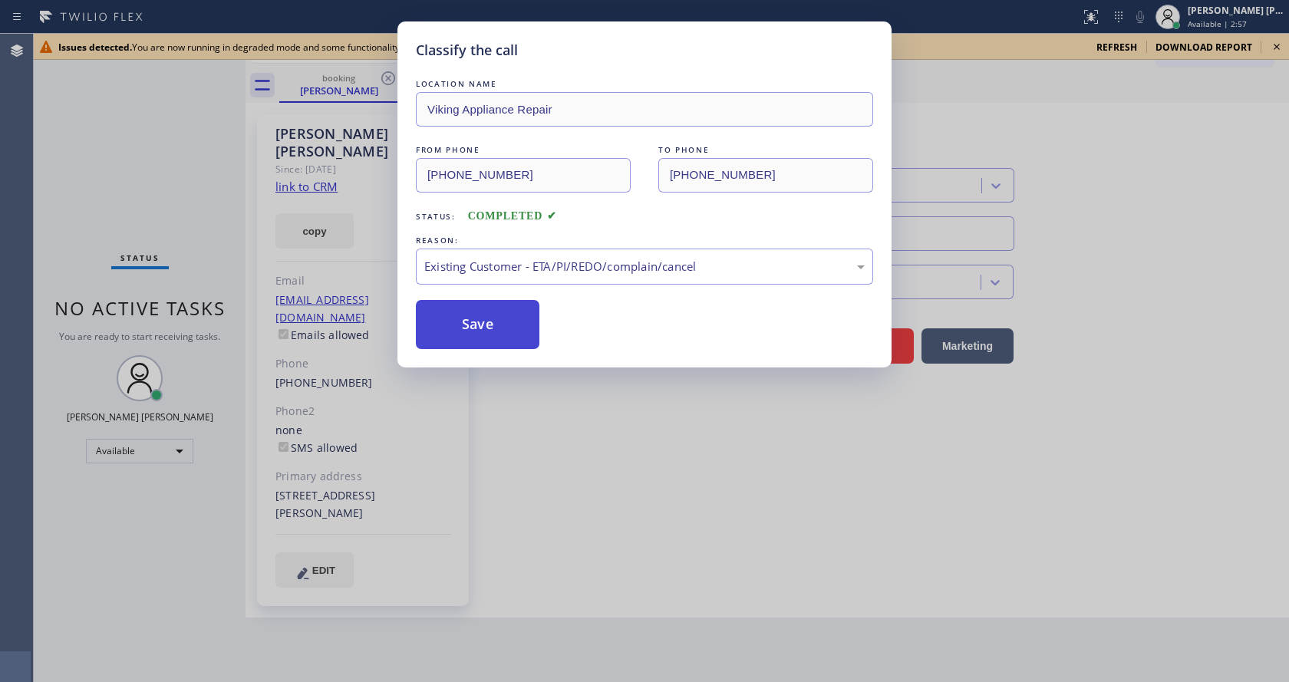
click at [487, 302] on button "Save" at bounding box center [478, 324] width 124 height 49
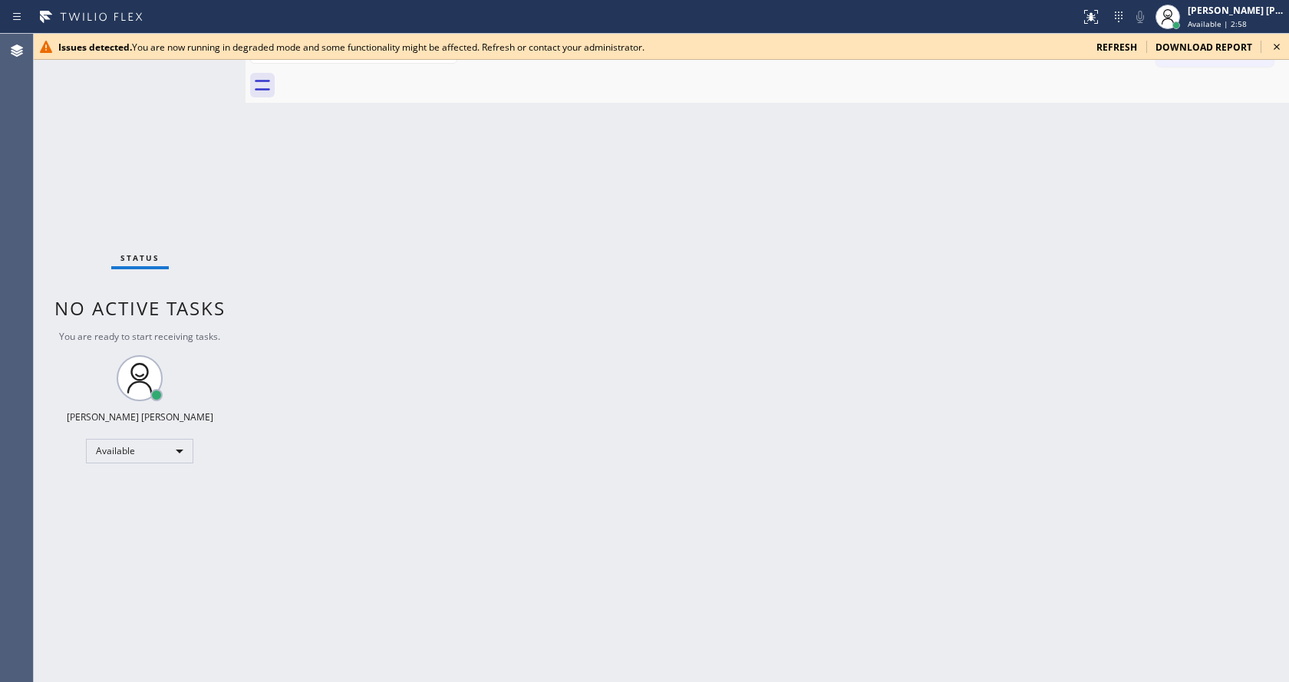
click at [1274, 45] on icon at bounding box center [1276, 47] width 18 height 18
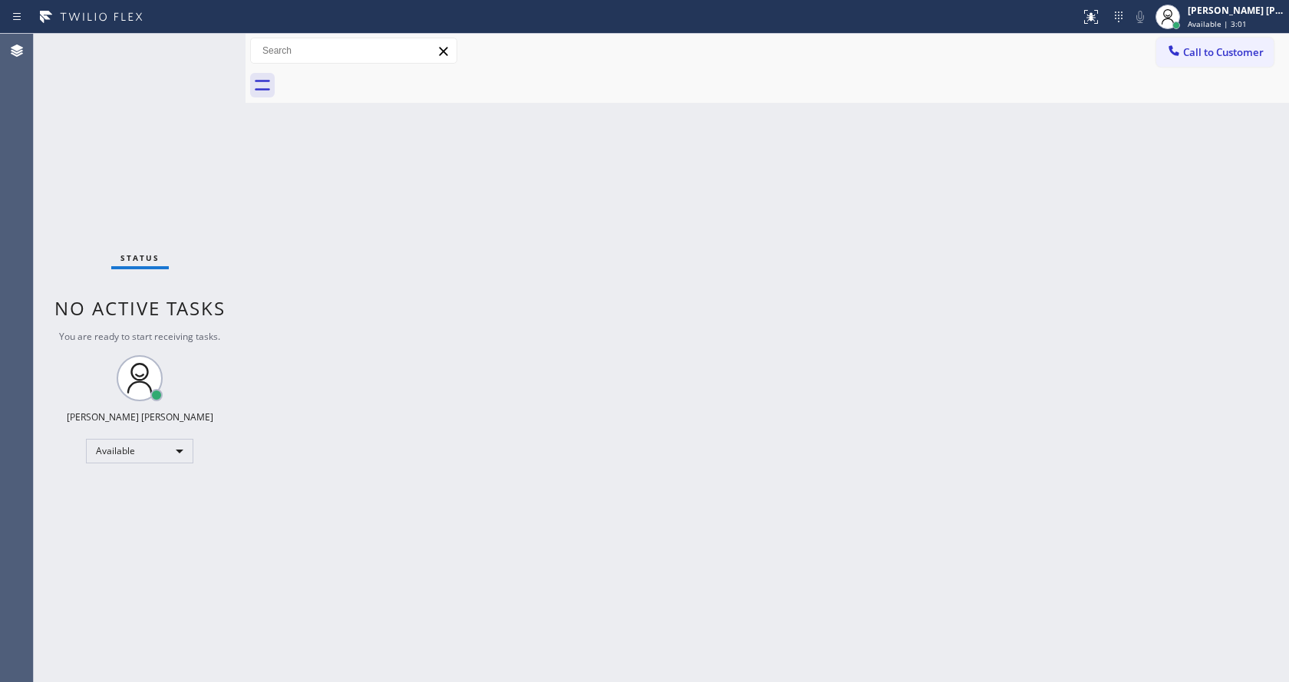
click at [477, 332] on div "Back to Dashboard Change Sender ID Customers Technicians Select a contact Outbo…" at bounding box center [766, 358] width 1043 height 648
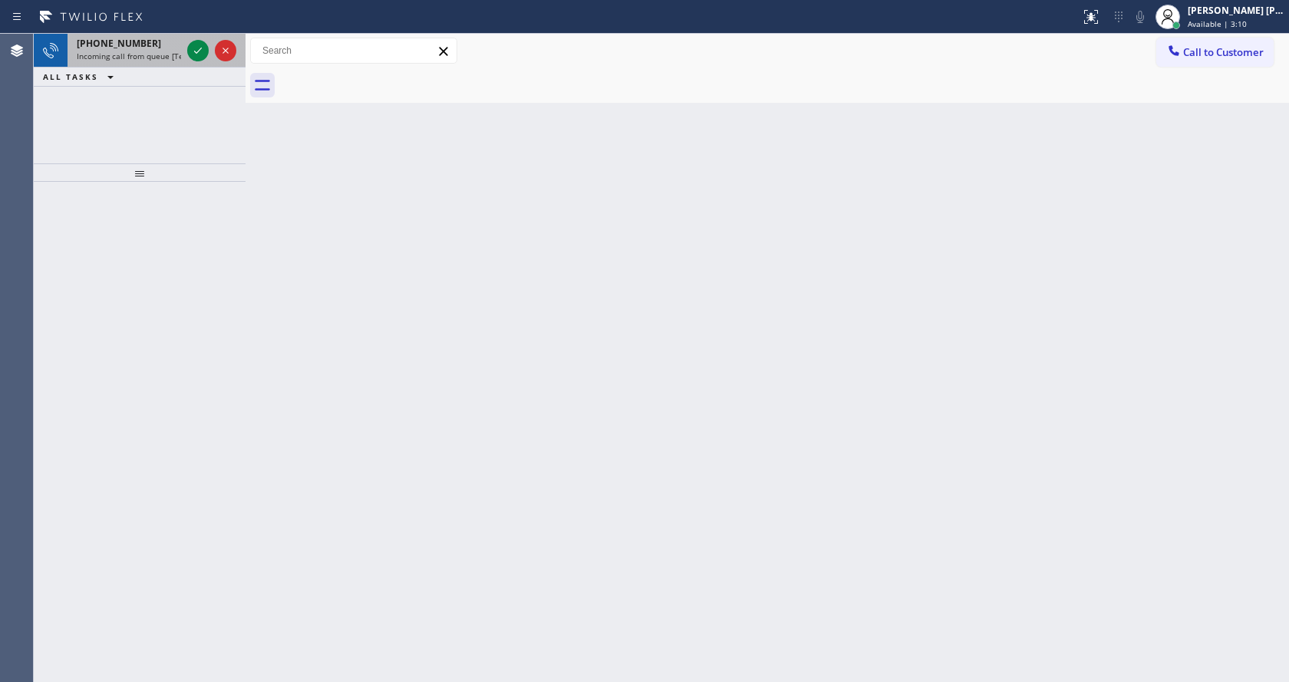
click at [143, 47] on div "[PHONE_NUMBER]" at bounding box center [129, 43] width 104 height 13
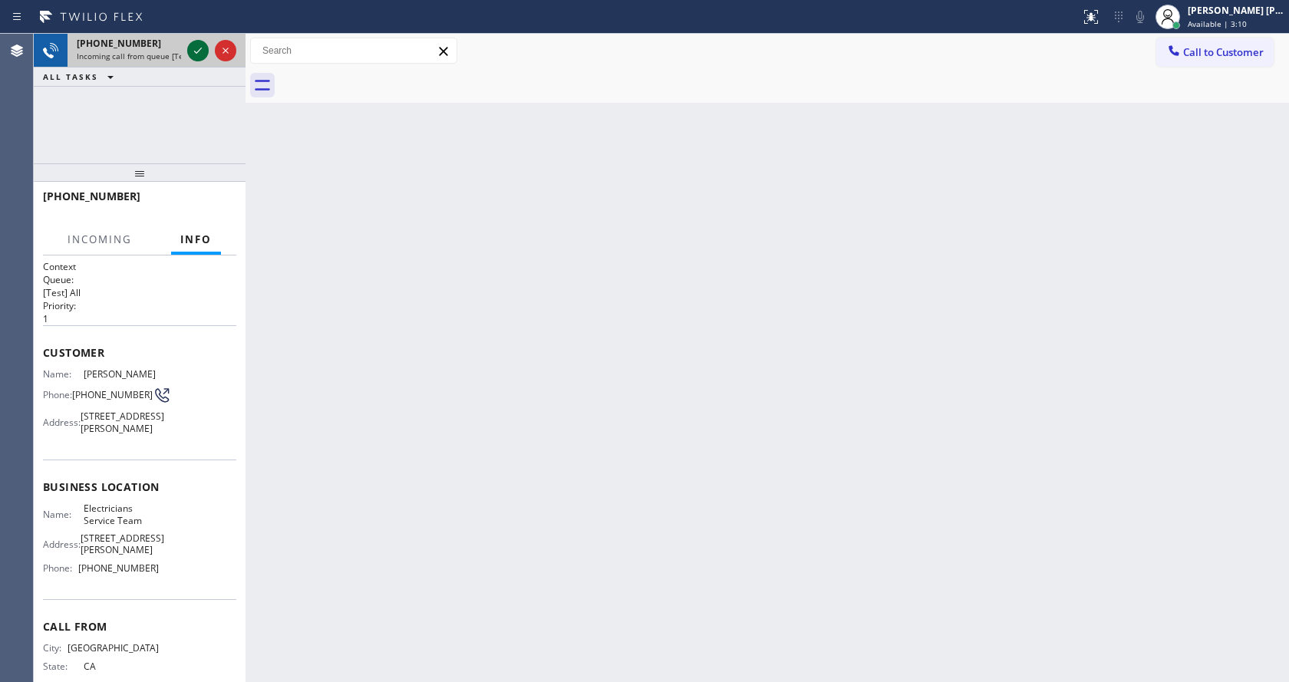
click at [194, 53] on icon at bounding box center [198, 50] width 18 height 18
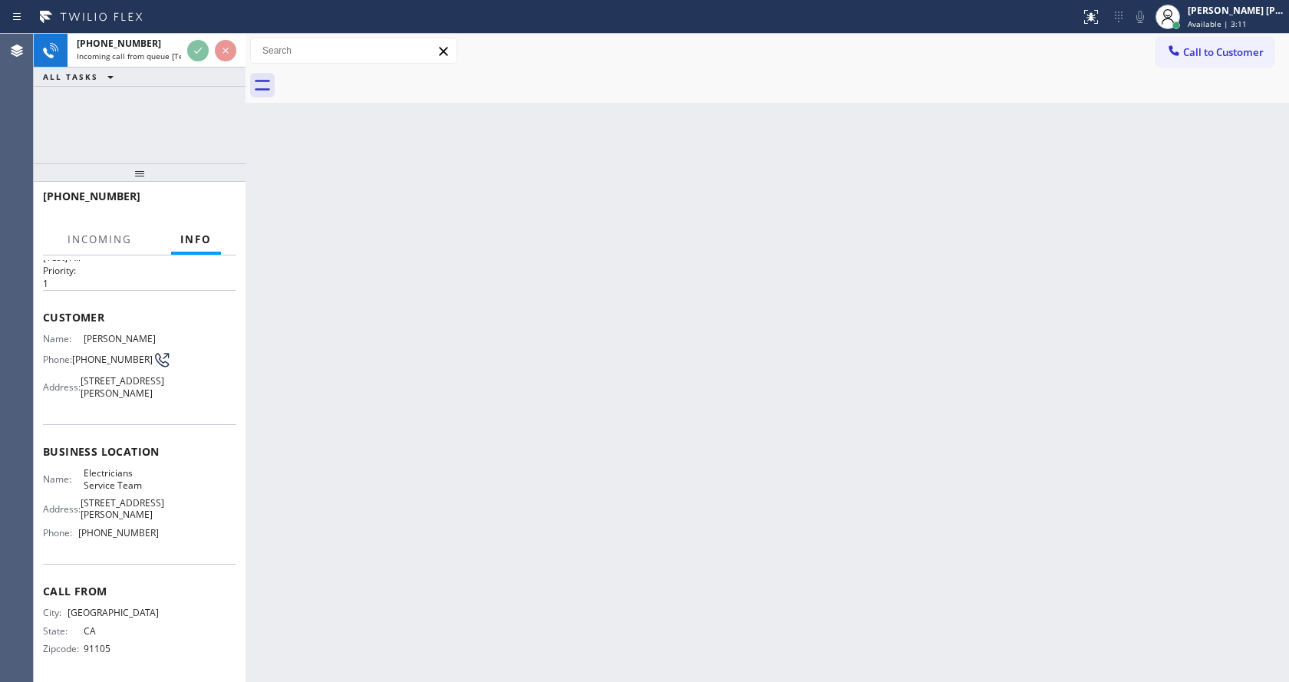
scroll to position [55, 0]
click at [621, 471] on div "Back to Dashboard Change Sender ID Customers Technicians Select a contact Outbo…" at bounding box center [766, 358] width 1043 height 648
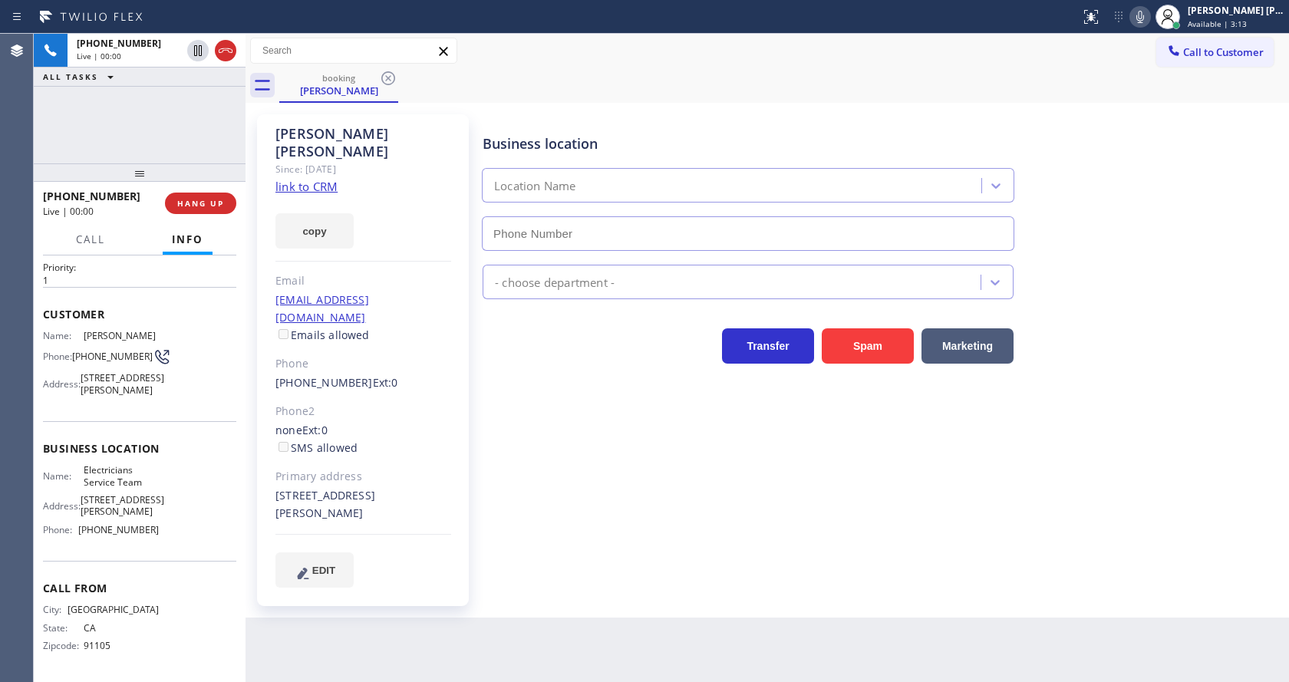
type input "[PHONE_NUMBER]"
click at [209, 330] on div "Name: [PERSON_NAME] Phone: [PHONE_NUMBER] Address: [STREET_ADDRESS][PERSON_NAME]" at bounding box center [139, 366] width 193 height 72
click at [427, 487] on div "[STREET_ADDRESS][PERSON_NAME]" at bounding box center [363, 504] width 176 height 35
click at [298, 179] on link "link to CRM" at bounding box center [306, 186] width 62 height 15
click at [529, 420] on div "Business location Electricians Service Team [PHONE_NUMBER] Electricians Transfe…" at bounding box center [881, 350] width 805 height 465
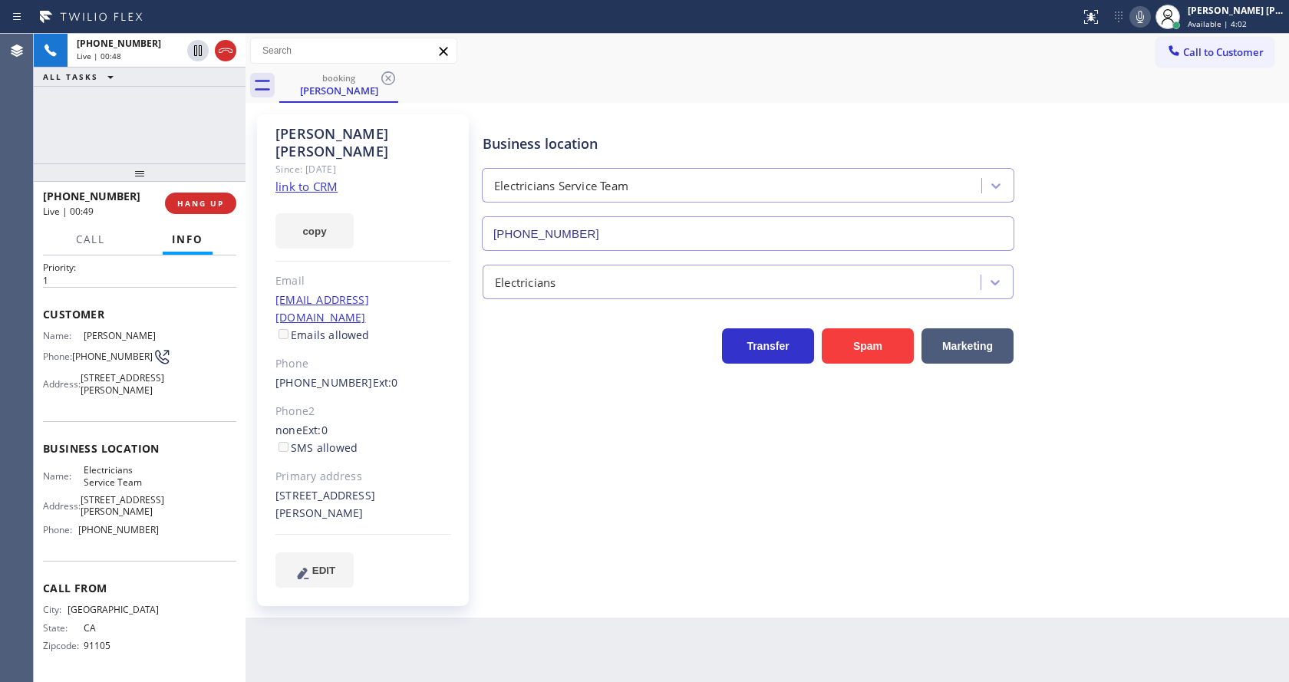
click at [466, 620] on div "Back to Dashboard Change Sender ID Customers Technicians Select a contact Outbo…" at bounding box center [766, 358] width 1043 height 648
click at [1144, 22] on icon at bounding box center [1140, 17] width 8 height 12
click at [199, 47] on icon at bounding box center [198, 50] width 8 height 11
click at [527, 446] on div "Business location Electricians Service Team [PHONE_NUMBER] Electricians Transfe…" at bounding box center [881, 350] width 805 height 465
click at [145, 470] on span "Electricians Service Team" at bounding box center [122, 476] width 76 height 24
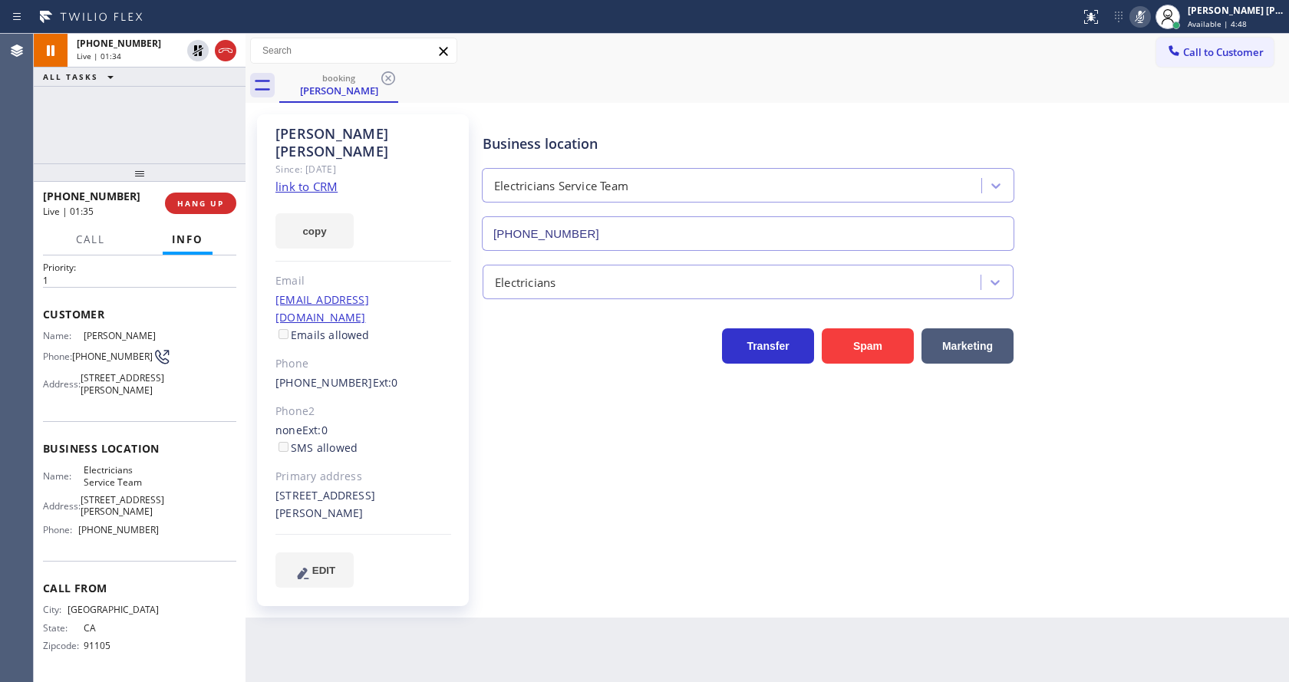
click at [600, 496] on div "Business location Electricians Service Team [PHONE_NUMBER] Electricians Transfe…" at bounding box center [881, 350] width 805 height 465
drag, startPoint x: 272, startPoint y: 456, endPoint x: 334, endPoint y: 481, distance: 67.8
click at [334, 481] on div "[PERSON_NAME] Since: [DATE] link to CRM copy Email [EMAIL_ADDRESS][DOMAIN_NAME]…" at bounding box center [363, 360] width 212 height 492
click at [576, 555] on div "Business location Electricians Service Team [PHONE_NUMBER] Electricians Transfe…" at bounding box center [881, 366] width 805 height 496
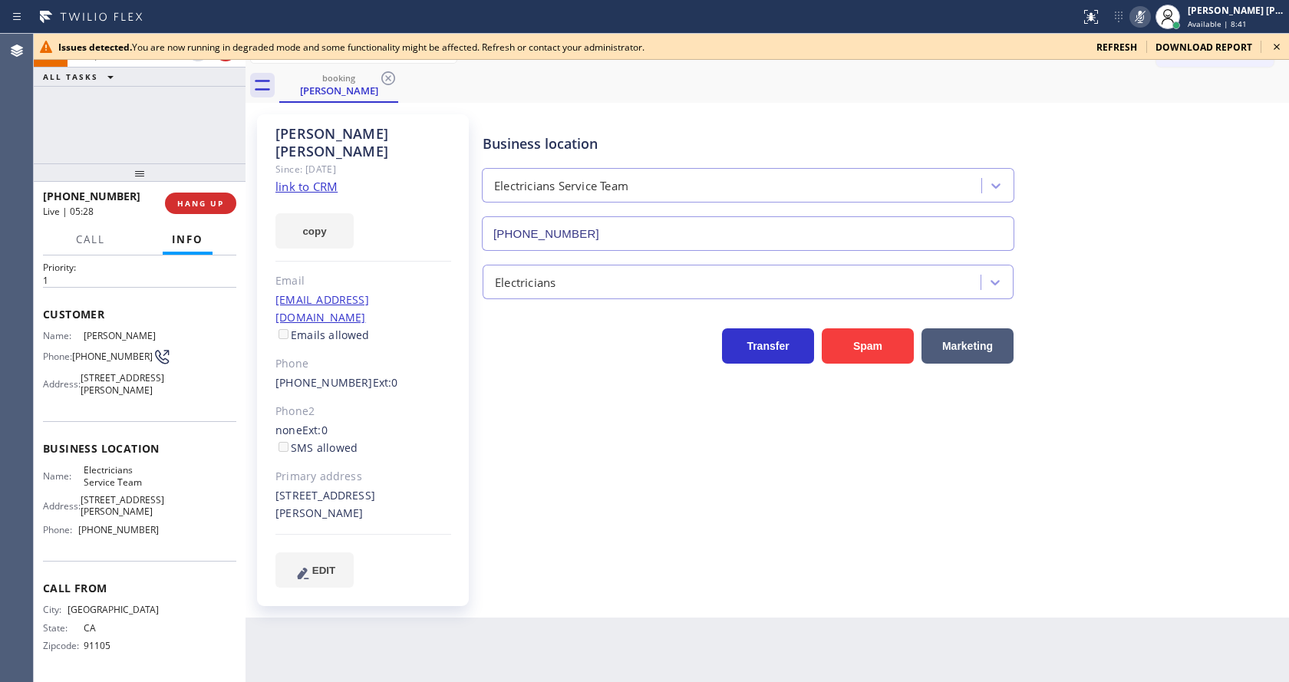
click at [1270, 48] on icon at bounding box center [1276, 47] width 18 height 18
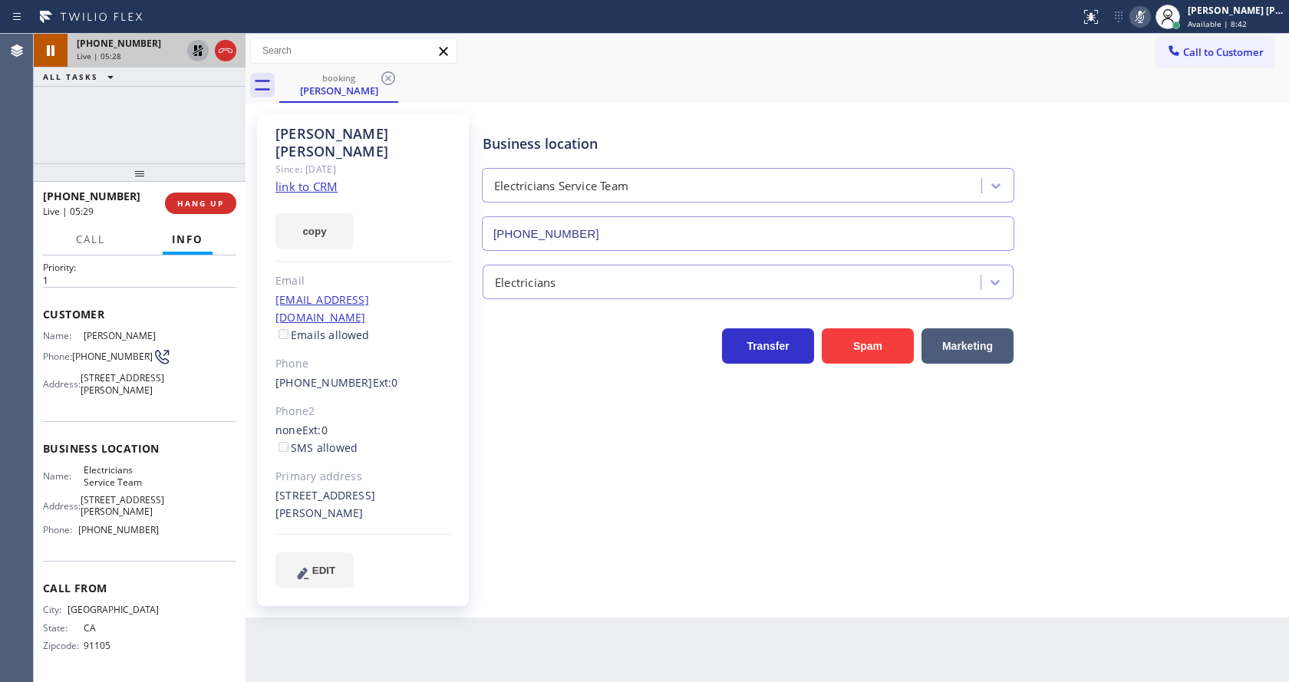
click at [196, 50] on icon at bounding box center [198, 50] width 11 height 11
click at [1138, 15] on icon at bounding box center [1140, 17] width 18 height 18
click at [1141, 31] on div "Status report Issues detected You are now running in degraded mode and some fun…" at bounding box center [1181, 17] width 215 height 34
click at [539, 543] on div "Business location Electricians Service Team [PHONE_NUMBER] Electricians Transfe…" at bounding box center [881, 350] width 805 height 465
click at [94, 434] on div "Business location Name: Electricians Service Team Address: [STREET_ADDRESS][PER…" at bounding box center [139, 491] width 193 height 140
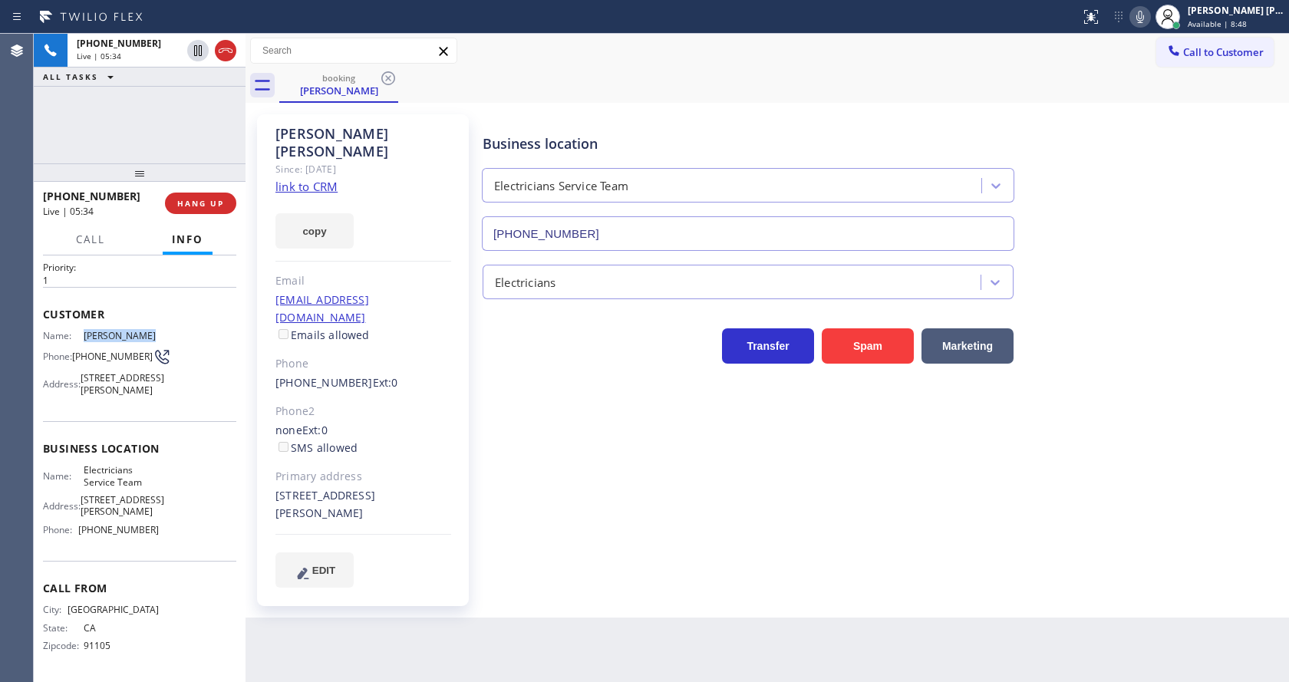
drag, startPoint x: 80, startPoint y: 317, endPoint x: 148, endPoint y: 320, distance: 68.3
click at [148, 330] on div "Name: [PERSON_NAME]" at bounding box center [101, 336] width 116 height 12
click at [554, 432] on div "Business location Electricians Service Team [PHONE_NUMBER] Electricians Transfe…" at bounding box center [881, 350] width 805 height 465
drag, startPoint x: 647, startPoint y: 549, endPoint x: 510, endPoint y: 573, distance: 138.6
click at [647, 549] on div "Business location Electricians Service Team [PHONE_NUMBER] Electricians Transfe…" at bounding box center [881, 366] width 805 height 496
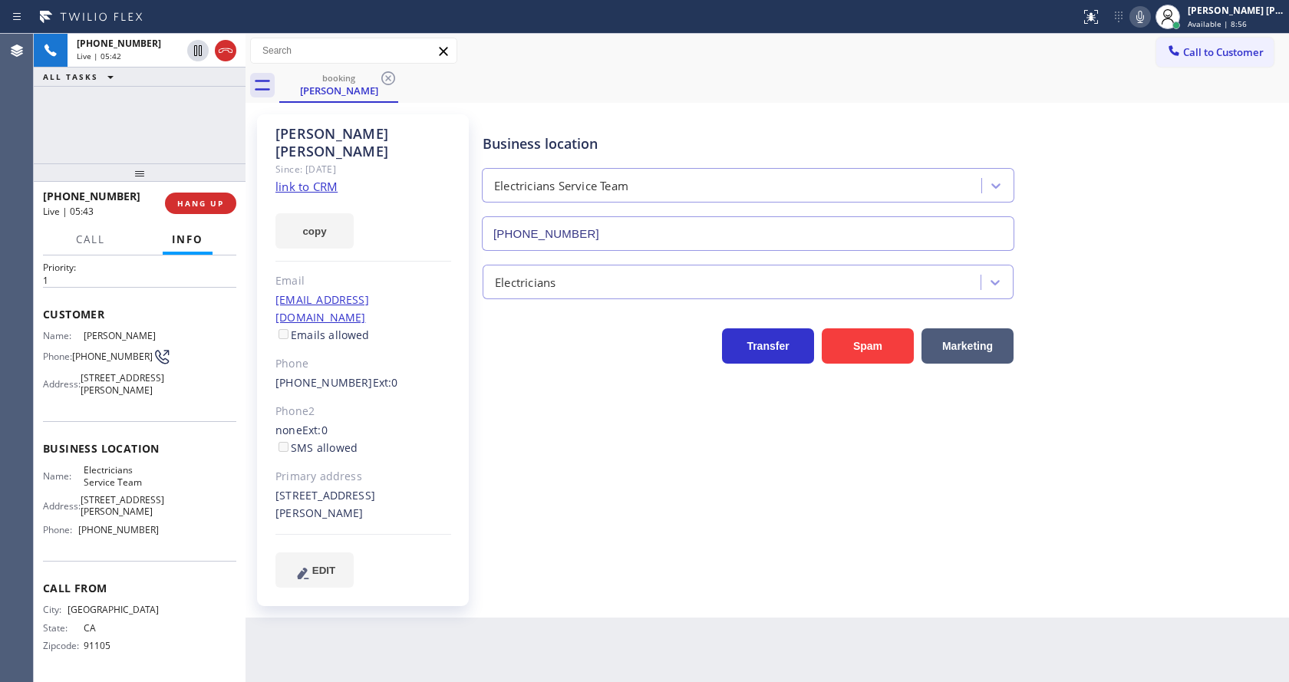
click at [504, 619] on div "Back to Dashboard Change Sender ID Customers Technicians Select a contact Outbo…" at bounding box center [766, 358] width 1043 height 648
click at [156, 451] on span "Business location" at bounding box center [139, 448] width 193 height 15
drag, startPoint x: 71, startPoint y: 330, endPoint x: 104, endPoint y: 347, distance: 37.1
click at [104, 347] on div "Name: [PERSON_NAME] Phone: [PHONE_NUMBER] Address: [STREET_ADDRESS][PERSON_NAME]" at bounding box center [101, 366] width 116 height 72
click at [451, 443] on div "[PERSON_NAME] Since: [DATE] link to CRM copy Email [EMAIL_ADDRESS][DOMAIN_NAME]…" at bounding box center [363, 360] width 212 height 492
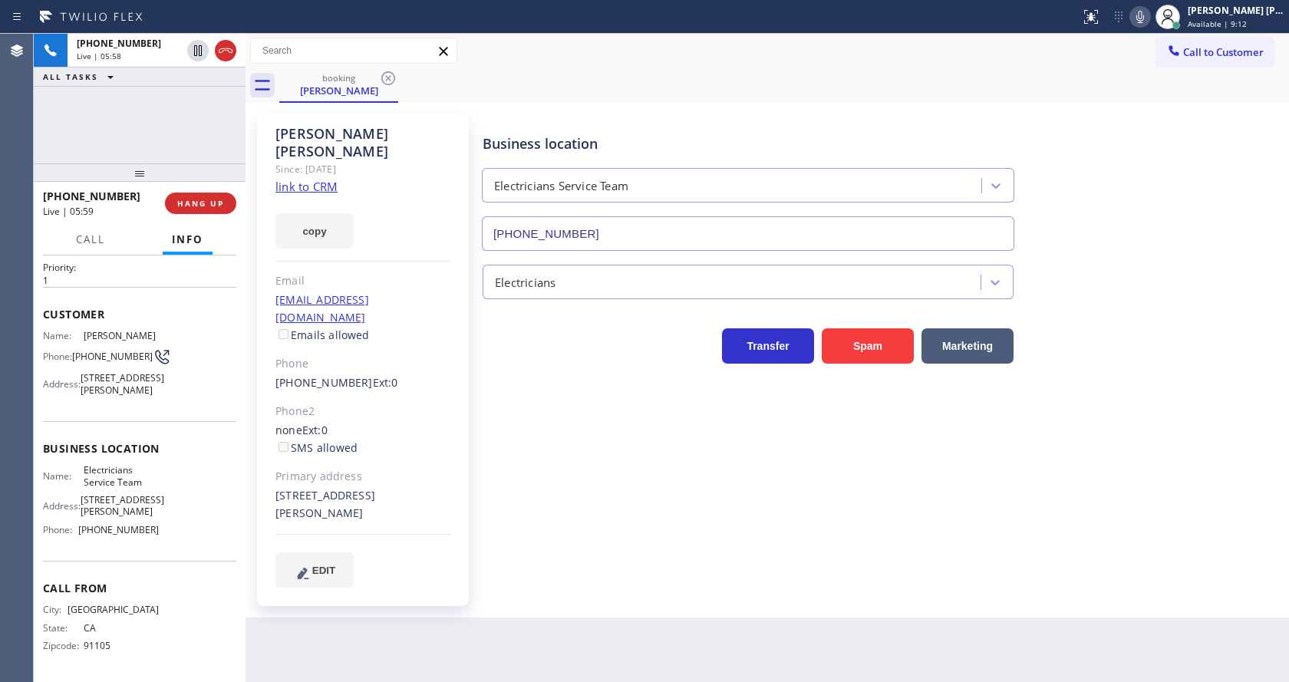
click at [137, 495] on span "[STREET_ADDRESS][PERSON_NAME]" at bounding box center [123, 506] width 84 height 24
drag, startPoint x: 77, startPoint y: 465, endPoint x: 143, endPoint y: 481, distance: 67.2
click at [143, 481] on div "Name: Electricians Service Team" at bounding box center [101, 476] width 116 height 24
click at [377, 552] on div "EDIT" at bounding box center [363, 569] width 176 height 35
drag, startPoint x: 171, startPoint y: 529, endPoint x: 158, endPoint y: 538, distance: 16.0
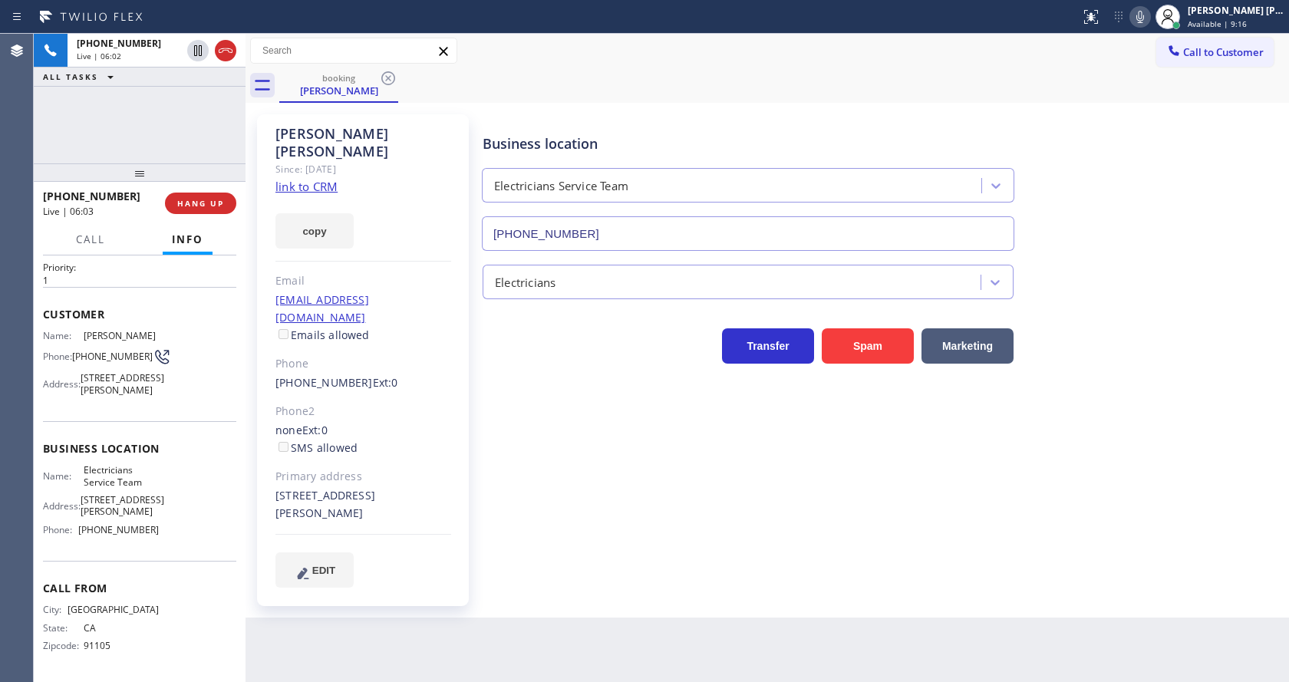
click at [171, 529] on div "Name: Electricians Service Team Address: [STREET_ADDRESS][PERSON_NAME] Phone: […" at bounding box center [139, 502] width 193 height 77
drag, startPoint x: 77, startPoint y: 530, endPoint x: 150, endPoint y: 531, distance: 72.1
click at [150, 531] on div "Phone: [PHONE_NUMBER]" at bounding box center [101, 530] width 116 height 12
click at [512, 498] on div "Business location Electricians Service Team [PHONE_NUMBER] Electricians Transfe…" at bounding box center [881, 350] width 805 height 465
click at [664, 523] on div "Business location Electricians Service Team [PHONE_NUMBER] Electricians Transfe…" at bounding box center [881, 350] width 805 height 465
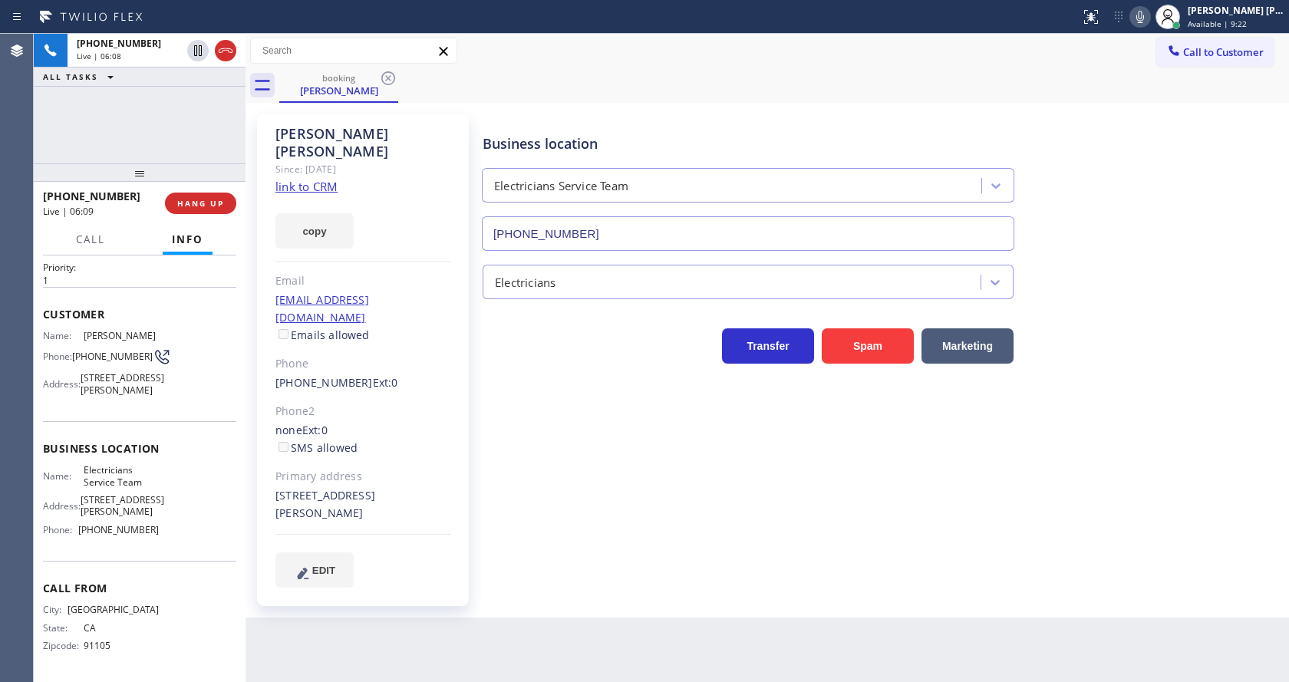
click at [614, 565] on div "Business location Electricians Service Team [PHONE_NUMBER] Electricians Transfe…" at bounding box center [881, 366] width 805 height 496
click at [618, 568] on div "Business location Electricians Service Team [PHONE_NUMBER] Electricians Transfe…" at bounding box center [881, 366] width 805 height 496
click at [624, 582] on div "[PERSON_NAME] Since: [DATE] link to CRM copy Email [EMAIL_ADDRESS][DOMAIN_NAME]…" at bounding box center [766, 360] width 1043 height 515
click at [564, 457] on div "Business location Electricians Service Team [PHONE_NUMBER] Electricians Transfe…" at bounding box center [881, 350] width 805 height 465
drag, startPoint x: 264, startPoint y: 279, endPoint x: 422, endPoint y: 278, distance: 158.0
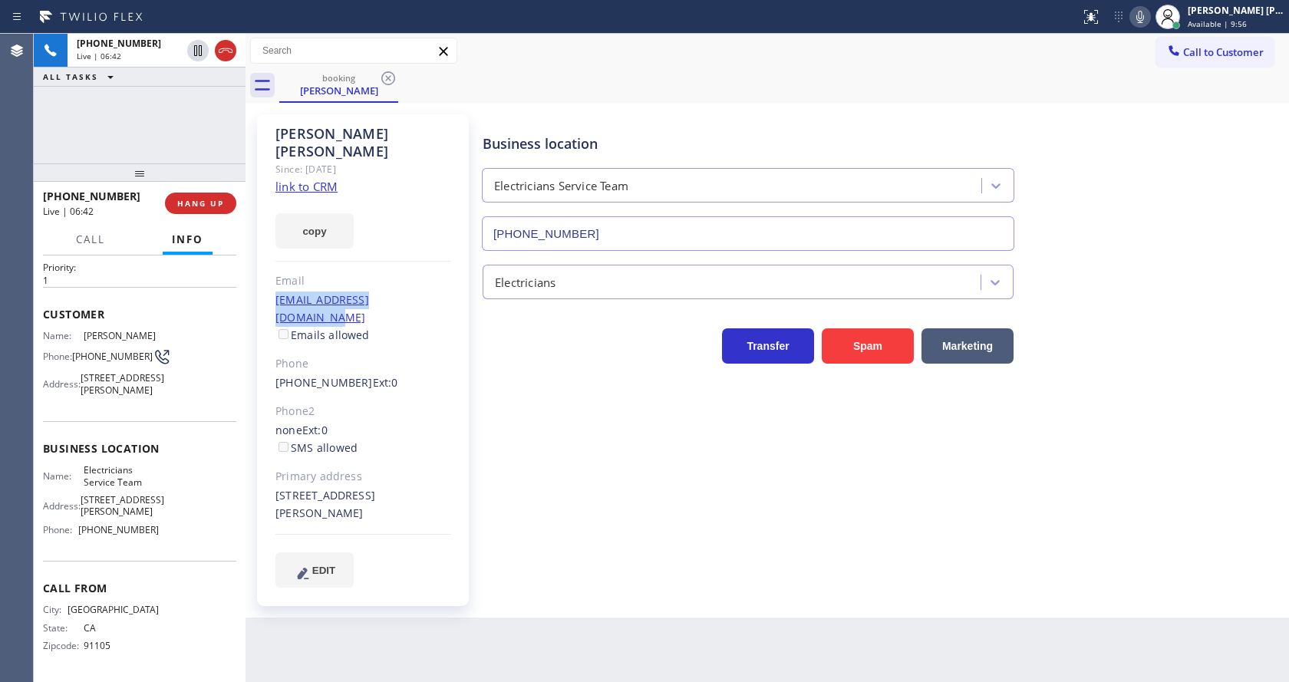
click at [422, 278] on div "[PERSON_NAME] Since: [DATE] link to CRM copy Email [EMAIL_ADDRESS][DOMAIN_NAME]…" at bounding box center [363, 360] width 212 height 492
click at [545, 527] on div "Business location Electricians Service Team [PHONE_NUMBER] Electricians Transfe…" at bounding box center [881, 350] width 805 height 465
click at [652, 530] on div "Business location Electricians Service Team [PHONE_NUMBER] Electricians Transfe…" at bounding box center [881, 350] width 805 height 465
click at [506, 489] on div "Business location Electricians Service Team [PHONE_NUMBER] Electricians Transfe…" at bounding box center [881, 350] width 805 height 465
click at [721, 506] on div "Business location Electricians Service Team [PHONE_NUMBER] Electricians Transfe…" at bounding box center [881, 350] width 805 height 465
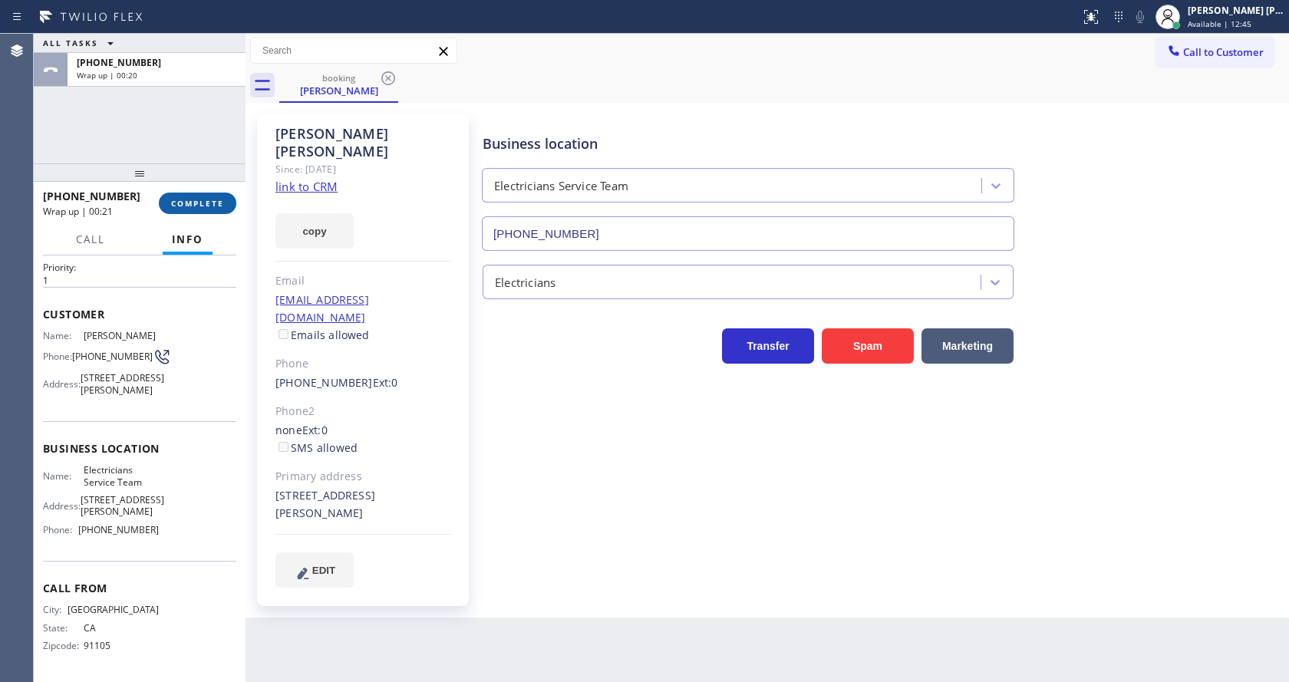
click at [190, 199] on span "COMPLETE" at bounding box center [197, 203] width 53 height 11
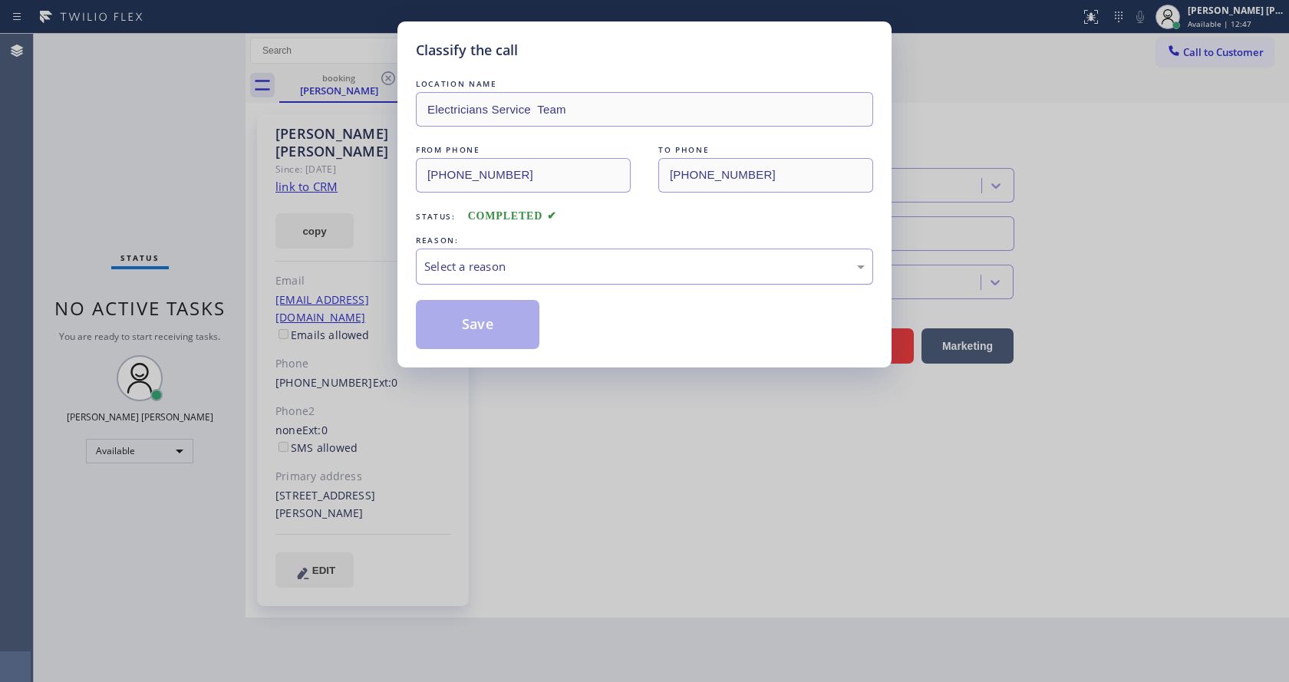
click at [456, 275] on div "Select a reason" at bounding box center [644, 267] width 457 height 36
click at [452, 321] on button "Save" at bounding box center [478, 324] width 124 height 49
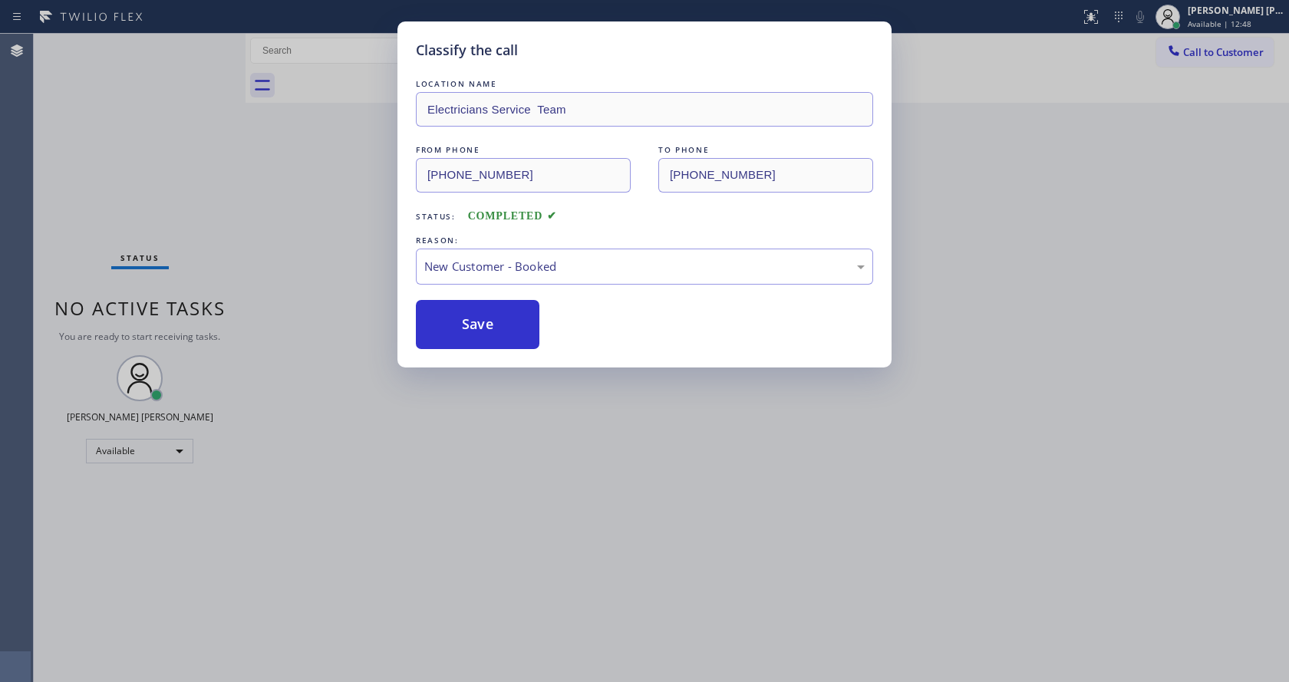
click at [547, 436] on div "Classify the call LOCATION NAME Electricians Service Team FROM PHONE [PHONE_NUM…" at bounding box center [644, 341] width 1289 height 682
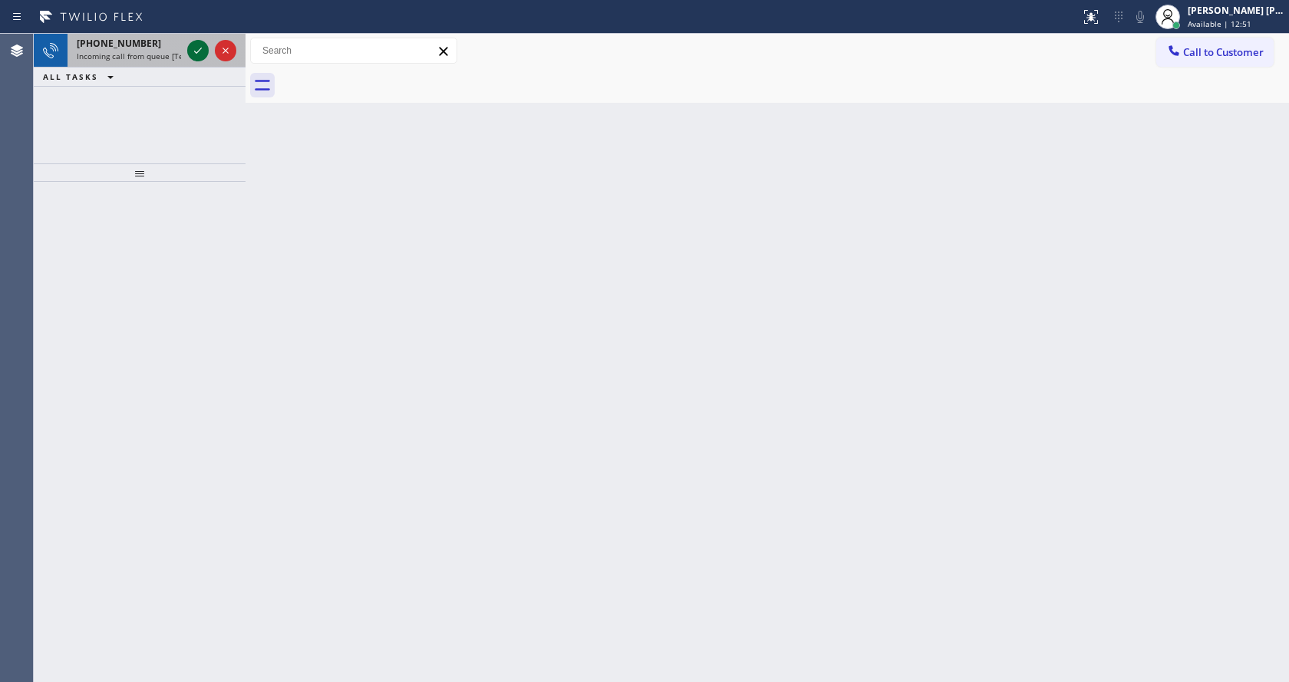
click at [196, 48] on icon at bounding box center [198, 50] width 18 height 18
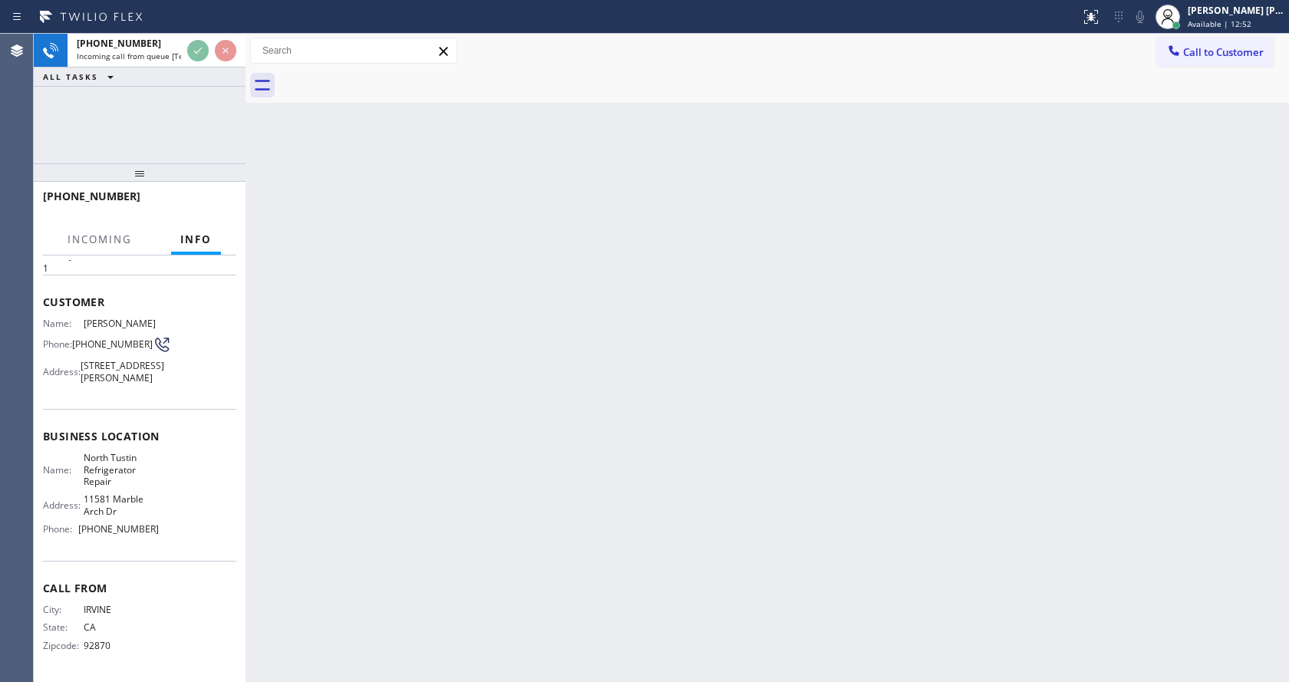
scroll to position [68, 0]
click at [519, 424] on div "Back to Dashboard Change Sender ID Customers Technicians Select a contact Outbo…" at bounding box center [766, 358] width 1043 height 648
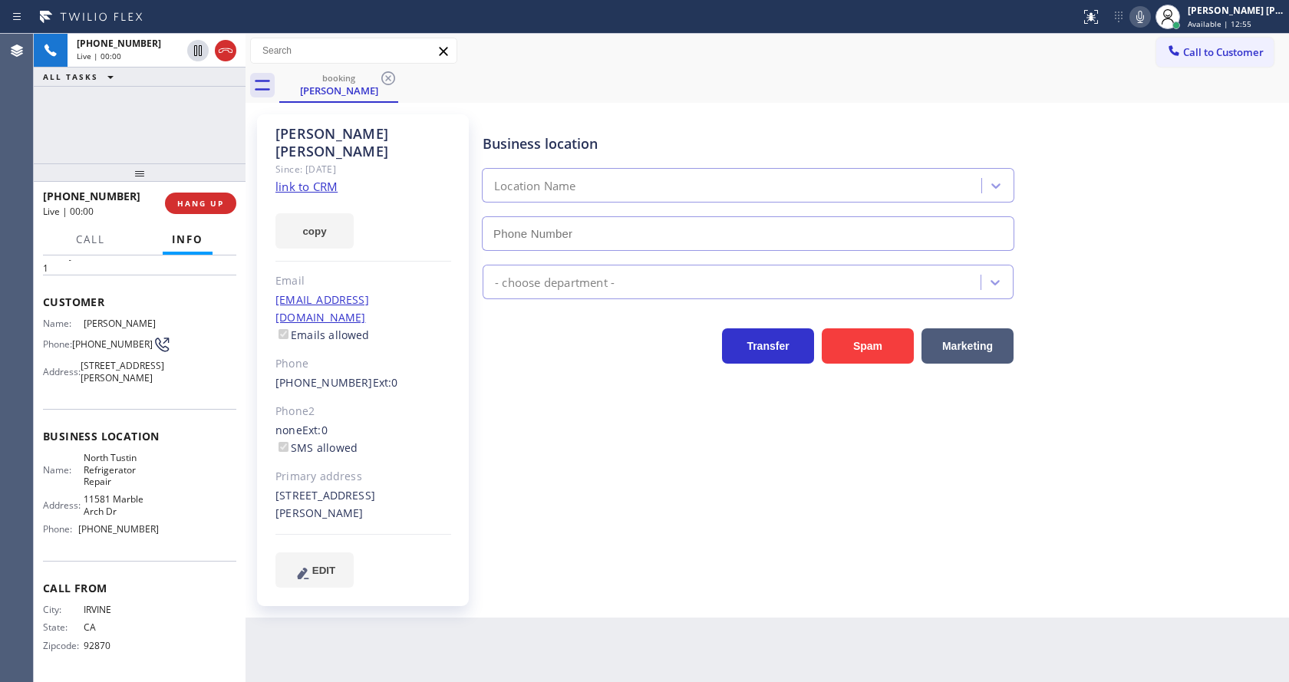
type input "[PHONE_NUMBER]"
click at [636, 470] on div "Business location [GEOGRAPHIC_DATA] Refrigerator Repair [PHONE_NUMBER] Applianc…" at bounding box center [881, 350] width 805 height 465
click at [317, 179] on link "link to CRM" at bounding box center [306, 186] width 62 height 15
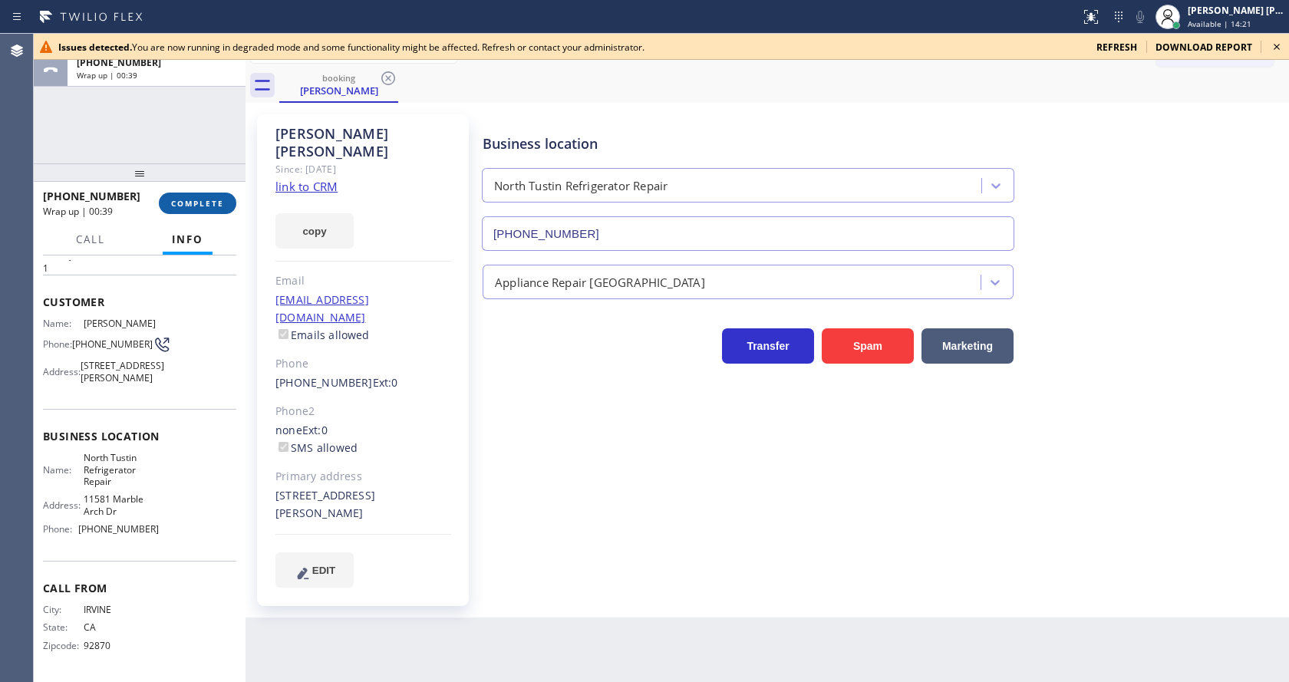
click at [196, 193] on button "COMPLETE" at bounding box center [197, 203] width 77 height 21
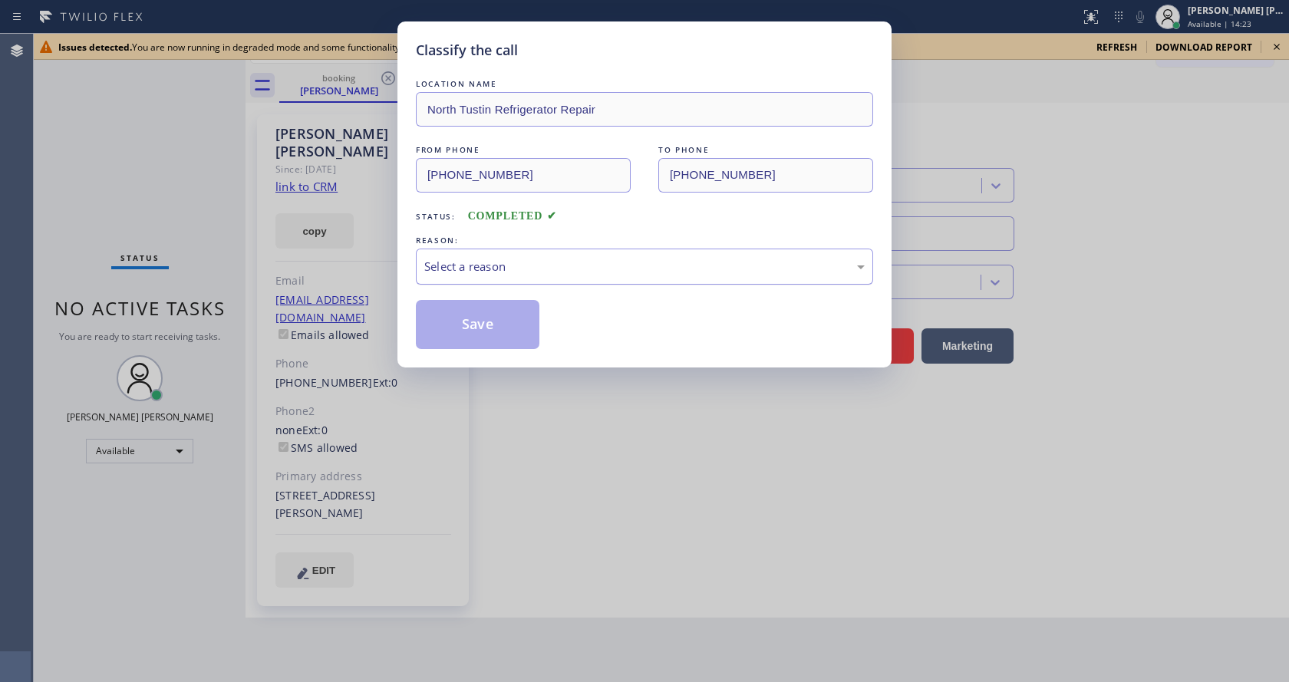
click at [476, 265] on div "Select a reason" at bounding box center [644, 267] width 440 height 18
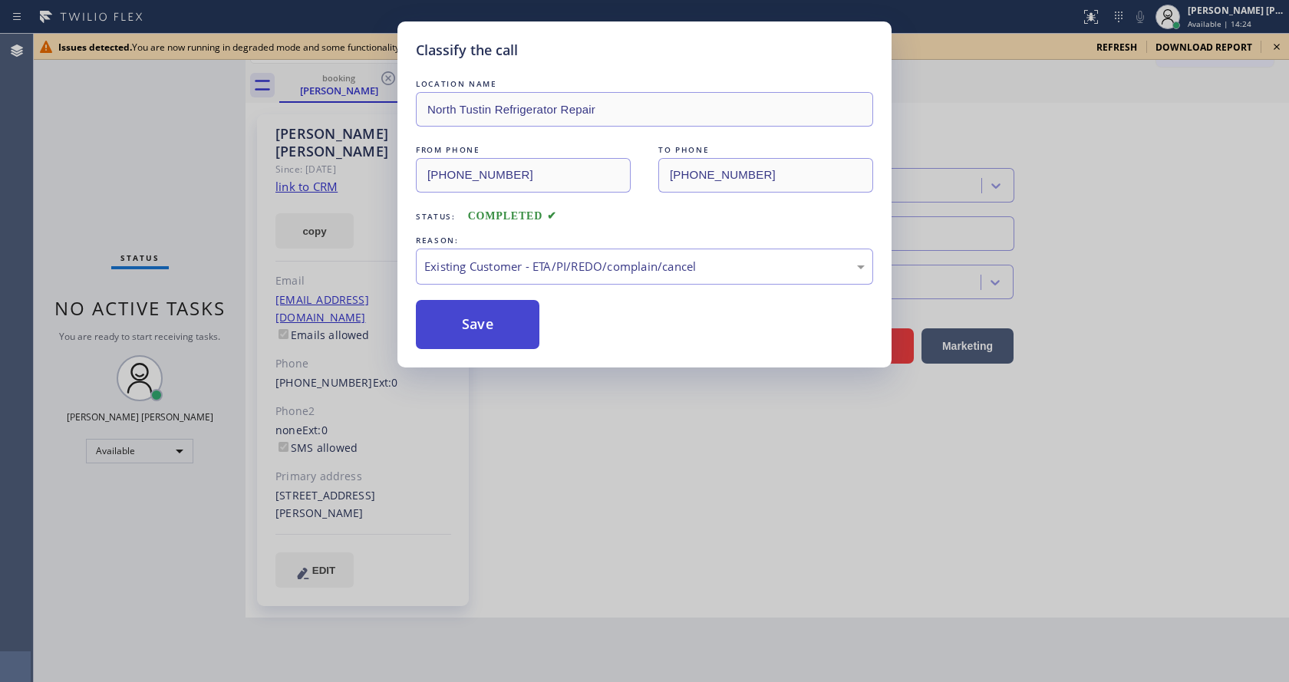
click at [482, 305] on button "Save" at bounding box center [478, 324] width 124 height 49
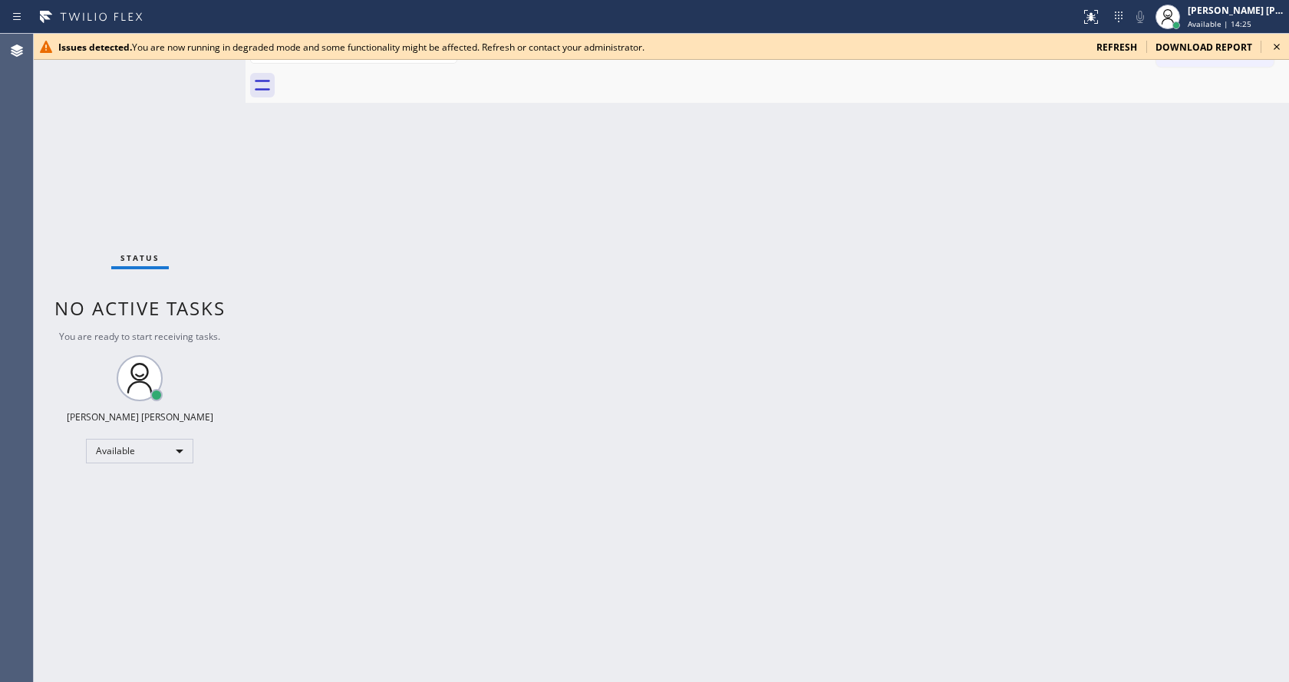
click at [1272, 47] on icon at bounding box center [1276, 47] width 18 height 18
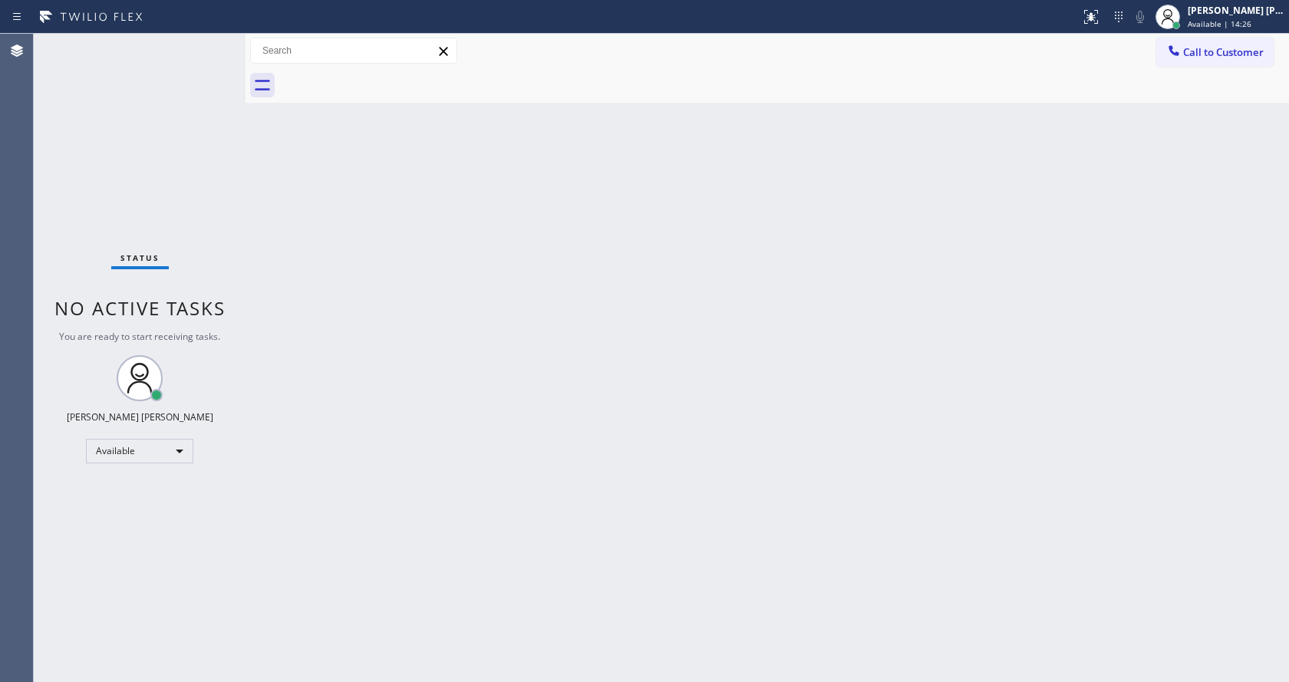
click at [548, 485] on div "Back to Dashboard Change Sender ID Customers Technicians Select a contact Outbo…" at bounding box center [766, 358] width 1043 height 648
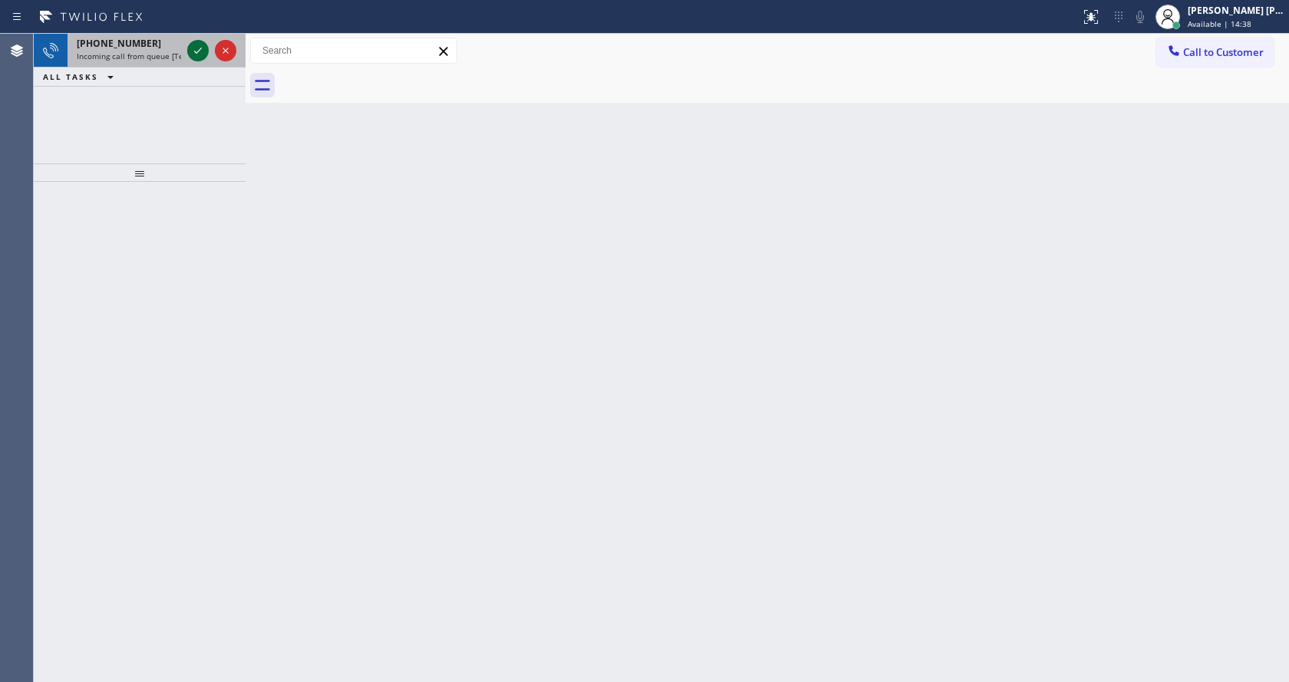
click at [199, 49] on icon at bounding box center [198, 50] width 18 height 18
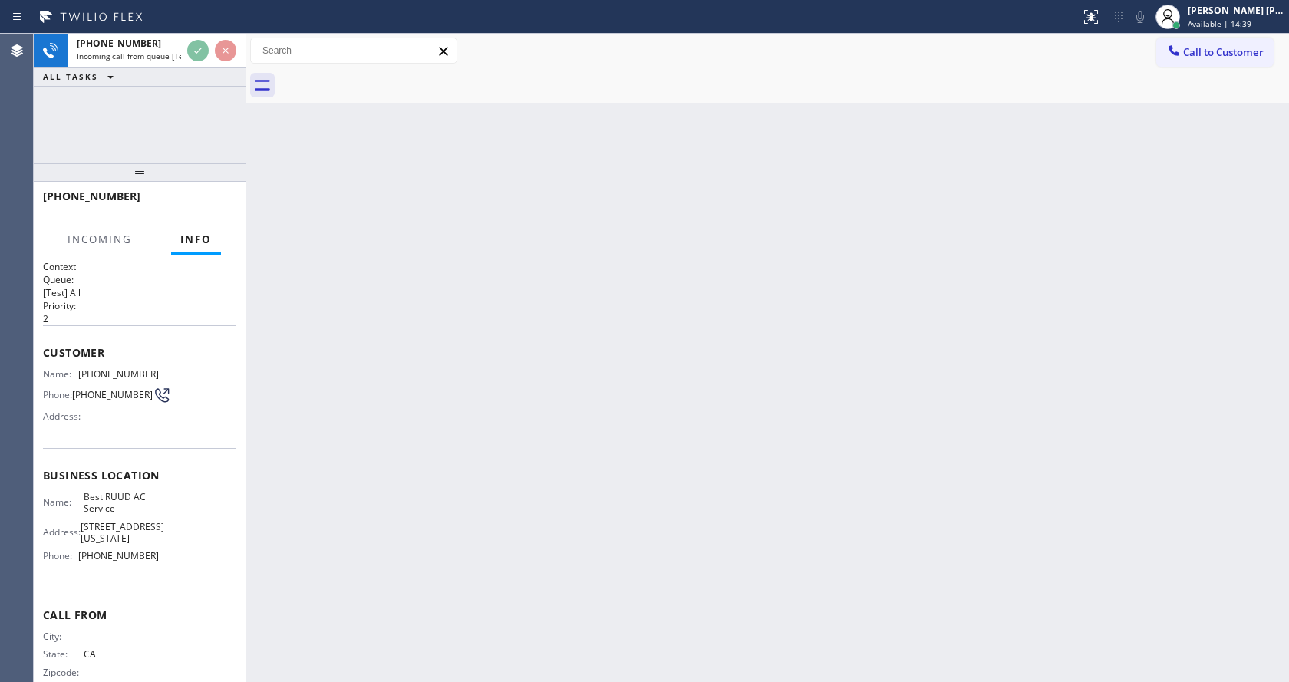
scroll to position [55, 0]
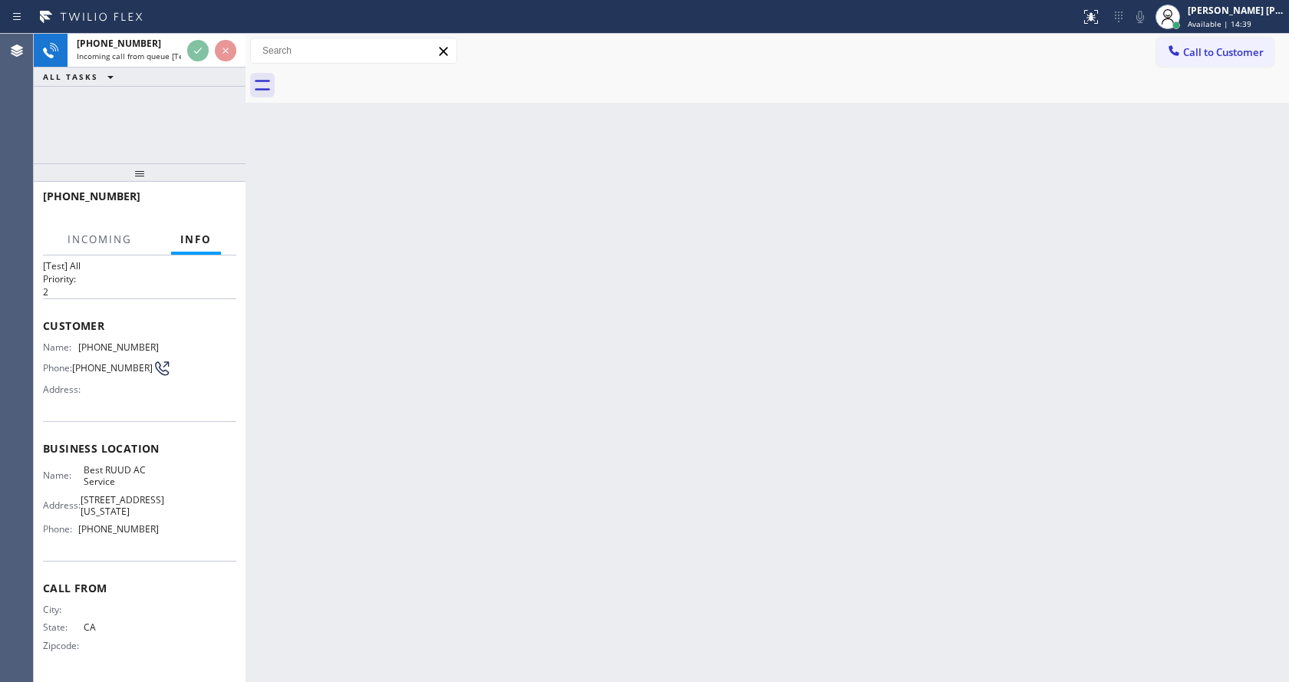
click at [524, 400] on div "Back to Dashboard Change Sender ID Customers Technicians Select a contact Outbo…" at bounding box center [766, 358] width 1043 height 648
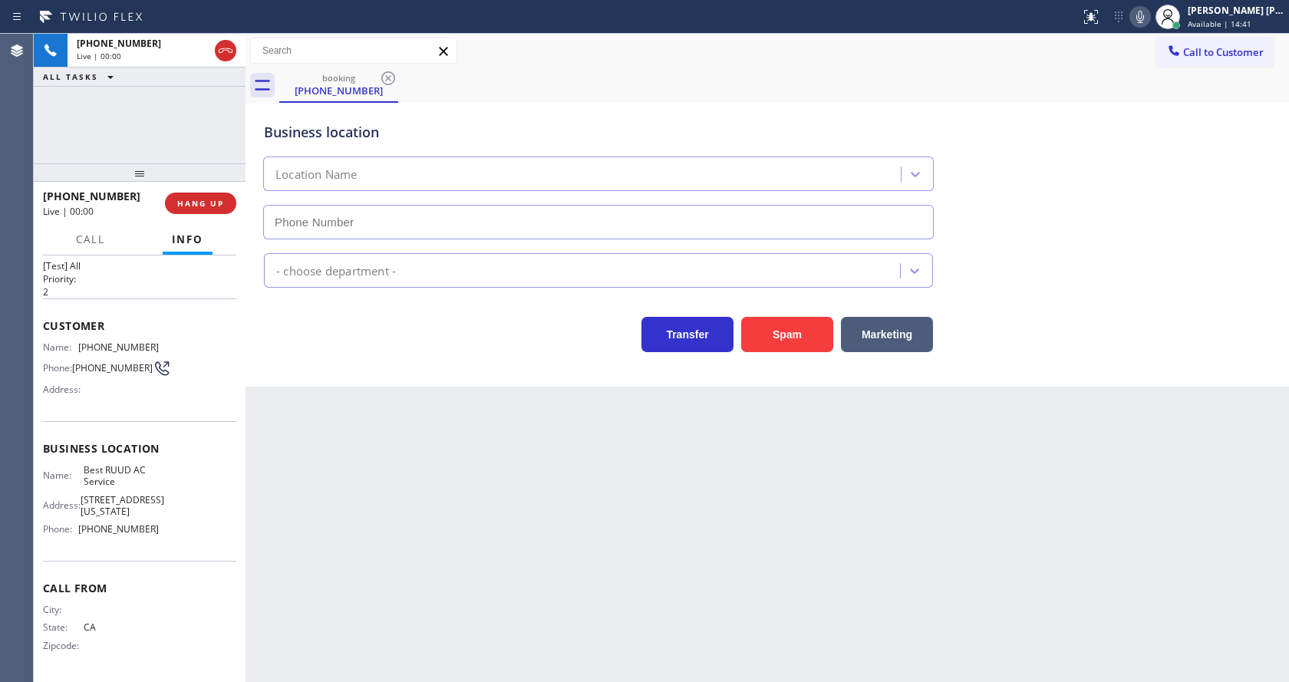
type input "[PHONE_NUMBER]"
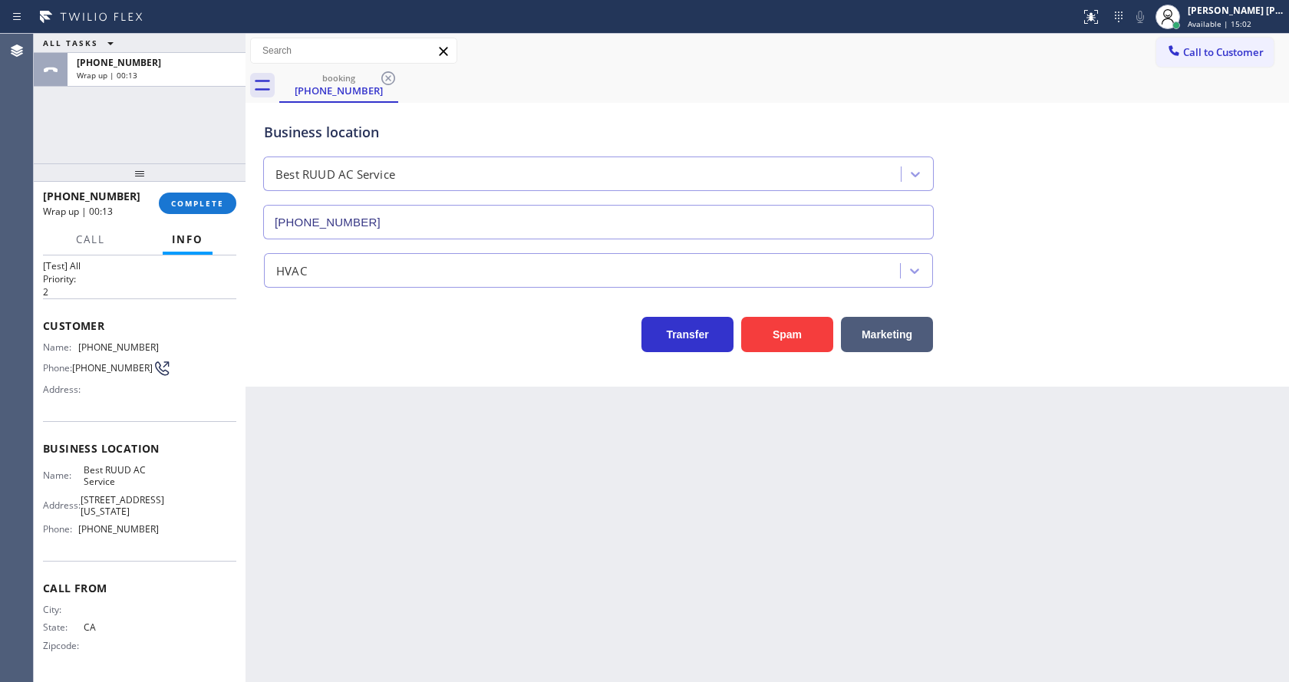
drag, startPoint x: 272, startPoint y: 344, endPoint x: 236, endPoint y: 213, distance: 135.1
click at [272, 344] on div "Transfer Spam Marketing" at bounding box center [598, 330] width 675 height 43
click at [210, 206] on span "COMPLETE" at bounding box center [197, 203] width 53 height 11
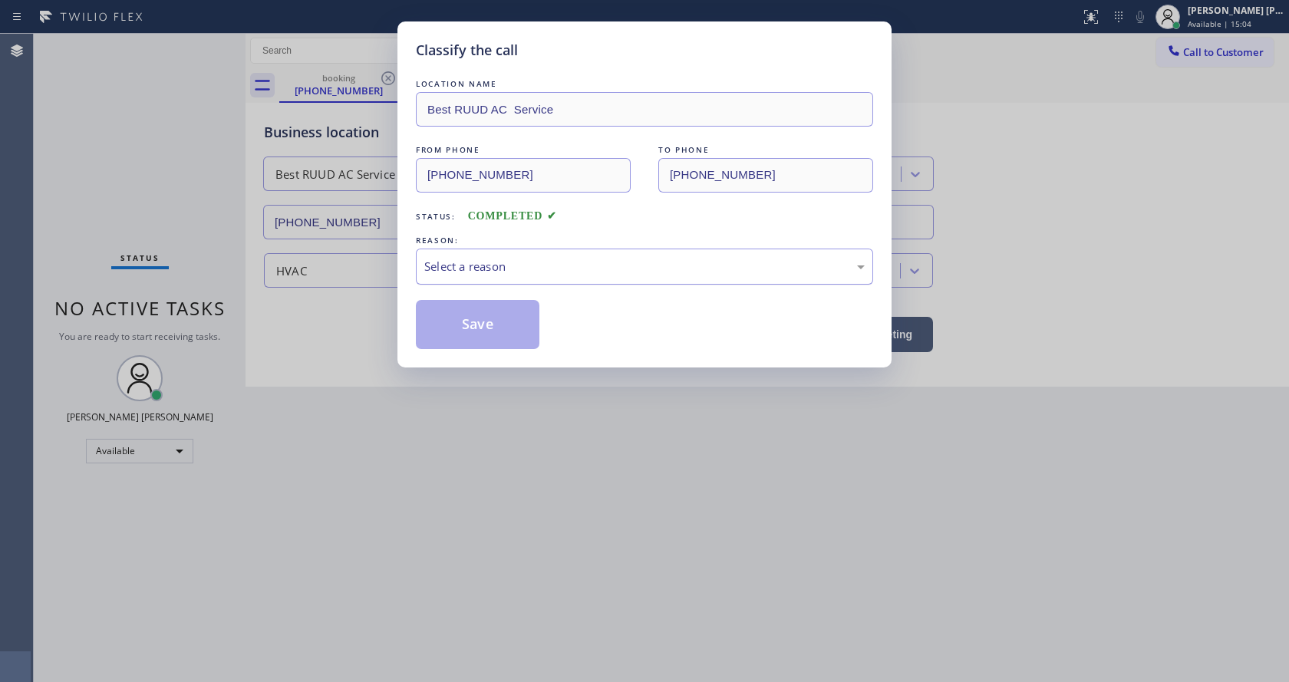
click at [459, 261] on div "Select a reason" at bounding box center [644, 267] width 440 height 18
click at [464, 343] on button "Save" at bounding box center [478, 324] width 124 height 49
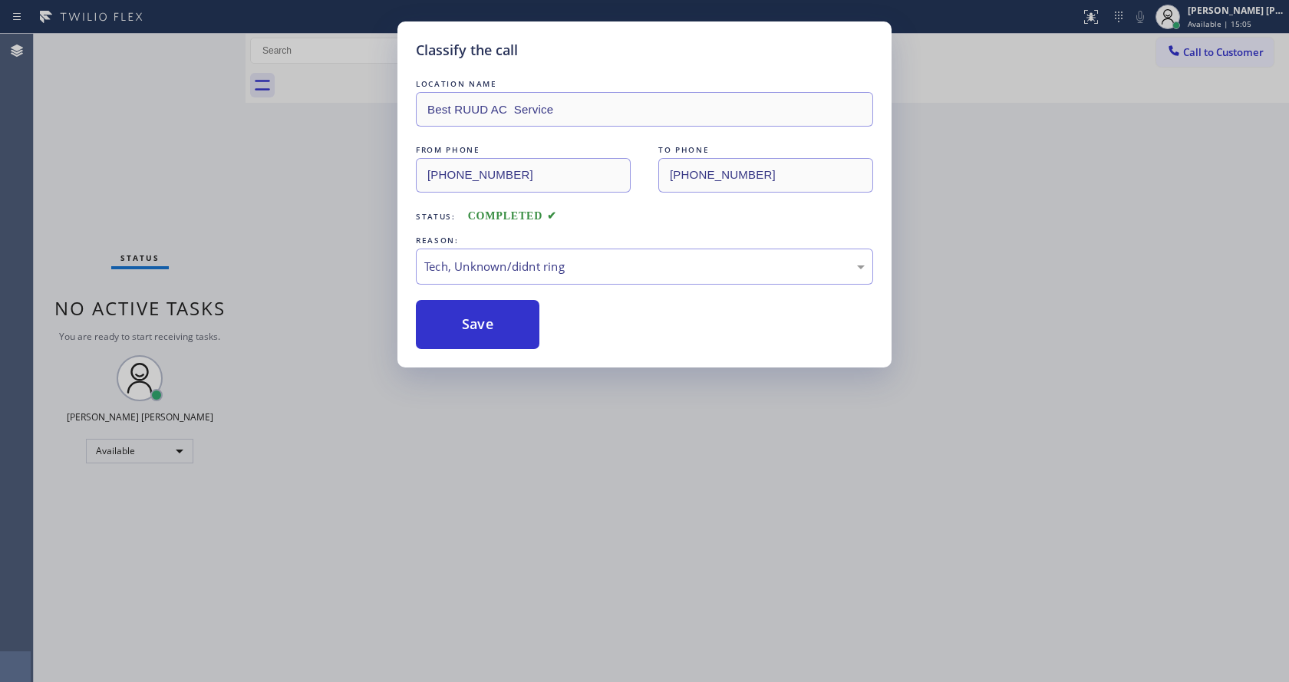
click at [519, 423] on div "Classify the call LOCATION NAME Best RUUD AC Service FROM PHONE [PHONE_NUMBER] …" at bounding box center [644, 341] width 1289 height 682
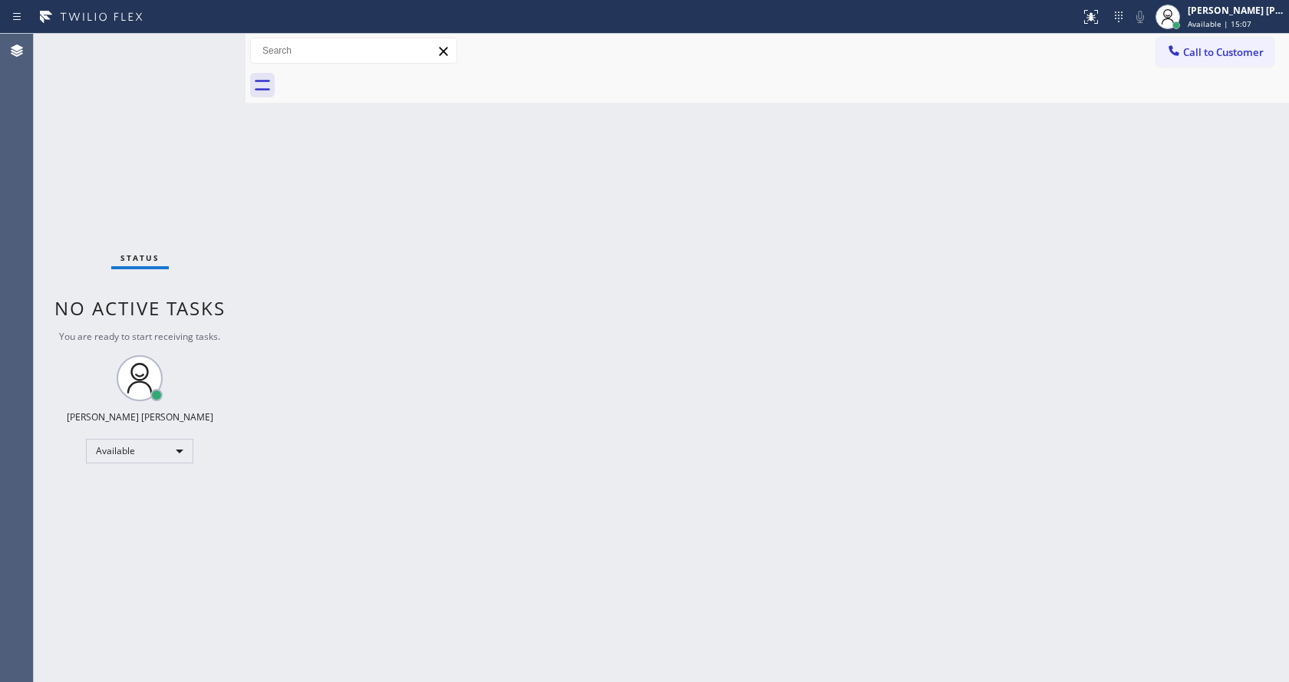
click at [331, 448] on div "Back to Dashboard Change Sender ID Customers Technicians Select a contact Outbo…" at bounding box center [766, 358] width 1043 height 648
click at [704, 420] on div "Back to Dashboard Change Sender ID Customers Technicians Select a contact Outbo…" at bounding box center [766, 358] width 1043 height 648
click at [423, 450] on div "Back to Dashboard Change Sender ID Customers Technicians Select a contact Outbo…" at bounding box center [766, 358] width 1043 height 648
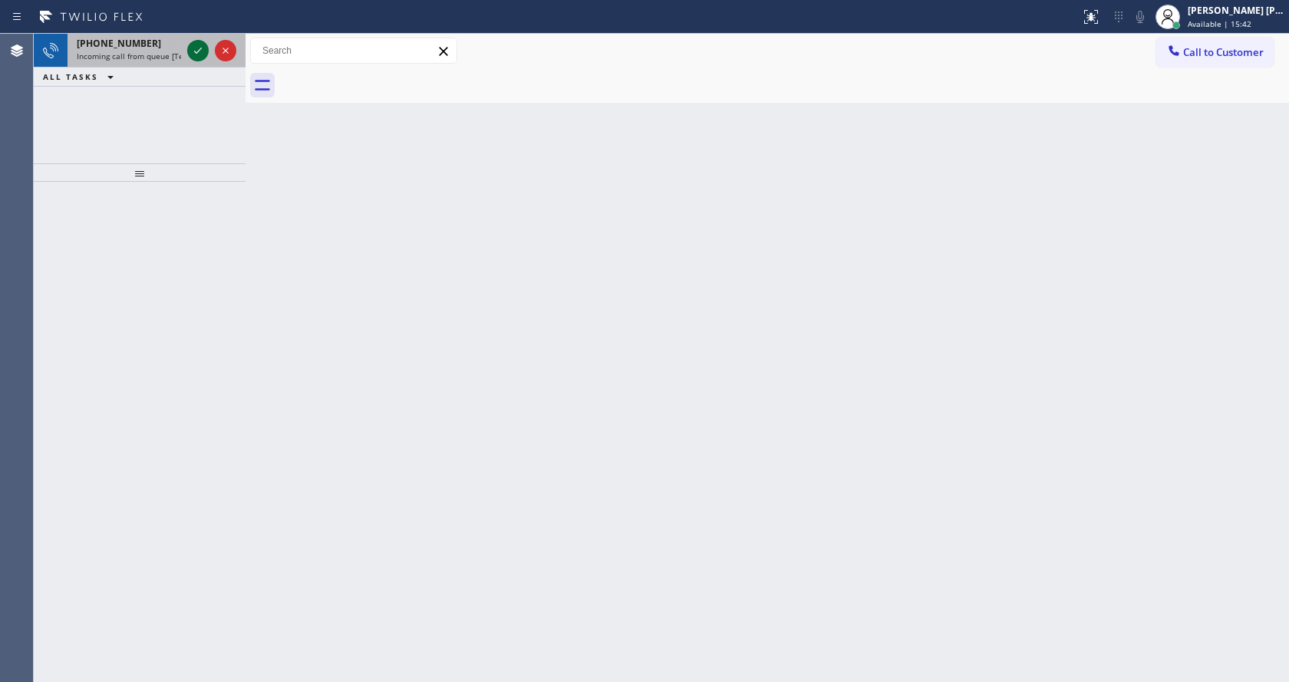
click at [191, 53] on icon at bounding box center [198, 50] width 18 height 18
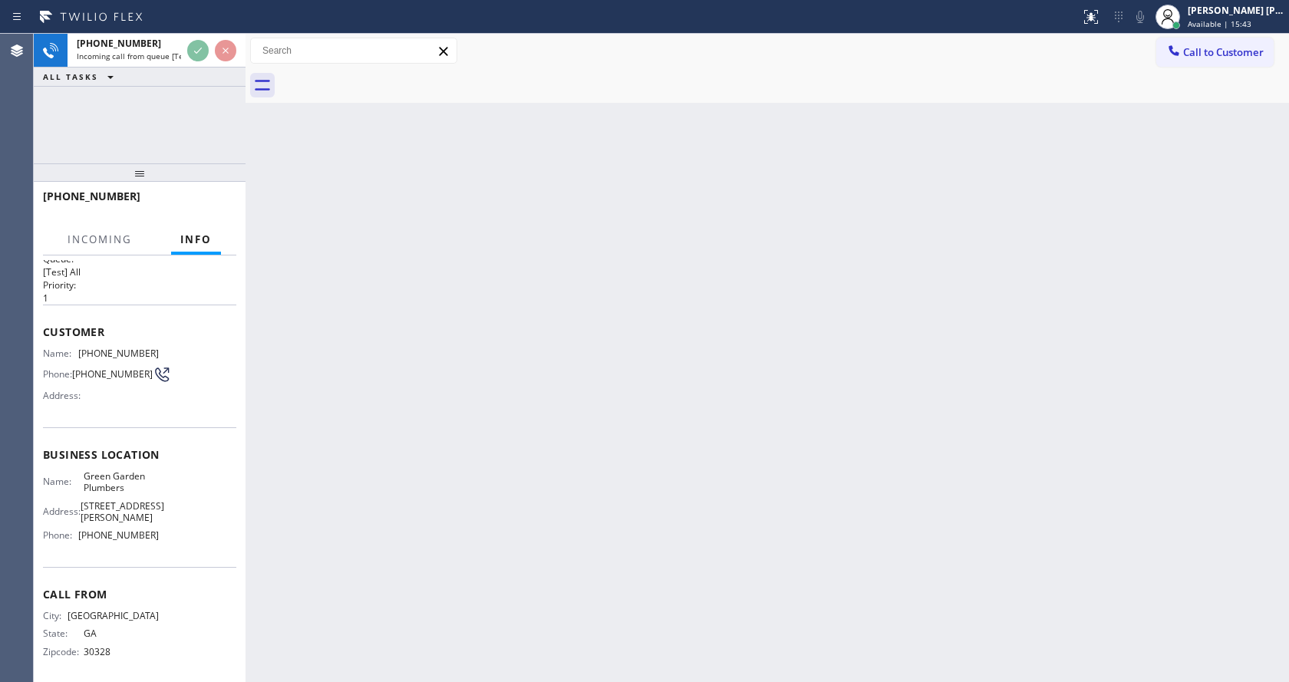
scroll to position [31, 0]
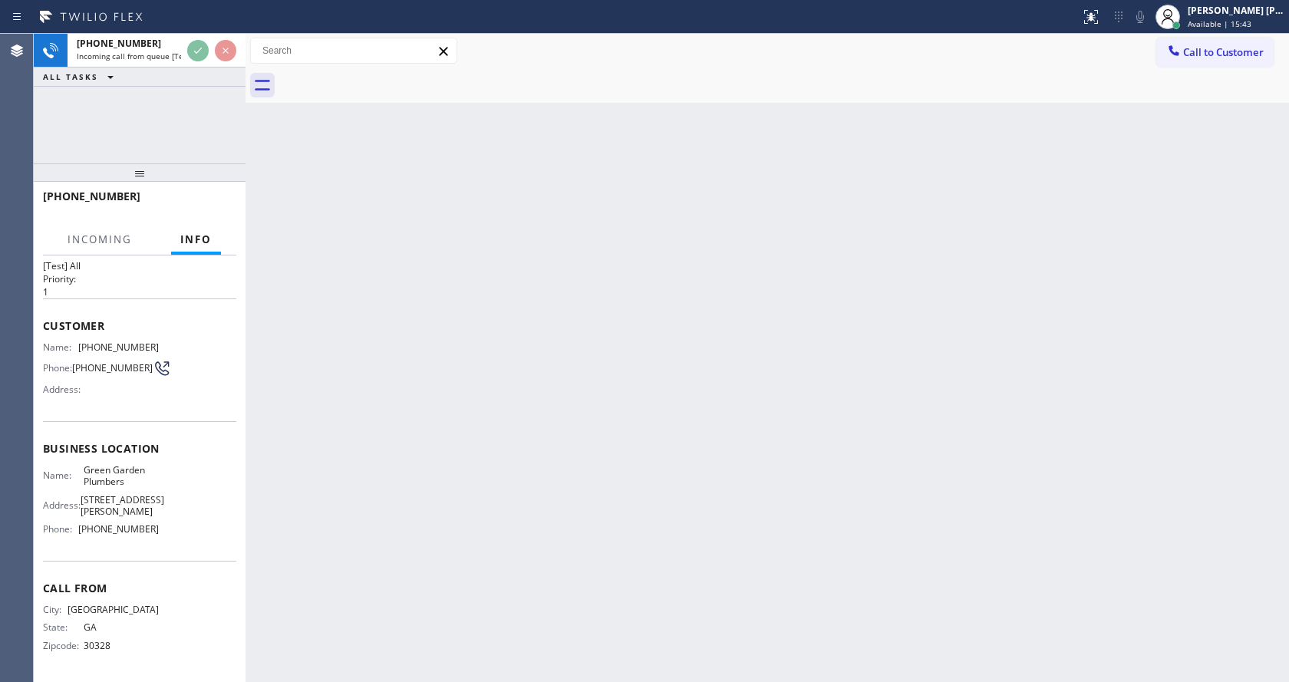
click at [381, 481] on div "Back to Dashboard Change Sender ID Customers Technicians Select a contact Outbo…" at bounding box center [766, 358] width 1043 height 648
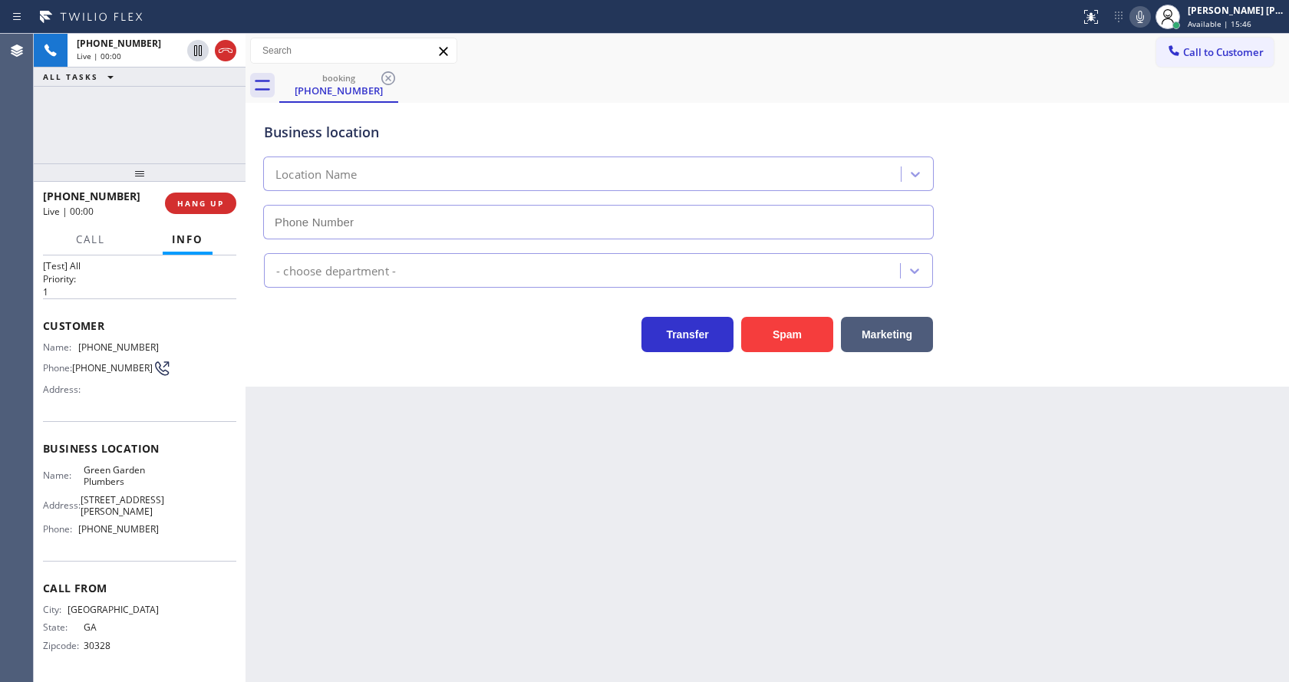
type input "[PHONE_NUMBER]"
click at [407, 589] on div "Back to Dashboard Change Sender ID Customers Technicians Select a contact Outbo…" at bounding box center [766, 358] width 1043 height 648
click at [623, 435] on div "Back to Dashboard Change Sender ID Customers Technicians Select a contact Outbo…" at bounding box center [766, 358] width 1043 height 648
drag, startPoint x: 77, startPoint y: 334, endPoint x: 168, endPoint y: 338, distance: 91.3
click at [168, 338] on div "Customer Name: [PHONE_NUMBER] Phone: [PHONE_NUMBER] Address:" at bounding box center [139, 359] width 193 height 123
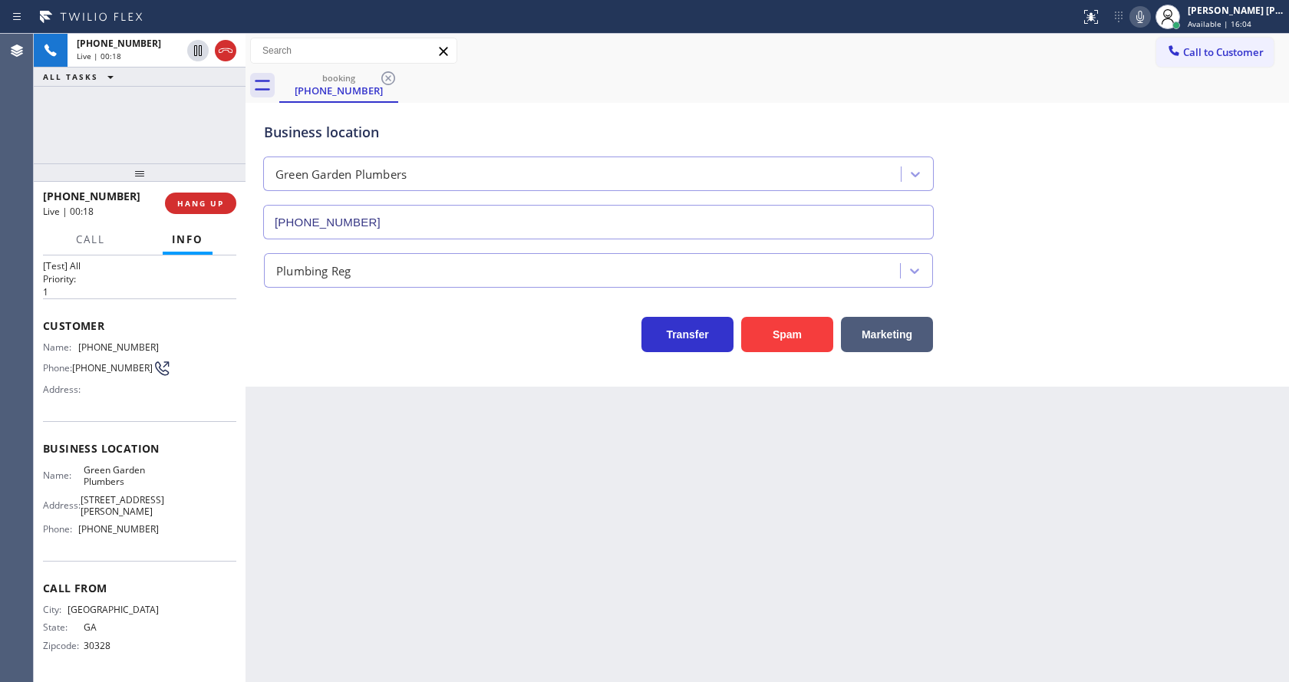
drag, startPoint x: 406, startPoint y: 450, endPoint x: 384, endPoint y: 664, distance: 215.2
click at [406, 452] on div "Back to Dashboard Change Sender ID Customers Technicians Select a contact Outbo…" at bounding box center [766, 358] width 1043 height 648
click at [110, 476] on span "Green Garden Plumbers" at bounding box center [122, 476] width 76 height 24
drag, startPoint x: 79, startPoint y: 467, endPoint x: 137, endPoint y: 478, distance: 59.3
click at [137, 478] on div "Name: Green Garden Plumbers" at bounding box center [101, 476] width 116 height 24
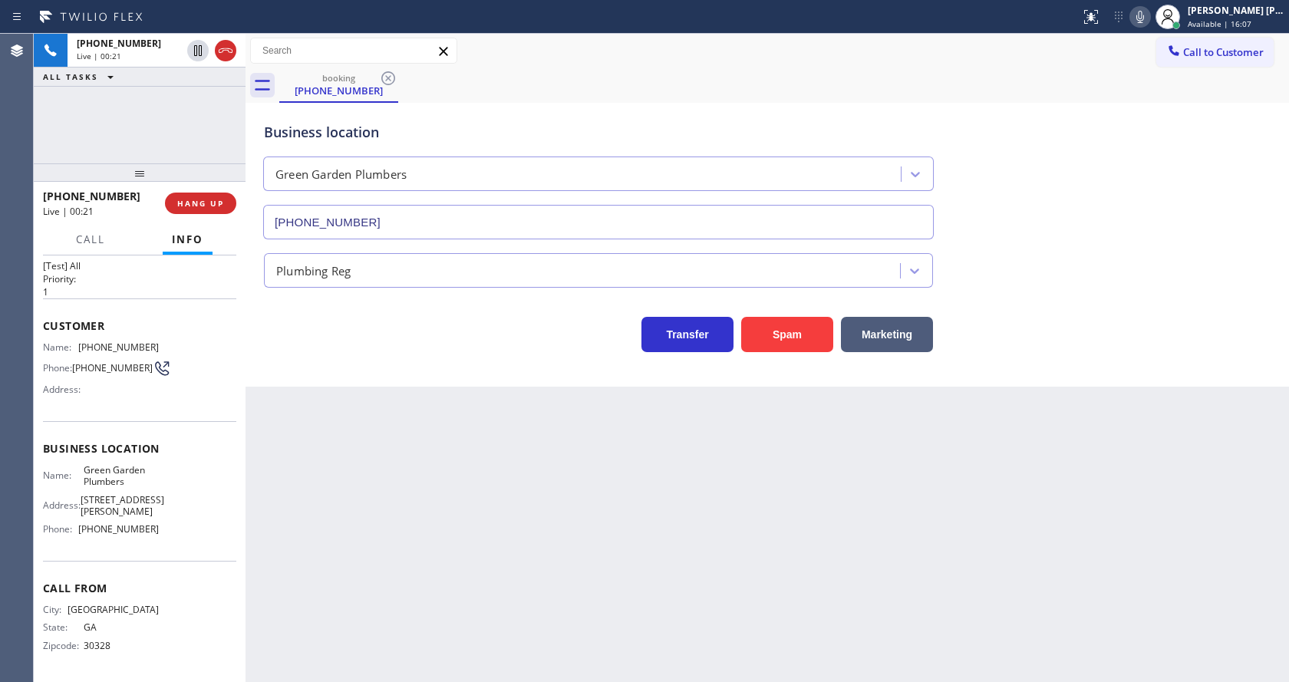
click at [337, 522] on div "Back to Dashboard Change Sender ID Customers Technicians Select a contact Outbo…" at bounding box center [766, 358] width 1043 height 648
click at [128, 545] on div "Business location Name: [GEOGRAPHIC_DATA] Plumbers Address: [STREET_ADDRESS][PE…" at bounding box center [139, 491] width 193 height 140
drag, startPoint x: 71, startPoint y: 529, endPoint x: 194, endPoint y: 537, distance: 123.0
click at [194, 537] on div "Name: Green Garden Plumbers Address: [STREET_ADDRESS][PERSON_NAME] Phone: [PHON…" at bounding box center [139, 502] width 193 height 77
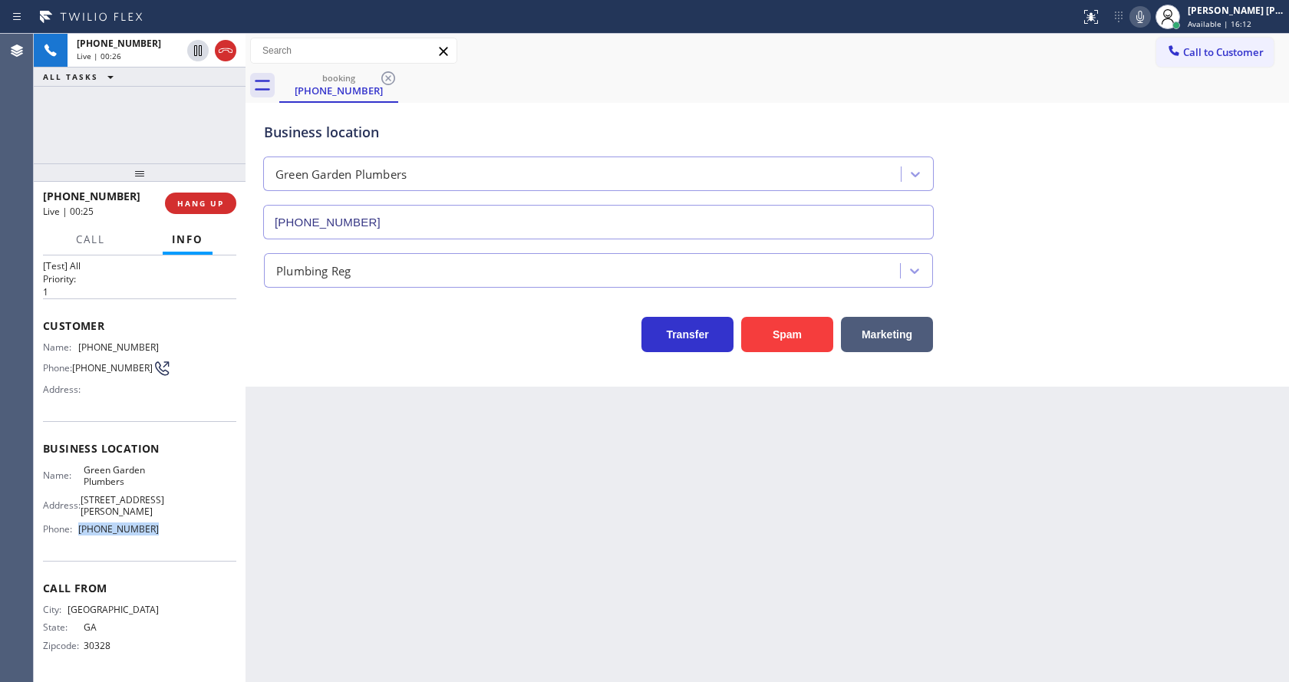
drag, startPoint x: 76, startPoint y: 532, endPoint x: 170, endPoint y: 532, distance: 94.4
click at [170, 532] on div "Name: Green Garden Plumbers Address: [STREET_ADDRESS][PERSON_NAME] Phone: [PHON…" at bounding box center [139, 502] width 193 height 77
click at [369, 523] on div "Back to Dashboard Change Sender ID Customers Technicians Select a contact Outbo…" at bounding box center [766, 358] width 1043 height 648
click at [1149, 21] on icon at bounding box center [1140, 17] width 18 height 18
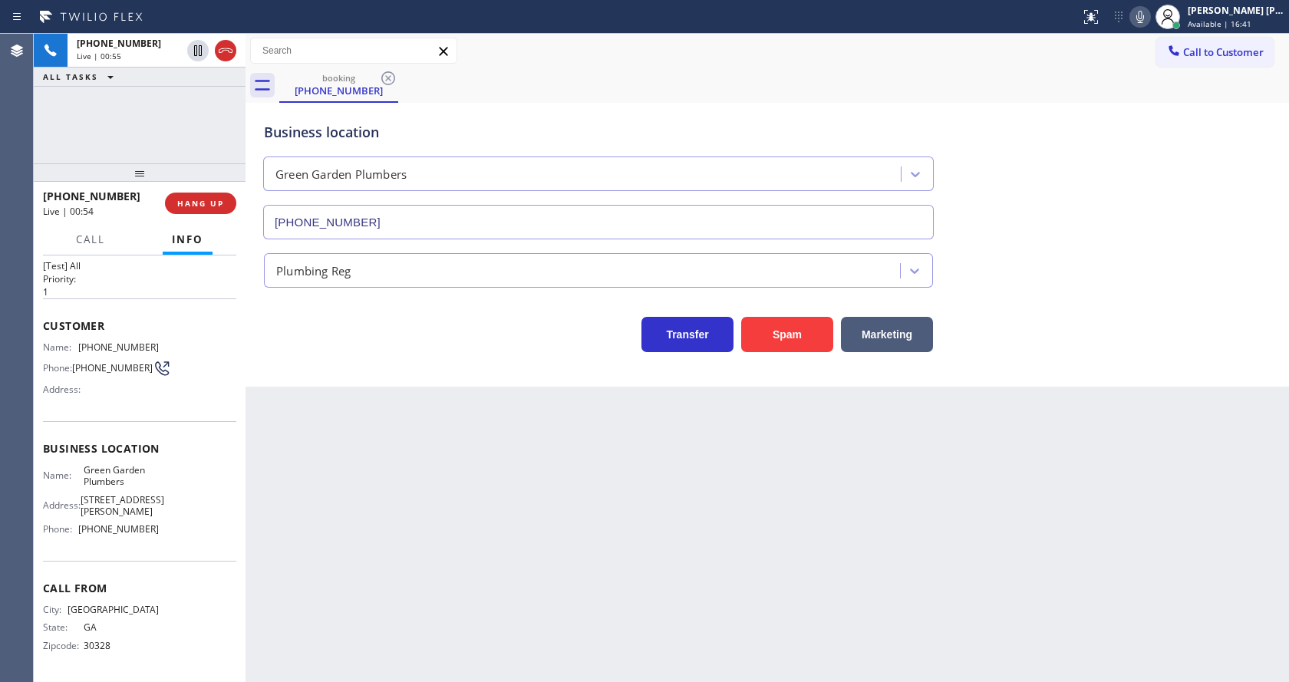
click at [429, 549] on div "Back to Dashboard Change Sender ID Customers Technicians Select a contact Outbo…" at bounding box center [766, 358] width 1043 height 648
click at [469, 520] on div "Back to Dashboard Change Sender ID Customers Technicians Select a contact Outbo…" at bounding box center [766, 358] width 1043 height 648
click at [1148, 19] on icon at bounding box center [1140, 17] width 18 height 18
click at [198, 41] on button at bounding box center [197, 50] width 21 height 21
click at [420, 496] on div "Back to Dashboard Change Sender ID Customers Technicians Select a contact Outbo…" at bounding box center [766, 358] width 1043 height 648
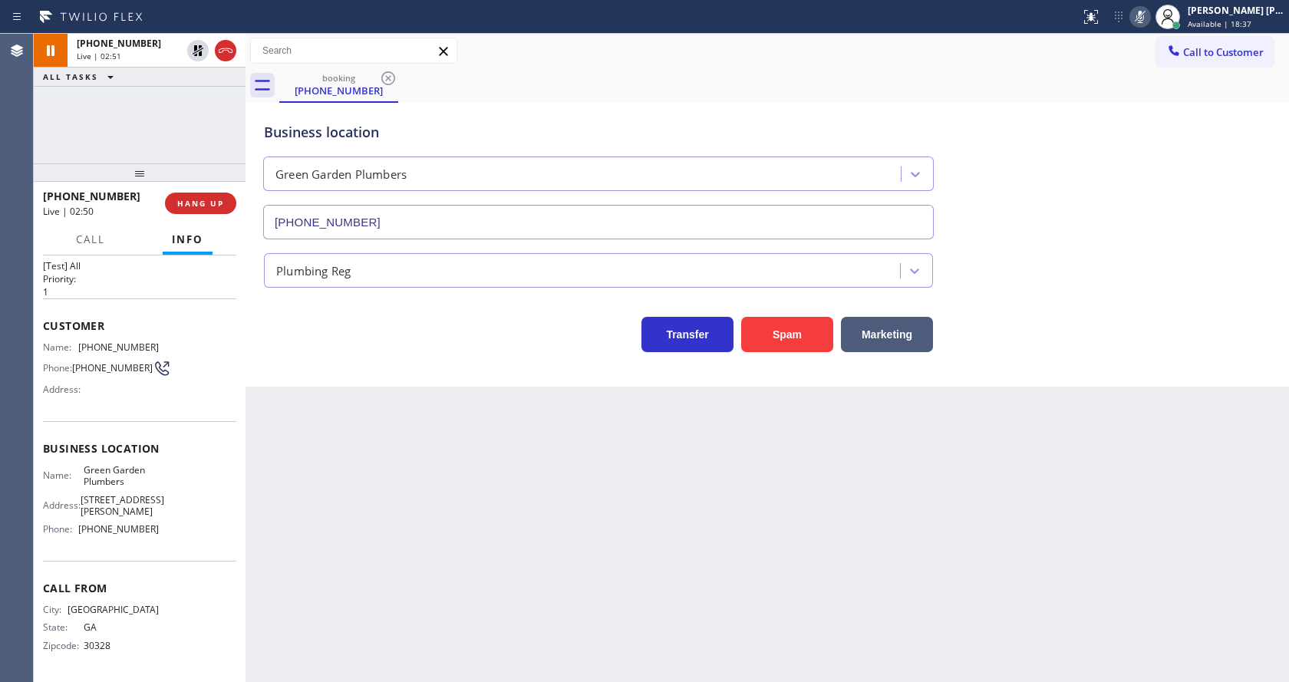
drag, startPoint x: 615, startPoint y: 545, endPoint x: 556, endPoint y: 547, distance: 59.1
click at [615, 545] on div "Back to Dashboard Change Sender ID Customers Technicians Select a contact Outbo…" at bounding box center [766, 358] width 1043 height 648
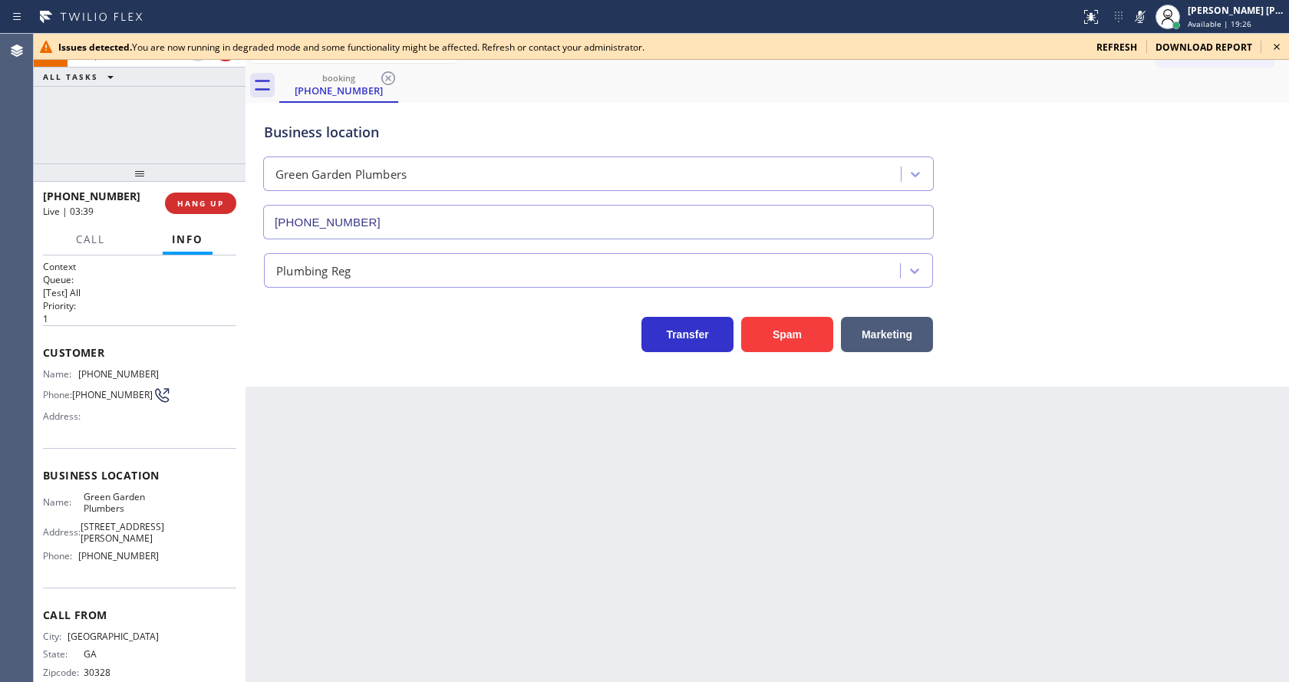
scroll to position [31, 0]
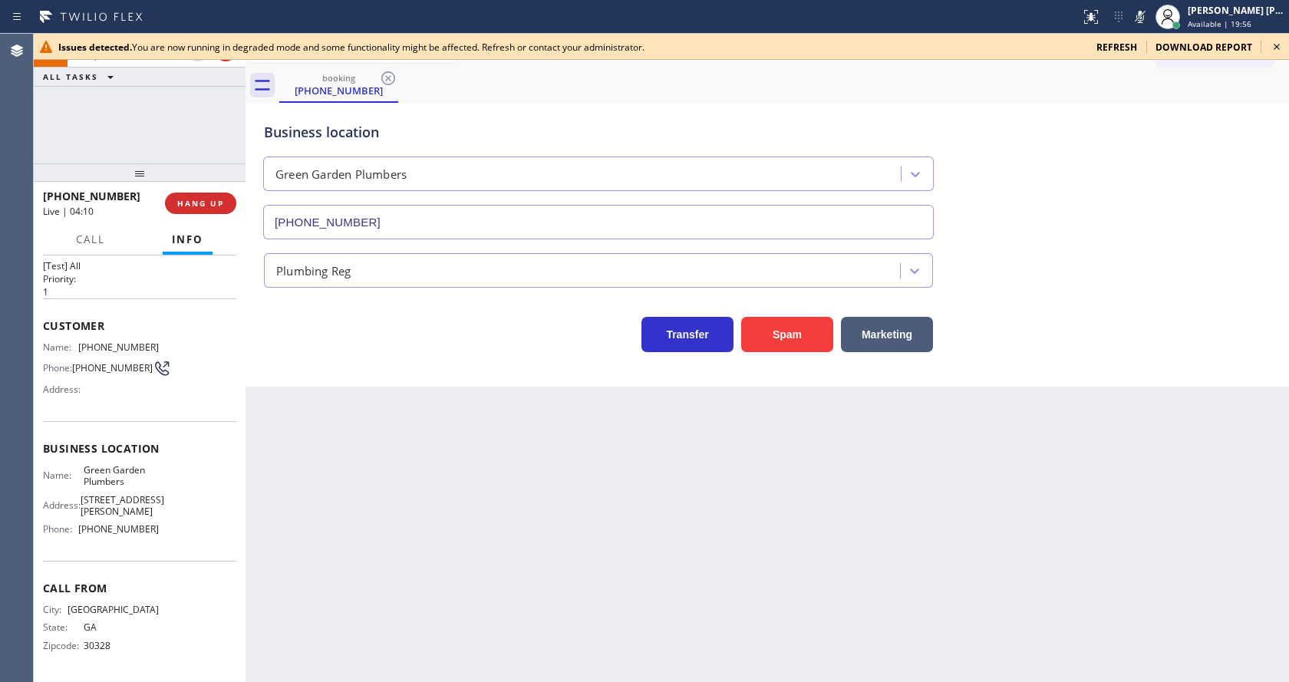
click at [1187, 268] on div "Plumbing Reg" at bounding box center [767, 267] width 1013 height 41
click at [1278, 48] on icon at bounding box center [1276, 47] width 18 height 18
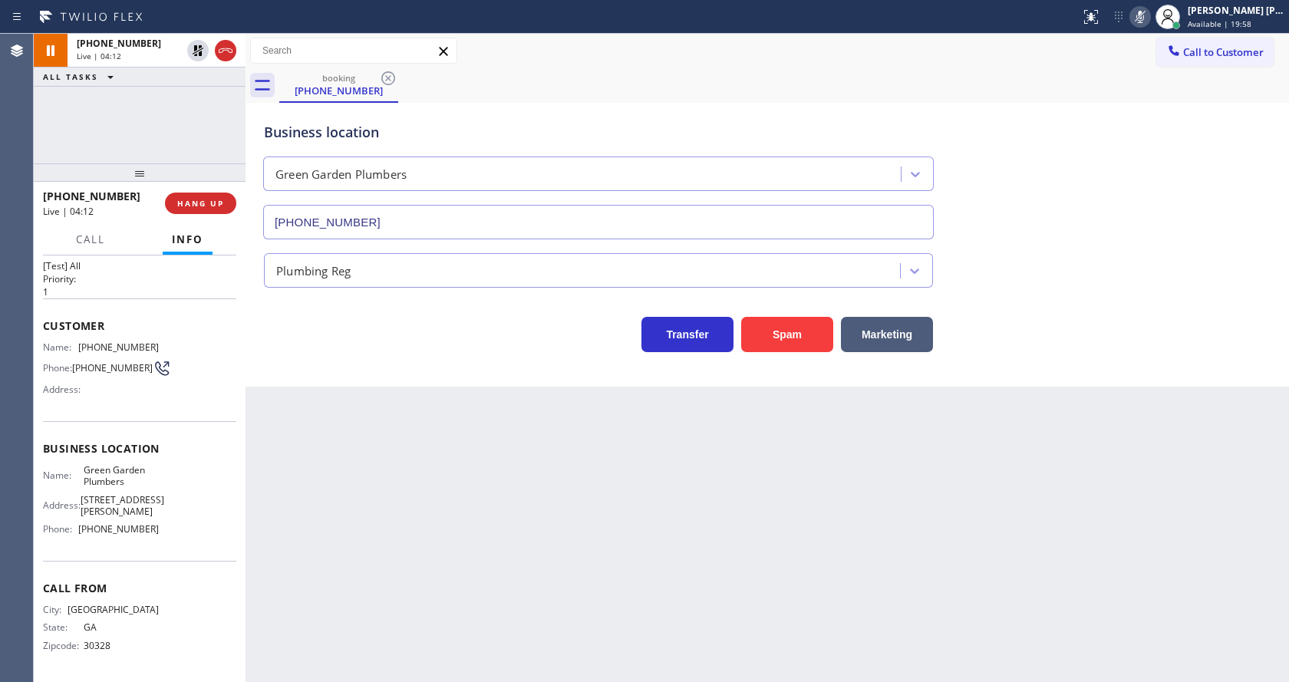
click at [1138, 20] on icon at bounding box center [1140, 17] width 18 height 18
click at [198, 48] on icon at bounding box center [198, 50] width 18 height 18
click at [196, 100] on icon at bounding box center [198, 103] width 18 height 18
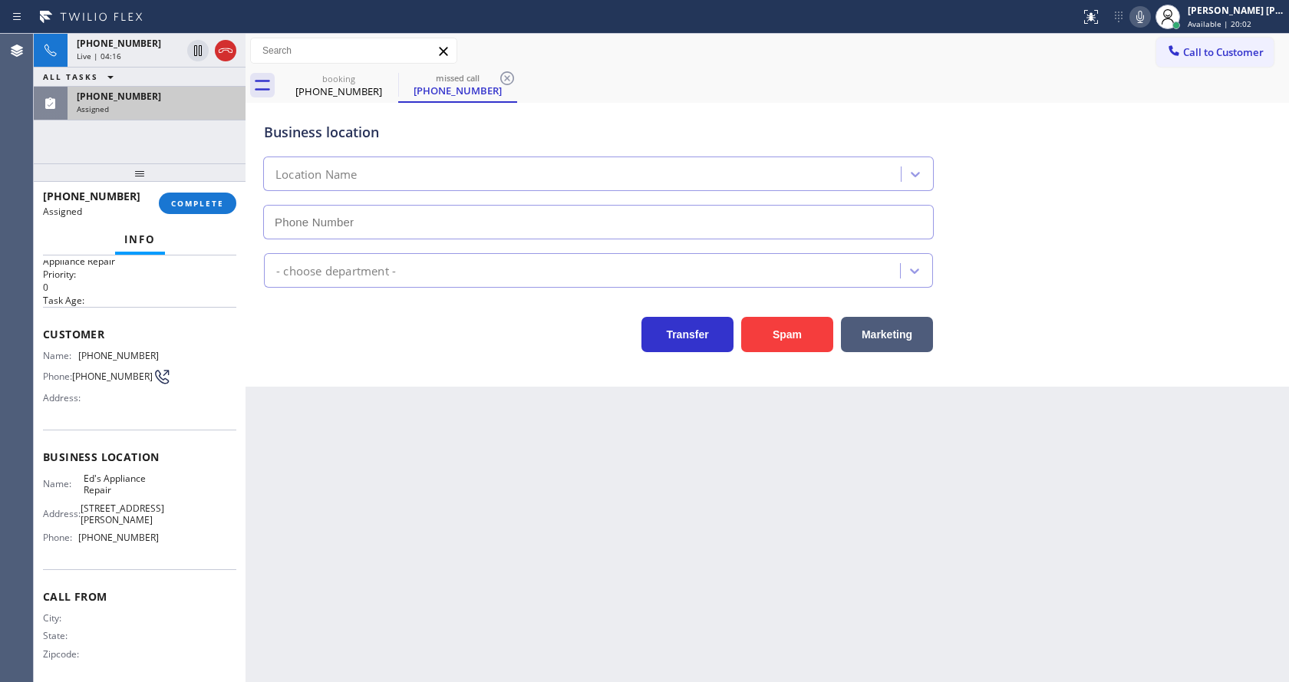
type input "(206) 203-8003"
click at [163, 202] on button "COMPLETE" at bounding box center [197, 203] width 77 height 21
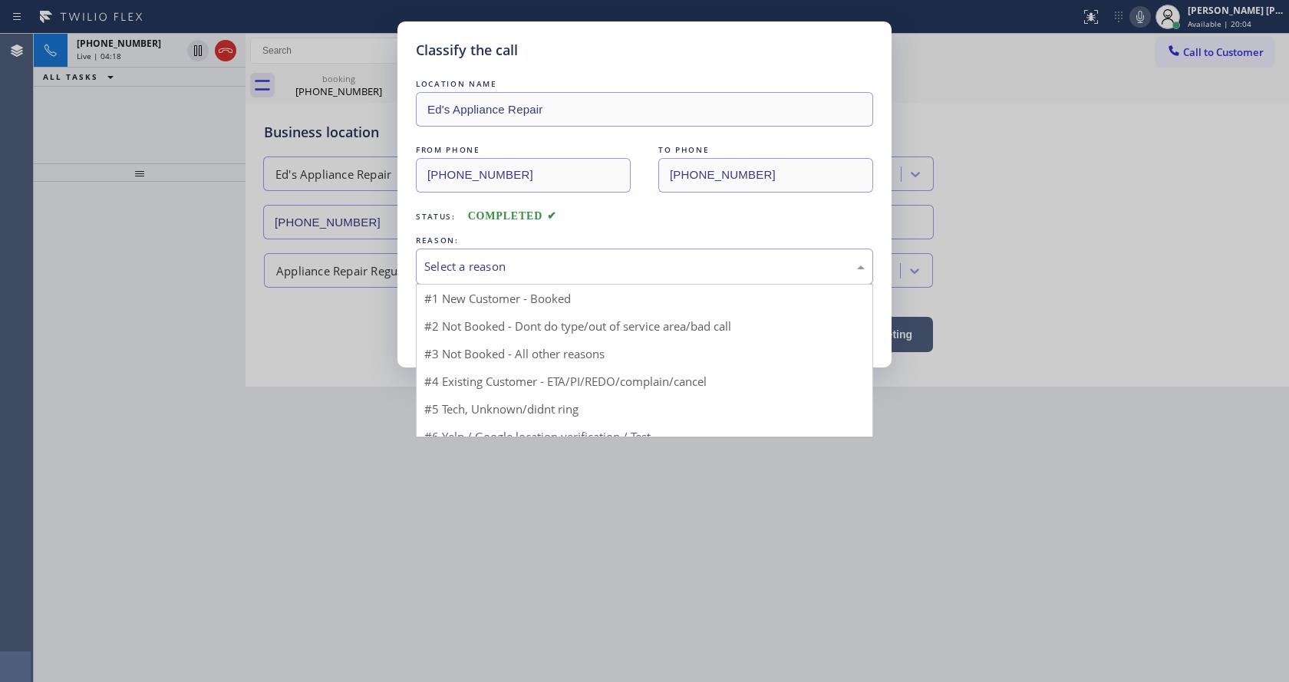
click at [447, 255] on div "Select a reason" at bounding box center [644, 267] width 457 height 36
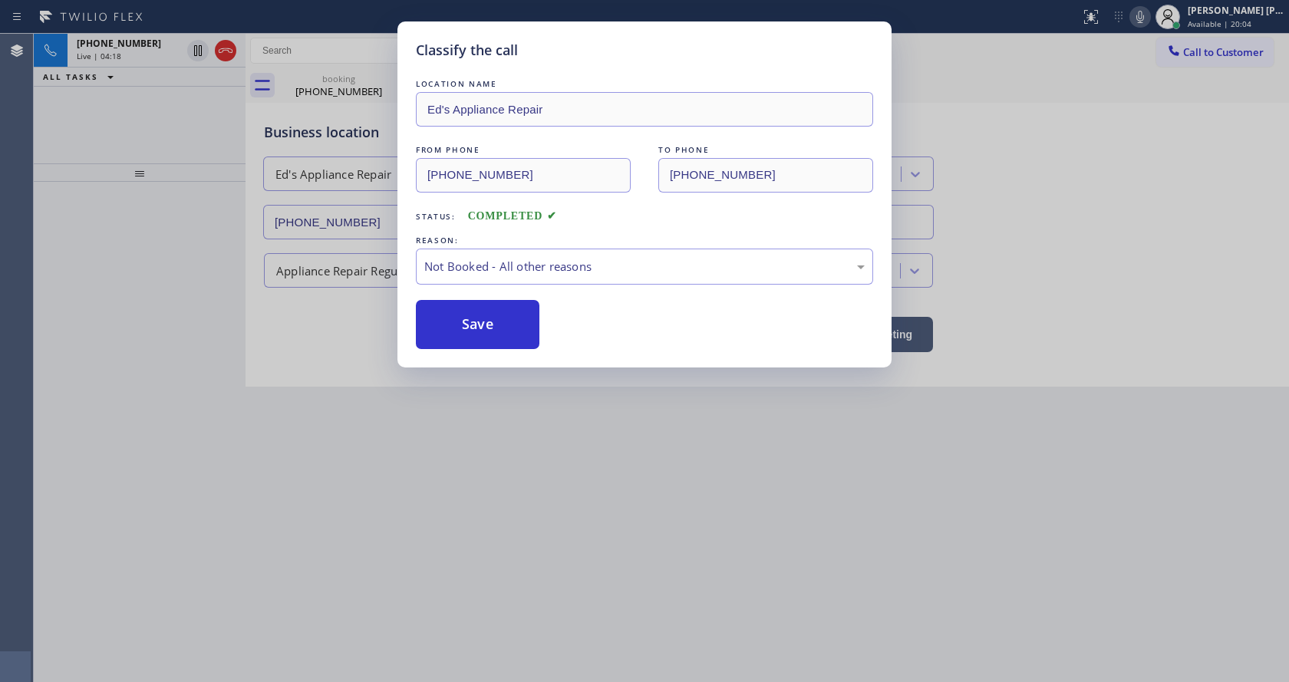
click at [458, 315] on button "Save" at bounding box center [478, 324] width 124 height 49
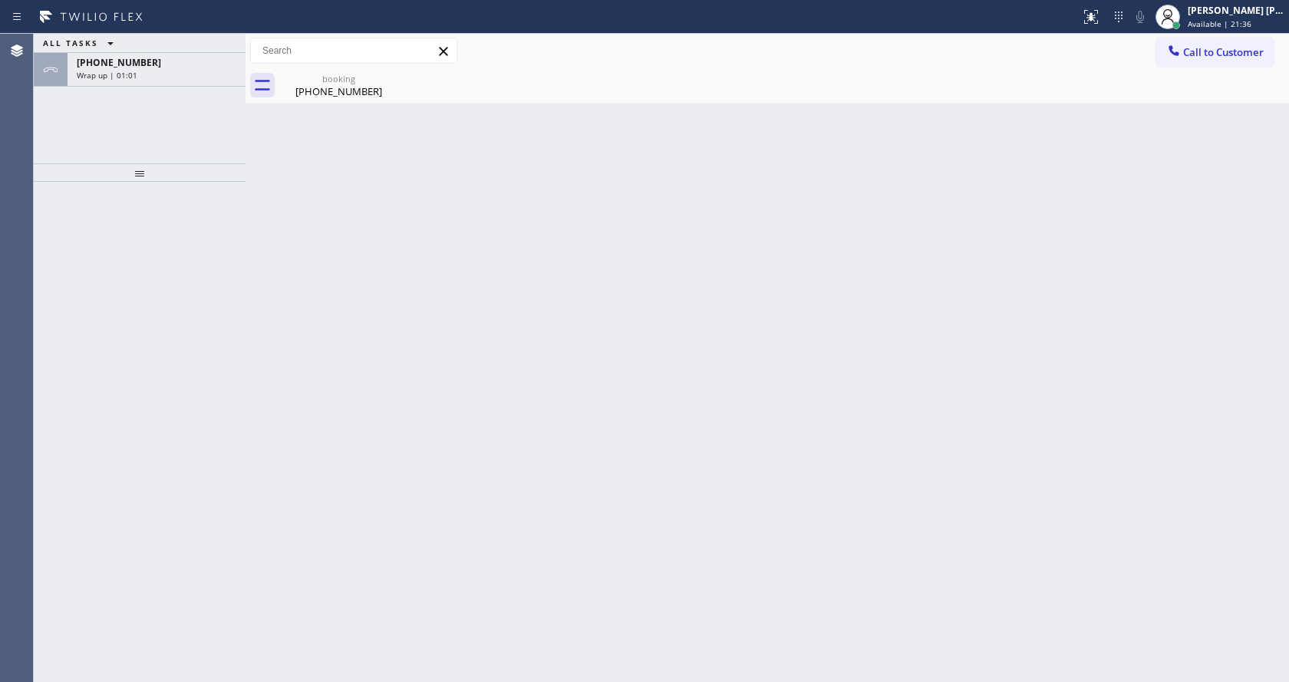
click at [422, 319] on div "Back to Dashboard Change Sender ID Customers Technicians Select a contact Outbo…" at bounding box center [766, 358] width 1043 height 648
click at [183, 78] on div "Wrap up | 01:02" at bounding box center [157, 75] width 160 height 11
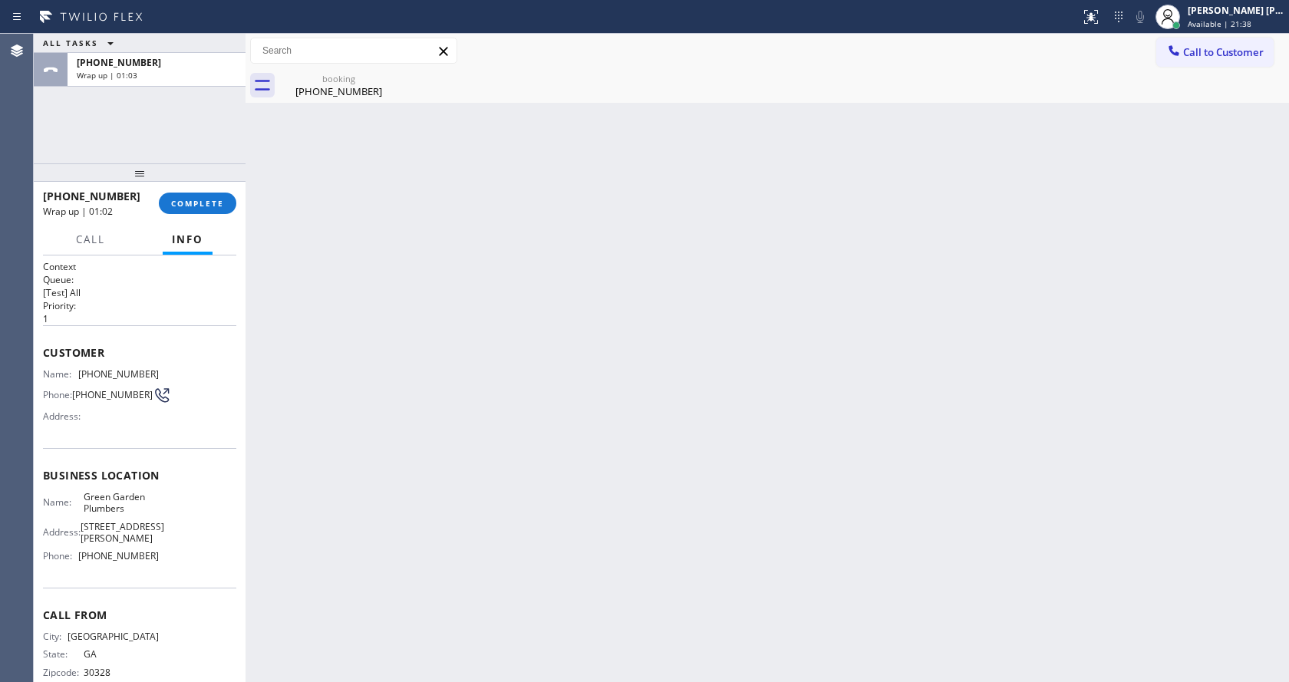
click at [212, 191] on div "+17707092960 Wrap up | 01:02 COMPLETE" at bounding box center [139, 203] width 193 height 40
click at [206, 199] on span "COMPLETE" at bounding box center [197, 203] width 53 height 11
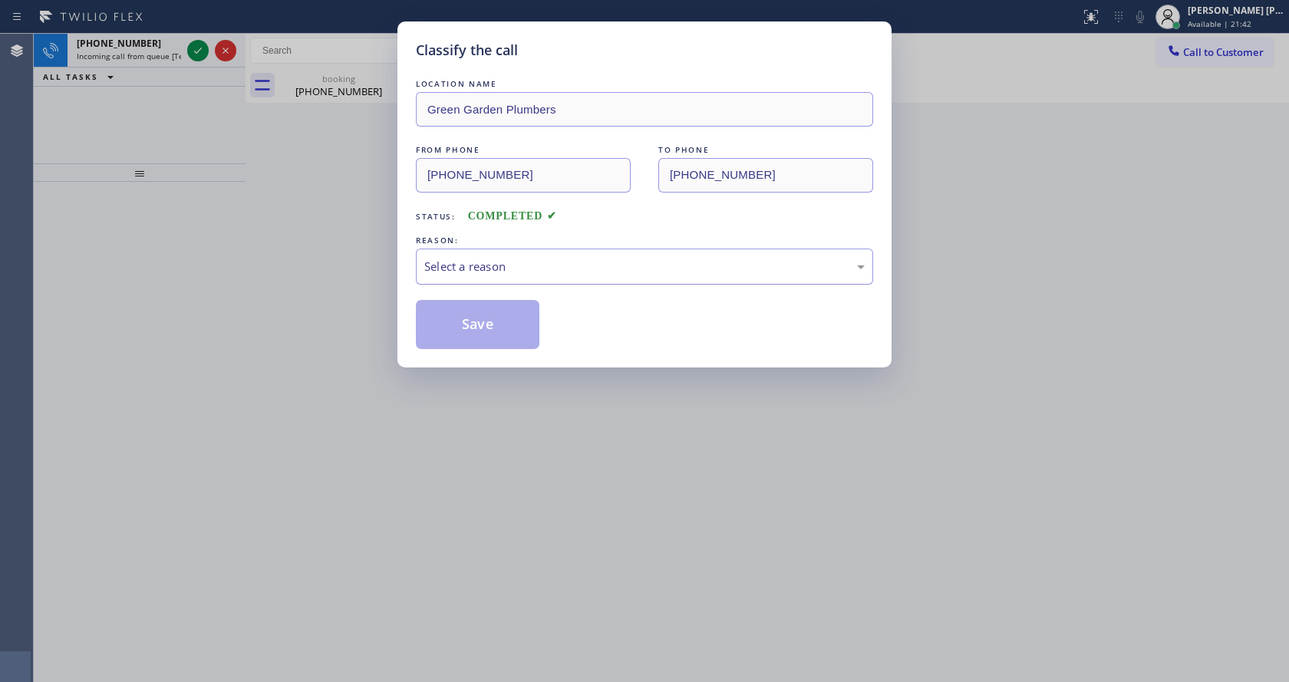
click at [454, 267] on div "Select a reason" at bounding box center [644, 267] width 440 height 18
click at [463, 318] on button "Save" at bounding box center [478, 324] width 124 height 49
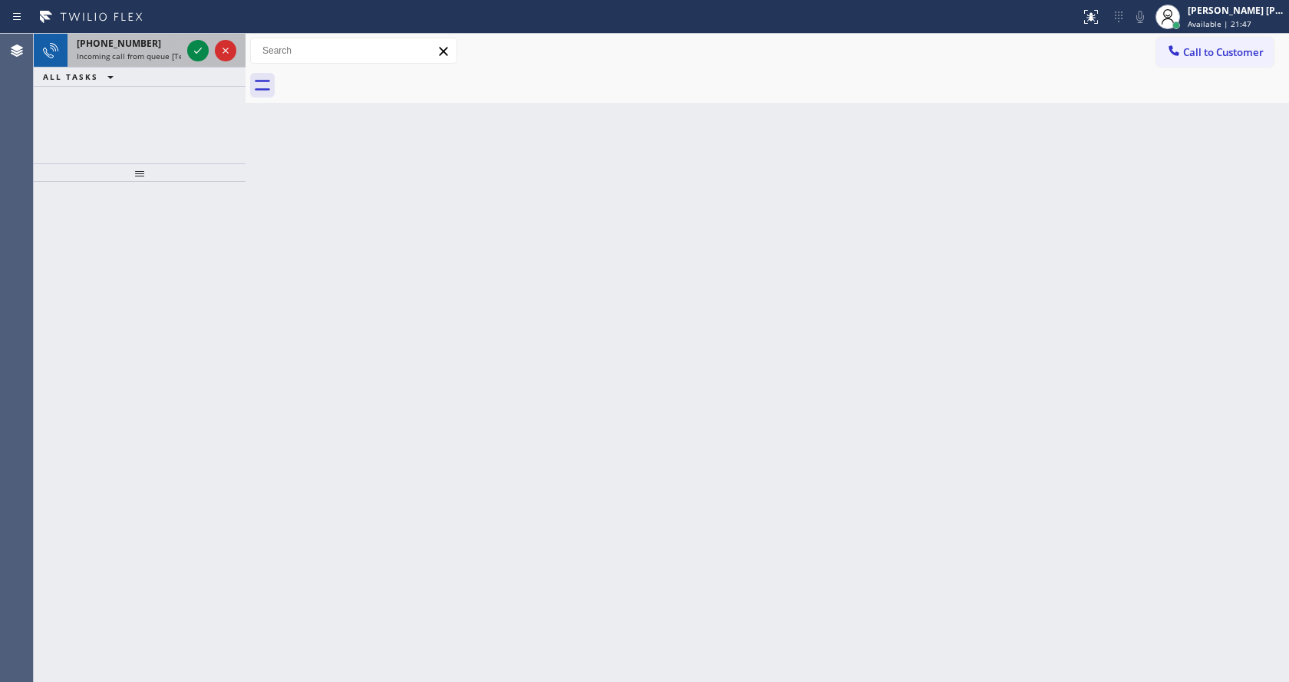
click at [168, 58] on span "Incoming call from queue [Test] All" at bounding box center [140, 56] width 127 height 11
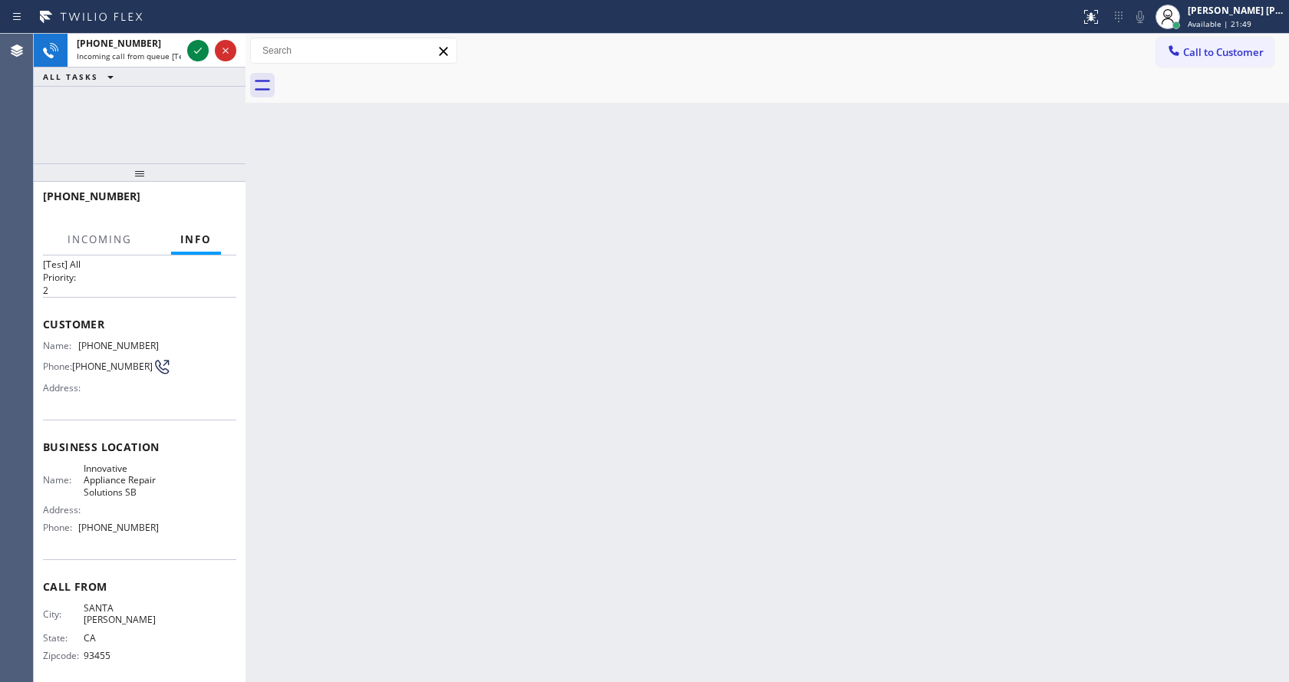
scroll to position [44, 0]
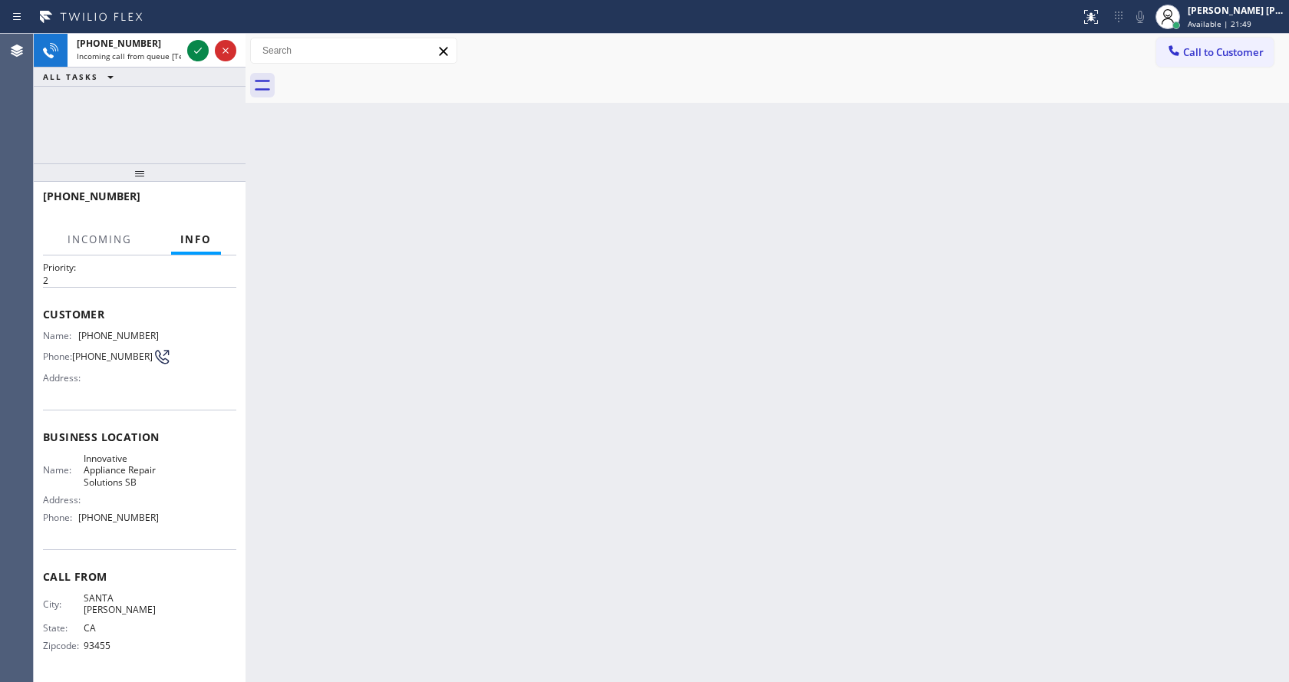
click at [561, 440] on div "Back to Dashboard Change Sender ID Customers Technicians Select a contact Outbo…" at bounding box center [766, 358] width 1043 height 648
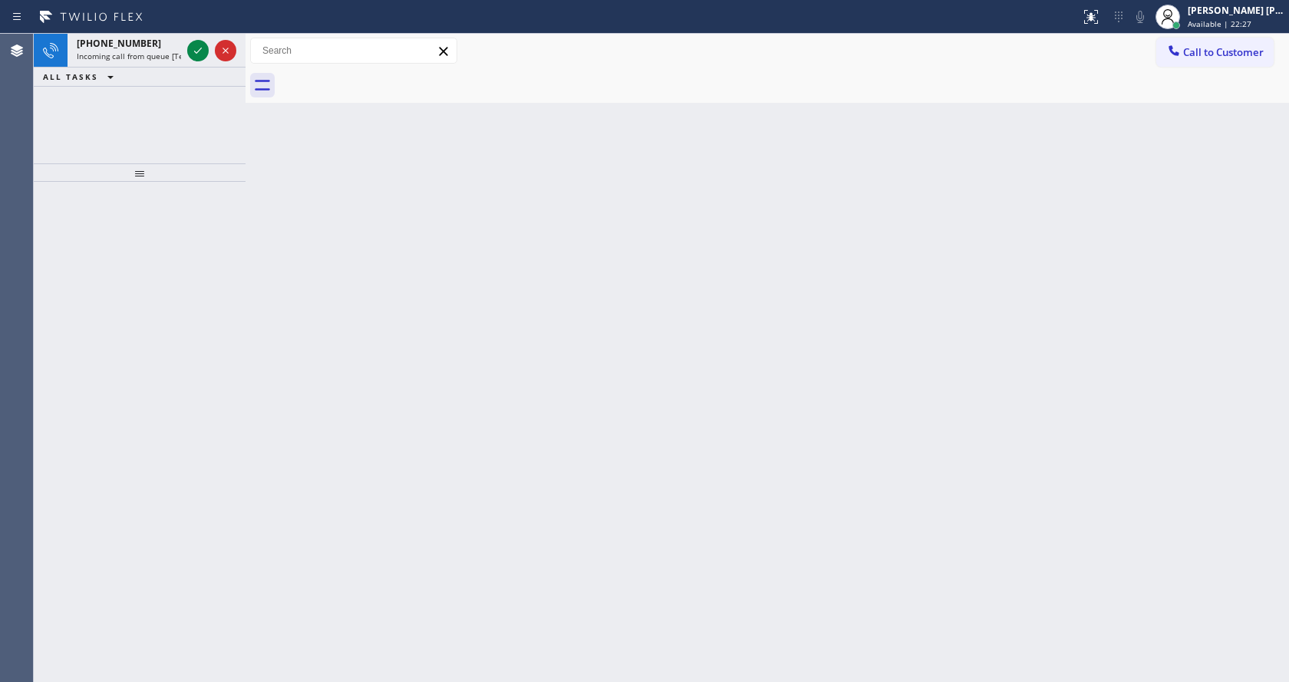
click at [156, 71] on div "ALL TASKS ALL TASKS ACTIVE TASKS TASKS IN WRAP UP" at bounding box center [140, 77] width 212 height 19
click at [152, 63] on div "+17197923561 Incoming call from queue [Test] All" at bounding box center [126, 51] width 117 height 34
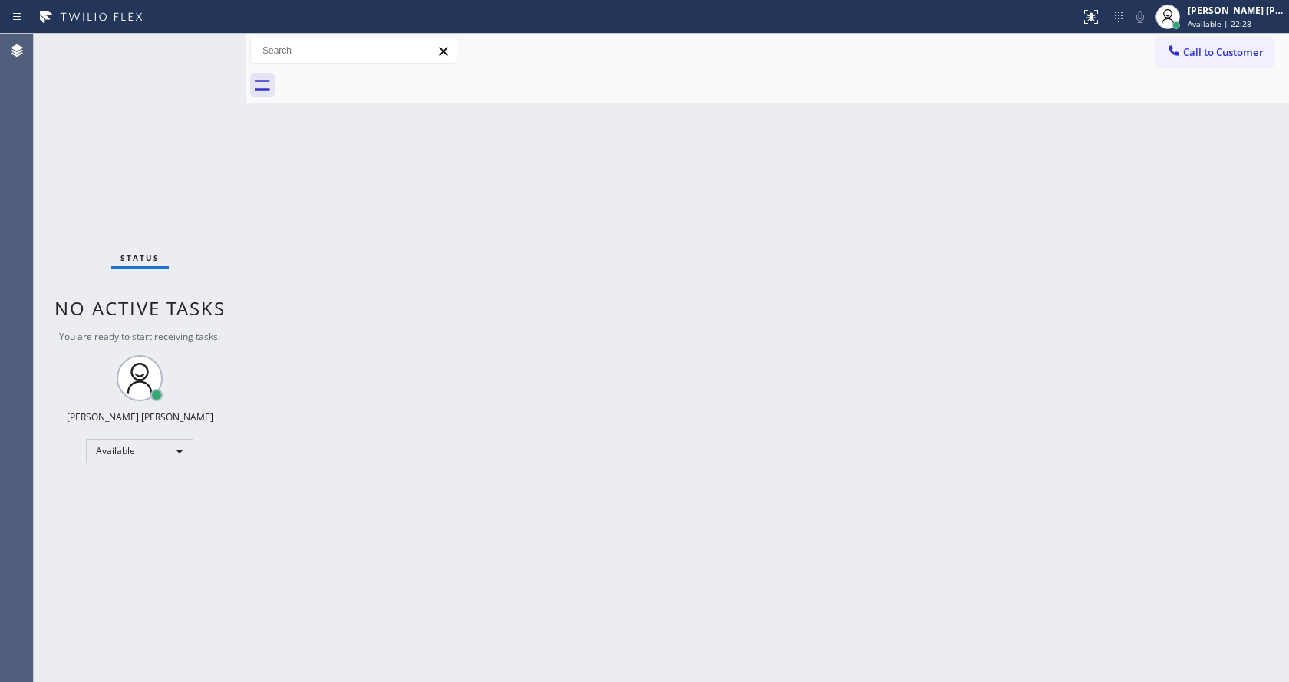
click at [482, 353] on div "Back to Dashboard Change Sender ID Customers Technicians Select a contact Outbo…" at bounding box center [766, 358] width 1043 height 648
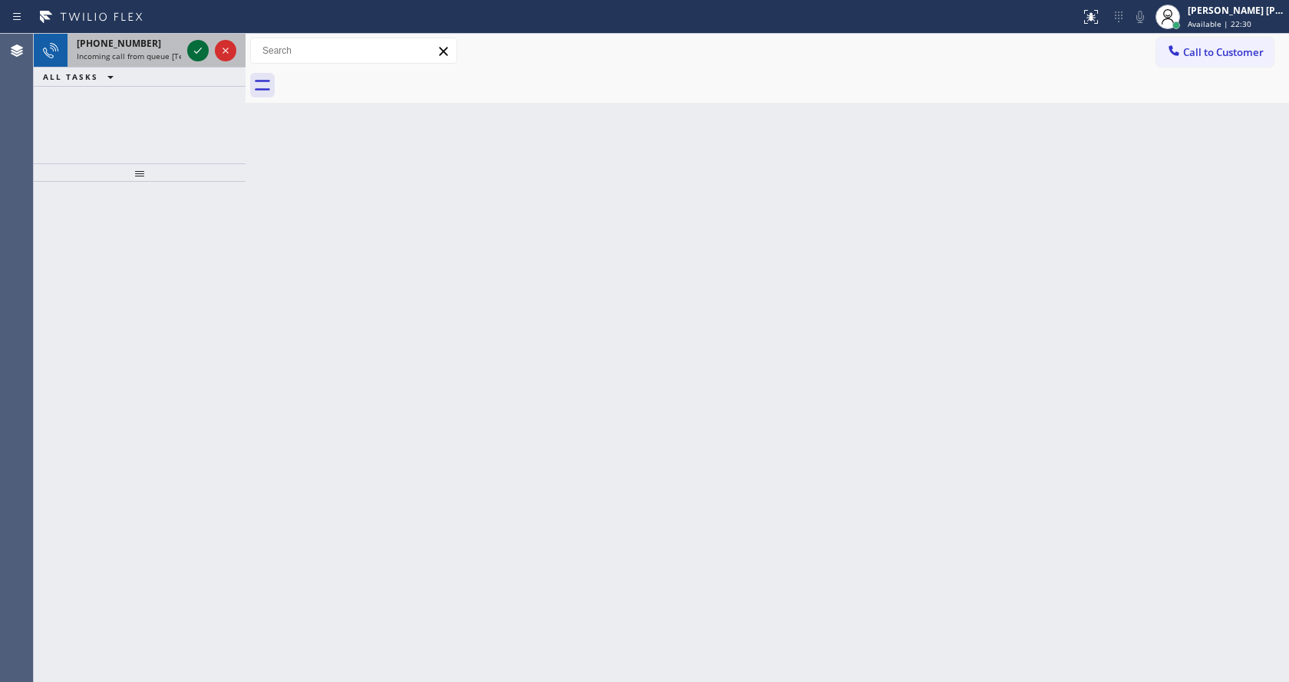
click at [203, 48] on icon at bounding box center [198, 50] width 18 height 18
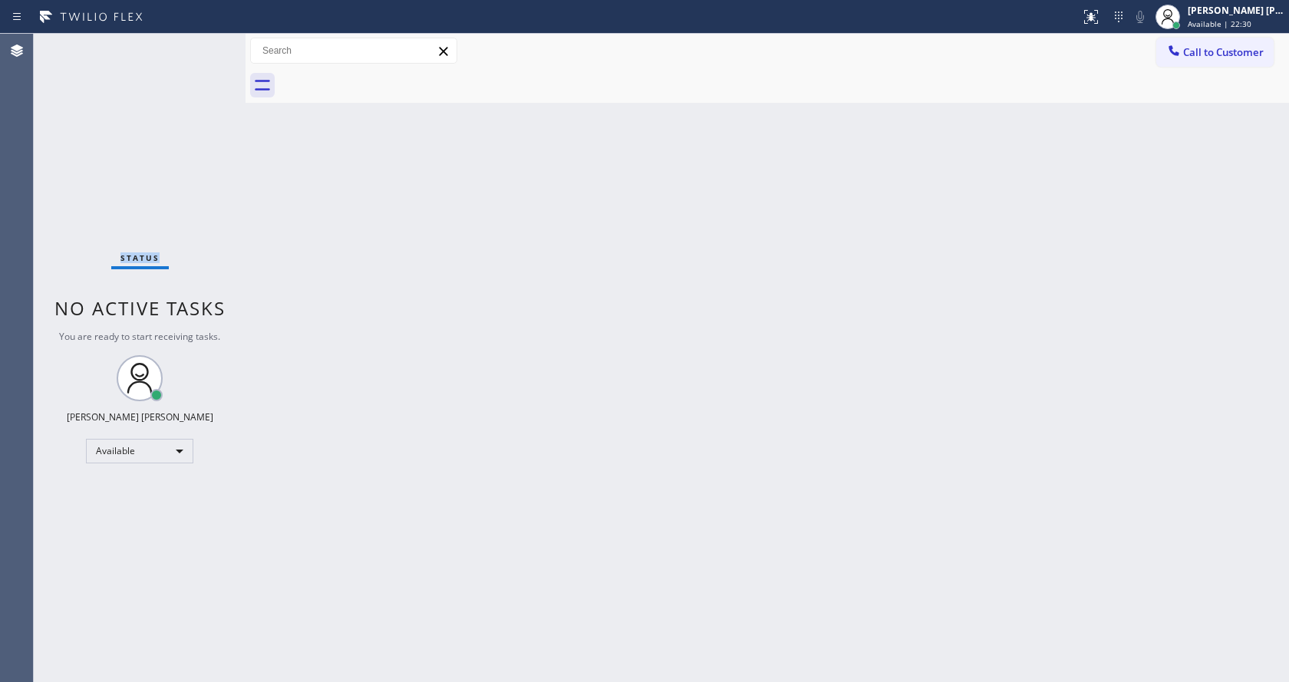
click at [203, 48] on div "Status No active tasks You are ready to start receiving tasks. [PERSON_NAME] [P…" at bounding box center [140, 358] width 212 height 648
click at [493, 429] on div "Back to Dashboard Change Sender ID Customers Technicians Select a contact Outbo…" at bounding box center [766, 358] width 1043 height 648
click at [801, 341] on div "Back to Dashboard Change Sender ID Customers Technicians Select a contact Outbo…" at bounding box center [766, 358] width 1043 height 648
click at [1089, 26] on button at bounding box center [1091, 17] width 34 height 34
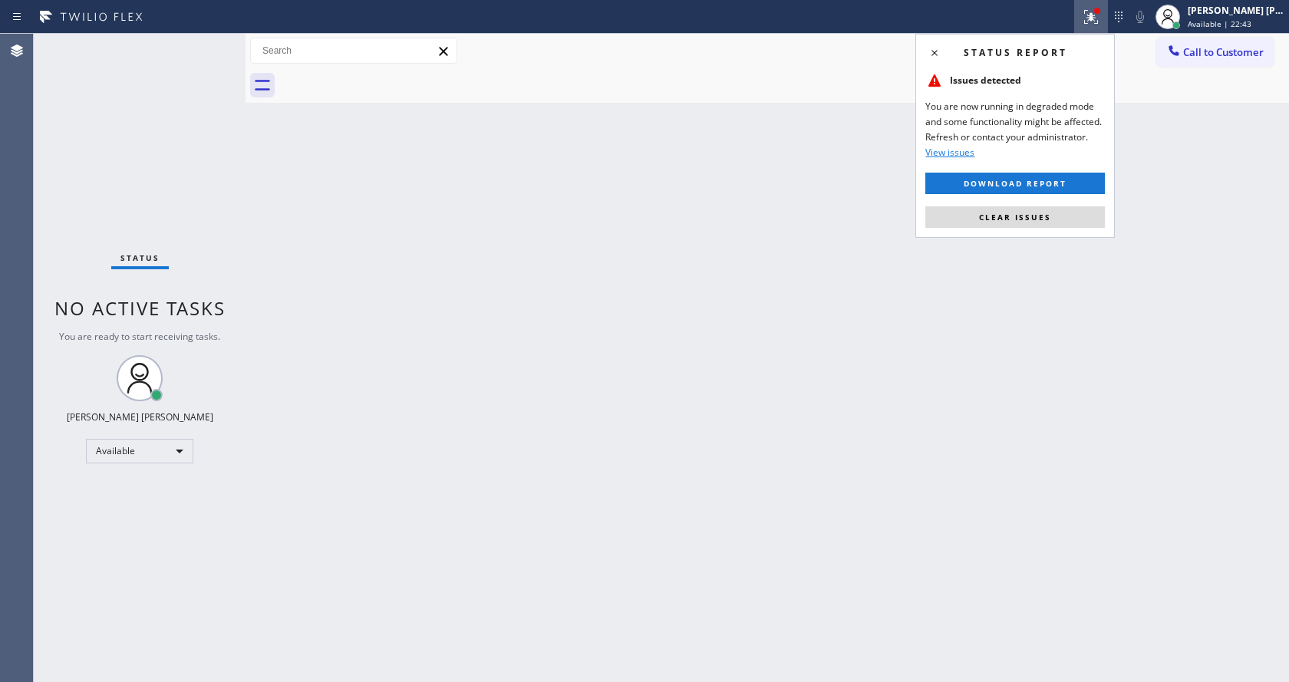
click at [1052, 218] on button "Clear issues" at bounding box center [1014, 216] width 179 height 21
click at [1052, 218] on div "Back to Dashboard Change Sender ID Customers Technicians Select a contact Outbo…" at bounding box center [766, 358] width 1043 height 648
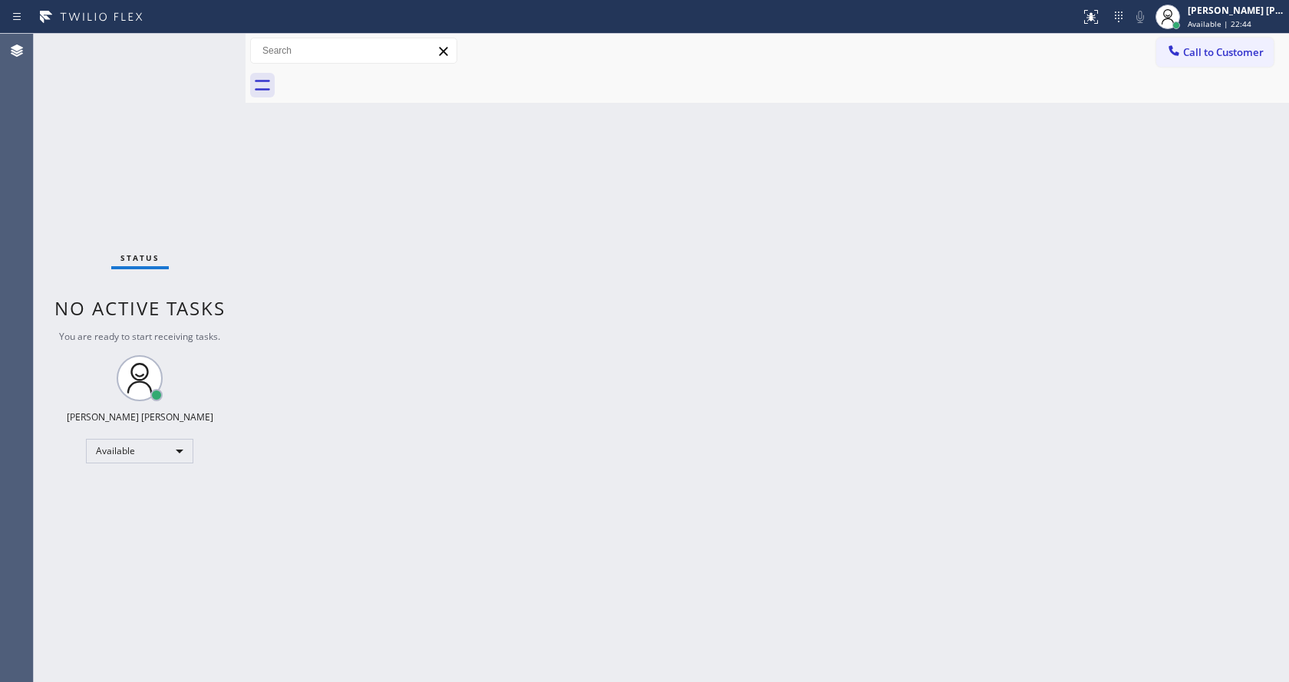
click at [435, 450] on div "Back to Dashboard Change Sender ID Customers Technicians Select a contact Outbo…" at bounding box center [766, 358] width 1043 height 648
click at [456, 657] on div "Back to Dashboard Change Sender ID Customers Technicians Select a contact Outbo…" at bounding box center [766, 358] width 1043 height 648
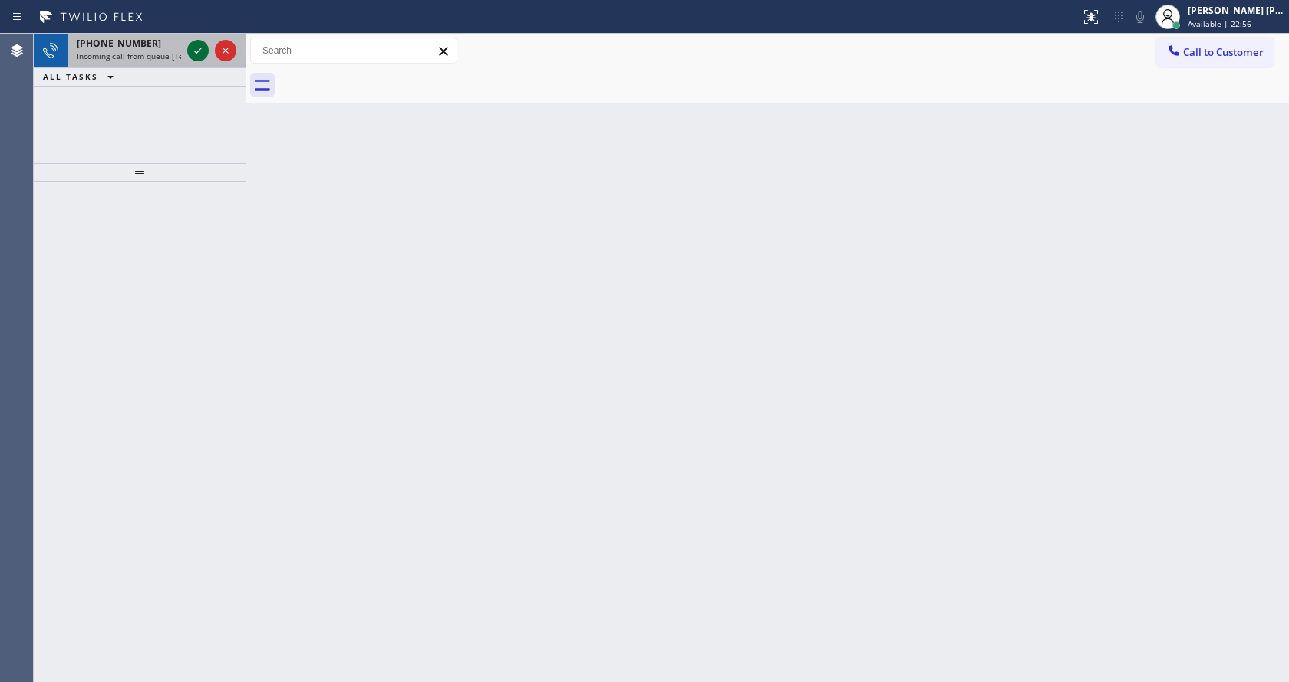
click at [194, 57] on icon at bounding box center [198, 50] width 18 height 18
click at [547, 368] on div "Back to Dashboard Change Sender ID Customers Technicians Select a contact Outbo…" at bounding box center [766, 358] width 1043 height 648
click at [196, 50] on icon at bounding box center [198, 50] width 18 height 18
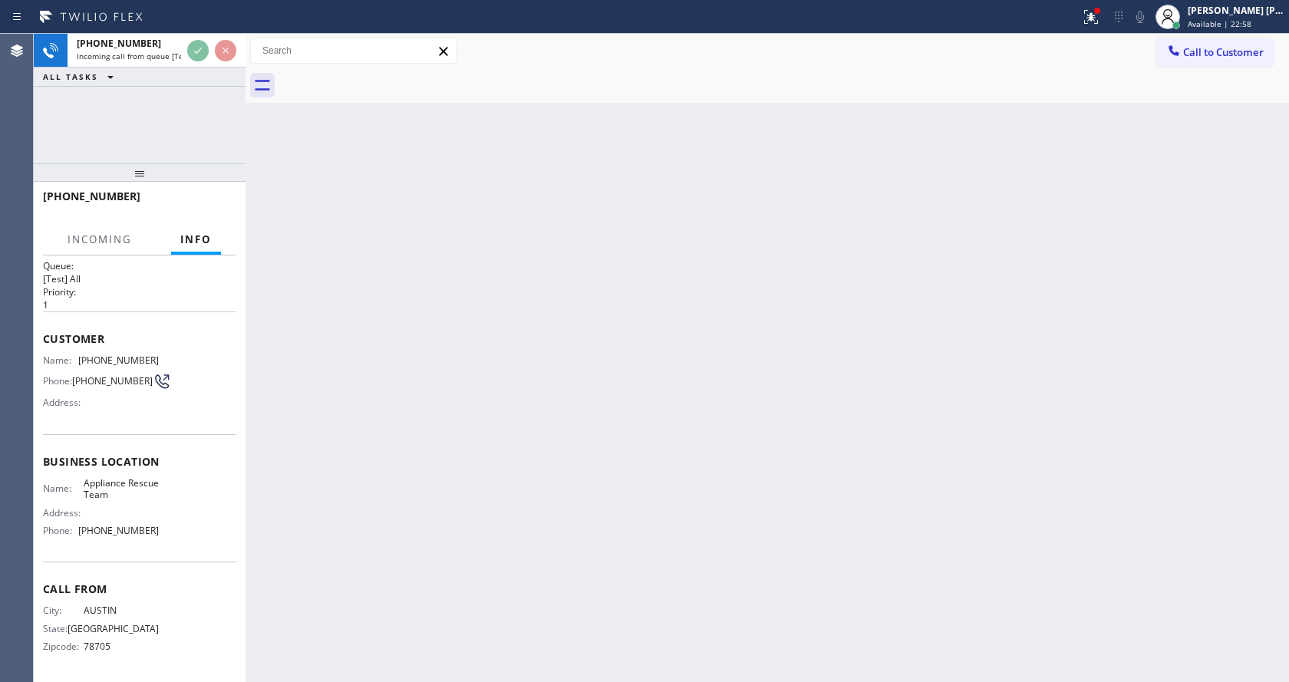
scroll to position [20, 0]
click at [587, 420] on div "Back to Dashboard Change Sender ID Customers Technicians Select a contact Outbo…" at bounding box center [766, 358] width 1043 height 648
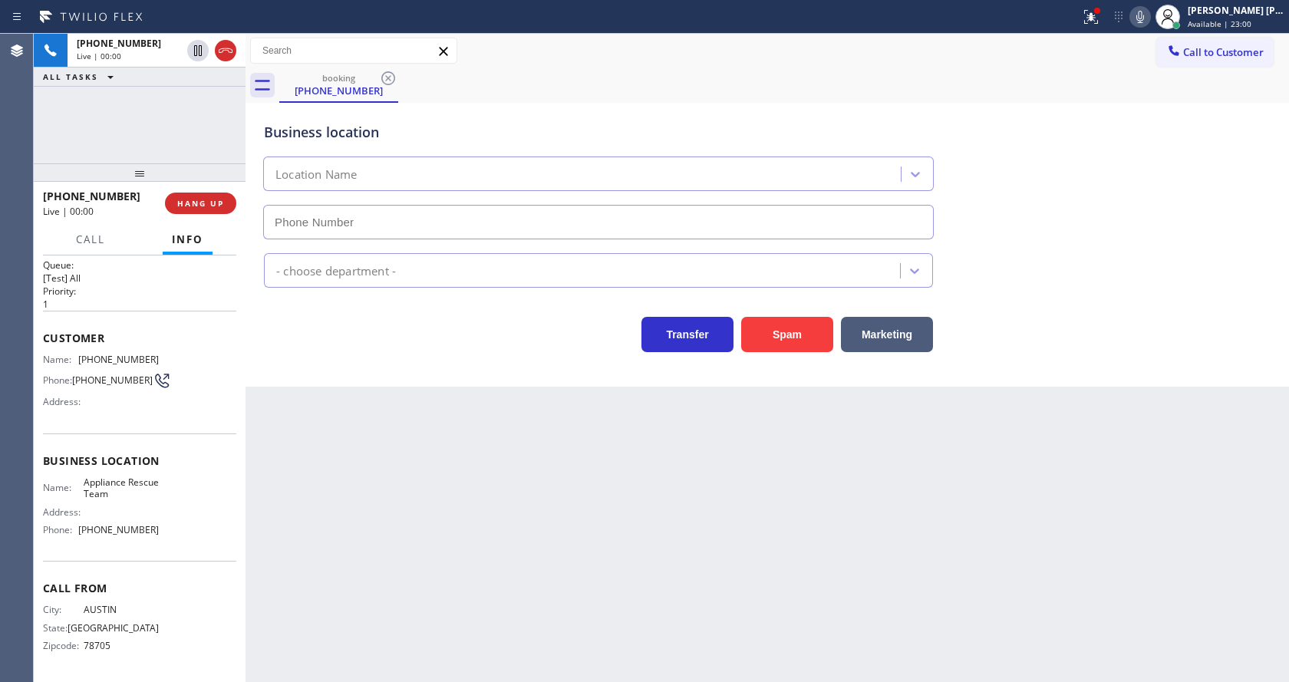
type input "(737) 234-2095"
click at [578, 476] on div "Back to Dashboard Change Sender ID Customers Technicians Select a contact Outbo…" at bounding box center [766, 358] width 1043 height 648
click at [328, 380] on div "Business location Appliance Rescue Team (737) 234-2095 Appliance Repair Regular…" at bounding box center [766, 245] width 1043 height 284
click at [413, 494] on div "Back to Dashboard Change Sender ID Customers Technicians Select a contact Outbo…" at bounding box center [766, 358] width 1043 height 648
click at [71, 482] on span "Name:" at bounding box center [63, 488] width 41 height 12
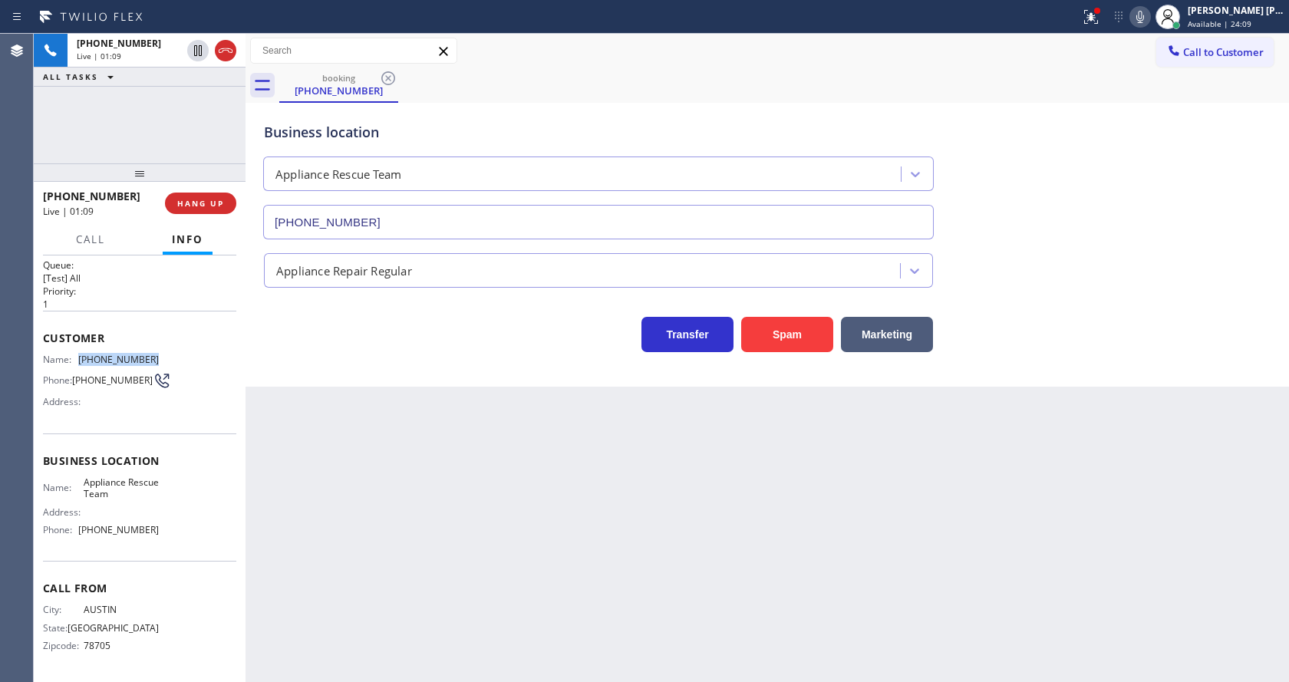
drag, startPoint x: 75, startPoint y: 357, endPoint x: 149, endPoint y: 358, distance: 73.7
click at [149, 358] on div "Name: (512) 577-9762" at bounding box center [101, 360] width 116 height 12
copy div "(512) 577-9762"
click at [391, 453] on div "Back to Dashboard Change Sender ID Customers Technicians Select a contact Outbo…" at bounding box center [766, 358] width 1043 height 648
click at [103, 505] on div "Name: Appliance Rescue Team Address: Phone: (737) 234-2095" at bounding box center [101, 509] width 116 height 66
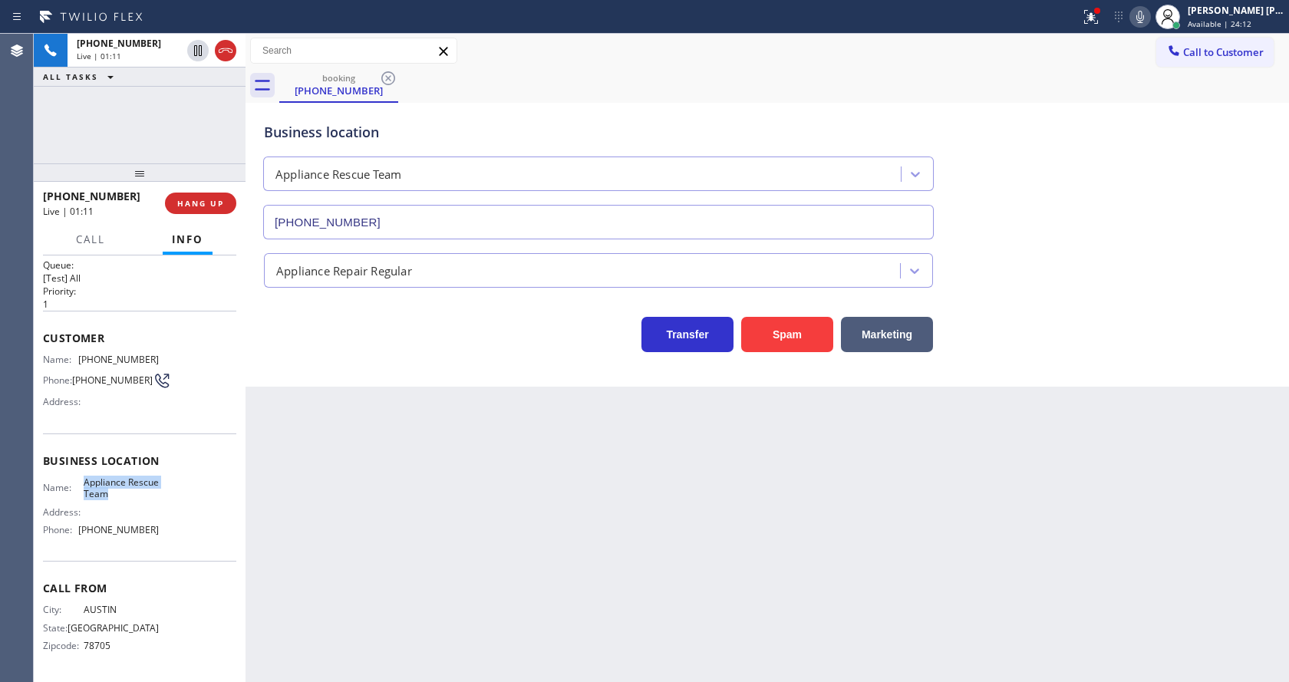
drag, startPoint x: 81, startPoint y: 484, endPoint x: 141, endPoint y: 496, distance: 61.7
click at [141, 496] on span "Appliance Rescue Team" at bounding box center [122, 488] width 76 height 24
copy span "Appliance Rescue Team"
drag, startPoint x: 334, startPoint y: 510, endPoint x: 334, endPoint y: 519, distance: 9.2
click at [334, 519] on div "Back to Dashboard Change Sender ID Customers Technicians Select a contact Outbo…" at bounding box center [766, 358] width 1043 height 648
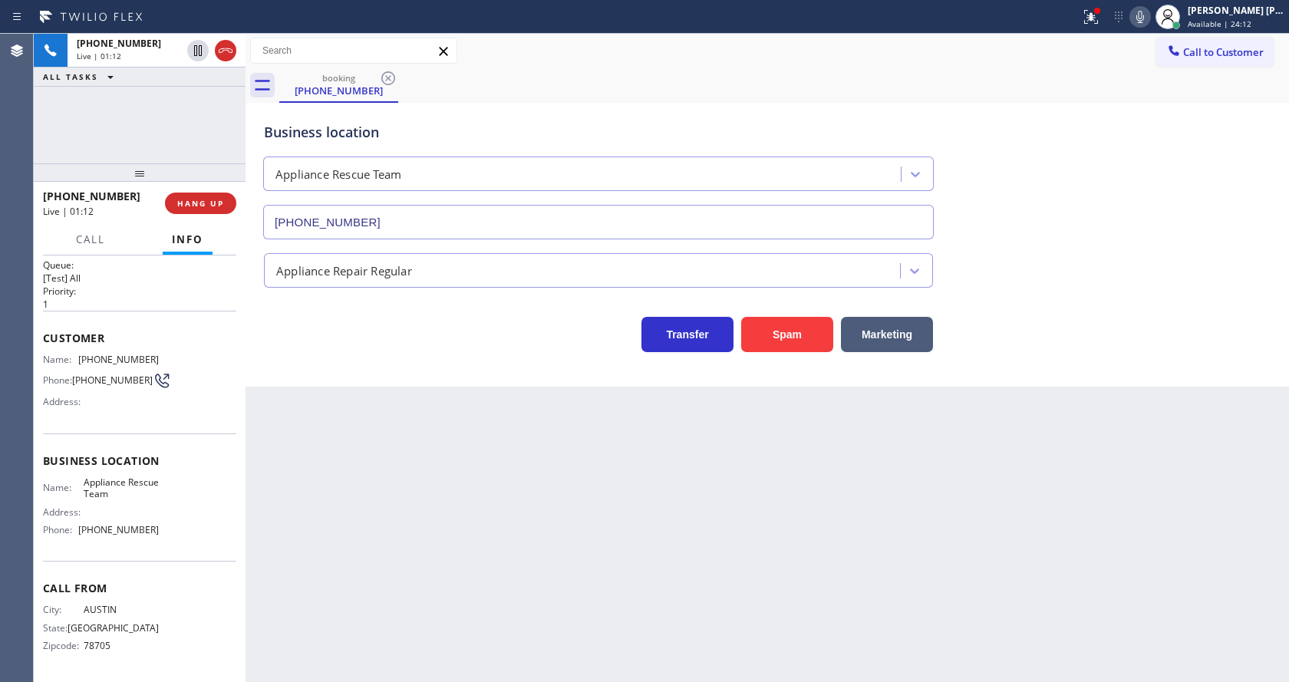
click at [339, 673] on div "Back to Dashboard Change Sender ID Customers Technicians Select a contact Outbo…" at bounding box center [766, 358] width 1043 height 648
click at [159, 566] on div "Call From City: AUSTIN State: TX Zipcode: 78705" at bounding box center [139, 619] width 193 height 116
drag, startPoint x: 79, startPoint y: 527, endPoint x: 175, endPoint y: 535, distance: 96.2
click at [175, 535] on div "Name: Appliance Rescue Team Address: Phone: (737) 234-2095" at bounding box center [139, 509] width 193 height 66
copy div "(737) 234-2095"
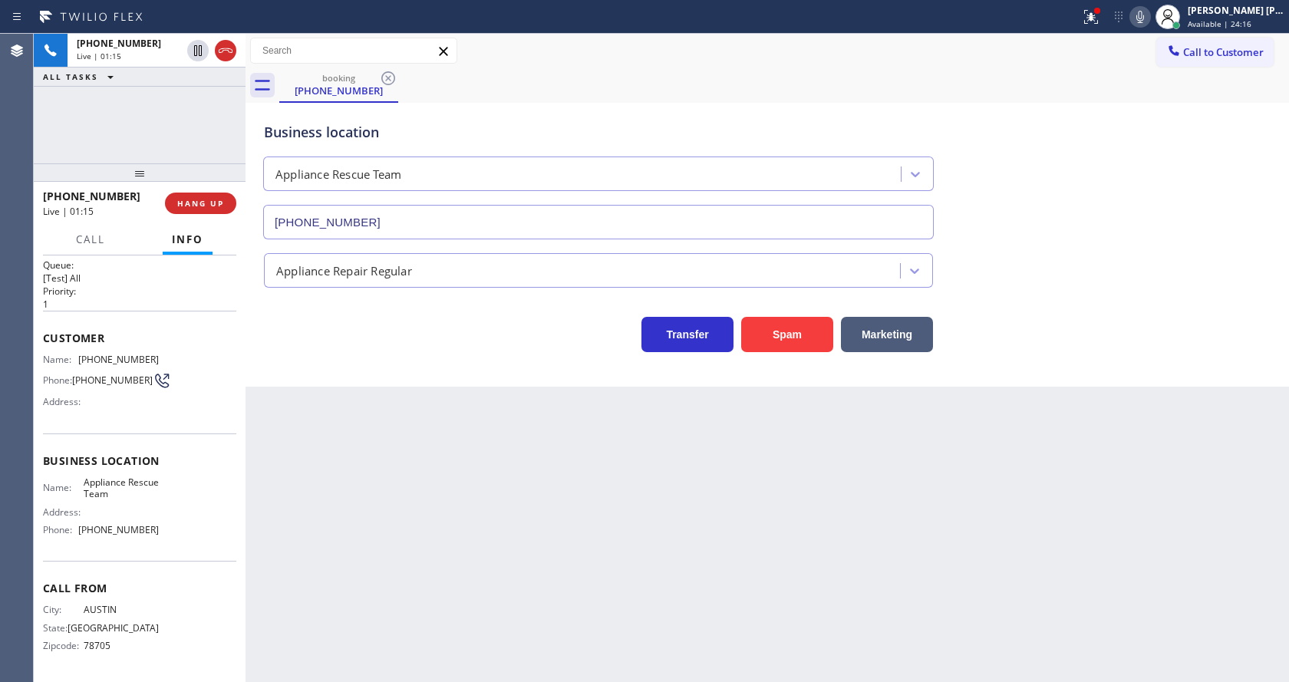
click at [376, 517] on div "Back to Dashboard Change Sender ID Customers Technicians Select a contact Outbo…" at bounding box center [766, 358] width 1043 height 648
drag, startPoint x: 345, startPoint y: 677, endPoint x: 341, endPoint y: 660, distance: 17.3
click at [345, 678] on div "Back to Dashboard Change Sender ID Customers Technicians Select a contact Outbo…" at bounding box center [766, 358] width 1043 height 648
click at [394, 581] on div "Back to Dashboard Change Sender ID Customers Technicians Select a contact Outbo…" at bounding box center [766, 358] width 1043 height 648
click at [411, 517] on div "Back to Dashboard Change Sender ID Customers Technicians Select a contact Outbo…" at bounding box center [766, 358] width 1043 height 648
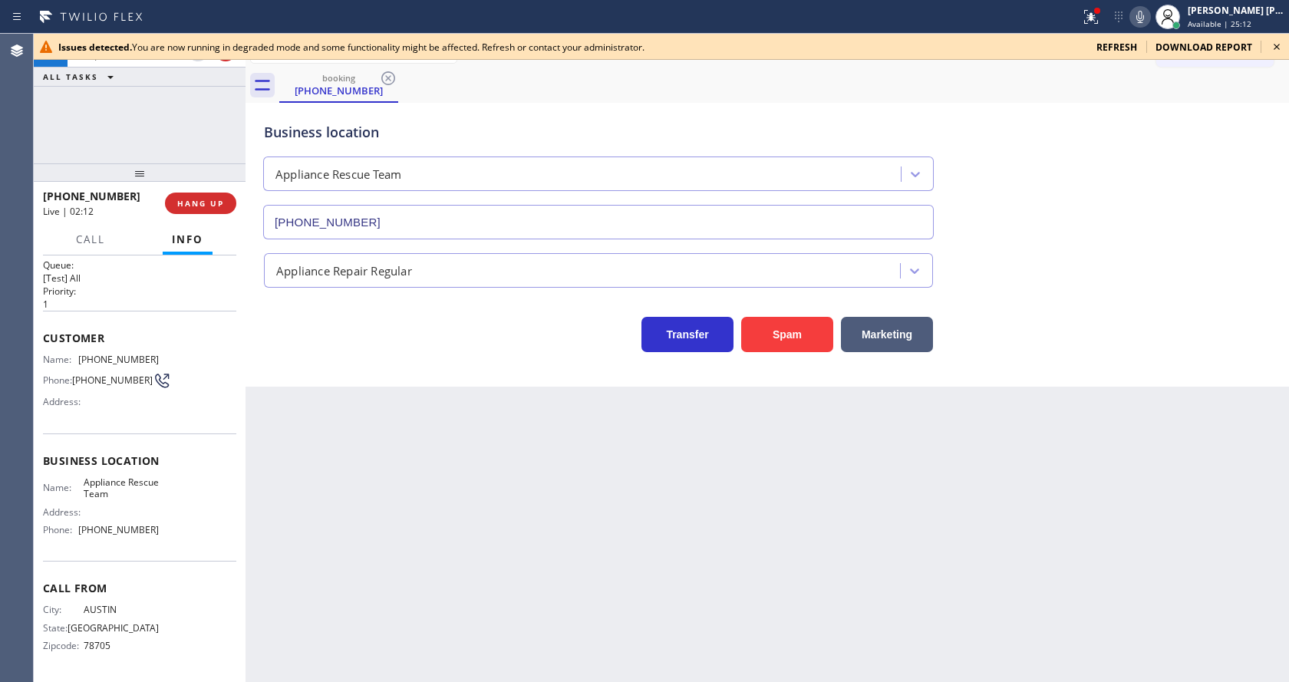
click at [680, 515] on div "Back to Dashboard Change Sender ID Customers Technicians Select a contact Outbo…" at bounding box center [766, 358] width 1043 height 648
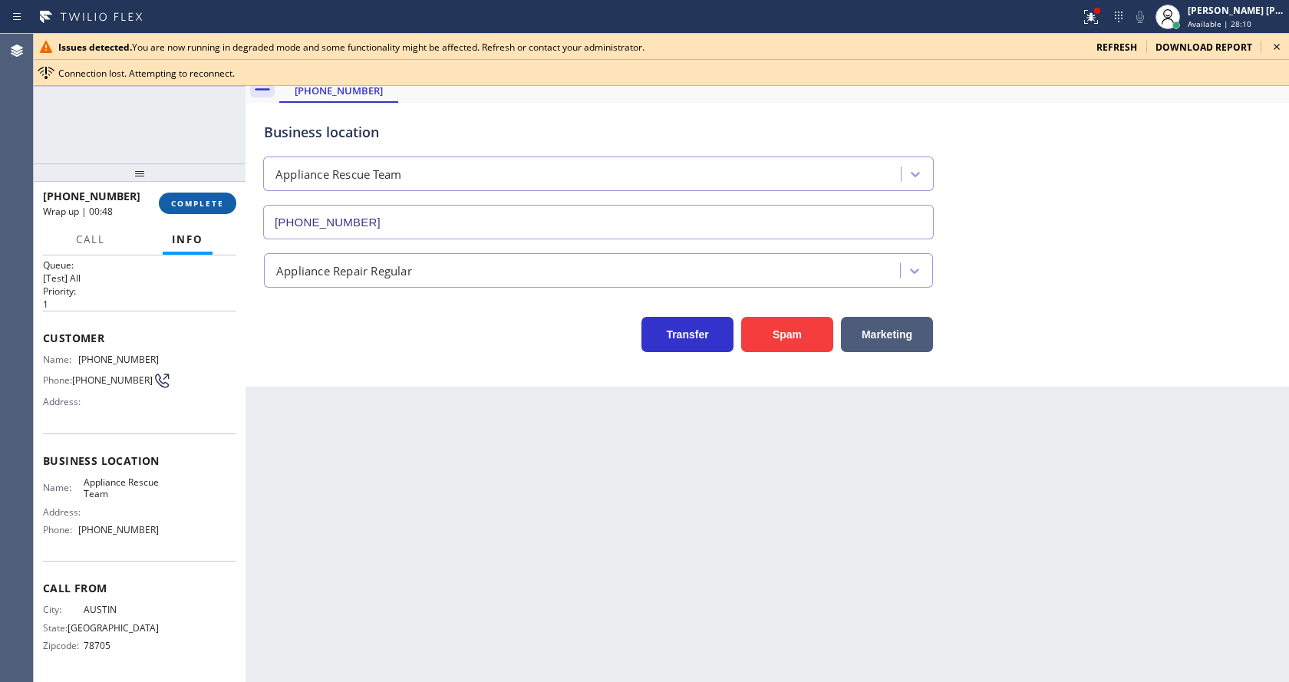
click at [177, 196] on button "COMPLETE" at bounding box center [197, 203] width 77 height 21
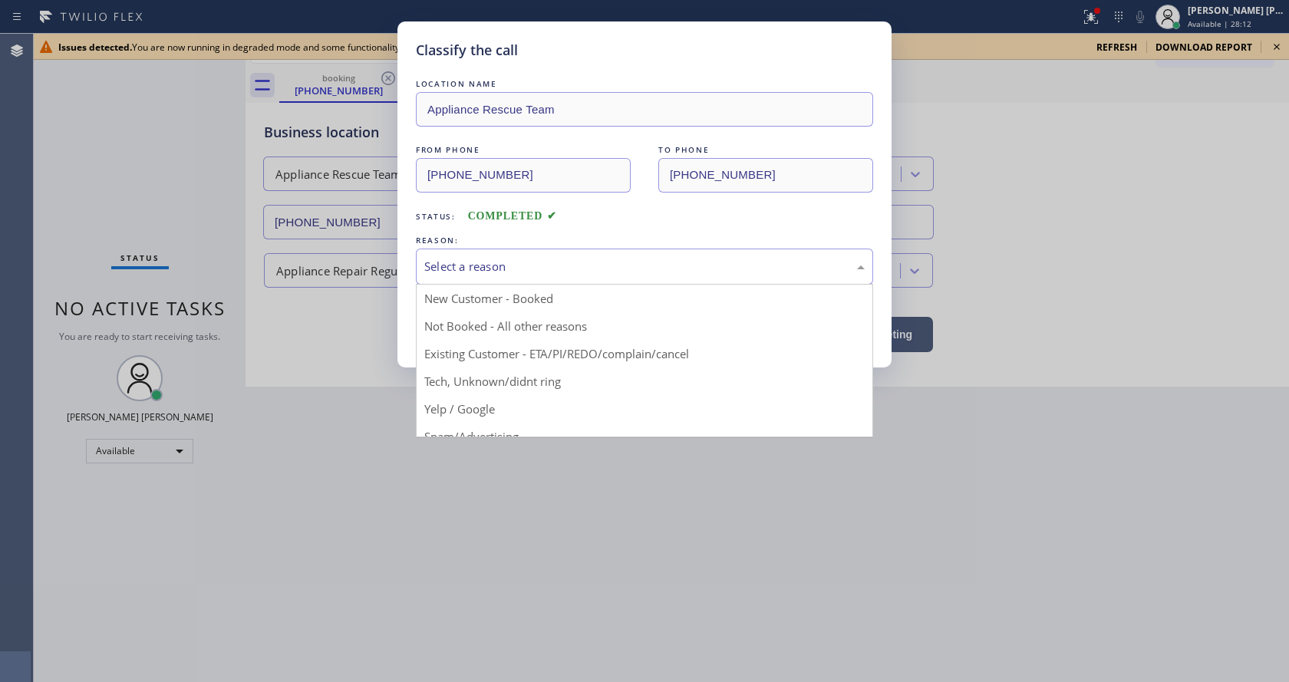
click at [482, 283] on div "Select a reason New Customer - Booked Not Booked - All other reasons Existing C…" at bounding box center [644, 267] width 457 height 36
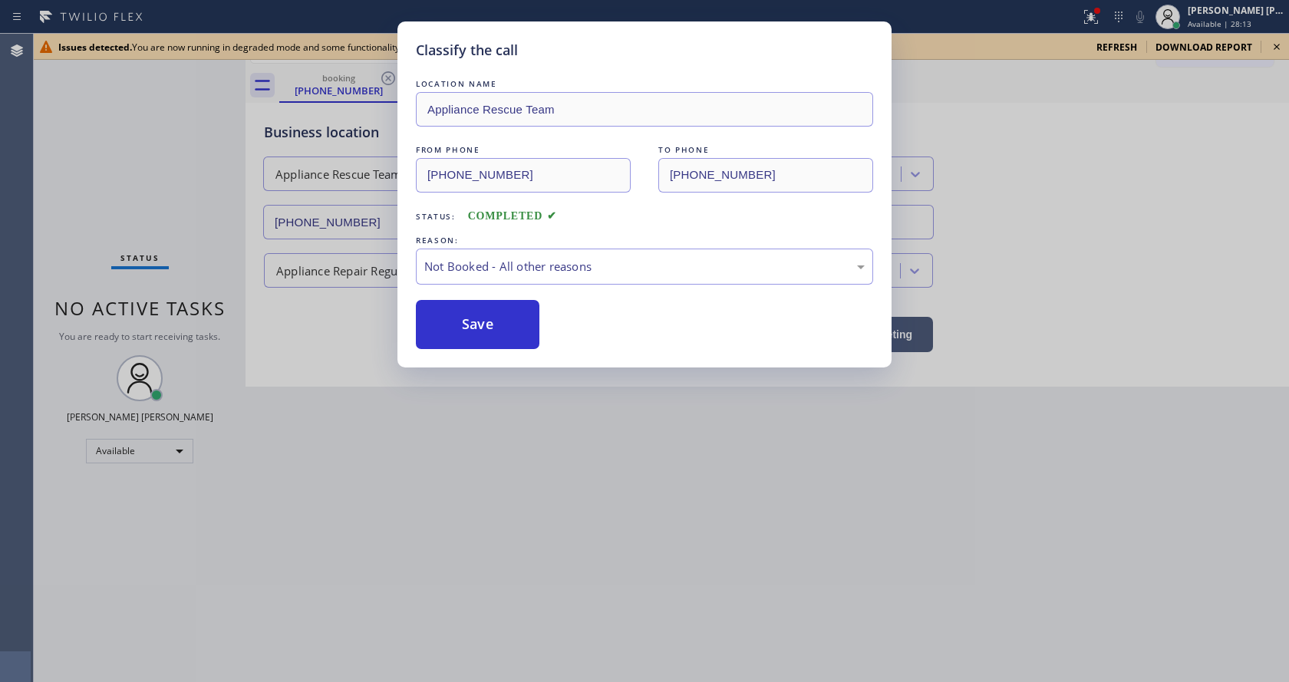
click at [475, 315] on button "Save" at bounding box center [478, 324] width 124 height 49
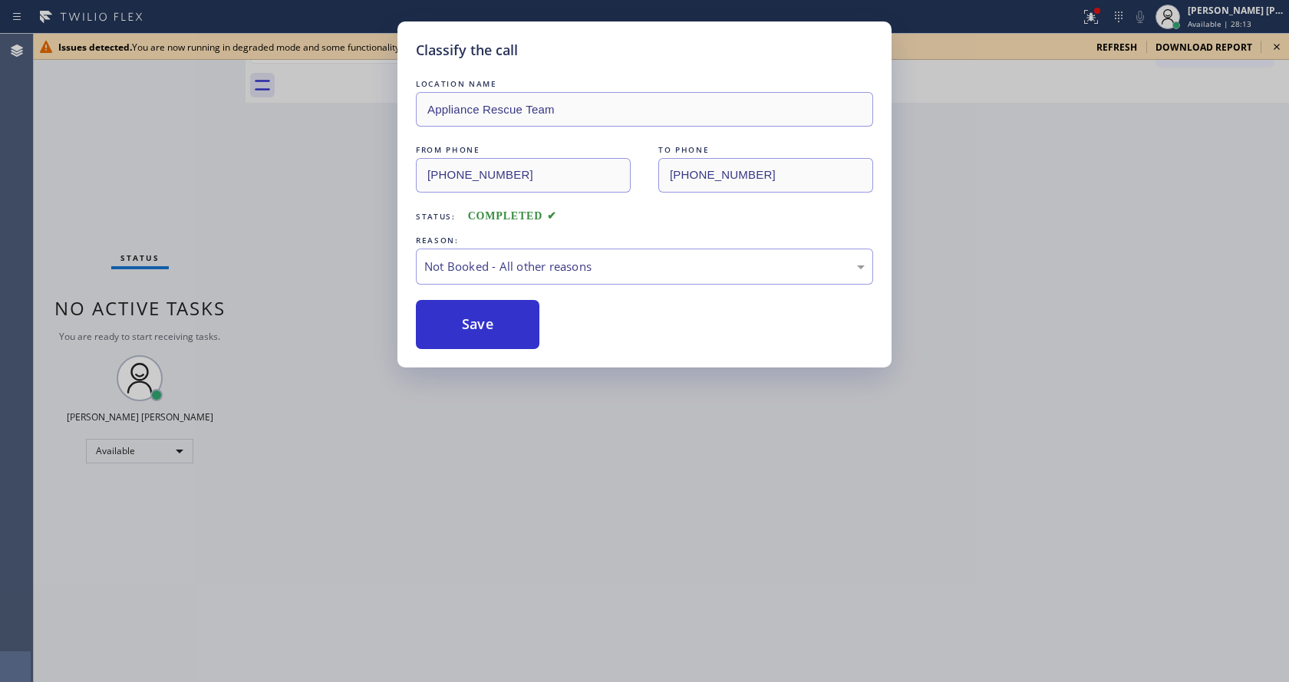
click at [475, 315] on button "Save" at bounding box center [478, 324] width 124 height 49
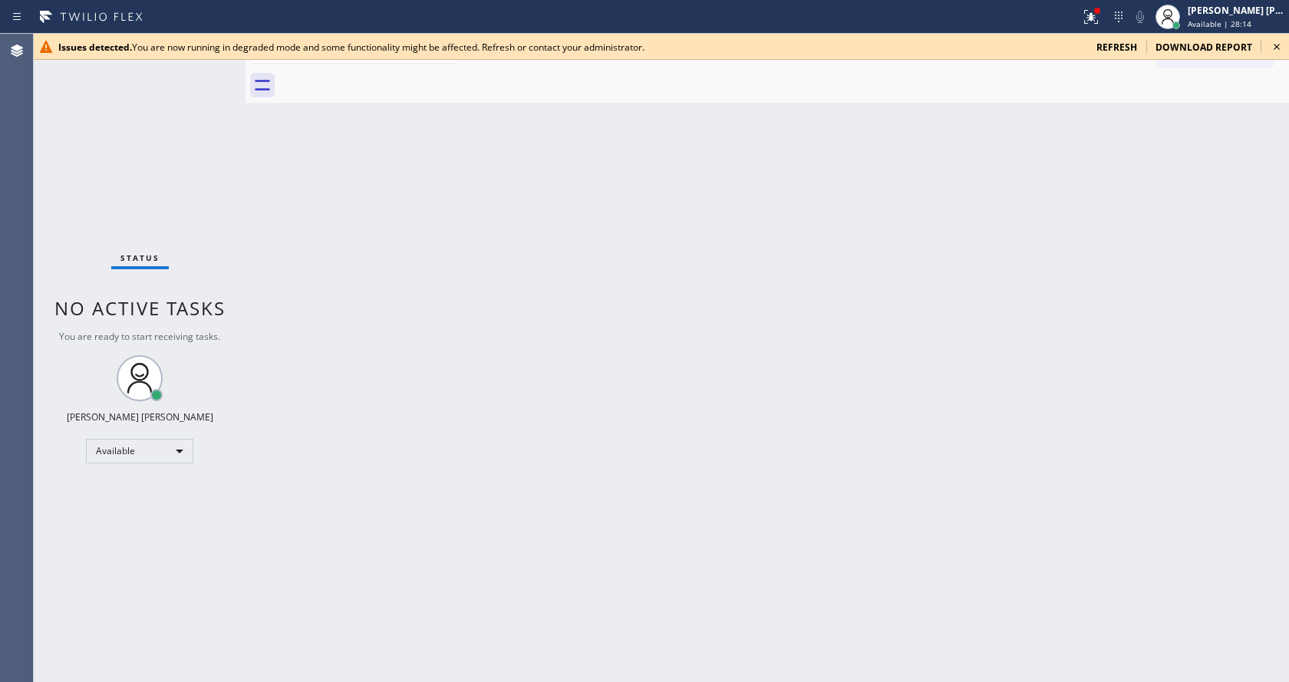
click at [1279, 47] on icon at bounding box center [1276, 47] width 18 height 18
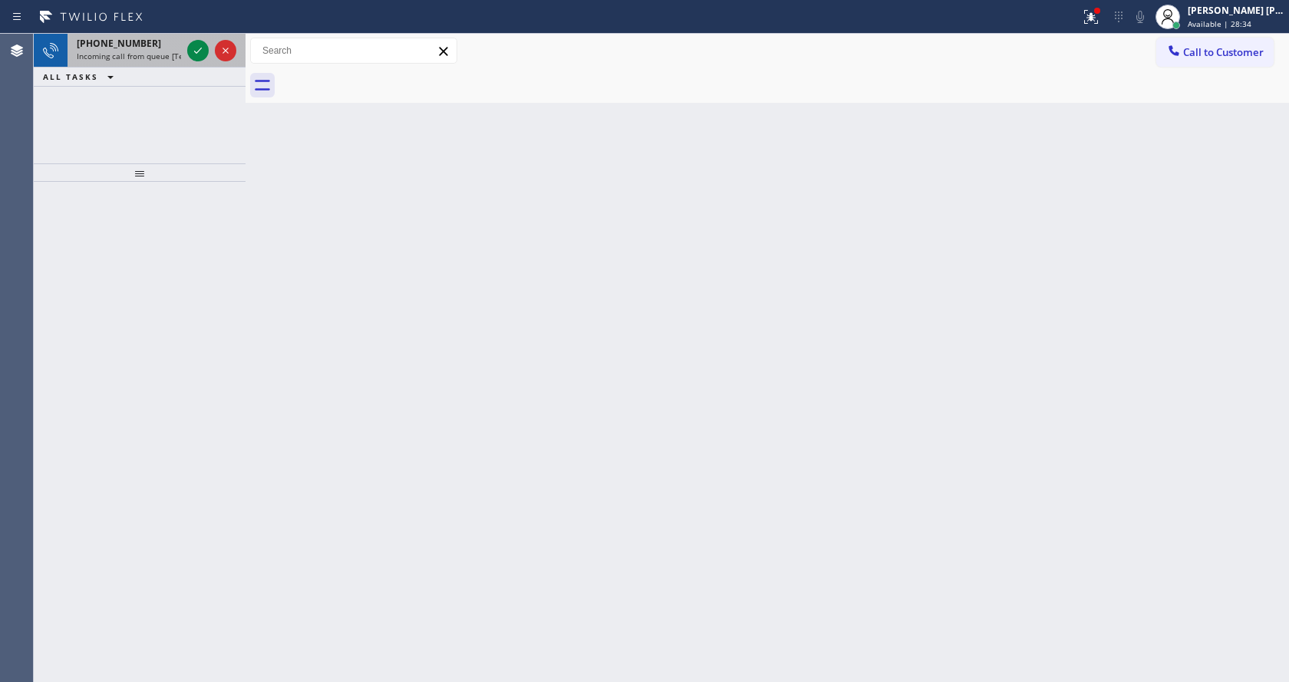
click at [173, 48] on div "[PHONE_NUMBER]" at bounding box center [129, 43] width 104 height 13
click at [530, 440] on div "Back to Dashboard Change Sender ID Customers Technicians Select a contact Outbo…" at bounding box center [766, 358] width 1043 height 648
click at [210, 295] on div at bounding box center [140, 432] width 212 height 500
click at [164, 61] on div "+17026832470 Incoming call from queue [Test] All" at bounding box center [126, 51] width 117 height 34
click at [505, 540] on div "Back to Dashboard Change Sender ID Customers Technicians Select a contact Outbo…" at bounding box center [766, 358] width 1043 height 648
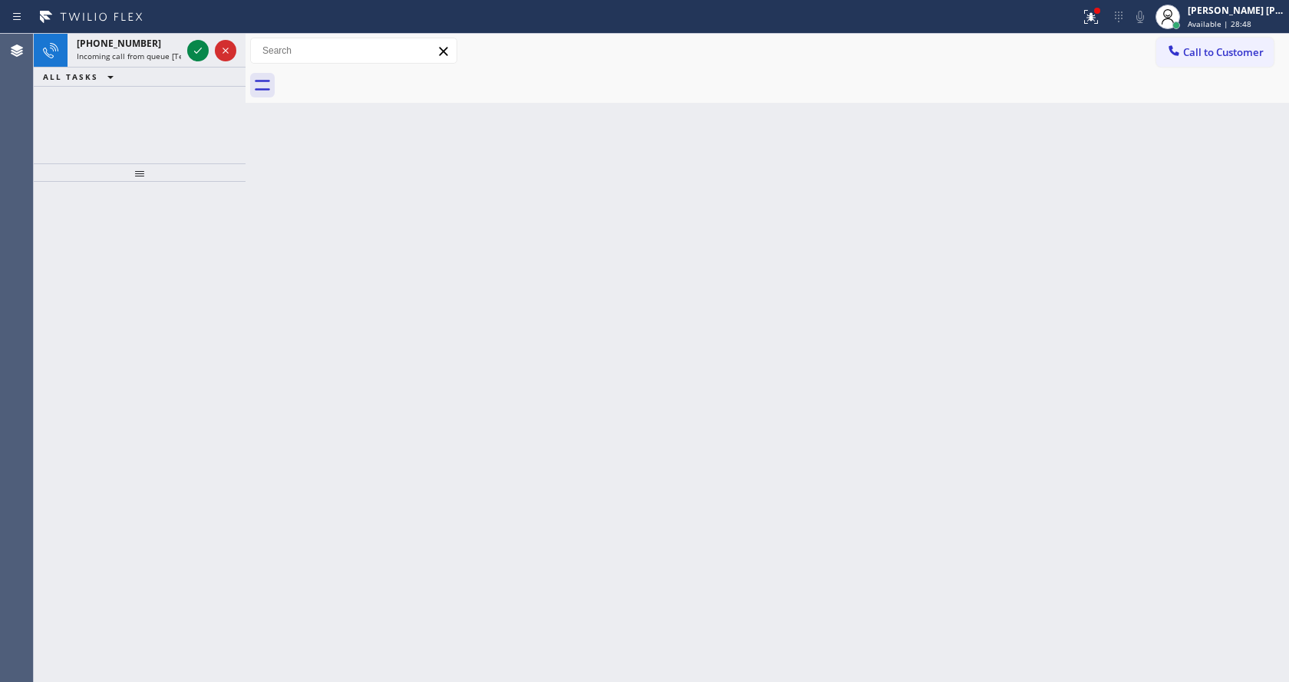
click at [166, 233] on div at bounding box center [140, 432] width 212 height 500
click at [157, 54] on span "Incoming call from queue [Test] All" at bounding box center [140, 56] width 127 height 11
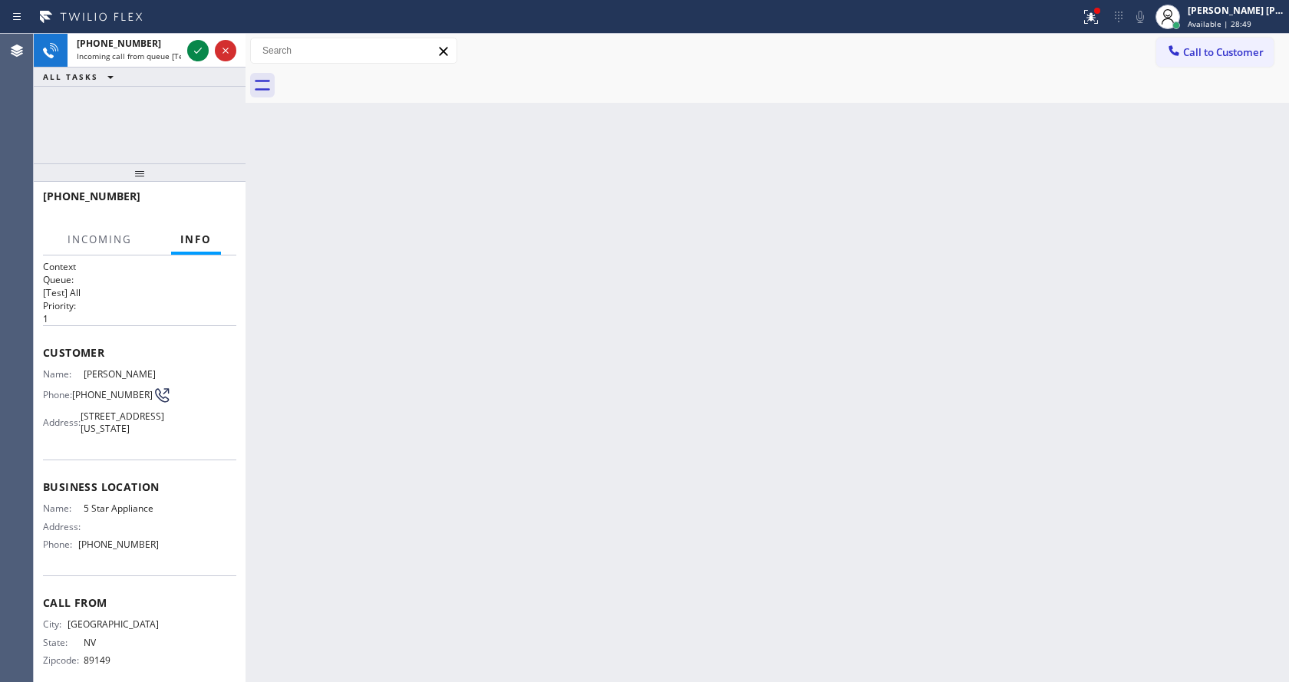
click at [547, 405] on div "Back to Dashboard Change Sender ID Customers Technicians Select a contact Outbo…" at bounding box center [766, 358] width 1043 height 648
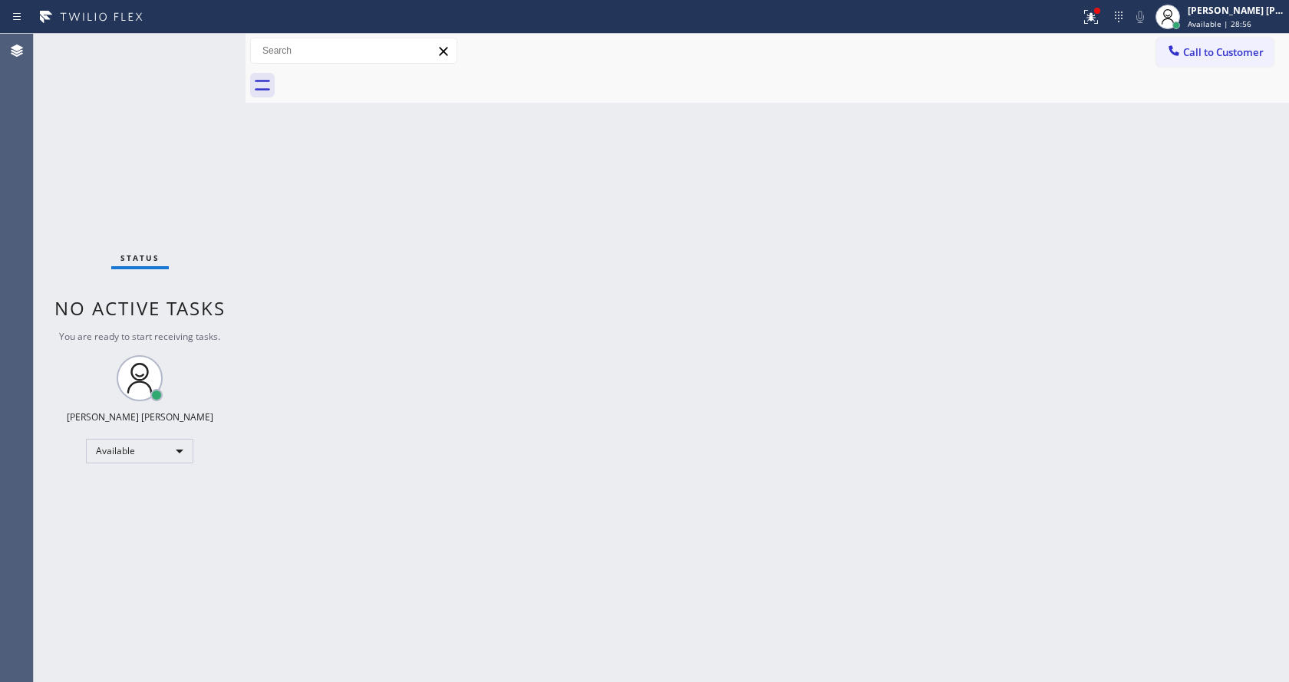
click at [703, 452] on div "Back to Dashboard Change Sender ID Customers Technicians Select a contact Outbo…" at bounding box center [766, 358] width 1043 height 648
click at [253, 259] on div "Back to Dashboard Change Sender ID Customers Technicians Select a contact Outbo…" at bounding box center [766, 358] width 1043 height 648
click at [402, 410] on div "Back to Dashboard Change Sender ID Customers Technicians Select a contact Outbo…" at bounding box center [766, 358] width 1043 height 648
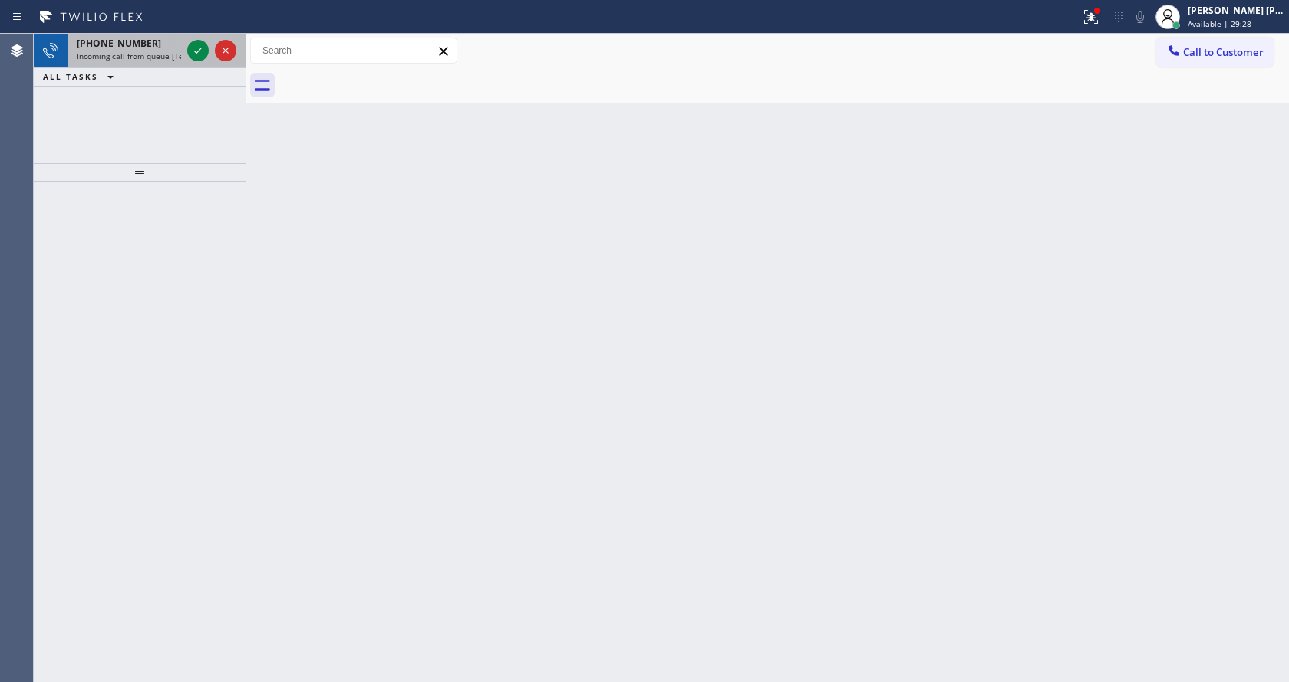
click at [176, 58] on span "Incoming call from queue [Test] All" at bounding box center [140, 56] width 127 height 11
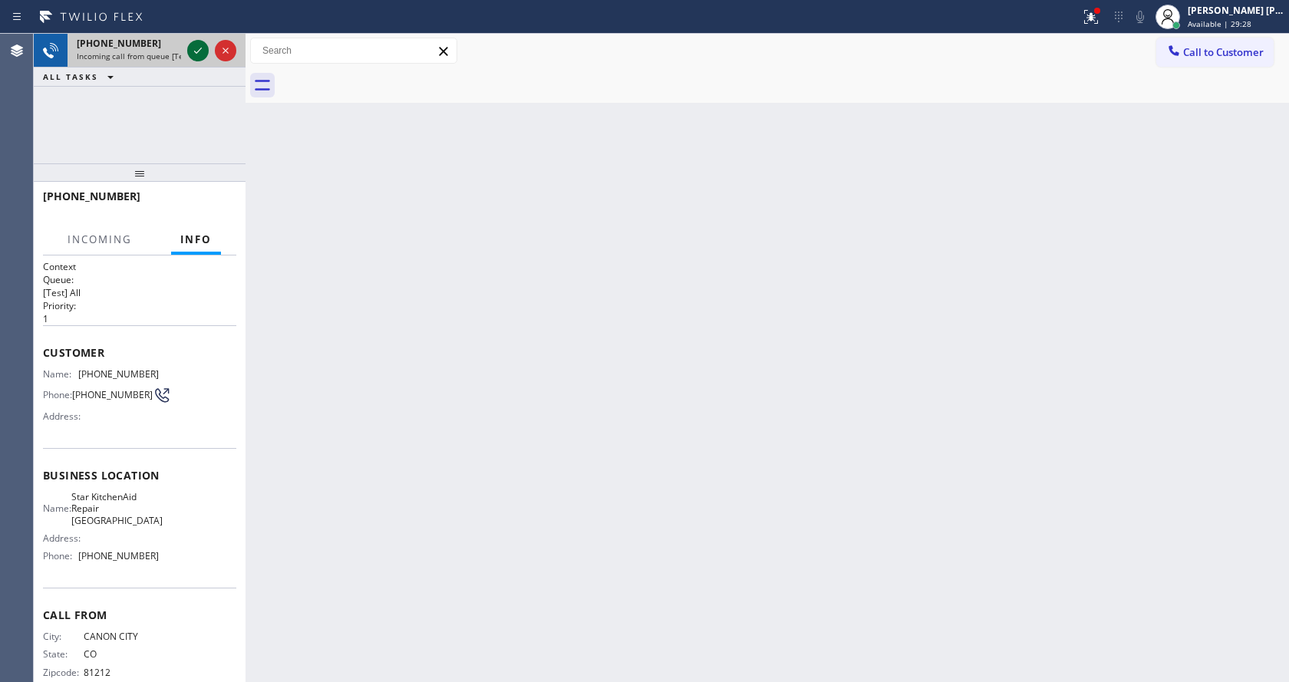
click at [199, 48] on icon at bounding box center [198, 50] width 18 height 18
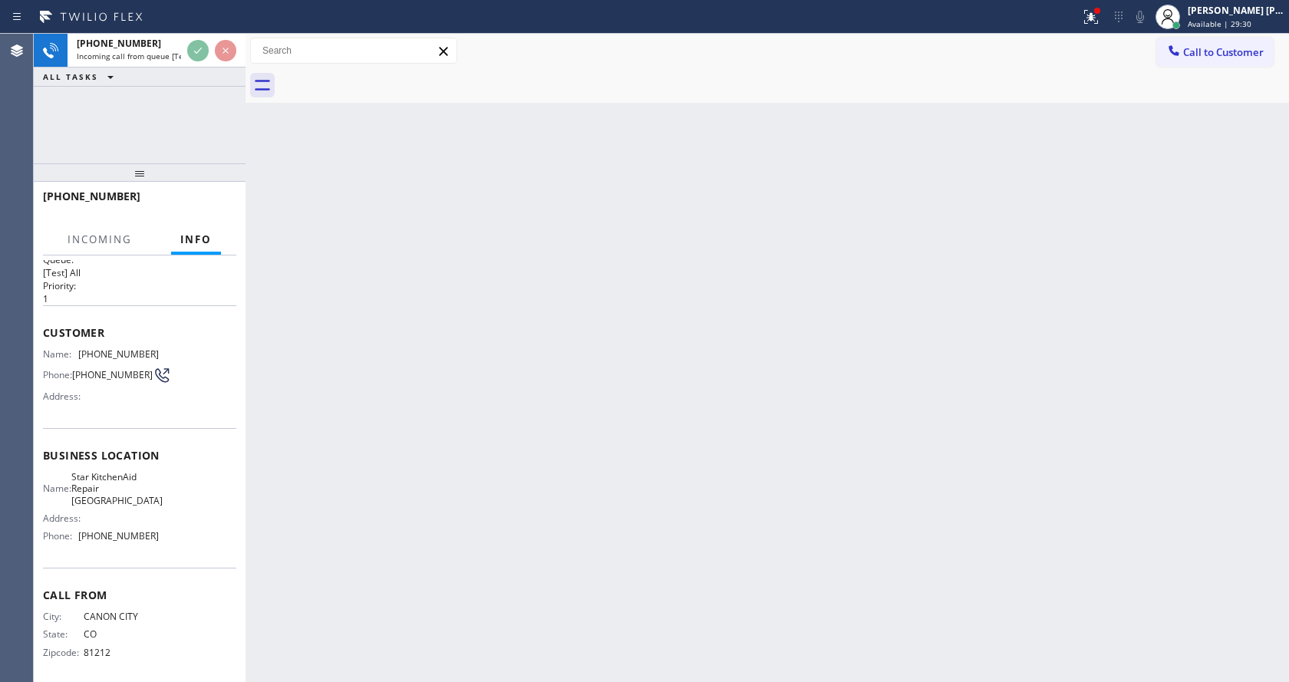
click at [443, 439] on div "Back to Dashboard Change Sender ID Customers Technicians Select a contact Outbo…" at bounding box center [766, 358] width 1043 height 648
click at [393, 668] on div "Back to Dashboard Change Sender ID Customers Technicians Select a contact Outbo…" at bounding box center [766, 358] width 1043 height 648
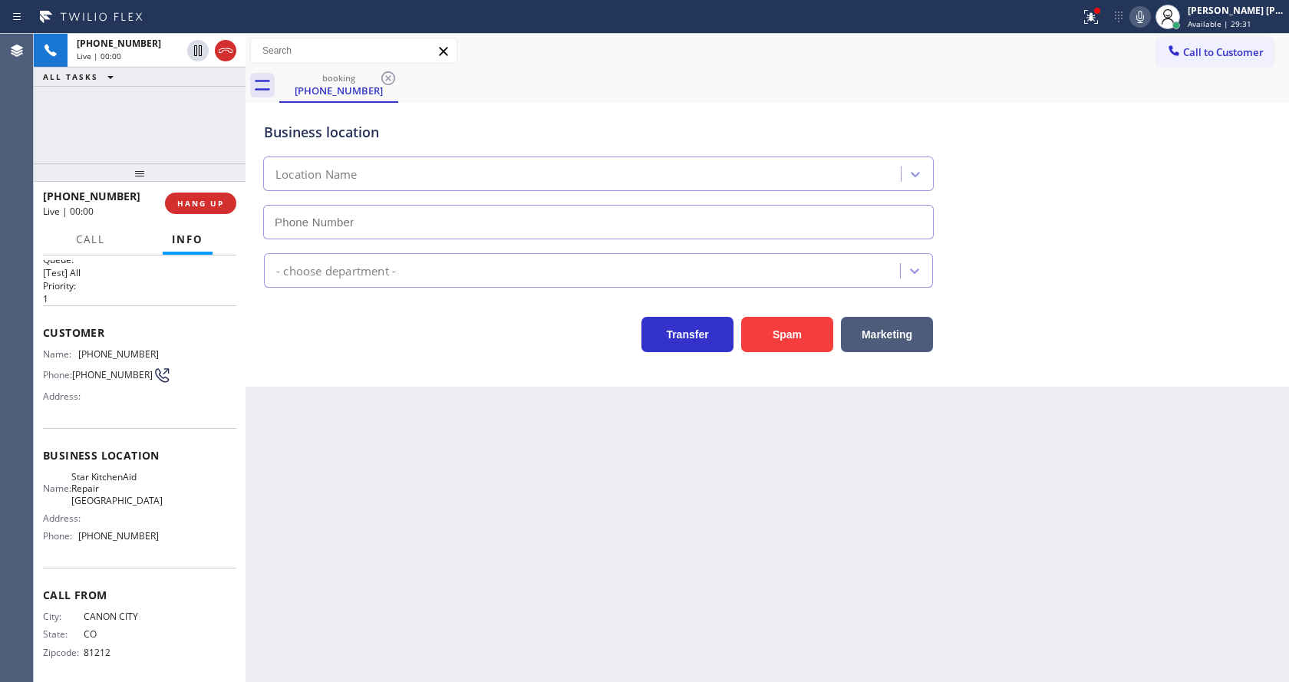
type input "(206) 558-5953"
click at [437, 536] on div "Back to Dashboard Change Sender ID Customers Technicians Select a contact Outbo…" at bounding box center [766, 358] width 1043 height 648
click at [374, 537] on div "Back to Dashboard Change Sender ID Customers Technicians Select a contact Outbo…" at bounding box center [766, 358] width 1043 height 648
click at [1098, 5] on button at bounding box center [1091, 17] width 34 height 34
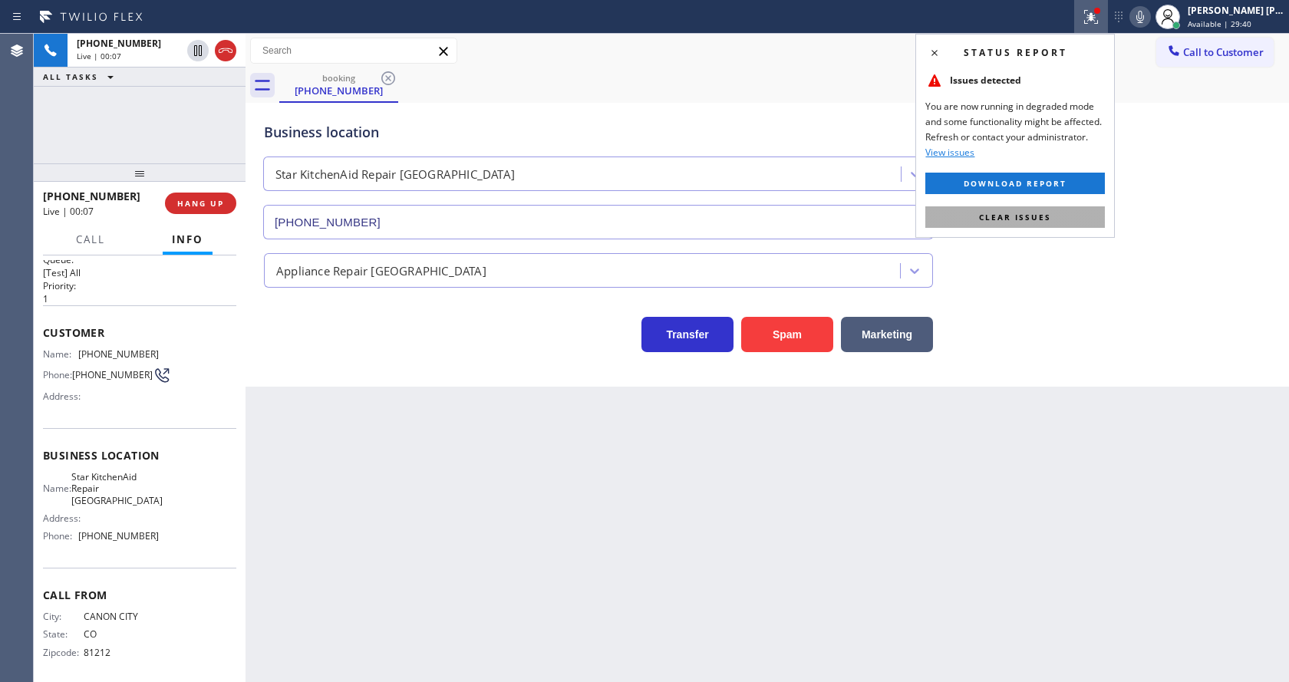
click at [1045, 215] on span "Clear issues" at bounding box center [1015, 217] width 72 height 11
click at [1087, 176] on div "Business location Star KitchenAid Repair Seattle (206) 558-5953" at bounding box center [767, 169] width 1013 height 139
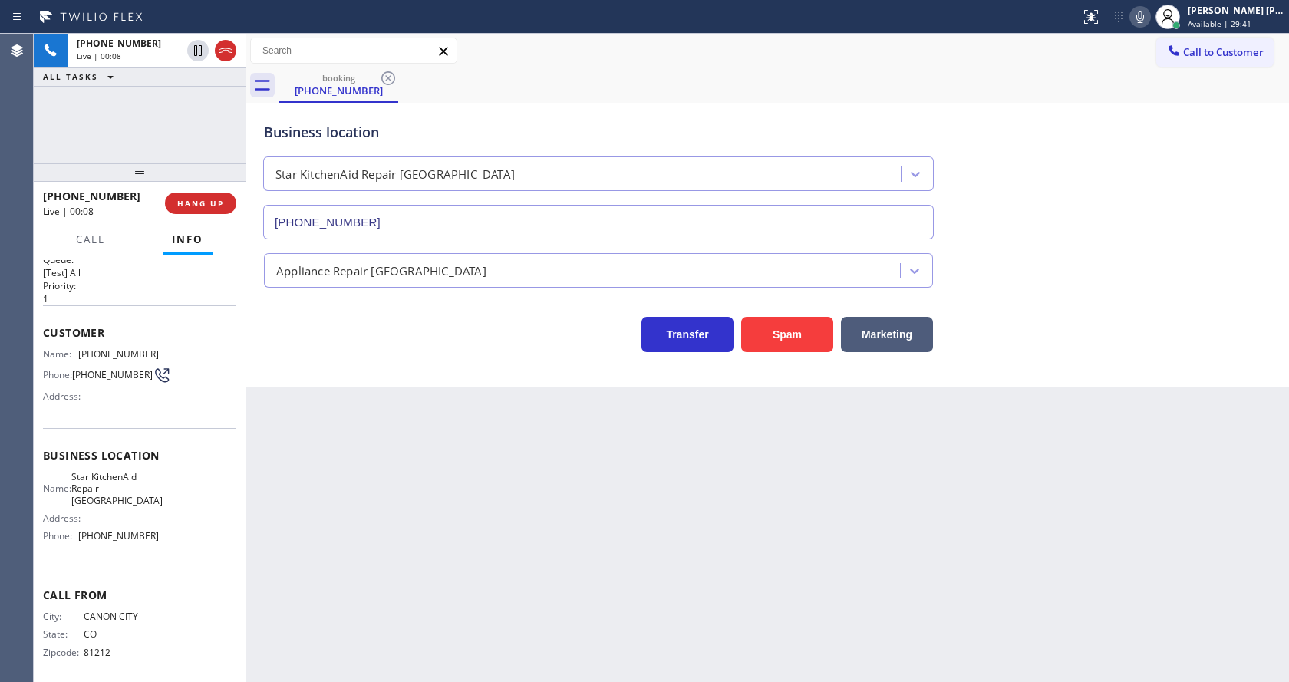
click at [1139, 12] on icon at bounding box center [1140, 17] width 18 height 18
click at [1094, 215] on div "Business location Star KitchenAid Repair Seattle (206) 558-5953" at bounding box center [767, 169] width 1013 height 139
click at [1148, 17] on icon at bounding box center [1140, 17] width 18 height 18
click at [1145, 21] on icon at bounding box center [1140, 17] width 18 height 18
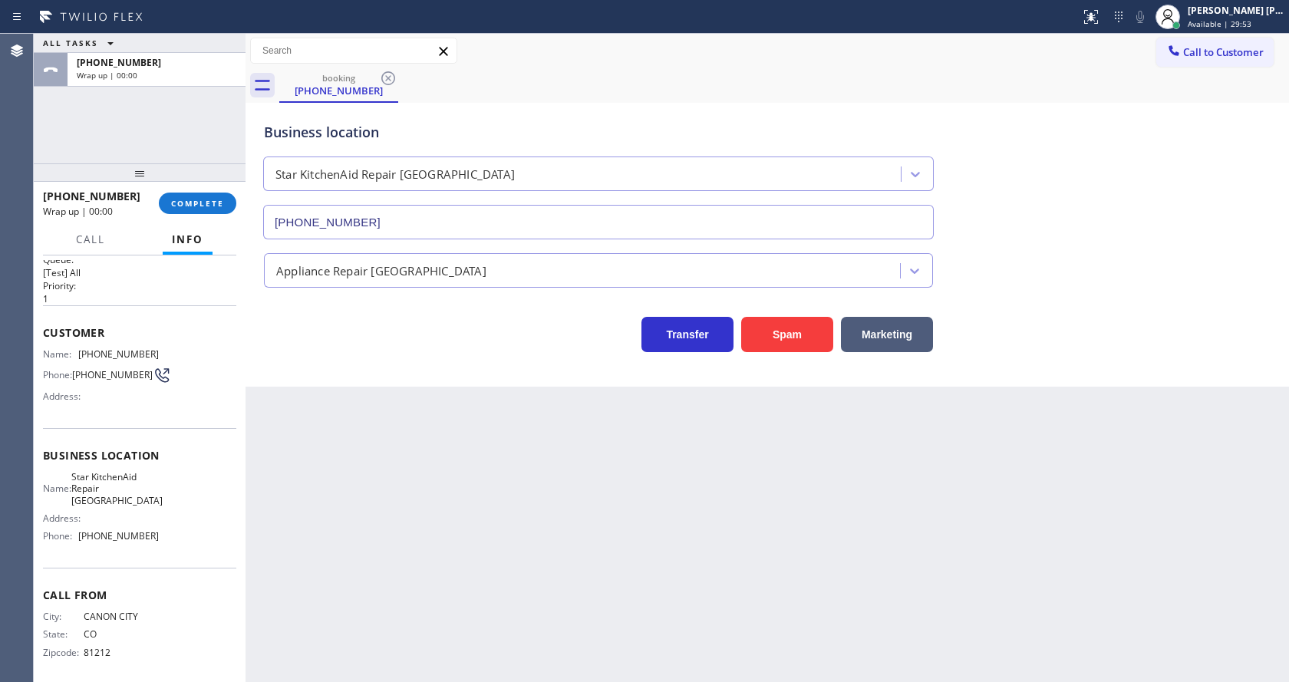
click at [152, 206] on div "+17197923561 Wrap up | 00:00" at bounding box center [101, 203] width 116 height 40
click at [181, 196] on button "COMPLETE" at bounding box center [197, 203] width 77 height 21
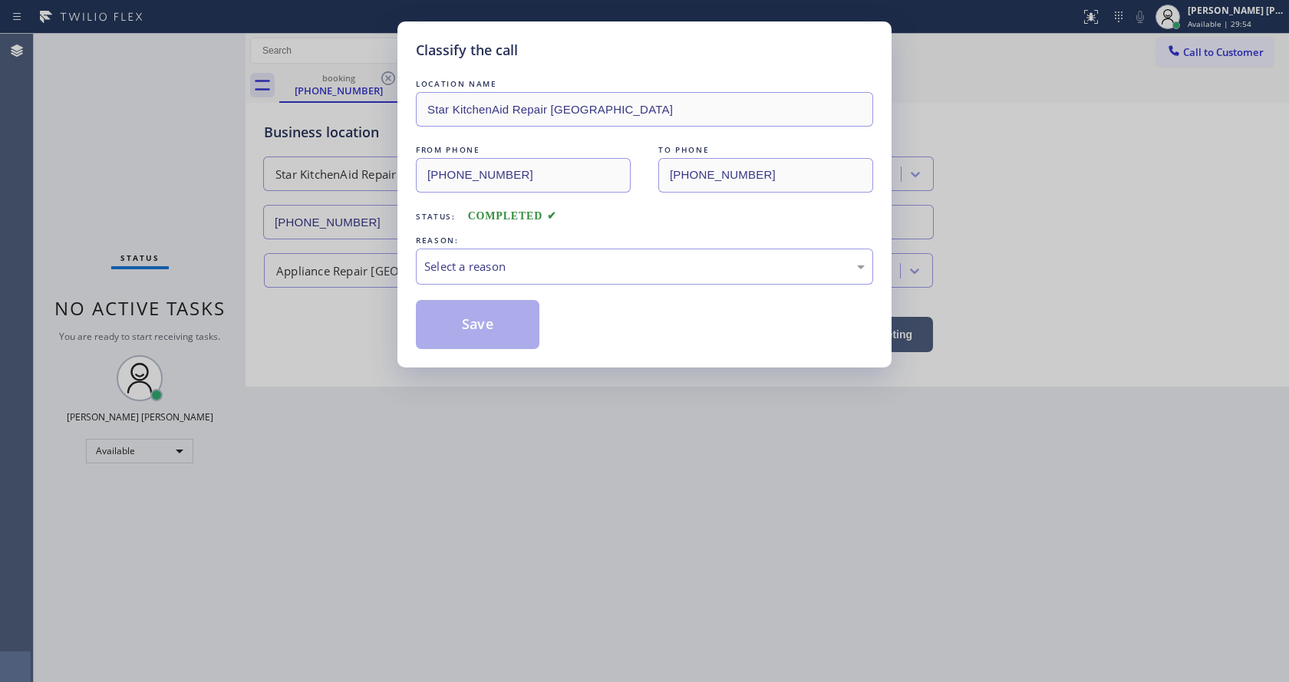
click at [450, 289] on div "LOCATION NAME Star KitchenAid Repair Seattle FROM PHONE (719) 792-3561 TO PHONE…" at bounding box center [644, 212] width 457 height 273
click at [468, 269] on div "Select a reason" at bounding box center [644, 267] width 440 height 18
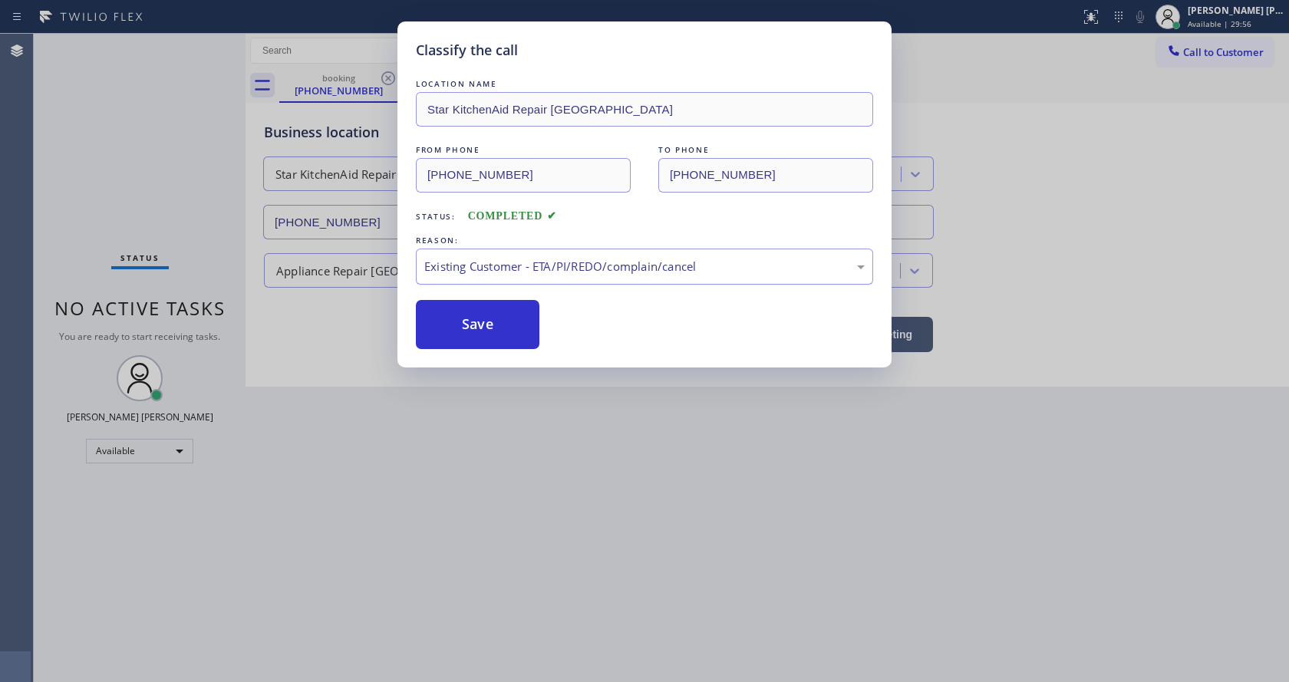
click at [480, 280] on div "Existing Customer - ETA/PI/REDO/complain/cancel" at bounding box center [644, 267] width 457 height 36
click at [488, 327] on button "Save" at bounding box center [478, 324] width 124 height 49
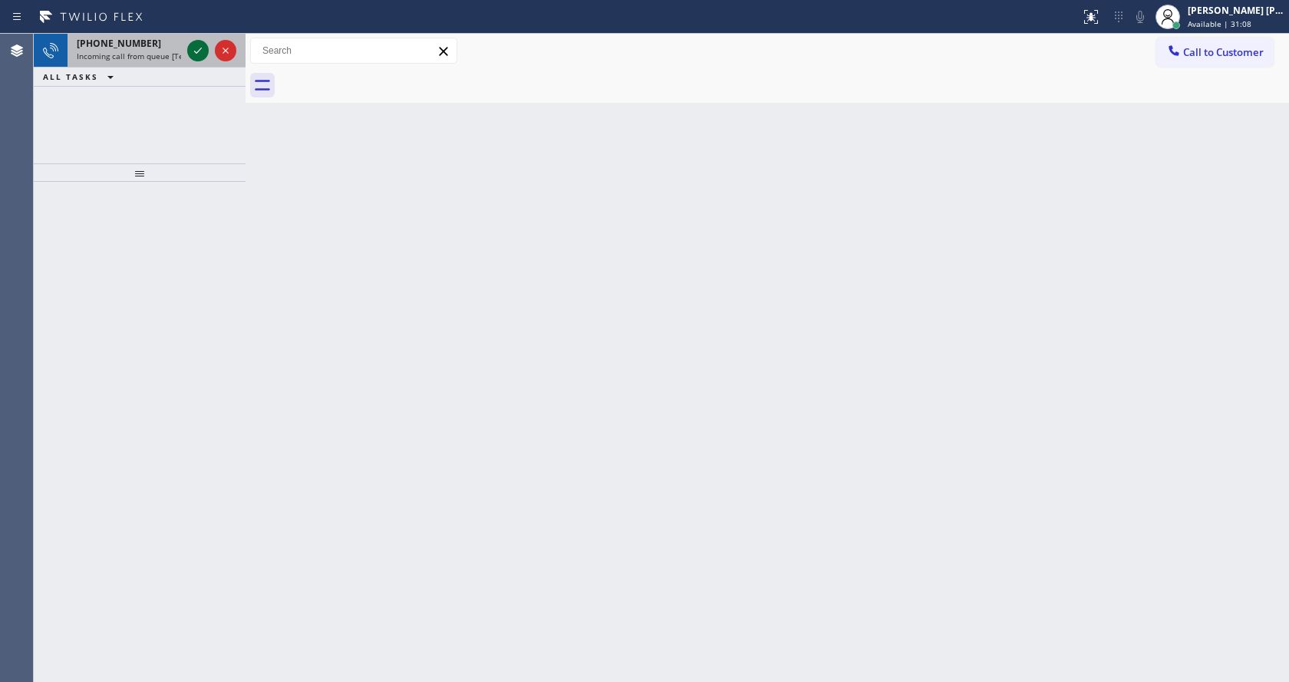
click at [191, 54] on icon at bounding box center [198, 50] width 18 height 18
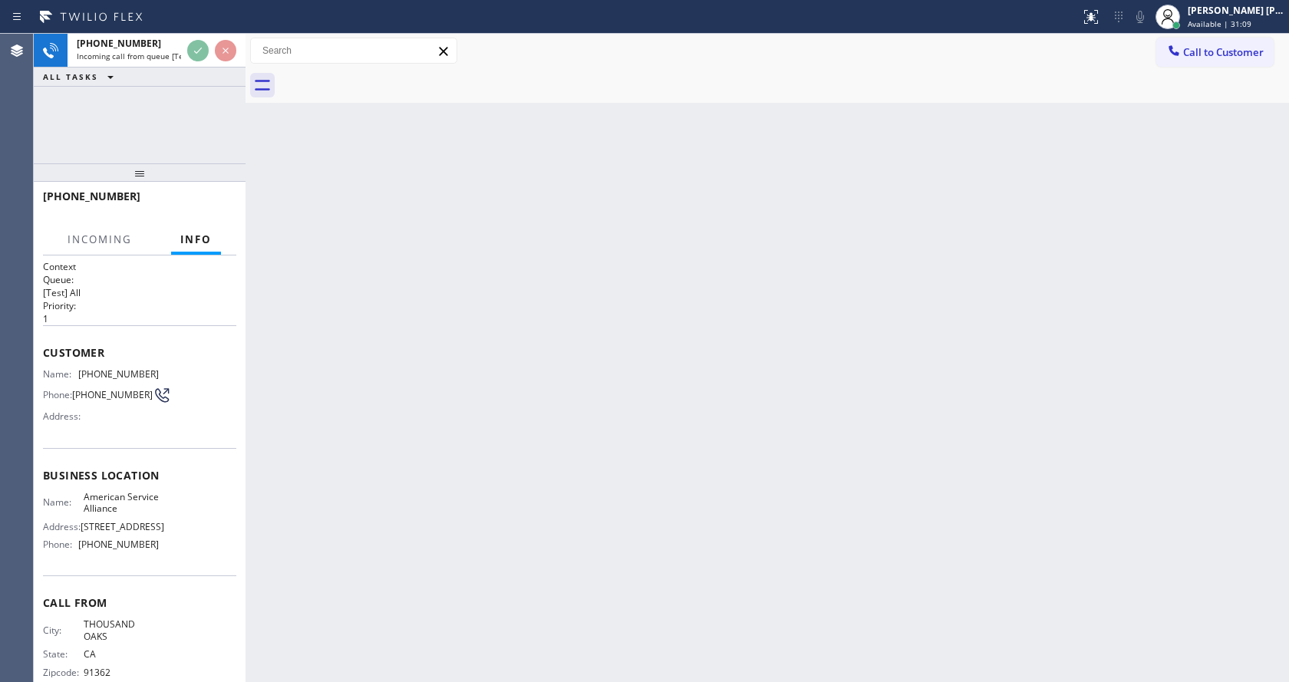
scroll to position [44, 0]
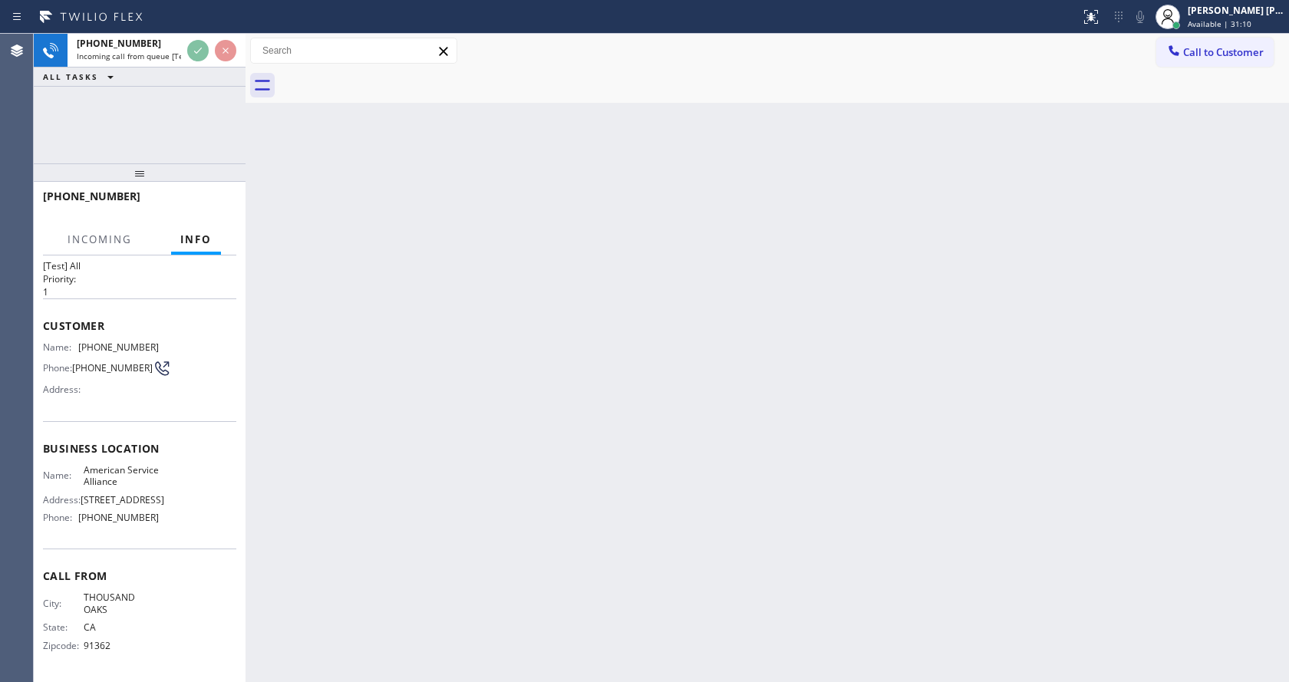
click at [522, 424] on div "Back to Dashboard Change Sender ID Customers Technicians Select a contact Outbo…" at bounding box center [766, 358] width 1043 height 648
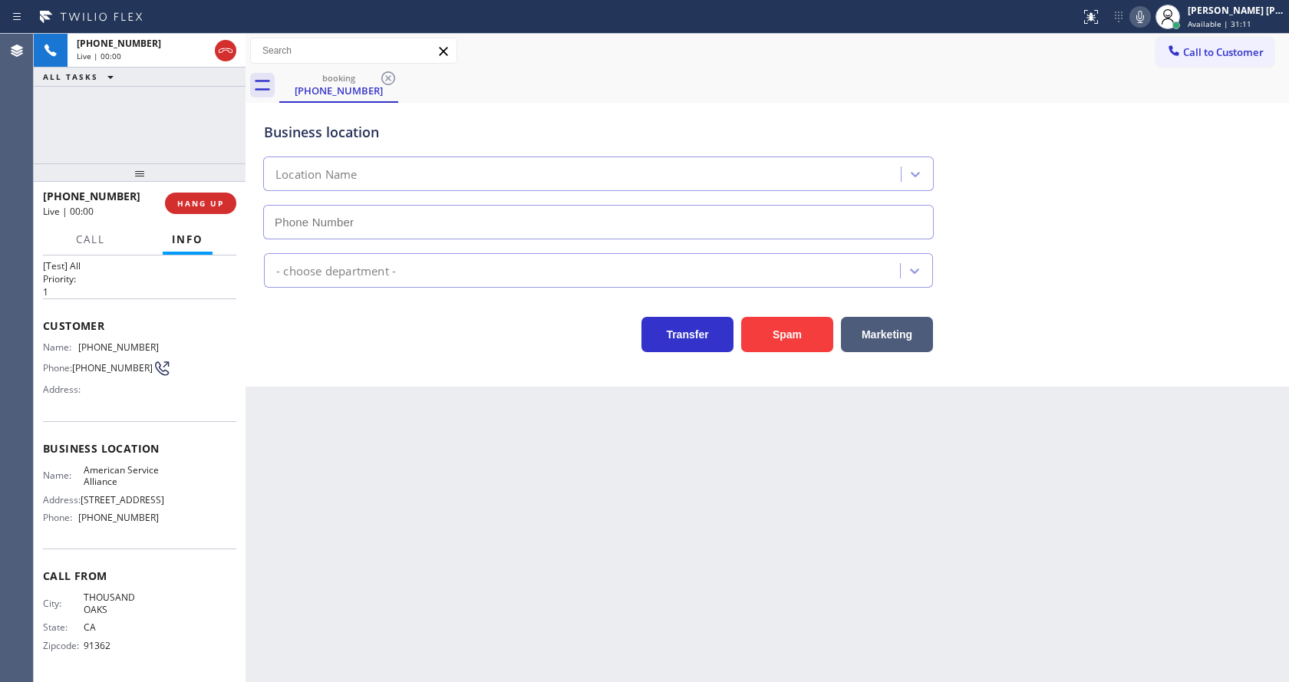
type input "(888) 859-4448"
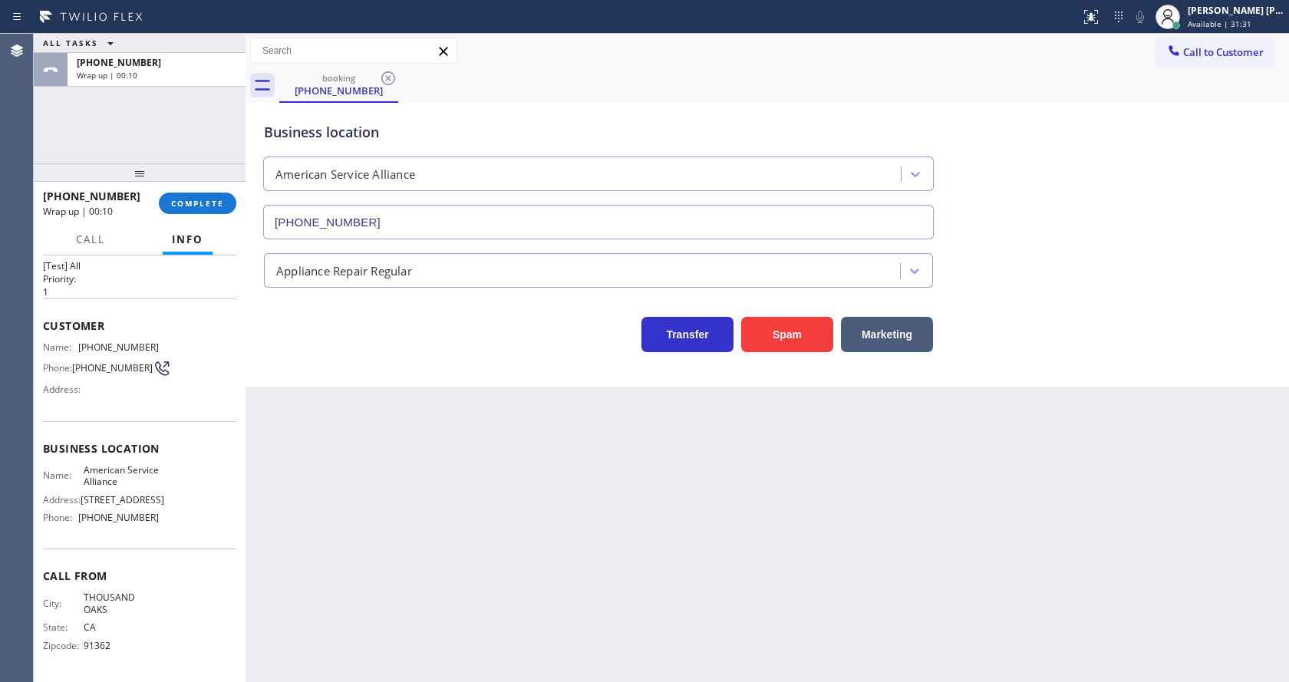
click at [338, 377] on div "Business location American Service Alliance (888) 859-4448 Appliance Repair Reg…" at bounding box center [766, 245] width 1043 height 284
click at [203, 195] on button "COMPLETE" at bounding box center [197, 203] width 77 height 21
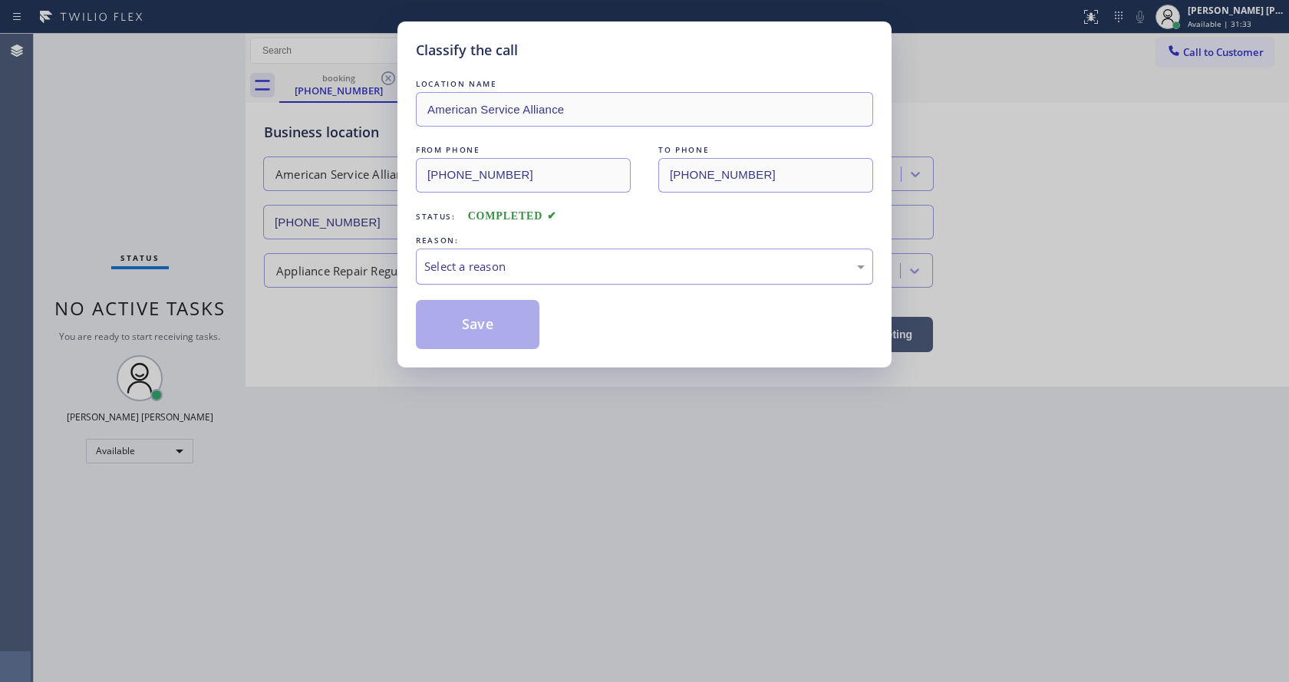
click at [506, 260] on div "Select a reason" at bounding box center [644, 267] width 440 height 18
click at [488, 347] on button "Save" at bounding box center [478, 324] width 124 height 49
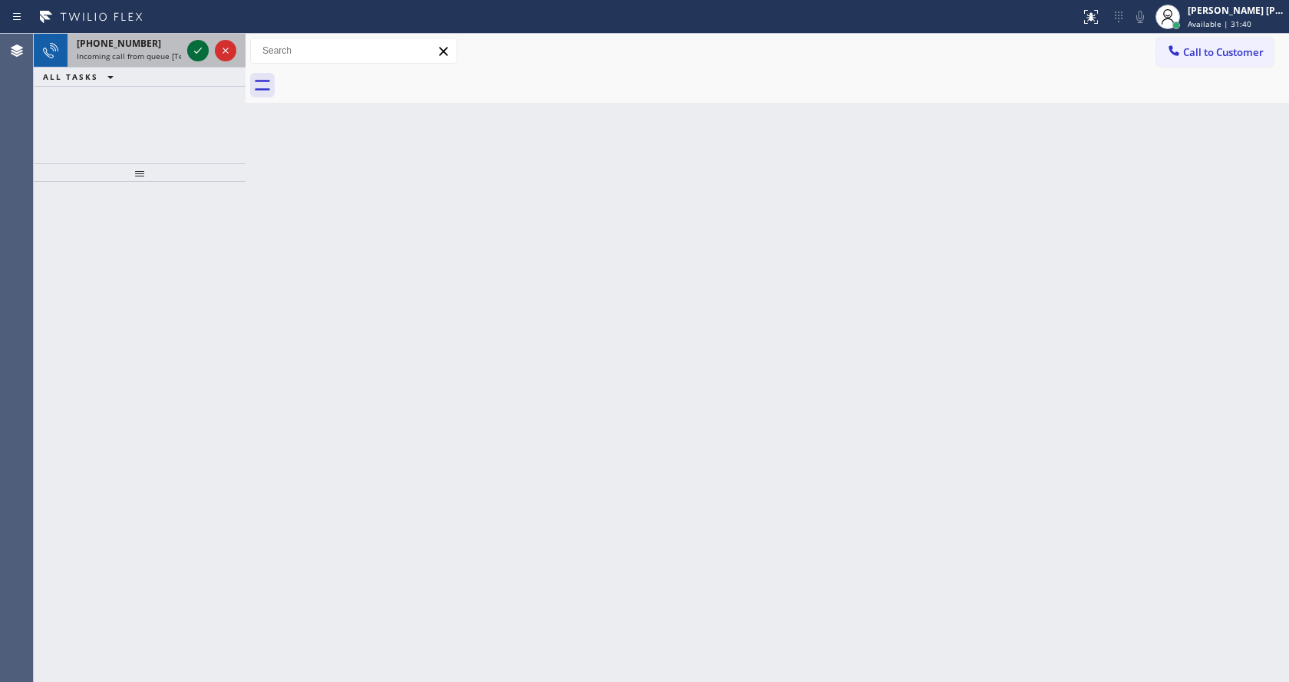
click at [201, 47] on icon at bounding box center [198, 50] width 18 height 18
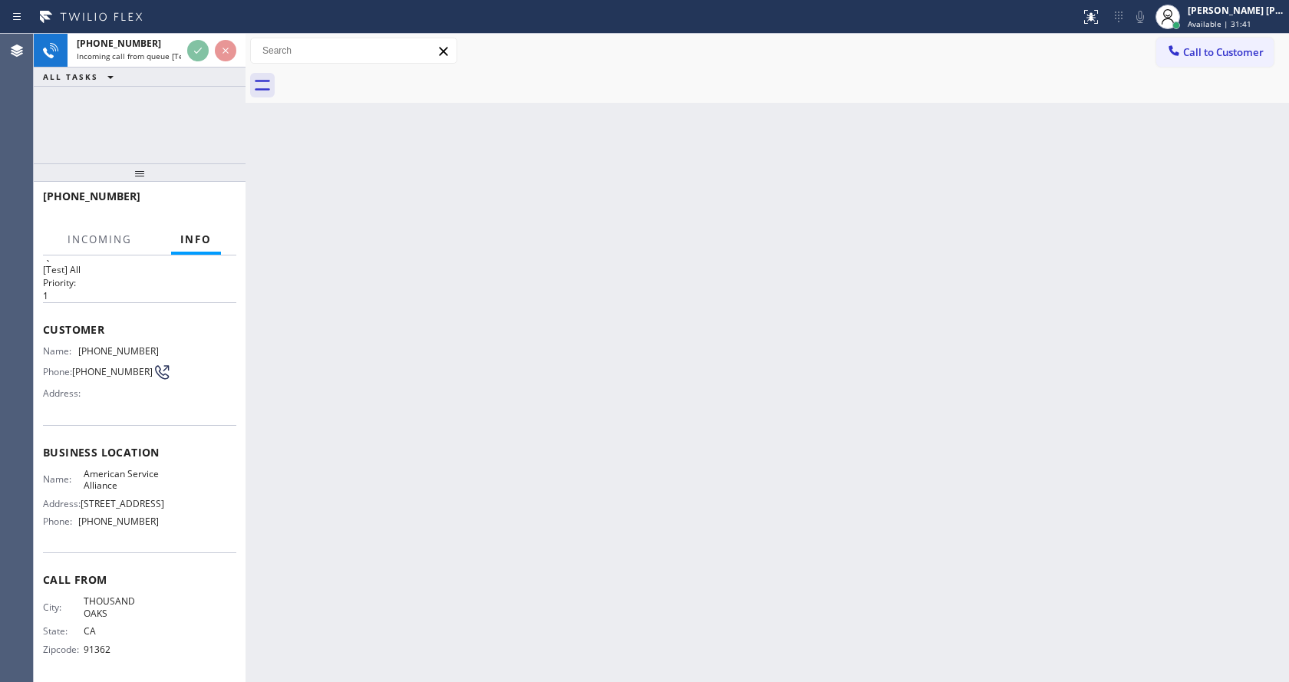
scroll to position [44, 0]
click at [474, 463] on div "Back to Dashboard Change Sender ID Customers Technicians Select a contact Outbo…" at bounding box center [766, 358] width 1043 height 648
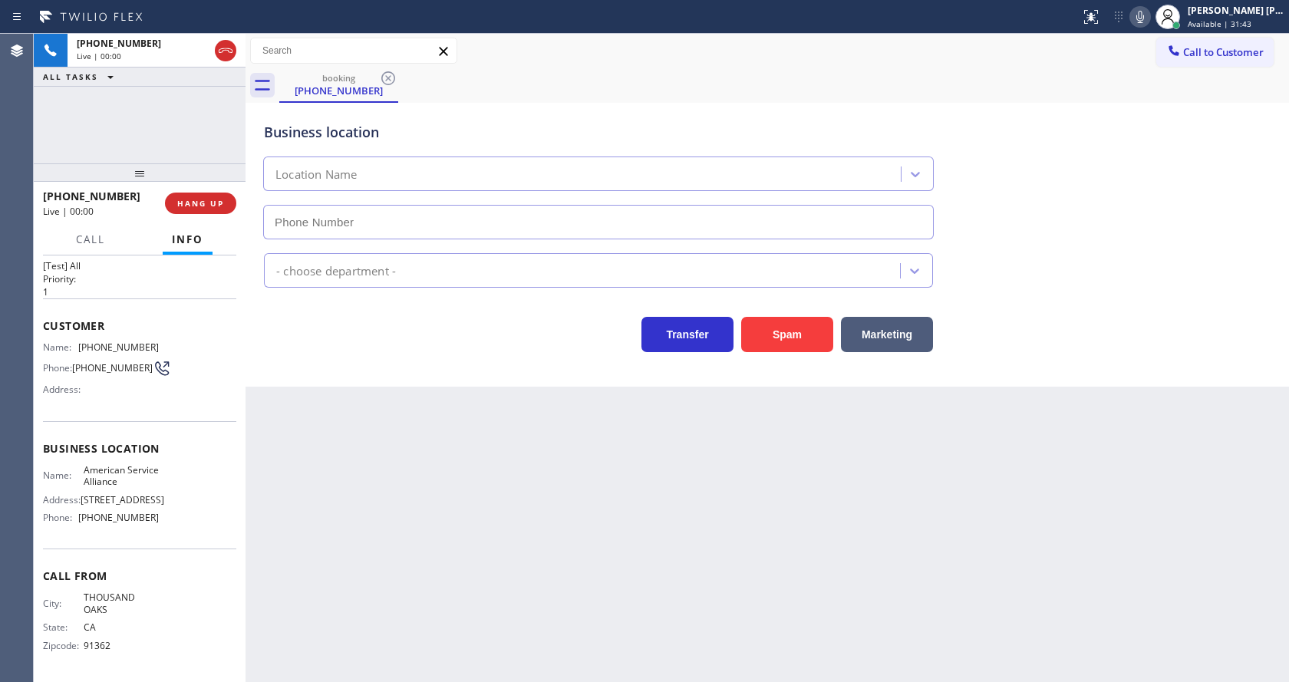
type input "(888) 859-4448"
click at [360, 441] on div "Back to Dashboard Change Sender ID Customers Technicians Select a contact Outbo…" at bounding box center [766, 358] width 1043 height 648
click at [614, 579] on div "Back to Dashboard Change Sender ID Customers Technicians Select a contact Outbo…" at bounding box center [766, 358] width 1043 height 648
click at [316, 466] on div "Back to Dashboard Change Sender ID Customers Technicians Select a contact Outbo…" at bounding box center [766, 358] width 1043 height 648
click at [332, 397] on div "Back to Dashboard Change Sender ID Customers Technicians Select a contact Outbo…" at bounding box center [766, 358] width 1043 height 648
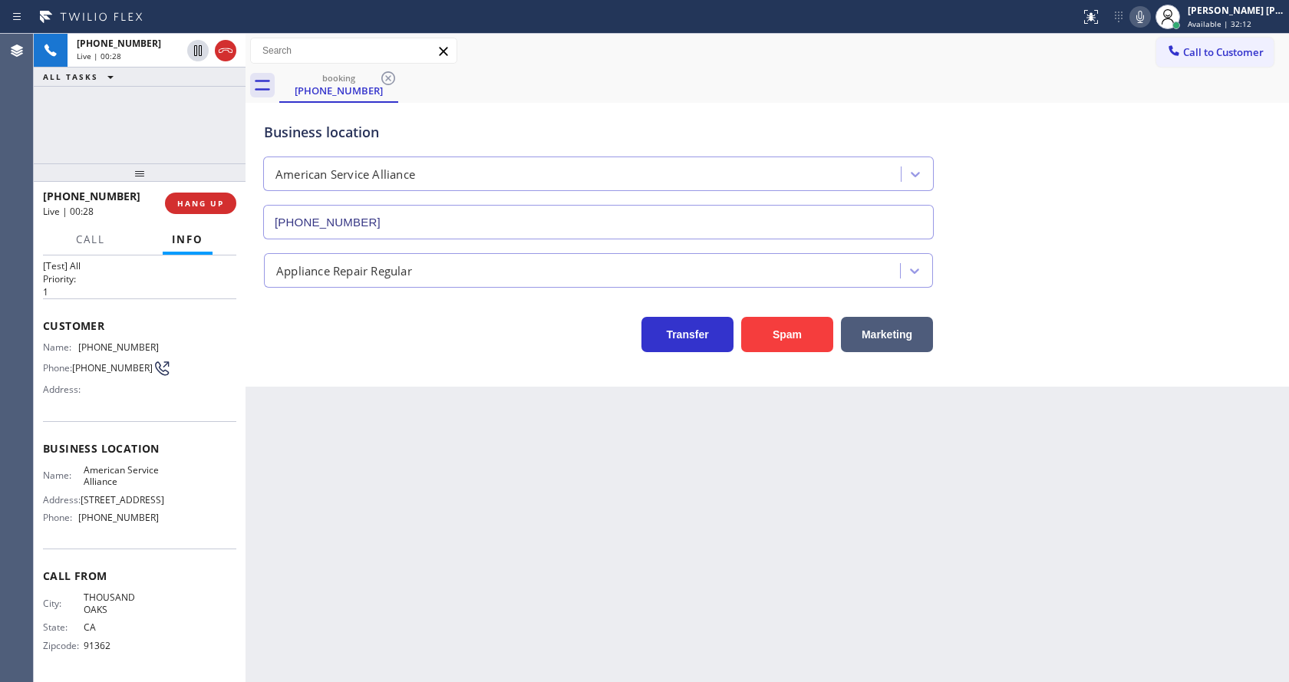
click at [634, 601] on div "Back to Dashboard Change Sender ID Customers Technicians Select a contact Outbo…" at bounding box center [766, 358] width 1043 height 648
drag, startPoint x: 310, startPoint y: 410, endPoint x: 350, endPoint y: 460, distance: 63.9
click at [310, 410] on div "Back to Dashboard Change Sender ID Customers Technicians Select a contact Outbo…" at bounding box center [766, 358] width 1043 height 648
click at [560, 583] on div "Back to Dashboard Change Sender ID Customers Technicians Select a contact Outbo…" at bounding box center [766, 358] width 1043 height 648
click at [331, 558] on div "Back to Dashboard Change Sender ID Customers Technicians Select a contact Outbo…" at bounding box center [766, 358] width 1043 height 648
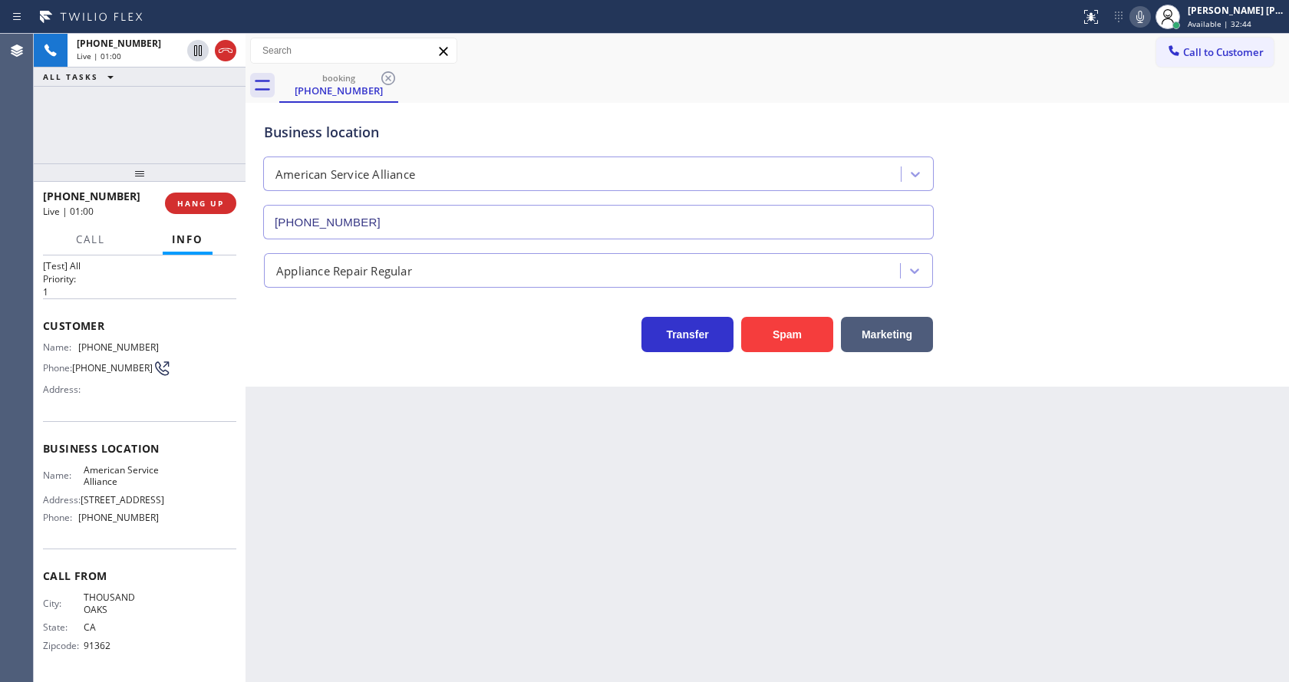
drag, startPoint x: 62, startPoint y: 473, endPoint x: 76, endPoint y: 447, distance: 29.5
click at [62, 473] on div "Name: American Service Alliance" at bounding box center [101, 476] width 116 height 24
drag, startPoint x: 76, startPoint y: 331, endPoint x: 229, endPoint y: 319, distance: 153.8
click at [229, 319] on div "Context Queue: [Test] All Priority: 1 Customer Name: (805) 558-0590 Phone: (805…" at bounding box center [139, 468] width 193 height 417
click at [185, 341] on div "Name: (805) 558-0590 Phone: (805) 558-0590 Address:" at bounding box center [139, 371] width 193 height 61
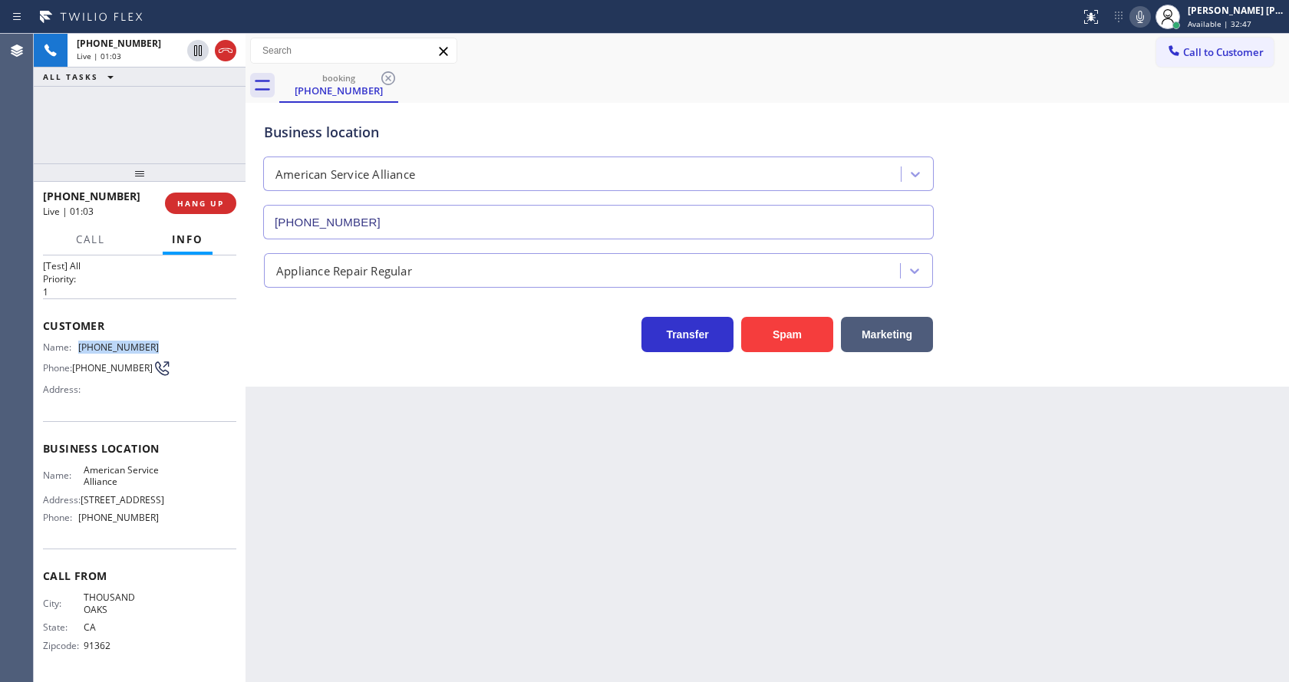
drag, startPoint x: 74, startPoint y: 332, endPoint x: 160, endPoint y: 333, distance: 86.7
click at [160, 341] on div "Name: (805) 558-0590 Phone: (805) 558-0590 Address:" at bounding box center [139, 371] width 193 height 61
copy div "(805) 558-0590"
drag, startPoint x: 376, startPoint y: 442, endPoint x: 358, endPoint y: 568, distance: 127.8
click at [376, 443] on div "Back to Dashboard Change Sender ID Customers Technicians Select a contact Outbo…" at bounding box center [766, 358] width 1043 height 648
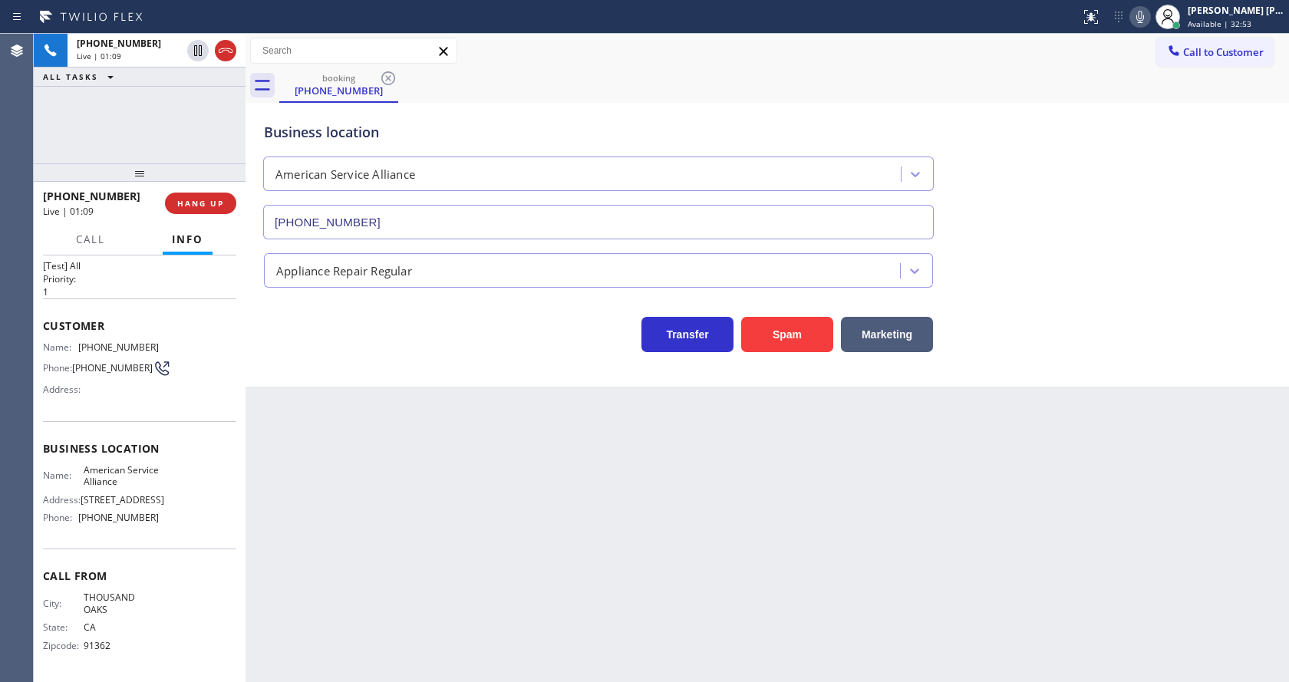
click at [88, 555] on div "Call From City: THOUSAND OAKS State: CA Zipcode: 91362" at bounding box center [139, 612] width 193 height 128
drag, startPoint x: 75, startPoint y: 462, endPoint x: 152, endPoint y: 476, distance: 77.9
click at [152, 476] on div "Name: American Service Alliance" at bounding box center [101, 476] width 116 height 24
copy div "American Service Alliance"
click at [339, 458] on div "Back to Dashboard Change Sender ID Customers Technicians Select a contact Outbo…" at bounding box center [766, 358] width 1043 height 648
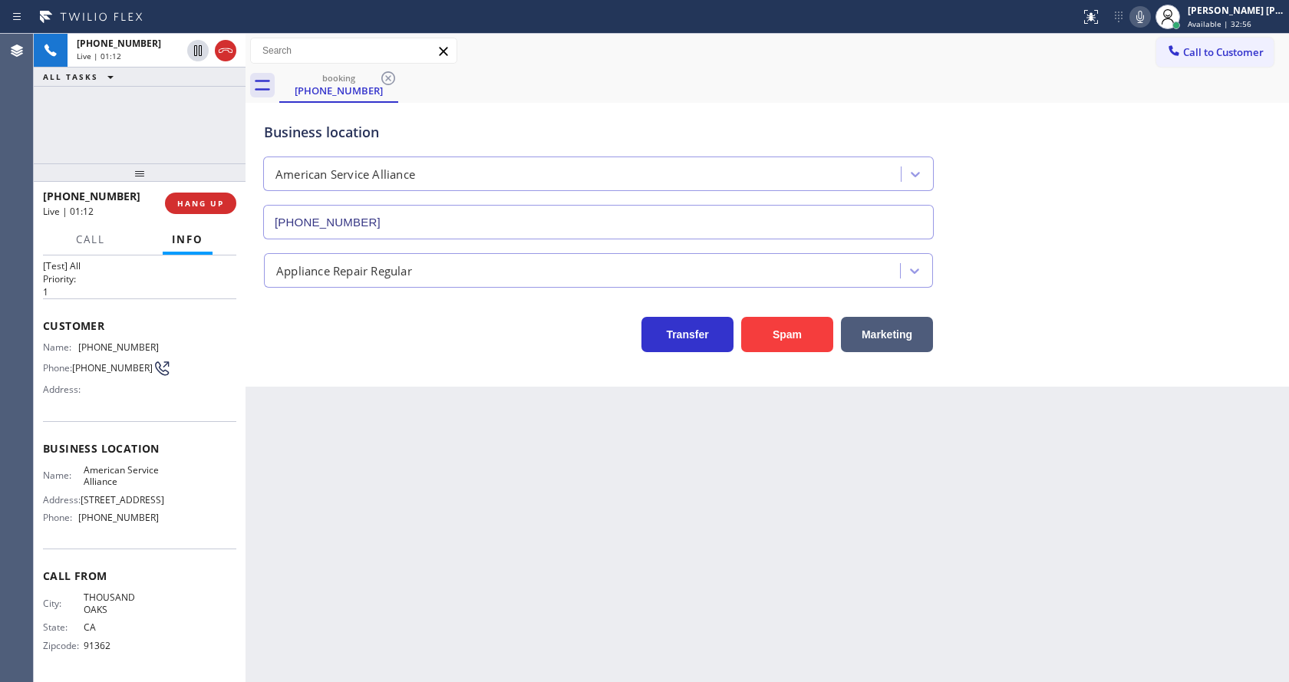
click at [364, 672] on div "Back to Dashboard Change Sender ID Customers Technicians Select a contact Outbo…" at bounding box center [766, 358] width 1043 height 648
click at [663, 466] on div "Back to Dashboard Change Sender ID Customers Technicians Select a contact Outbo…" at bounding box center [766, 358] width 1043 height 648
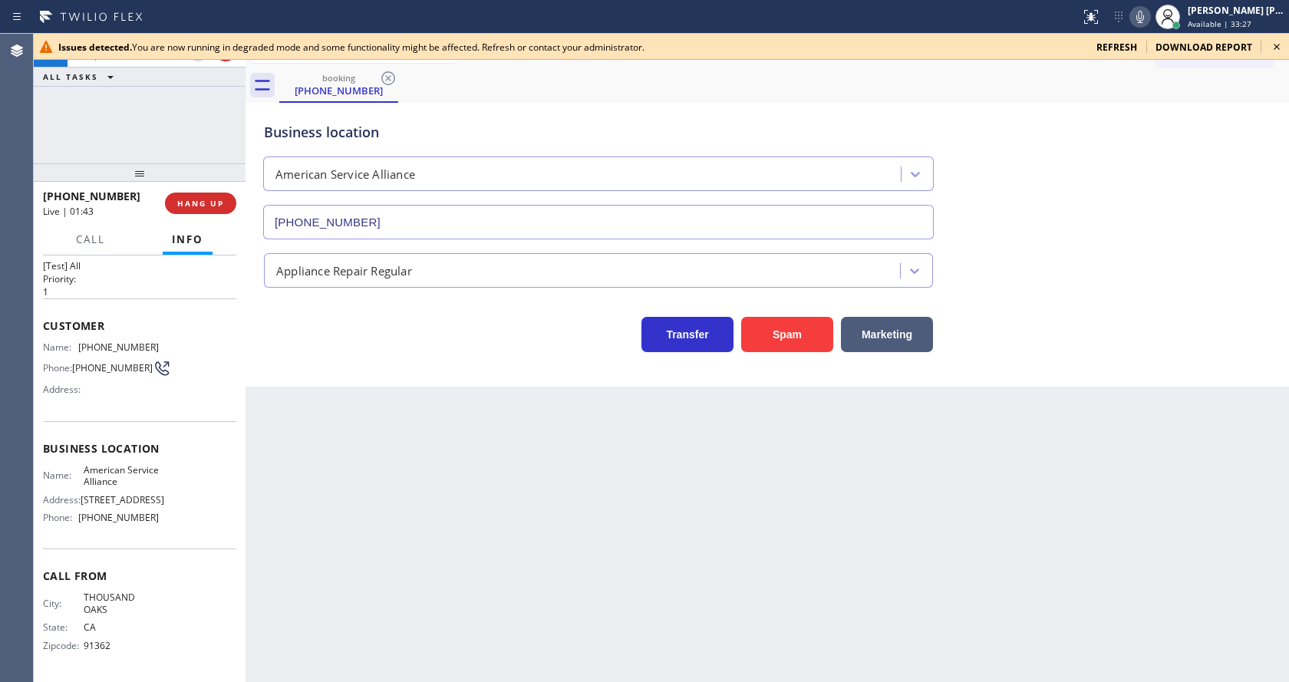
click at [313, 456] on div "Back to Dashboard Change Sender ID Customers Technicians Select a contact Outbo…" at bounding box center [766, 358] width 1043 height 648
drag, startPoint x: 41, startPoint y: 459, endPoint x: 81, endPoint y: 511, distance: 65.2
click at [41, 459] on div "Context Queue: [Test] All Priority: 1 Customer Name: (805) 558-0590 Phone: (805…" at bounding box center [140, 468] width 212 height 427
drag, startPoint x: 79, startPoint y: 514, endPoint x: 173, endPoint y: 522, distance: 93.9
click at [173, 522] on div "Name: American Service Alliance Address: 1423 S Grand Ave Phone: (888) 859-4448" at bounding box center [139, 497] width 193 height 66
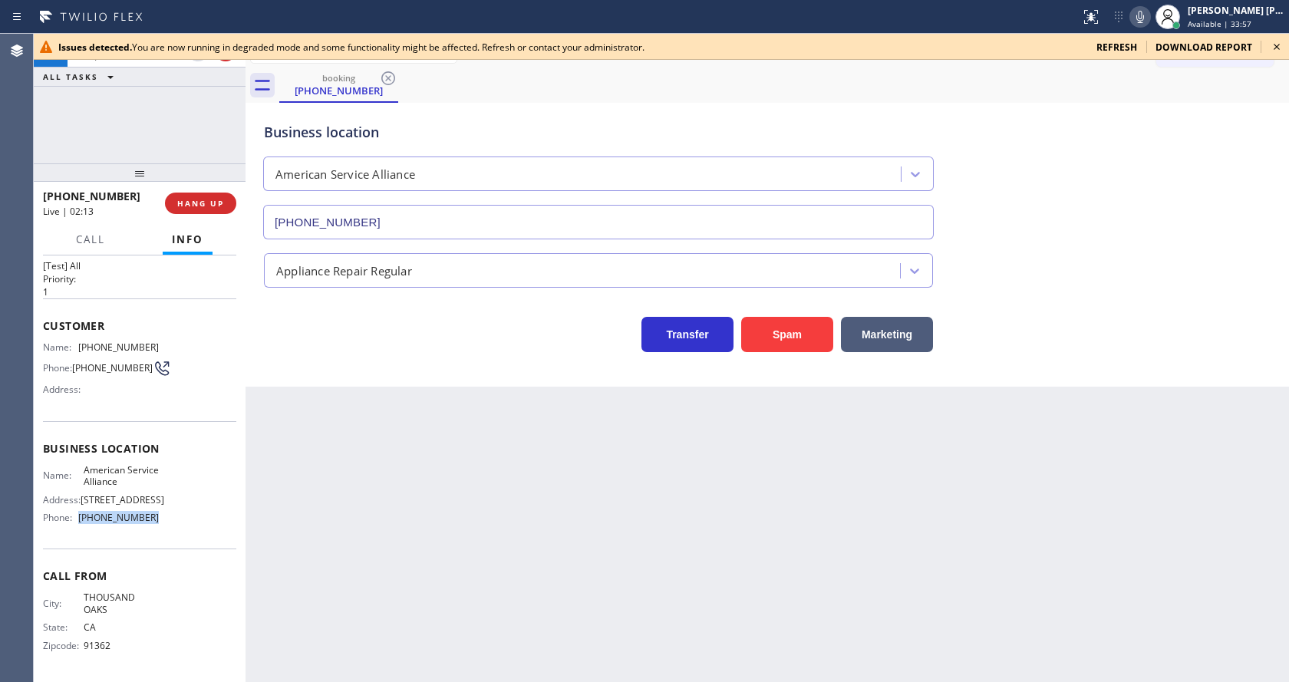
copy div "(888) 859-4448"
drag, startPoint x: 436, startPoint y: 544, endPoint x: 397, endPoint y: 628, distance: 93.0
click at [433, 545] on div "Back to Dashboard Change Sender ID Customers Technicians Select a contact Outbo…" at bounding box center [766, 358] width 1043 height 648
click at [569, 540] on div "Back to Dashboard Change Sender ID Customers Technicians Select a contact Outbo…" at bounding box center [766, 358] width 1043 height 648
click at [367, 479] on div "Back to Dashboard Change Sender ID Customers Technicians Select a contact Outbo…" at bounding box center [766, 358] width 1043 height 648
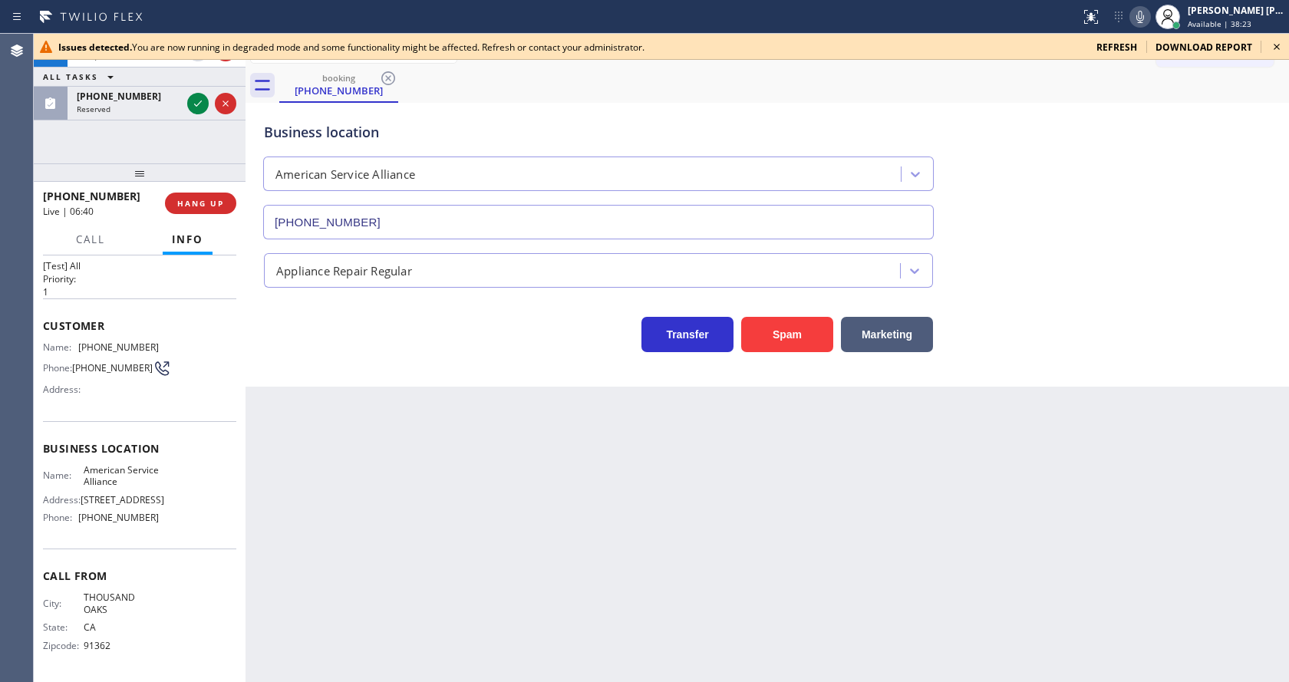
click at [388, 420] on div "Back to Dashboard Change Sender ID Customers Technicians Select a contact Outbo…" at bounding box center [766, 358] width 1043 height 648
click at [199, 100] on icon at bounding box center [198, 103] width 18 height 18
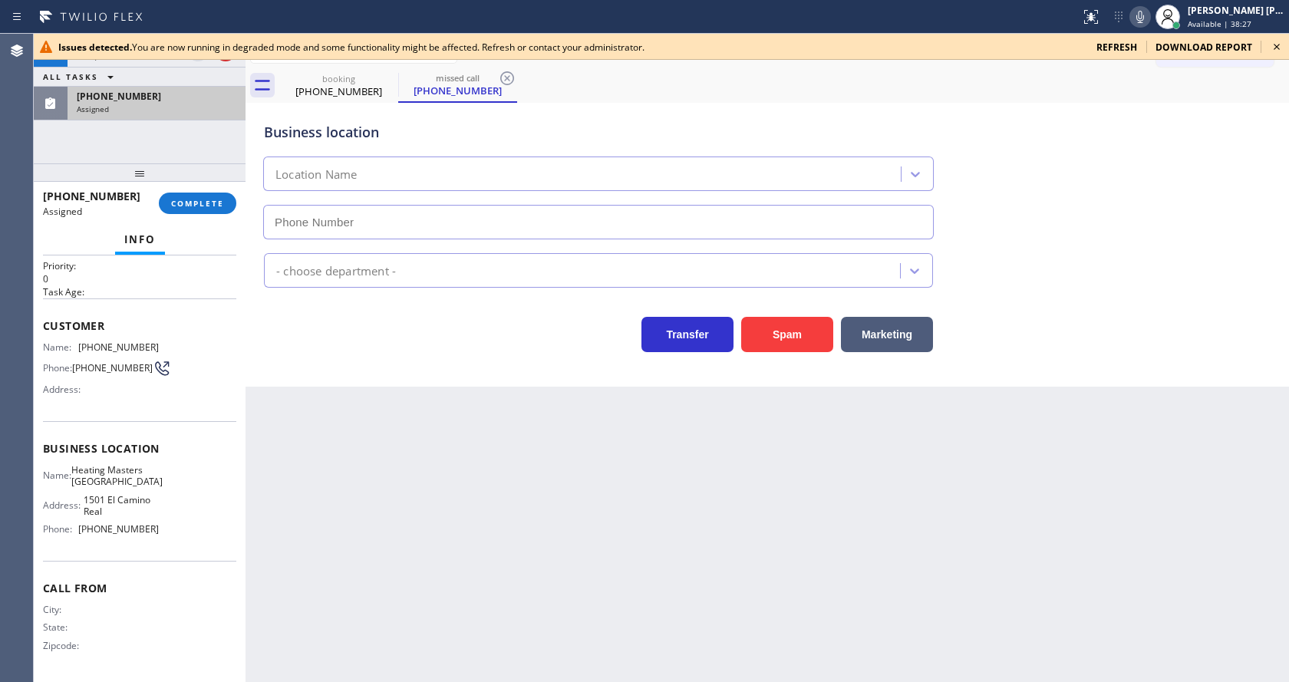
type input "(650) 727-1151"
click at [1278, 43] on icon at bounding box center [1276, 47] width 18 height 18
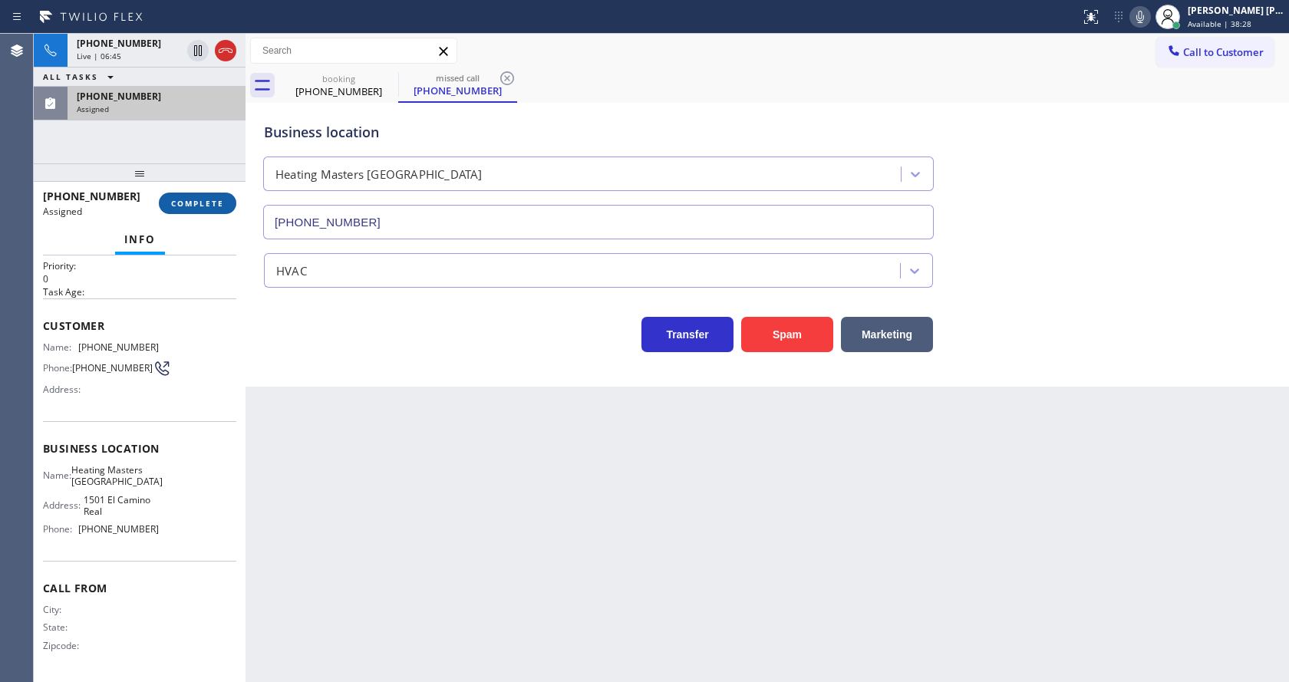
click at [199, 198] on span "COMPLETE" at bounding box center [197, 203] width 53 height 11
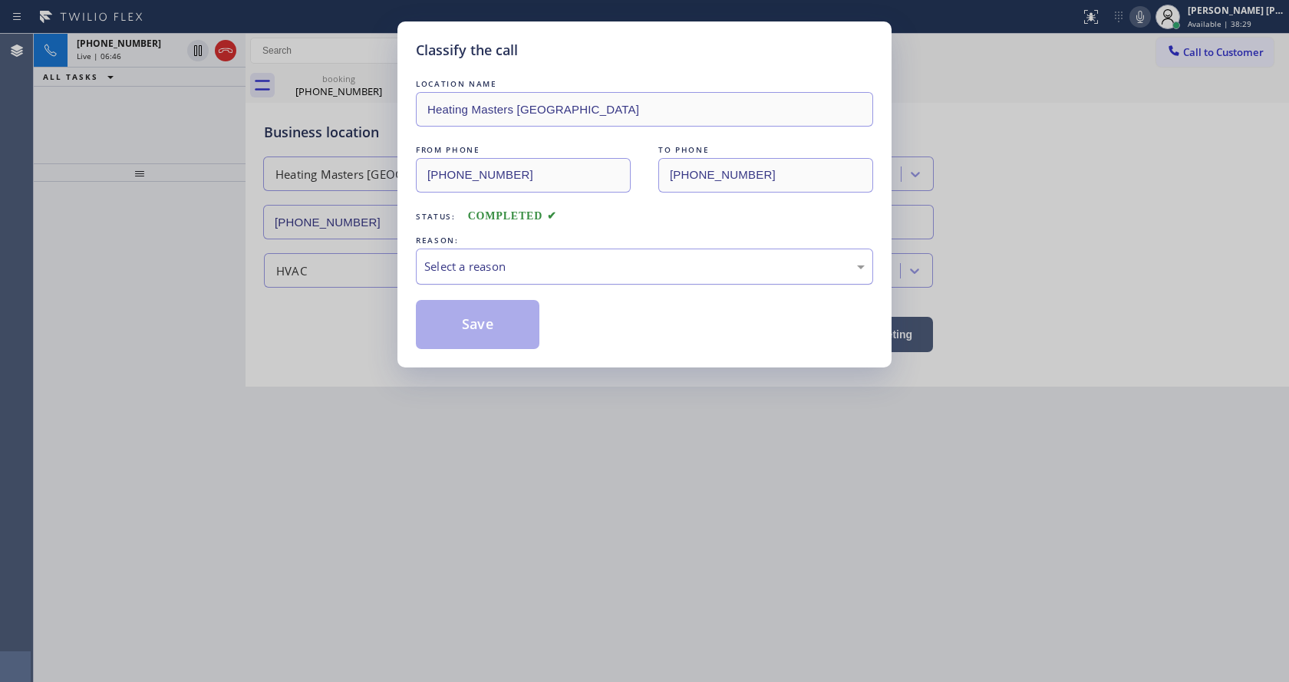
click at [461, 276] on div "Select a reason" at bounding box center [644, 267] width 457 height 36
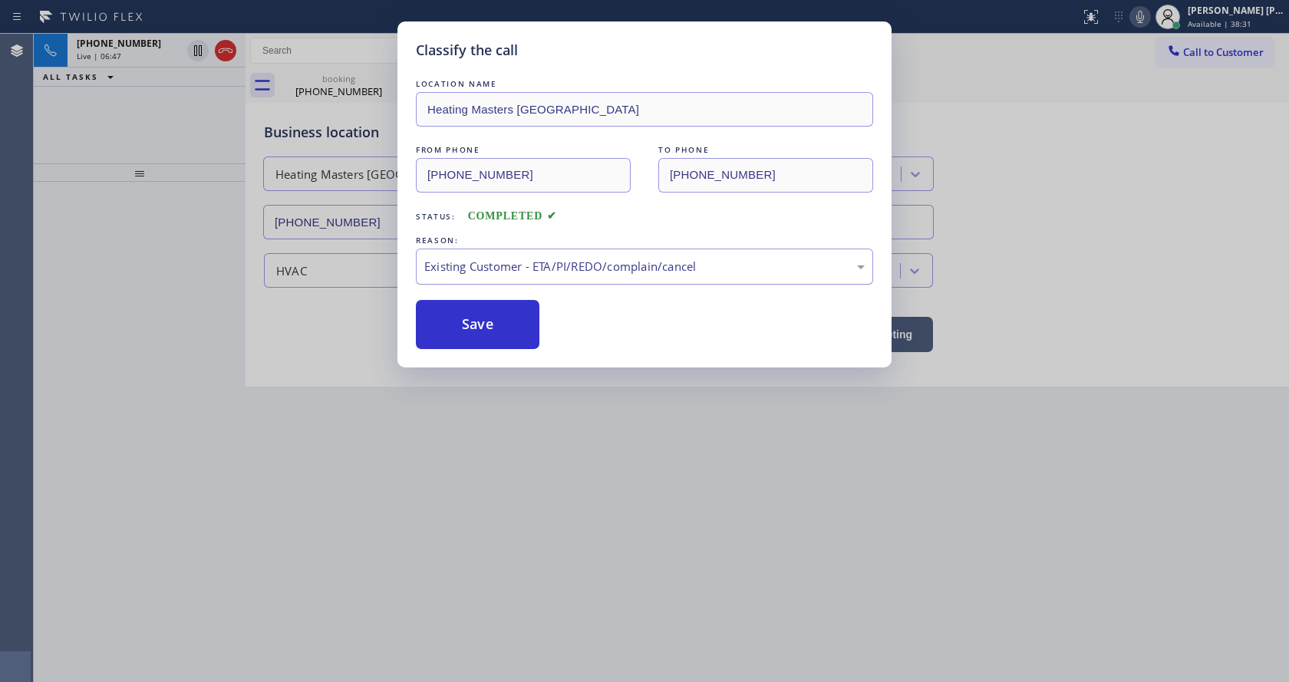
click at [469, 271] on div "Existing Customer - ETA/PI/REDO/complain/cancel" at bounding box center [644, 267] width 440 height 18
click at [472, 324] on button "Save" at bounding box center [478, 324] width 124 height 49
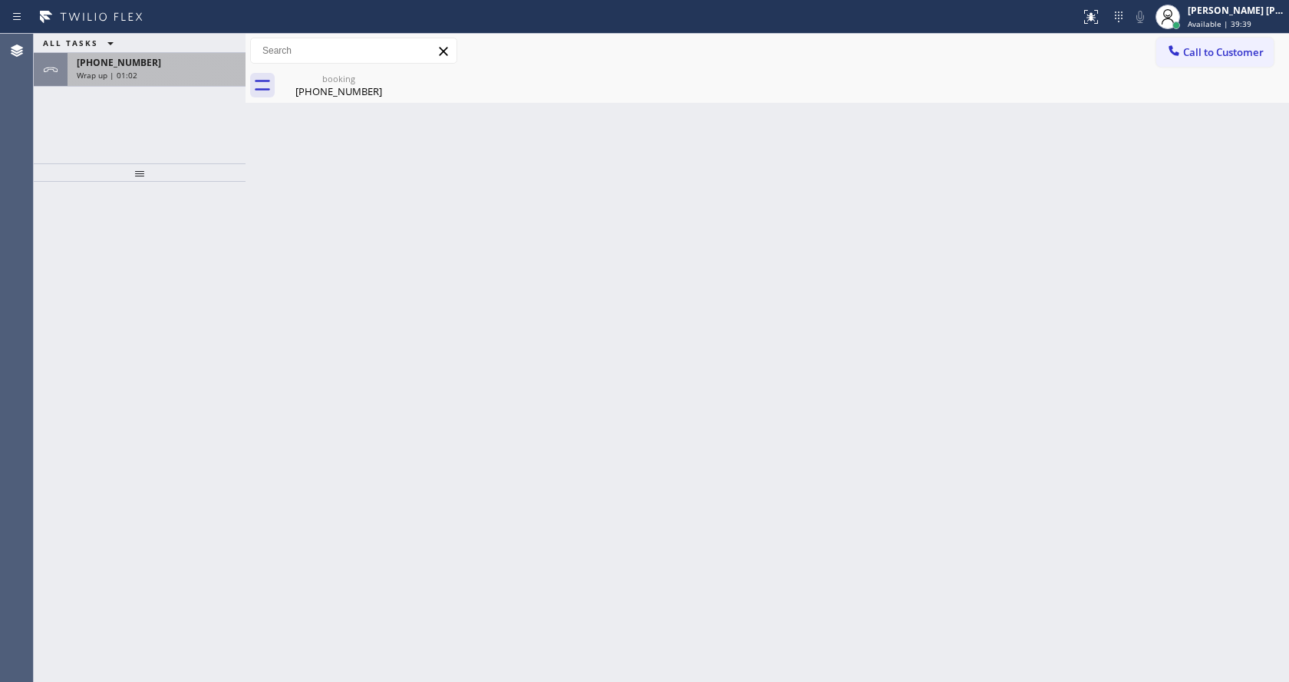
click at [141, 57] on div "+18055580590" at bounding box center [157, 62] width 160 height 13
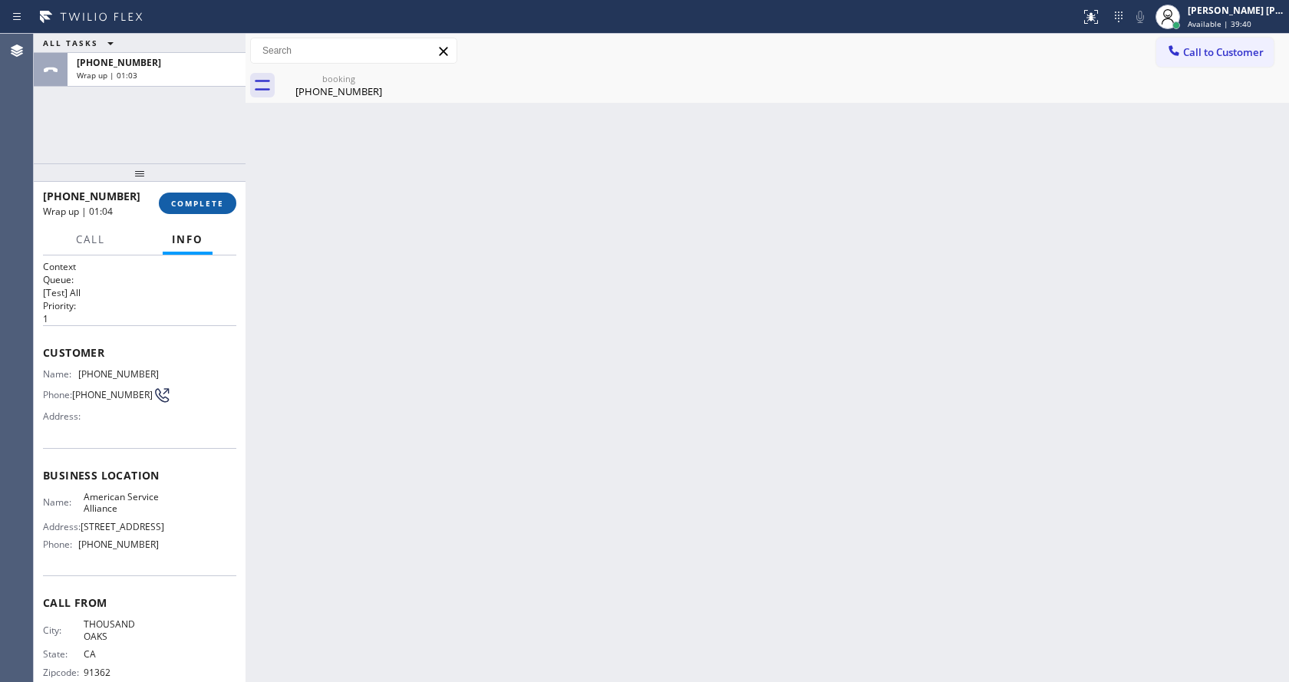
click at [182, 196] on button "COMPLETE" at bounding box center [197, 203] width 77 height 21
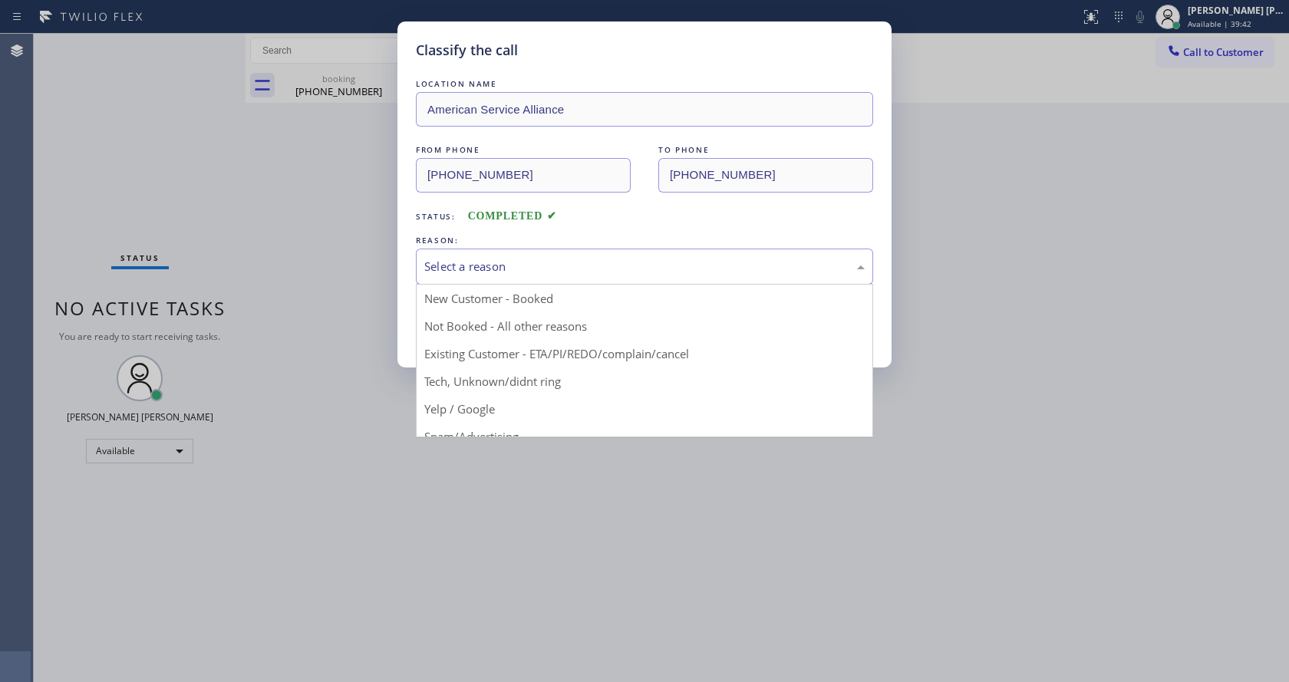
click at [466, 254] on div "Select a reason" at bounding box center [644, 267] width 457 height 36
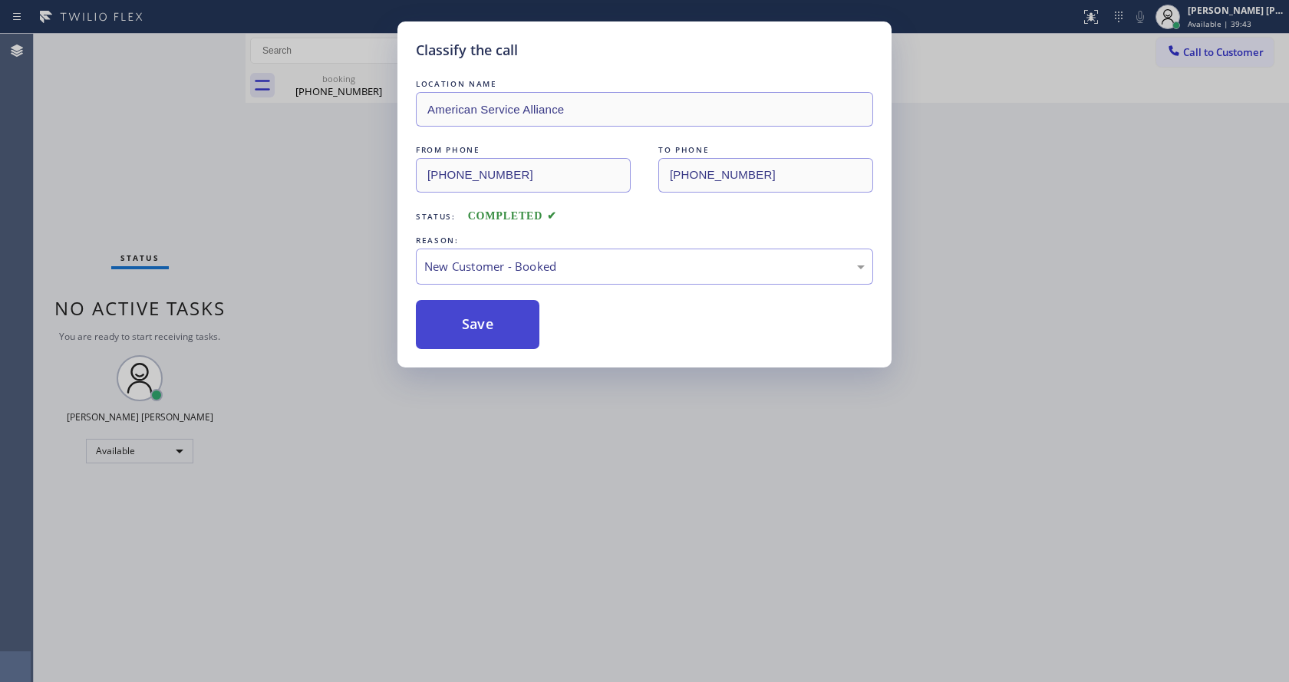
click at [471, 319] on button "Save" at bounding box center [478, 324] width 124 height 49
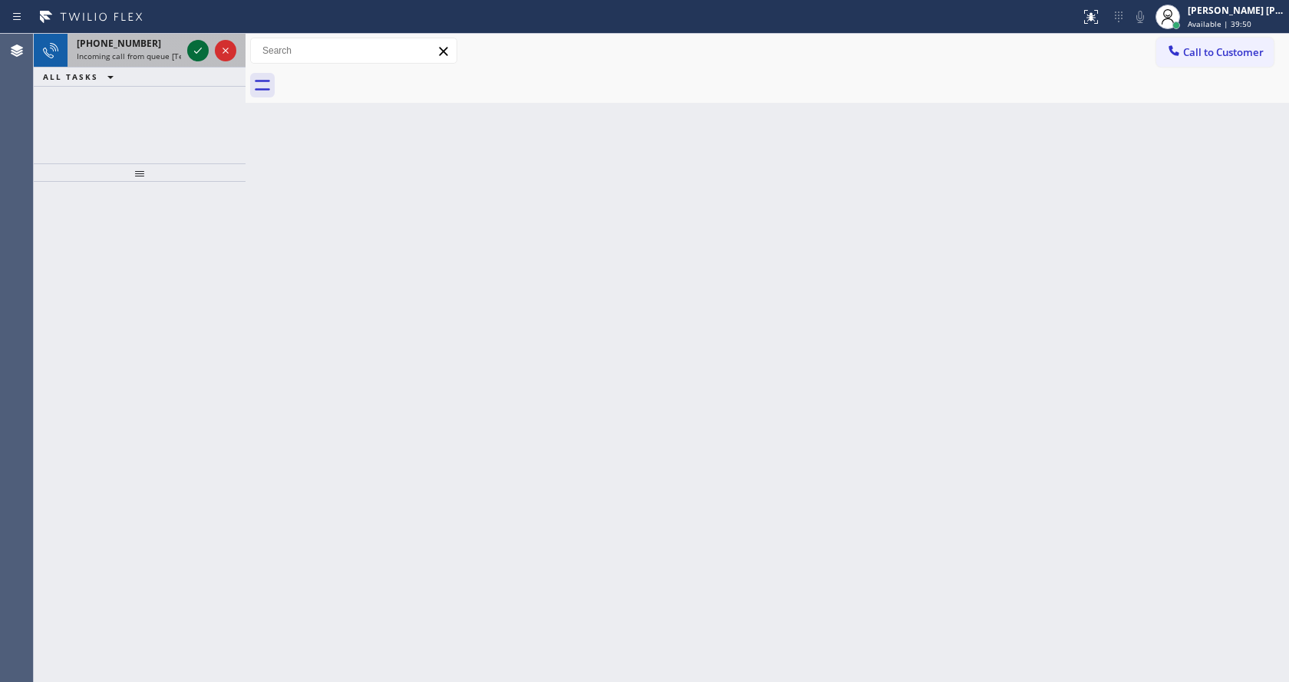
click at [196, 55] on icon at bounding box center [198, 50] width 18 height 18
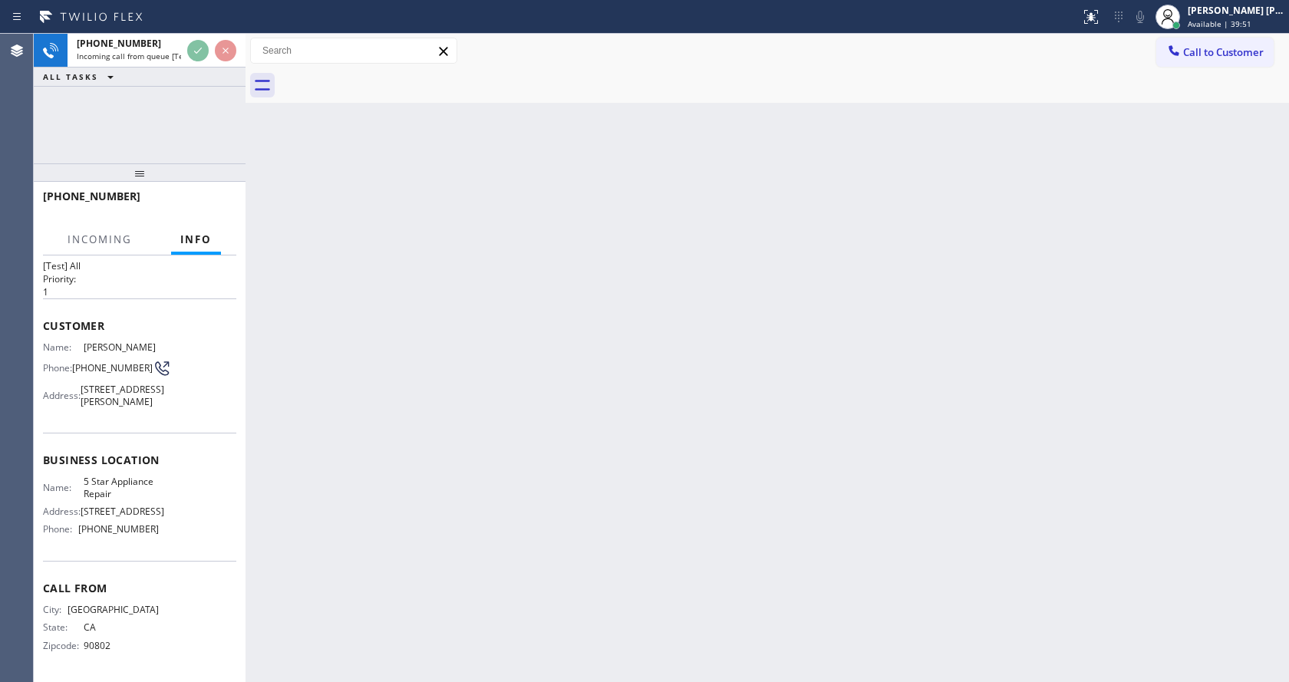
scroll to position [55, 0]
click at [519, 420] on div "Back to Dashboard Change Sender ID Customers Technicians Select a contact Outbo…" at bounding box center [766, 358] width 1043 height 648
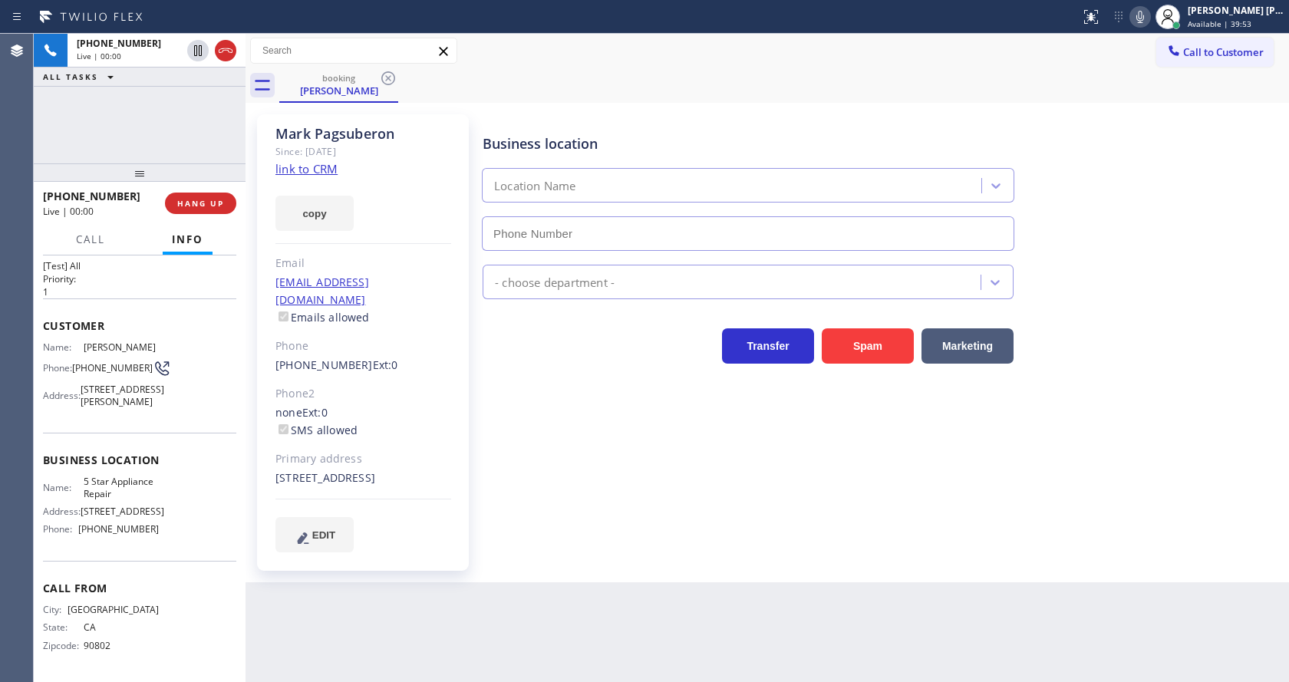
type input "[PHONE_NUMBER]"
click at [596, 522] on div "Business location 5 Star Appliance Repair (855) 731-4952 5 Star Appliance Trans…" at bounding box center [881, 333] width 805 height 430
click at [364, 667] on div "Back to Dashboard Change Sender ID Customers Technicians Select a contact Outbo…" at bounding box center [766, 358] width 1043 height 648
click at [618, 574] on div "Business location 5 Star Appliance Repair (855) 731-4952 5 Star Appliance Trans…" at bounding box center [881, 348] width 805 height 460
click at [349, 485] on div "21 Bentwood Lane Aliso Viejo, 92656 CA" at bounding box center [363, 478] width 176 height 18
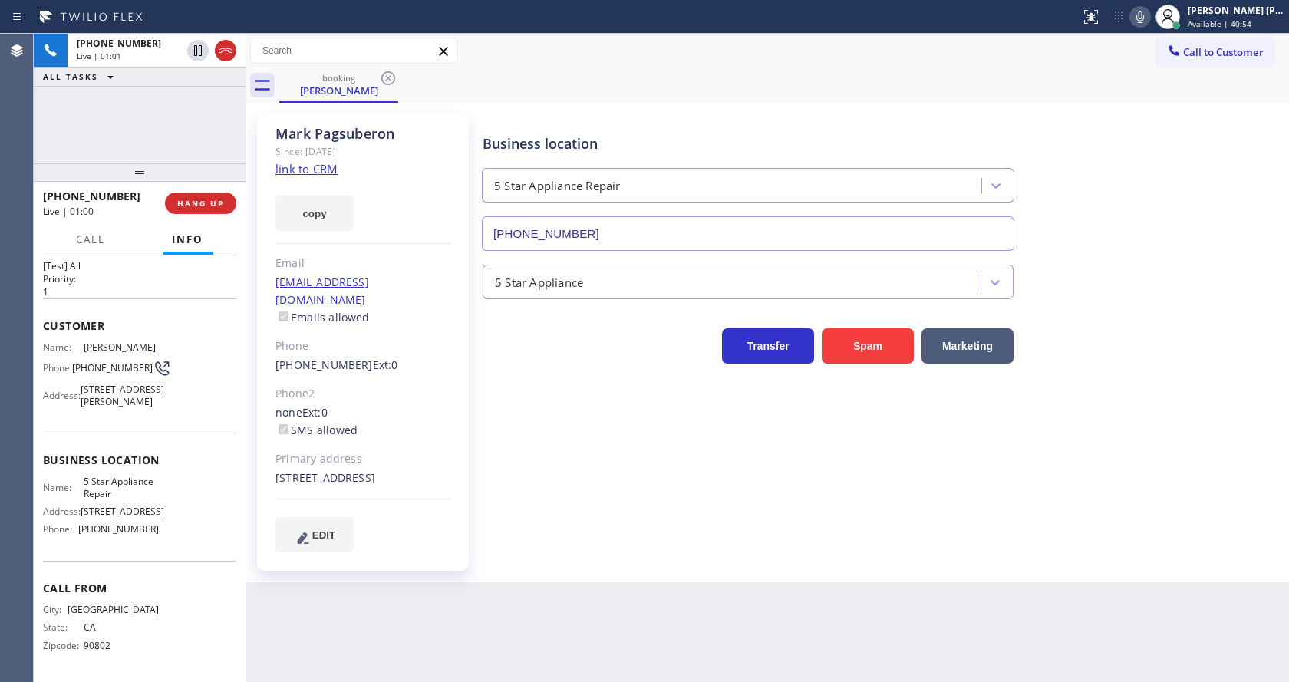
click at [303, 166] on link "link to CRM" at bounding box center [306, 168] width 62 height 15
click at [196, 46] on icon at bounding box center [198, 50] width 8 height 11
click at [1143, 15] on icon at bounding box center [1140, 17] width 18 height 18
click at [1154, 99] on div "booking Mark Pagsuberon" at bounding box center [783, 85] width 1009 height 35
click at [622, 408] on div "Business location 5 Star Appliance Repair (855) 731-4952 5 Star Appliance Trans…" at bounding box center [881, 333] width 805 height 430
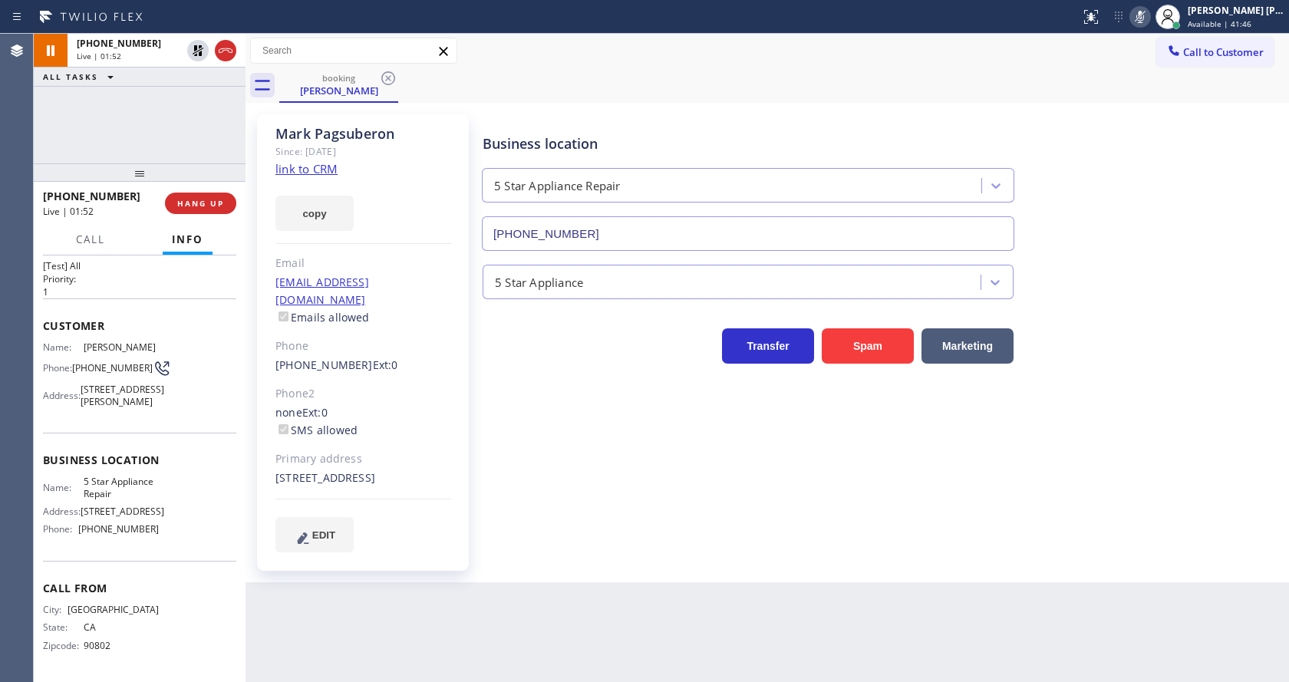
click at [641, 595] on div "Back to Dashboard Change Sender ID Customers Technicians Select a contact Outbo…" at bounding box center [766, 358] width 1043 height 648
click at [604, 485] on div "Business location 5 Star Appliance Repair (855) 731-4952 5 Star Appliance Trans…" at bounding box center [881, 333] width 805 height 430
click at [557, 516] on div "Business location 5 Star Appliance Repair (855) 731-4952 5 Star Appliance Trans…" at bounding box center [881, 333] width 805 height 430
click at [809, 579] on div "Mark Pagsuberon Since: 20 may 2020 link to CRM copy Email markqui_99@yahoo.com …" at bounding box center [766, 342] width 1043 height 479
click at [561, 497] on div "Business location 5 Star Appliance Repair (855) 731-4952 5 Star Appliance Trans…" at bounding box center [881, 333] width 805 height 430
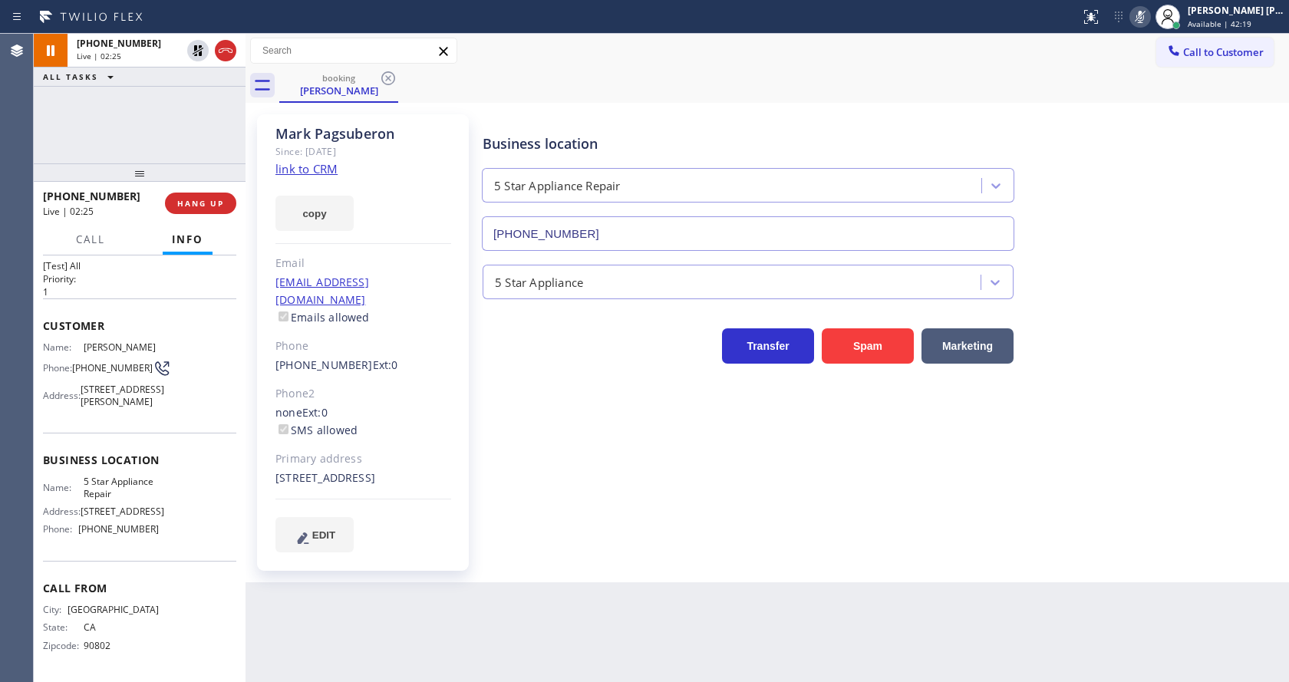
drag, startPoint x: 369, startPoint y: 373, endPoint x: 393, endPoint y: 360, distance: 27.1
click at [369, 385] on div "Phone2" at bounding box center [363, 394] width 176 height 18
click at [608, 500] on div "Business location 5 Star Appliance Repair (855) 731-4952 5 Star Appliance Trans…" at bounding box center [881, 333] width 805 height 430
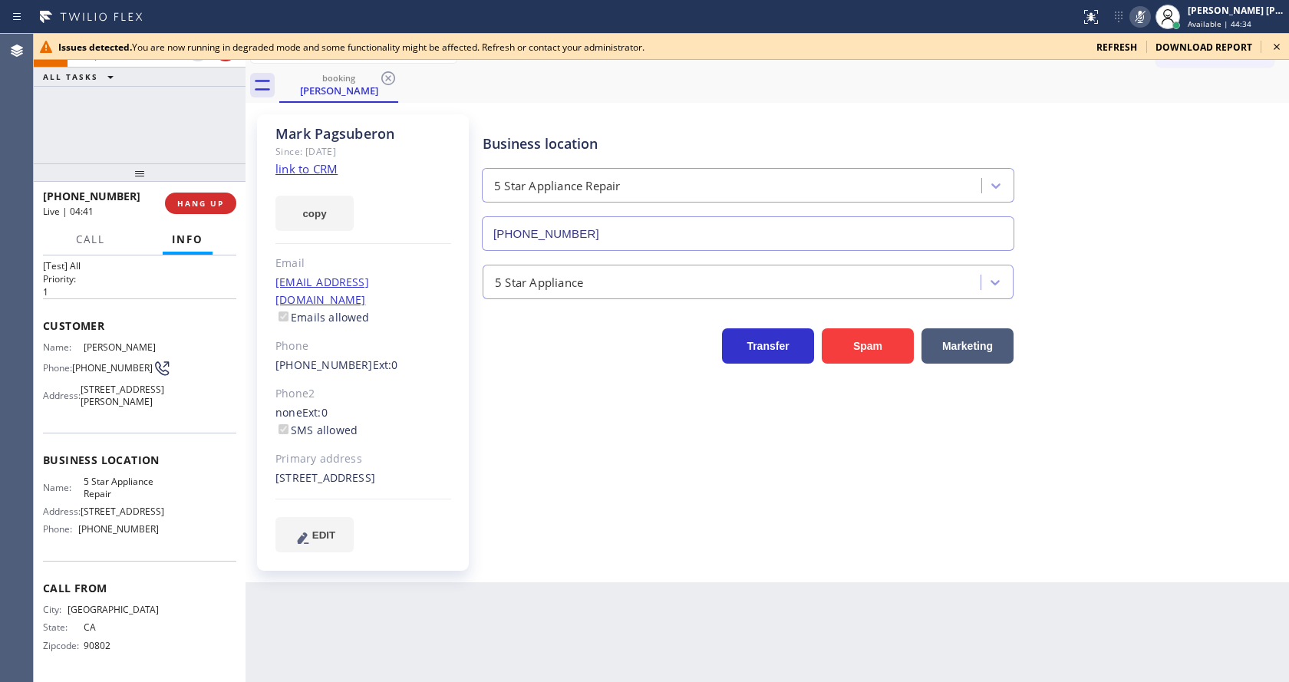
click at [332, 248] on div "Mark Pagsuberon Since: 20 may 2020 link to CRM copy Email markqui_99@yahoo.com …" at bounding box center [363, 342] width 212 height 456
click at [1271, 51] on icon at bounding box center [1276, 47] width 18 height 18
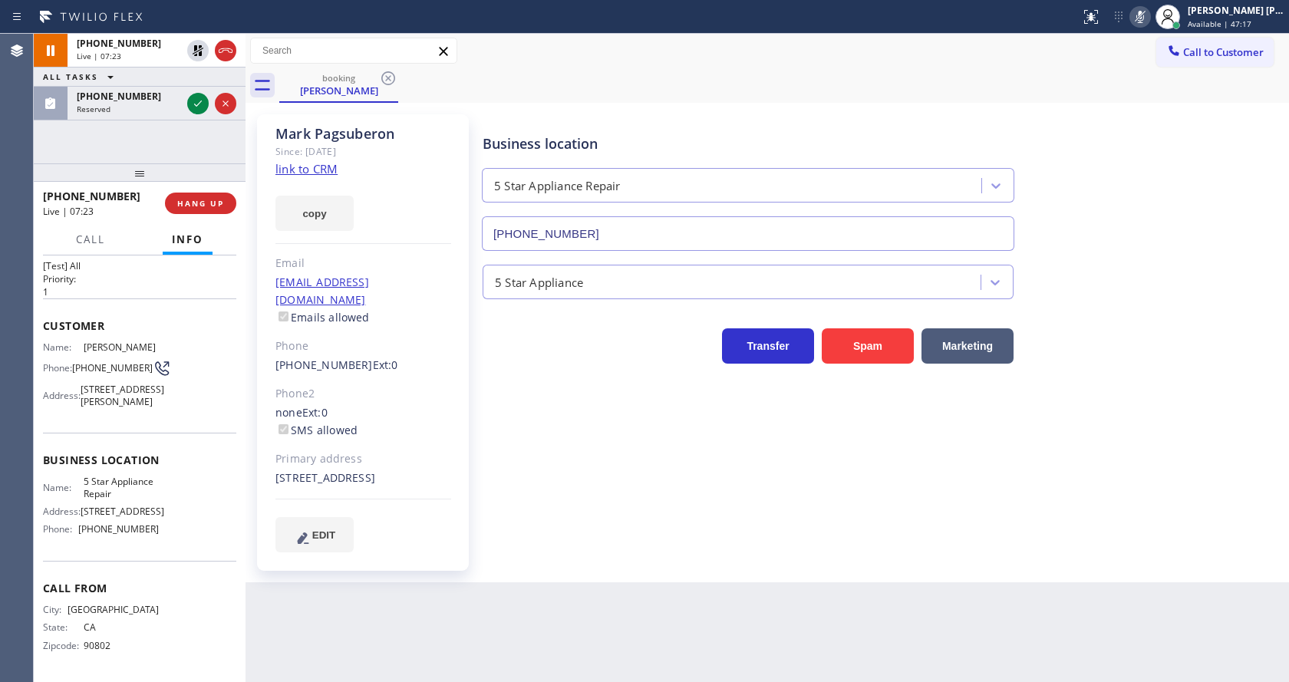
click at [602, 499] on div "Business location 5 Star Appliance Repair (855) 731-4952 5 Star Appliance Trans…" at bounding box center [881, 333] width 805 height 430
click at [193, 97] on icon at bounding box center [198, 103] width 18 height 18
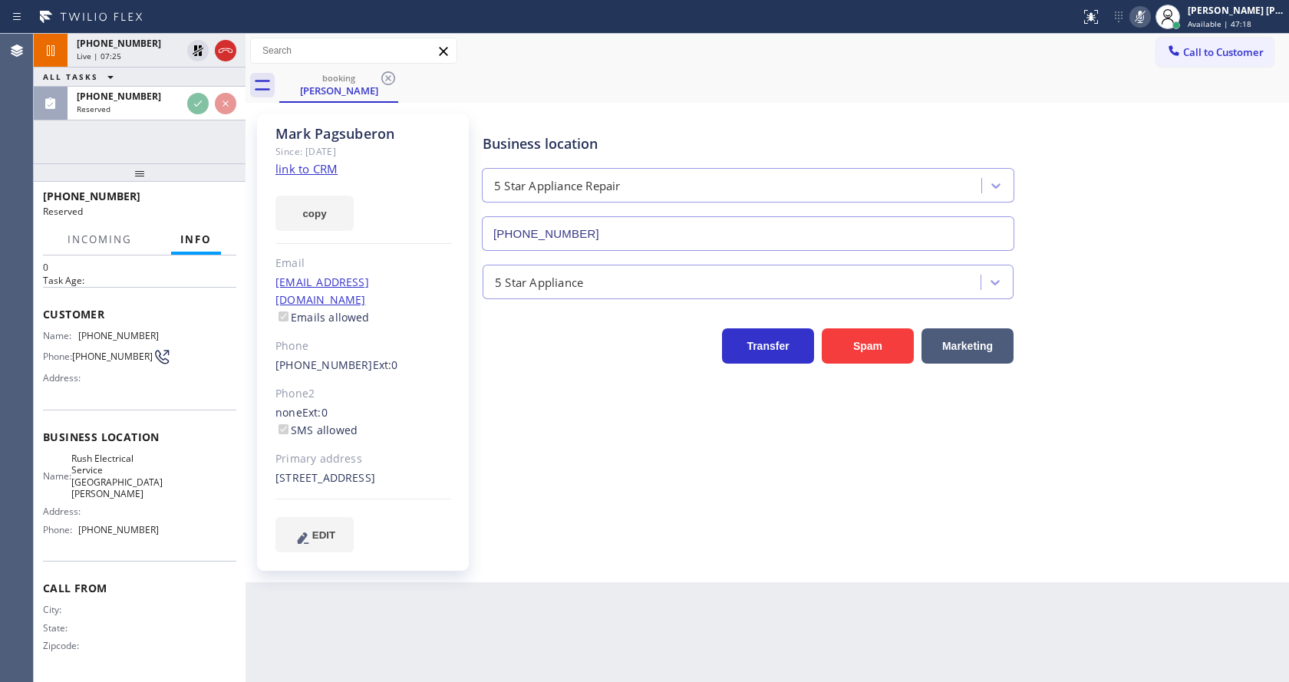
scroll to position [45, 0]
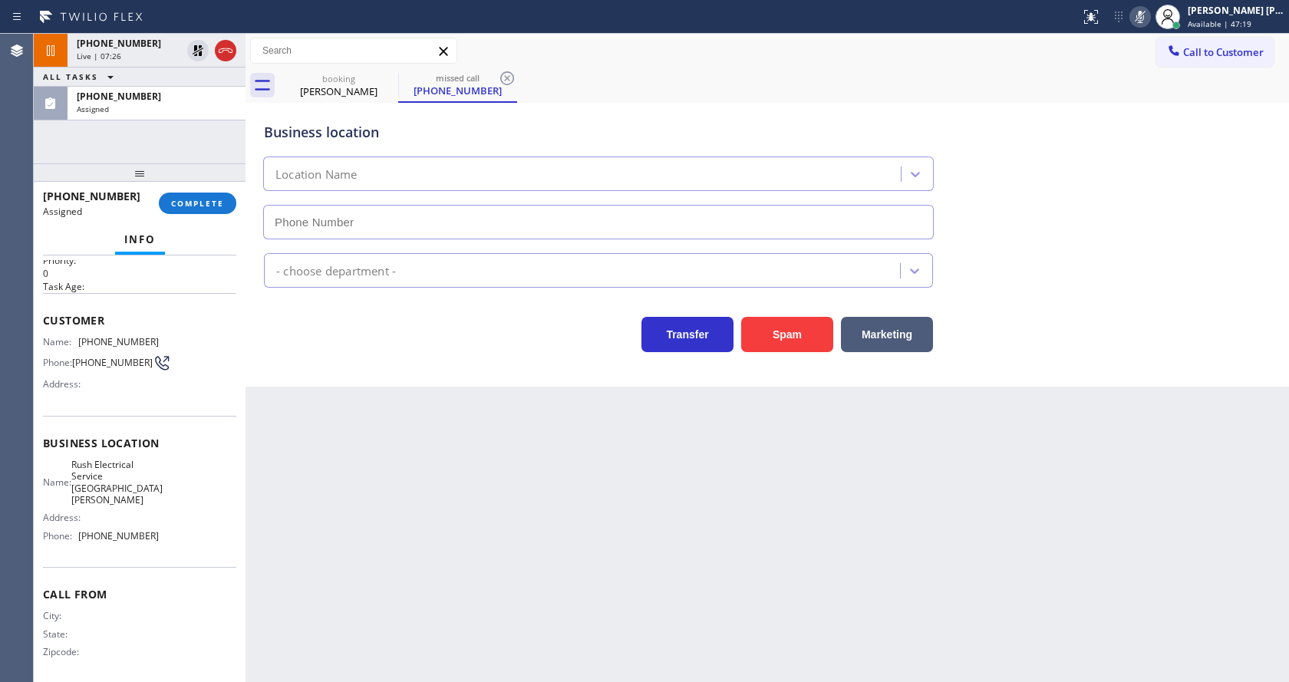
type input "(310) 388-3982"
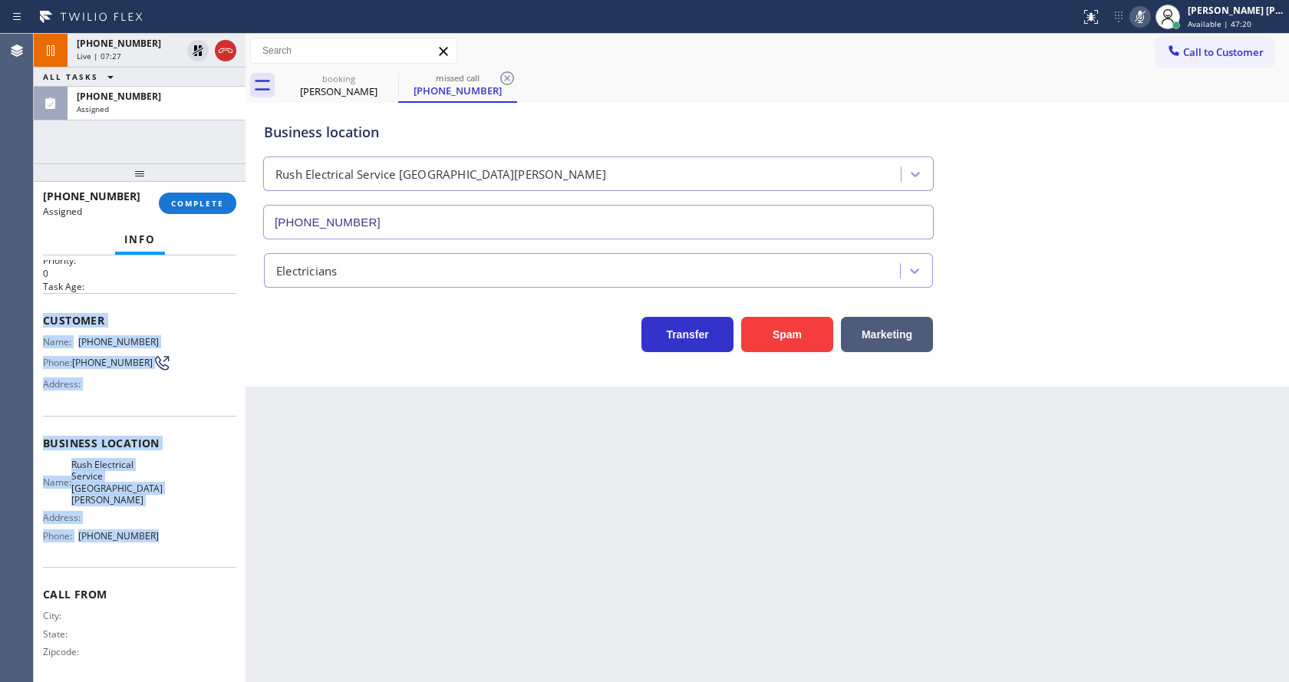
drag, startPoint x: 43, startPoint y: 315, endPoint x: 160, endPoint y: 527, distance: 241.7
click at [160, 527] on div "Context Queue: Electrical Priority: 0 Task Age: Customer Name: (310) 237-1487 P…" at bounding box center [139, 449] width 193 height 469
copy div "Customer Name: (310) 237-1487 Phone: (310) 237-1487 Address: Business location …"
click at [186, 196] on button "COMPLETE" at bounding box center [197, 203] width 77 height 21
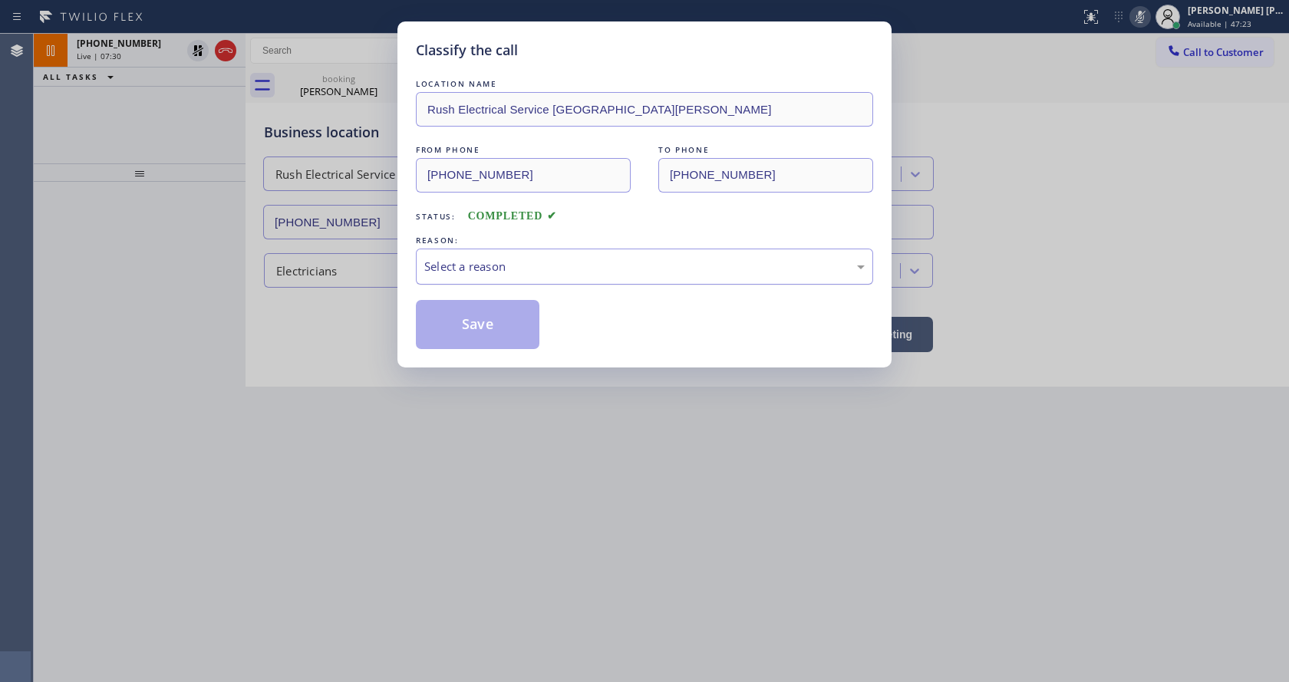
click at [509, 265] on div "Select a reason" at bounding box center [644, 267] width 440 height 18
click at [479, 321] on button "Save" at bounding box center [478, 324] width 124 height 49
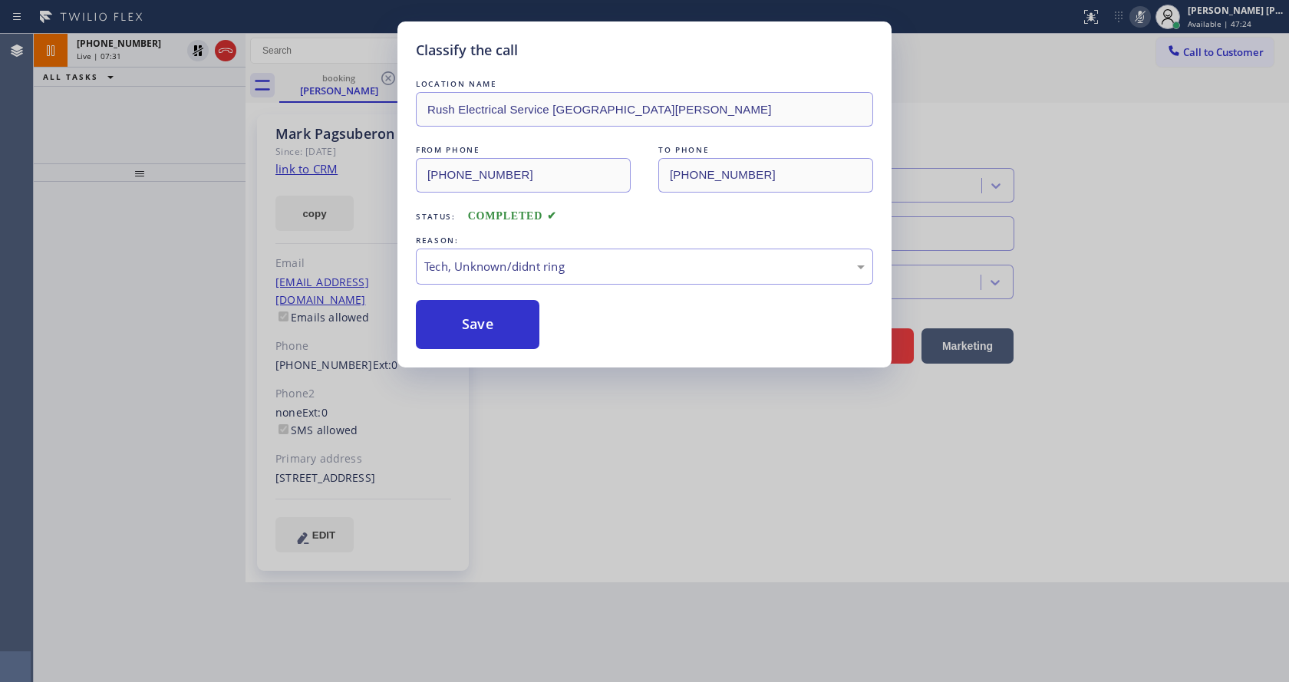
click at [538, 520] on div "Classify the call LOCATION NAME Rush Electrical Service Santa Monica FROM PHONE…" at bounding box center [644, 341] width 1289 height 682
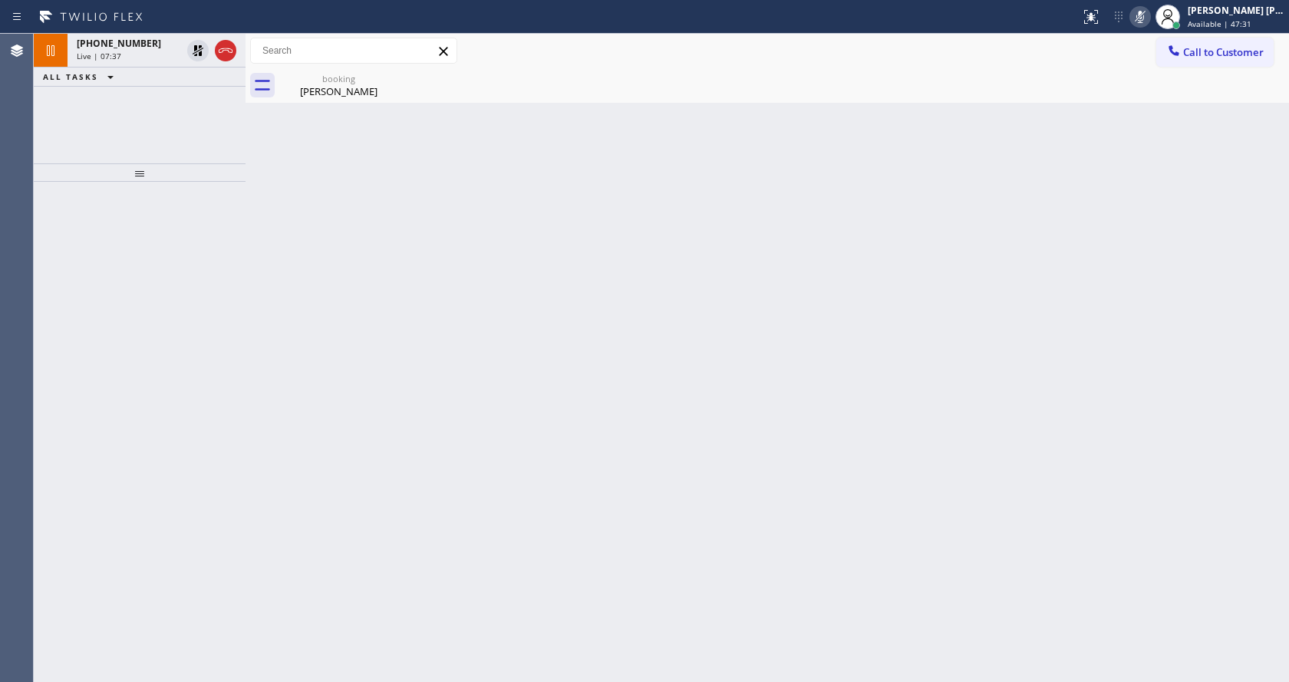
drag, startPoint x: 194, startPoint y: 205, endPoint x: 189, endPoint y: 194, distance: 11.7
click at [194, 205] on div at bounding box center [140, 432] width 212 height 500
click at [146, 56] on div "Live | 07:38" at bounding box center [129, 56] width 104 height 11
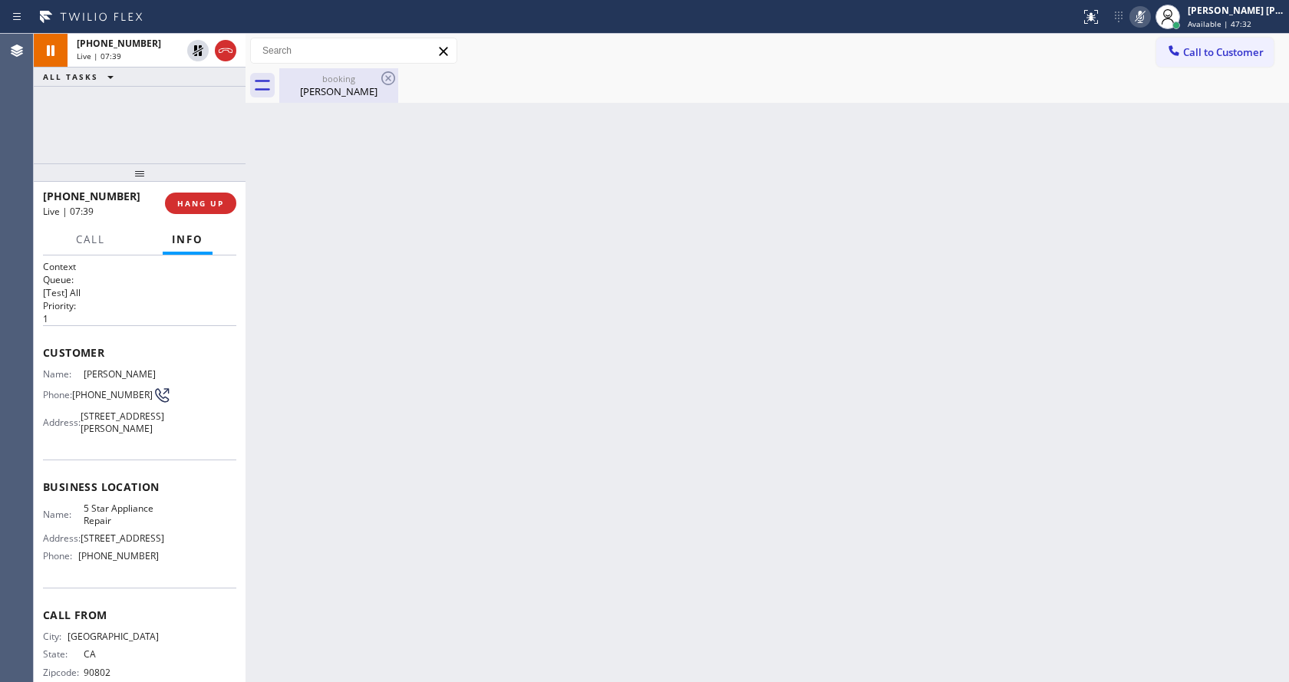
click at [292, 90] on div "Mark Pagsuberon" at bounding box center [339, 91] width 116 height 14
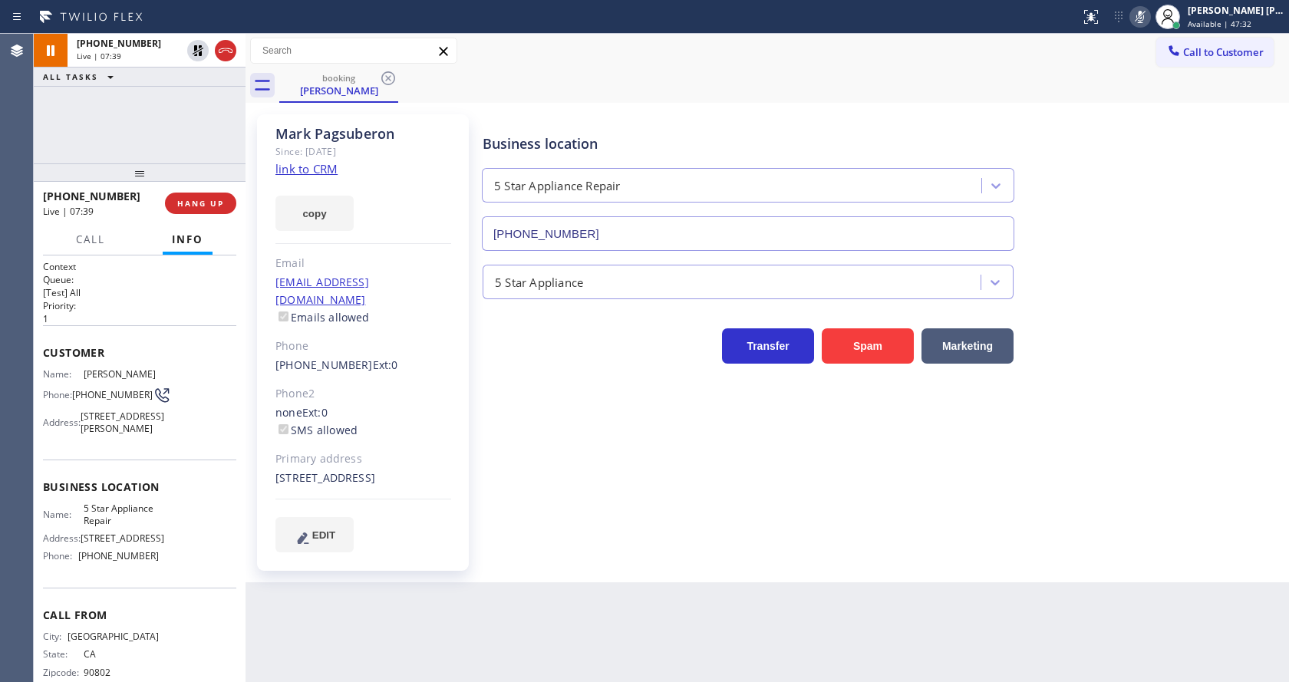
click at [480, 605] on div "Back to Dashboard Change Sender ID Customers Technicians Select a contact Outbo…" at bounding box center [766, 358] width 1043 height 648
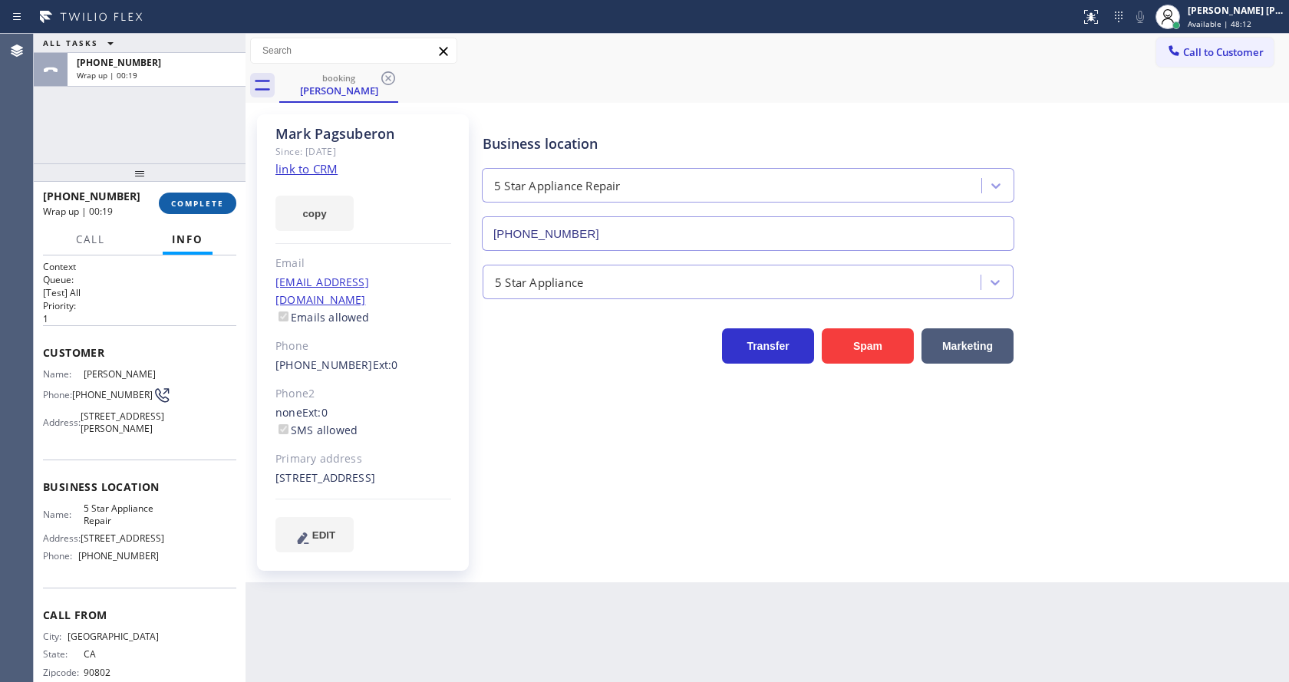
click at [169, 207] on button "COMPLETE" at bounding box center [197, 203] width 77 height 21
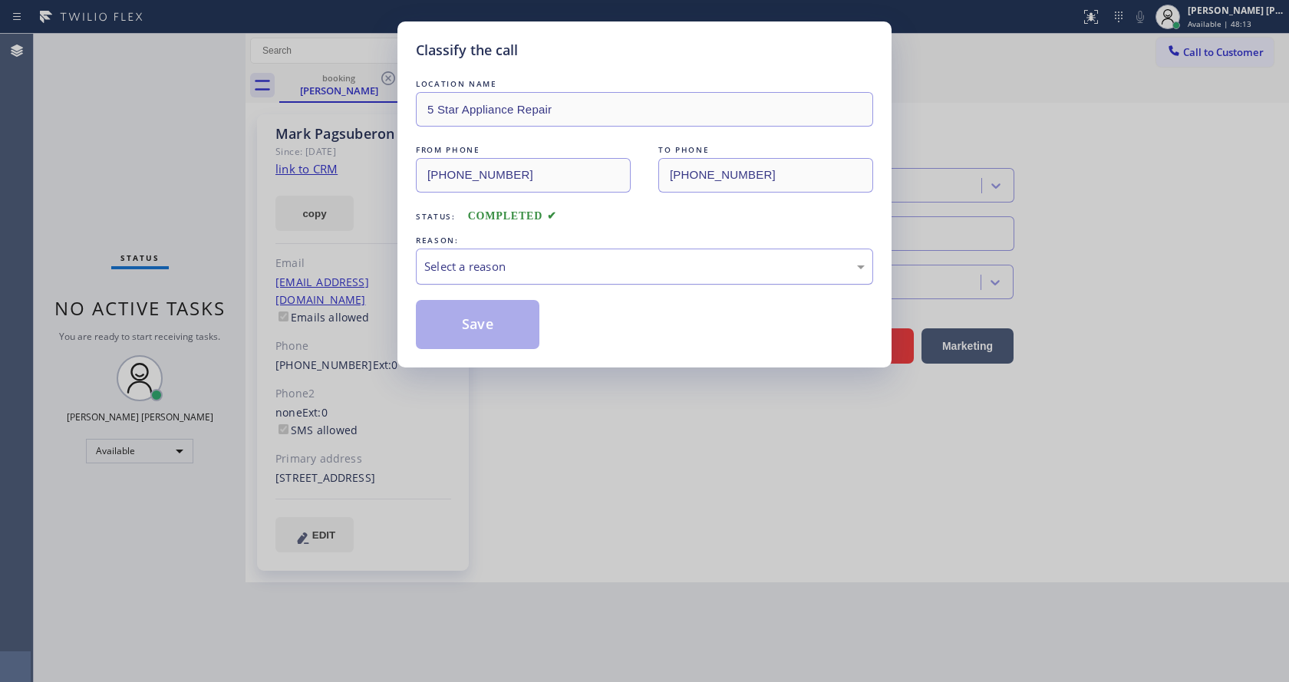
click at [460, 262] on div "Select a reason" at bounding box center [644, 267] width 440 height 18
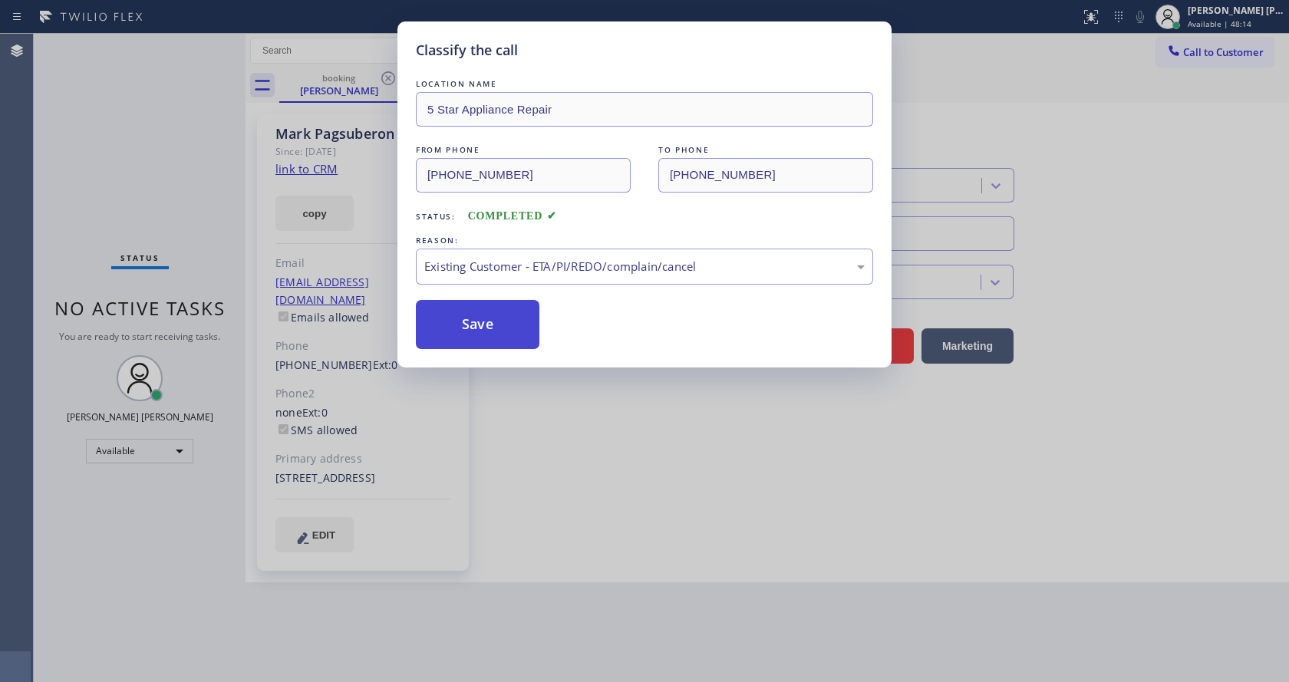
click at [484, 328] on button "Save" at bounding box center [478, 324] width 124 height 49
click at [529, 428] on div "Classify the call LOCATION NAME 5 Star Appliance Repair FROM PHONE (562) 277-02…" at bounding box center [644, 341] width 1289 height 682
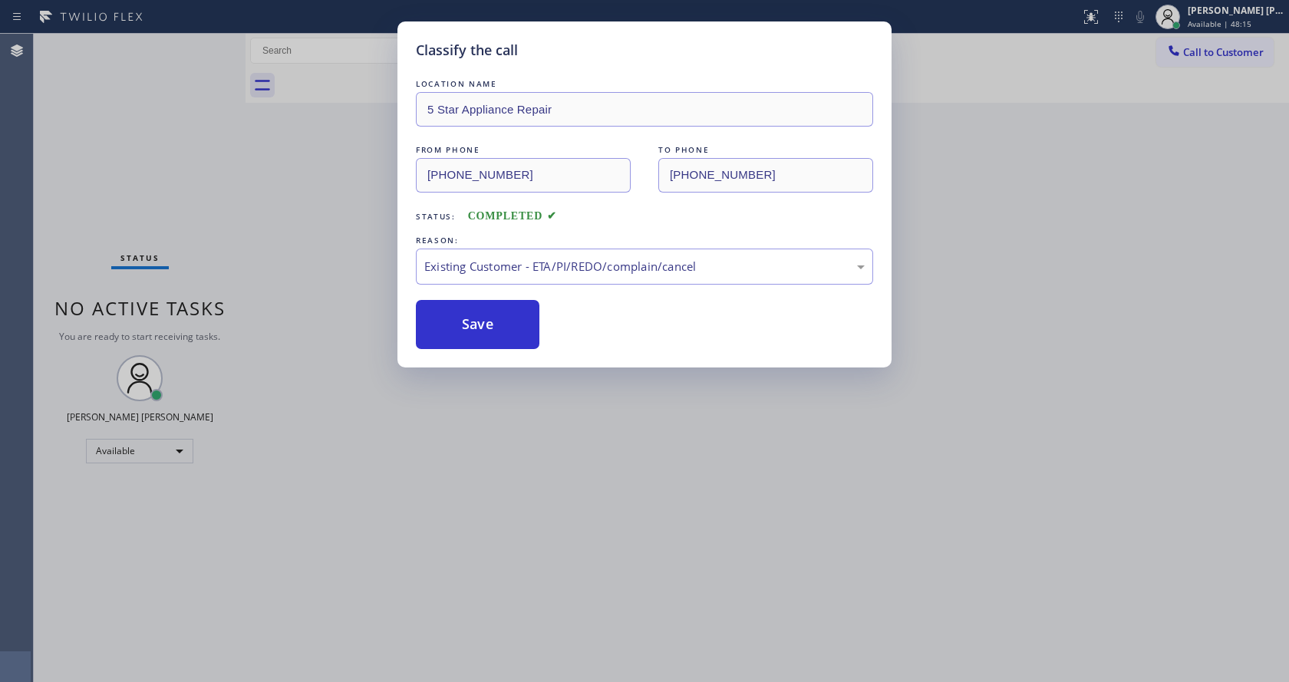
click at [490, 675] on div "Classify the call LOCATION NAME 5 Star Appliance Repair FROM PHONE (562) 277-02…" at bounding box center [644, 341] width 1289 height 682
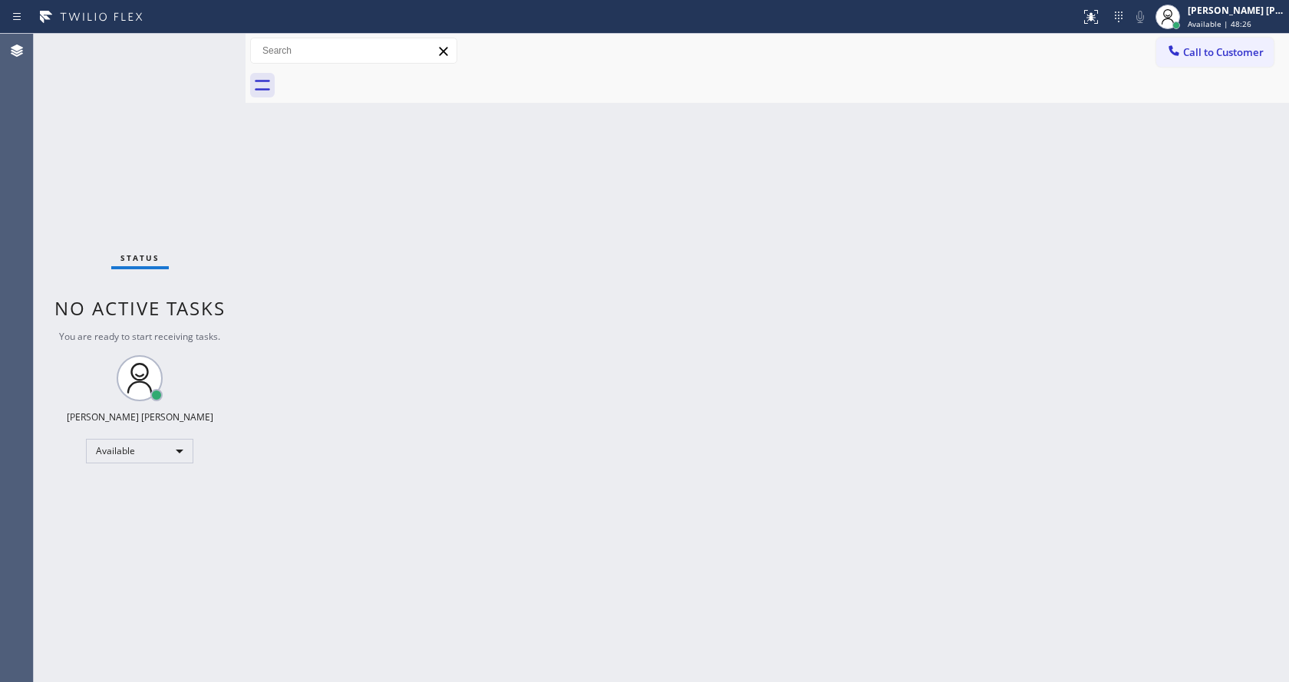
click at [163, 119] on div "Status No active tasks You are ready to start receiving tasks. [PERSON_NAME] [P…" at bounding box center [140, 358] width 212 height 648
drag, startPoint x: 638, startPoint y: 319, endPoint x: 1049, endPoint y: 196, distance: 429.3
click at [639, 320] on div "Back to Dashboard Change Sender ID Customers Technicians Select a contact Outbo…" at bounding box center [766, 358] width 1043 height 648
click at [265, 239] on div "Back to Dashboard Change Sender ID Customers Technicians Select a contact Outbo…" at bounding box center [766, 358] width 1043 height 648
click at [775, 339] on div "Back to Dashboard Change Sender ID Customers Technicians Select a contact Outbo…" at bounding box center [766, 358] width 1043 height 648
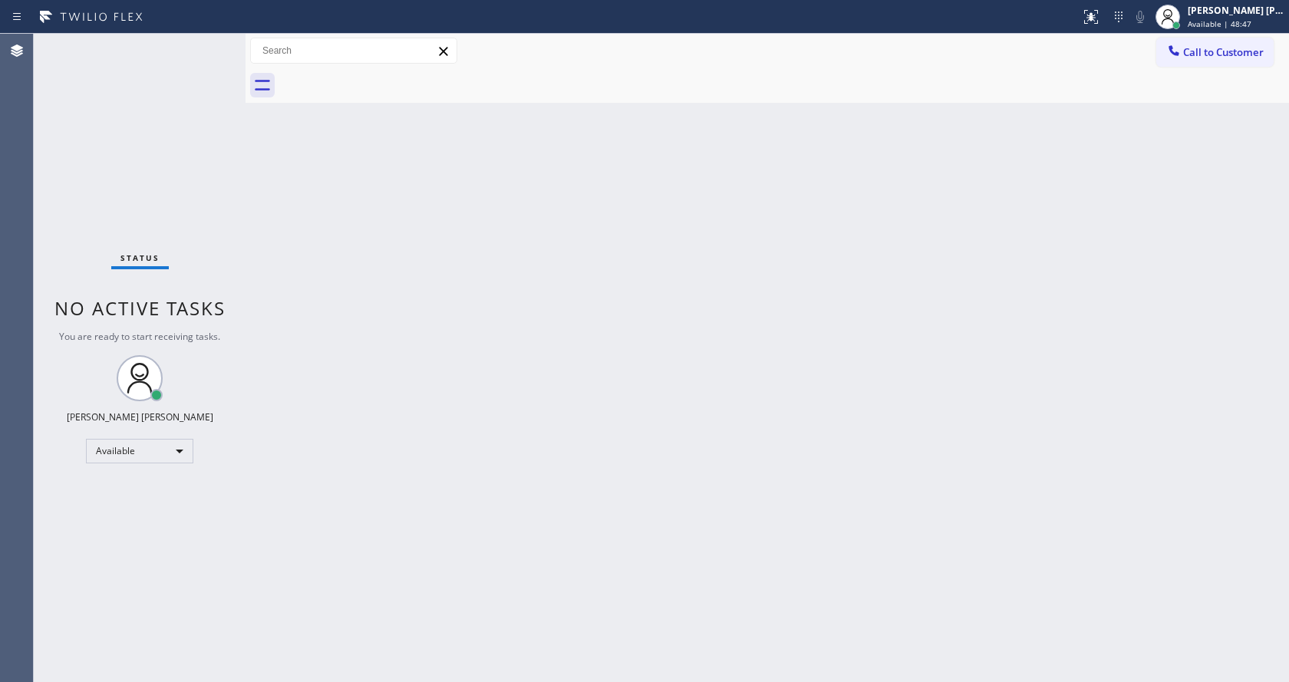
click at [201, 40] on div "Status No active tasks You are ready to start receiving tasks. [PERSON_NAME] [P…" at bounding box center [140, 358] width 212 height 648
click at [206, 41] on div "Status No active tasks You are ready to start receiving tasks. [PERSON_NAME] [P…" at bounding box center [140, 358] width 212 height 648
click at [206, 42] on div "Status No active tasks You are ready to start receiving tasks. [PERSON_NAME] [P…" at bounding box center [140, 358] width 212 height 648
click at [203, 41] on div "Status No active tasks You are ready to start receiving tasks. [PERSON_NAME] [P…" at bounding box center [140, 358] width 212 height 648
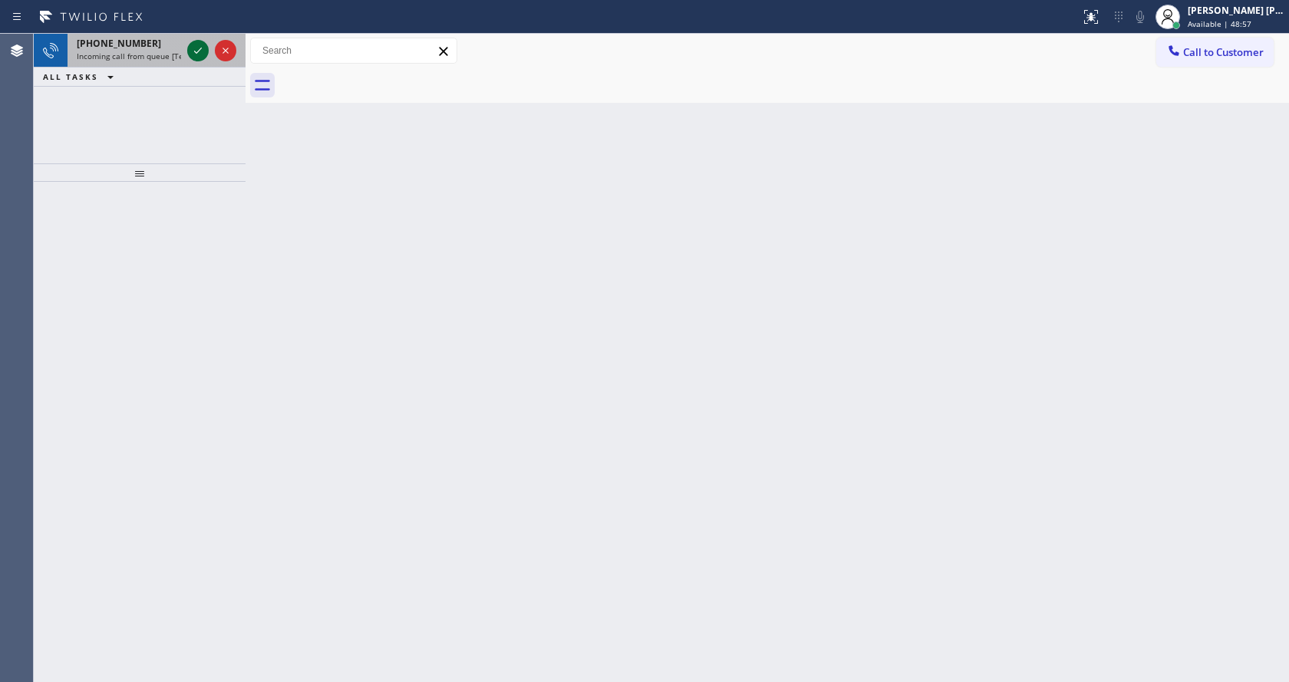
click at [203, 43] on icon at bounding box center [198, 50] width 18 height 18
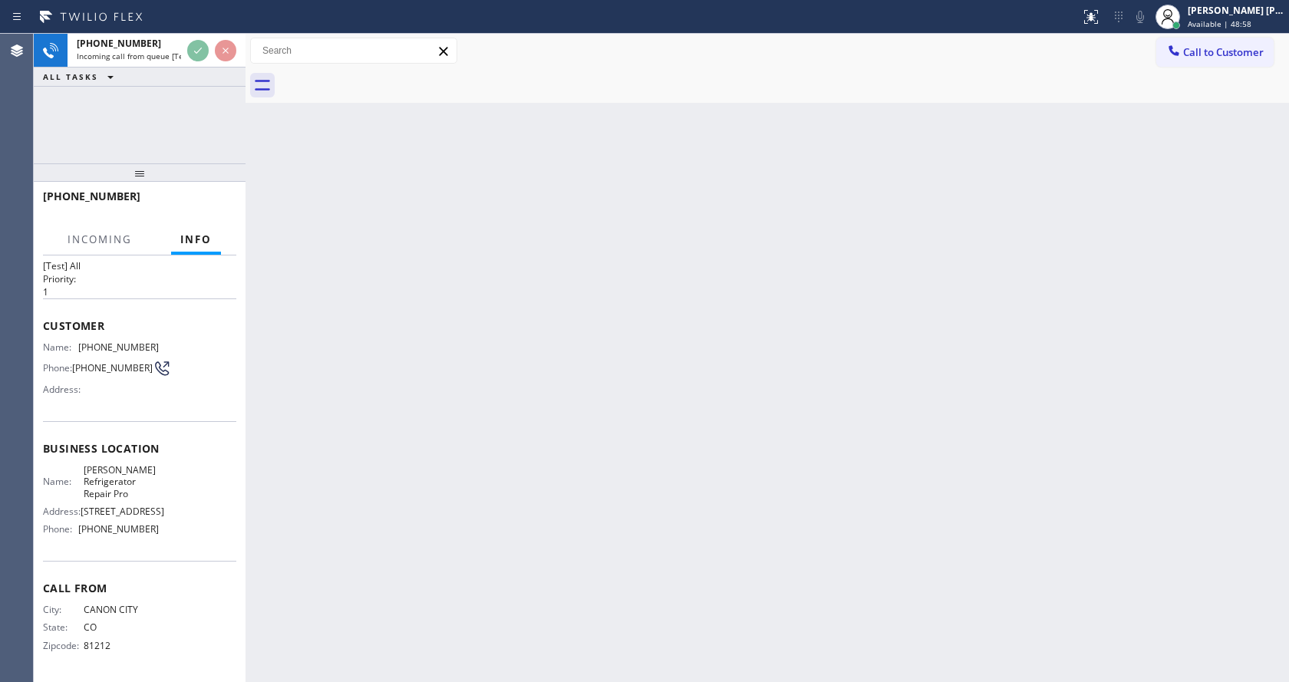
scroll to position [55, 0]
click at [538, 339] on div "Back to Dashboard Change Sender ID Customers Technicians Select a contact Outbo…" at bounding box center [766, 358] width 1043 height 648
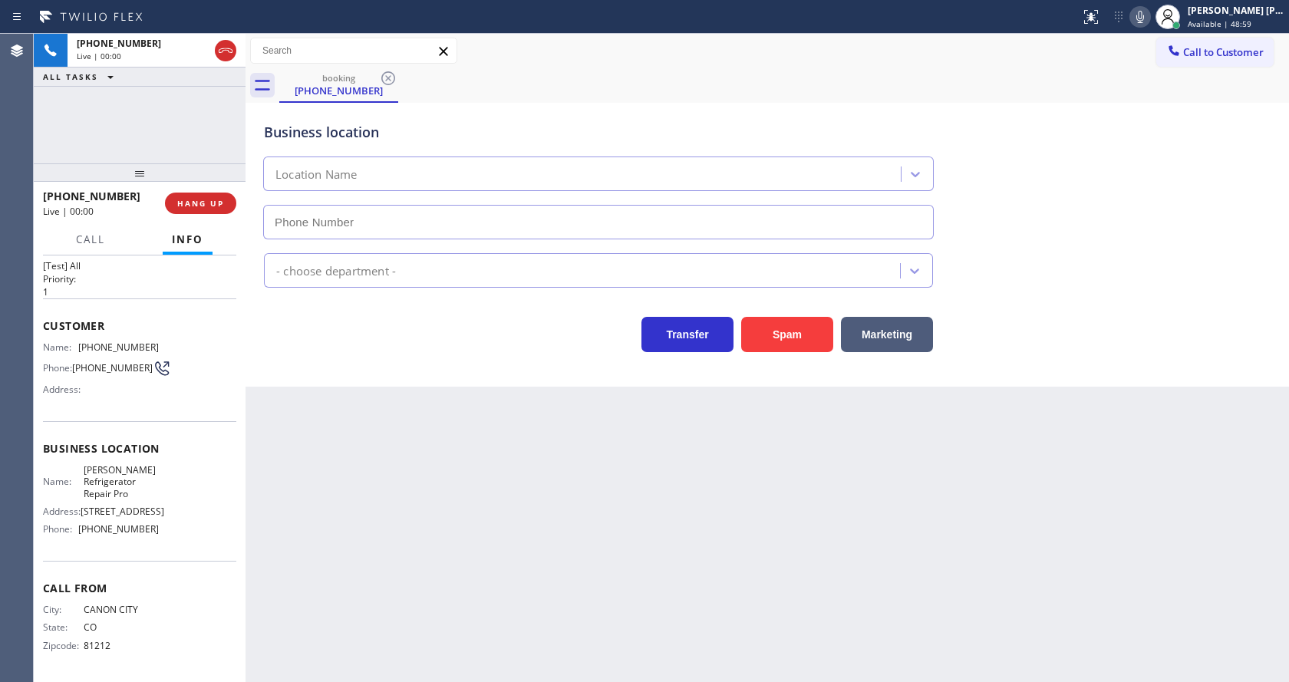
type input "(206) 309-8182"
click at [764, 604] on div "Back to Dashboard Change Sender ID Customers Technicians Select a contact Outbo…" at bounding box center [766, 358] width 1043 height 648
click at [595, 563] on div "Back to Dashboard Change Sender ID Customers Technicians Select a contact Outbo…" at bounding box center [766, 358] width 1043 height 648
drag, startPoint x: 311, startPoint y: 407, endPoint x: 697, endPoint y: 235, distance: 422.7
click at [311, 407] on div "Back to Dashboard Change Sender ID Customers Technicians Select a contact Outbo…" at bounding box center [766, 358] width 1043 height 648
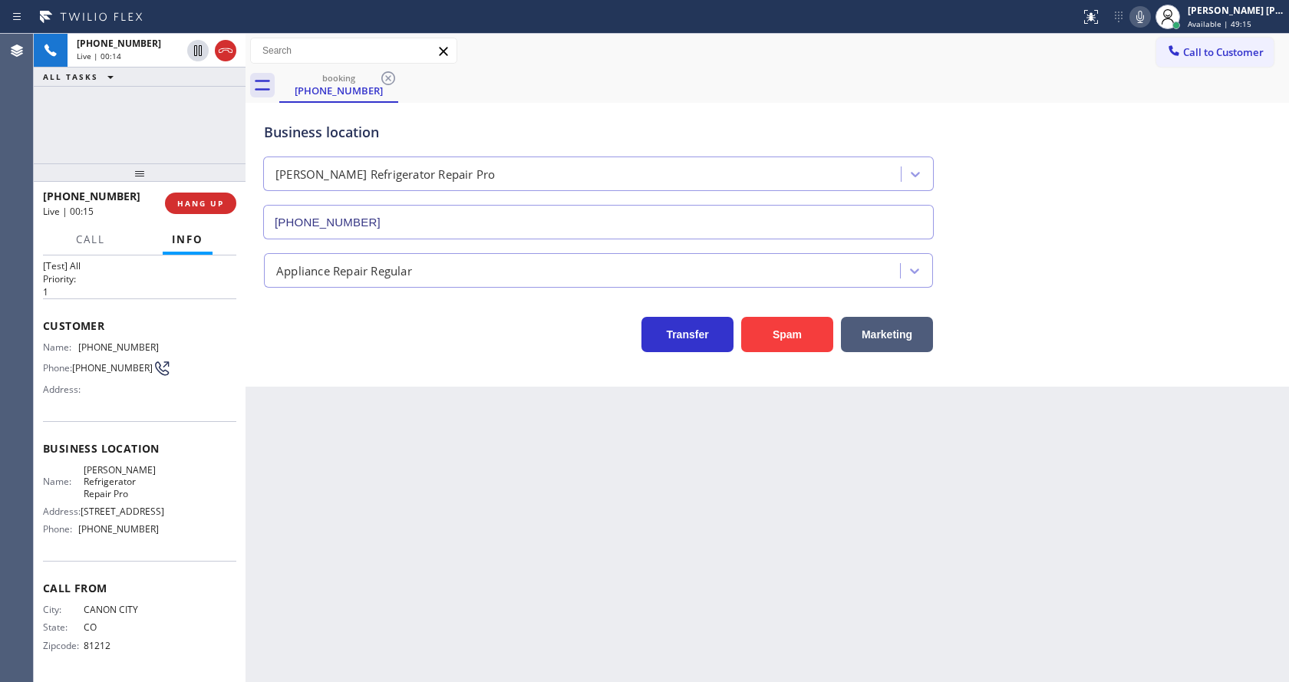
click at [473, 463] on div "Back to Dashboard Change Sender ID Customers Technicians Select a contact Outbo…" at bounding box center [766, 358] width 1043 height 648
click at [358, 469] on div "Back to Dashboard Change Sender ID Customers Technicians Select a contact Outbo…" at bounding box center [766, 358] width 1043 height 648
click at [381, 515] on div "Back to Dashboard Change Sender ID Customers Technicians Select a contact Outbo…" at bounding box center [766, 358] width 1043 height 648
click at [674, 600] on div "Back to Dashboard Change Sender ID Customers Technicians Select a contact Outbo…" at bounding box center [766, 358] width 1043 height 648
click at [399, 602] on div "Back to Dashboard Change Sender ID Customers Technicians Select a contact Outbo…" at bounding box center [766, 358] width 1043 height 648
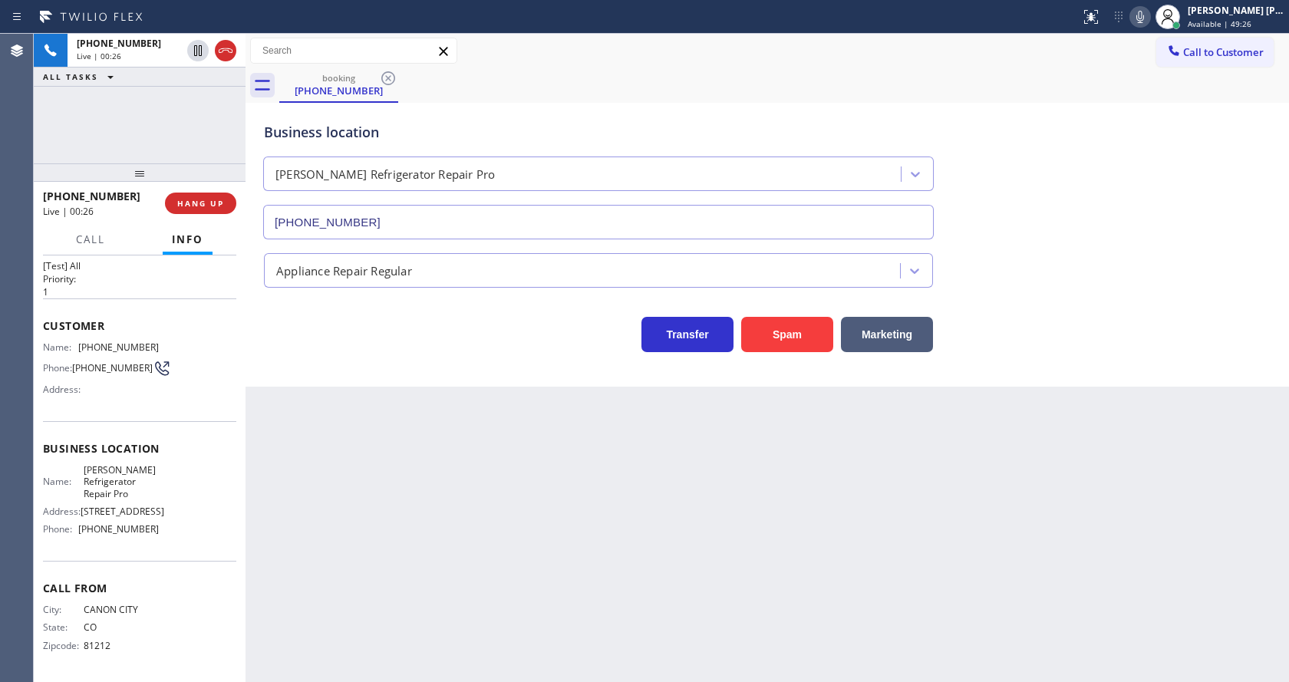
click at [324, 365] on div "Business location Ramsey Refrigerator Repair Pro (206) 309-8182 Appliance Repai…" at bounding box center [766, 245] width 1043 height 284
click at [795, 338] on button "Spam" at bounding box center [787, 334] width 92 height 35
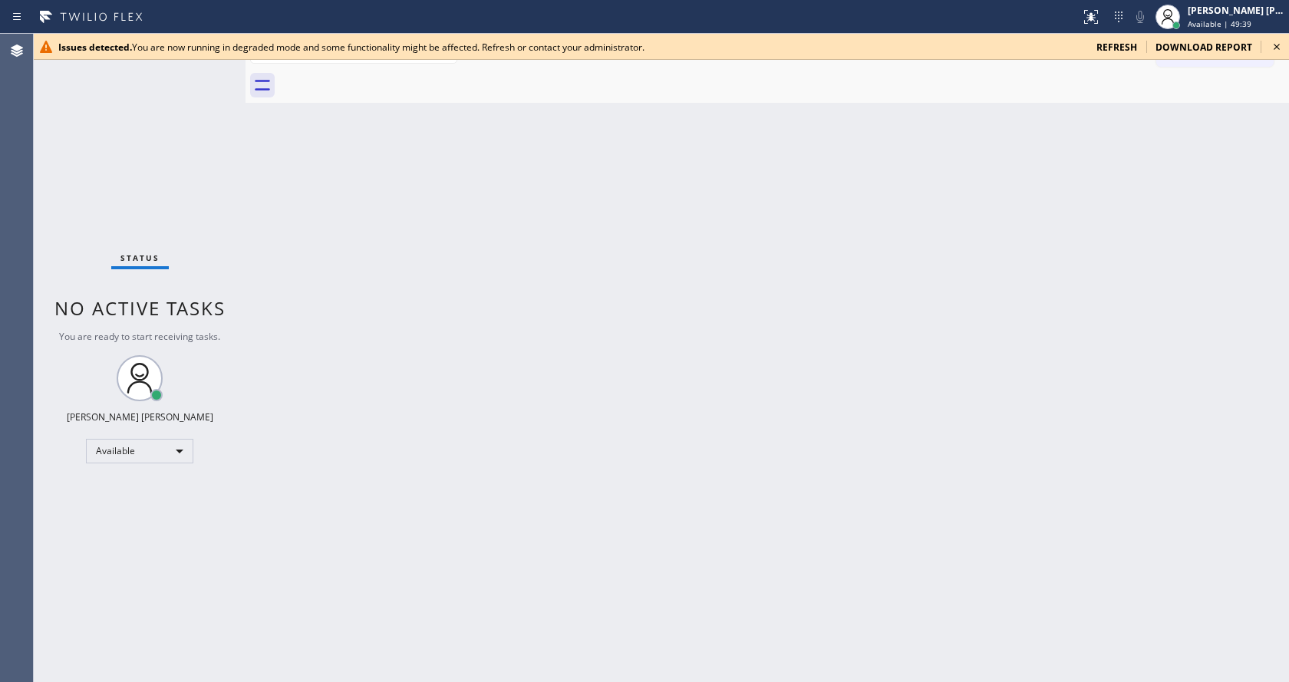
click at [1276, 44] on icon at bounding box center [1276, 47] width 18 height 18
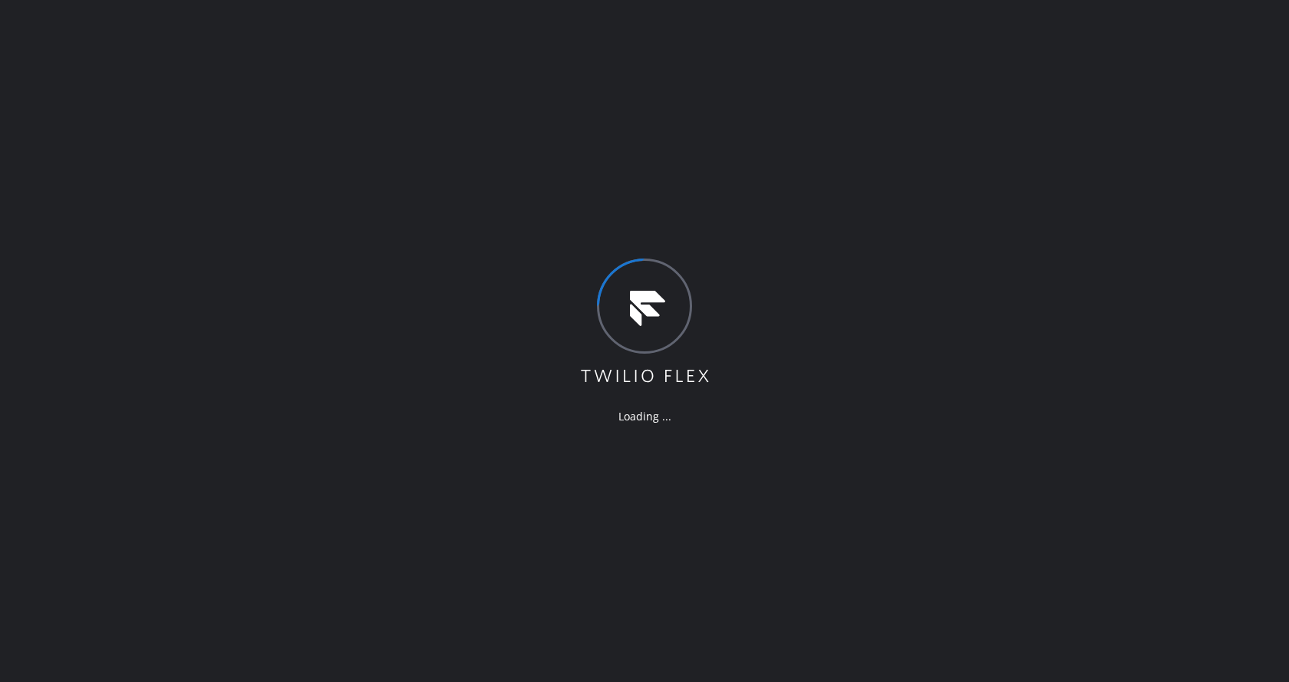
click at [435, 366] on div "Loading ..." at bounding box center [644, 341] width 1289 height 682
click at [173, 175] on div "Loading ..." at bounding box center [644, 341] width 1289 height 682
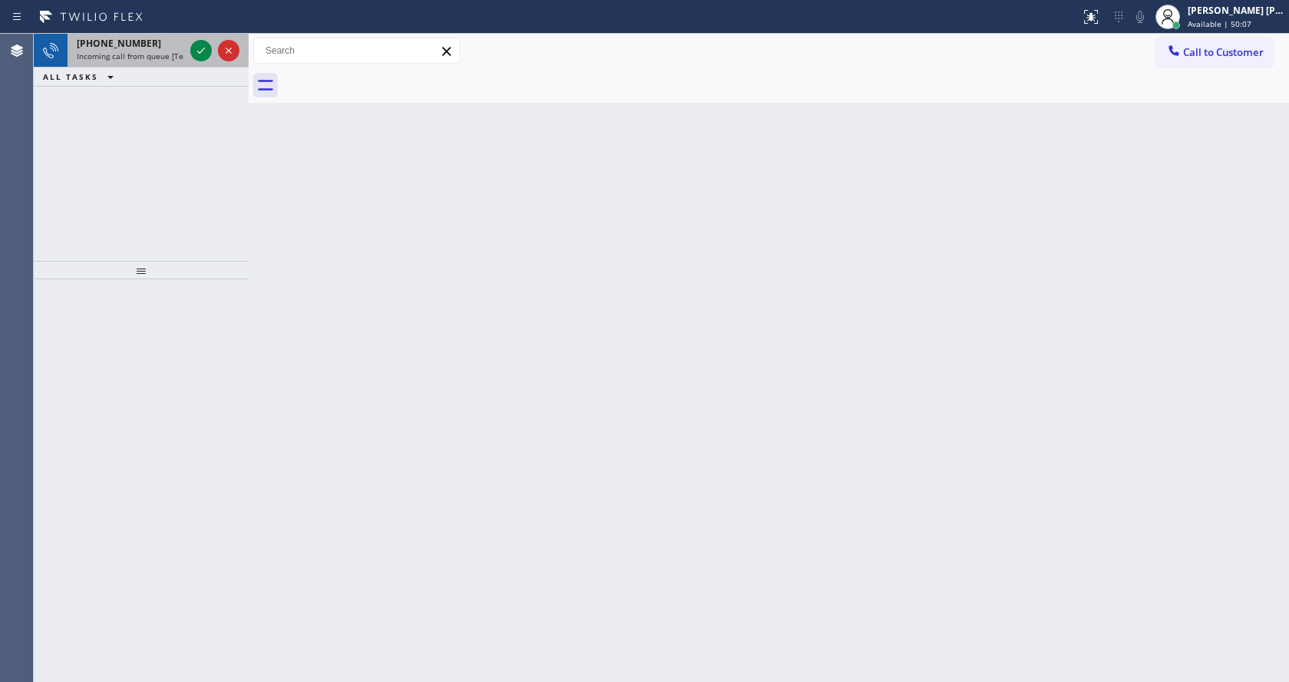
click at [197, 38] on div at bounding box center [214, 51] width 55 height 34
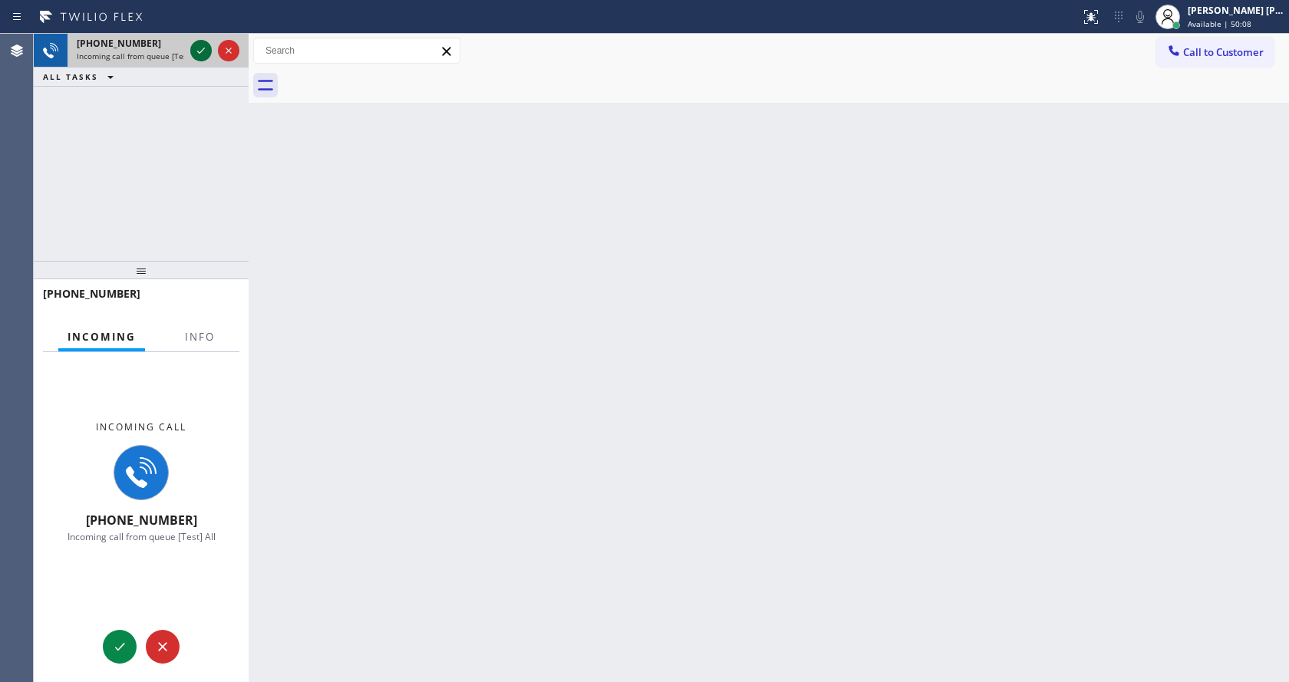
click at [198, 46] on icon at bounding box center [201, 50] width 18 height 18
click at [203, 345] on button "Info" at bounding box center [200, 337] width 48 height 30
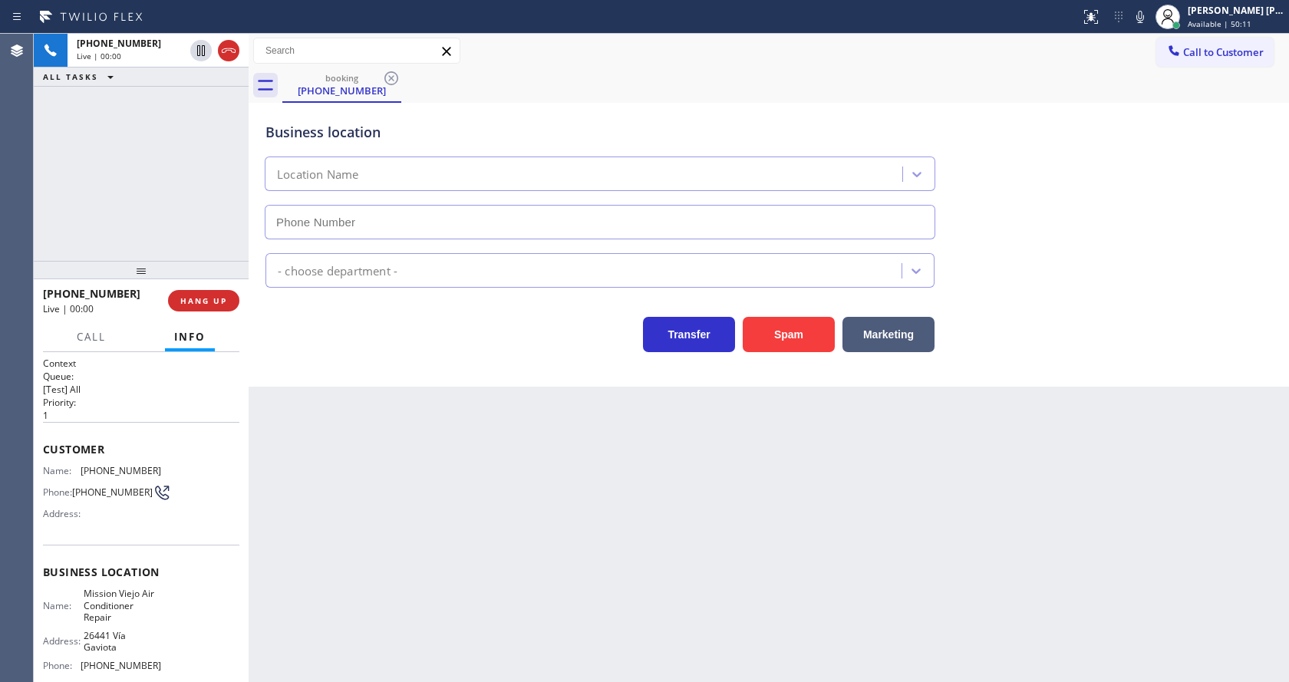
type input "[PHONE_NUMBER]"
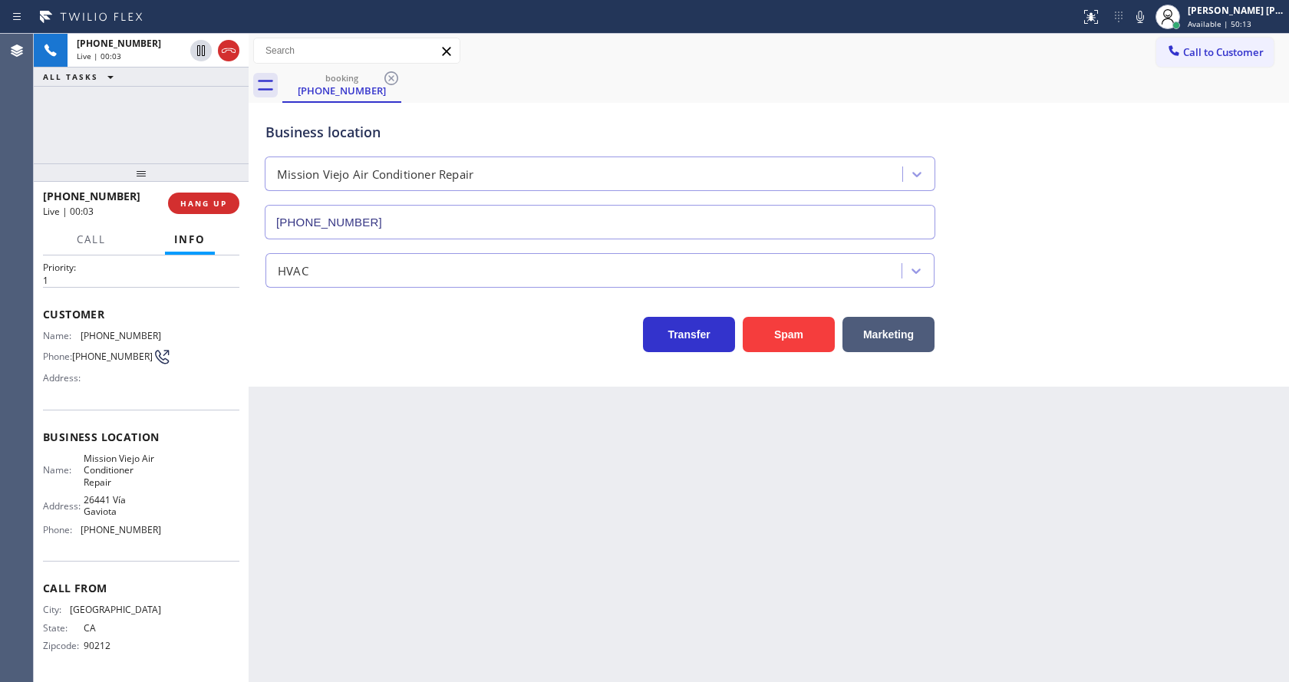
scroll to position [44, 0]
drag, startPoint x: 141, startPoint y: 272, endPoint x: 181, endPoint y: 115, distance: 161.5
click at [181, 115] on div "+13109755634 Live | 00:03 ALL TASKS ALL TASKS ACTIVE TASKS TASKS IN WRAP UP +13…" at bounding box center [141, 358] width 215 height 648
click at [416, 475] on div "Back to Dashboard Change Sender ID Customers Technicians Select a contact Outbo…" at bounding box center [769, 358] width 1040 height 648
drag, startPoint x: 682, startPoint y: 542, endPoint x: 665, endPoint y: 541, distance: 16.9
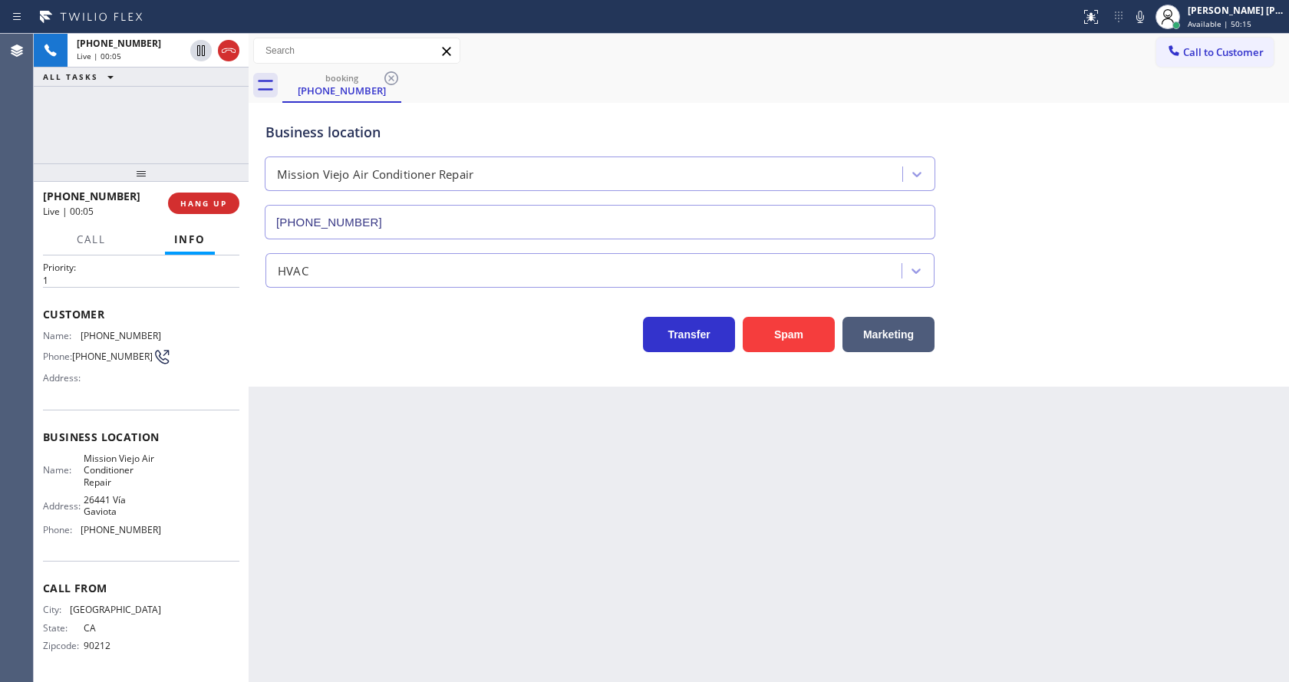
click at [682, 542] on div "Back to Dashboard Change Sender ID Customers Technicians Select a contact Outbo…" at bounding box center [769, 358] width 1040 height 648
click at [215, 382] on div "Name: (310) 975-5634 Phone: (310) 975-5634 Address:" at bounding box center [141, 360] width 196 height 61
click at [514, 564] on div "Back to Dashboard Change Sender ID Customers Technicians Select a contact Outbo…" at bounding box center [769, 358] width 1040 height 648
click at [76, 463] on div "Name: Mission Viejo Air Conditioner Repair" at bounding box center [102, 470] width 118 height 35
drag, startPoint x: 77, startPoint y: 326, endPoint x: 191, endPoint y: 336, distance: 114.7
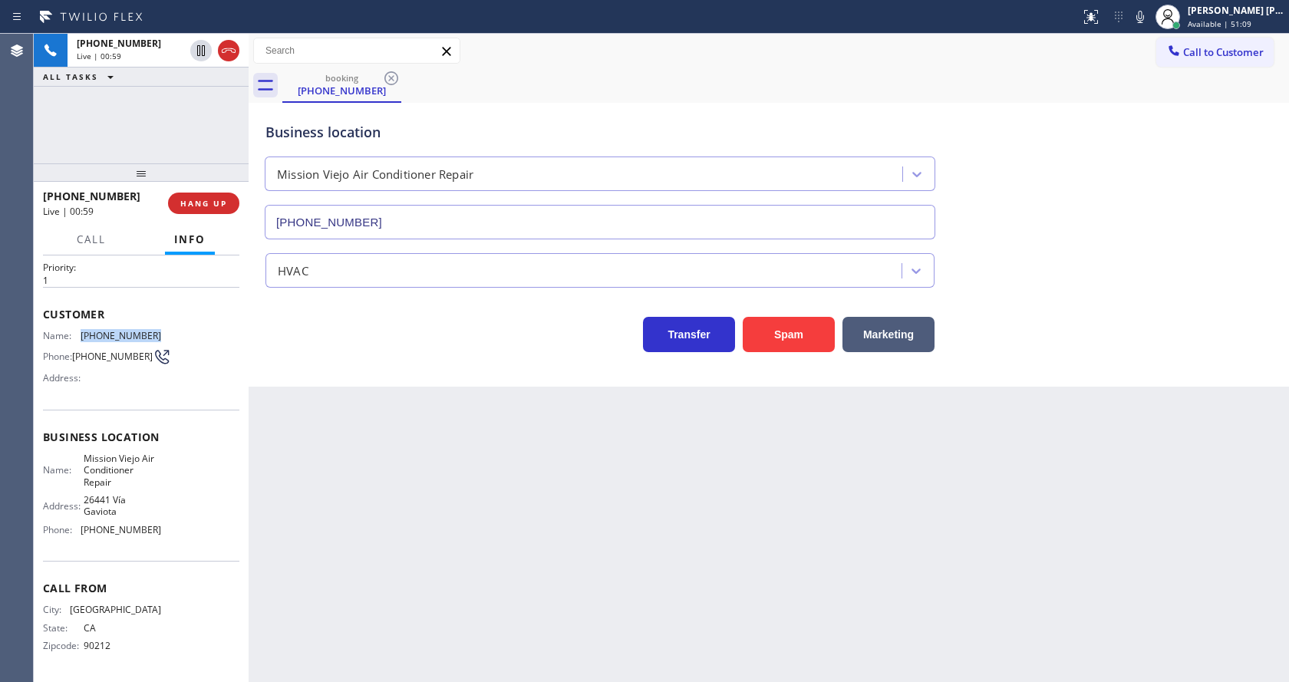
click at [191, 336] on div "Name: (310) 975-5634 Phone: (310) 975-5634 Address:" at bounding box center [141, 360] width 196 height 61
copy div "(310) 975-5634"
click at [390, 469] on div "Back to Dashboard Change Sender ID Customers Technicians Select a contact Outbo…" at bounding box center [769, 358] width 1040 height 648
click at [141, 506] on span "26441 Vía Gaviota" at bounding box center [122, 506] width 77 height 24
drag, startPoint x: 81, startPoint y: 456, endPoint x: 128, endPoint y: 477, distance: 52.2
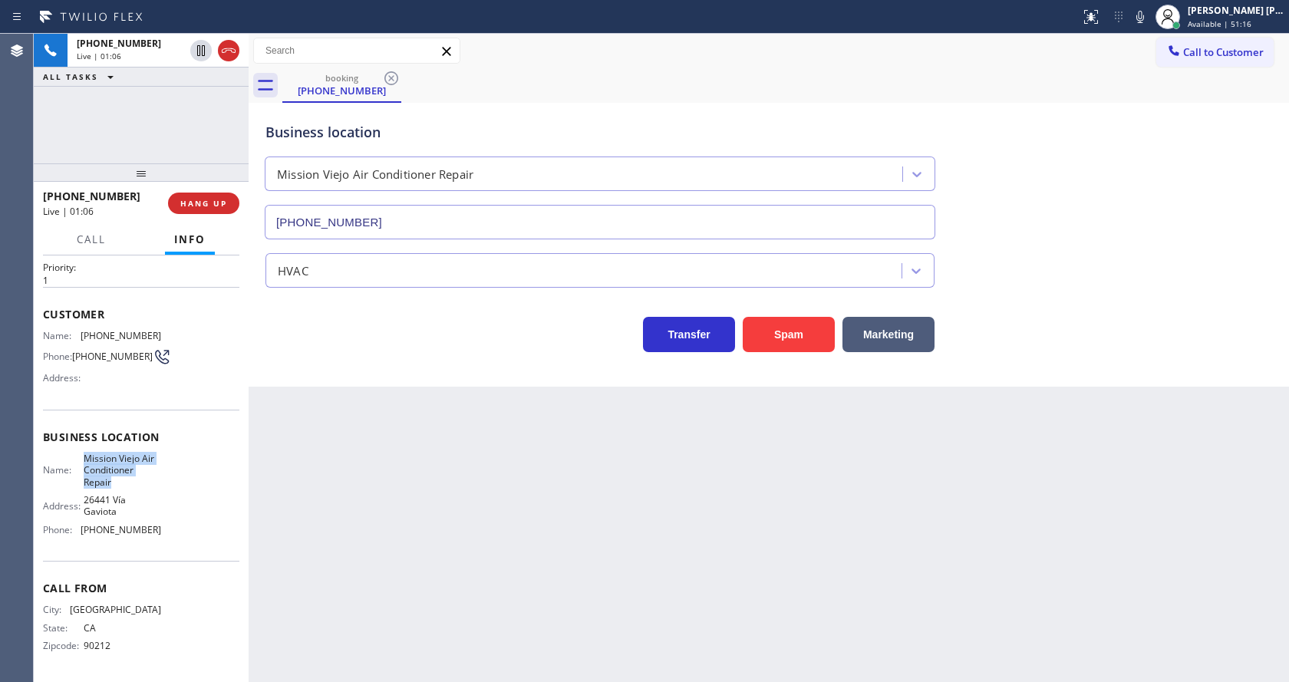
click at [128, 477] on div "Name: Mission Viejo Air Conditioner Repair" at bounding box center [102, 470] width 118 height 35
copy span "Mission Viejo Air Conditioner Repair"
click at [423, 489] on div "Back to Dashboard Change Sender ID Customers Technicians Select a contact Outbo…" at bounding box center [769, 358] width 1040 height 648
click at [144, 509] on span "26441 Vía Gaviota" at bounding box center [122, 506] width 77 height 24
drag, startPoint x: 76, startPoint y: 533, endPoint x: 184, endPoint y: 539, distance: 108.3
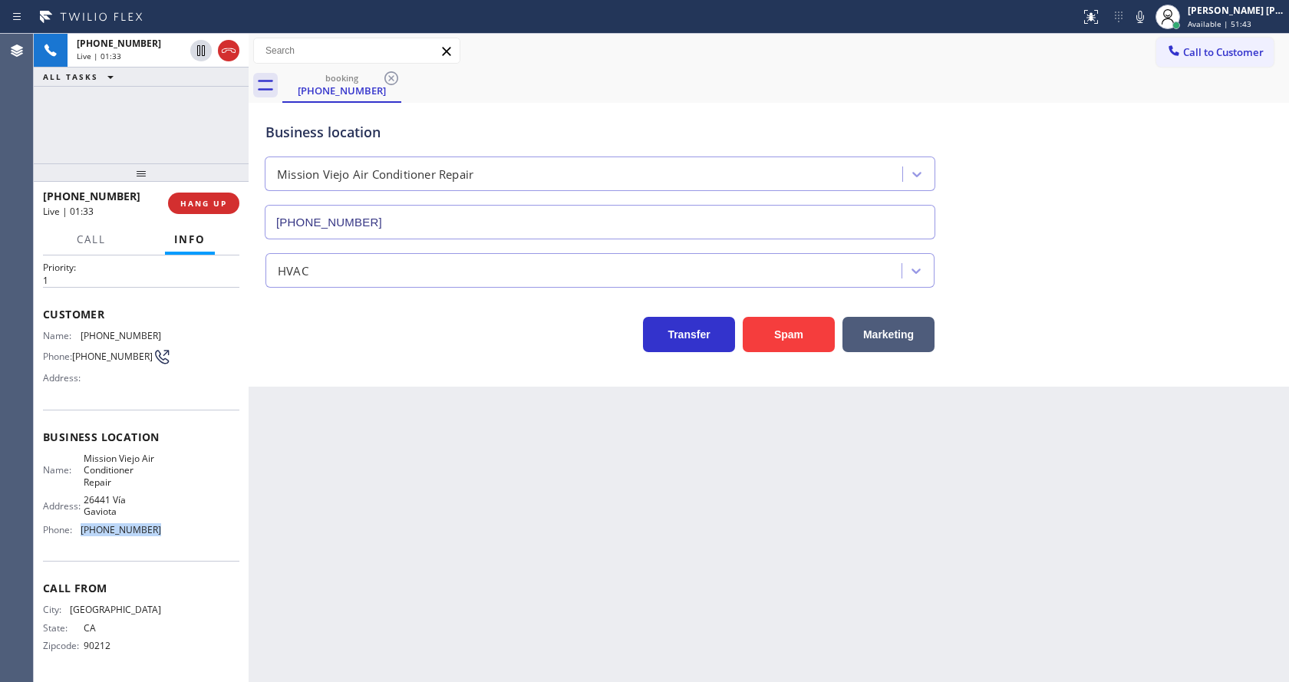
click at [184, 539] on div "Name: Mission Viejo Air Conditioner Repair Address: 26441 Vía Gaviota Phone: (7…" at bounding box center [141, 498] width 196 height 90
copy div "[PHONE_NUMBER]"
click at [346, 511] on div "Back to Dashboard Change Sender ID Customers Technicians Select a contact Outbo…" at bounding box center [769, 358] width 1040 height 648
click at [565, 595] on div "Back to Dashboard Change Sender ID Customers Technicians Select a contact Outbo…" at bounding box center [769, 358] width 1040 height 648
click at [384, 398] on div "Back to Dashboard Change Sender ID Customers Technicians Select a contact Outbo…" at bounding box center [769, 358] width 1040 height 648
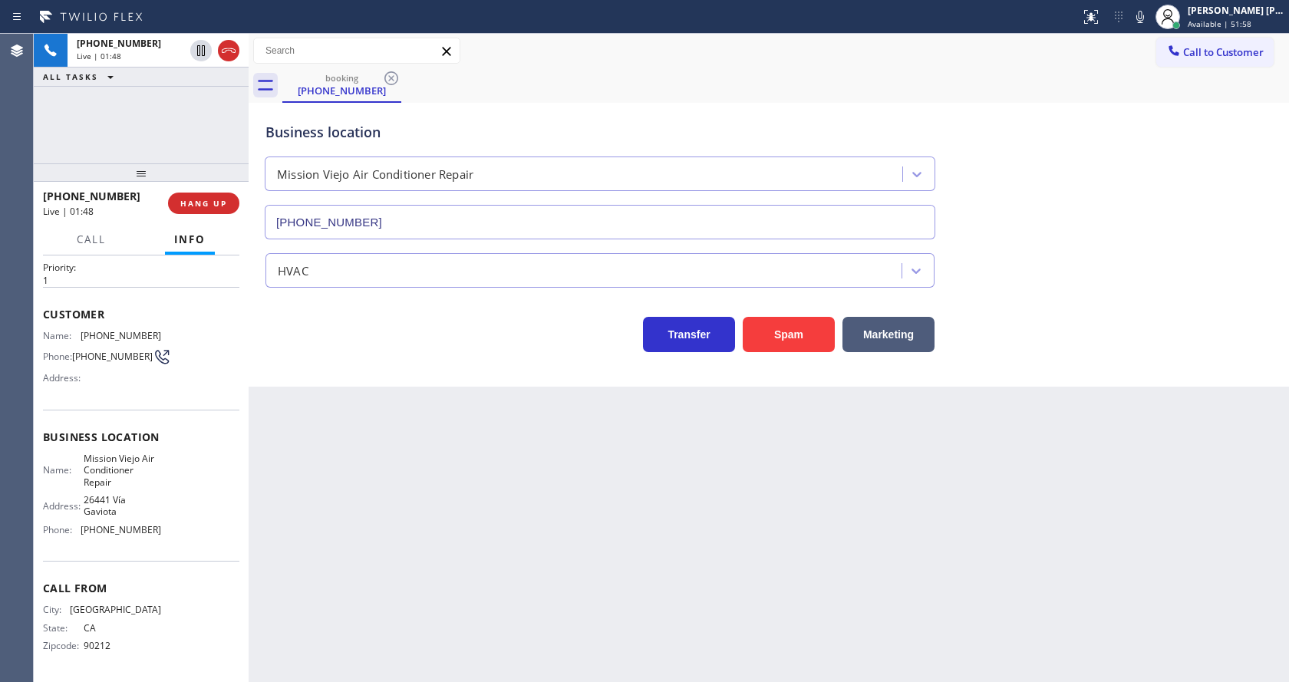
click at [354, 400] on div "Back to Dashboard Change Sender ID Customers Technicians Select a contact Outbo…" at bounding box center [769, 358] width 1040 height 648
click at [327, 565] on div "Back to Dashboard Change Sender ID Customers Technicians Select a contact Outbo…" at bounding box center [769, 358] width 1040 height 648
click at [670, 618] on div "Back to Dashboard Change Sender ID Customers Technicians Select a contact Outbo…" at bounding box center [769, 358] width 1040 height 648
click at [746, 545] on div "Back to Dashboard Change Sender ID Customers Technicians Select a contact Outbo…" at bounding box center [769, 358] width 1040 height 648
click at [416, 550] on div "Back to Dashboard Change Sender ID Customers Technicians Select a contact Outbo…" at bounding box center [769, 358] width 1040 height 648
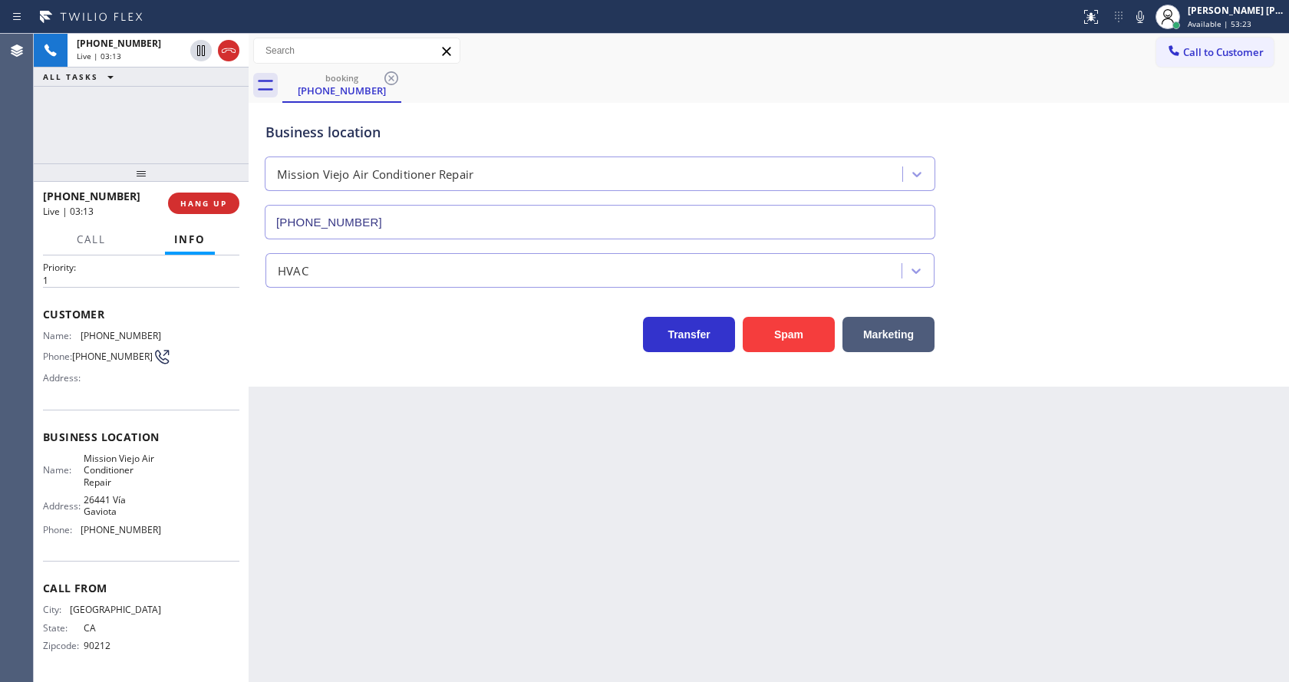
click at [562, 482] on div "Back to Dashboard Change Sender ID Customers Technicians Select a contact Outbo…" at bounding box center [769, 358] width 1040 height 648
click at [1144, 15] on icon at bounding box center [1140, 17] width 18 height 18
click at [199, 52] on icon at bounding box center [201, 50] width 18 height 18
click at [397, 526] on div "Back to Dashboard Change Sender ID Customers Technicians Select a contact Outbo…" at bounding box center [769, 358] width 1040 height 648
drag, startPoint x: 622, startPoint y: 513, endPoint x: 610, endPoint y: 518, distance: 13.1
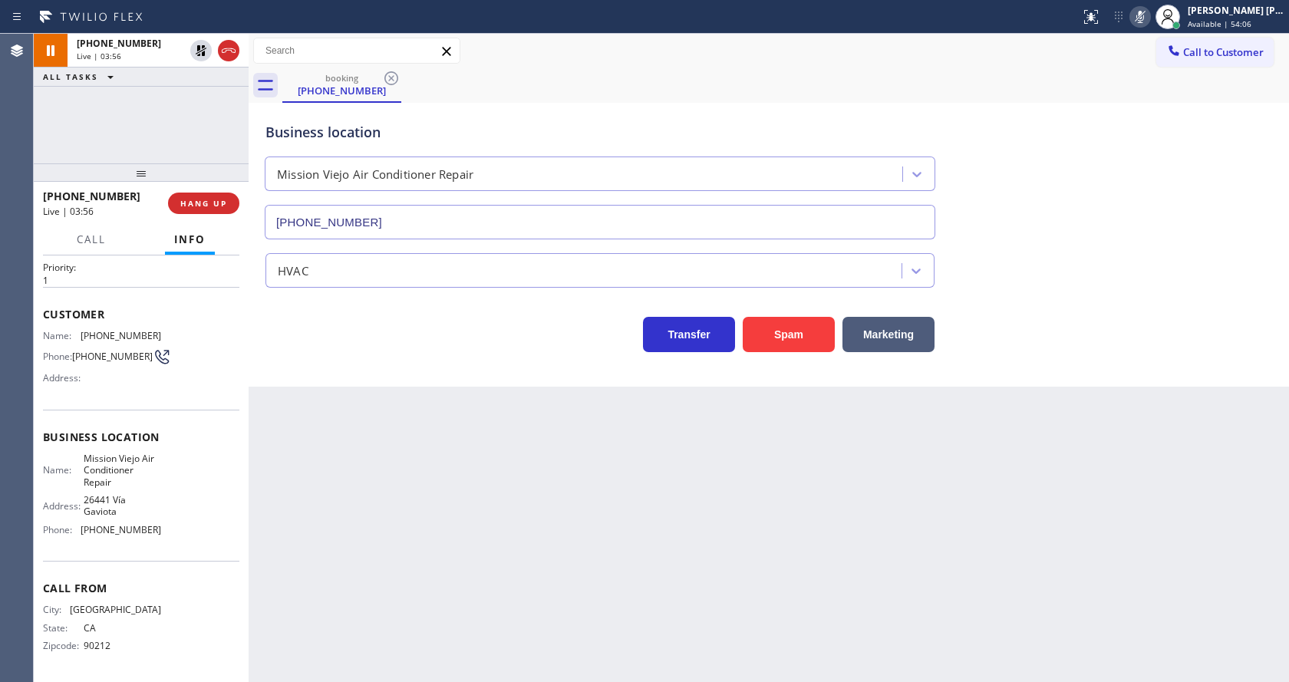
click at [622, 513] on div "Back to Dashboard Change Sender ID Customers Technicians Select a contact Outbo…" at bounding box center [769, 358] width 1040 height 648
click at [1144, 335] on div "Transfer Spam Marketing" at bounding box center [768, 327] width 1013 height 49
click at [450, 454] on div "Back to Dashboard Change Sender ID Customers Technicians Select a contact Outbo…" at bounding box center [769, 358] width 1040 height 648
click at [759, 515] on div "Back to Dashboard Change Sender ID Customers Technicians Select a contact Outbo…" at bounding box center [769, 358] width 1040 height 648
click at [367, 678] on div "Back to Dashboard Change Sender ID Customers Technicians Select a contact Outbo…" at bounding box center [769, 358] width 1040 height 648
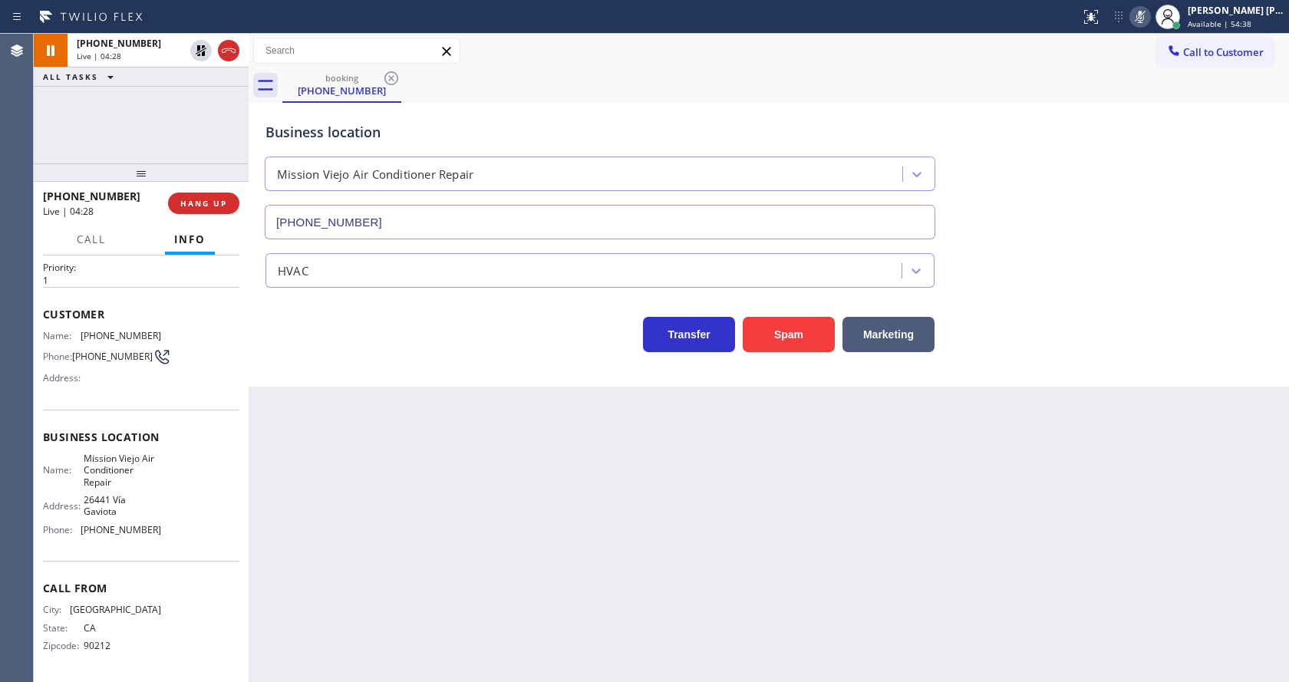
click at [327, 476] on div "Back to Dashboard Change Sender ID Customers Technicians Select a contact Outbo…" at bounding box center [769, 358] width 1040 height 648
drag, startPoint x: 623, startPoint y: 575, endPoint x: 542, endPoint y: 679, distance: 131.7
click at [623, 575] on div "Back to Dashboard Change Sender ID Customers Technicians Select a contact Outbo…" at bounding box center [769, 358] width 1040 height 648
click at [344, 423] on div "Back to Dashboard Change Sender ID Customers Technicians Select a contact Outbo…" at bounding box center [769, 358] width 1040 height 648
click at [567, 624] on div "Back to Dashboard Change Sender ID Customers Technicians Select a contact Outbo…" at bounding box center [769, 358] width 1040 height 648
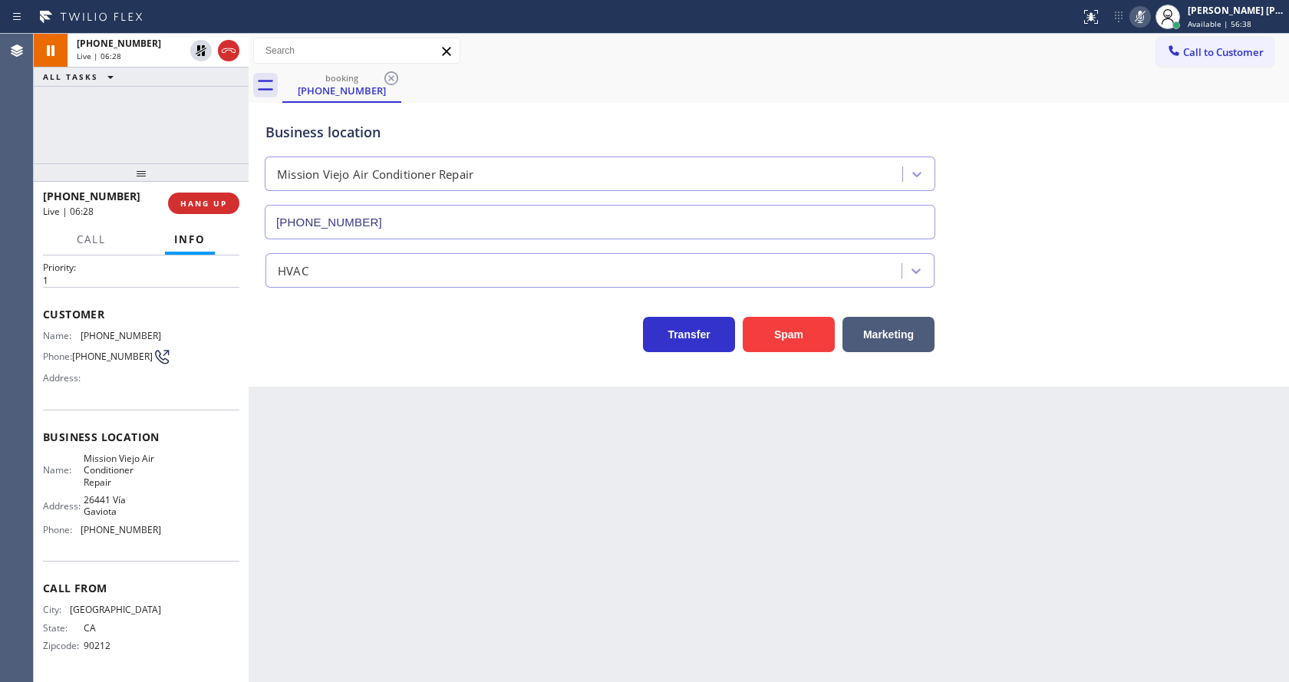
click at [371, 392] on div "Back to Dashboard Change Sender ID Customers Technicians Select a contact Outbo…" at bounding box center [769, 358] width 1040 height 648
drag, startPoint x: 564, startPoint y: 587, endPoint x: 531, endPoint y: 607, distance: 38.5
click at [564, 587] on div "Back to Dashboard Change Sender ID Customers Technicians Select a contact Outbo…" at bounding box center [769, 358] width 1040 height 648
click at [562, 565] on div "Back to Dashboard Change Sender ID Customers Technicians Select a contact Outbo…" at bounding box center [769, 358] width 1040 height 648
click at [204, 105] on icon at bounding box center [201, 103] width 18 height 18
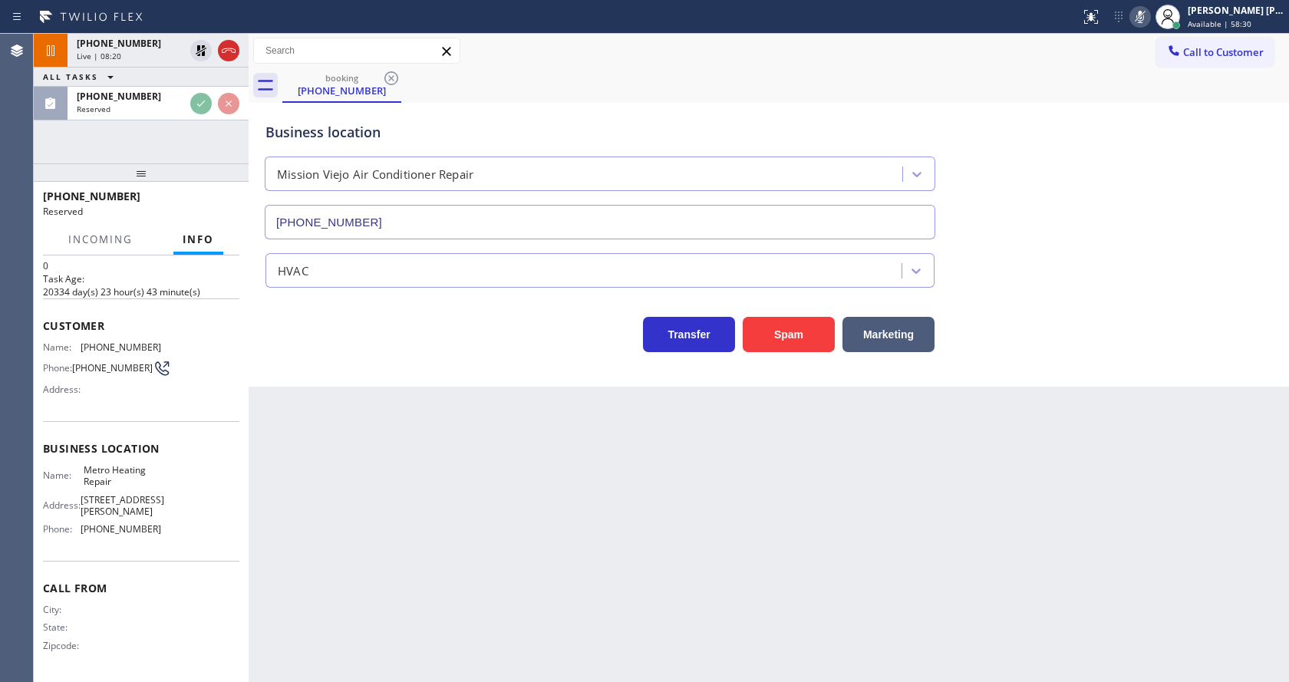
scroll to position [57, 0]
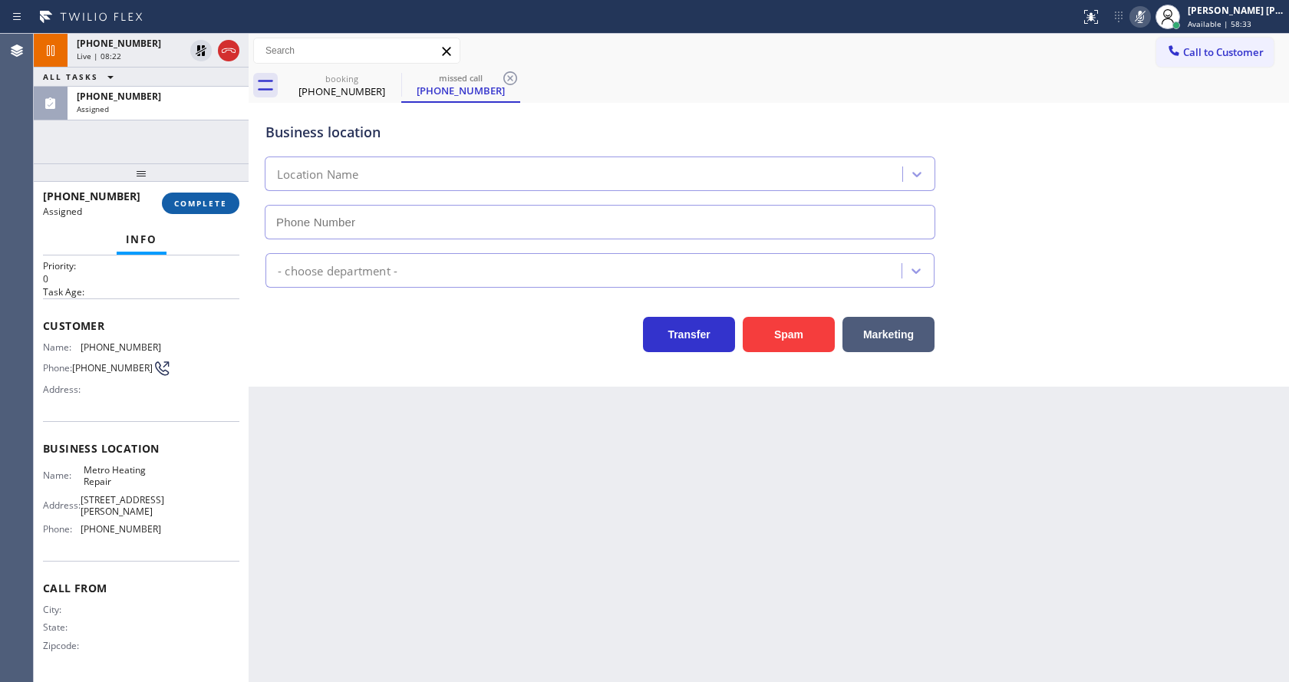
type input "(833) 318-0239"
click at [190, 199] on span "COMPLETE" at bounding box center [200, 203] width 53 height 11
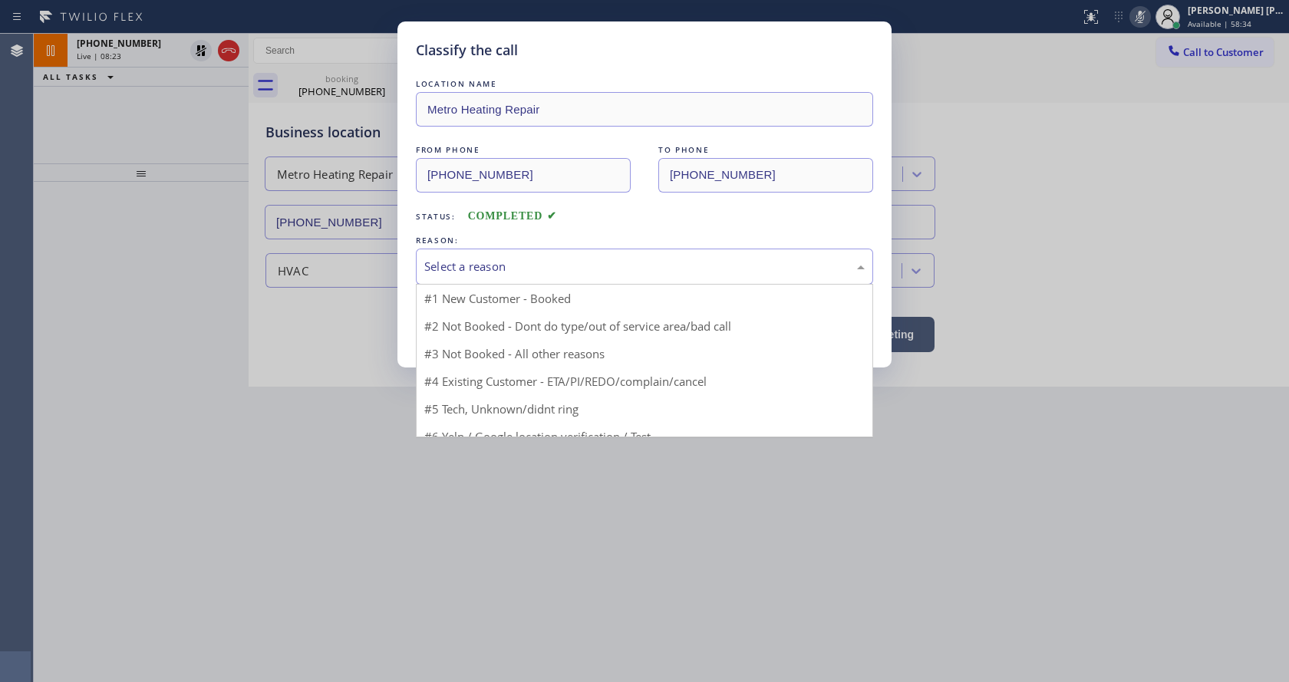
click at [476, 268] on div "Select a reason" at bounding box center [644, 267] width 440 height 18
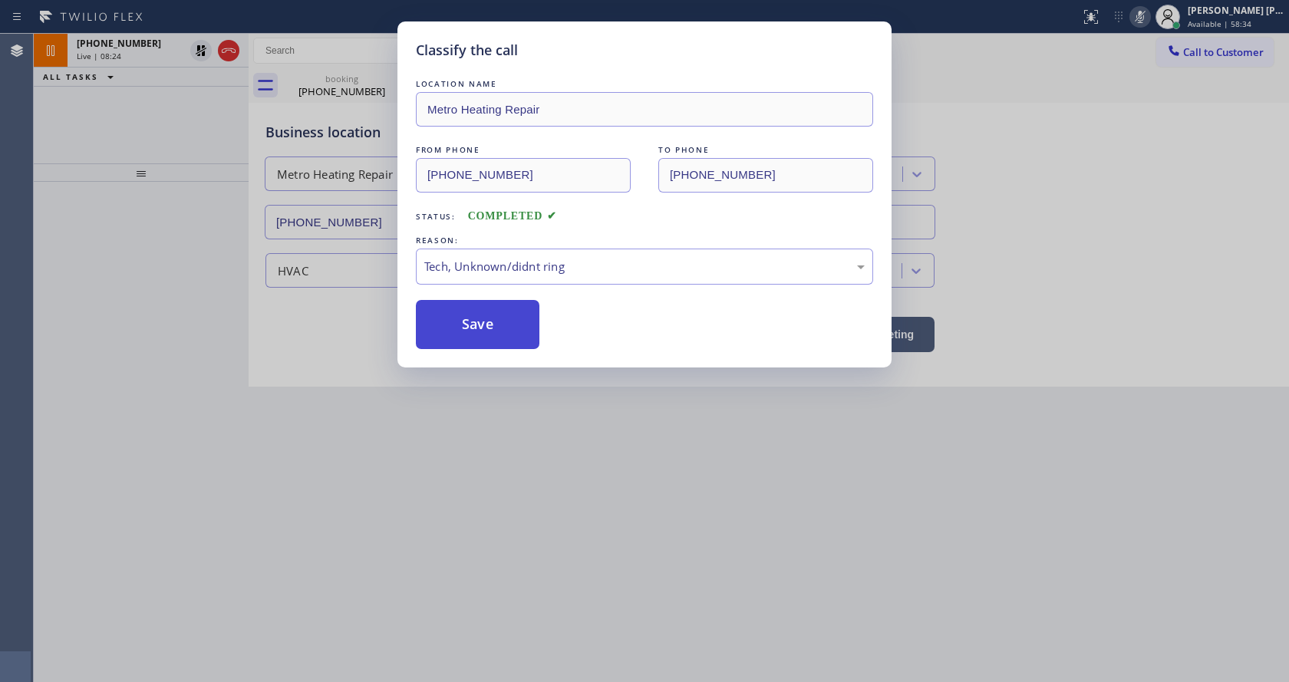
click at [472, 321] on button "Save" at bounding box center [478, 324] width 124 height 49
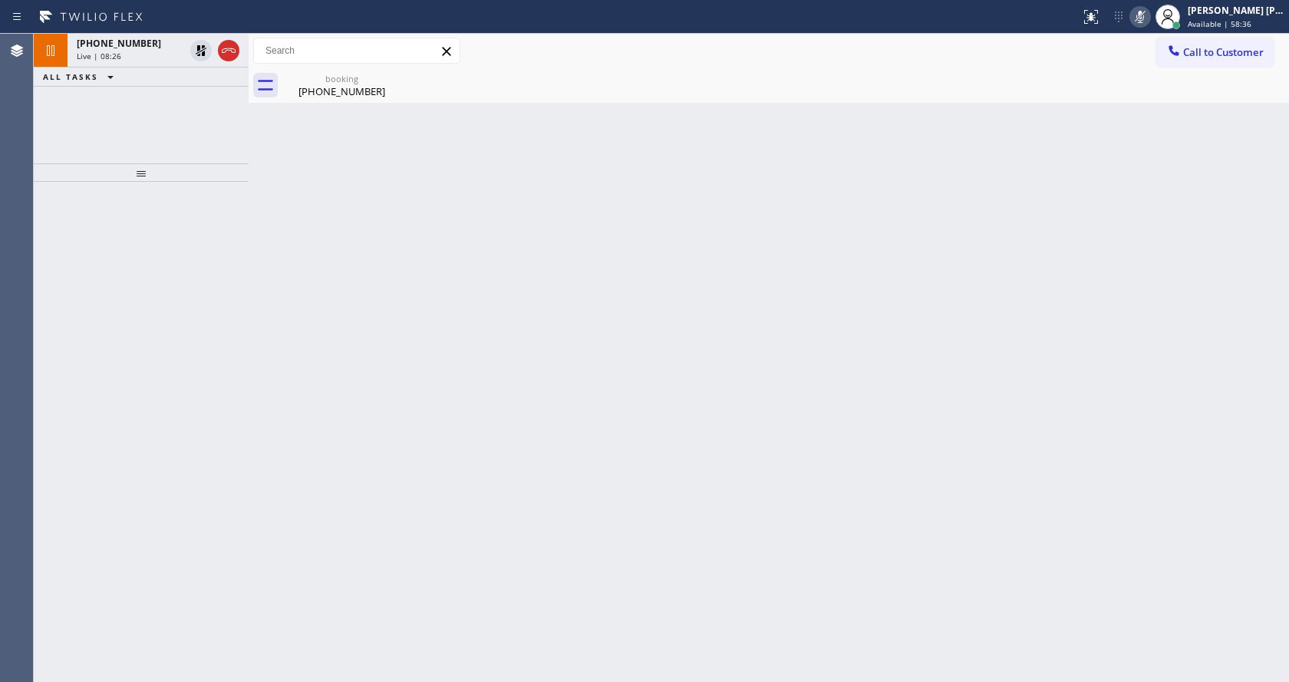
click at [1194, 361] on div "Back to Dashboard Change Sender ID Customers Technicians Select a contact Outbo…" at bounding box center [769, 358] width 1040 height 648
click at [84, 173] on div at bounding box center [141, 172] width 215 height 18
click at [127, 51] on div "Live | 08:33" at bounding box center [130, 56] width 107 height 11
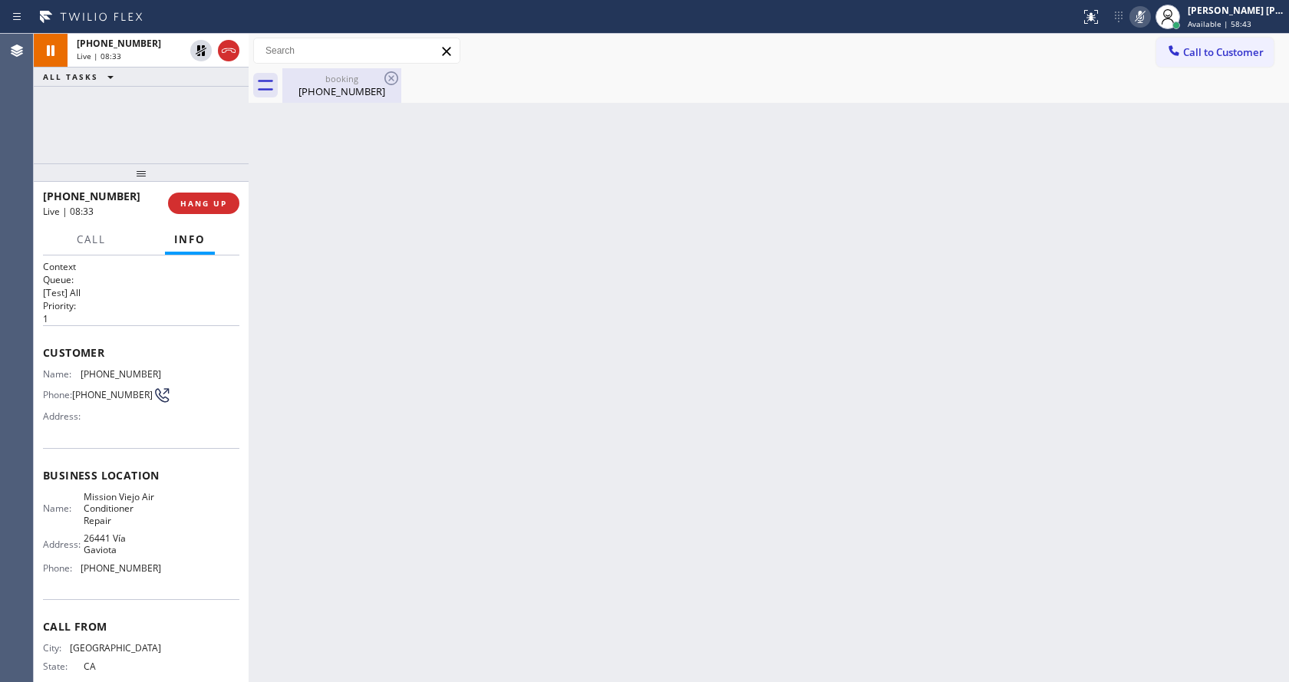
click at [331, 94] on div "(310) 975-5634" at bounding box center [342, 91] width 116 height 14
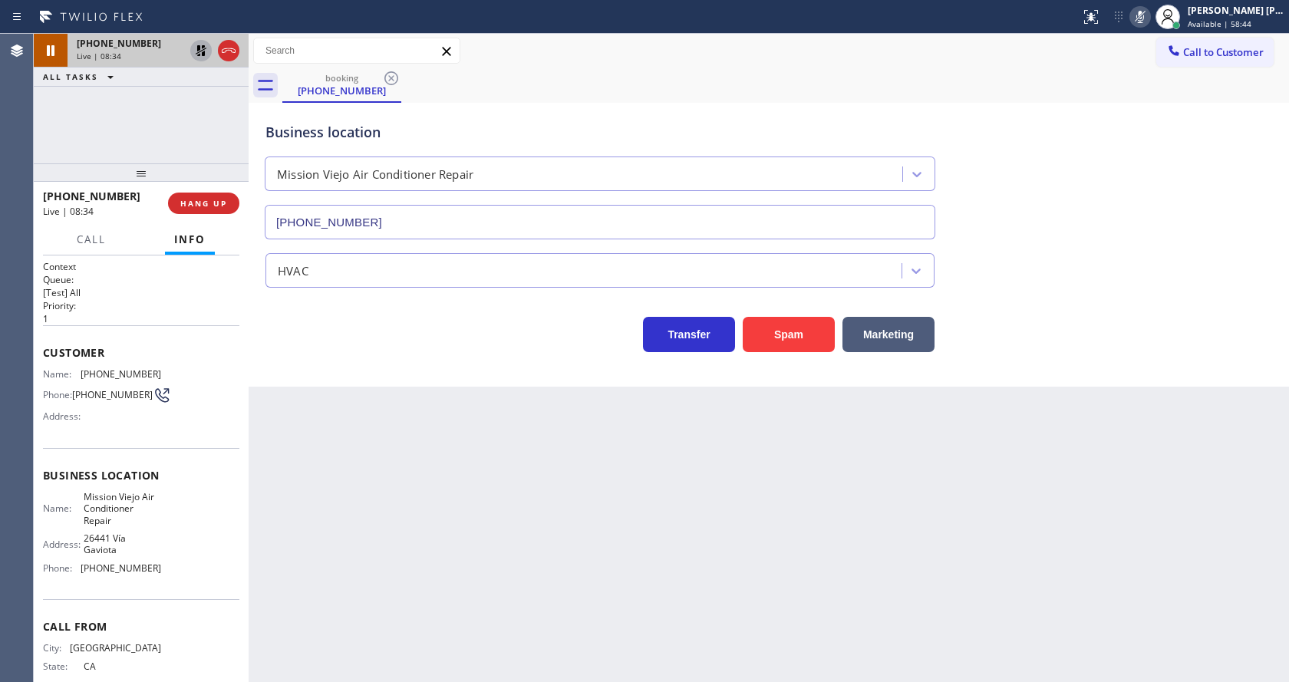
click at [201, 46] on icon at bounding box center [201, 50] width 18 height 18
click at [1144, 18] on icon at bounding box center [1140, 17] width 18 height 18
drag, startPoint x: 1155, startPoint y: 124, endPoint x: 702, endPoint y: 489, distance: 582.1
click at [1156, 132] on div "Business location Mission Viejo Air Conditioner Repair (714) 942-5816" at bounding box center [768, 169] width 1013 height 139
click at [406, 515] on div "Back to Dashboard Change Sender ID Customers Technicians Select a contact Outbo…" at bounding box center [769, 358] width 1040 height 648
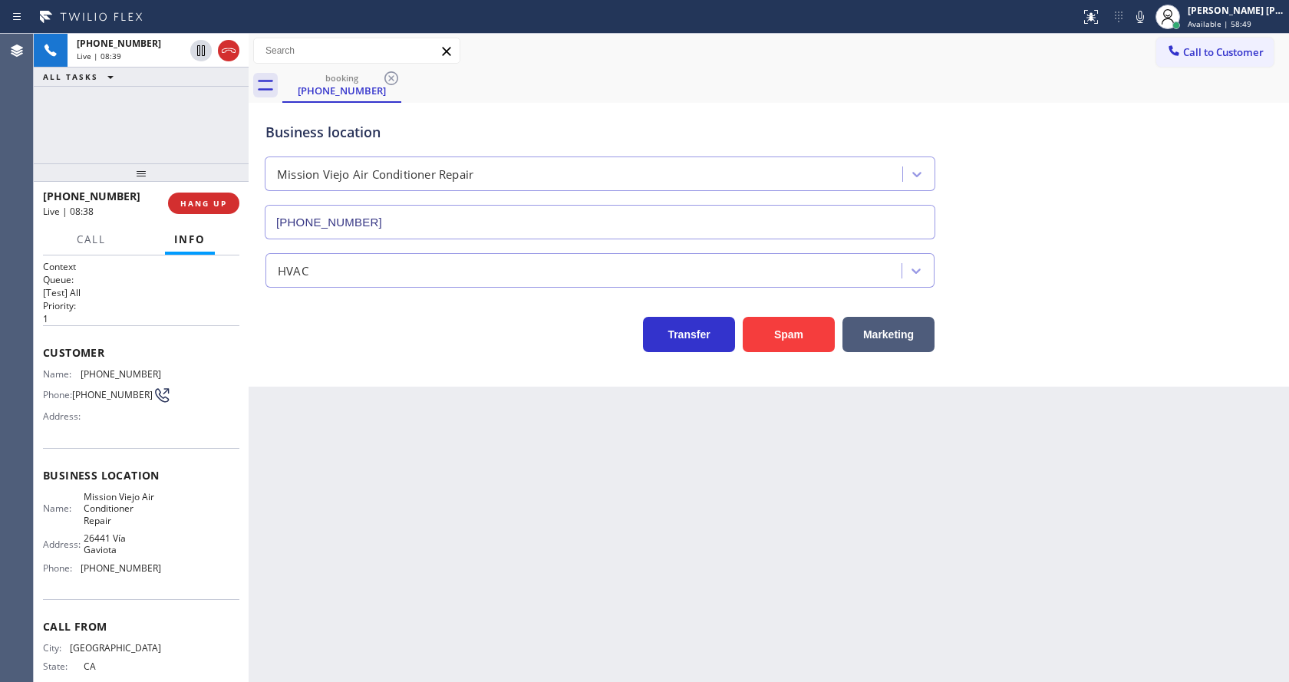
click at [601, 584] on div "Back to Dashboard Change Sender ID Customers Technicians Select a contact Outbo…" at bounding box center [769, 358] width 1040 height 648
drag, startPoint x: 1264, startPoint y: 611, endPoint x: 1248, endPoint y: 614, distance: 16.4
click at [1264, 611] on div "Back to Dashboard Change Sender ID Customers Technicians Select a contact Outbo…" at bounding box center [769, 358] width 1040 height 648
click at [517, 631] on div "Back to Dashboard Change Sender ID Customers Technicians Select a contact Outbo…" at bounding box center [769, 358] width 1040 height 648
click at [330, 412] on div "Back to Dashboard Change Sender ID Customers Technicians Select a contact Outbo…" at bounding box center [769, 358] width 1040 height 648
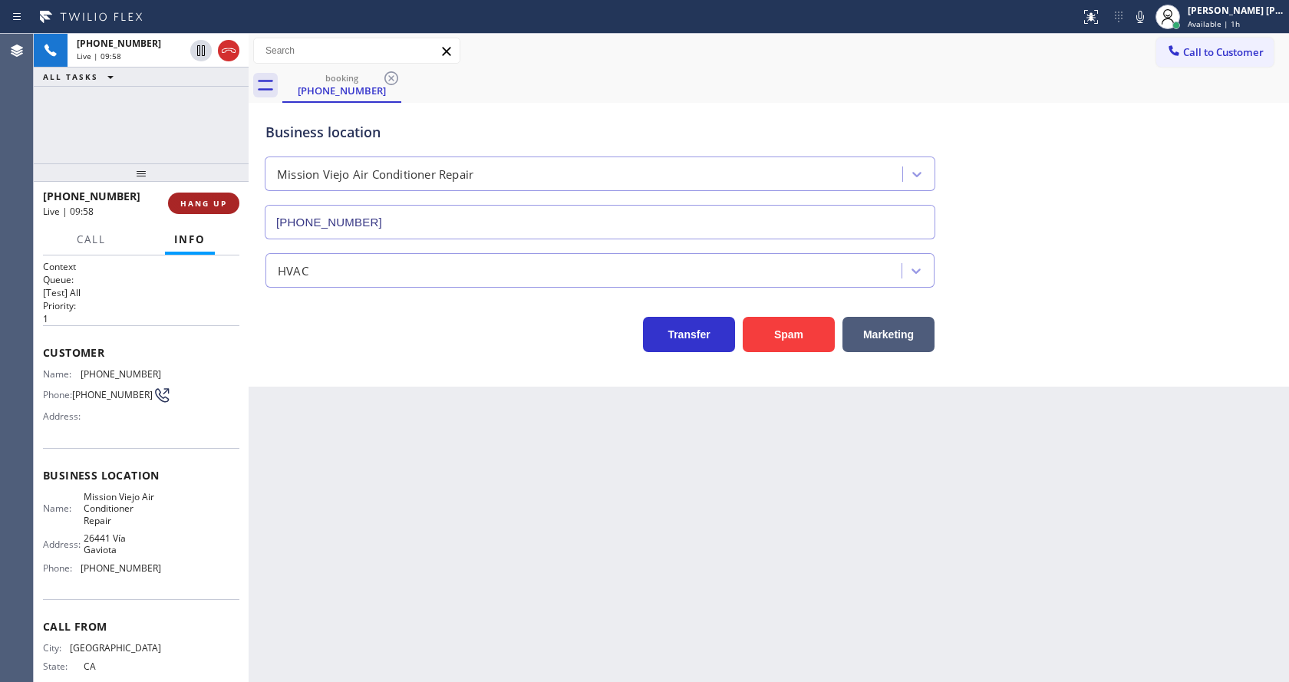
click at [190, 203] on span "HANG UP" at bounding box center [203, 203] width 47 height 11
click at [390, 437] on div "Back to Dashboard Change Sender ID Customers Technicians Select a contact Outbo…" at bounding box center [769, 358] width 1040 height 648
click at [667, 520] on div "Back to Dashboard Change Sender ID Customers Technicians Select a contact Outbo…" at bounding box center [769, 358] width 1040 height 648
click at [221, 196] on button "COMPLETE" at bounding box center [200, 203] width 77 height 21
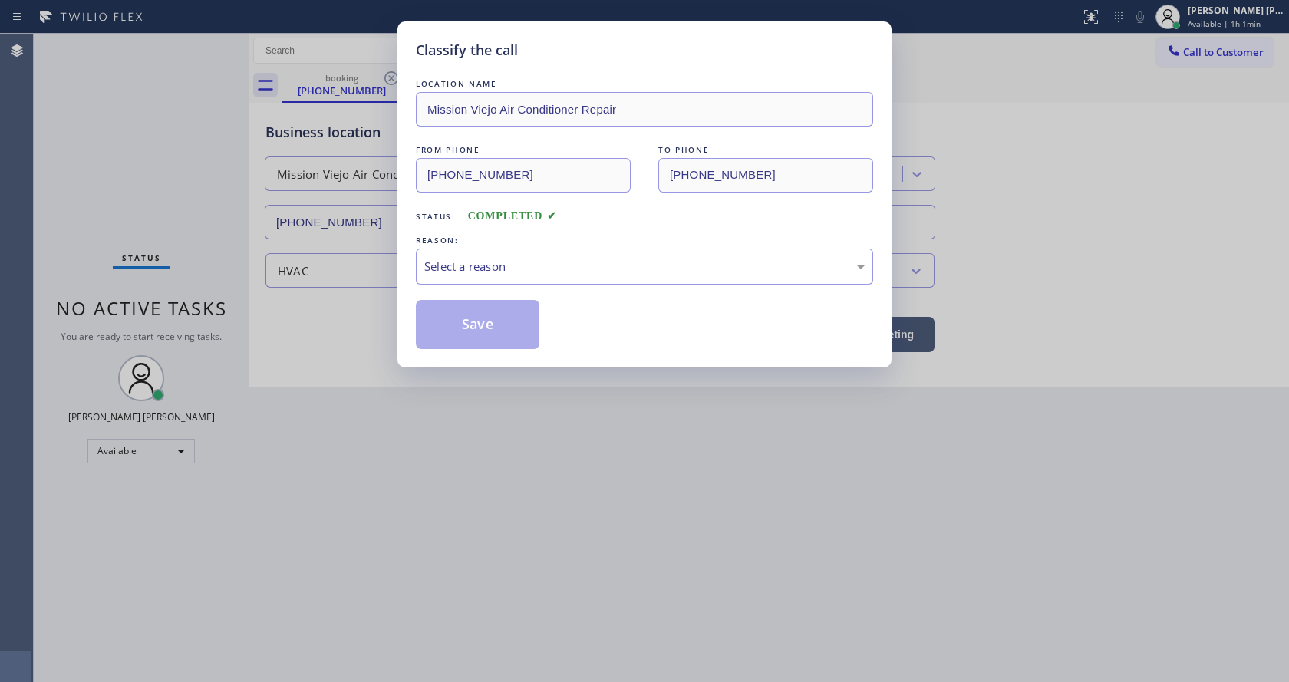
click at [504, 265] on div "Select a reason" at bounding box center [644, 267] width 440 height 18
click at [465, 327] on button "Save" at bounding box center [478, 324] width 124 height 49
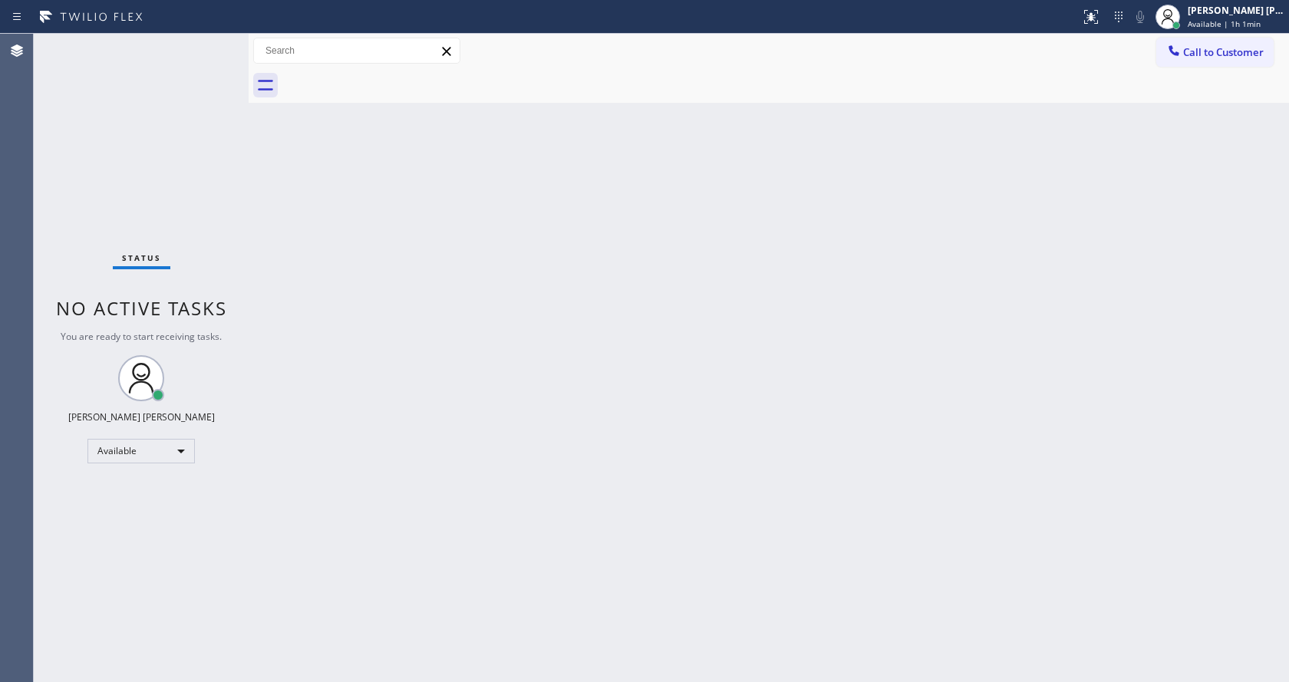
click at [635, 489] on div "Back to Dashboard Change Sender ID Customers Technicians Select a contact Outbo…" at bounding box center [769, 358] width 1040 height 648
click at [489, 681] on div "Back to Dashboard Change Sender ID Customers Technicians Select a contact Outbo…" at bounding box center [769, 358] width 1040 height 648
drag, startPoint x: 206, startPoint y: 197, endPoint x: 195, endPoint y: 163, distance: 35.7
click at [206, 197] on div "Status No active tasks You are ready to start receiving tasks. [PERSON_NAME] [P…" at bounding box center [141, 358] width 215 height 648
drag, startPoint x: 525, startPoint y: 446, endPoint x: 500, endPoint y: 459, distance: 28.5
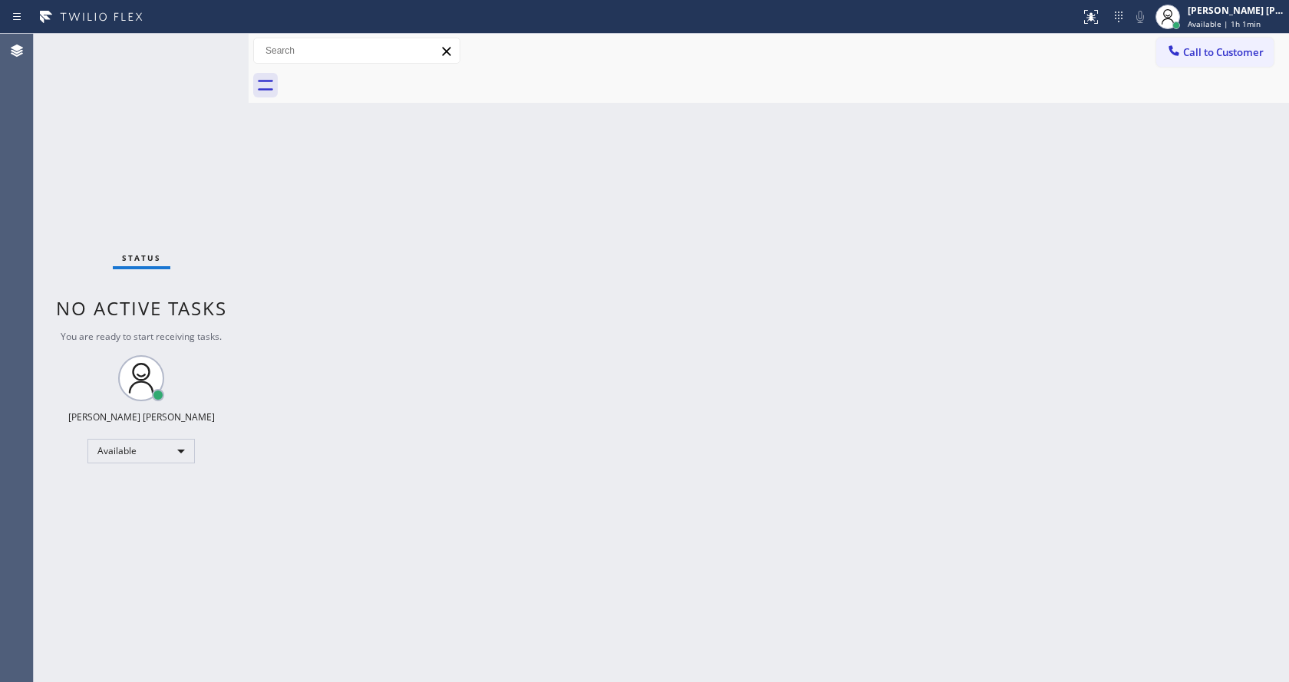
click at [525, 446] on div "Back to Dashboard Change Sender ID Customers Technicians Select a contact Outbo…" at bounding box center [769, 358] width 1040 height 648
click at [787, 373] on div "Back to Dashboard Change Sender ID Customers Technicians Select a contact Outbo…" at bounding box center [769, 358] width 1040 height 648
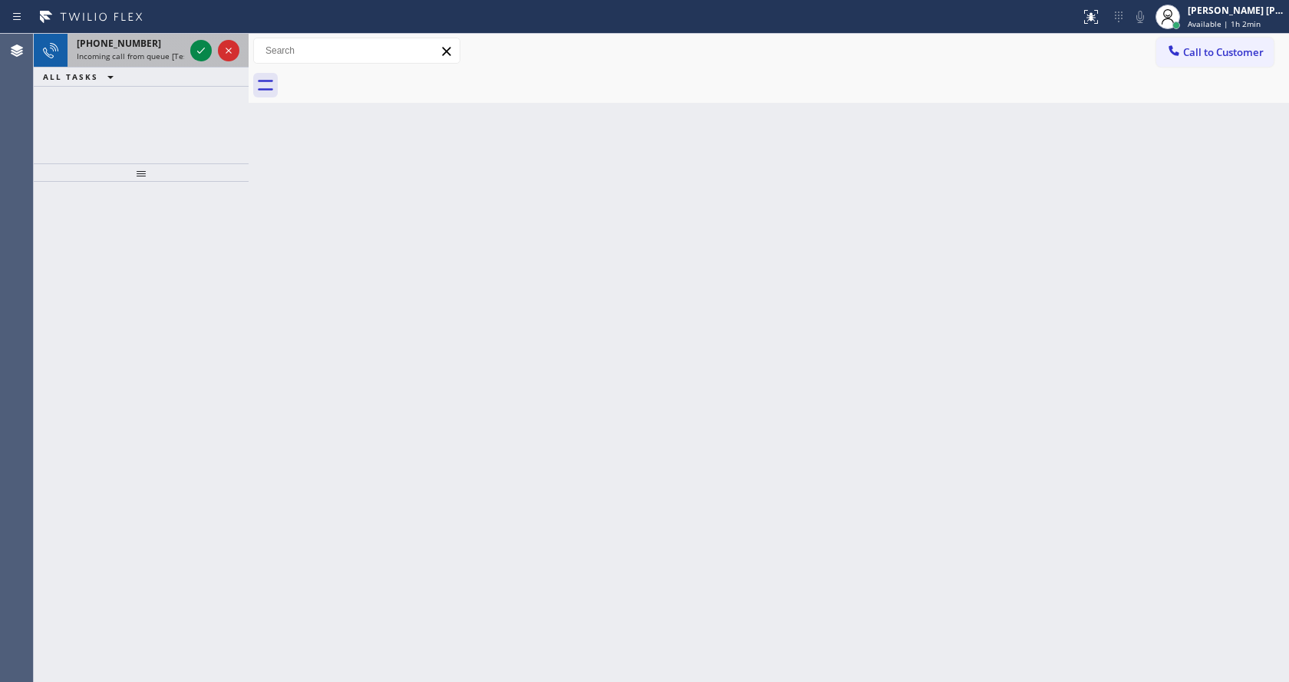
click at [179, 62] on div "+18155851489 Incoming call from queue [Test] All" at bounding box center [128, 51] width 120 height 34
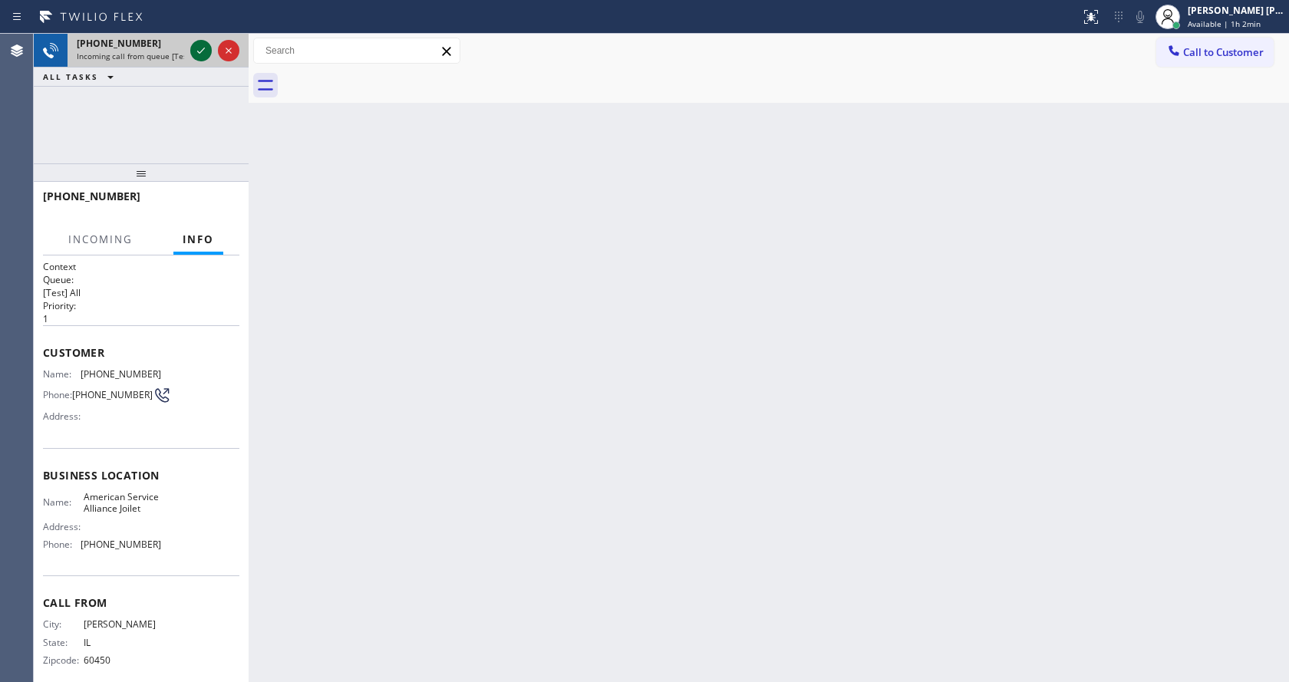
click at [199, 53] on icon at bounding box center [201, 51] width 8 height 6
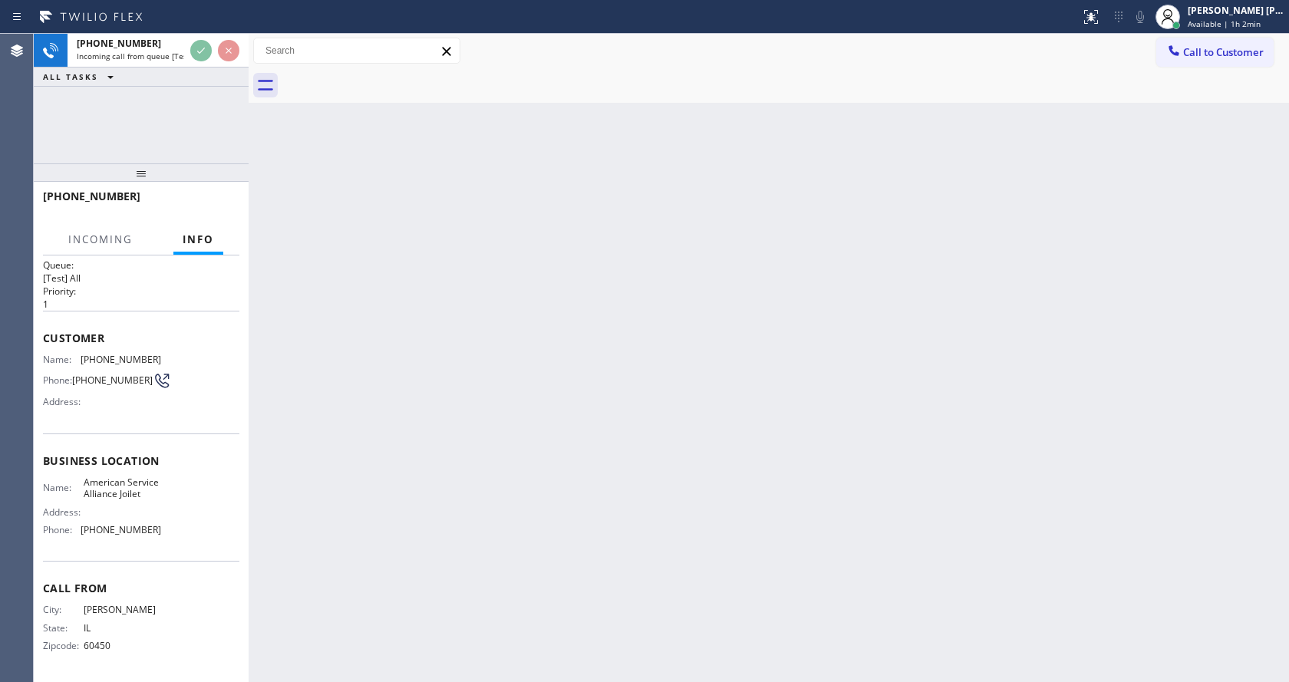
click at [466, 506] on div "Back to Dashboard Change Sender ID Customers Technicians Select a contact Outbo…" at bounding box center [769, 358] width 1040 height 648
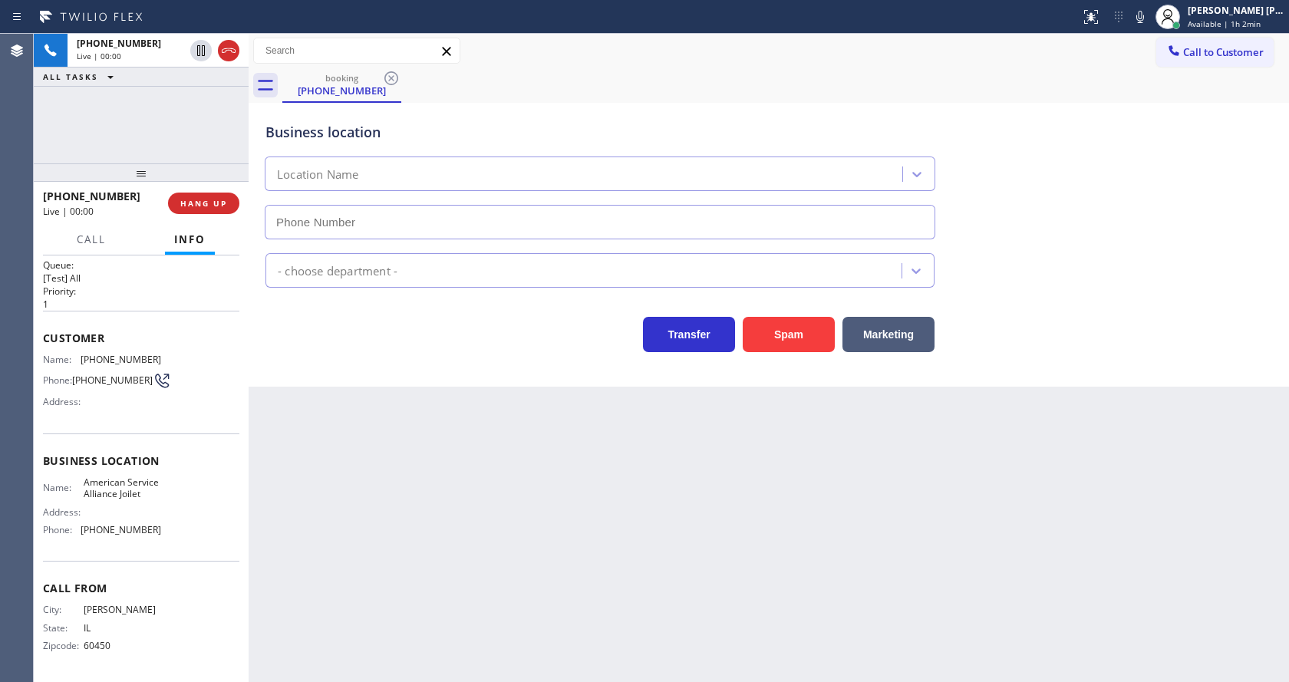
type input "(779) 212-7220"
click at [102, 397] on div "Name: (815) 585-1489 Phone: (815) 585-1489 Address:" at bounding box center [102, 384] width 118 height 61
drag, startPoint x: 75, startPoint y: 341, endPoint x: 148, endPoint y: 342, distance: 72.9
click at [148, 354] on div "Name: (815) 585-1489" at bounding box center [102, 360] width 118 height 12
copy div "(815) 585-1489"
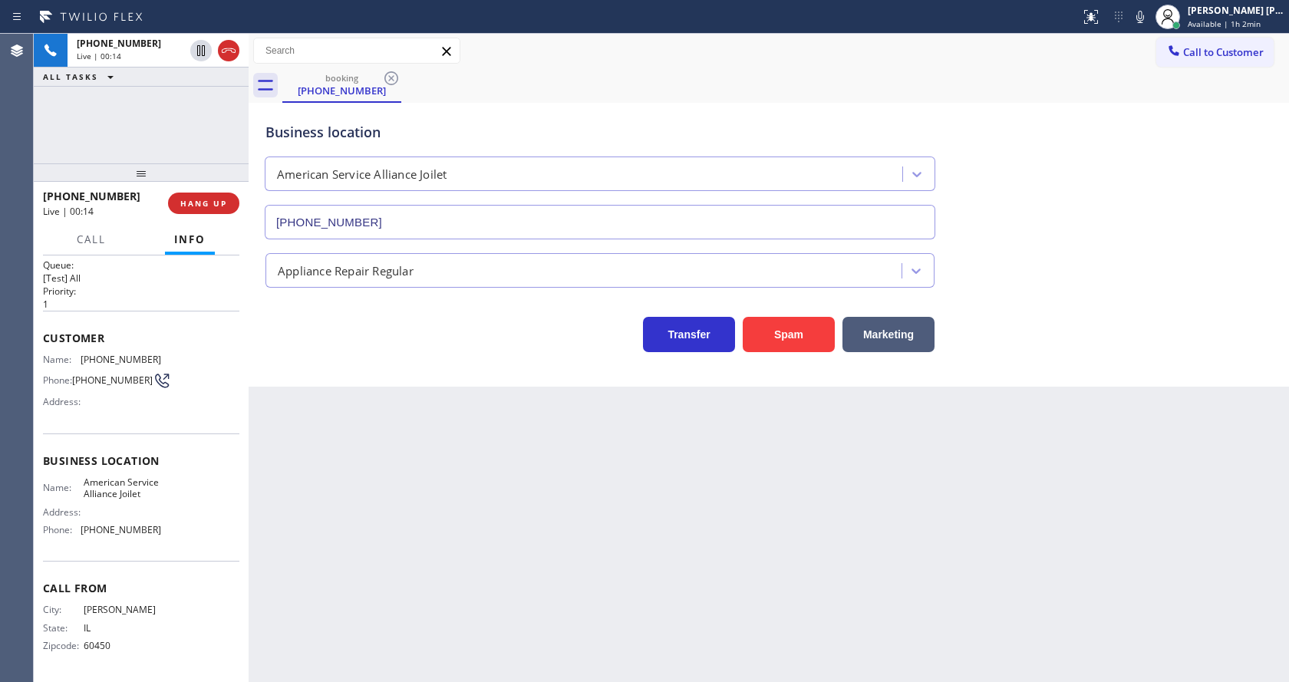
click at [441, 451] on div "Back to Dashboard Change Sender ID Customers Technicians Select a contact Outbo…" at bounding box center [769, 358] width 1040 height 648
drag, startPoint x: 153, startPoint y: 489, endPoint x: 115, endPoint y: 498, distance: 38.7
click at [153, 489] on span "American Service Alliance Joilet" at bounding box center [122, 488] width 77 height 24
drag, startPoint x: 77, startPoint y: 470, endPoint x: 117, endPoint y: 496, distance: 47.0
click at [117, 496] on div "Name: American Service Alliance Joilet" at bounding box center [102, 488] width 118 height 24
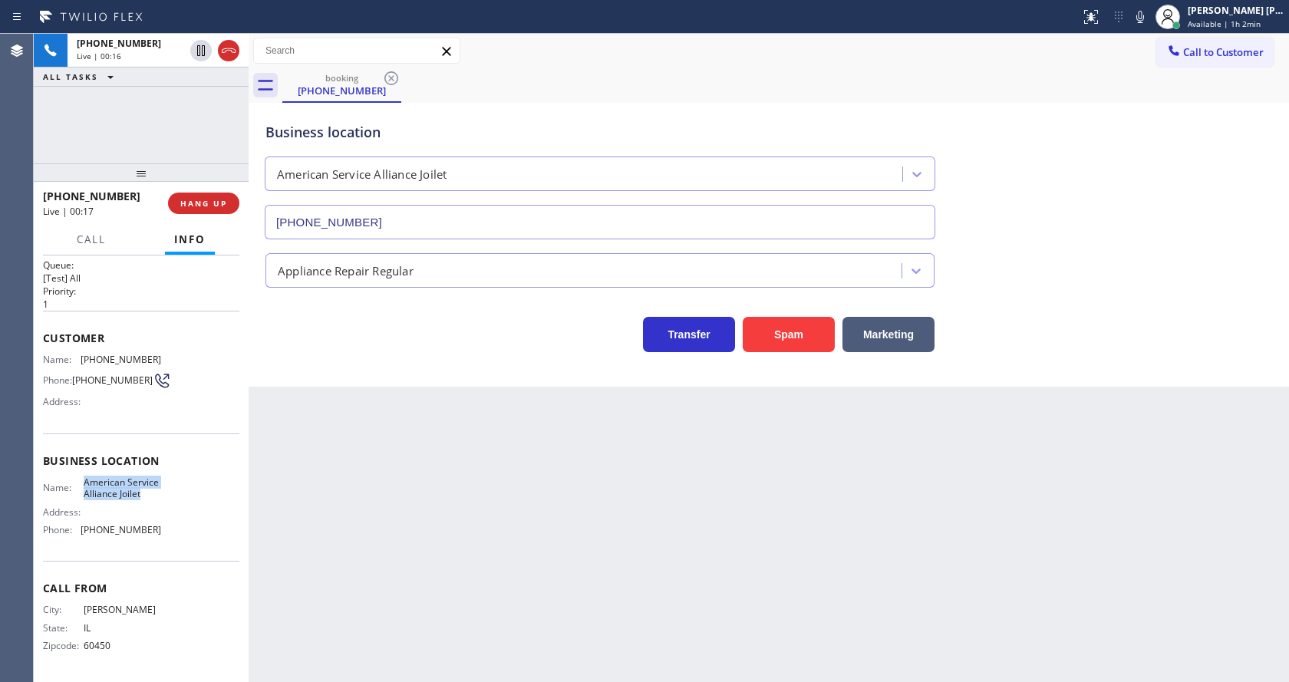
copy span "American Service Alliance Joilet"
click at [341, 518] on div "Back to Dashboard Change Sender ID Customers Technicians Select a contact Outbo…" at bounding box center [769, 358] width 1040 height 648
click at [160, 548] on div "Business location Name: American Service Alliance Joilet Address: Phone: (779) …" at bounding box center [141, 497] width 196 height 128
drag, startPoint x: 73, startPoint y: 529, endPoint x: 179, endPoint y: 532, distance: 105.9
click at [179, 532] on div "Name: American Service Alliance Joilet Address: Phone: (779) 212-7220" at bounding box center [141, 509] width 196 height 66
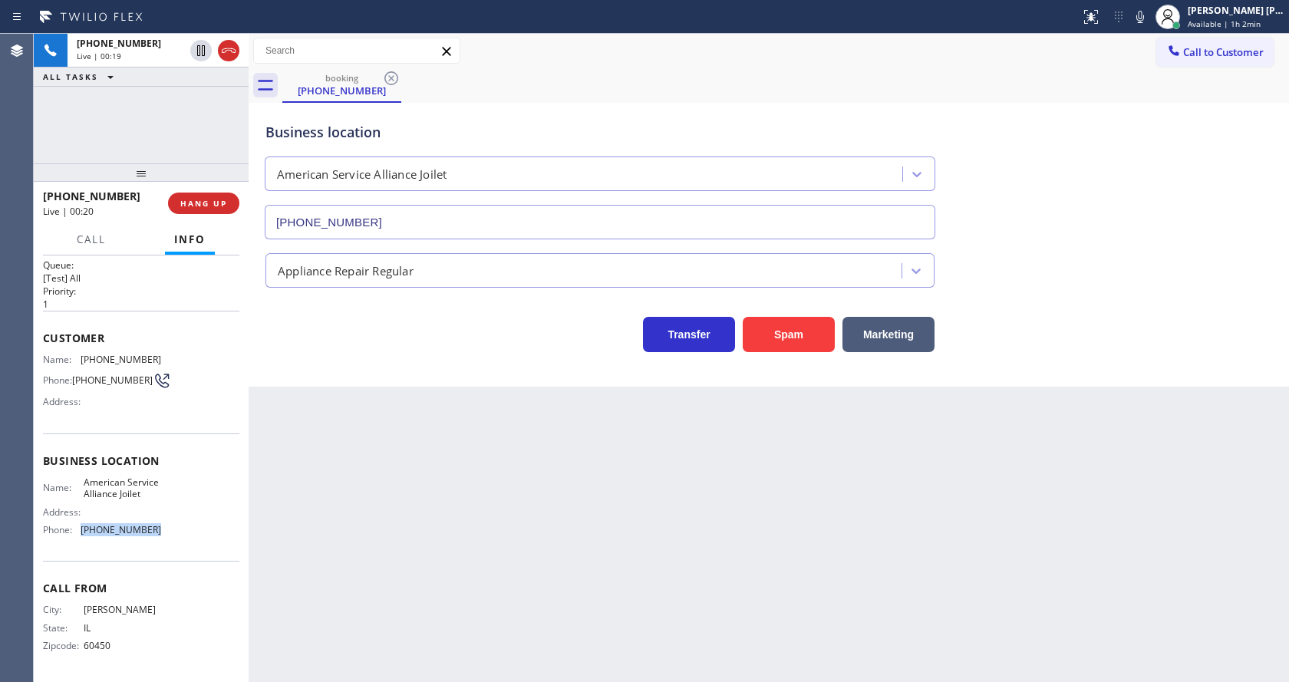
copy div "(779) 212-7220"
click at [292, 510] on div "Back to Dashboard Change Sender ID Customers Technicians Select a contact Outbo…" at bounding box center [769, 358] width 1040 height 648
drag, startPoint x: 631, startPoint y: 597, endPoint x: 570, endPoint y: 635, distance: 72.4
click at [631, 597] on div "Back to Dashboard Change Sender ID Customers Technicians Select a contact Outbo…" at bounding box center [769, 358] width 1040 height 648
click at [334, 428] on div "Back to Dashboard Change Sender ID Customers Technicians Select a contact Outbo…" at bounding box center [769, 358] width 1040 height 648
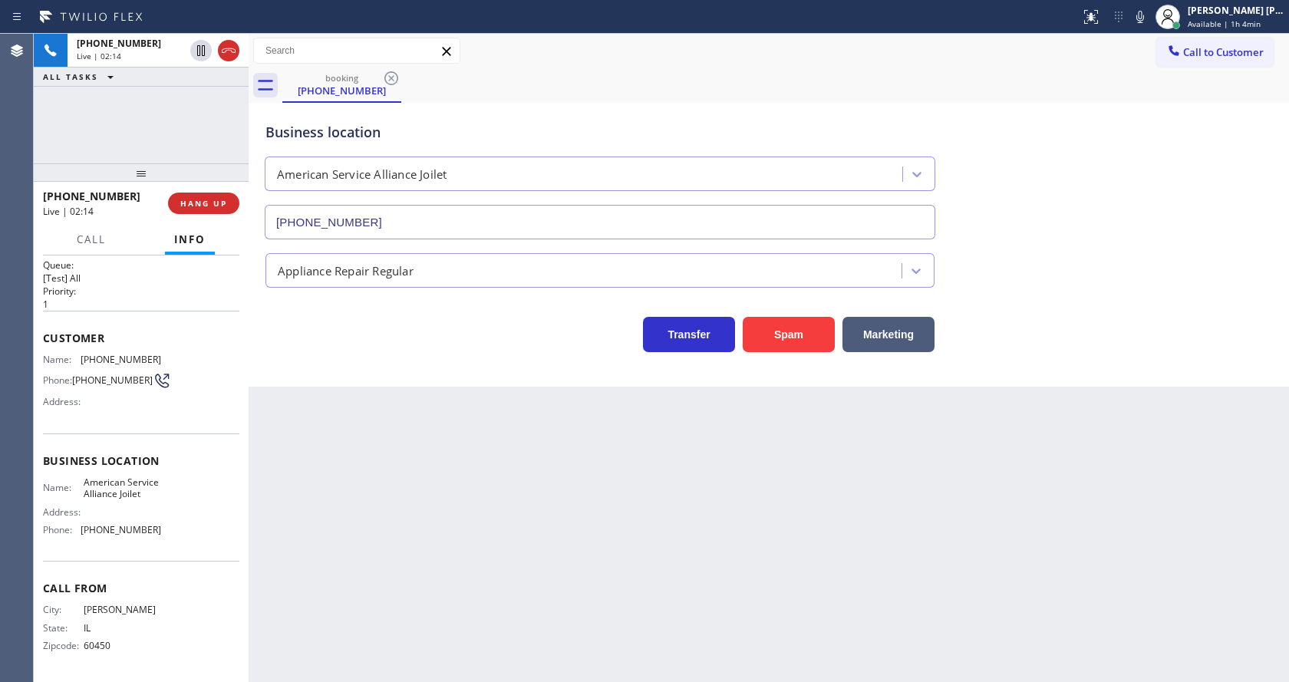
click at [681, 510] on div "Back to Dashboard Change Sender ID Customers Technicians Select a contact Outbo…" at bounding box center [769, 358] width 1040 height 648
click at [699, 554] on div "Back to Dashboard Change Sender ID Customers Technicians Select a contact Outbo…" at bounding box center [769, 358] width 1040 height 648
click at [471, 480] on div "Back to Dashboard Change Sender ID Customers Technicians Select a contact Outbo…" at bounding box center [769, 358] width 1040 height 648
click at [785, 473] on div "Back to Dashboard Change Sender ID Customers Technicians Select a contact Outbo…" at bounding box center [769, 358] width 1040 height 648
click at [1144, 20] on icon at bounding box center [1140, 17] width 8 height 12
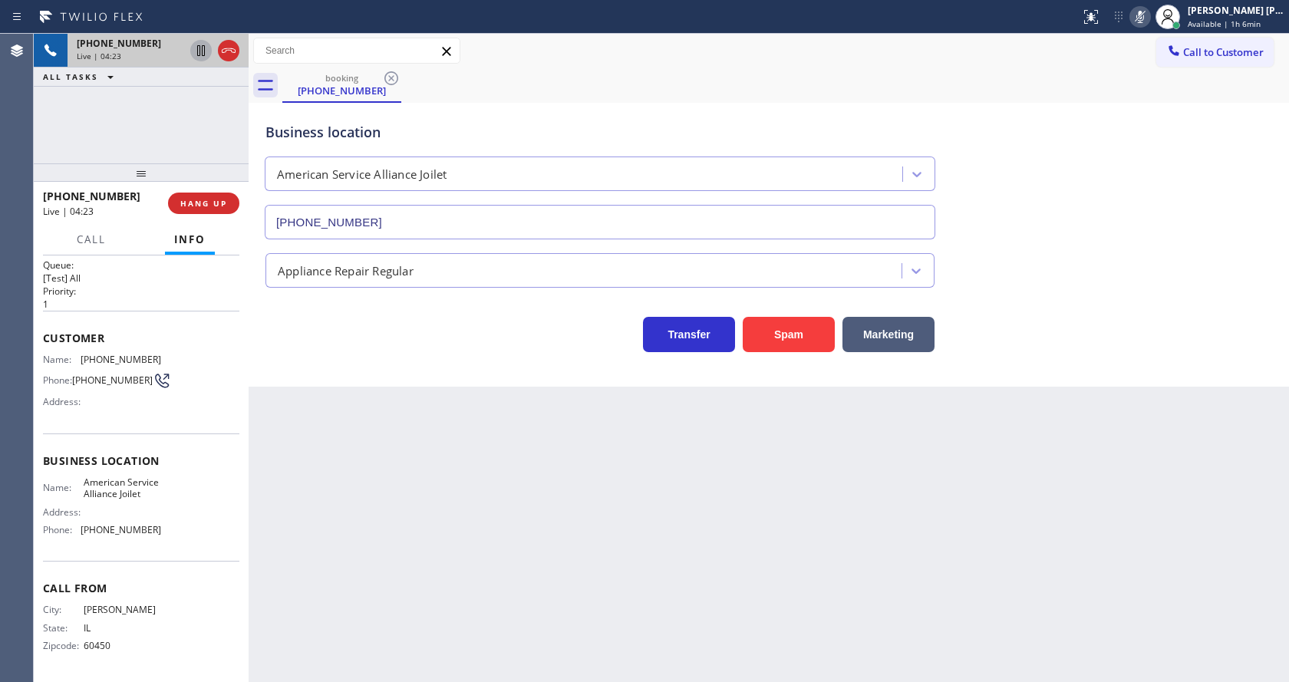
click at [202, 49] on icon at bounding box center [201, 50] width 8 height 11
click at [402, 509] on div "Back to Dashboard Change Sender ID Customers Technicians Select a contact Outbo…" at bounding box center [769, 358] width 1040 height 648
click at [651, 534] on div "Back to Dashboard Change Sender ID Customers Technicians Select a contact Outbo…" at bounding box center [769, 358] width 1040 height 648
drag, startPoint x: 493, startPoint y: 541, endPoint x: 481, endPoint y: 660, distance: 119.5
click at [493, 541] on div "Back to Dashboard Change Sender ID Customers Technicians Select a contact Outbo…" at bounding box center [769, 358] width 1040 height 648
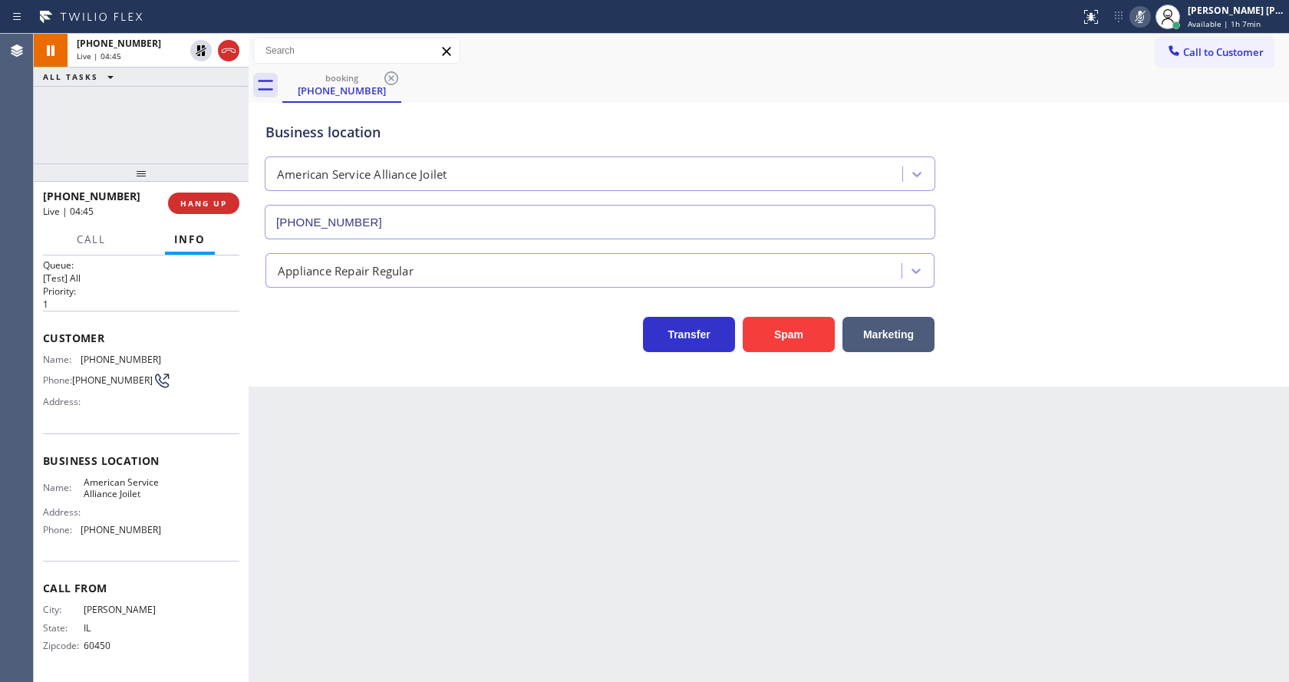
drag, startPoint x: 338, startPoint y: 420, endPoint x: 351, endPoint y: 429, distance: 15.5
click at [338, 420] on div "Back to Dashboard Change Sender ID Customers Technicians Select a contact Outbo…" at bounding box center [769, 358] width 1040 height 648
click at [529, 626] on div "Back to Dashboard Change Sender ID Customers Technicians Select a contact Outbo…" at bounding box center [769, 358] width 1040 height 648
drag, startPoint x: 337, startPoint y: 412, endPoint x: 341, endPoint y: 423, distance: 11.7
click at [337, 412] on div "Back to Dashboard Change Sender ID Customers Technicians Select a contact Outbo…" at bounding box center [769, 358] width 1040 height 648
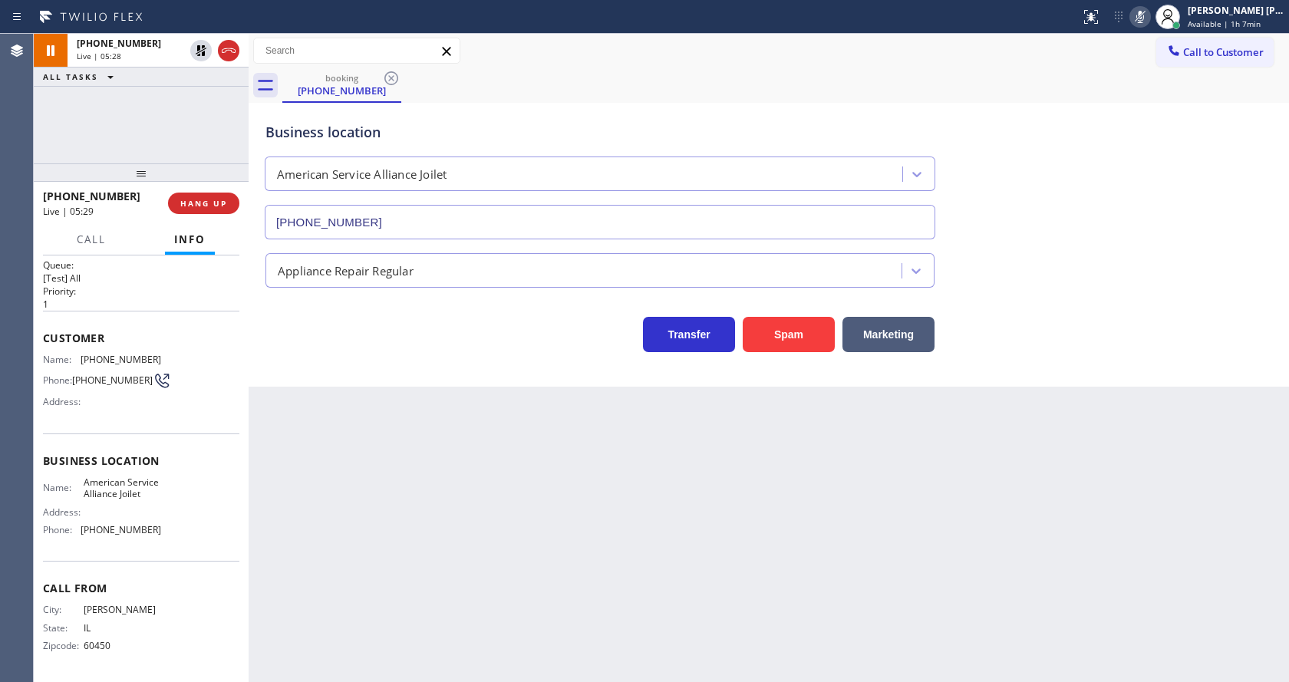
drag, startPoint x: 662, startPoint y: 514, endPoint x: 653, endPoint y: 515, distance: 9.2
click at [662, 515] on div "Back to Dashboard Change Sender ID Customers Technicians Select a contact Outbo…" at bounding box center [769, 358] width 1040 height 648
drag, startPoint x: 457, startPoint y: 629, endPoint x: 430, endPoint y: 641, distance: 30.2
click at [457, 629] on div "Back to Dashboard Change Sender ID Customers Technicians Select a contact Outbo…" at bounding box center [769, 358] width 1040 height 648
click at [700, 526] on div "Back to Dashboard Change Sender ID Customers Technicians Select a contact Outbo…" at bounding box center [769, 358] width 1040 height 648
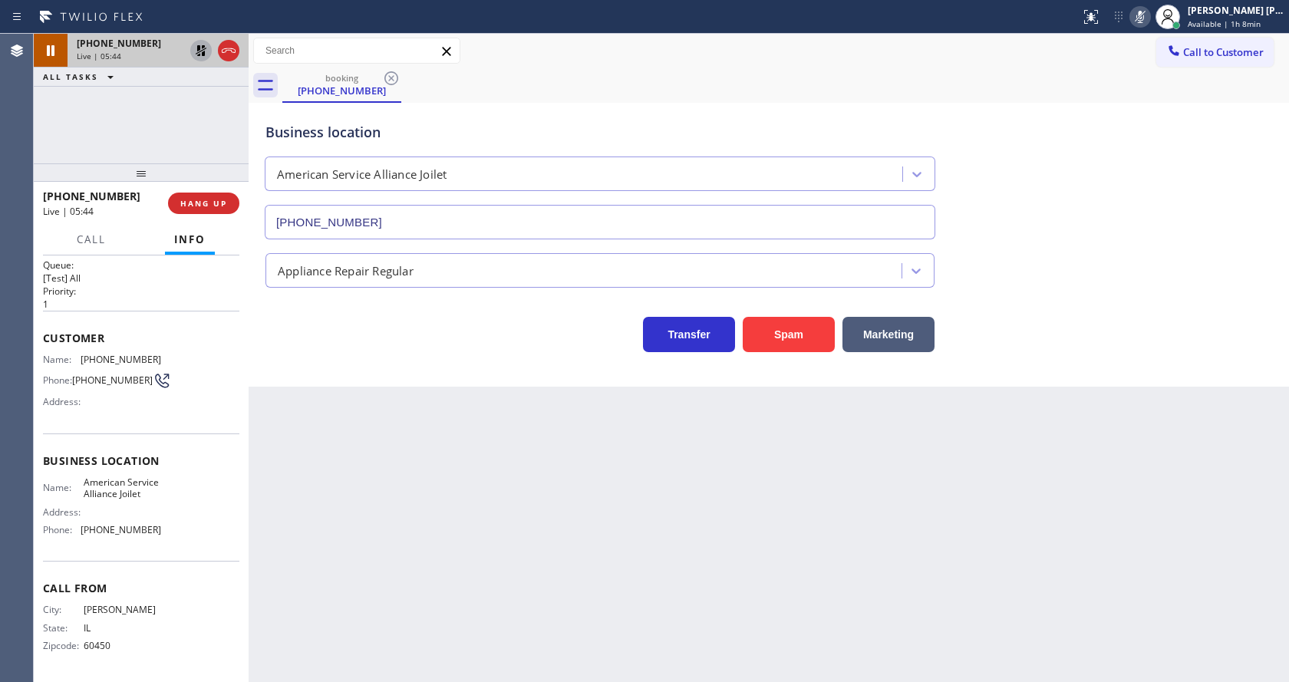
click at [199, 51] on icon at bounding box center [201, 50] width 18 height 18
click at [1142, 19] on icon at bounding box center [1140, 17] width 18 height 18
click at [1227, 211] on div "Business location American Service Alliance Joilet (779) 212-7220" at bounding box center [768, 169] width 1013 height 139
click at [401, 565] on div "Back to Dashboard Change Sender ID Customers Technicians Select a contact Outbo…" at bounding box center [769, 358] width 1040 height 648
drag, startPoint x: 618, startPoint y: 443, endPoint x: 382, endPoint y: 326, distance: 263.8
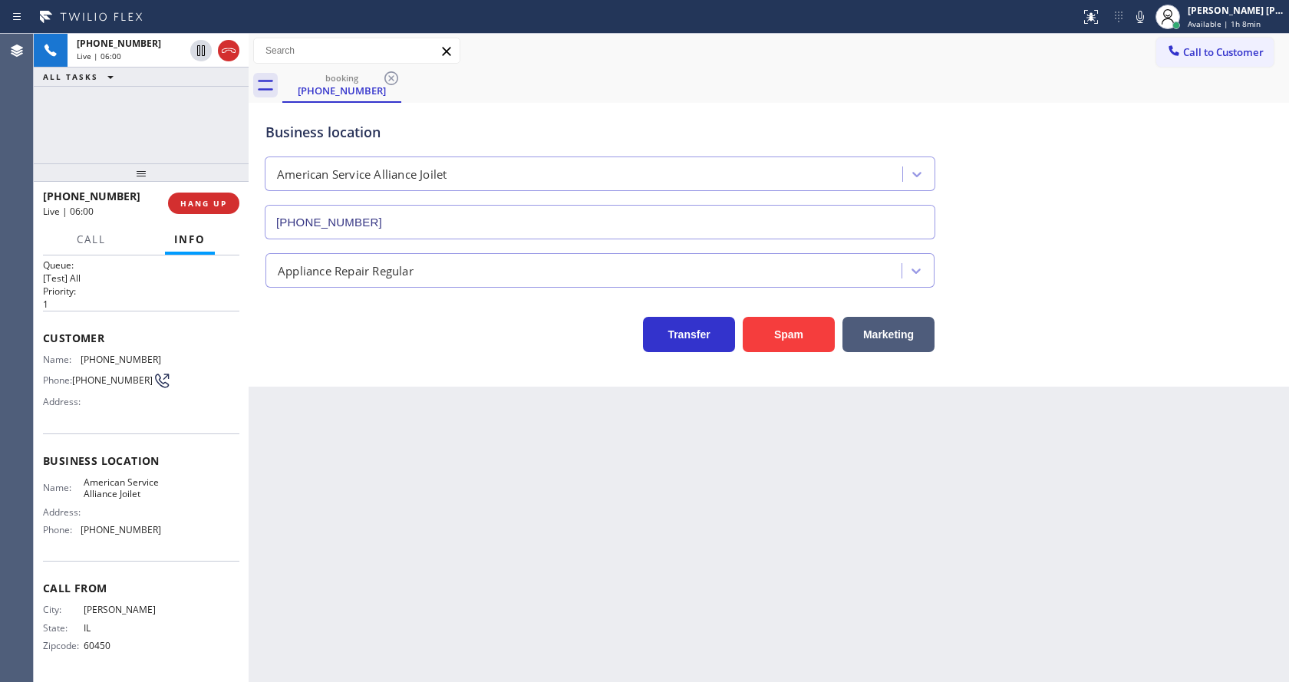
click at [618, 443] on div "Back to Dashboard Change Sender ID Customers Technicians Select a contact Outbo…" at bounding box center [769, 358] width 1040 height 648
click at [1144, 17] on icon at bounding box center [1140, 17] width 8 height 12
click at [1140, 150] on div "Business location American Service Alliance Joilet (779) 212-7220" at bounding box center [768, 169] width 1013 height 139
click at [410, 527] on div "Back to Dashboard Change Sender ID Customers Technicians Select a contact Outbo…" at bounding box center [769, 358] width 1040 height 648
click at [564, 498] on div "Back to Dashboard Change Sender ID Customers Technicians Select a contact Outbo…" at bounding box center [769, 358] width 1040 height 648
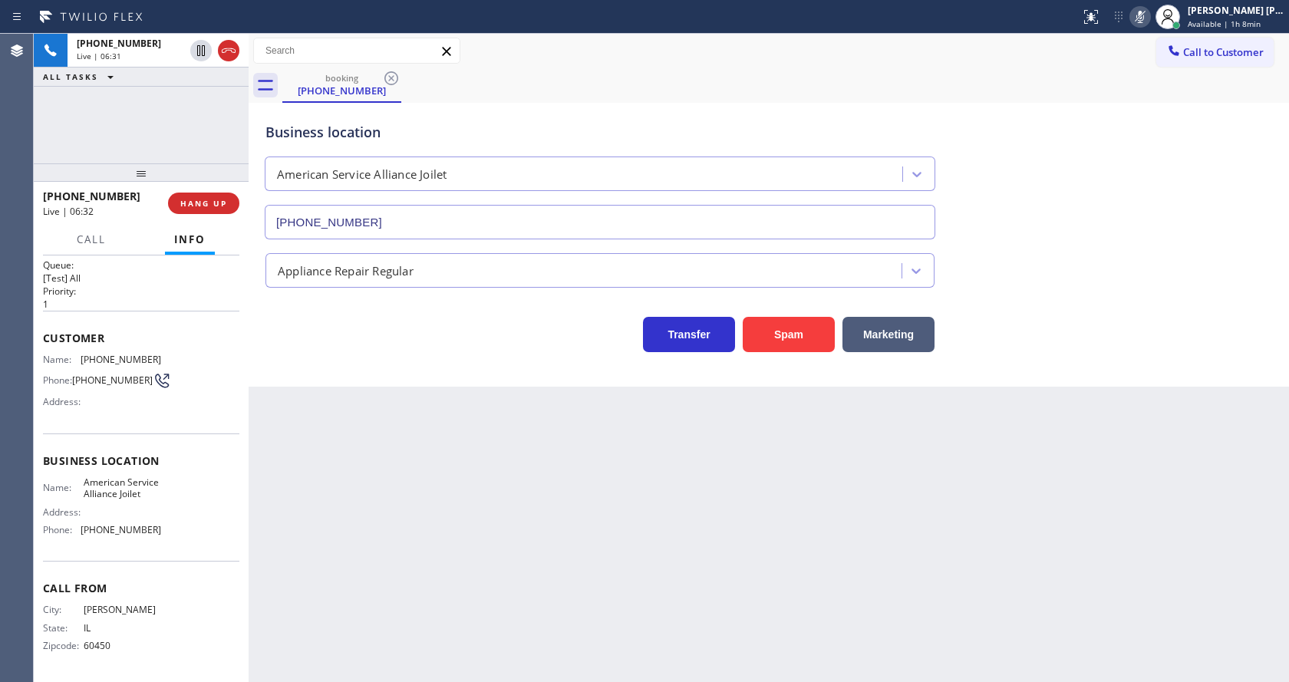
click at [656, 515] on div "Back to Dashboard Change Sender ID Customers Technicians Select a contact Outbo…" at bounding box center [769, 358] width 1040 height 648
click at [1144, 22] on icon at bounding box center [1140, 17] width 8 height 12
click at [1149, 97] on div "booking (815) 585-1489" at bounding box center [785, 85] width 1006 height 35
click at [395, 496] on div "Back to Dashboard Change Sender ID Customers Technicians Select a contact Outbo…" at bounding box center [769, 358] width 1040 height 648
click at [618, 479] on div "Back to Dashboard Change Sender ID Customers Technicians Select a contact Outbo…" at bounding box center [769, 358] width 1040 height 648
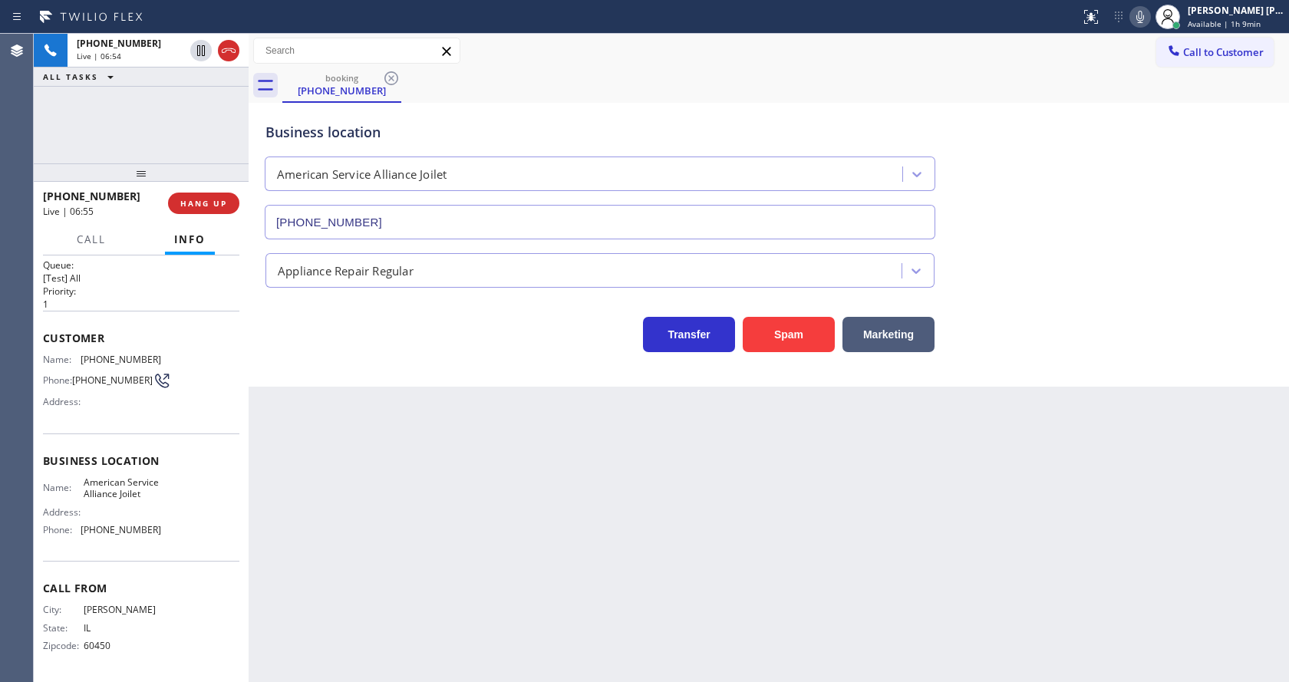
click at [1142, 18] on icon at bounding box center [1140, 17] width 18 height 18
click at [1104, 166] on div "Business location American Service Alliance Joilet (779) 212-7220" at bounding box center [768, 169] width 1013 height 139
click at [1144, 20] on icon at bounding box center [1140, 17] width 8 height 12
click at [1169, 268] on div "Appliance Repair Regular" at bounding box center [768, 267] width 1013 height 41
click at [458, 535] on div "Back to Dashboard Change Sender ID Customers Technicians Select a contact Outbo…" at bounding box center [769, 358] width 1040 height 648
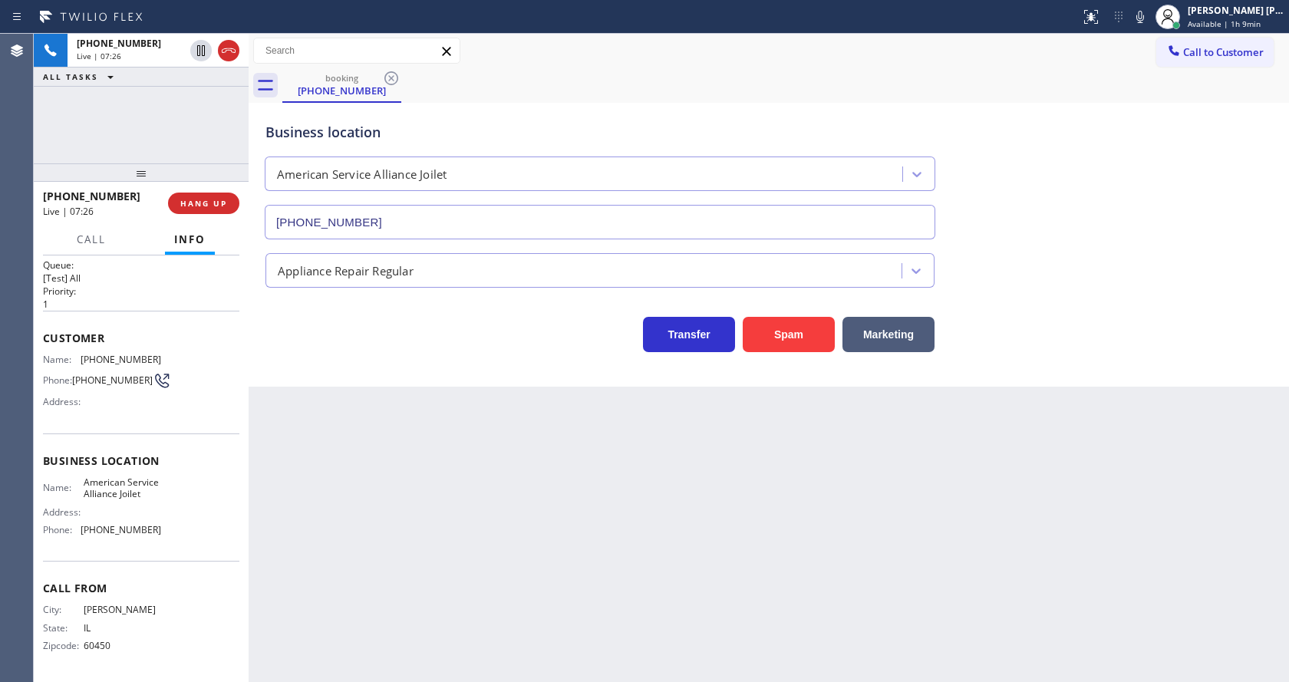
drag, startPoint x: 578, startPoint y: 541, endPoint x: 494, endPoint y: 459, distance: 117.2
click at [578, 541] on div "Back to Dashboard Change Sender ID Customers Technicians Select a contact Outbo…" at bounding box center [769, 358] width 1040 height 648
click at [1143, 15] on icon at bounding box center [1140, 17] width 18 height 18
click at [1113, 153] on div "Business location American Service Alliance Joilet (779) 212-7220" at bounding box center [768, 169] width 1013 height 139
click at [1144, 9] on icon at bounding box center [1140, 17] width 18 height 18
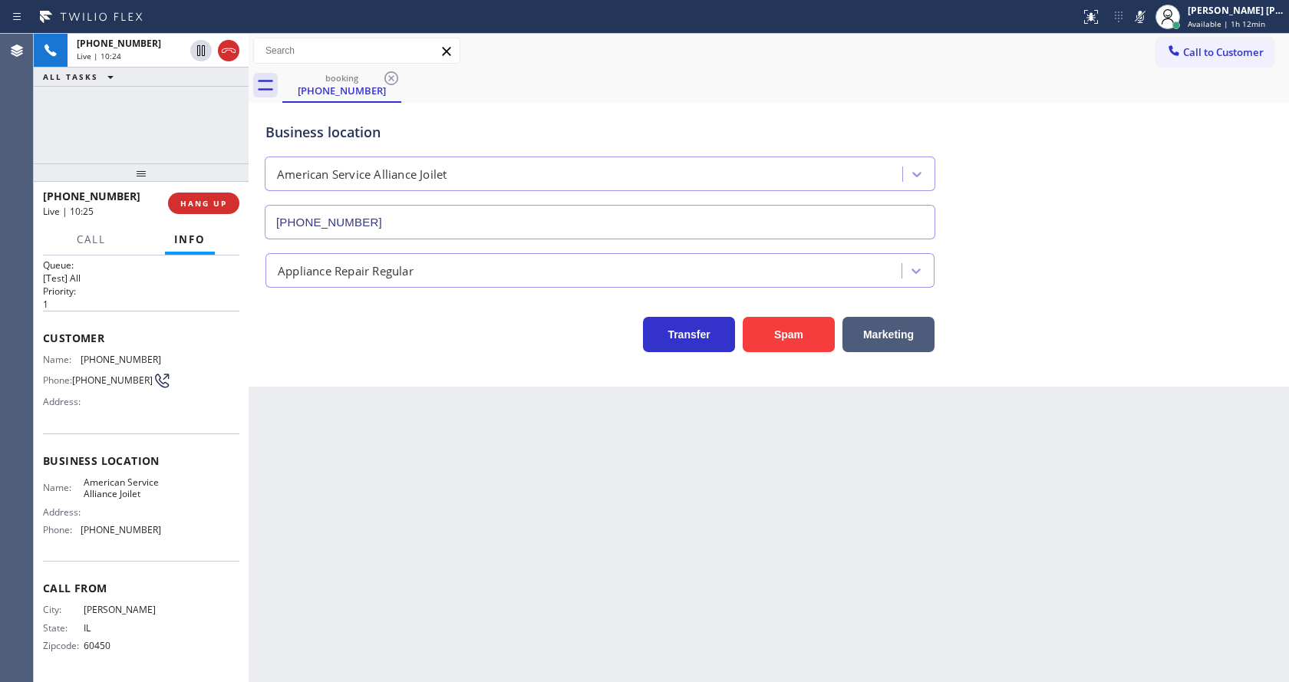
click at [1215, 292] on div "Transfer Spam Marketing" at bounding box center [768, 320] width 1013 height 64
click at [422, 610] on div "Back to Dashboard Change Sender ID Customers Technicians Select a contact Outbo…" at bounding box center [769, 358] width 1040 height 648
click at [686, 581] on div "Back to Dashboard Change Sender ID Customers Technicians Select a contact Outbo…" at bounding box center [769, 358] width 1040 height 648
click at [1019, 189] on div "Business location American Service Alliance Joilet (779) 212-7220" at bounding box center [768, 169] width 1013 height 139
click at [386, 462] on div "Back to Dashboard Change Sender ID Customers Technicians Select a contact Outbo…" at bounding box center [769, 358] width 1040 height 648
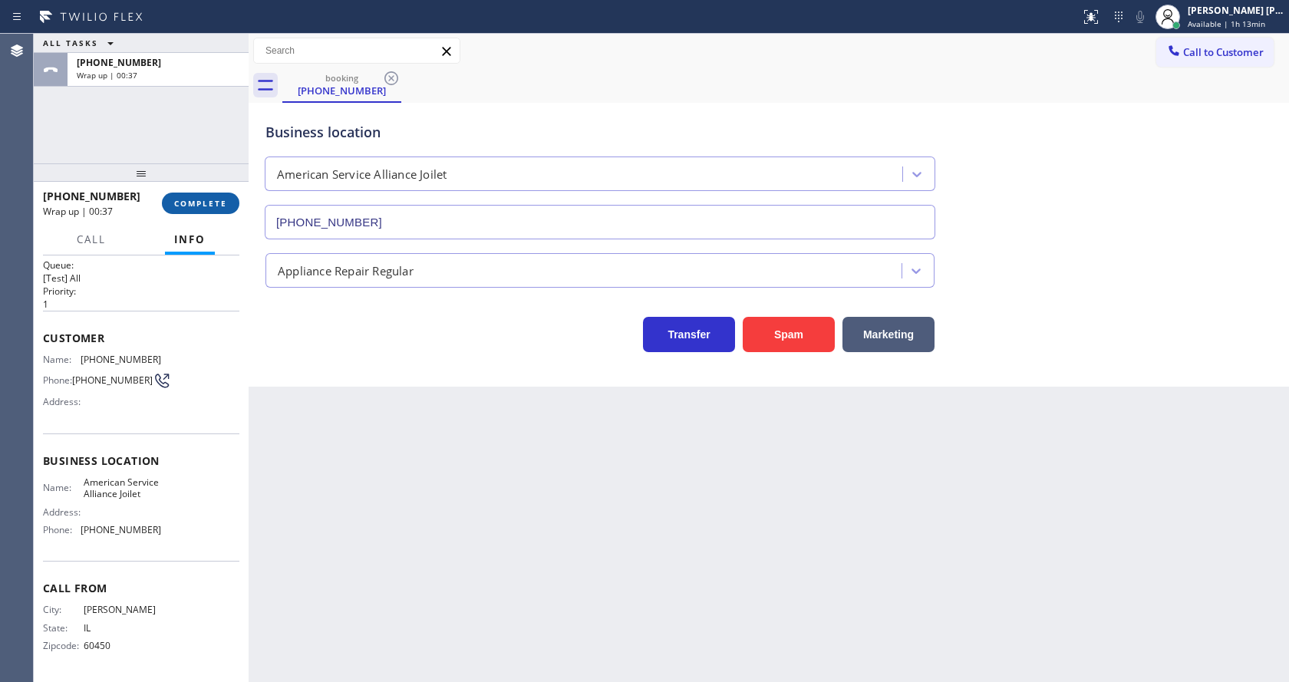
click at [194, 199] on span "COMPLETE" at bounding box center [200, 203] width 53 height 11
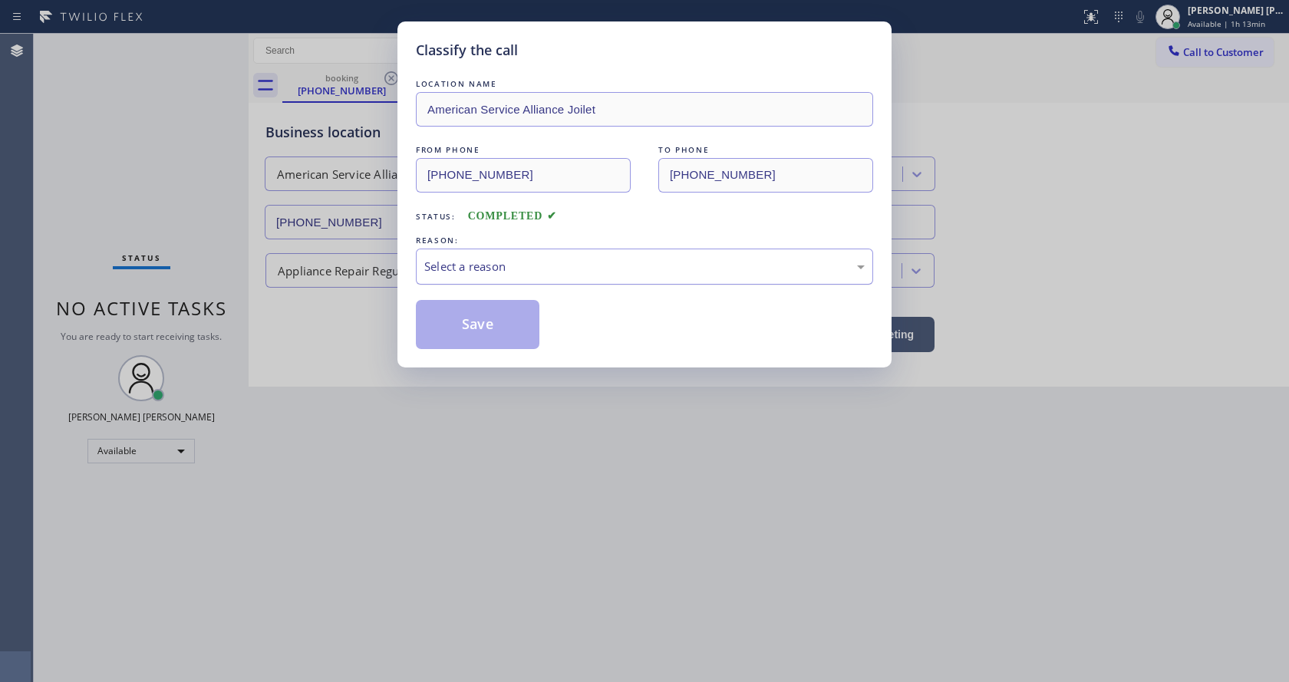
click at [451, 266] on div "Select a reason" at bounding box center [644, 267] width 440 height 18
click at [463, 318] on button "Save" at bounding box center [478, 324] width 124 height 49
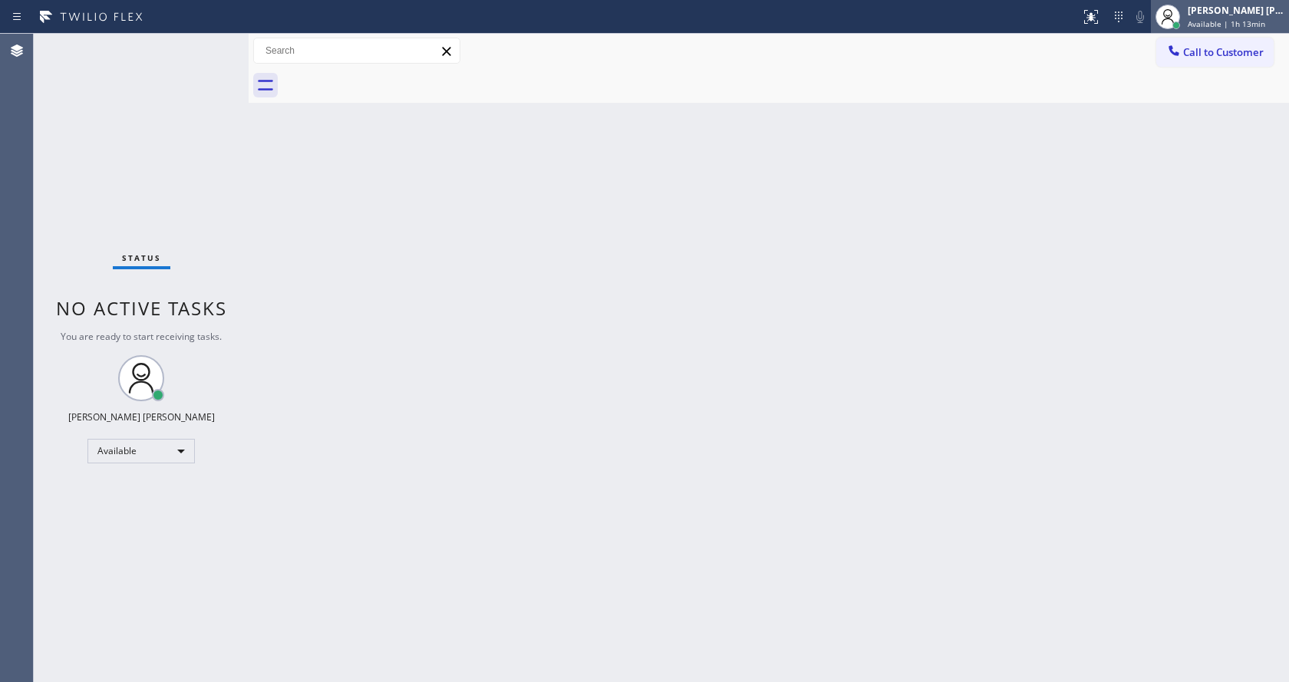
click at [1214, 28] on span "Available | 1h 13min" at bounding box center [1225, 23] width 77 height 11
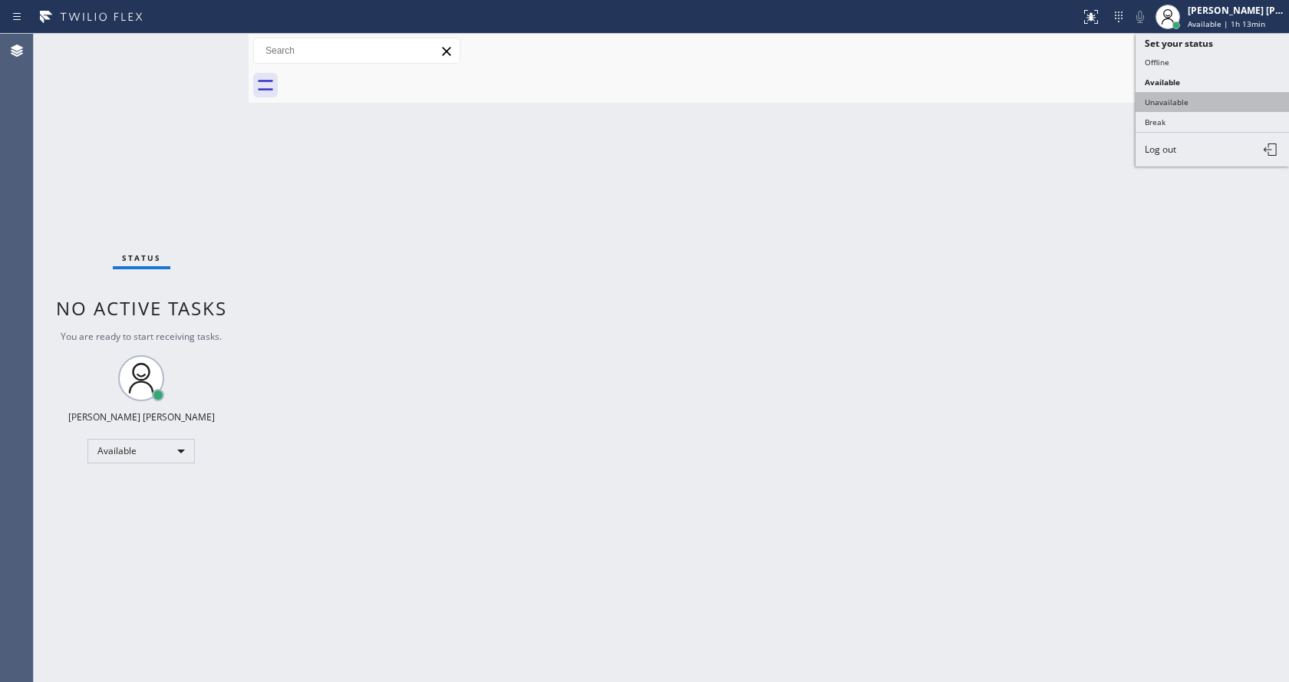
click at [1184, 104] on button "Unavailable" at bounding box center [1211, 102] width 153 height 20
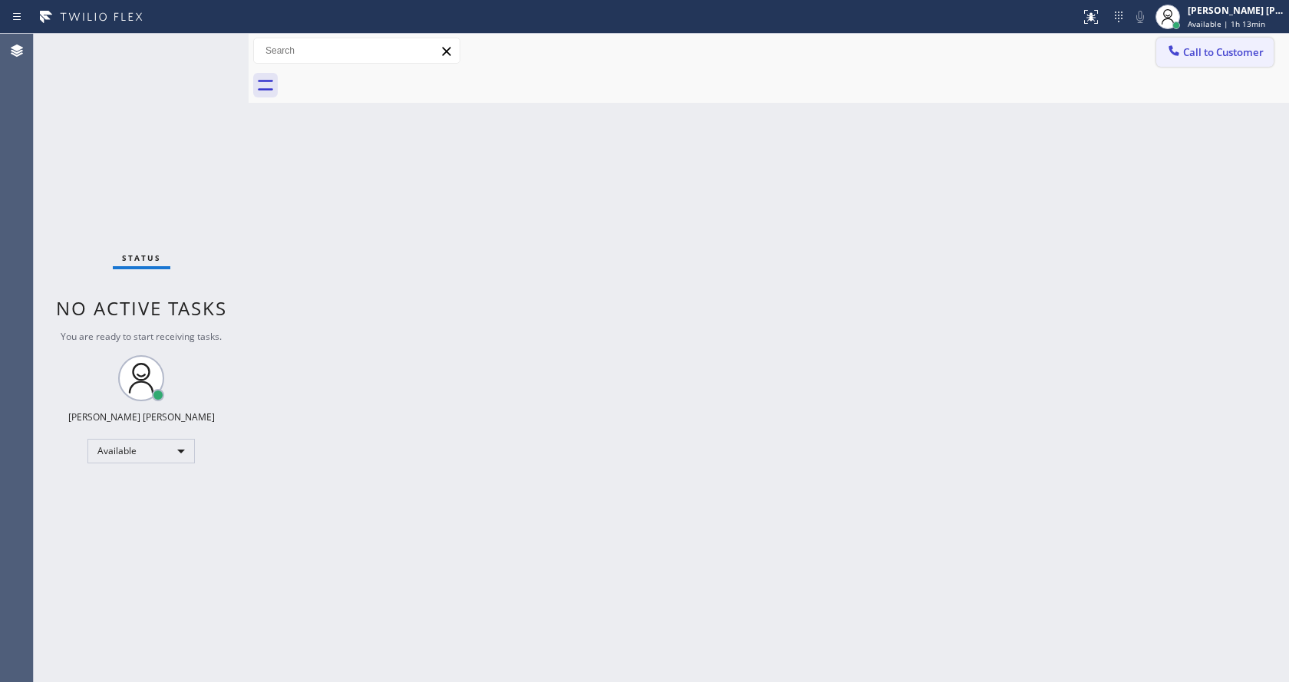
click at [1215, 55] on span "Call to Customer" at bounding box center [1223, 52] width 81 height 14
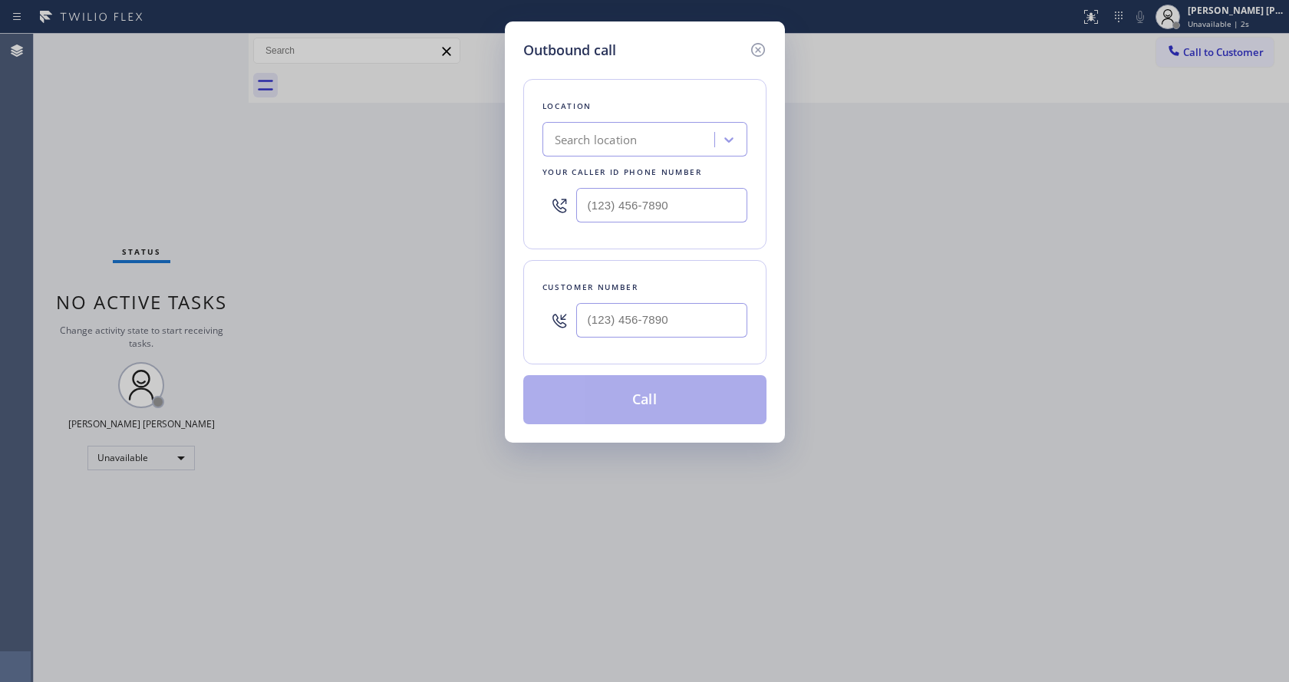
click at [617, 213] on input "text" at bounding box center [661, 205] width 171 height 35
paste input "714) 942-5816"
type input "[PHONE_NUMBER]"
click at [595, 331] on input "text" at bounding box center [661, 320] width 171 height 35
paste input "310) 975-5634"
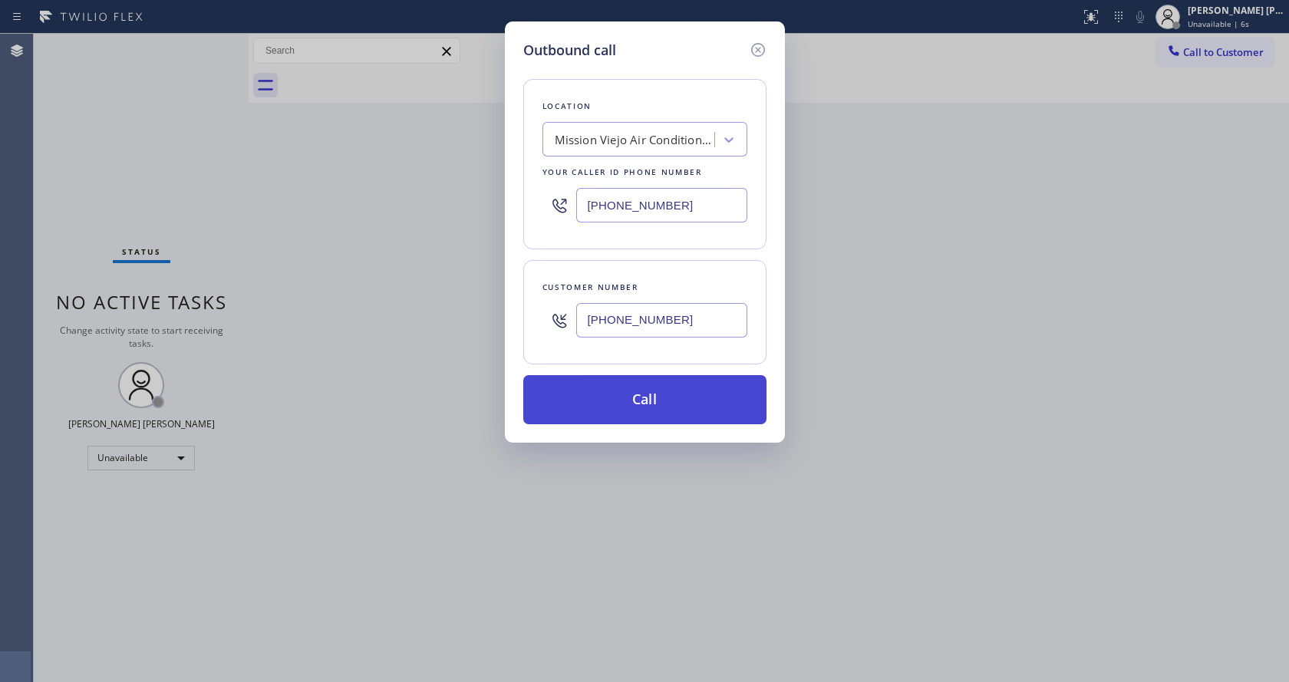
type input "(310) 975-5634"
click at [611, 396] on button "Call" at bounding box center [644, 399] width 243 height 49
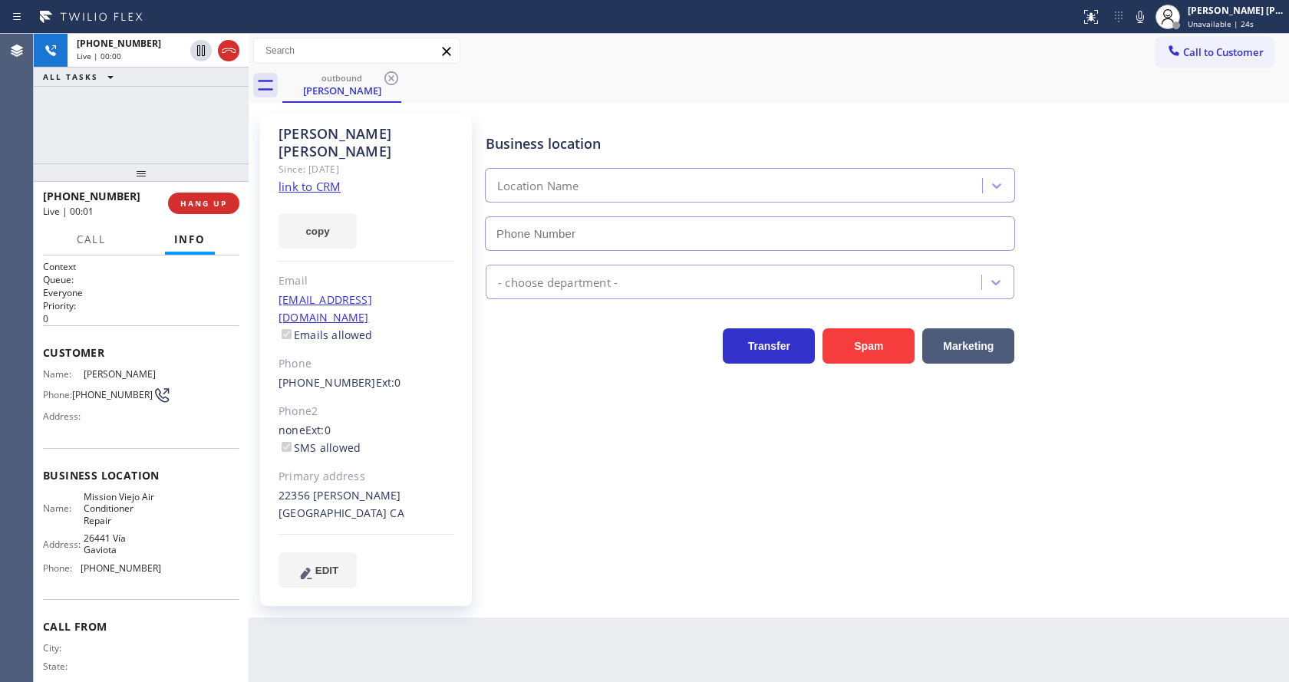
type input "[PHONE_NUMBER]"
click at [336, 252] on div "Joan Caston Since: 20 may 2020 link to CRM copy Email no@gmail.com Emails allow…" at bounding box center [366, 360] width 212 height 492
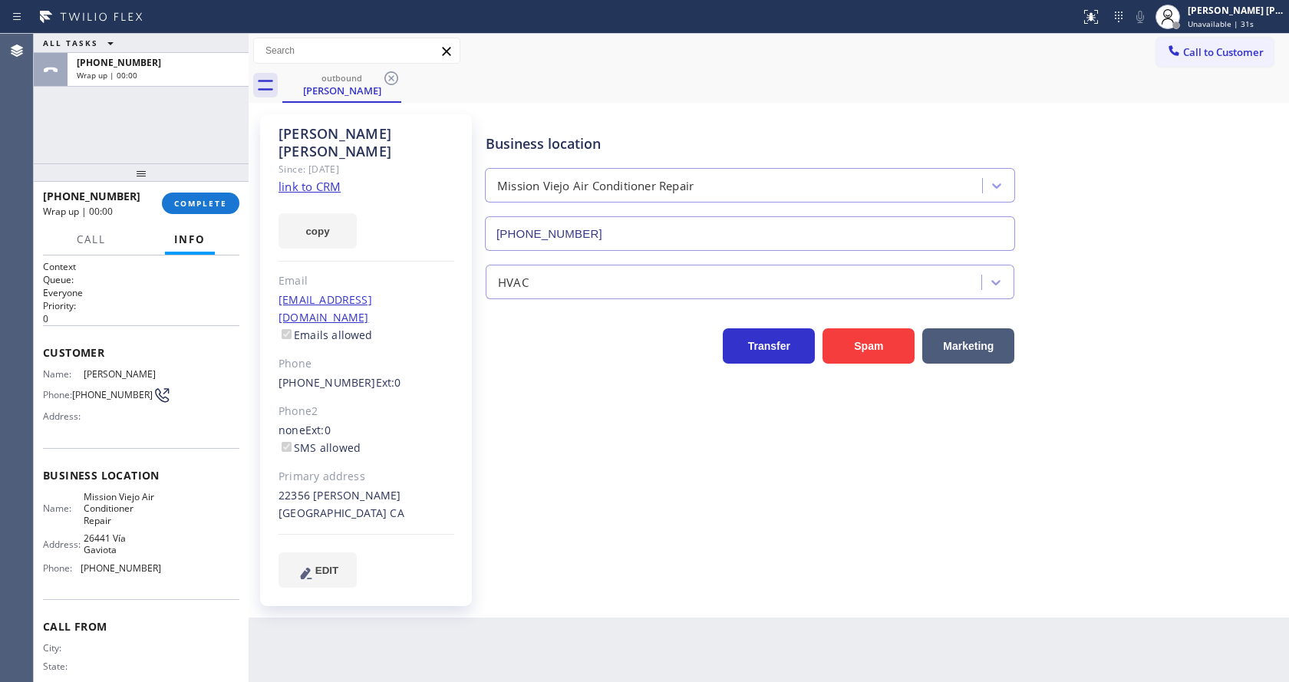
click at [348, 236] on div "Joan Caston Since: 20 may 2020 link to CRM copy Email no@gmail.com Emails allow…" at bounding box center [366, 360] width 212 height 492
click at [203, 191] on div "+13109755634 Wrap up | 00:00 COMPLETE" at bounding box center [141, 203] width 196 height 40
click at [203, 191] on div "+13109755634 Wrap up | 00:01 COMPLETE" at bounding box center [141, 203] width 196 height 40
click at [202, 198] on span "COMPLETE" at bounding box center [200, 203] width 53 height 11
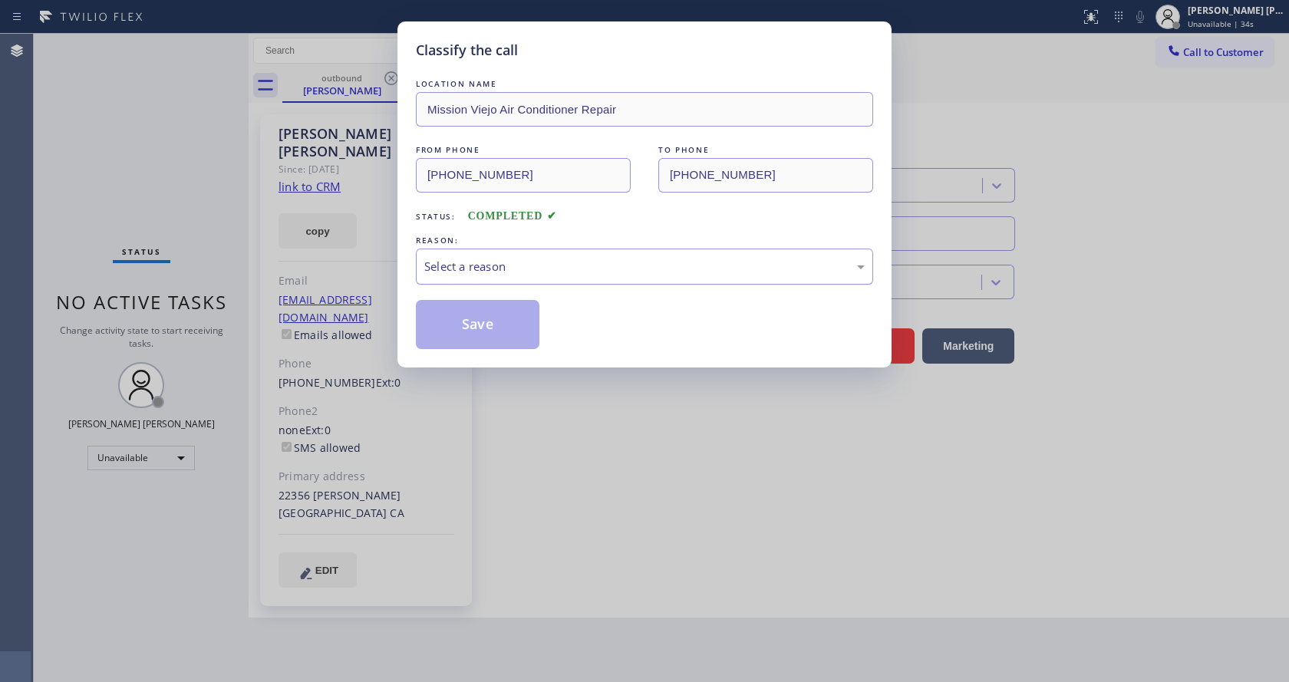
click at [419, 262] on div "Select a reason" at bounding box center [644, 267] width 457 height 36
click at [464, 323] on button "Save" at bounding box center [478, 324] width 124 height 49
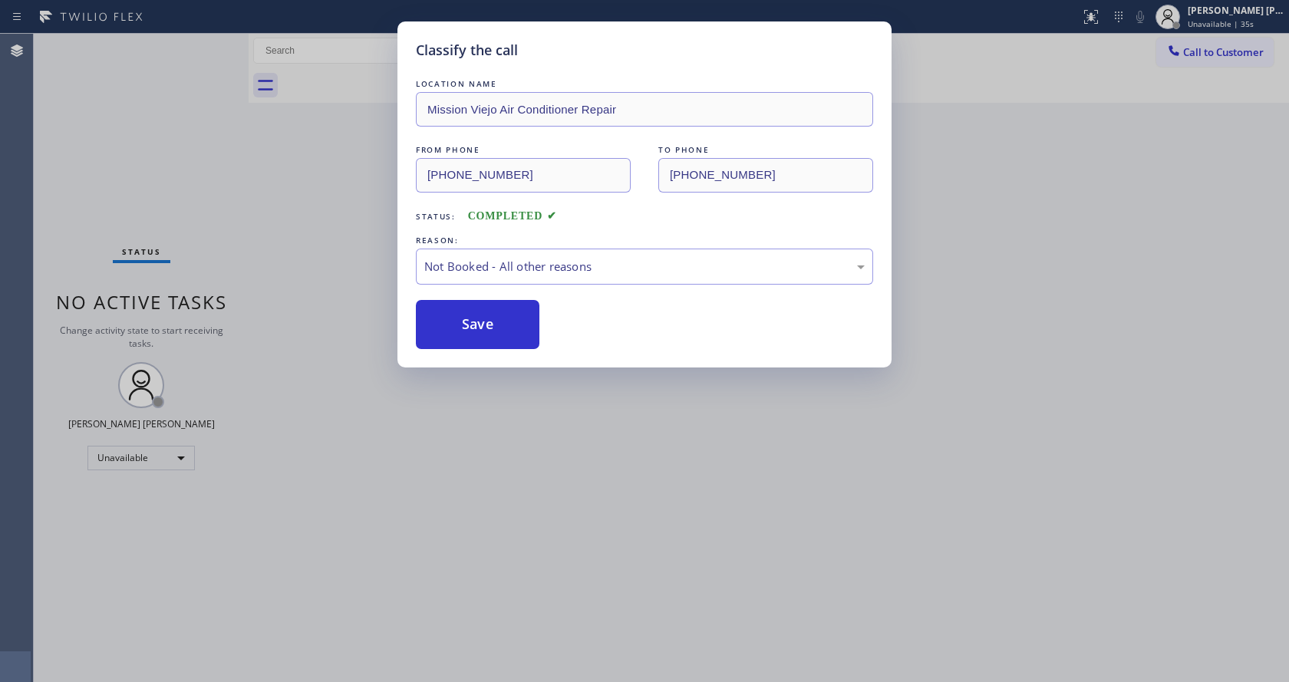
click at [1199, 55] on div "Classify the call LOCATION NAME Metro Heating Repair FROM PHONE (213) 700-3385 …" at bounding box center [661, 358] width 1255 height 648
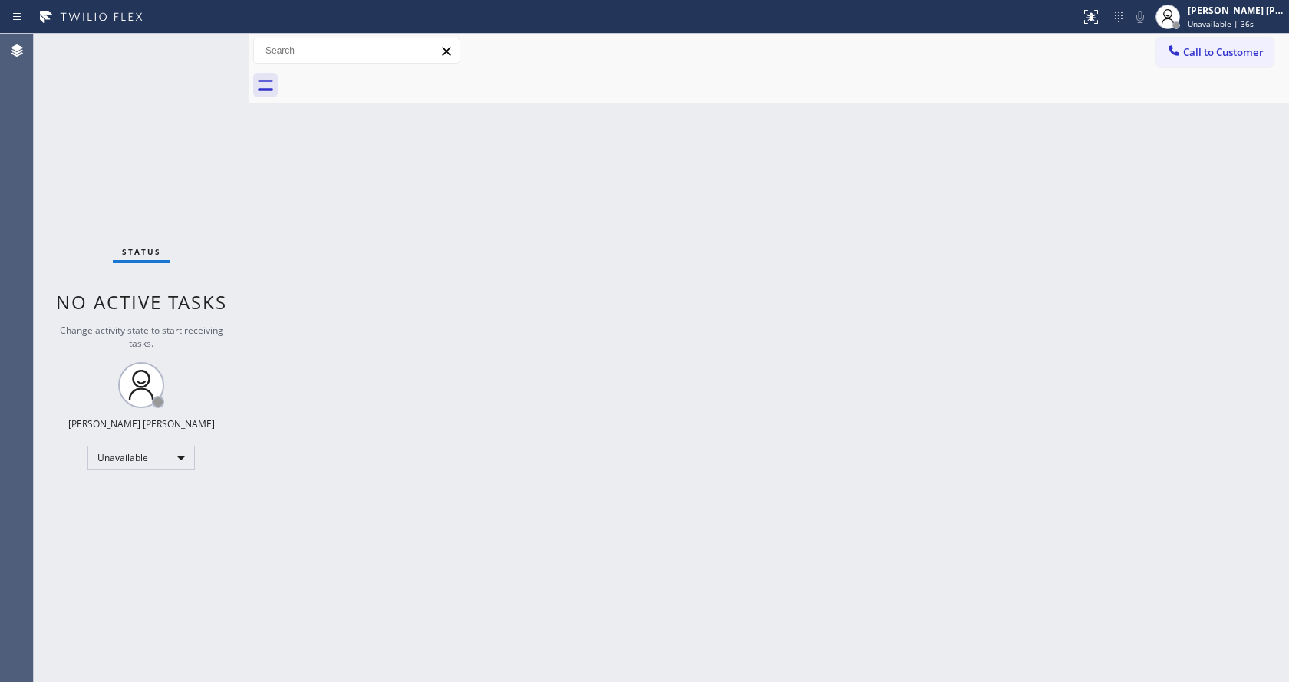
click at [1199, 55] on span "Call to Customer" at bounding box center [1223, 52] width 81 height 14
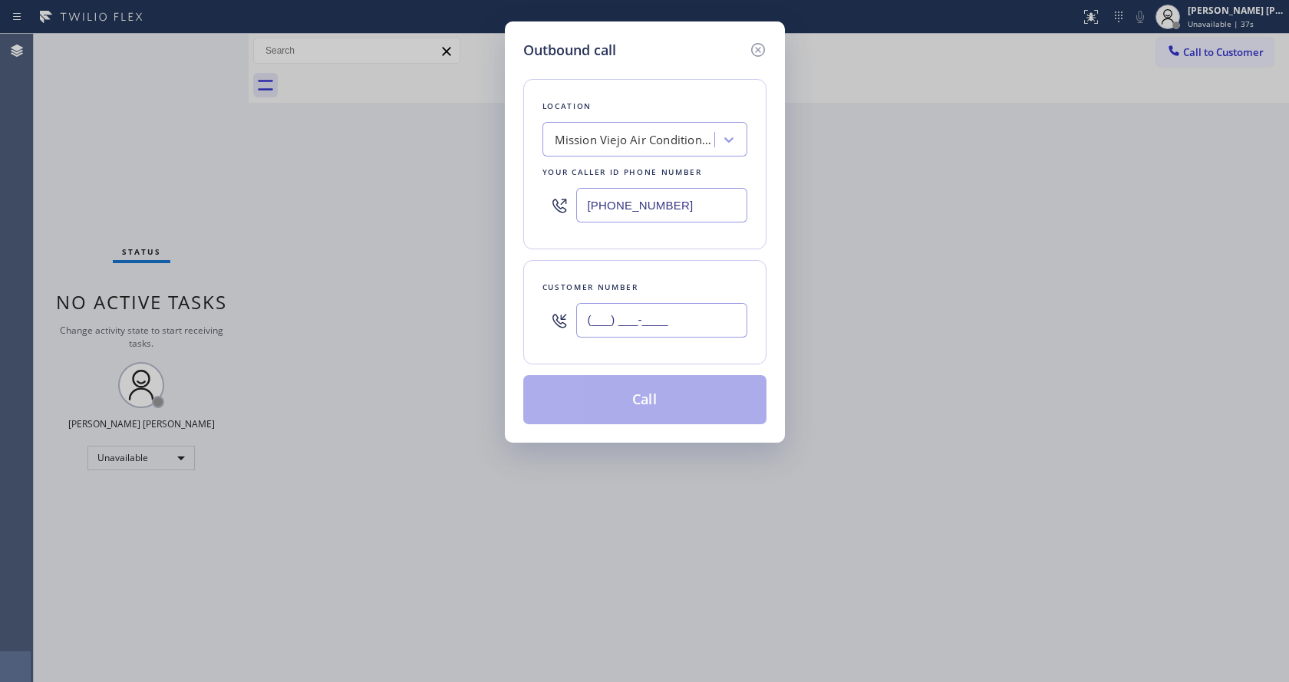
click at [673, 322] on input "(___) ___-____" at bounding box center [661, 320] width 171 height 35
paste input "310) 975-5634"
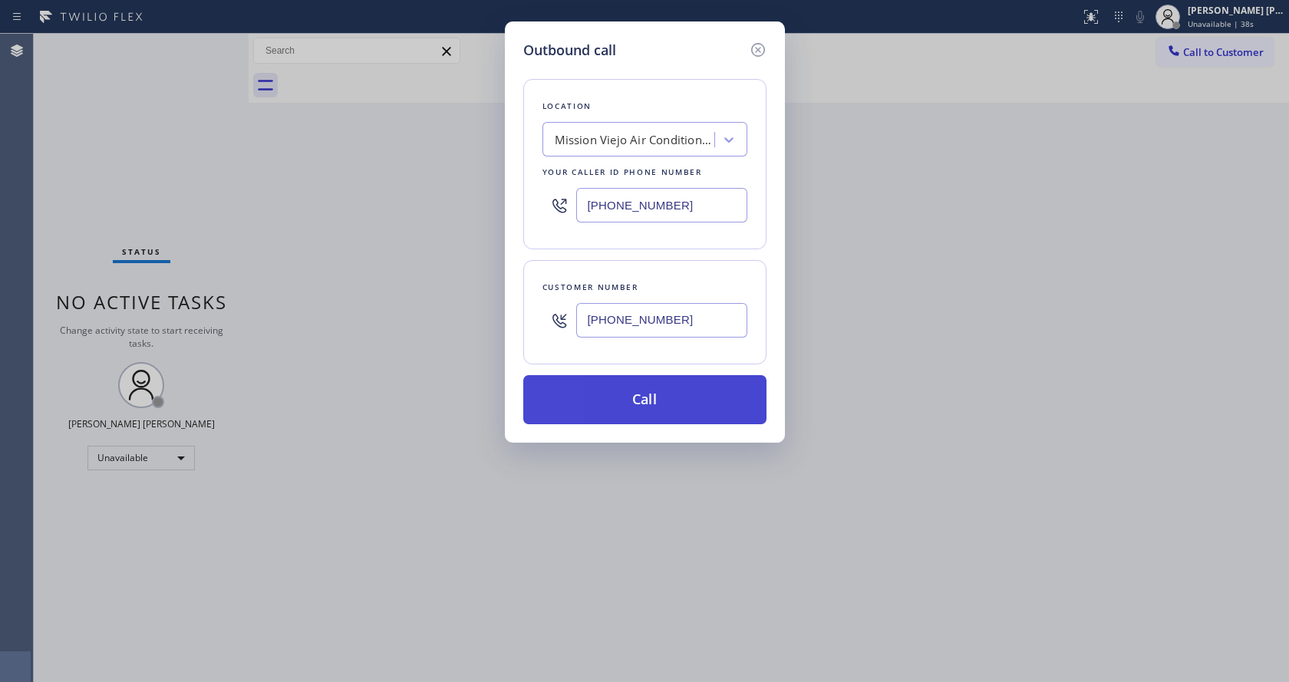
type input "(310) 975-5634"
click at [644, 399] on button "Call" at bounding box center [644, 399] width 243 height 49
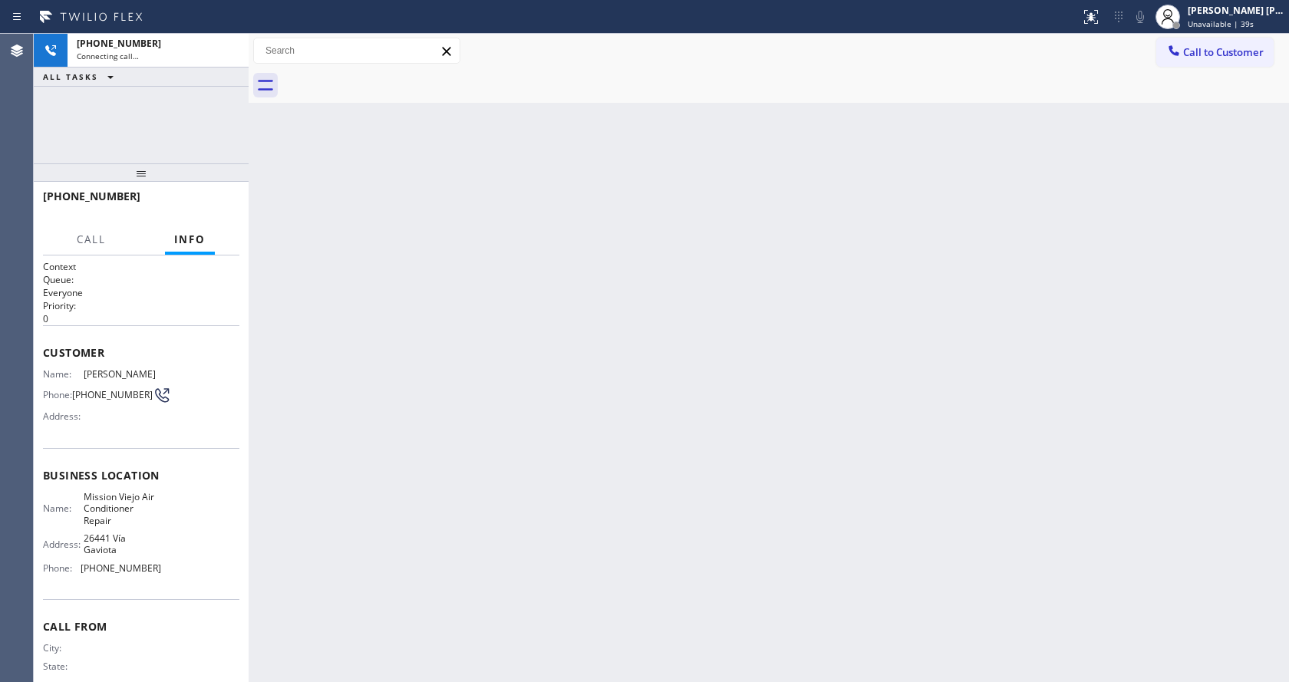
click at [771, 472] on div "Back to Dashboard Change Sender ID Customers Technicians Select a contact Outbo…" at bounding box center [769, 358] width 1040 height 648
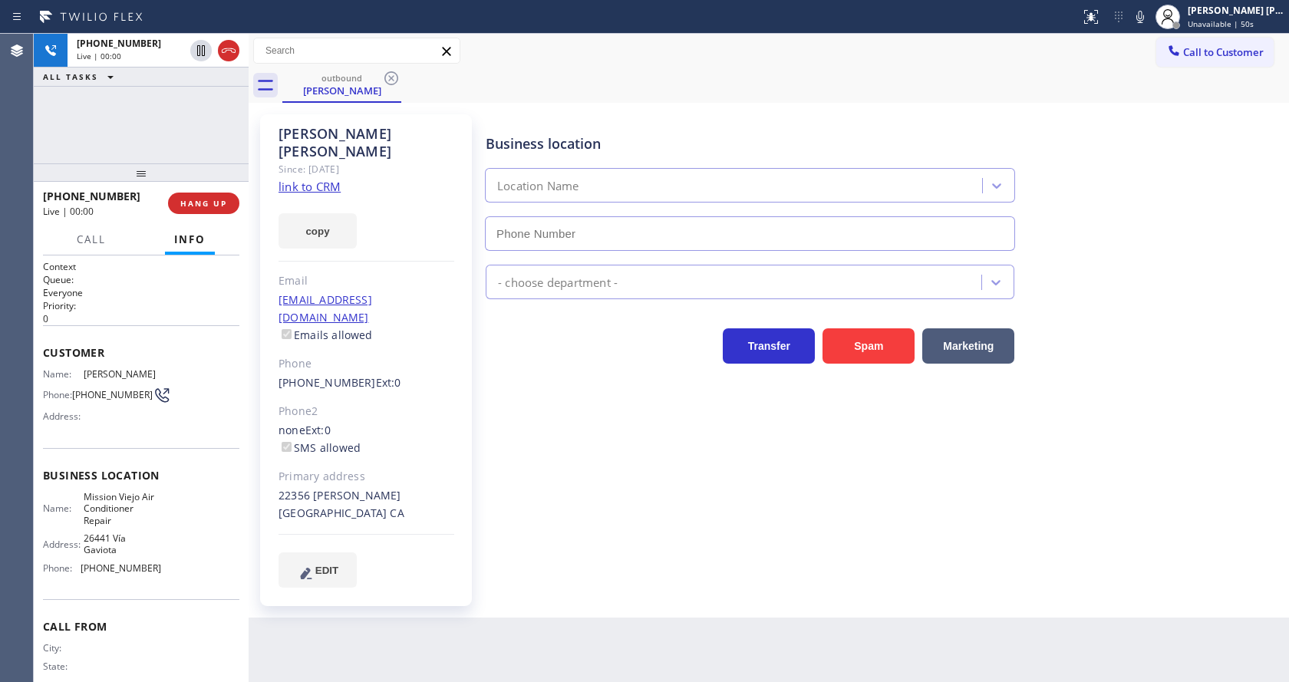
type input "[PHONE_NUMBER]"
click at [261, 351] on div "Joan Caston Since: 20 may 2020 link to CRM copy Email no@gmail.com Emails allow…" at bounding box center [366, 360] width 212 height 492
click at [558, 473] on div "Business location [GEOGRAPHIC_DATA] Air Conditioner Repair [PHONE_NUMBER] HVAC …" at bounding box center [883, 350] width 802 height 465
click at [413, 623] on div "Back to Dashboard Change Sender ID Customers Technicians Select a contact Outbo…" at bounding box center [769, 358] width 1040 height 648
click at [219, 203] on span "HANG UP" at bounding box center [203, 203] width 47 height 11
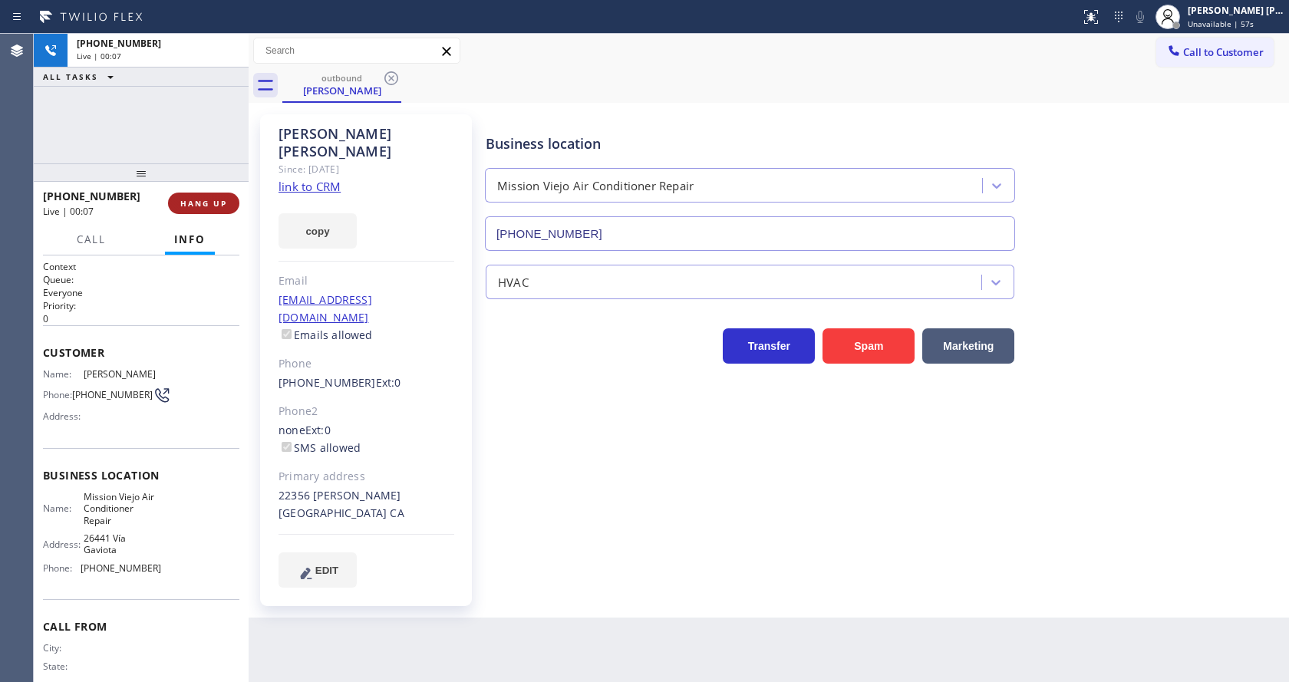
click at [219, 203] on span "HANG UP" at bounding box center [203, 203] width 47 height 11
click at [219, 203] on span "COMPLETE" at bounding box center [200, 203] width 53 height 11
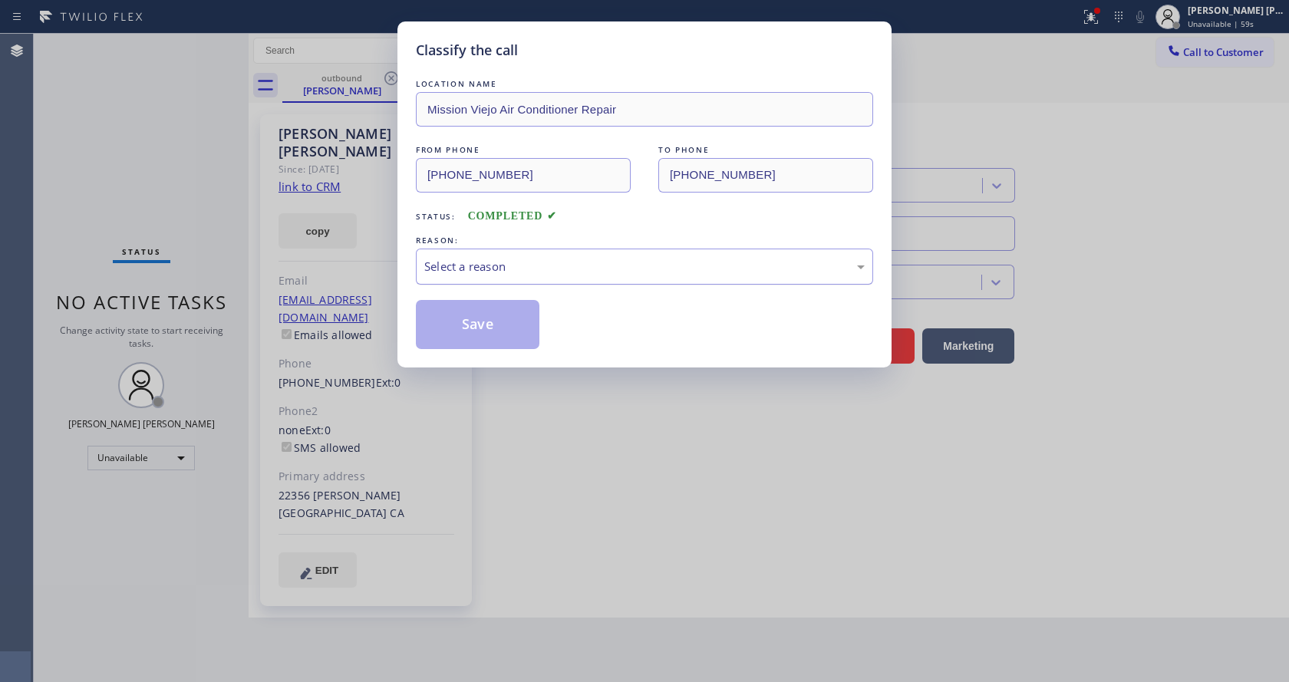
click at [504, 267] on div "Select a reason" at bounding box center [644, 267] width 440 height 18
click at [475, 321] on button "Save" at bounding box center [478, 324] width 124 height 49
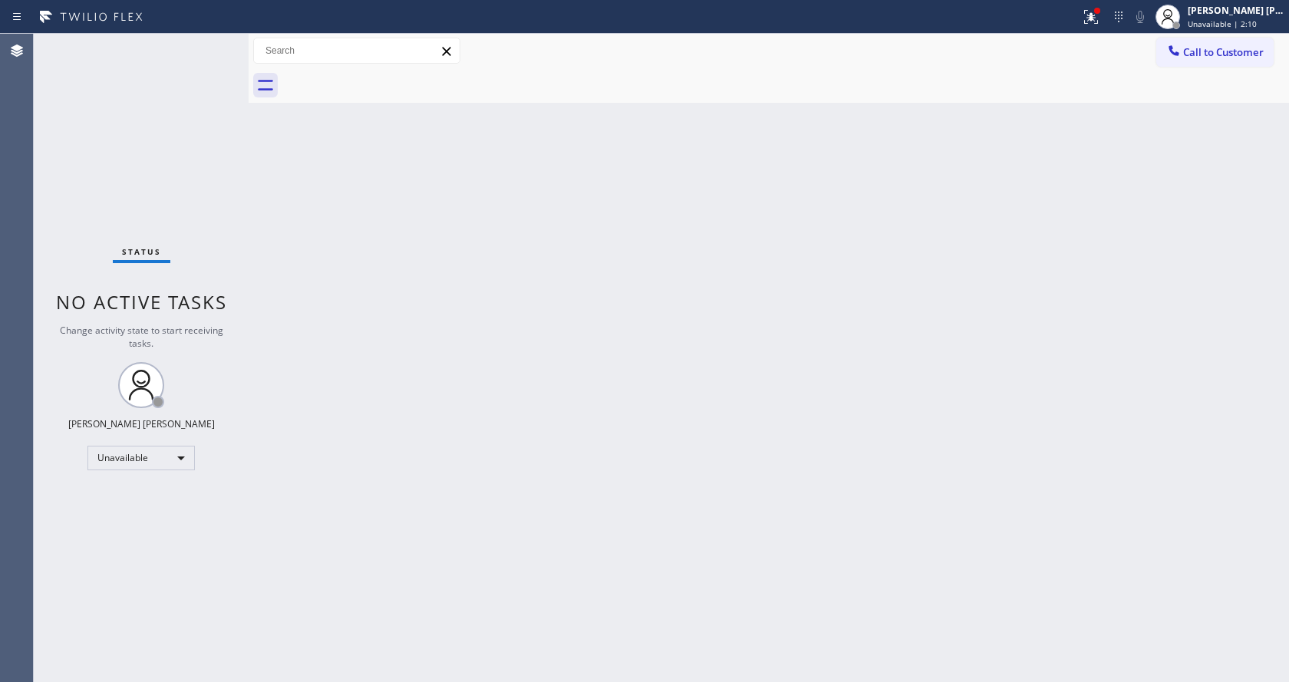
click at [334, 388] on div "Back to Dashboard Change Sender ID Customers Technicians Select a contact Outbo…" at bounding box center [769, 358] width 1040 height 648
click at [1232, 27] on span "Unavailable | 2:11" at bounding box center [1221, 23] width 69 height 11
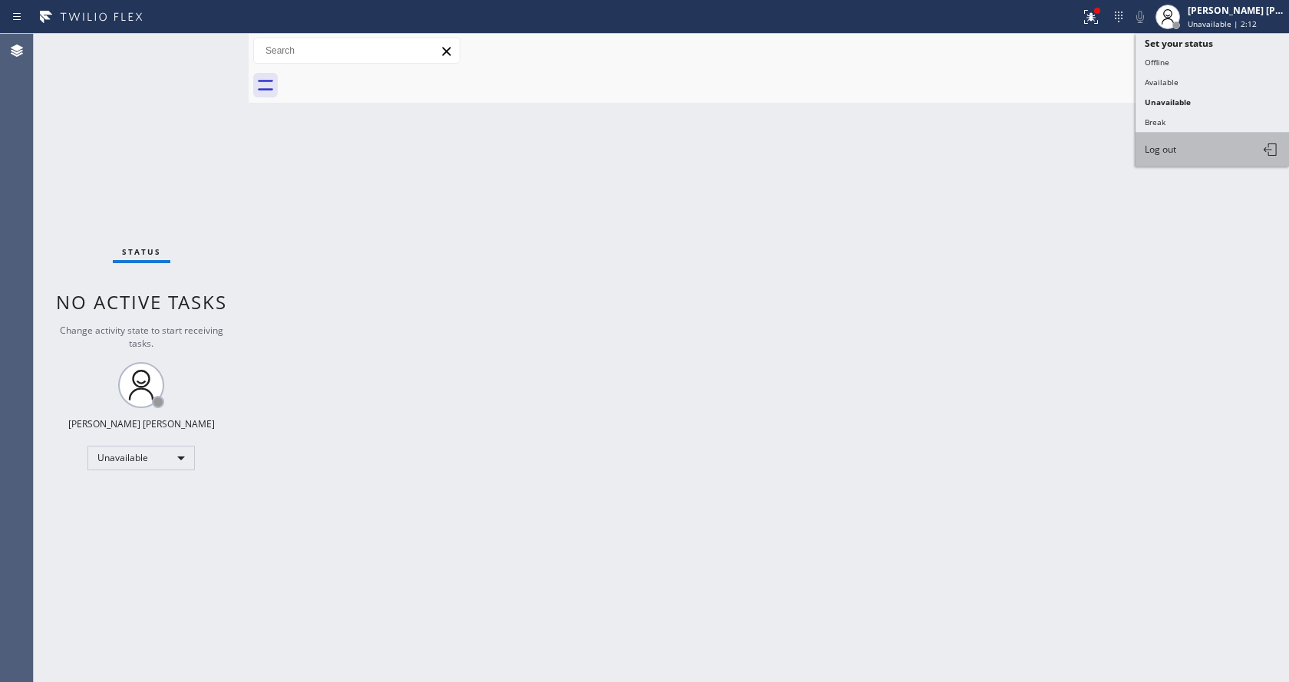
click at [1188, 153] on button "Log out" at bounding box center [1211, 150] width 153 height 34
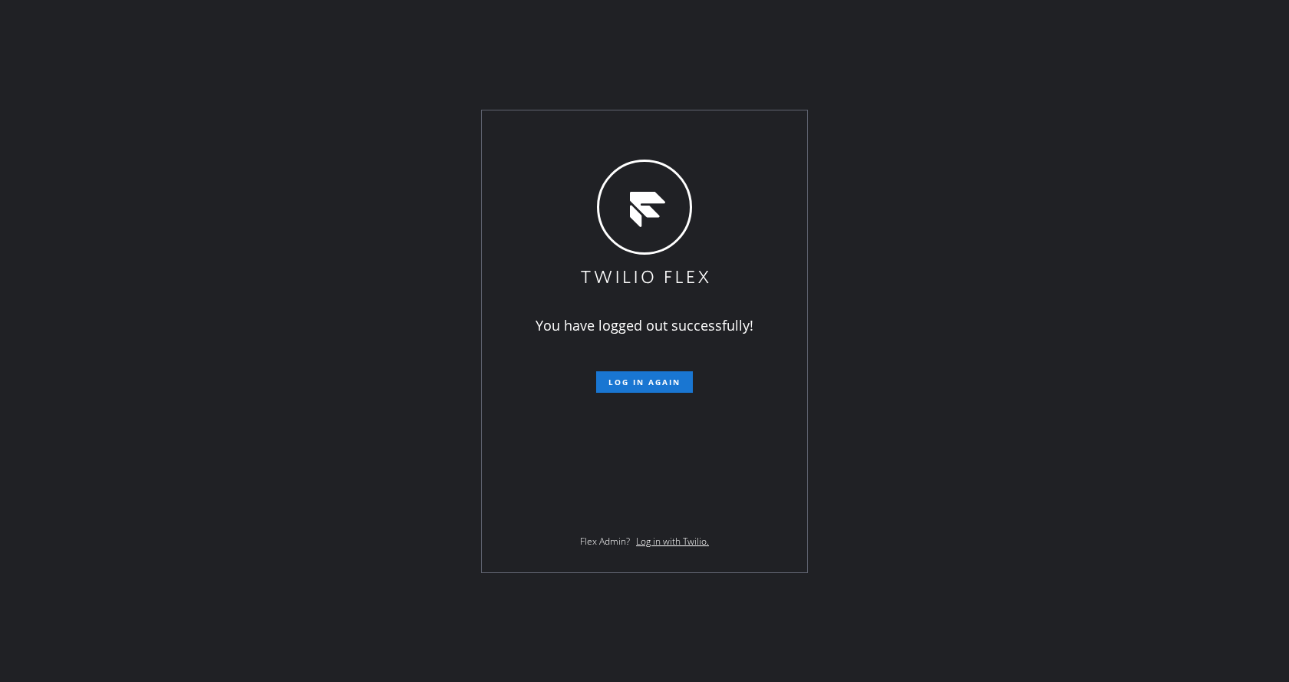
drag, startPoint x: 471, startPoint y: 461, endPoint x: 479, endPoint y: 491, distance: 31.1
click at [478, 454] on div "You have logged out successfully! Log in again Flex Admin? Log in with Twilio." at bounding box center [644, 341] width 1289 height 682
click at [259, 199] on div "You have logged out successfully! Log in again Flex Admin? Log in with Twilio." at bounding box center [644, 341] width 1289 height 682
click at [530, 486] on div "You have logged out successfully! Log in again Flex Admin? Log in with Twilio." at bounding box center [644, 341] width 325 height 462
drag, startPoint x: 203, startPoint y: 298, endPoint x: 582, endPoint y: 153, distance: 405.5
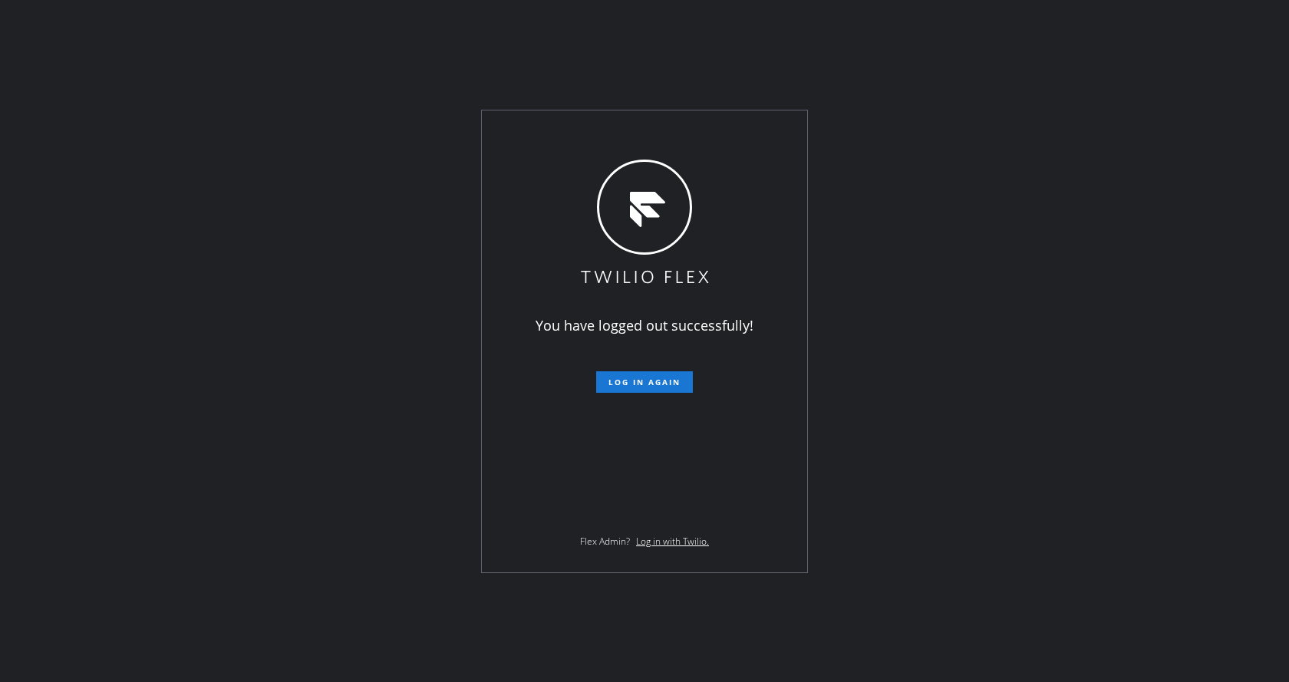
click at [203, 298] on div "You have logged out successfully! Log in again Flex Admin? Log in with Twilio." at bounding box center [644, 341] width 1289 height 682
click at [355, 367] on div "You have logged out successfully! Log in again Flex Admin? Log in with Twilio." at bounding box center [644, 341] width 1289 height 682
drag, startPoint x: 576, startPoint y: 641, endPoint x: 635, endPoint y: 631, distance: 60.0
click at [576, 641] on div "You have logged out successfully! Log in again Flex Admin? Log in with Twilio." at bounding box center [644, 341] width 1289 height 682
click at [254, 306] on div "You have logged out successfully! Log in again Flex Admin? Log in with Twilio." at bounding box center [644, 341] width 1289 height 682
